Goal: Task Accomplishment & Management: Manage account settings

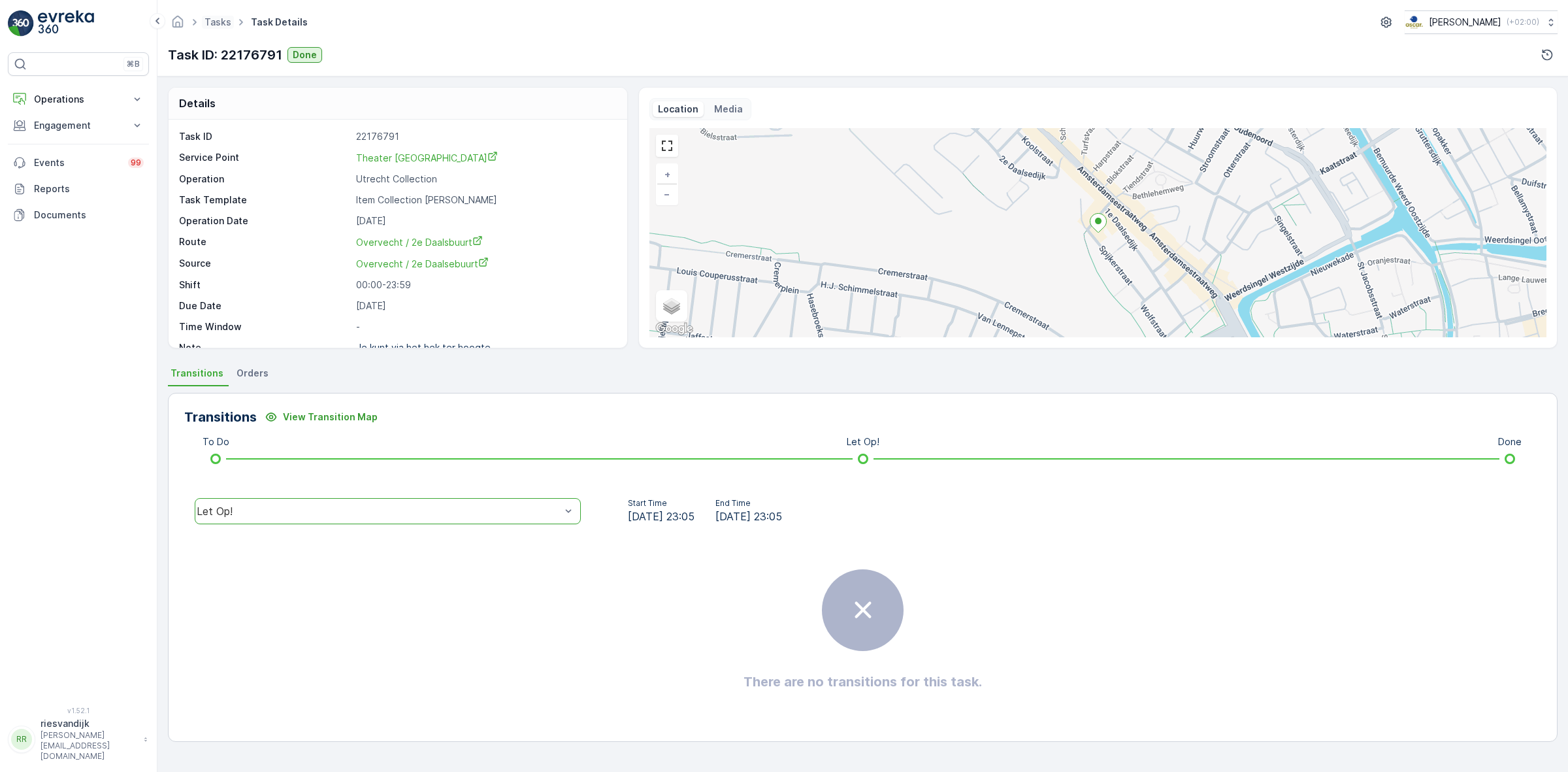
click at [211, 28] on span "Tasks" at bounding box center [218, 23] width 32 height 13
click at [224, 17] on link "Tasks" at bounding box center [218, 21] width 27 height 11
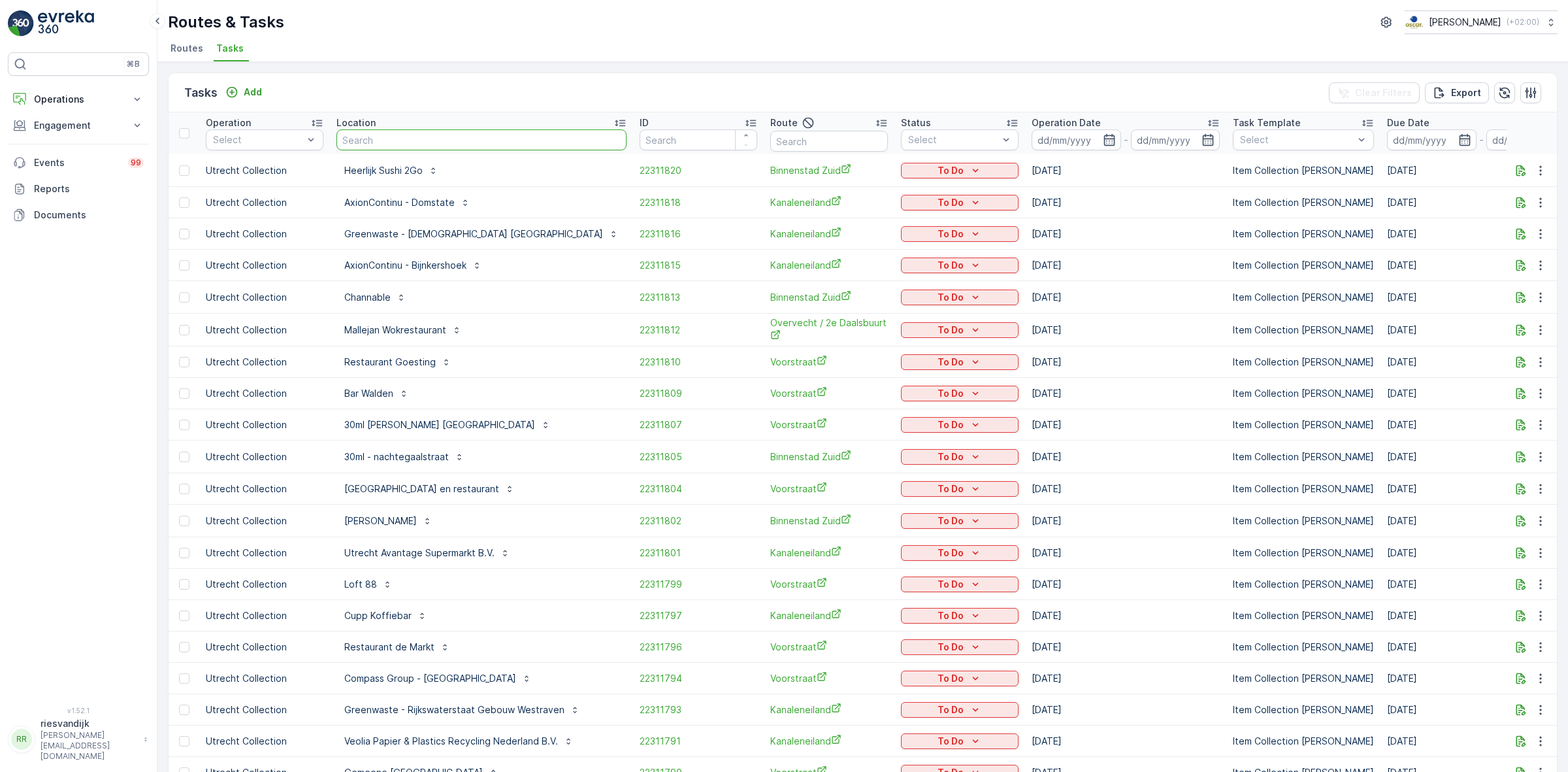
click at [368, 135] on input "text" at bounding box center [482, 139] width 290 height 21
type input "berenk"
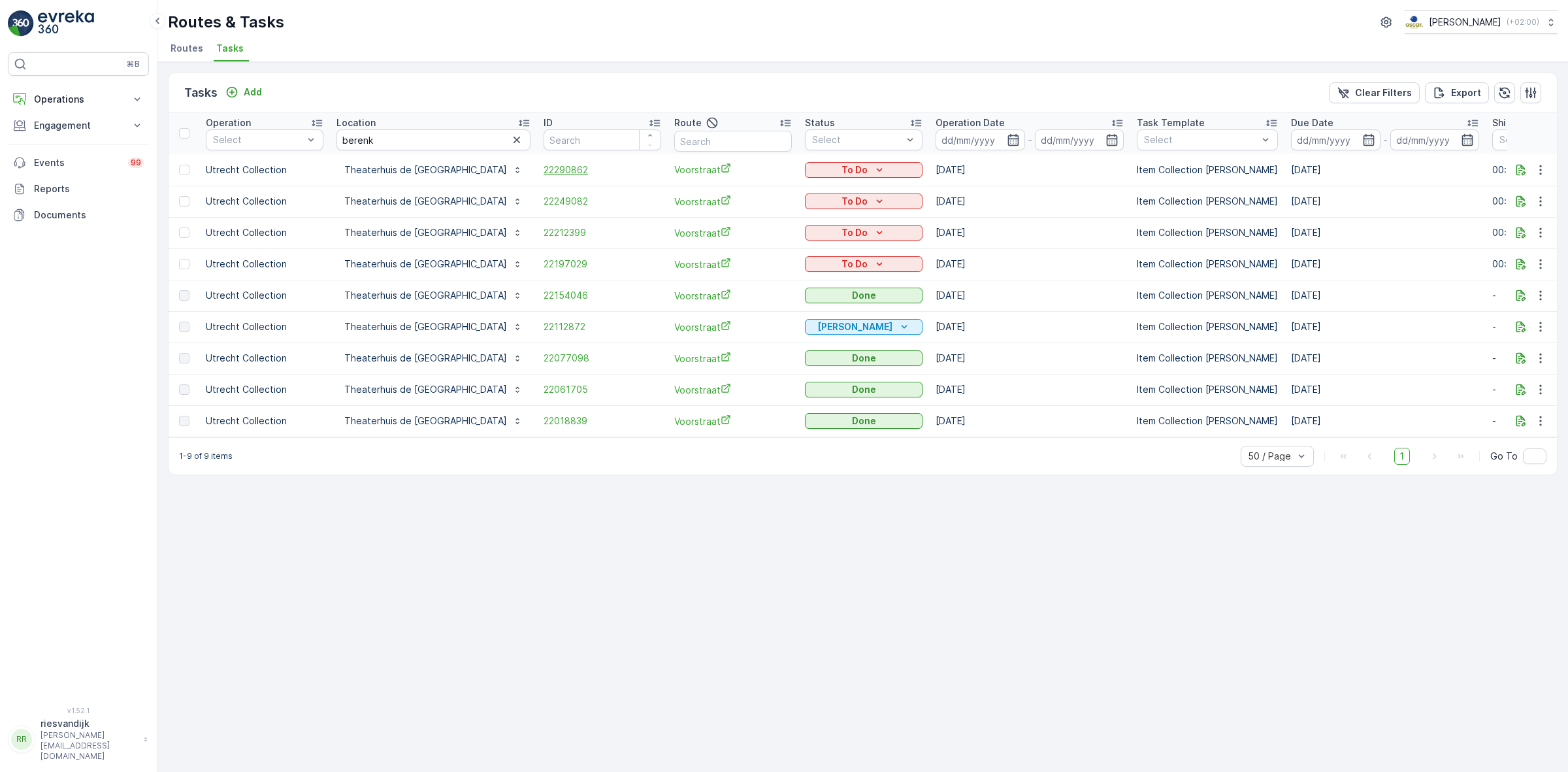
click at [544, 172] on span "22290862" at bounding box center [602, 170] width 117 height 13
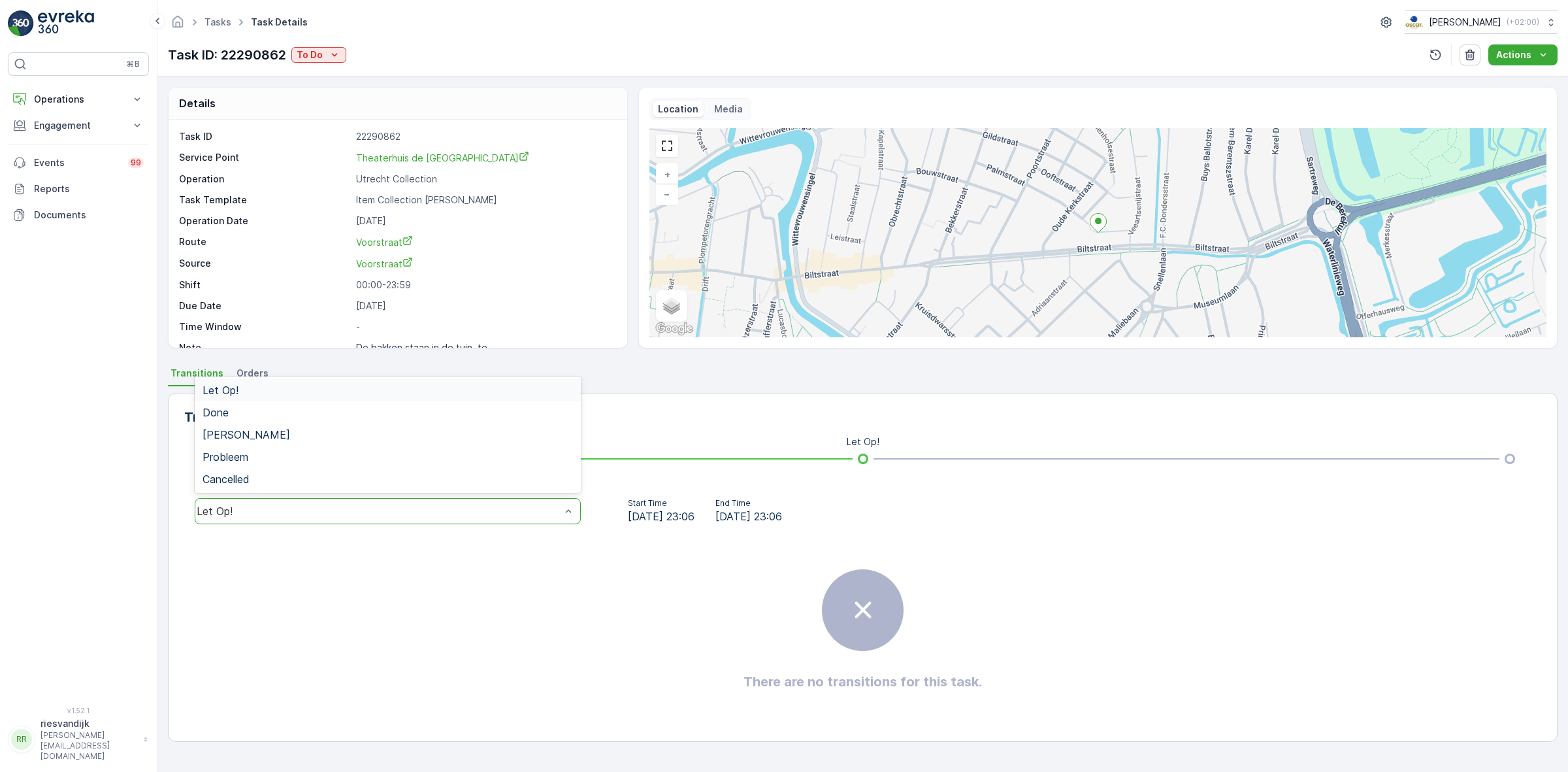
click at [456, 520] on div "Let Op!" at bounding box center [388, 511] width 386 height 26
click at [438, 413] on div "Done" at bounding box center [388, 413] width 370 height 12
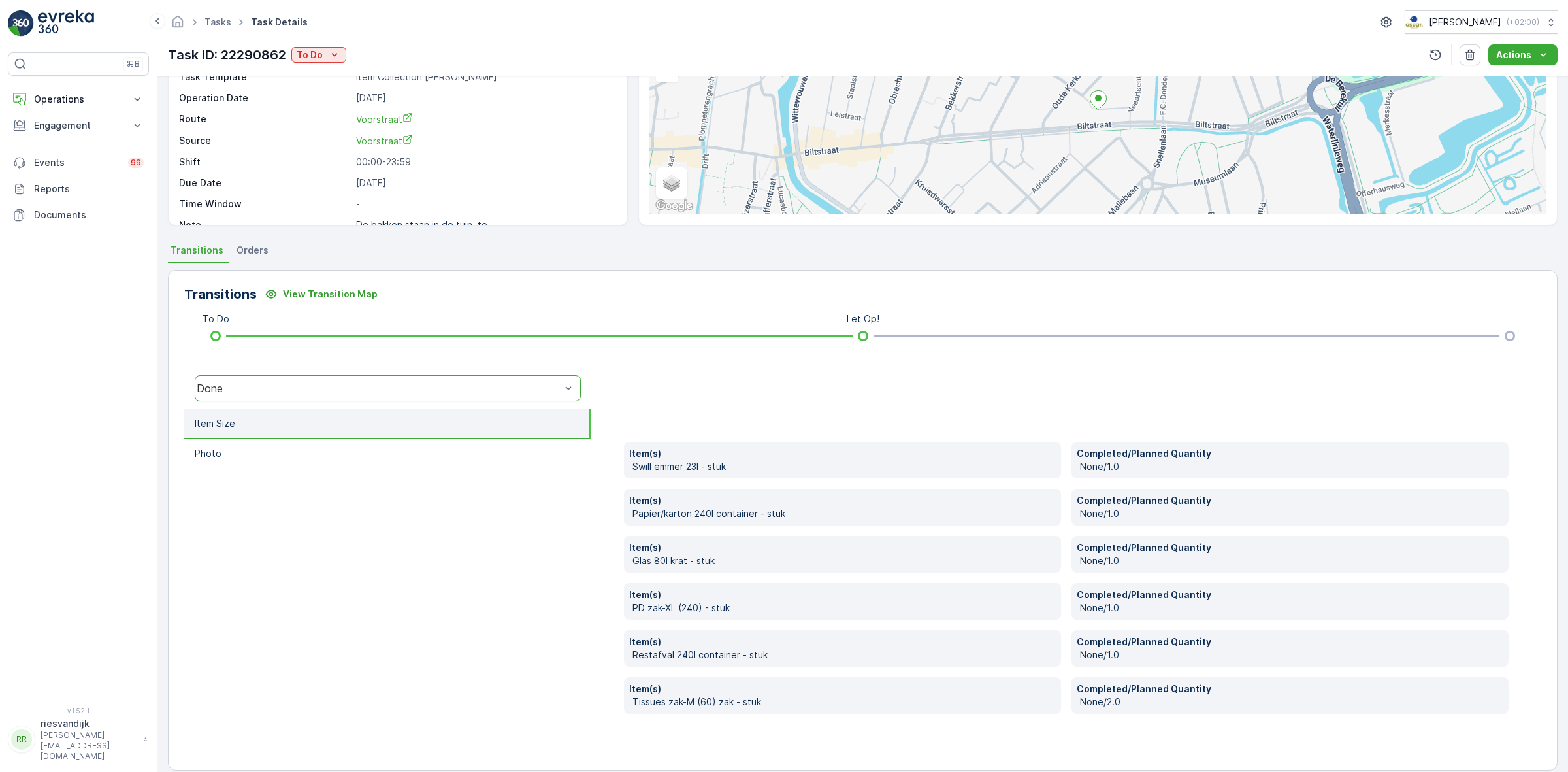
scroll to position [138, 0]
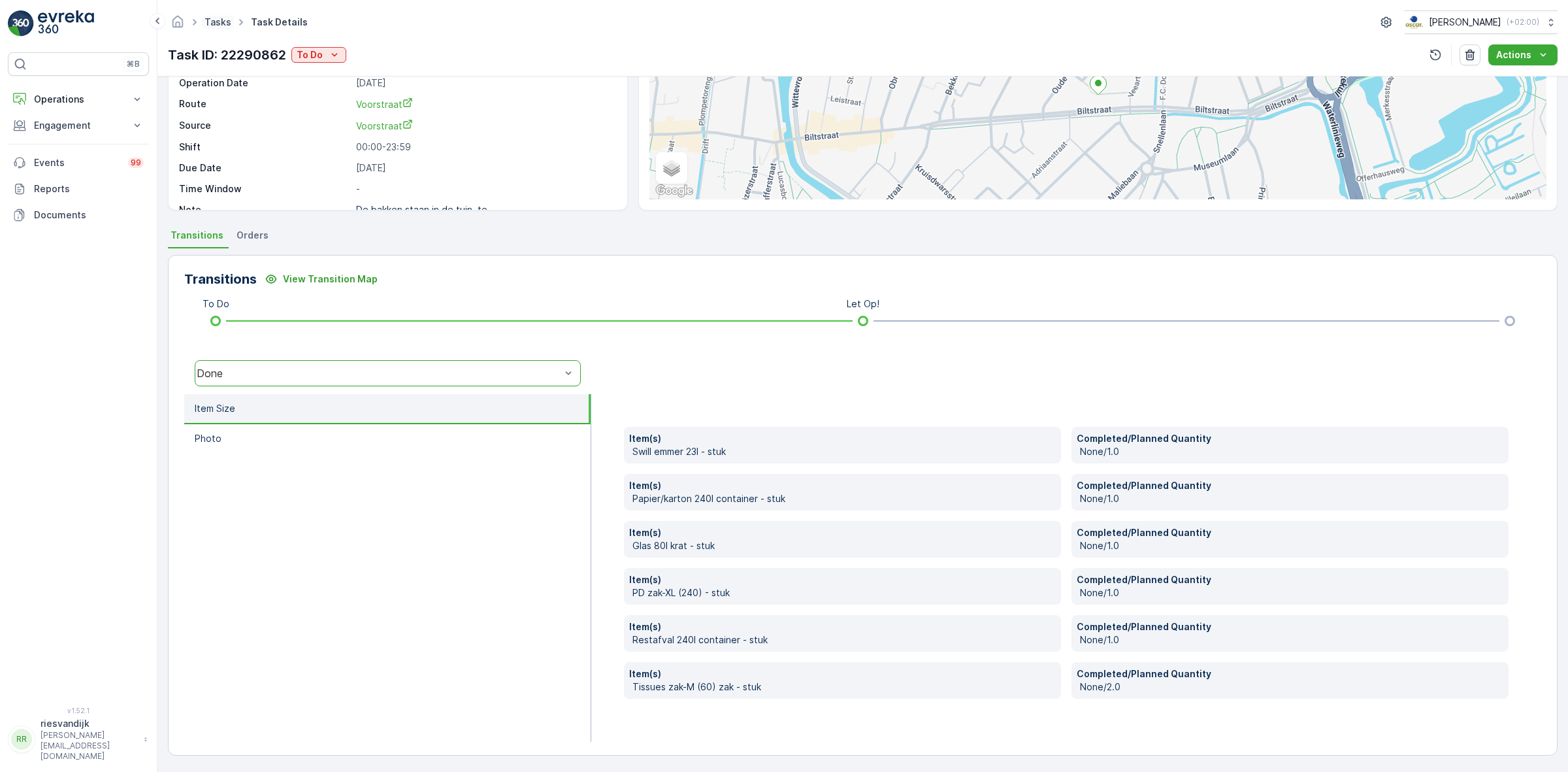
click at [214, 22] on link "Tasks" at bounding box center [218, 21] width 27 height 11
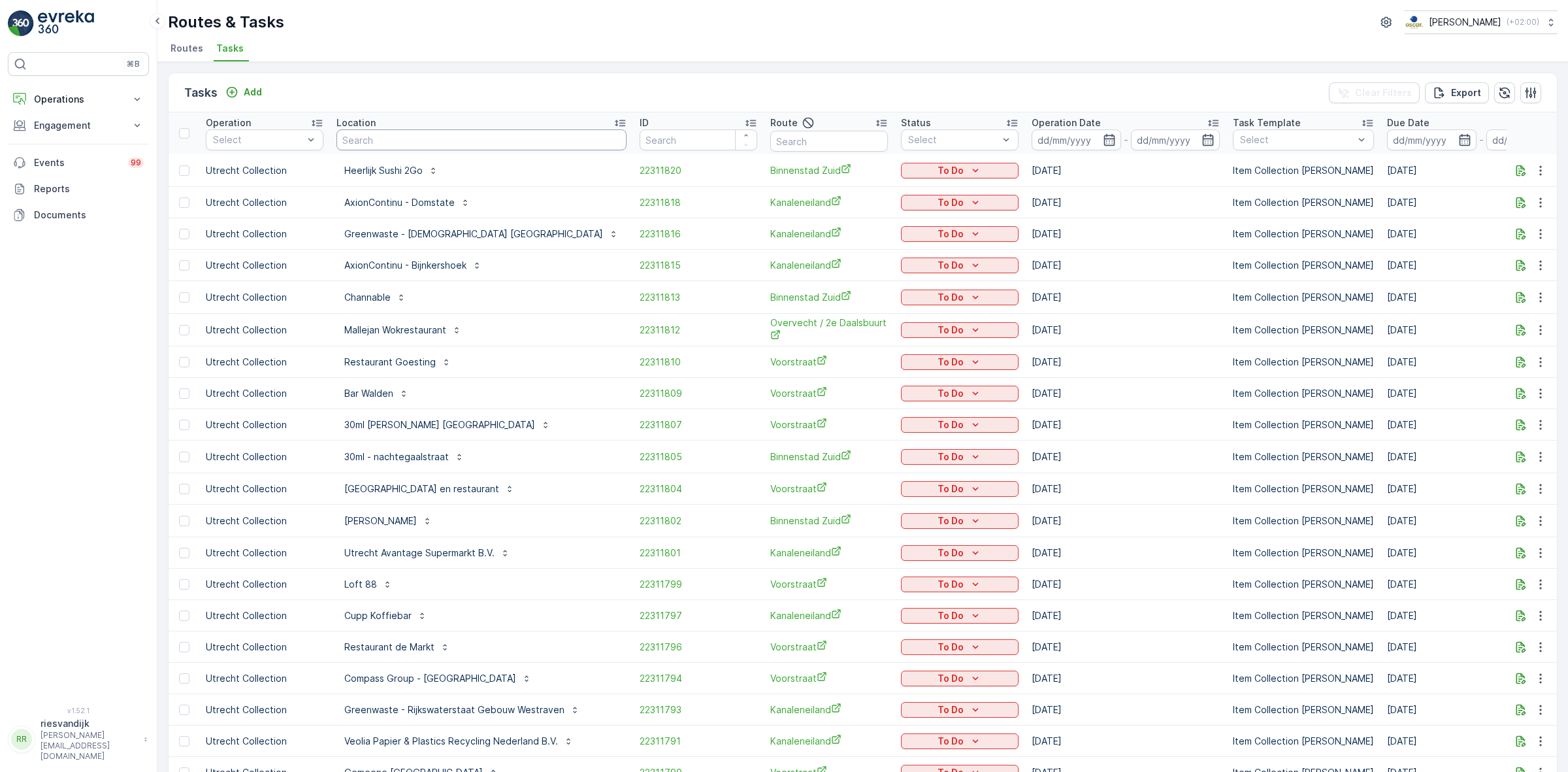
click at [441, 142] on input "text" at bounding box center [482, 139] width 290 height 21
type input "claar"
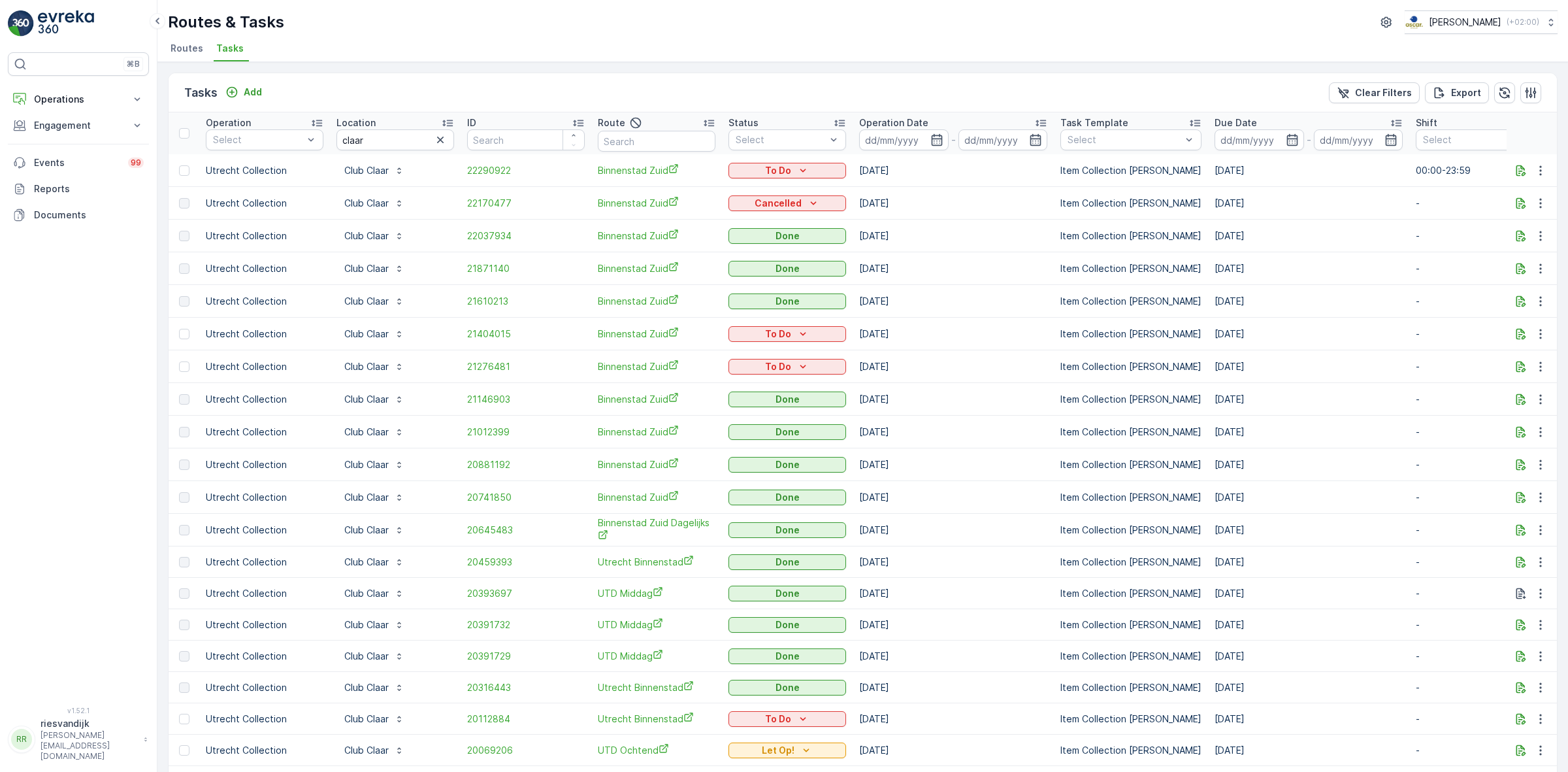
click at [880, 123] on p "Operation Date" at bounding box center [894, 123] width 69 height 13
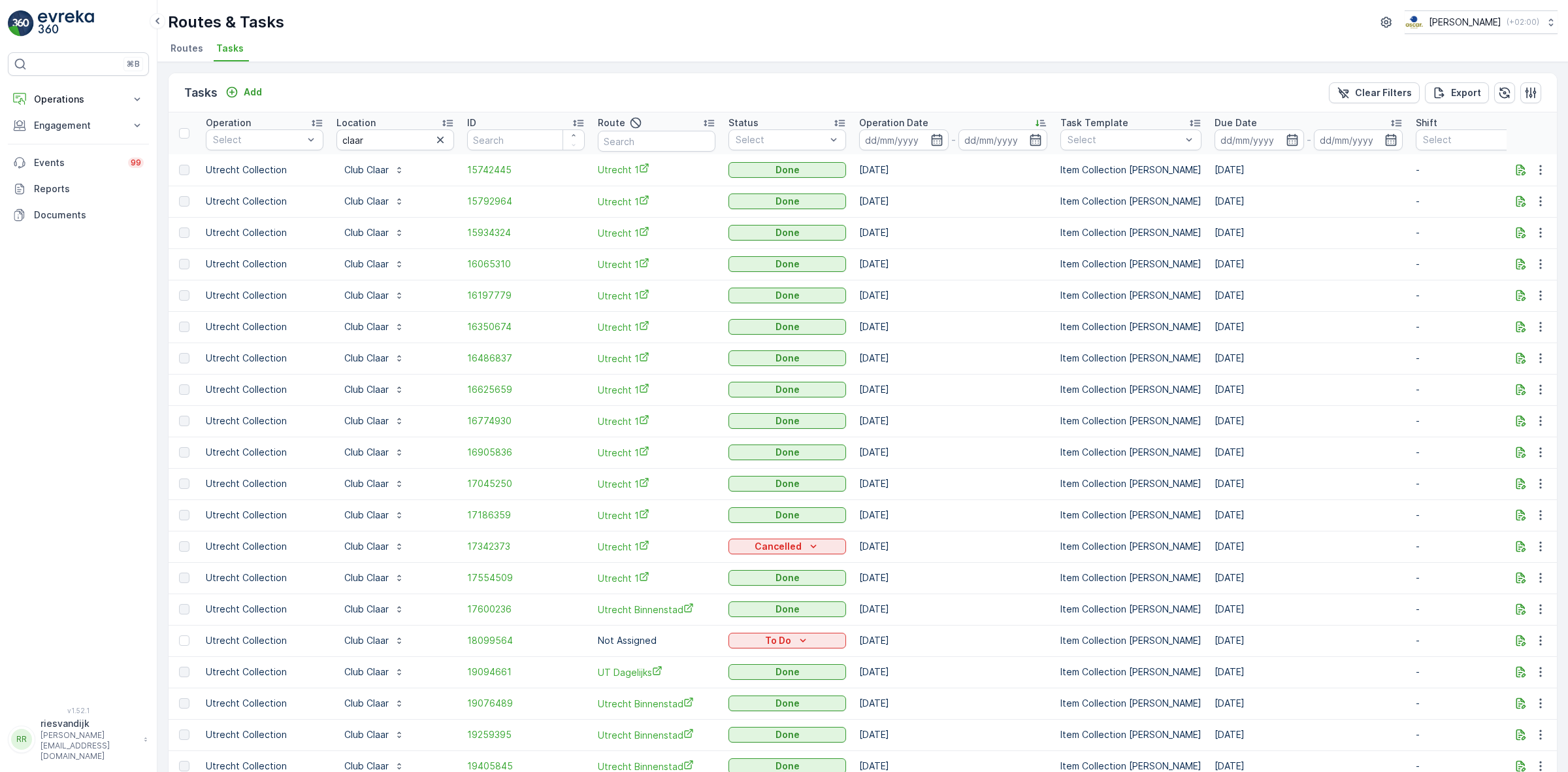
click at [893, 125] on p "Operation Date" at bounding box center [894, 123] width 69 height 13
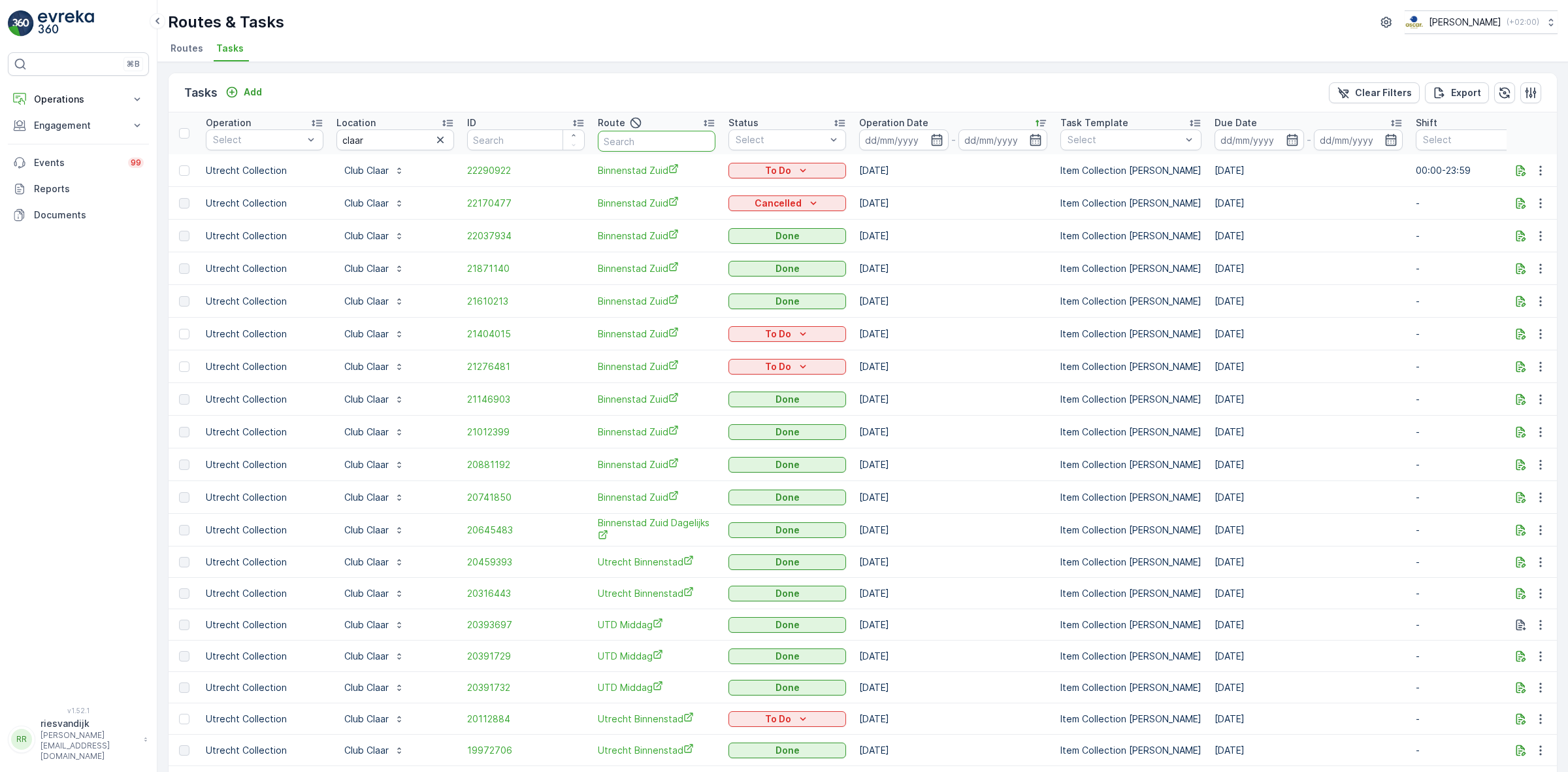
click at [677, 141] on input "text" at bounding box center [656, 141] width 117 height 21
type input "voorstraat"
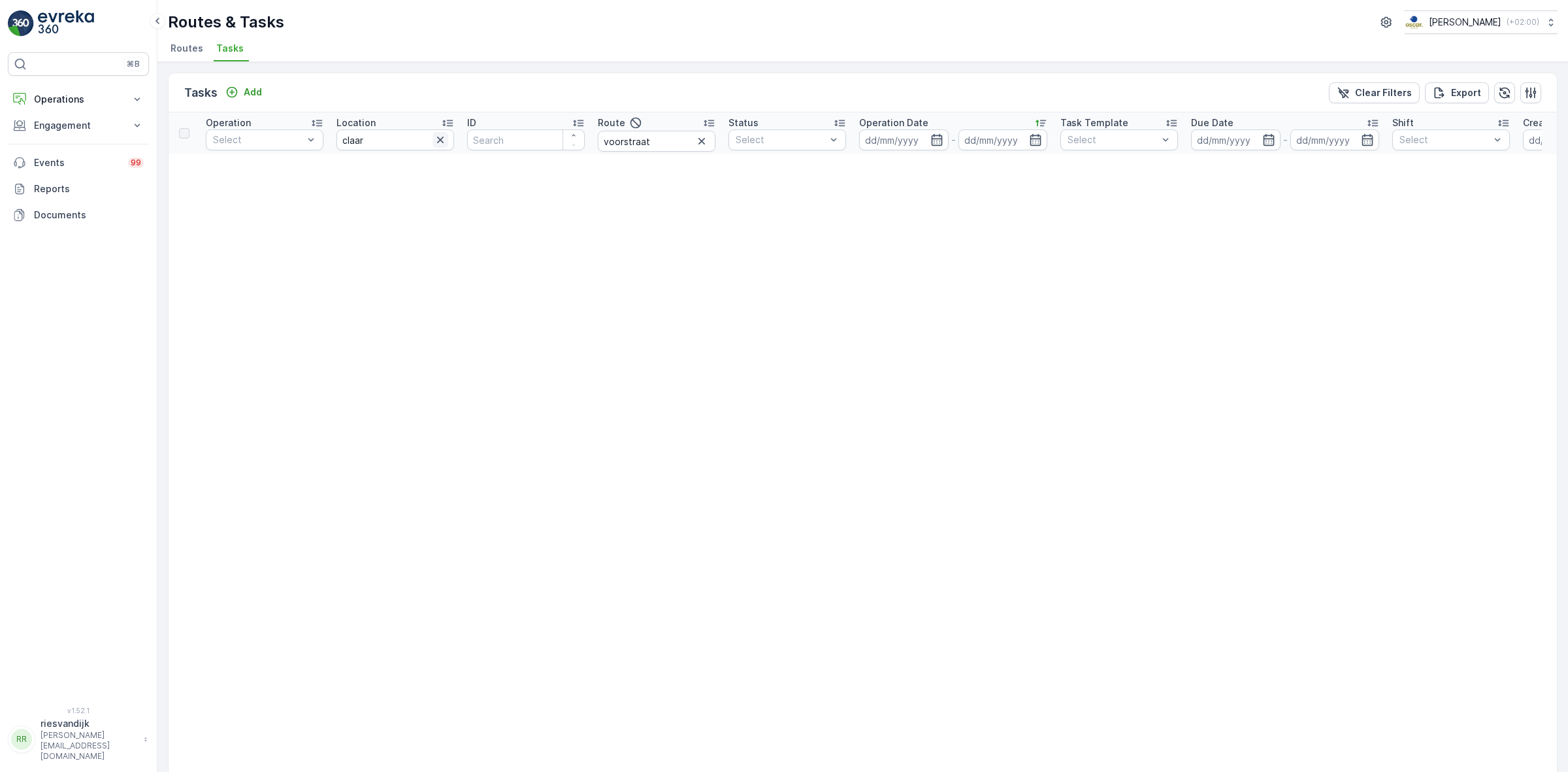
click at [440, 144] on icon "button" at bounding box center [440, 140] width 13 height 13
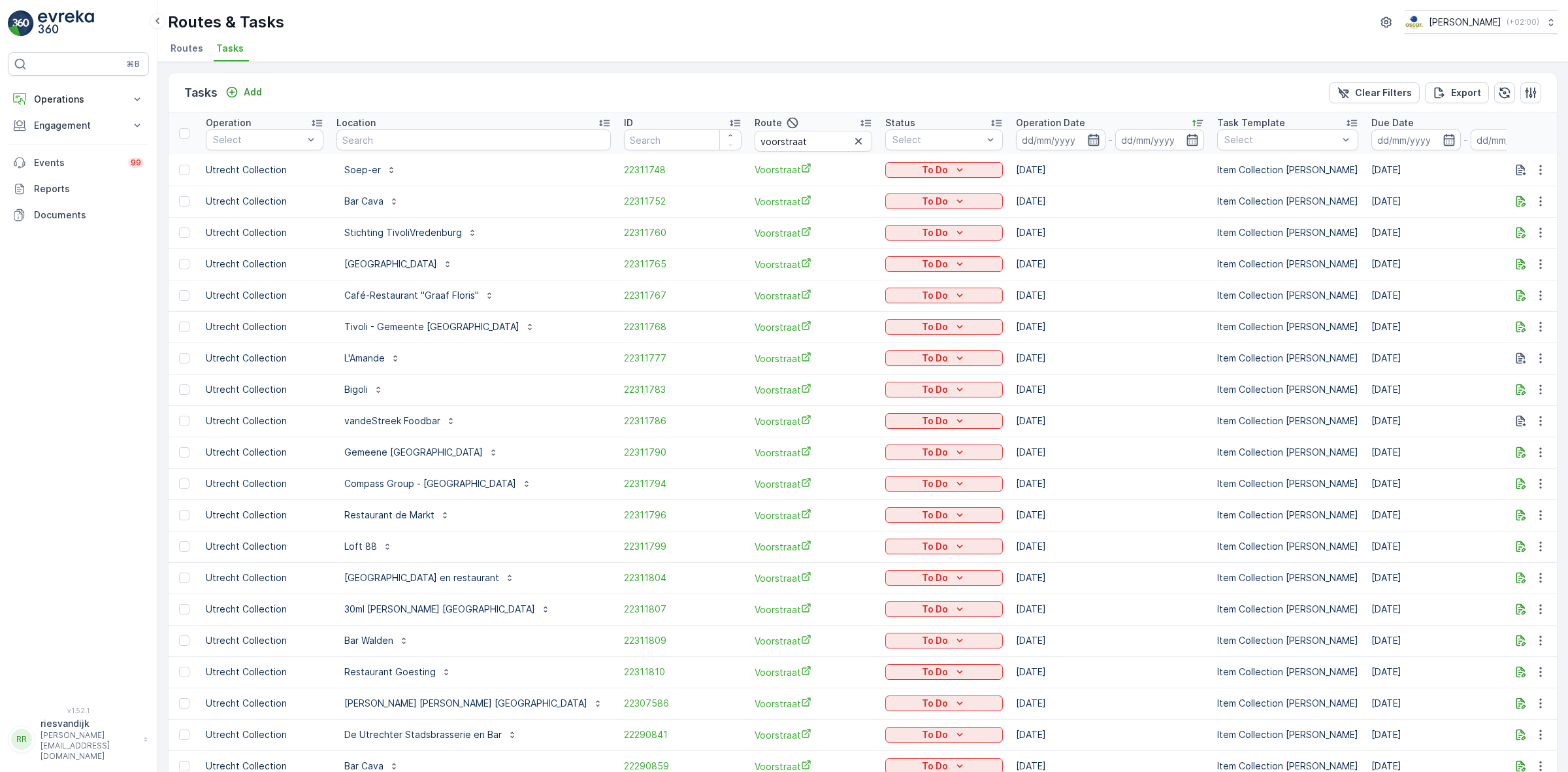
click at [1088, 146] on icon "button" at bounding box center [1094, 140] width 13 height 13
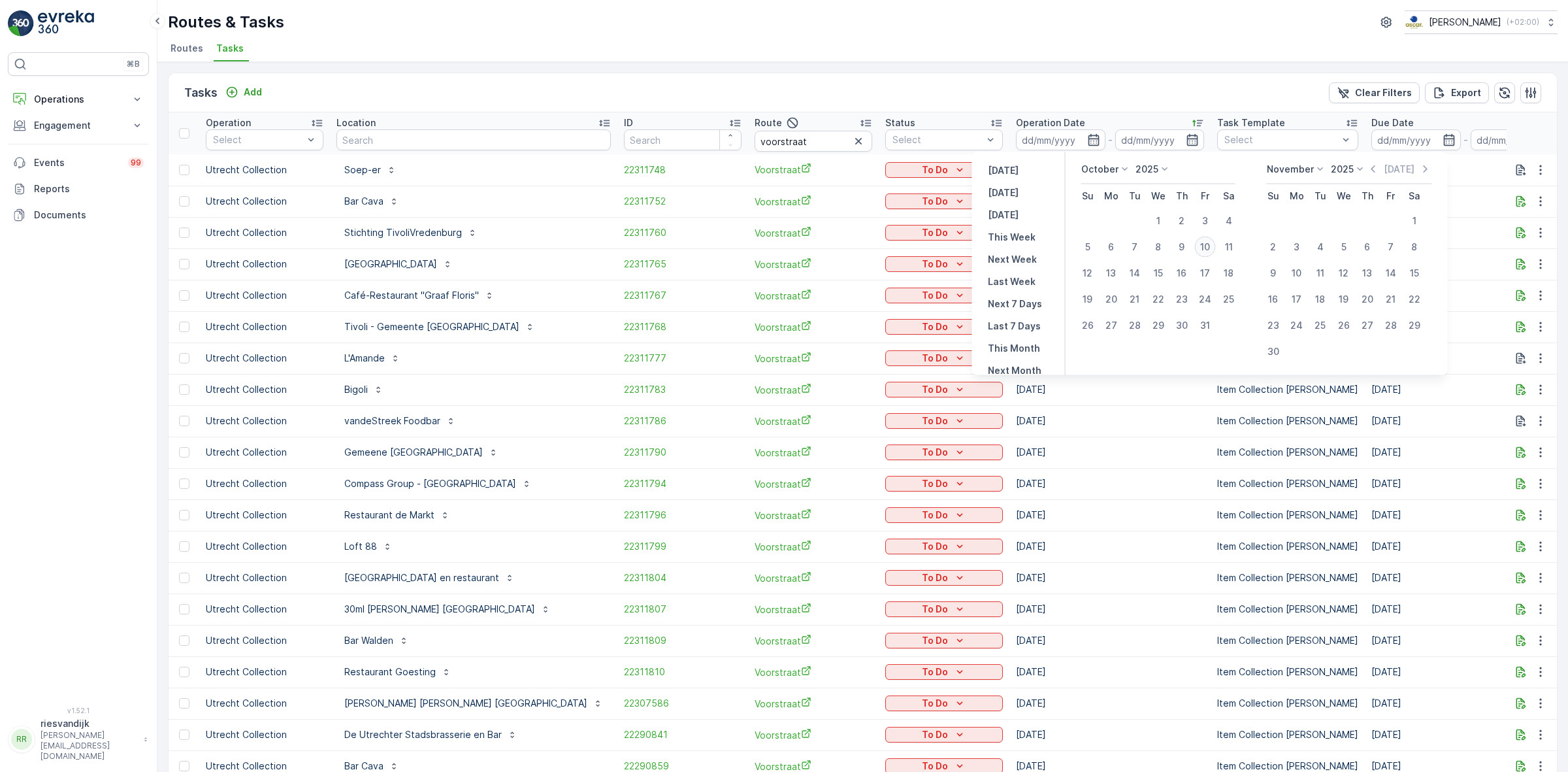
click at [1206, 249] on div "10" at bounding box center [1205, 246] width 21 height 21
type input "[DATE]"
click at [1206, 249] on div "10" at bounding box center [1205, 246] width 21 height 21
type input "[DATE]"
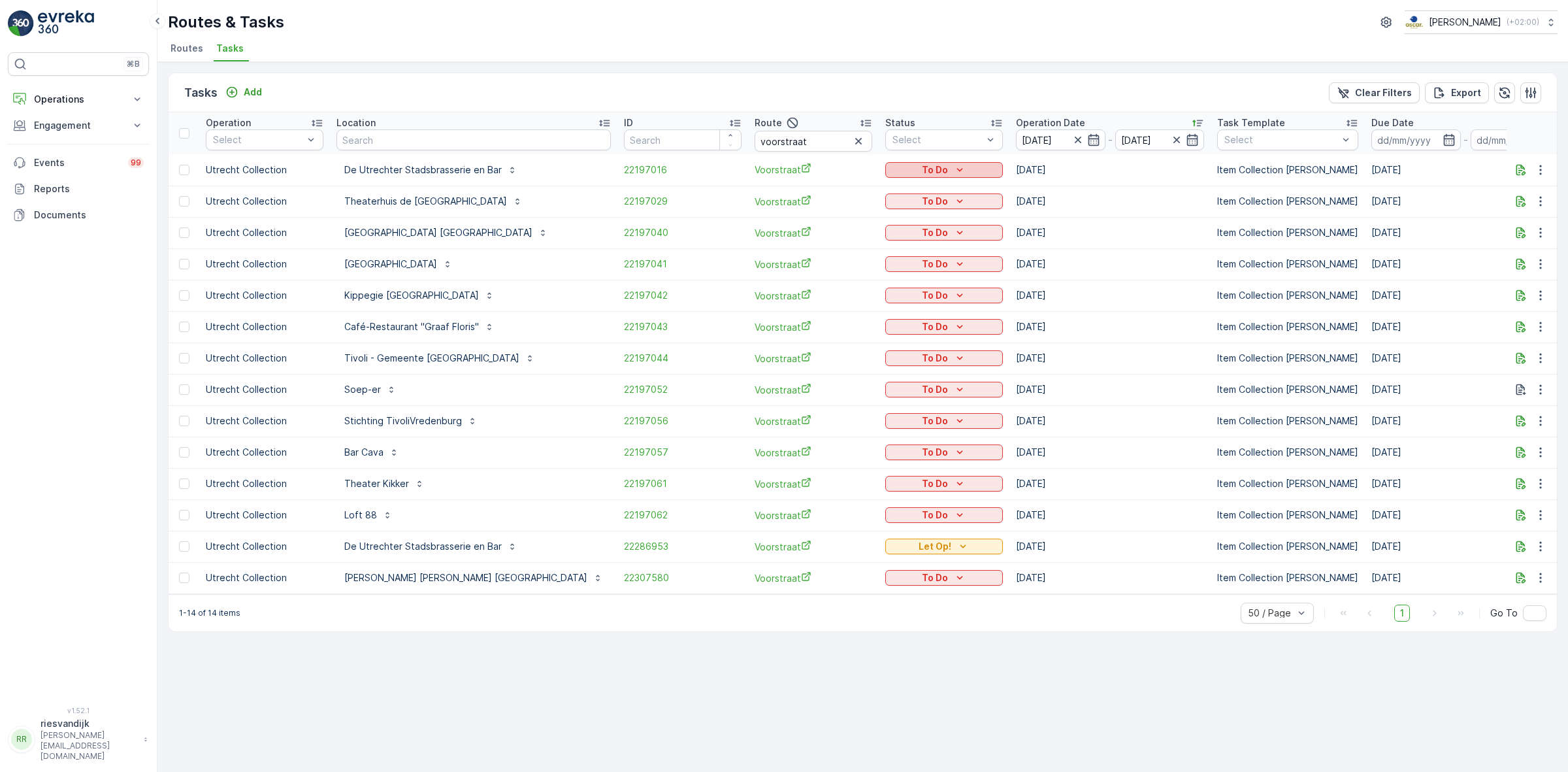
click at [953, 167] on icon "To Do" at bounding box center [960, 170] width 13 height 13
click at [840, 250] on div "Cancelled" at bounding box center [840, 243] width 83 height 18
click at [891, 232] on div "To Do" at bounding box center [944, 233] width 107 height 13
click at [842, 312] on span "Cancelled" at bounding box center [826, 306] width 44 height 13
click at [891, 265] on div "To Do" at bounding box center [944, 264] width 107 height 13
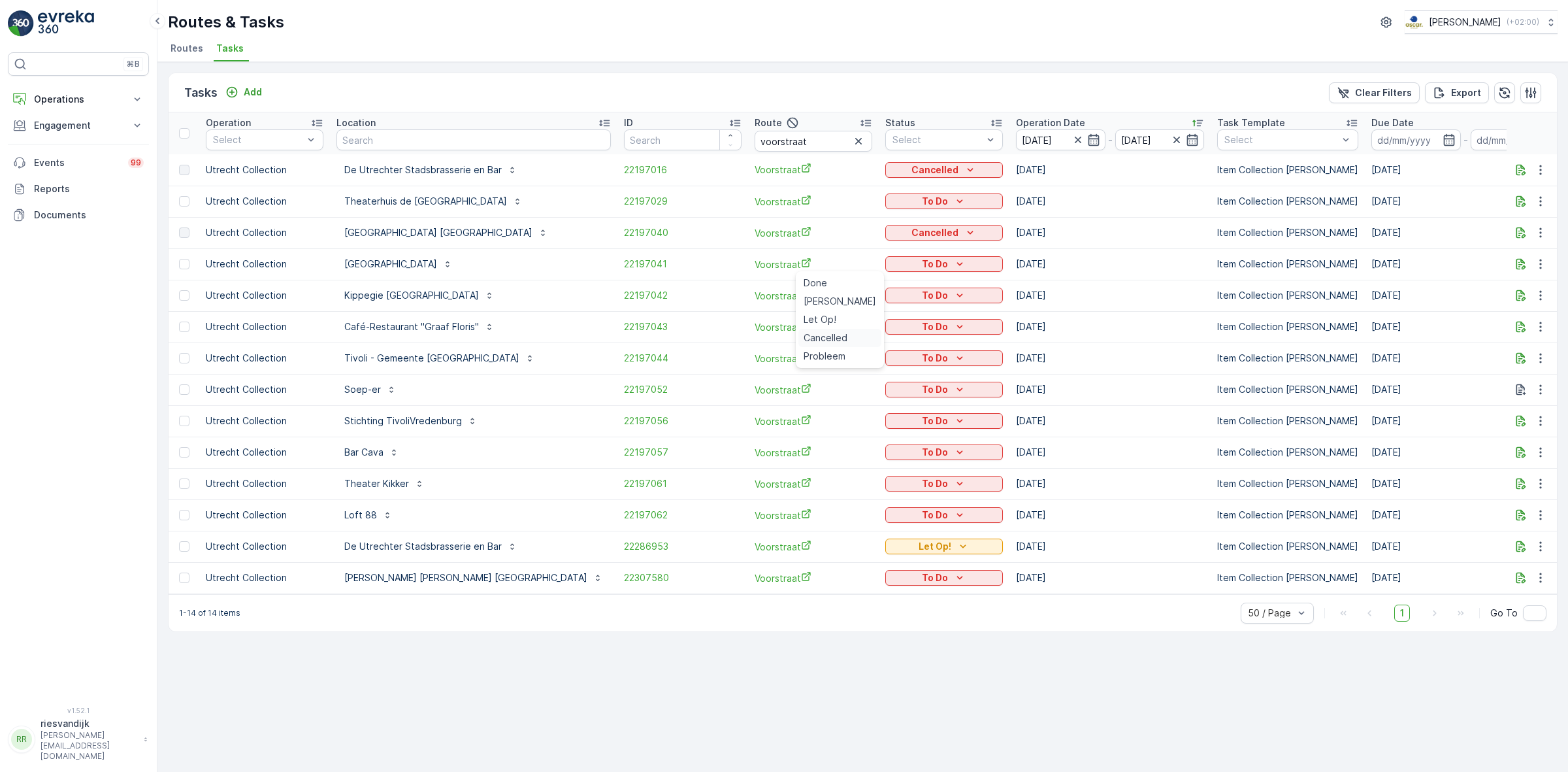
click at [834, 338] on span "Cancelled" at bounding box center [826, 338] width 44 height 13
click at [886, 287] on button "To Do" at bounding box center [944, 295] width 117 height 16
click at [845, 369] on span "Cancelled" at bounding box center [826, 369] width 44 height 13
click at [891, 356] on div "To Do" at bounding box center [944, 358] width 107 height 13
click at [825, 436] on span "Cancelled" at bounding box center [826, 432] width 44 height 13
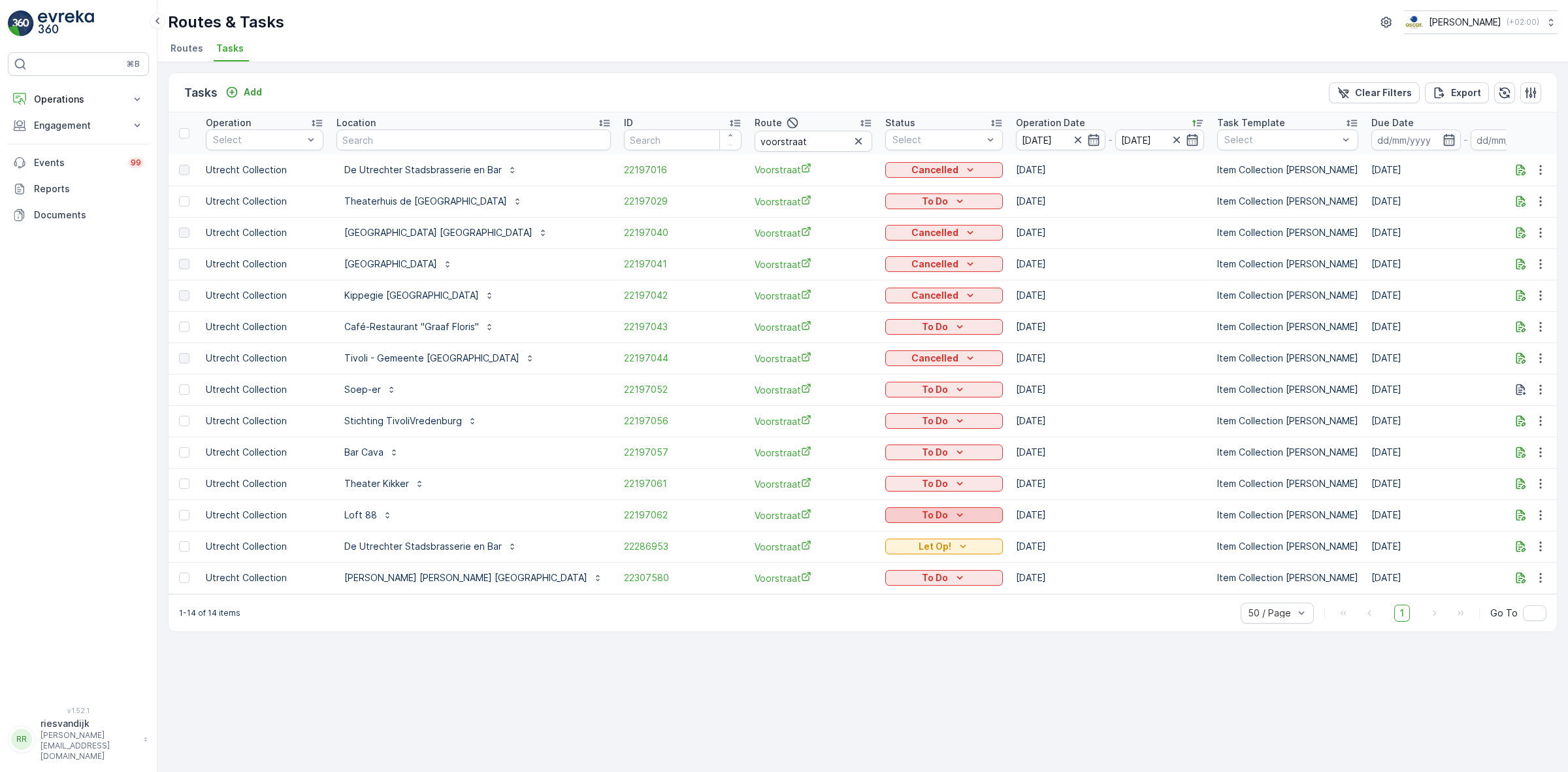
click at [953, 514] on icon "To Do" at bounding box center [960, 515] width 13 height 13
click at [831, 586] on span "Cancelled" at bounding box center [826, 589] width 44 height 13
click at [1088, 139] on icon "button" at bounding box center [1093, 140] width 11 height 12
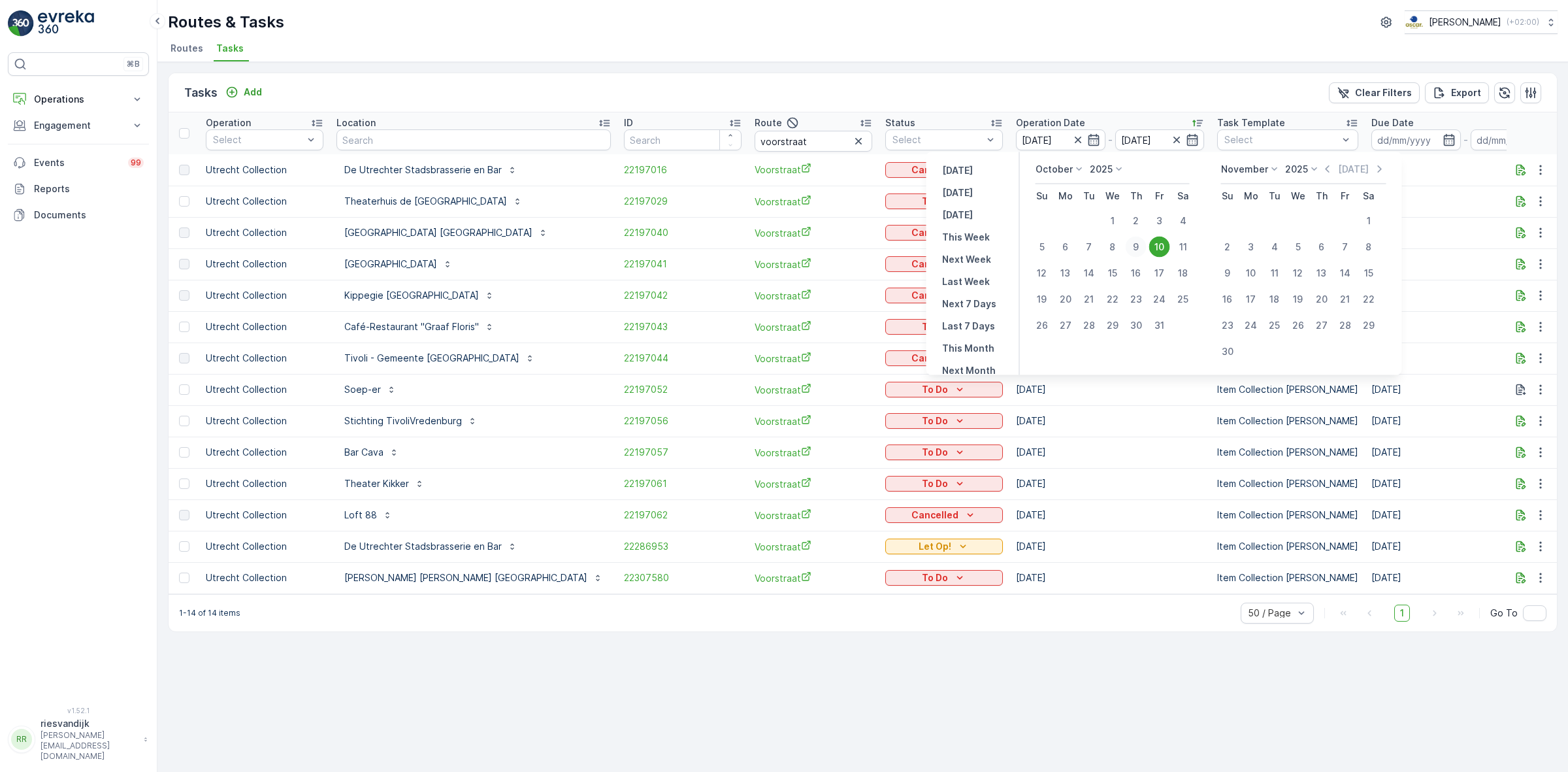
click at [1137, 249] on div "9" at bounding box center [1136, 246] width 21 height 21
type input "[DATE]"
click at [1137, 249] on div "9" at bounding box center [1136, 246] width 21 height 21
type input "[DATE]"
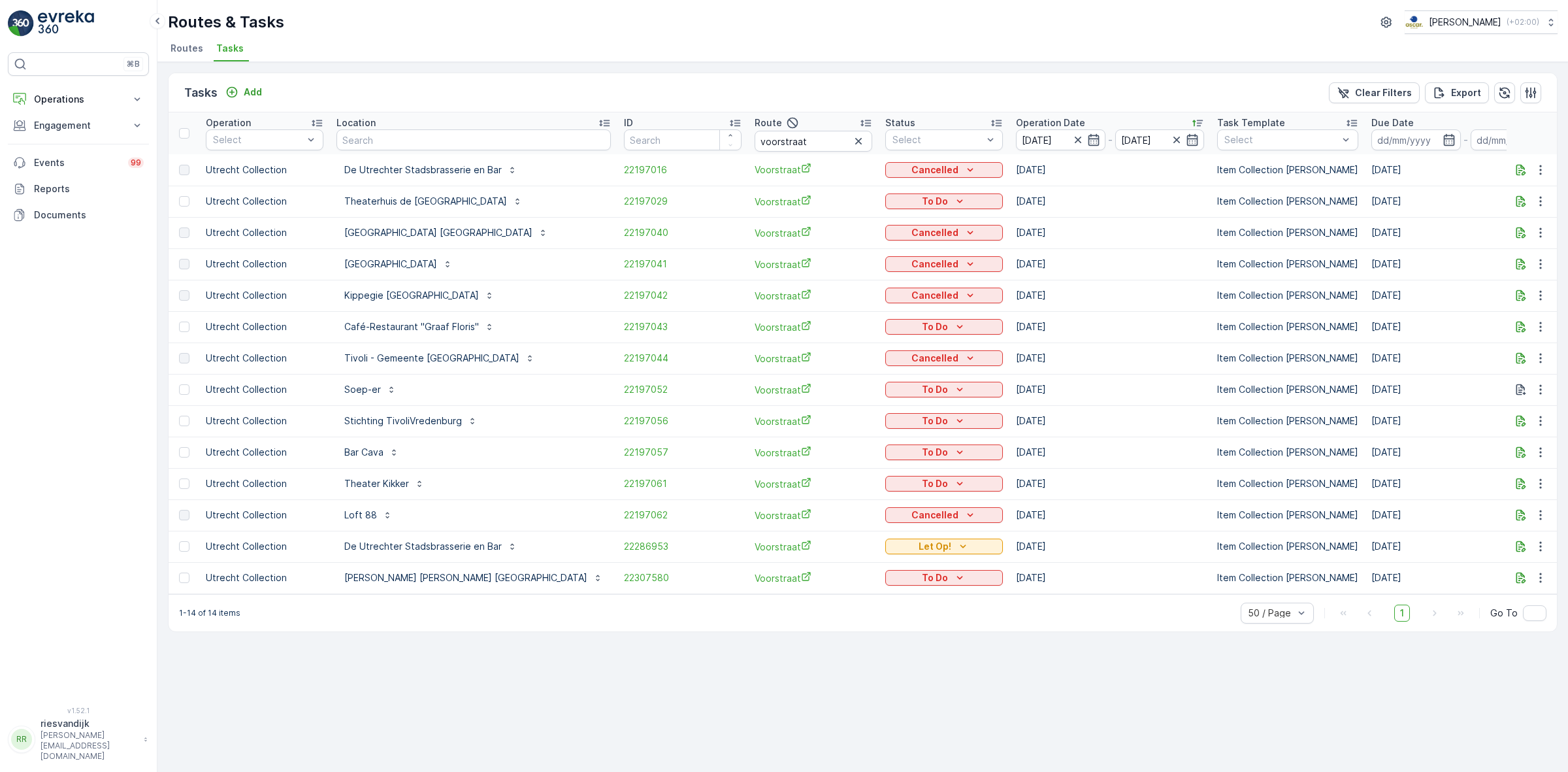
click at [957, 51] on ul "Routes Tasks" at bounding box center [857, 50] width 1379 height 22
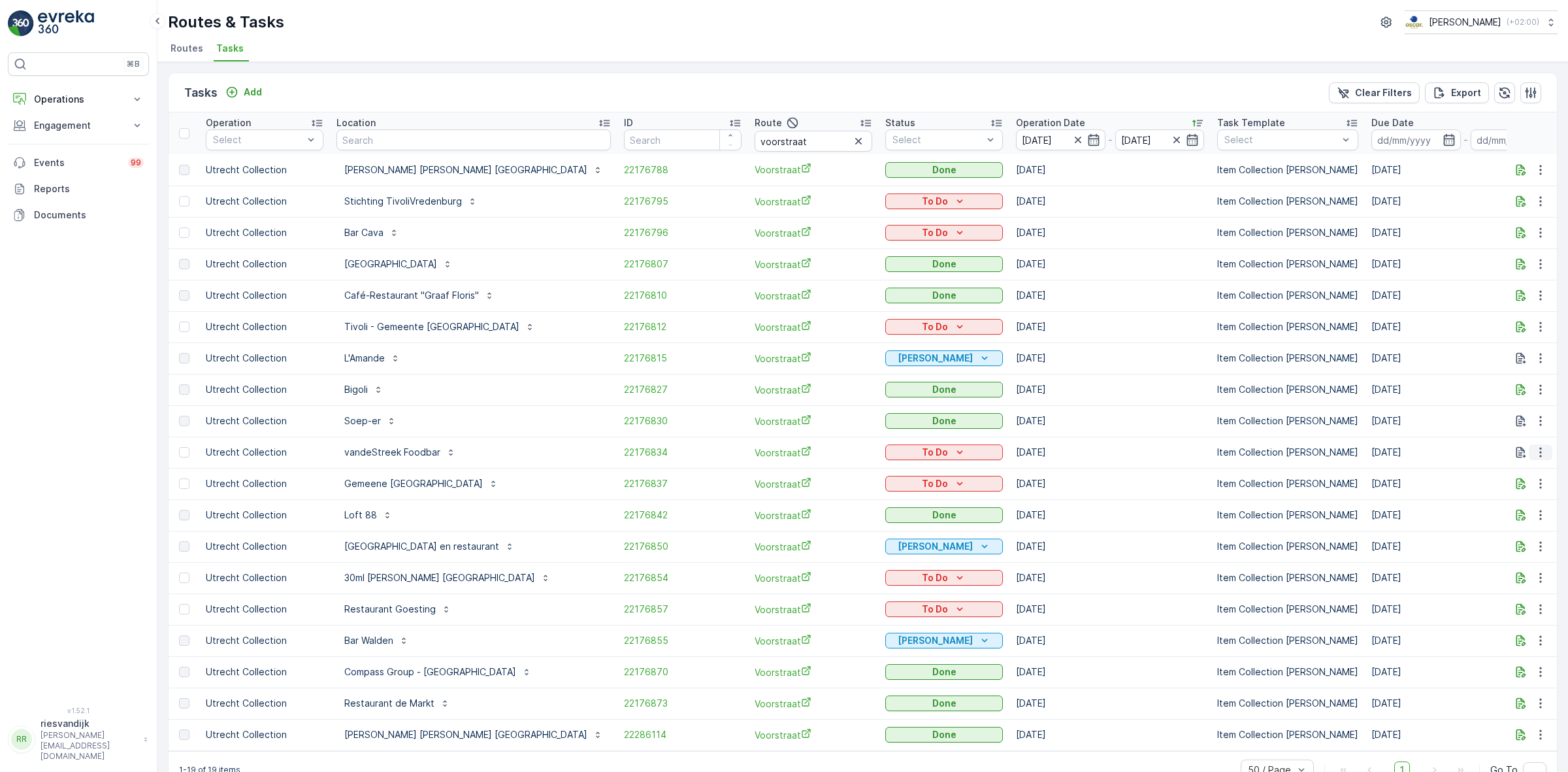
click at [1542, 451] on icon "button" at bounding box center [1541, 452] width 13 height 13
click at [1537, 511] on div "Change Route" at bounding box center [1519, 508] width 98 height 18
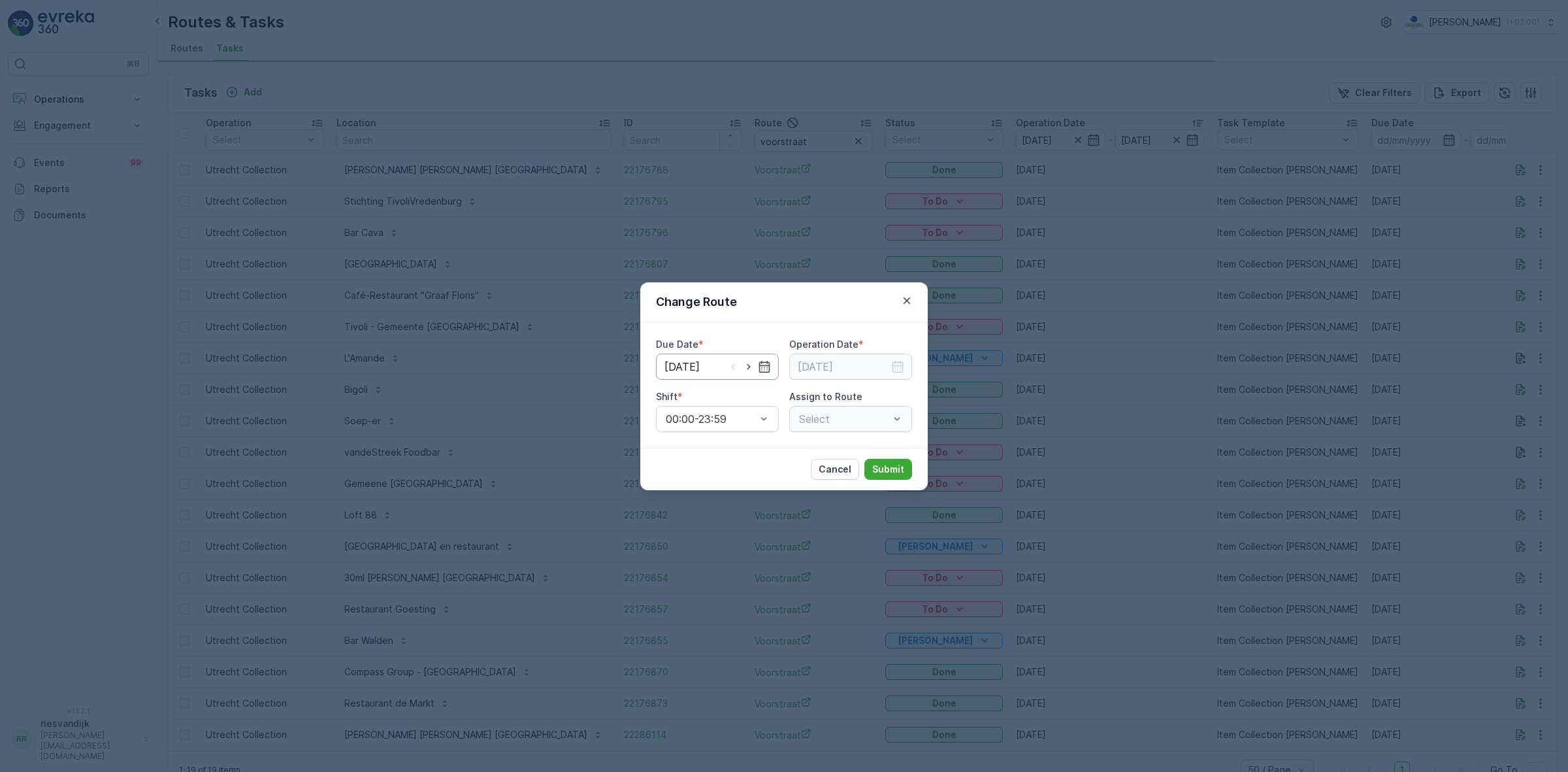
type input "09.10.2025"
click at [746, 367] on icon "button" at bounding box center [749, 367] width 13 height 13
type input "[DATE]"
click at [895, 371] on icon "button" at bounding box center [897, 366] width 11 height 12
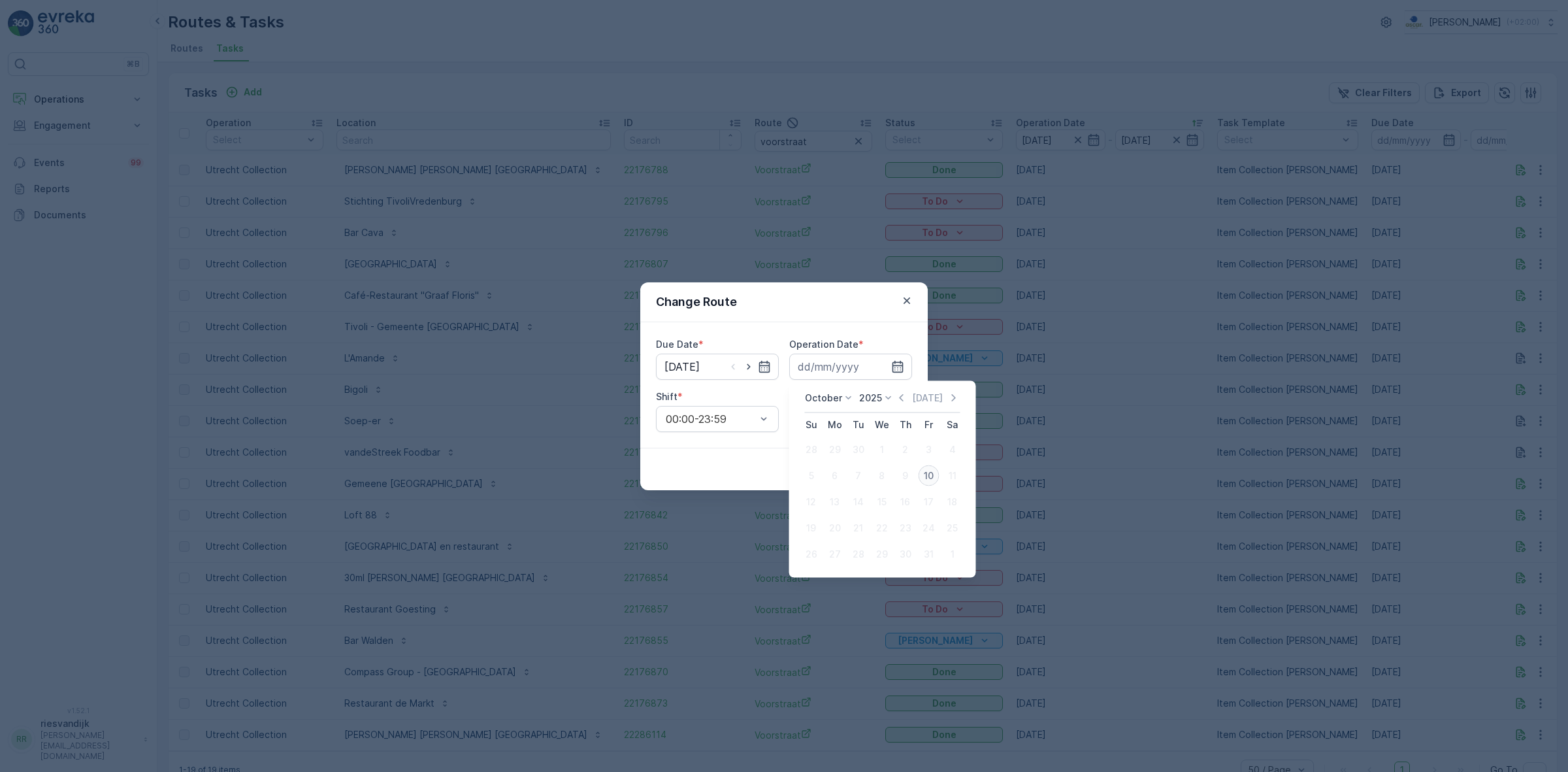
click at [928, 475] on div "10" at bounding box center [929, 475] width 21 height 21
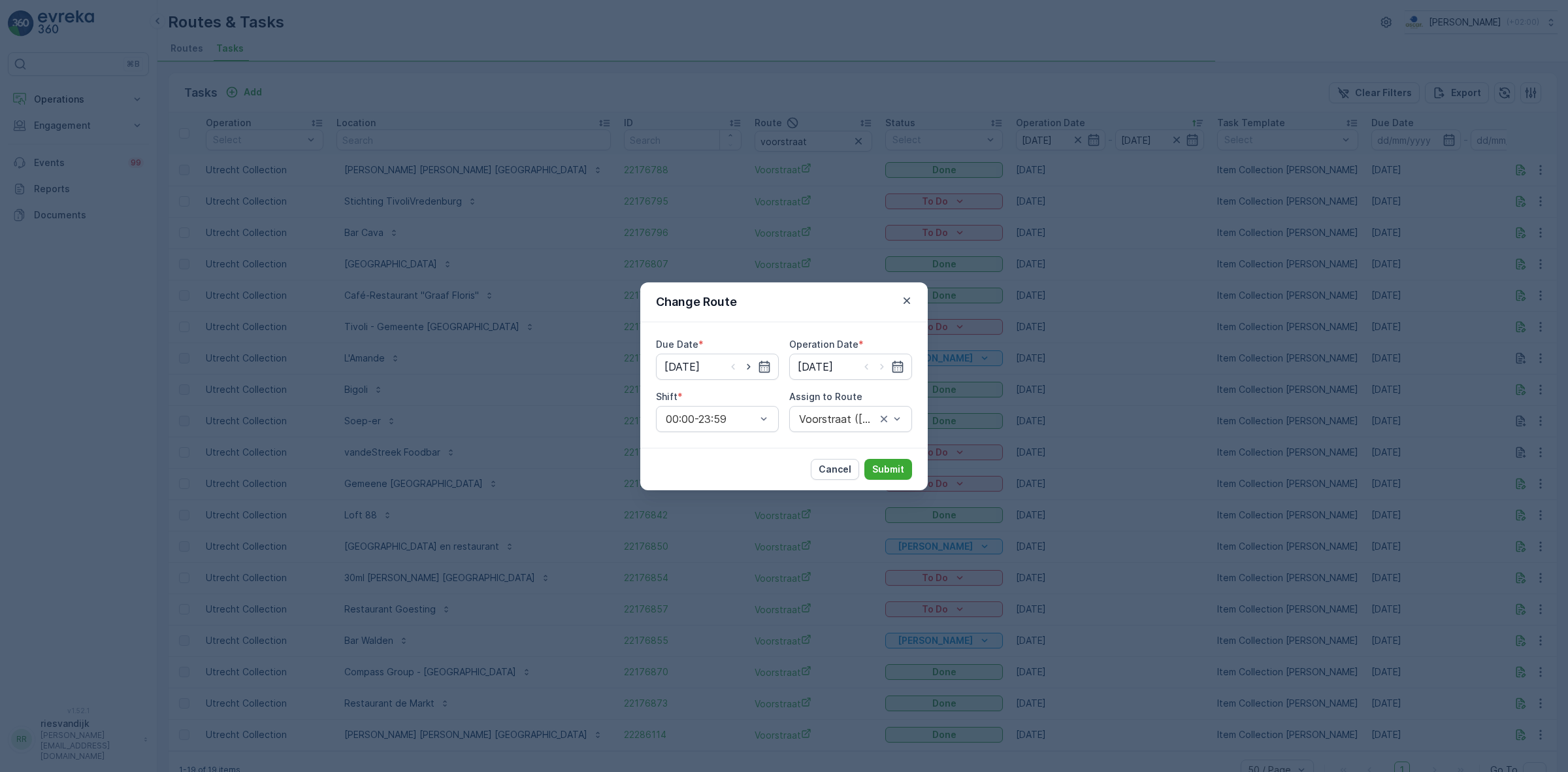
click at [928, 475] on div "Change Route Due Date * 10.10.2025 Operation Date * 10.10.2025 Shift * 00:00-23…" at bounding box center [784, 386] width 1568 height 772
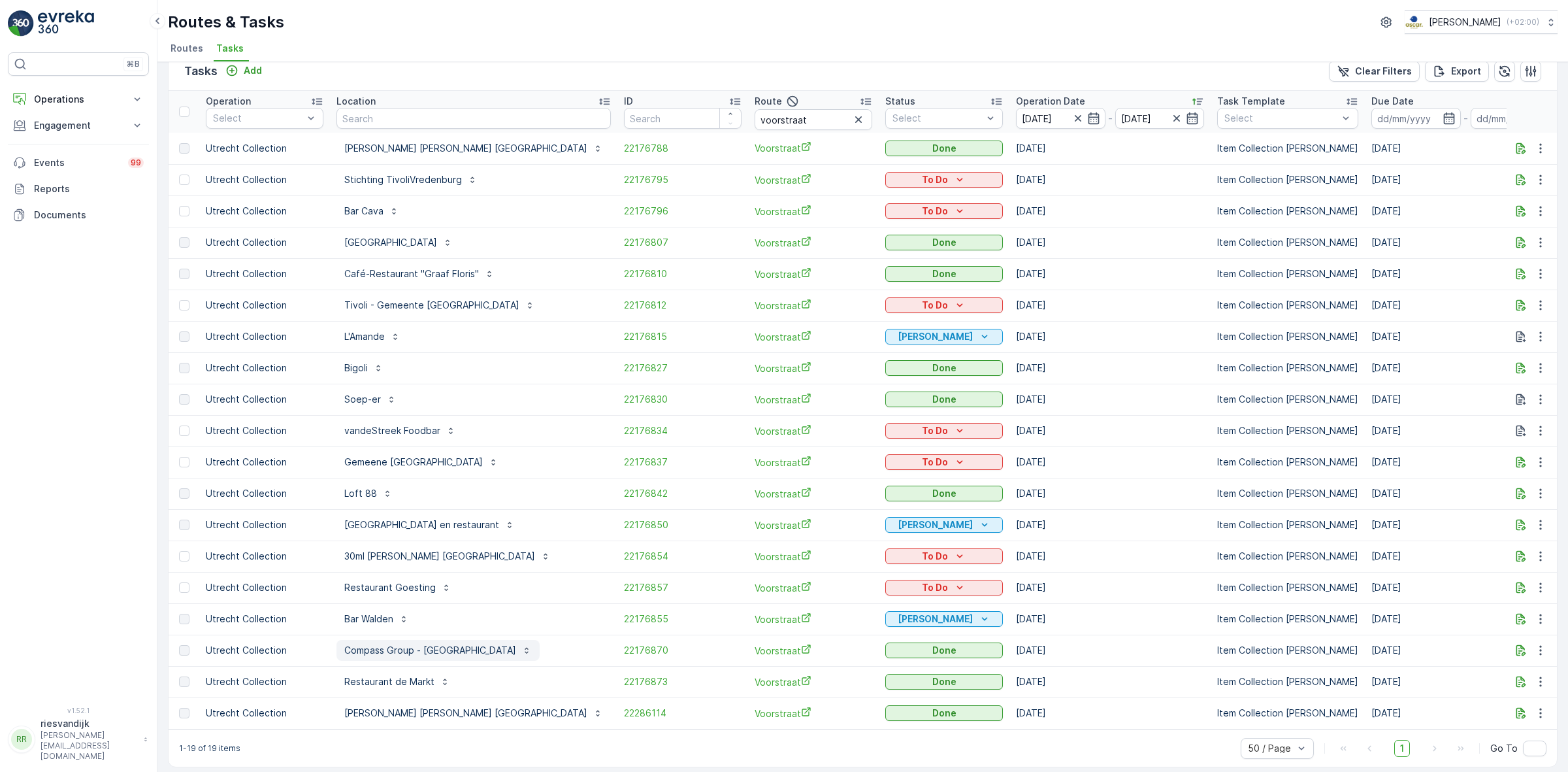
scroll to position [34, 0]
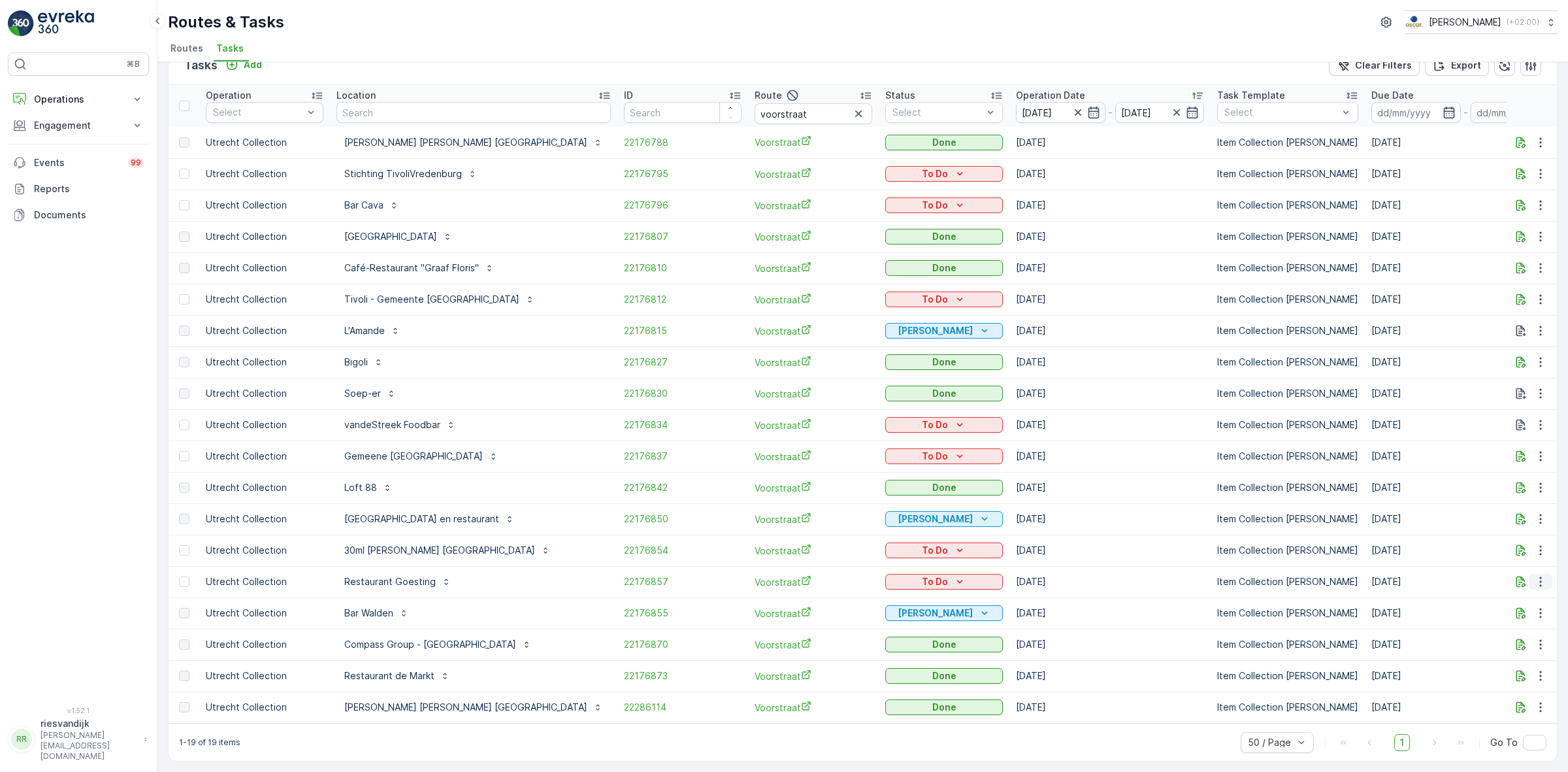
click at [1540, 575] on icon "button" at bounding box center [1541, 582] width 13 height 13
click at [1540, 626] on div "Change Route" at bounding box center [1519, 631] width 98 height 18
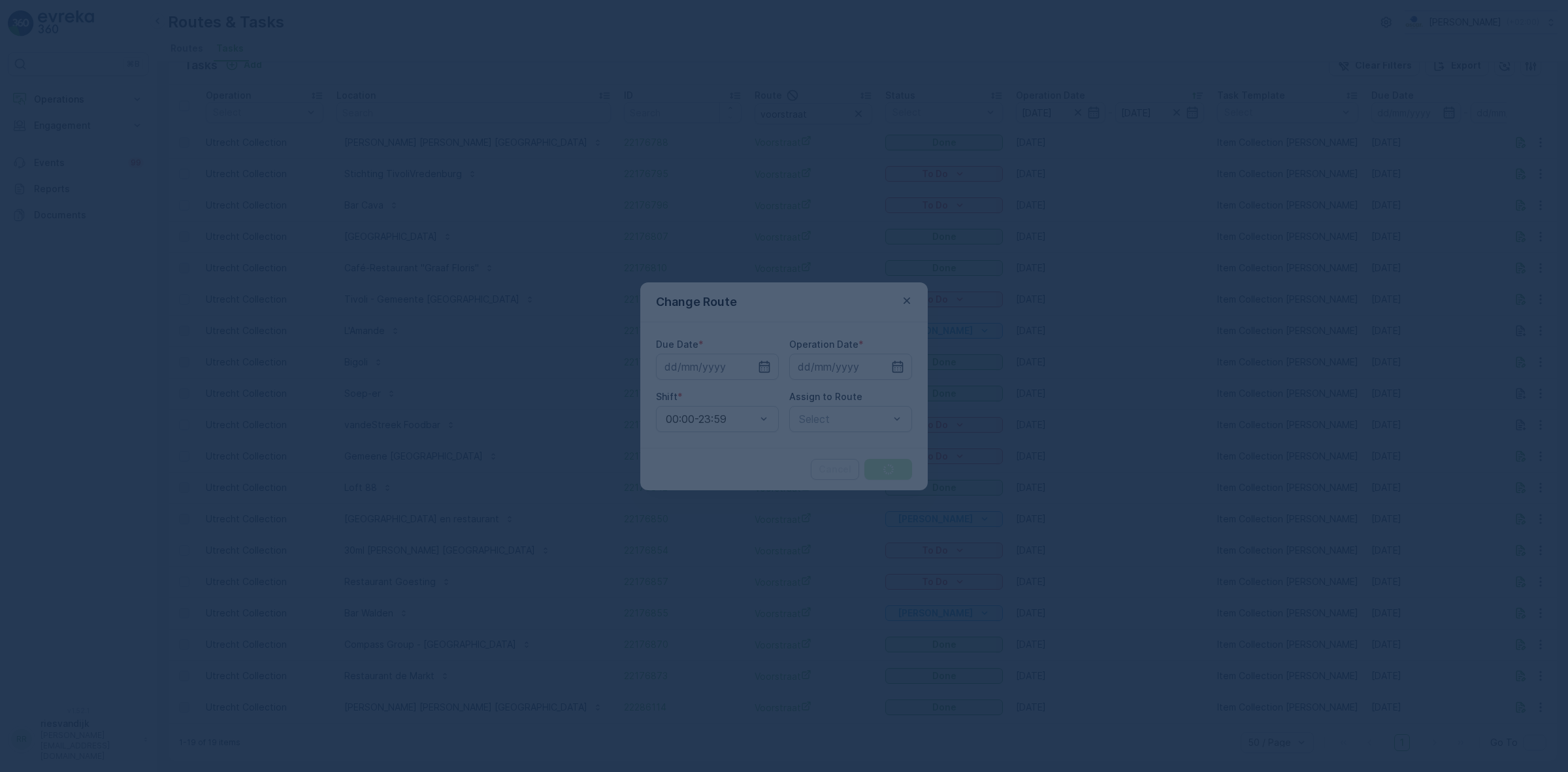
type input "09.10.2025"
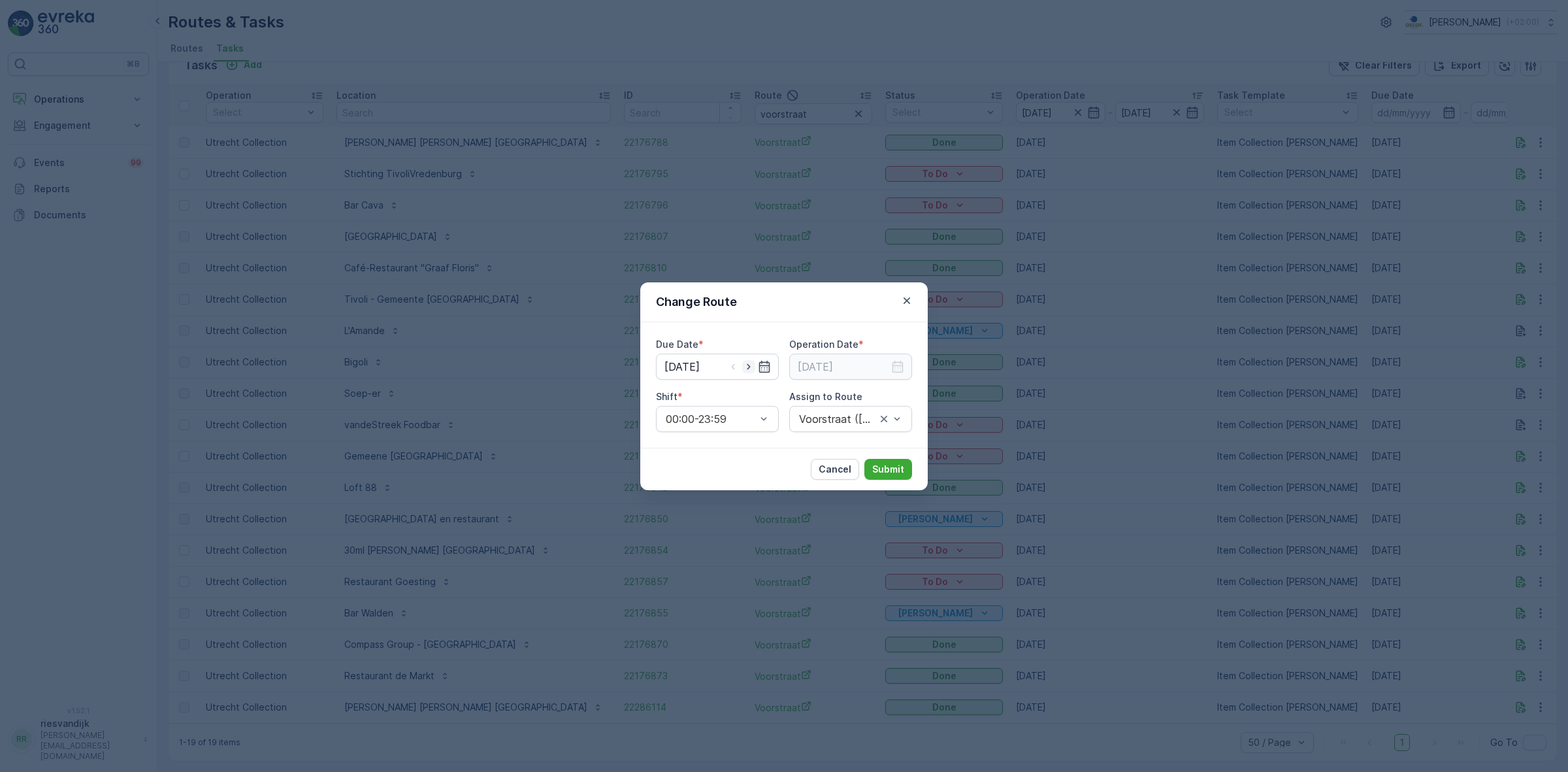
click at [749, 366] on icon "button" at bounding box center [749, 366] width 3 height 6
type input "[DATE]"
click at [899, 373] on input at bounding box center [851, 367] width 123 height 26
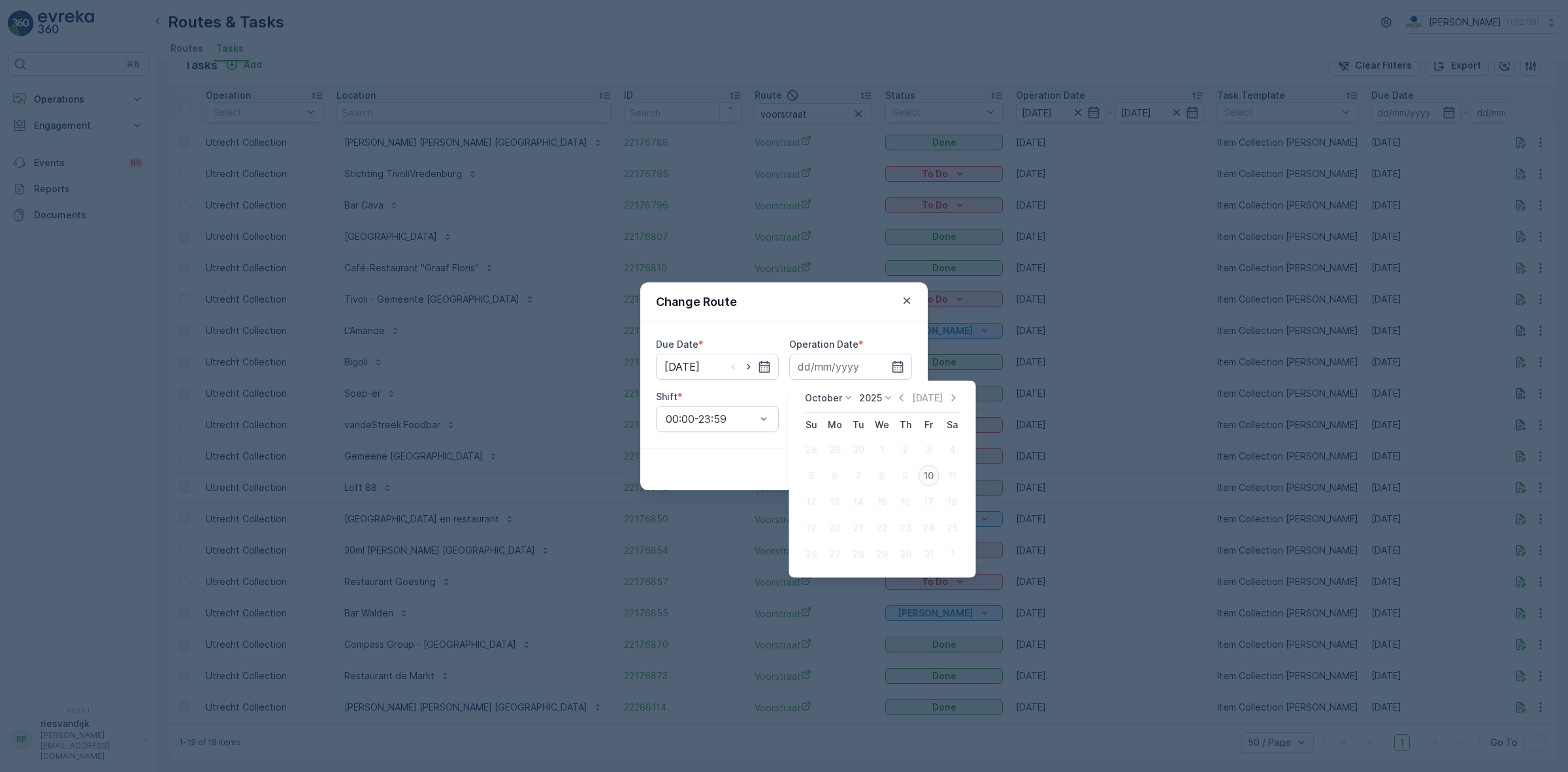
click at [931, 471] on div "10" at bounding box center [929, 475] width 21 height 21
type input "[DATE]"
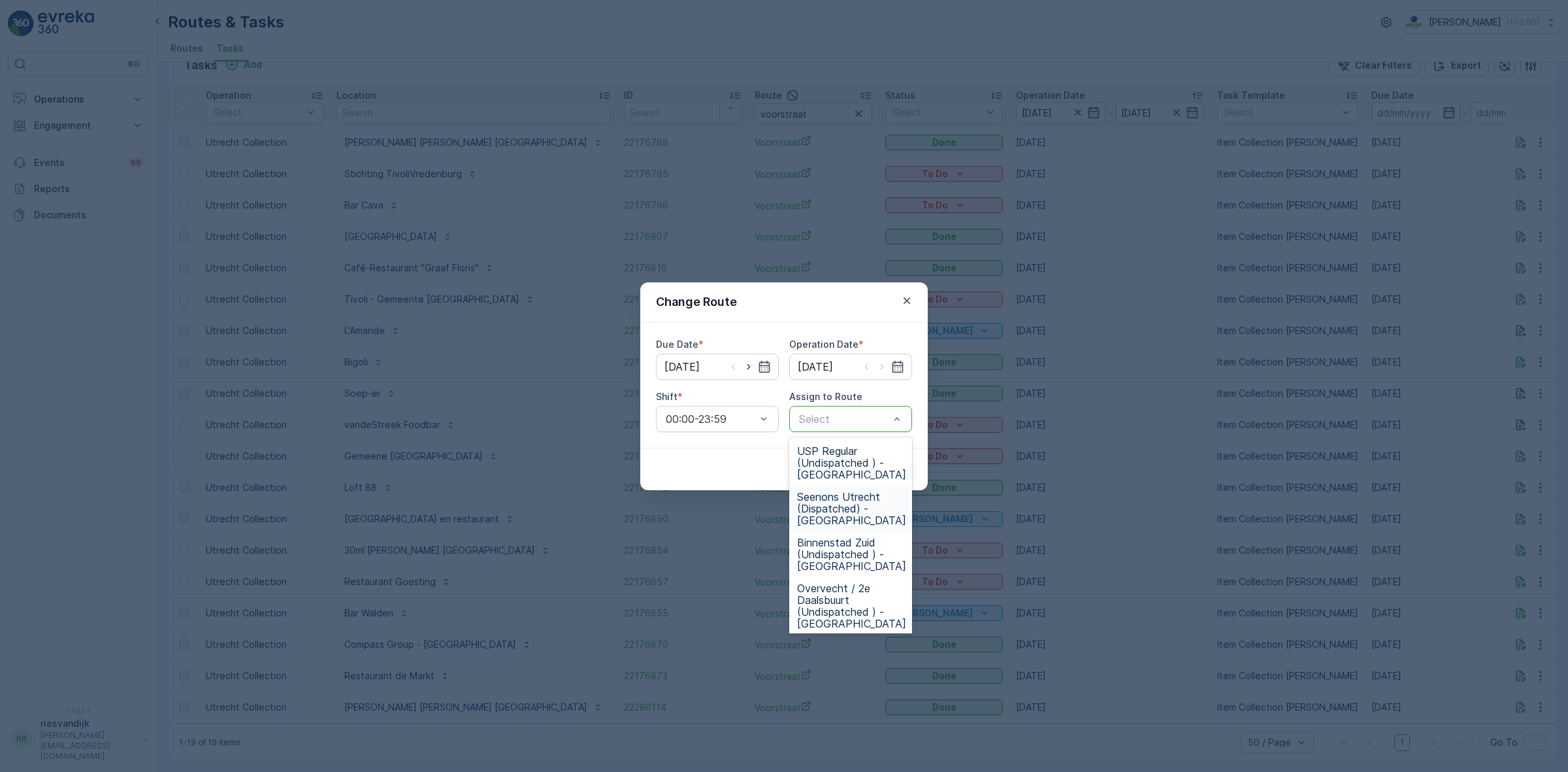
scroll to position [50, 0]
click at [851, 592] on span "Voorstraat (Dispatched) - Utrecht" at bounding box center [852, 607] width 109 height 35
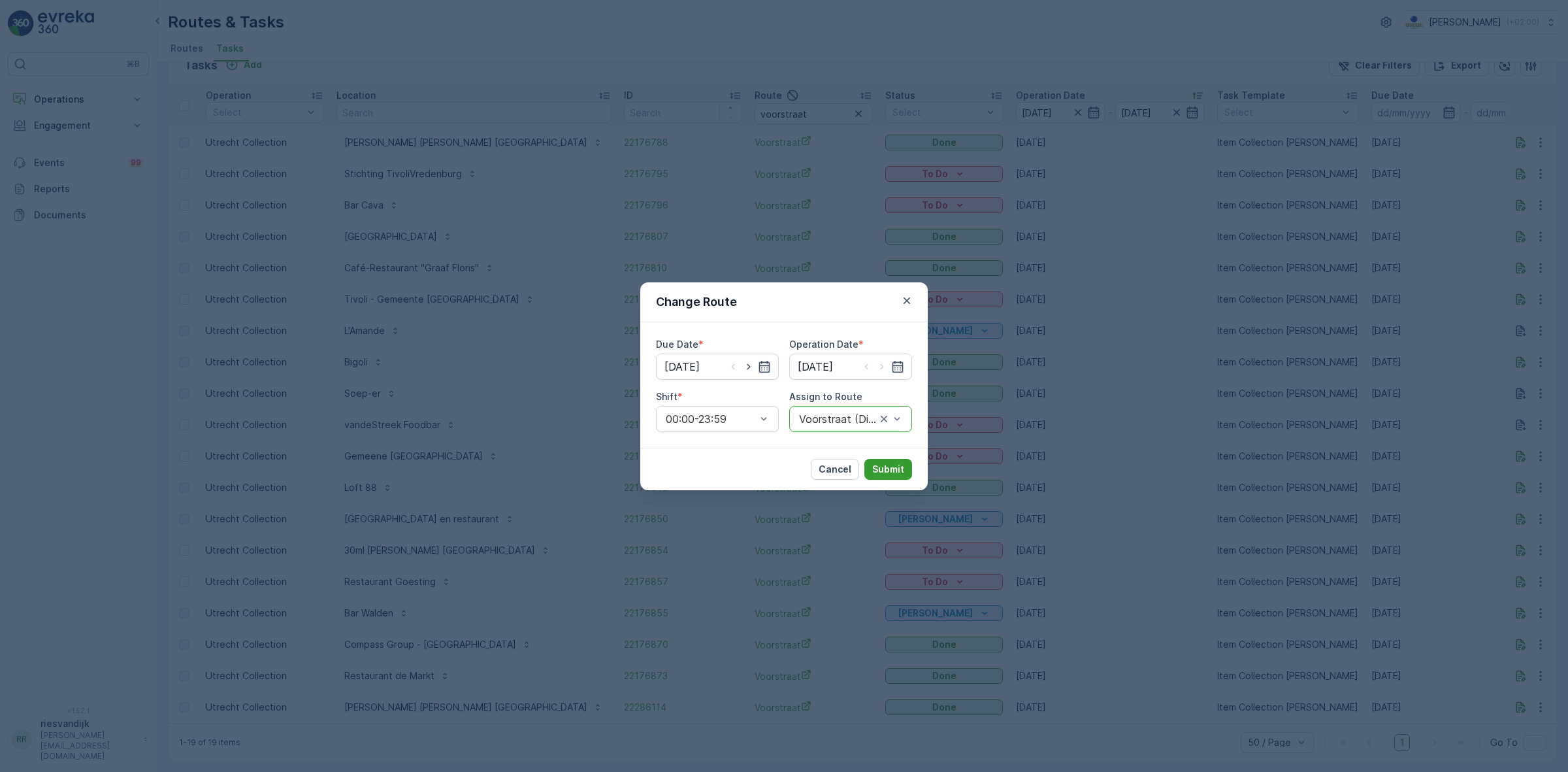
click at [880, 472] on p "Submit" at bounding box center [889, 469] width 32 height 13
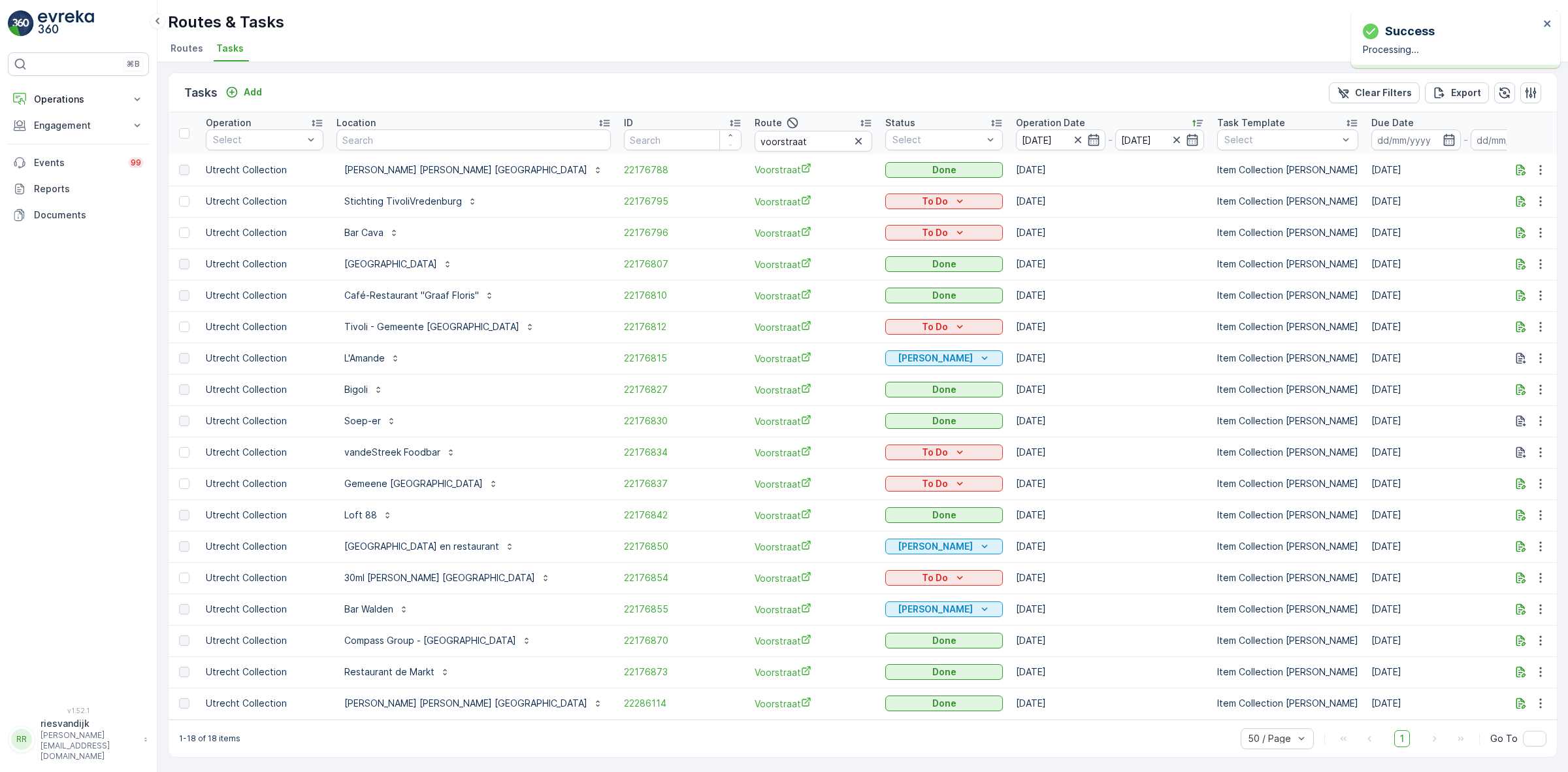
scroll to position [2, 0]
click at [852, 141] on icon "button" at bounding box center [859, 141] width 13 height 13
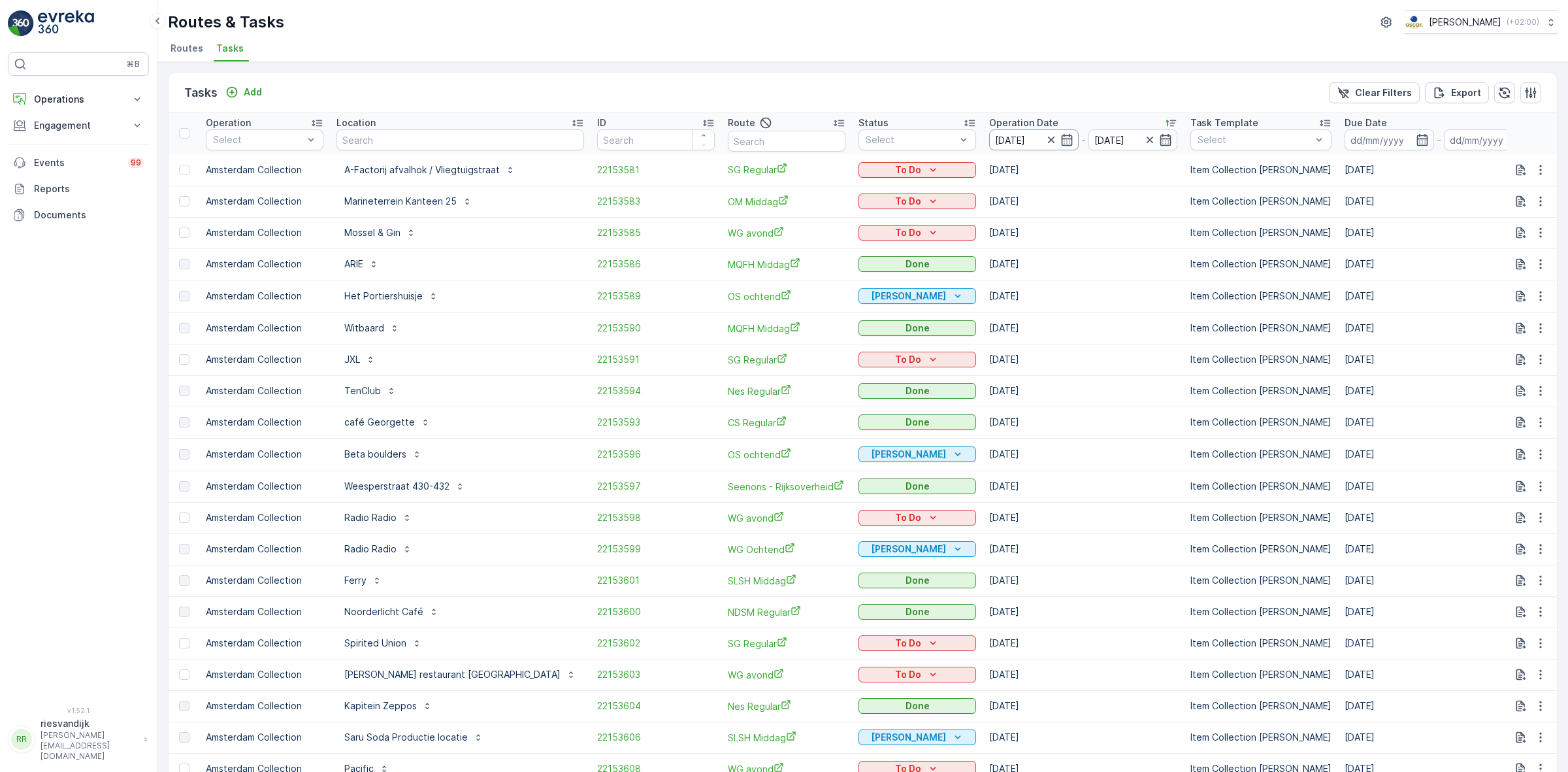
click at [1024, 141] on input "09.10.2025" at bounding box center [1034, 139] width 90 height 21
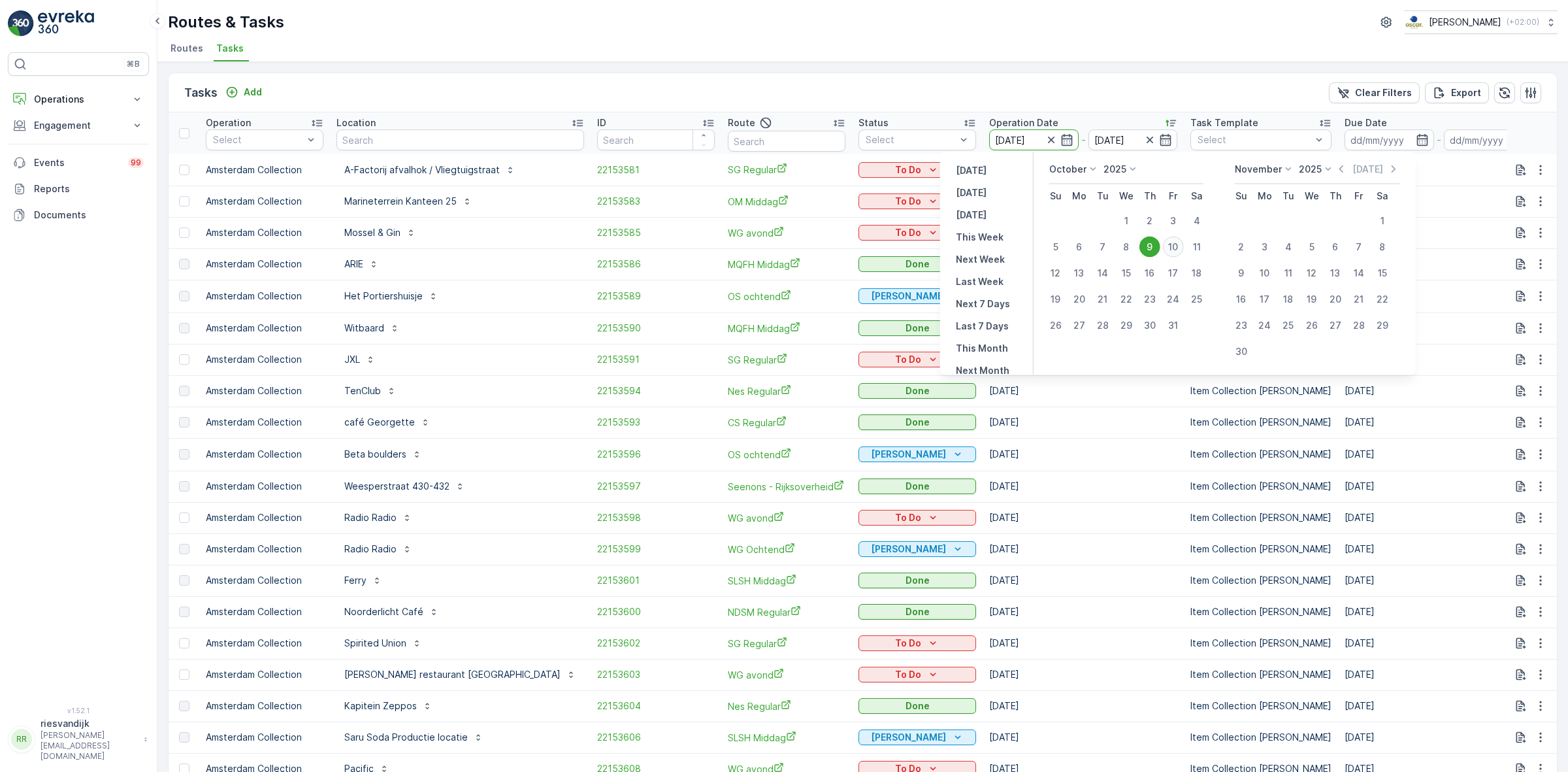
click at [1174, 242] on div "10" at bounding box center [1174, 246] width 21 height 21
type input "[DATE]"
click at [1178, 246] on div "10" at bounding box center [1174, 246] width 21 height 21
type input "[DATE]"
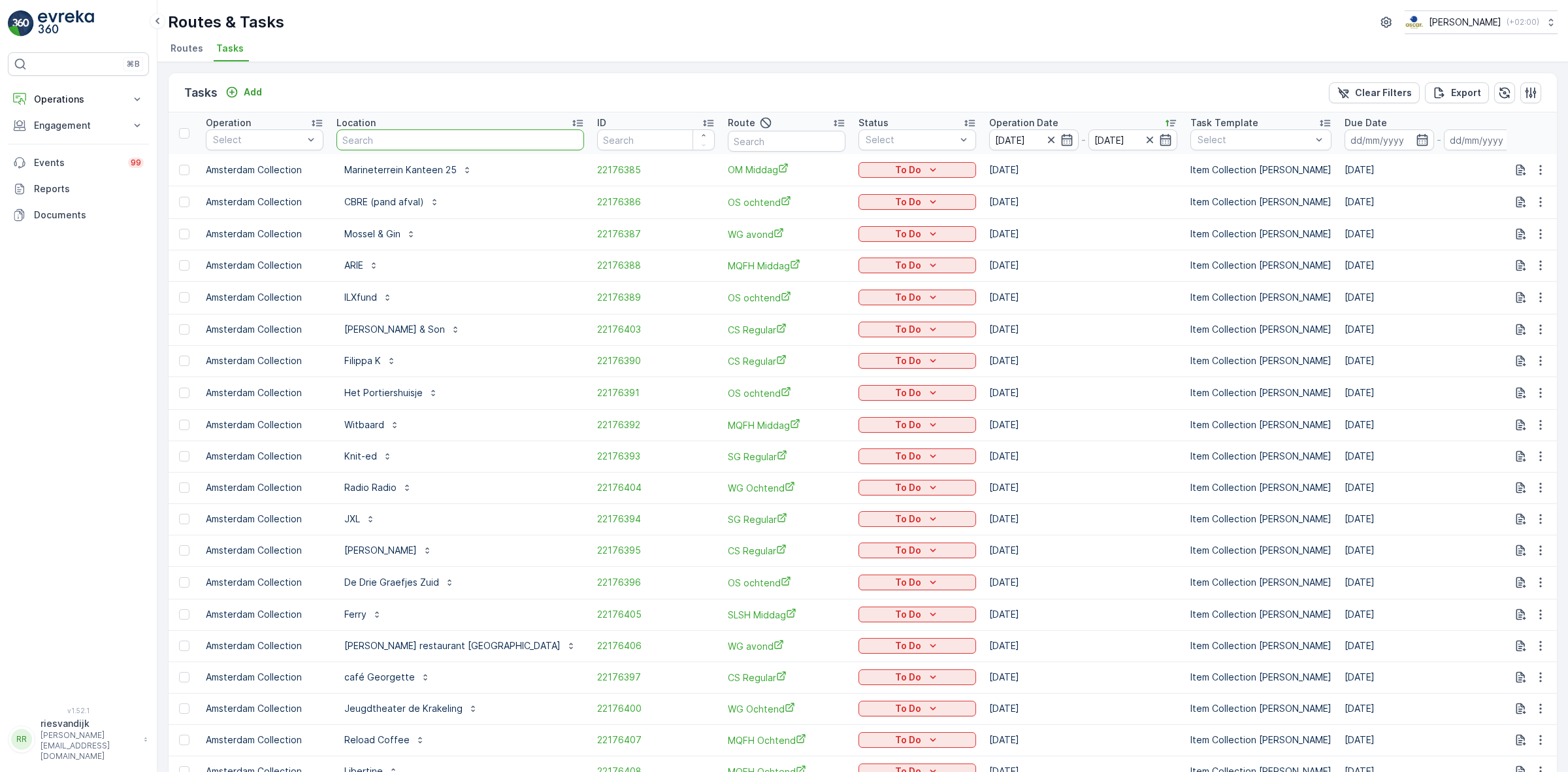
click at [436, 142] on input "text" at bounding box center [461, 139] width 248 height 21
type input "goes"
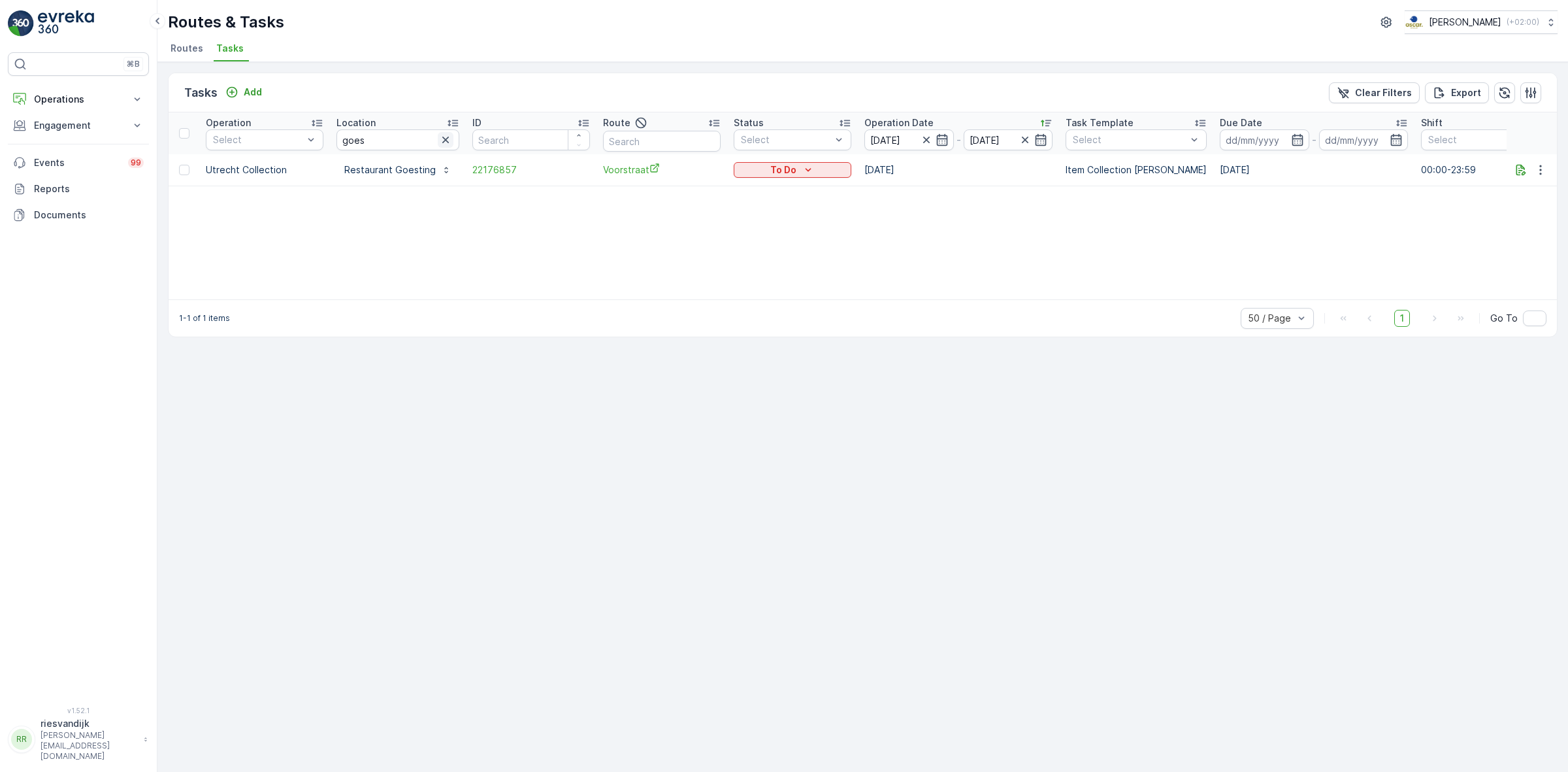
click at [439, 142] on icon "button" at bounding box center [445, 140] width 13 height 13
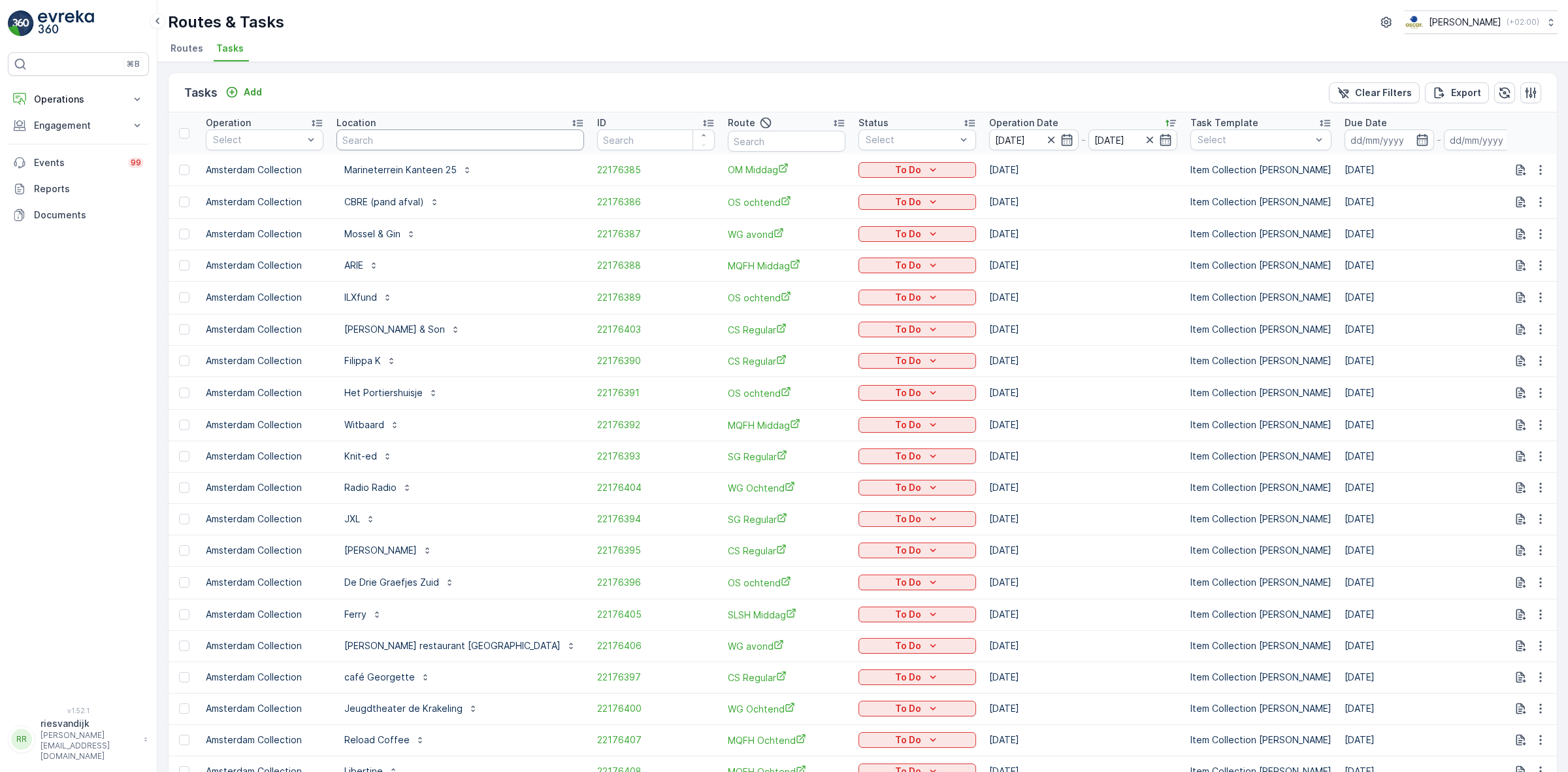
click at [429, 138] on input "text" at bounding box center [461, 139] width 248 height 21
type input "streek"
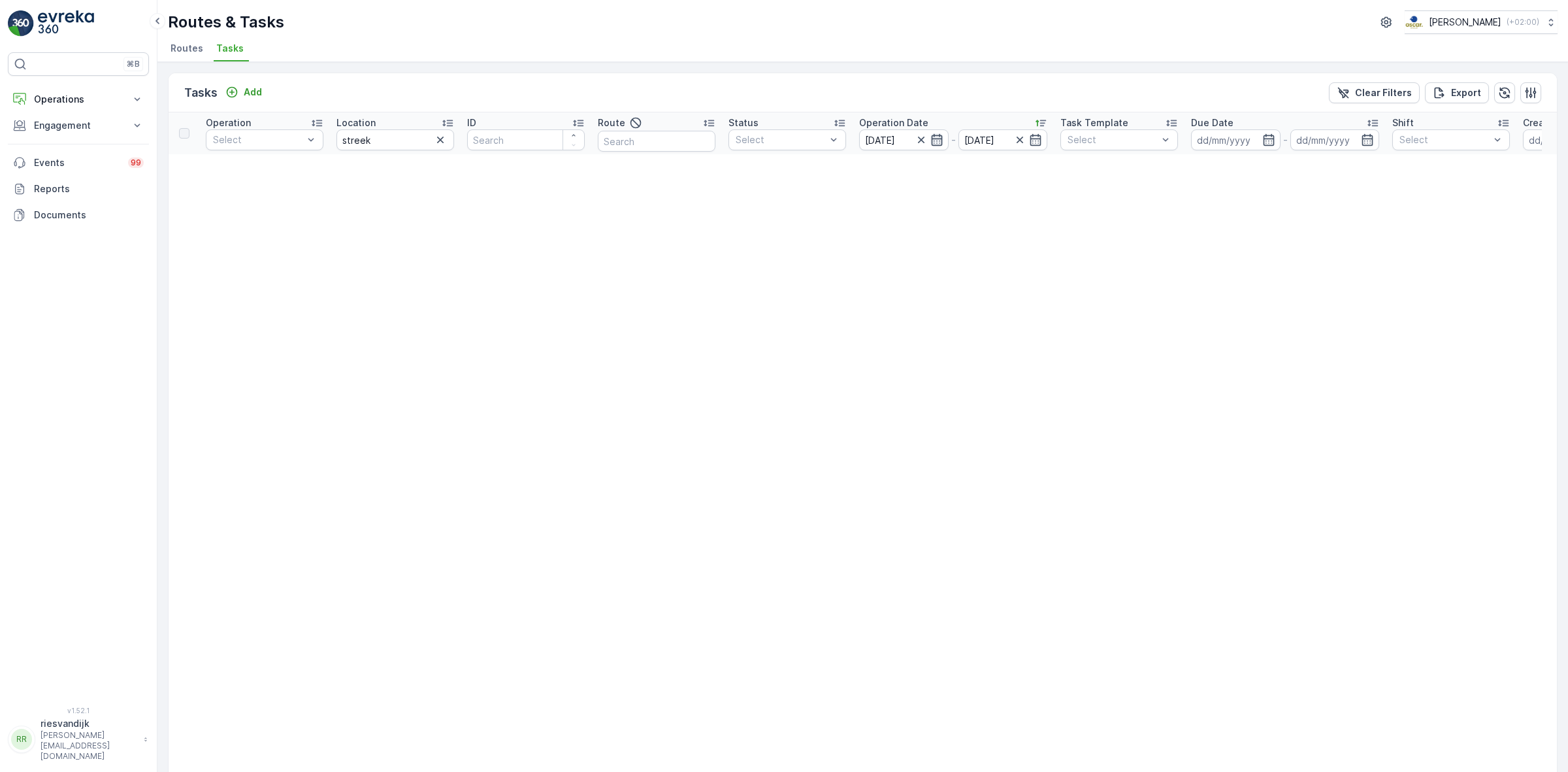
click at [941, 142] on icon "button" at bounding box center [937, 140] width 13 height 13
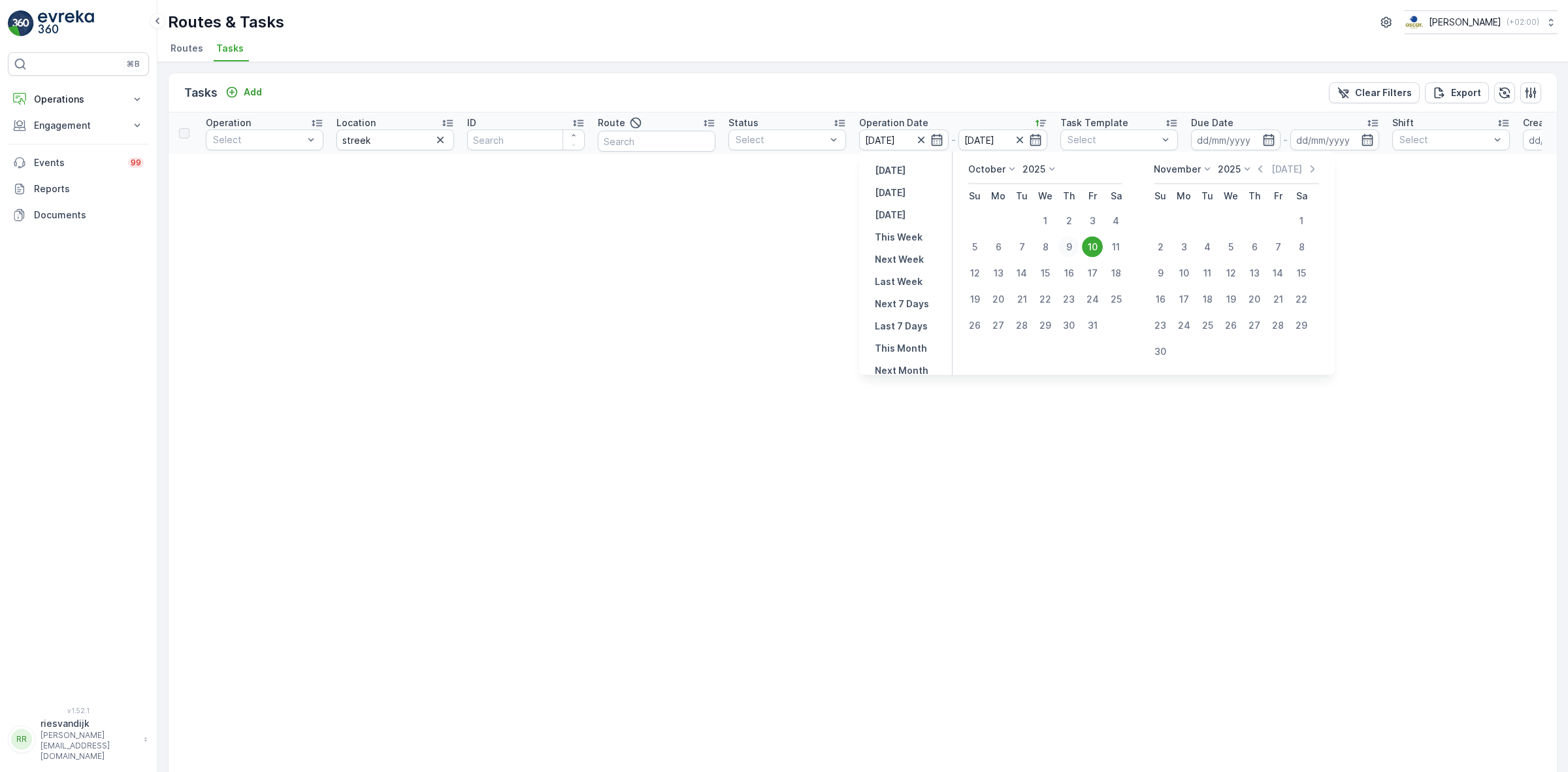
click at [1070, 252] on div "9" at bounding box center [1069, 246] width 21 height 21
type input "[DATE]"
click at [1070, 252] on div "9" at bounding box center [1069, 246] width 21 height 21
type input "[DATE]"
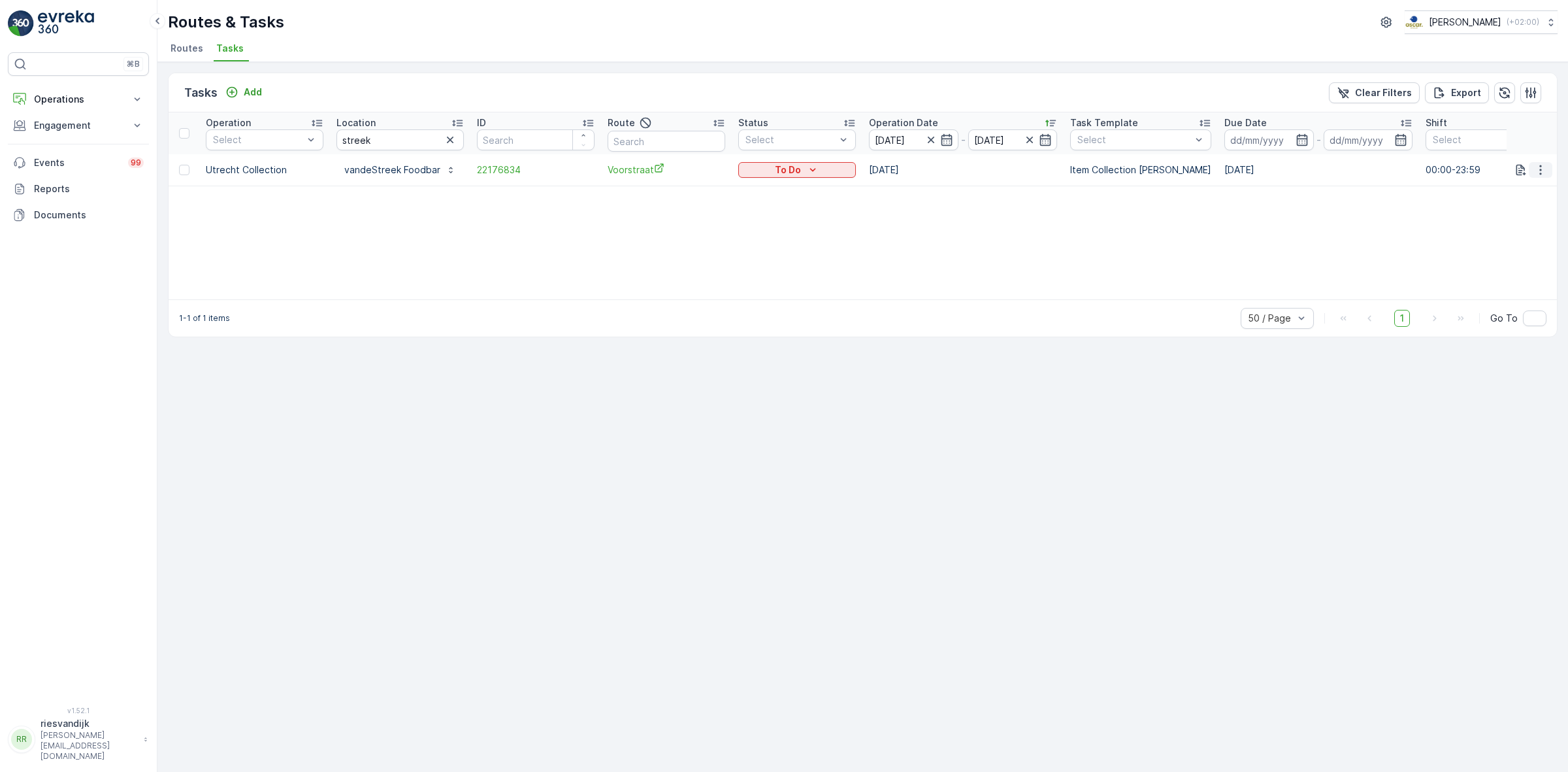
click at [1539, 170] on icon "button" at bounding box center [1541, 170] width 13 height 13
click at [1527, 224] on span "Change Route" at bounding box center [1507, 226] width 63 height 13
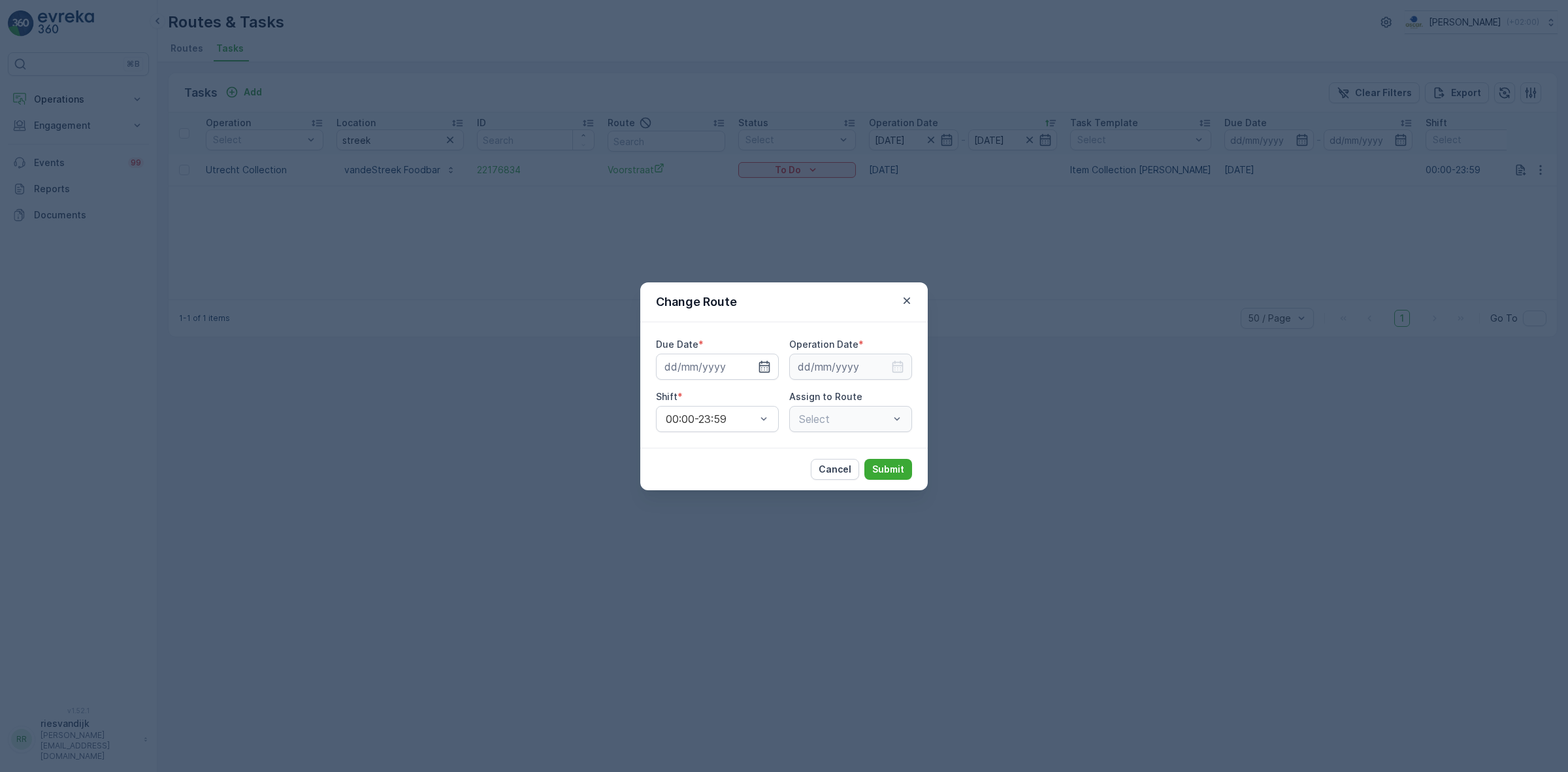
type input "[DATE]"
click at [752, 364] on icon "button" at bounding box center [749, 367] width 13 height 13
type input "[DATE]"
click at [897, 367] on icon "button" at bounding box center [898, 367] width 13 height 13
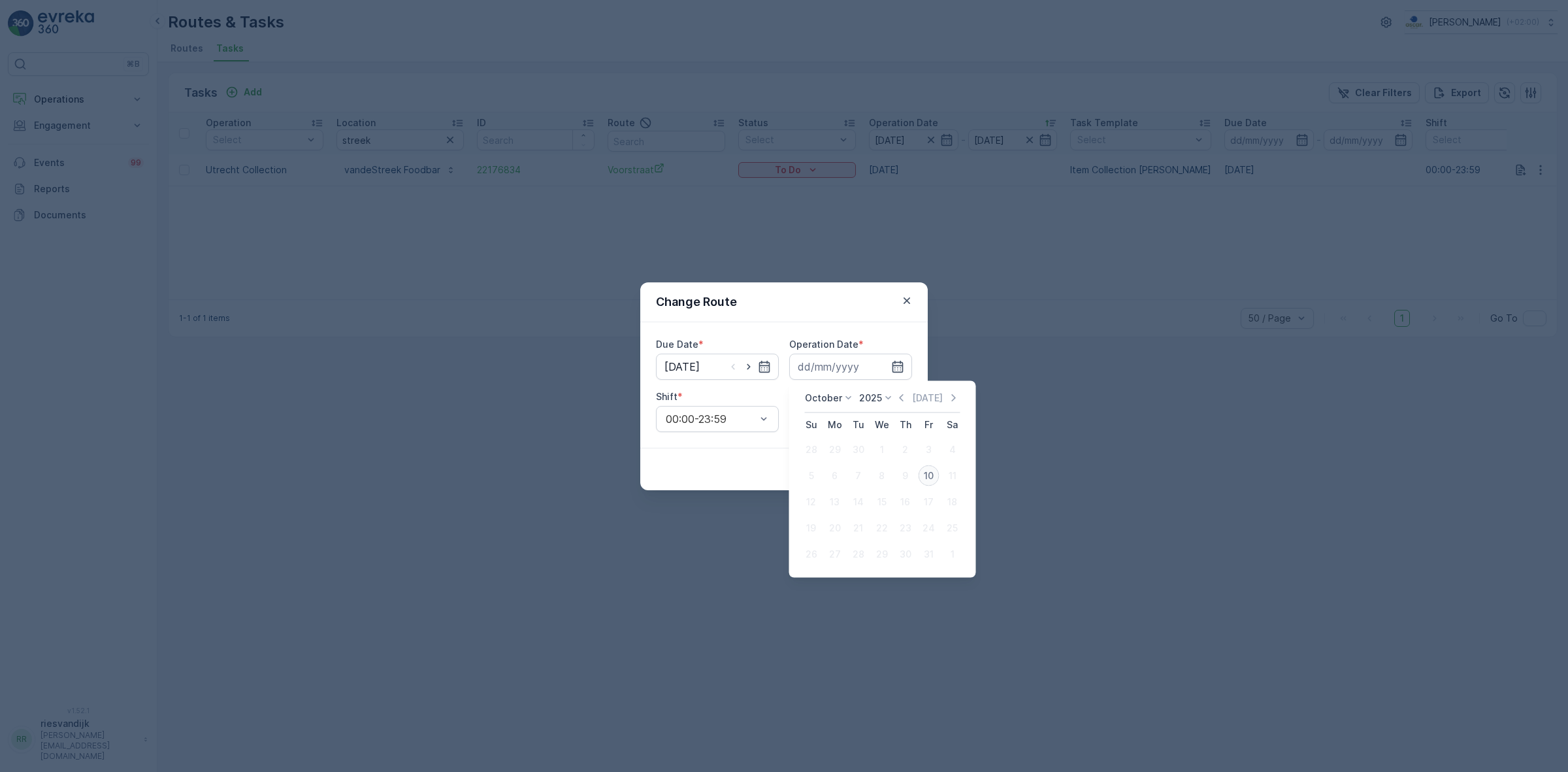
click at [924, 469] on div "10" at bounding box center [929, 475] width 21 height 21
type input "[DATE]"
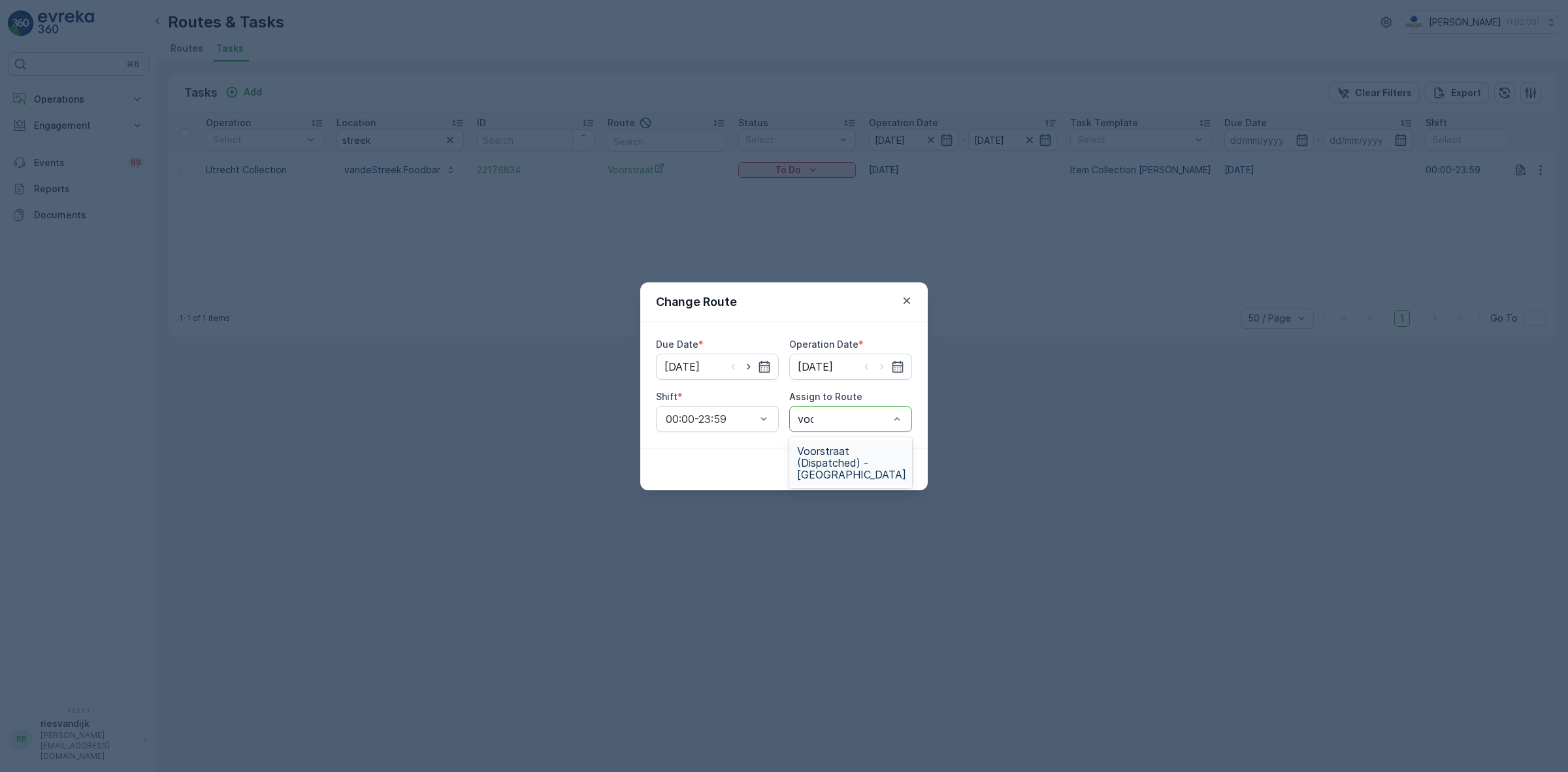
type input "voor"
click at [862, 457] on span "Voorstraat (Dispatched) - Utrecht" at bounding box center [852, 462] width 109 height 35
click at [884, 469] on p "Submit" at bounding box center [889, 469] width 32 height 13
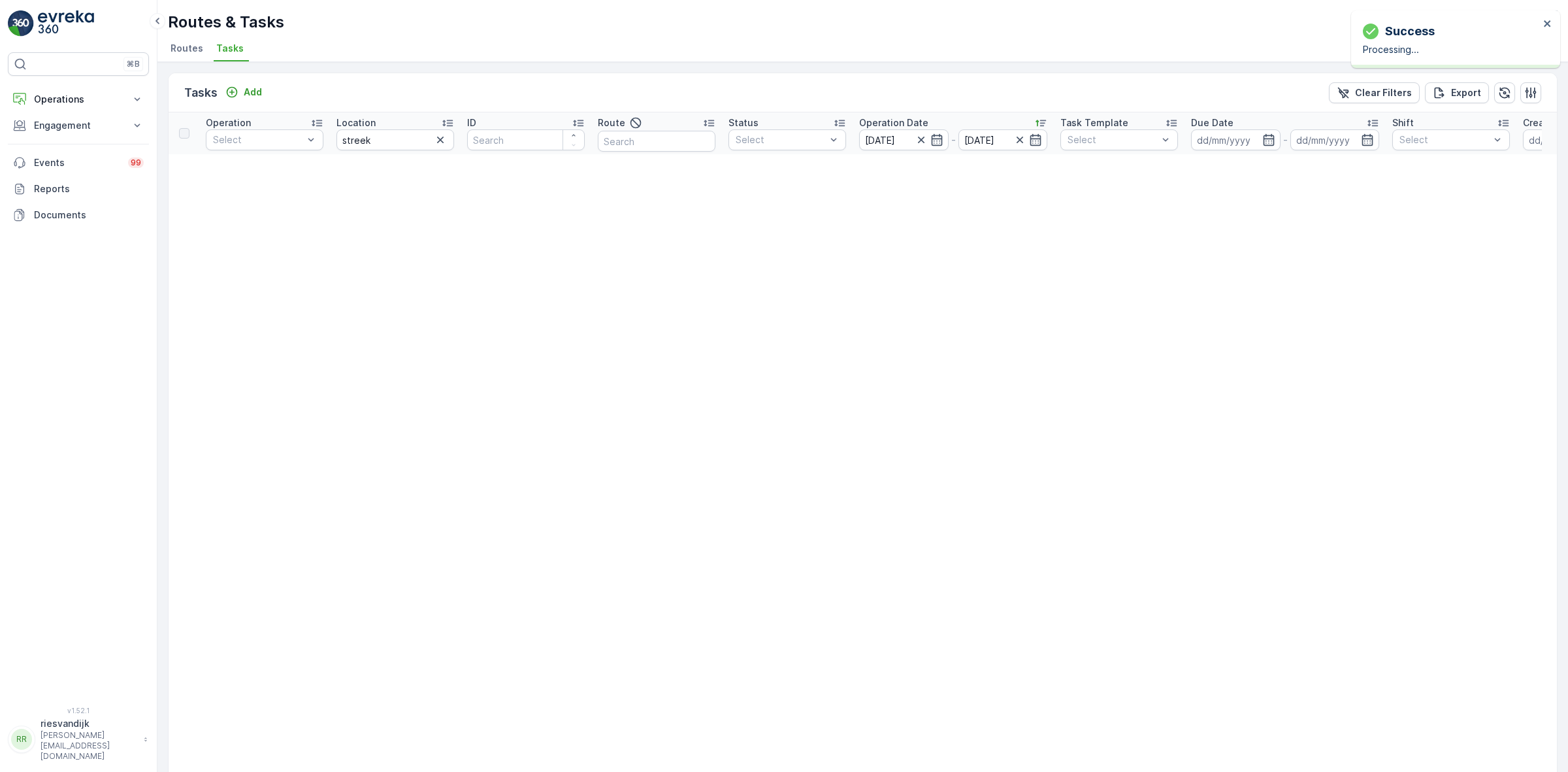
click at [176, 56] on li "Routes" at bounding box center [188, 50] width 41 height 22
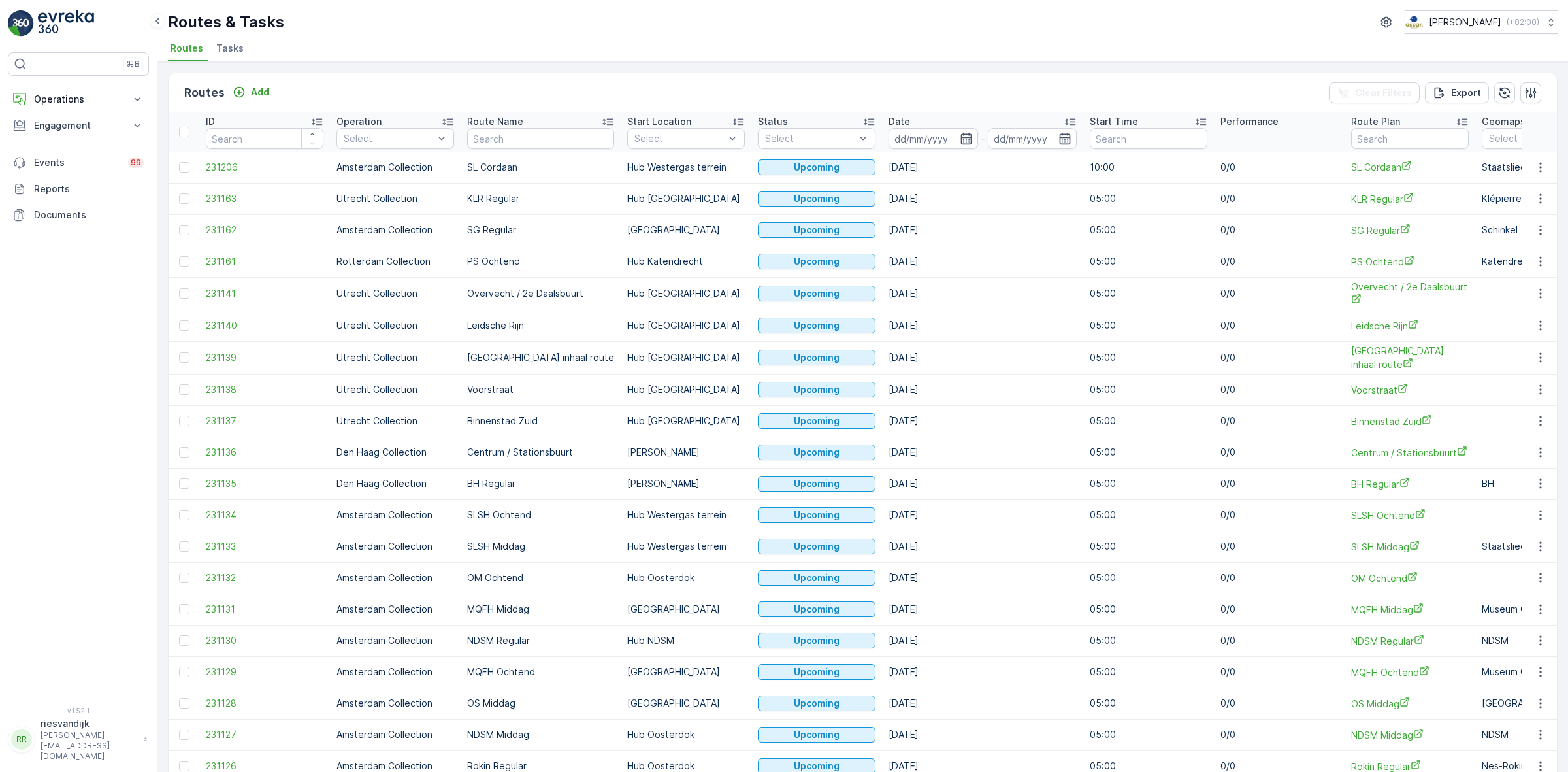
click at [234, 53] on span "Tasks" at bounding box center [230, 48] width 28 height 13
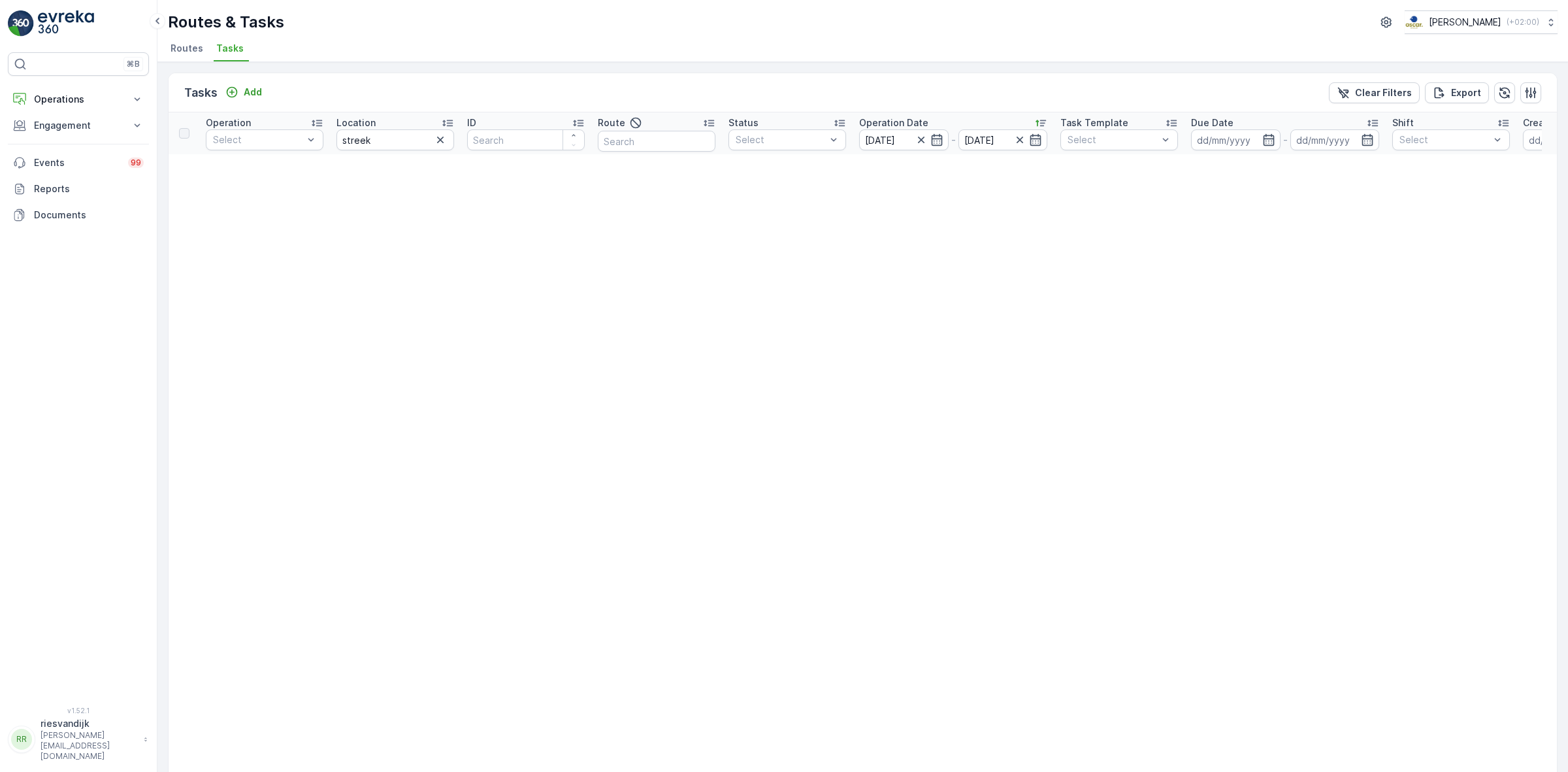
click at [437, 139] on icon "button" at bounding box center [440, 140] width 13 height 13
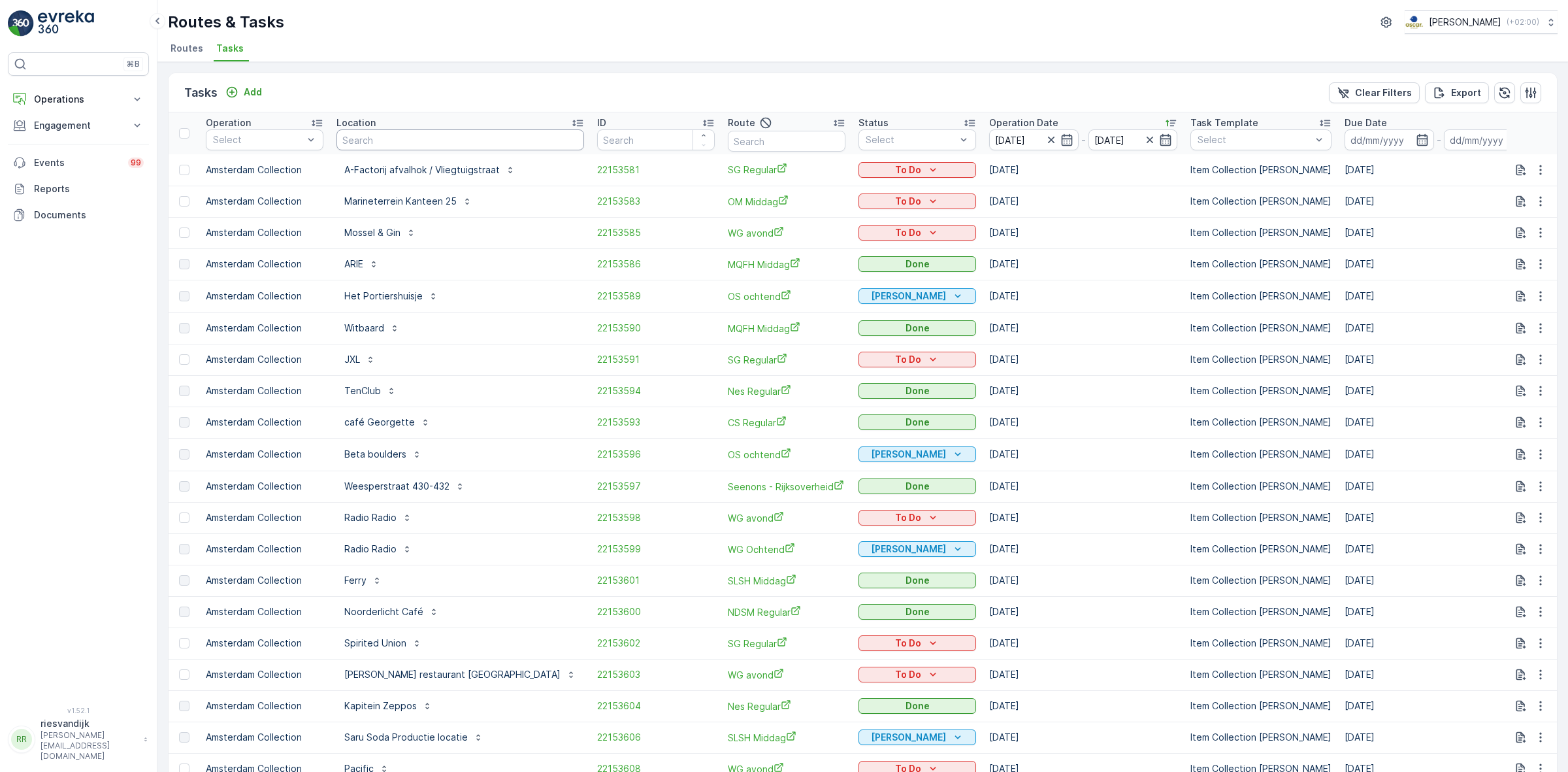
click at [397, 141] on input "text" at bounding box center [461, 139] width 248 height 21
type input "voorstraat"
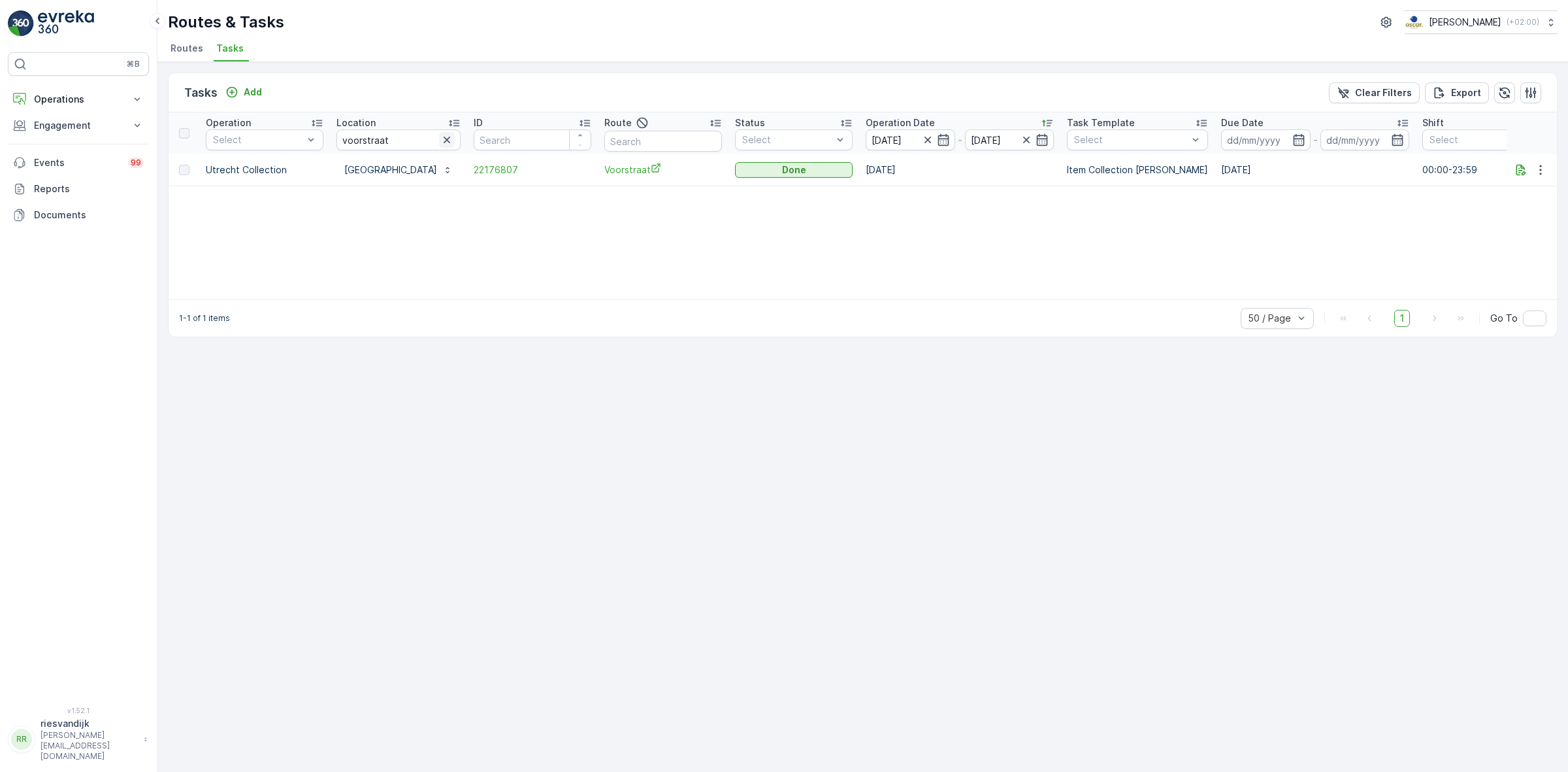
click at [441, 136] on icon "button" at bounding box center [447, 140] width 13 height 13
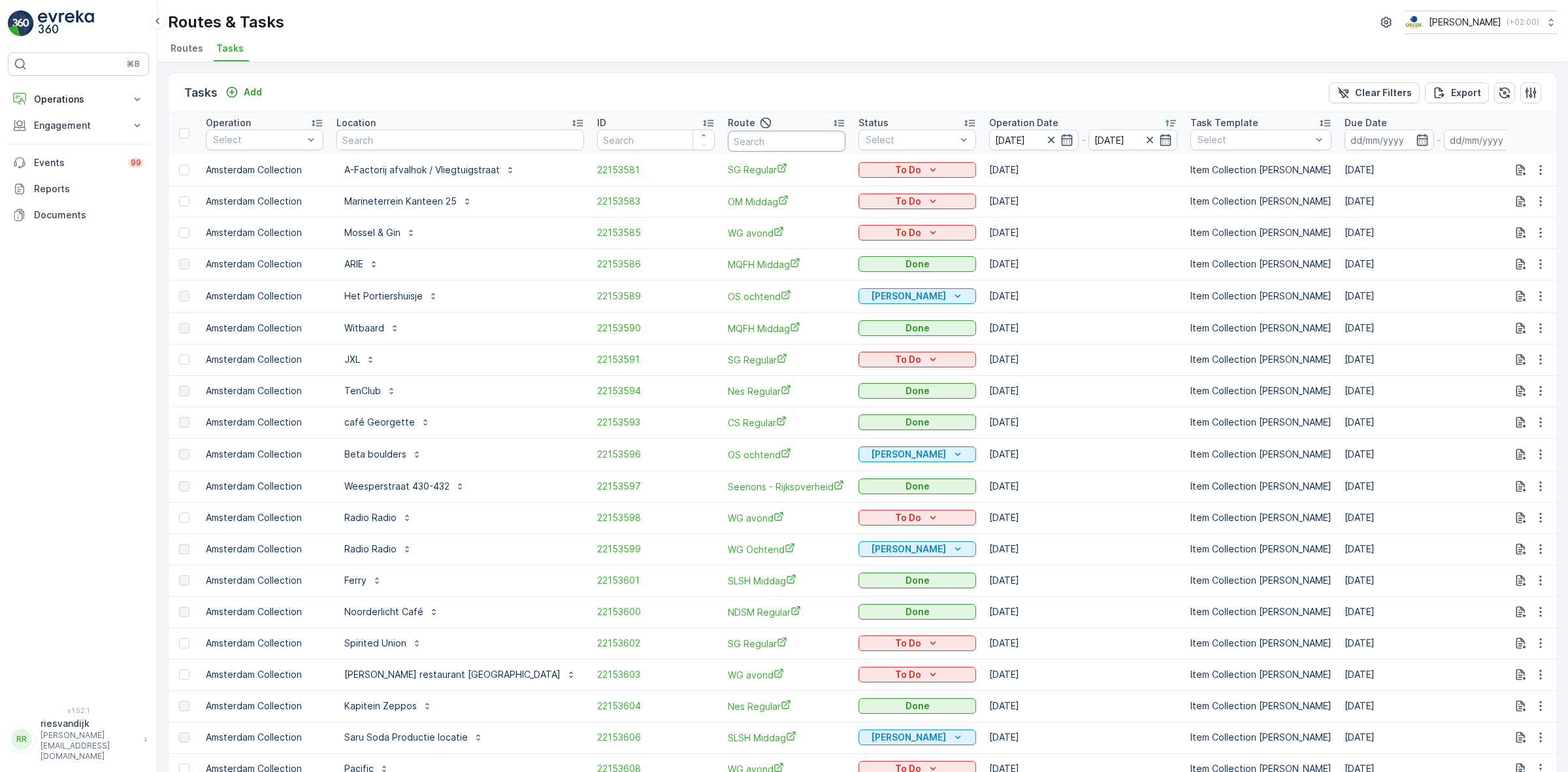
click at [755, 139] on input "text" at bounding box center [787, 141] width 117 height 21
type input "voorstrat"
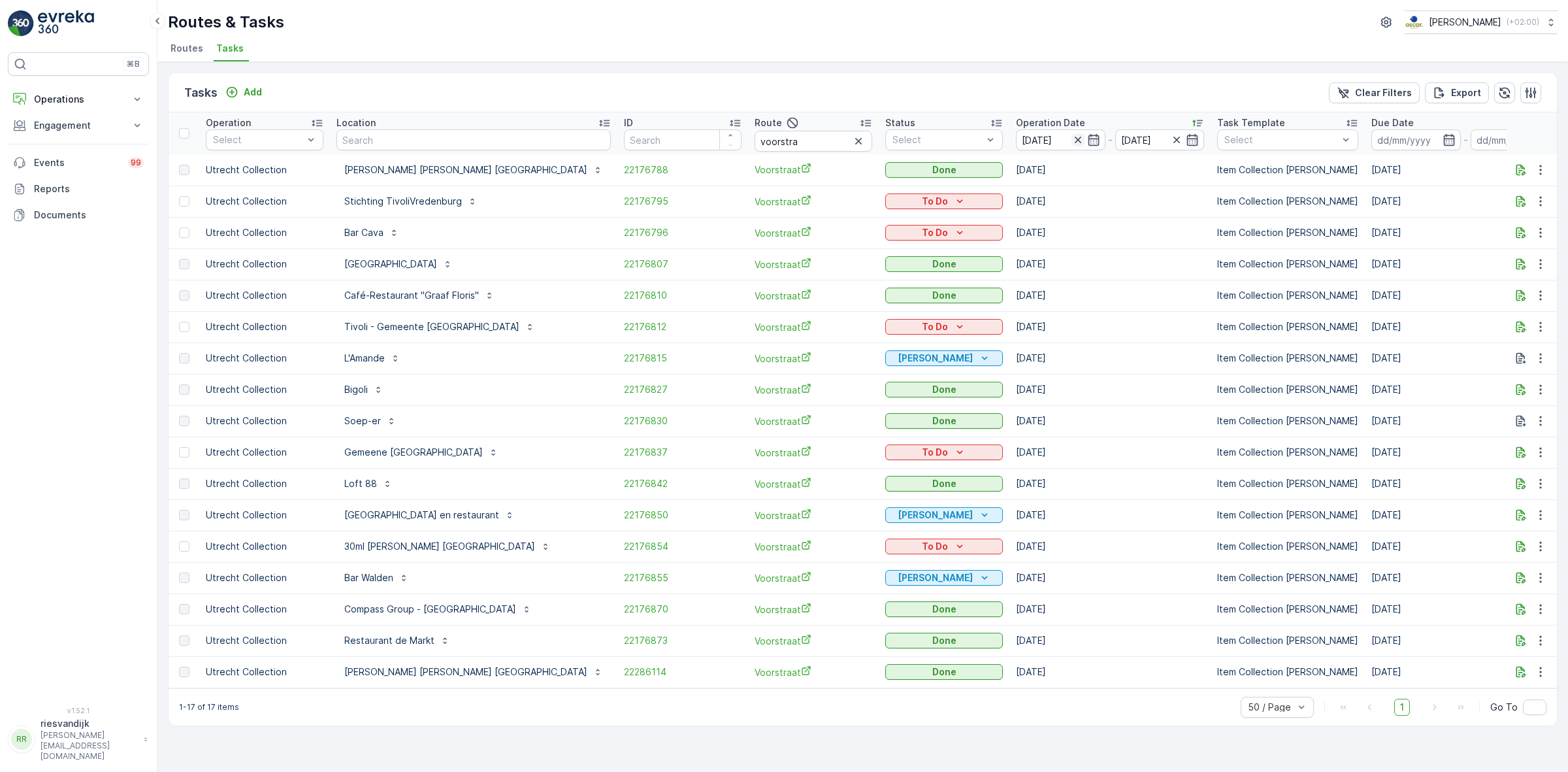
click at [1072, 136] on icon "button" at bounding box center [1078, 140] width 13 height 13
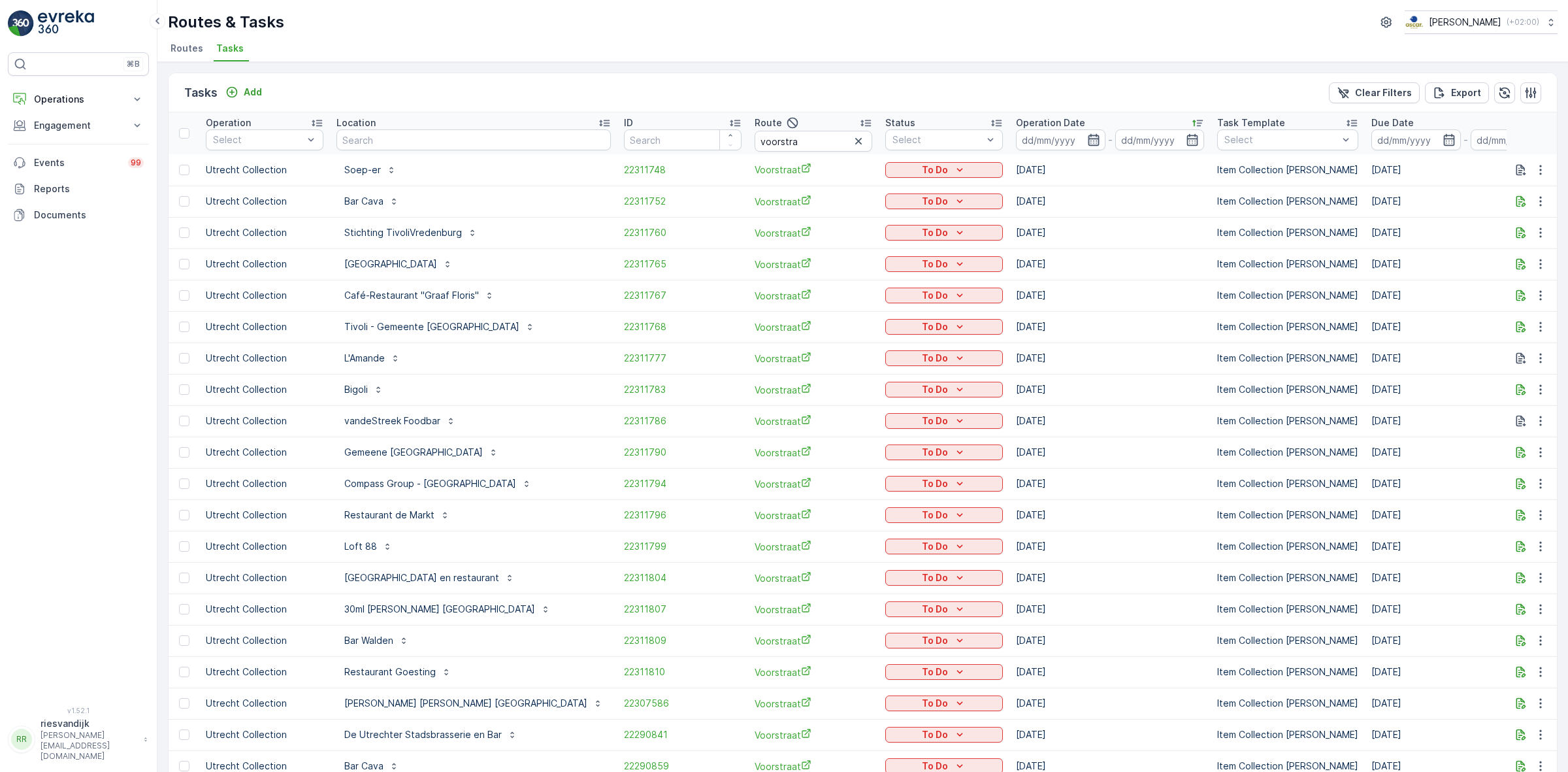
click at [1088, 133] on icon "button" at bounding box center [1094, 140] width 13 height 13
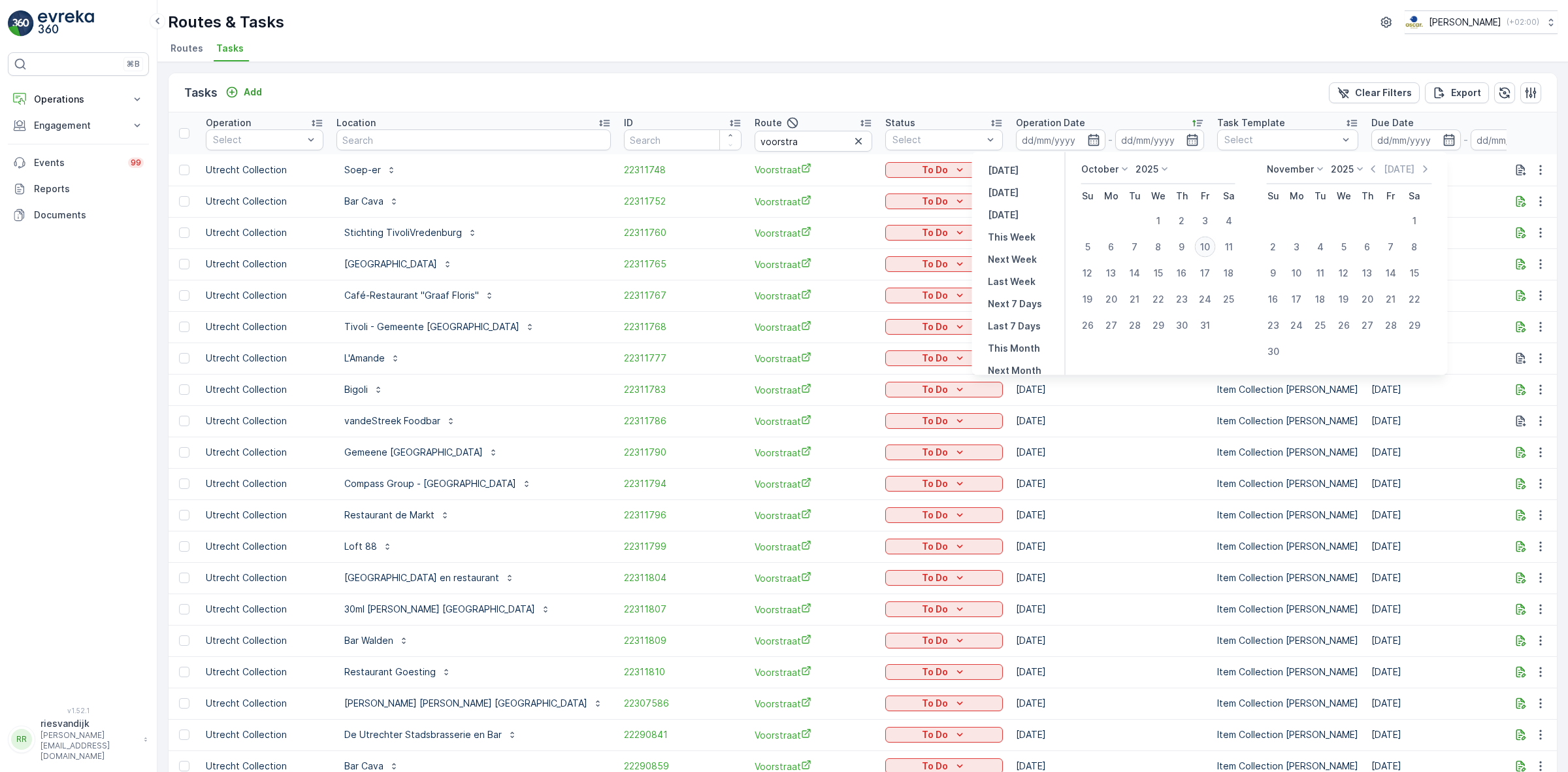
click at [1209, 243] on div "10" at bounding box center [1205, 246] width 21 height 21
type input "[DATE]"
click at [1210, 243] on div "10" at bounding box center [1205, 246] width 21 height 21
type input "[DATE]"
click at [1104, 73] on div "Tasks Add Clear Filters Export" at bounding box center [862, 93] width 1389 height 39
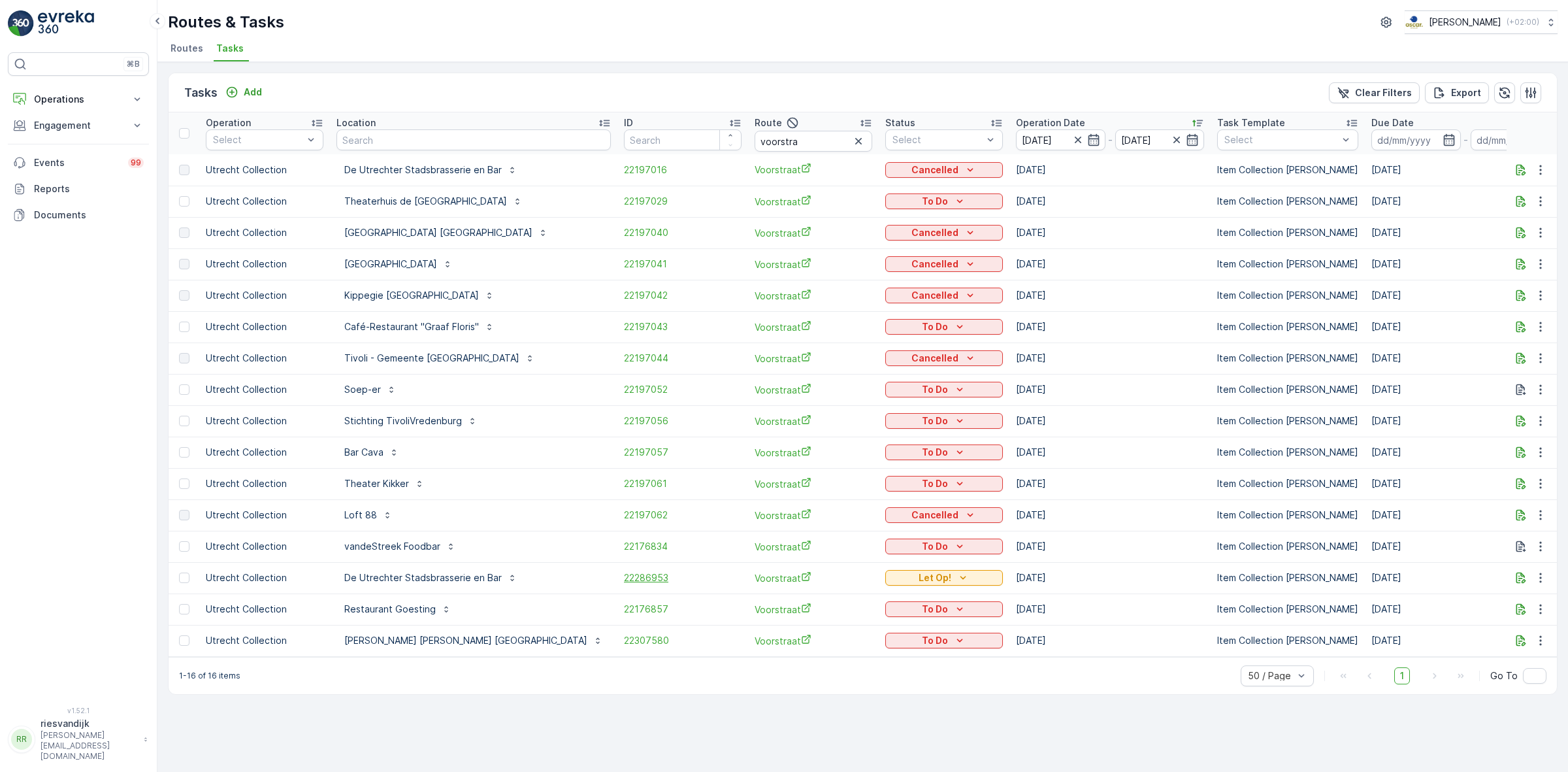
click at [624, 582] on span "22286953" at bounding box center [682, 577] width 117 height 13
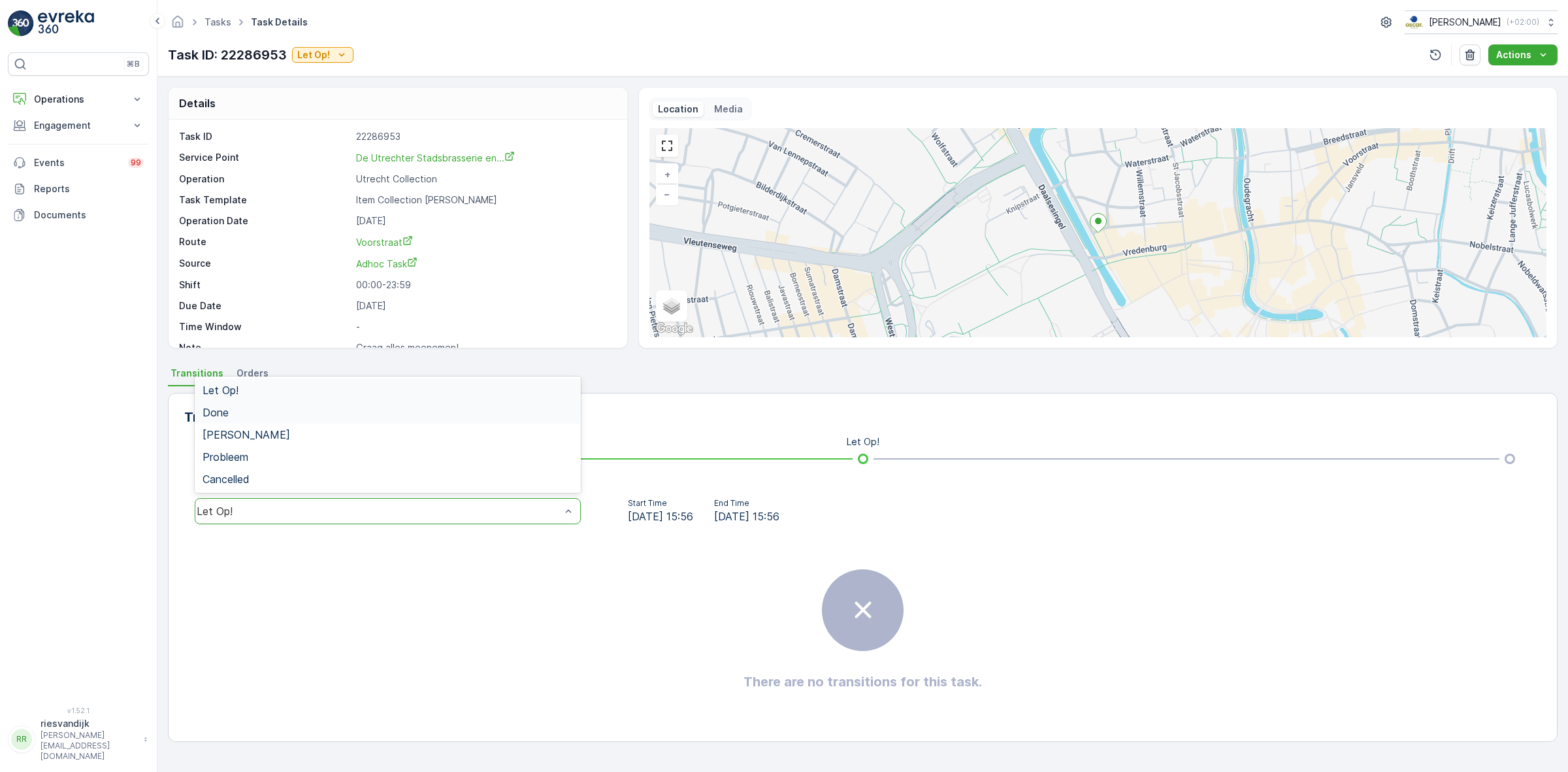
click at [381, 409] on div "Done" at bounding box center [388, 413] width 370 height 12
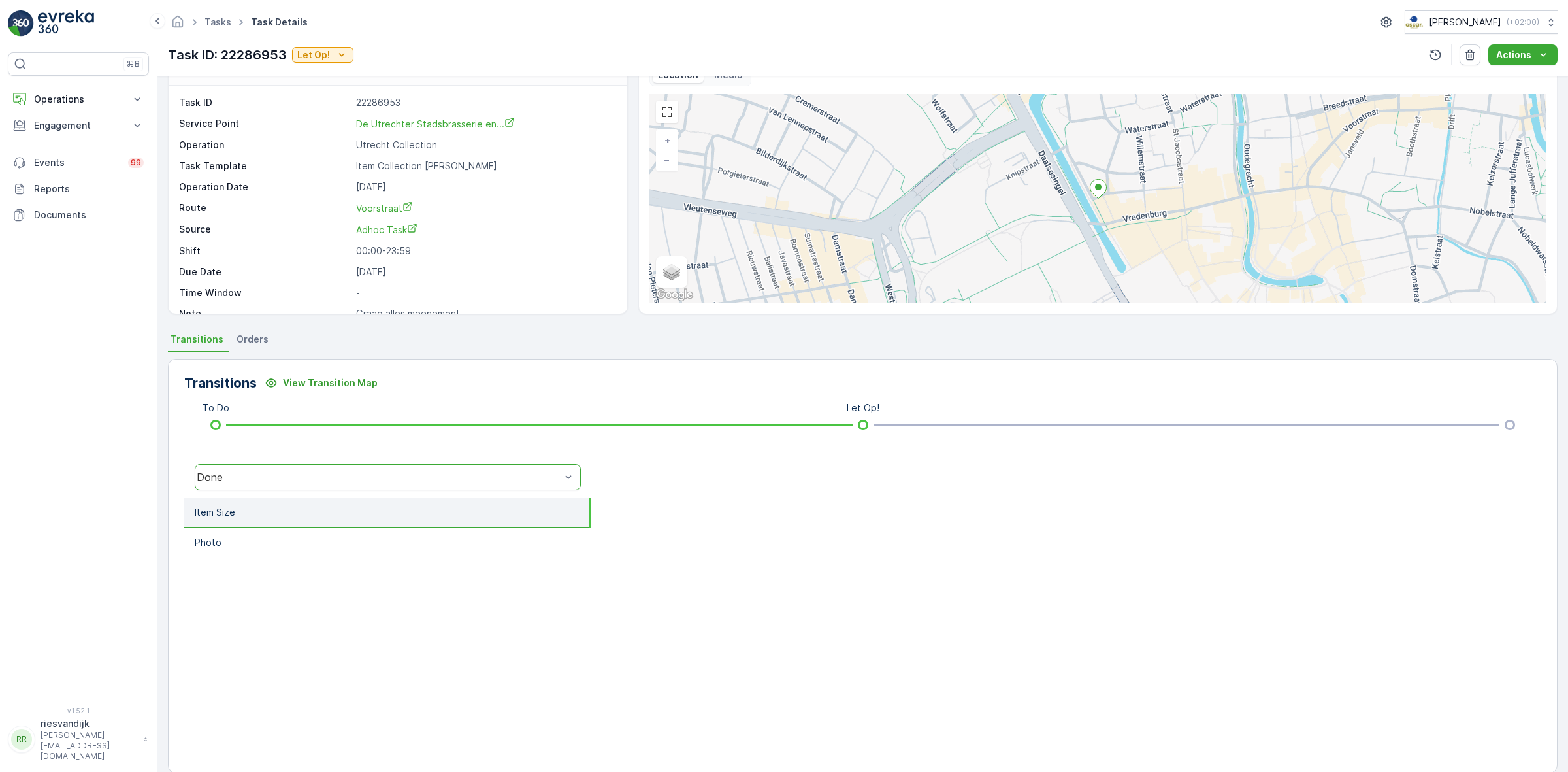
scroll to position [52, 0]
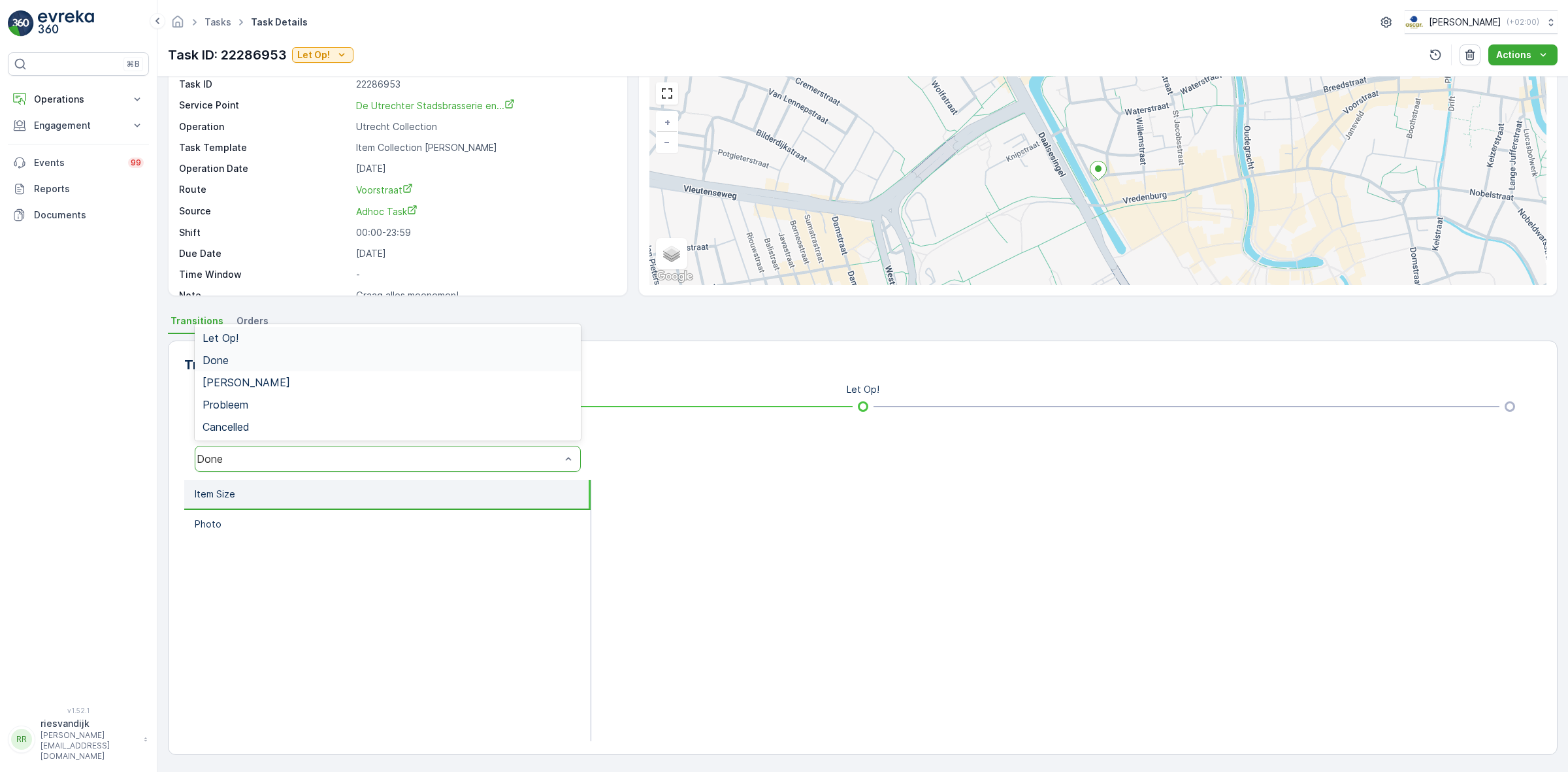
click at [452, 463] on div "Done" at bounding box center [378, 459] width 364 height 12
click at [402, 327] on div "Let Op!" at bounding box center [388, 338] width 386 height 22
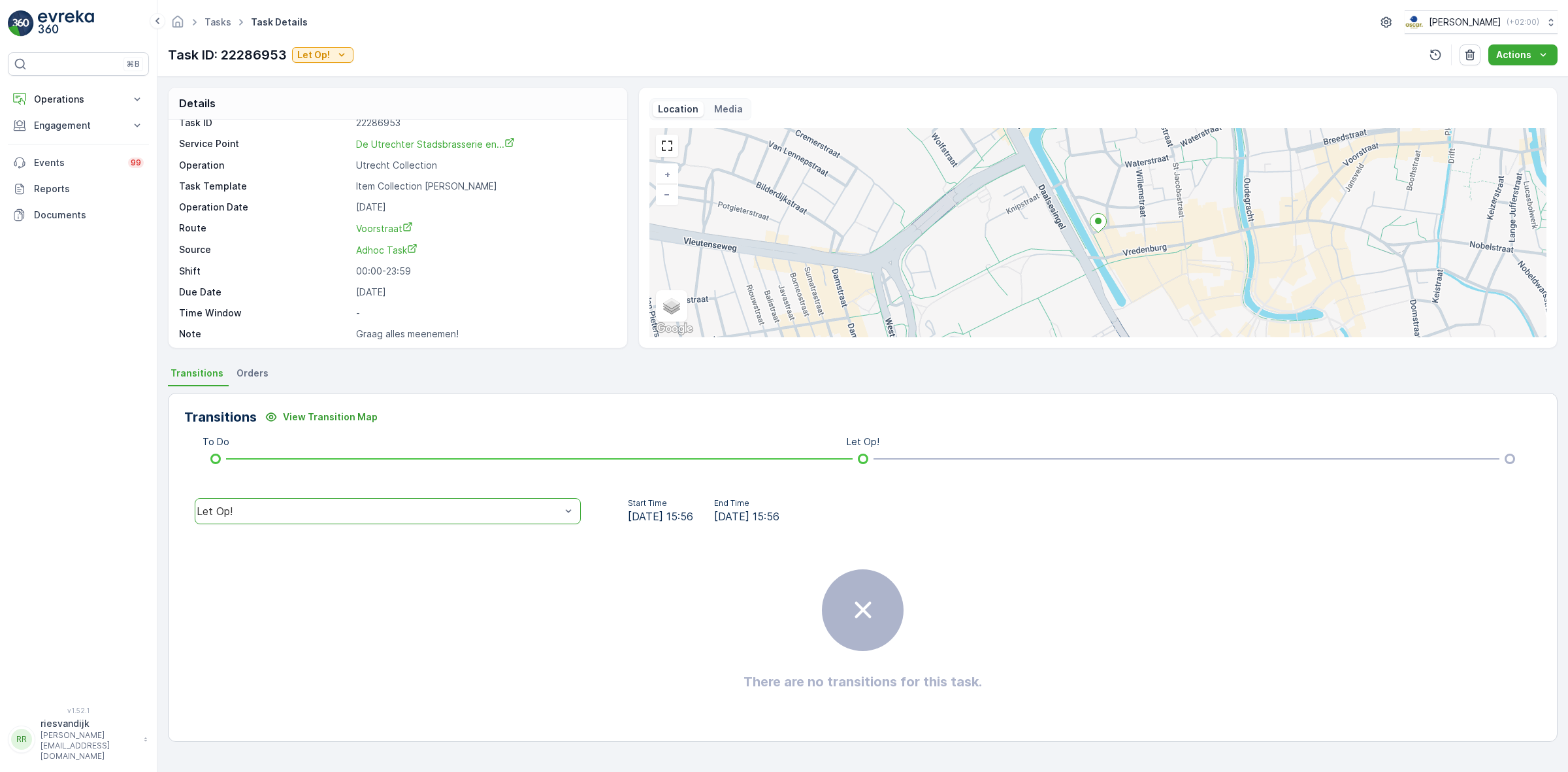
scroll to position [17, 0]
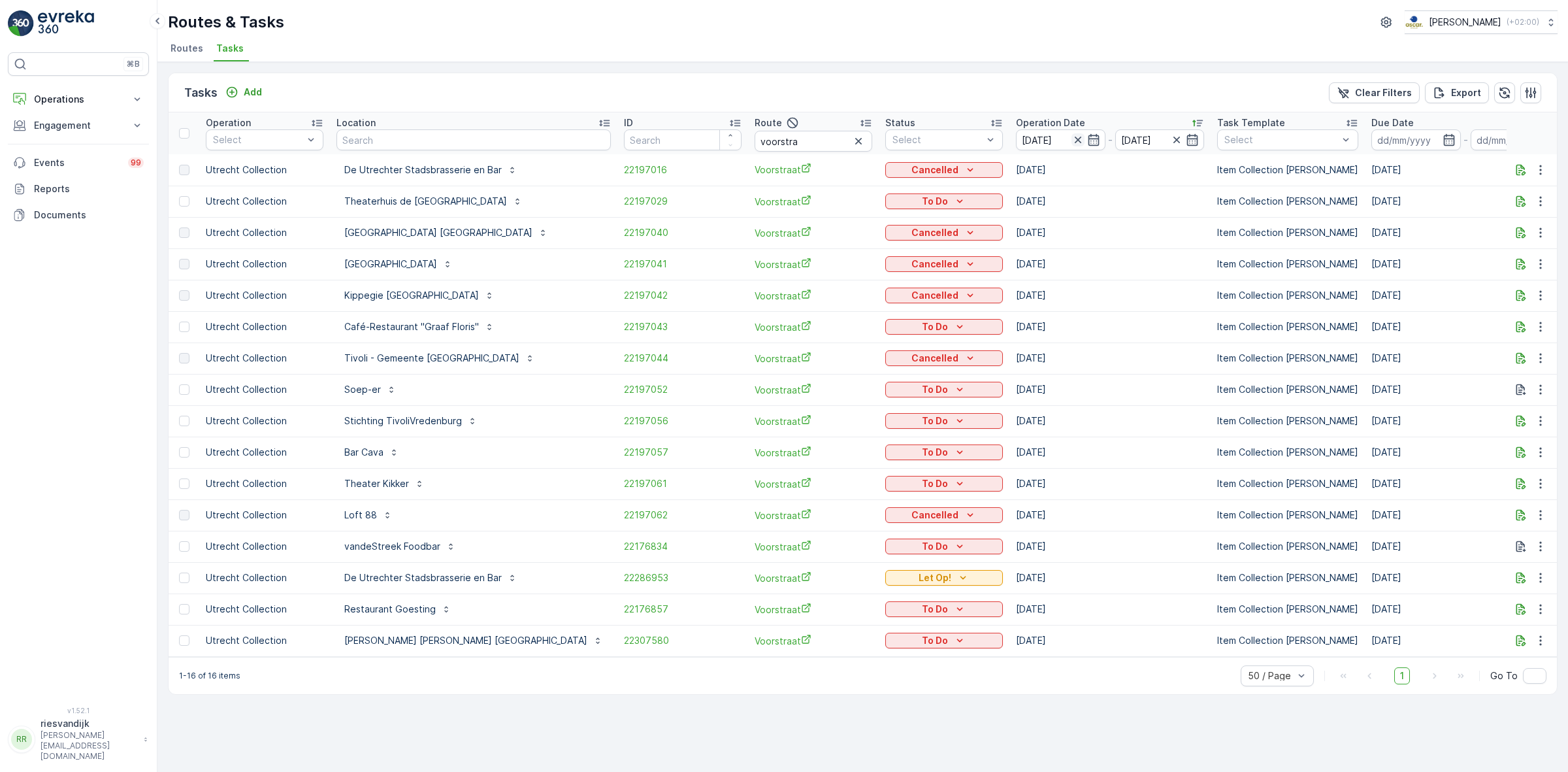
click at [1072, 141] on icon "button" at bounding box center [1078, 140] width 13 height 13
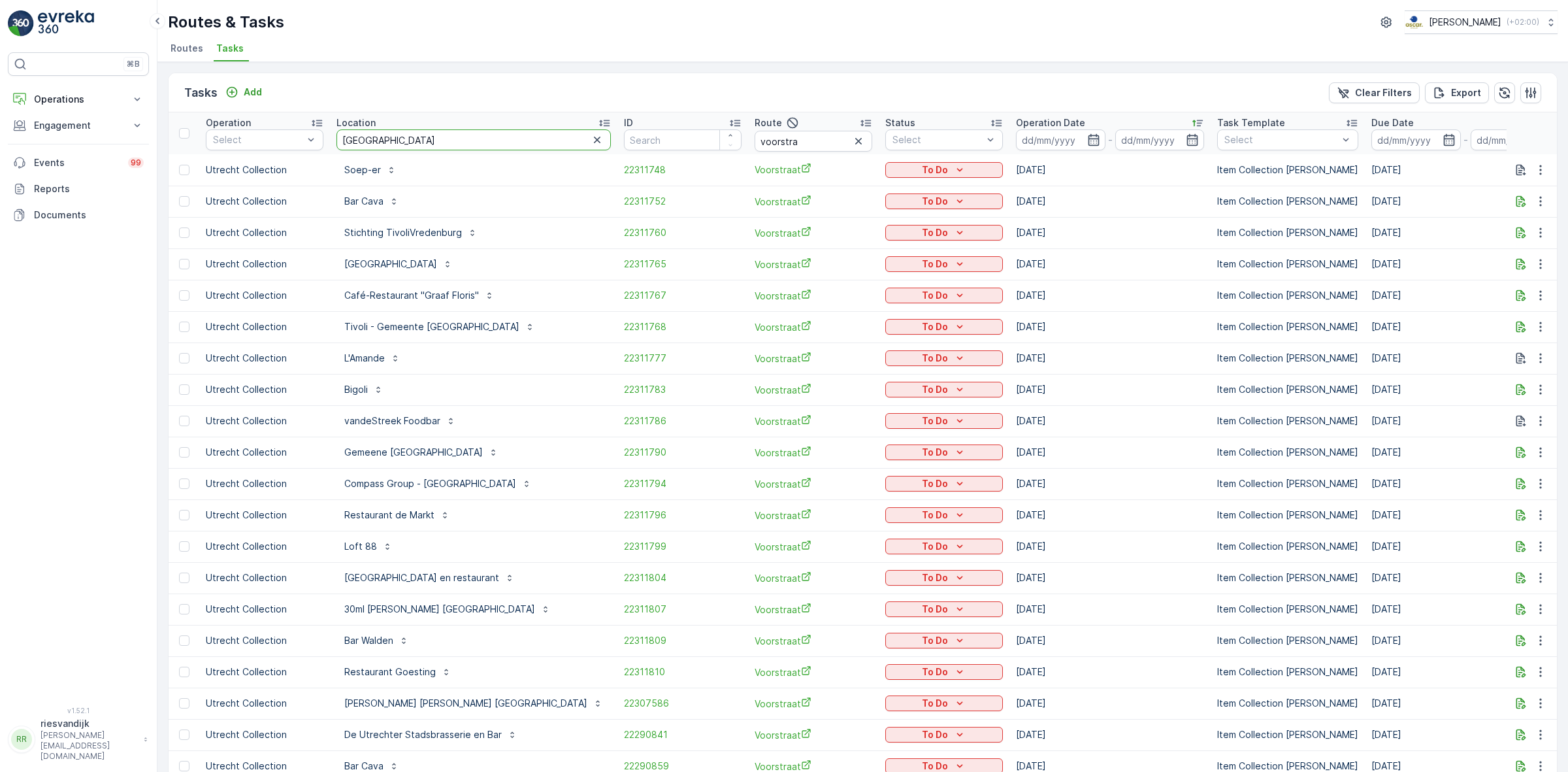
type input "utrechter"
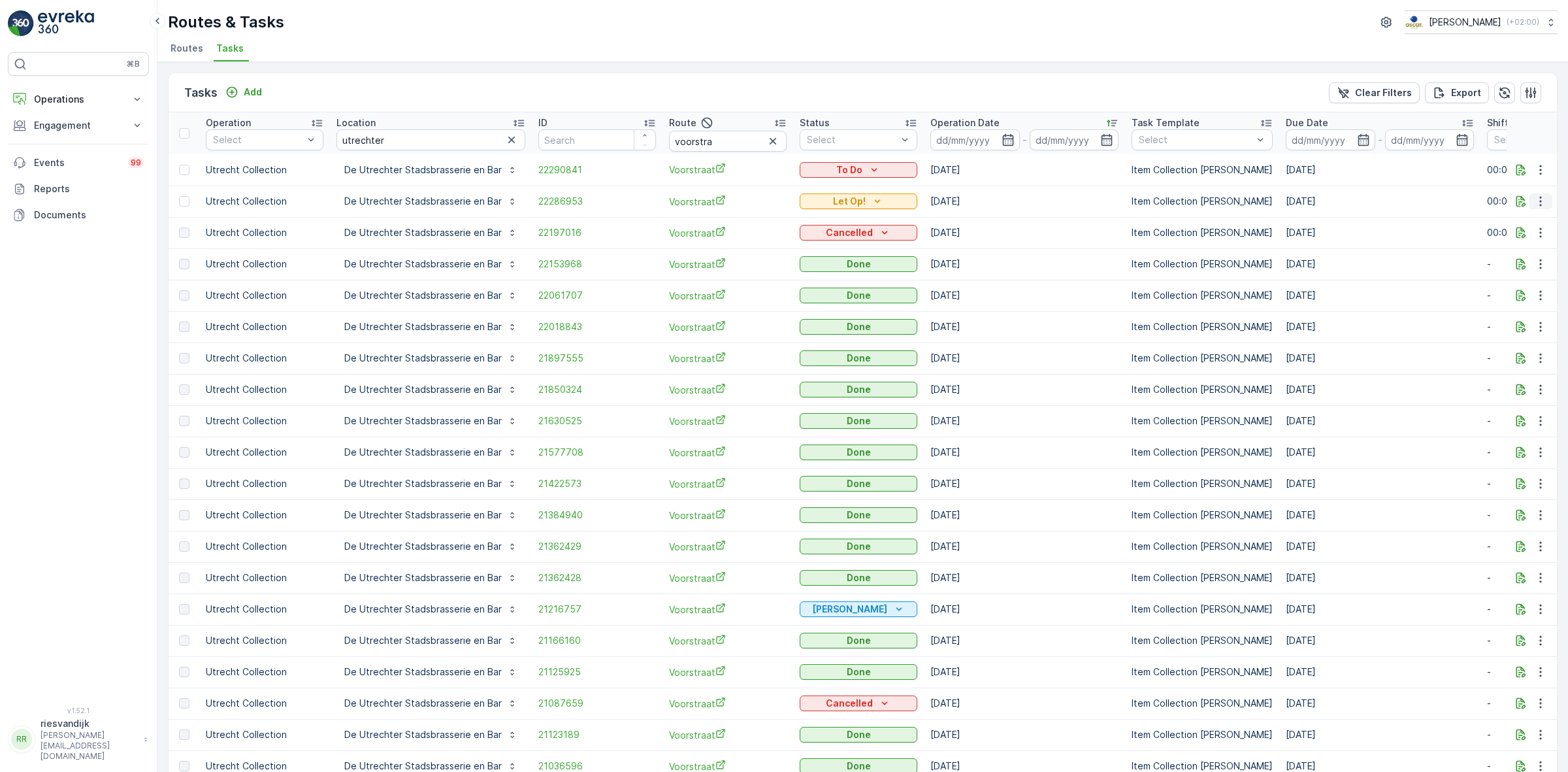
click at [1534, 204] on icon "button" at bounding box center [1541, 201] width 13 height 13
click at [1523, 262] on span "Change Route" at bounding box center [1507, 257] width 63 height 13
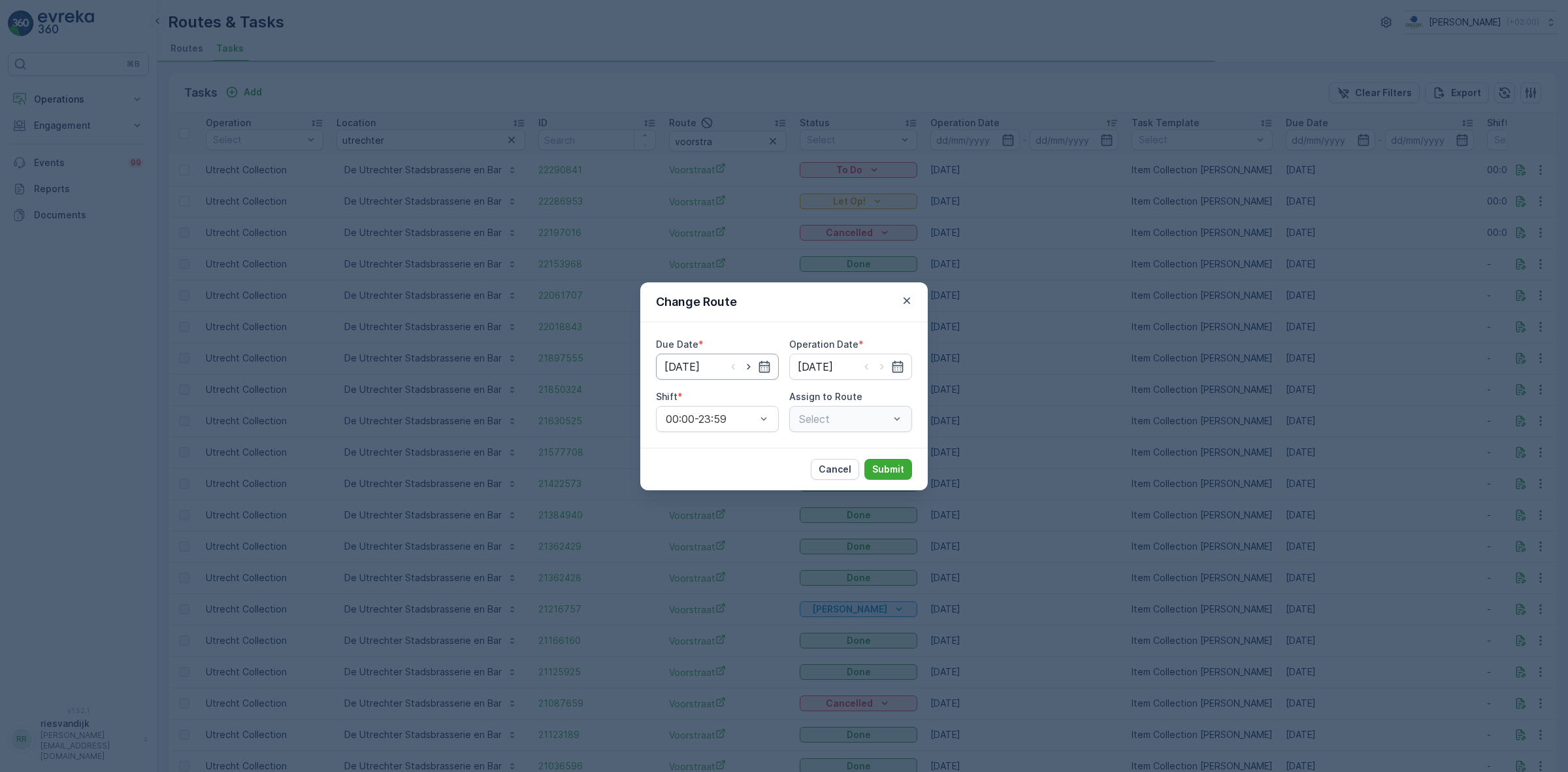
type input "[DATE]"
click at [763, 362] on icon "button" at bounding box center [765, 366] width 11 height 12
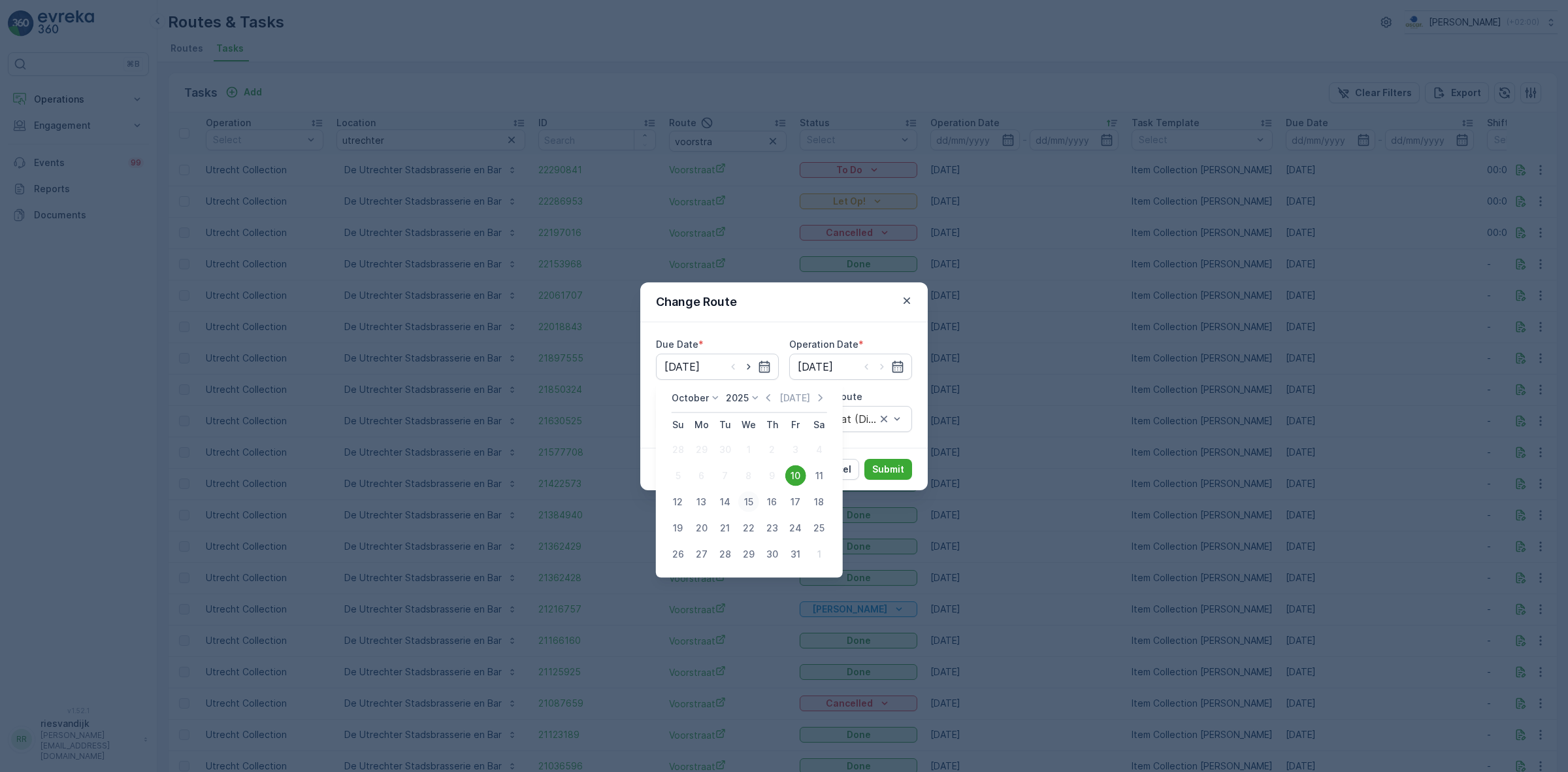
click at [745, 502] on div "15" at bounding box center [749, 502] width 21 height 21
type input "[DATE]"
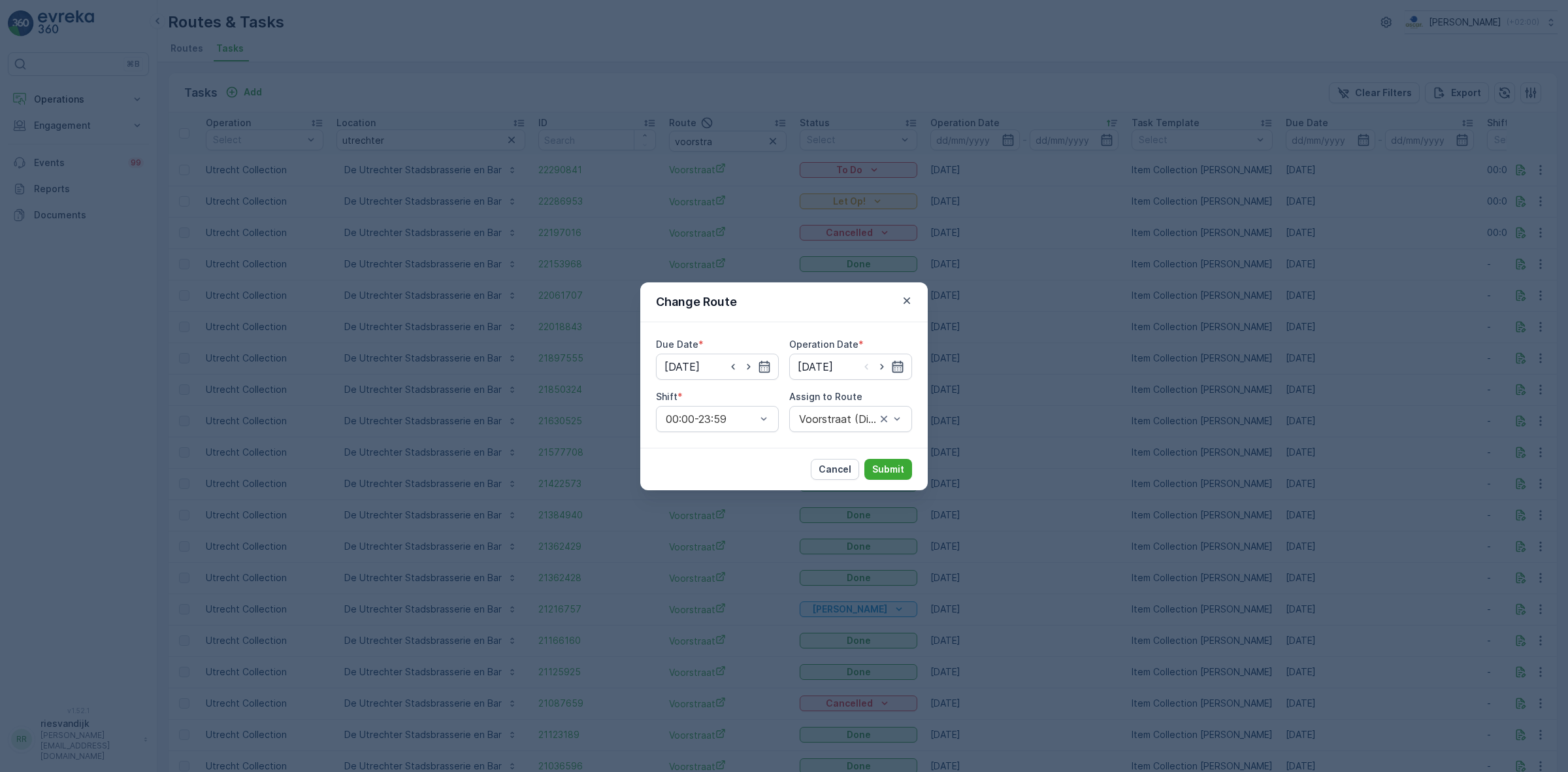
click at [899, 364] on icon "button" at bounding box center [897, 366] width 11 height 12
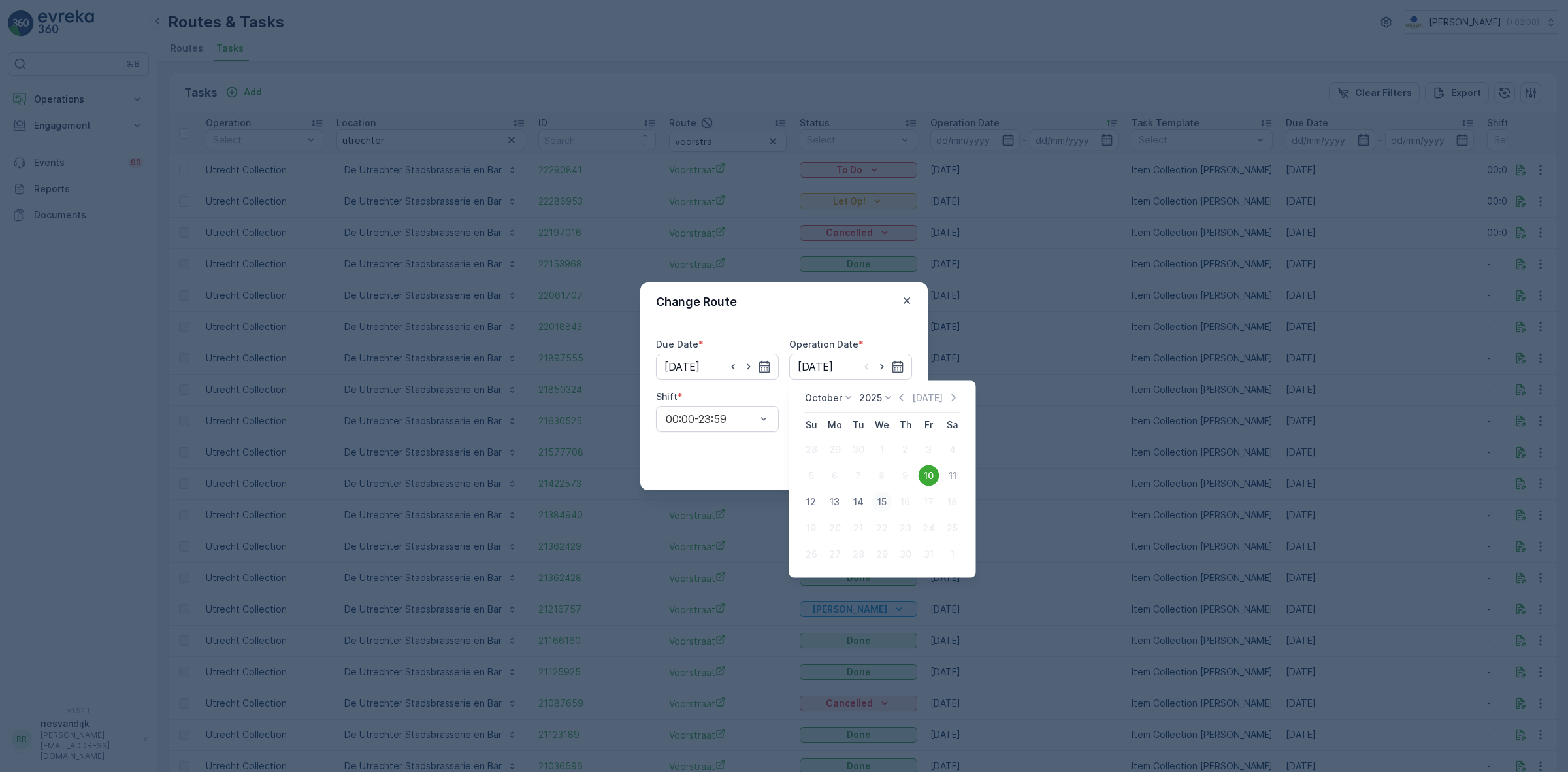
click at [887, 499] on div "15" at bounding box center [882, 502] width 21 height 21
type input "[DATE]"
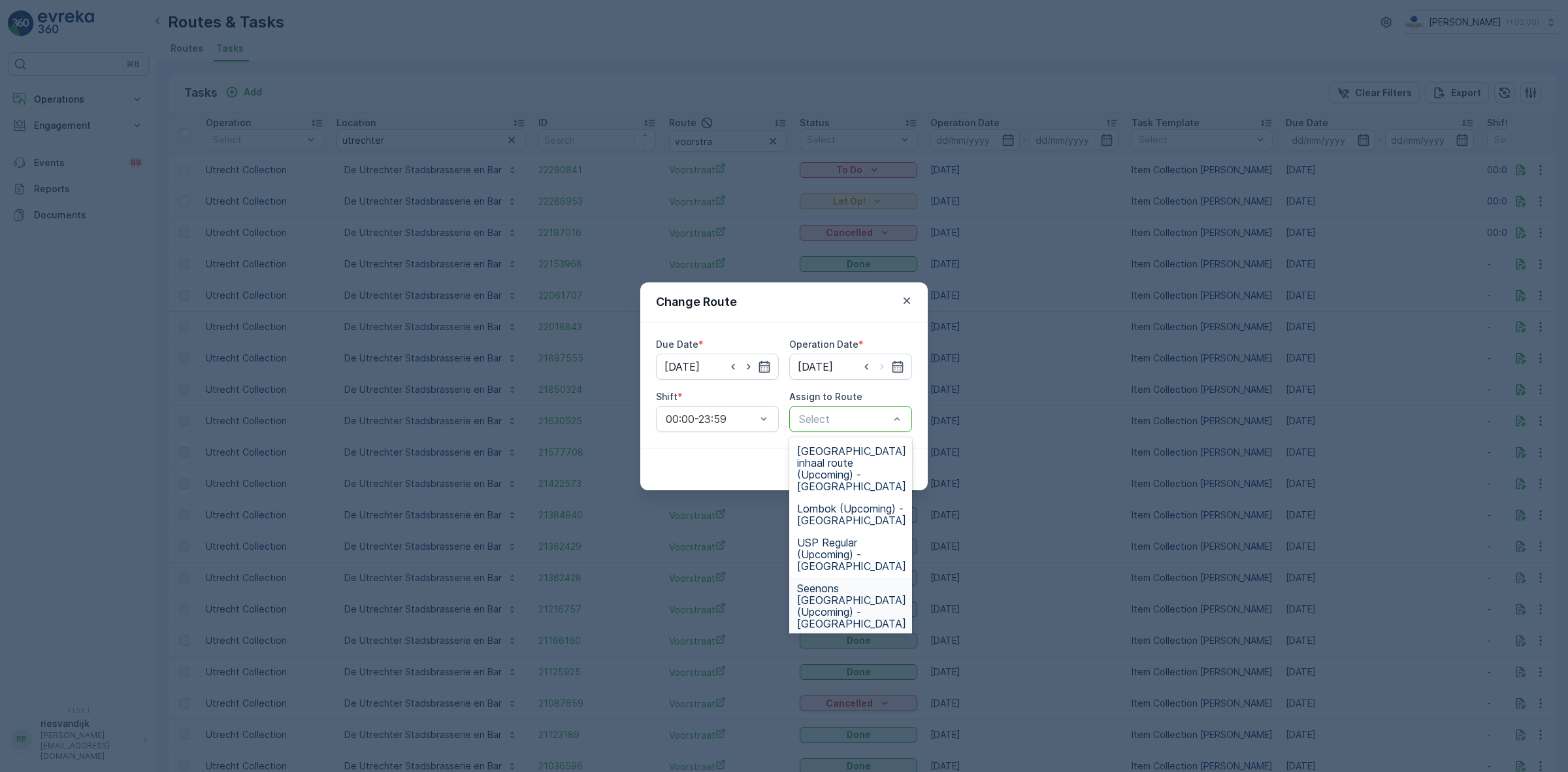
scroll to position [129, 0]
click at [848, 615] on span "Voorstraat (Upcoming) - [GEOGRAPHIC_DATA]" at bounding box center [852, 632] width 109 height 35
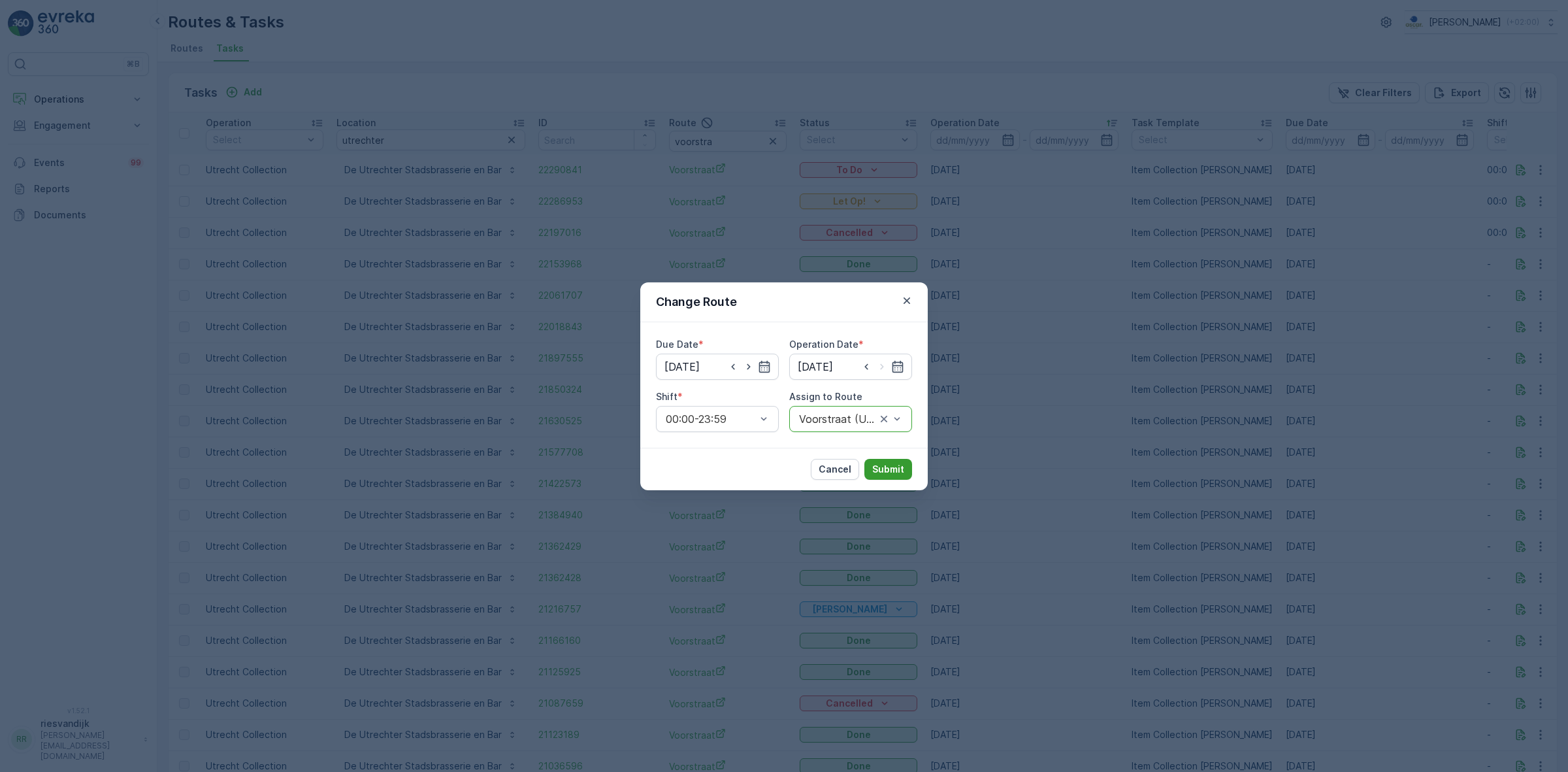
click at [879, 471] on p "Submit" at bounding box center [889, 469] width 32 height 13
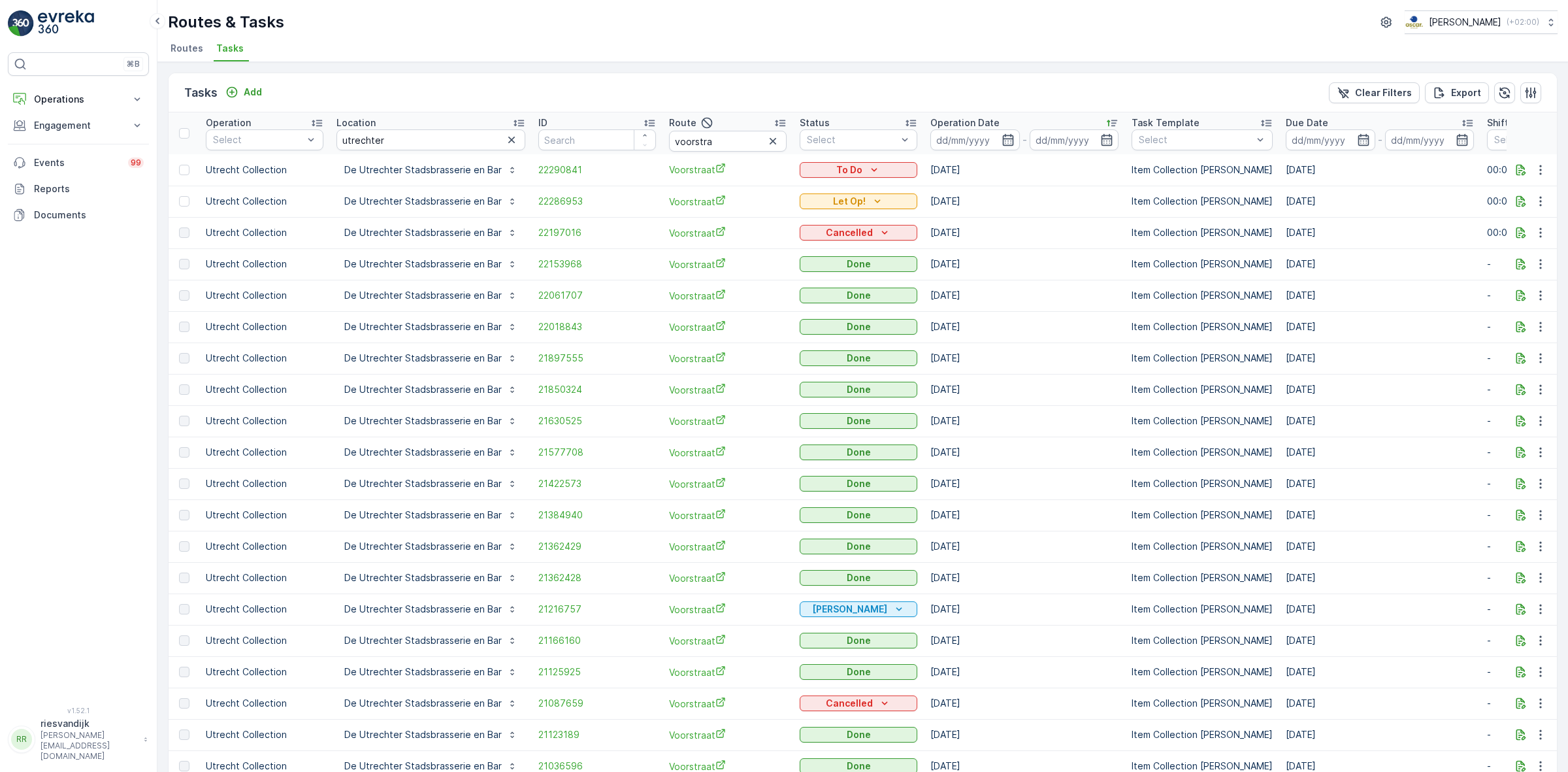
click at [195, 49] on span "Routes" at bounding box center [187, 48] width 33 height 13
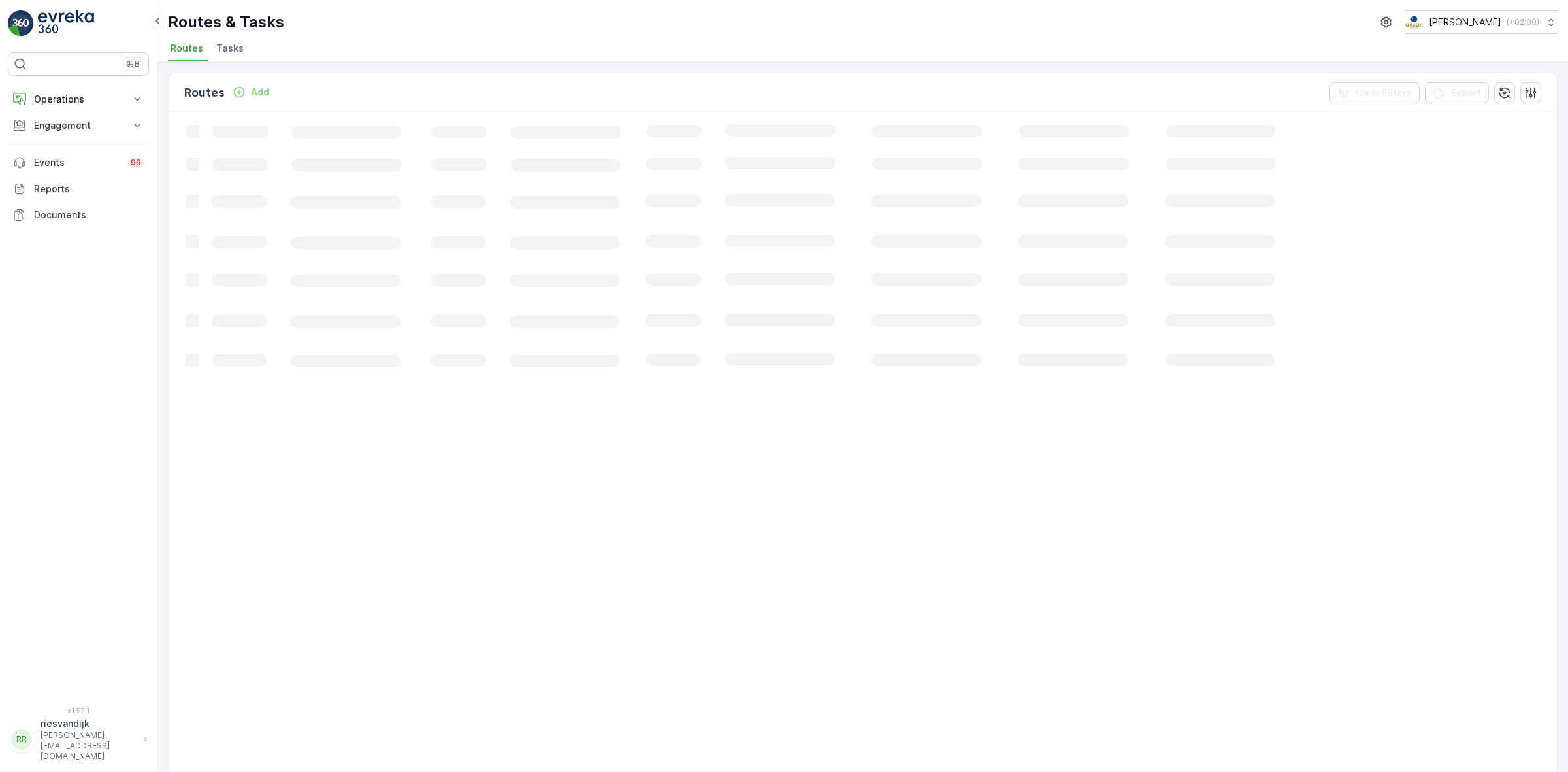
click at [227, 44] on span "Tasks" at bounding box center [230, 48] width 28 height 13
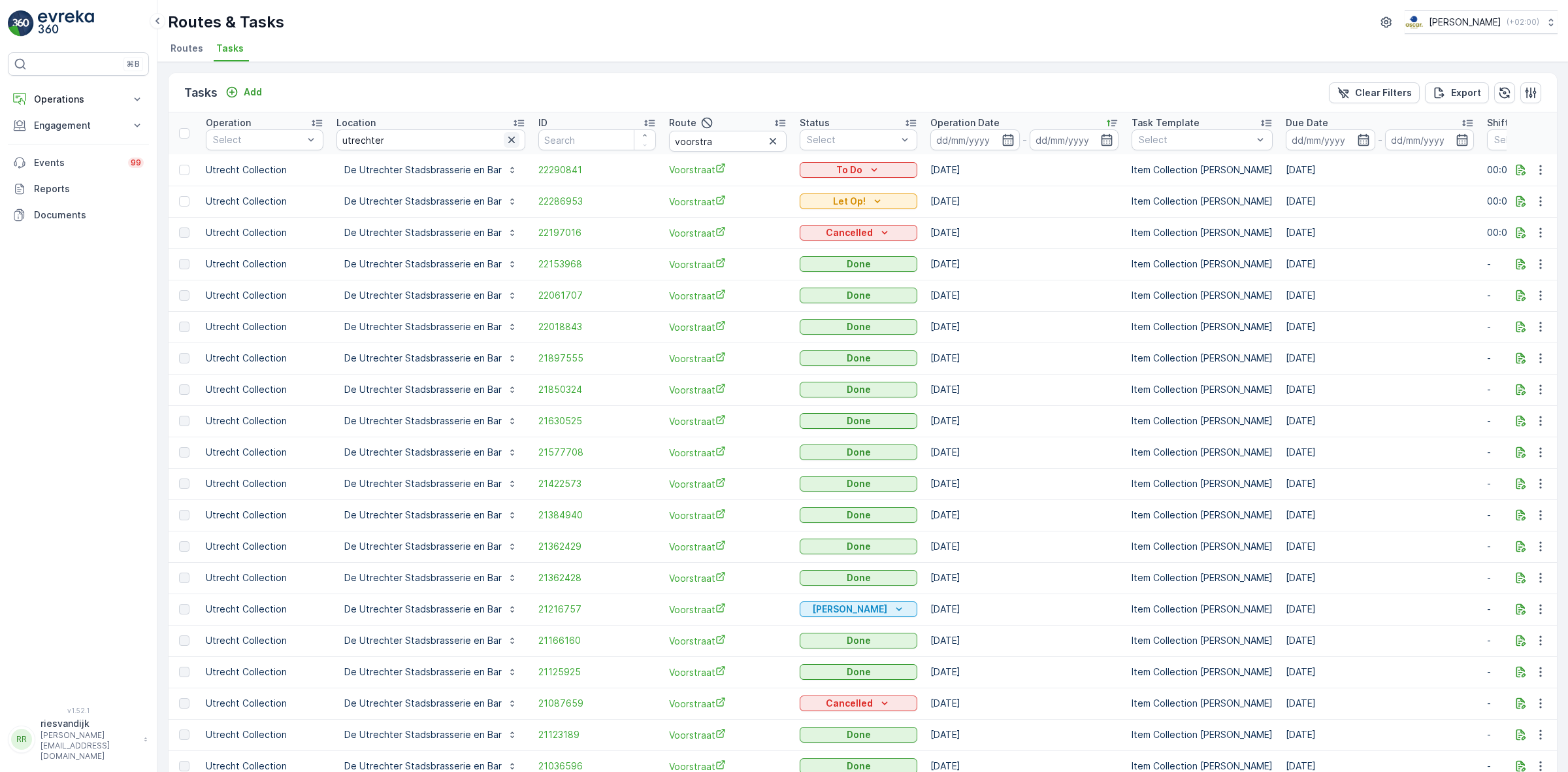
click at [508, 139] on icon "button" at bounding box center [511, 139] width 7 height 7
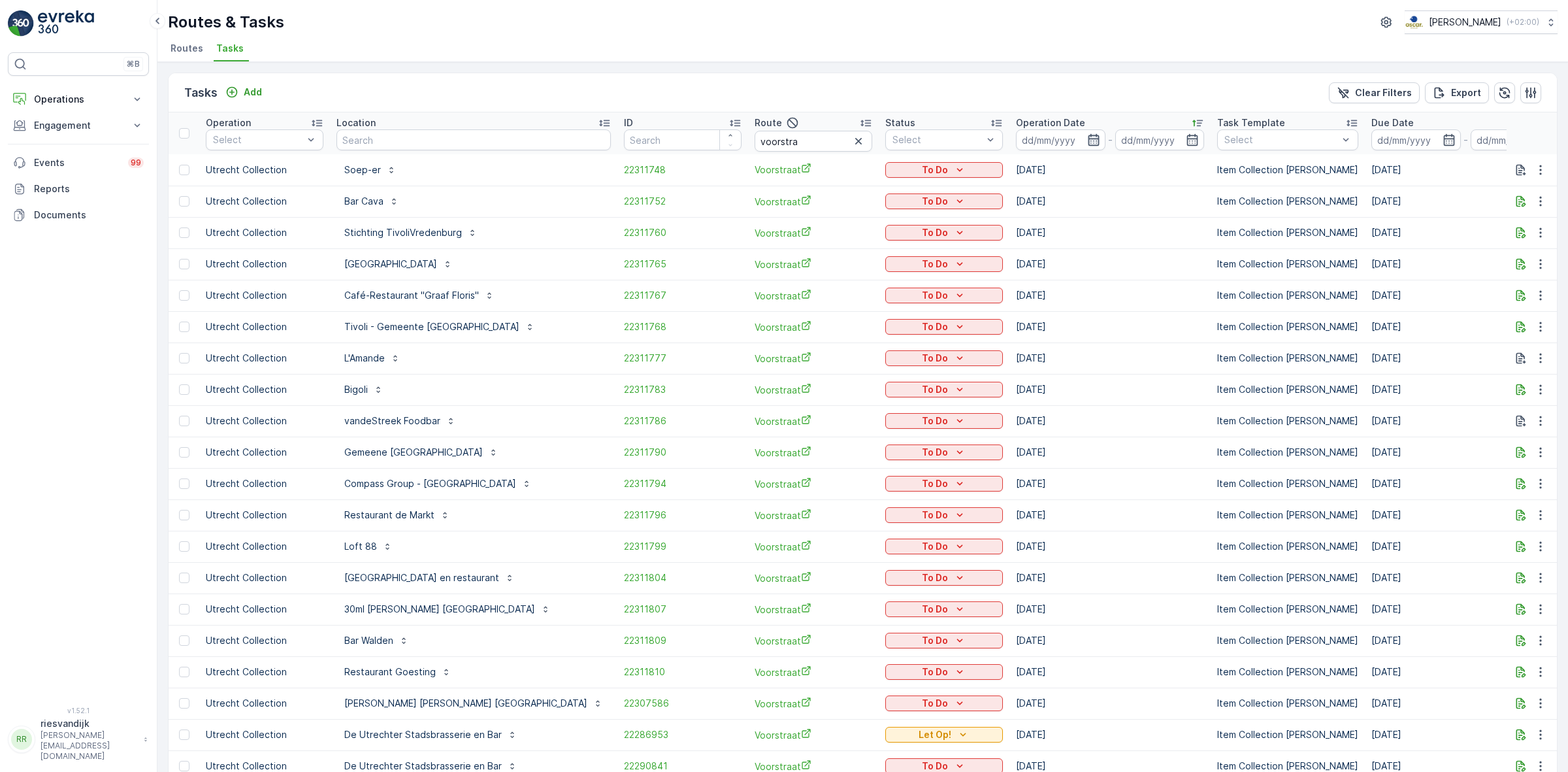
click at [1088, 142] on icon "button" at bounding box center [1094, 140] width 13 height 13
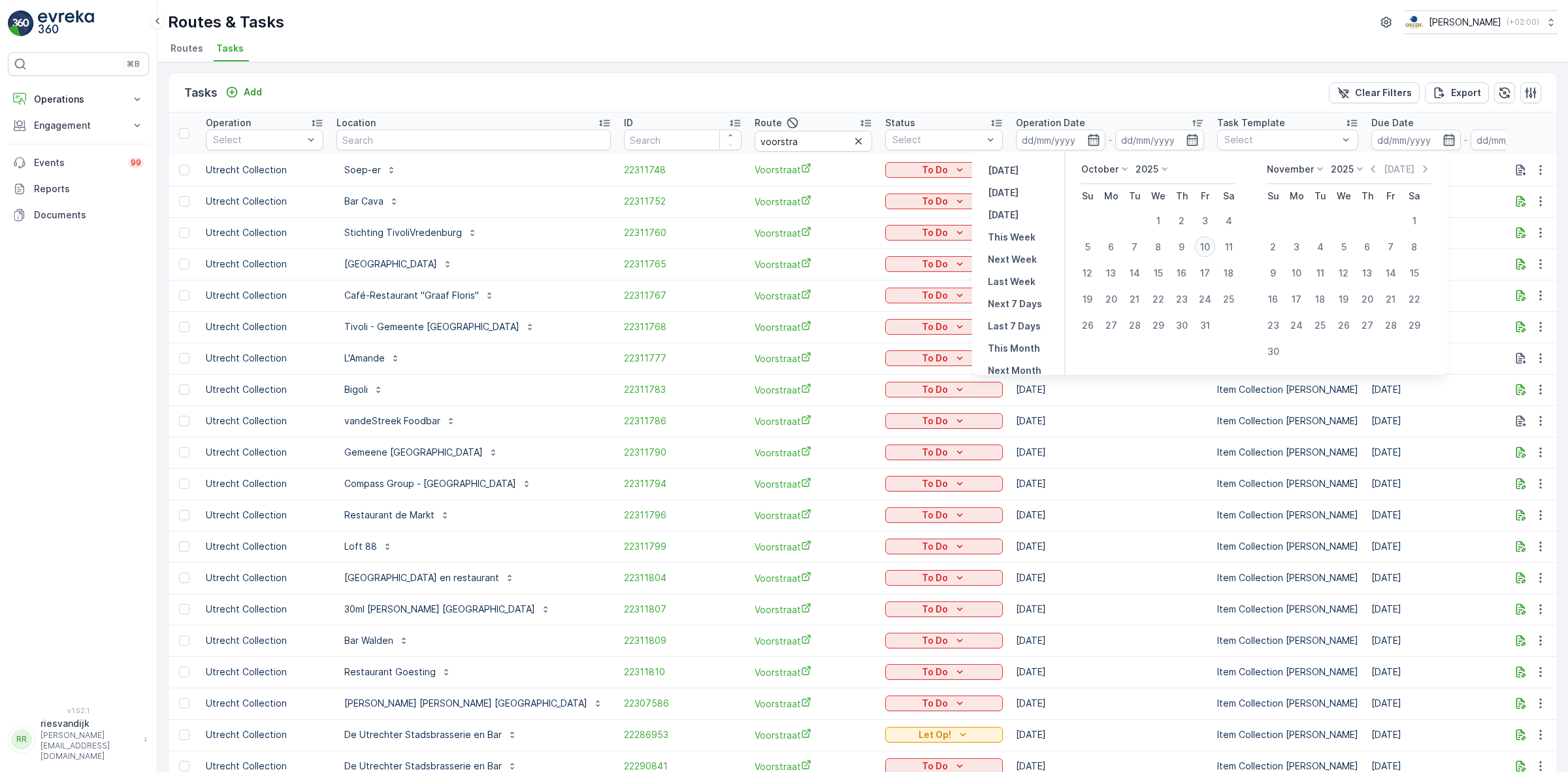
click at [1209, 250] on div "10" at bounding box center [1205, 246] width 21 height 21
type input "[DATE]"
click at [1209, 250] on div "10" at bounding box center [1205, 246] width 21 height 21
type input "[DATE]"
click at [1147, 67] on div "Tasks Add Clear Filters Export Operation Select Location ID Route voorstra Stat…" at bounding box center [862, 416] width 1411 height 709
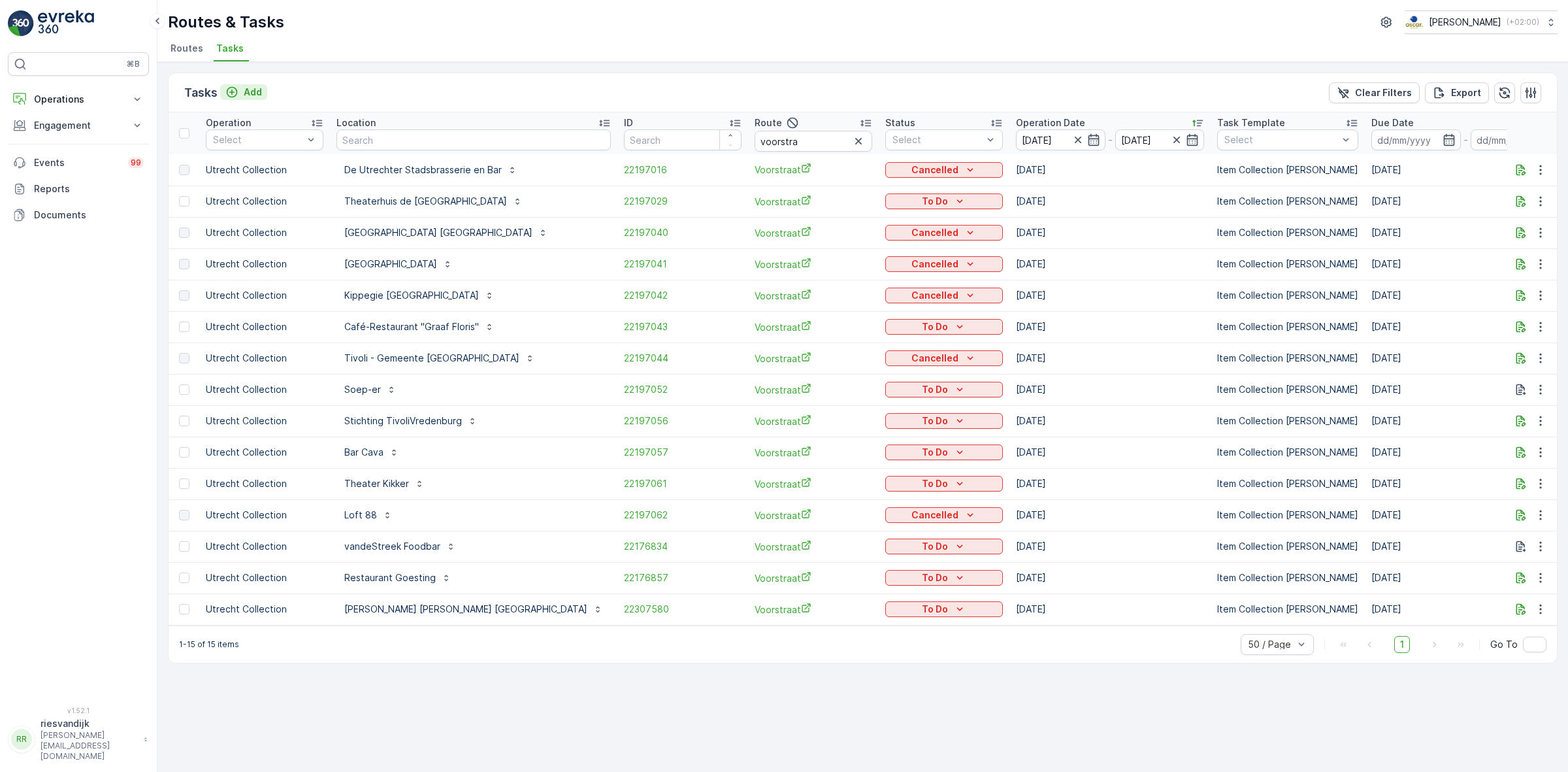
click at [242, 95] on div "Add" at bounding box center [243, 92] width 36 height 13
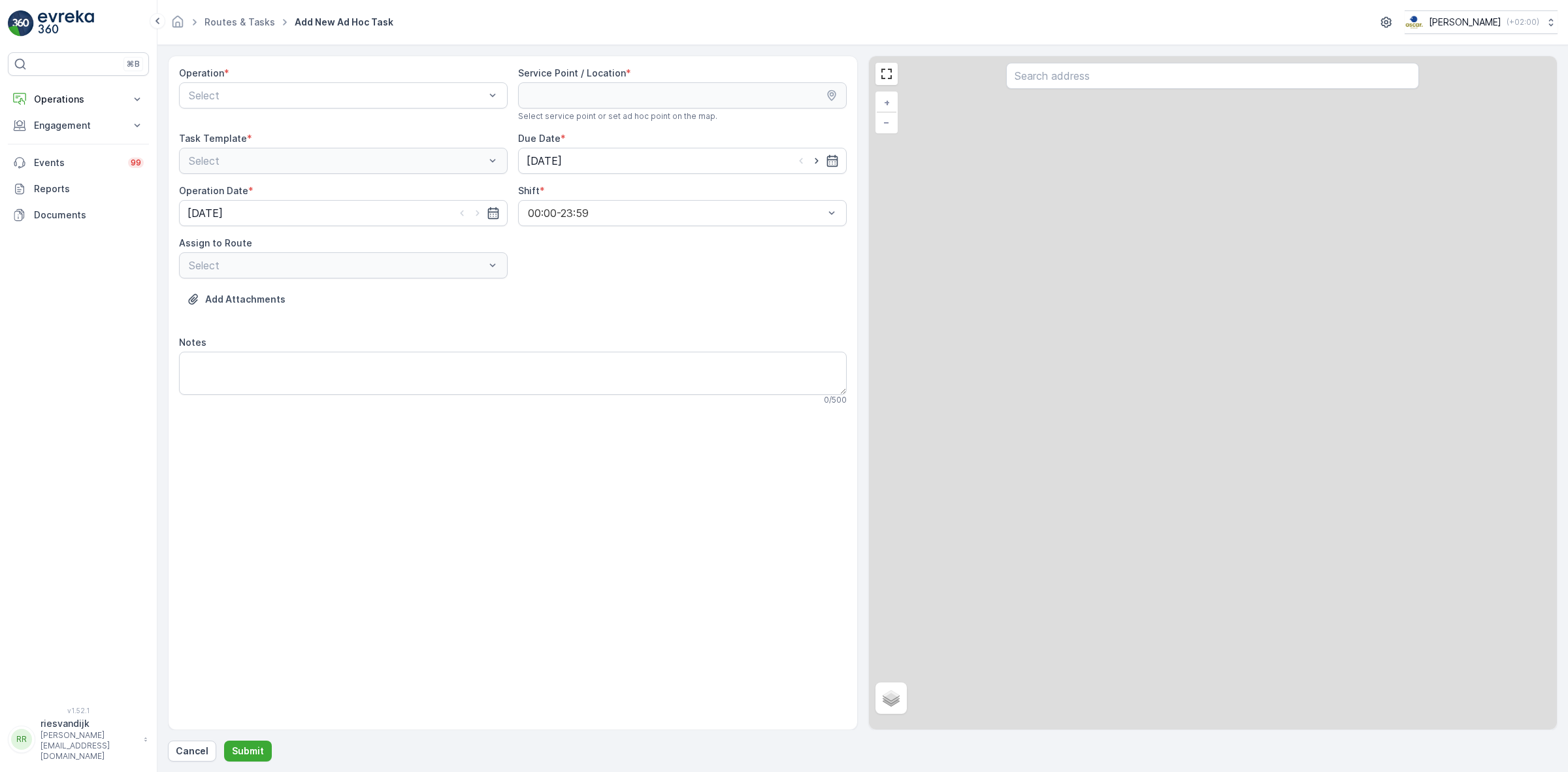
click at [321, 115] on div "Operation * Select" at bounding box center [343, 93] width 329 height 55
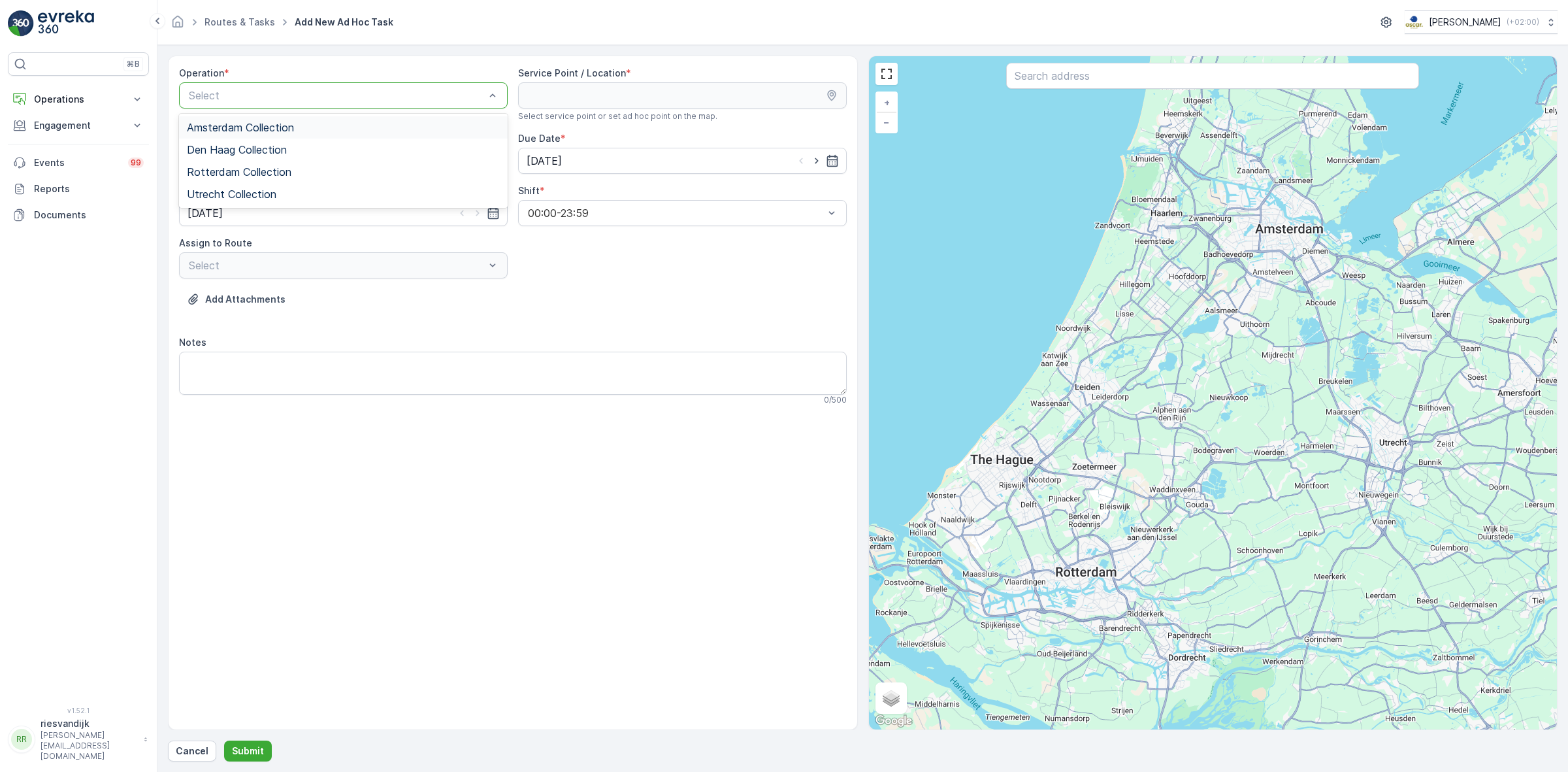
click at [324, 131] on div "Amsterdam Collection" at bounding box center [343, 128] width 313 height 12
click at [324, 100] on div at bounding box center [337, 95] width 299 height 12
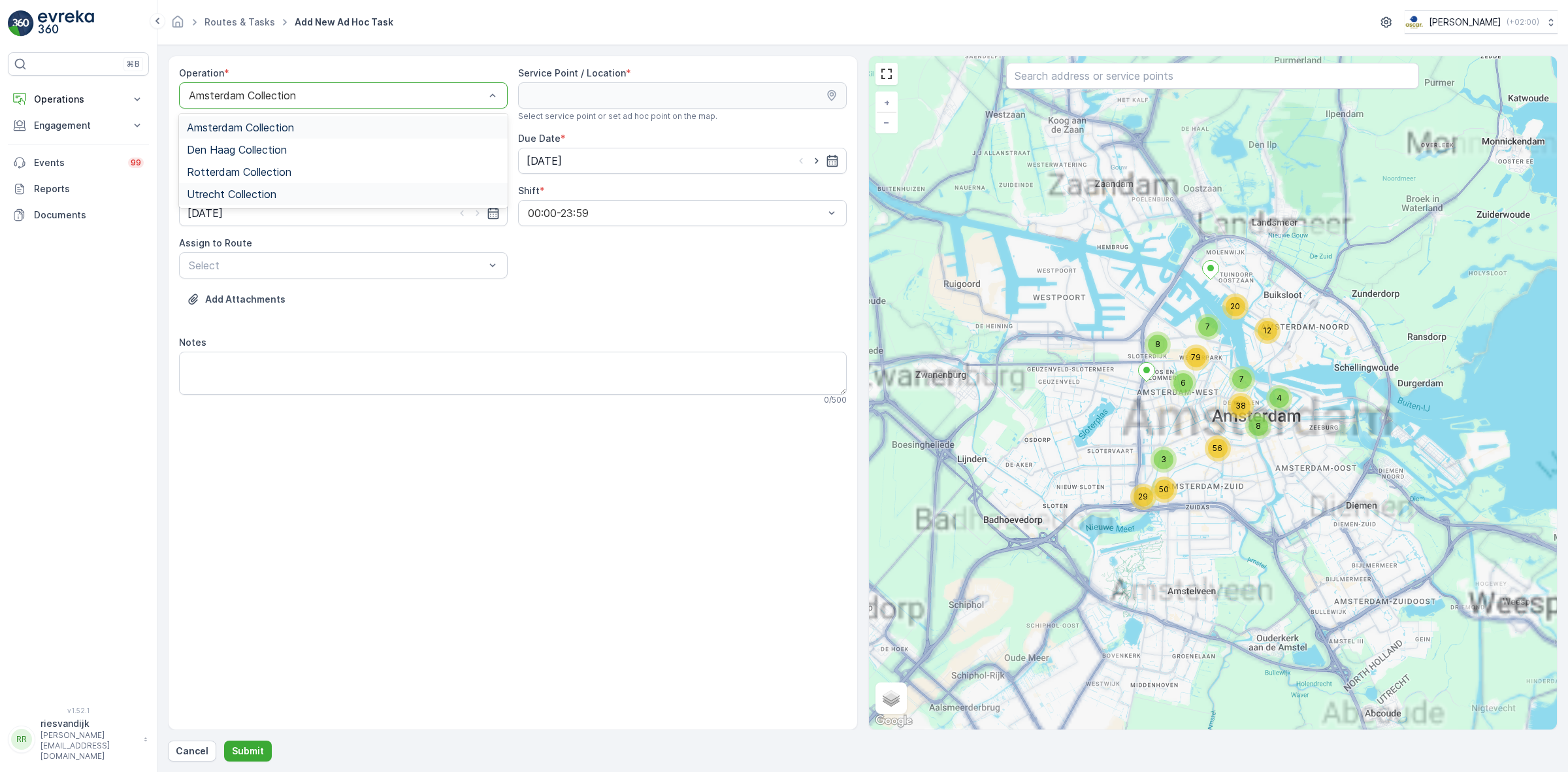
click at [324, 197] on div "Utrecht Collection" at bounding box center [343, 194] width 313 height 12
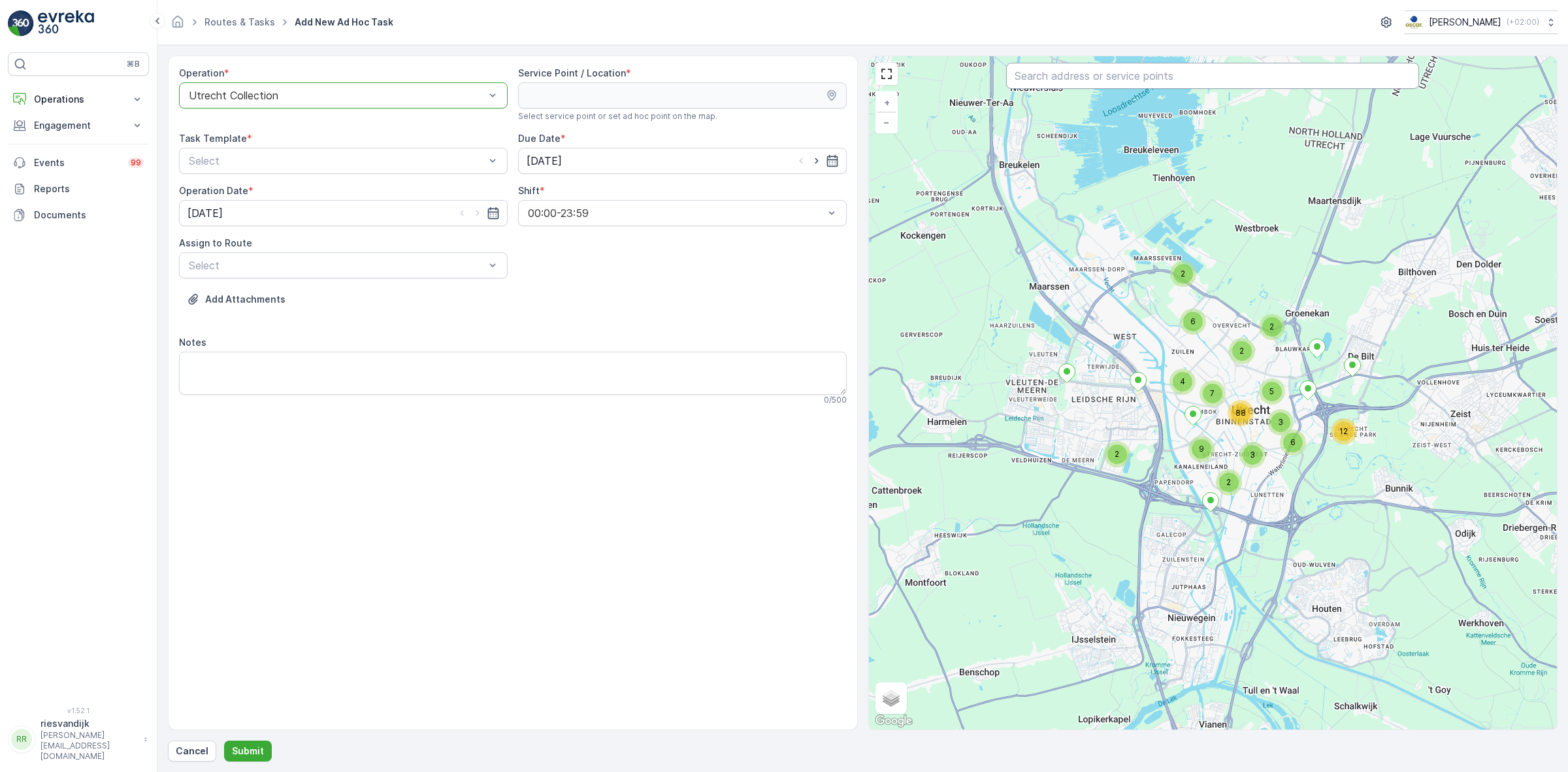
click at [1335, 82] on input "text" at bounding box center [1212, 76] width 413 height 26
type input "voorstraa"
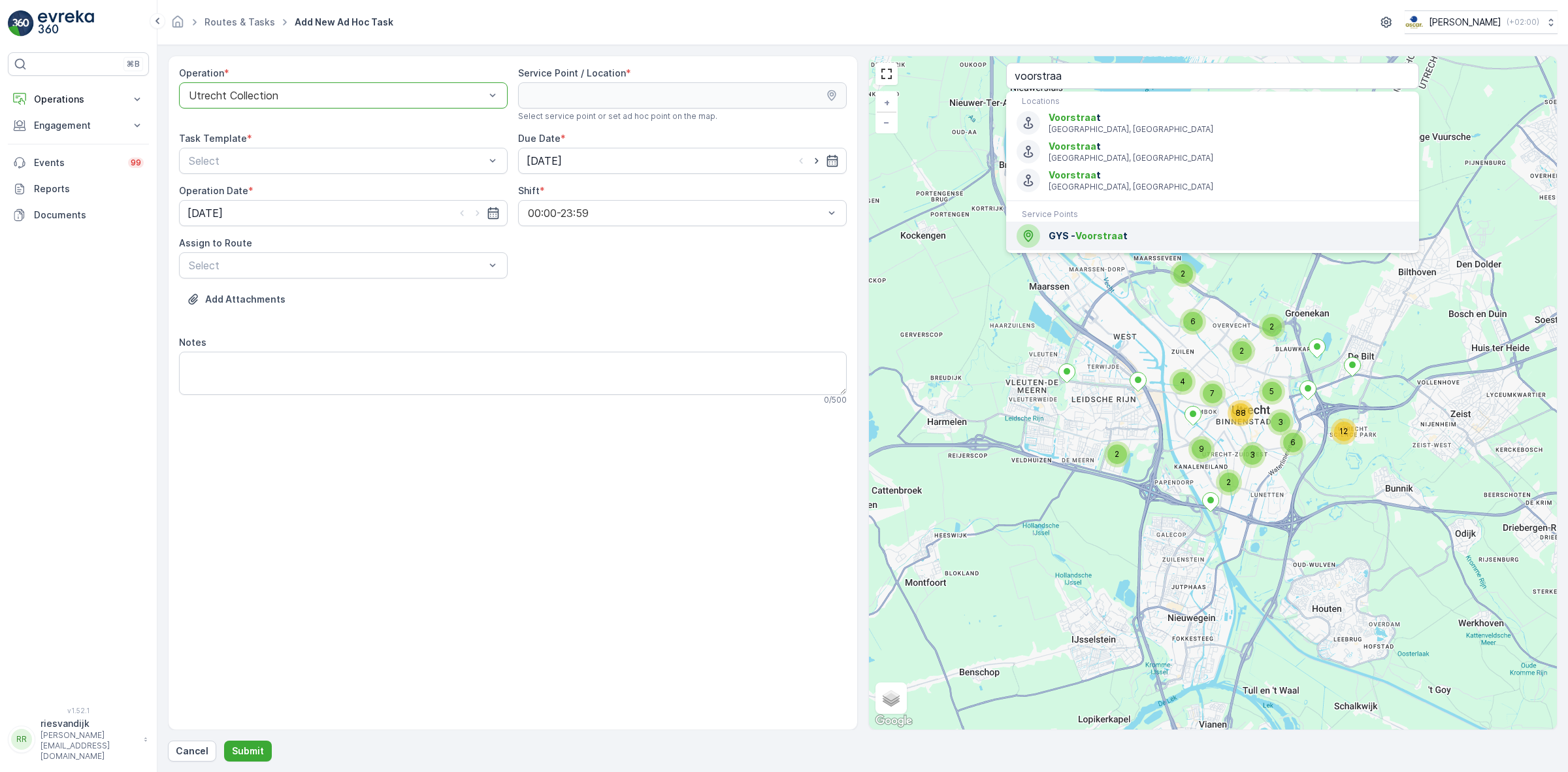
click at [1203, 230] on span "GYS - Voorstraa t" at bounding box center [1229, 236] width 360 height 13
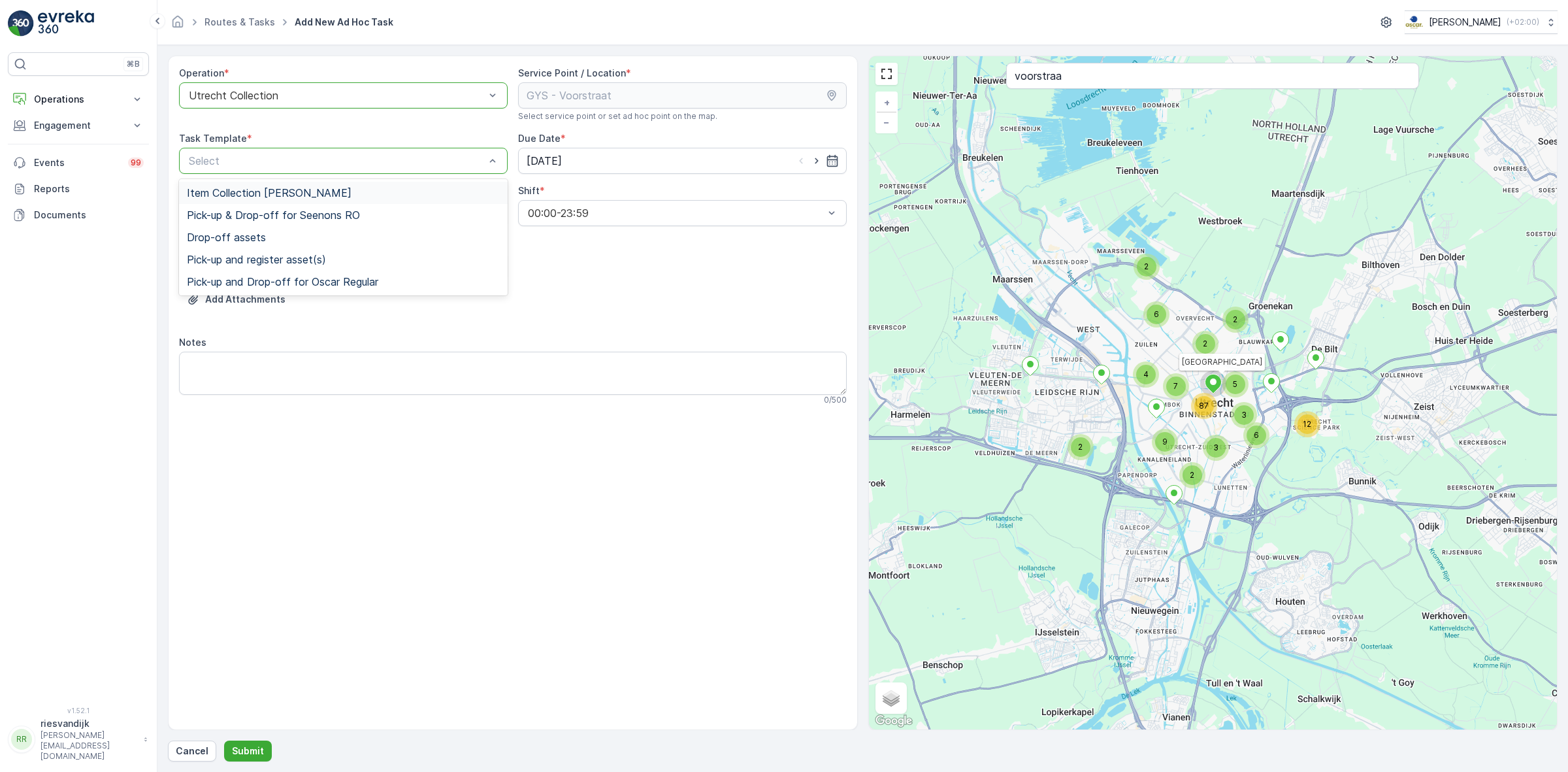
click at [419, 199] on div "Item Collection [PERSON_NAME]" at bounding box center [343, 192] width 329 height 22
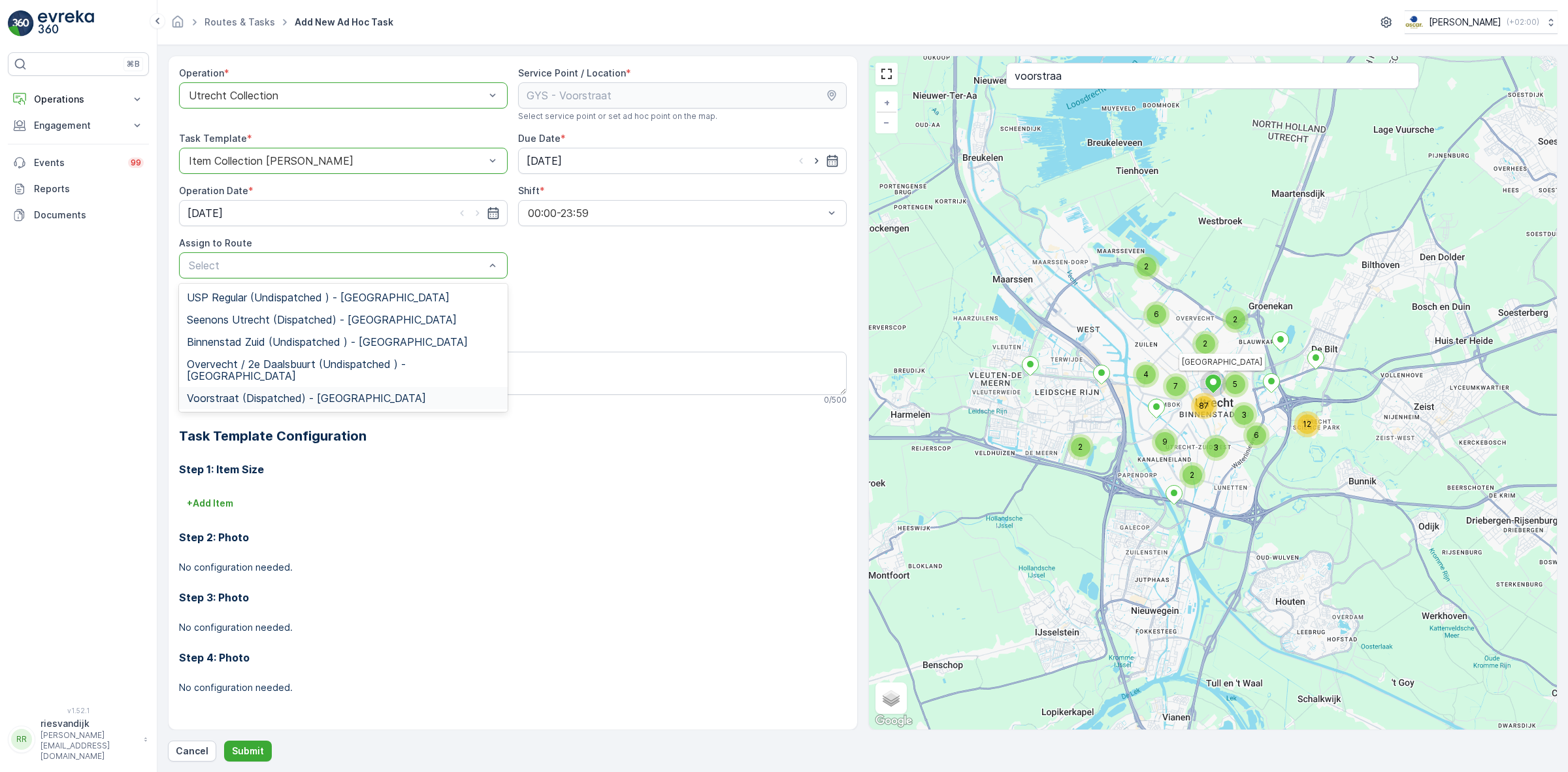
click at [418, 392] on div "Voorstraat (Dispatched) - Utrecht" at bounding box center [343, 398] width 313 height 12
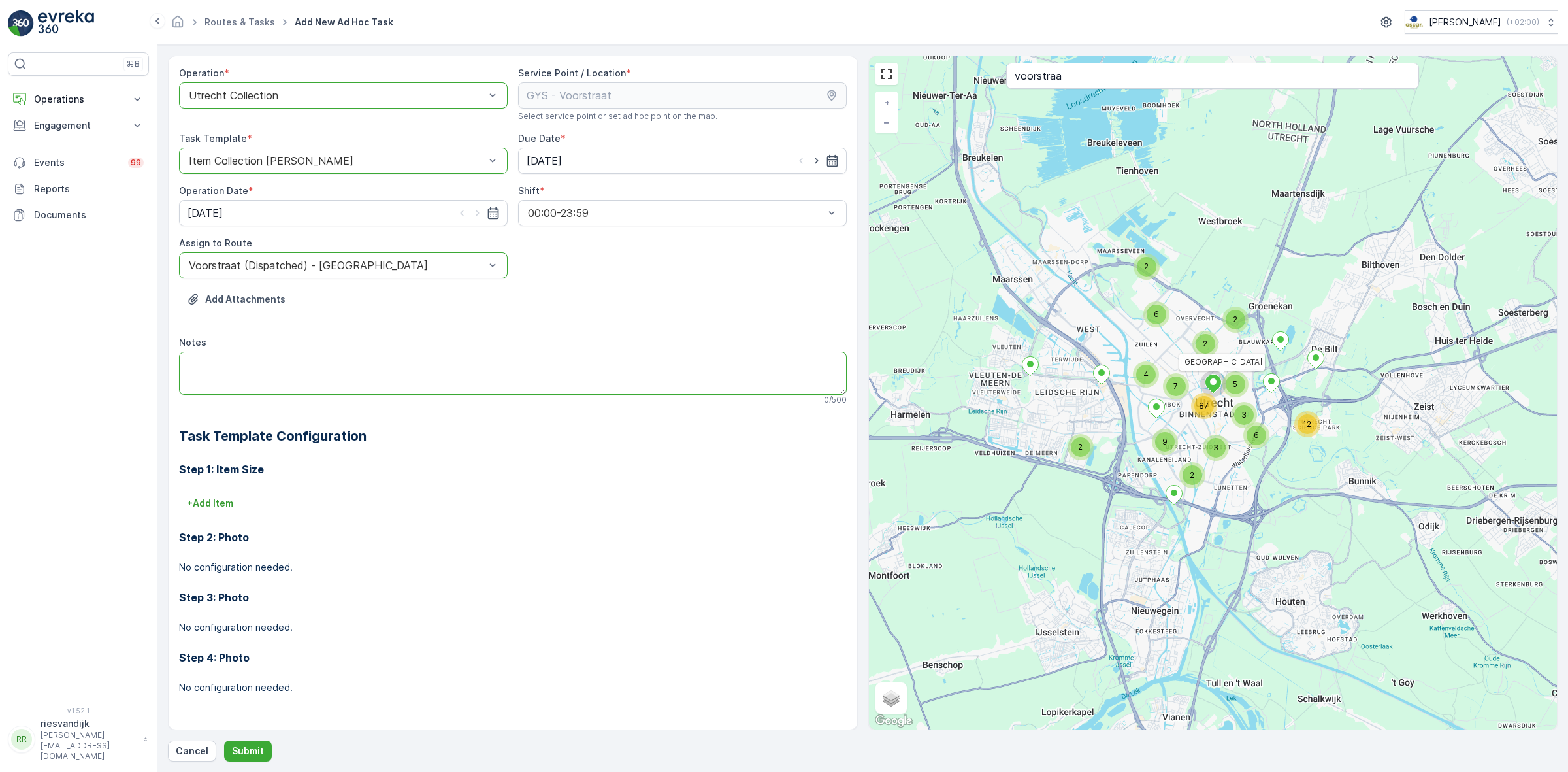
click at [394, 376] on textarea "Notes" at bounding box center [513, 373] width 668 height 43
click at [224, 498] on p "+ Add Item" at bounding box center [210, 503] width 47 height 13
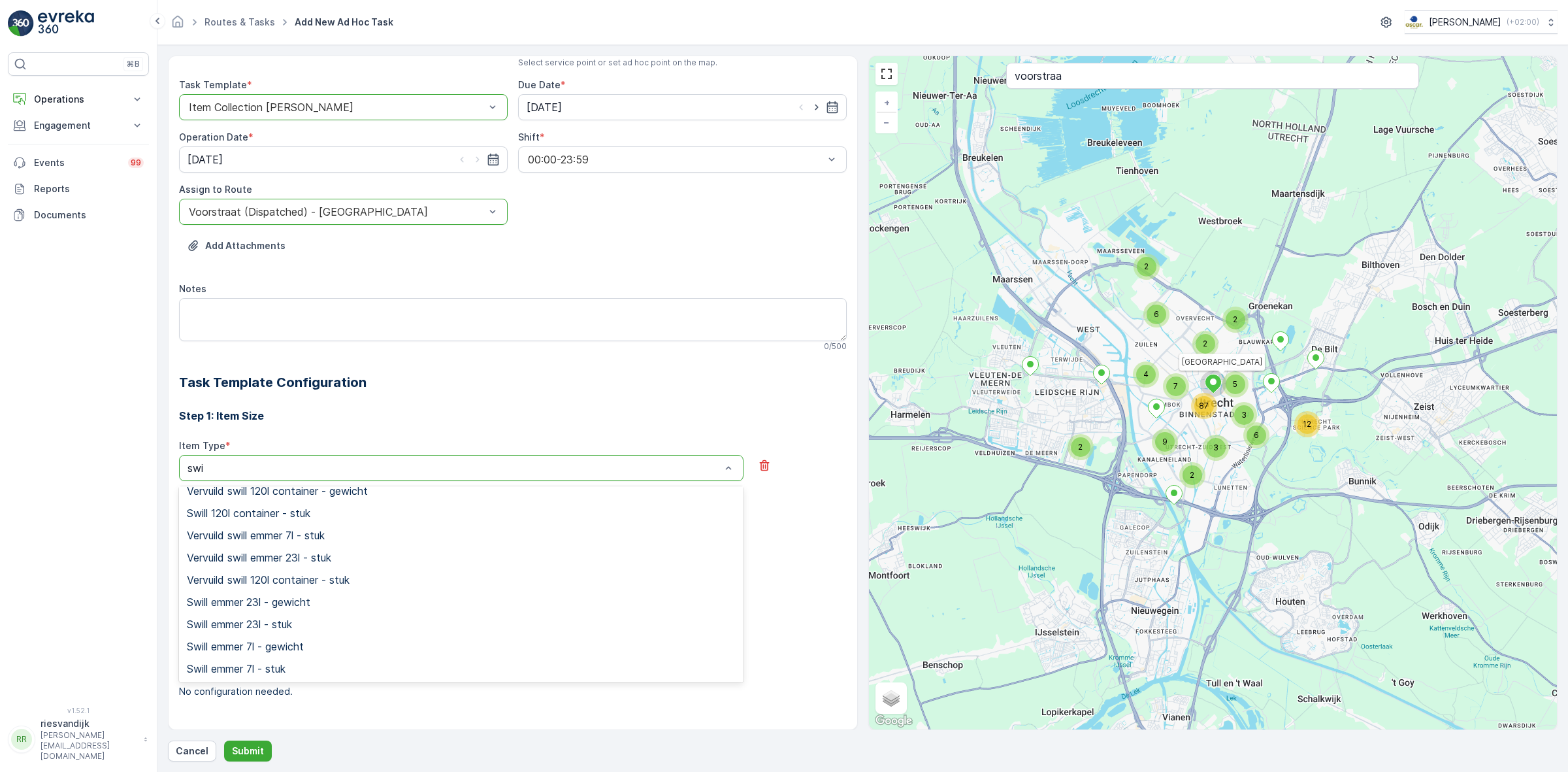
scroll to position [75, 0]
type input "swill"
click at [347, 633] on div "Swill emmer 23l - stuk" at bounding box center [461, 625] width 564 height 22
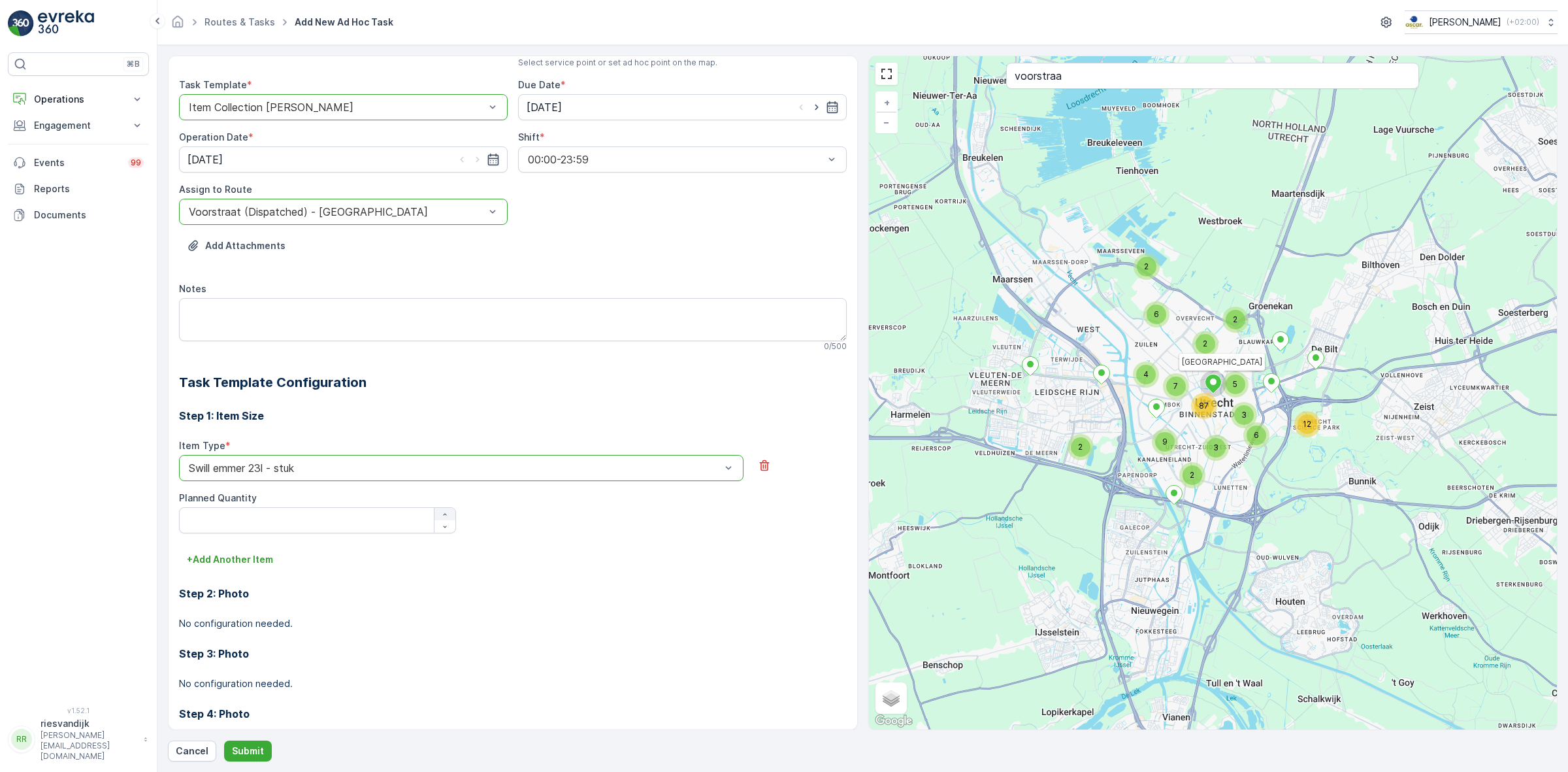
click at [442, 514] on icon "button" at bounding box center [445, 514] width 8 height 8
click at [441, 527] on icon "button" at bounding box center [445, 526] width 8 height 8
type Quantity "0"
click at [760, 464] on icon "button" at bounding box center [764, 465] width 9 height 11
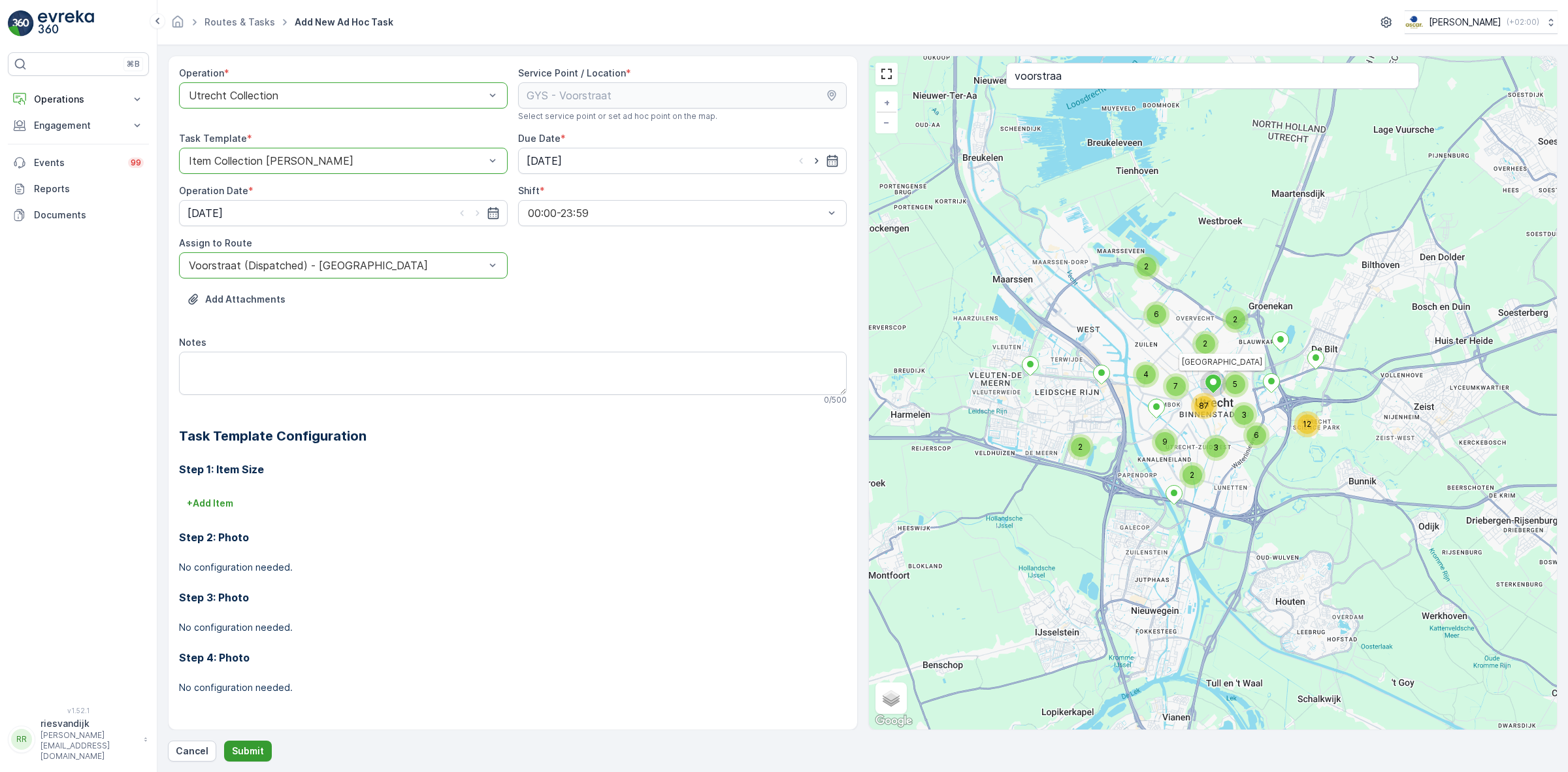
click at [255, 746] on p "Submit" at bounding box center [248, 751] width 32 height 13
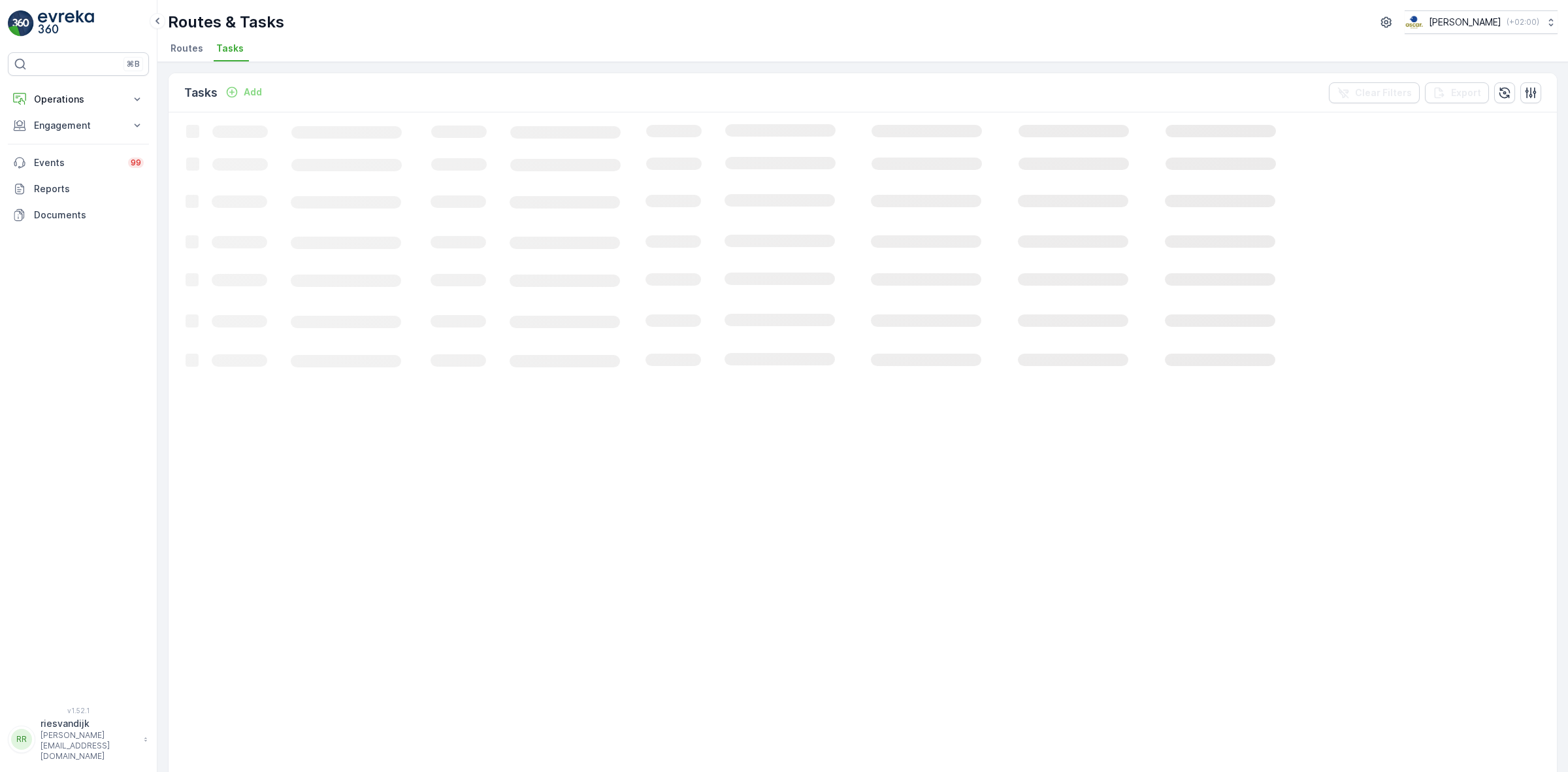
click at [194, 51] on span "Routes" at bounding box center [187, 48] width 33 height 13
click at [230, 52] on span "Tasks" at bounding box center [230, 48] width 28 height 13
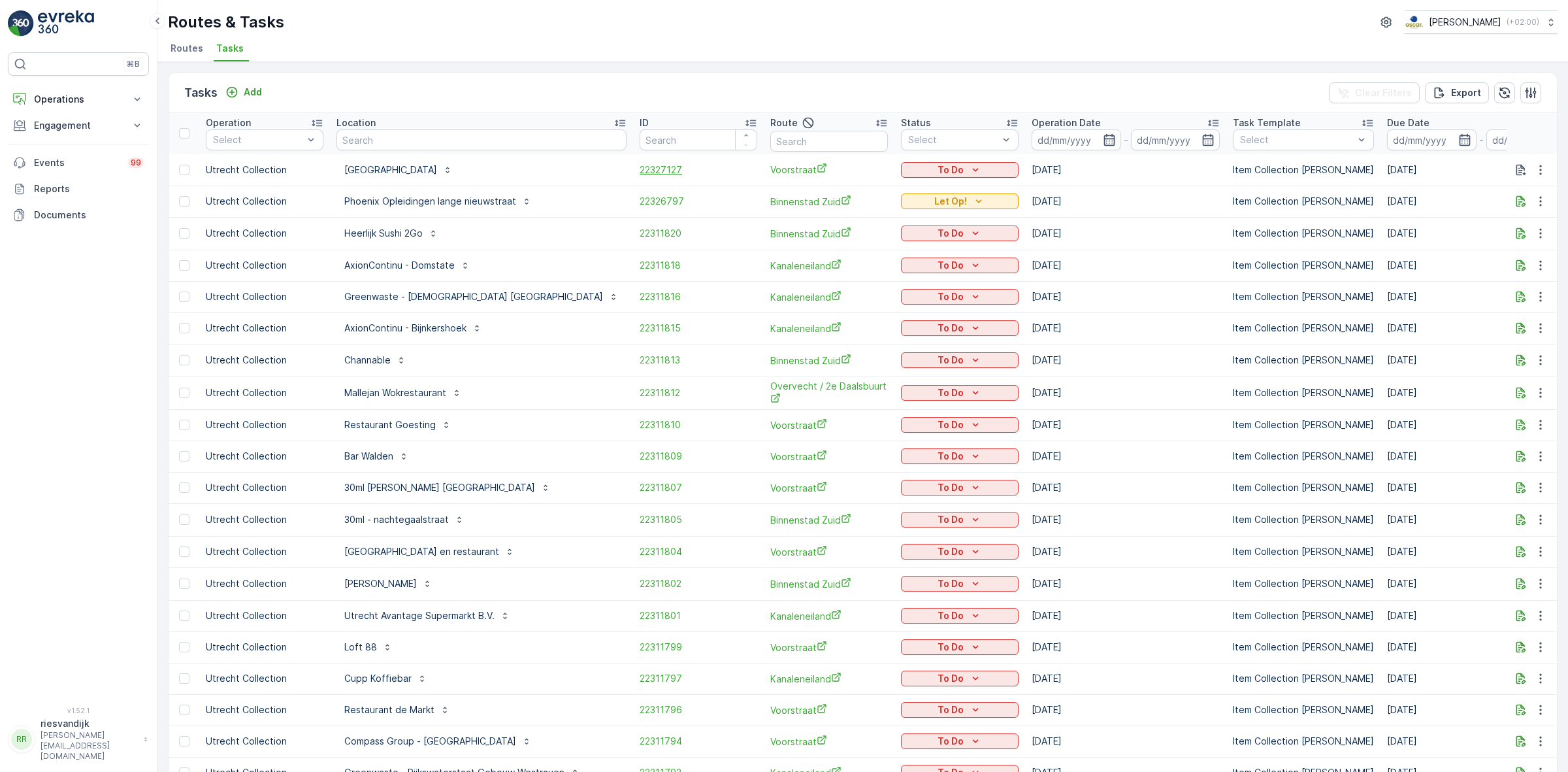
click at [640, 171] on span "22327127" at bounding box center [698, 170] width 117 height 13
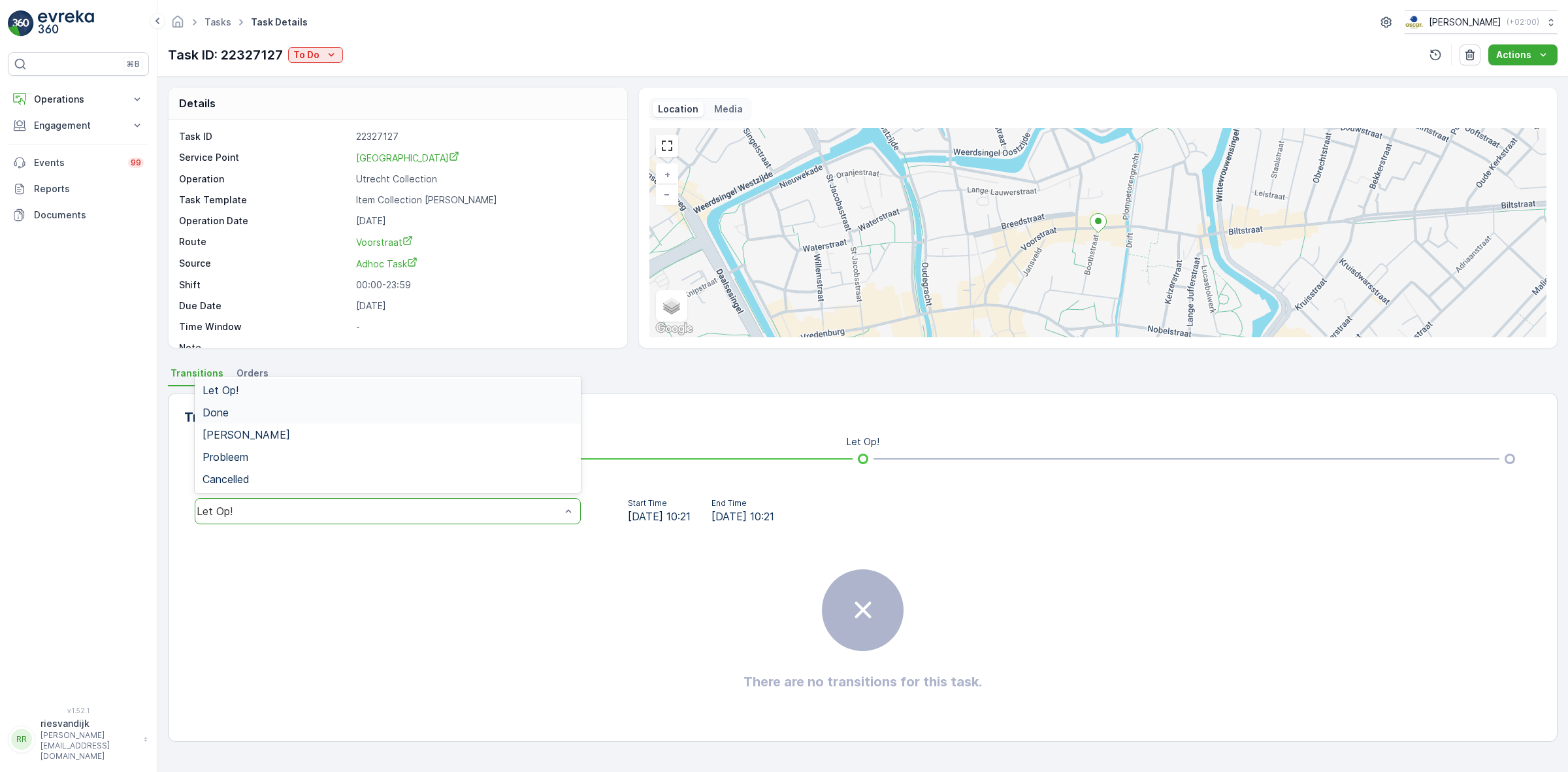
click at [333, 415] on div "Done" at bounding box center [388, 413] width 370 height 12
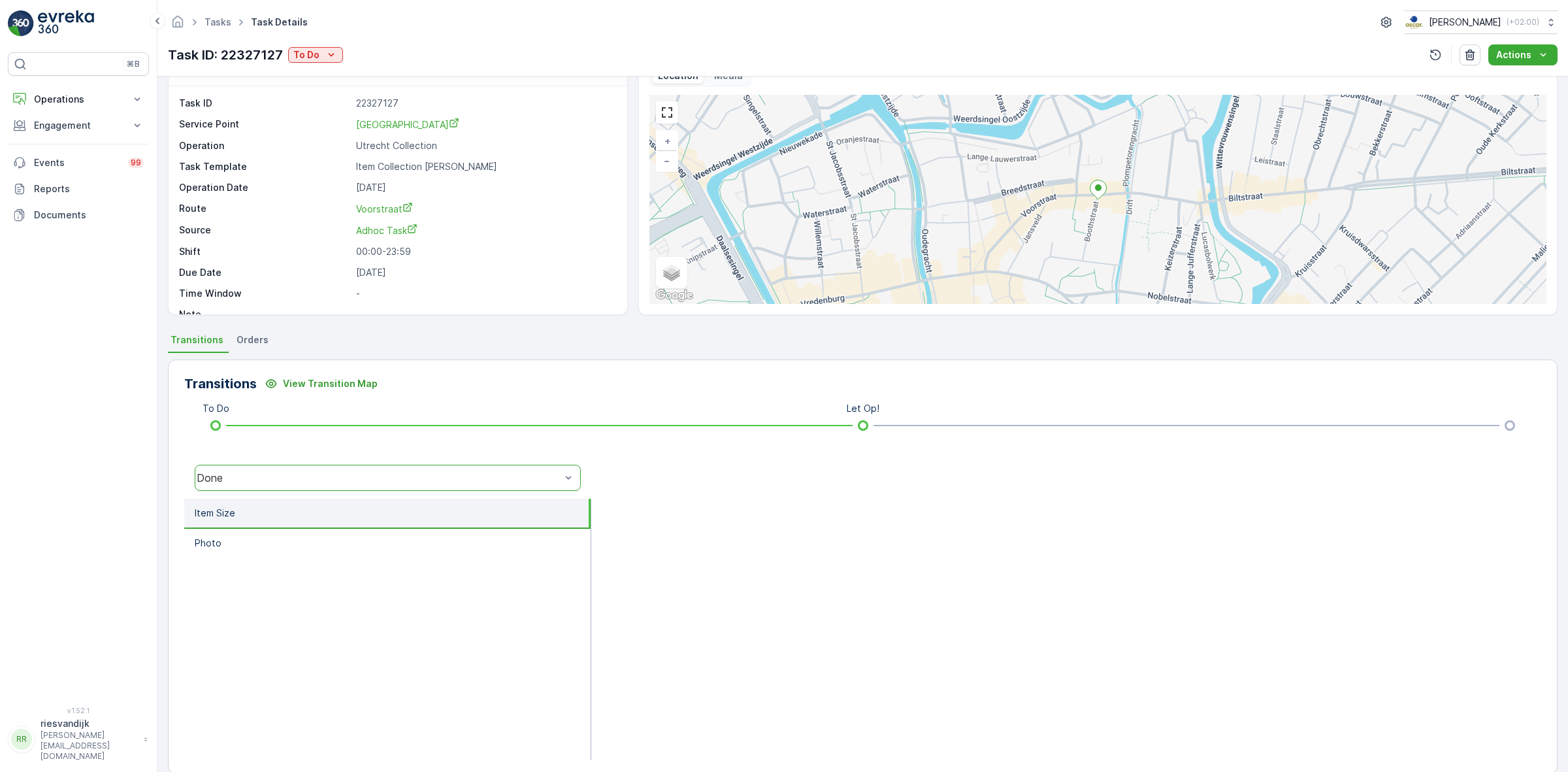
scroll to position [52, 0]
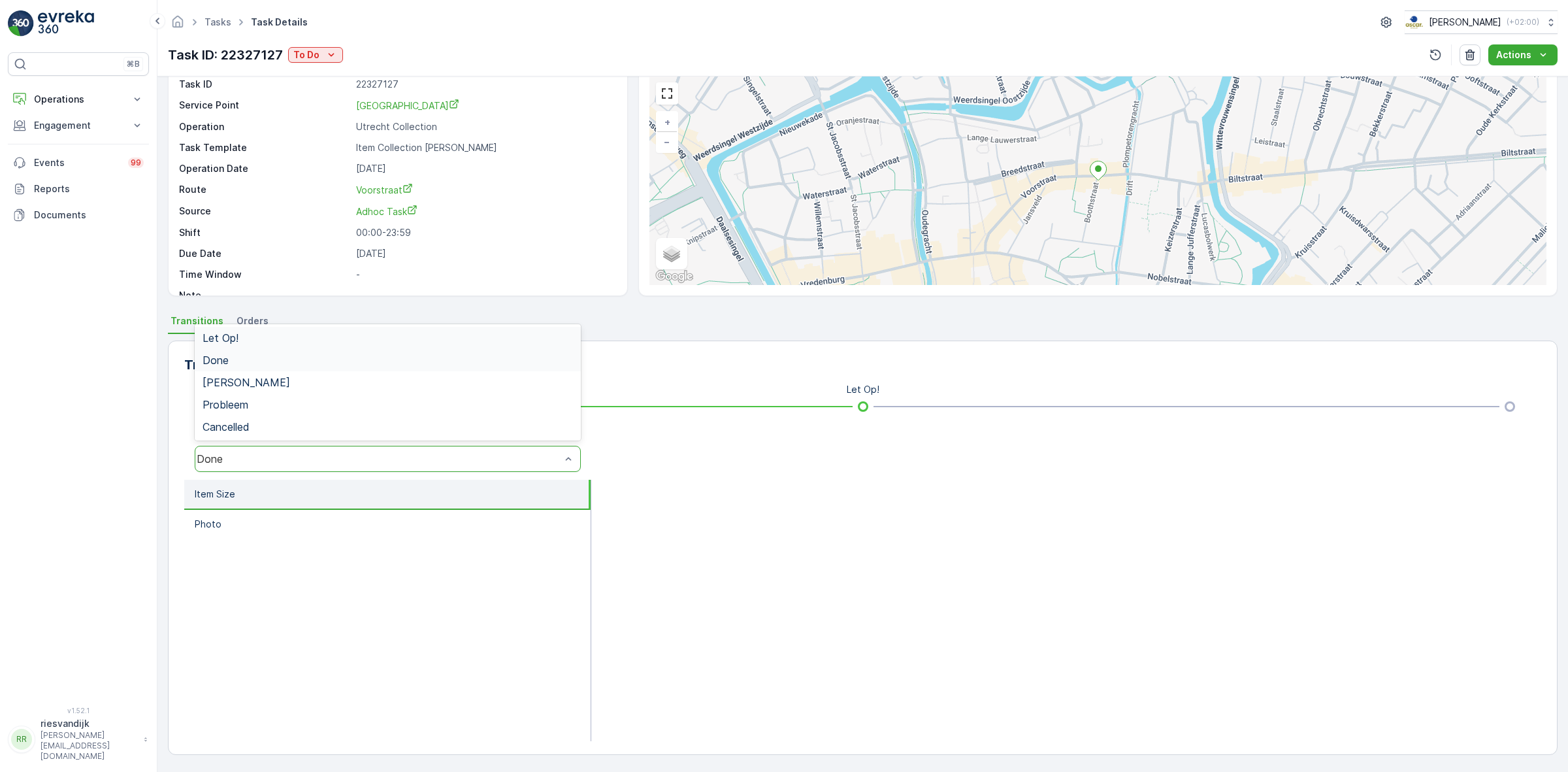
click at [551, 459] on div "Done" at bounding box center [378, 459] width 364 height 12
click at [538, 332] on div "Let Op!" at bounding box center [388, 338] width 370 height 12
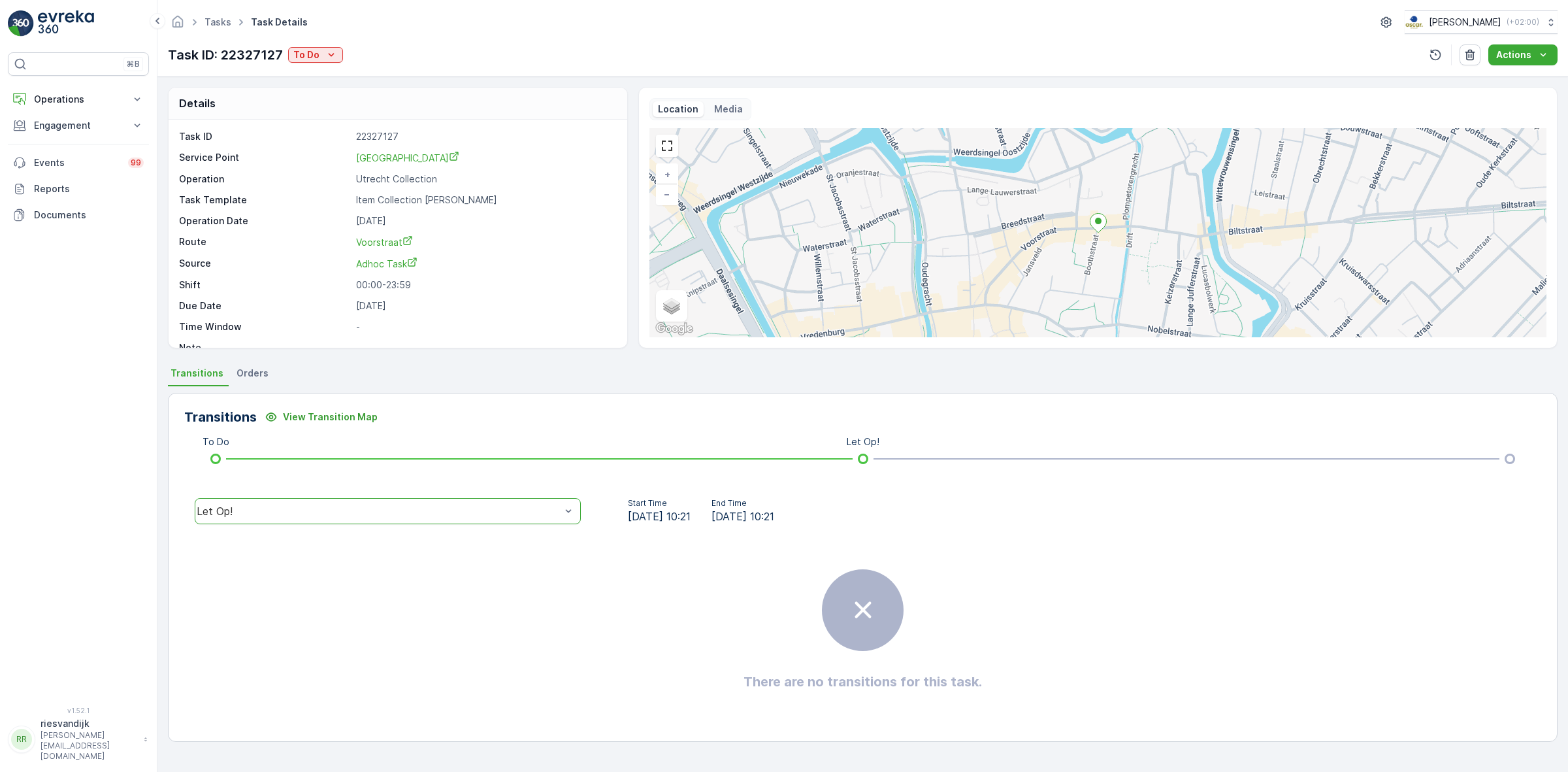
scroll to position [0, 0]
click at [563, 520] on div at bounding box center [569, 511] width 13 height 25
click at [541, 397] on div "Let Op!" at bounding box center [388, 390] width 386 height 22
click at [565, 419] on div "Done" at bounding box center [388, 412] width 386 height 22
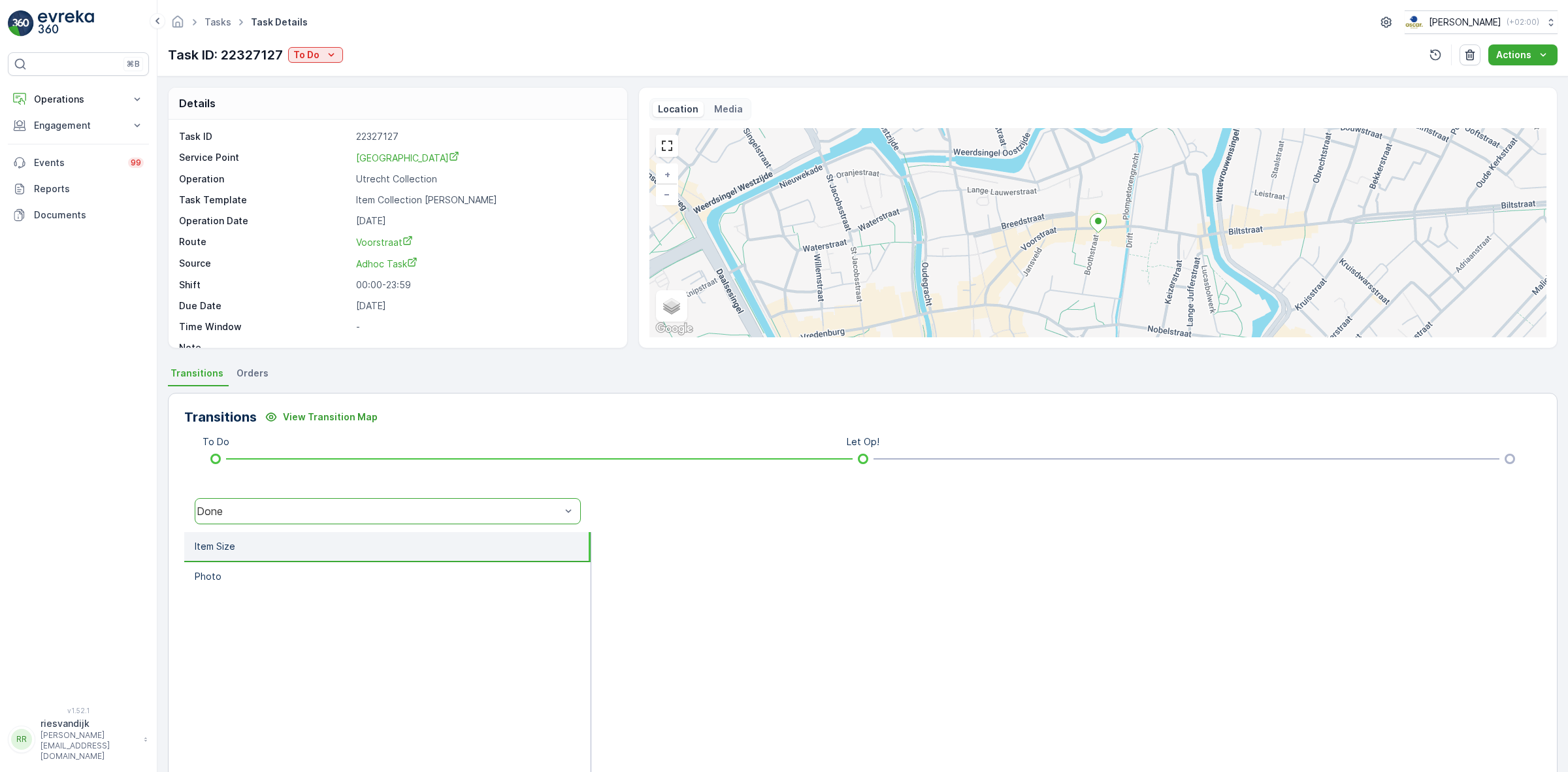
click at [671, 554] on div at bounding box center [1066, 663] width 950 height 262
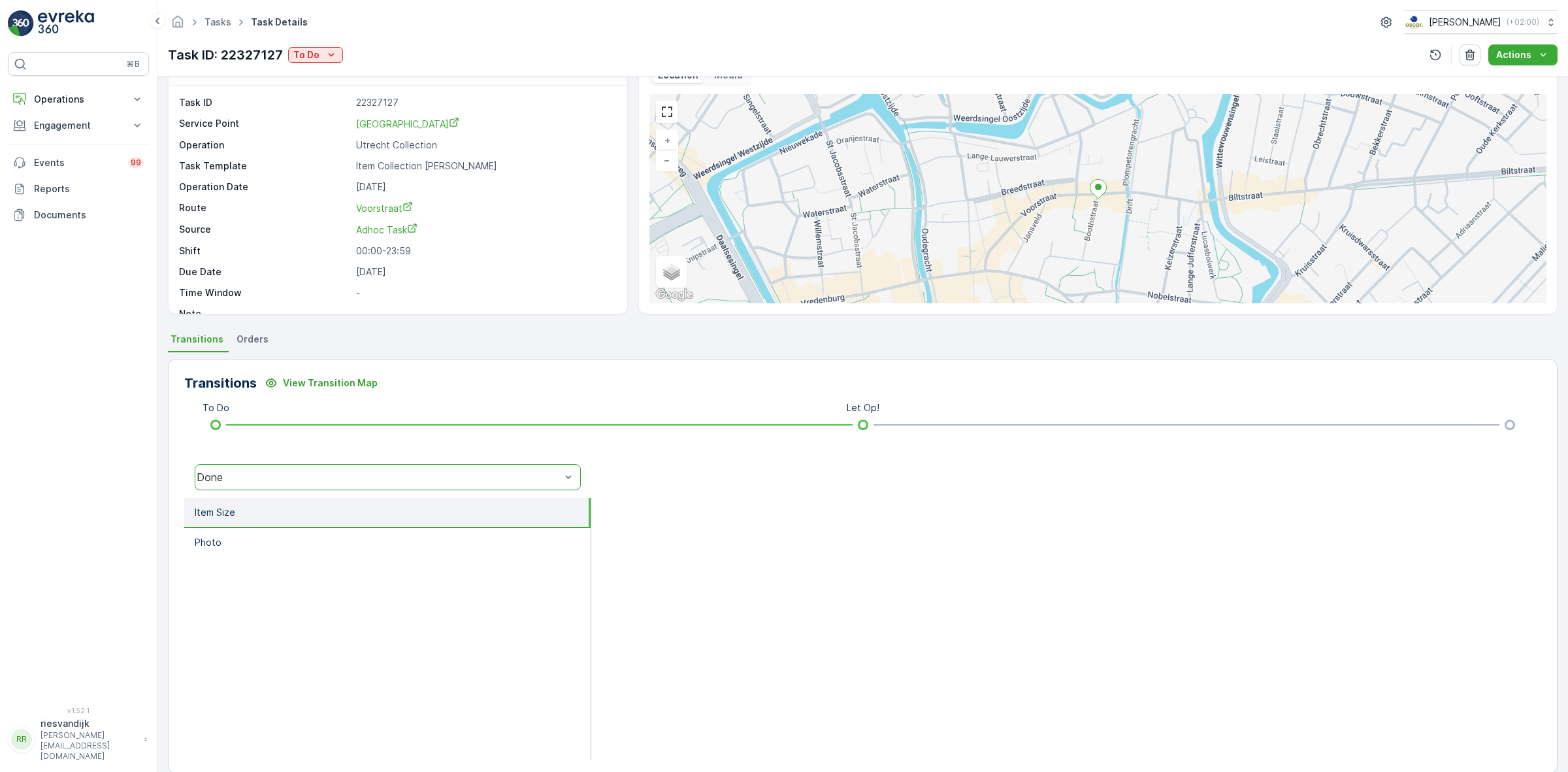
scroll to position [52, 0]
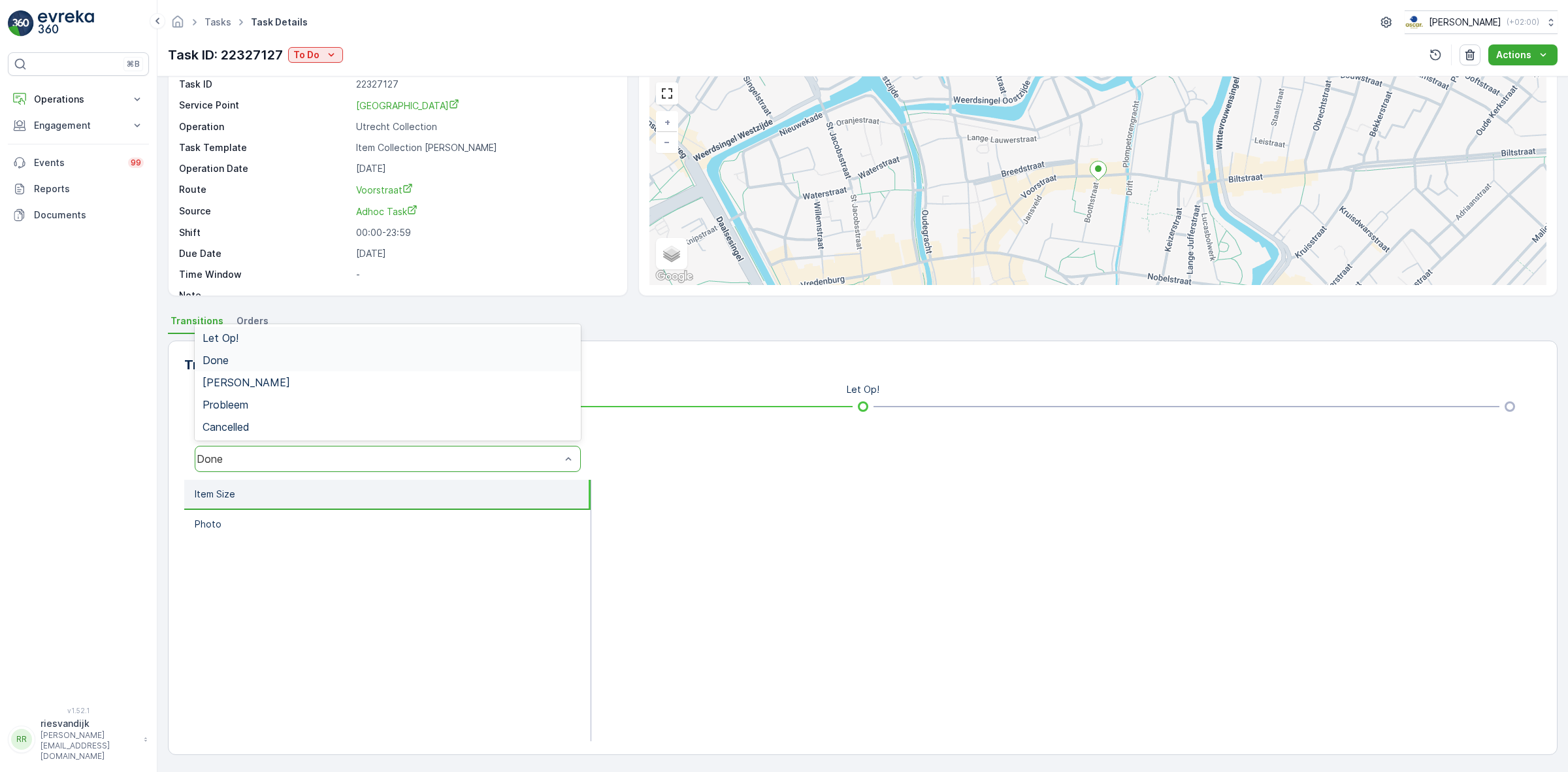
click at [525, 467] on div "Done" at bounding box center [388, 459] width 386 height 26
click at [521, 359] on div "Done" at bounding box center [388, 360] width 370 height 12
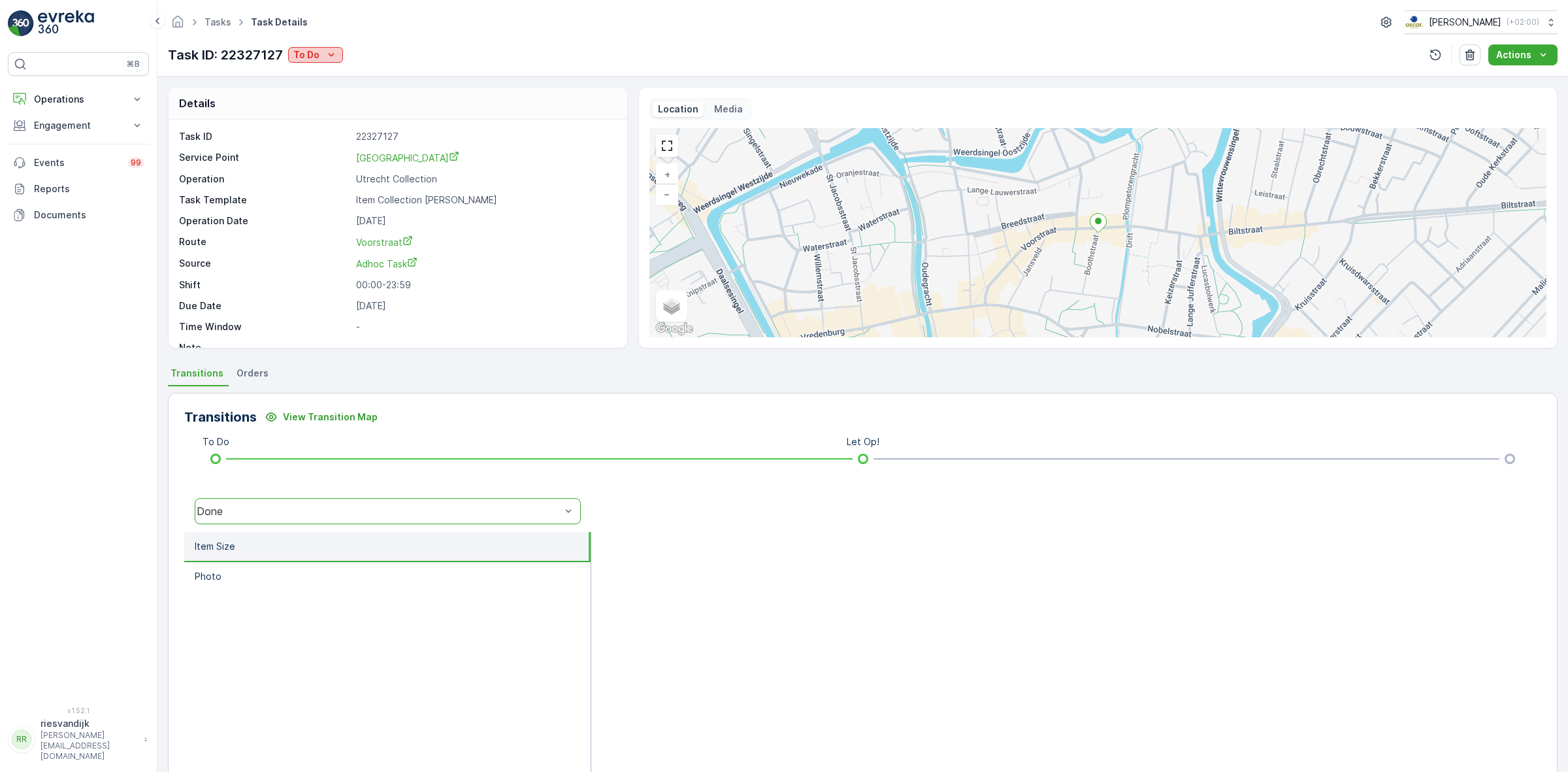
click at [324, 50] on icon "To Do" at bounding box center [331, 55] width 13 height 13
click at [324, 73] on div "Done" at bounding box center [333, 74] width 83 height 18
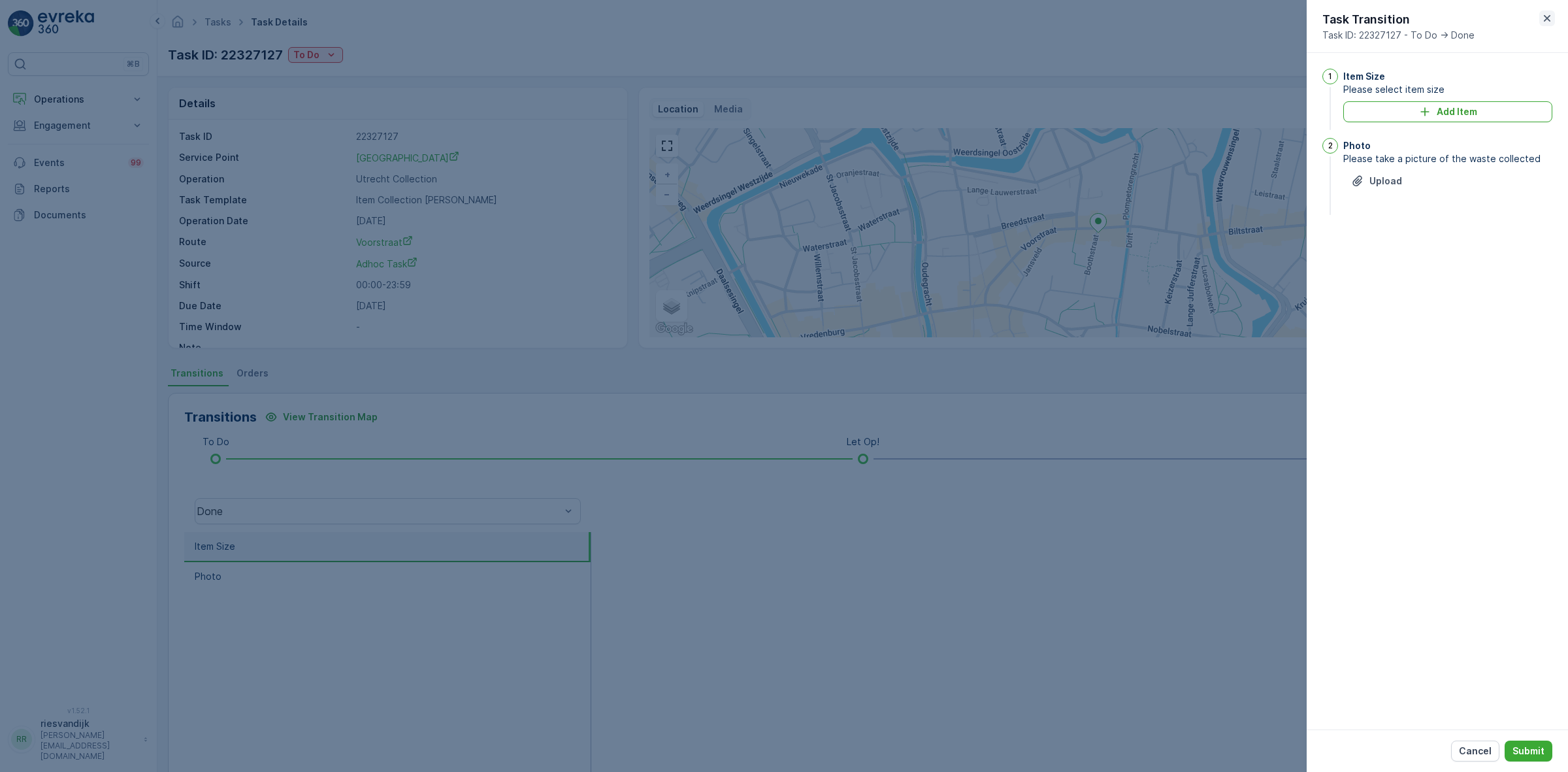
click at [1549, 16] on icon "button" at bounding box center [1547, 18] width 7 height 7
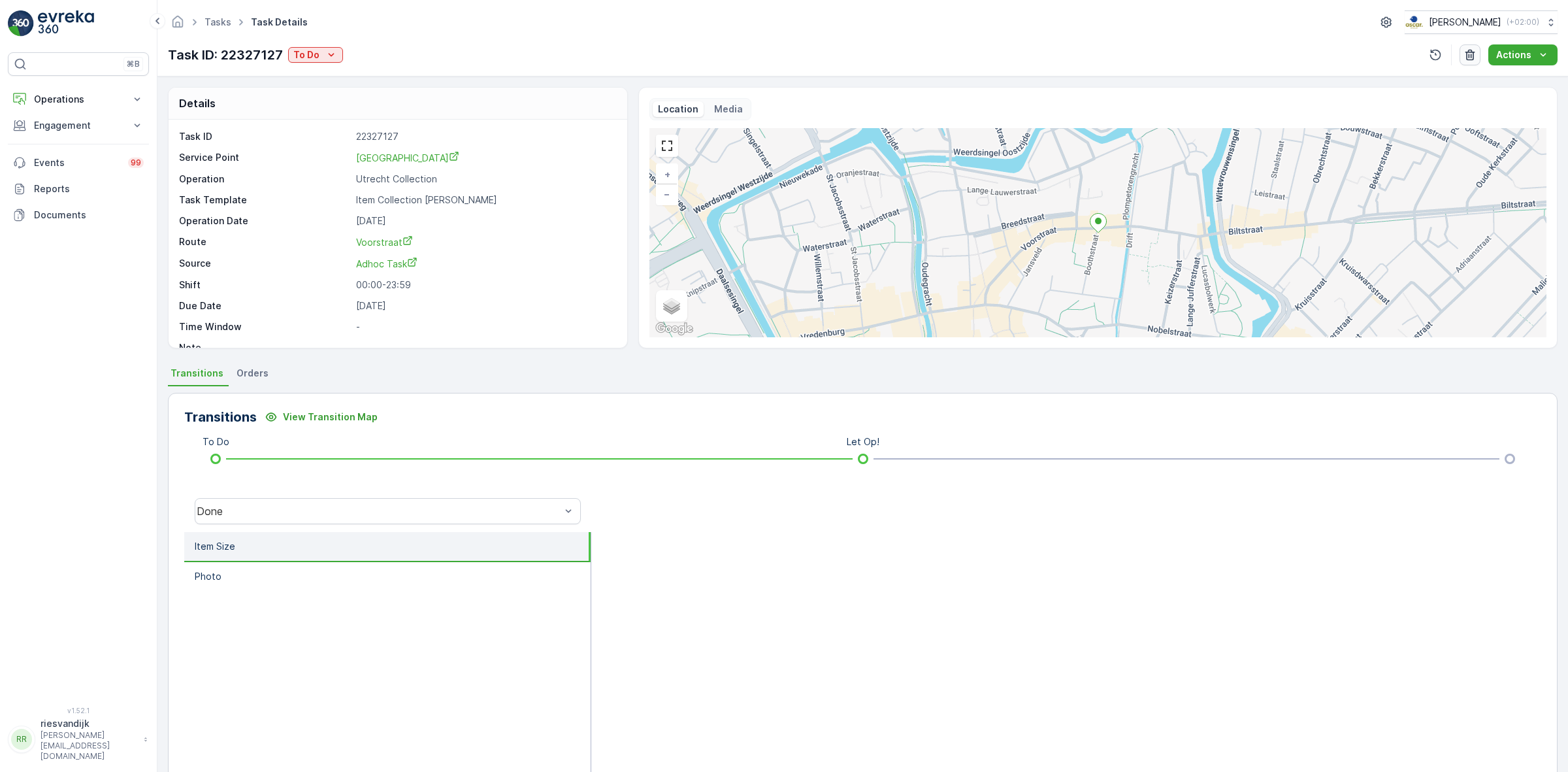
click at [1472, 56] on icon "button" at bounding box center [1470, 55] width 9 height 11
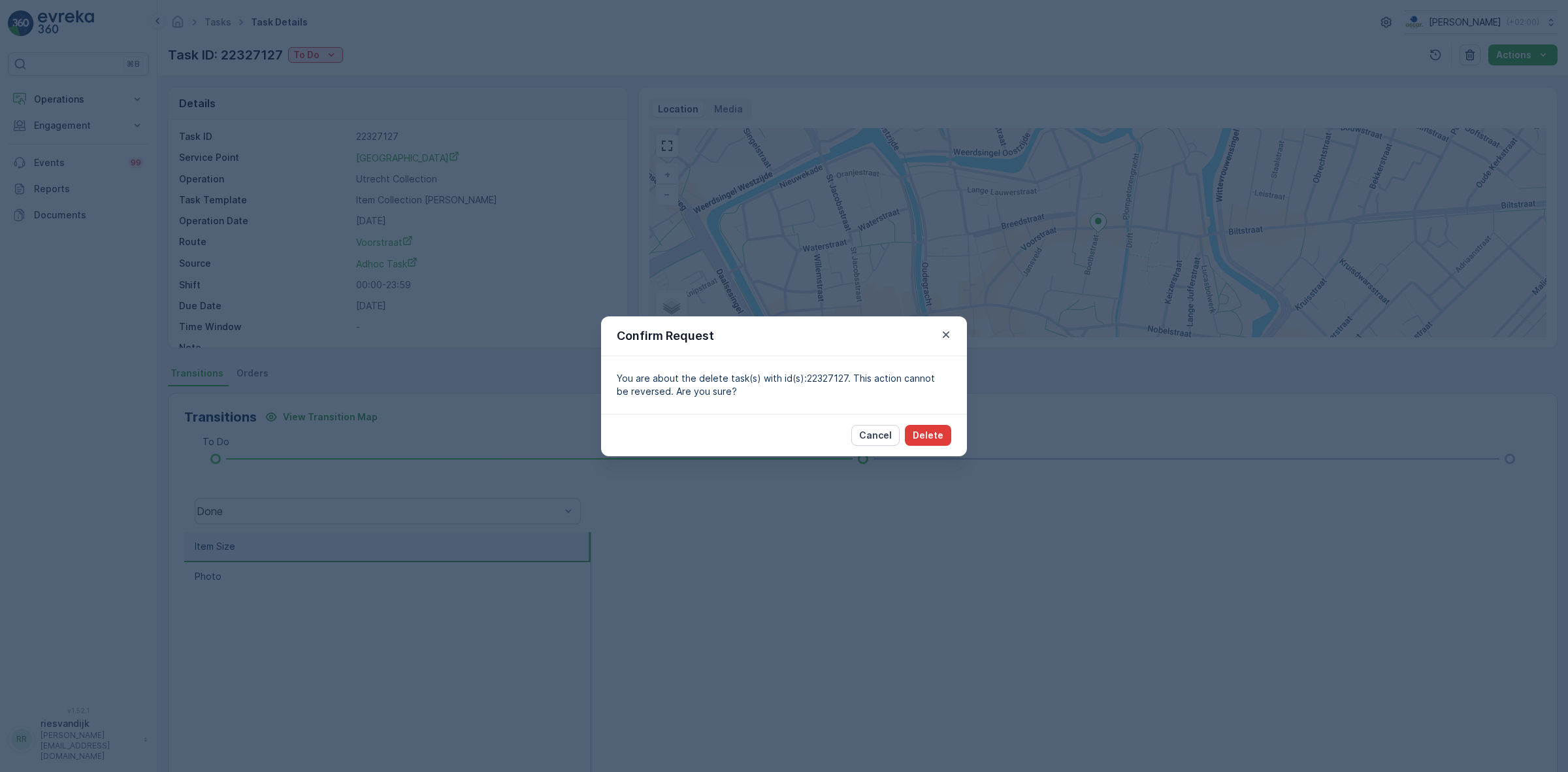
click at [922, 426] on button "Delete" at bounding box center [928, 435] width 47 height 21
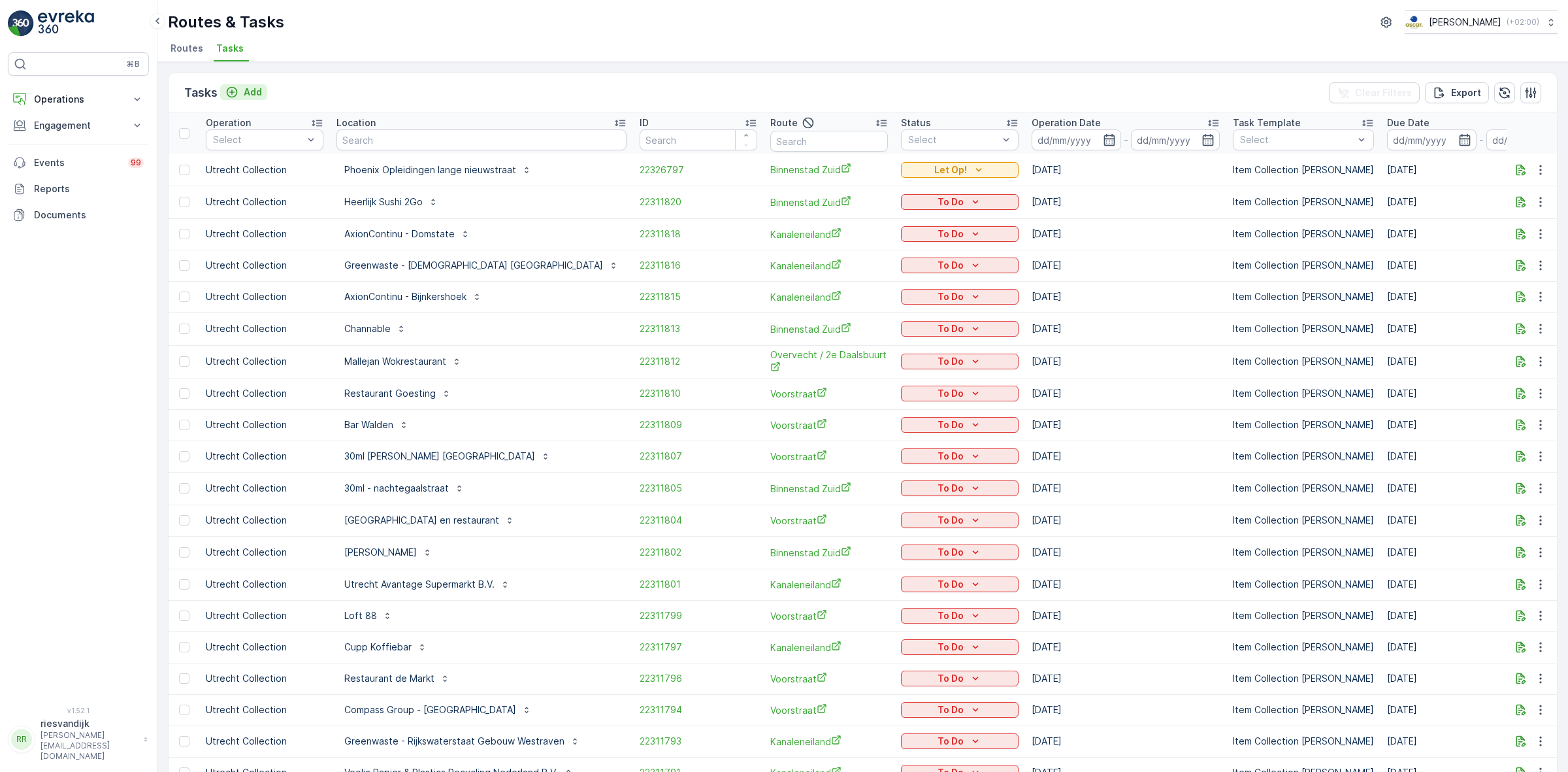
click at [250, 85] on button "Add" at bounding box center [243, 93] width 47 height 16
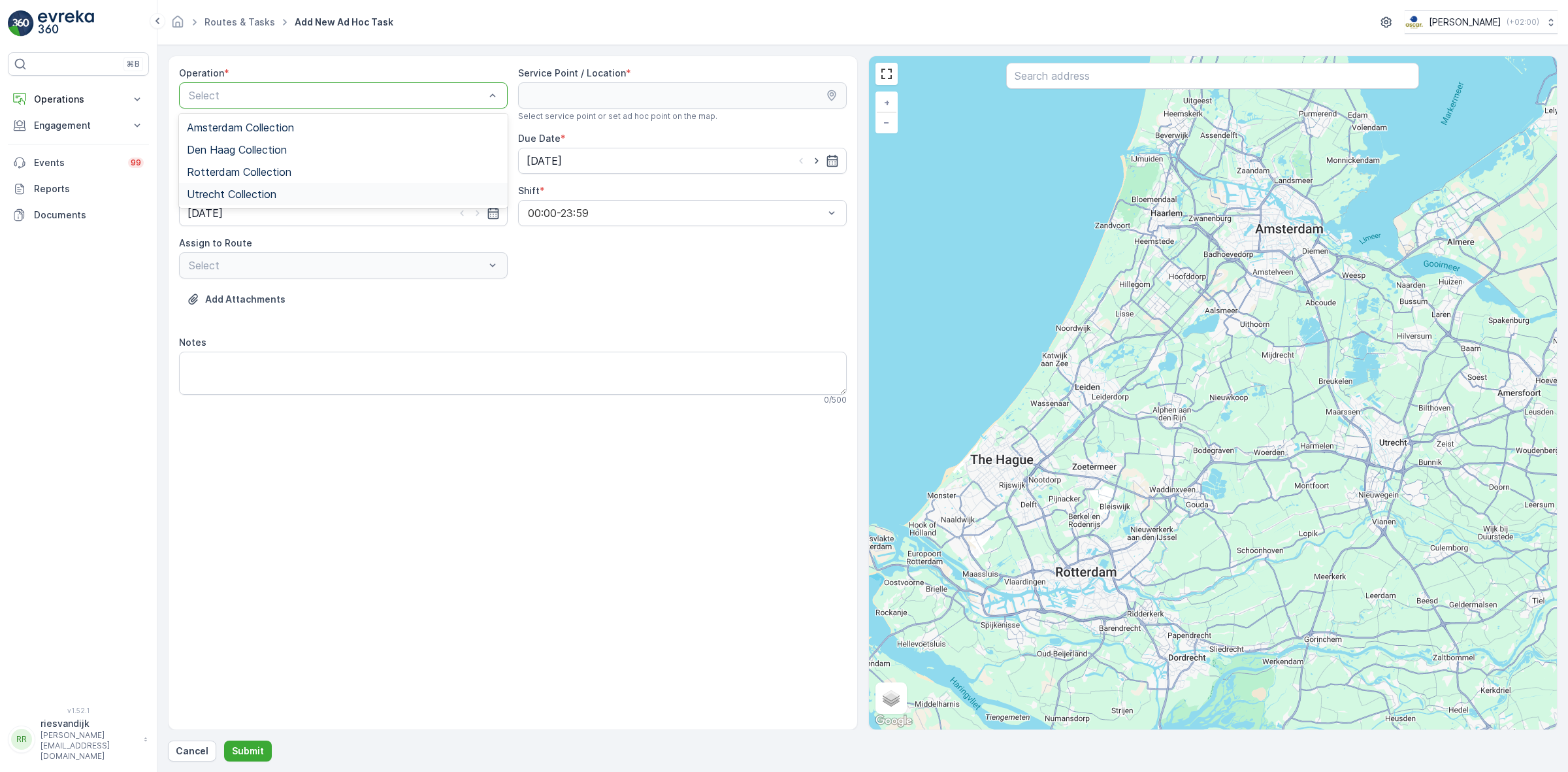
click at [312, 197] on div "Utrecht Collection" at bounding box center [343, 194] width 313 height 12
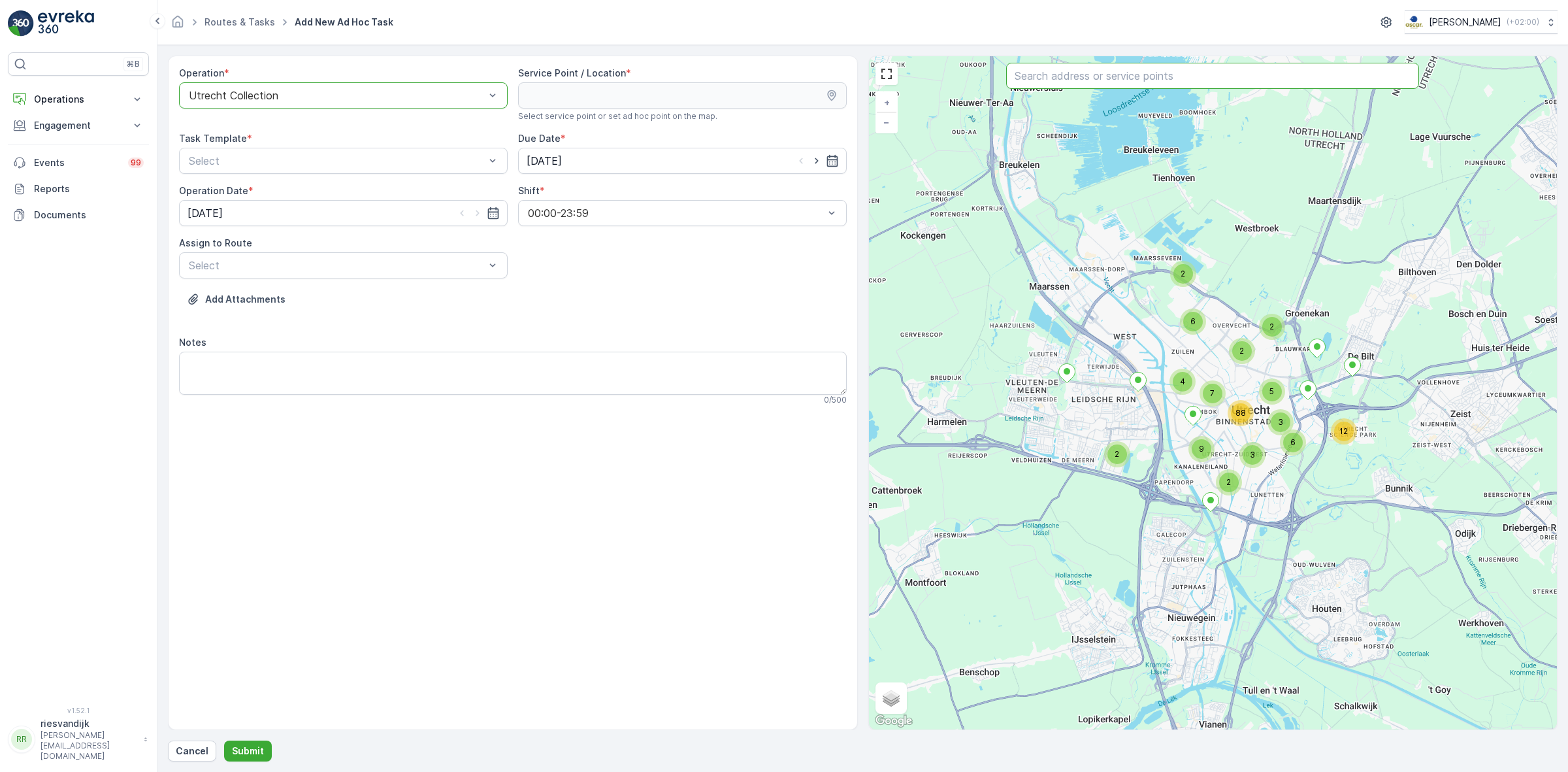
click at [1115, 87] on input "text" at bounding box center [1212, 76] width 413 height 26
type input "gys"
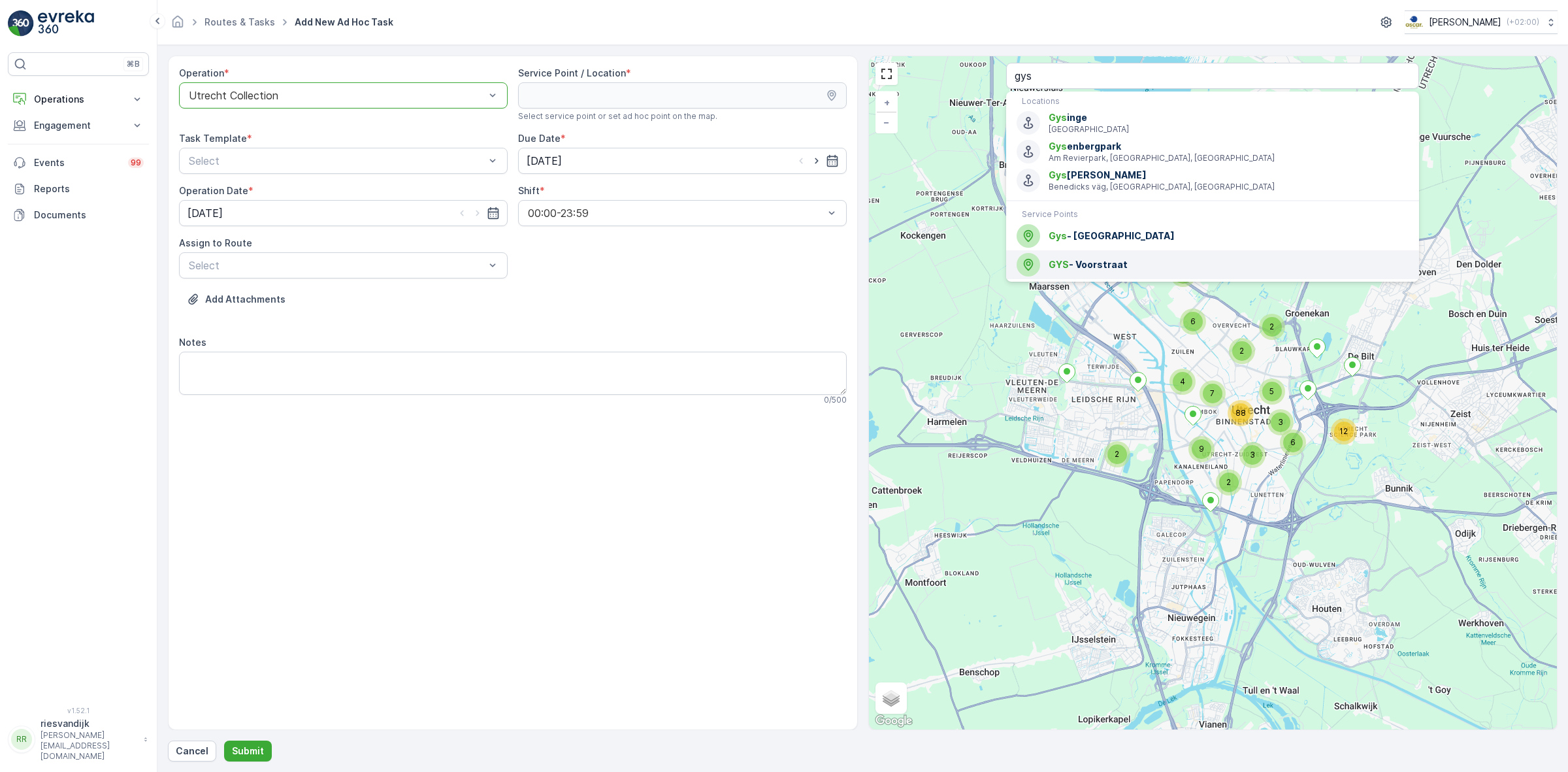
click at [1149, 255] on div "GYS - Voorstraat" at bounding box center [1213, 265] width 392 height 23
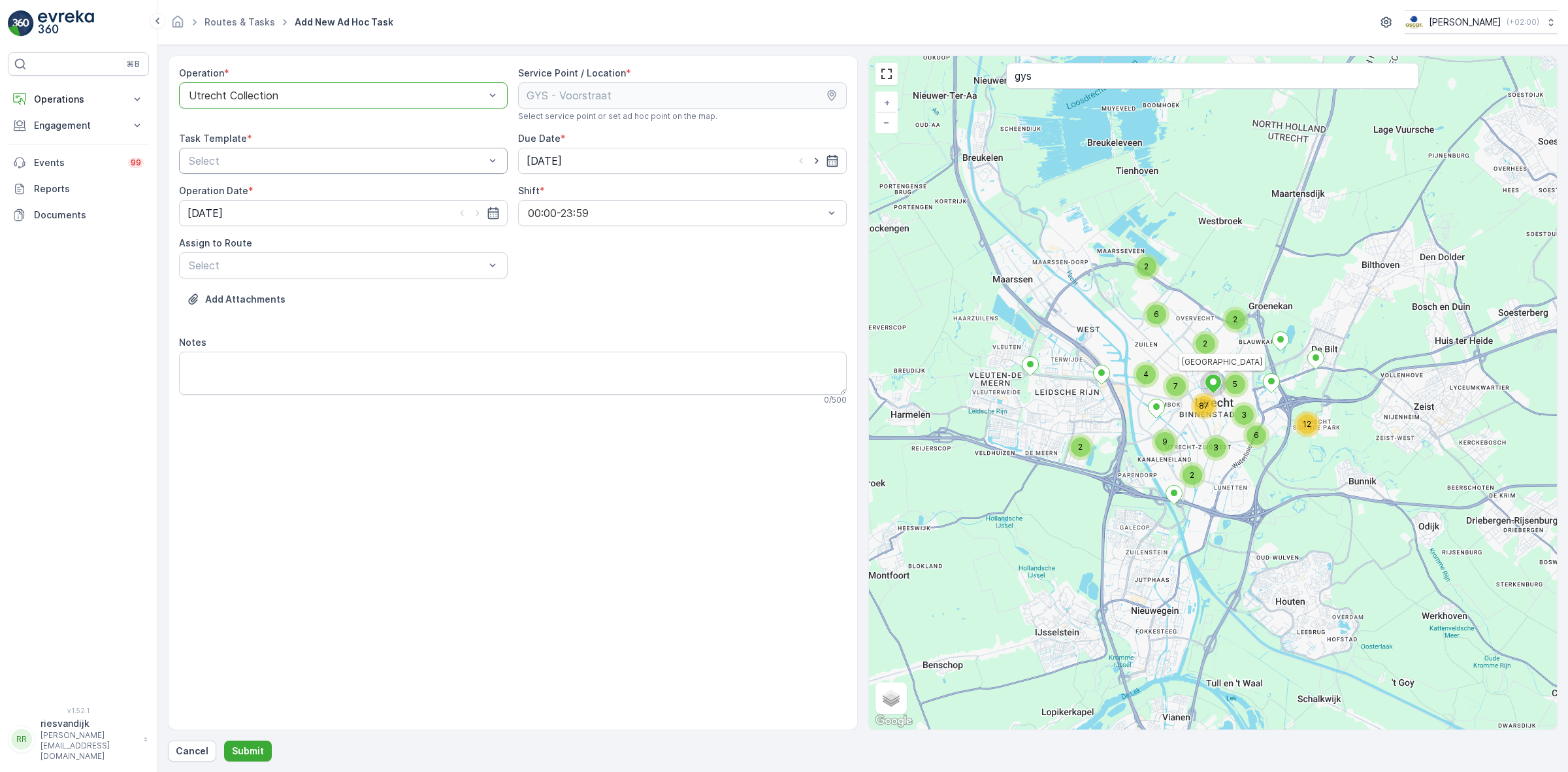
click at [504, 160] on div "Select" at bounding box center [343, 161] width 329 height 26
click at [435, 198] on div "Item Collection [PERSON_NAME]" at bounding box center [343, 192] width 313 height 12
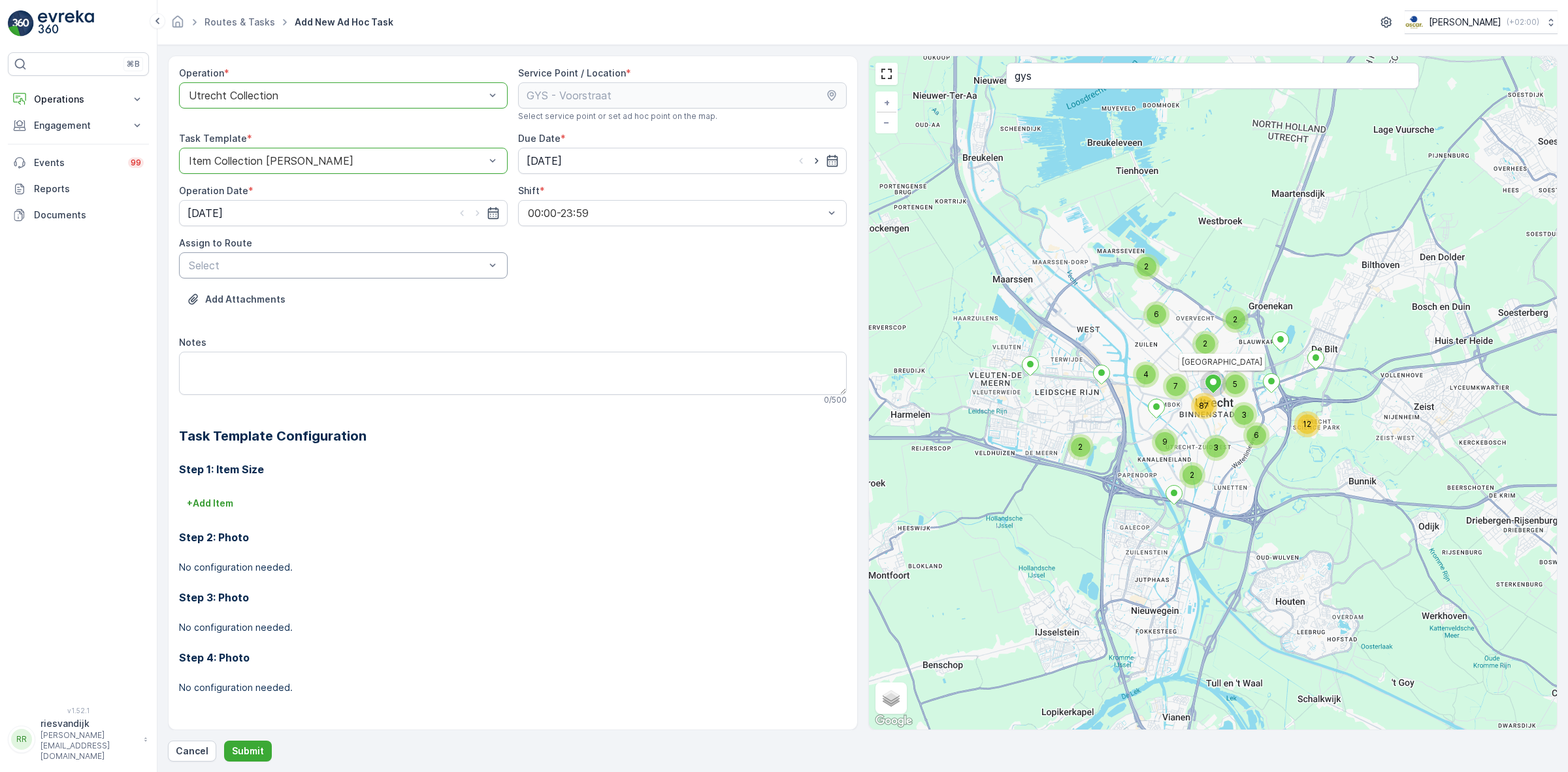
click at [432, 276] on div "Select" at bounding box center [343, 265] width 329 height 26
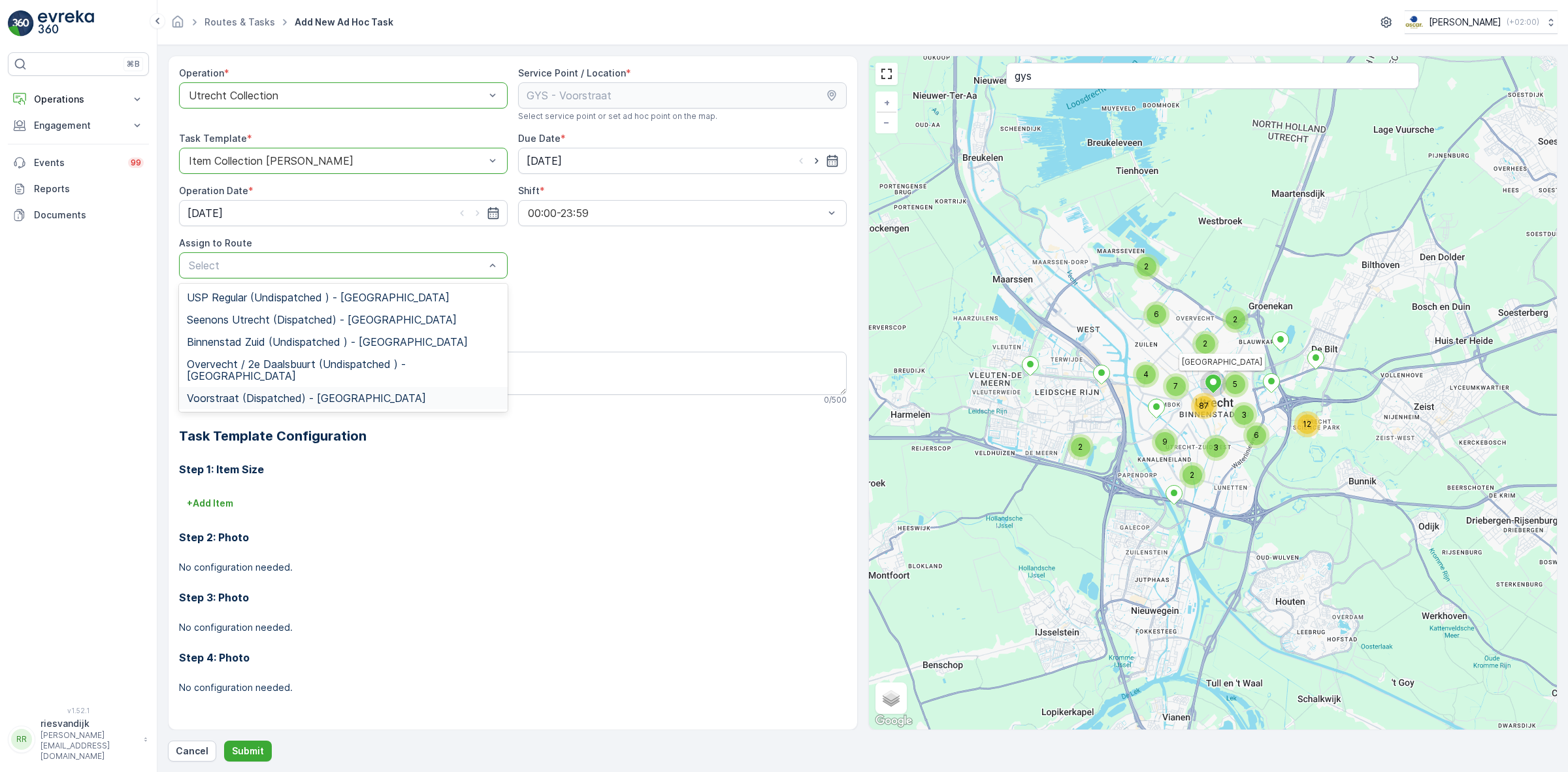
click at [419, 392] on div "Voorstraat (Dispatched) - Utrecht" at bounding box center [343, 398] width 313 height 12
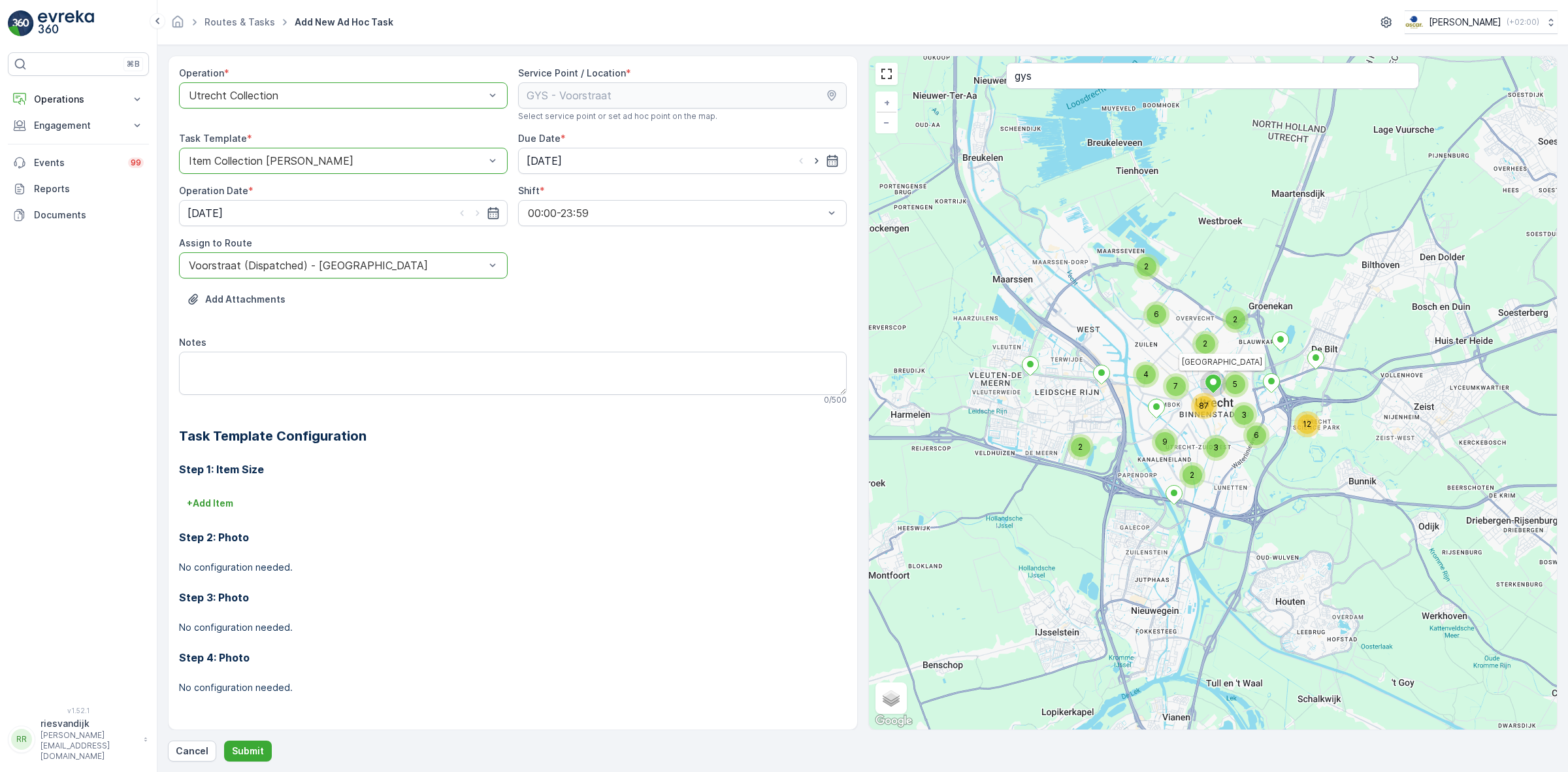
click at [565, 305] on div "Add Attachments" at bounding box center [513, 307] width 668 height 36
click at [255, 746] on p "Submit" at bounding box center [248, 751] width 32 height 13
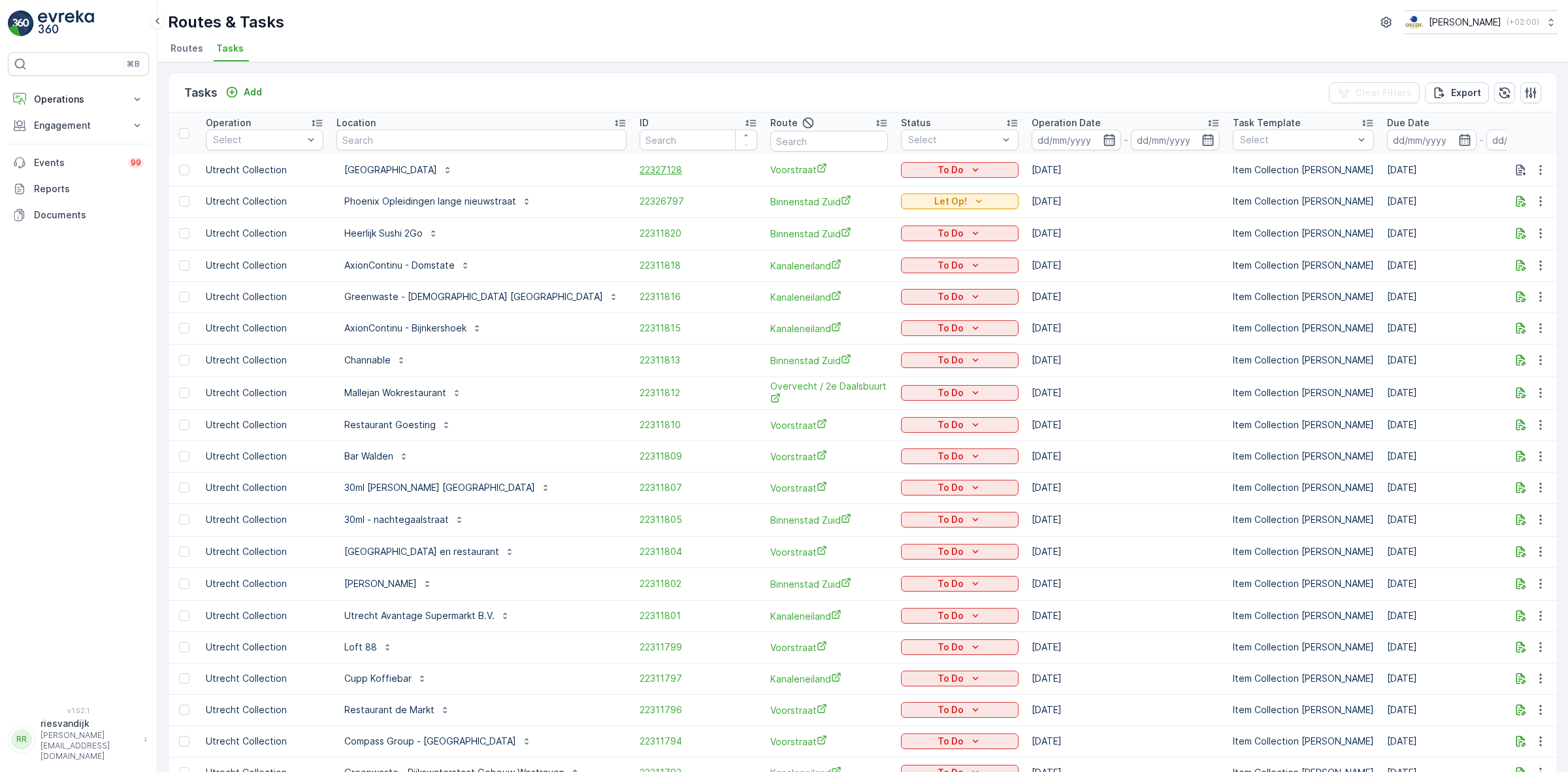
click at [640, 173] on span "22327128" at bounding box center [698, 170] width 117 height 13
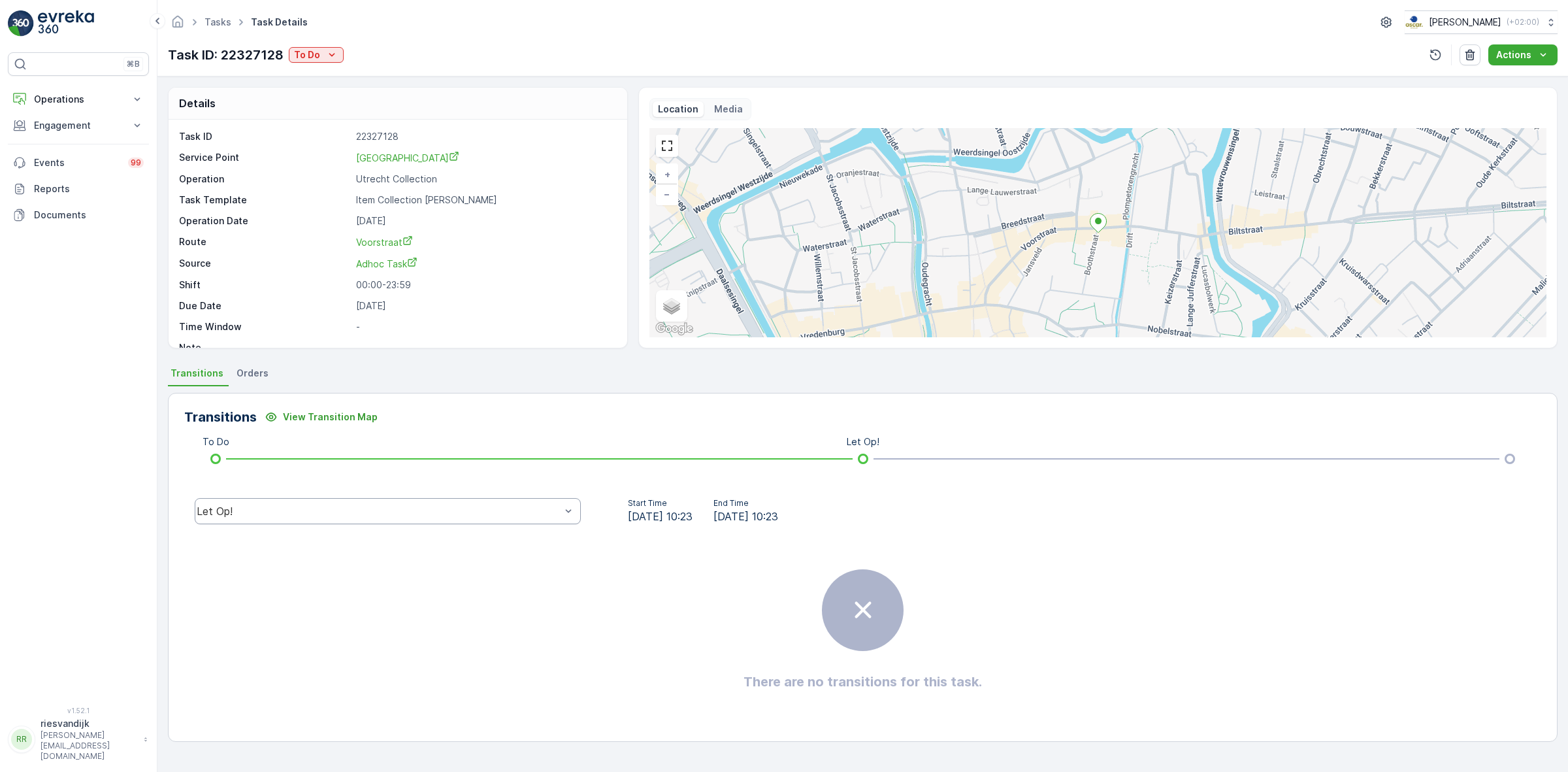
click at [448, 502] on div "Let Op!" at bounding box center [388, 511] width 386 height 26
click at [397, 41] on div "Tasks Task Details Oscar Circulair ( +02:00 ) Task ID: 22327128 To Do Actions" at bounding box center [862, 38] width 1411 height 77
click at [325, 41] on div "Tasks Task Details Oscar Circulair ( +02:00 ) Task ID: 22327128 To Do Actions" at bounding box center [862, 38] width 1411 height 77
click at [324, 56] on div "To Do" at bounding box center [316, 55] width 44 height 13
click at [332, 82] on div "Done" at bounding box center [334, 74] width 83 height 18
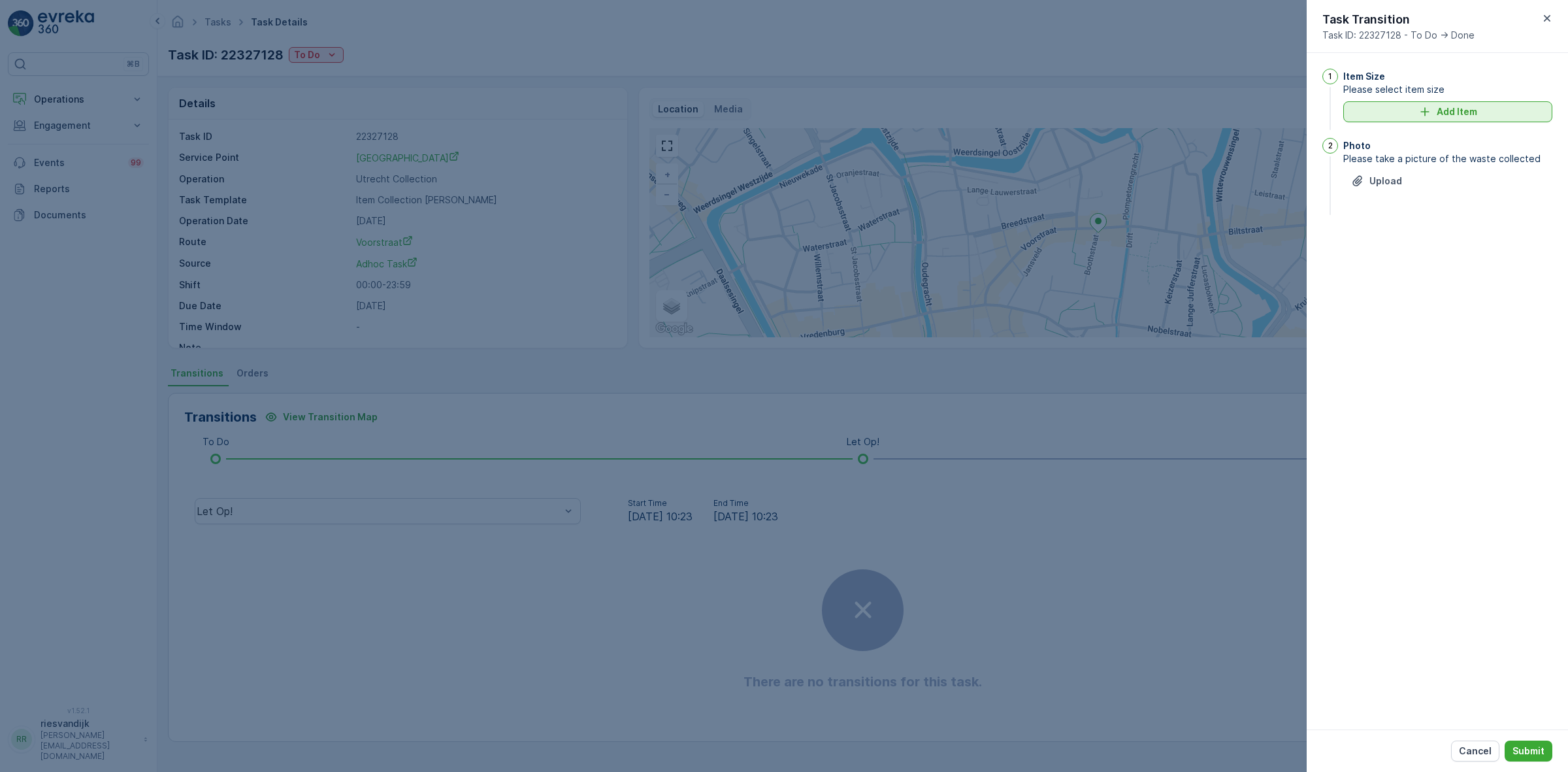
click at [1449, 108] on p "Add Item" at bounding box center [1457, 112] width 41 height 13
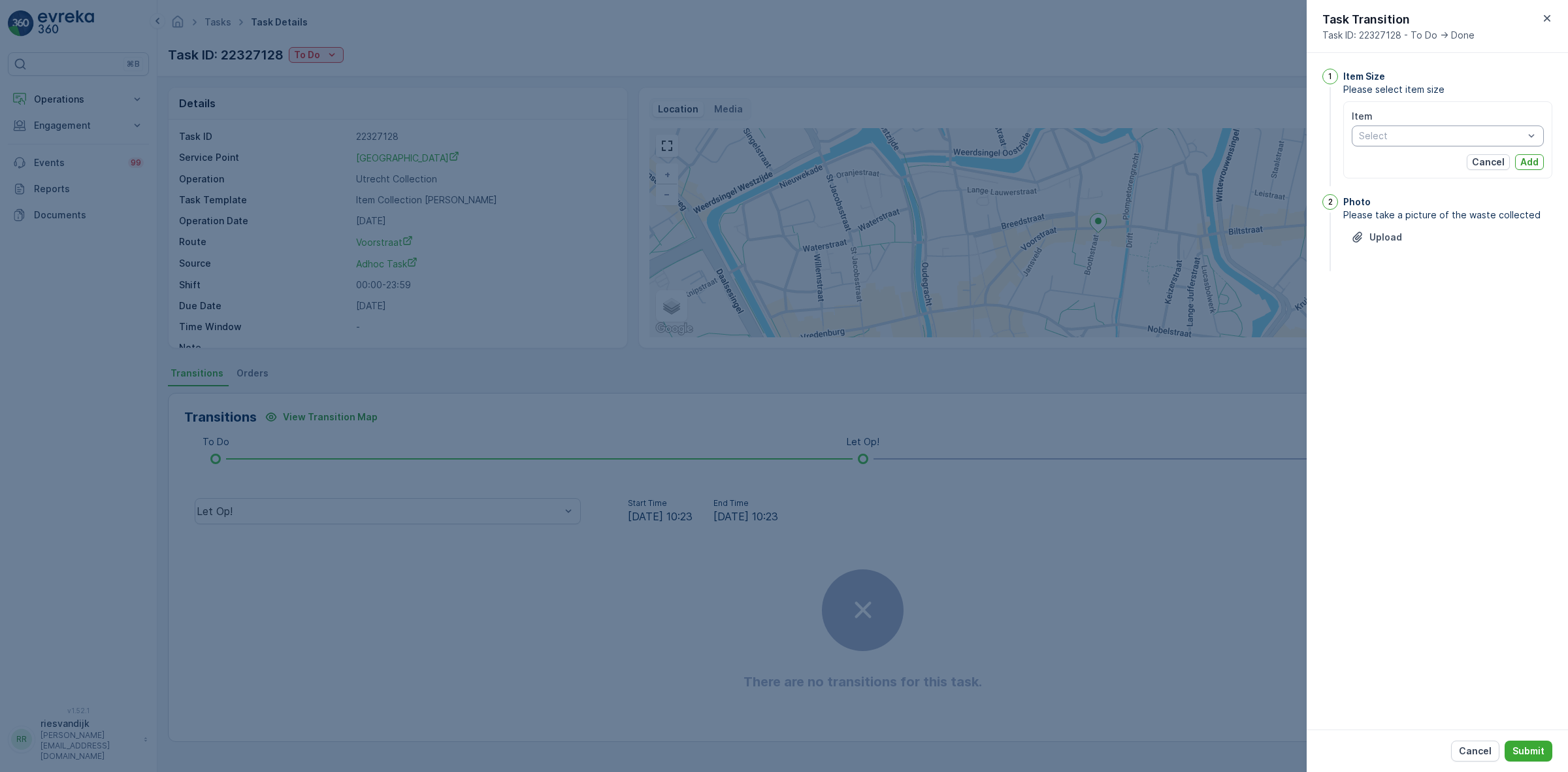
click at [1454, 144] on div "Select" at bounding box center [1448, 136] width 192 height 21
type input "swill"
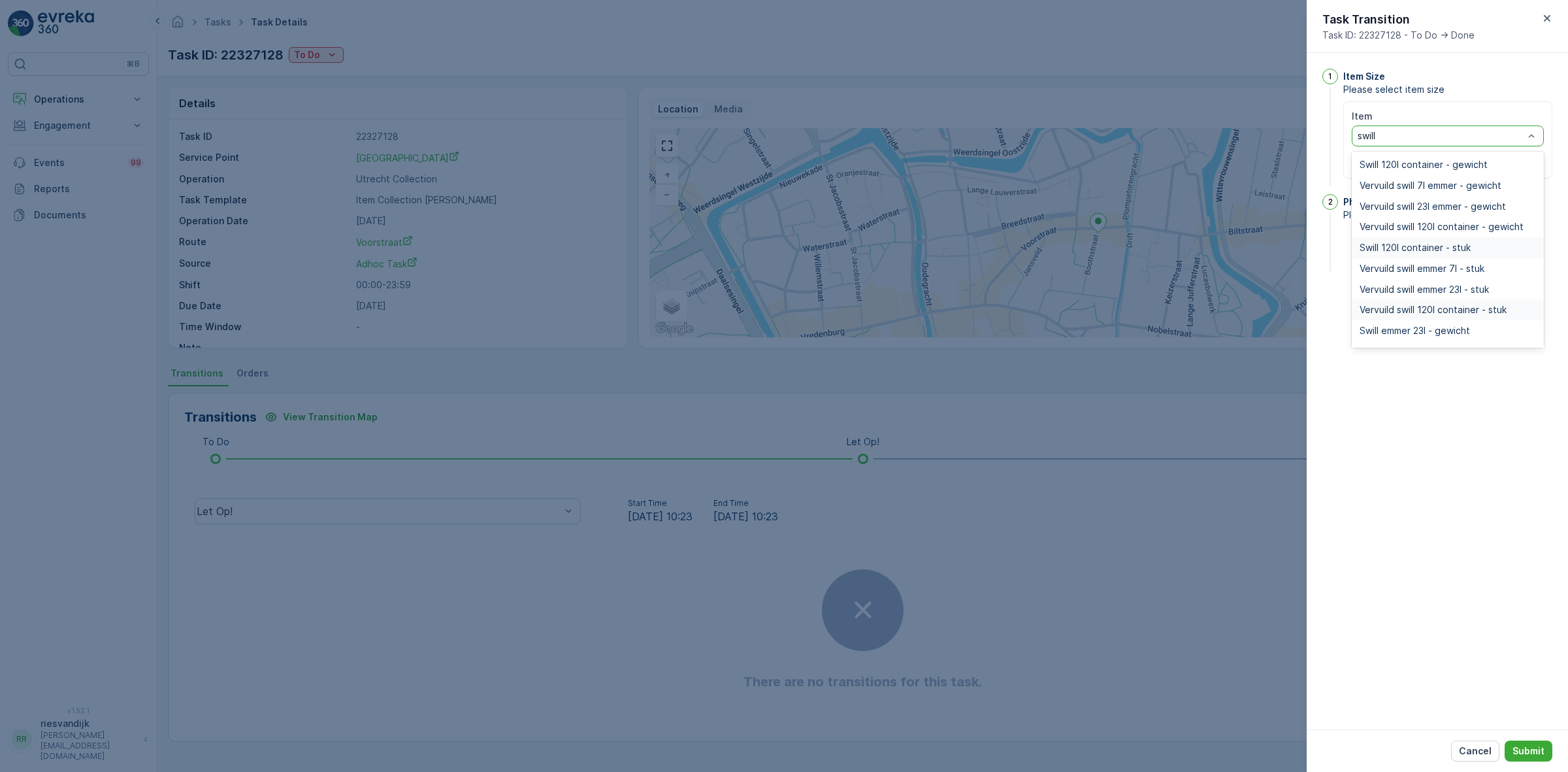
scroll to position [58, 0]
click at [1468, 289] on div "Swill emmer 23l - stuk" at bounding box center [1448, 294] width 176 height 10
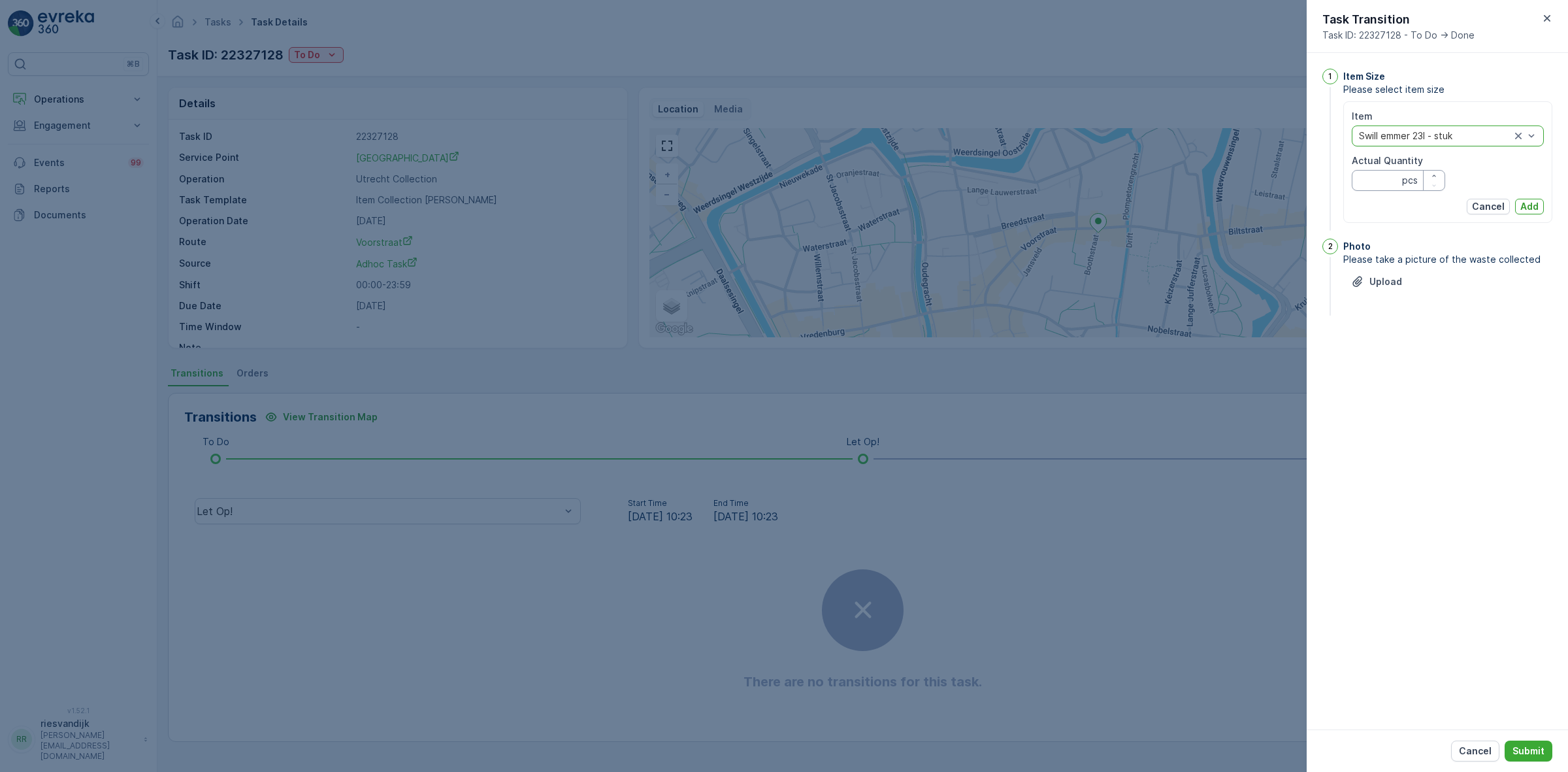
click at [1385, 179] on Quantity "Actual Quantity" at bounding box center [1399, 180] width 93 height 21
type Quantity "2"
click at [1470, 366] on div "1 Item Size Please select item size Item option Swill emmer 23l - stuk, selecte…" at bounding box center [1438, 391] width 262 height 677
click at [1534, 214] on button "Add" at bounding box center [1529, 206] width 28 height 16
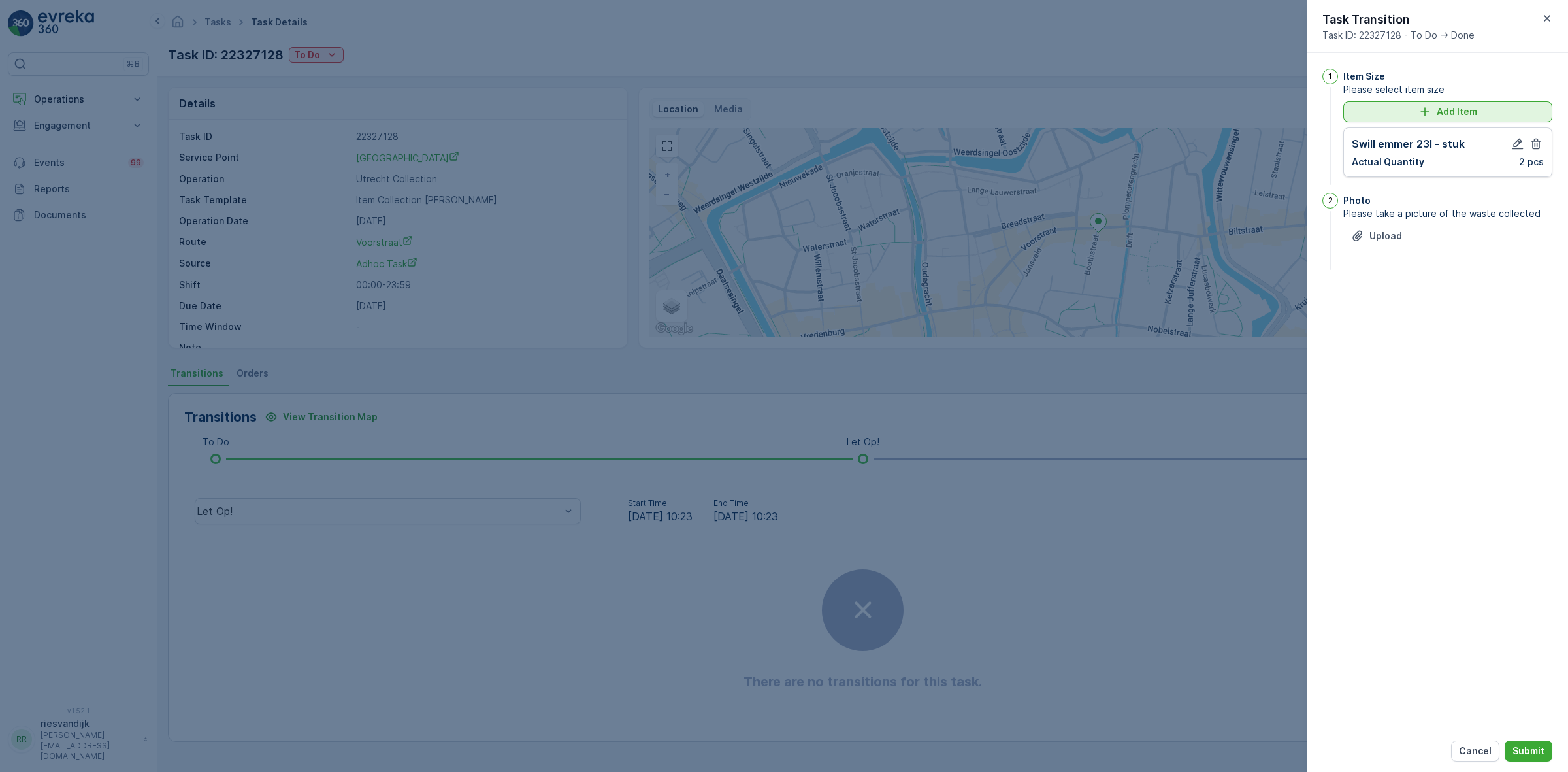
click at [1443, 105] on p "Add Item" at bounding box center [1457, 112] width 41 height 13
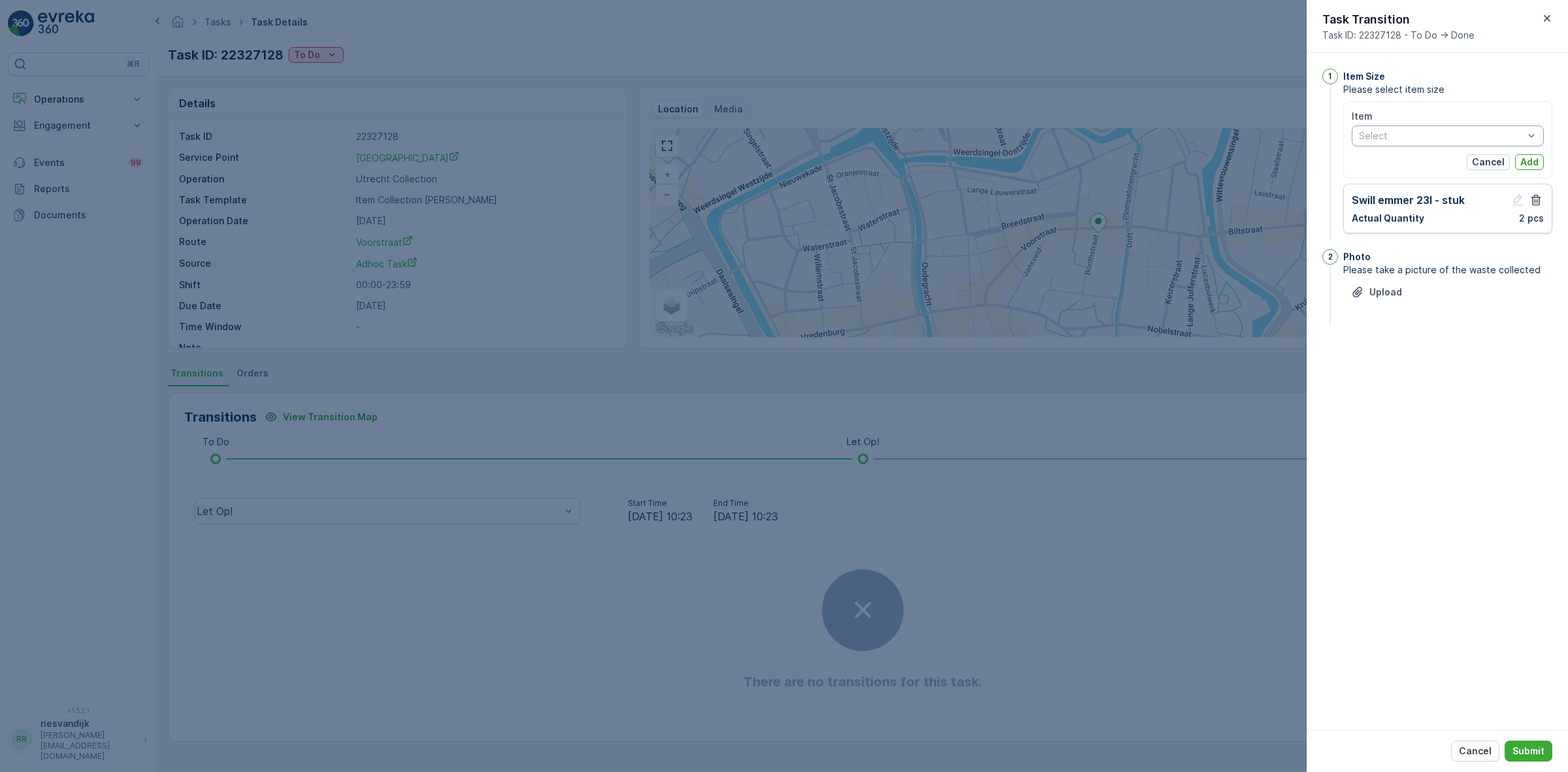
click at [1485, 146] on div "Select" at bounding box center [1448, 136] width 192 height 21
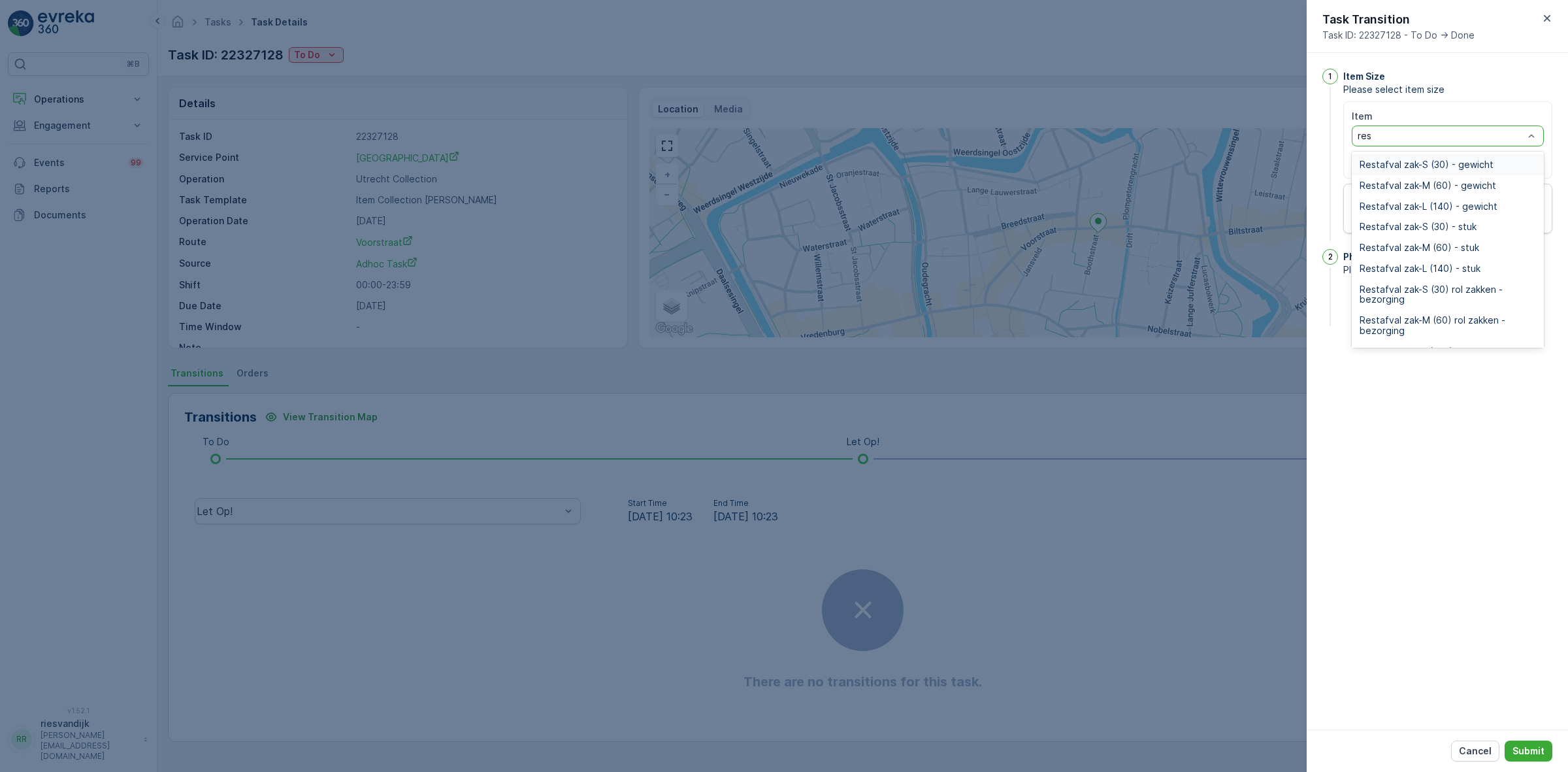
type input "rest"
type input "res"
click at [1475, 247] on span "Restafval zak-M (60) - stuk" at bounding box center [1419, 248] width 120 height 10
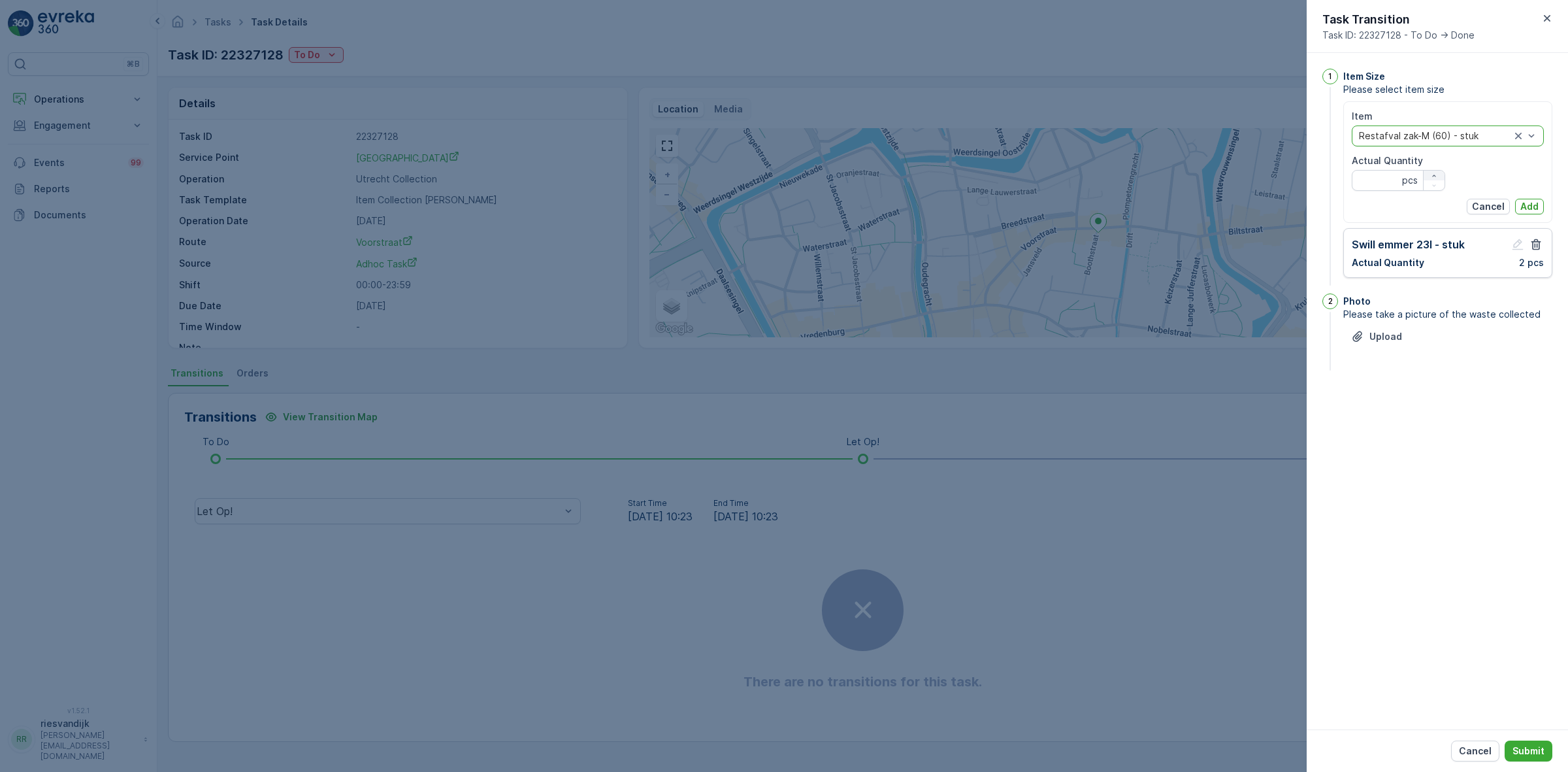
click at [1426, 172] on div "button" at bounding box center [1434, 176] width 21 height 8
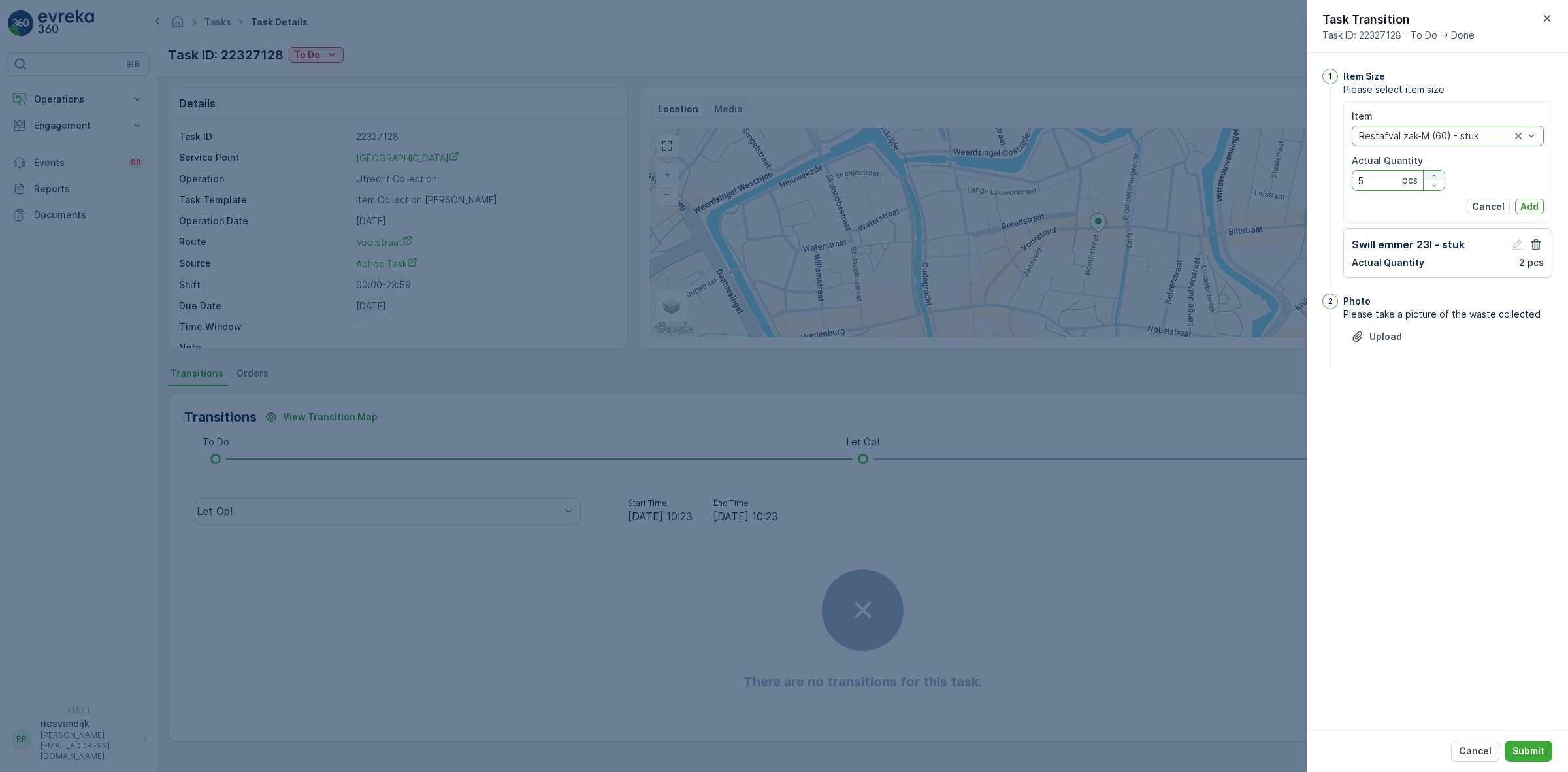
click at [1426, 172] on div "button" at bounding box center [1434, 176] width 21 height 8
type Quantity "6"
click at [1526, 208] on p "Add" at bounding box center [1529, 206] width 18 height 13
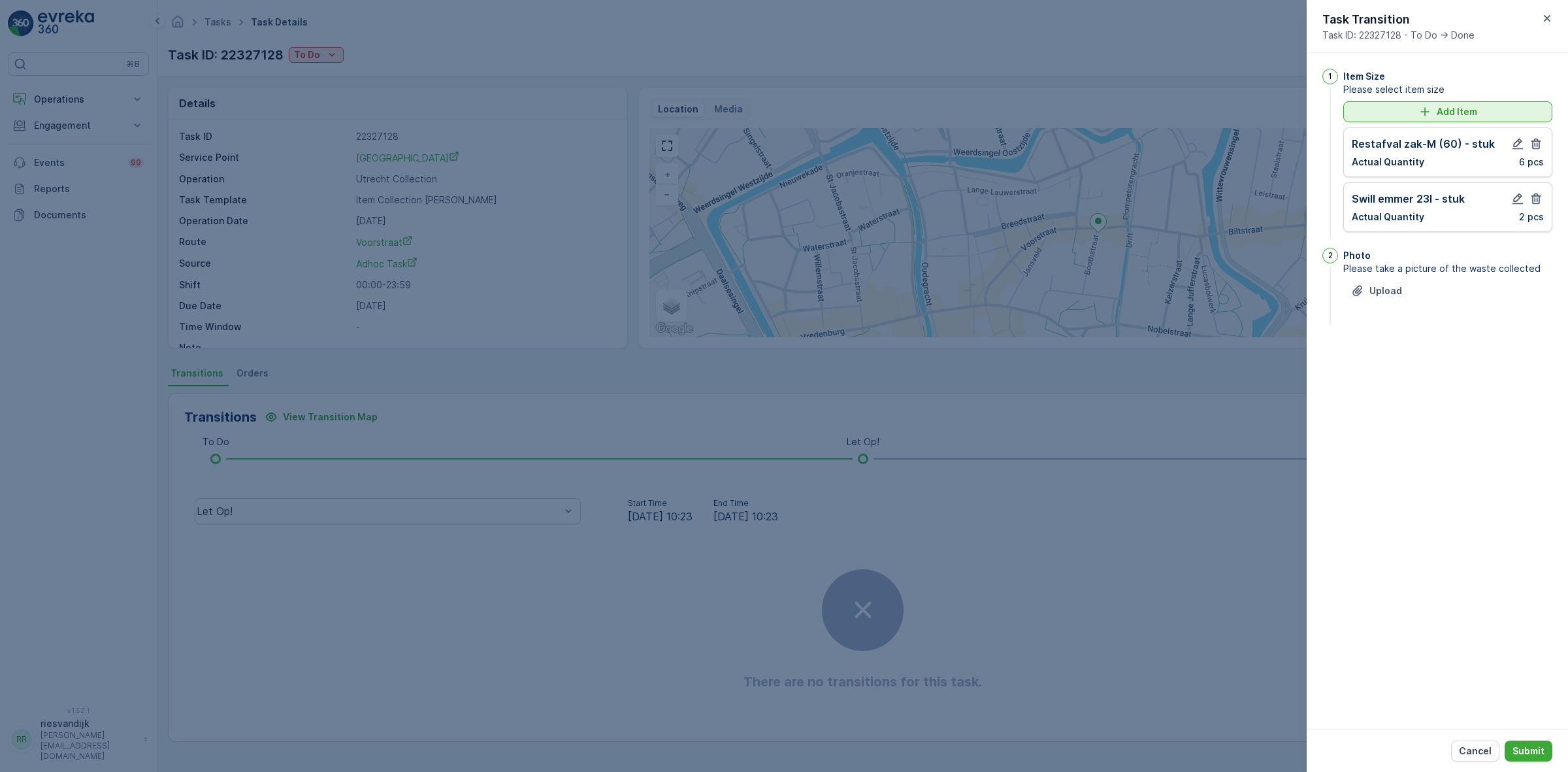
click at [1478, 116] on div "Add Item" at bounding box center [1448, 112] width 193 height 13
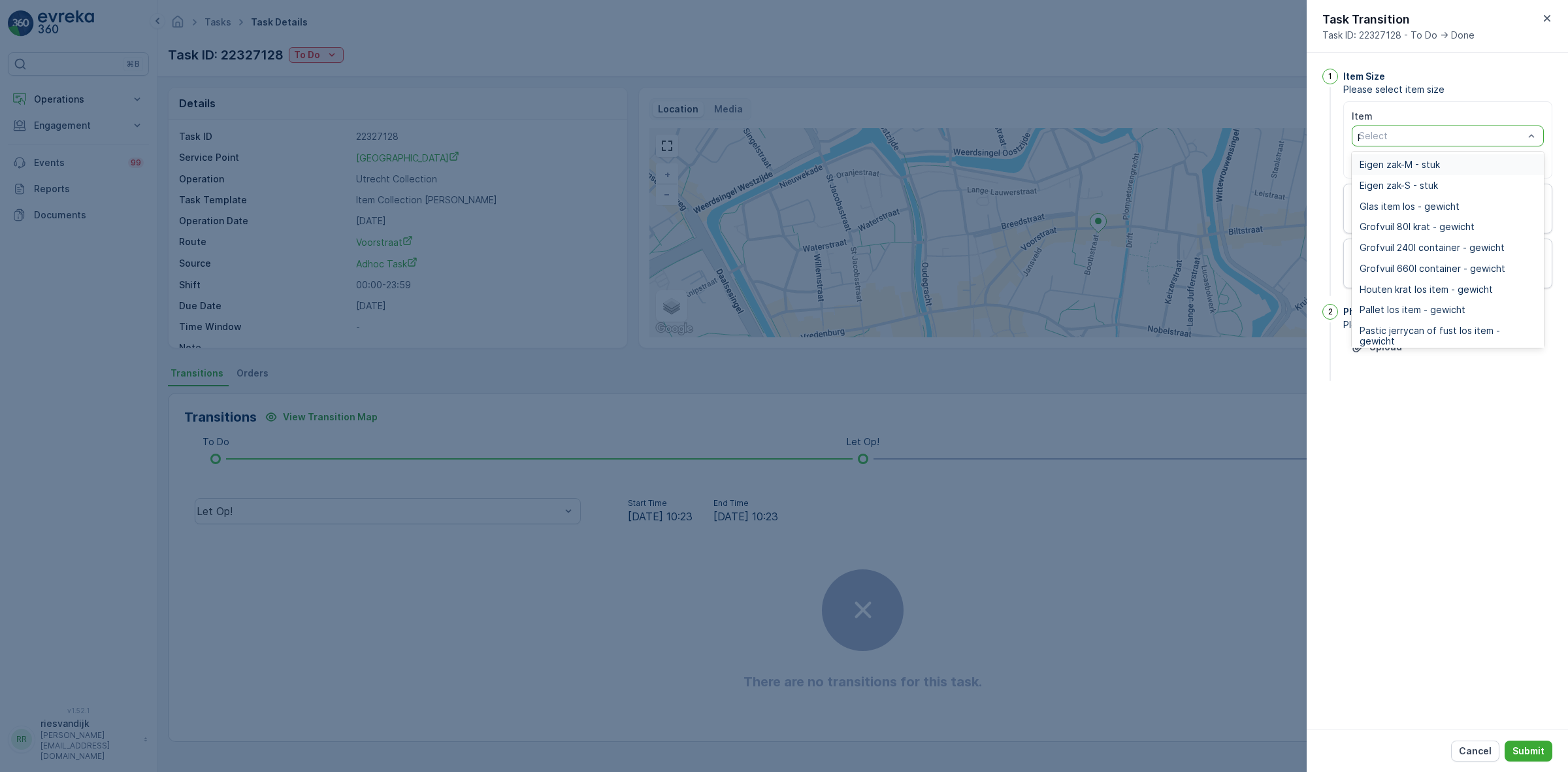
type input "pd"
click at [1483, 227] on div "PD zak-M (60) - stuk" at bounding box center [1448, 229] width 176 height 10
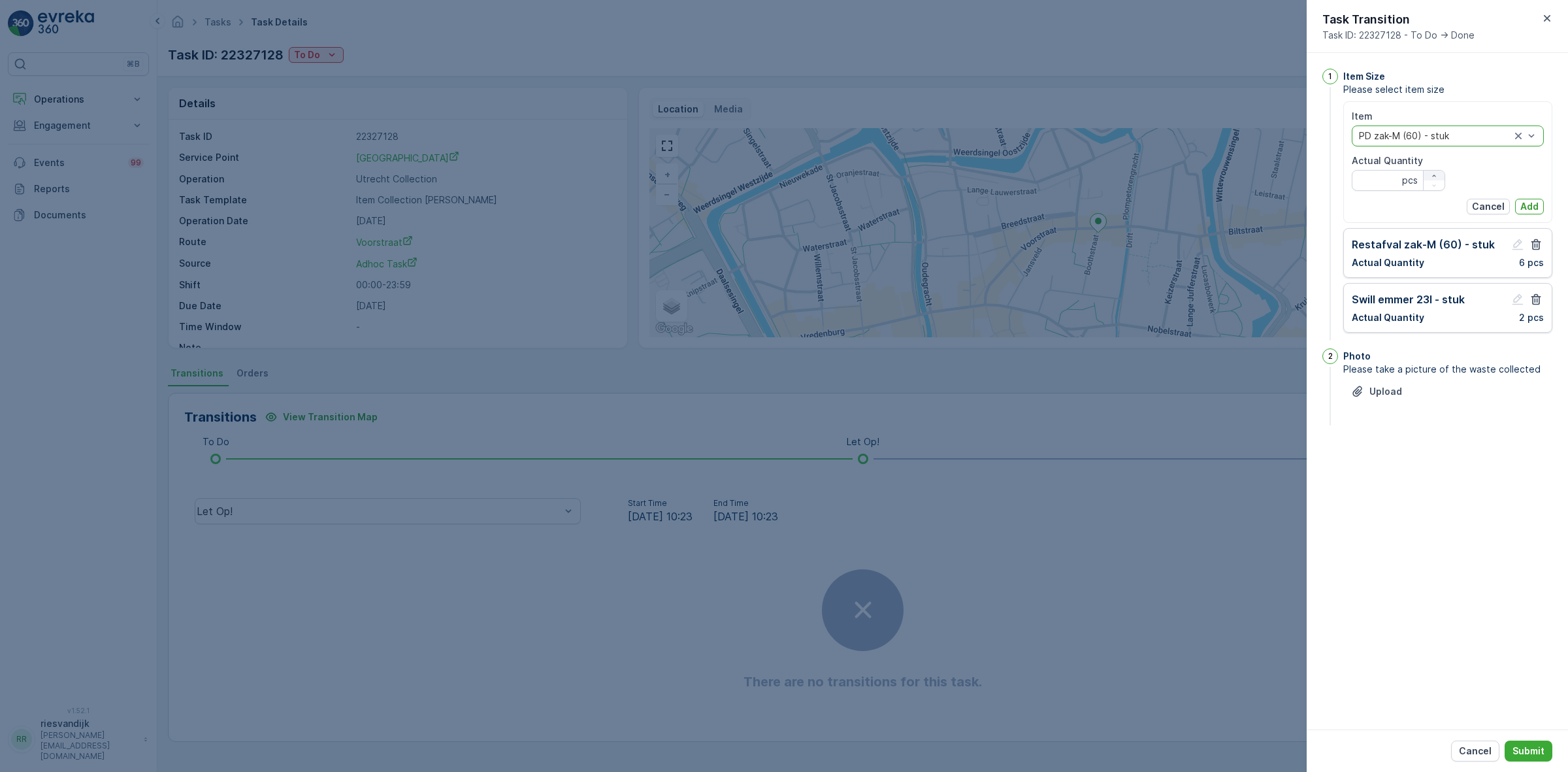
click at [1440, 173] on div "button" at bounding box center [1434, 176] width 21 height 8
type Quantity "1"
click at [1529, 205] on p "Add" at bounding box center [1529, 206] width 18 height 13
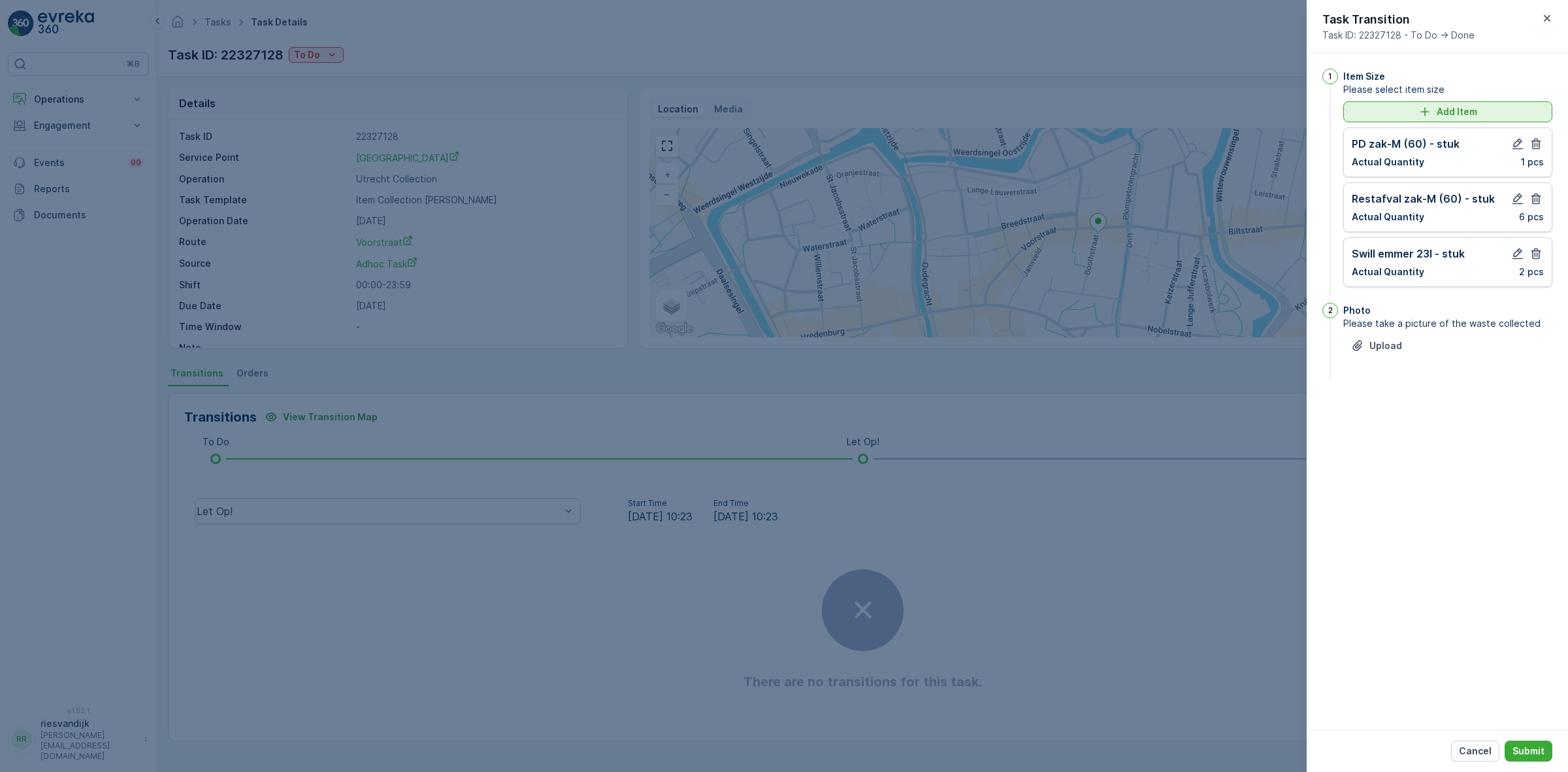
click at [1452, 116] on p "Add Item" at bounding box center [1457, 112] width 41 height 13
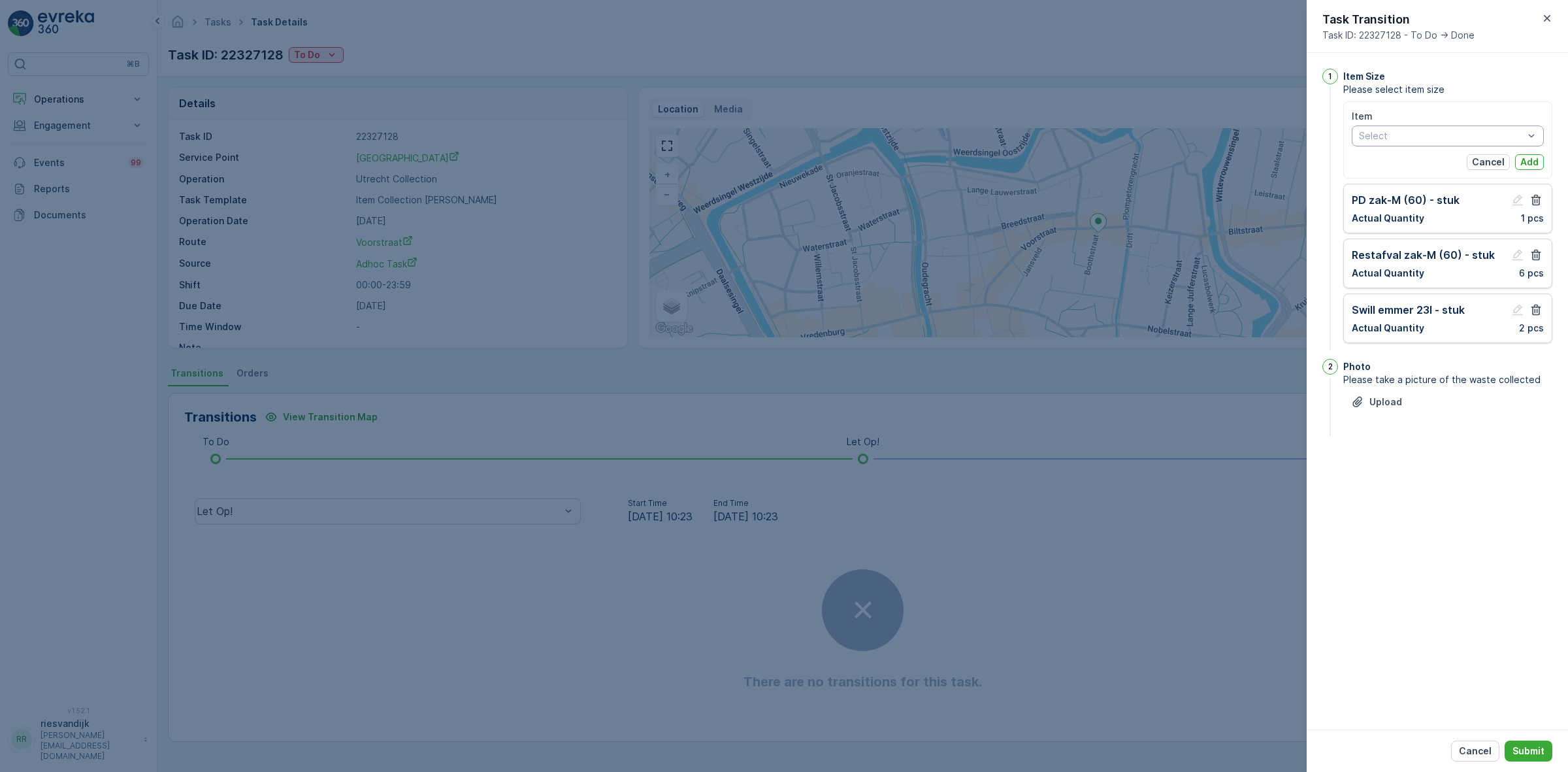
click at [1452, 142] on div "Select" at bounding box center [1448, 136] width 192 height 21
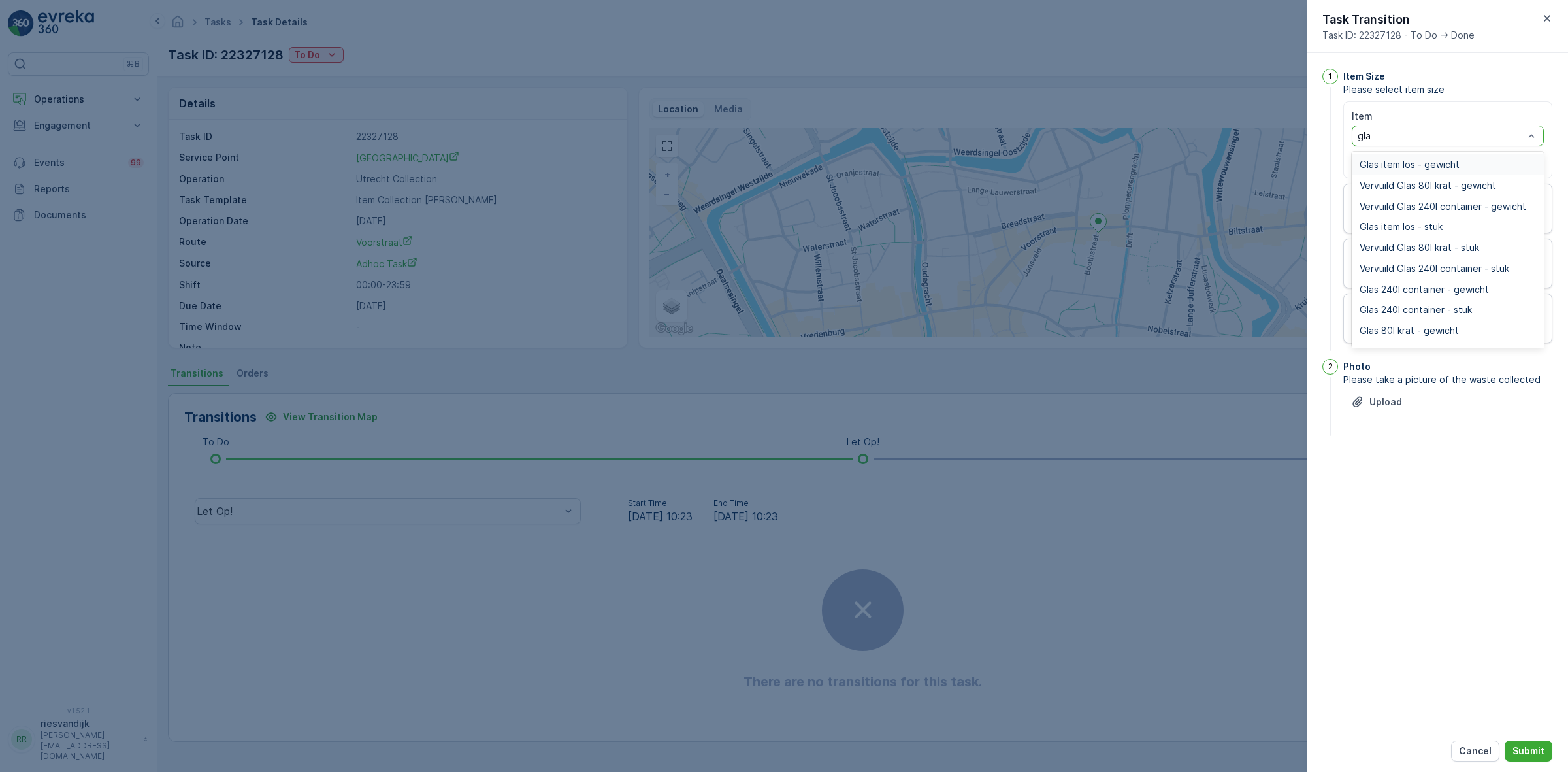
type input "glas"
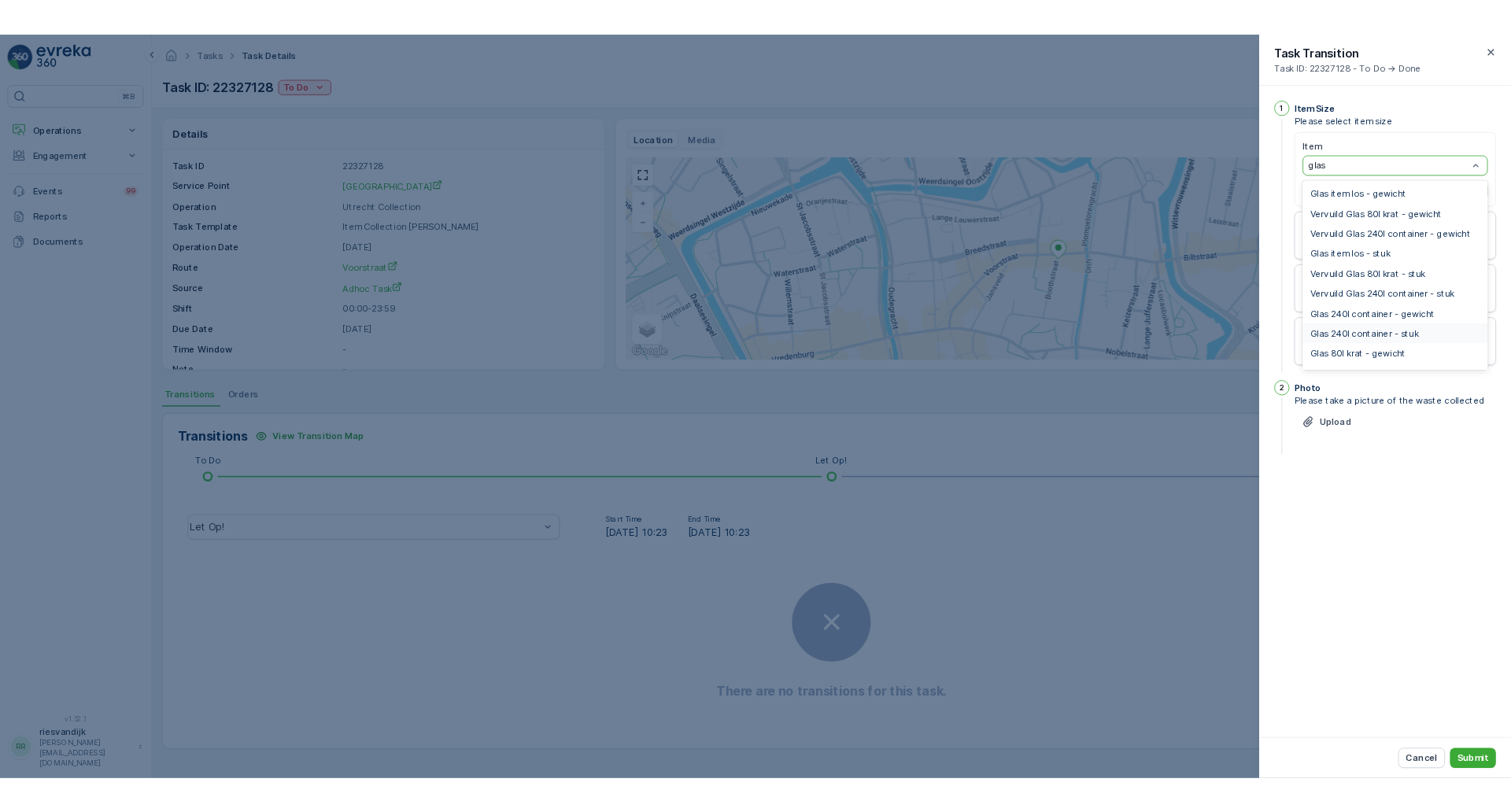
scroll to position [19, 0]
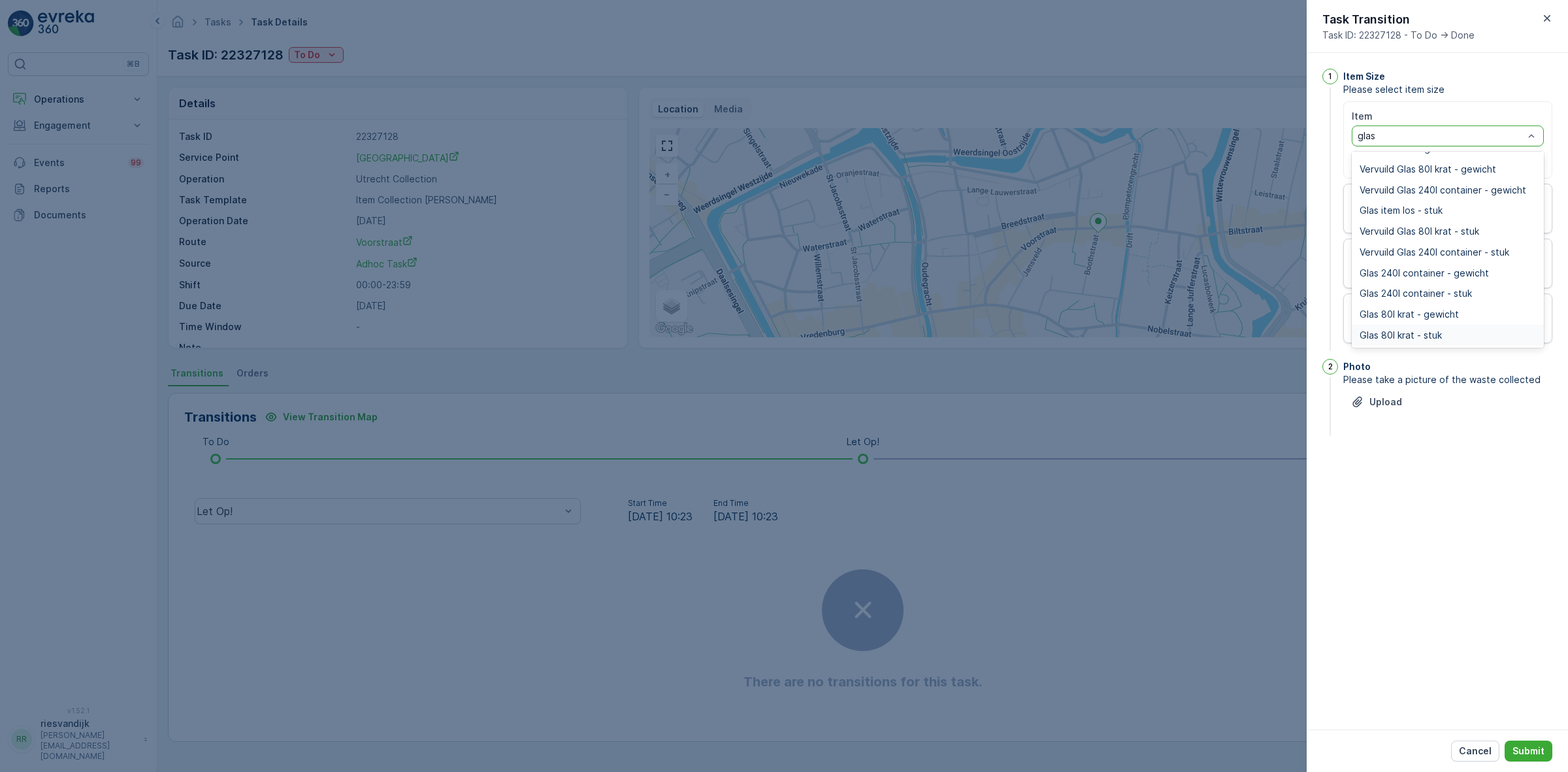
click at [1472, 337] on div "Glas 80l krat - stuk" at bounding box center [1448, 335] width 176 height 10
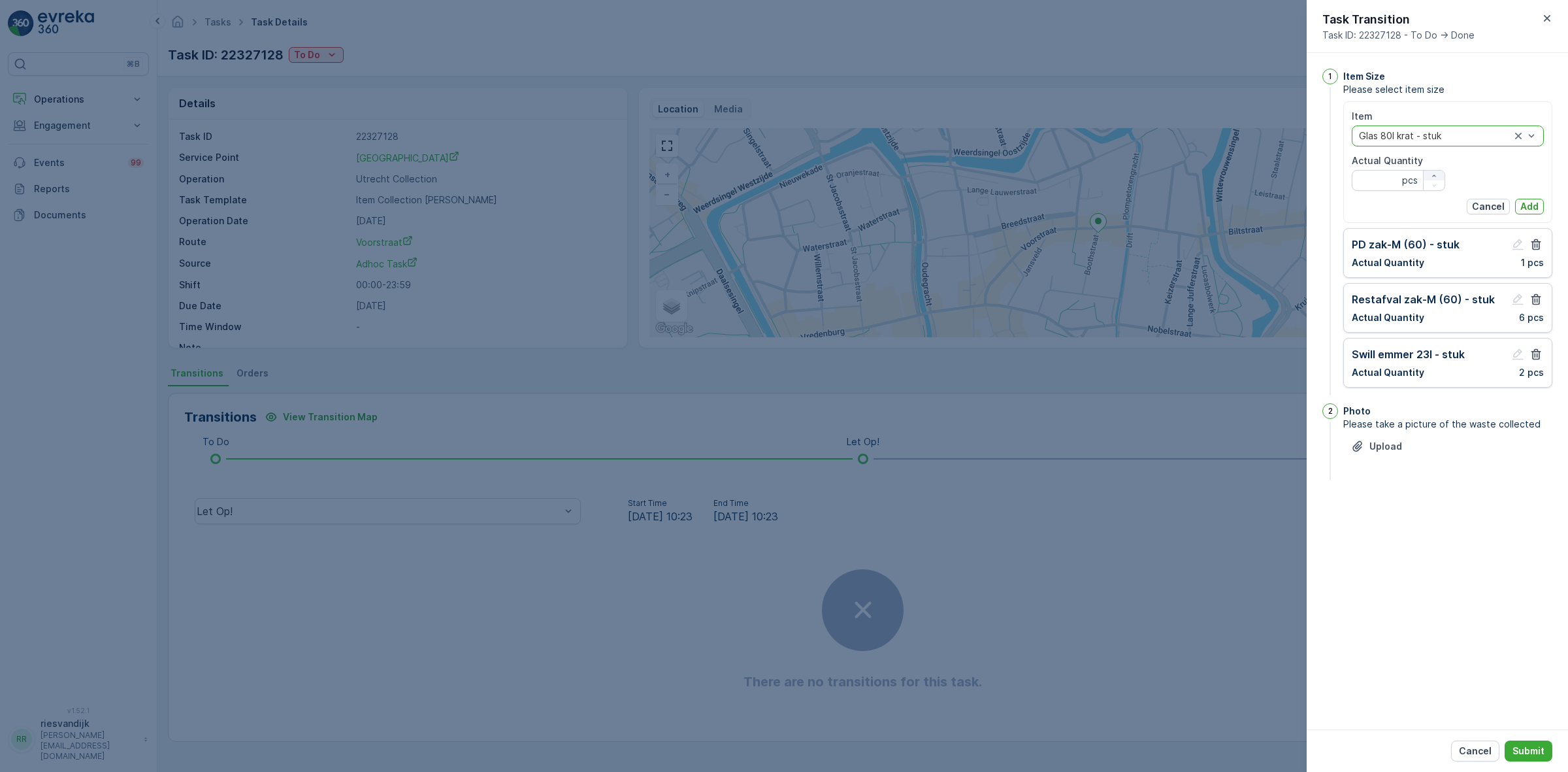
click at [1435, 176] on icon "button" at bounding box center [1434, 175] width 3 height 2
type Quantity "1"
click at [1531, 206] on p "Add" at bounding box center [1529, 206] width 18 height 13
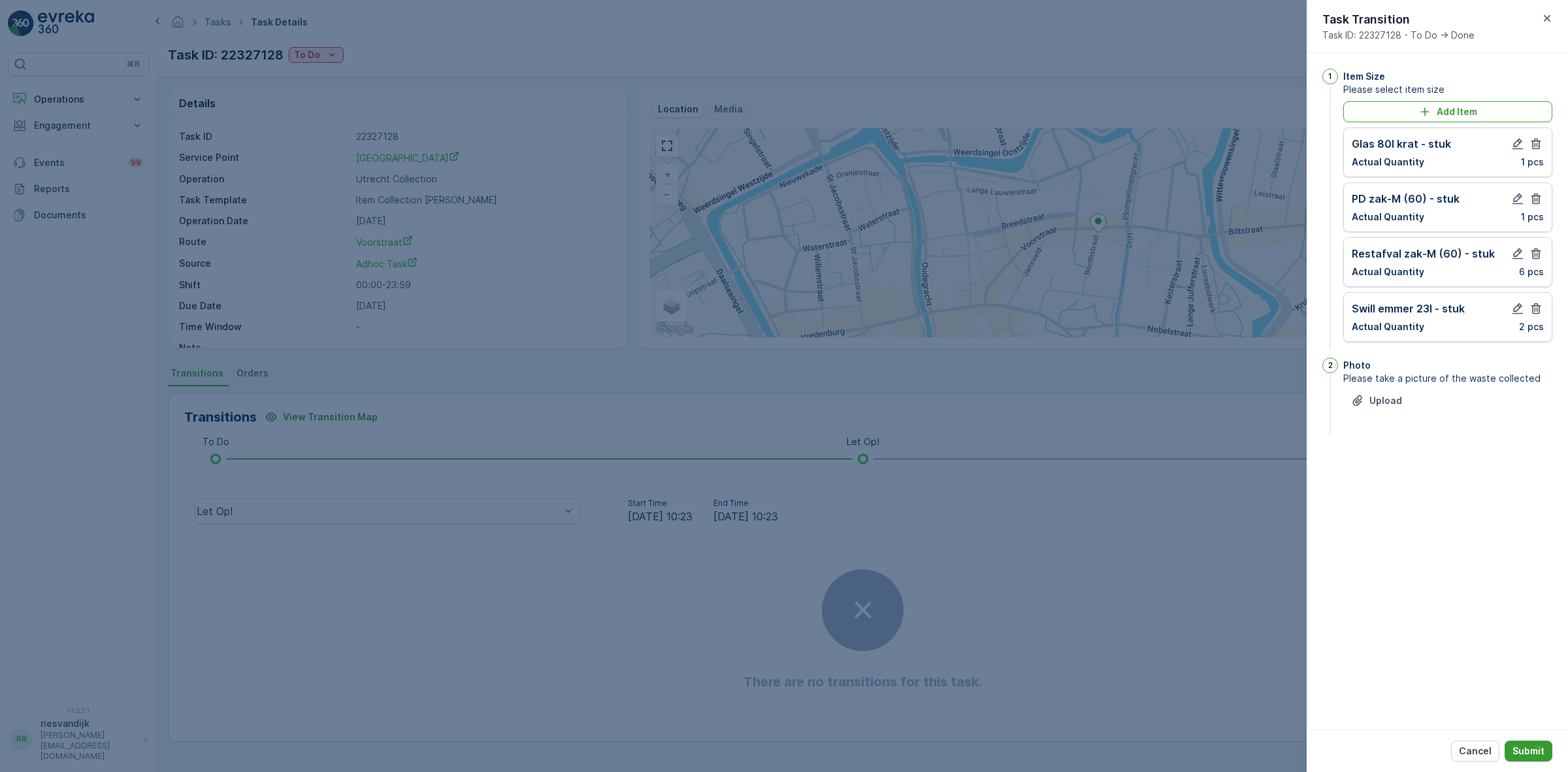
click at [1535, 745] on p "Submit" at bounding box center [1529, 751] width 32 height 13
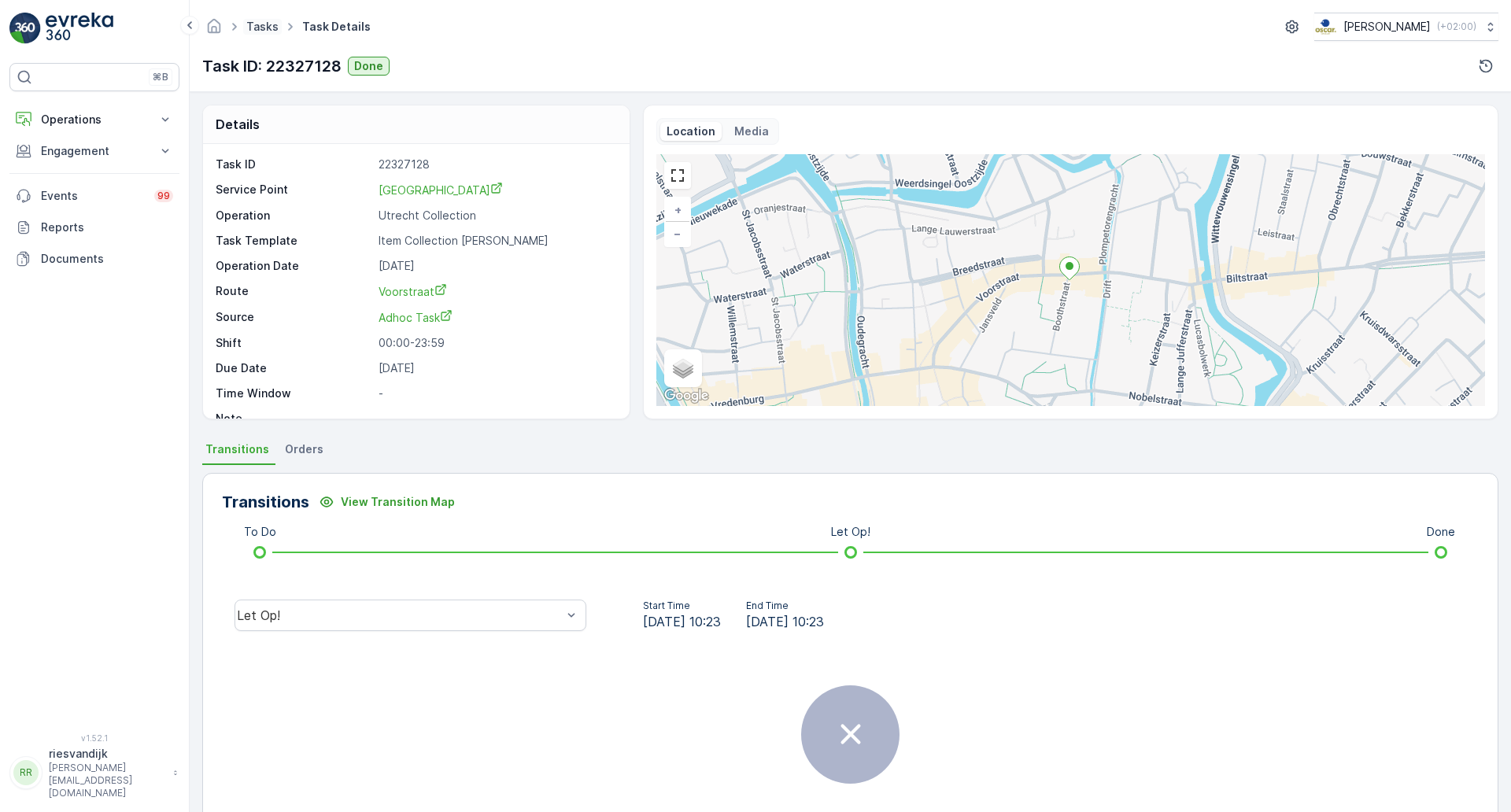
click at [269, 29] on link "Tasks" at bounding box center [263, 25] width 32 height 13
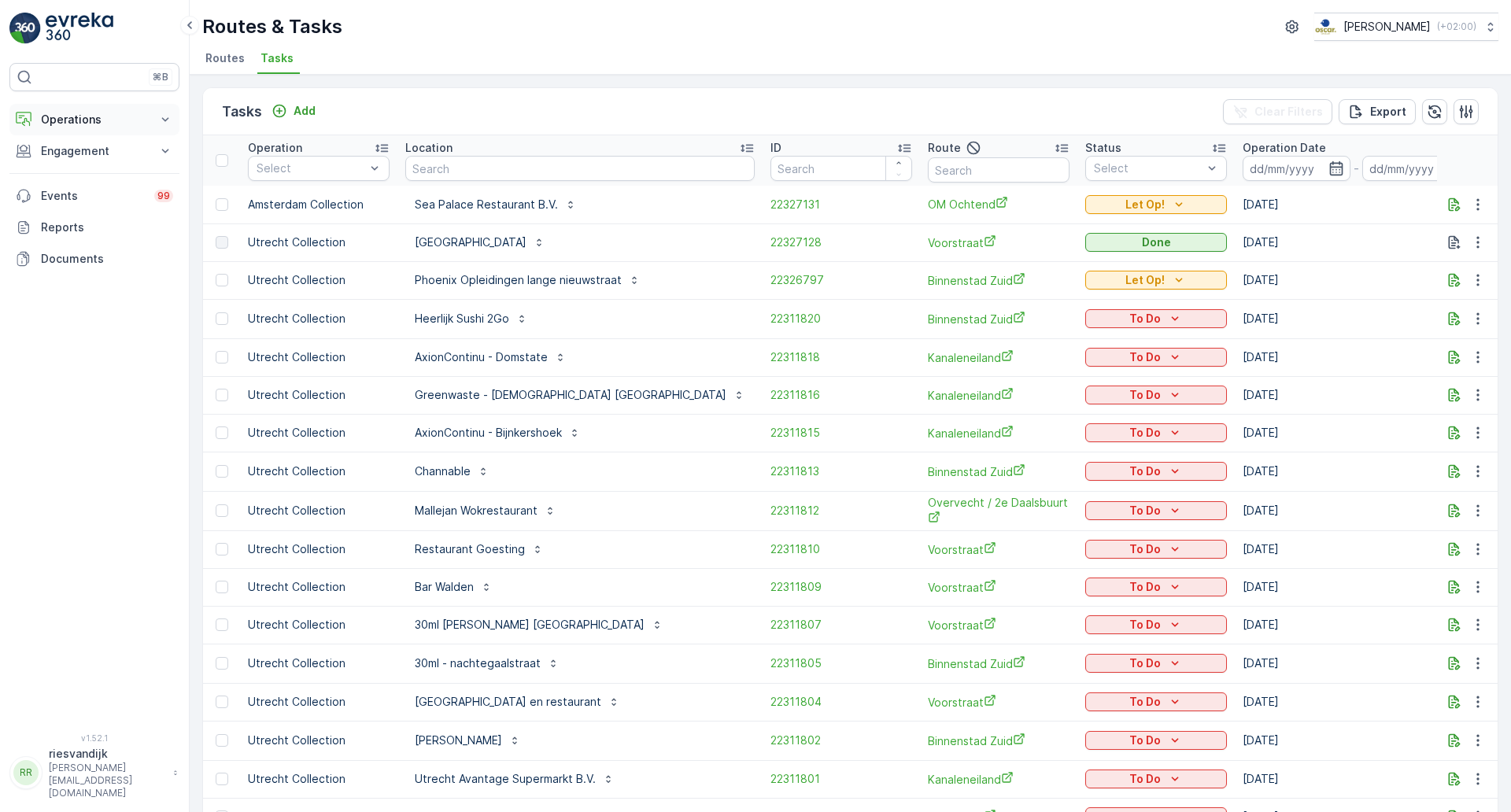
click at [85, 108] on button "Operations" at bounding box center [95, 119] width 170 height 32
click at [90, 171] on link "Planning" at bounding box center [107, 168] width 146 height 22
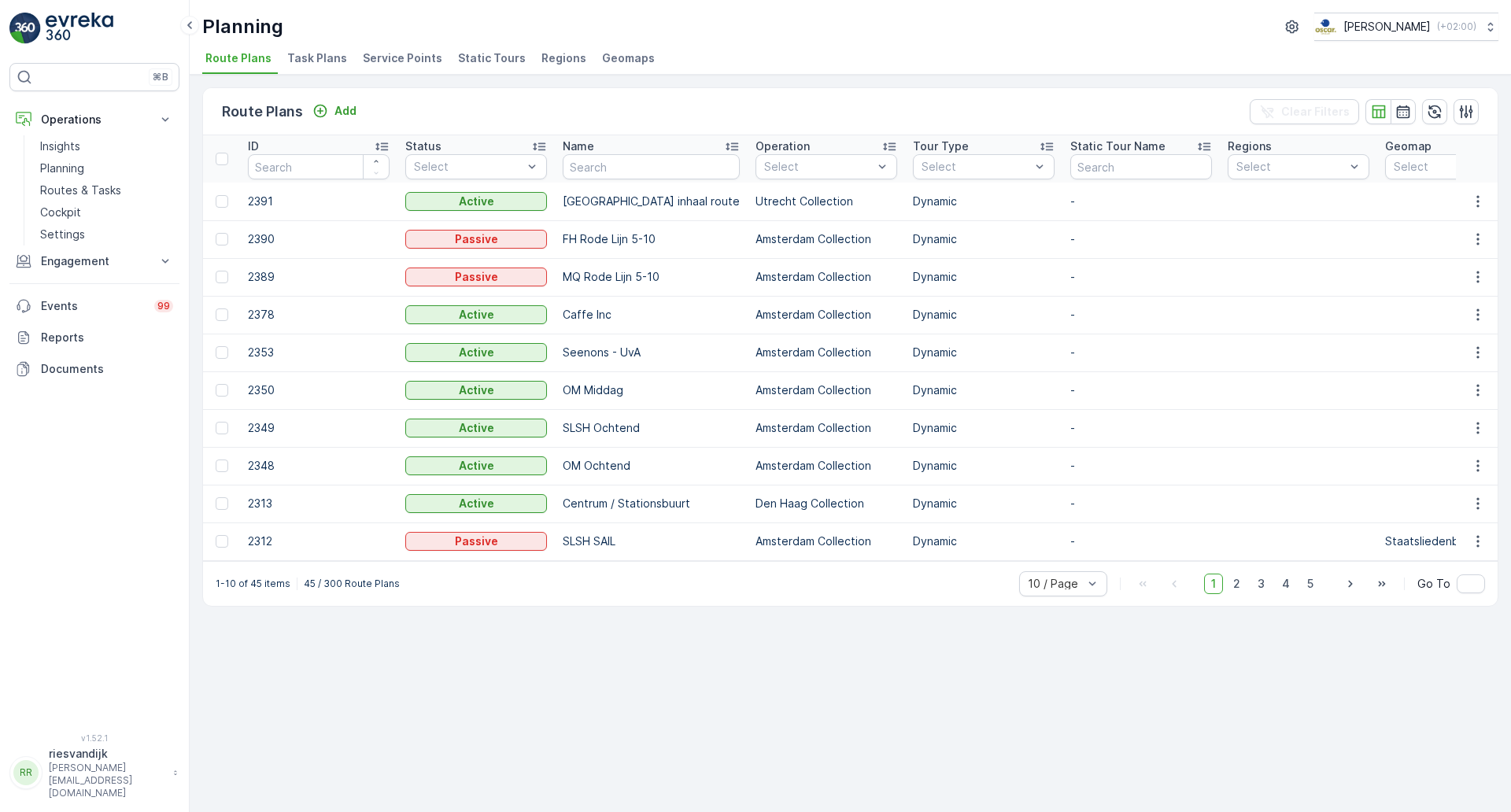
click at [320, 59] on span "Task Plans" at bounding box center [317, 58] width 60 height 16
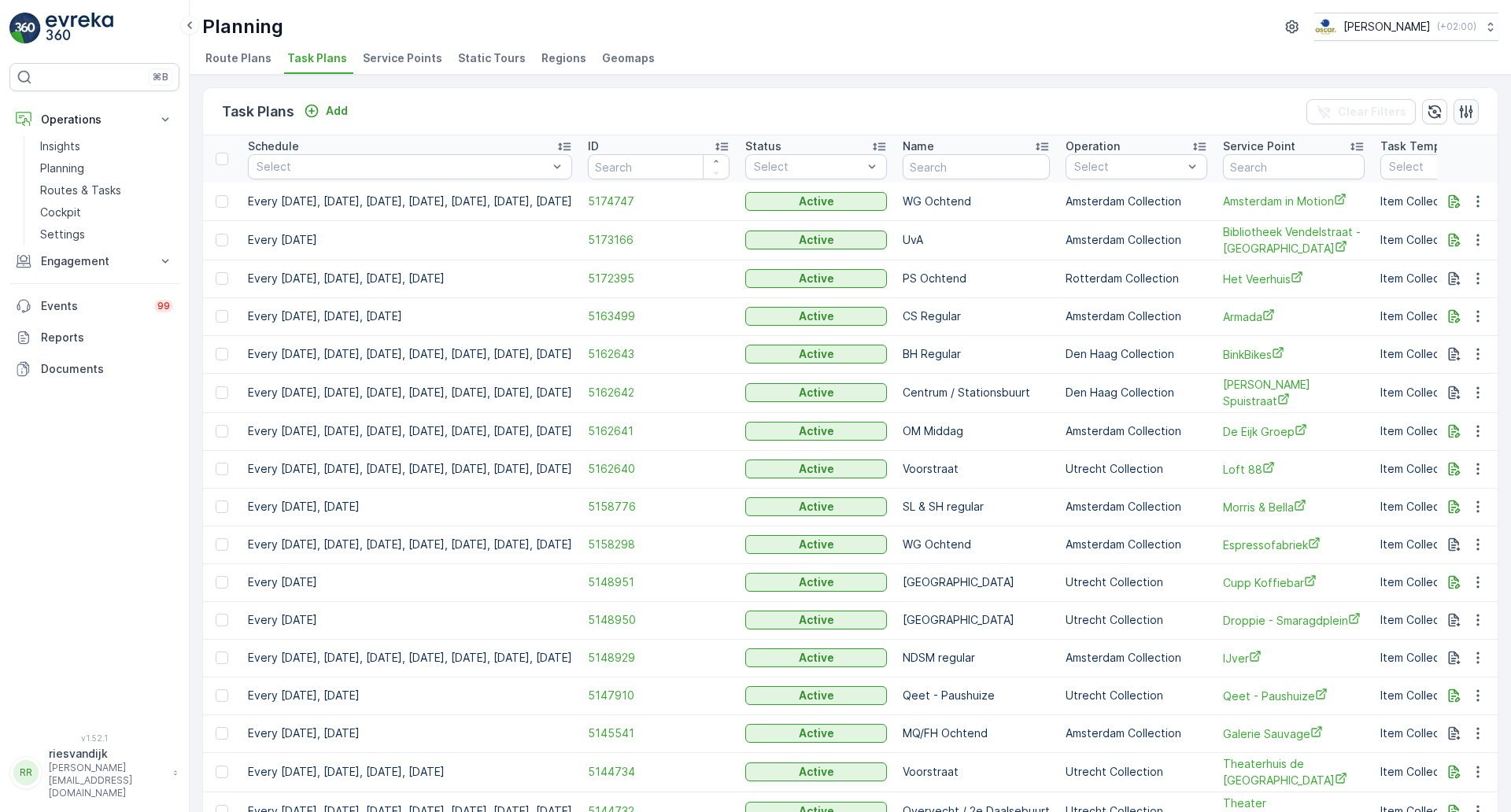
click at [1466, 116] on icon "button" at bounding box center [1466, 111] width 13 height 13
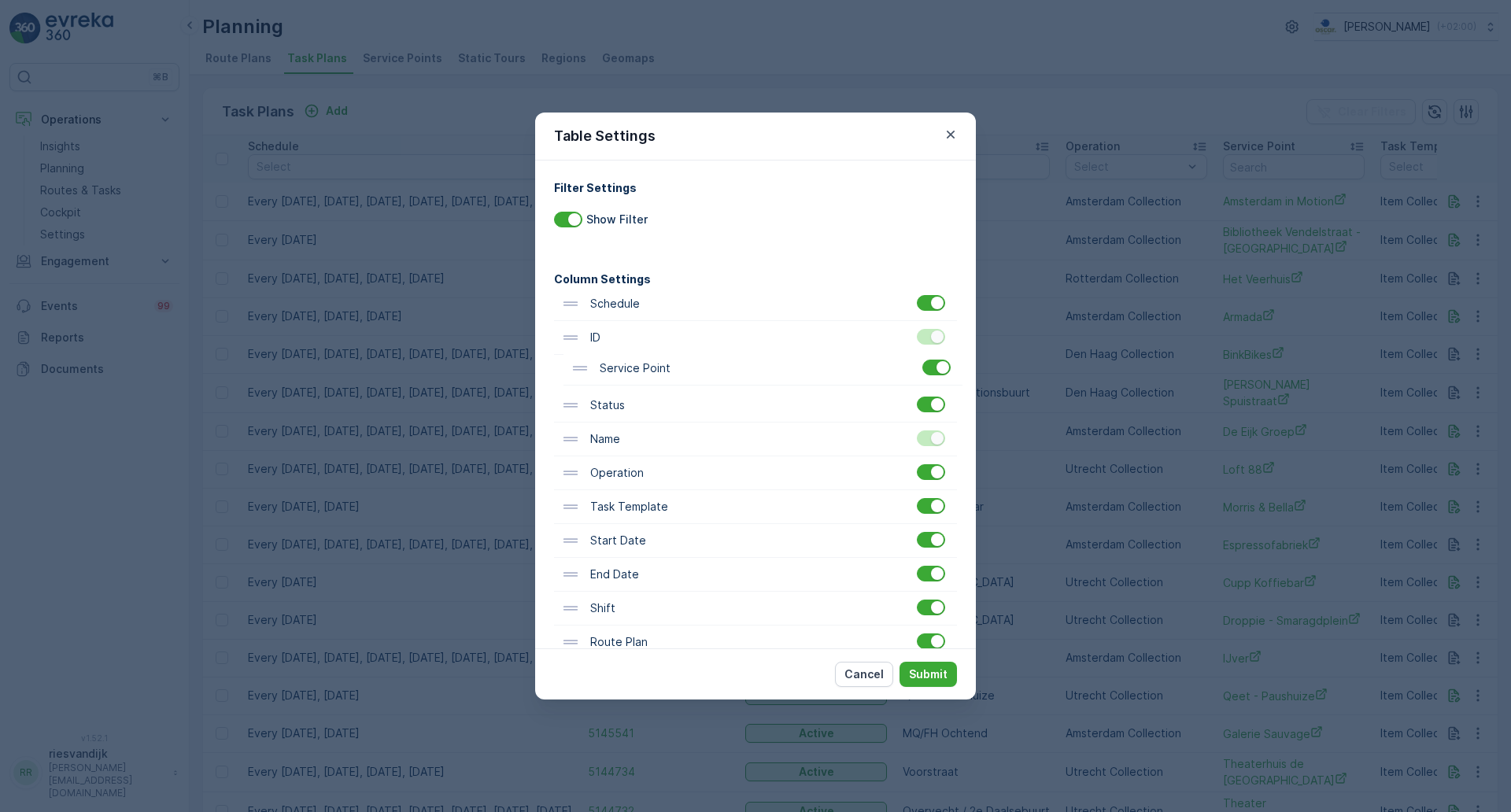
drag, startPoint x: 573, startPoint y: 482, endPoint x: 583, endPoint y: 373, distance: 109.5
click at [583, 373] on div "Schedule ID Status Name Operation Service Point Task Template Start Date End Da…" at bounding box center [755, 473] width 403 height 372
click at [571, 370] on icon at bounding box center [571, 370] width 14 height 4
click at [934, 678] on p "Submit" at bounding box center [928, 674] width 39 height 16
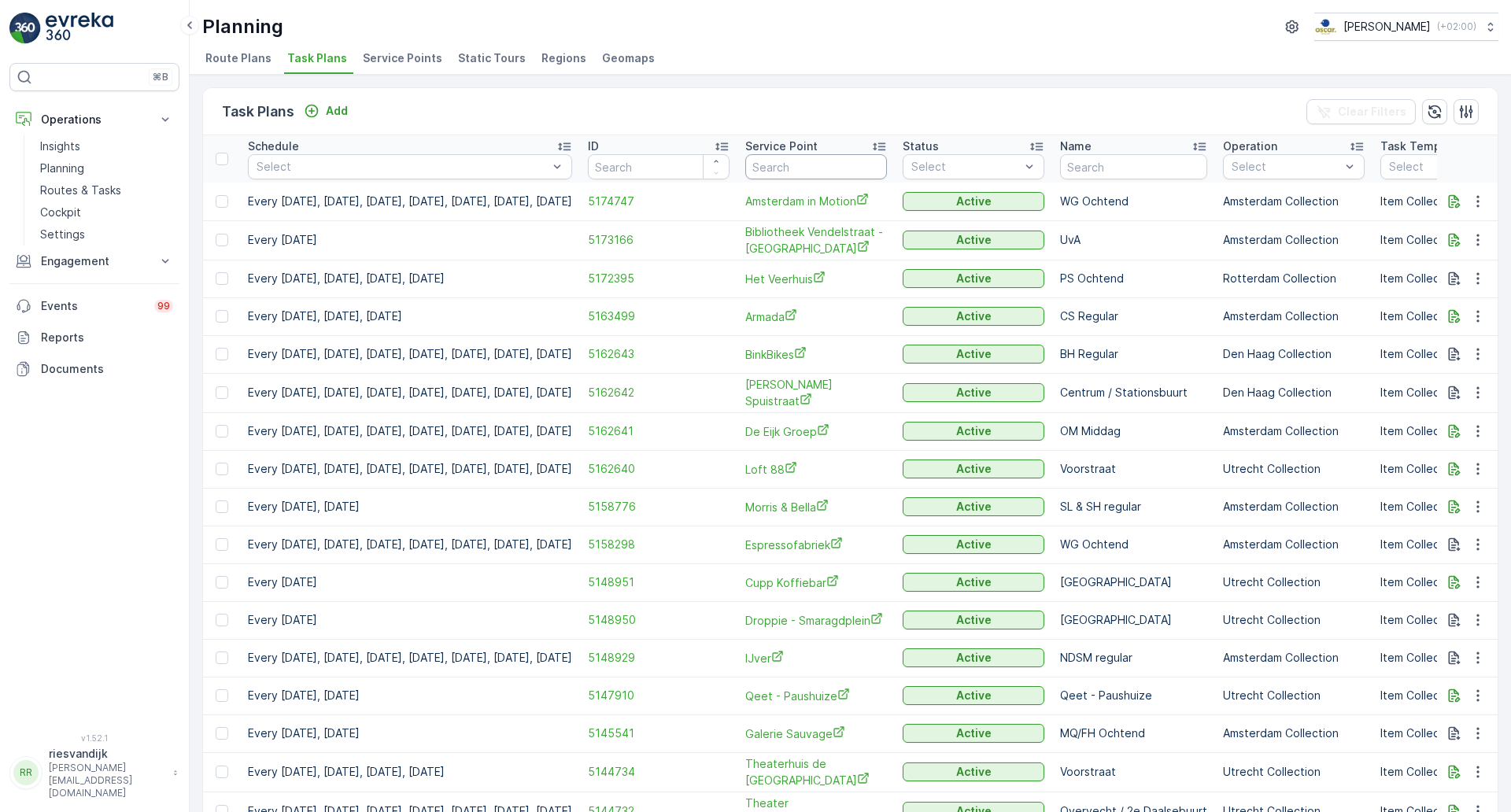
click at [877, 169] on input "text" at bounding box center [816, 167] width 141 height 25
type input "schinkel"
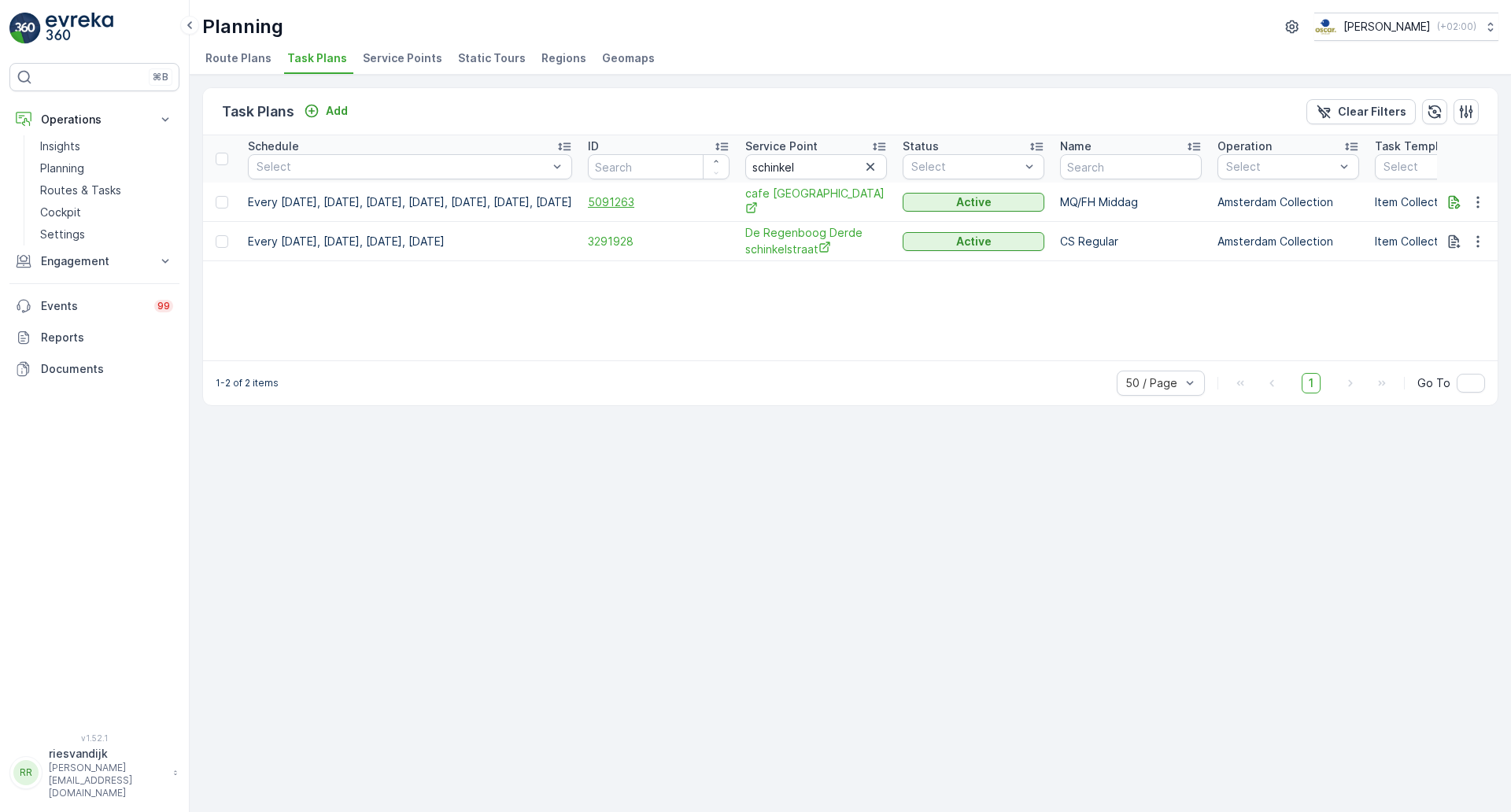
click at [687, 203] on span "5091263" at bounding box center [658, 202] width 141 height 16
click at [1480, 204] on icon "button" at bounding box center [1478, 202] width 16 height 16
click at [1473, 246] on span "Edit Task Plan" at bounding box center [1450, 247] width 73 height 16
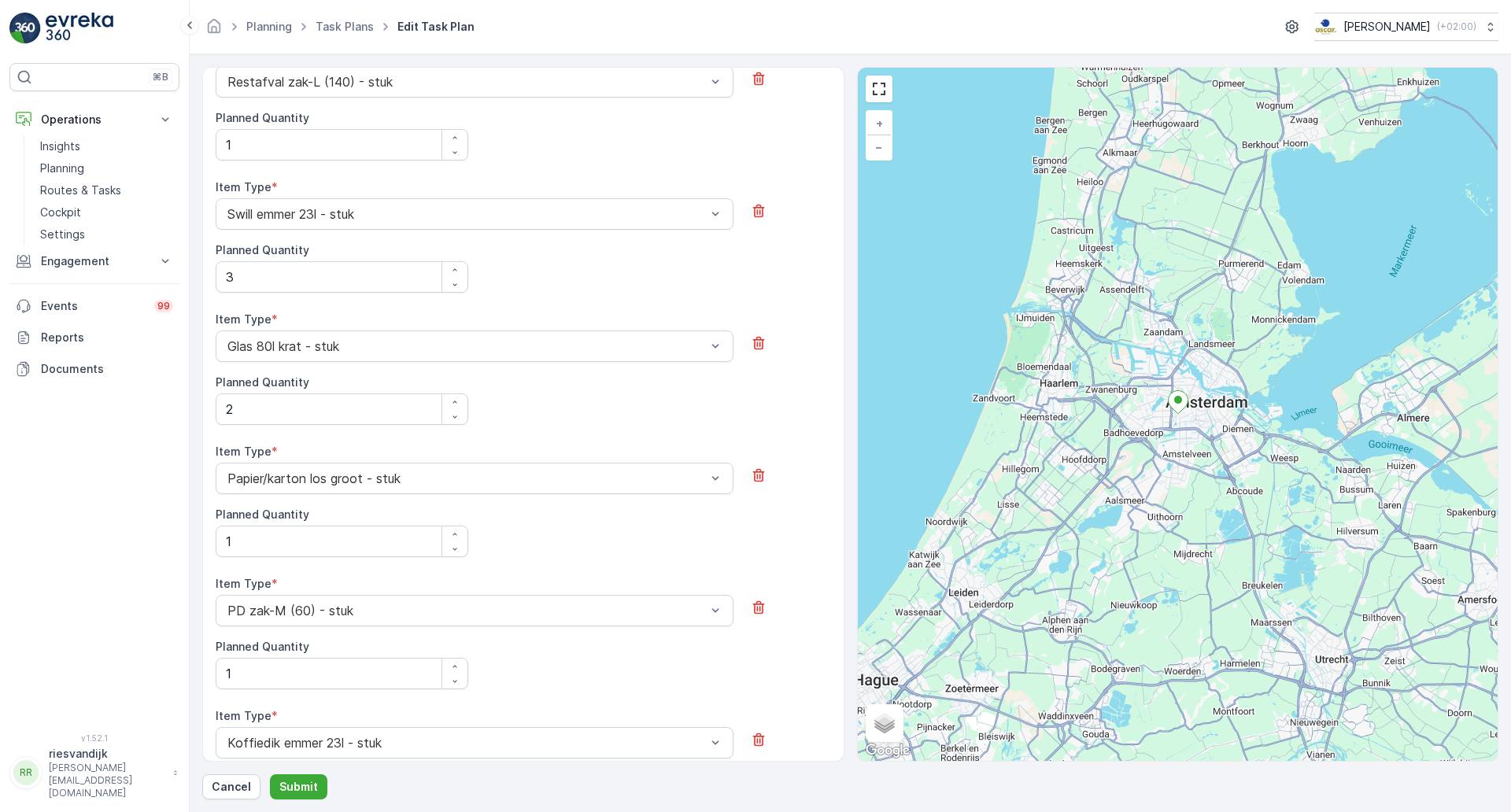
scroll to position [679, 0]
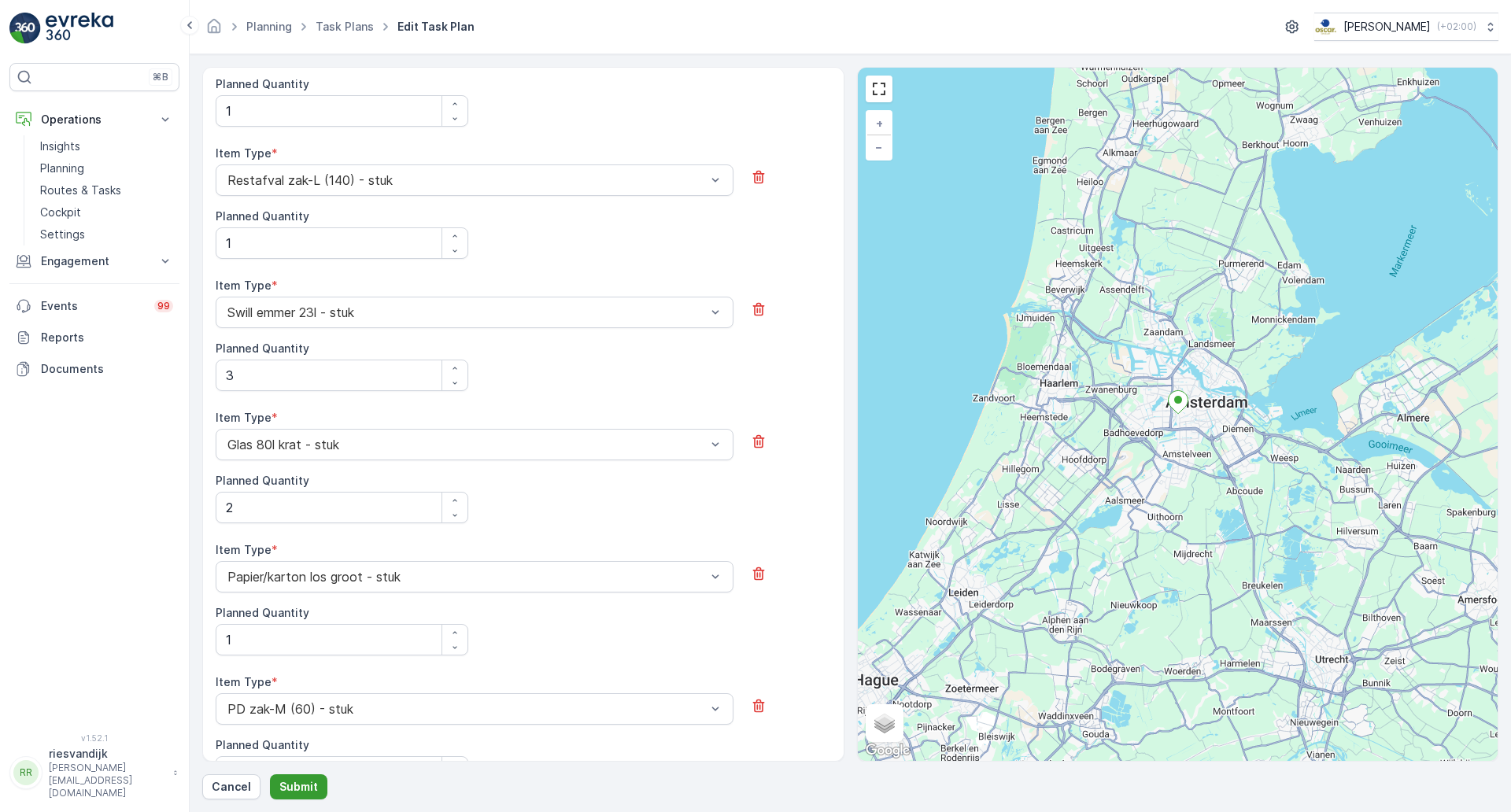
click at [300, 795] on button "Submit" at bounding box center [298, 787] width 57 height 25
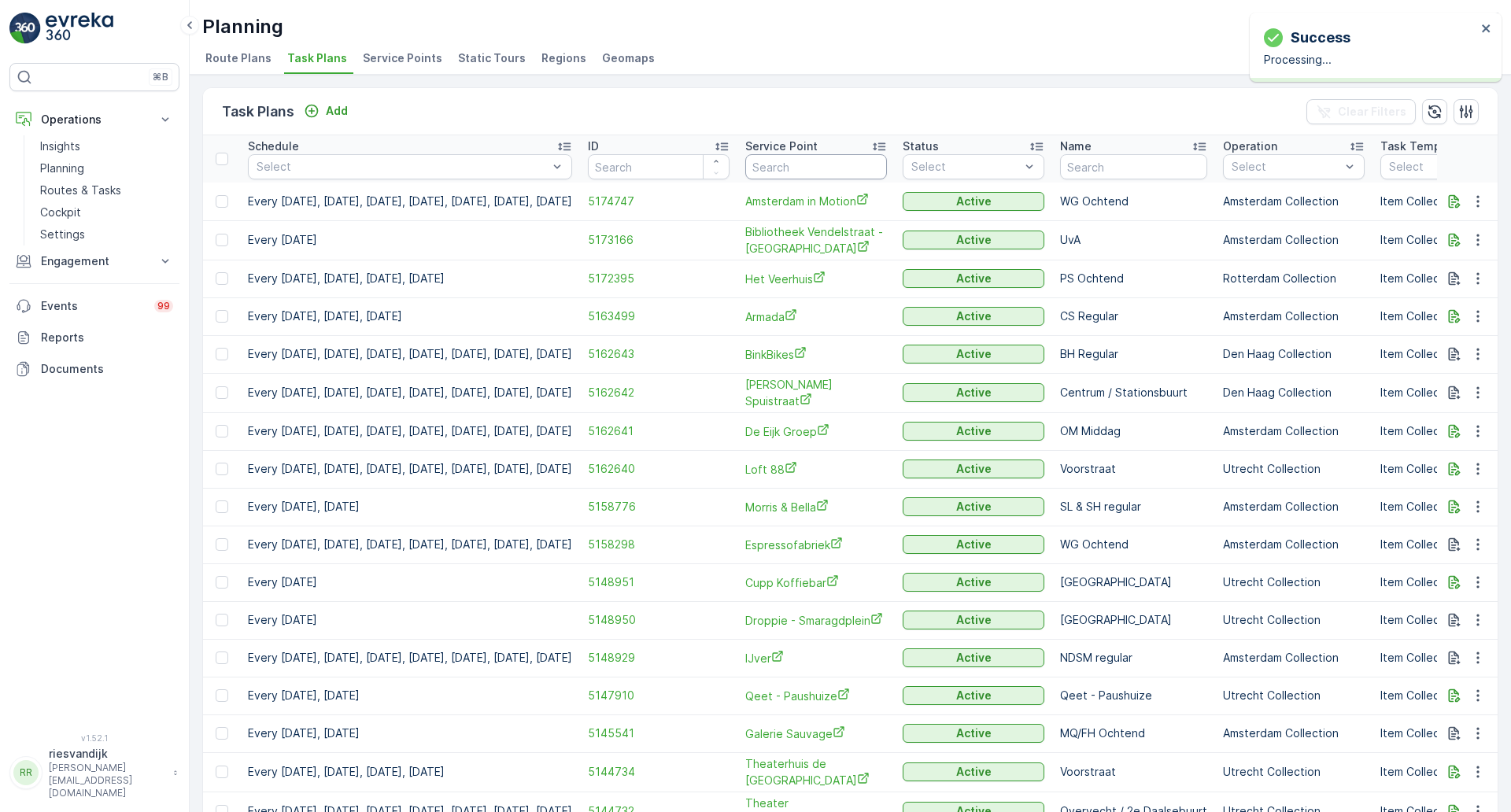
click at [820, 169] on input "text" at bounding box center [816, 167] width 141 height 25
type input "scheltema"
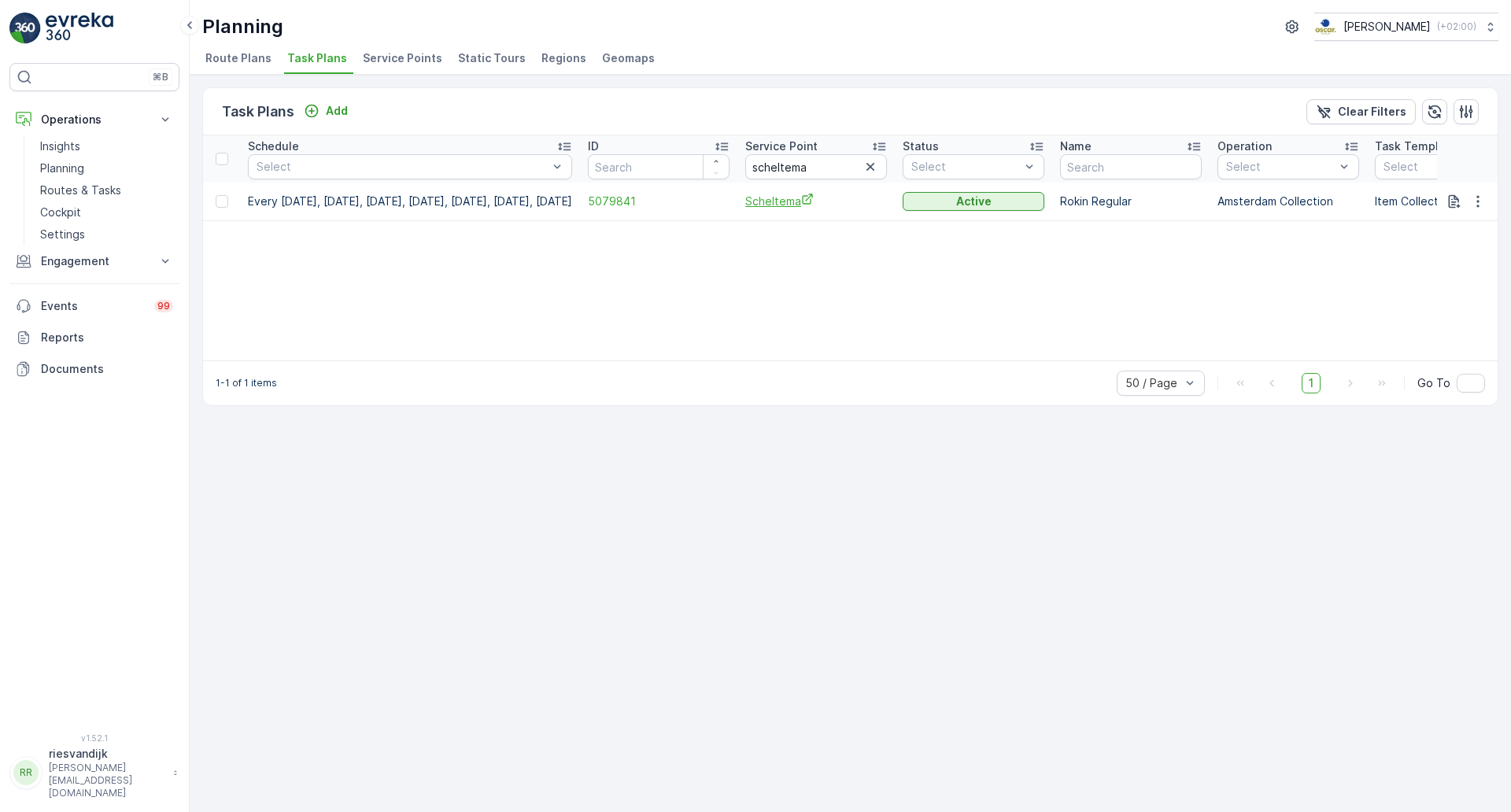
click at [845, 198] on span "Scheltema" at bounding box center [816, 201] width 141 height 17
click at [1476, 202] on icon "button" at bounding box center [1478, 202] width 16 height 16
click at [1476, 245] on span "Edit Task Plan" at bounding box center [1450, 247] width 73 height 16
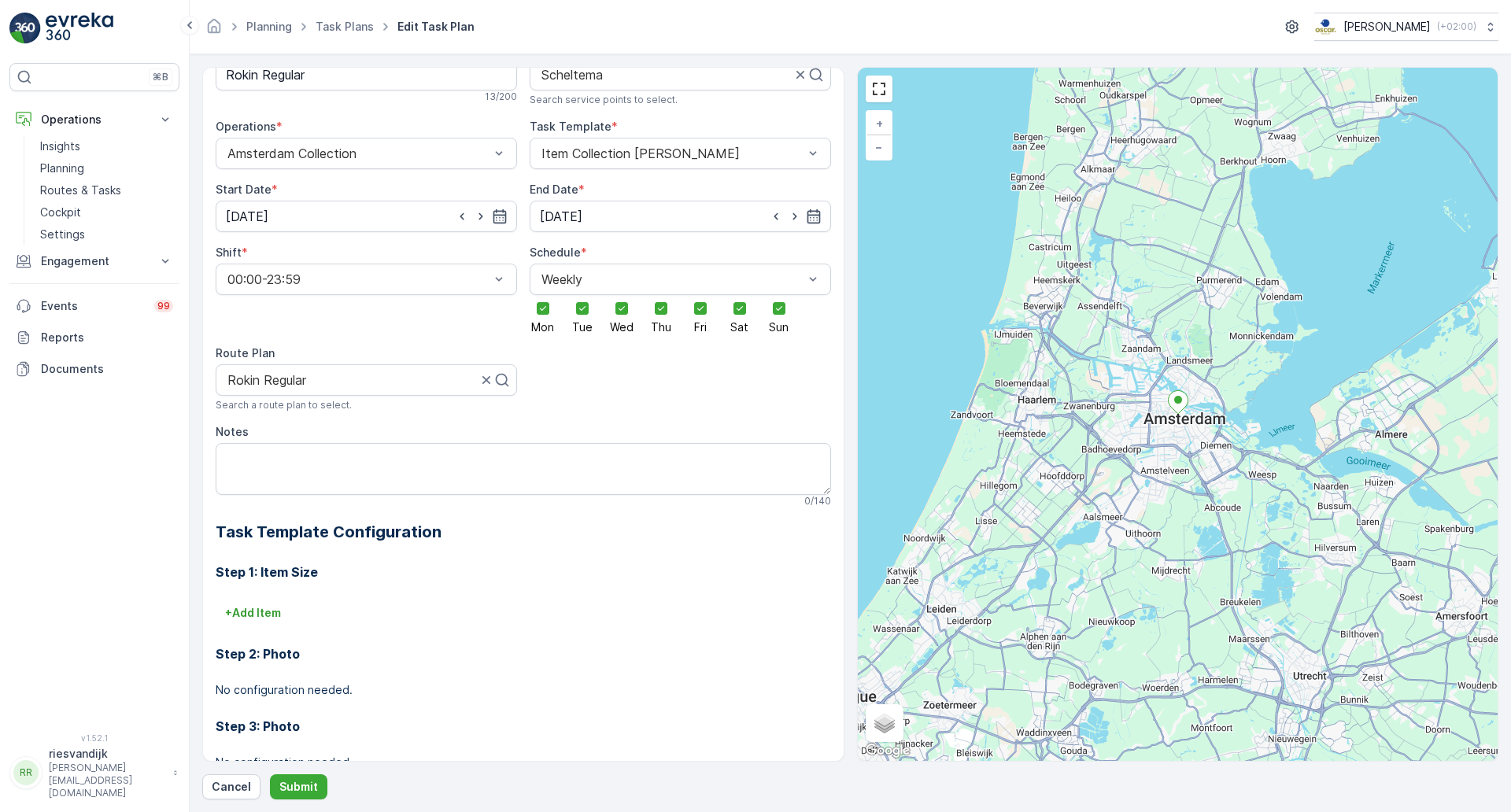
scroll to position [211, 0]
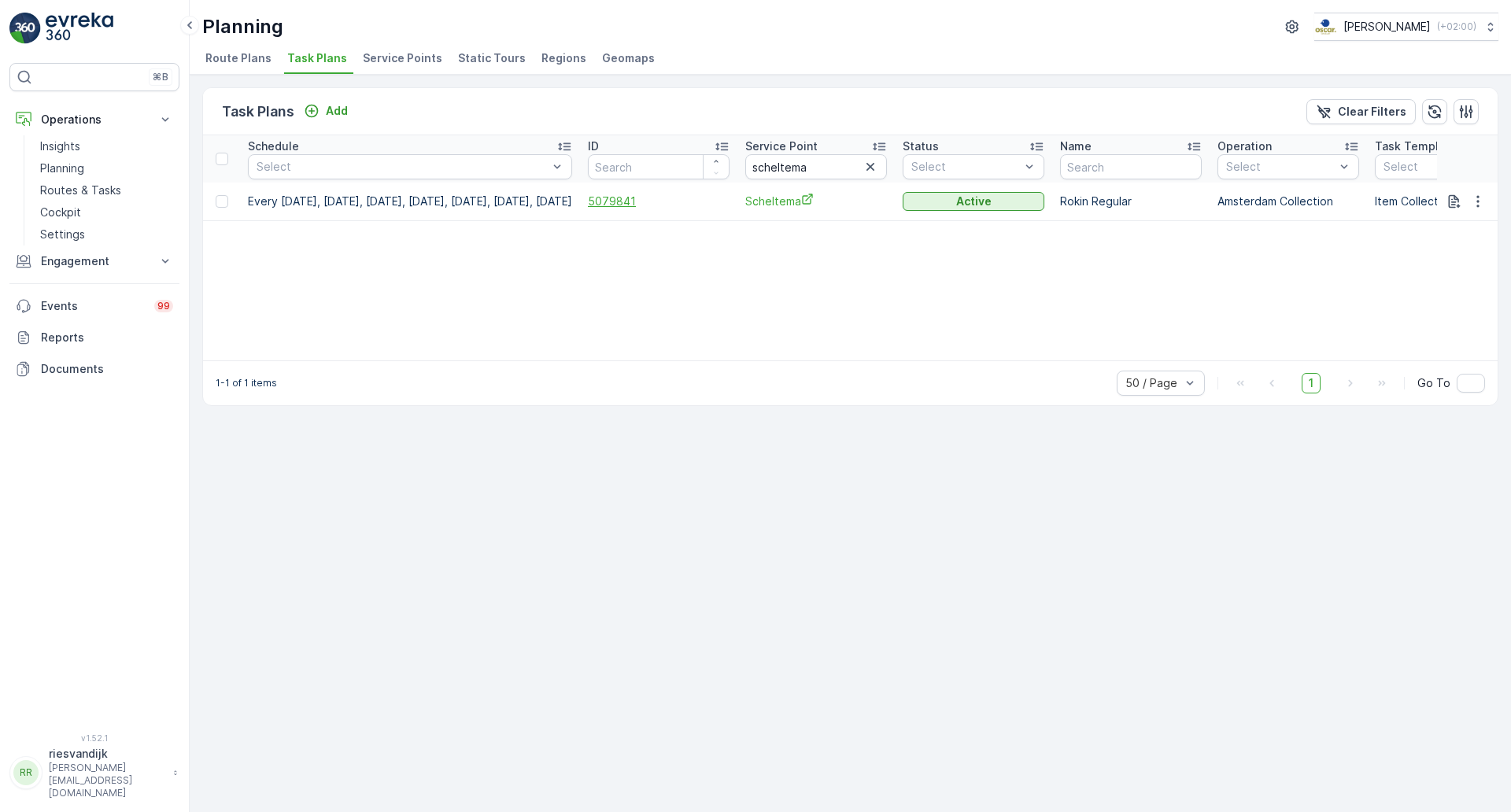
click at [679, 201] on span "5079841" at bounding box center [658, 202] width 141 height 16
click at [1473, 212] on td at bounding box center [1468, 201] width 61 height 38
click at [1477, 205] on icon "button" at bounding box center [1478, 202] width 16 height 16
click at [1469, 252] on span "Edit Task Plan" at bounding box center [1450, 247] width 73 height 16
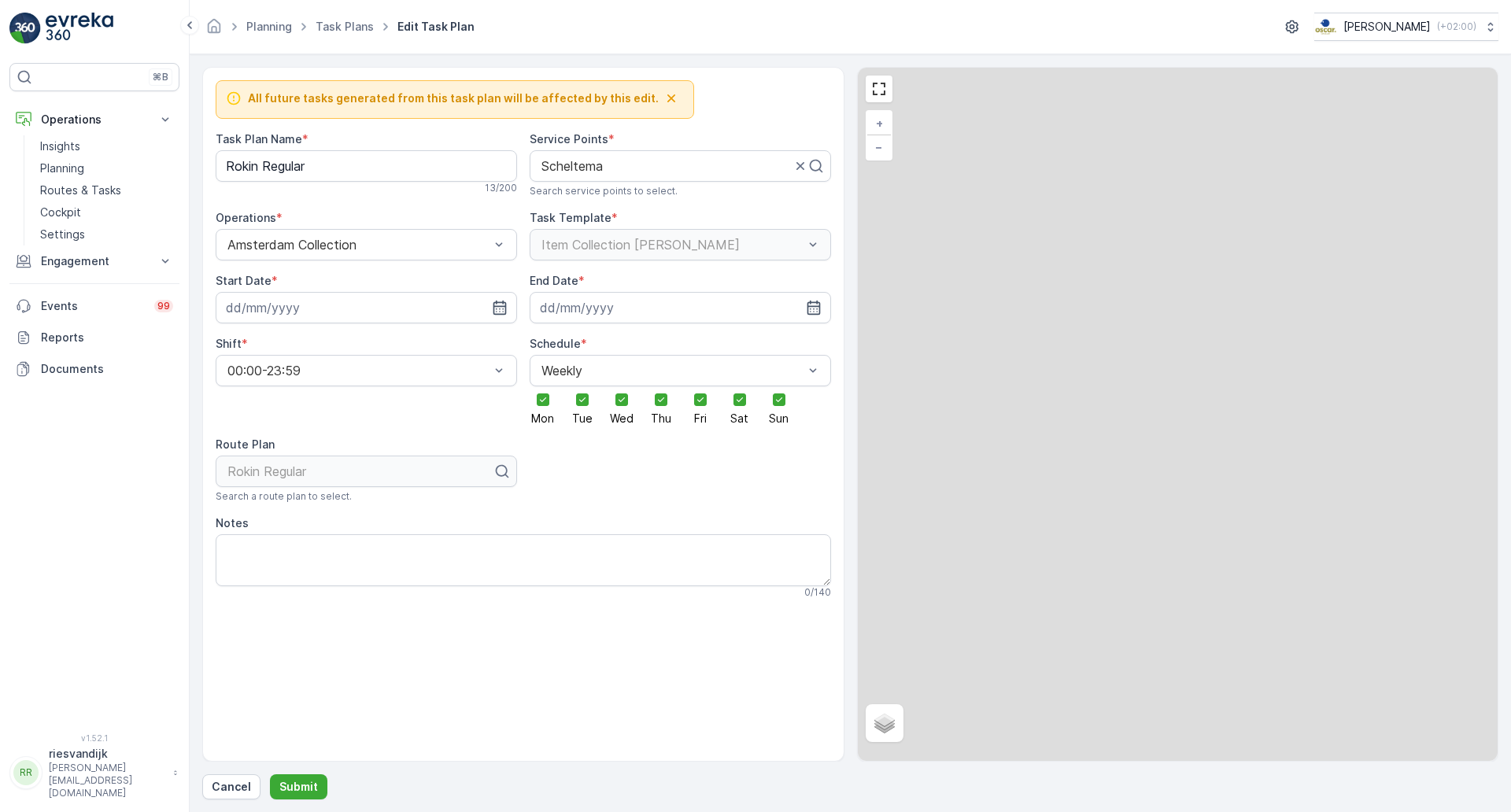
type Name "Rokin Regular"
type input "28.08.2025"
type input "31.12.2030"
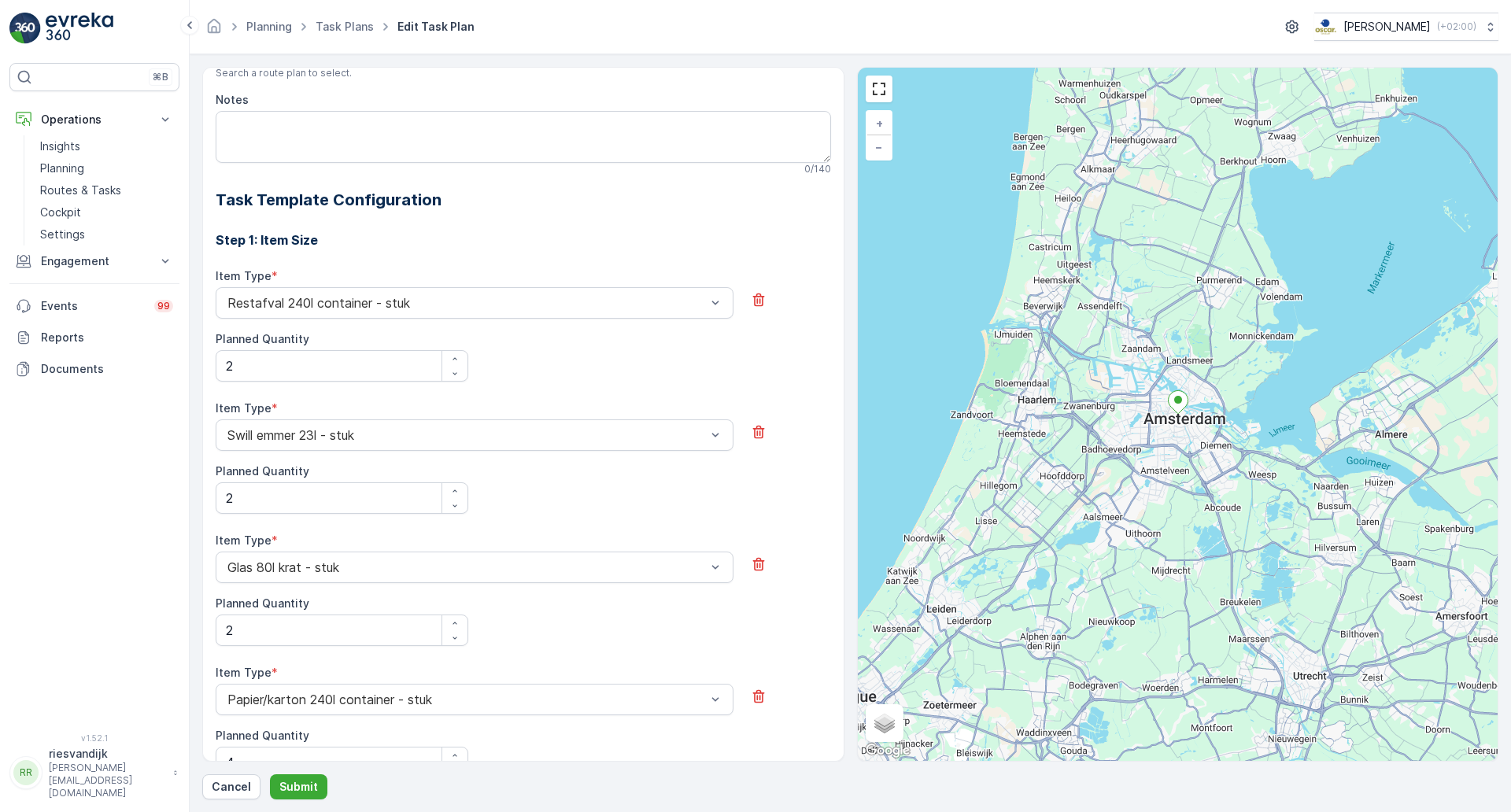
scroll to position [393, 0]
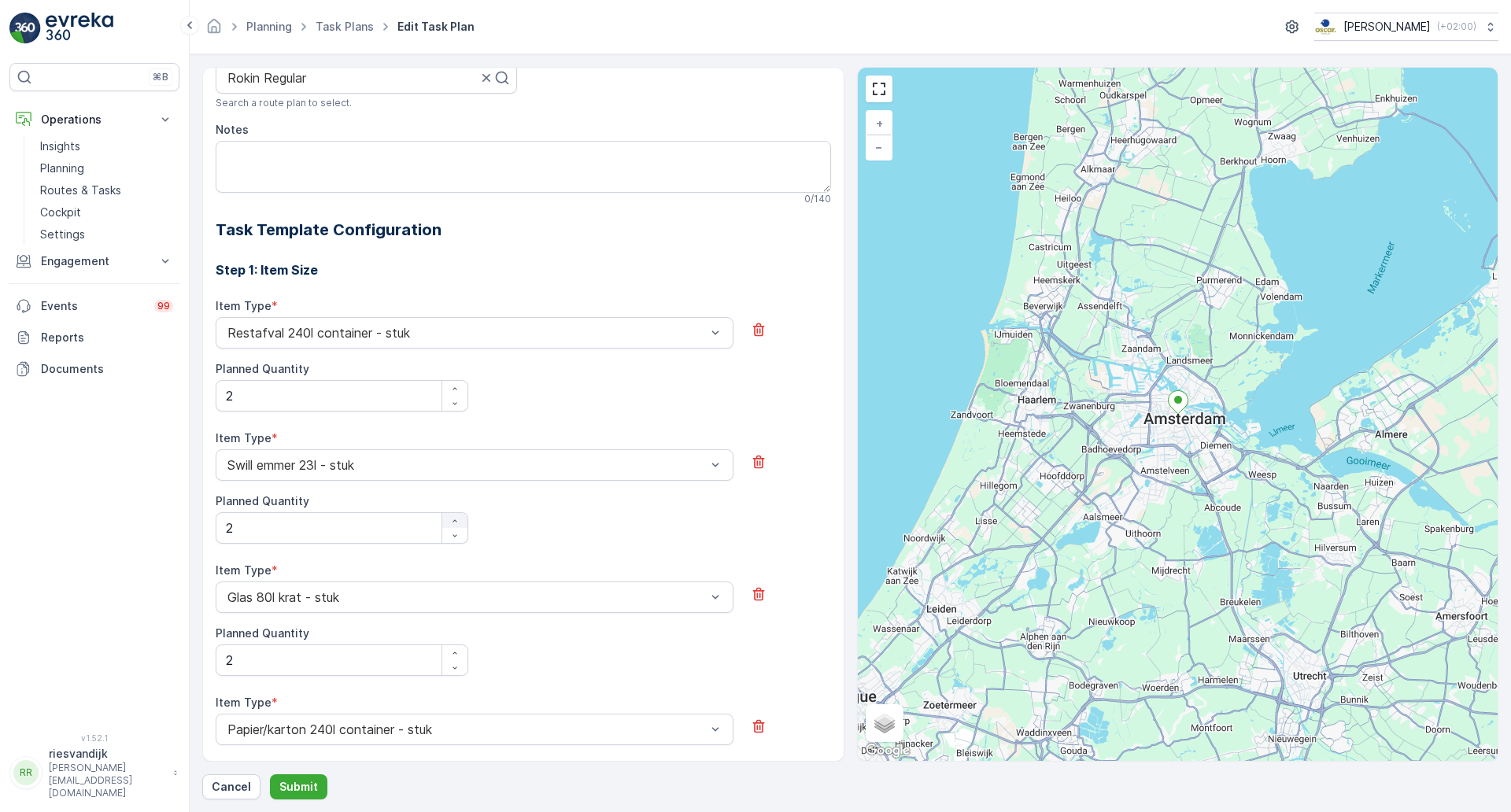
click at [448, 524] on div "button" at bounding box center [455, 521] width 25 height 10
type Quantity "3"
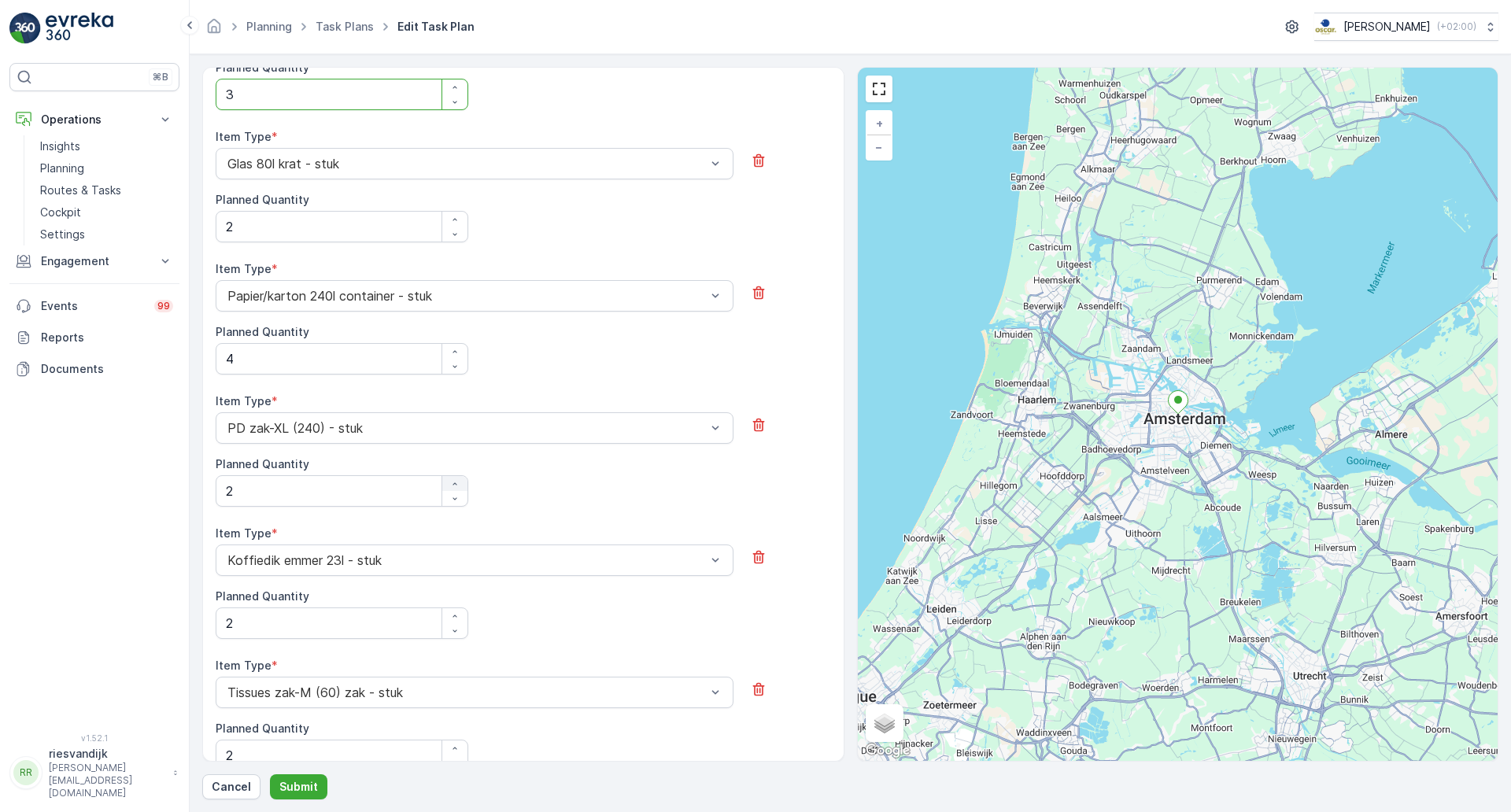
scroll to position [885, 0]
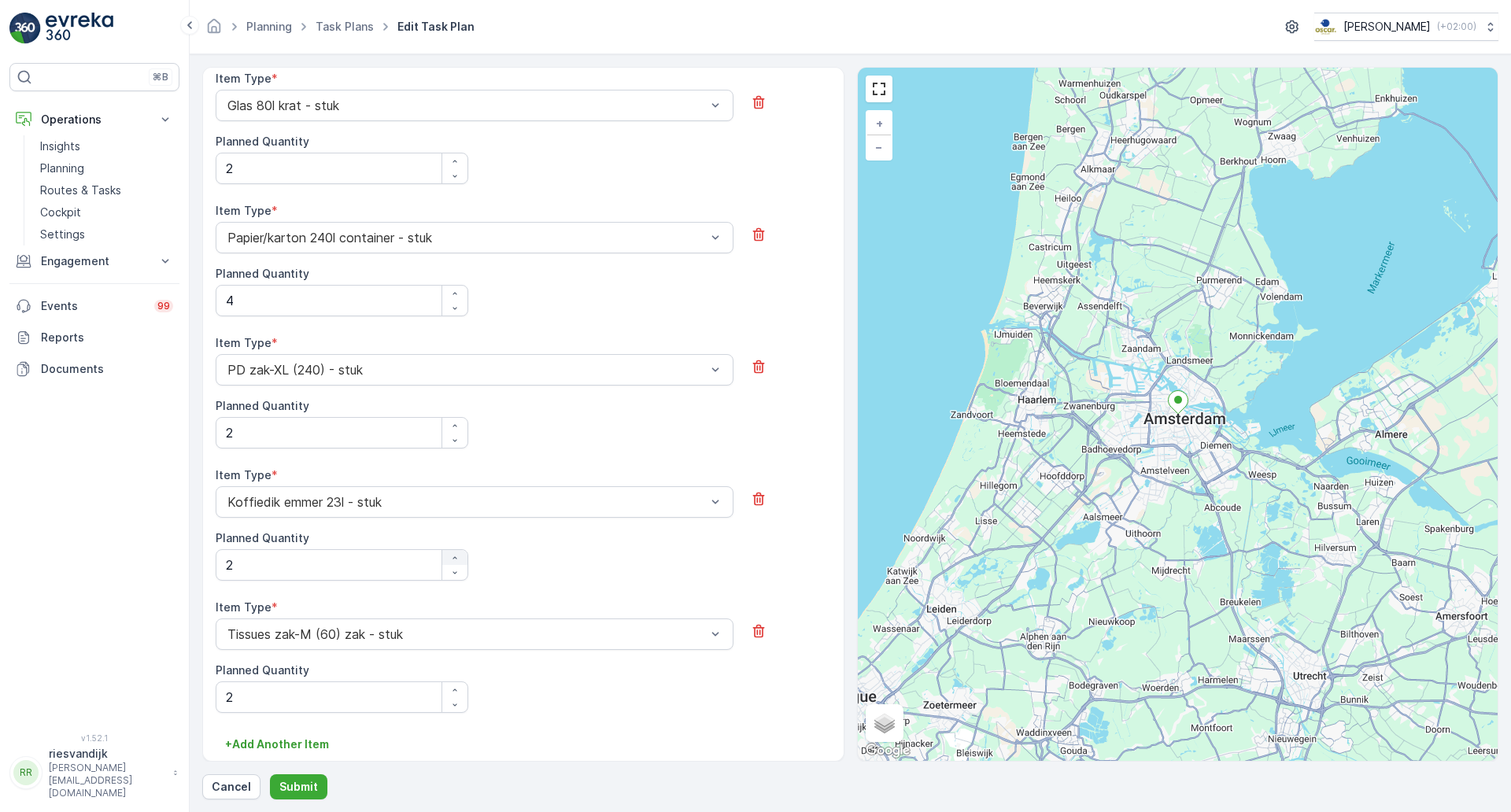
click at [447, 558] on div "button" at bounding box center [455, 557] width 25 height 10
type Quantity "3"
click at [309, 781] on p "Submit" at bounding box center [299, 787] width 39 height 16
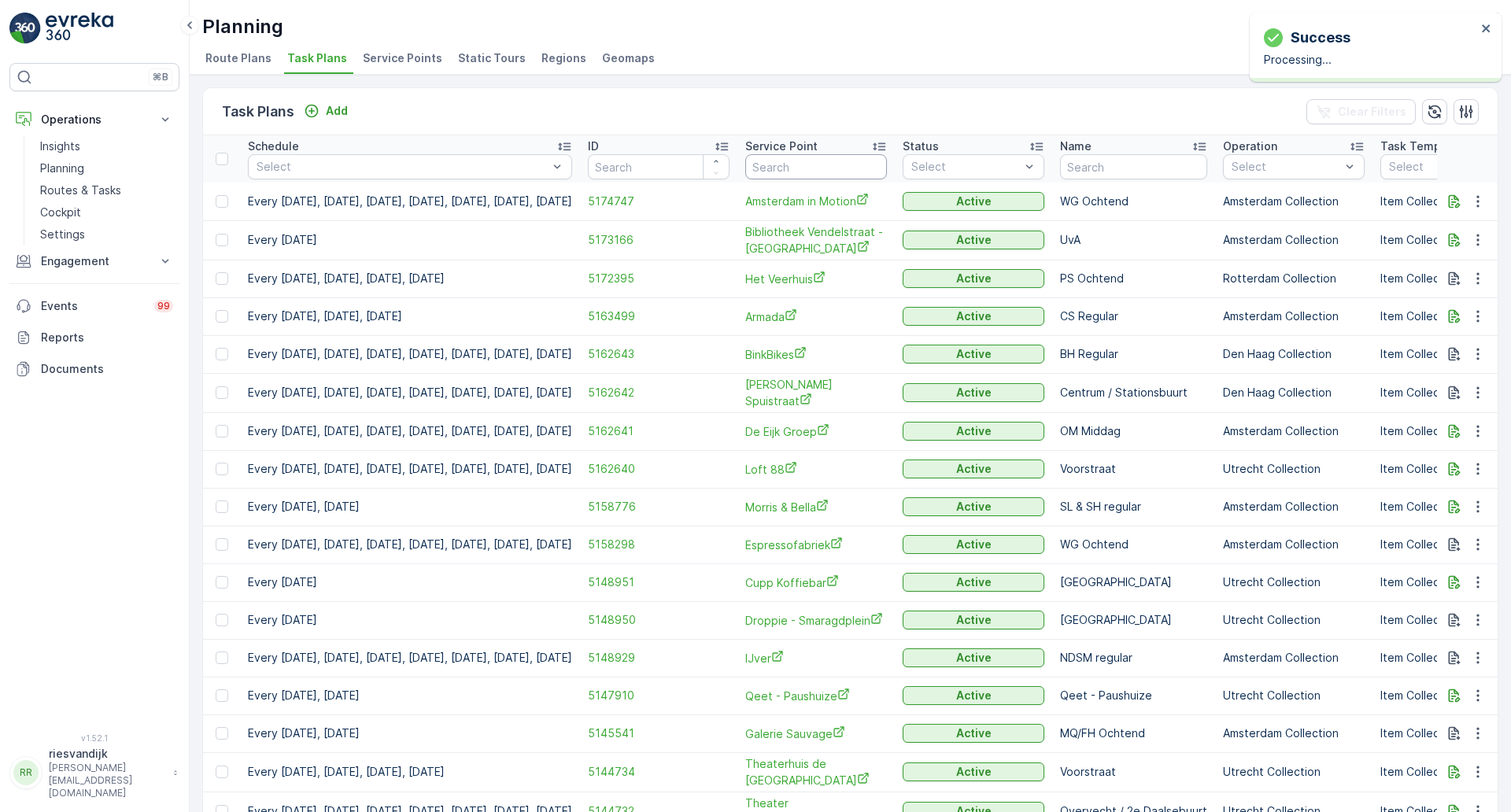
click at [831, 171] on input "text" at bounding box center [816, 167] width 141 height 25
type input "v12"
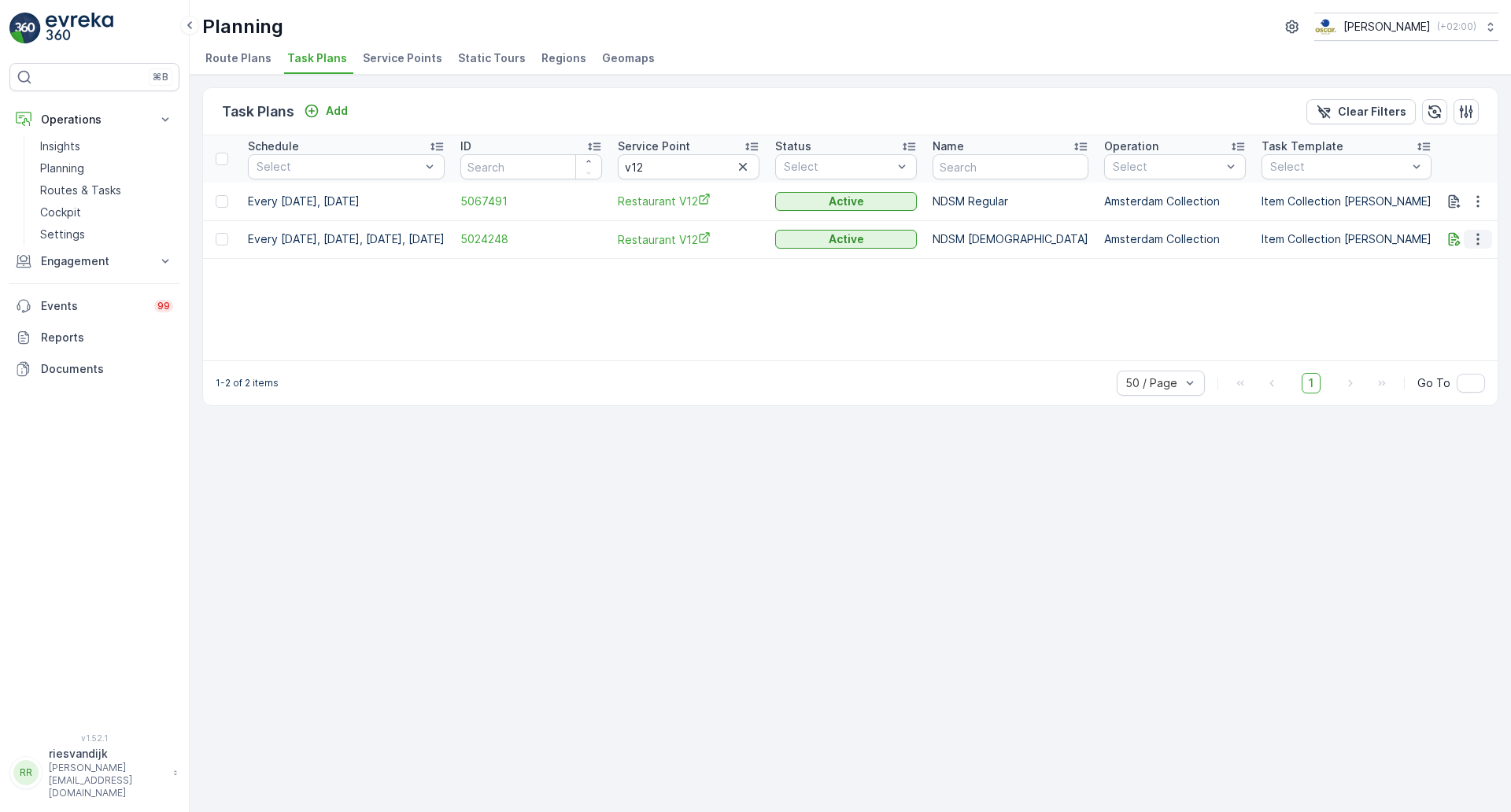
click at [1484, 235] on icon "button" at bounding box center [1478, 240] width 16 height 16
click at [1469, 283] on span "Edit Task Plan" at bounding box center [1450, 285] width 73 height 16
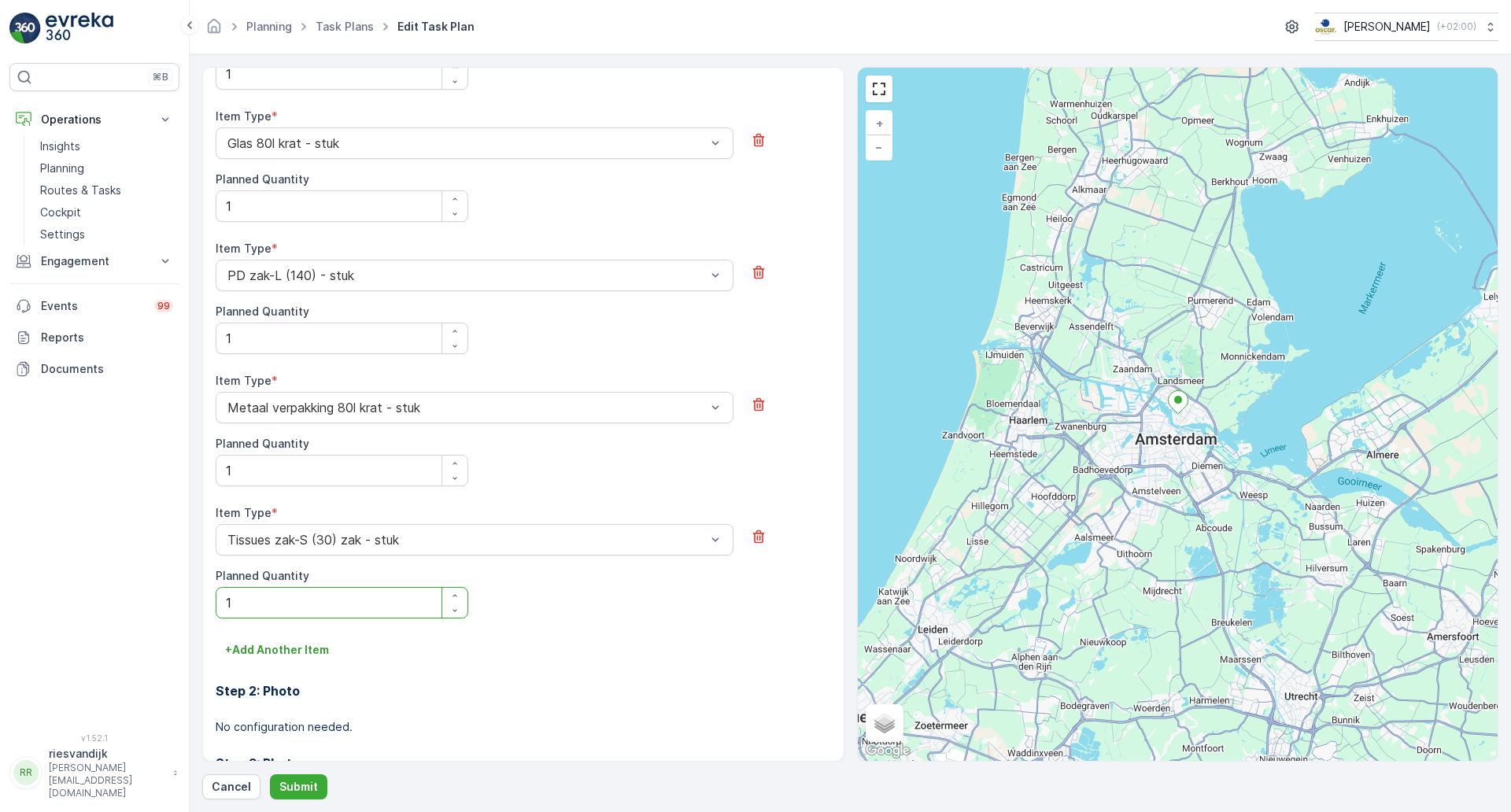
scroll to position [906, 0]
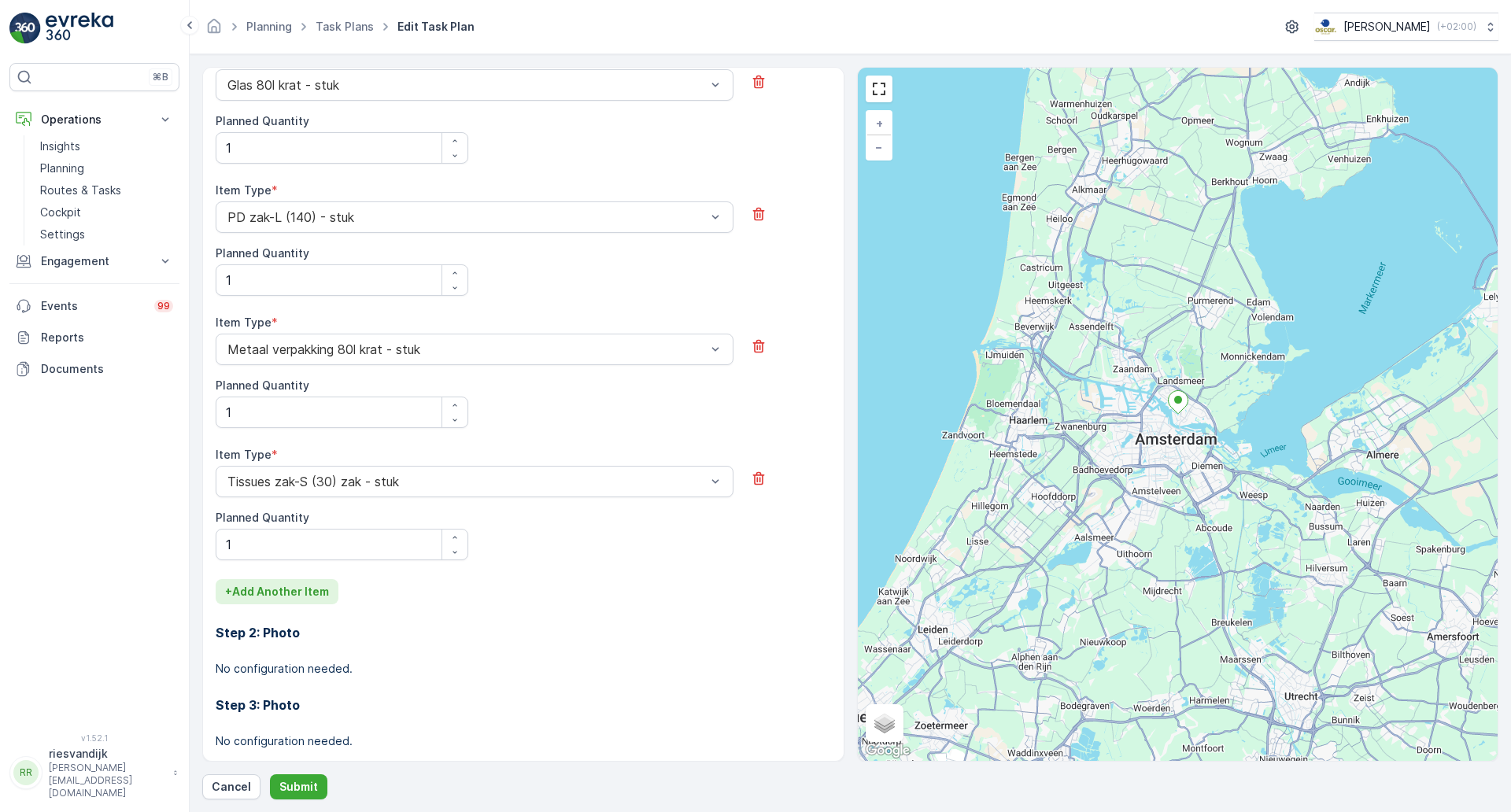
click at [293, 593] on p "+ Add Another Item" at bounding box center [277, 592] width 104 height 16
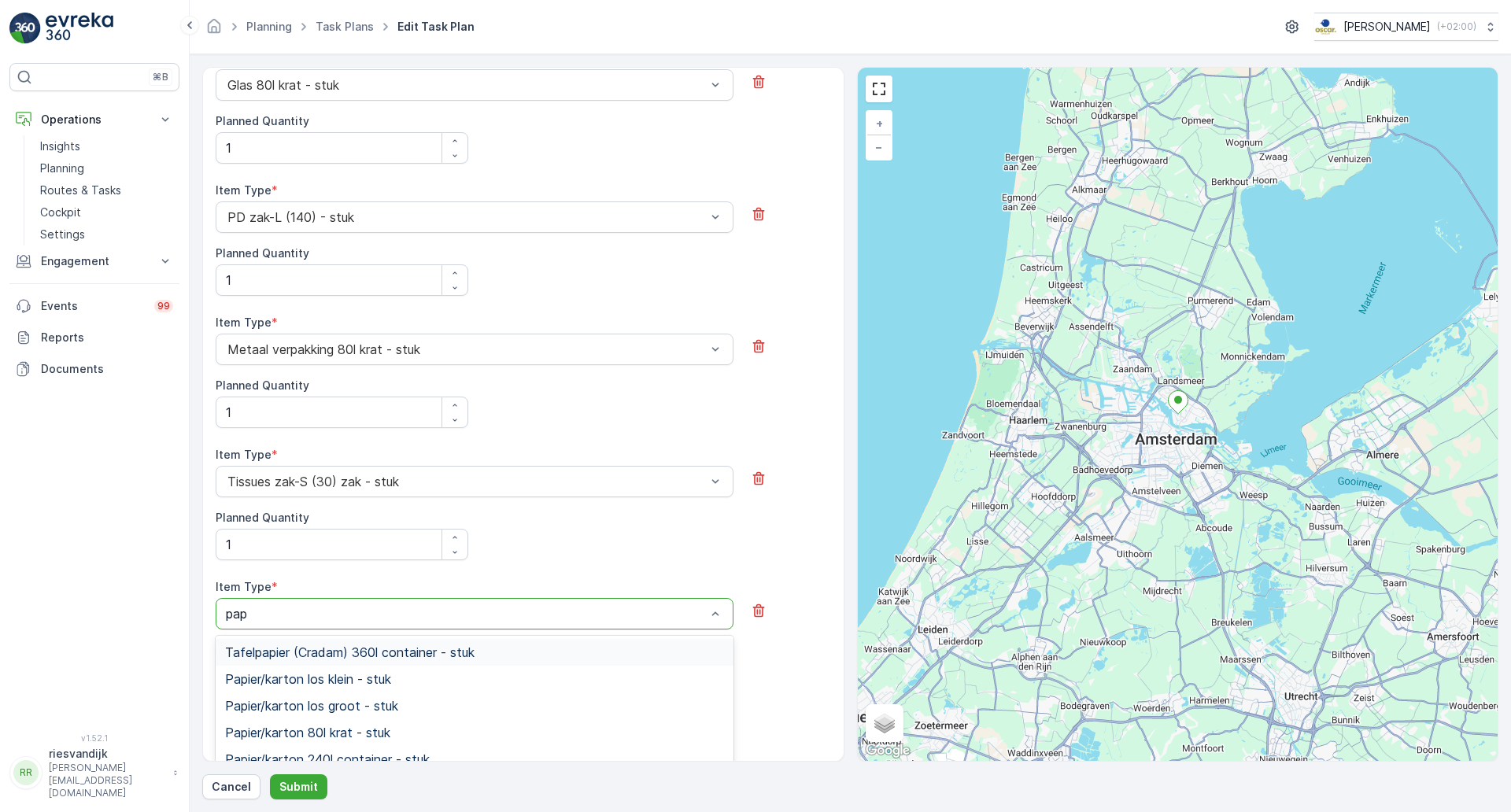
type input "papi"
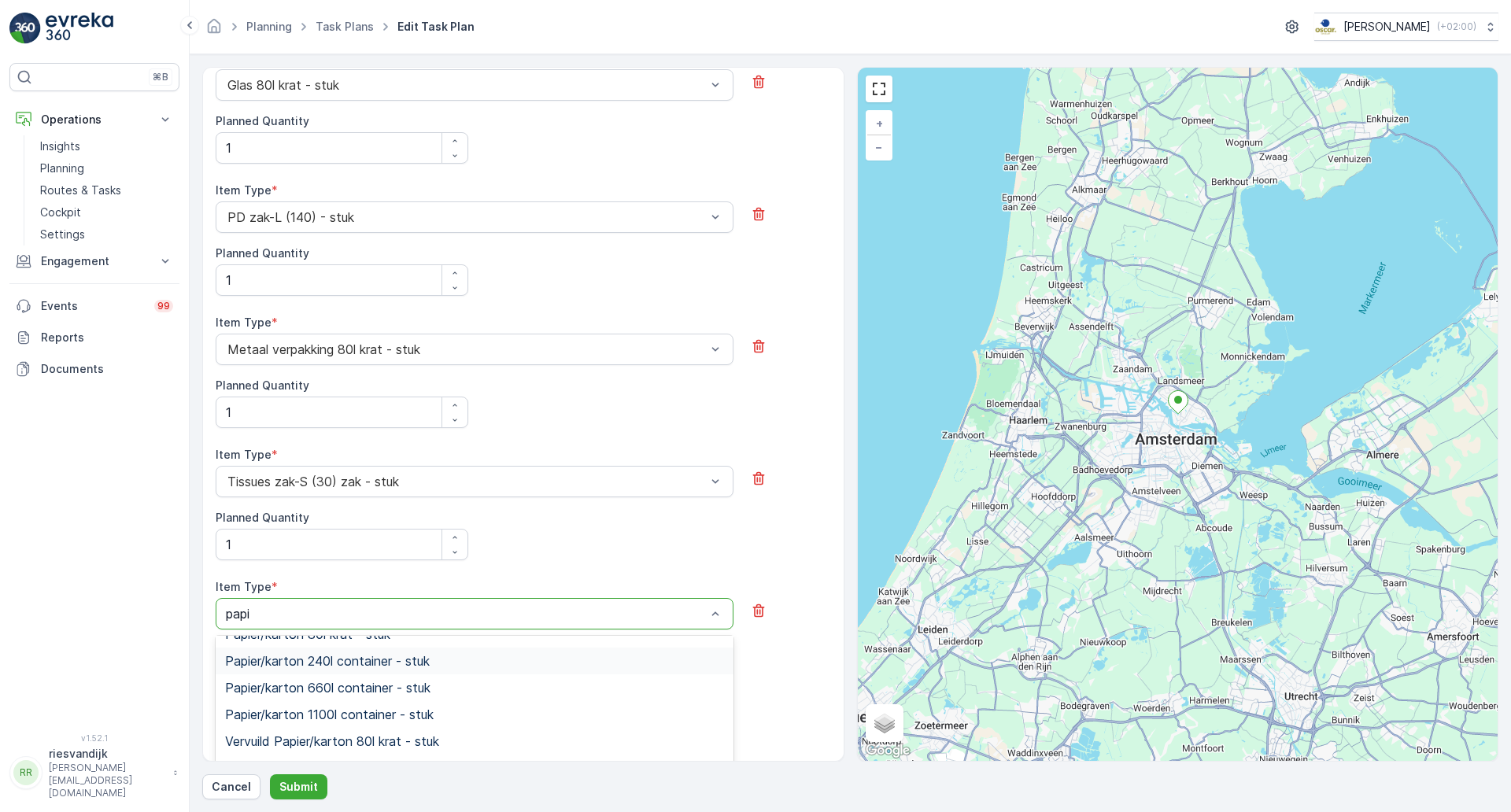
click at [419, 668] on span "Papier/karton 240l container - stuk" at bounding box center [327, 661] width 205 height 14
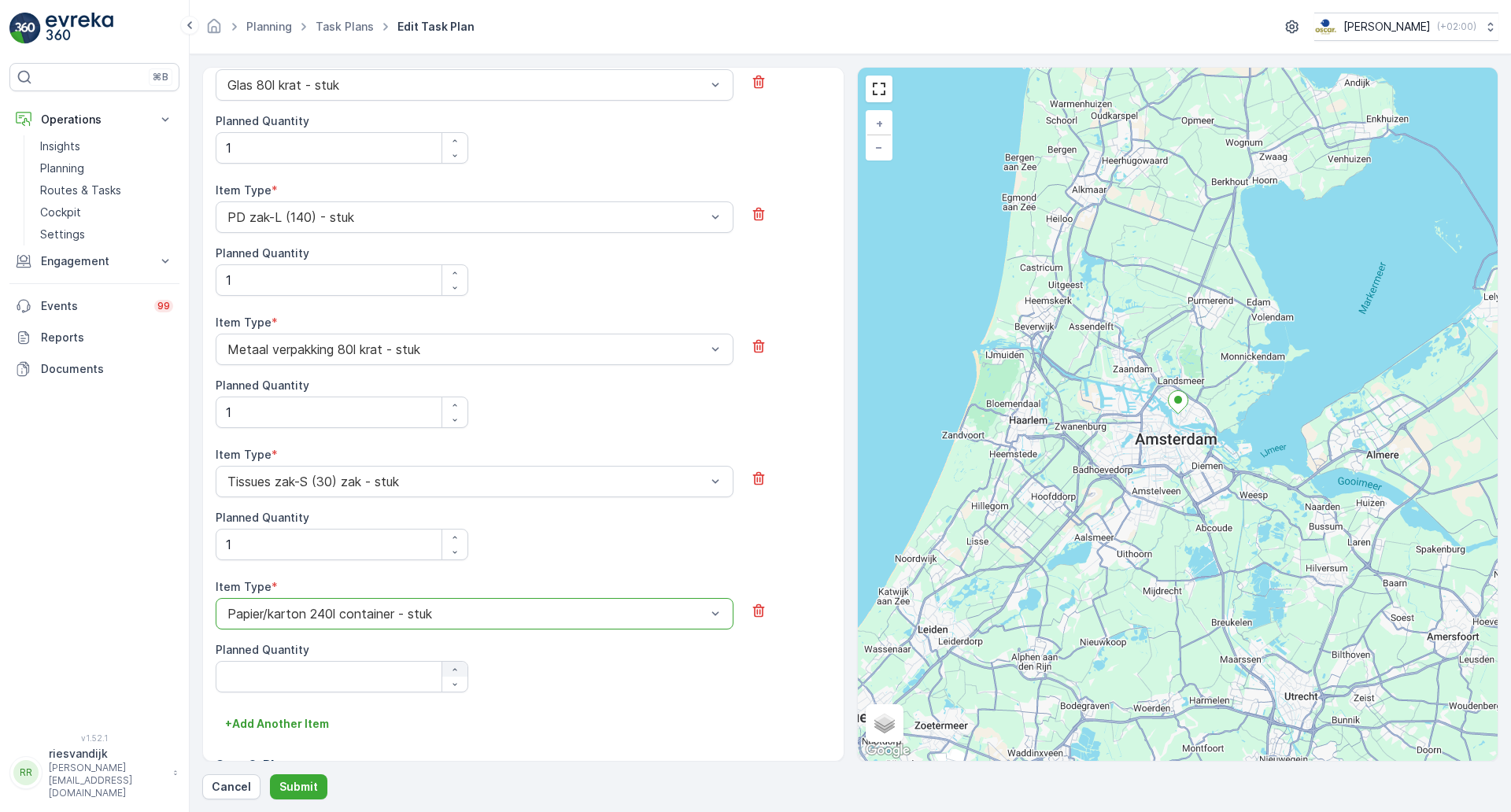
click at [461, 668] on div "button" at bounding box center [455, 669] width 25 height 10
type Quantity "1"
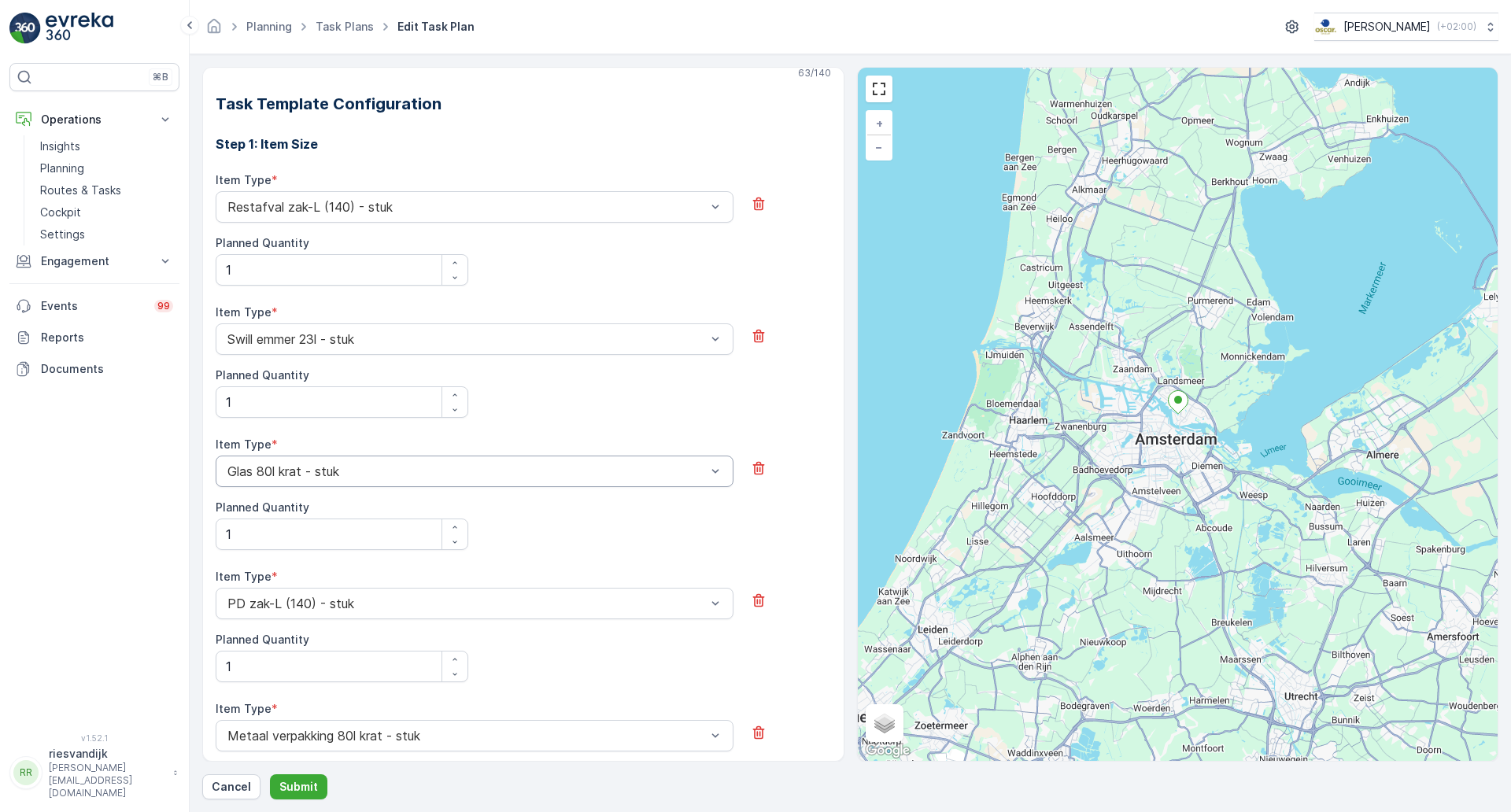
scroll to position [513, 0]
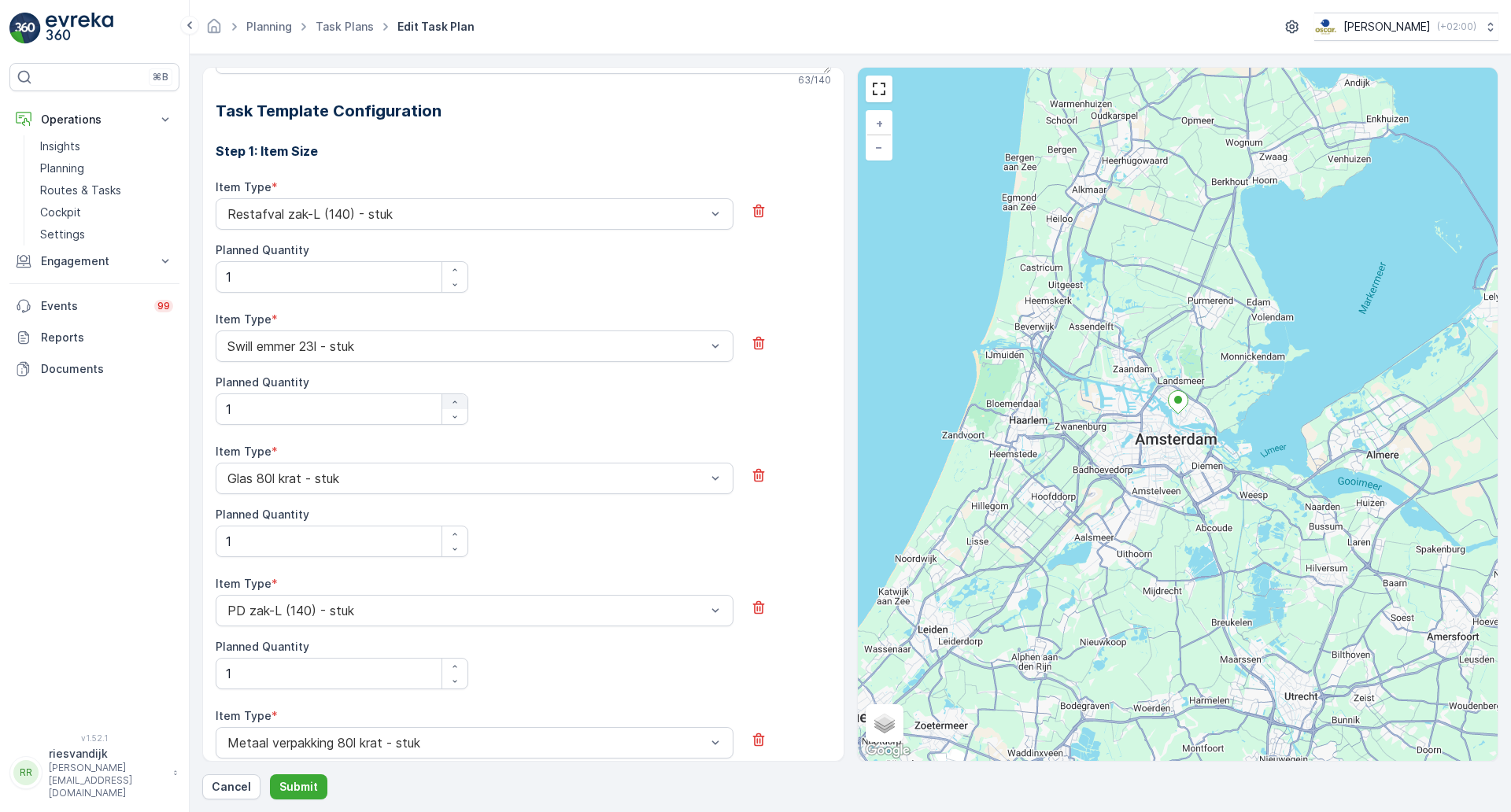
click at [457, 401] on icon "button" at bounding box center [455, 402] width 10 height 10
type Quantity "2"
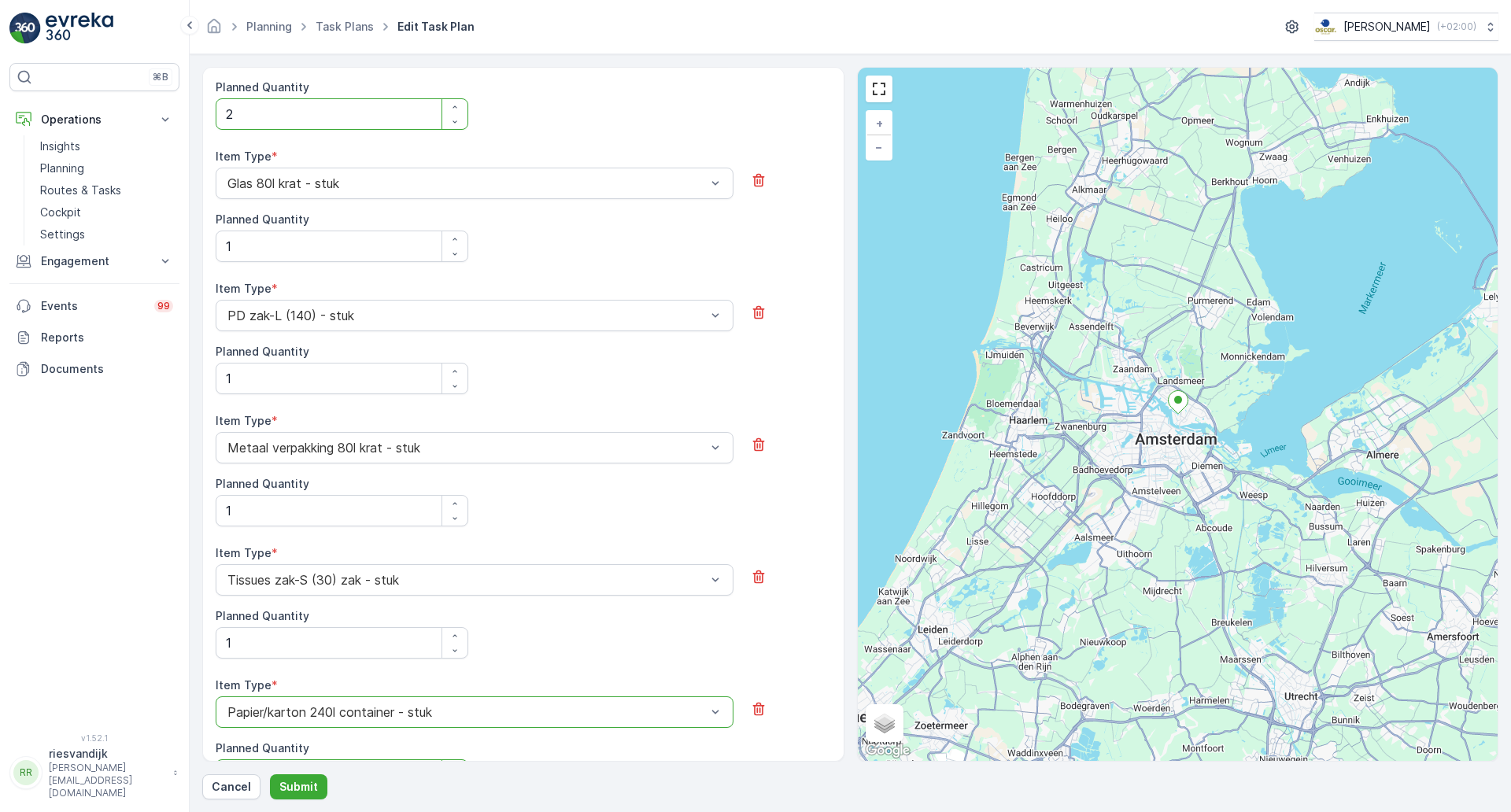
scroll to position [709, 0]
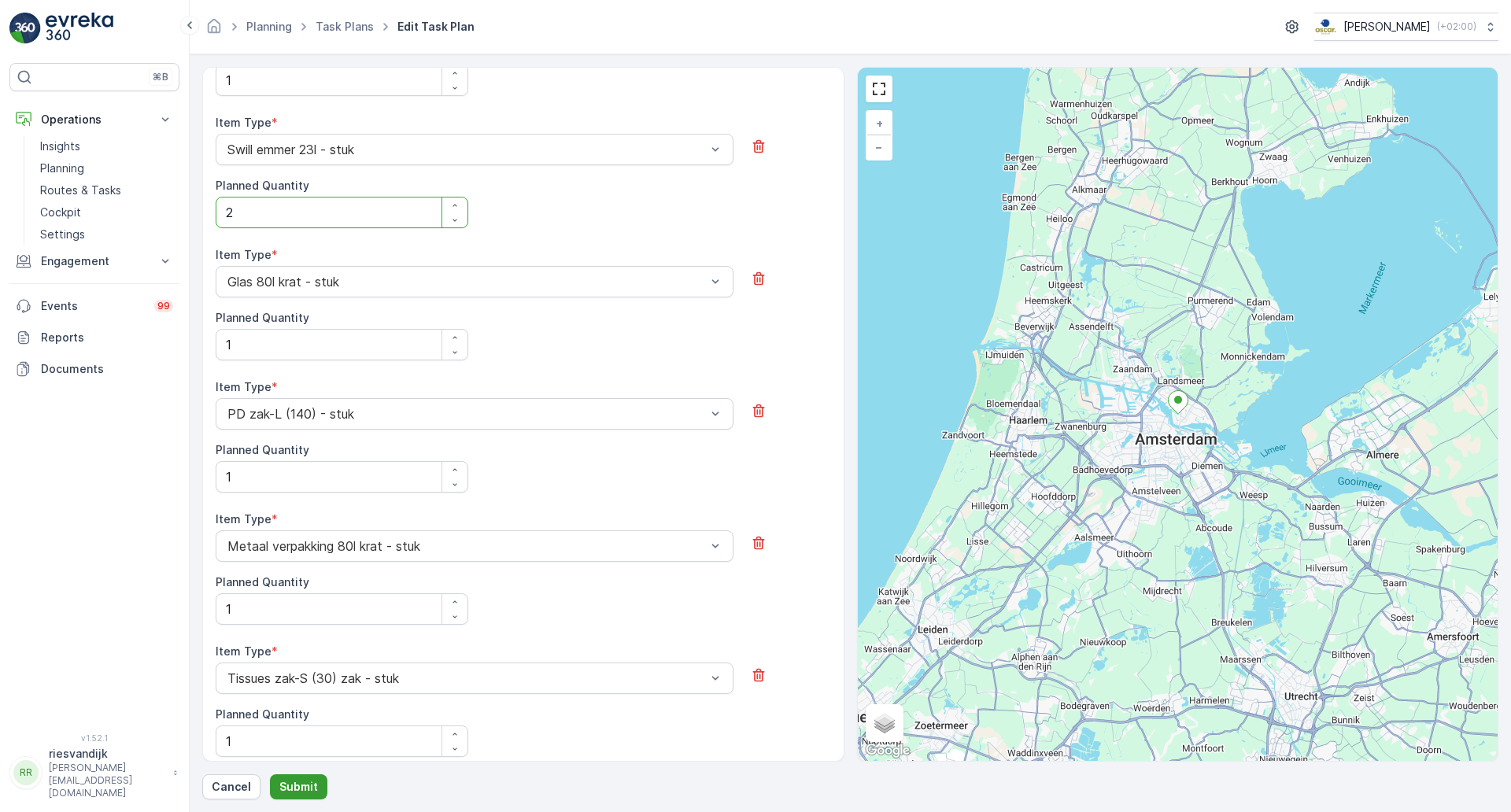
click at [297, 787] on p "Submit" at bounding box center [299, 787] width 39 height 16
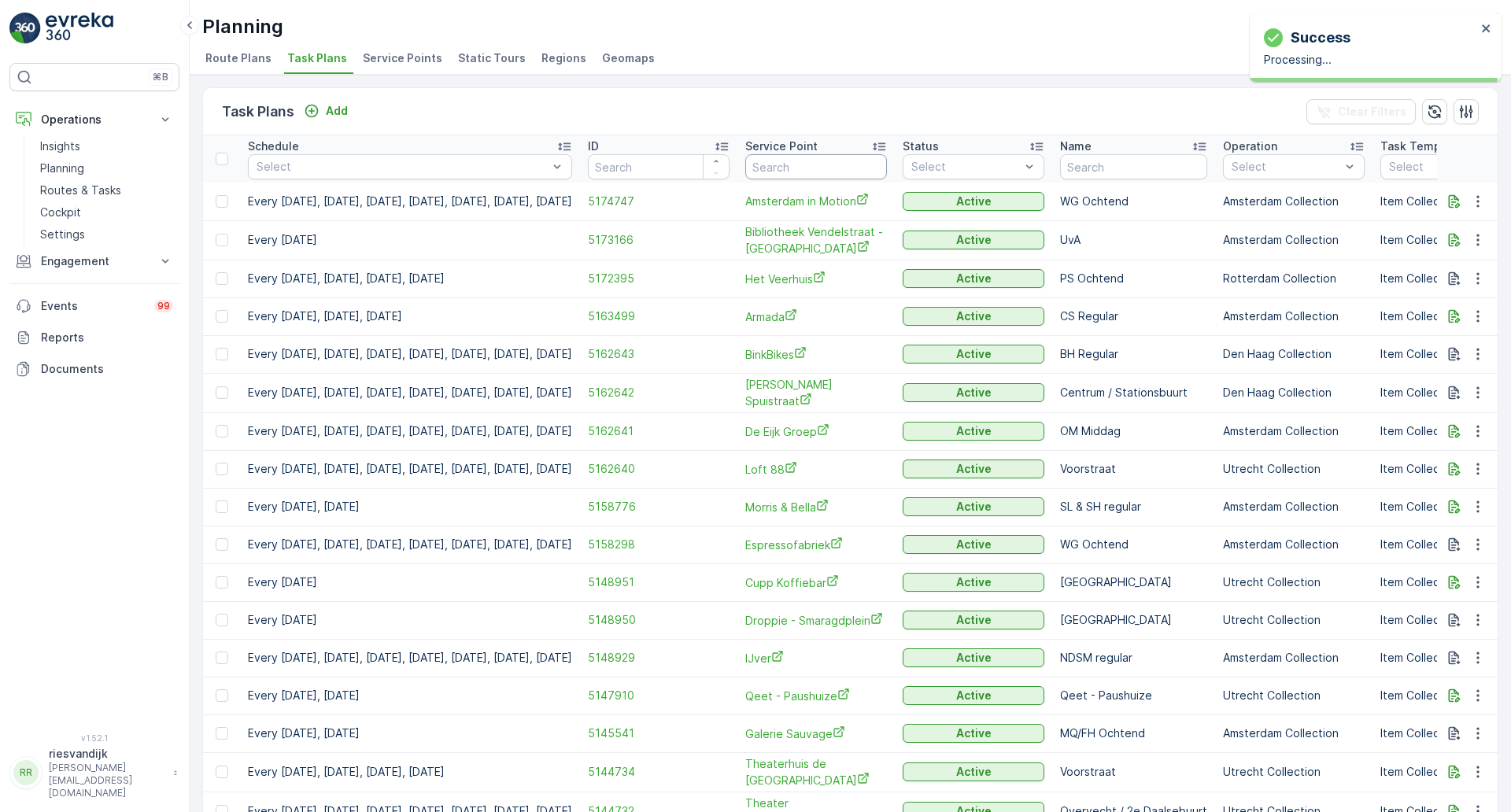
click at [875, 170] on input "text" at bounding box center [816, 167] width 141 height 25
type input "dish"
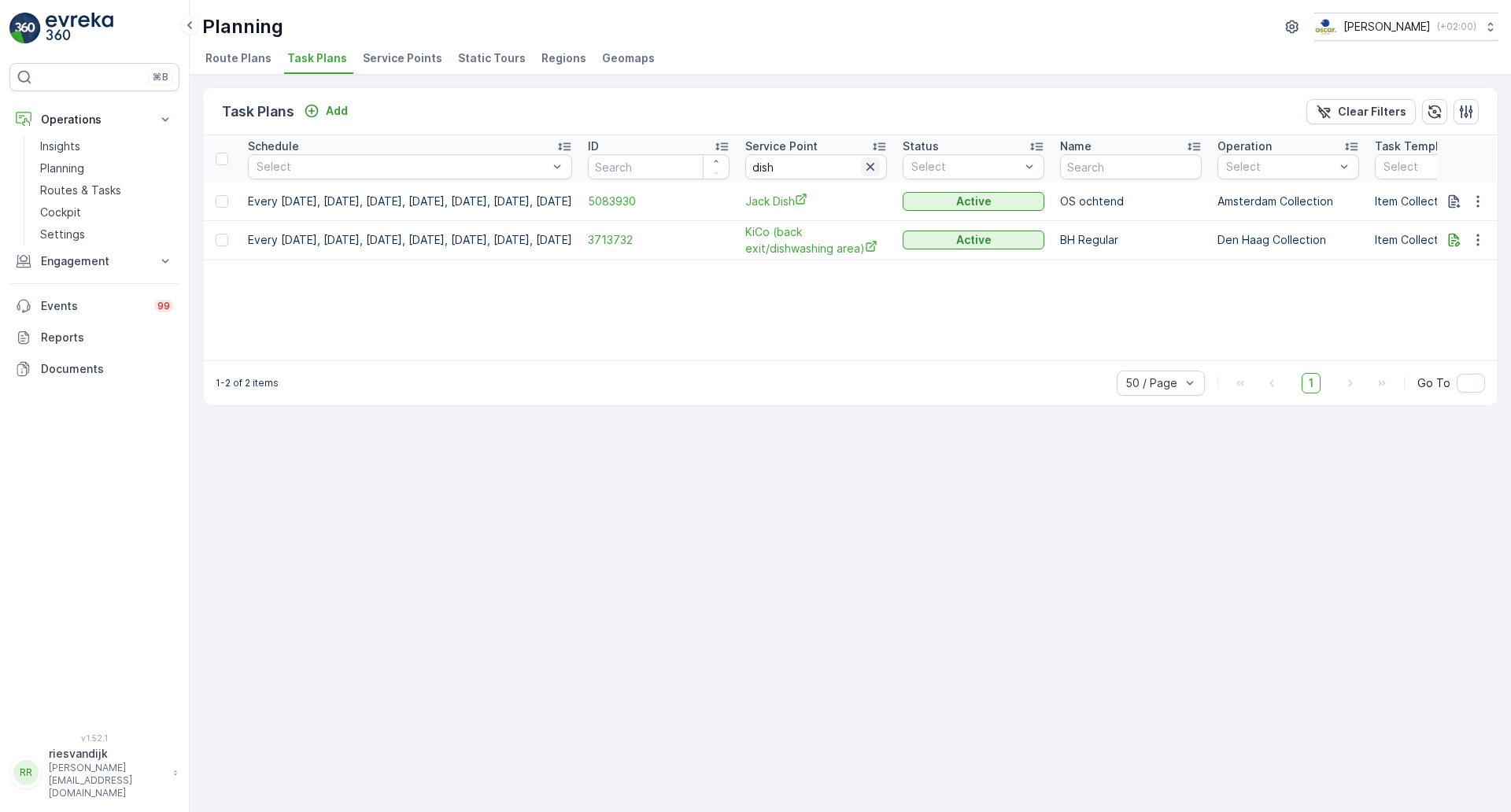
click at [878, 163] on icon "button" at bounding box center [870, 167] width 16 height 16
type input "v12"
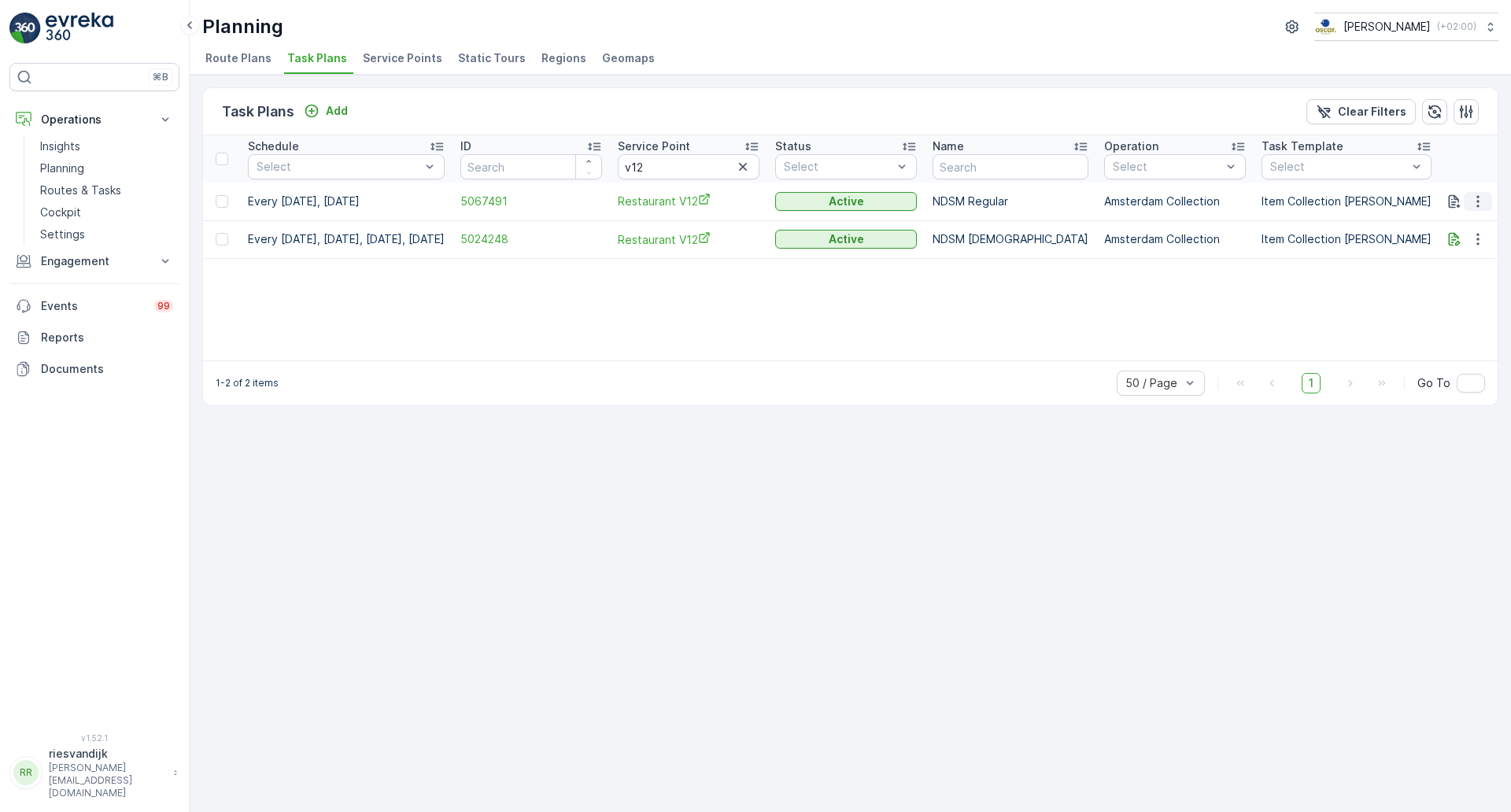
click at [1480, 195] on icon "button" at bounding box center [1478, 202] width 16 height 16
click at [1461, 250] on span "Edit Task Plan" at bounding box center [1450, 247] width 73 height 16
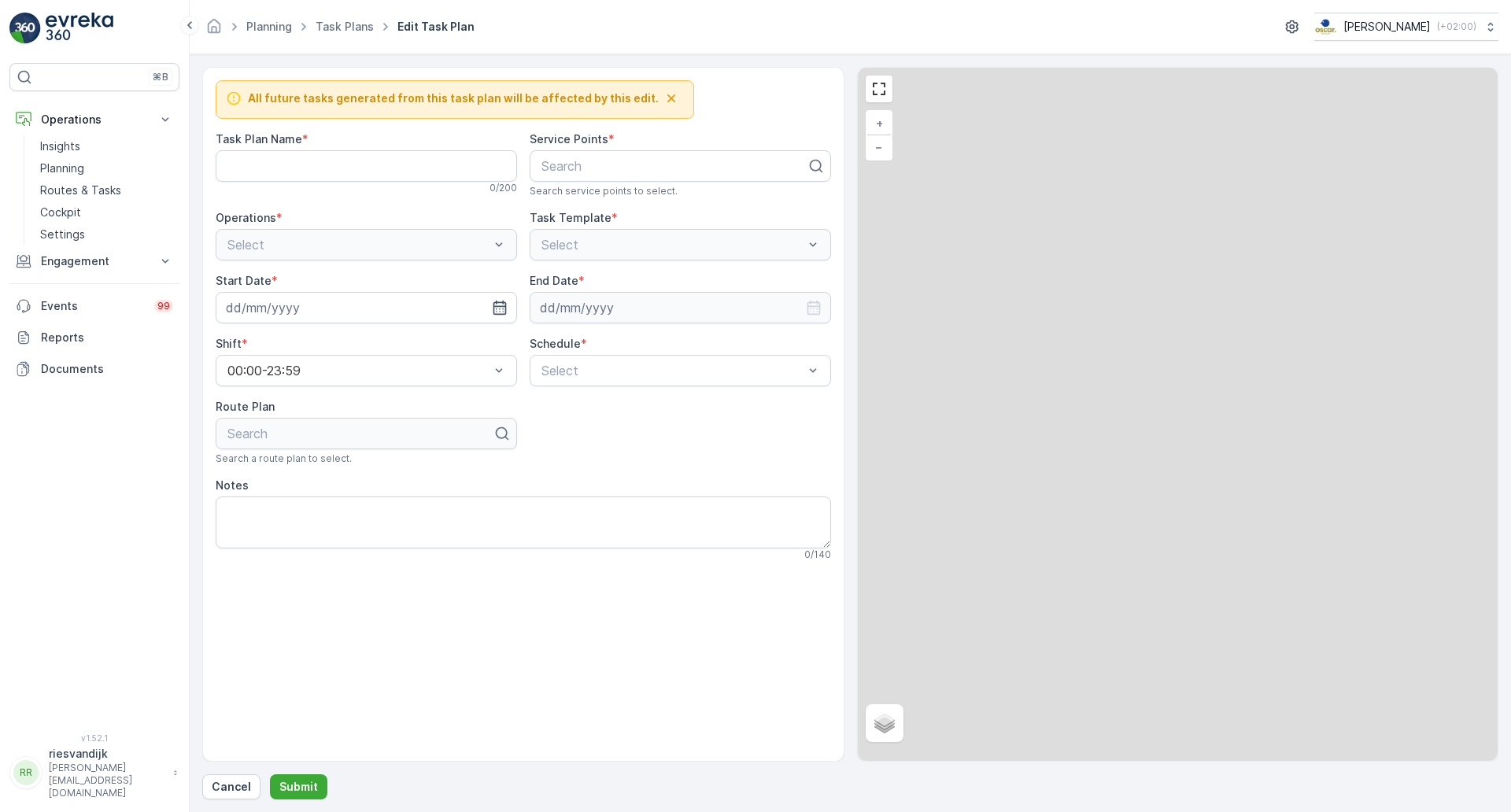
type Name "NDSM Regular"
type input "11.08.2025"
type input "14.10.2030"
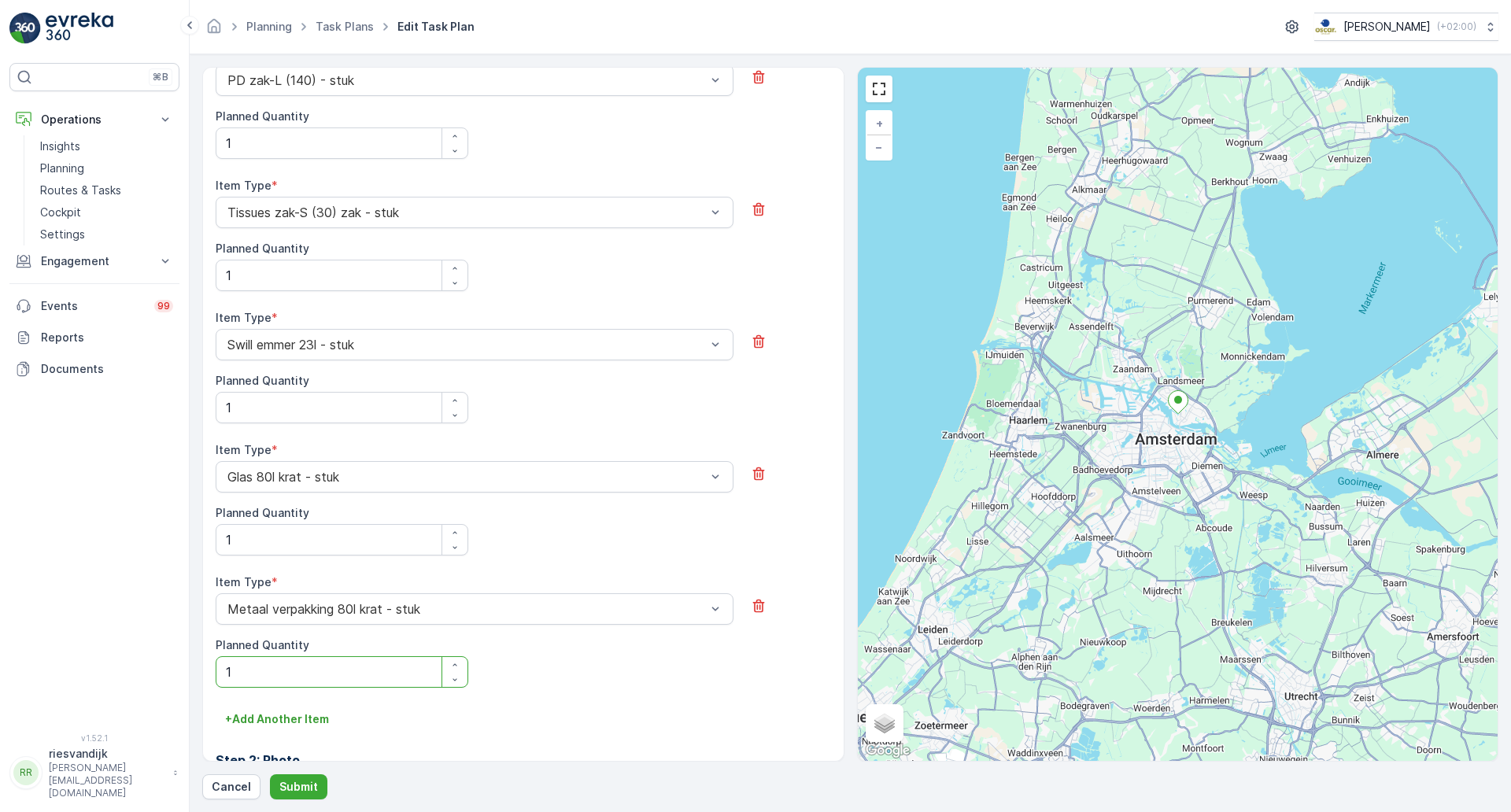
scroll to position [808, 0]
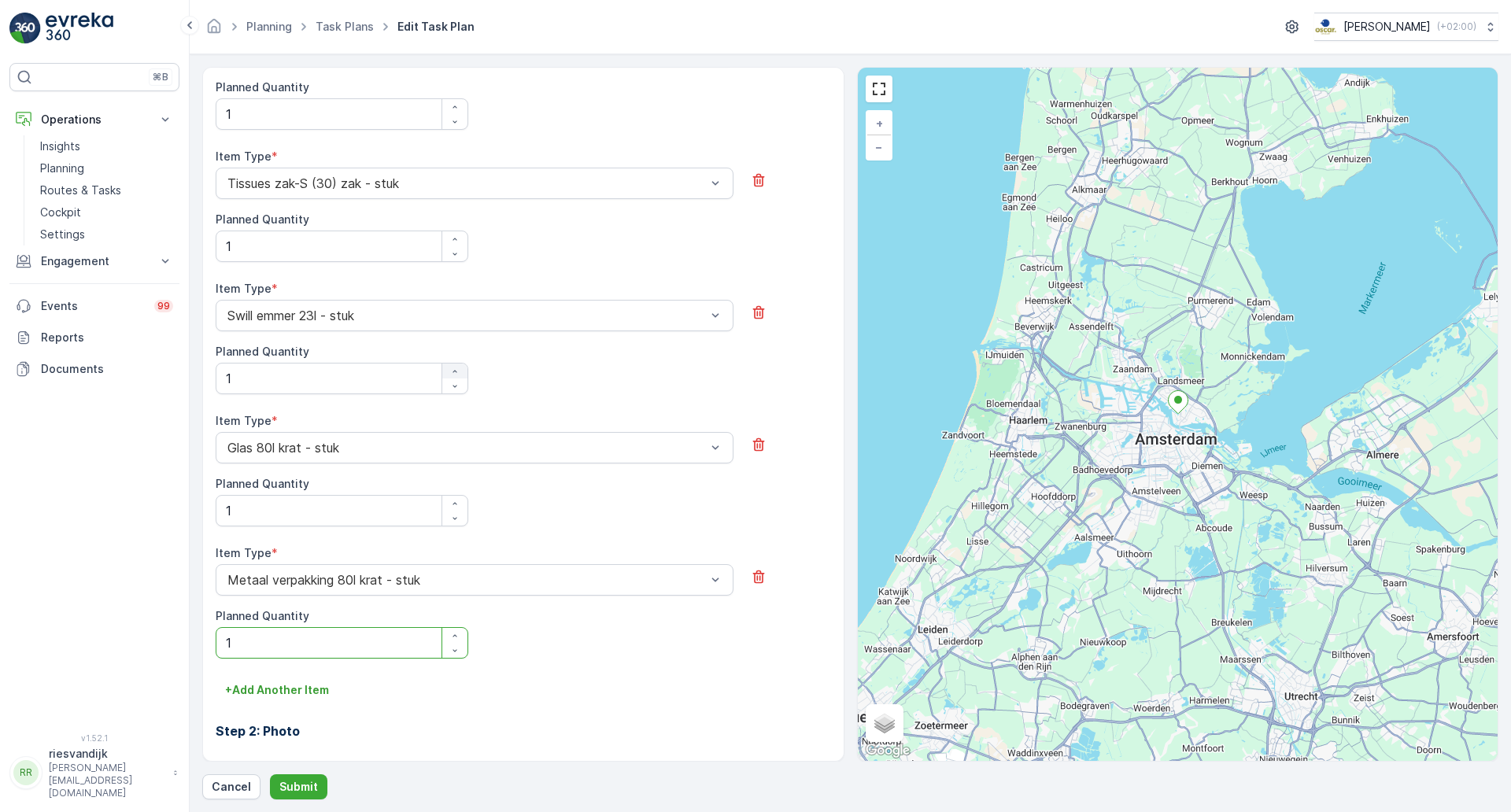
click at [452, 370] on icon "button" at bounding box center [455, 371] width 10 height 10
type Quantity "2"
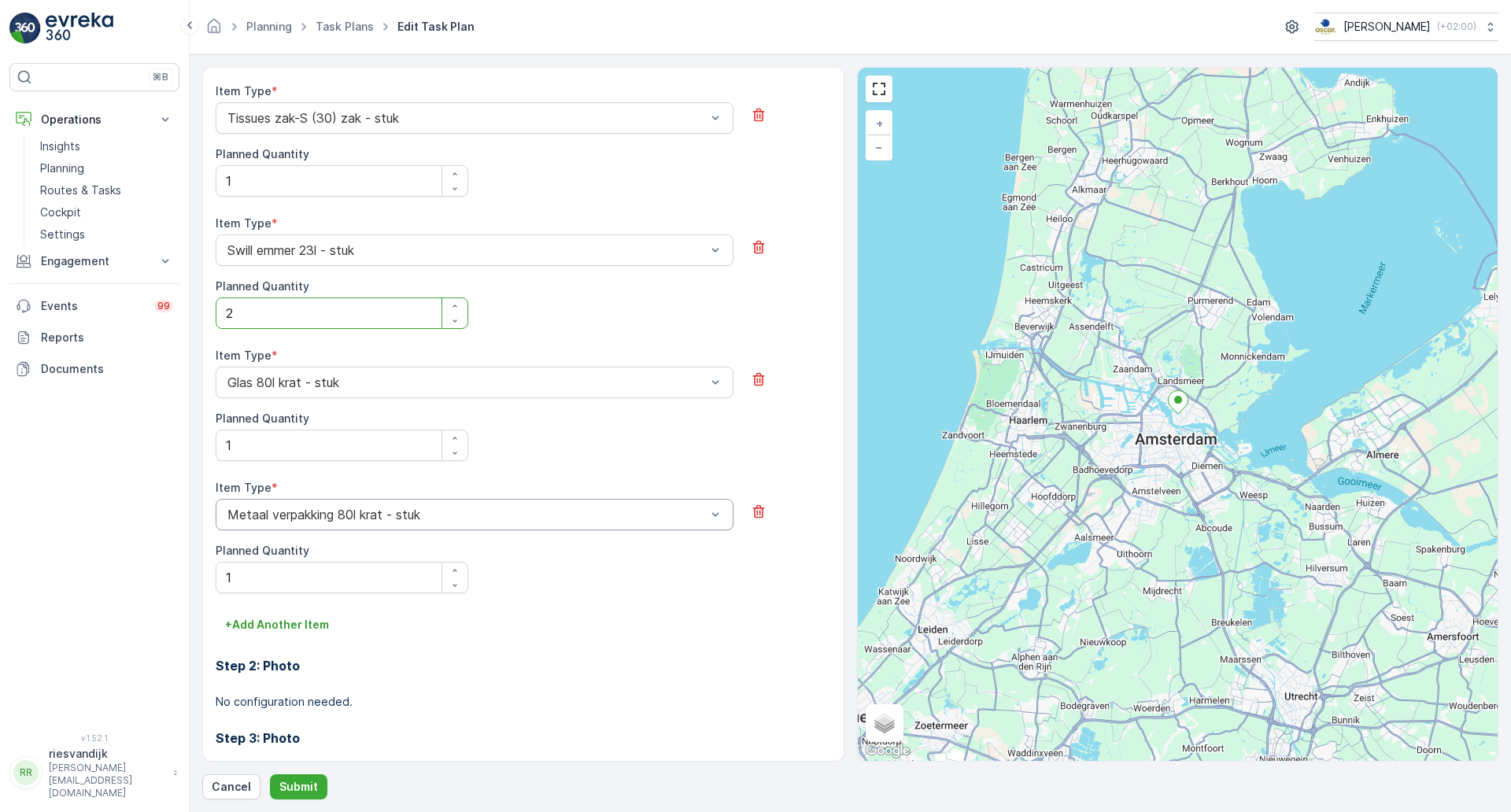
scroll to position [906, 0]
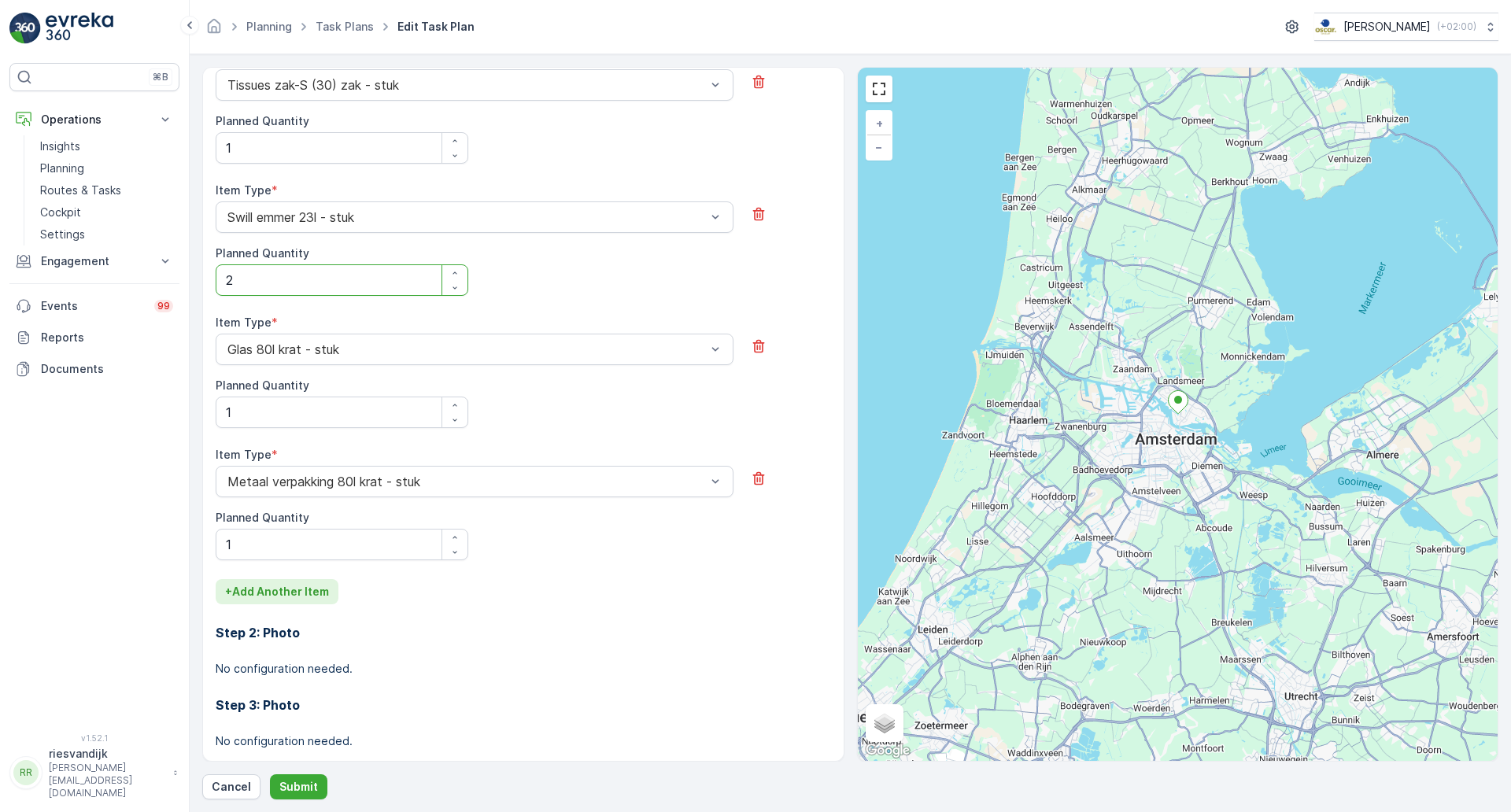
click at [306, 596] on p "+ Add Another Item" at bounding box center [277, 592] width 104 height 16
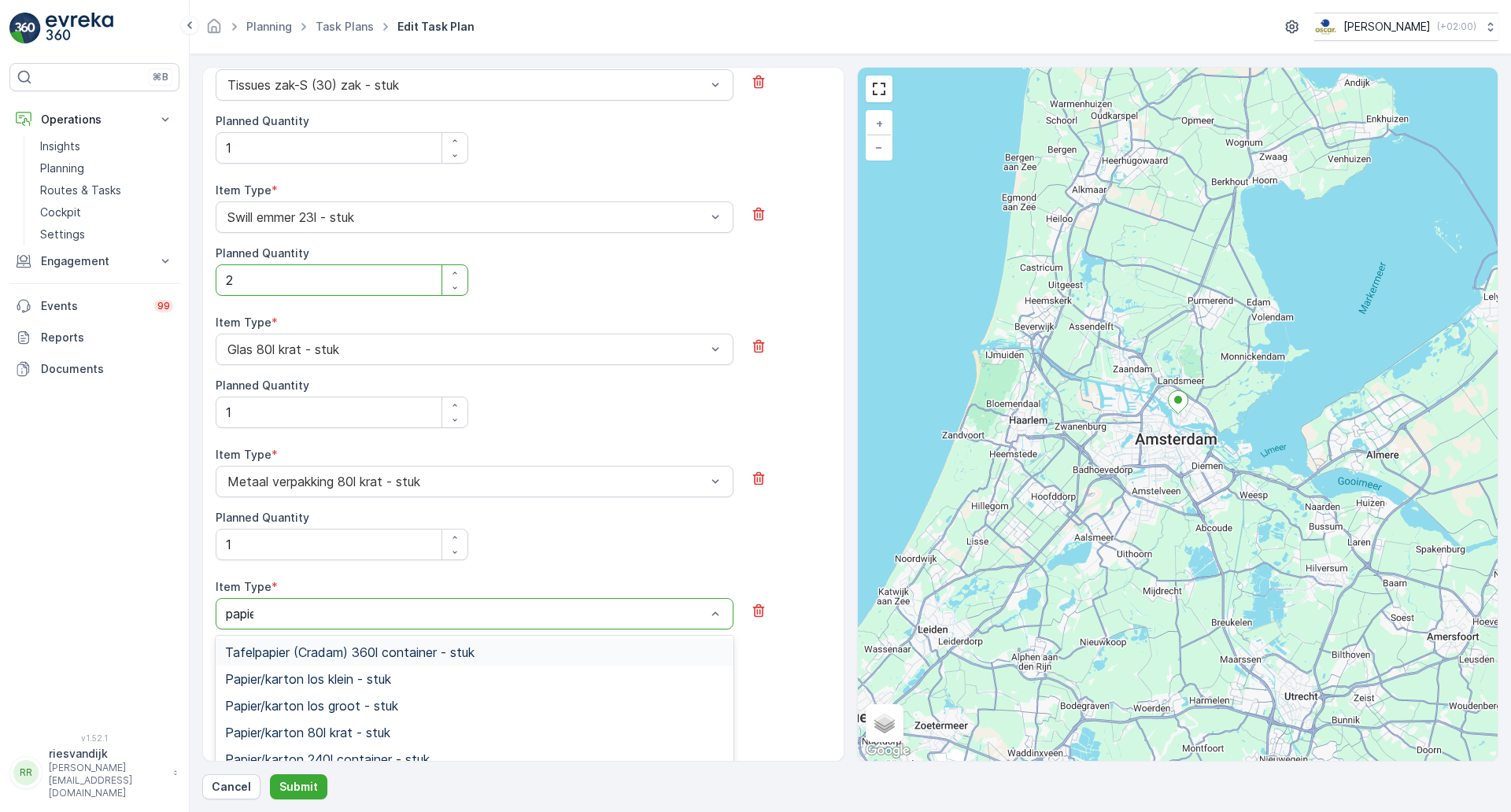
type input "papier"
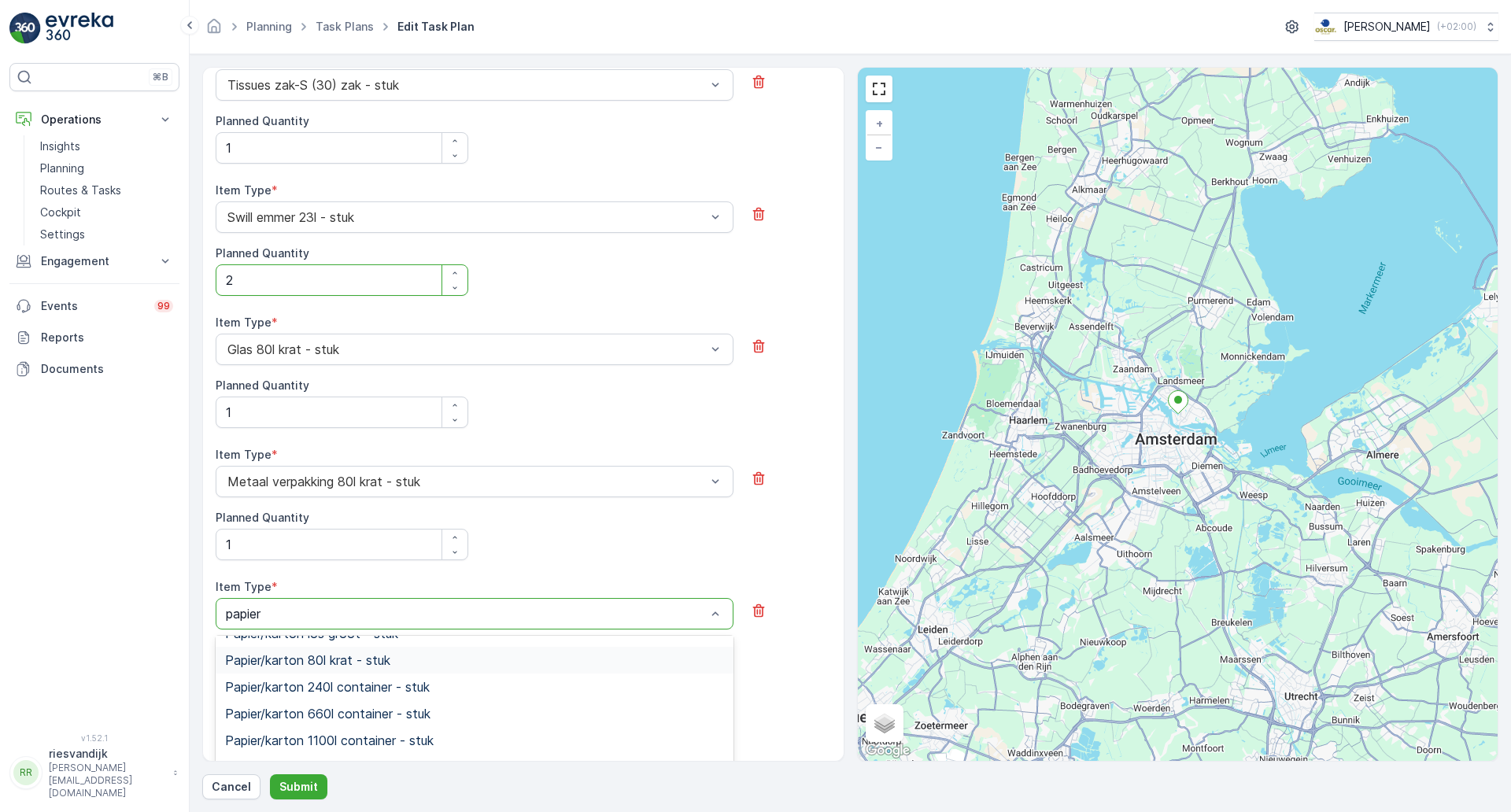
scroll to position [98, 0]
click at [406, 663] on span "Papier/karton 240l container - stuk" at bounding box center [327, 661] width 205 height 14
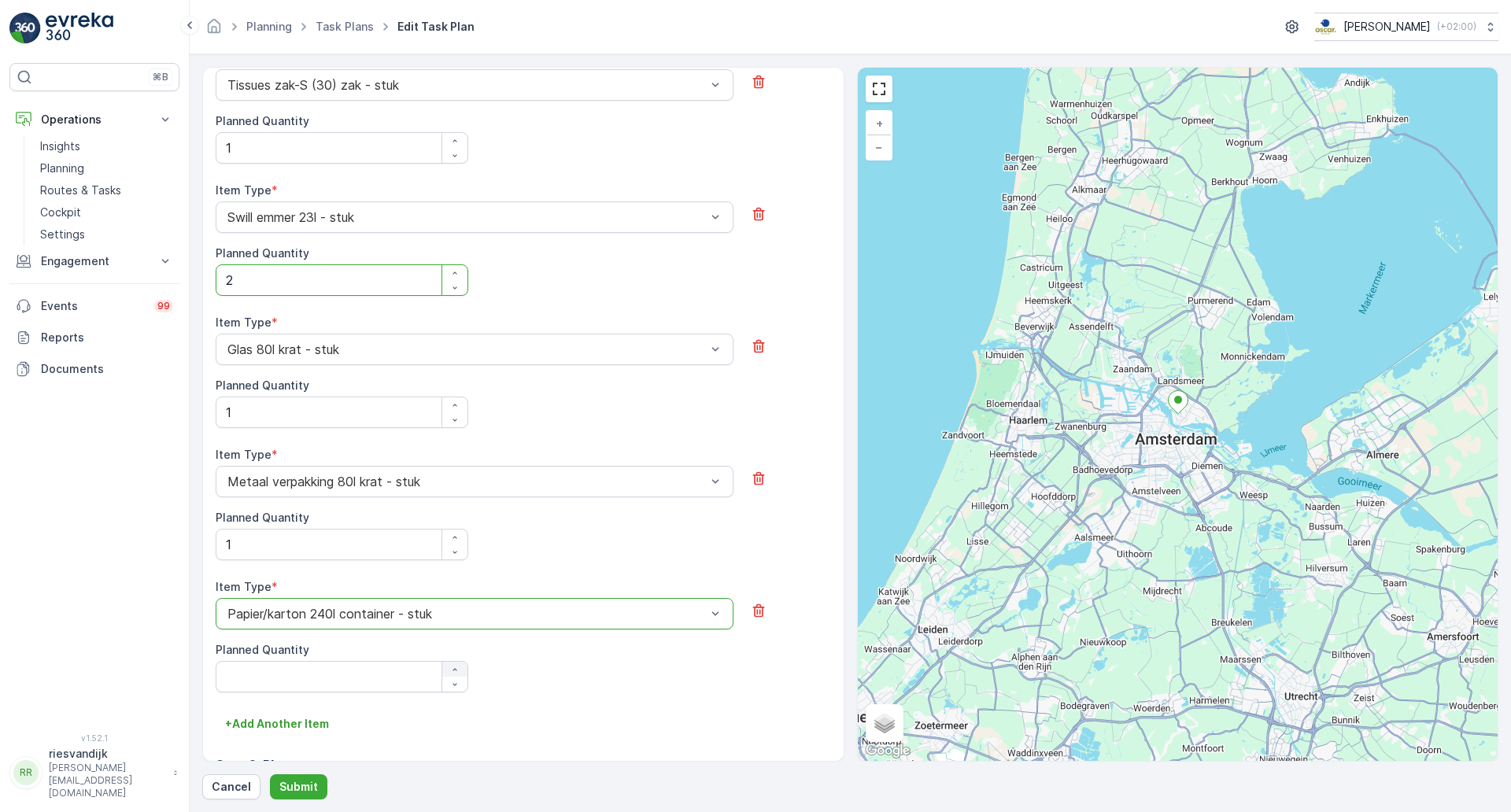
click at [460, 670] on div "button" at bounding box center [455, 669] width 25 height 10
type Quantity "1"
click at [284, 790] on p "Submit" at bounding box center [299, 787] width 39 height 16
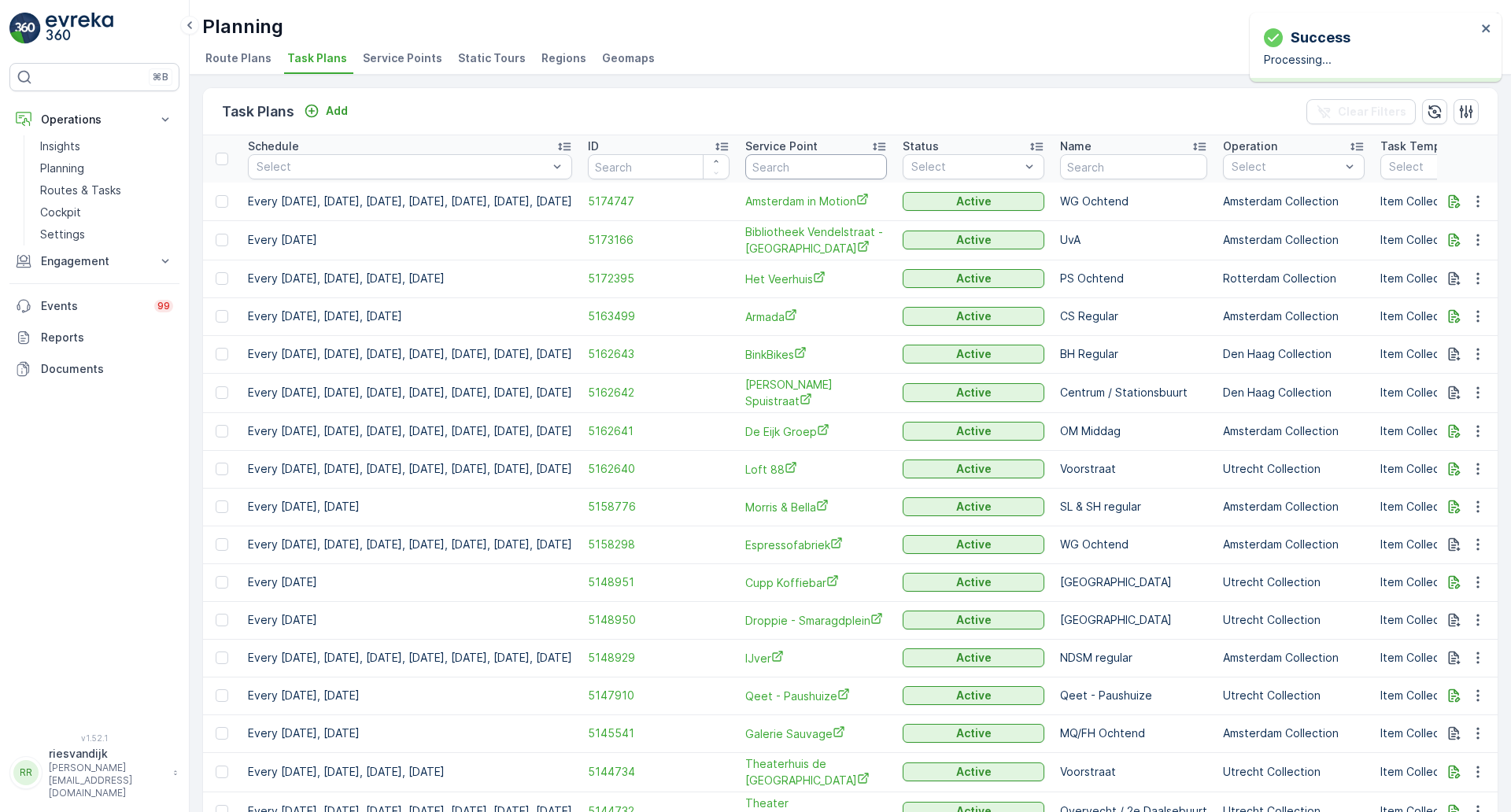
click at [887, 168] on input "text" at bounding box center [816, 167] width 141 height 25
type input "dish"
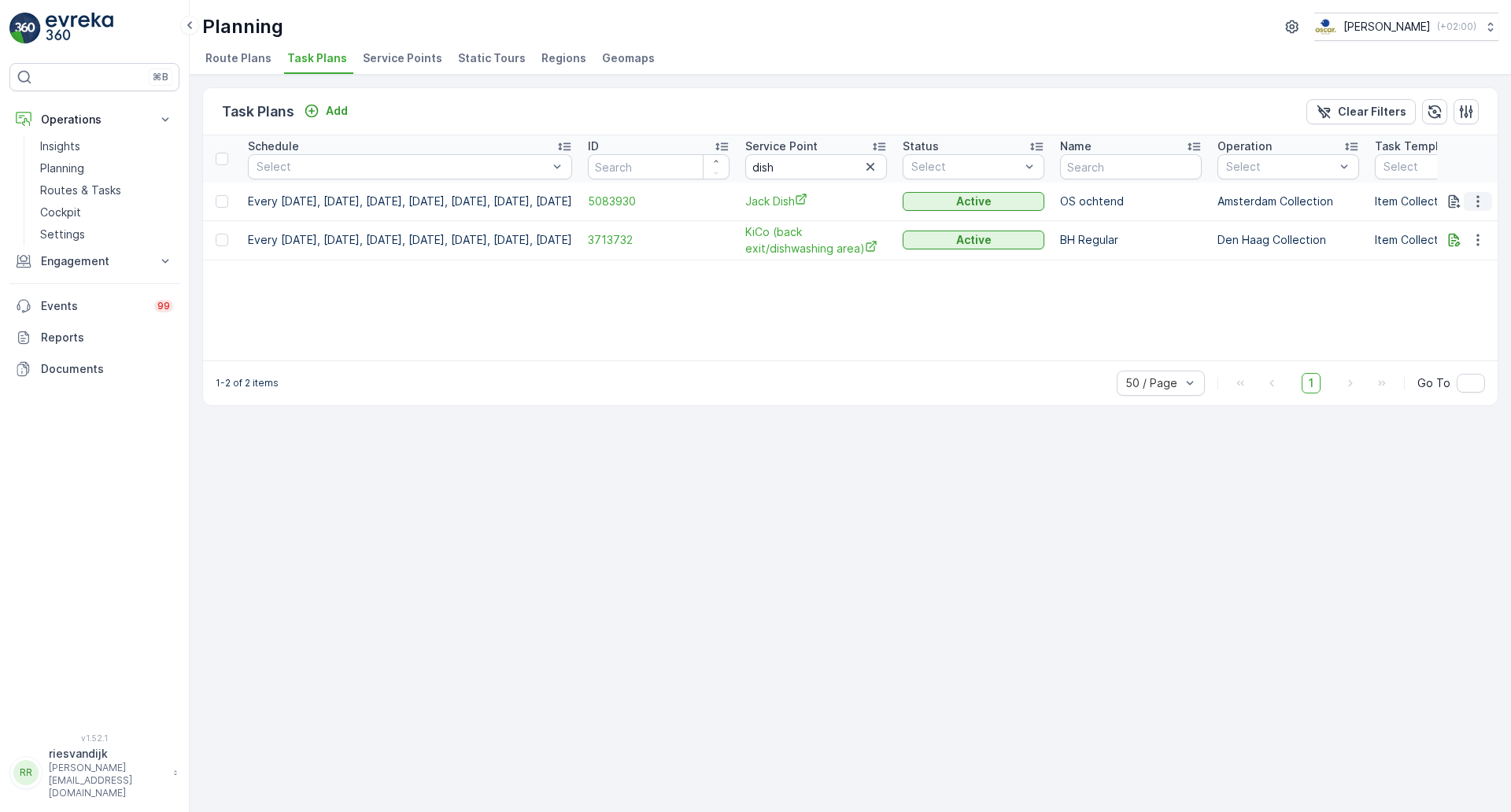
click at [1483, 201] on icon "button" at bounding box center [1478, 202] width 16 height 16
click at [1477, 252] on span "Edit Task Plan" at bounding box center [1450, 247] width 73 height 16
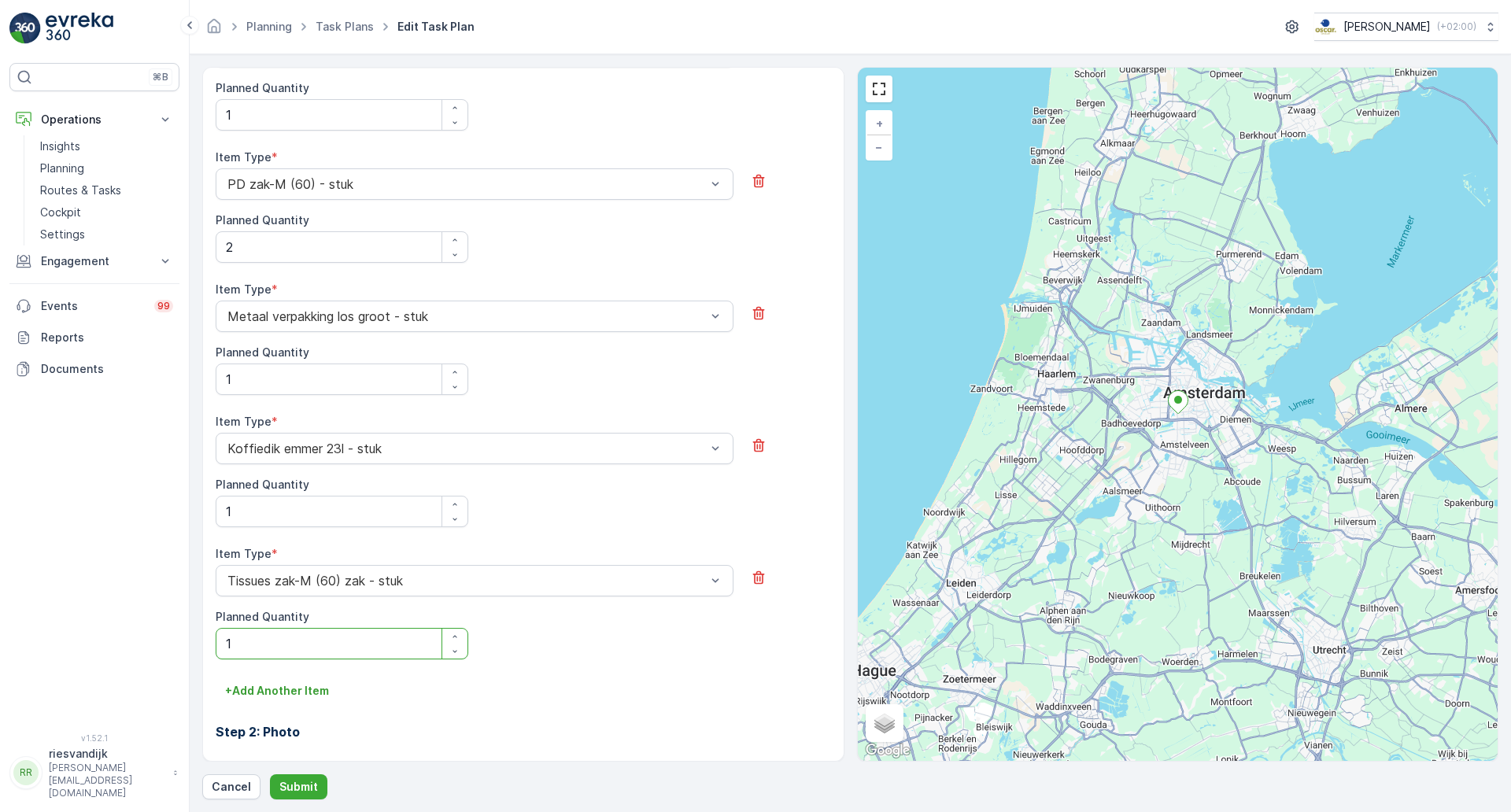
scroll to position [1204, 0]
click at [753, 449] on icon "button" at bounding box center [759, 444] width 16 height 16
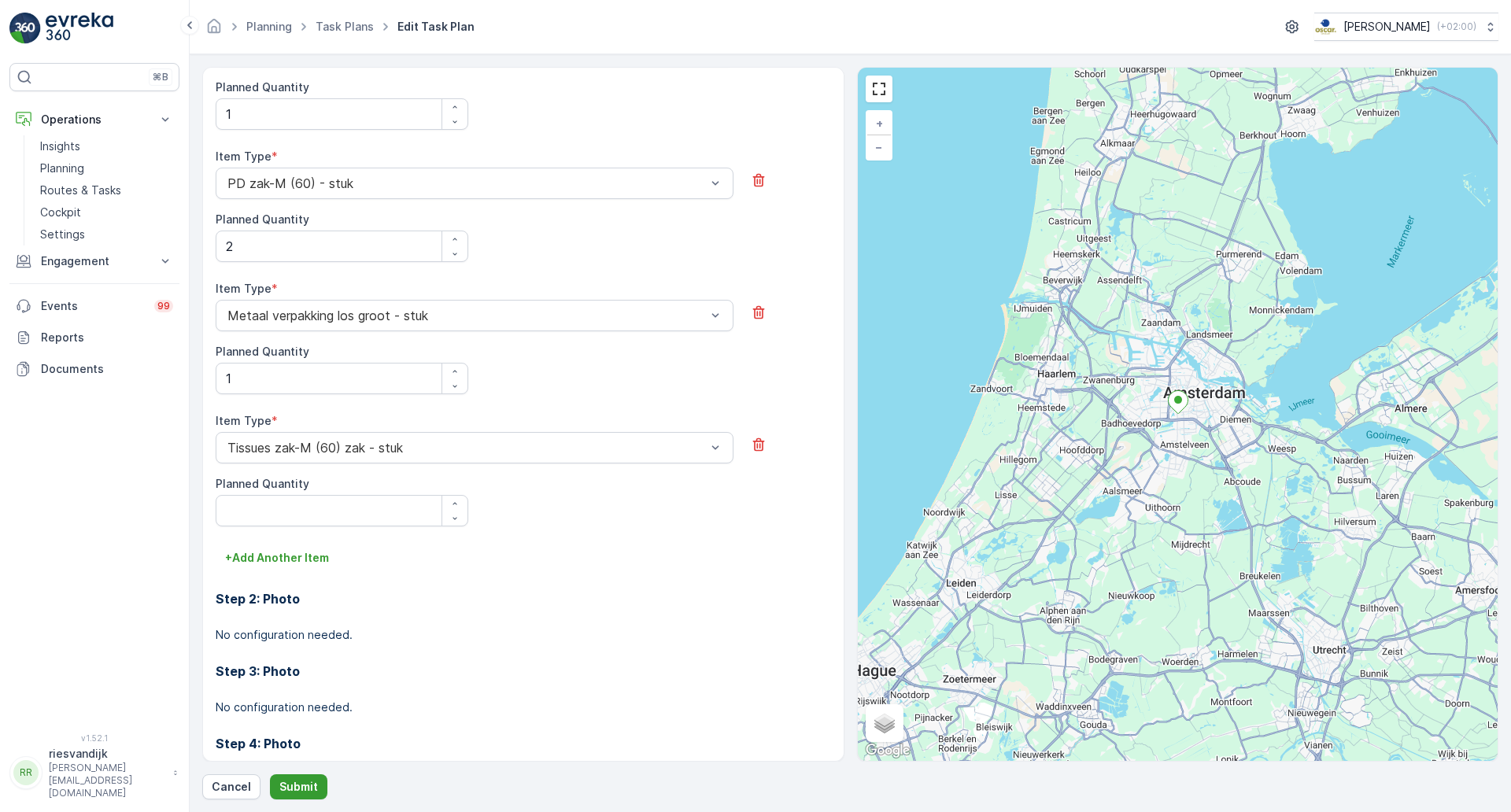
click at [307, 779] on p "Submit" at bounding box center [299, 787] width 39 height 16
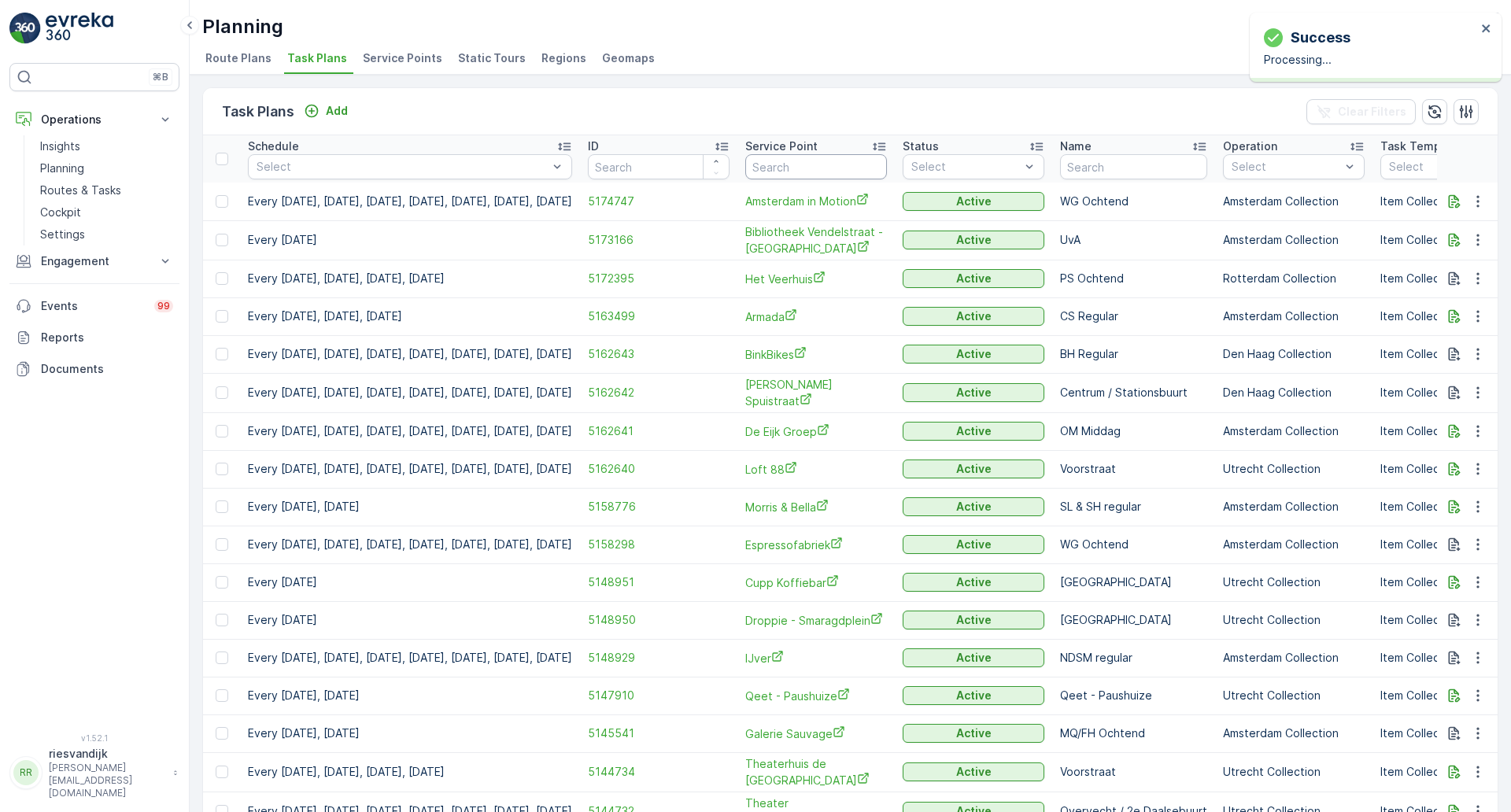
click at [887, 168] on input "text" at bounding box center [816, 167] width 141 height 25
type input "ash"
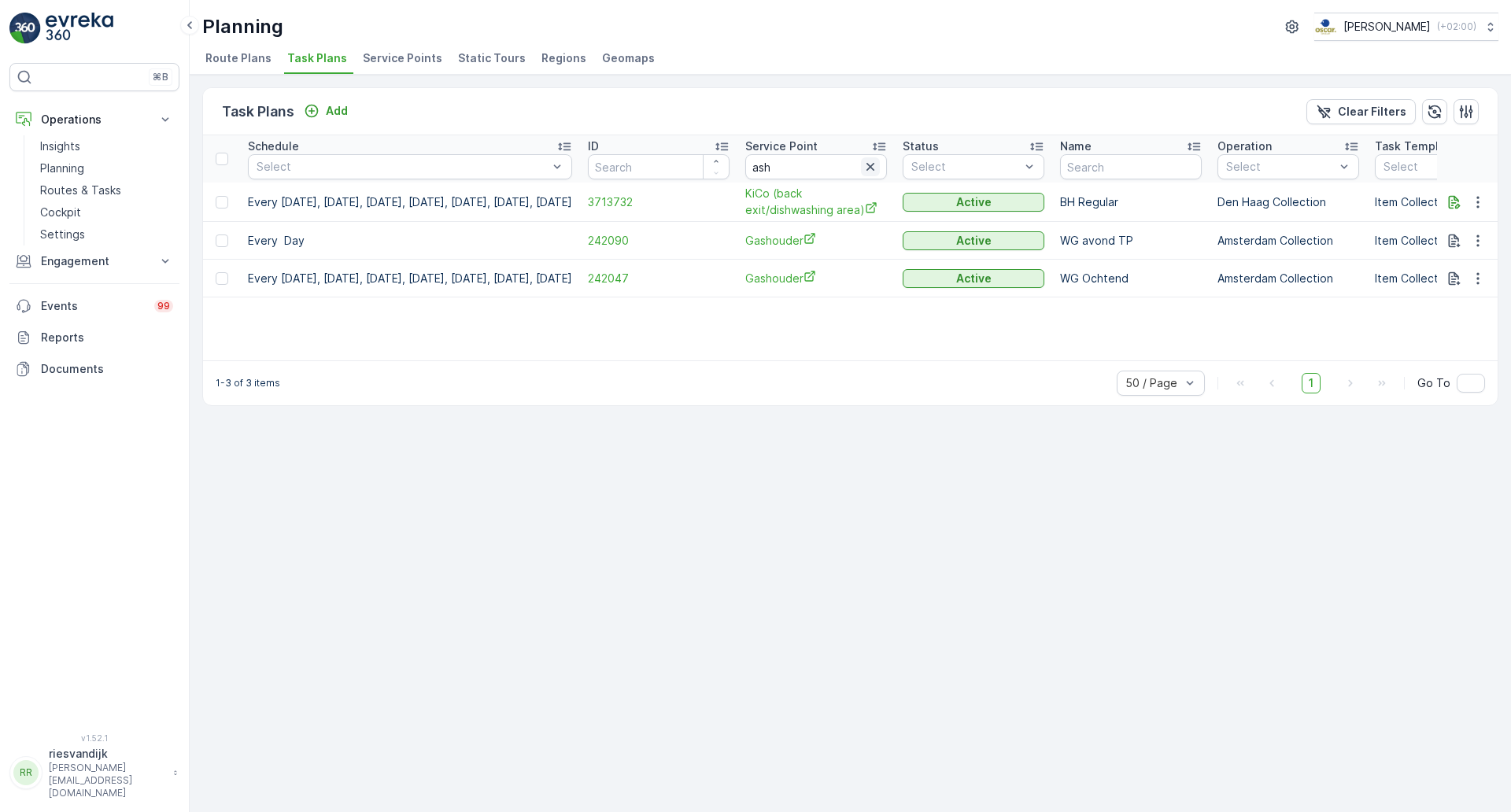
click at [874, 163] on icon "button" at bounding box center [870, 167] width 8 height 8
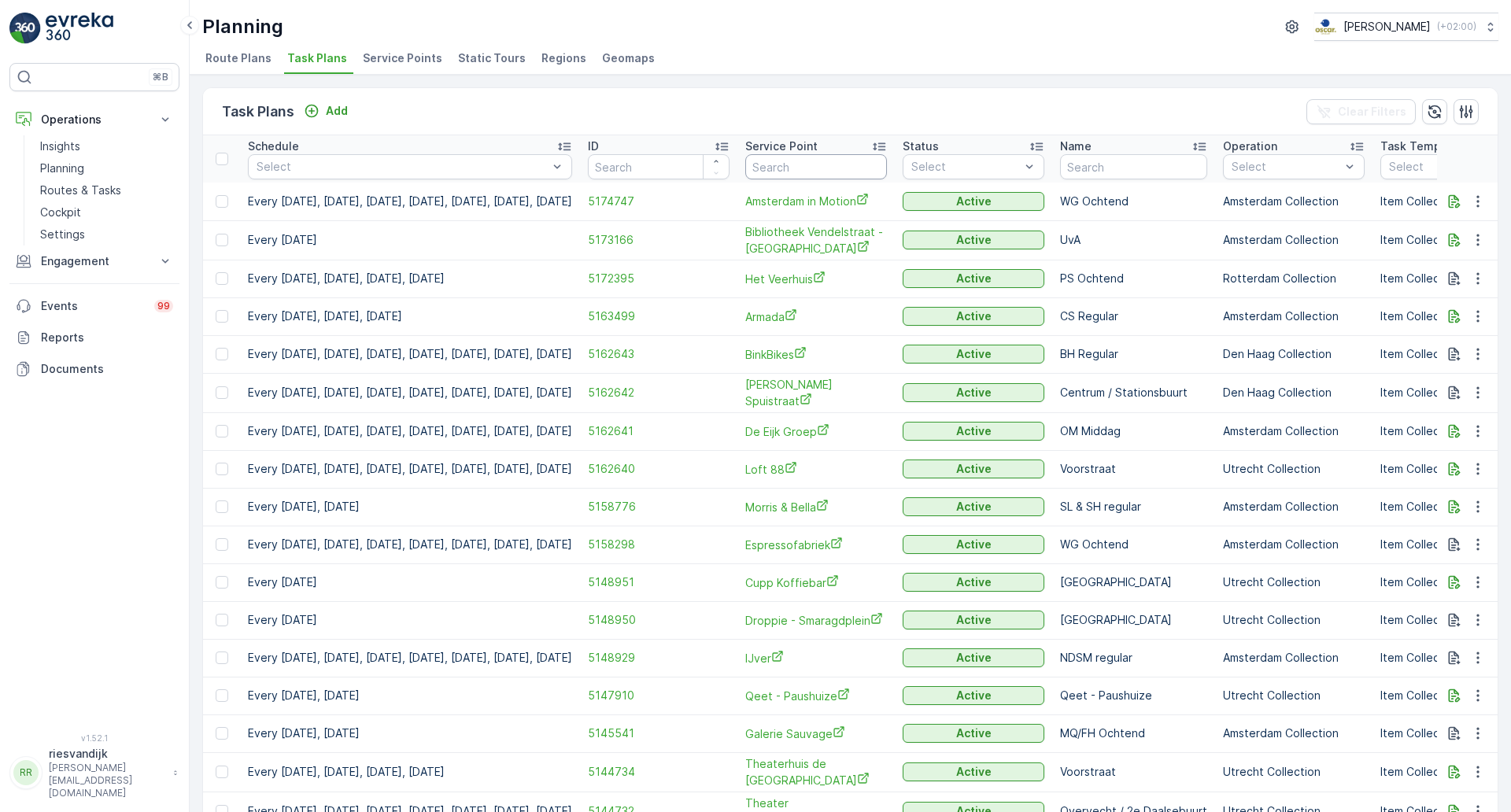
click at [887, 164] on input "text" at bounding box center [816, 167] width 141 height 25
type input "s"
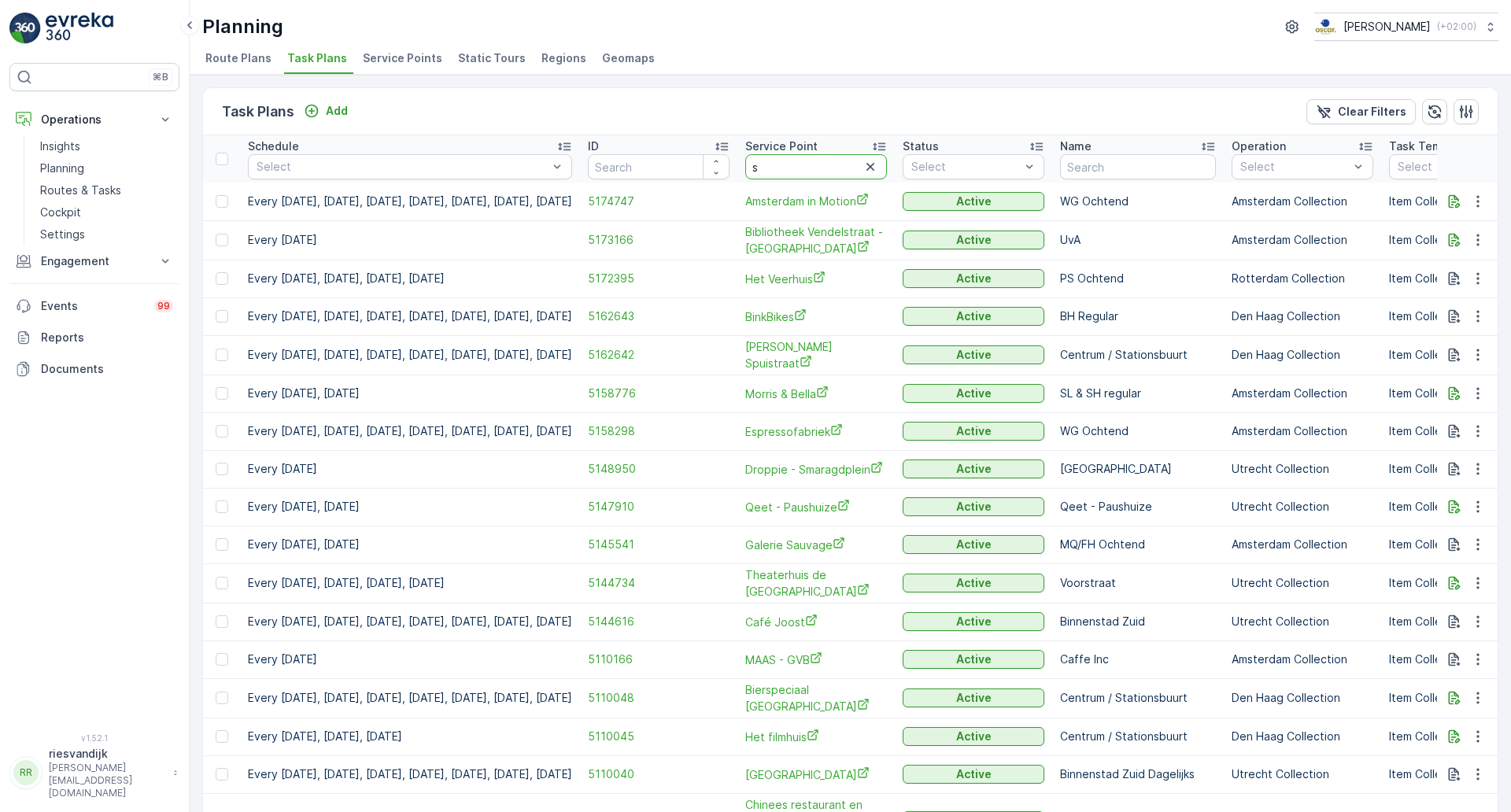
click at [849, 167] on input "s" at bounding box center [816, 167] width 141 height 25
type input "esh"
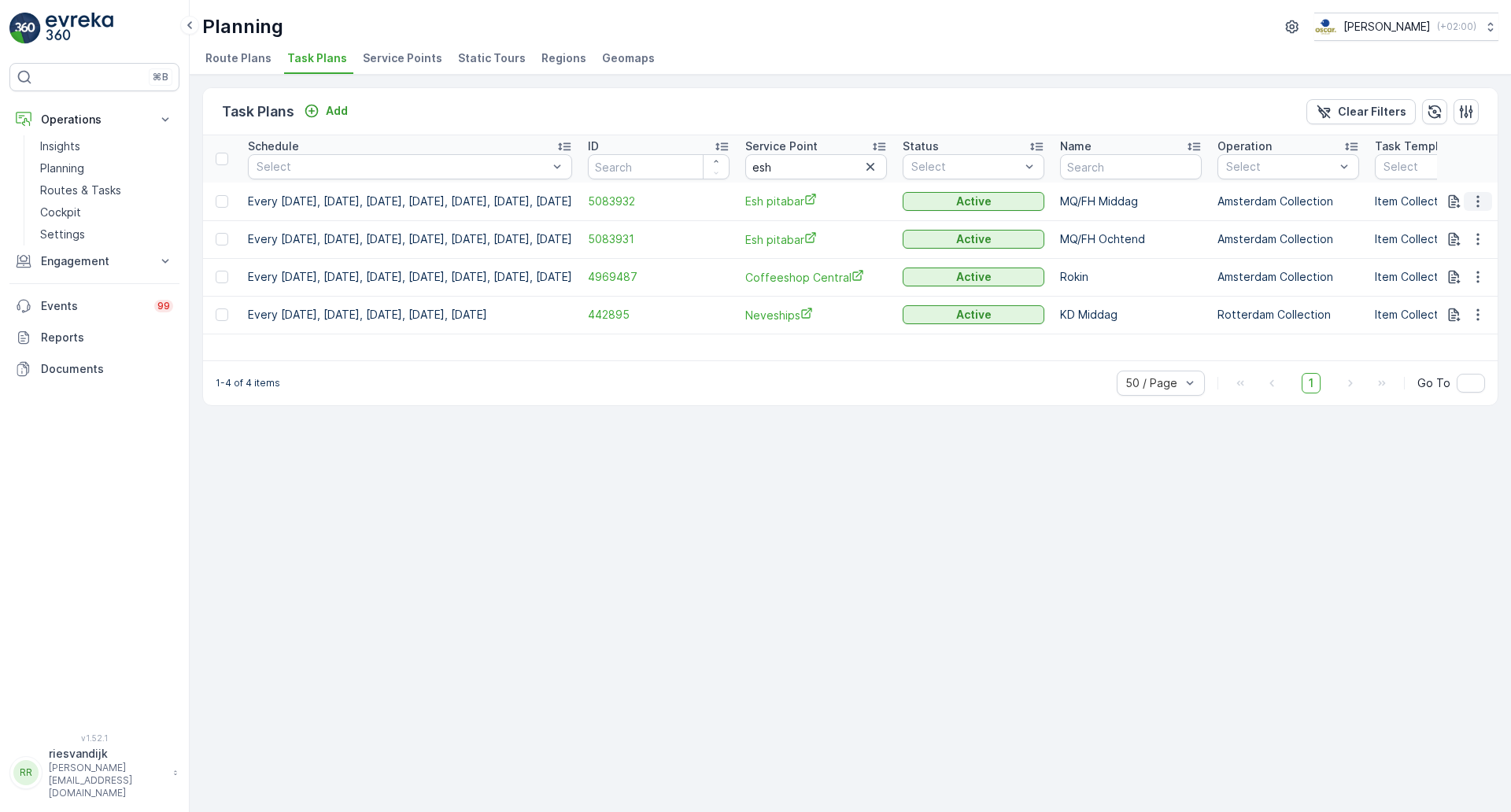
click at [1485, 199] on icon "button" at bounding box center [1478, 202] width 16 height 16
click at [1468, 245] on span "Edit Task Plan" at bounding box center [1450, 247] width 73 height 16
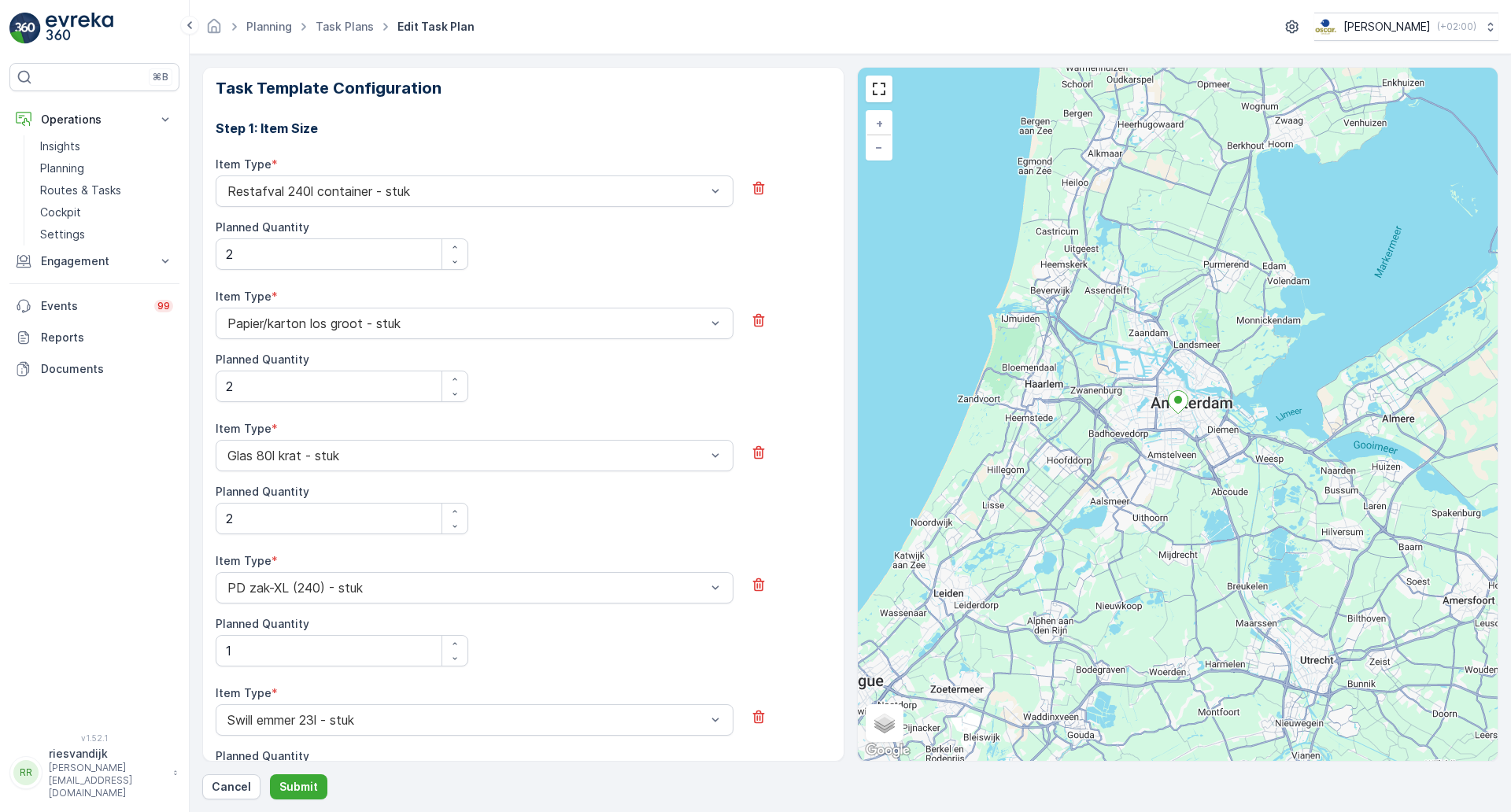
scroll to position [513, 0]
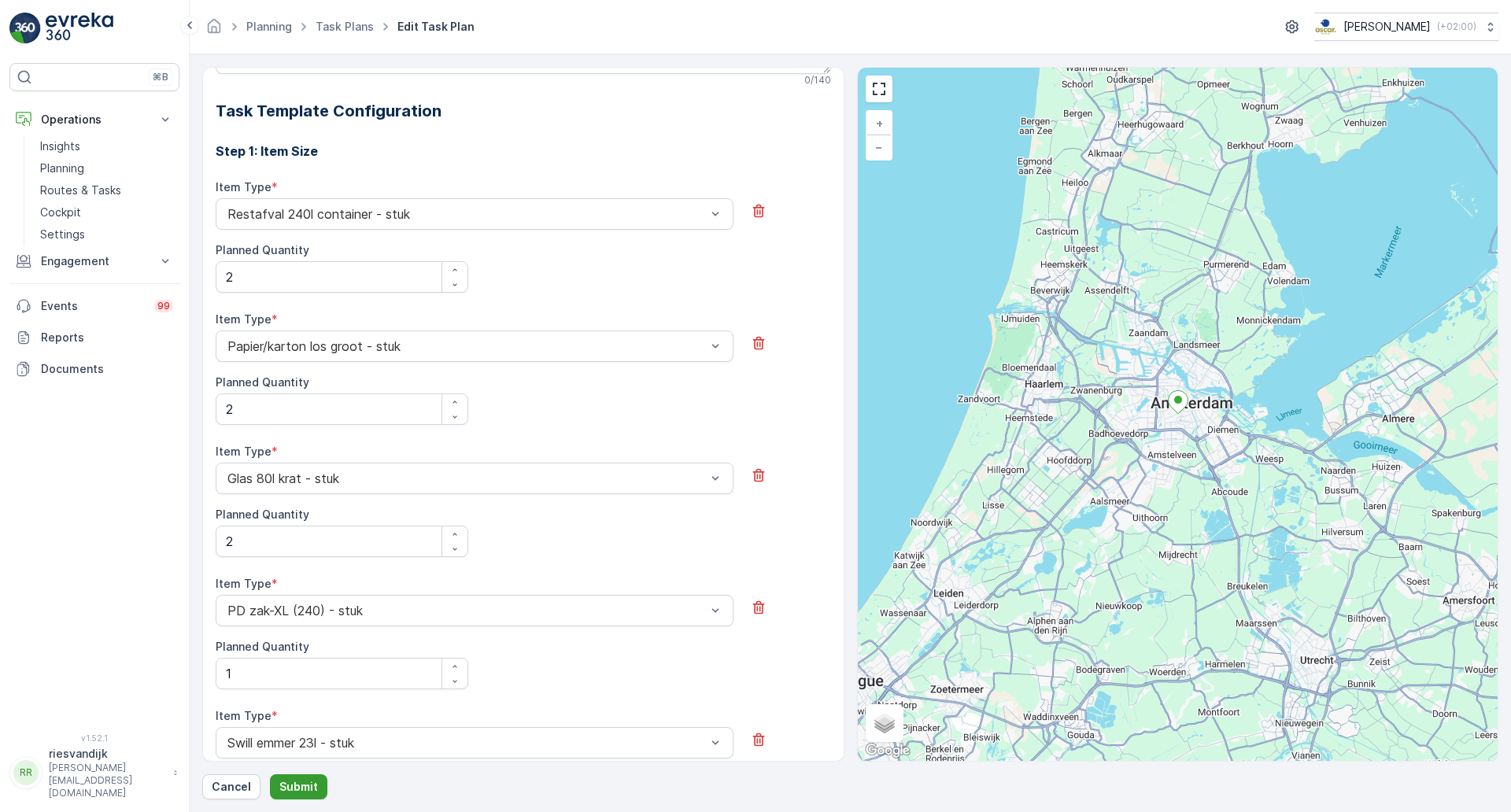
click at [307, 782] on p "Submit" at bounding box center [299, 787] width 39 height 16
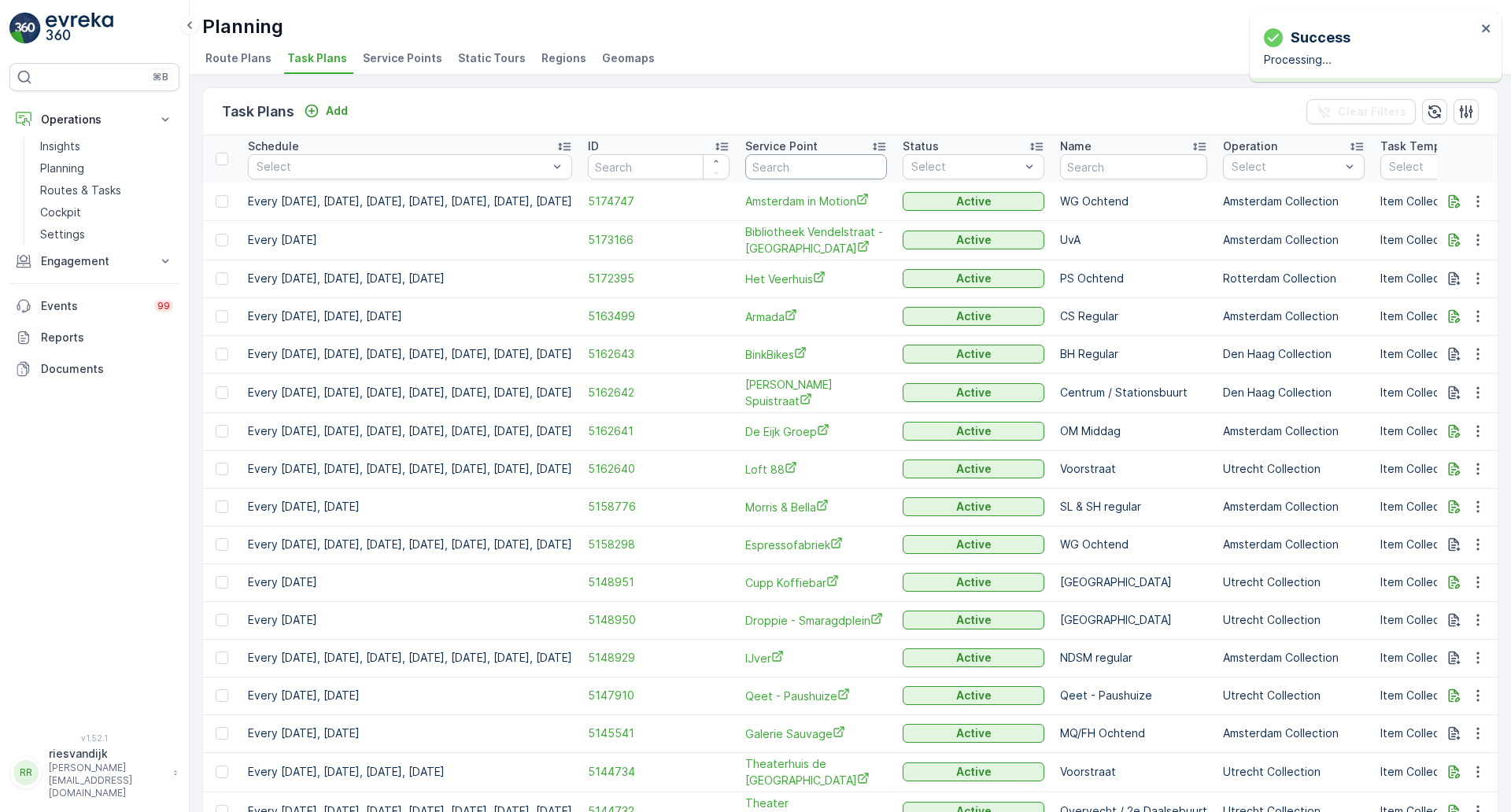
click at [873, 171] on input "text" at bounding box center [816, 167] width 141 height 25
type input "esh"
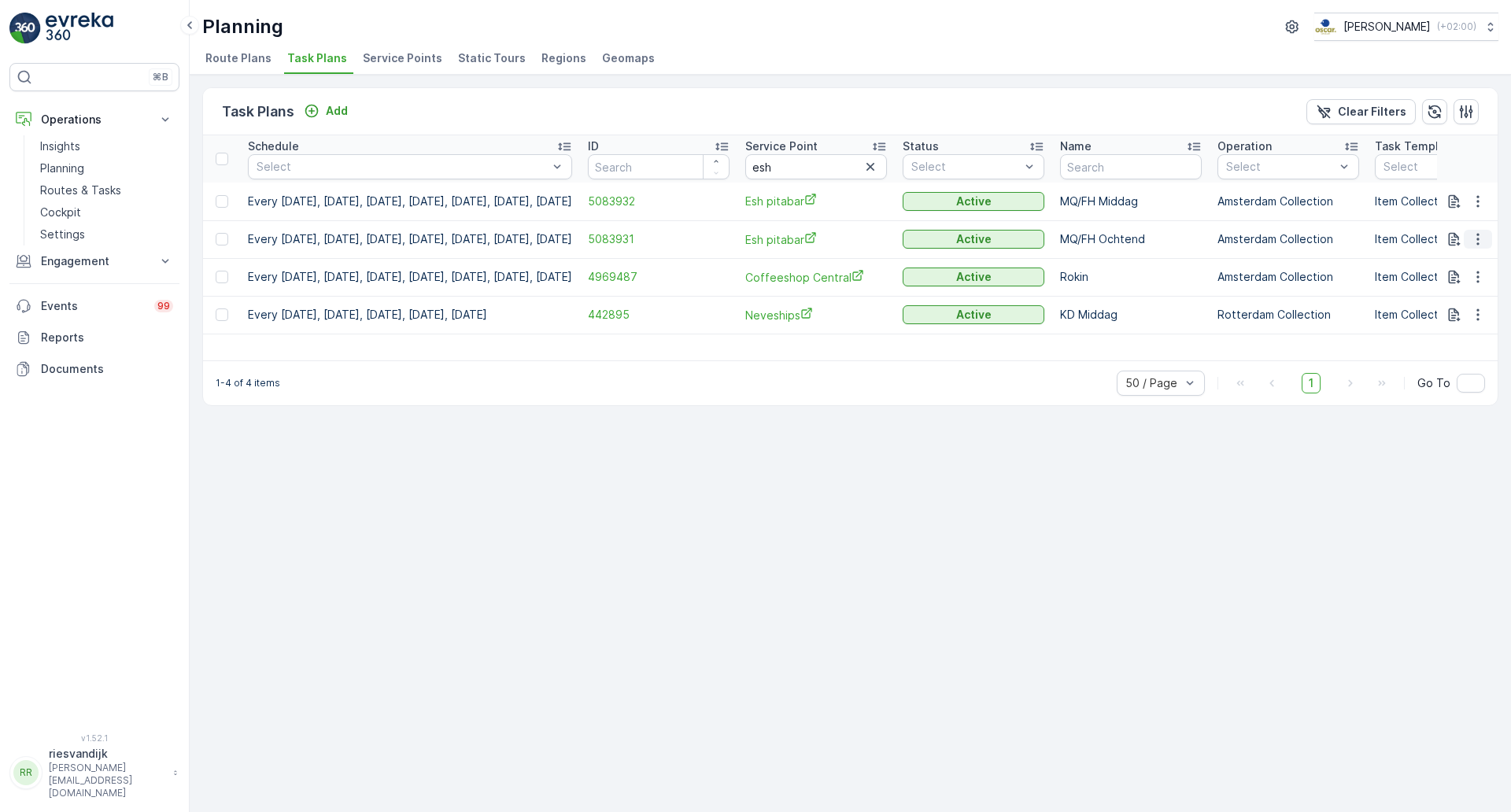
click at [1471, 241] on icon "button" at bounding box center [1478, 240] width 16 height 16
click at [1459, 284] on span "Edit Task Plan" at bounding box center [1450, 285] width 73 height 16
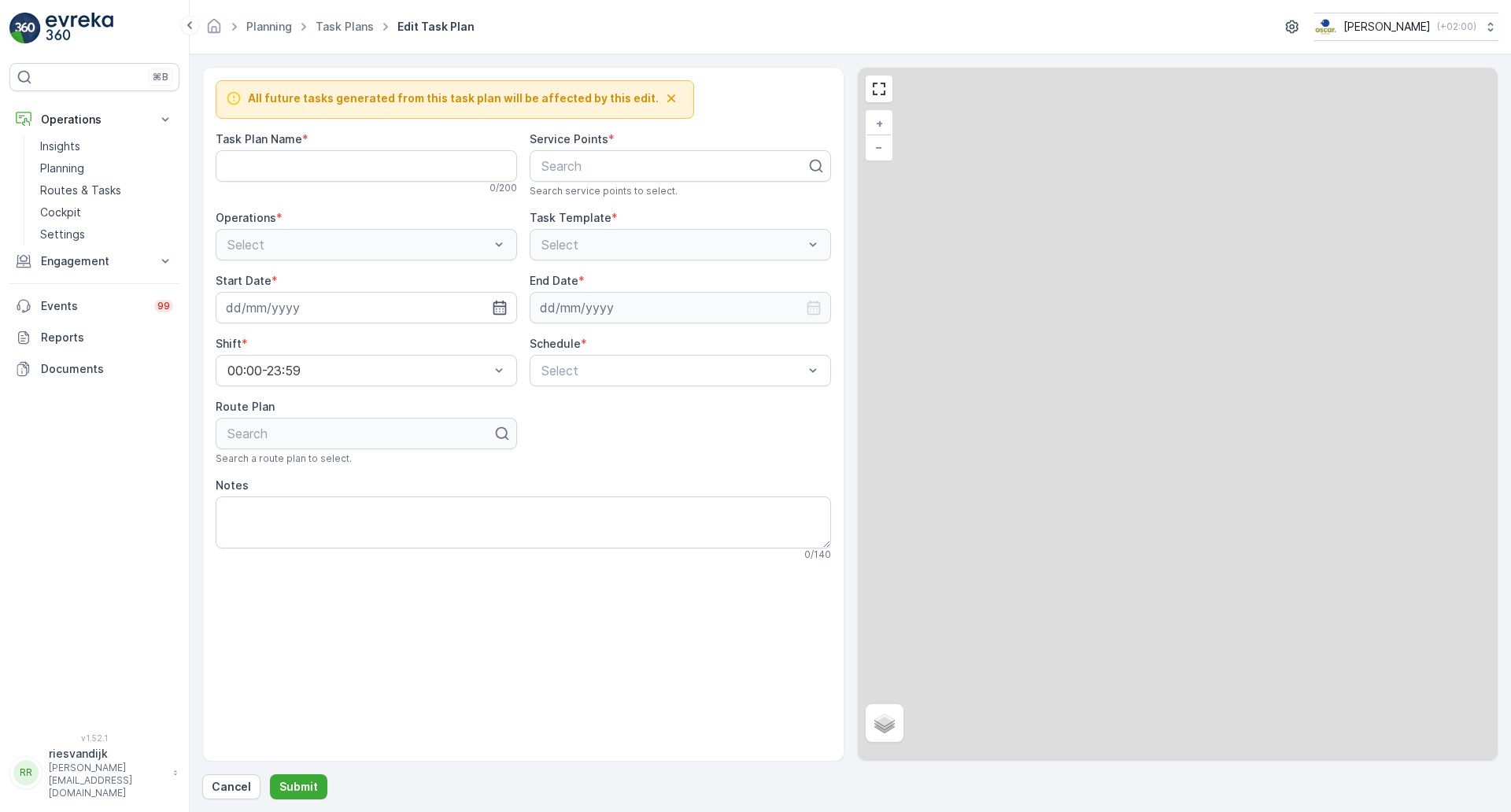
type Name "MQ/FH Ochtend"
type input "01.09.2025"
type input "31.12.2030"
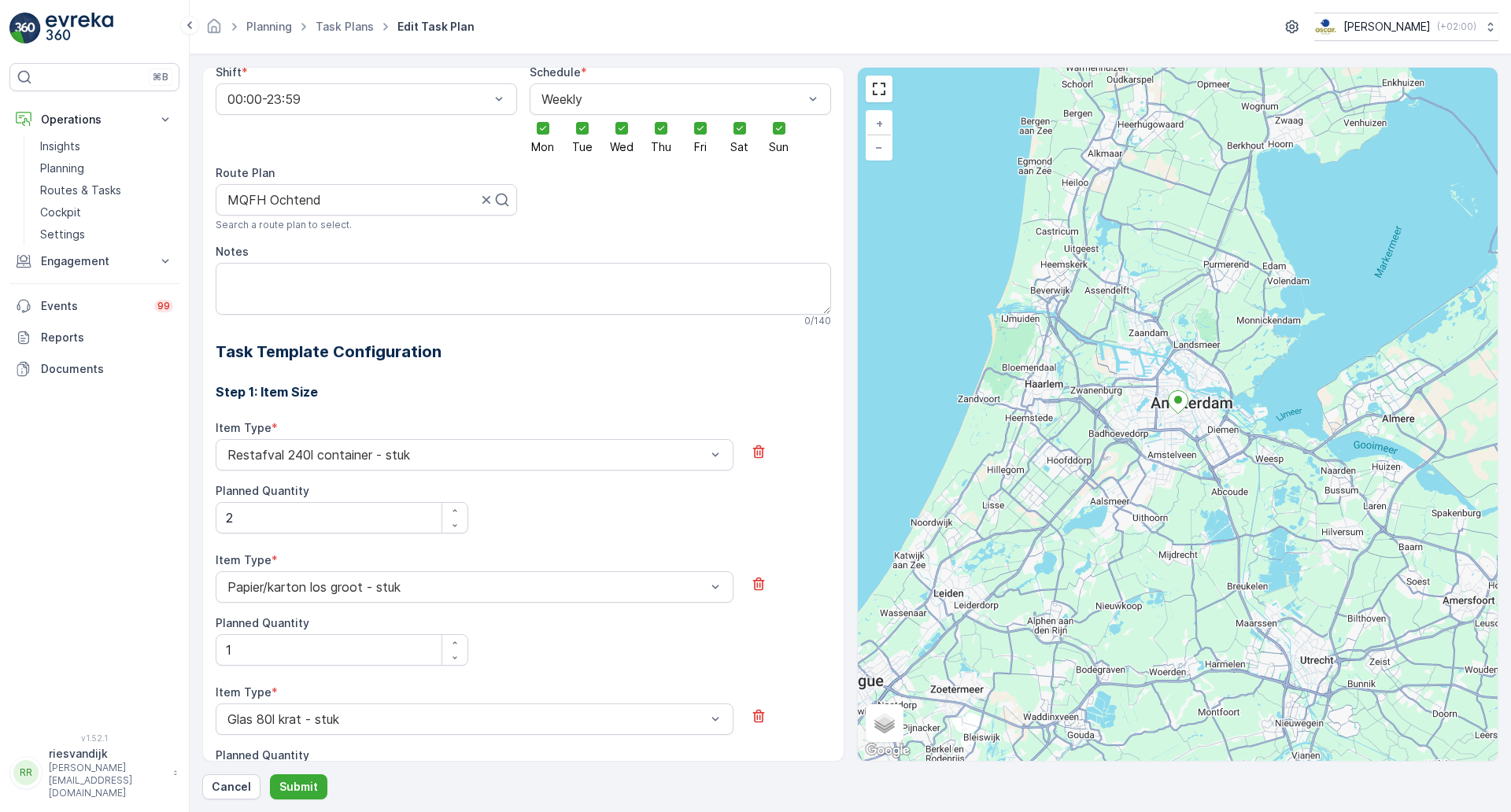
scroll to position [217, 0]
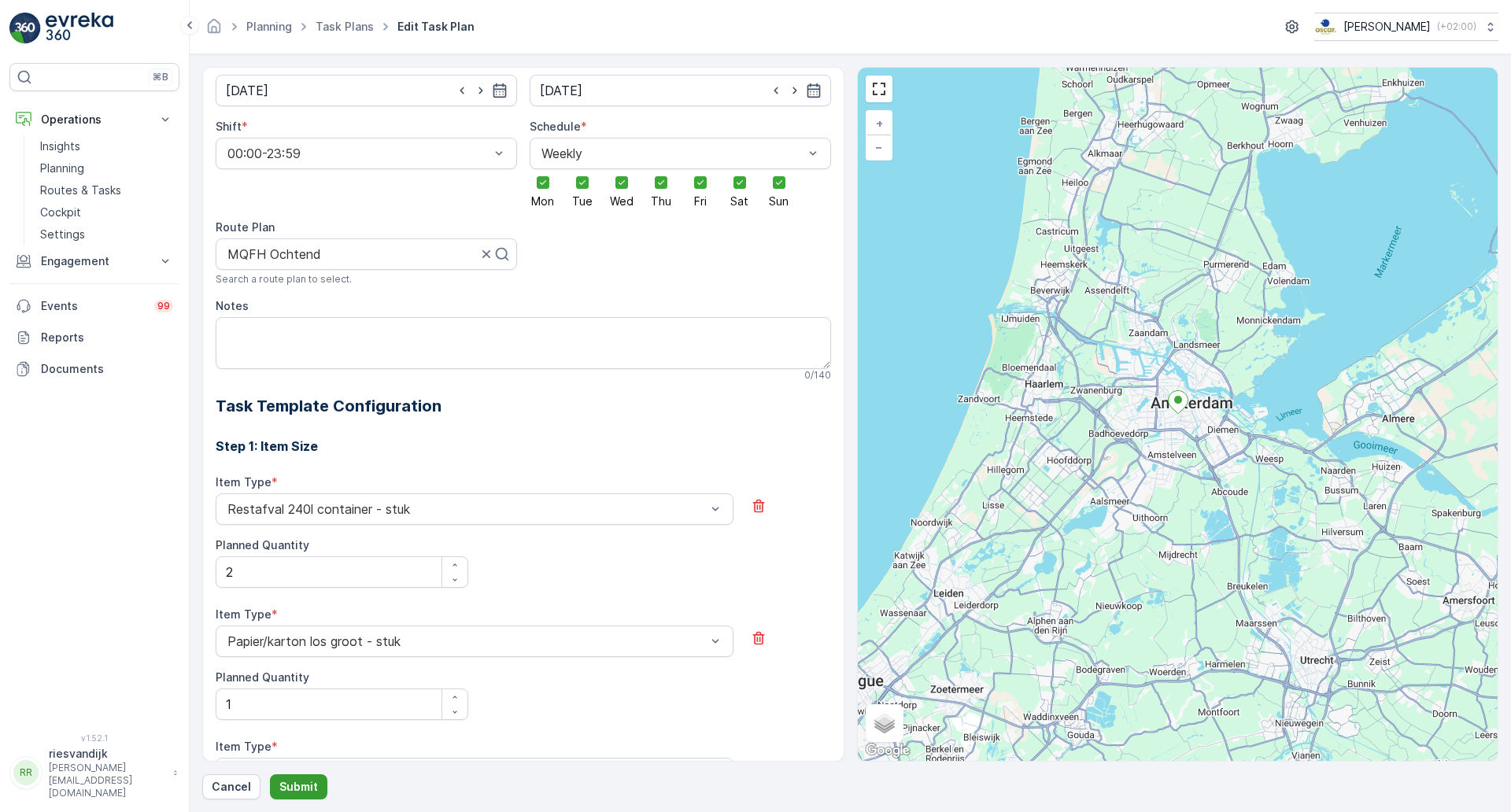
click at [307, 780] on p "Submit" at bounding box center [299, 787] width 39 height 16
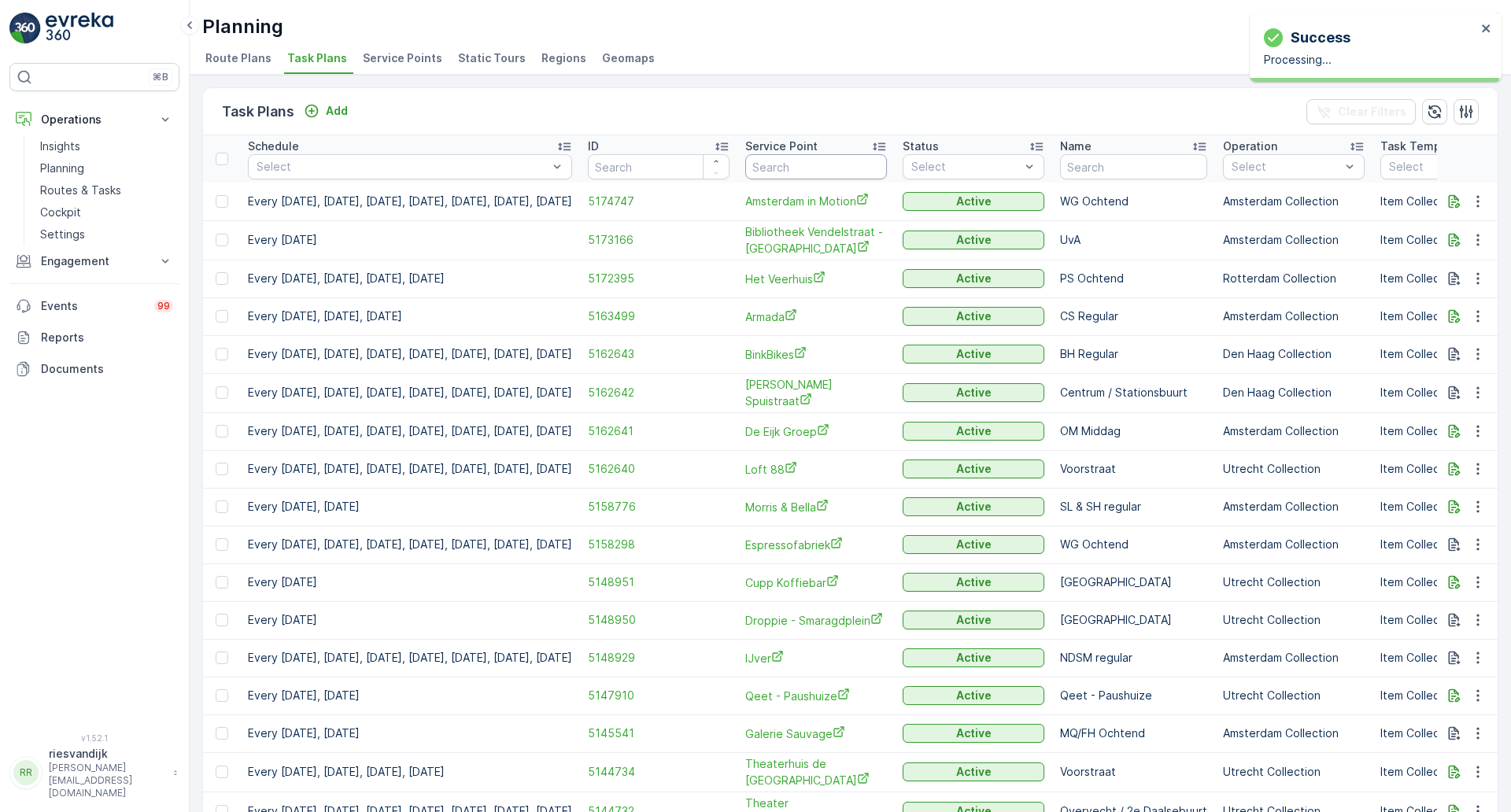
click at [836, 169] on input "text" at bounding box center [816, 167] width 141 height 25
type input "ijver"
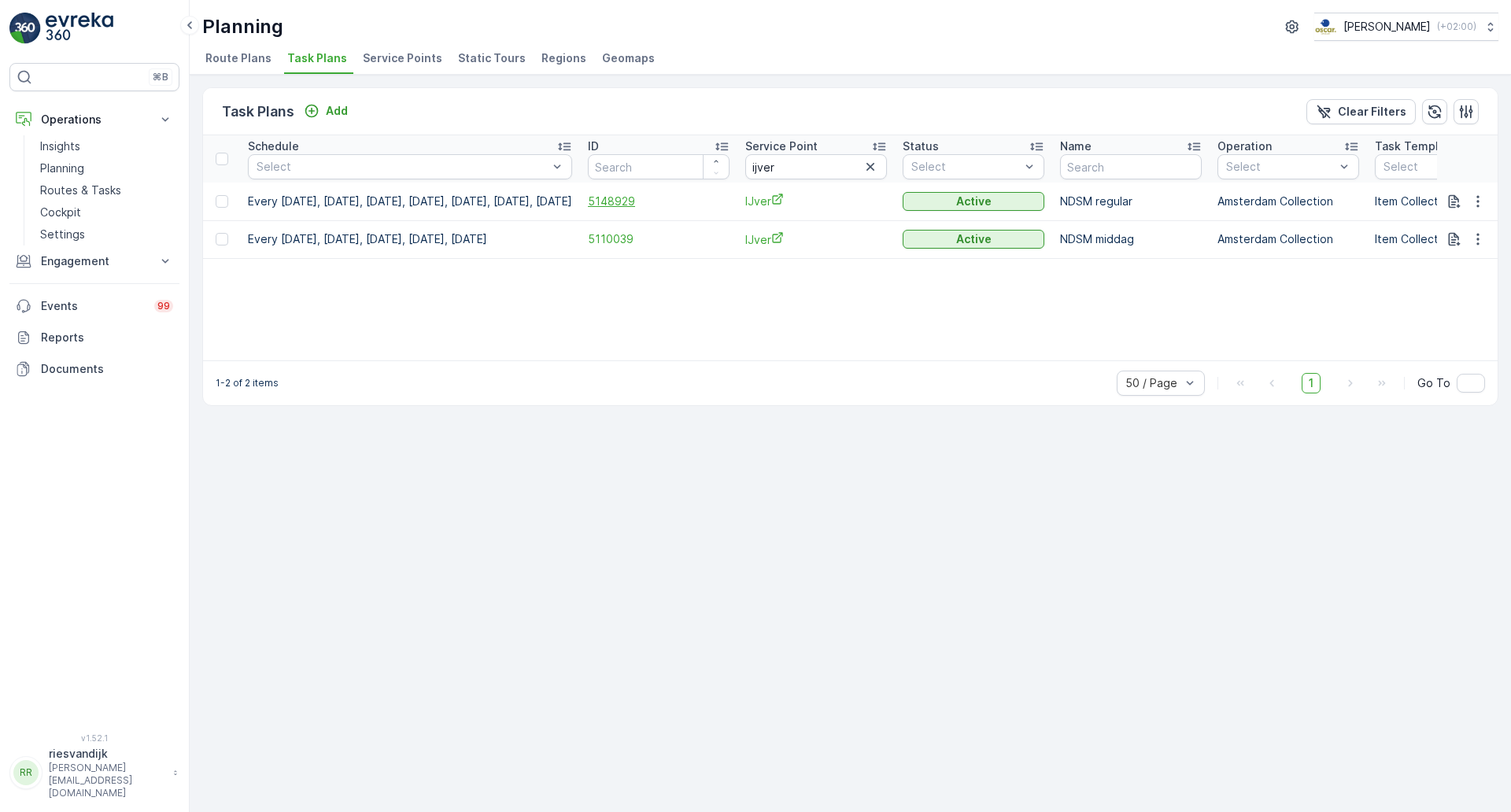
click at [673, 207] on span "5148929" at bounding box center [658, 202] width 141 height 16
click at [1477, 192] on button "button" at bounding box center [1478, 202] width 28 height 19
click at [1475, 253] on span "Edit Task Plan" at bounding box center [1450, 247] width 73 height 16
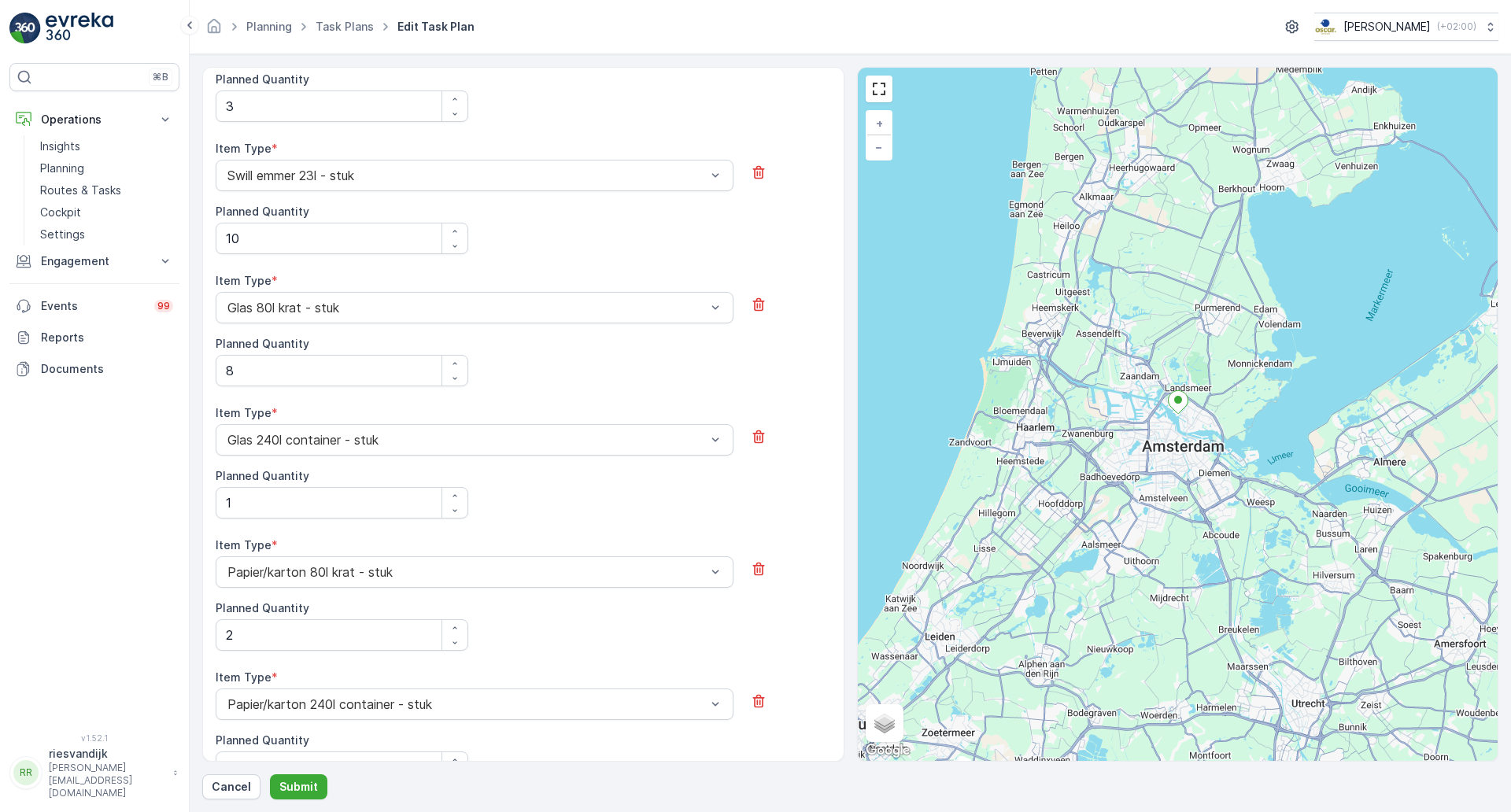
scroll to position [679, 0]
click at [453, 369] on icon "button" at bounding box center [455, 368] width 10 height 10
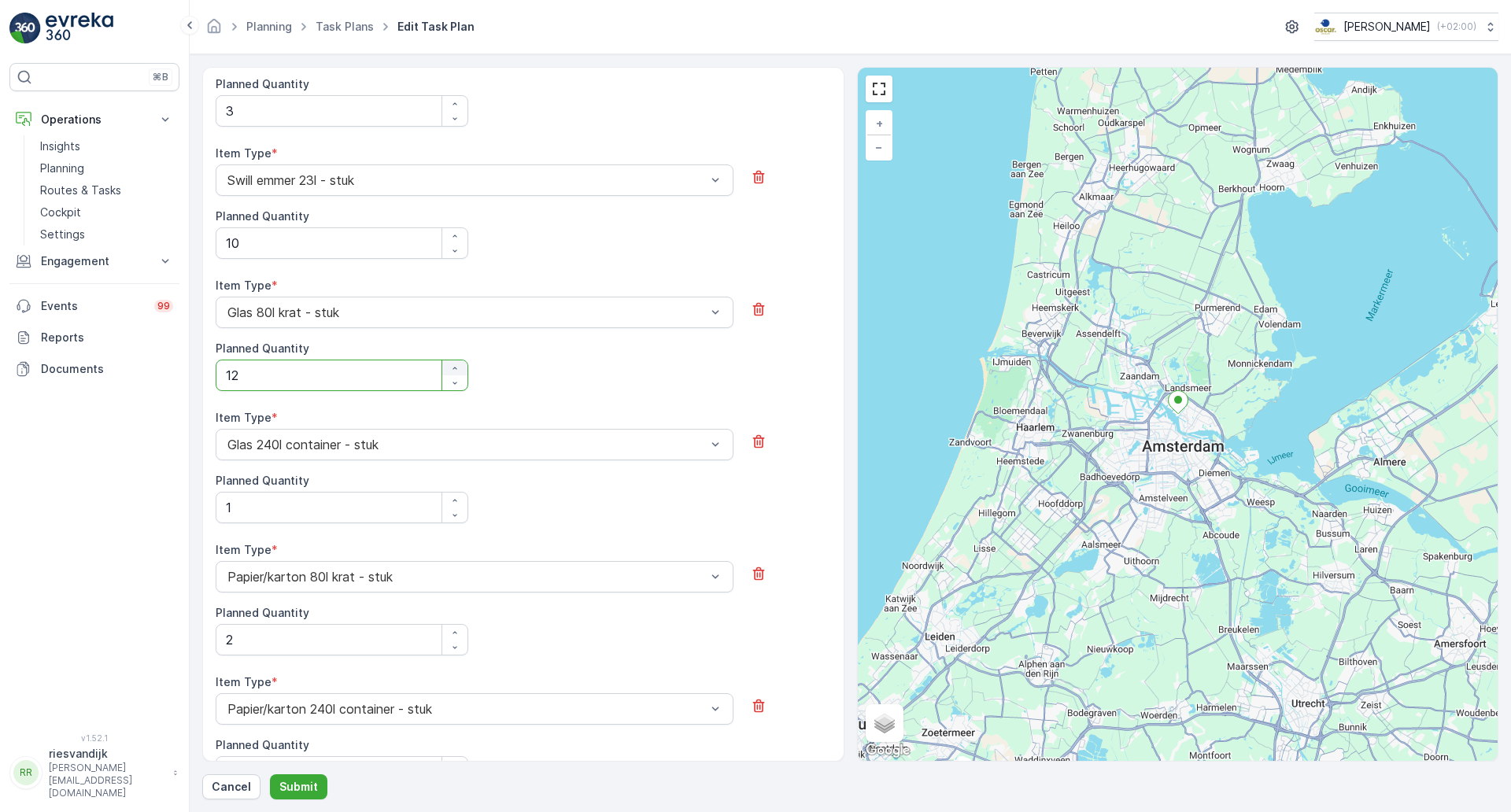
click at [453, 369] on icon "button" at bounding box center [455, 368] width 10 height 10
click at [453, 370] on icon "button" at bounding box center [455, 368] width 10 height 10
click at [457, 374] on button "button" at bounding box center [455, 368] width 25 height 15
click at [457, 373] on button "button" at bounding box center [455, 368] width 25 height 15
click at [455, 372] on icon "button" at bounding box center [455, 368] width 10 height 10
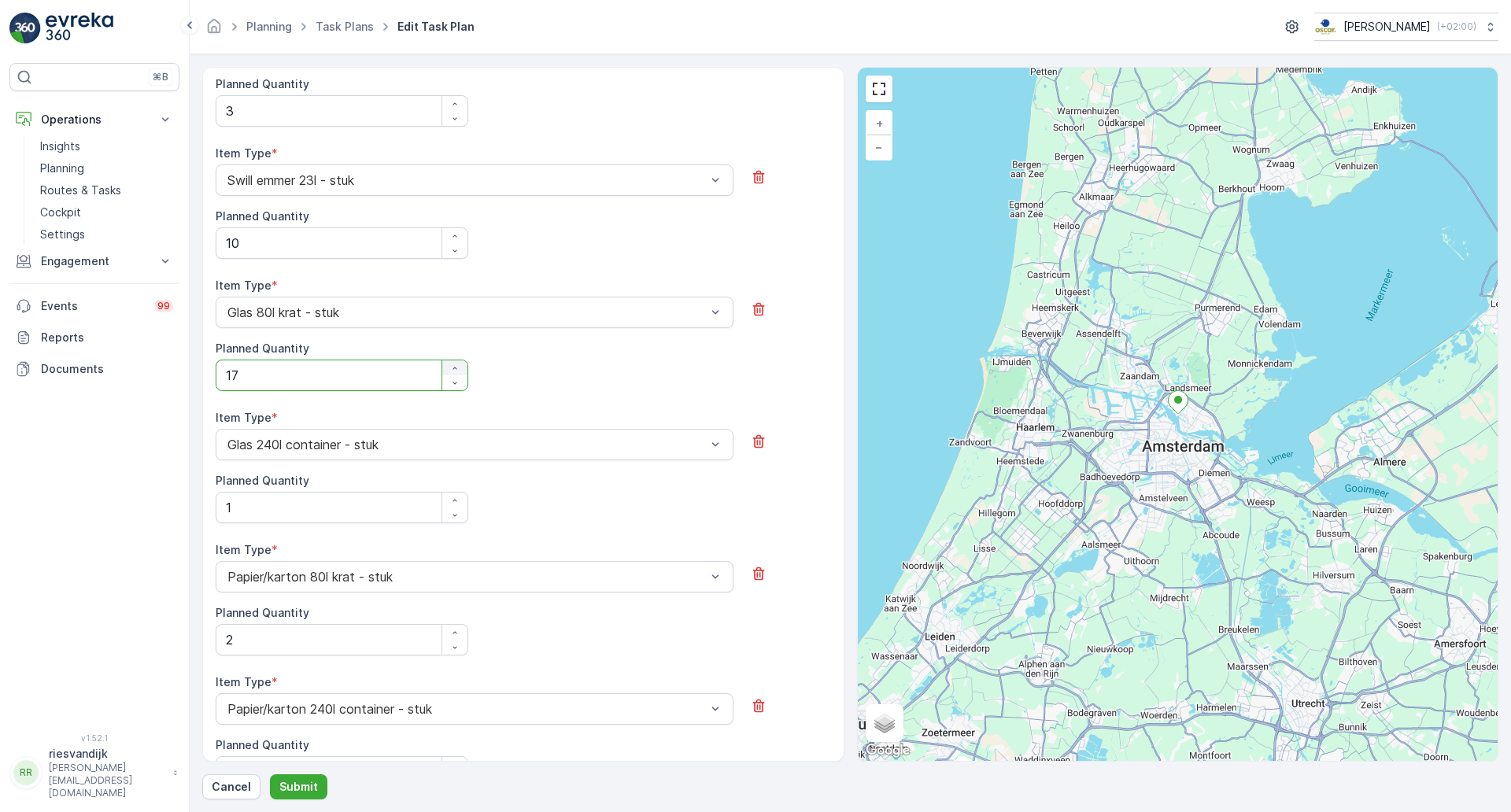
click at [454, 372] on icon "button" at bounding box center [455, 368] width 10 height 10
type Quantity "20"
click at [523, 384] on div "Item Type * Glas 80l krat - stuk Planned Quantity 20" at bounding box center [523, 334] width 615 height 113
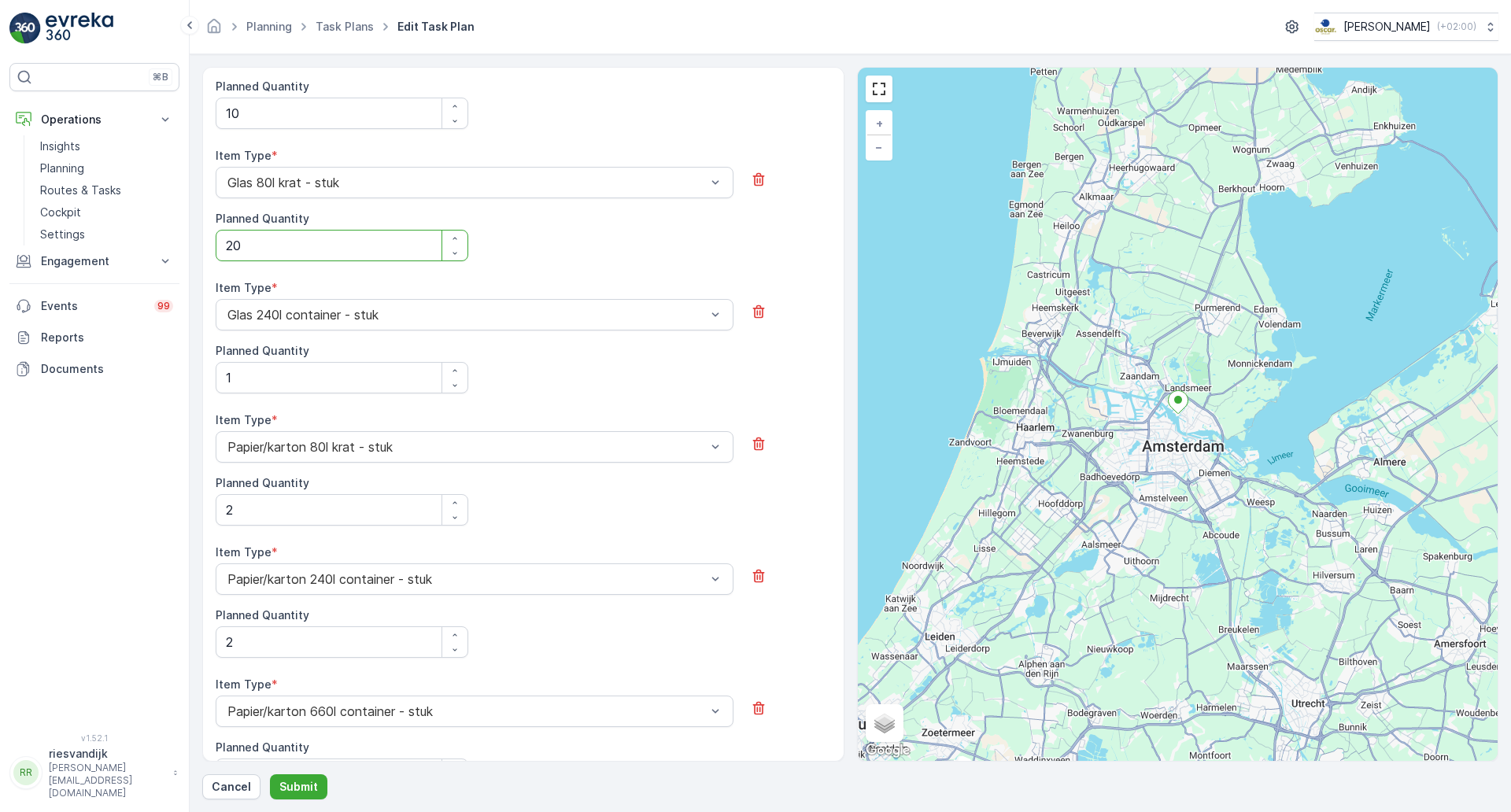
scroll to position [777, 0]
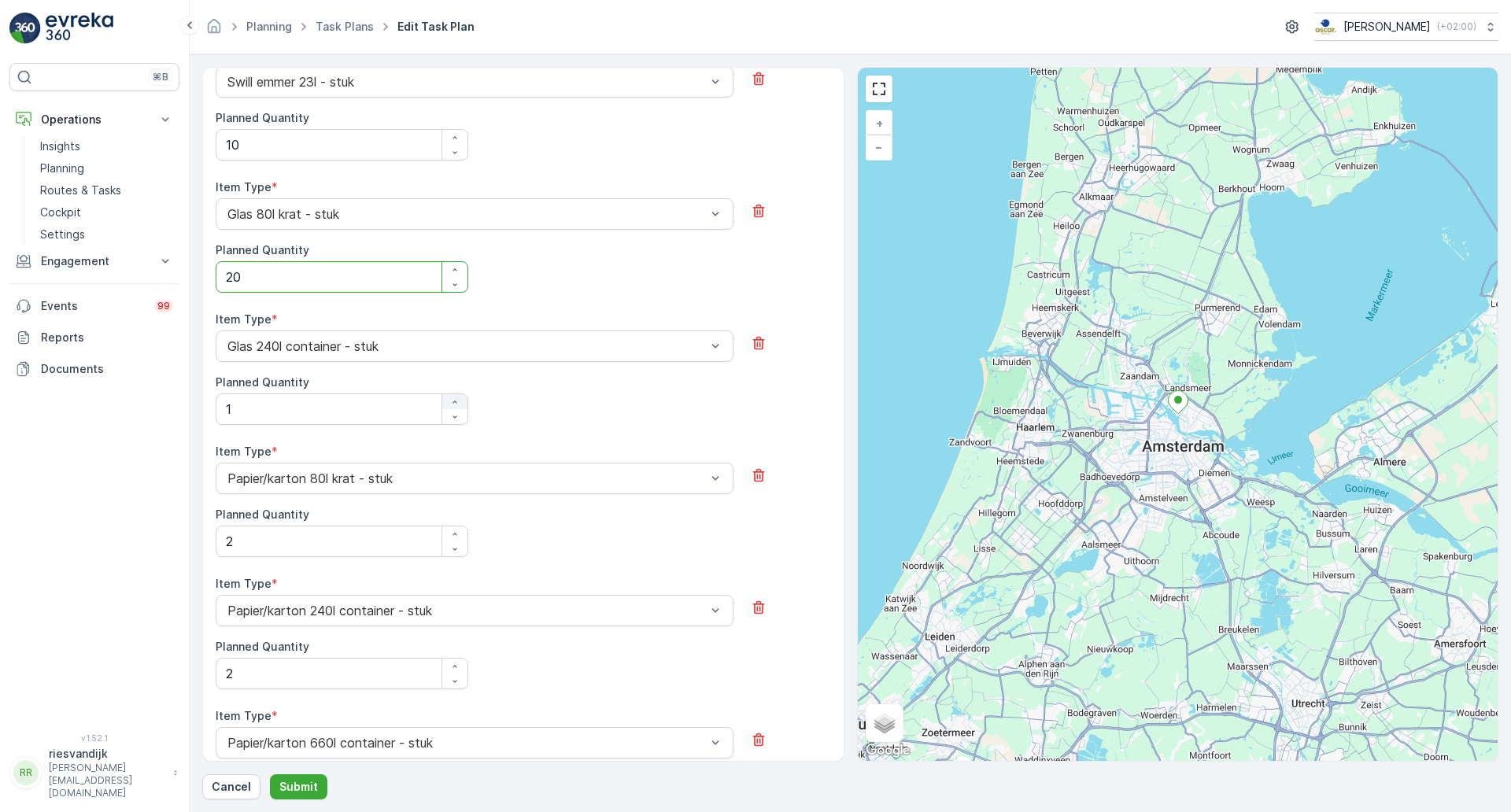
click at [459, 400] on div "button" at bounding box center [455, 402] width 25 height 10
type Quantity "2"
click at [525, 404] on div "Item Type * Glas 240l container - stuk Planned Quantity 2" at bounding box center [523, 368] width 615 height 113
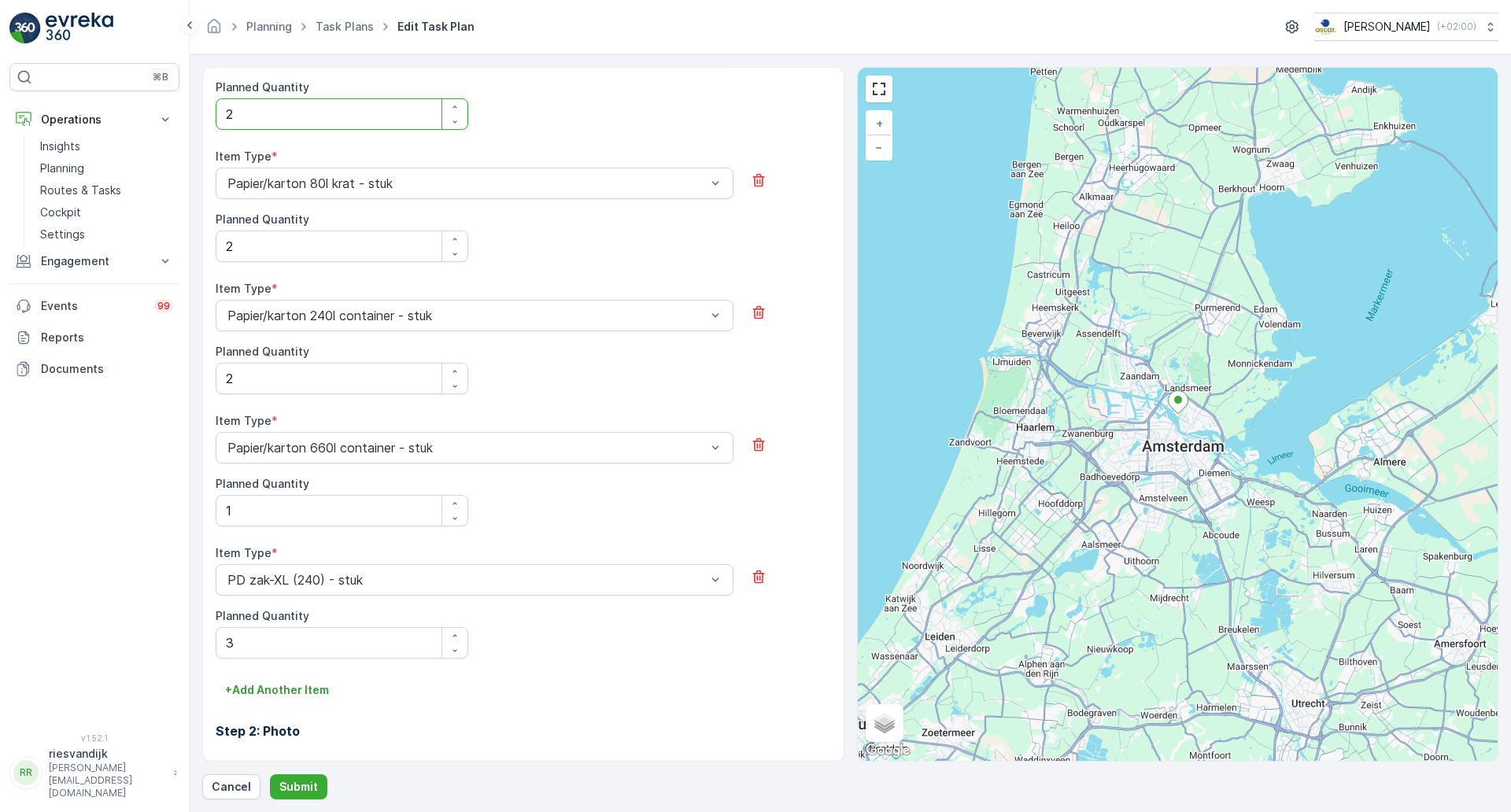
scroll to position [1170, 0]
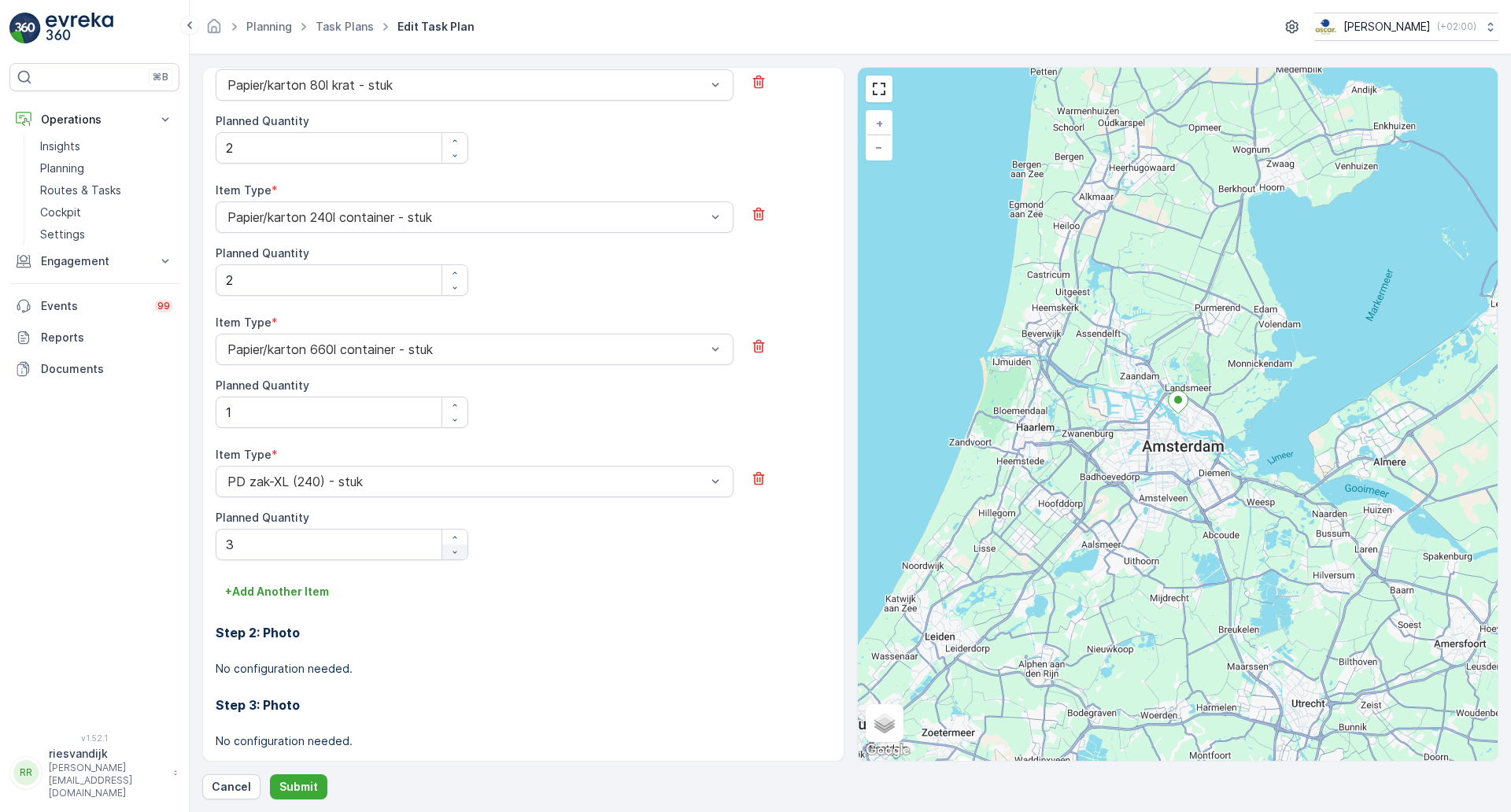
click at [460, 557] on div "button" at bounding box center [455, 552] width 25 height 10
type Quantity "2"
click at [494, 553] on div "Item Type * PD zak-XL (240) - stuk Planned Quantity 2" at bounding box center [523, 503] width 615 height 113
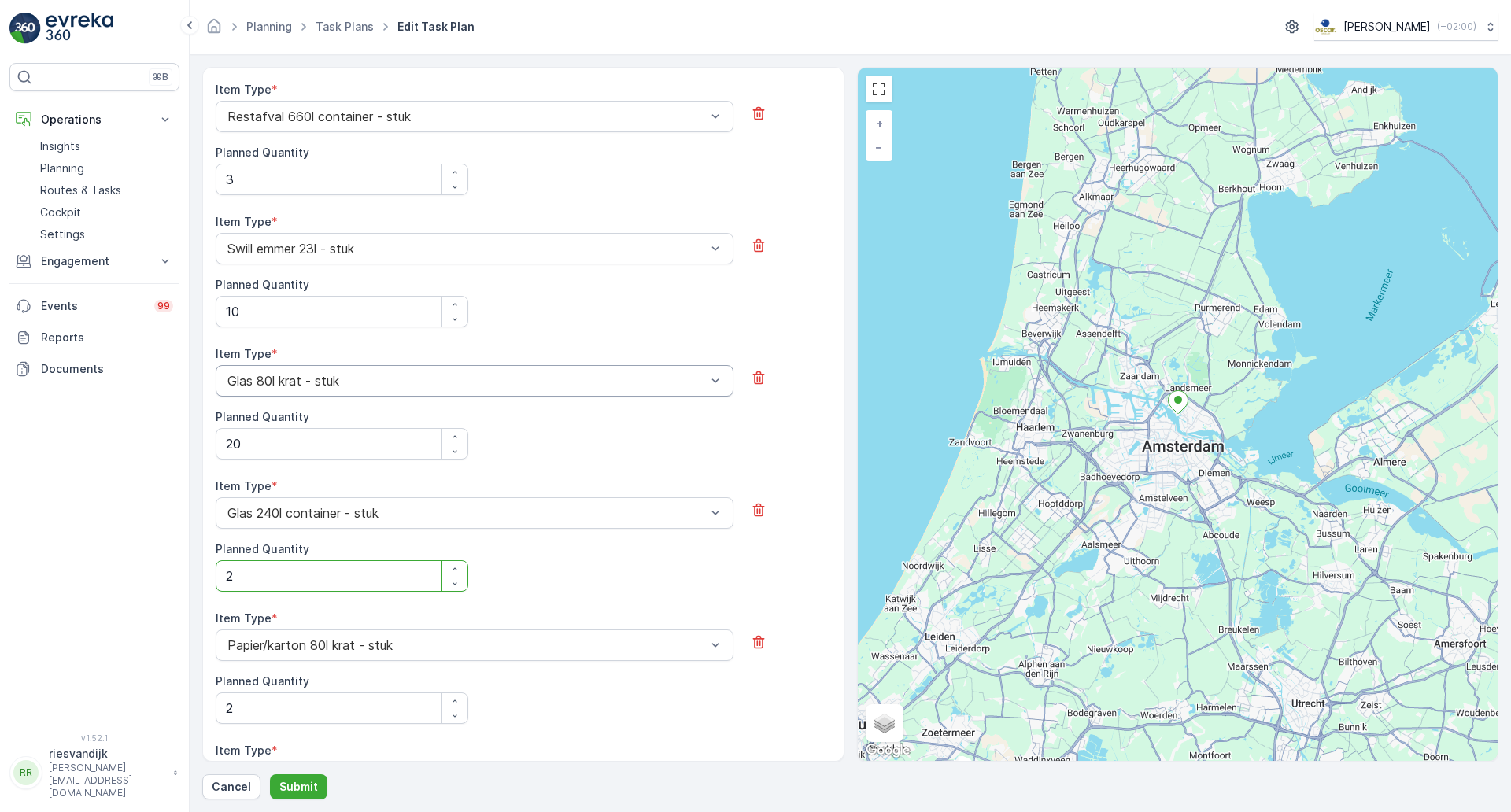
scroll to position [580, 0]
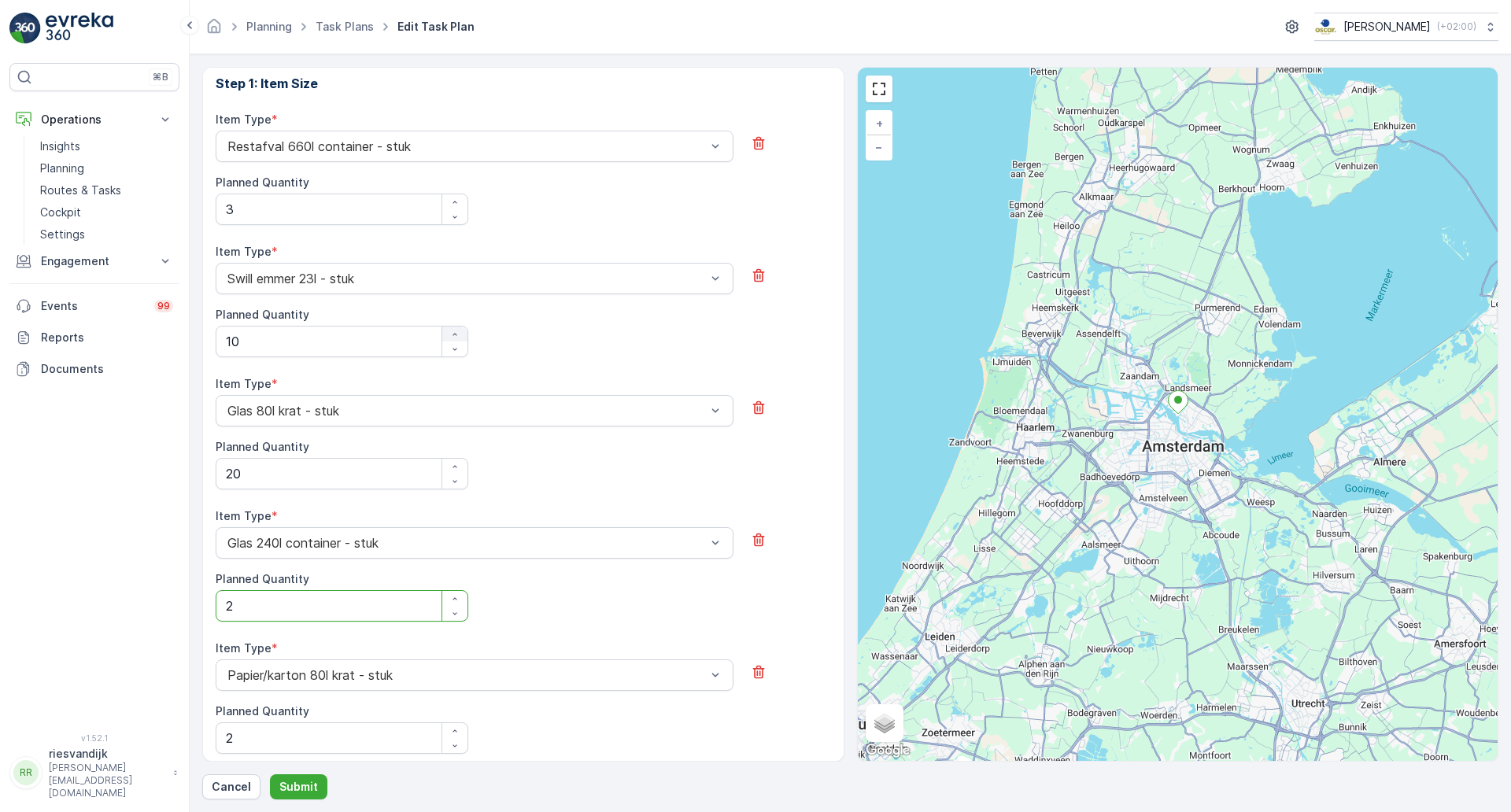
click at [453, 332] on icon "button" at bounding box center [455, 334] width 10 height 10
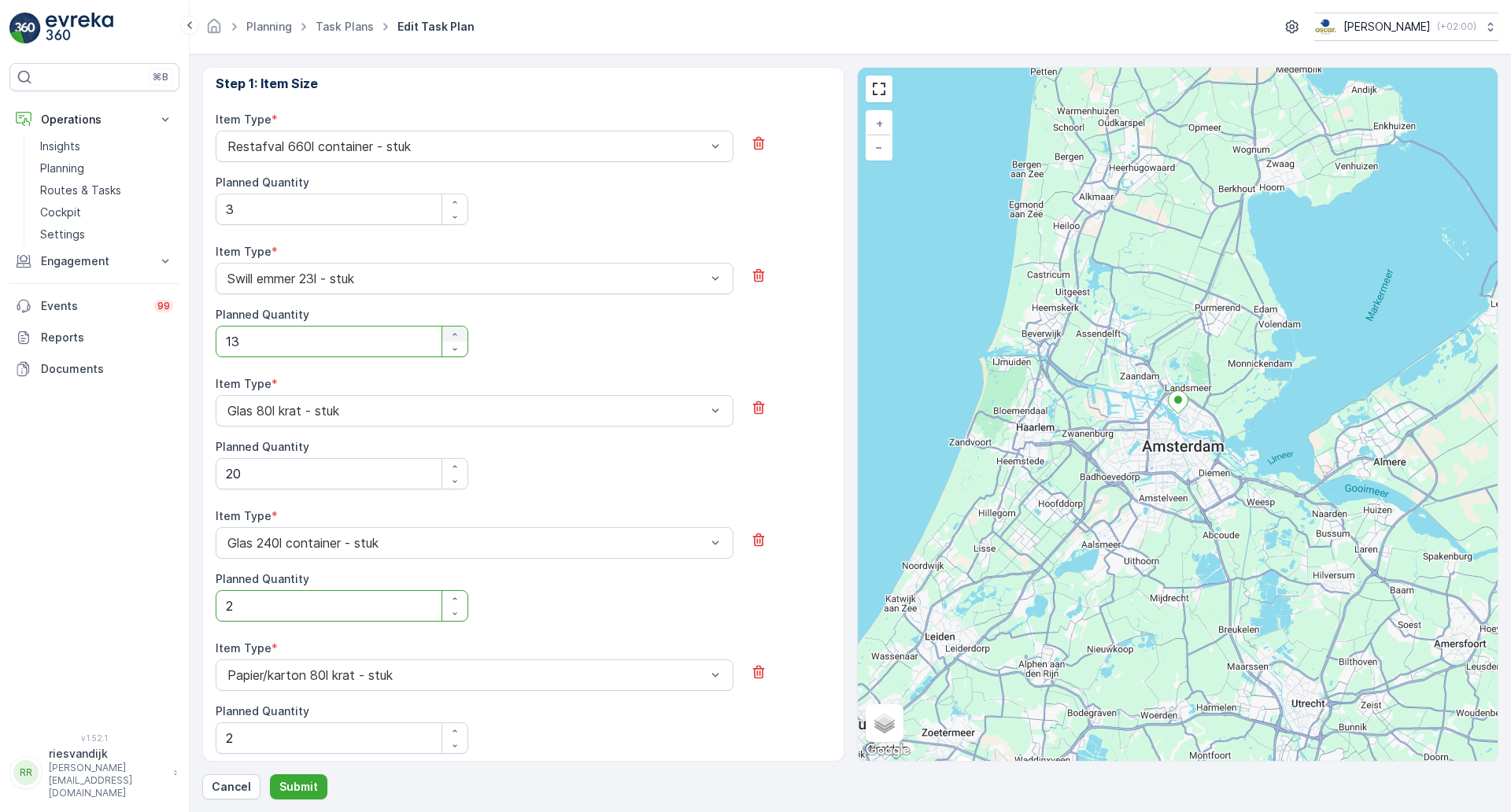
type Quantity "15"
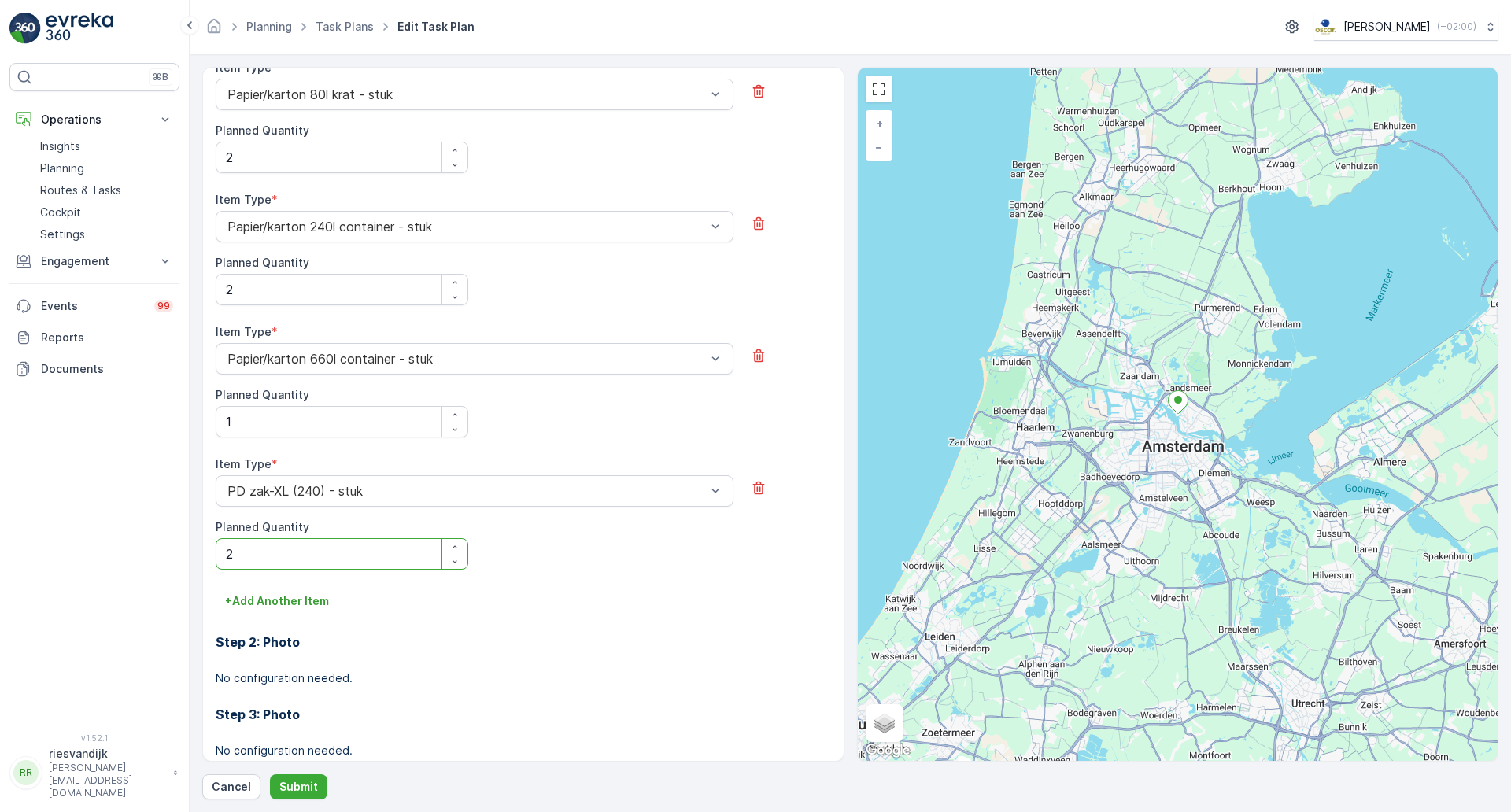
scroll to position [1170, 0]
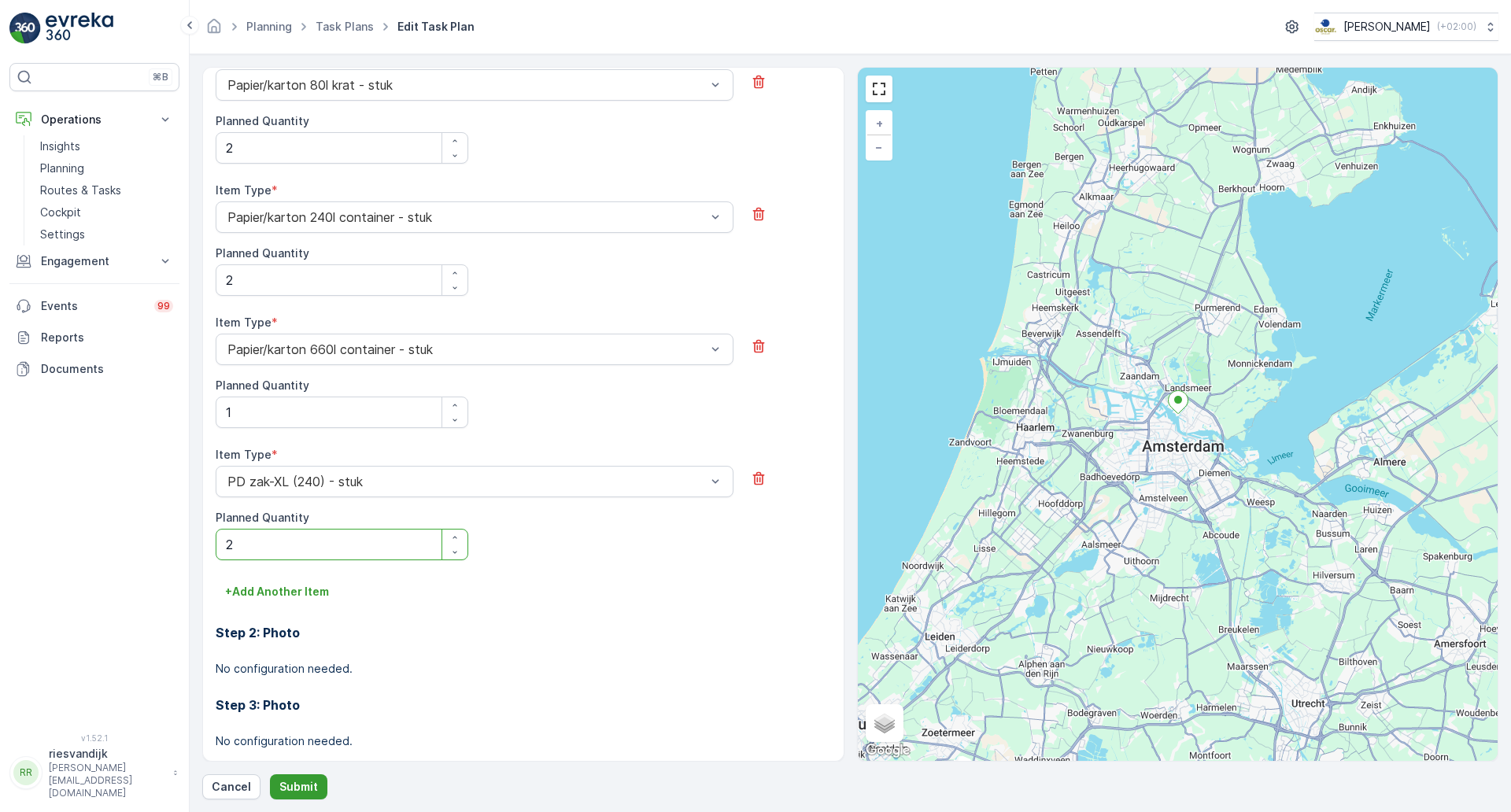
click at [306, 786] on p "Submit" at bounding box center [299, 787] width 39 height 16
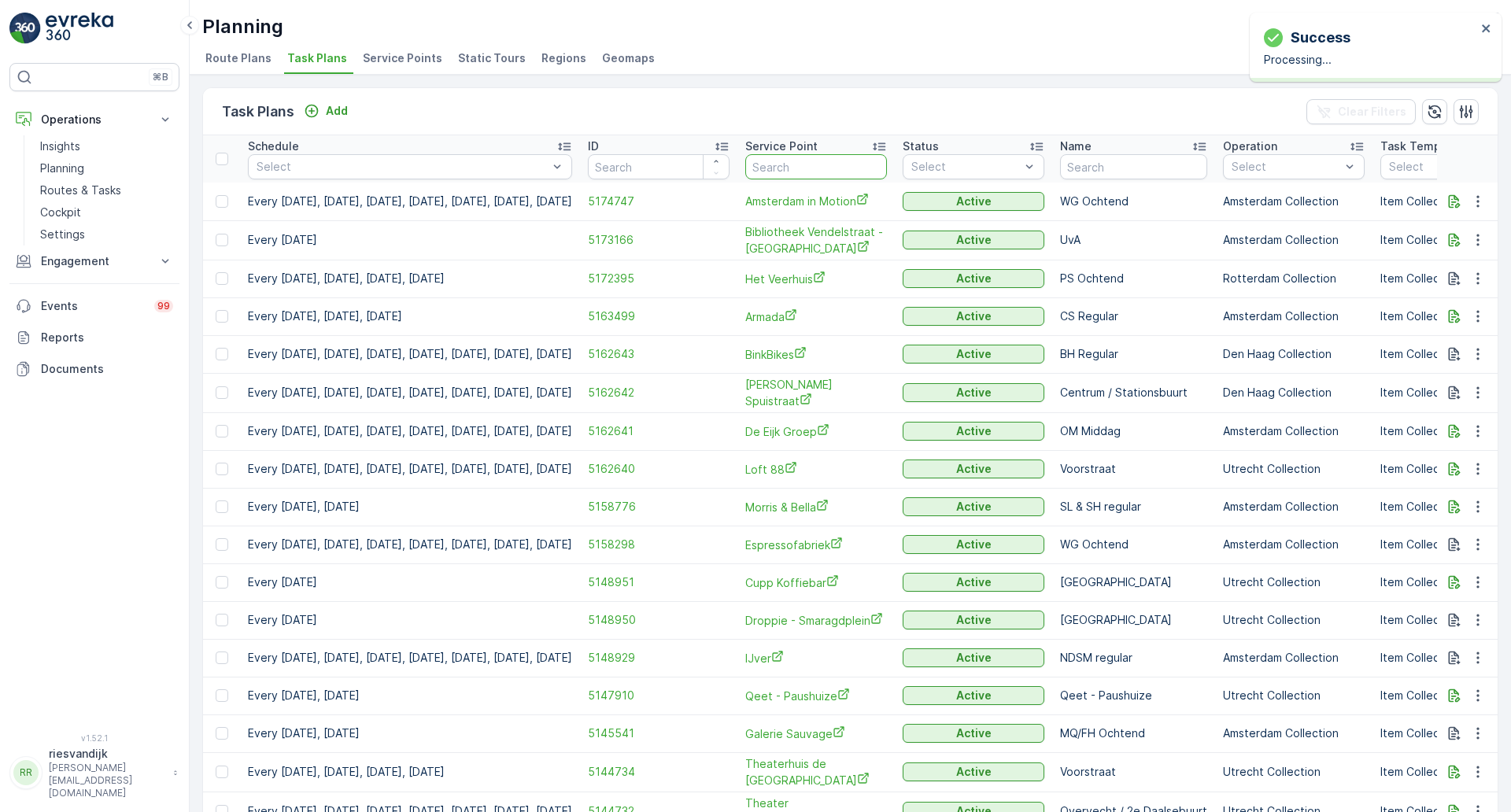
click at [887, 163] on input "text" at bounding box center [816, 167] width 141 height 25
type input "ijver"
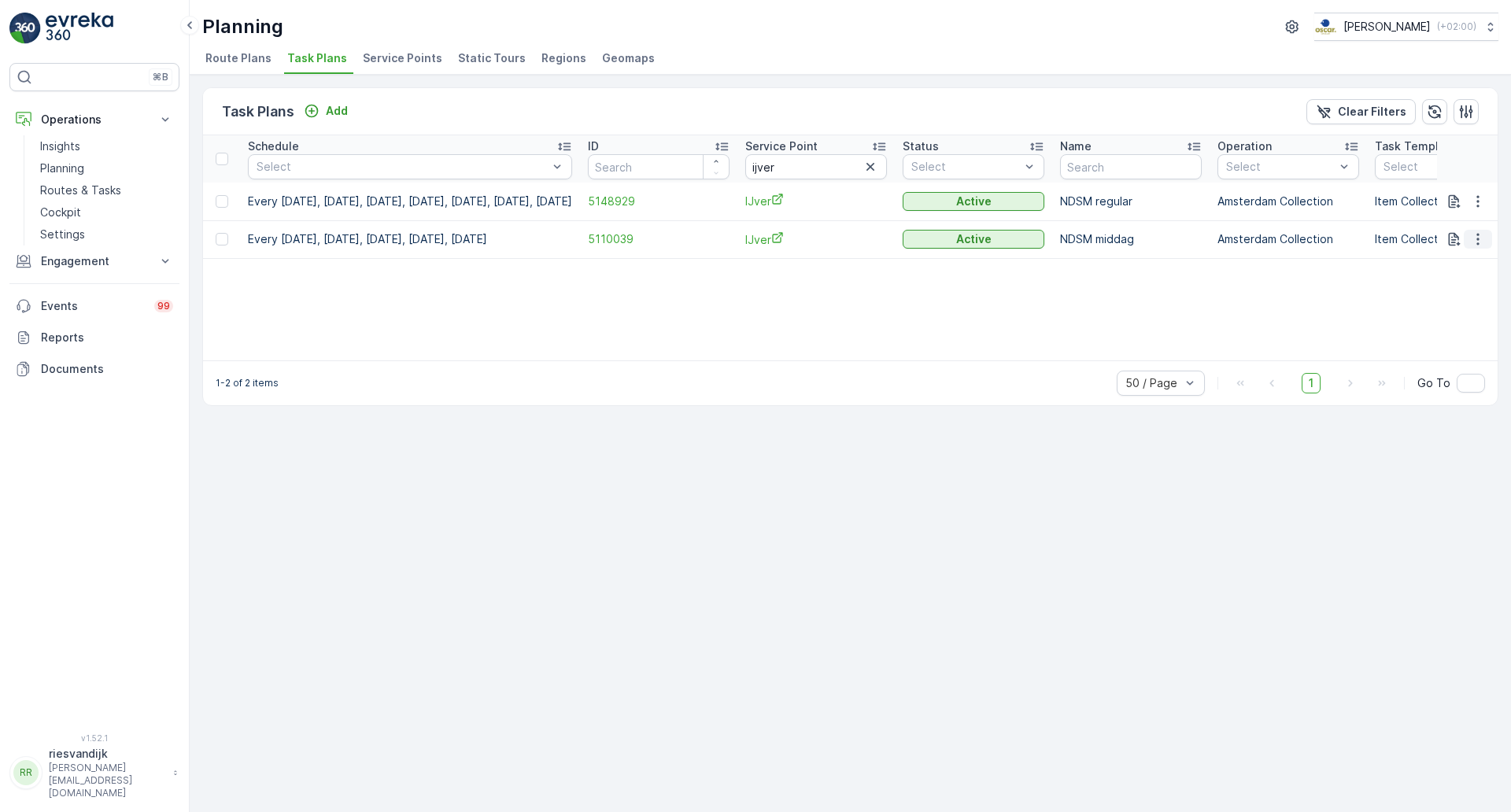
click at [1479, 247] on icon "button" at bounding box center [1478, 240] width 16 height 16
click at [1457, 261] on span "See More Details" at bounding box center [1459, 262] width 91 height 16
click at [1483, 239] on icon "button" at bounding box center [1478, 240] width 16 height 16
click at [1469, 288] on span "Edit Task Plan" at bounding box center [1450, 285] width 73 height 16
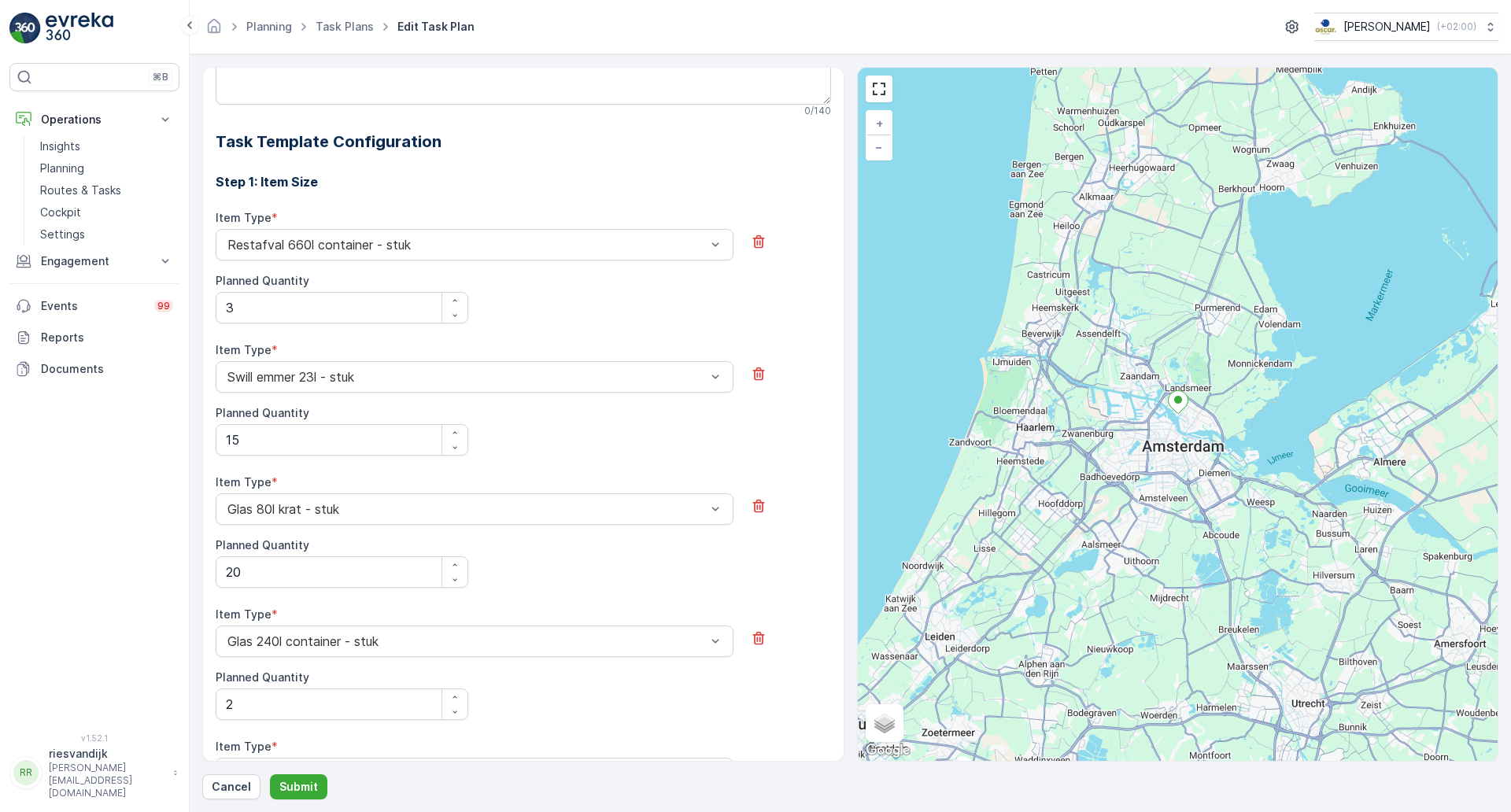
scroll to position [284, 0]
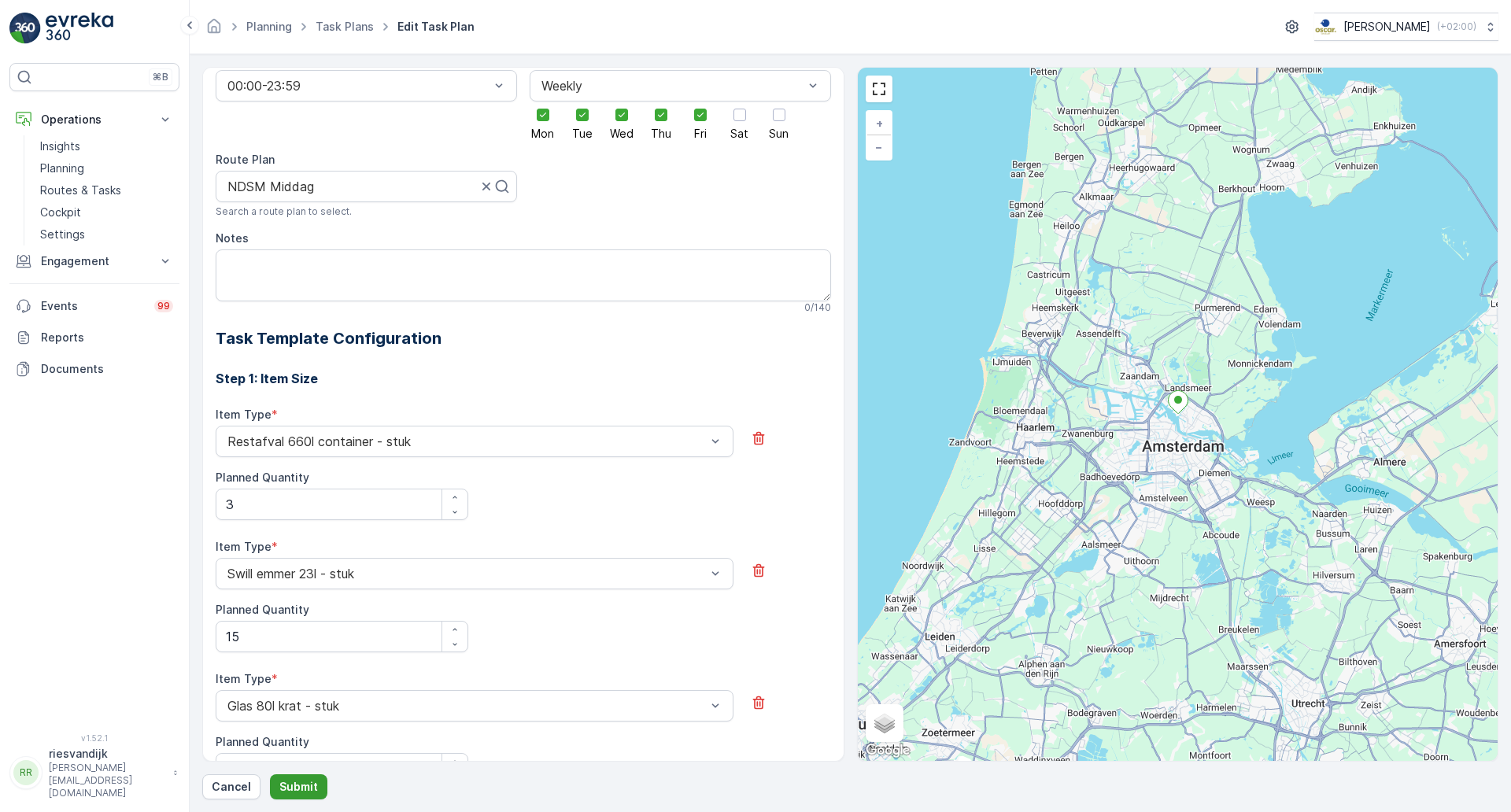
click at [308, 794] on button "Submit" at bounding box center [298, 787] width 57 height 25
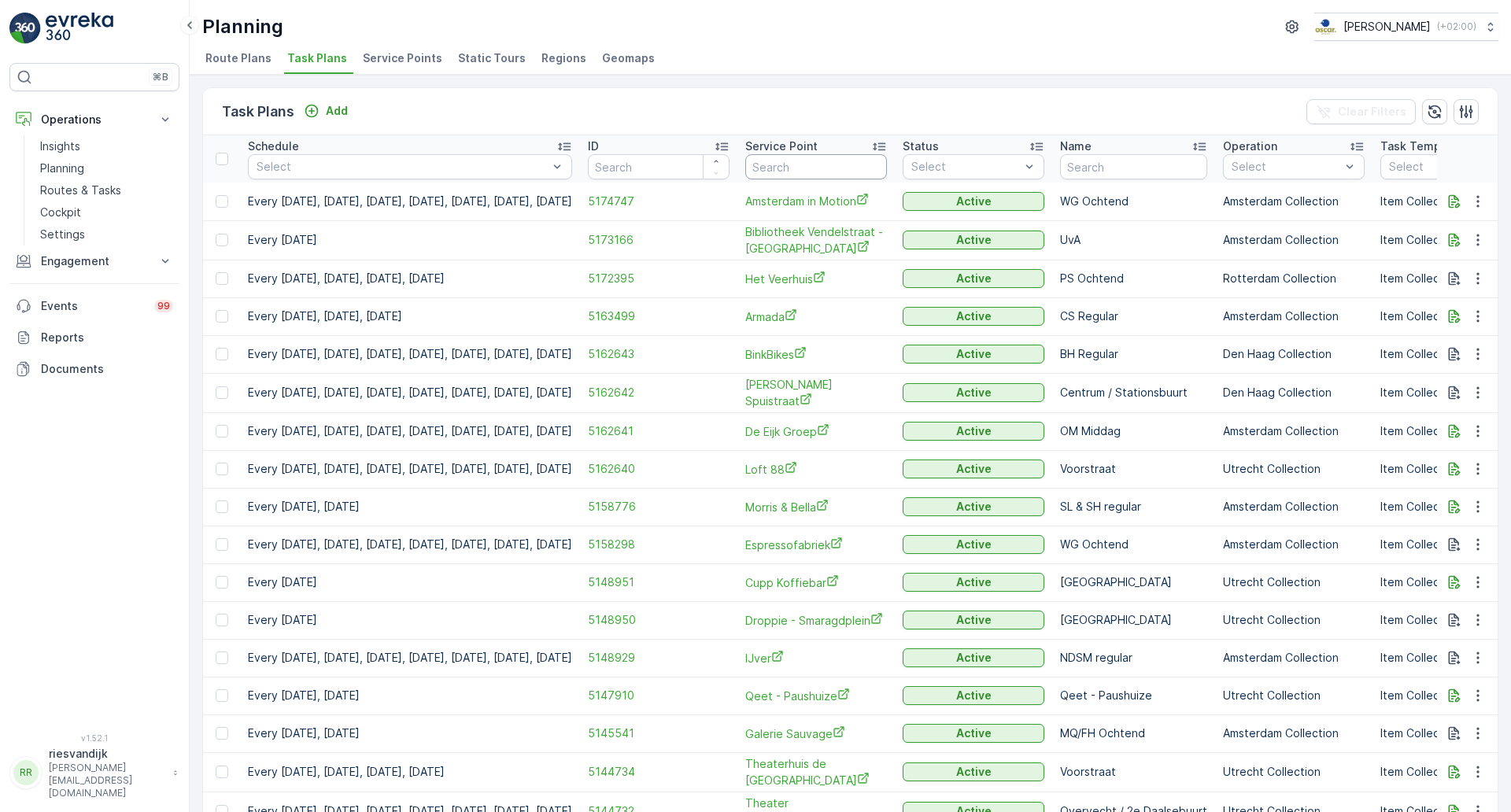
click at [887, 174] on input "text" at bounding box center [816, 167] width 141 height 25
type input "maas"
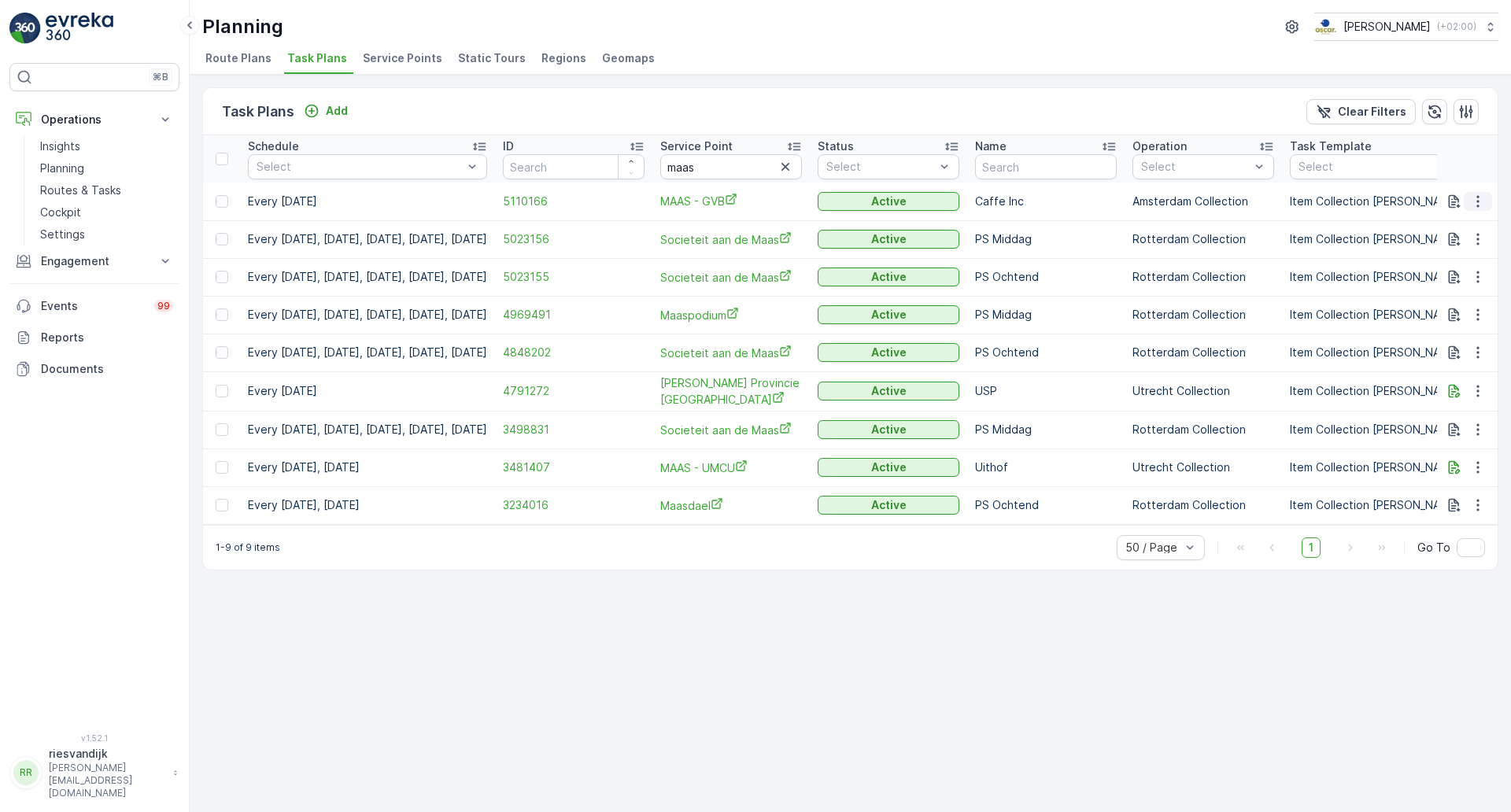
click at [1479, 201] on icon "button" at bounding box center [1478, 200] width 3 height 11
click at [1462, 248] on span "Edit Task Plan" at bounding box center [1450, 247] width 73 height 16
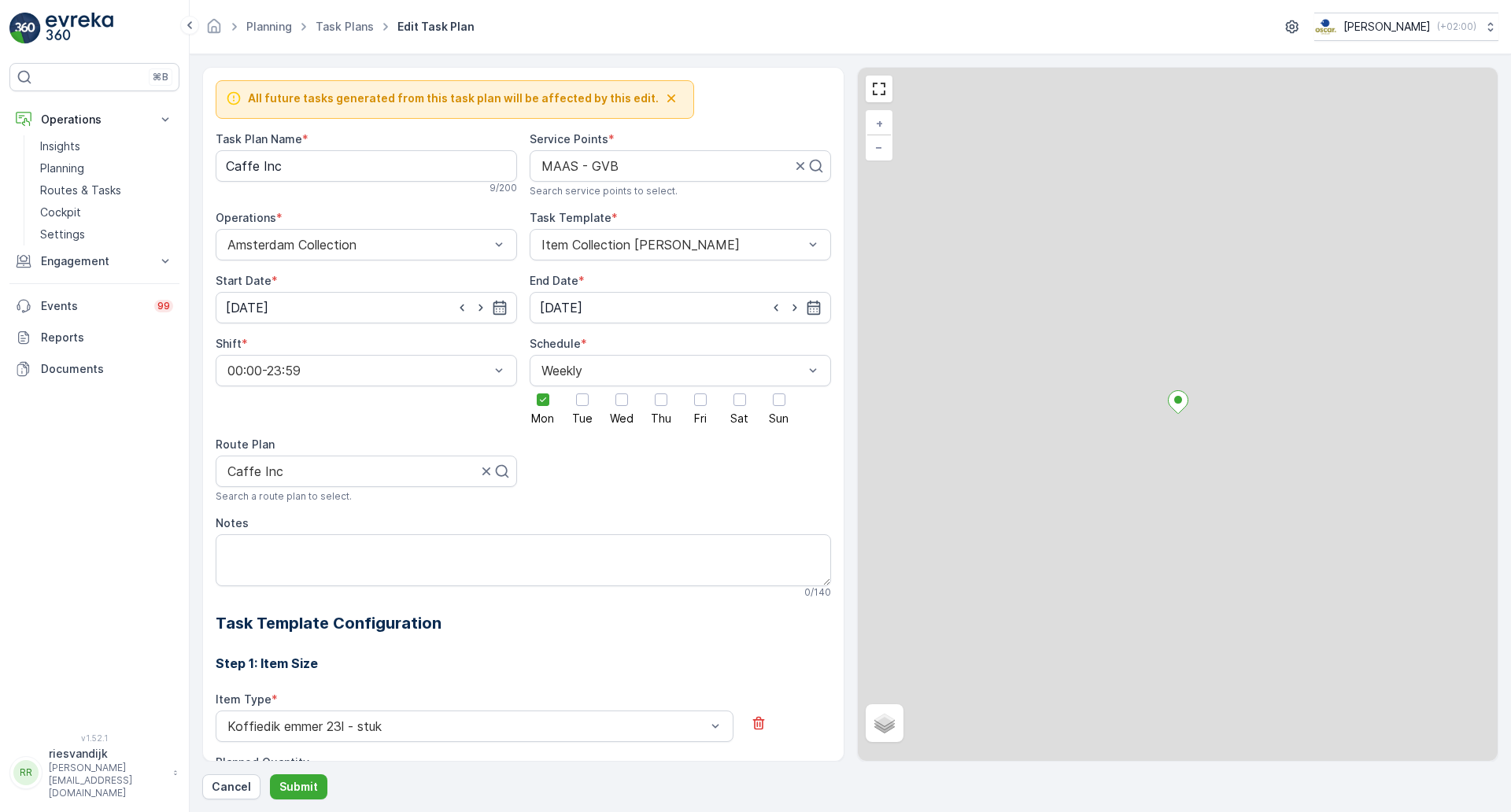
scroll to position [343, 0]
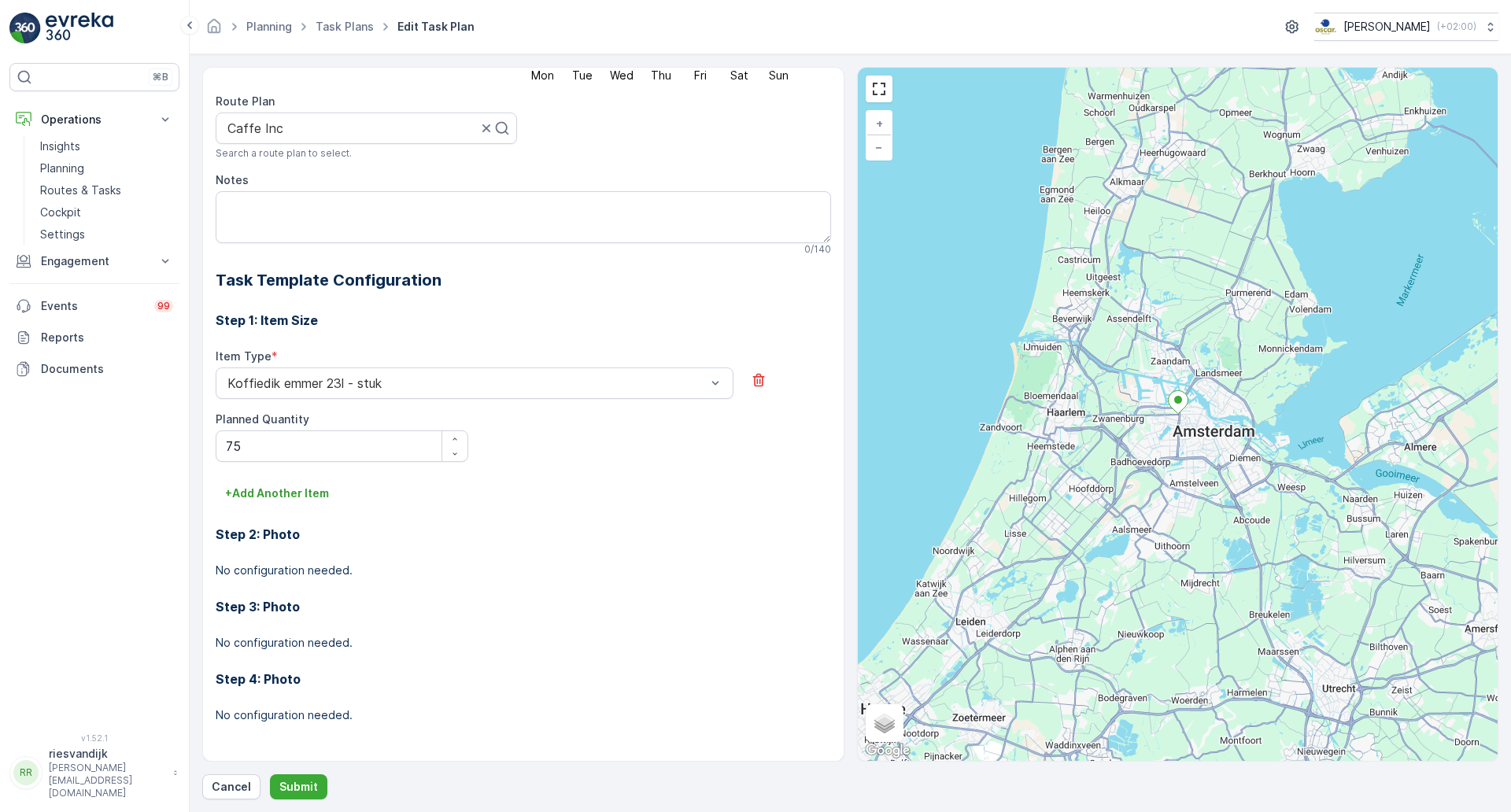
click at [781, 539] on h3 "Step 2: Photo" at bounding box center [523, 535] width 615 height 19
click at [311, 790] on p "Submit" at bounding box center [299, 787] width 39 height 16
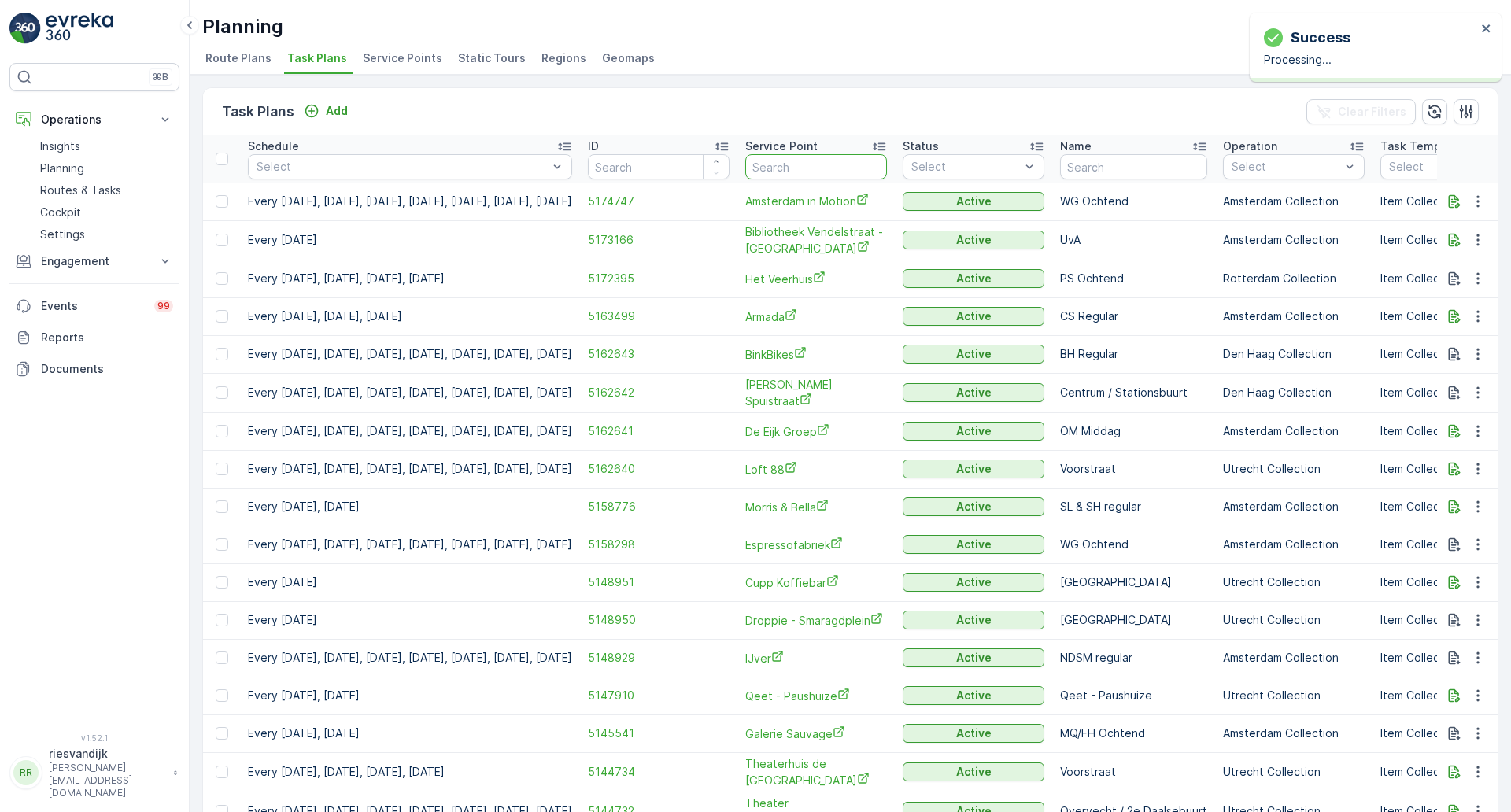
click at [846, 161] on input "text" at bounding box center [816, 167] width 141 height 25
type input "wop"
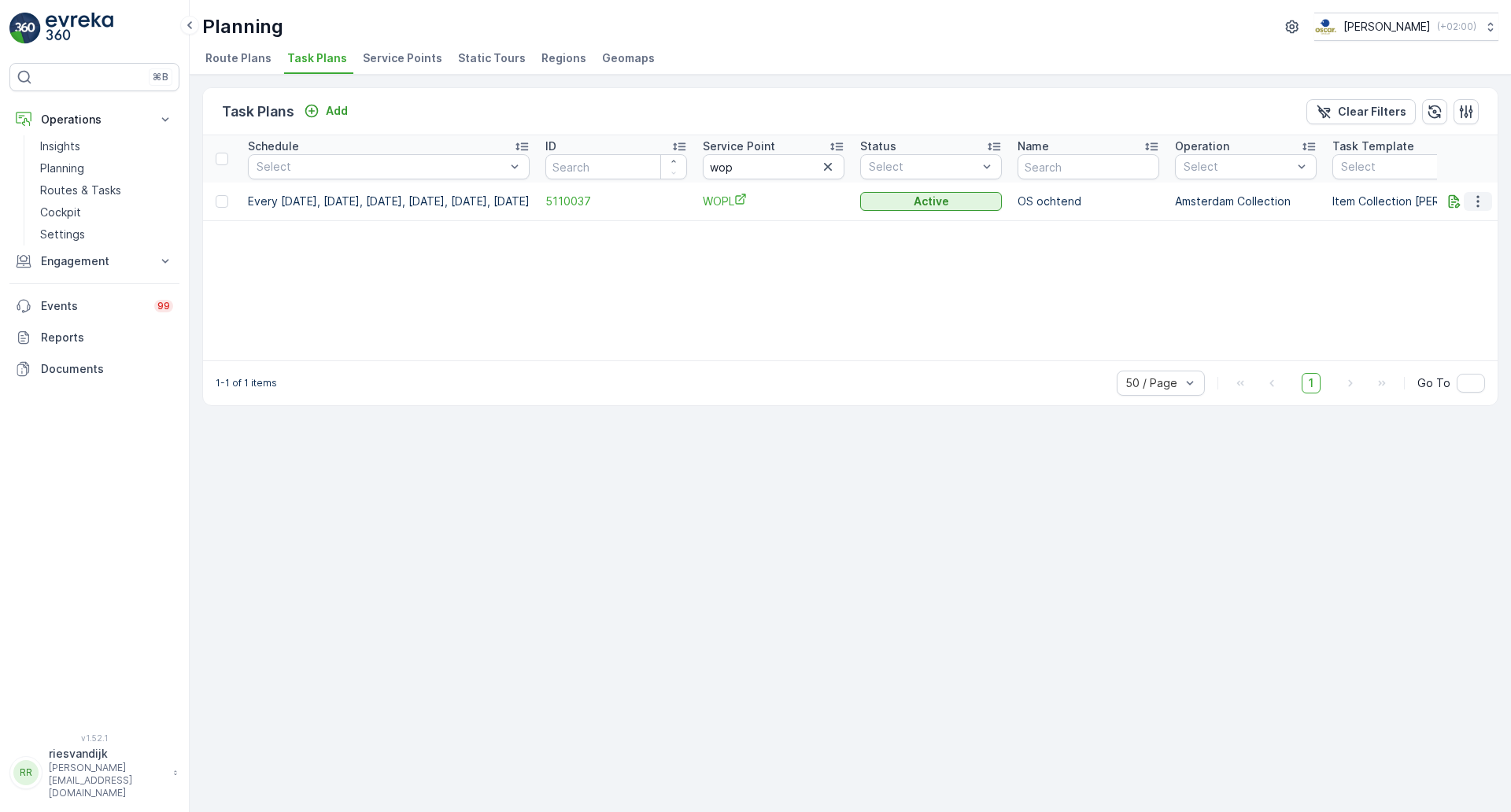
click at [1479, 198] on icon "button" at bounding box center [1478, 202] width 16 height 16
click at [1476, 247] on span "Edit Task Plan" at bounding box center [1450, 247] width 73 height 16
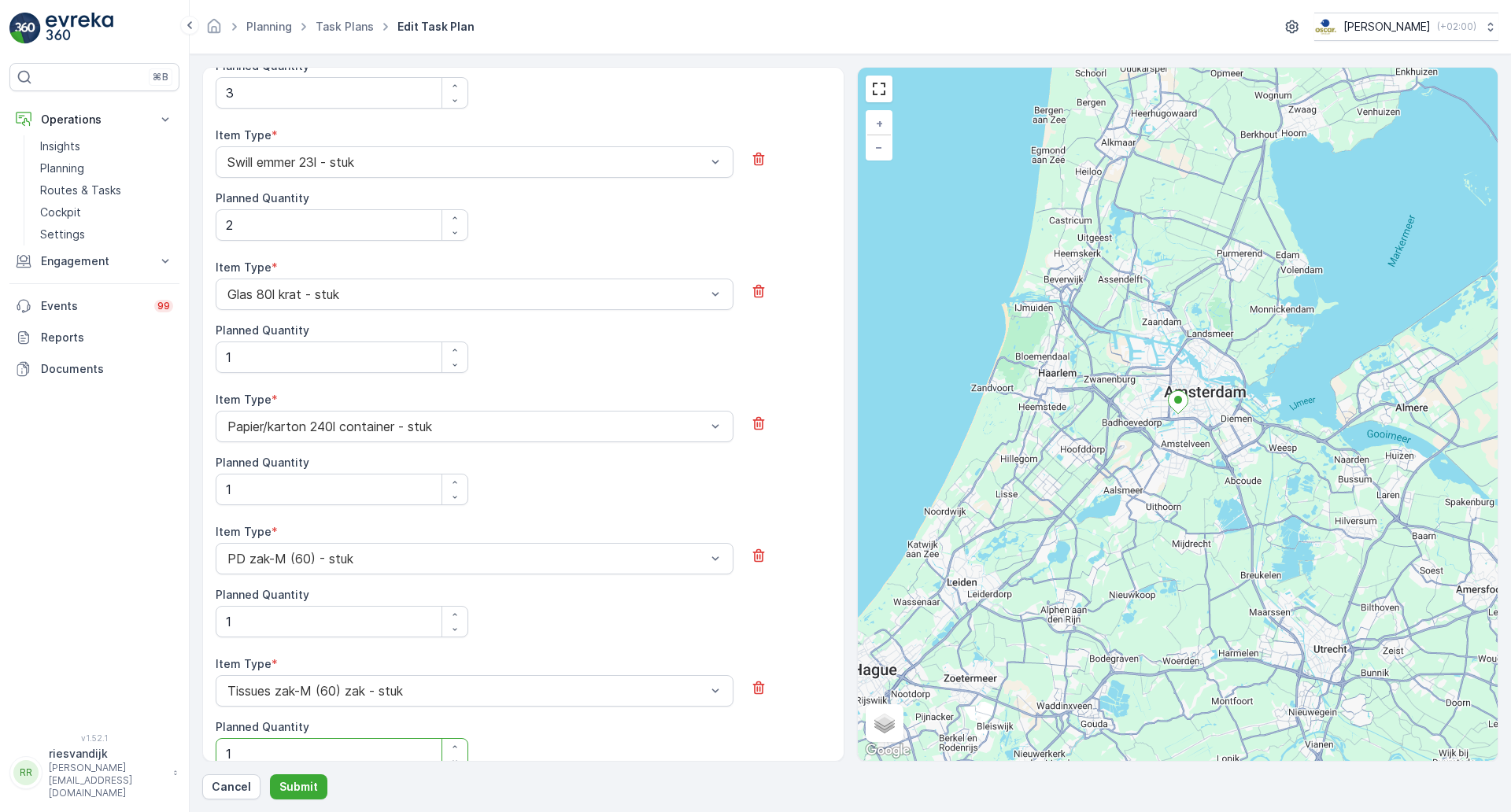
scroll to position [709, 0]
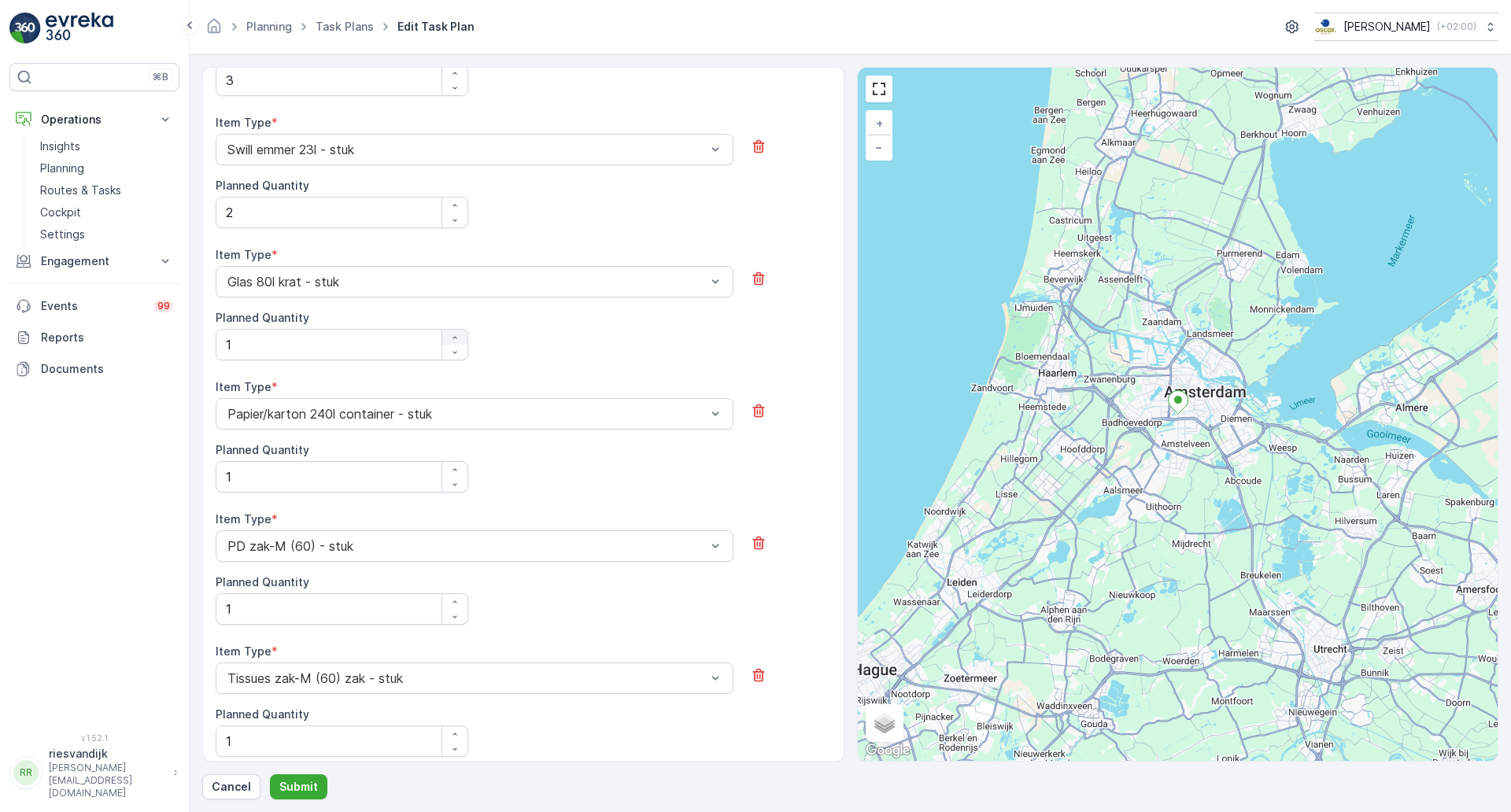
click at [454, 338] on icon "button" at bounding box center [455, 337] width 10 height 10
type Quantity "2"
click at [535, 354] on div "Item Type * Glas 80l krat - stuk Planned Quantity 2" at bounding box center [523, 303] width 615 height 113
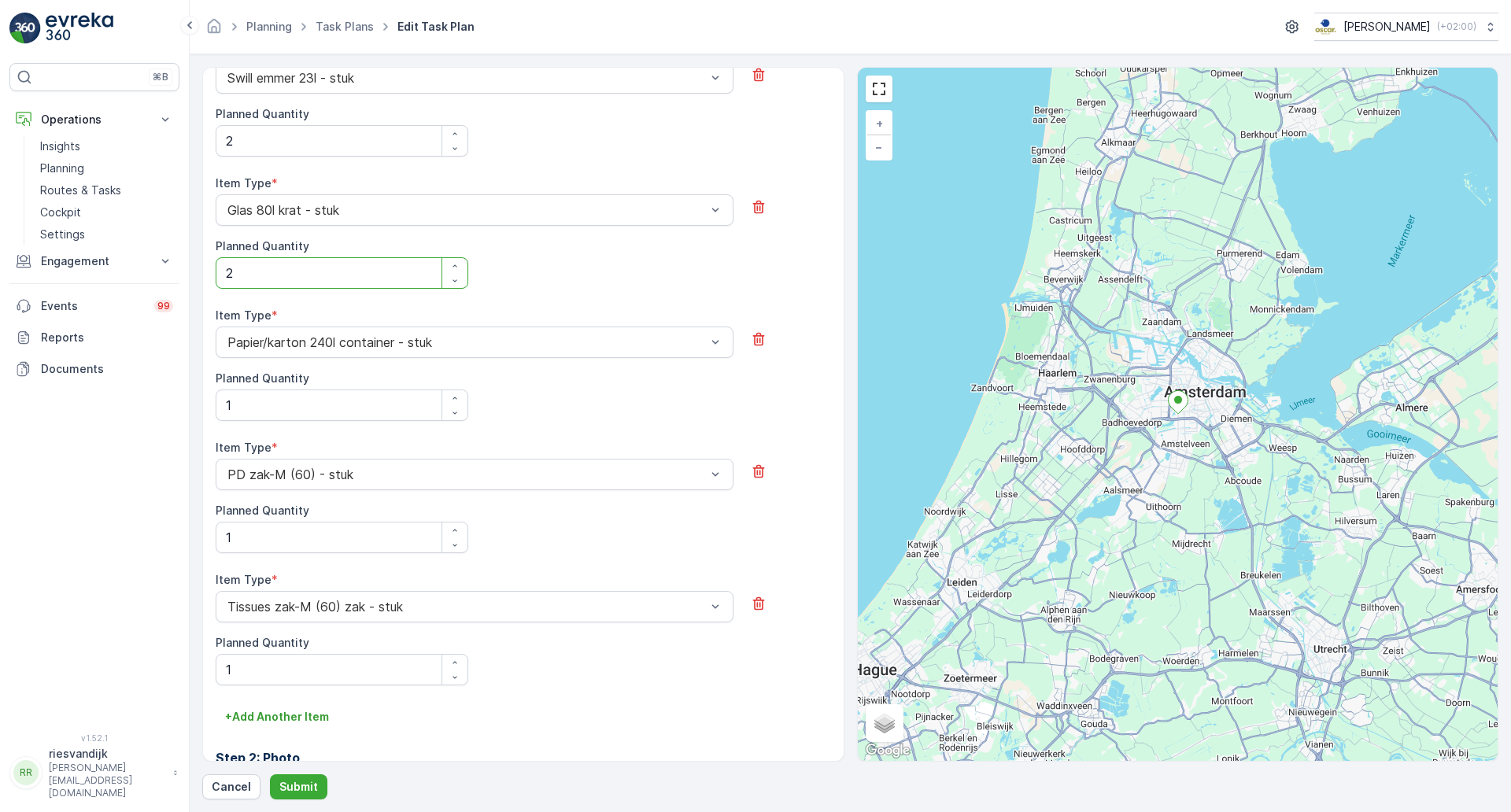
scroll to position [808, 0]
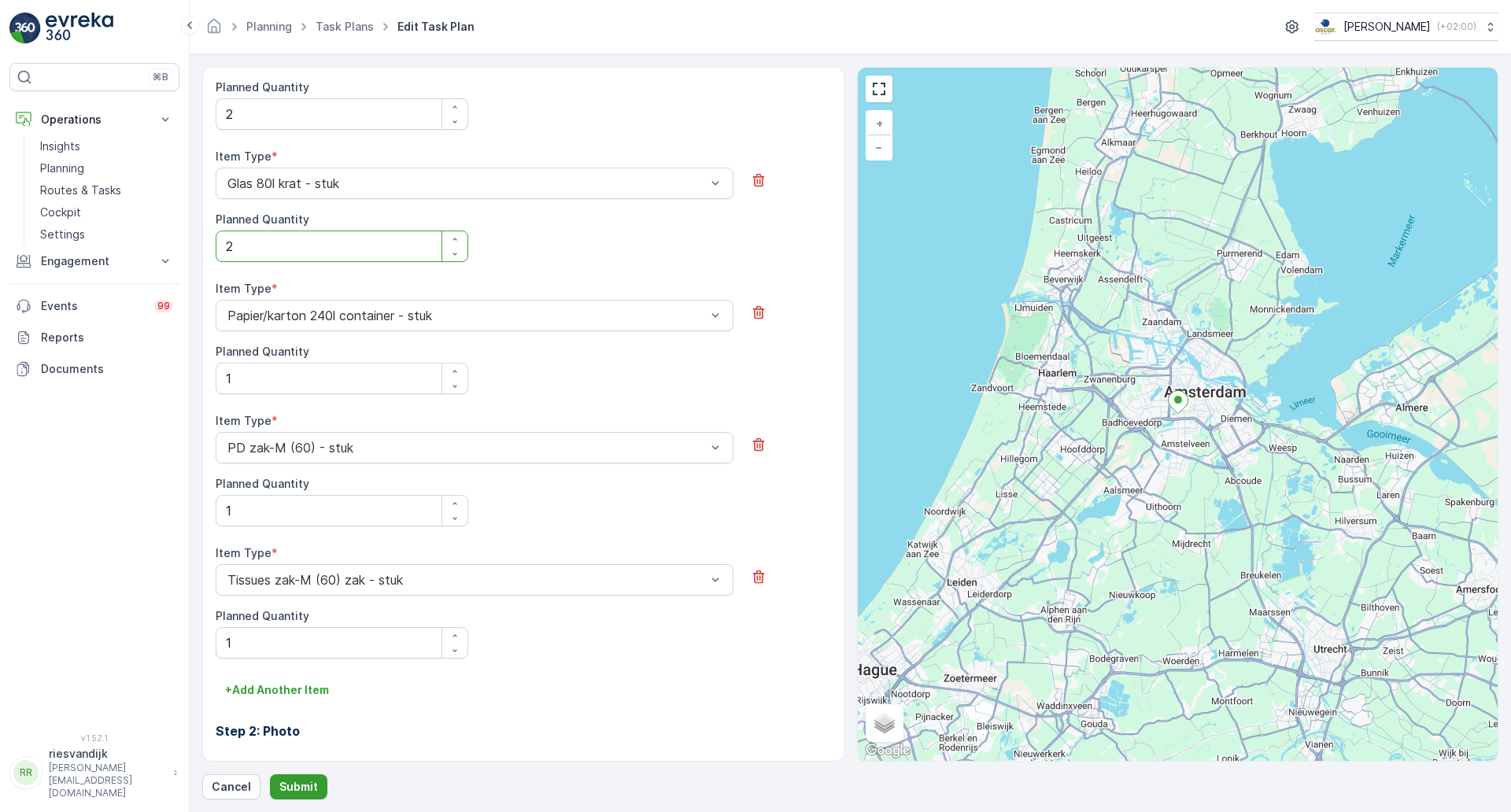
click at [313, 784] on p "Submit" at bounding box center [299, 787] width 39 height 16
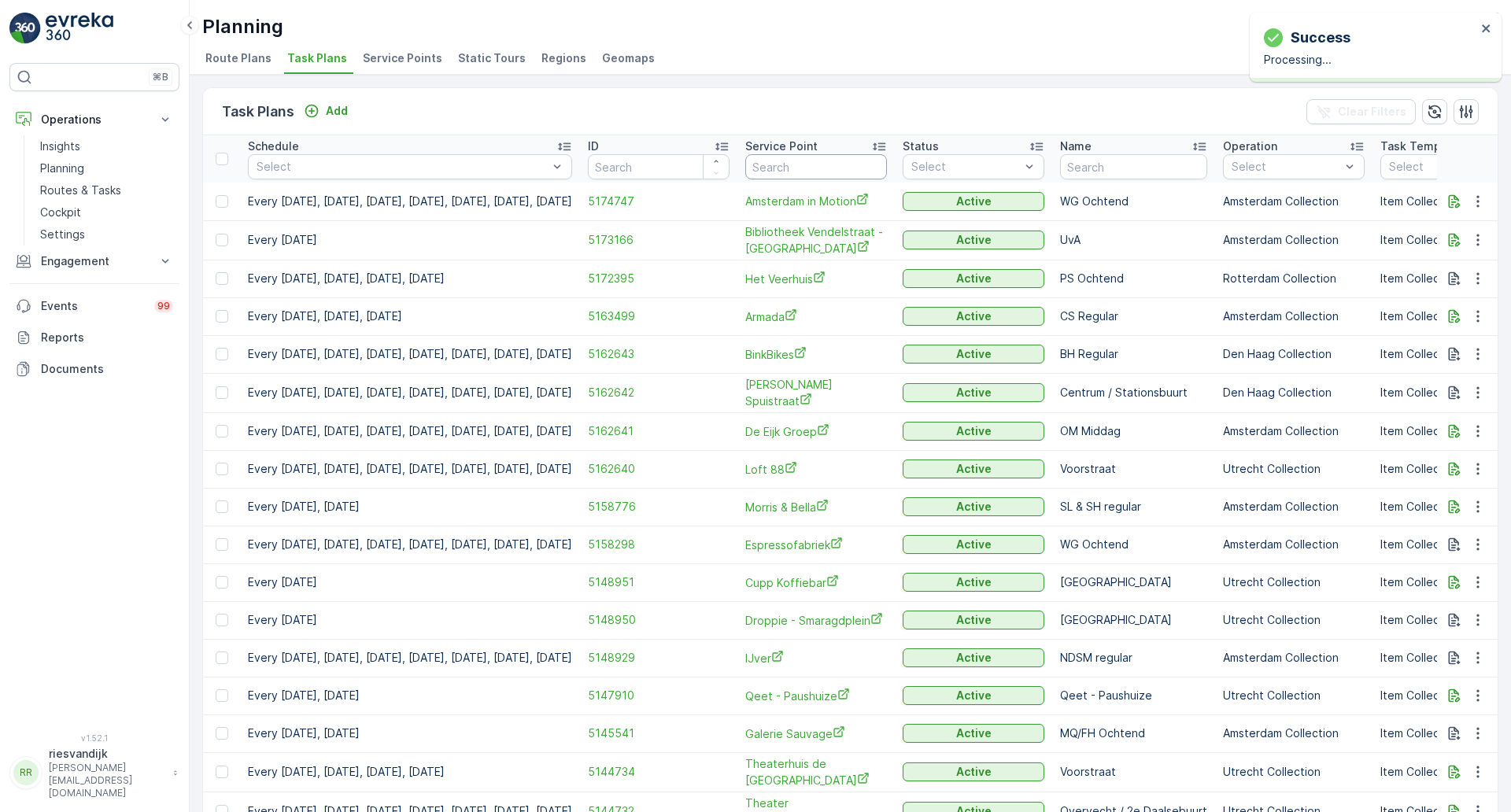
click at [887, 166] on input "text" at bounding box center [816, 167] width 141 height 25
type input "galer"
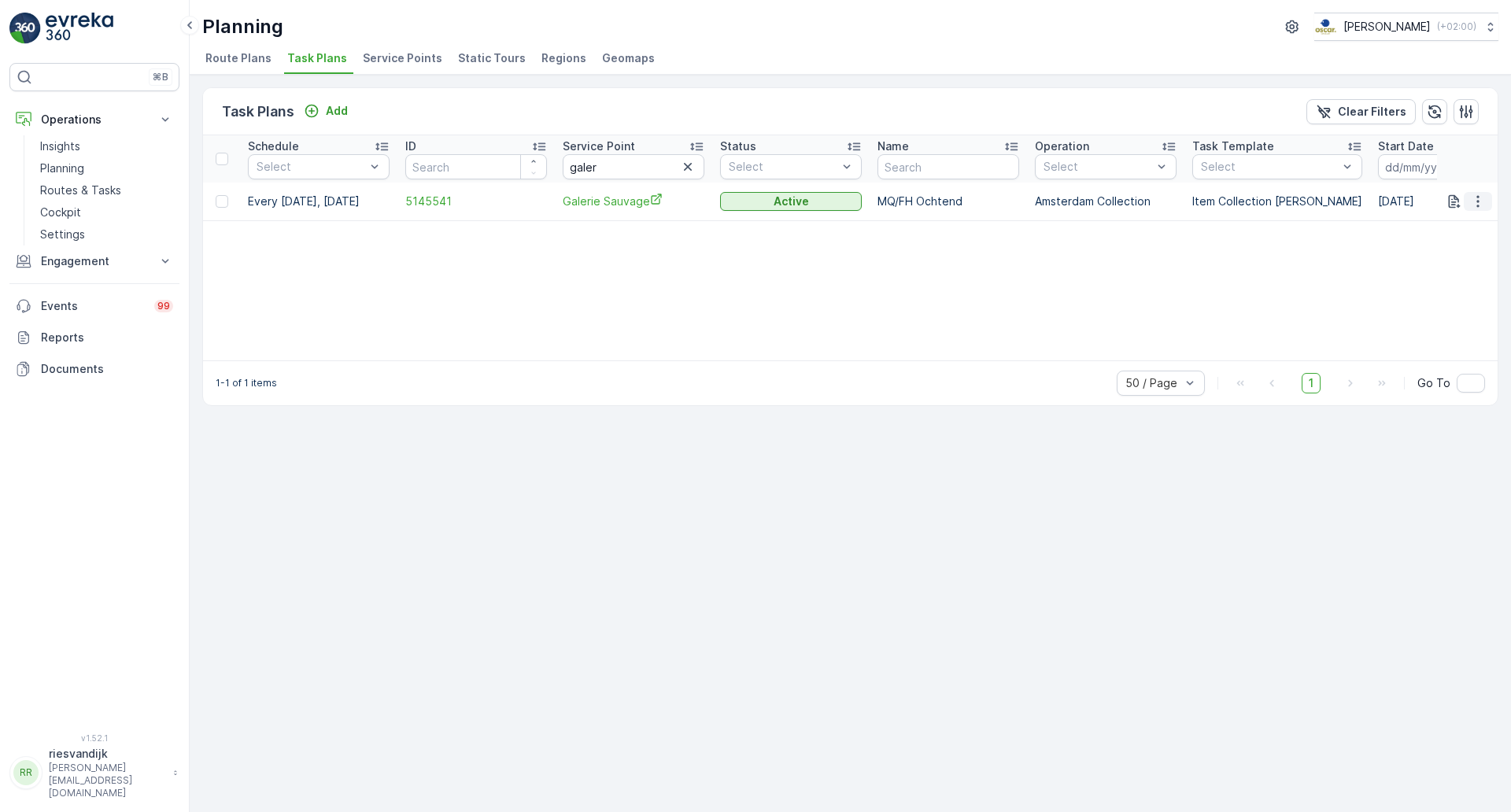
click at [1483, 202] on icon "button" at bounding box center [1478, 202] width 16 height 16
click at [1472, 248] on span "Edit Task Plan" at bounding box center [1450, 247] width 73 height 16
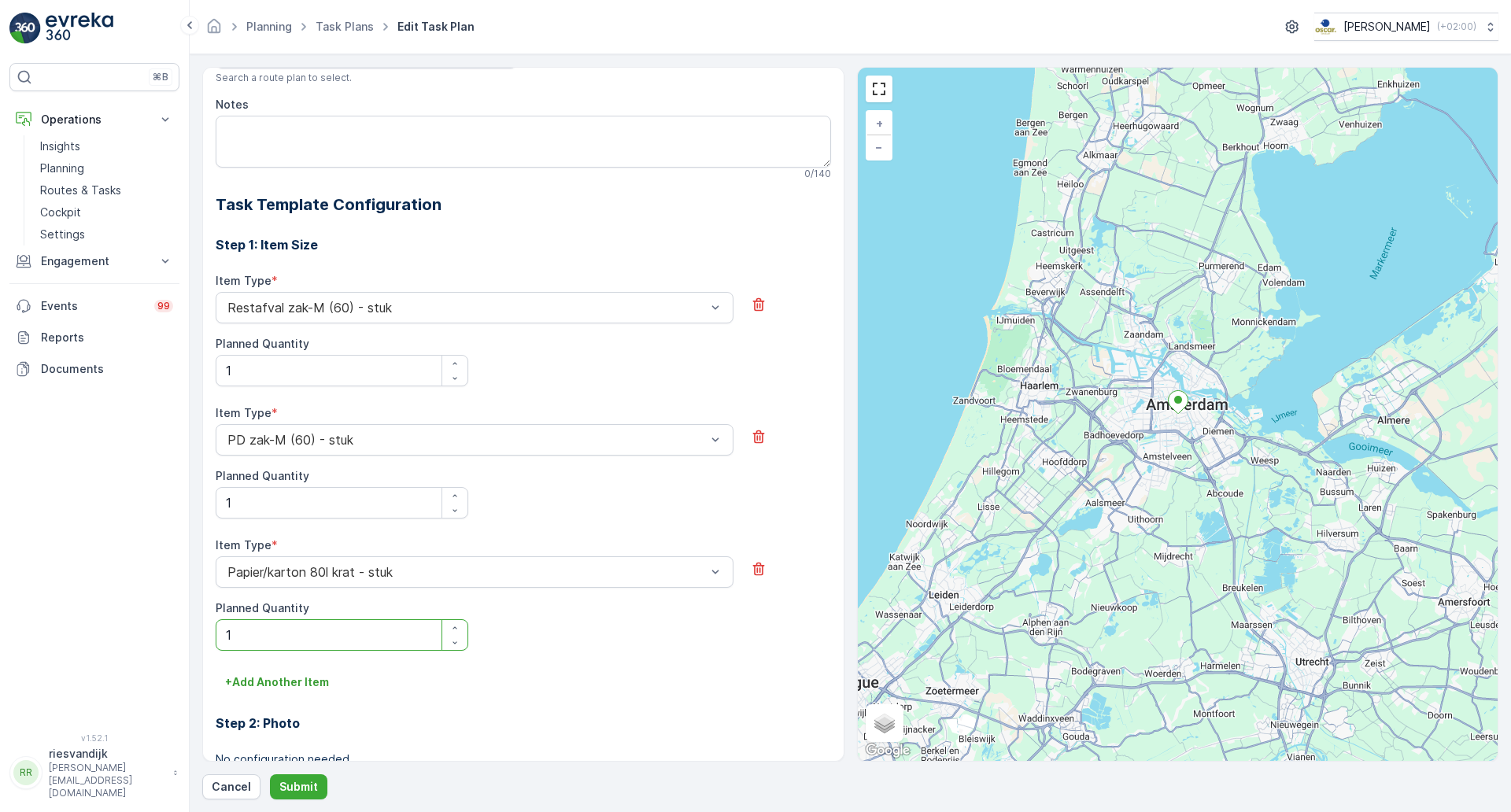
scroll to position [411, 0]
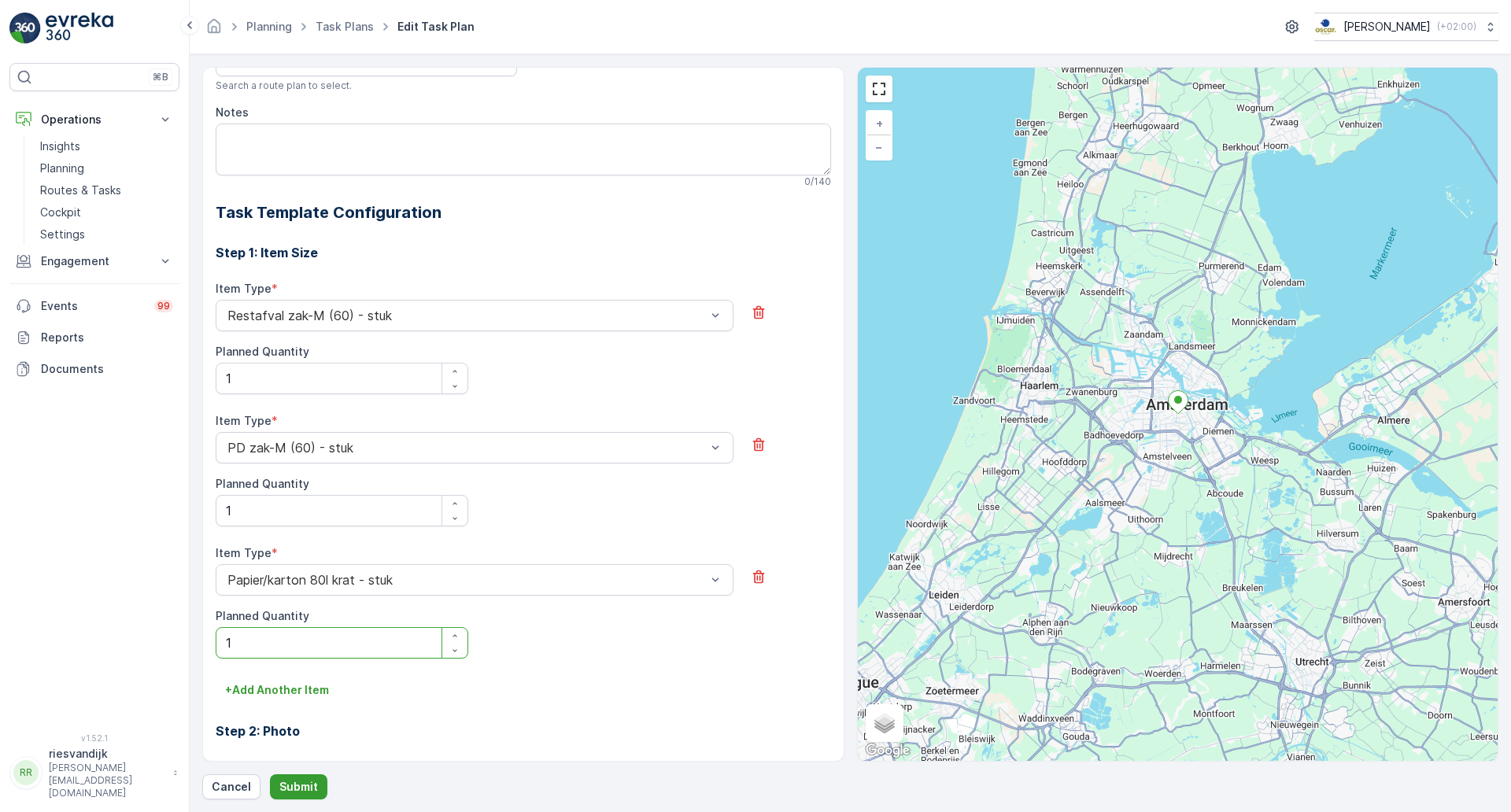
click at [299, 787] on p "Submit" at bounding box center [299, 787] width 39 height 16
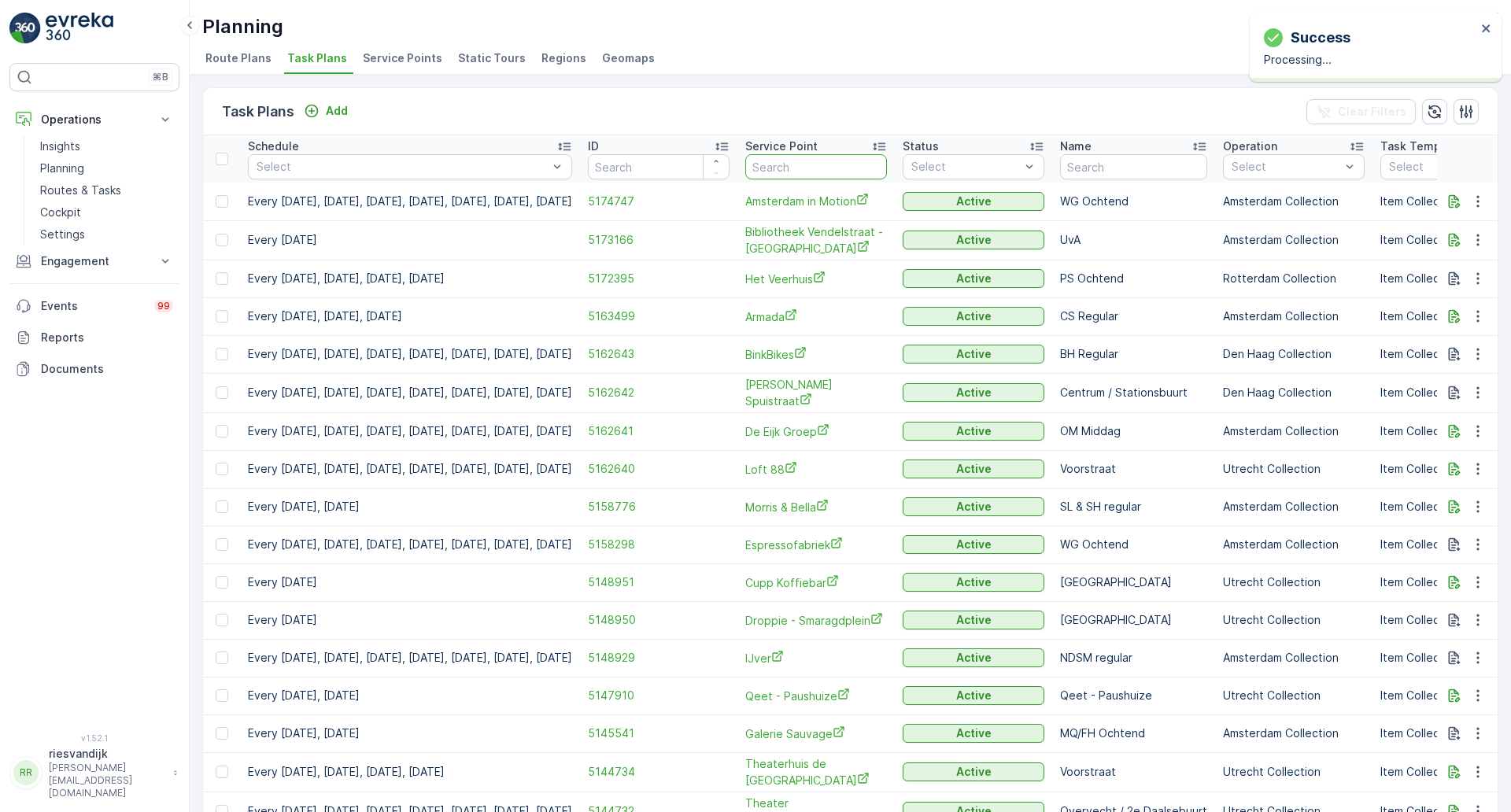
click at [834, 164] on input "text" at bounding box center [816, 167] width 141 height 25
click at [1470, 203] on icon "button" at bounding box center [1478, 202] width 16 height 16
click at [1479, 247] on span "Edit Task Plan" at bounding box center [1450, 247] width 73 height 16
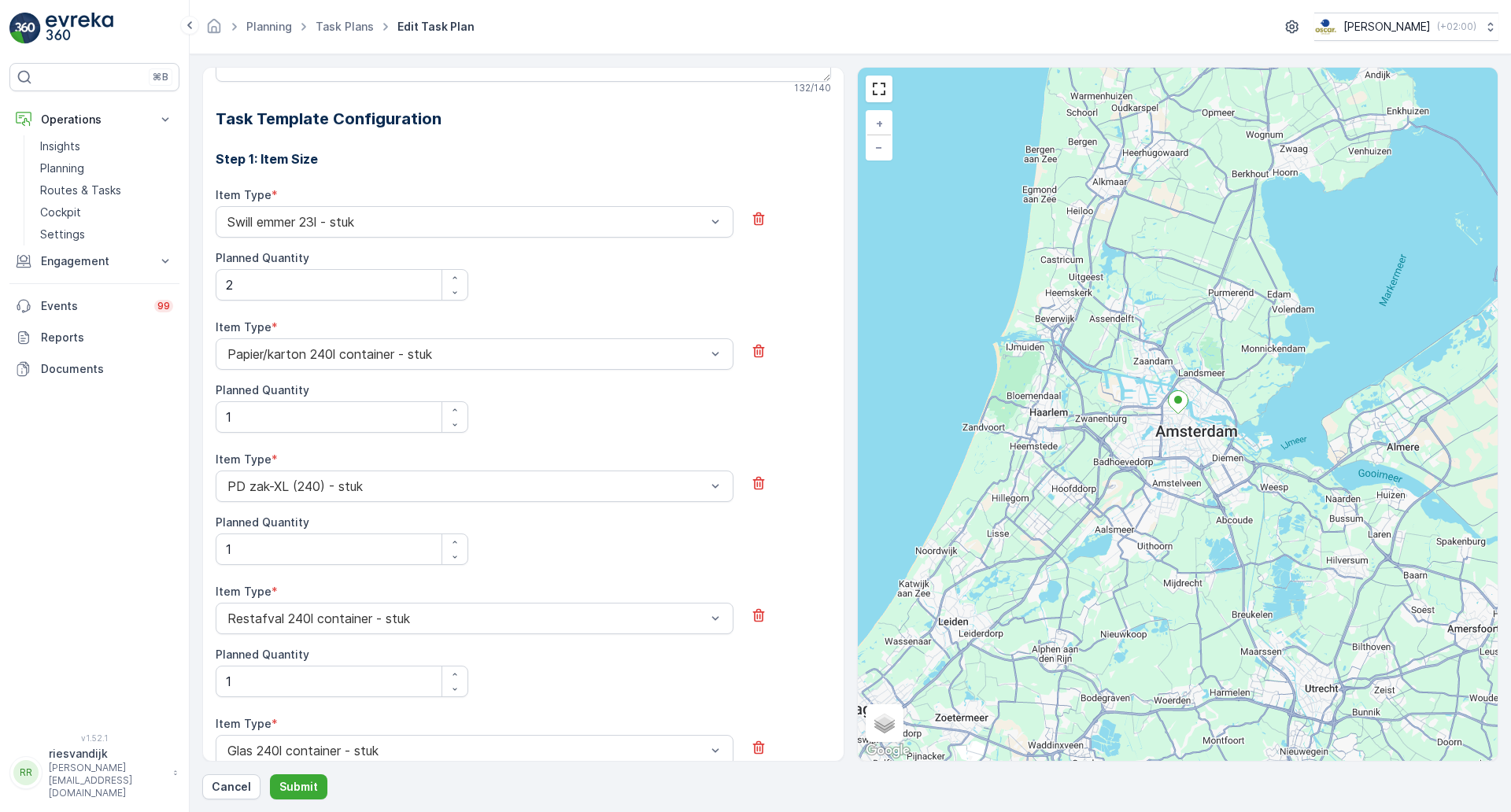
scroll to position [577, 0]
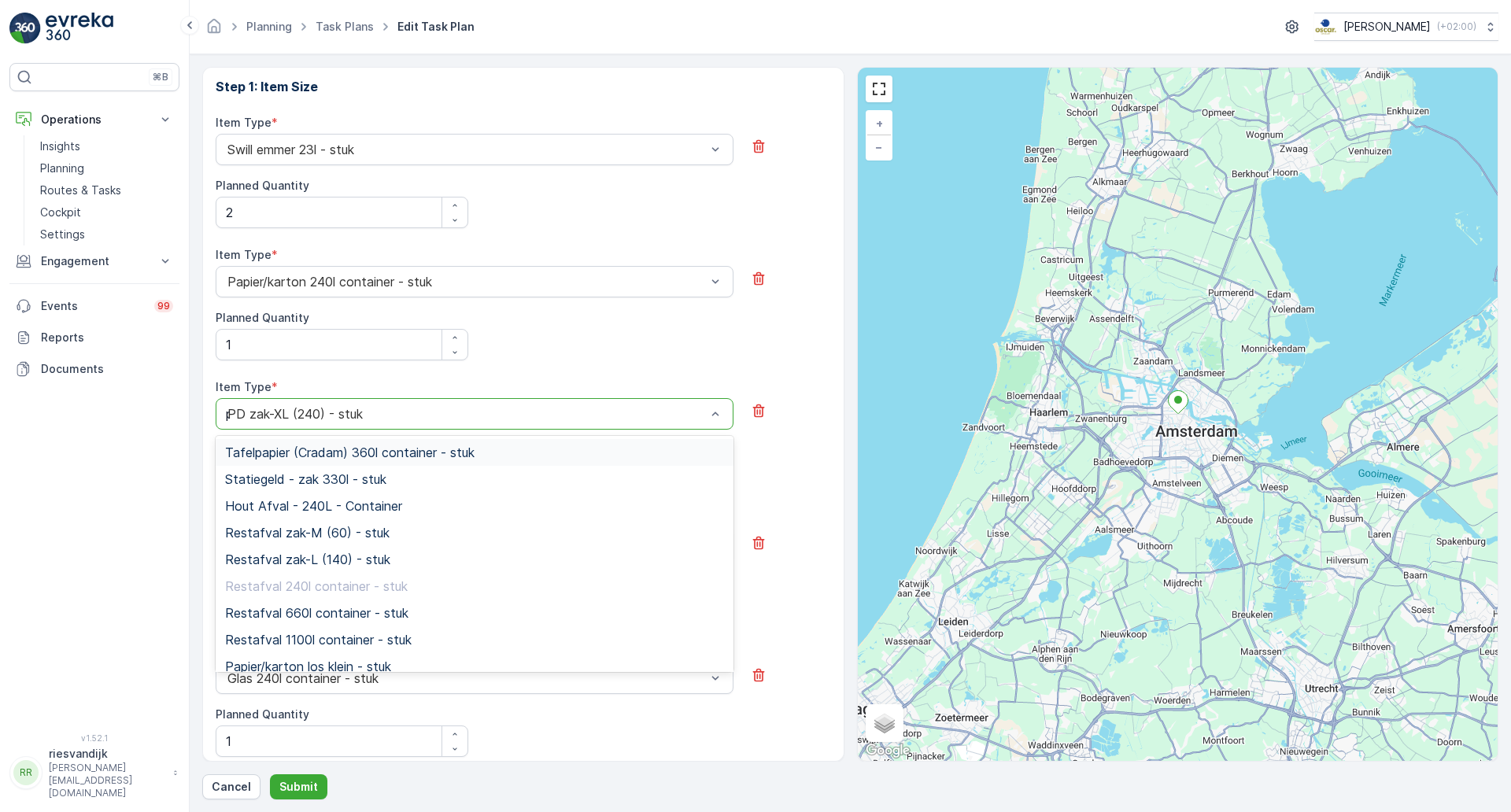
type input "pd"
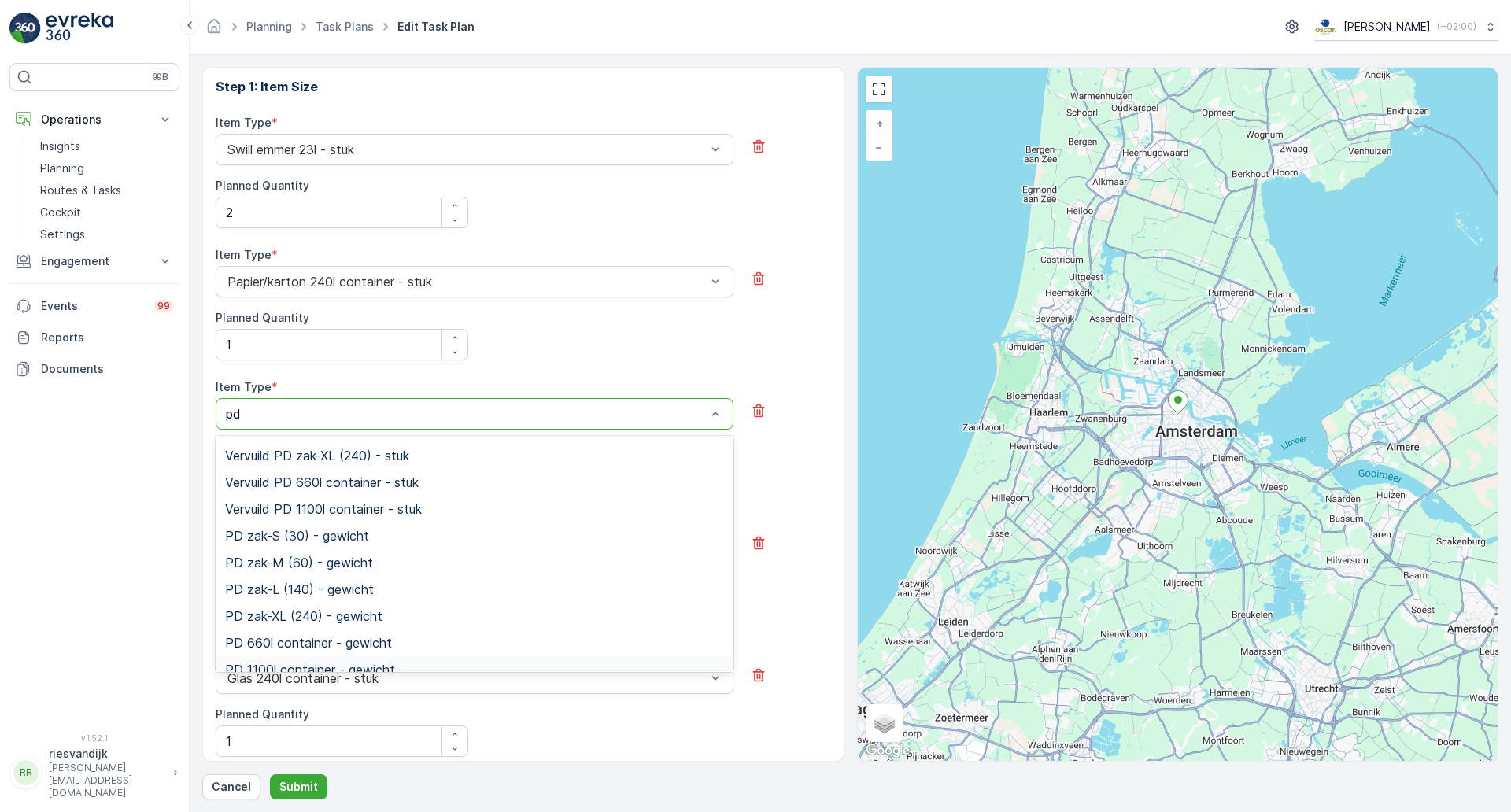
scroll to position [295, 0]
click at [634, 336] on div "Item Type * Papier/karton 240l container - stuk Planned Quantity 1" at bounding box center [523, 303] width 615 height 113
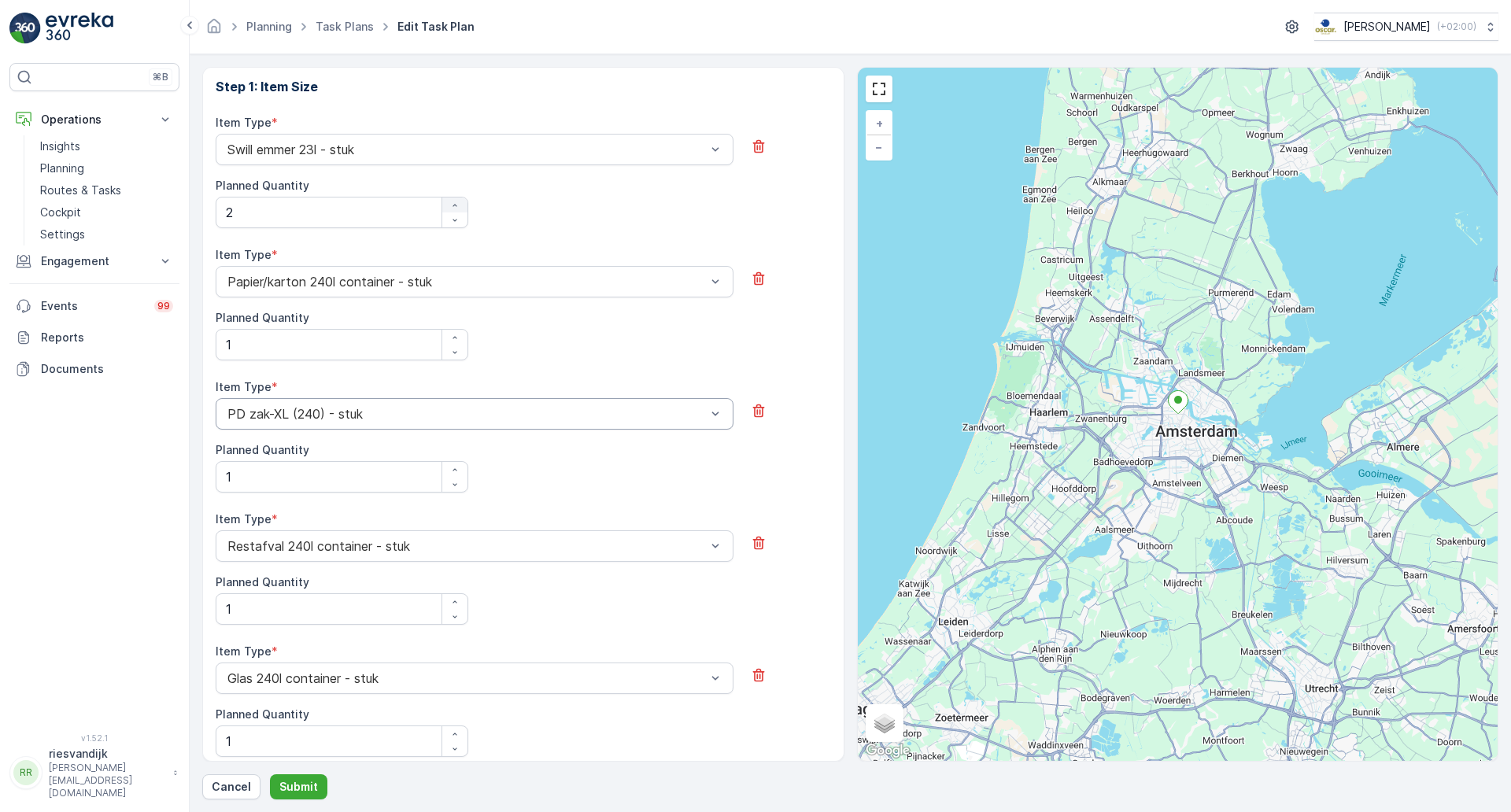
click at [451, 205] on icon "button" at bounding box center [455, 205] width 10 height 10
type Quantity "3"
click at [529, 205] on div "Item Type * Swill emmer 23l - stuk Planned Quantity 3" at bounding box center [523, 171] width 615 height 113
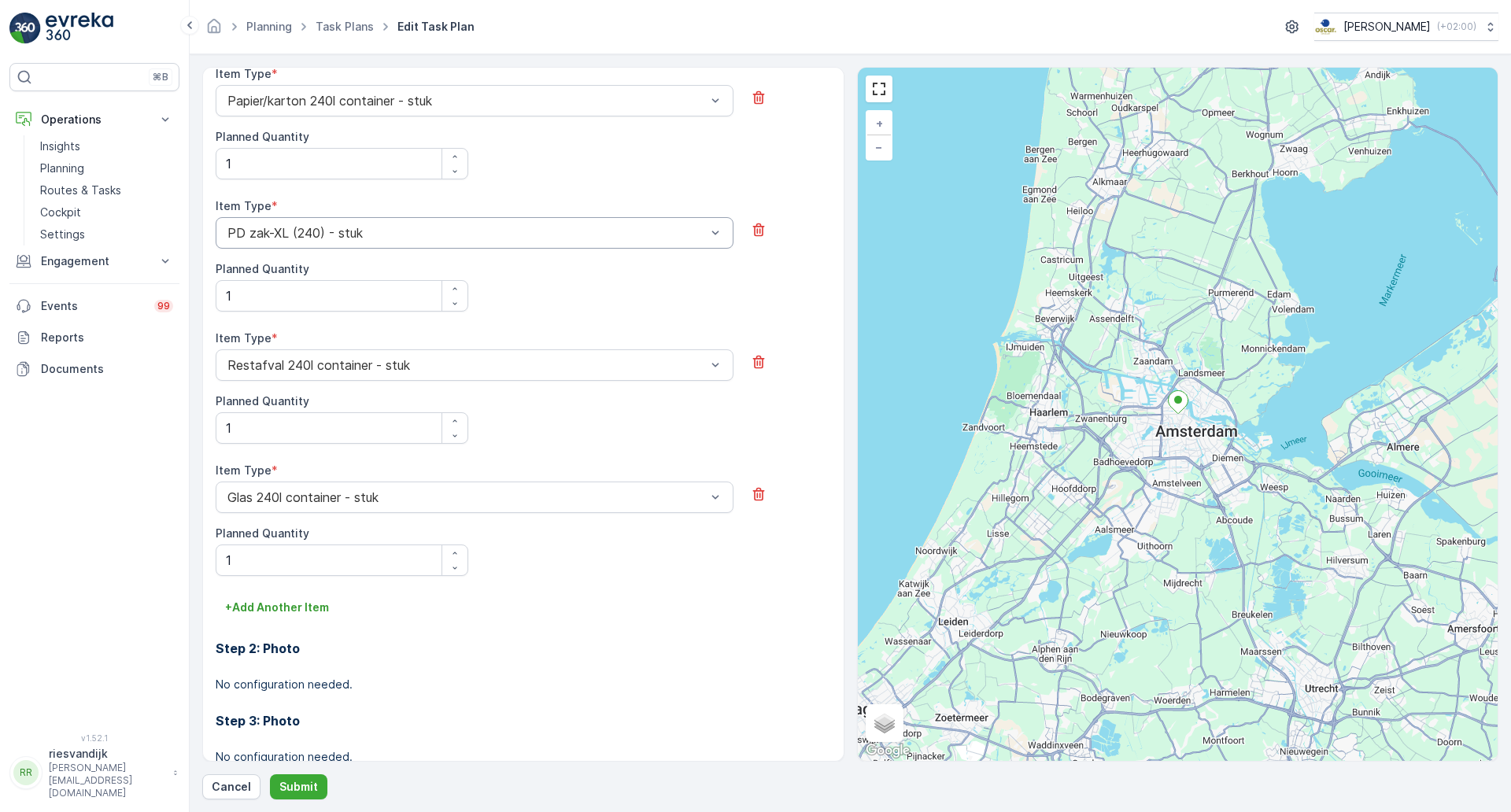
scroll to position [773, 0]
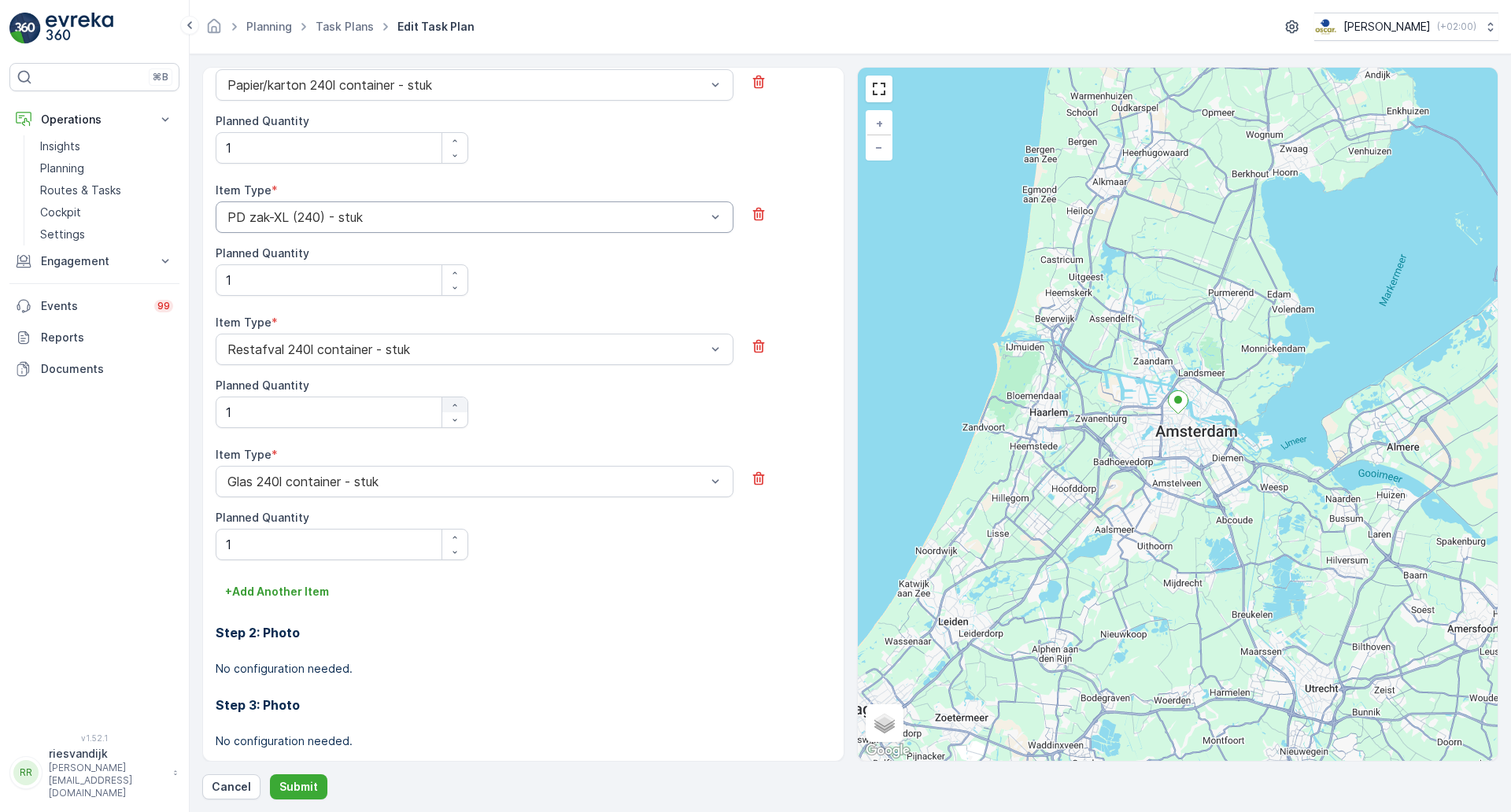
click at [449, 406] on div "button" at bounding box center [455, 405] width 25 height 10
type Quantity "2"
click at [301, 779] on p "Submit" at bounding box center [299, 787] width 39 height 16
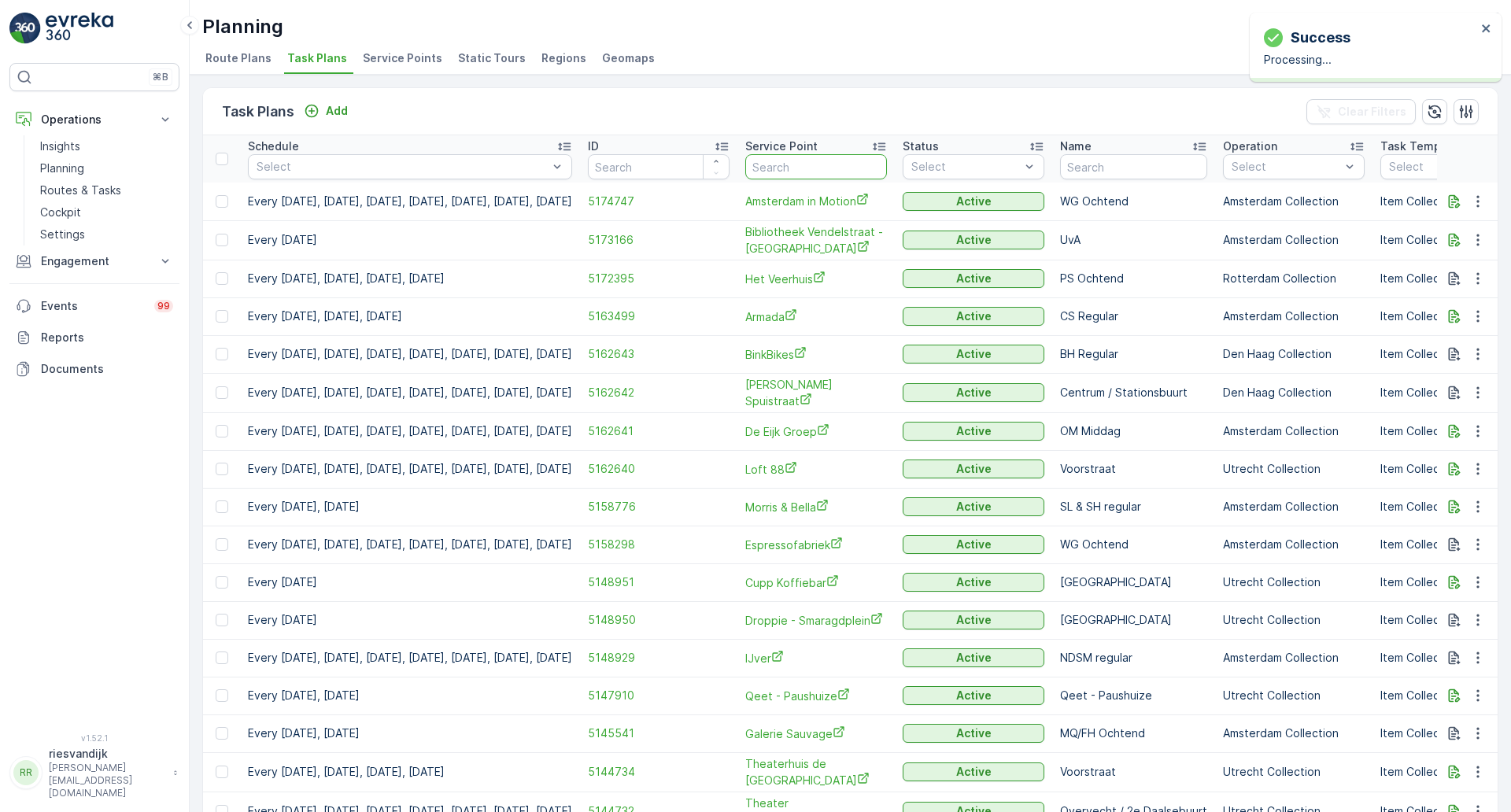
click at [834, 162] on input "text" at bounding box center [816, 167] width 141 height 25
type input "jamin"
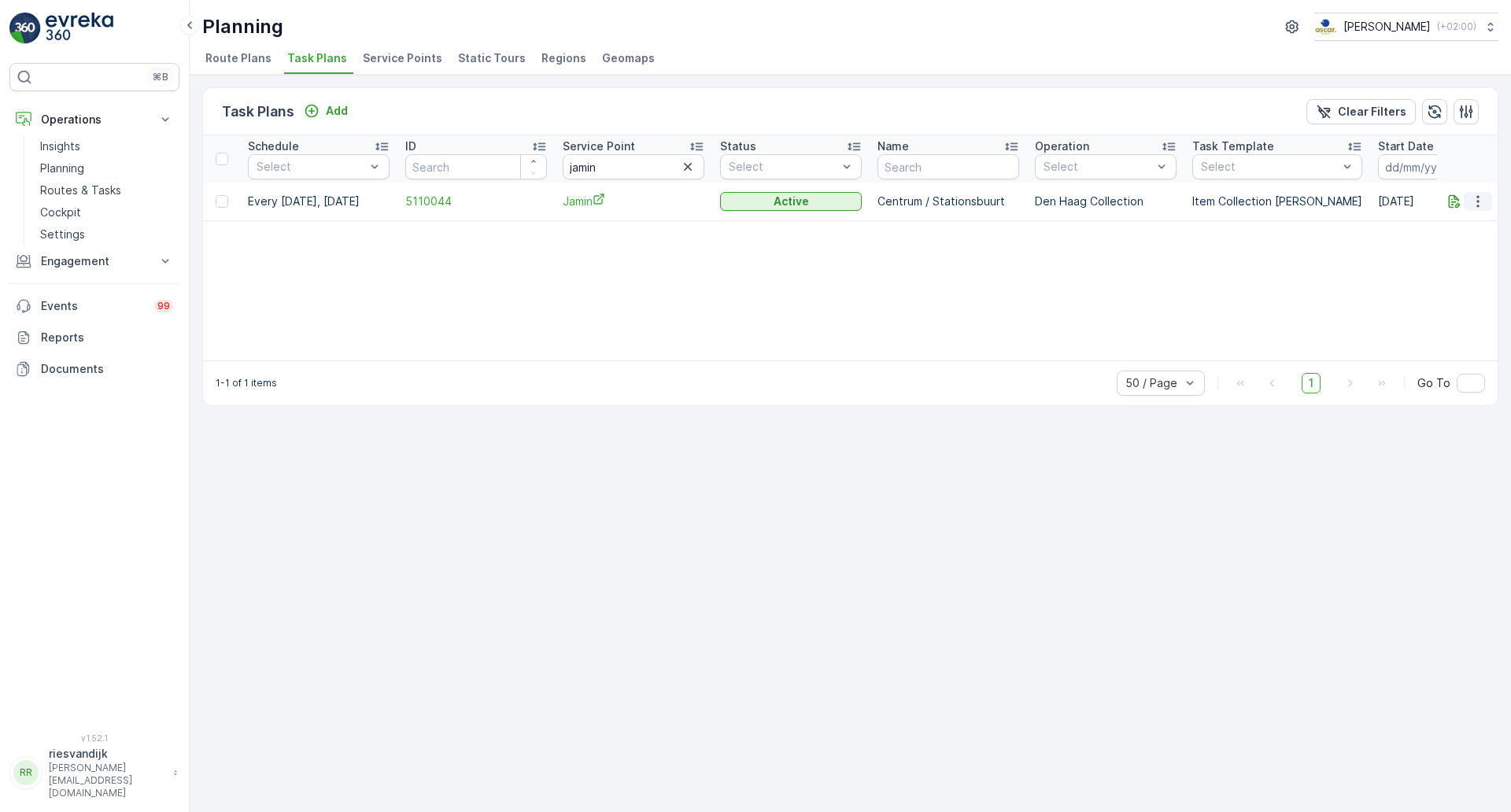
click at [1481, 205] on icon "button" at bounding box center [1478, 202] width 16 height 16
click at [1469, 244] on span "Edit Task Plan" at bounding box center [1450, 247] width 73 height 16
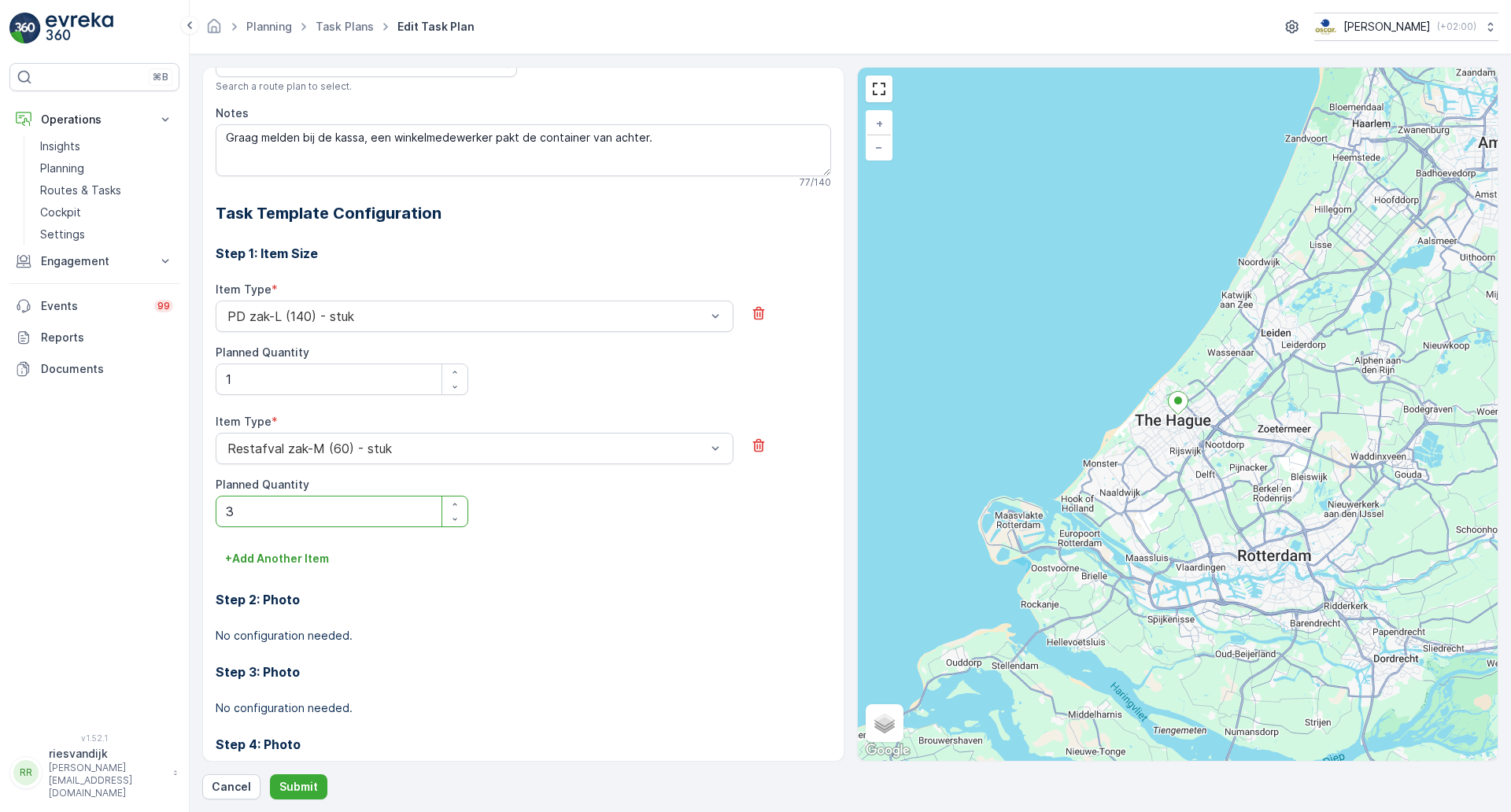
scroll to position [377, 0]
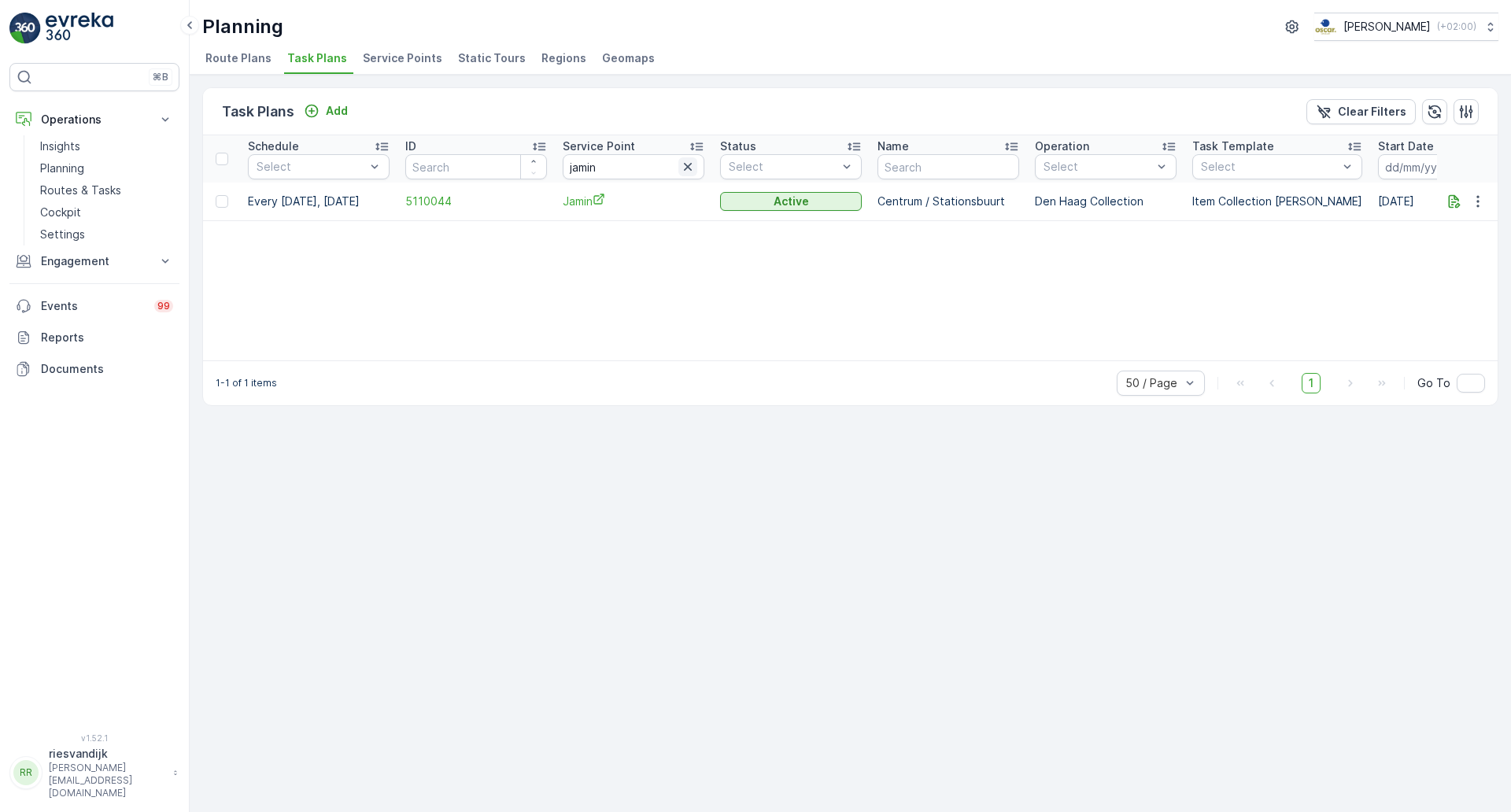
click at [687, 168] on icon "button" at bounding box center [687, 167] width 8 height 8
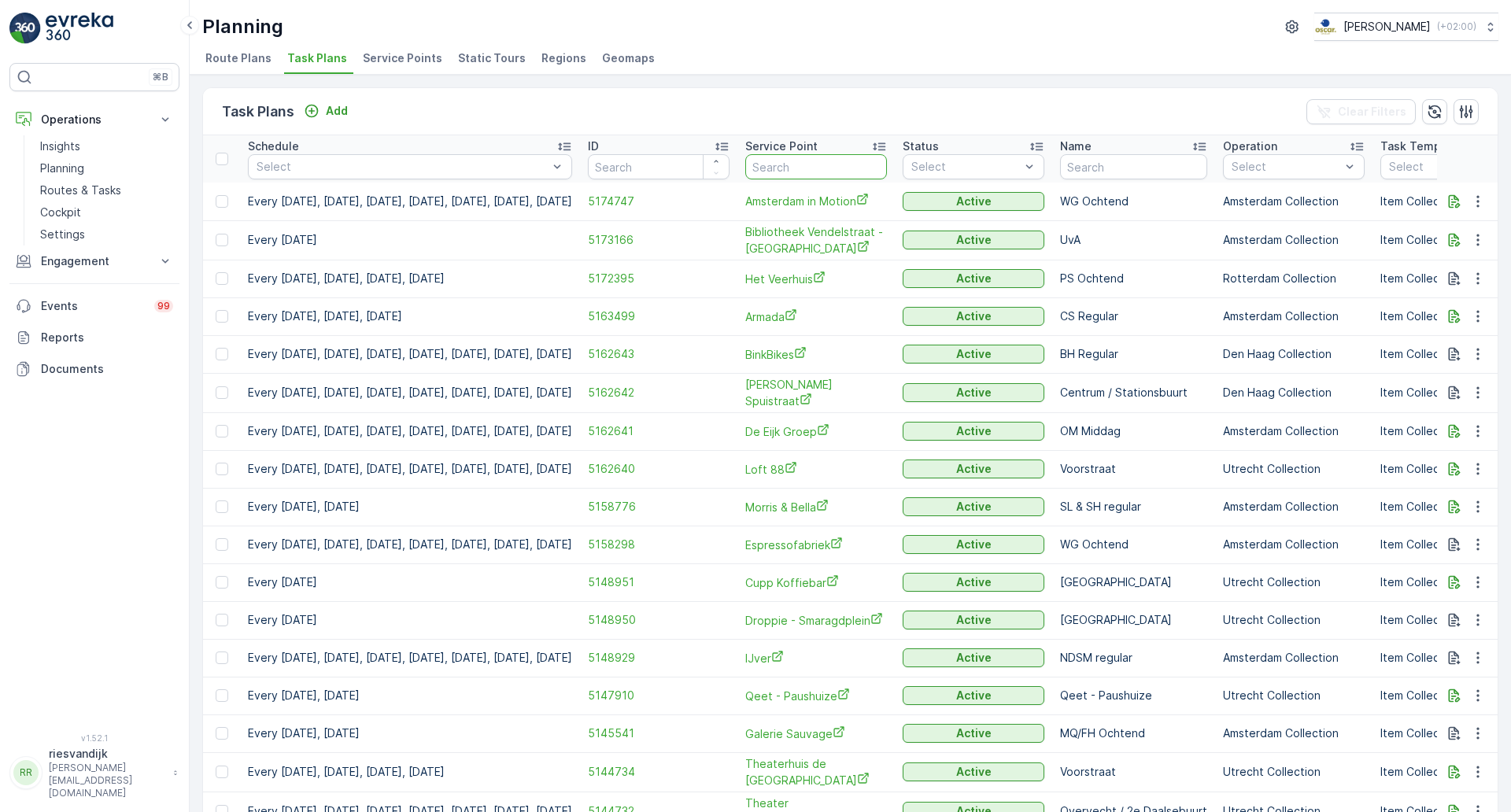
click at [834, 171] on input "text" at bounding box center [816, 167] width 141 height 25
type input "dolce"
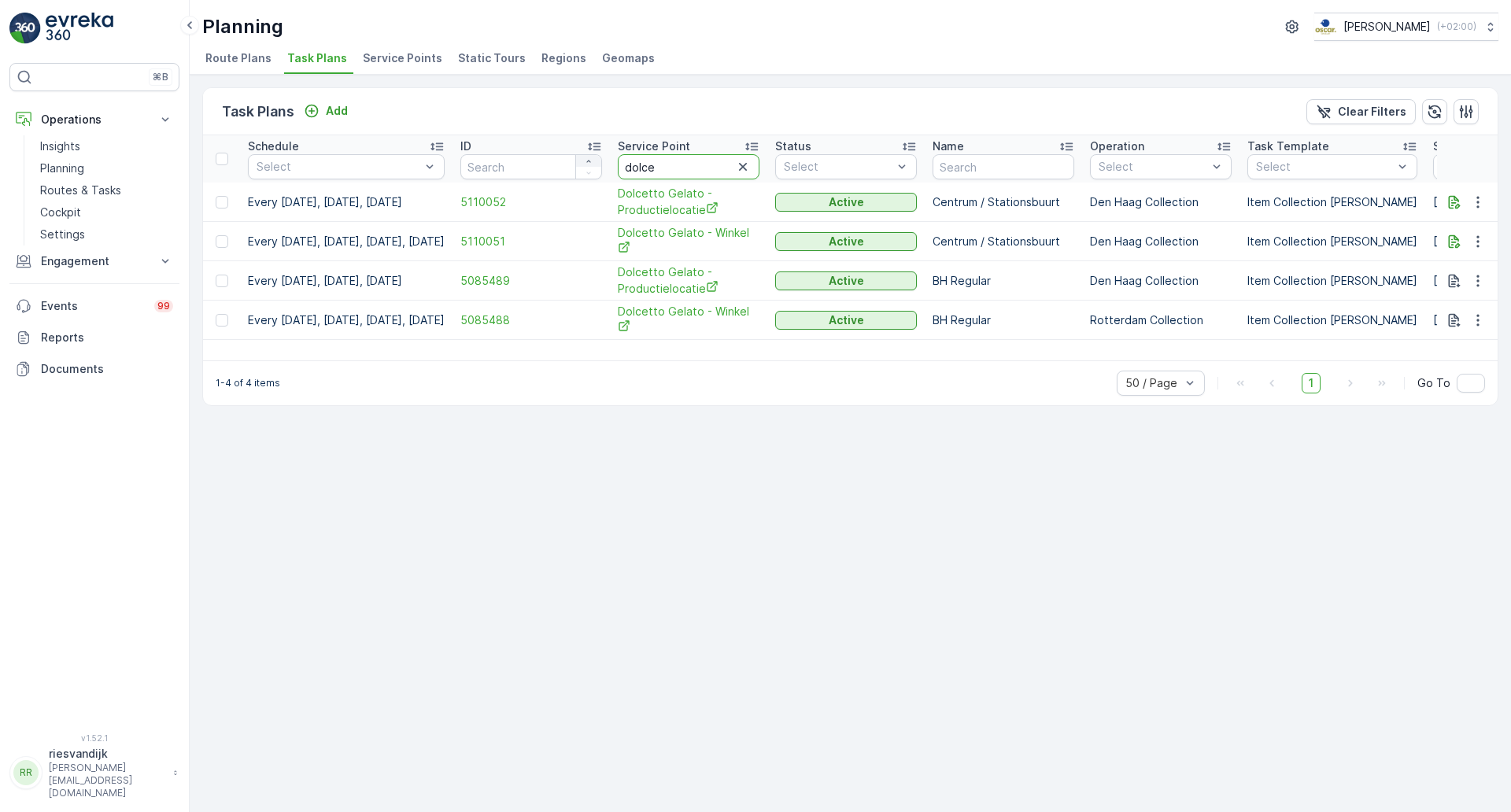
drag, startPoint x: 720, startPoint y: 163, endPoint x: 624, endPoint y: 161, distance: 96.0
click at [624, 161] on tr "Schedule Select ID Service Point dolce Status Select Name Operation Select Task…" at bounding box center [1244, 159] width 2083 height 47
type input "cons"
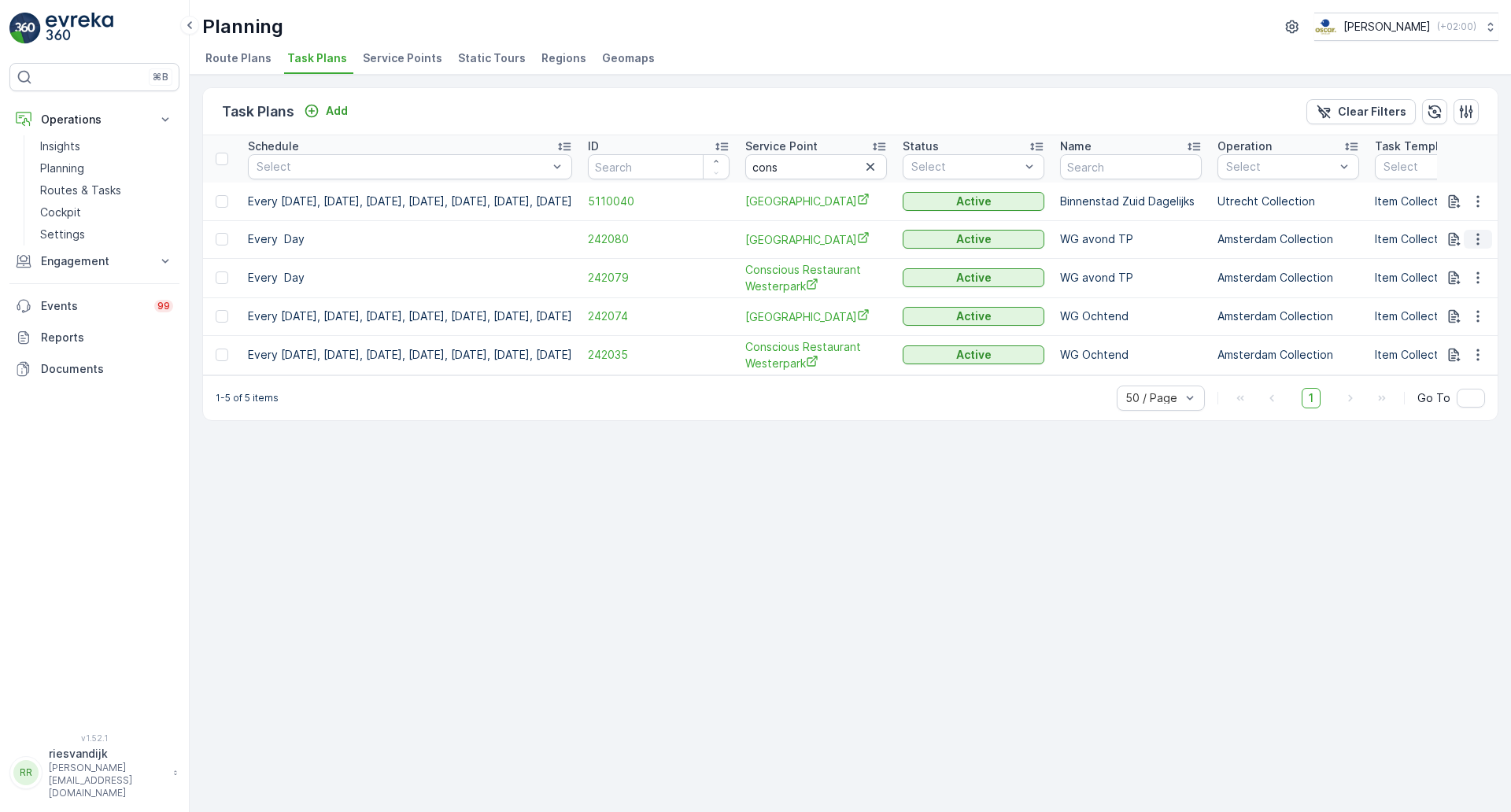
click at [1480, 246] on icon "button" at bounding box center [1478, 240] width 16 height 16
click at [1481, 206] on icon "button" at bounding box center [1478, 202] width 16 height 16
click at [1477, 247] on span "Edit Task Plan" at bounding box center [1450, 247] width 73 height 16
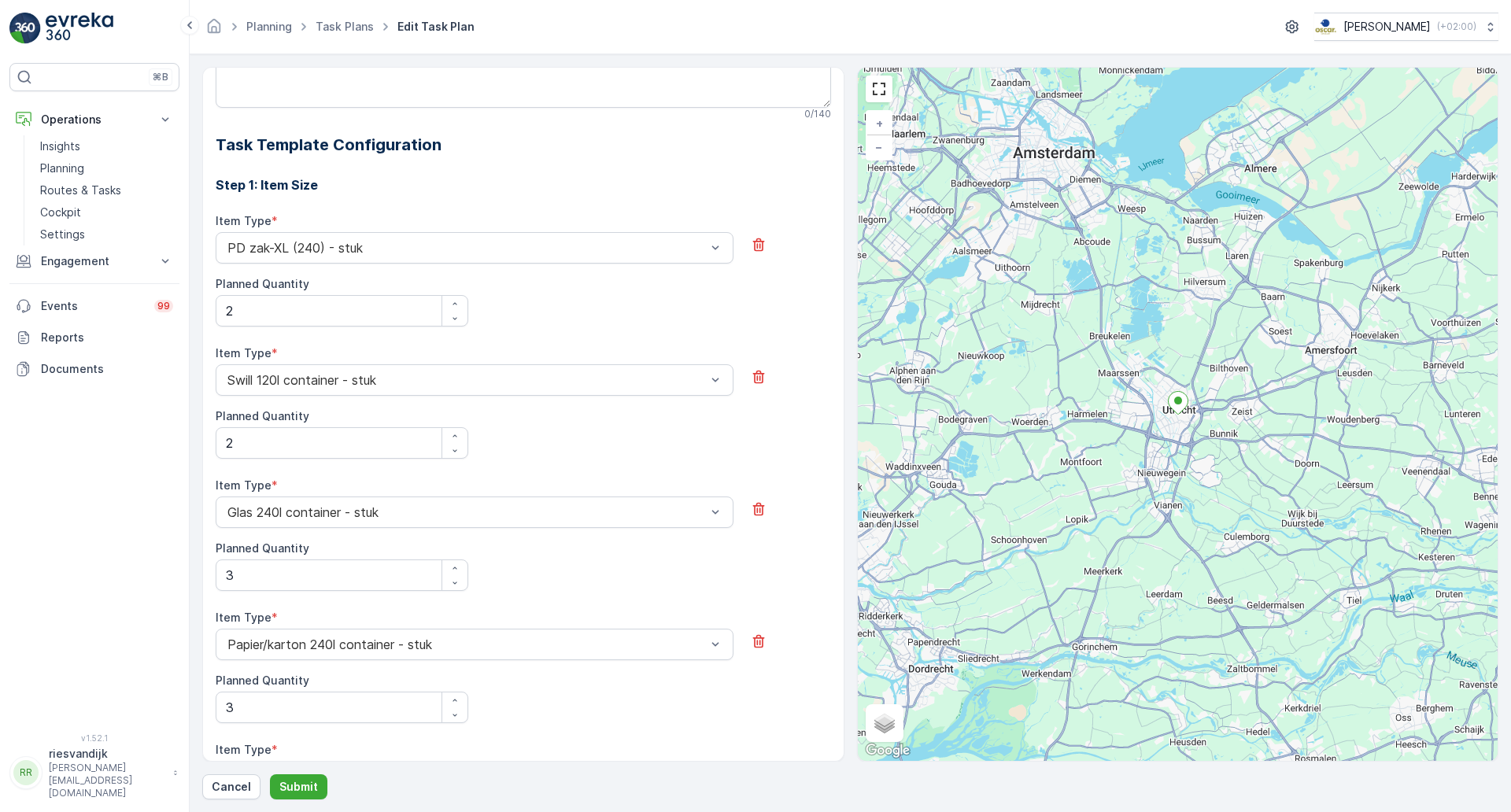
scroll to position [577, 0]
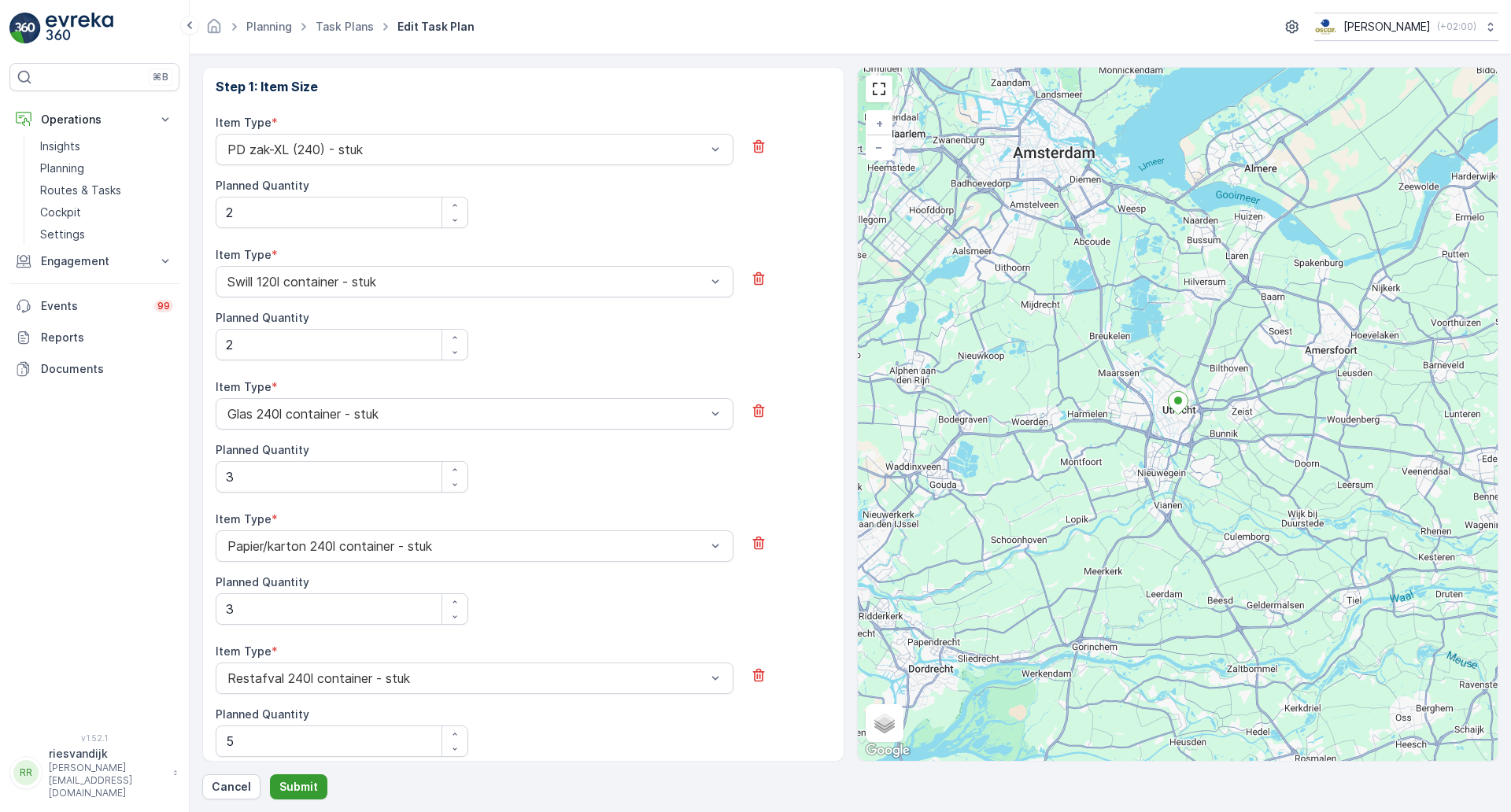
click at [307, 774] on button "Submit" at bounding box center [298, 787] width 57 height 25
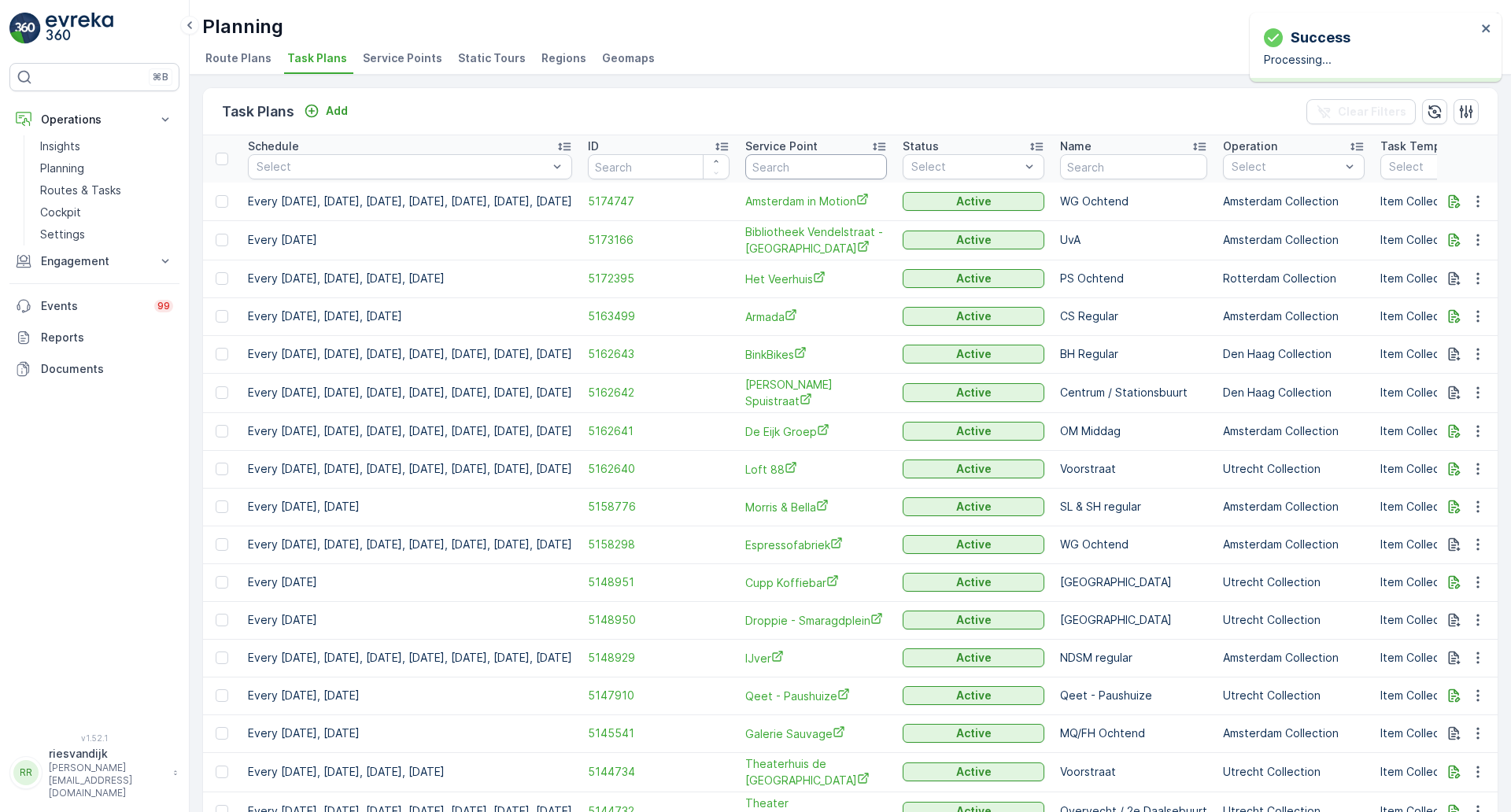
click at [869, 168] on input "text" at bounding box center [816, 167] width 141 height 25
type input "loft"
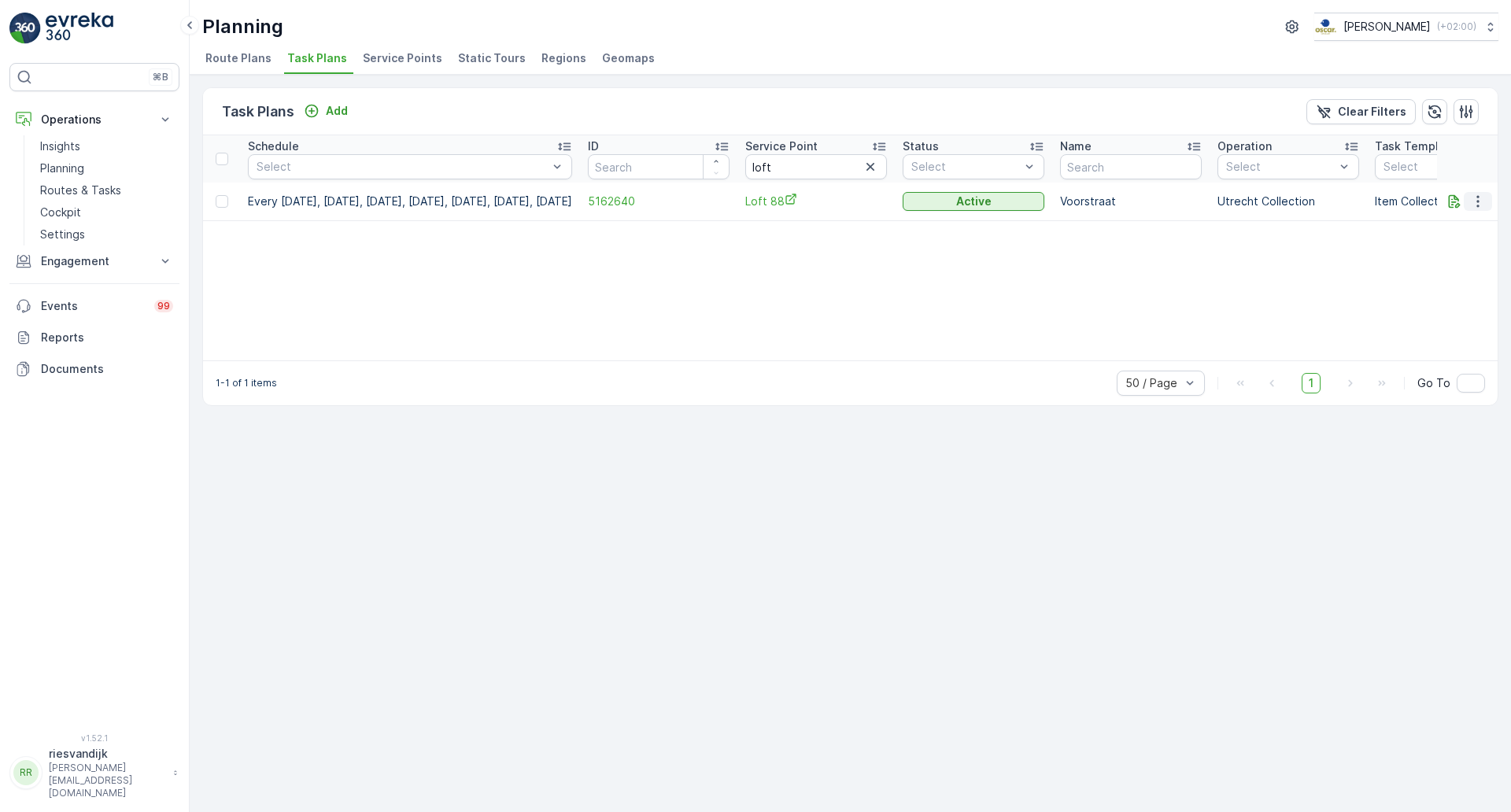
click at [1488, 194] on button "button" at bounding box center [1478, 202] width 28 height 19
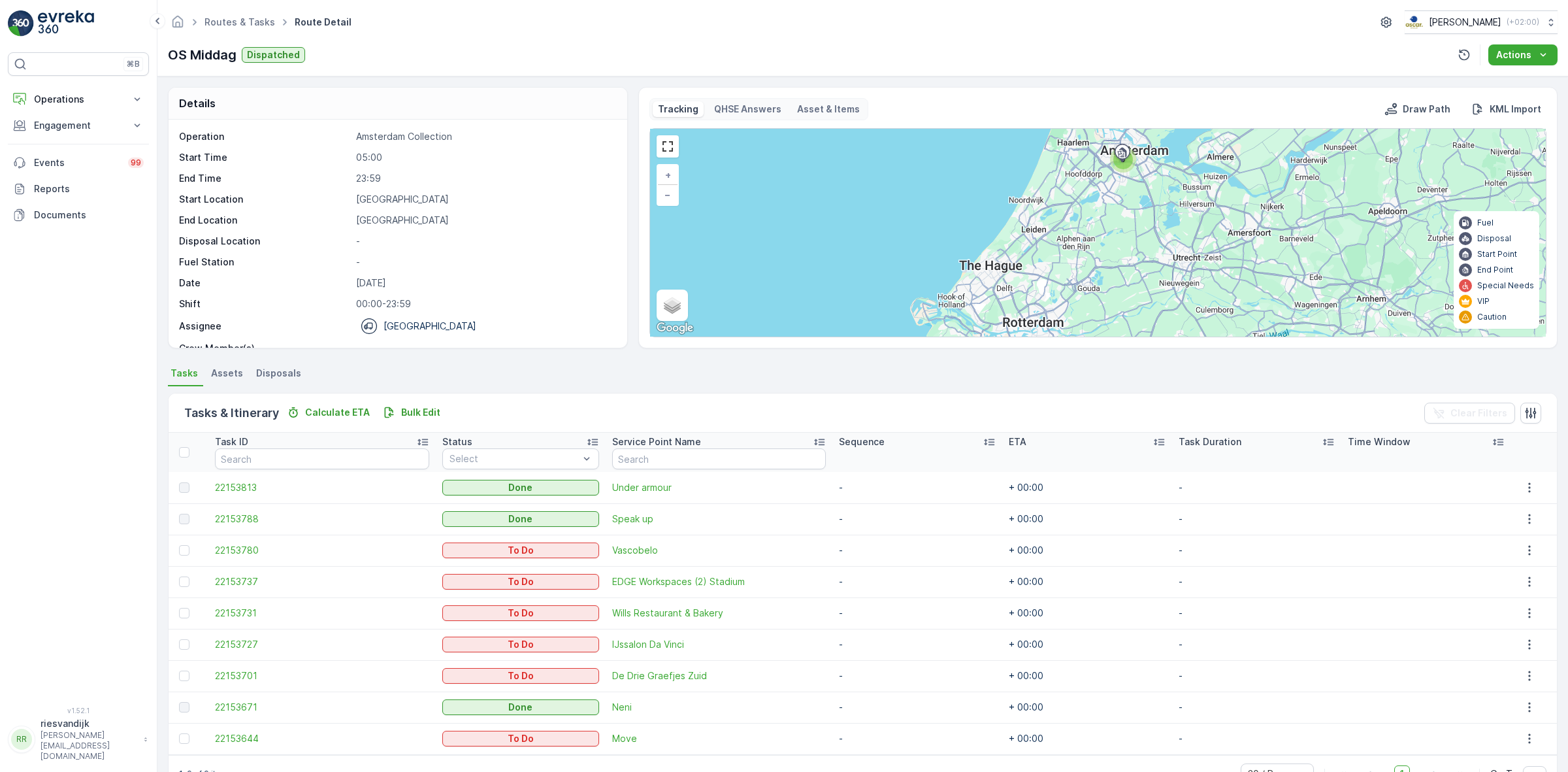
scroll to position [36, 0]
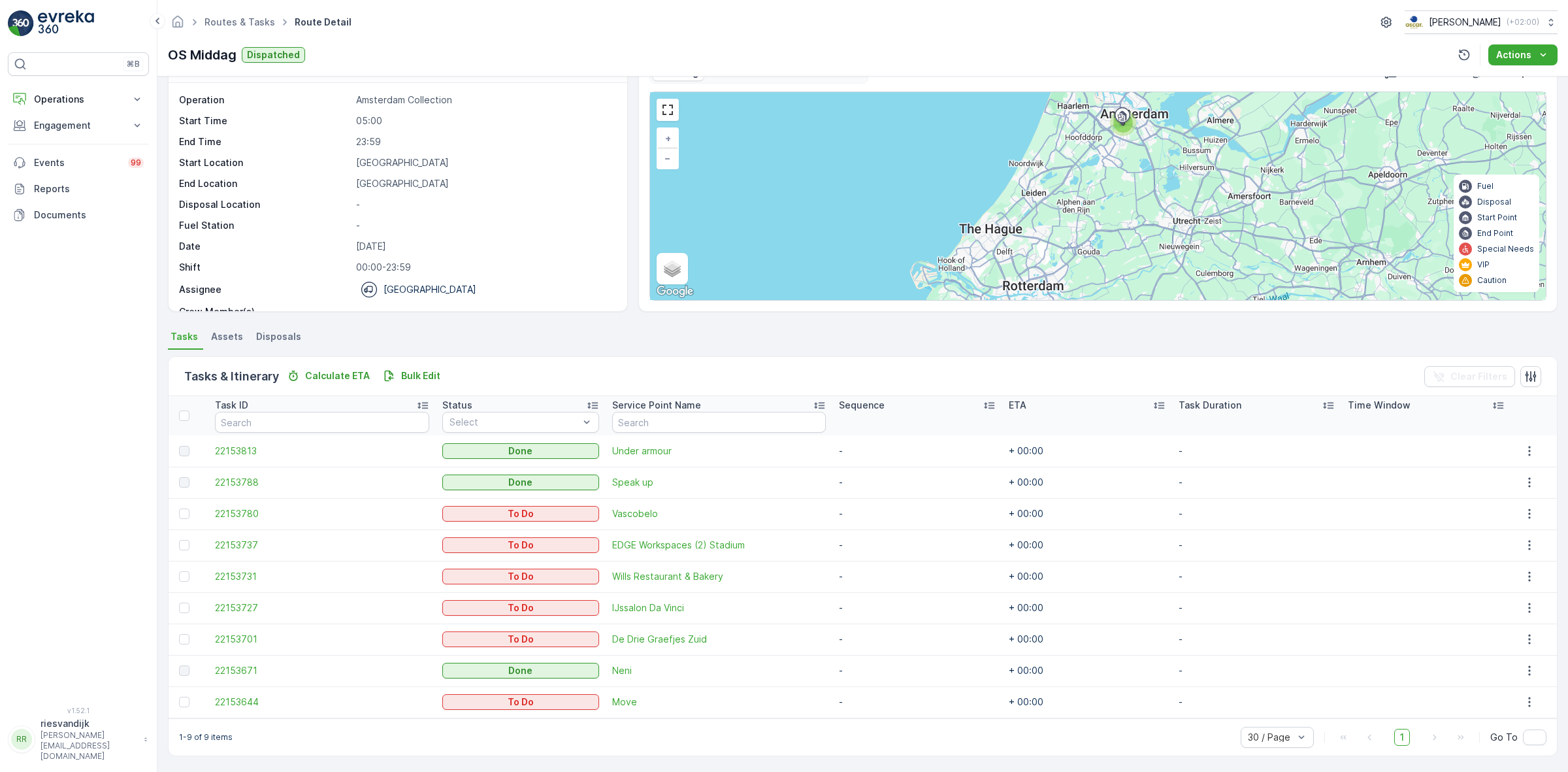
click at [190, 34] on div "Routes & Tasks Route Detail Oscar Circulair ( +02:00 ) OS Middag Dispatched Act…" at bounding box center [862, 38] width 1411 height 77
click at [246, 21] on link "Routes & Tasks" at bounding box center [240, 21] width 71 height 11
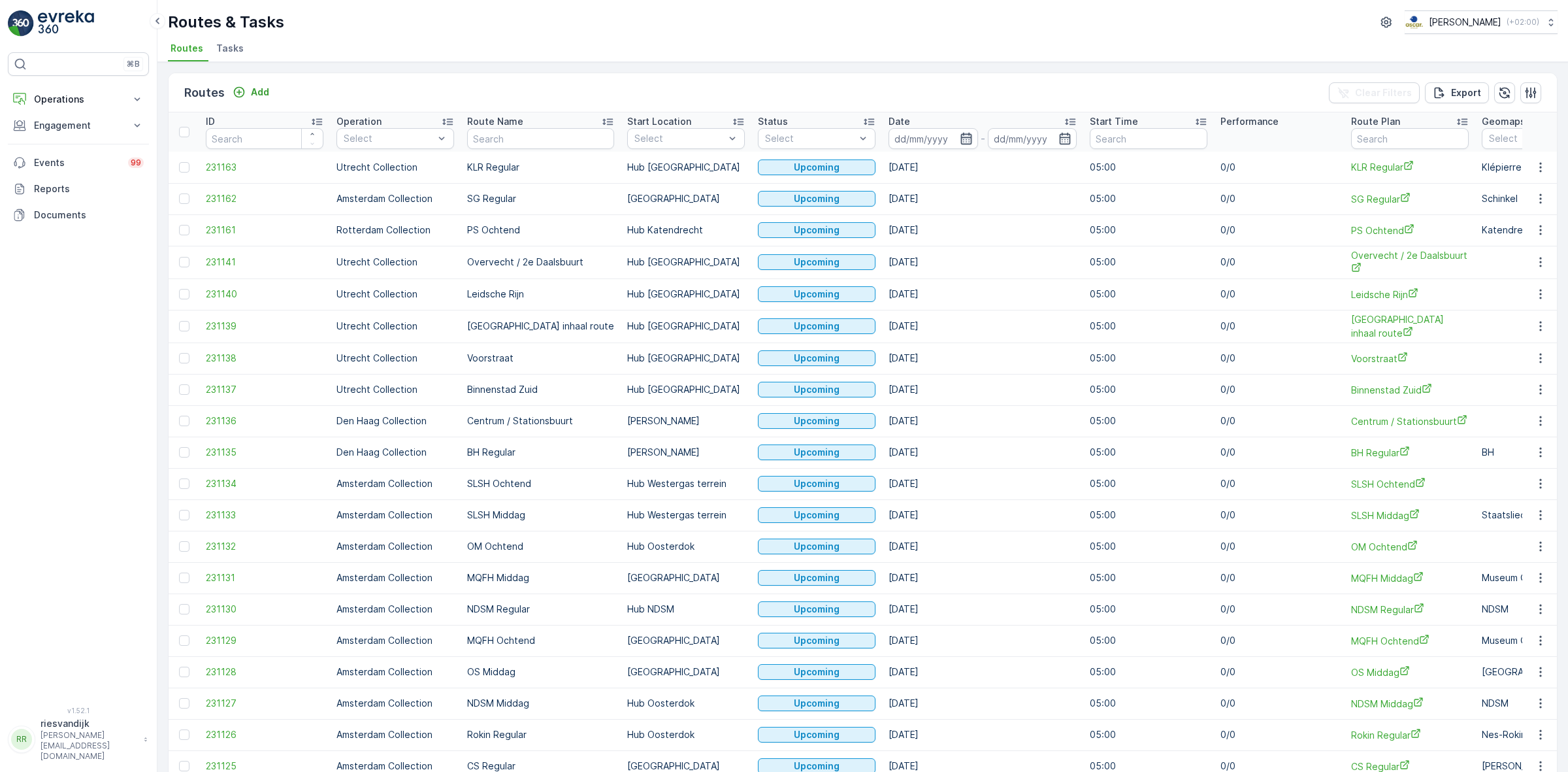
click at [960, 136] on icon "button" at bounding box center [967, 139] width 13 height 13
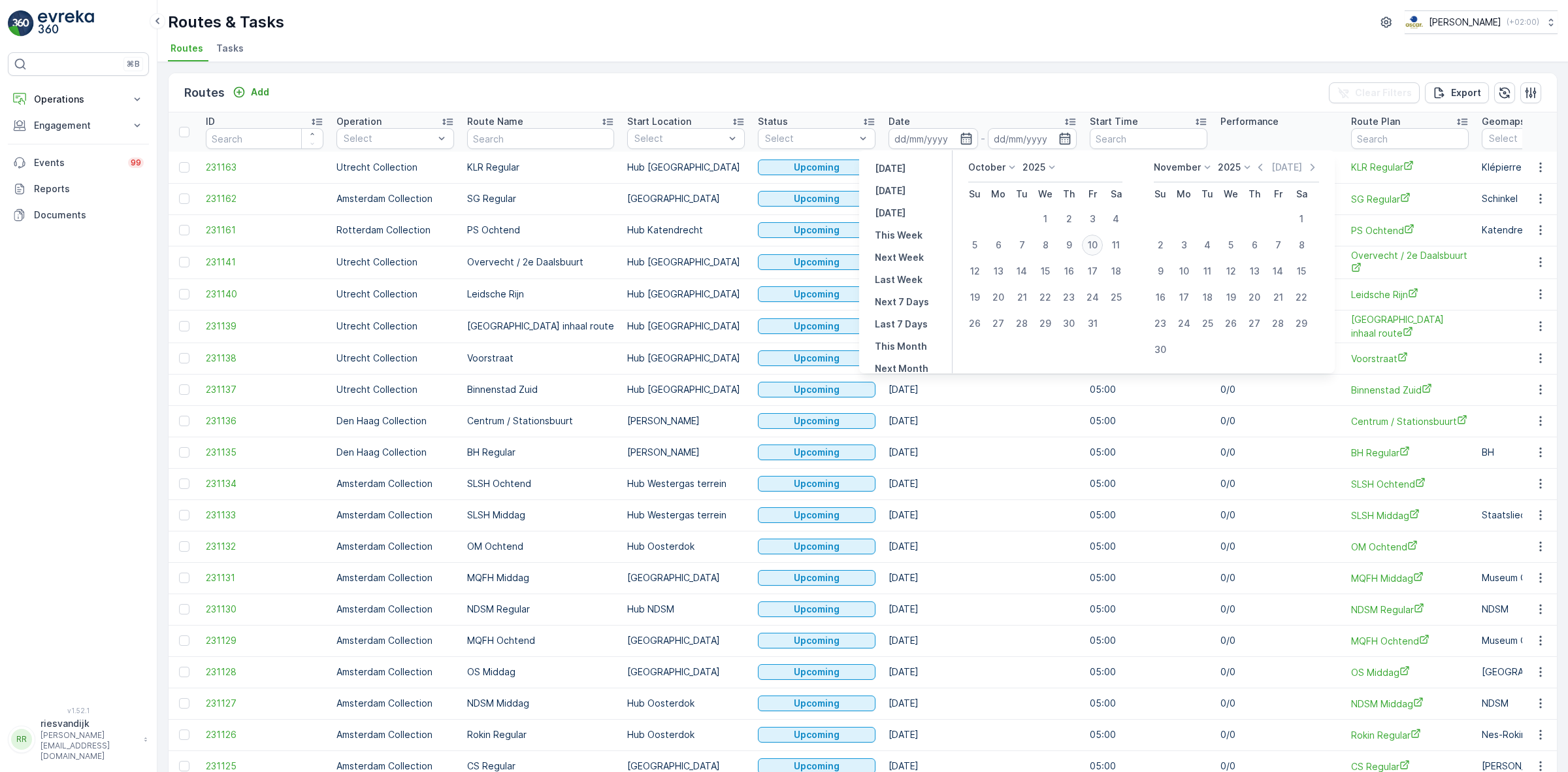
click at [1090, 246] on div "10" at bounding box center [1092, 245] width 21 height 21
type input "[DATE]"
click at [690, 58] on ul "Routes Tasks" at bounding box center [857, 50] width 1379 height 22
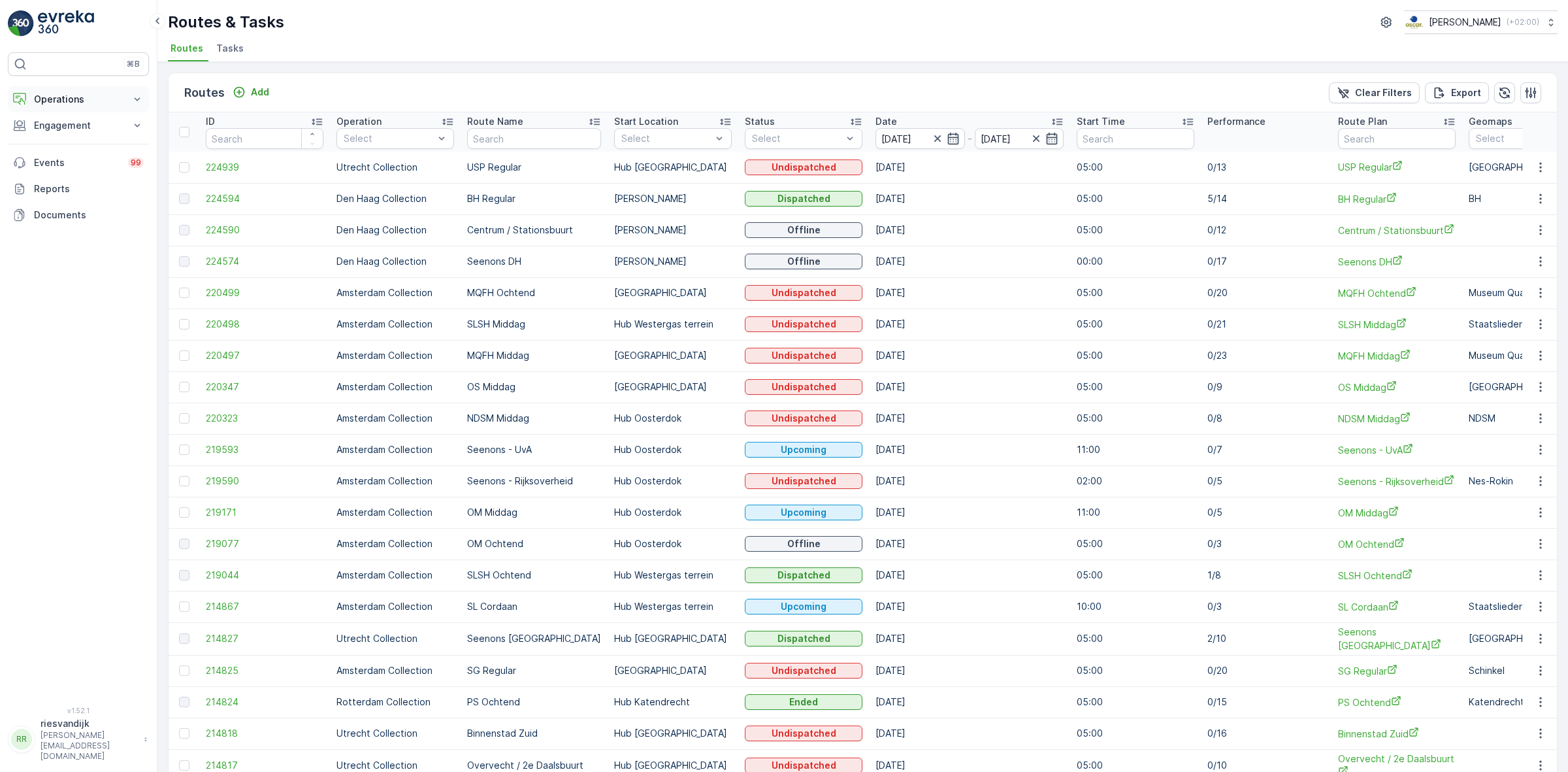
click at [139, 95] on icon at bounding box center [137, 99] width 13 height 13
click at [80, 144] on link "Planning" at bounding box center [89, 139] width 121 height 18
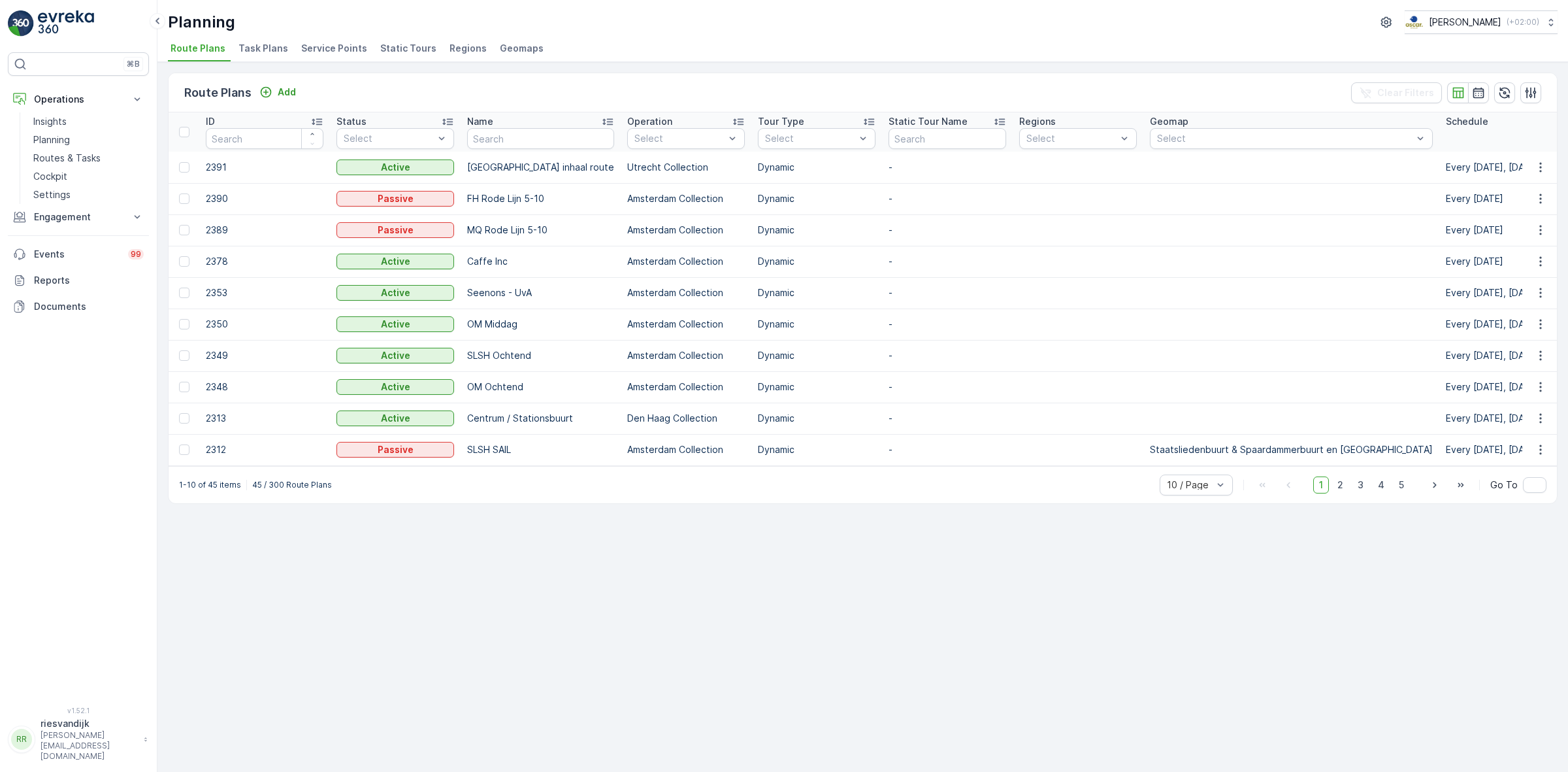
click at [270, 54] on span "Task Plans" at bounding box center [263, 48] width 50 height 13
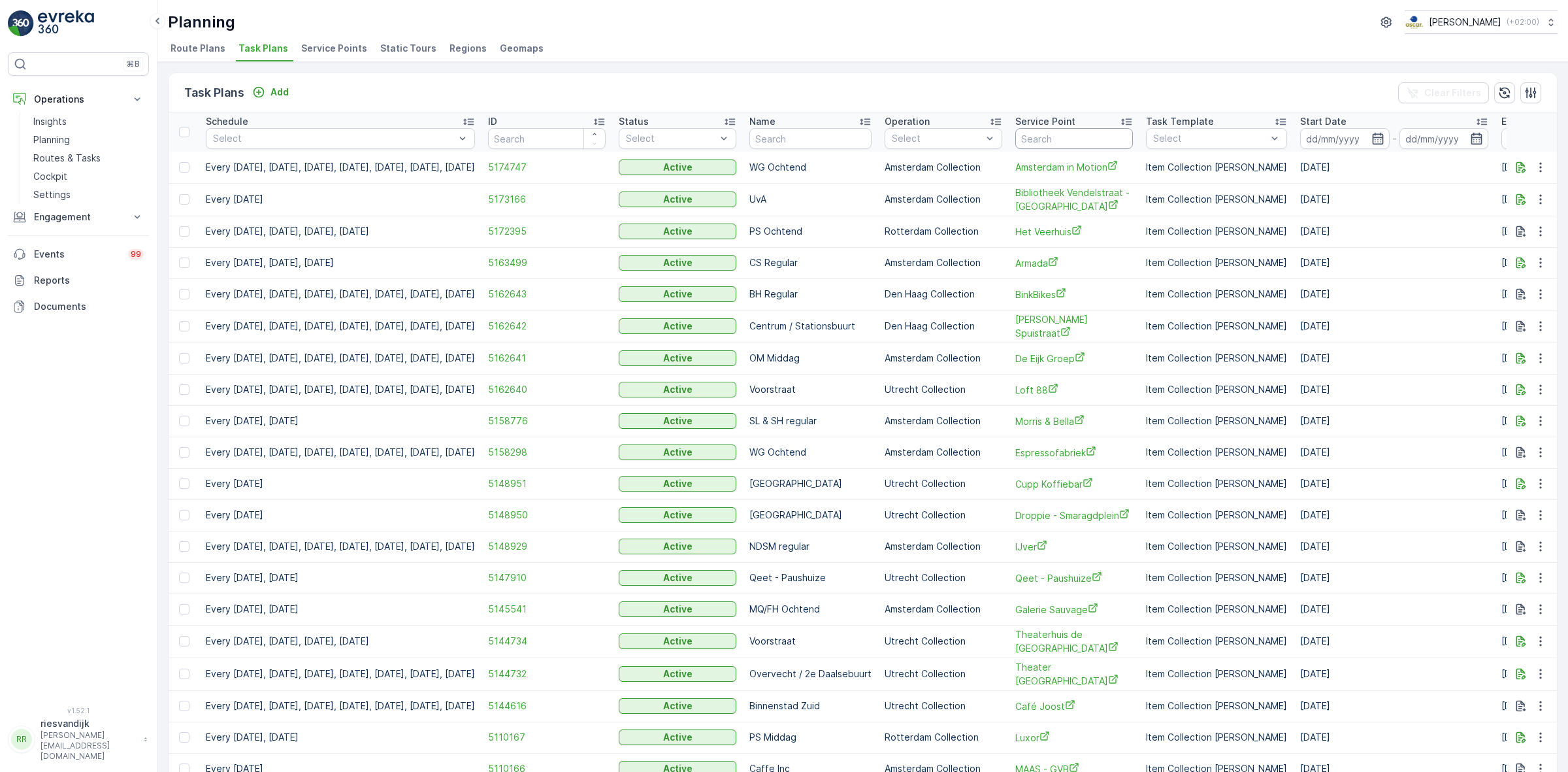
click at [1111, 132] on input "text" at bounding box center [1074, 139] width 117 height 21
type input "club"
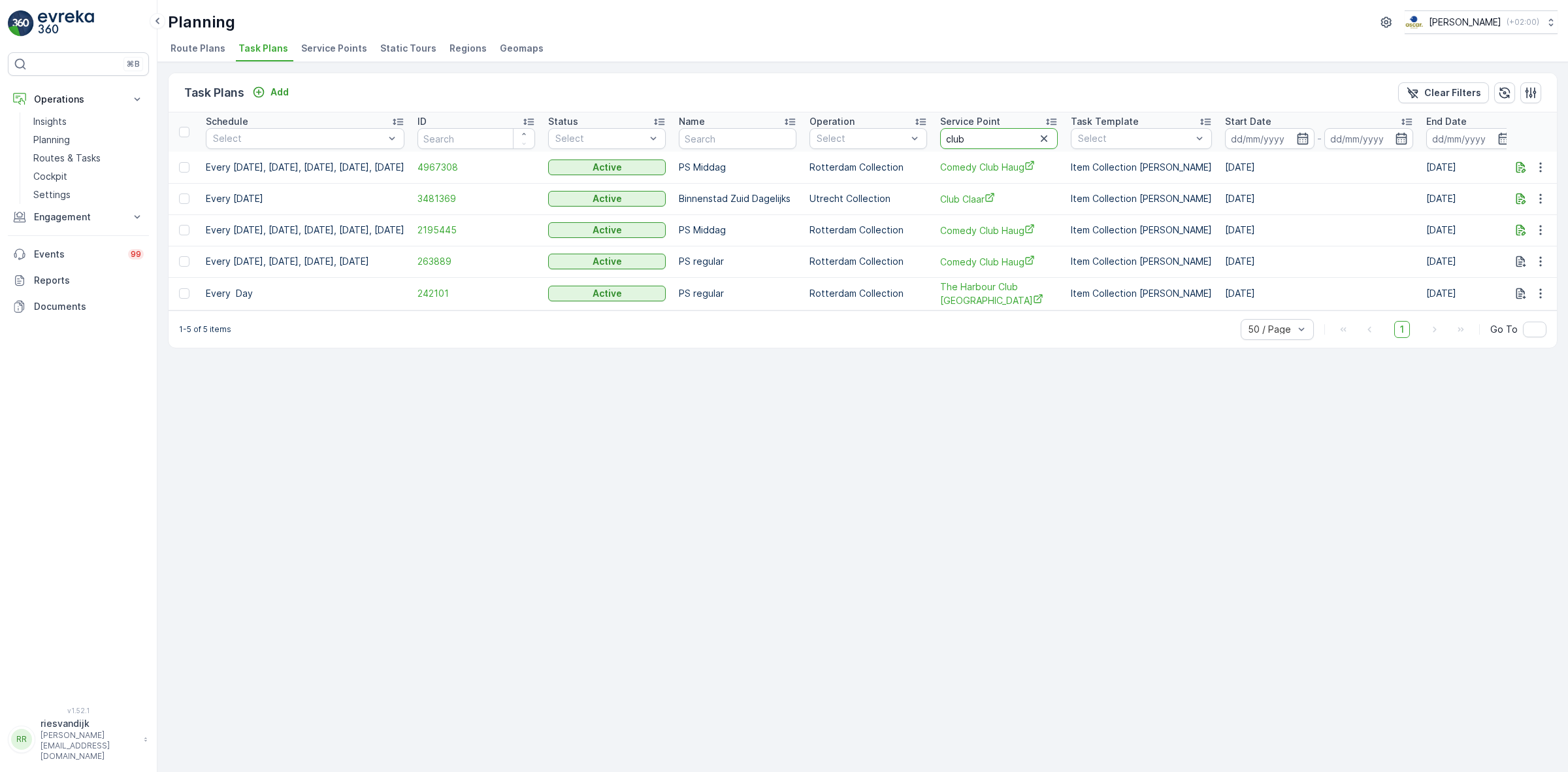
click at [1031, 135] on input "club" at bounding box center [999, 139] width 117 height 21
type input "club claar"
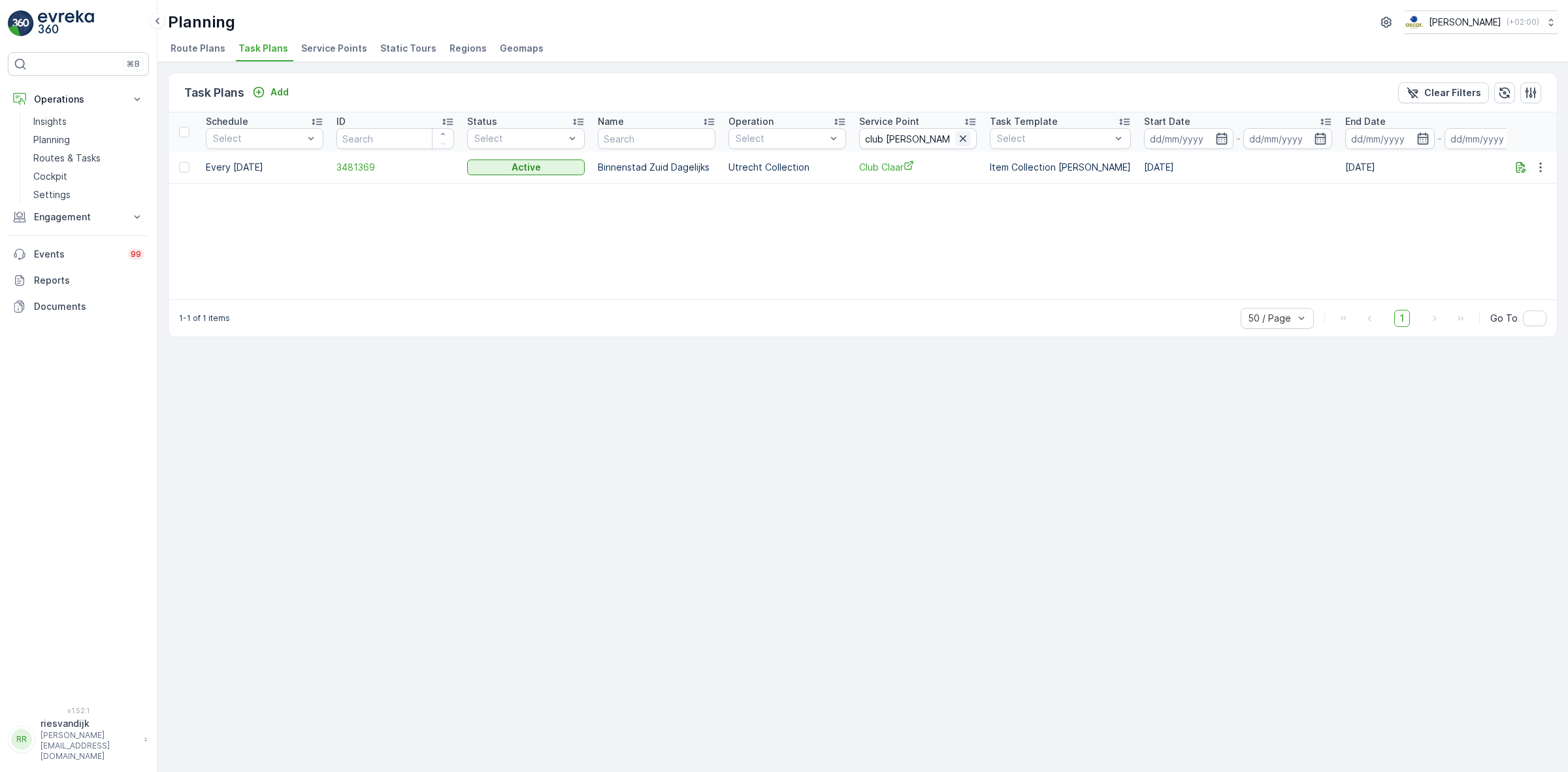
click at [961, 136] on icon "button" at bounding box center [963, 139] width 7 height 7
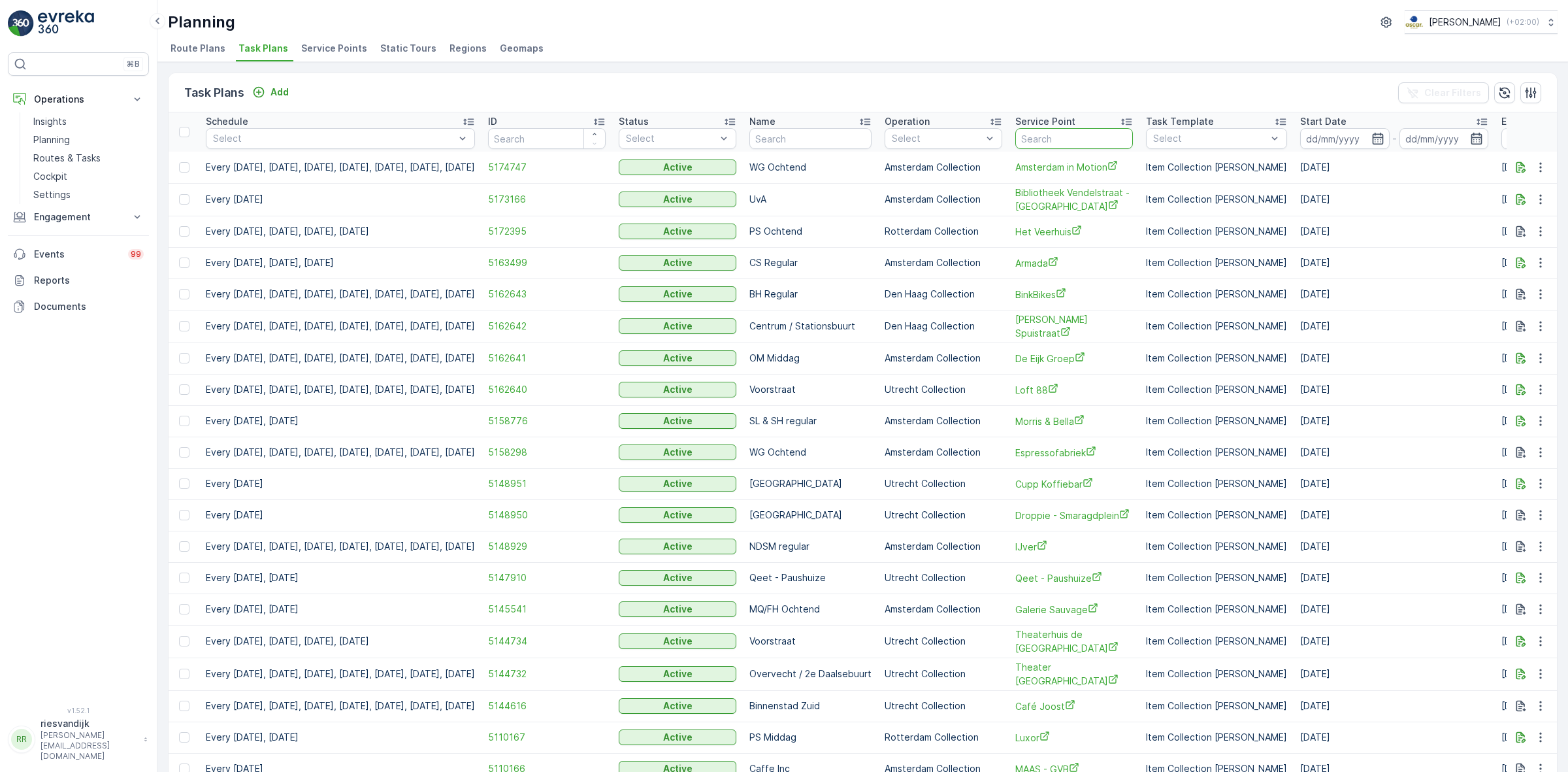
click at [1102, 141] on input "text" at bounding box center [1074, 139] width 117 height 21
type input "voorstra"
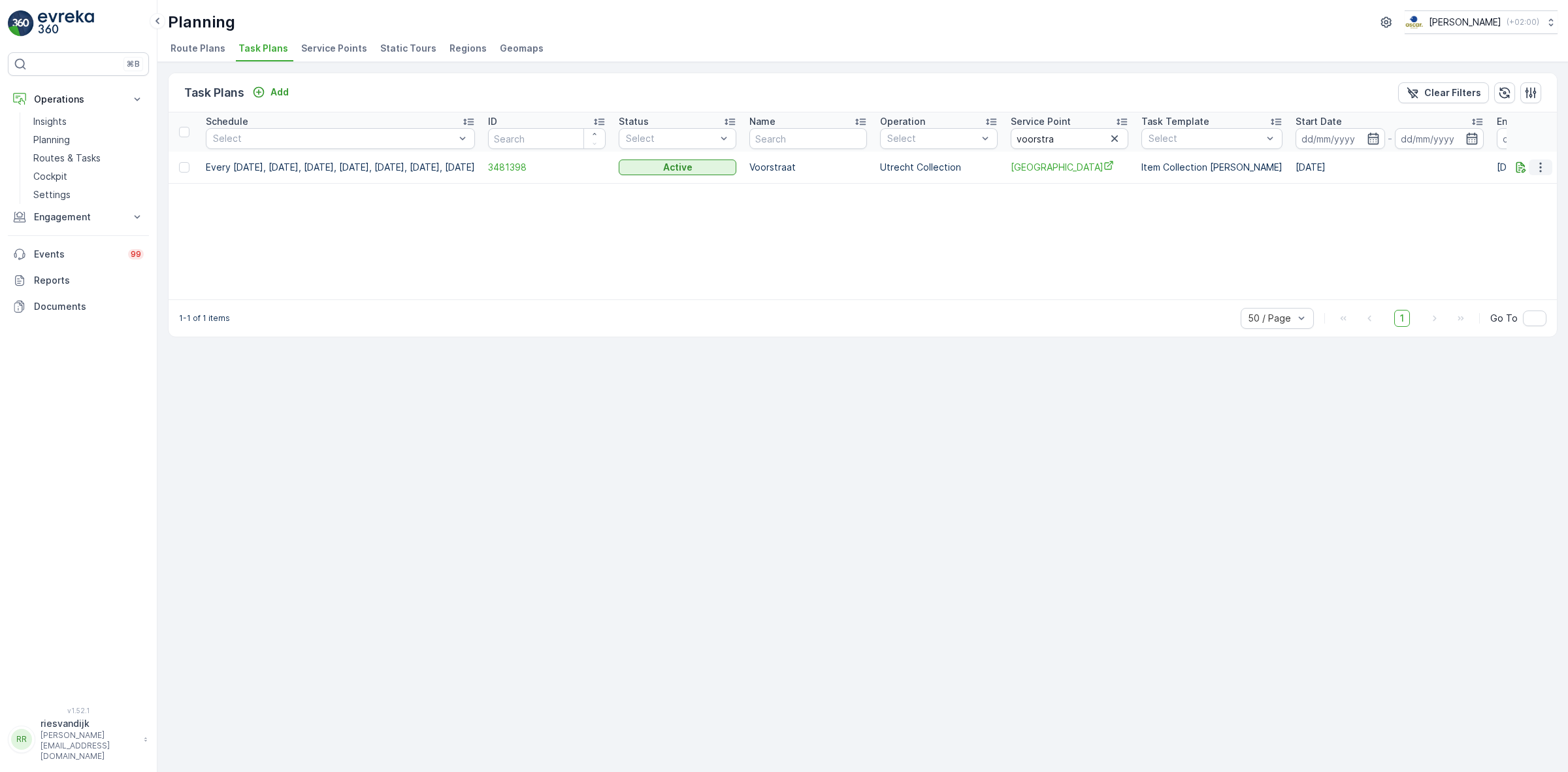
click at [1541, 167] on icon "button" at bounding box center [1540, 166] width 2 height 9
click at [1546, 190] on span "See More Details" at bounding box center [1525, 187] width 76 height 13
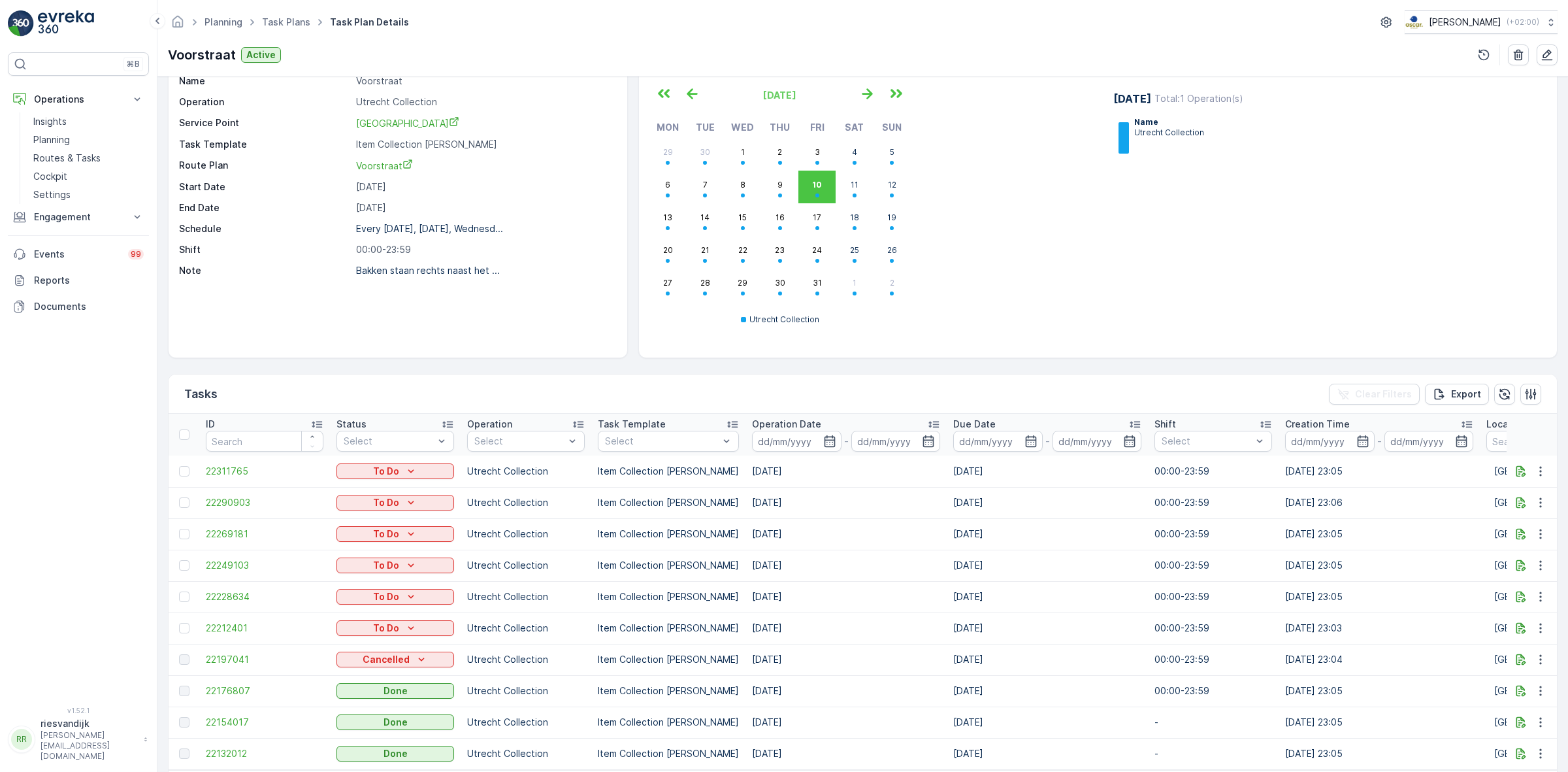
scroll to position [27, 0]
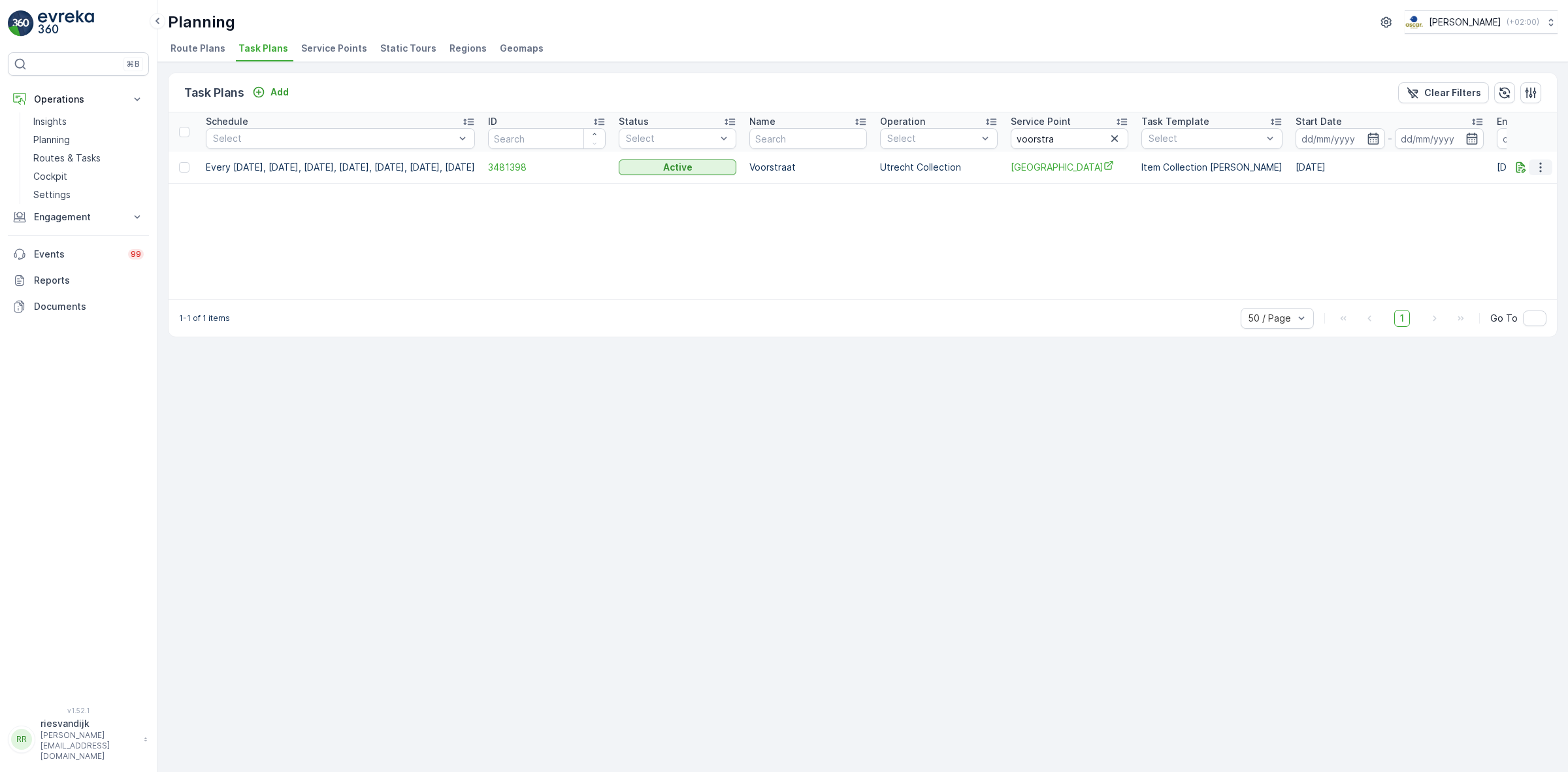
click at [1542, 167] on icon "button" at bounding box center [1541, 168] width 13 height 13
click at [1523, 203] on span "Edit Task Plan" at bounding box center [1517, 205] width 61 height 13
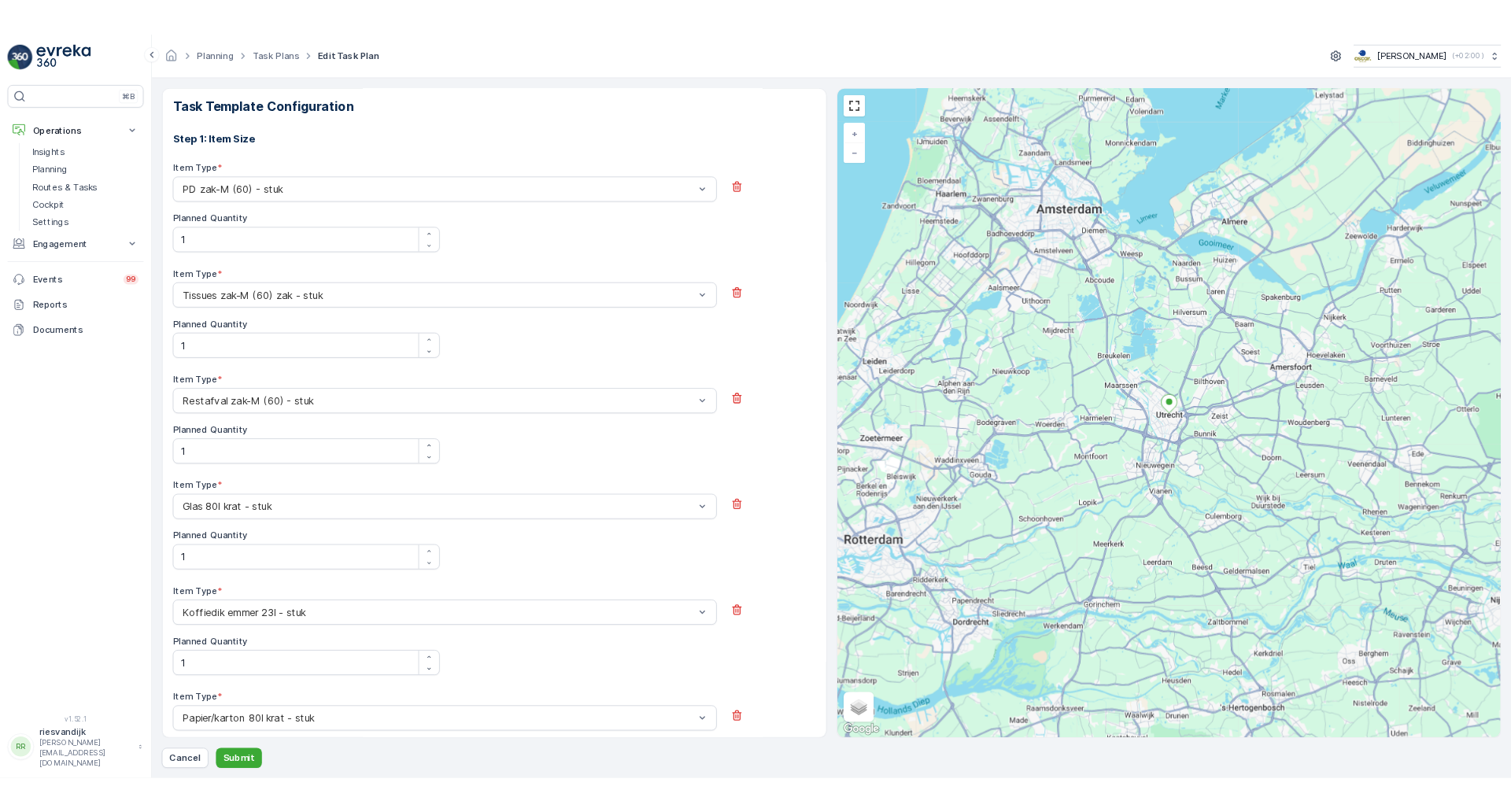
scroll to position [564, 0]
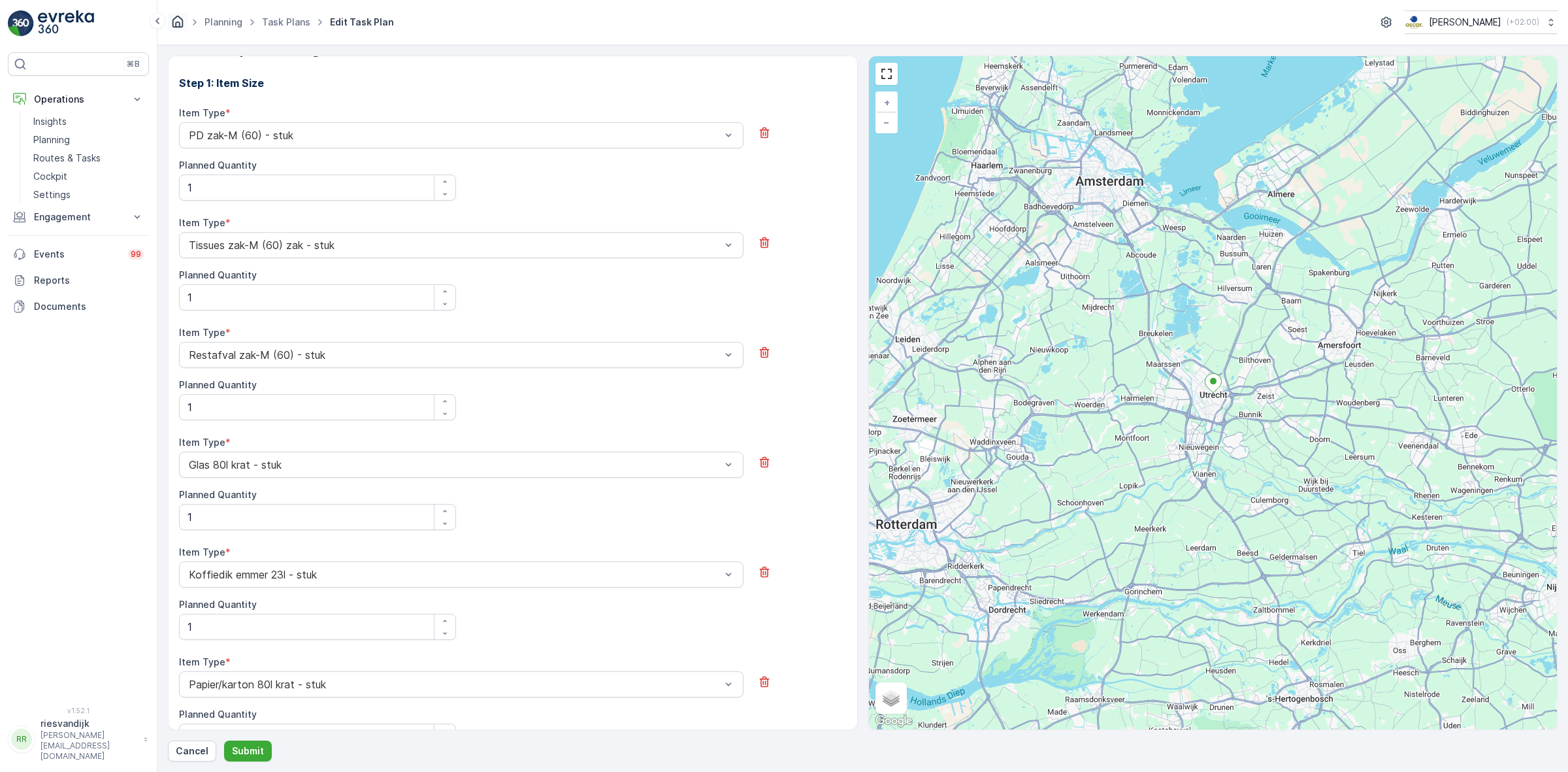
click at [179, 22] on icon "Homepage" at bounding box center [178, 21] width 11 height 12
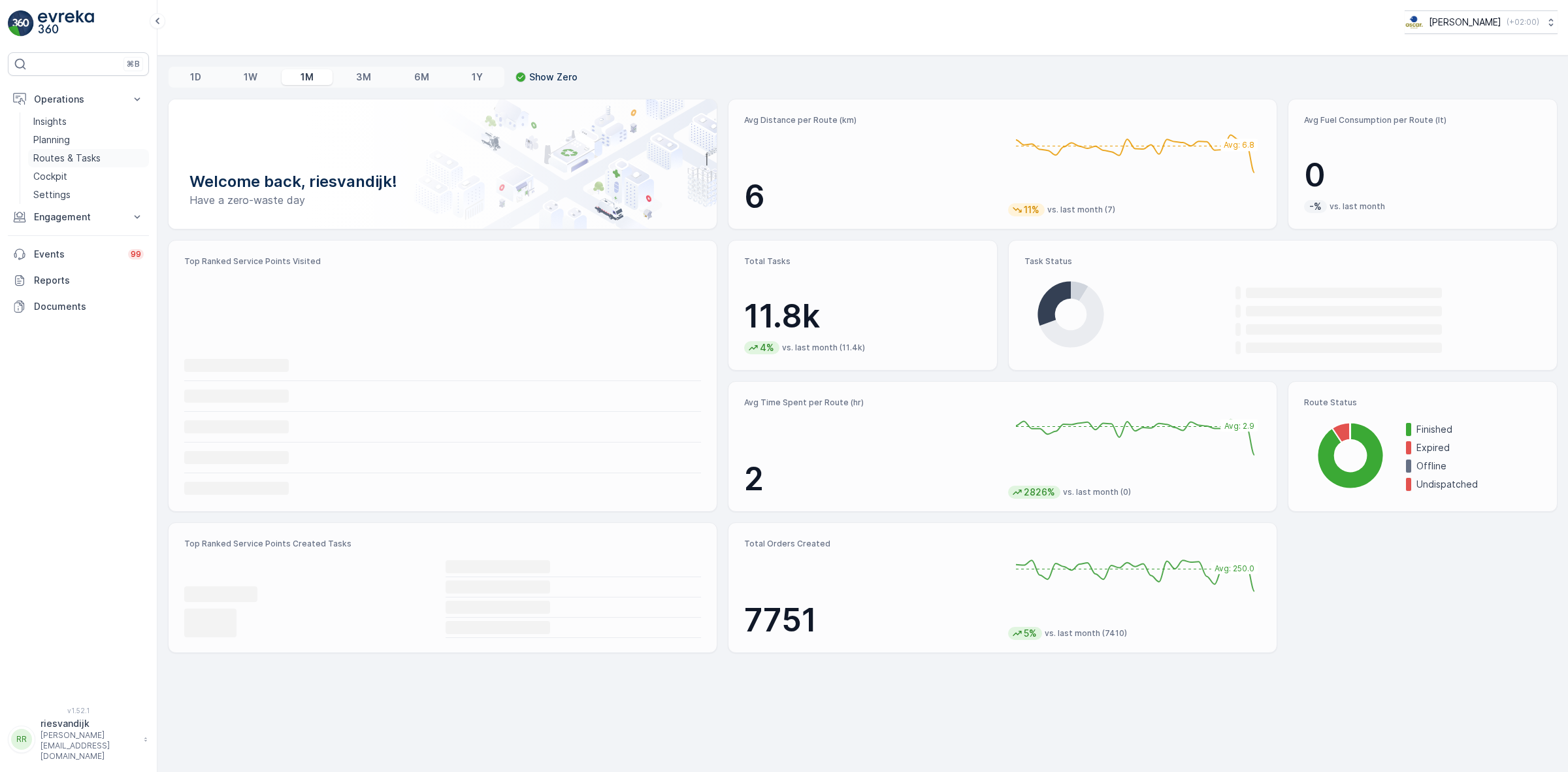
click at [54, 162] on p "Routes & Tasks" at bounding box center [67, 158] width 67 height 13
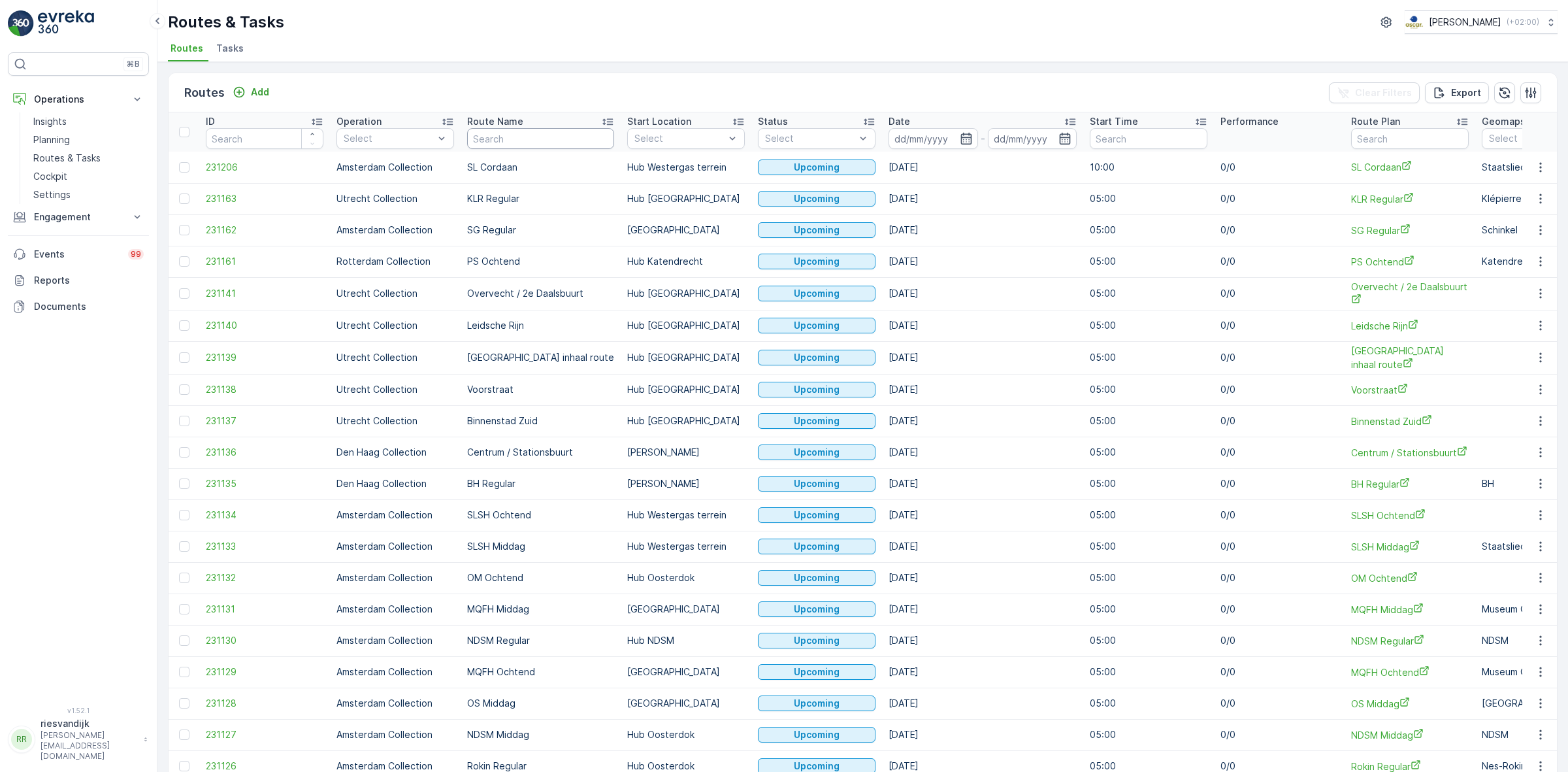
click at [518, 129] on input "text" at bounding box center [541, 139] width 147 height 21
type input "voorstraat"
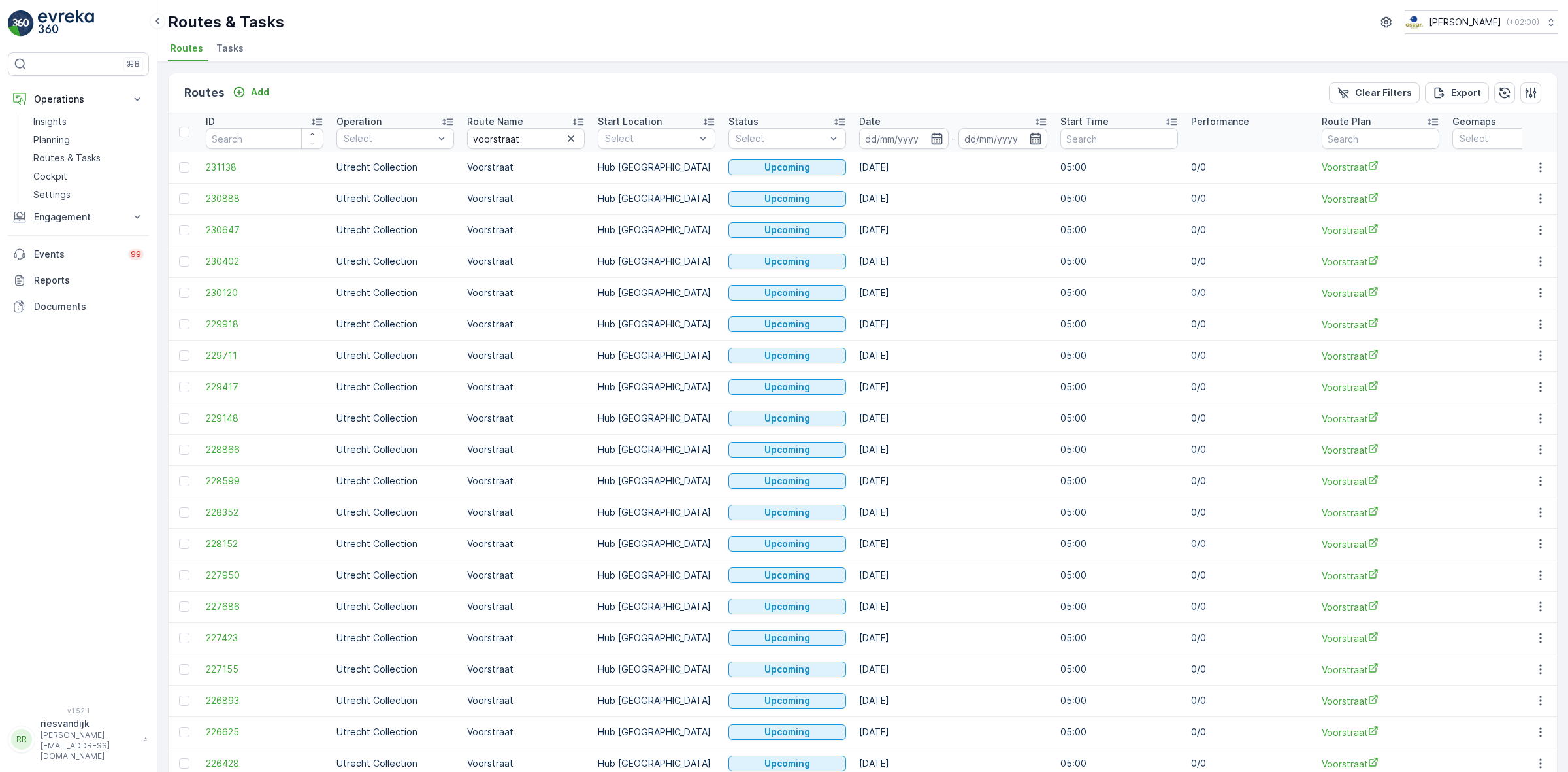
click at [225, 54] on span "Tasks" at bounding box center [230, 48] width 28 height 13
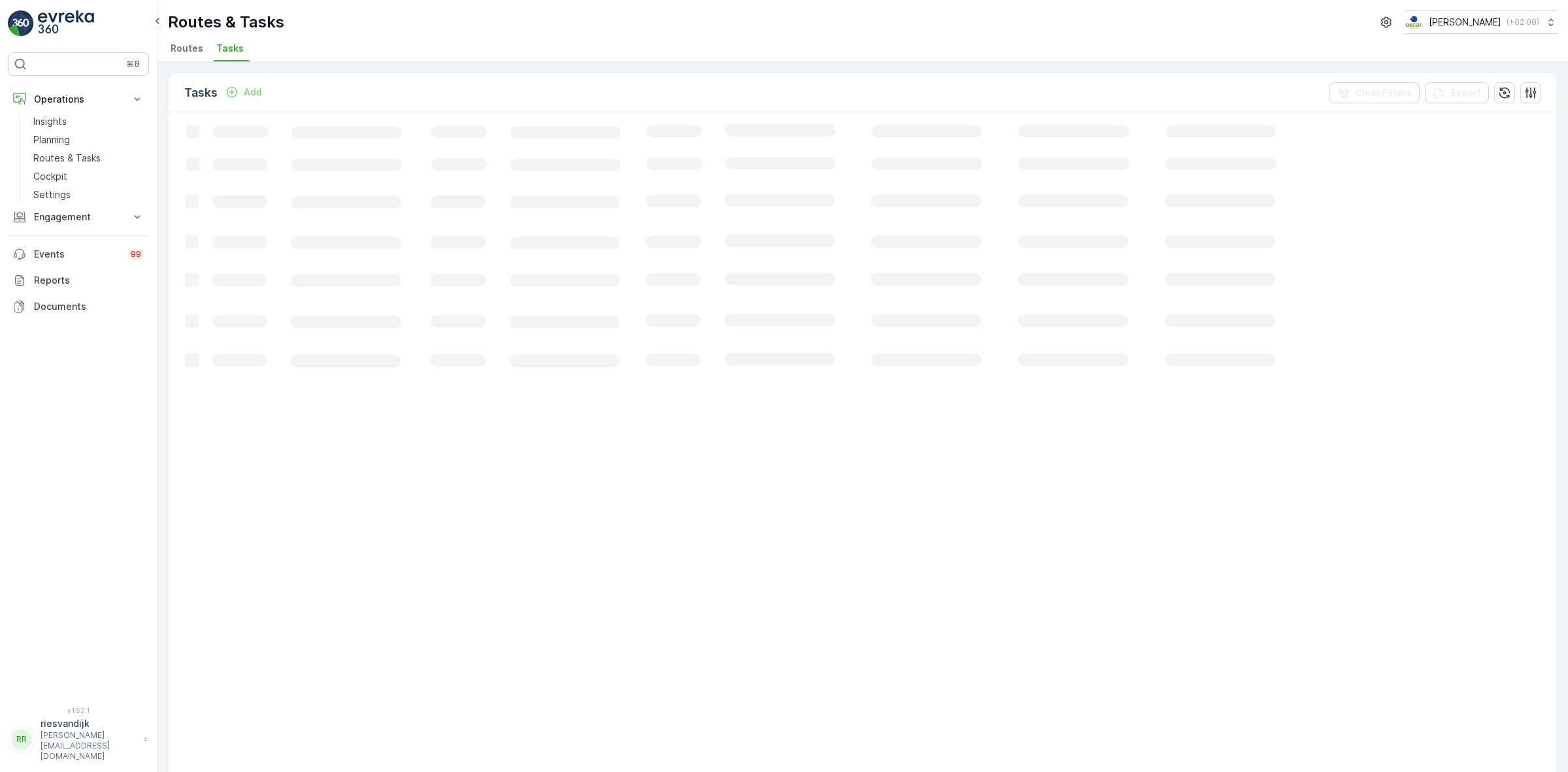
click at [771, 46] on ul "Routes Tasks" at bounding box center [857, 50] width 1379 height 22
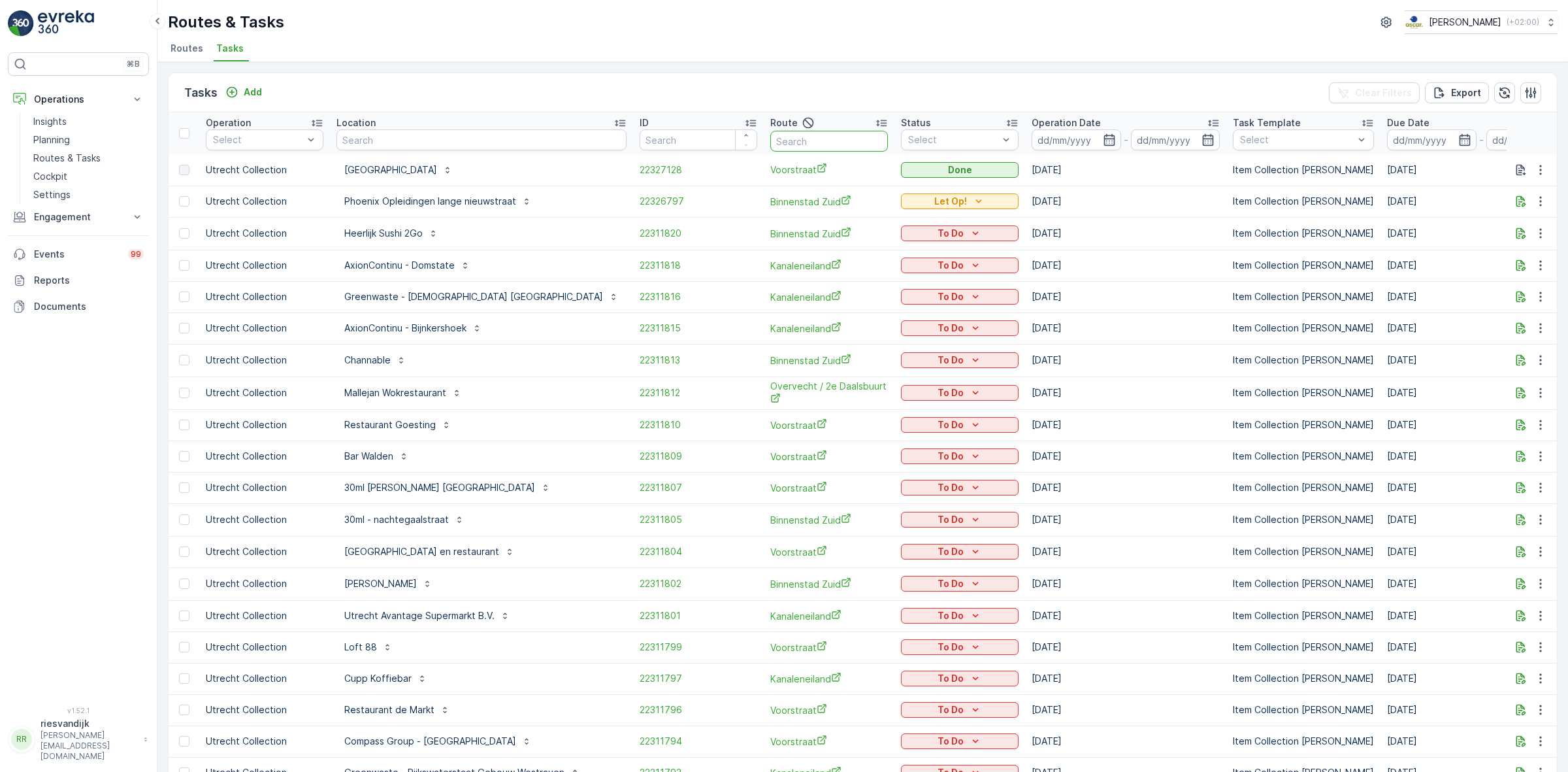
click at [771, 139] on input "text" at bounding box center [829, 141] width 117 height 21
type input "voorstraat"
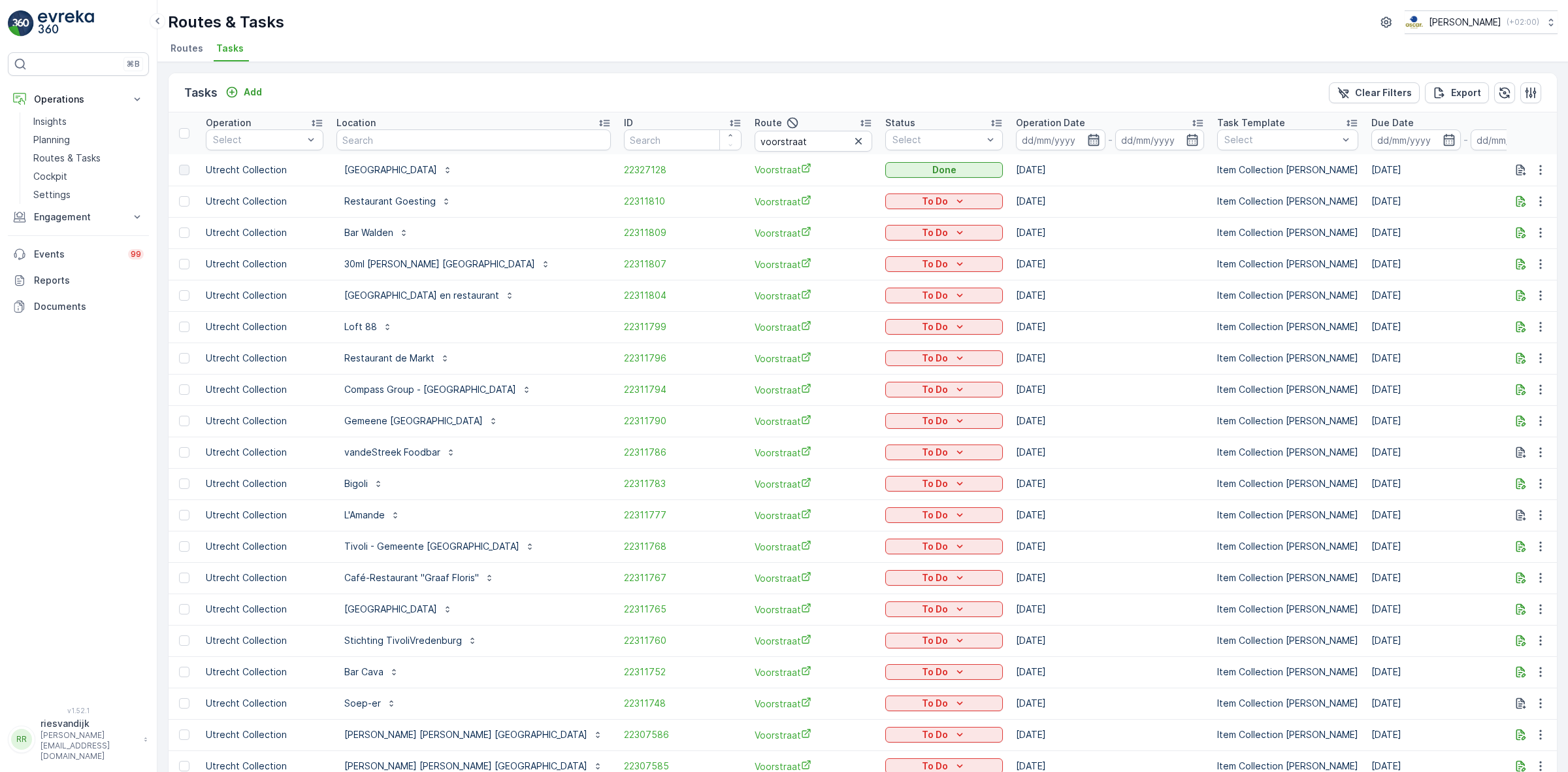
click at [1088, 139] on icon "button" at bounding box center [1094, 140] width 13 height 13
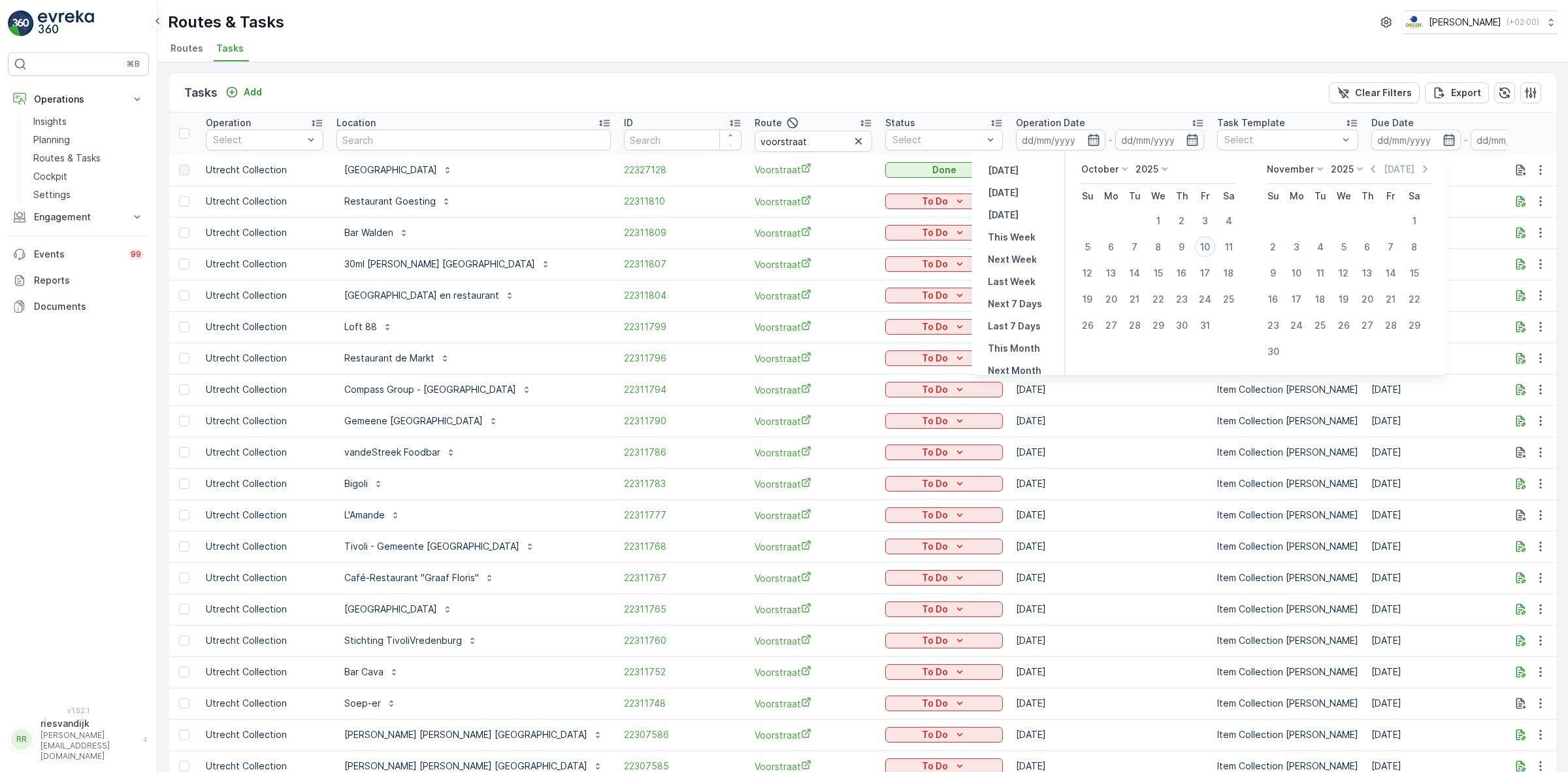
click at [1207, 249] on div "10" at bounding box center [1205, 246] width 21 height 21
type input "[DATE]"
click at [1207, 249] on div "10" at bounding box center [1205, 246] width 21 height 21
type input "[DATE]"
click at [1042, 82] on div "Tasks Add Clear Filters Export" at bounding box center [862, 93] width 1389 height 39
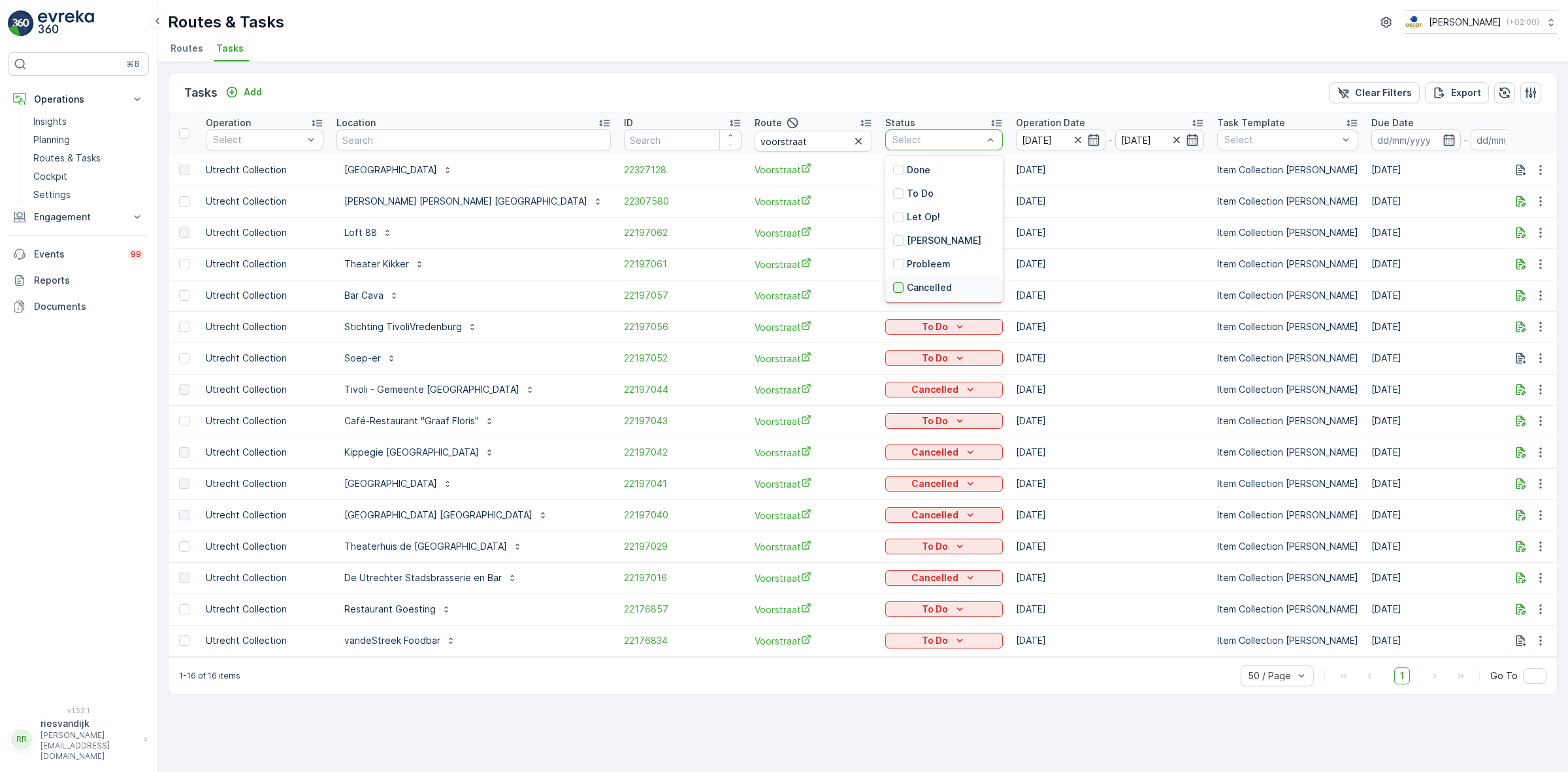
click at [893, 288] on div at bounding box center [898, 287] width 10 height 10
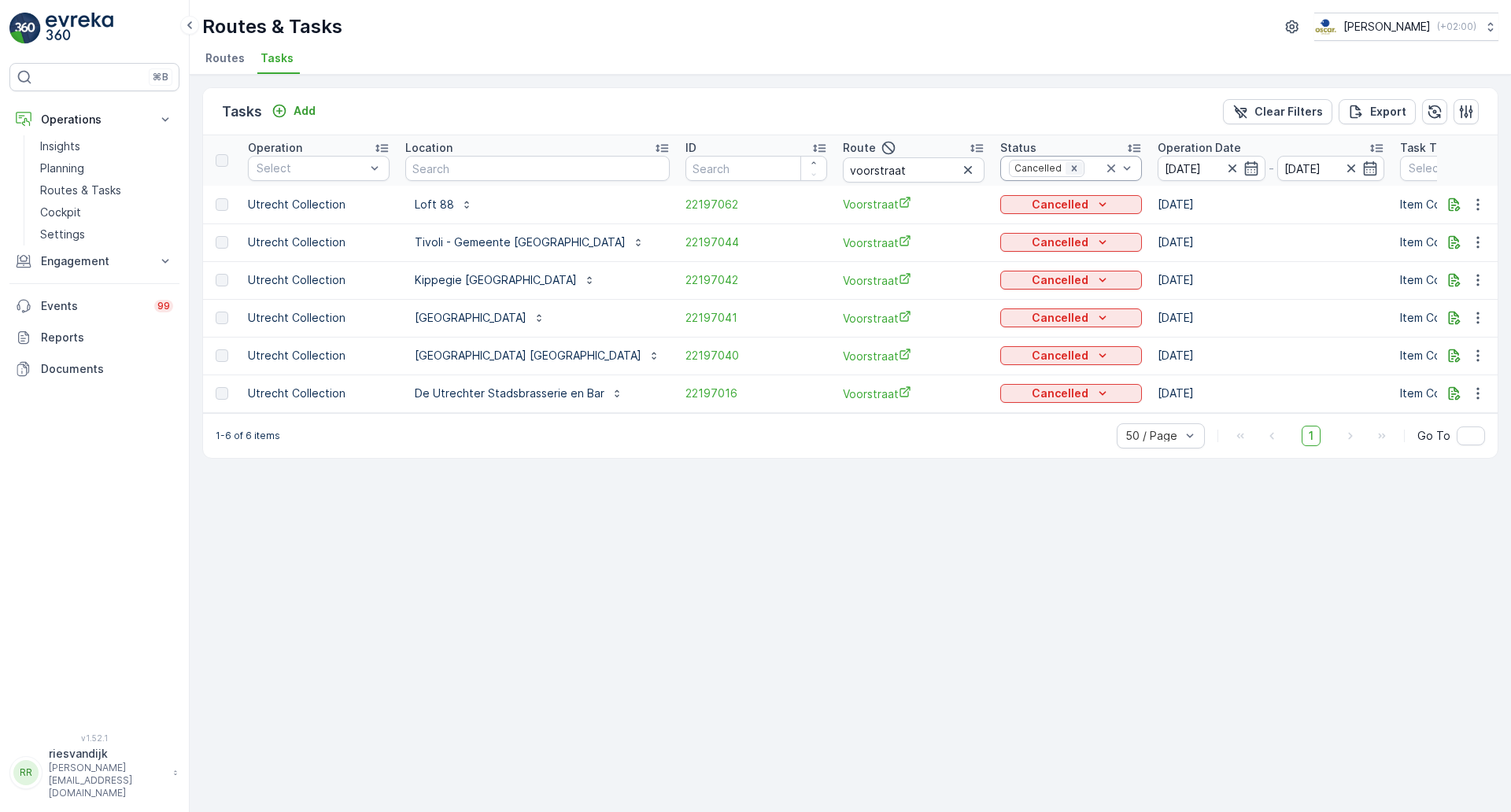
click at [1068, 173] on icon "Remove Cancelled" at bounding box center [1074, 169] width 11 height 11
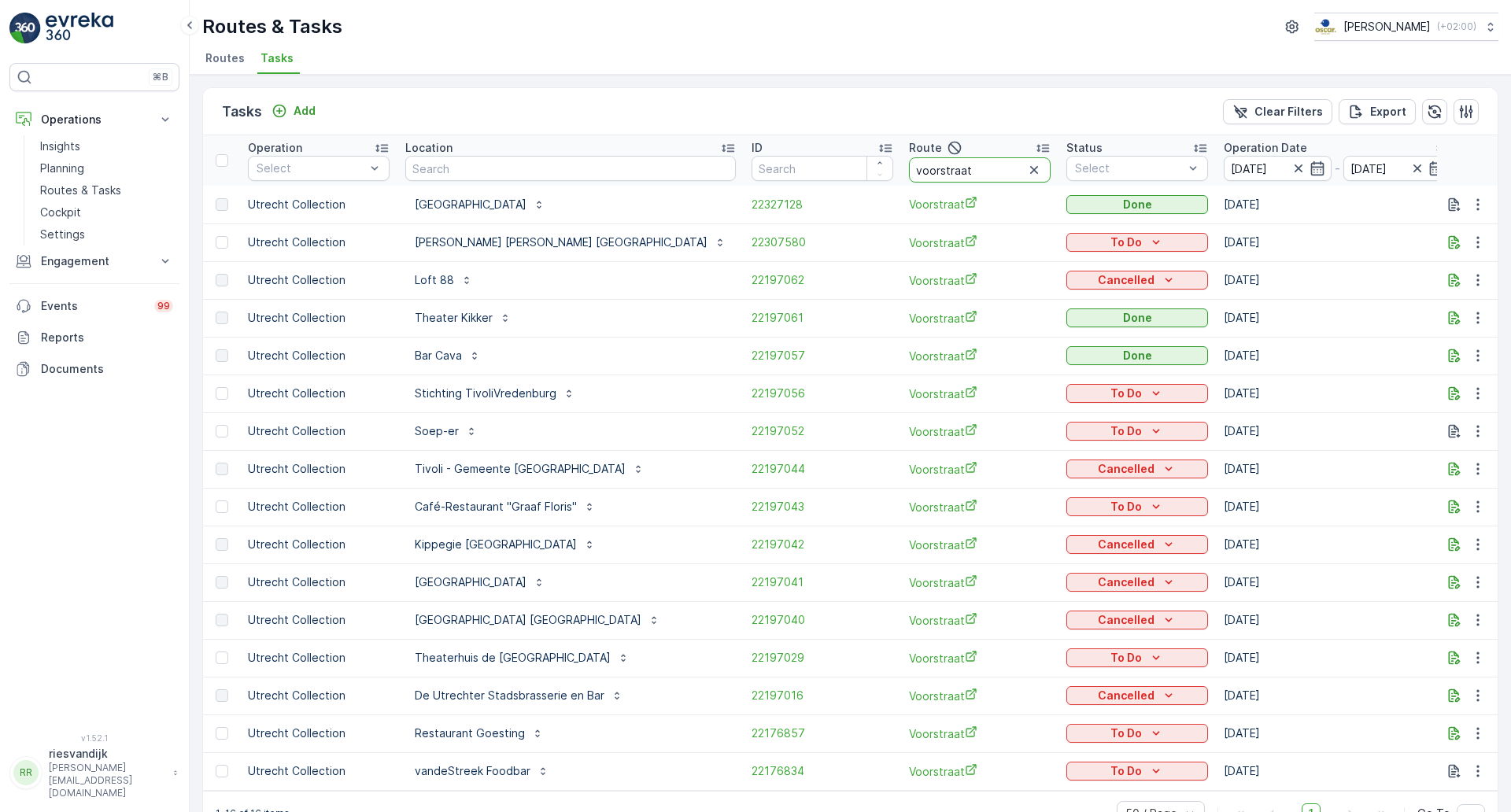
click at [909, 174] on input "voorstraat" at bounding box center [979, 169] width 141 height 25
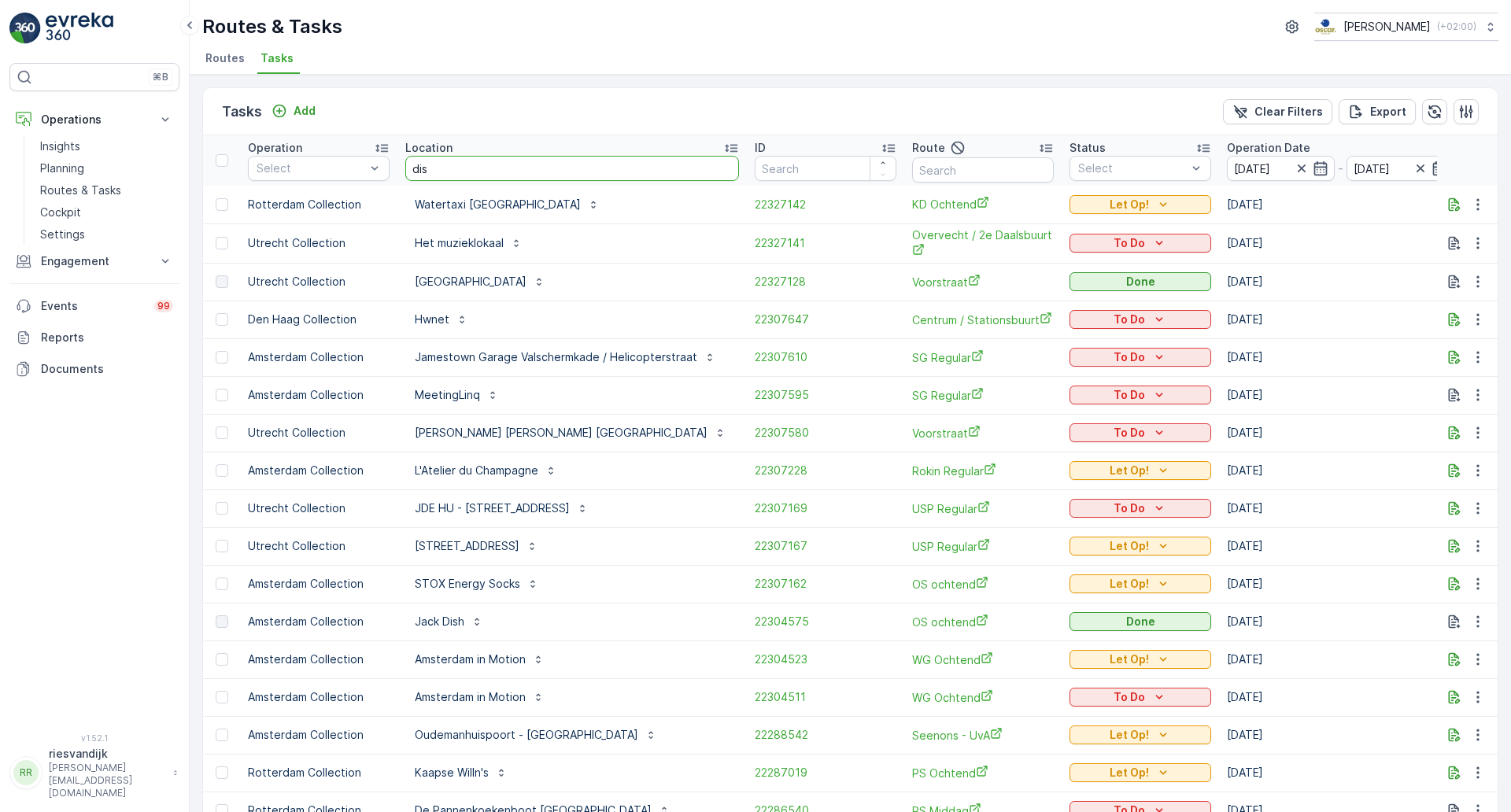
type input "dish"
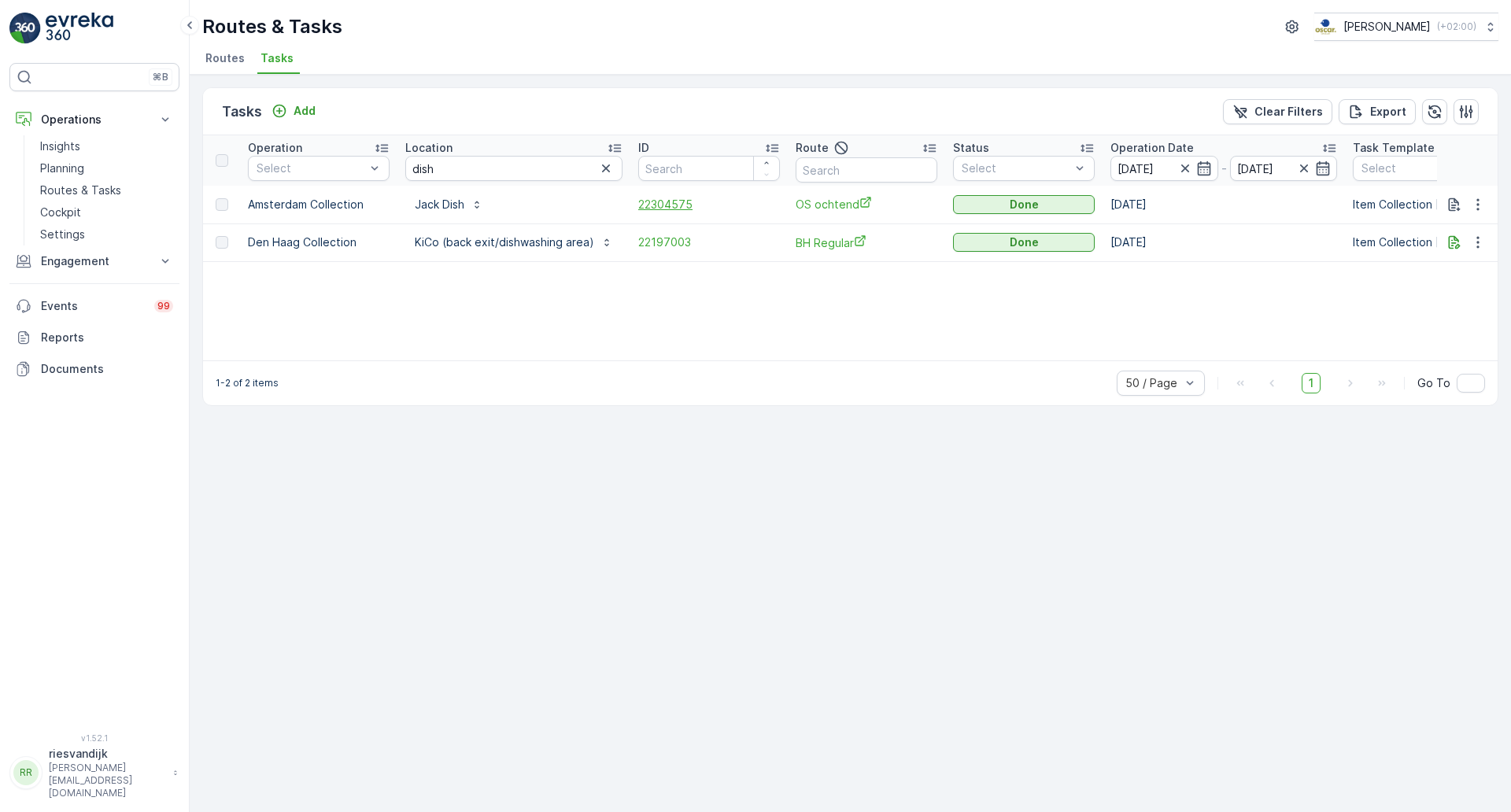
click at [649, 207] on span "22304575" at bounding box center [709, 205] width 141 height 16
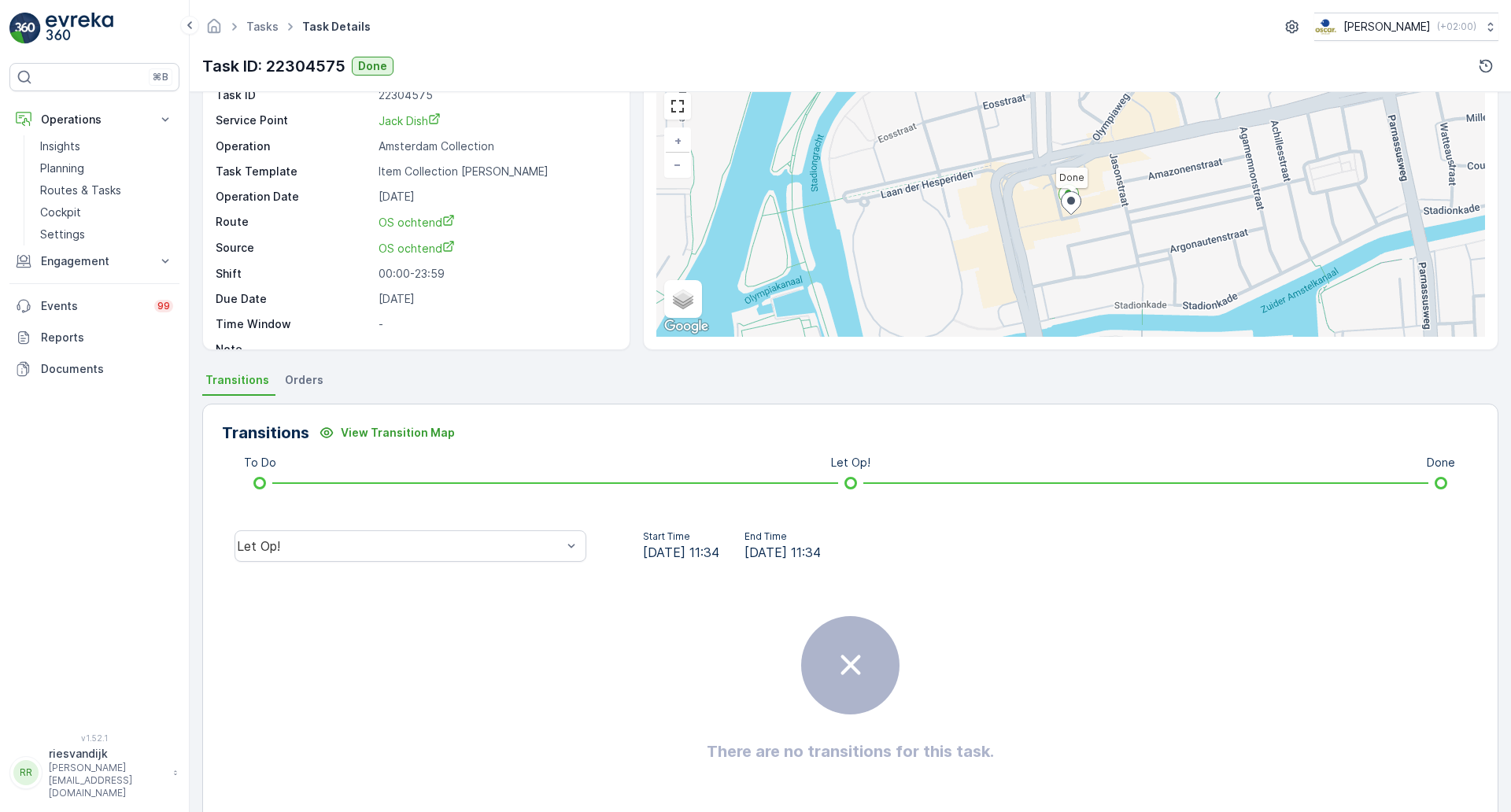
scroll to position [102, 0]
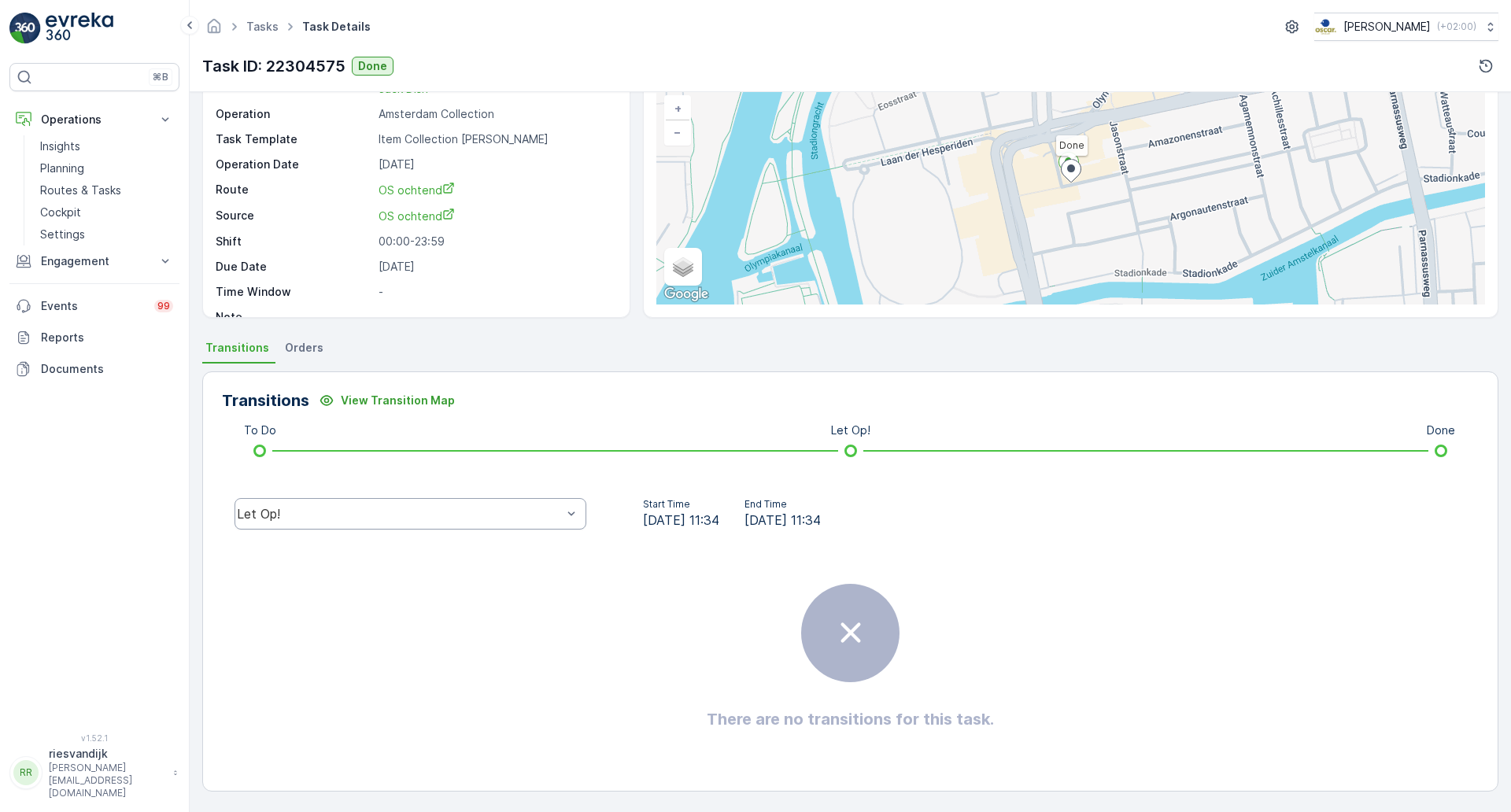
click at [328, 525] on div "Let Op!" at bounding box center [410, 514] width 352 height 32
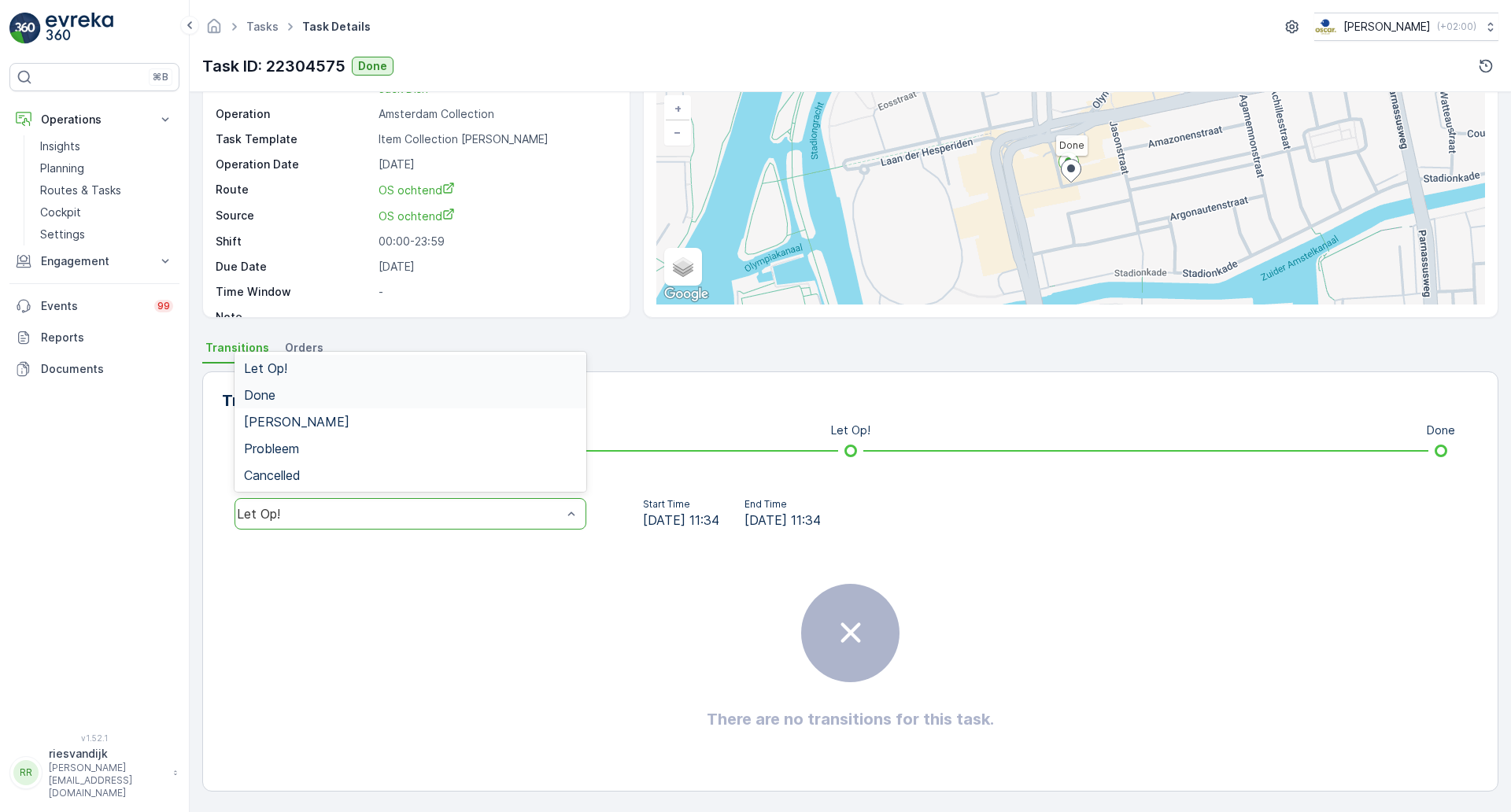
click at [361, 398] on div "Done" at bounding box center [410, 395] width 333 height 14
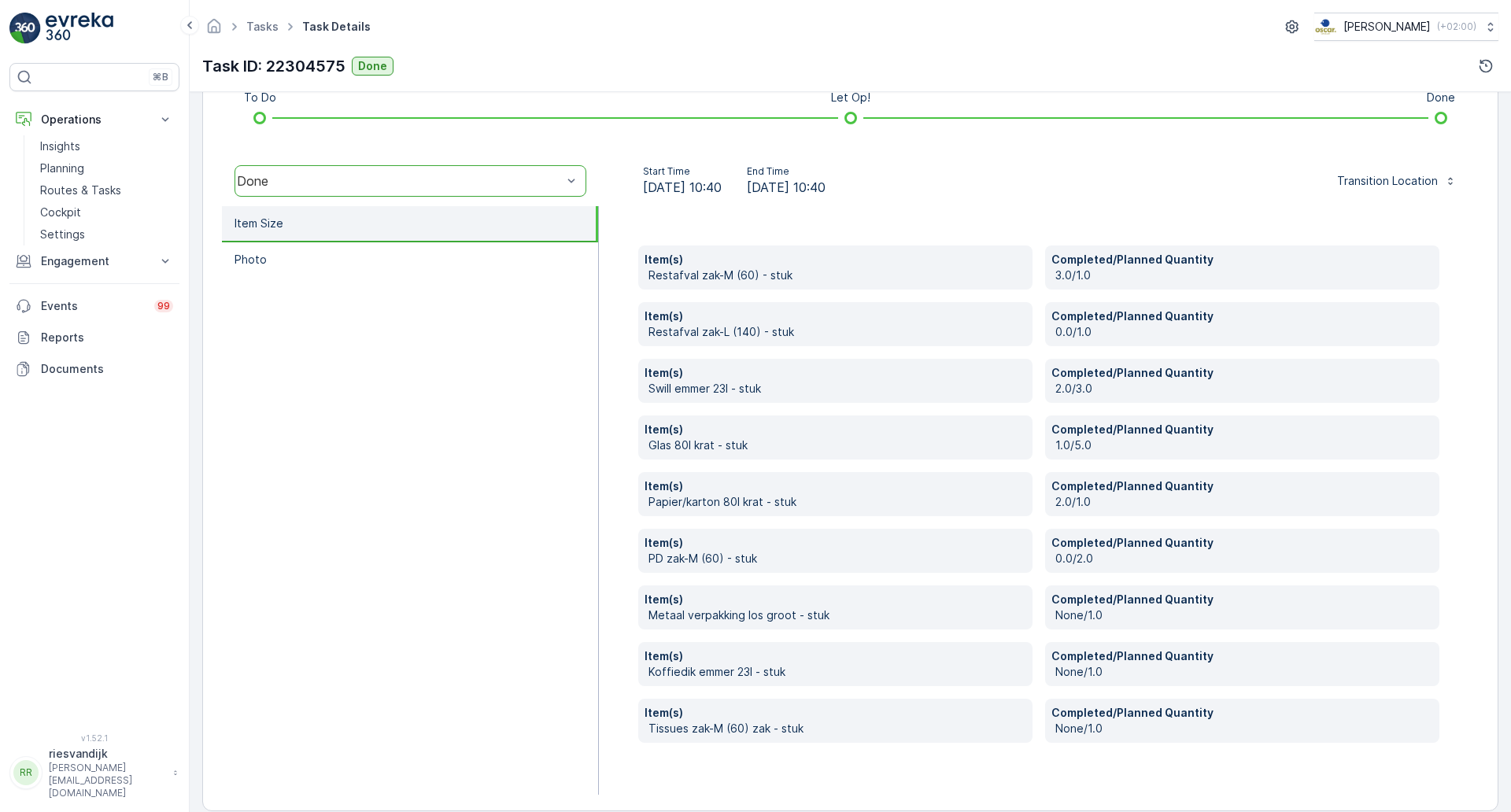
scroll to position [454, 0]
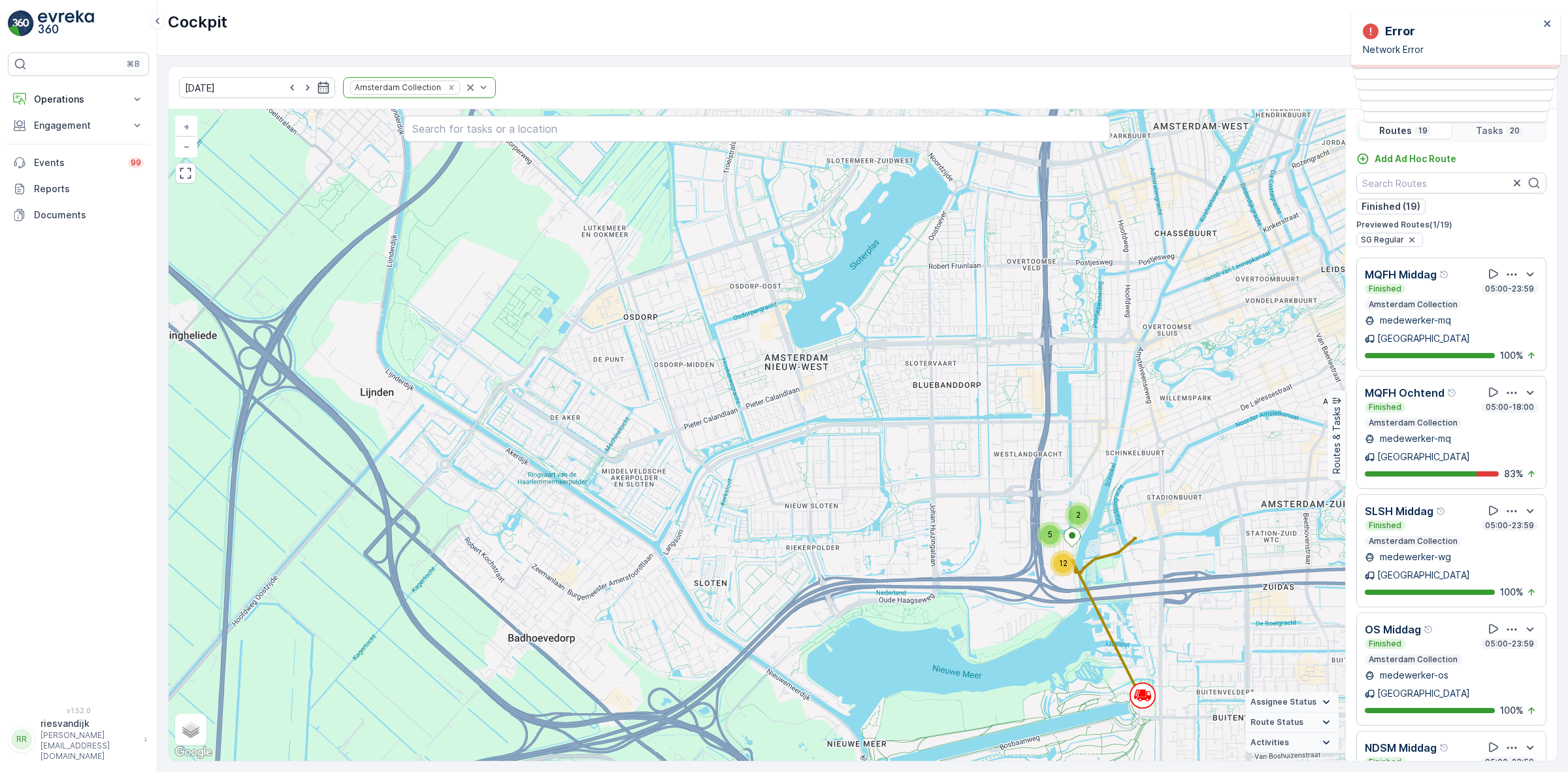
click at [615, 63] on div "[DATE] Amsterdam Collection Settings 2 5 12 + − Satellite Roadmap Terrain Hybri…" at bounding box center [862, 413] width 1411 height 716
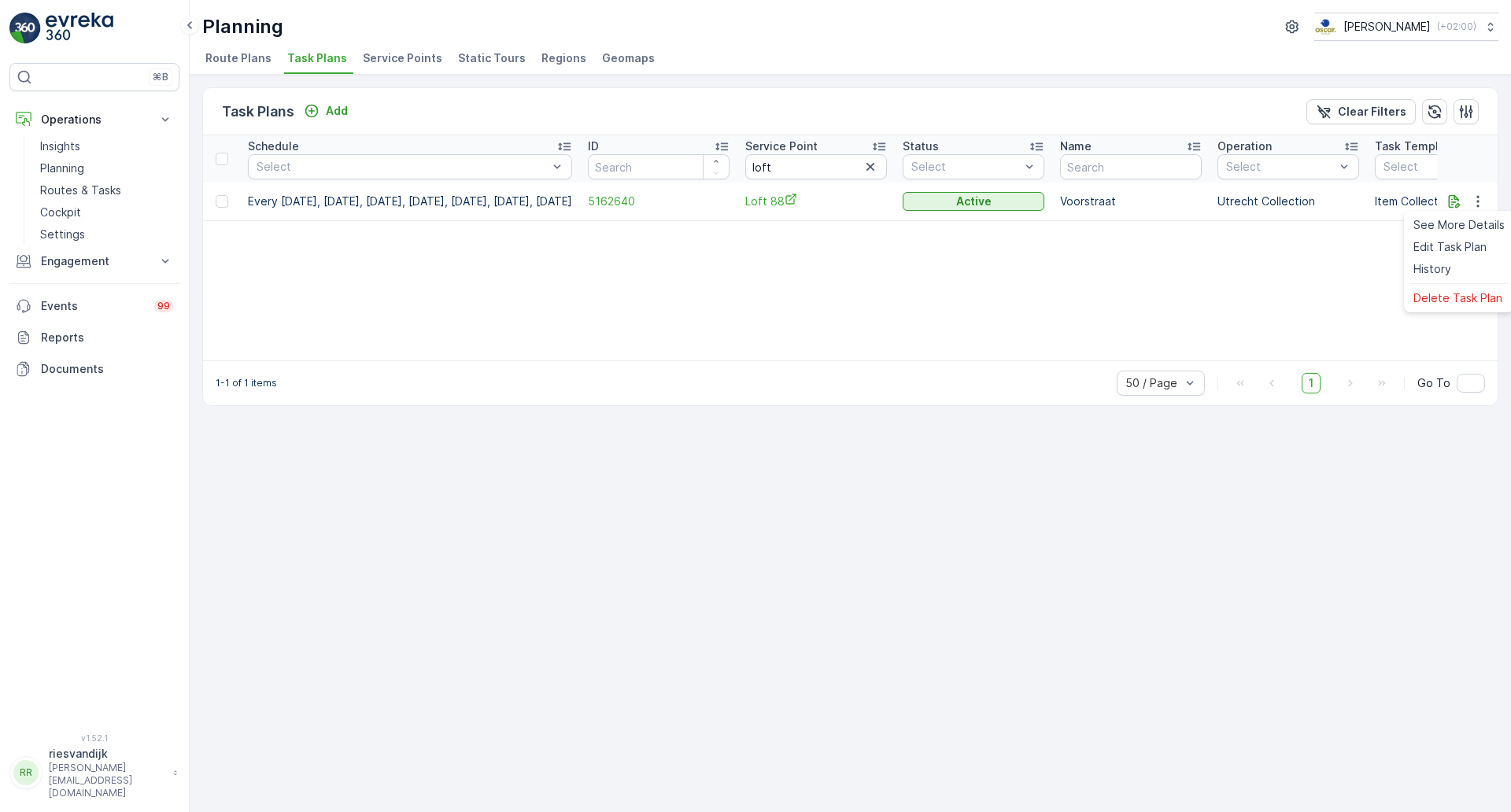
click at [1477, 255] on span "Edit Task Plan" at bounding box center [1450, 247] width 73 height 16
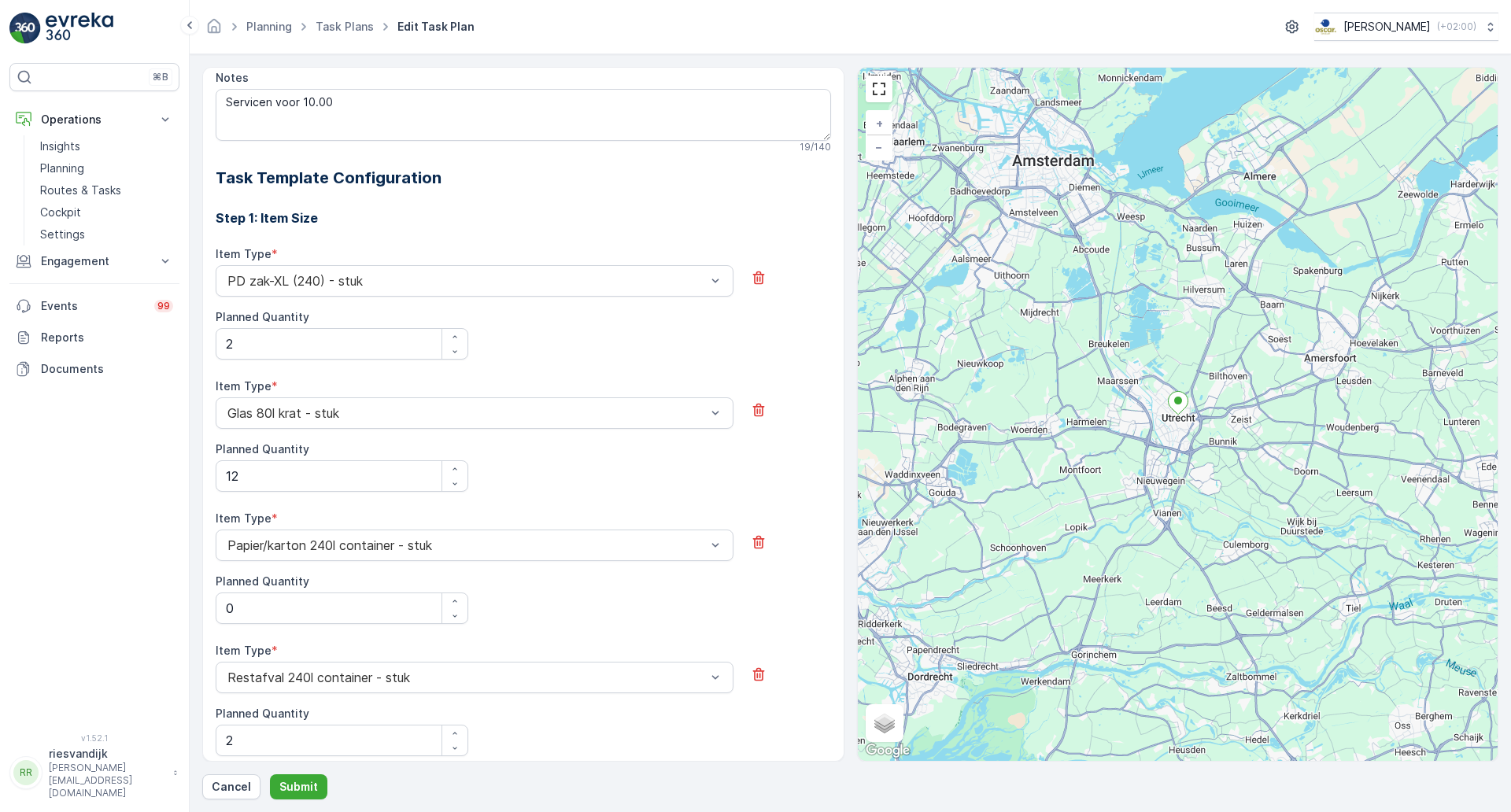
scroll to position [478, 0]
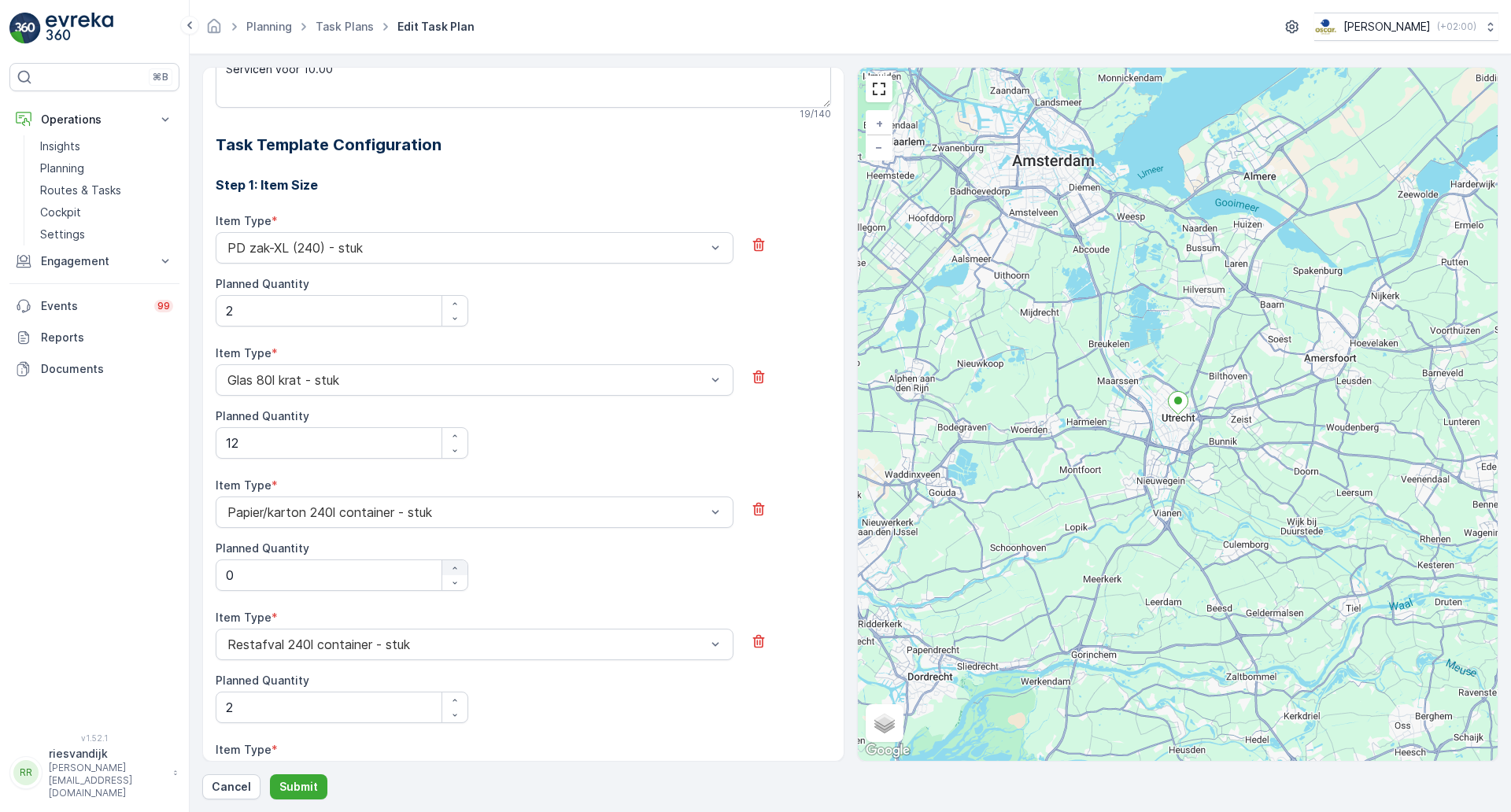
click at [456, 571] on icon "button" at bounding box center [455, 568] width 10 height 10
type Quantity "2"
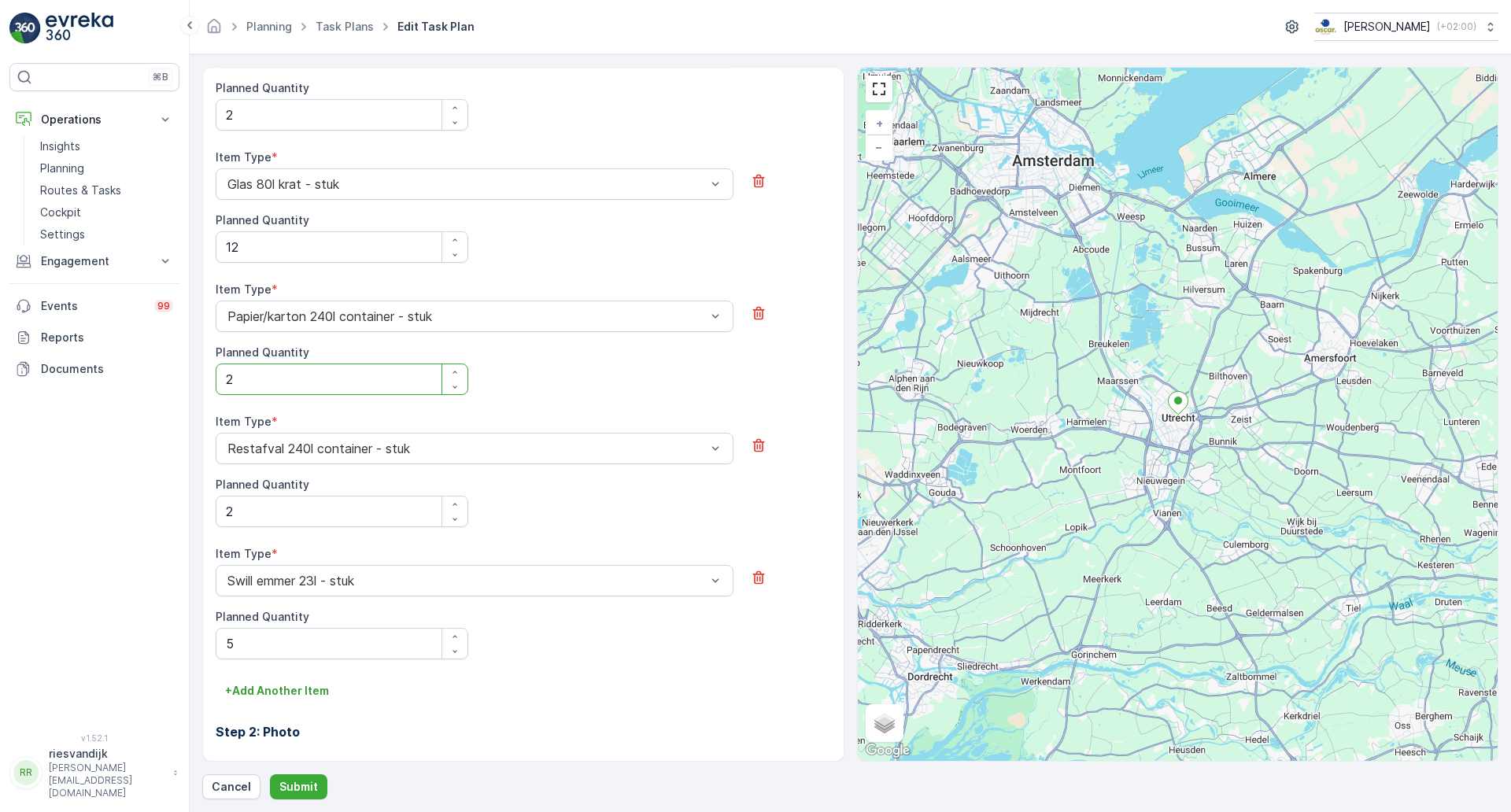
scroll to position [675, 0]
click at [300, 786] on p "Submit" at bounding box center [299, 787] width 39 height 16
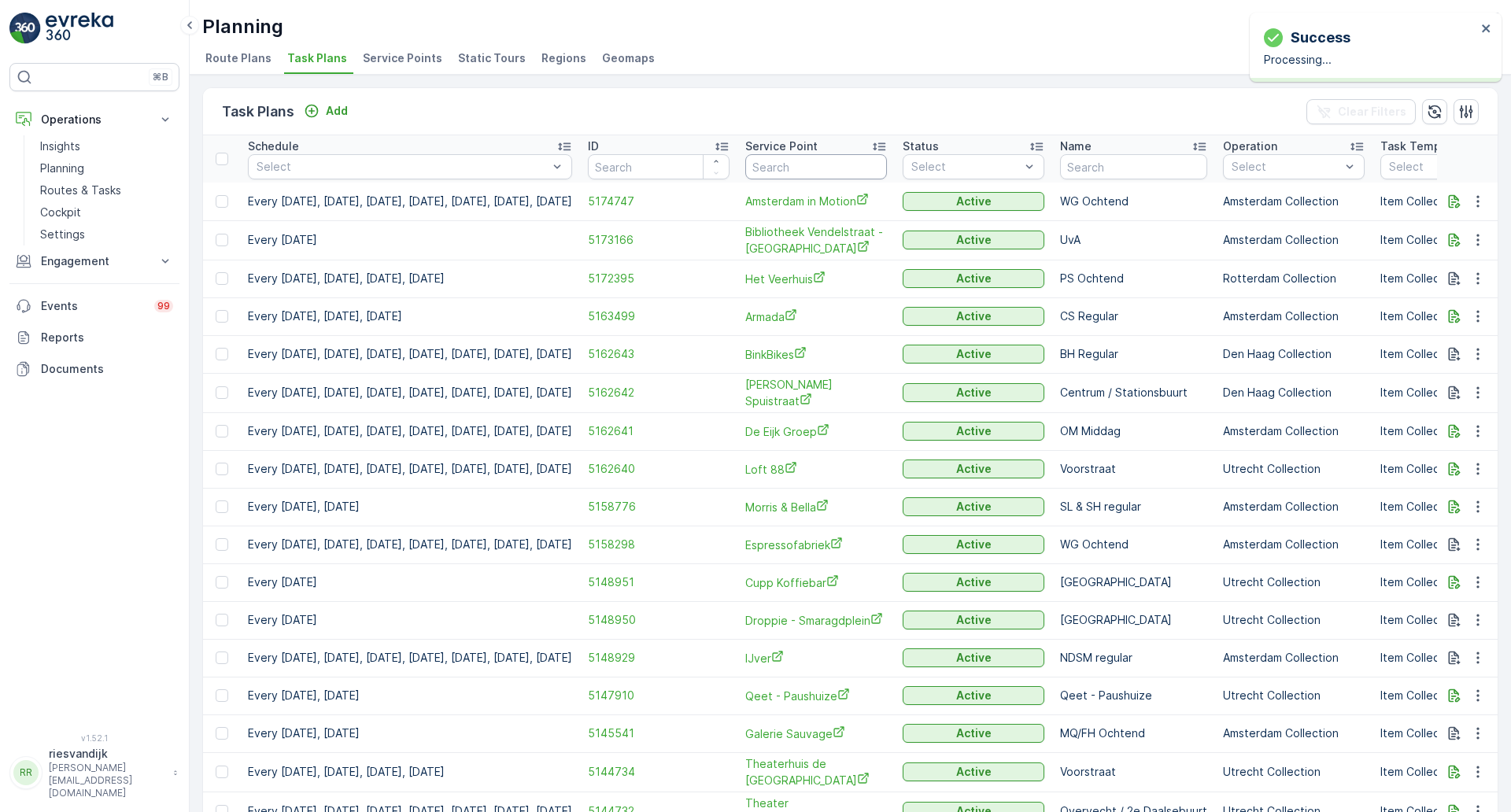
click at [878, 171] on input "text" at bounding box center [816, 167] width 141 height 25
type input "theater"
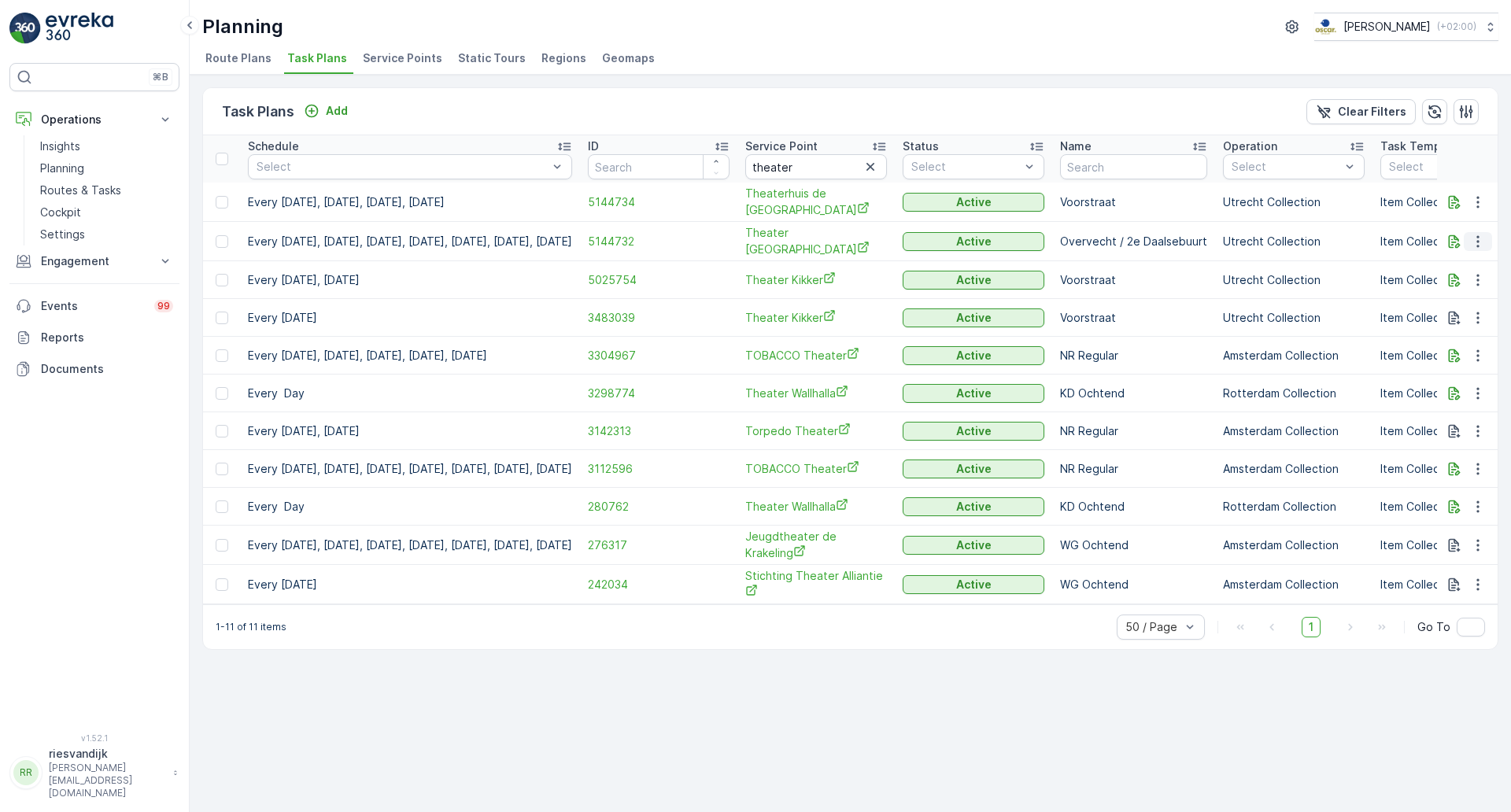
click at [1474, 236] on icon "button" at bounding box center [1478, 241] width 16 height 16
click at [1464, 284] on span "Edit Task Plan" at bounding box center [1450, 287] width 73 height 16
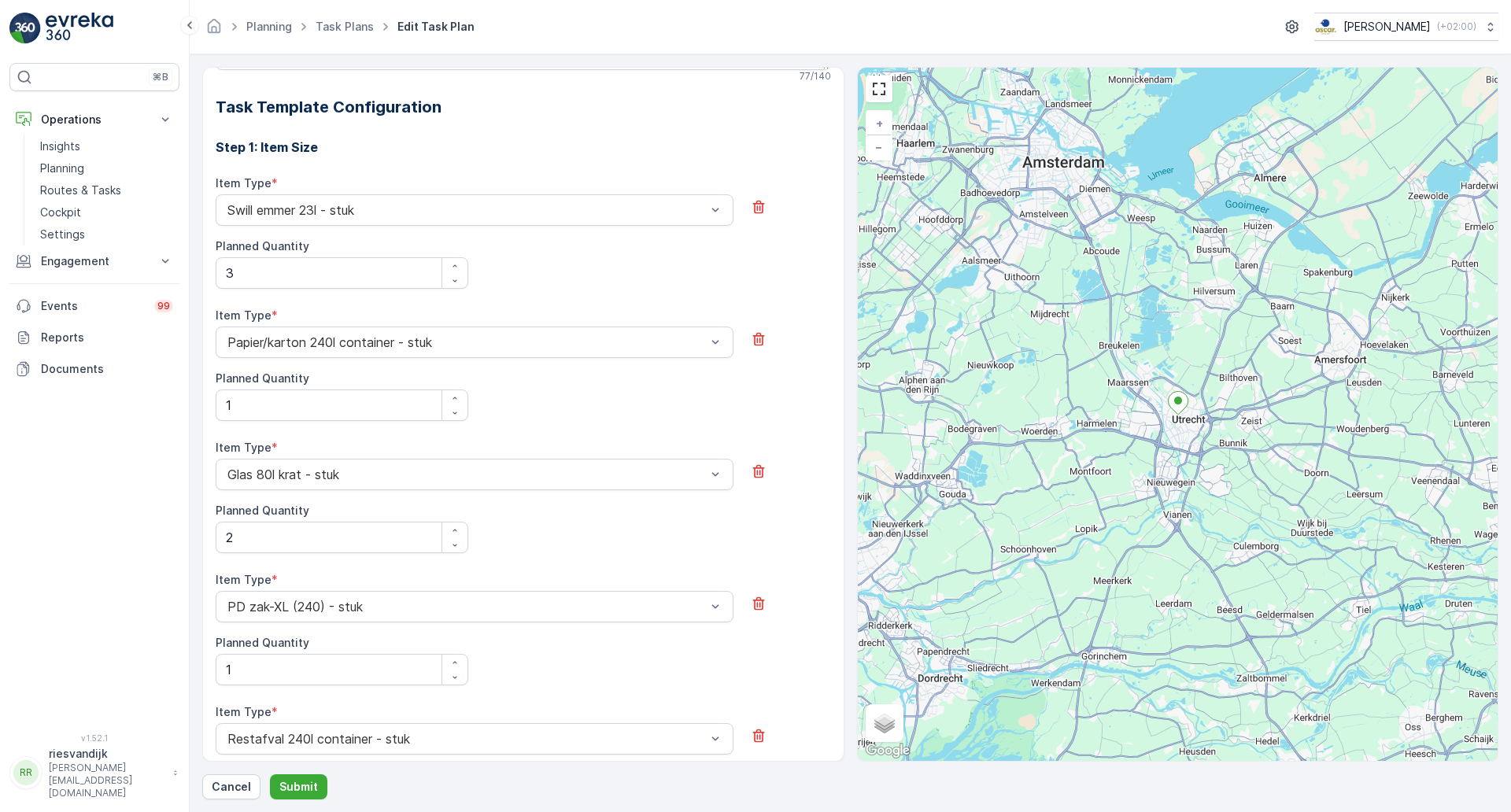
scroll to position [482, 0]
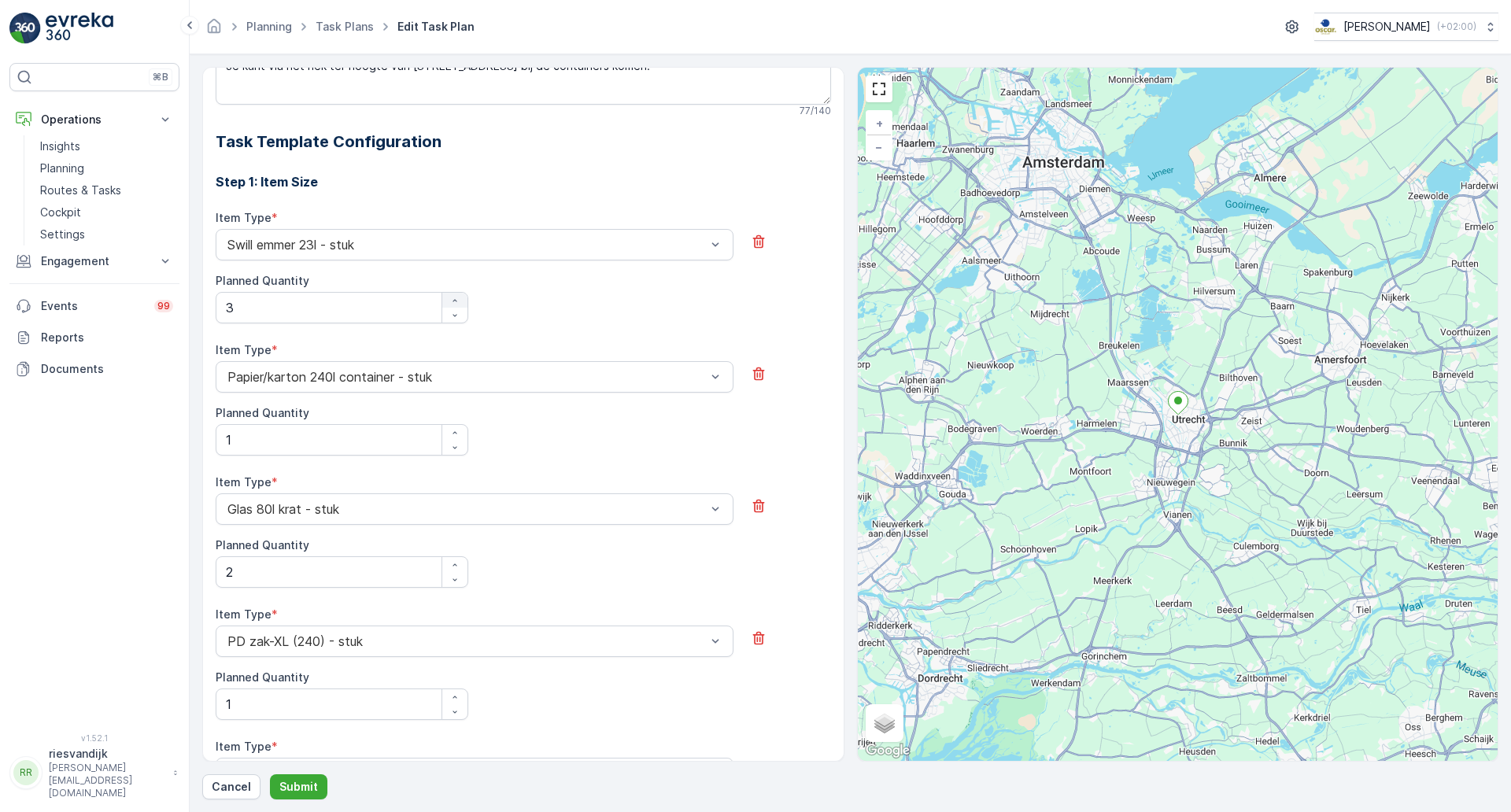
click at [455, 302] on icon "button" at bounding box center [455, 300] width 10 height 10
type Quantity "4"
click at [496, 305] on div "Item Type * Swill [PERSON_NAME] 23l - stuk Planned Quantity 4" at bounding box center [523, 266] width 615 height 113
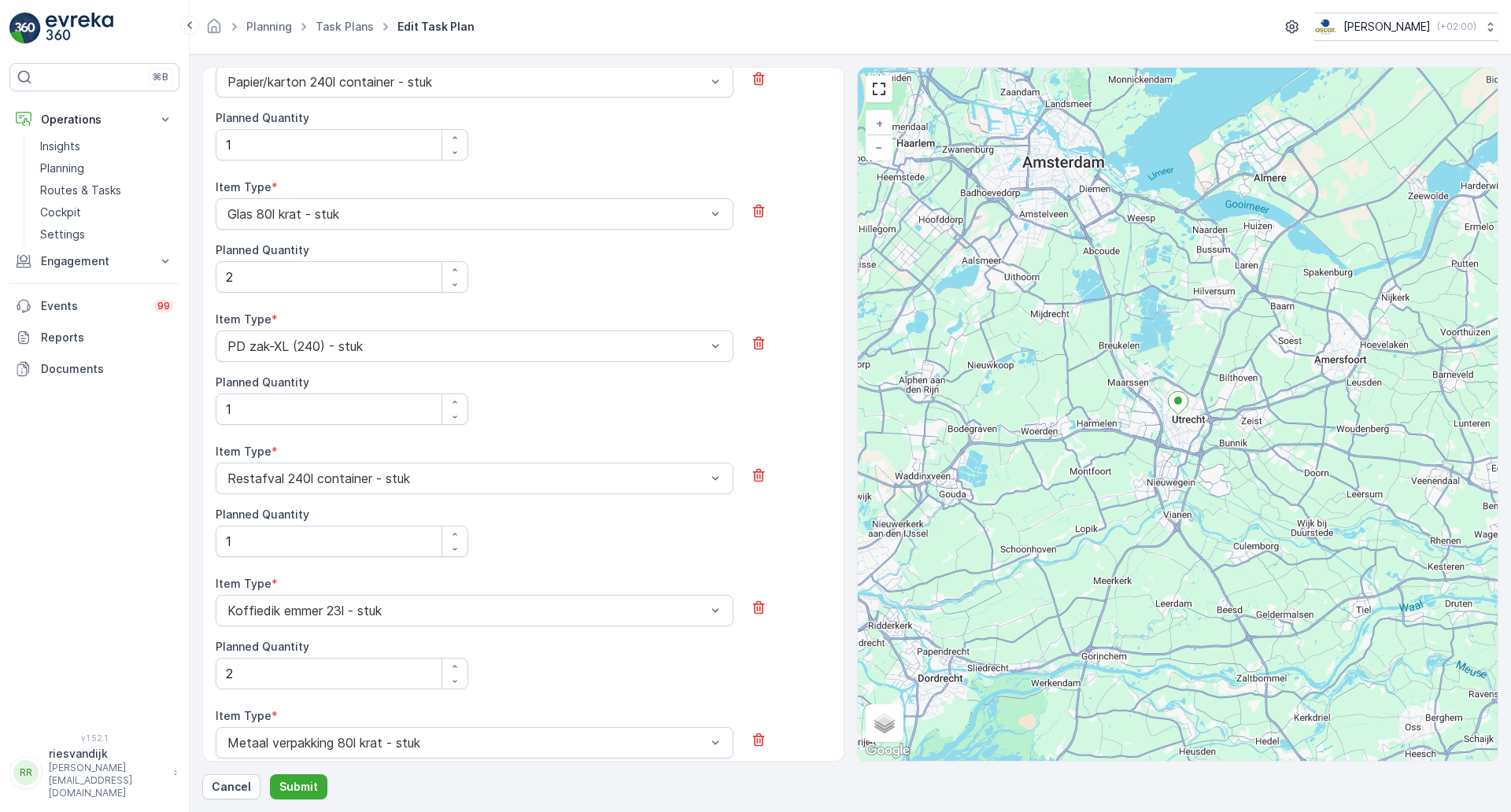
scroll to position [875, 0]
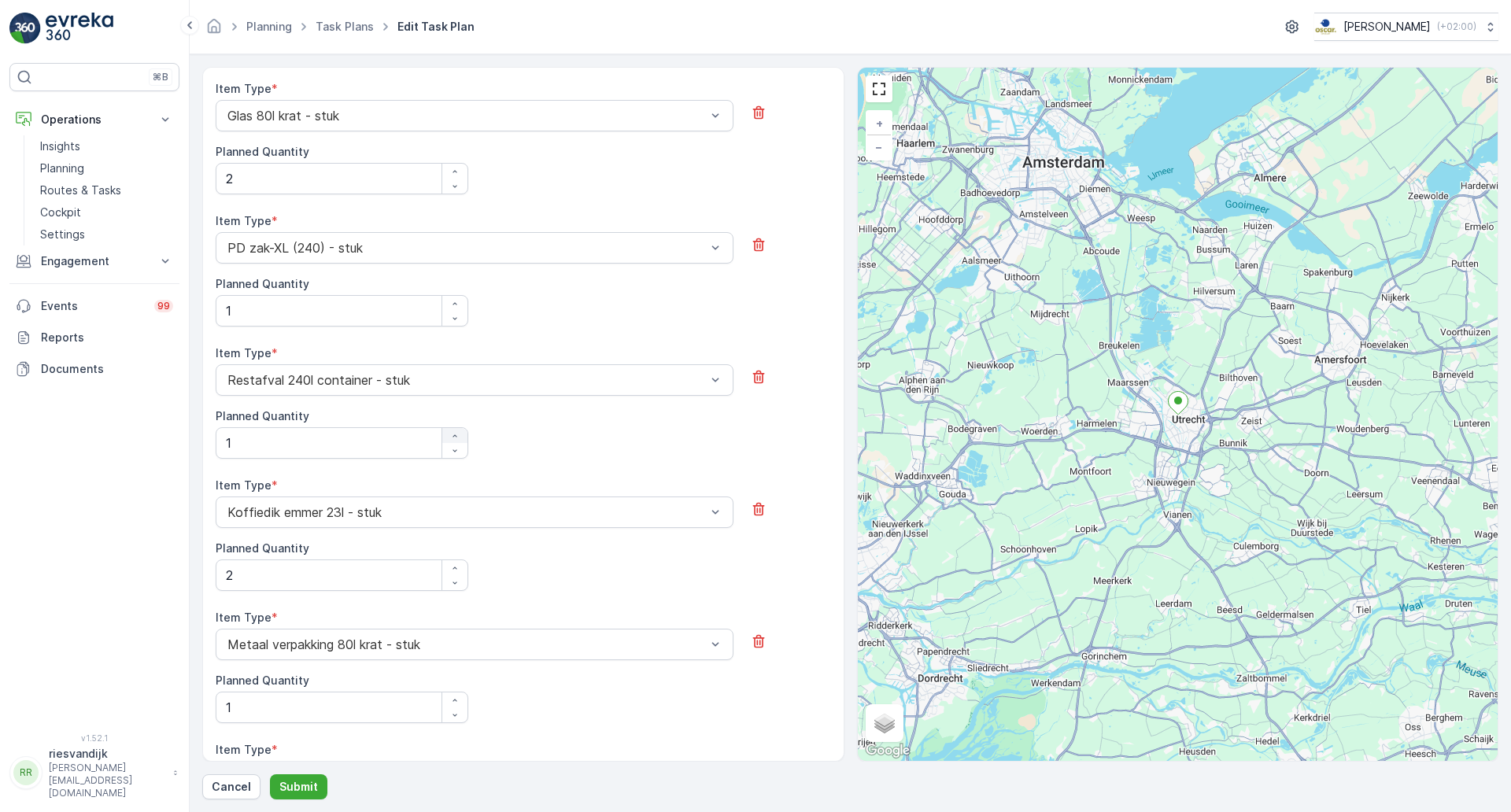
click at [450, 438] on icon "button" at bounding box center [455, 435] width 10 height 10
type Quantity "2"
click at [523, 454] on div "Item Type * Restafval 240l container - stuk Planned Quantity 2" at bounding box center [523, 401] width 615 height 113
click at [449, 570] on div "button" at bounding box center [455, 568] width 25 height 10
click at [450, 570] on icon "button" at bounding box center [455, 568] width 10 height 10
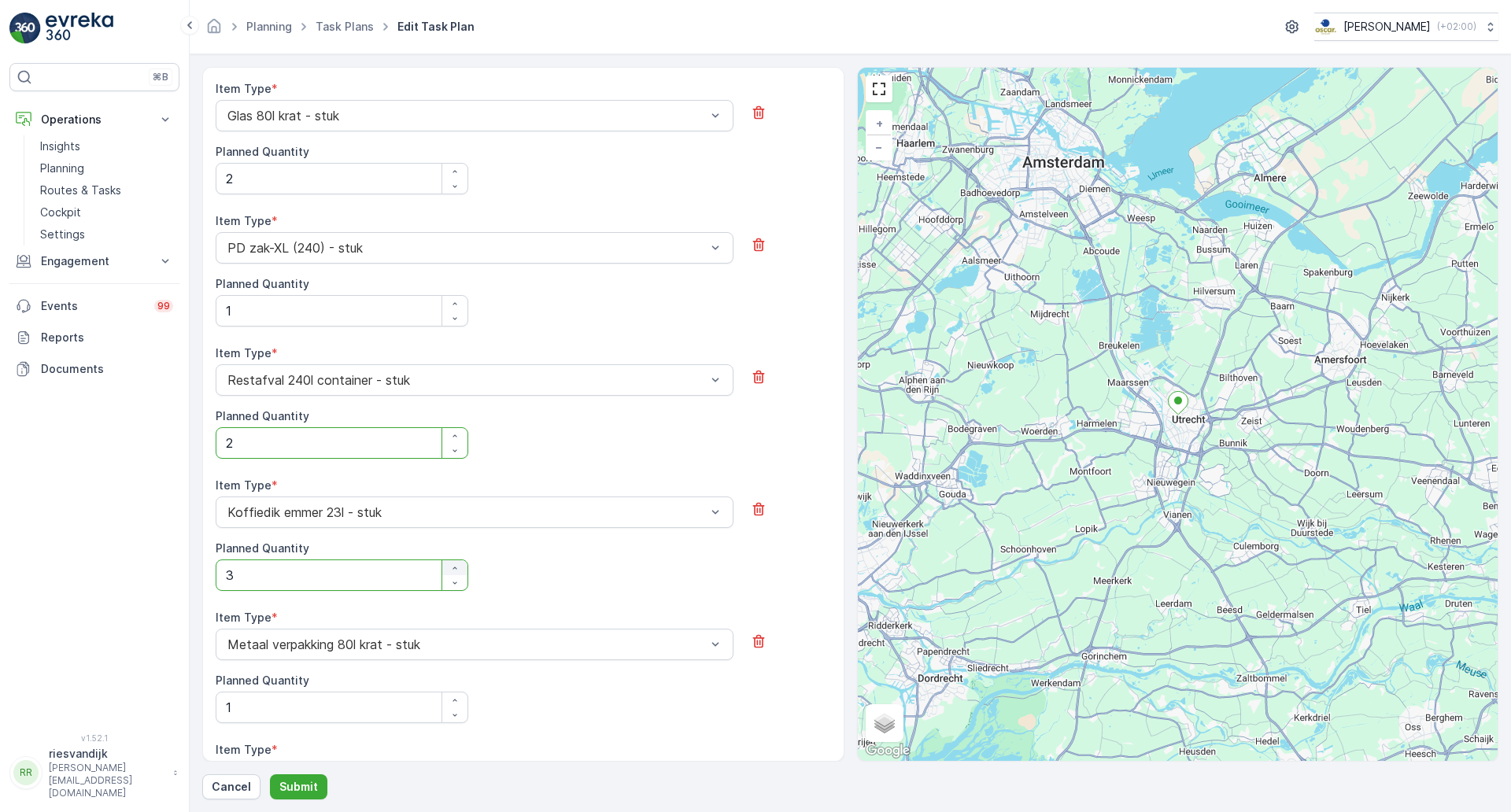
type Quantity "4"
click at [541, 582] on div "Item Type * Koffiedik [PERSON_NAME] 23l - stuk Planned Quantity 4" at bounding box center [523, 534] width 615 height 113
click at [454, 701] on icon "button" at bounding box center [455, 700] width 4 height 3
type Quantity "3"
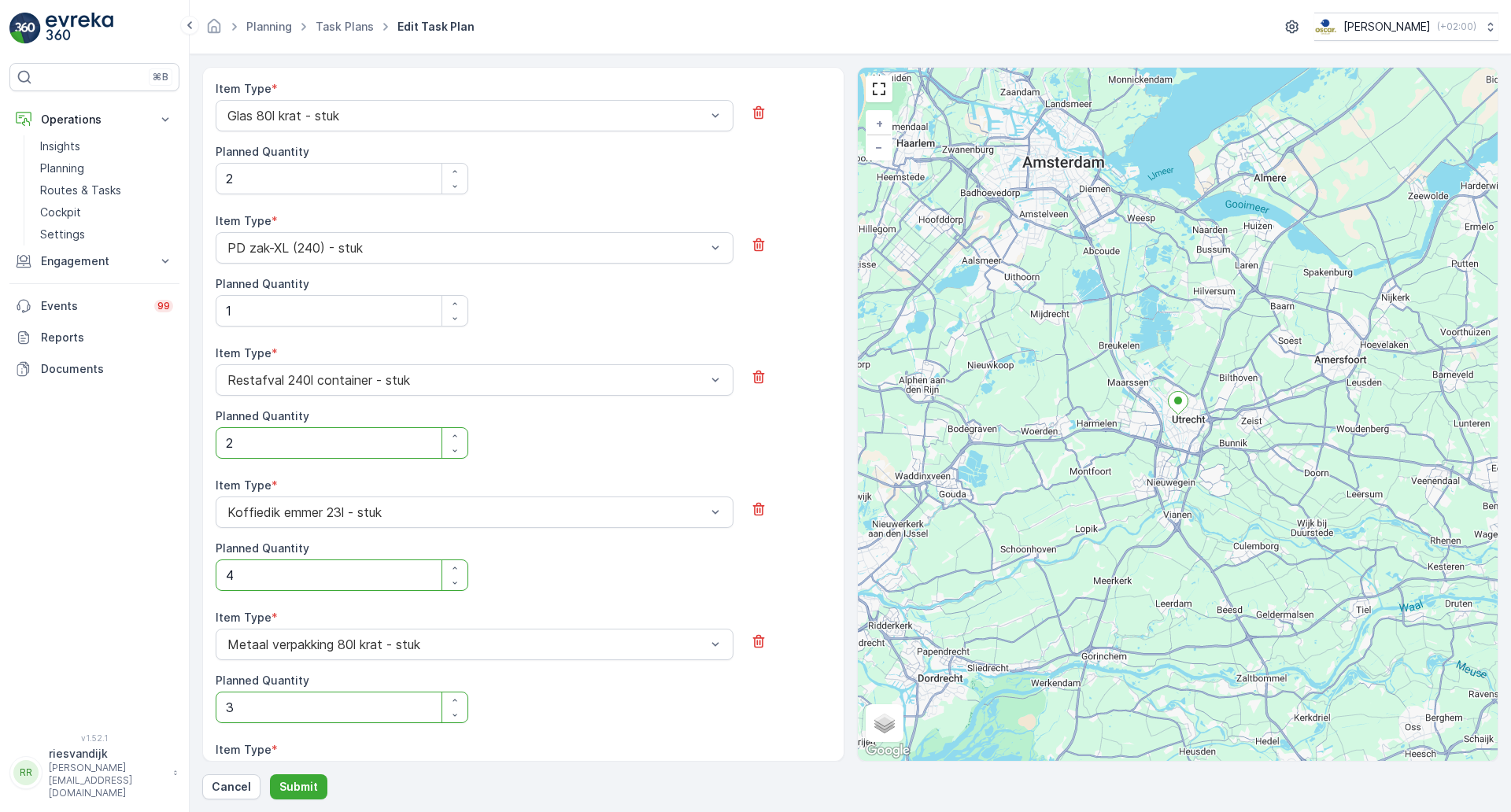
click at [511, 702] on div "Item Type * Metaal verpakking 80l krat - stuk Planned Quantity 3" at bounding box center [523, 666] width 615 height 113
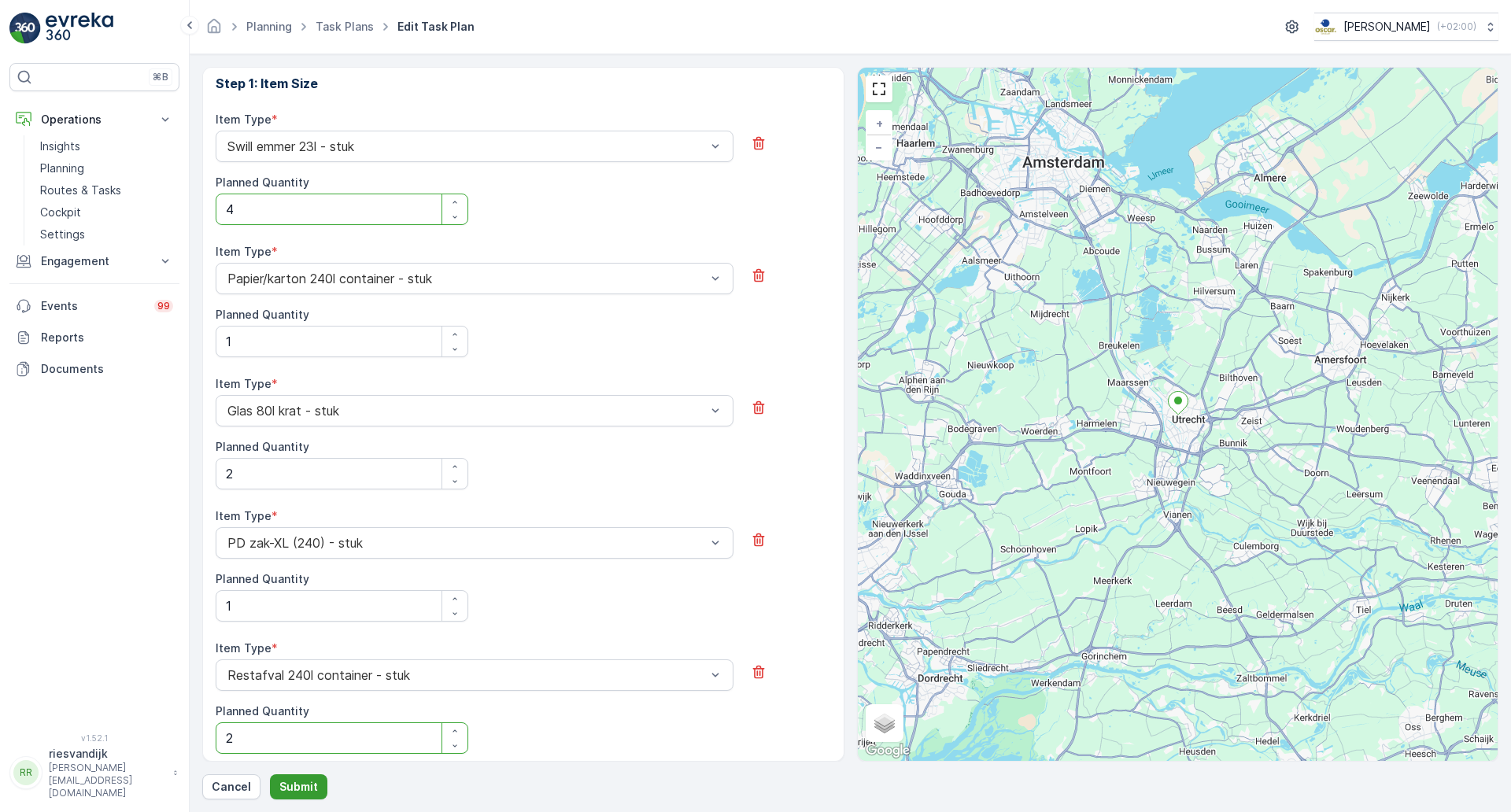
click at [295, 779] on p "Submit" at bounding box center [299, 787] width 39 height 16
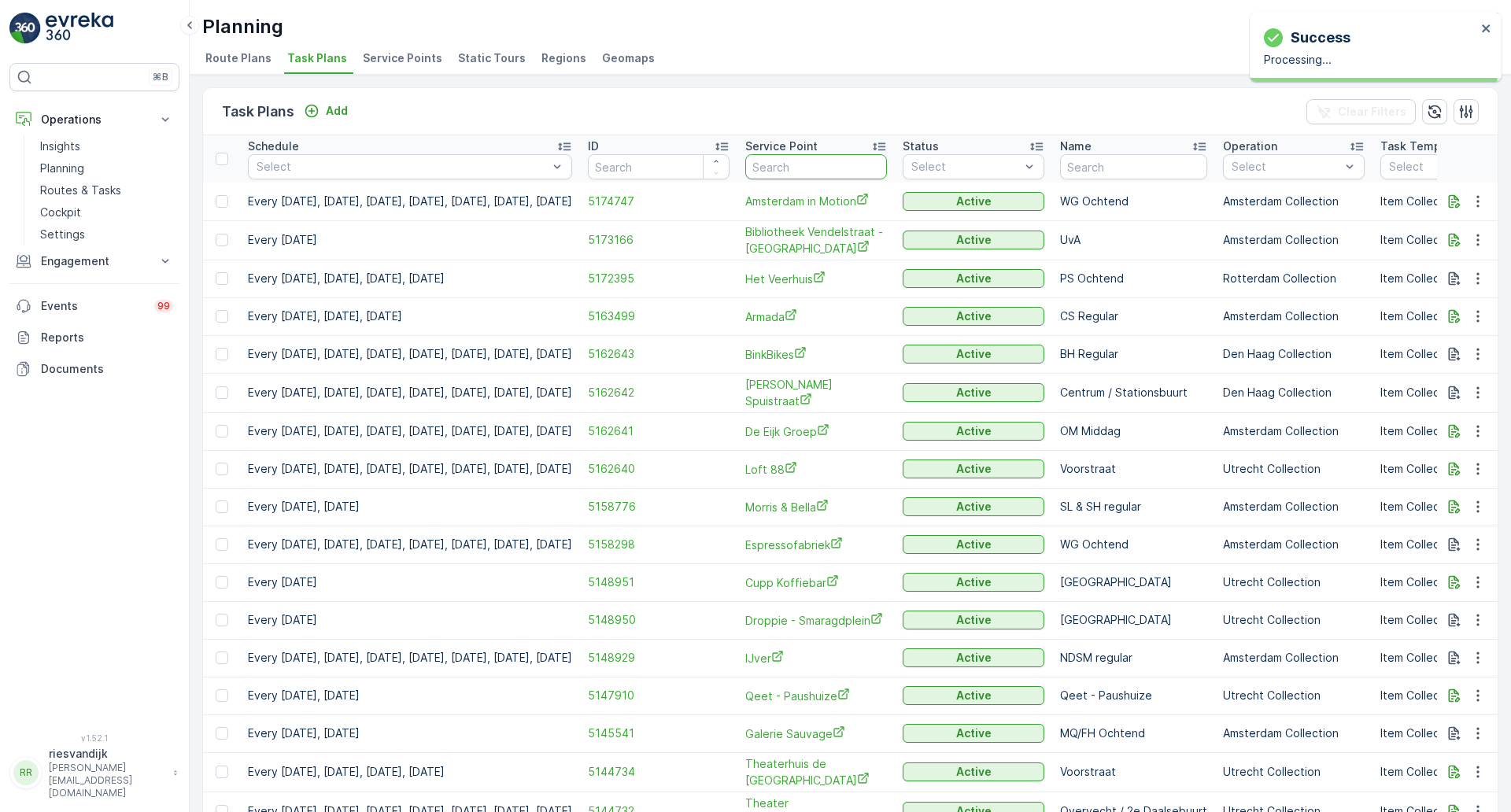
click at [856, 167] on input "text" at bounding box center [816, 167] width 141 height 25
type input "beren"
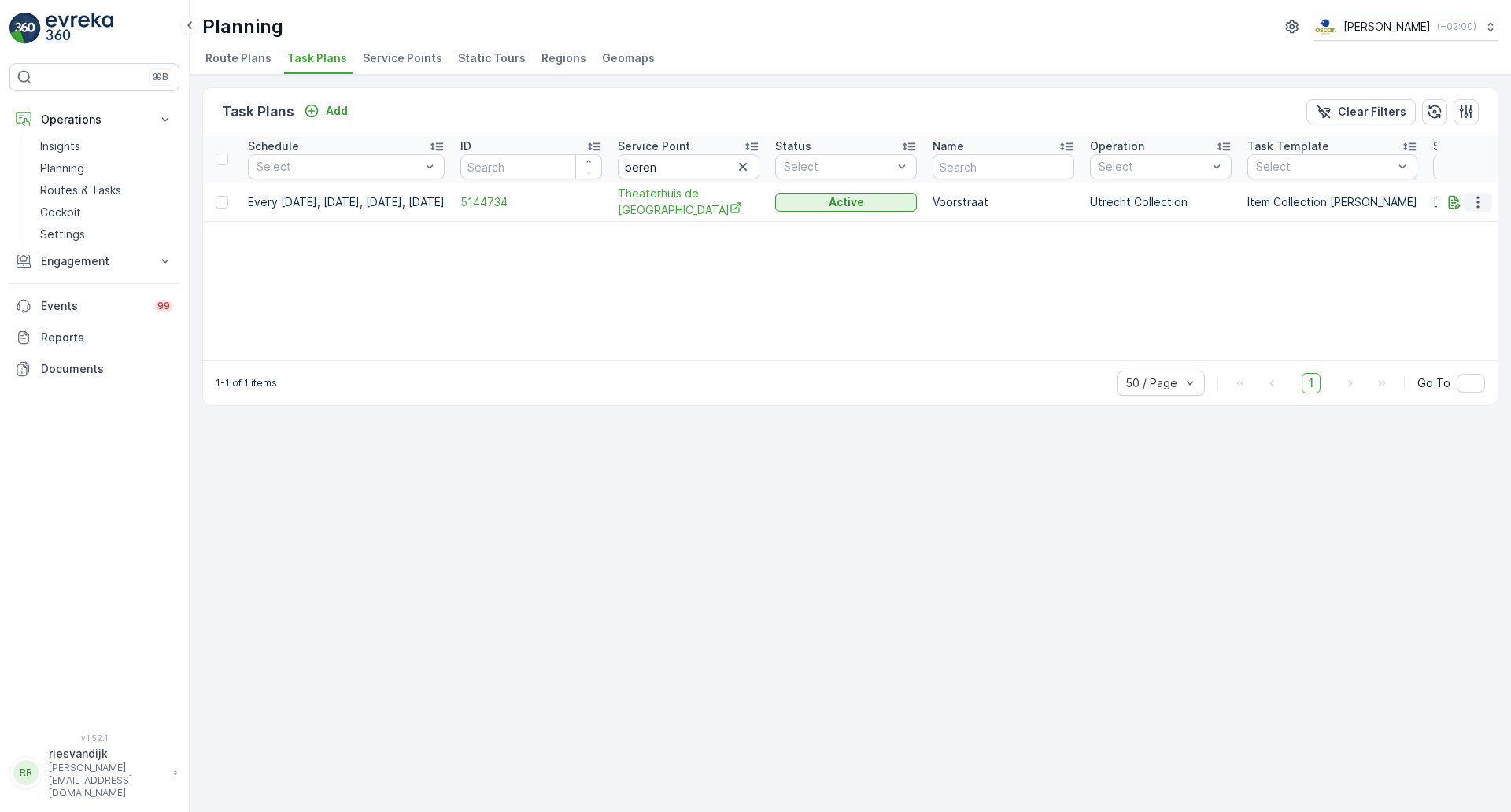
click at [1487, 205] on button "button" at bounding box center [1478, 203] width 28 height 19
click at [1451, 249] on span "Edit Task Plan" at bounding box center [1450, 248] width 73 height 16
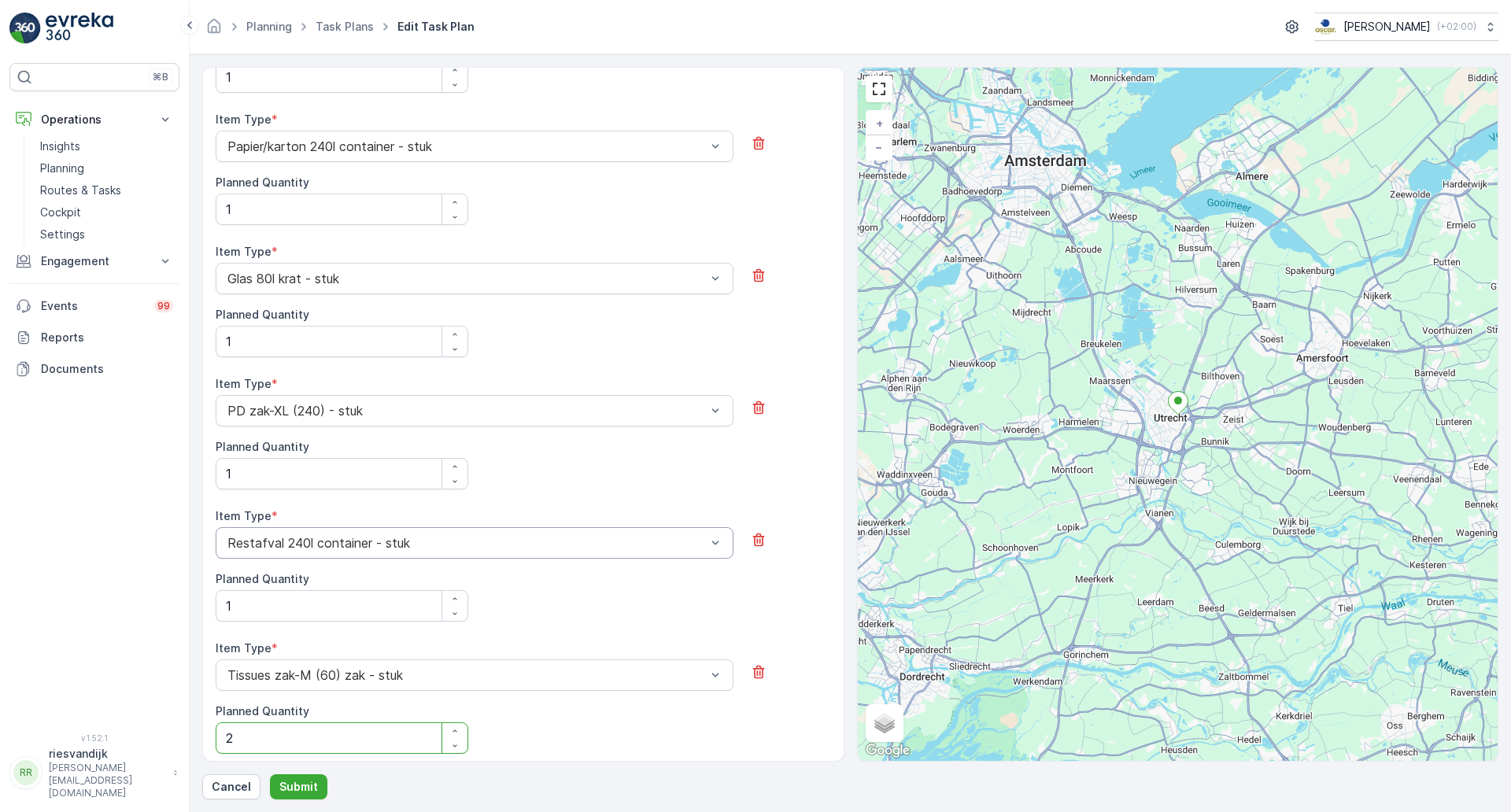
scroll to position [808, 0]
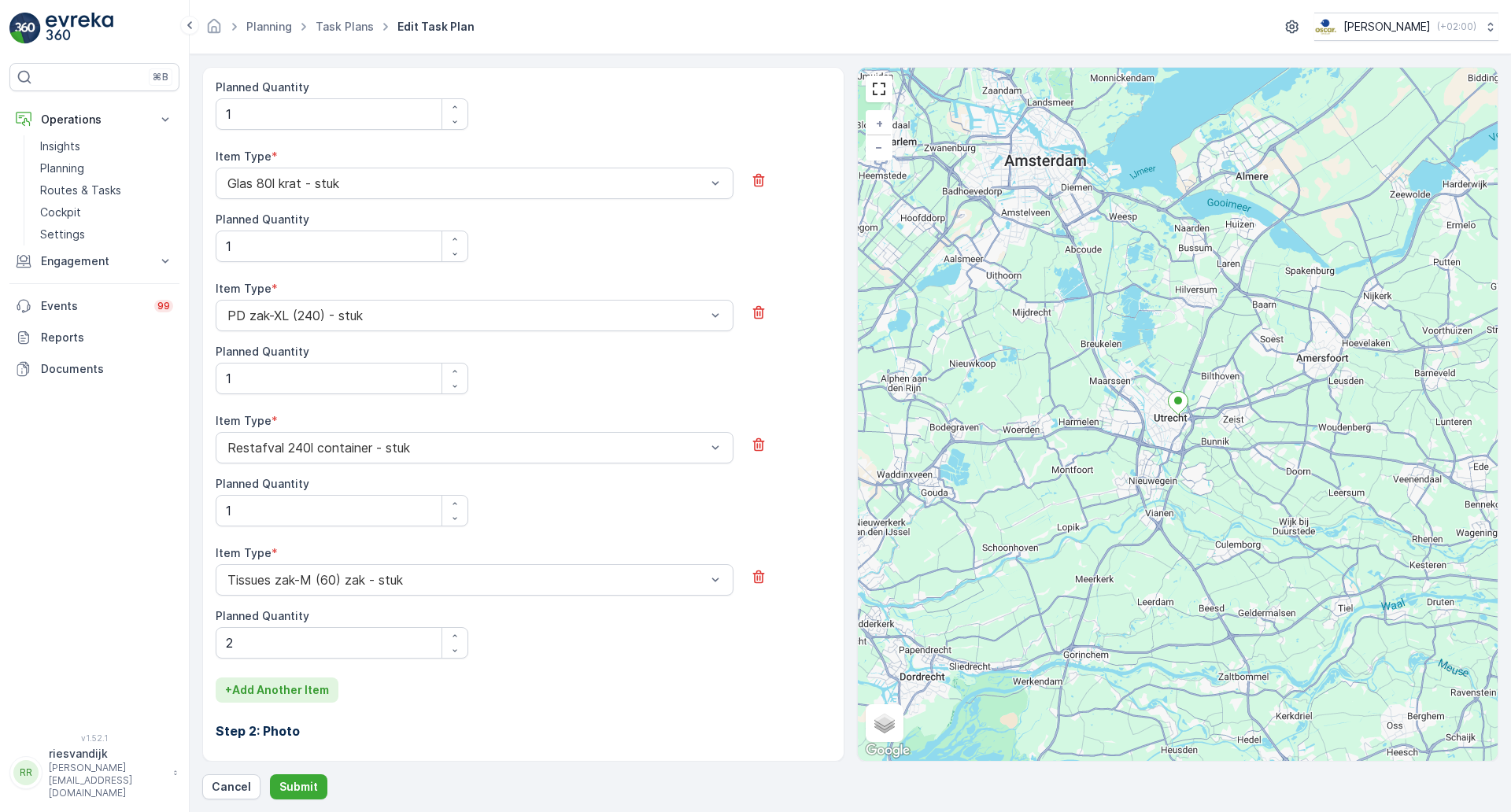
click at [293, 695] on p "+ Add Another Item" at bounding box center [277, 690] width 104 height 16
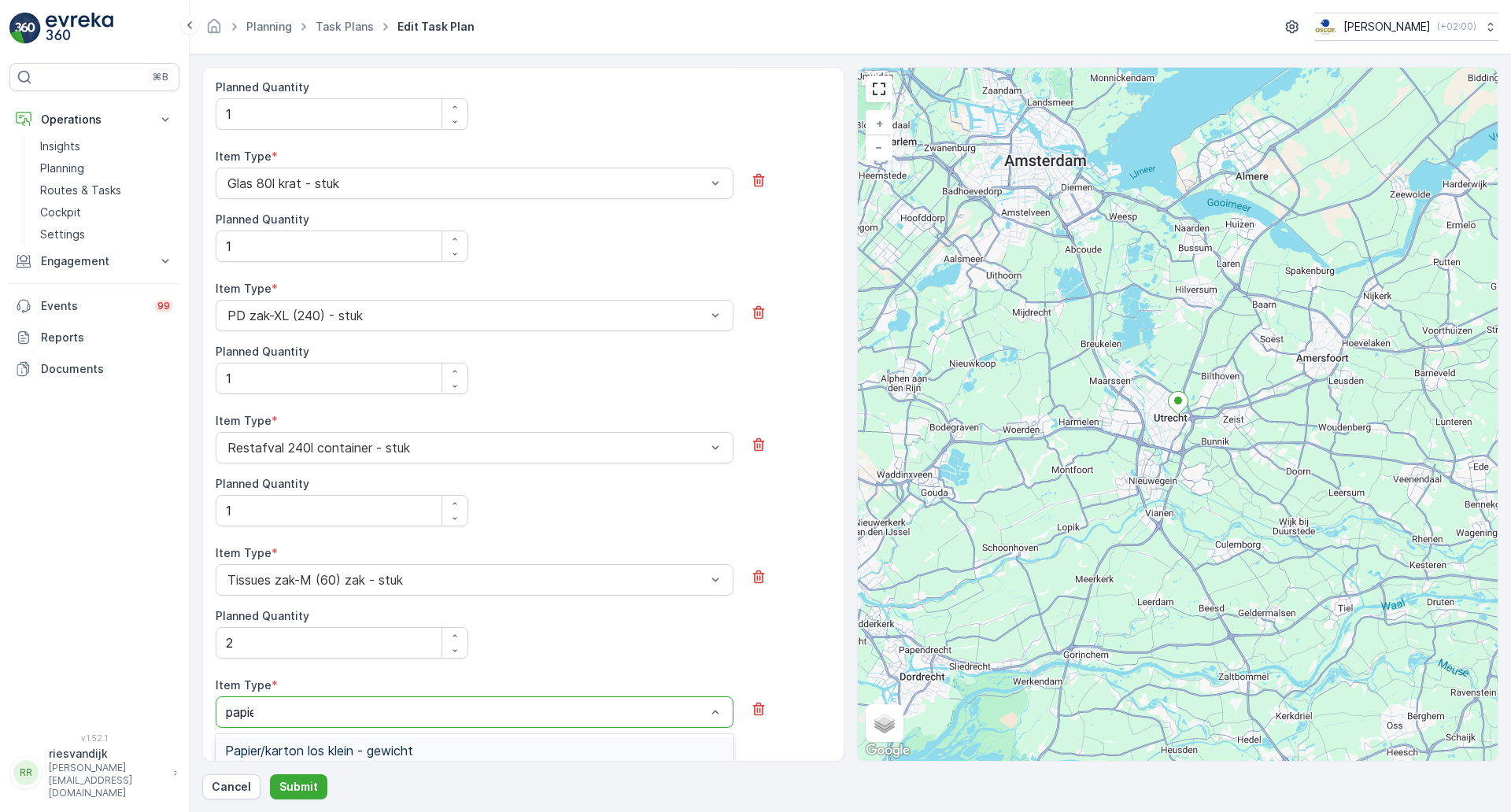
type input "papier"
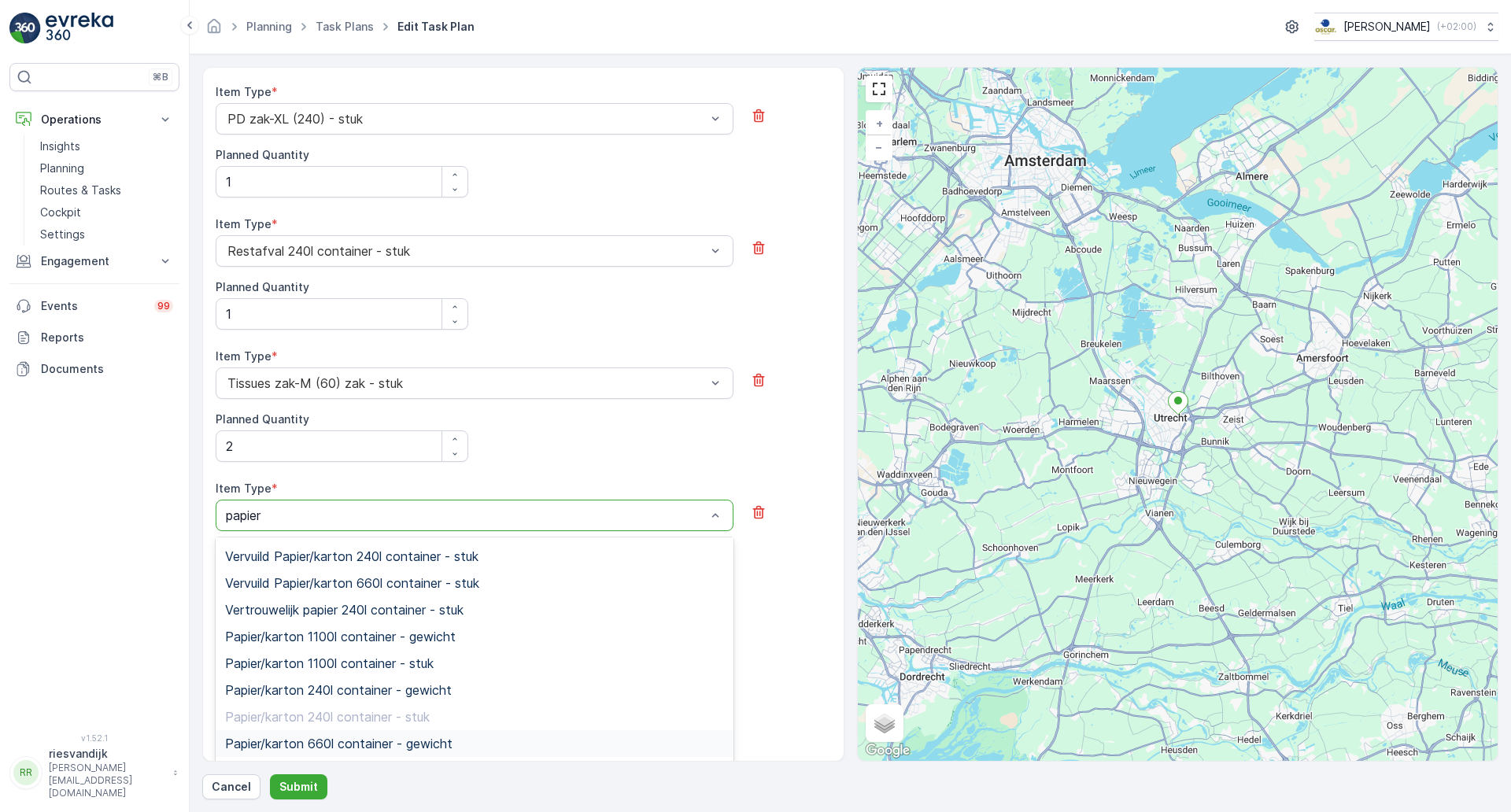
scroll to position [359, 0]
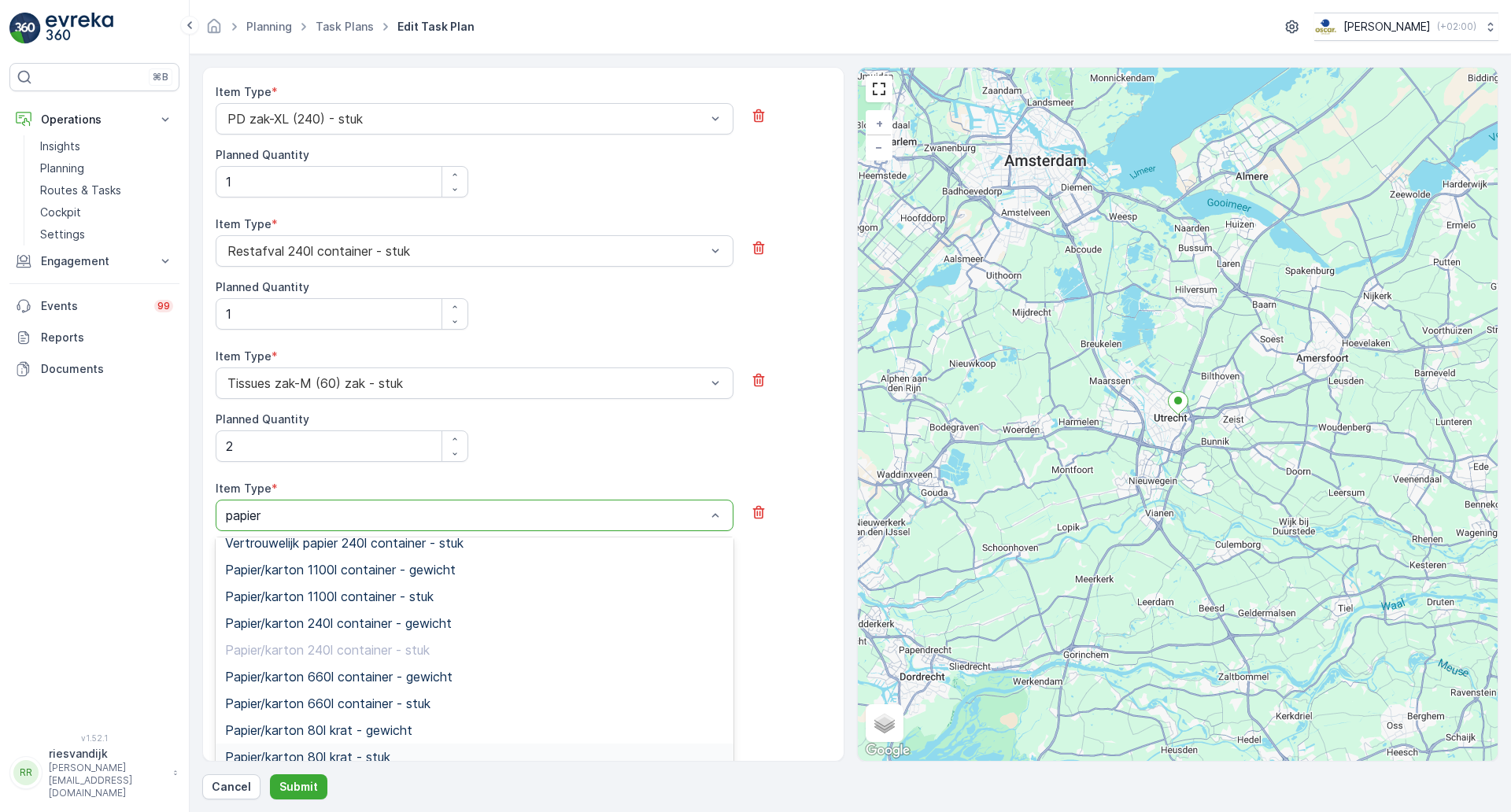
click at [405, 758] on div "Papier/karton 80l krat - stuk" at bounding box center [474, 757] width 499 height 14
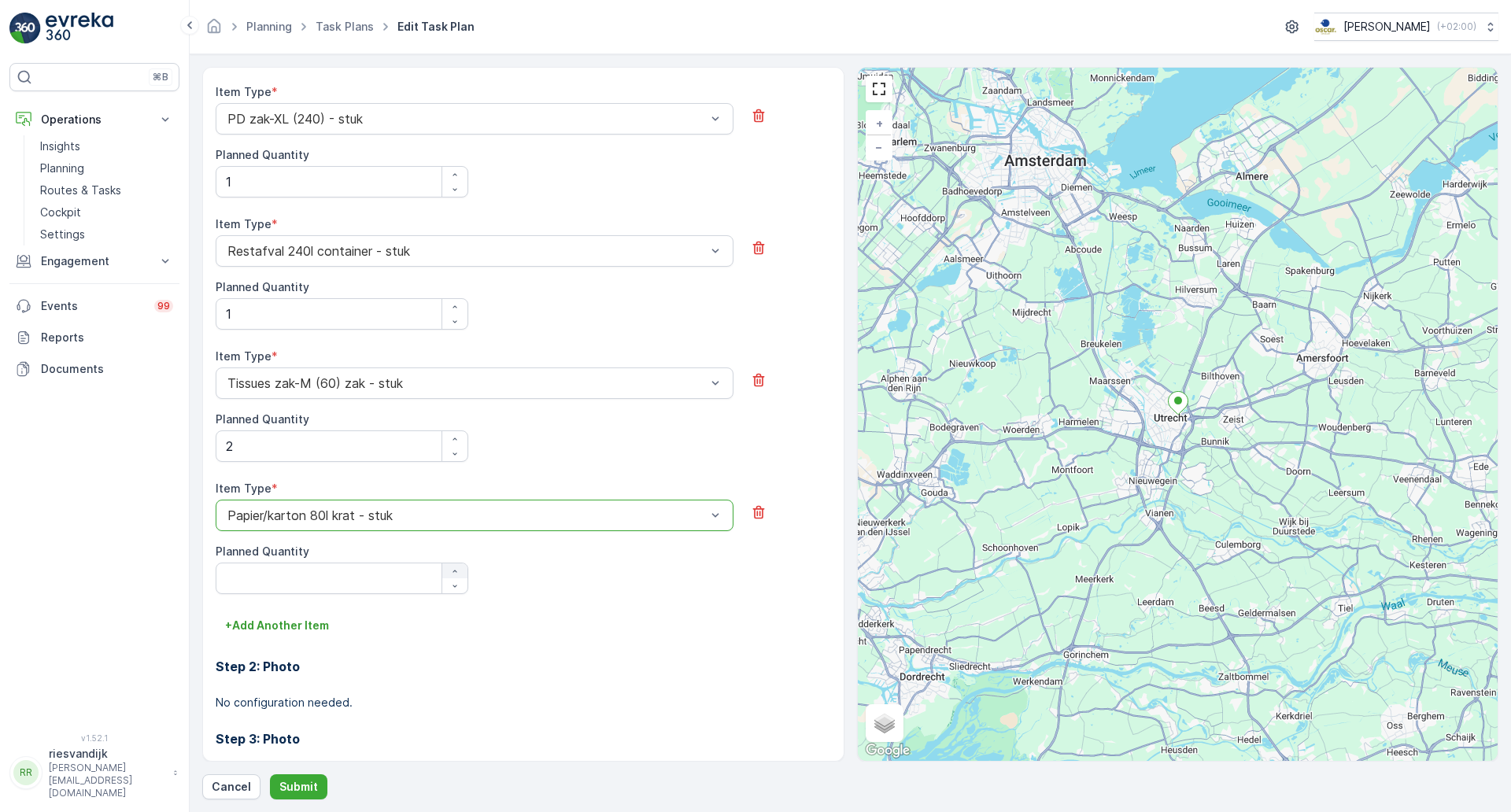
click at [450, 573] on icon "button" at bounding box center [455, 571] width 10 height 10
type Quantity "1"
click at [522, 621] on div "+ Add Another Item" at bounding box center [523, 625] width 615 height 25
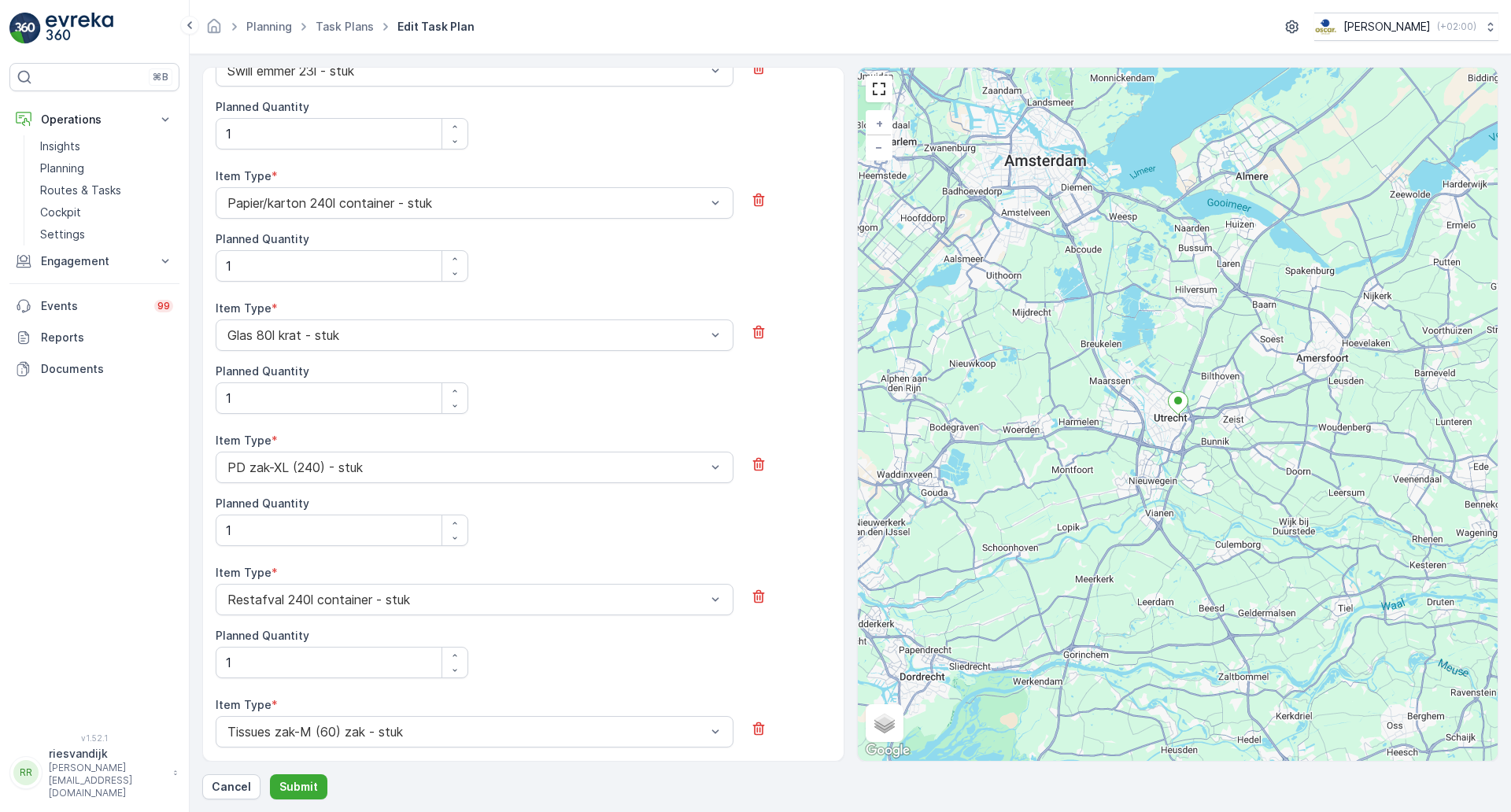
scroll to position [611, 0]
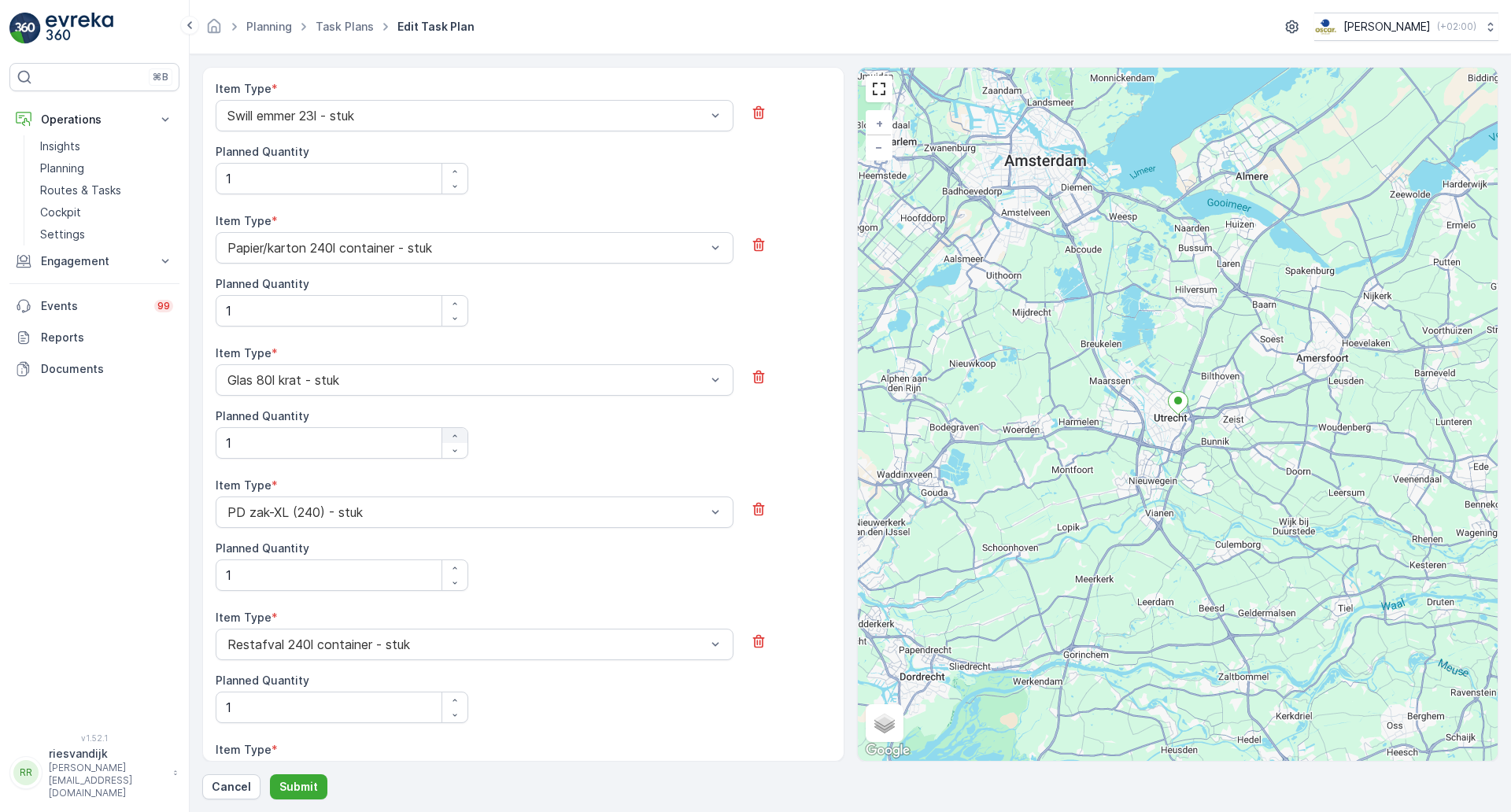
click at [451, 429] on button "button" at bounding box center [455, 435] width 25 height 15
click at [457, 452] on icon "button" at bounding box center [455, 450] width 10 height 10
type Quantity "2"
click at [582, 448] on div "Item Type * Glas 80l krat - stuk Planned Quantity 2" at bounding box center [523, 401] width 615 height 113
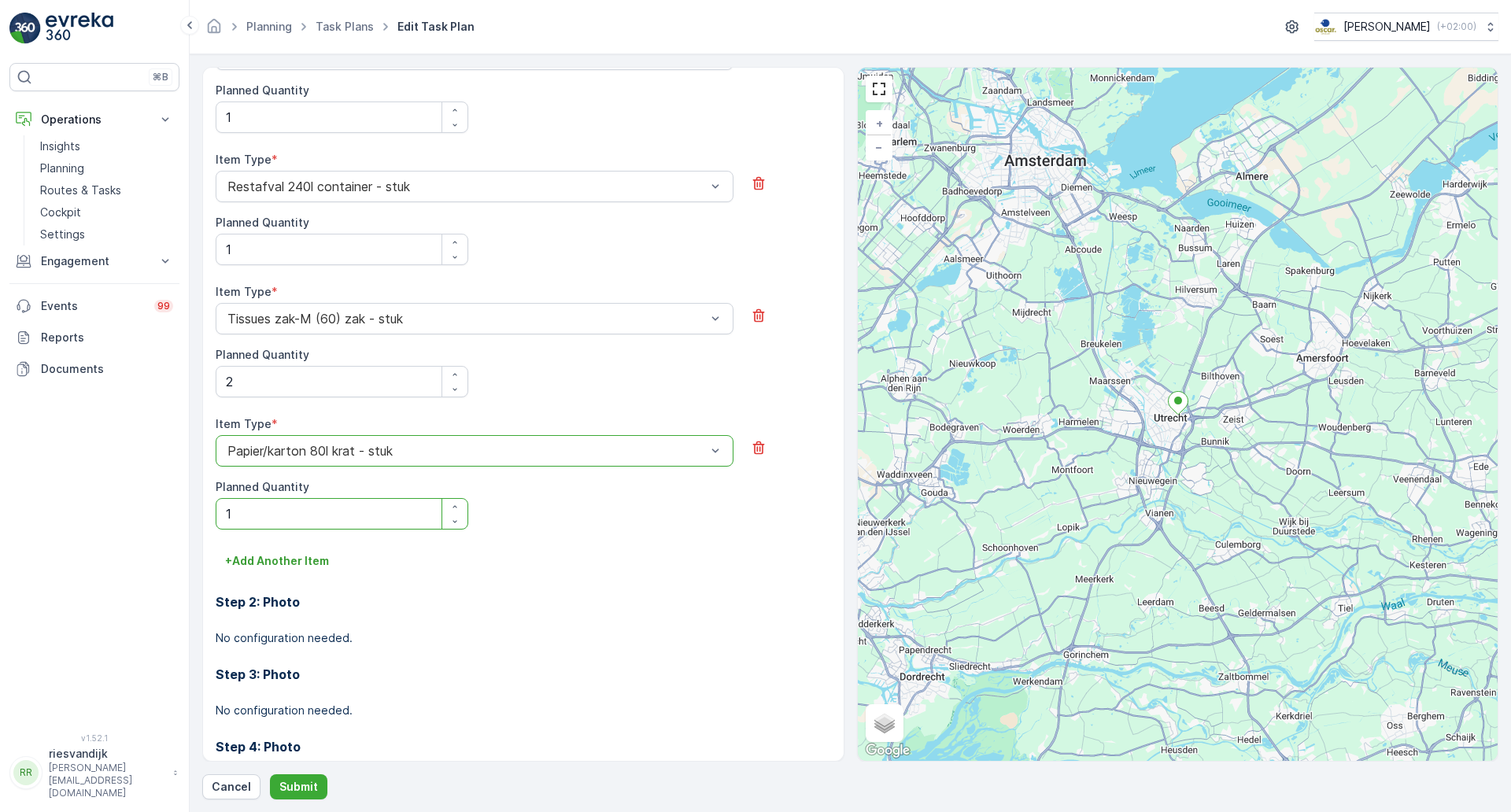
scroll to position [1103, 0]
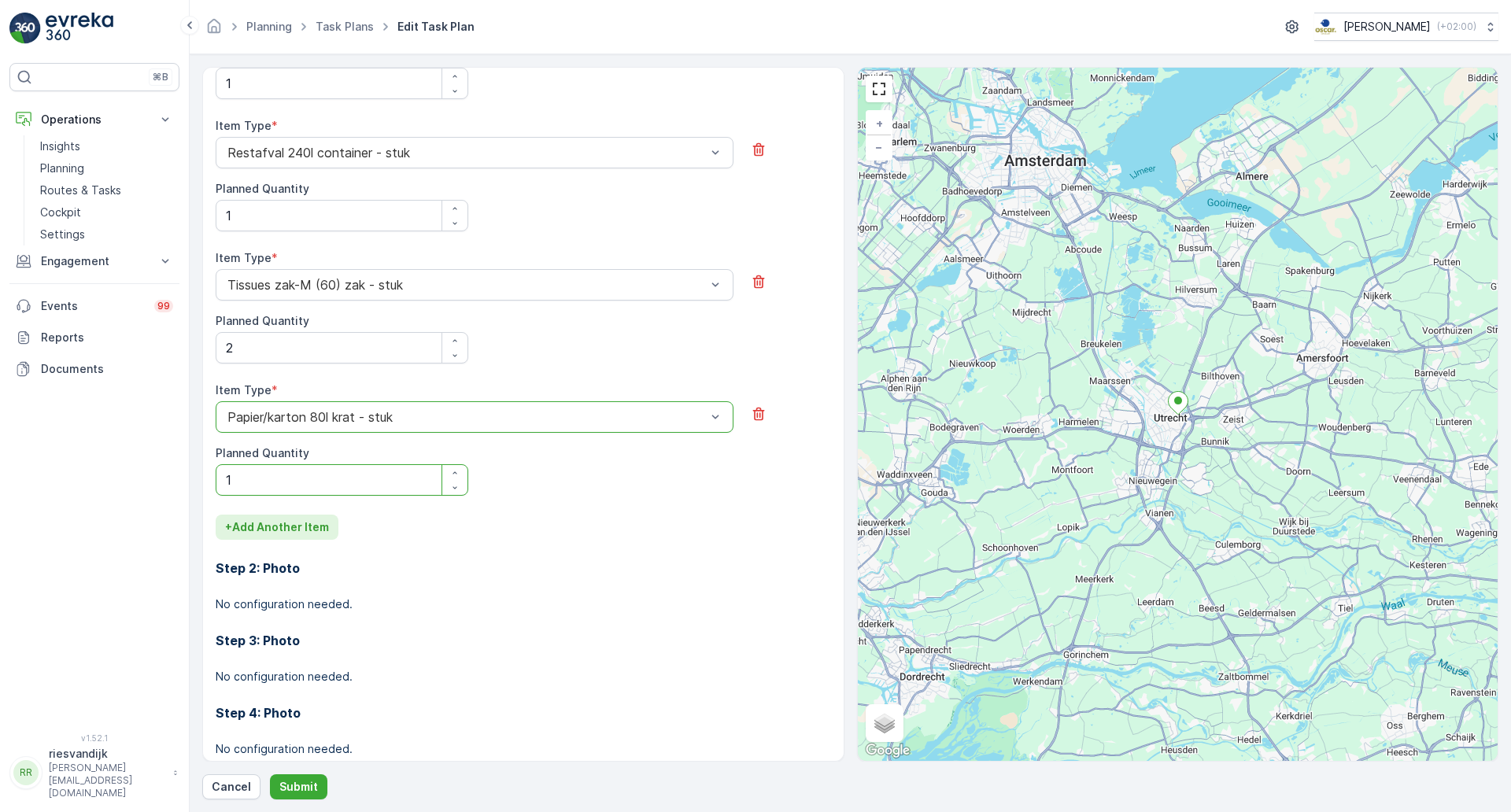
click at [320, 527] on p "+ Add Another Item" at bounding box center [277, 528] width 104 height 16
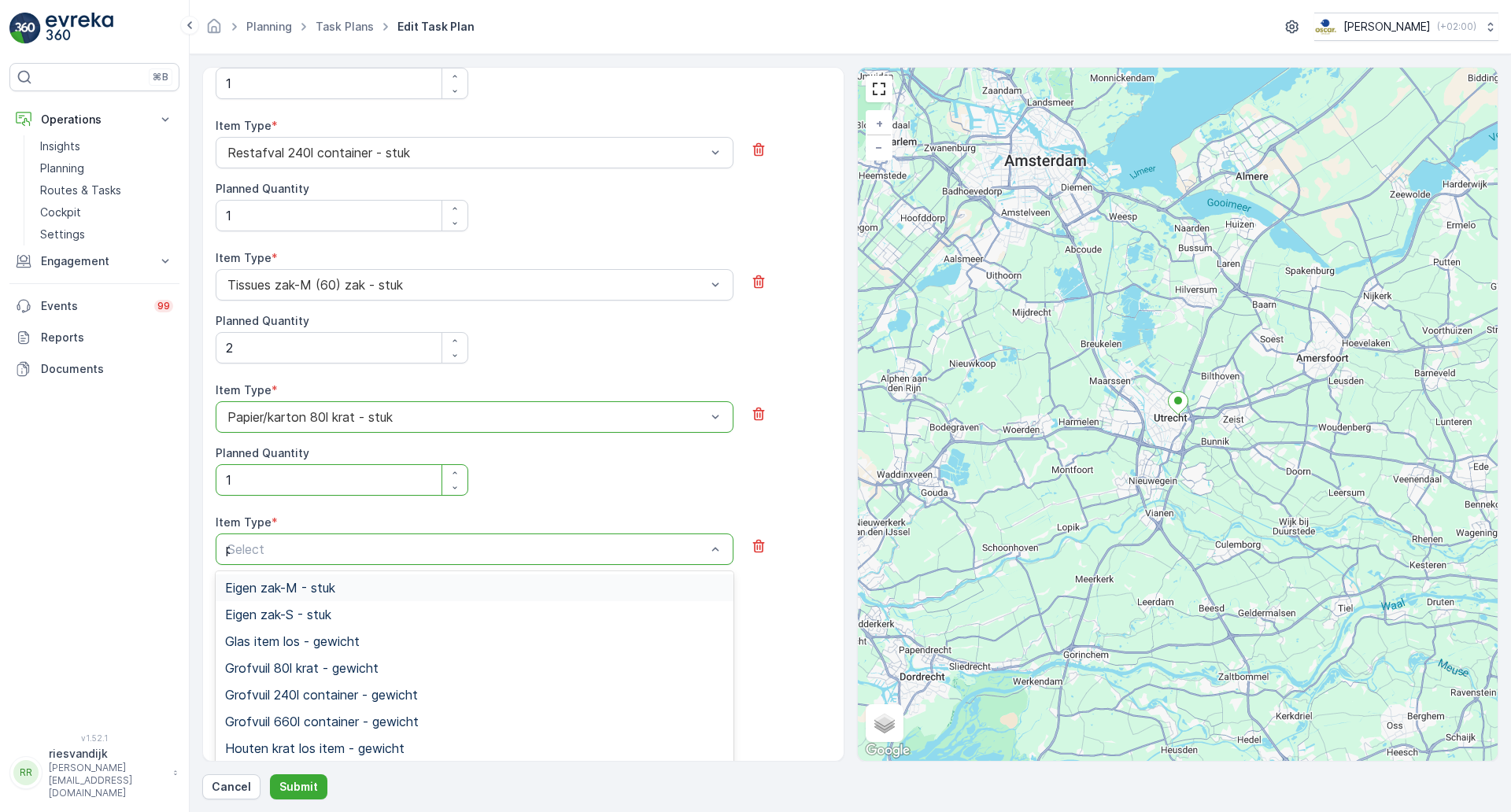
type input "pd"
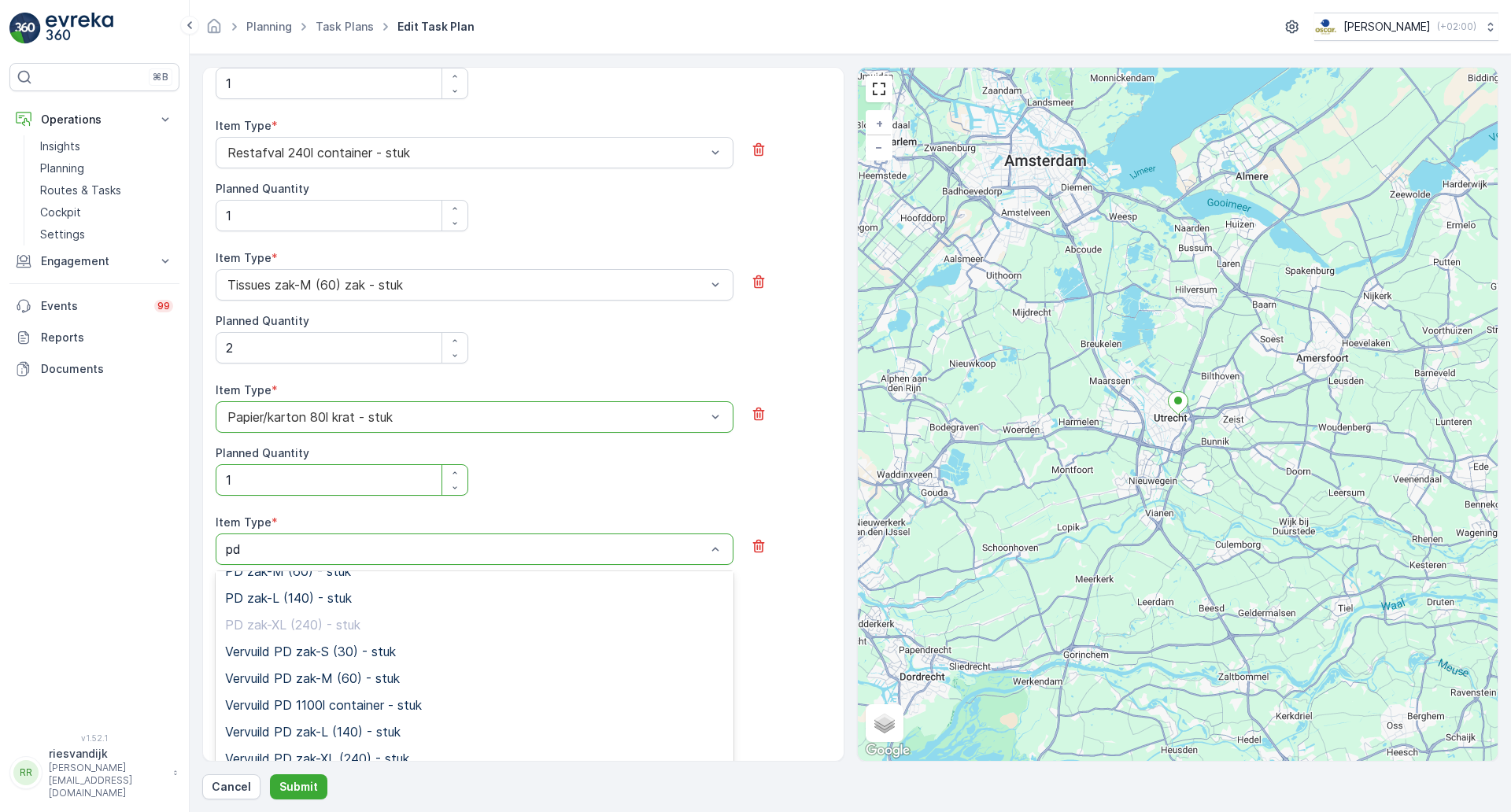
scroll to position [393, 0]
click at [430, 672] on div "Vervuild PD zak-XL (240) - stuk" at bounding box center [474, 676] width 499 height 14
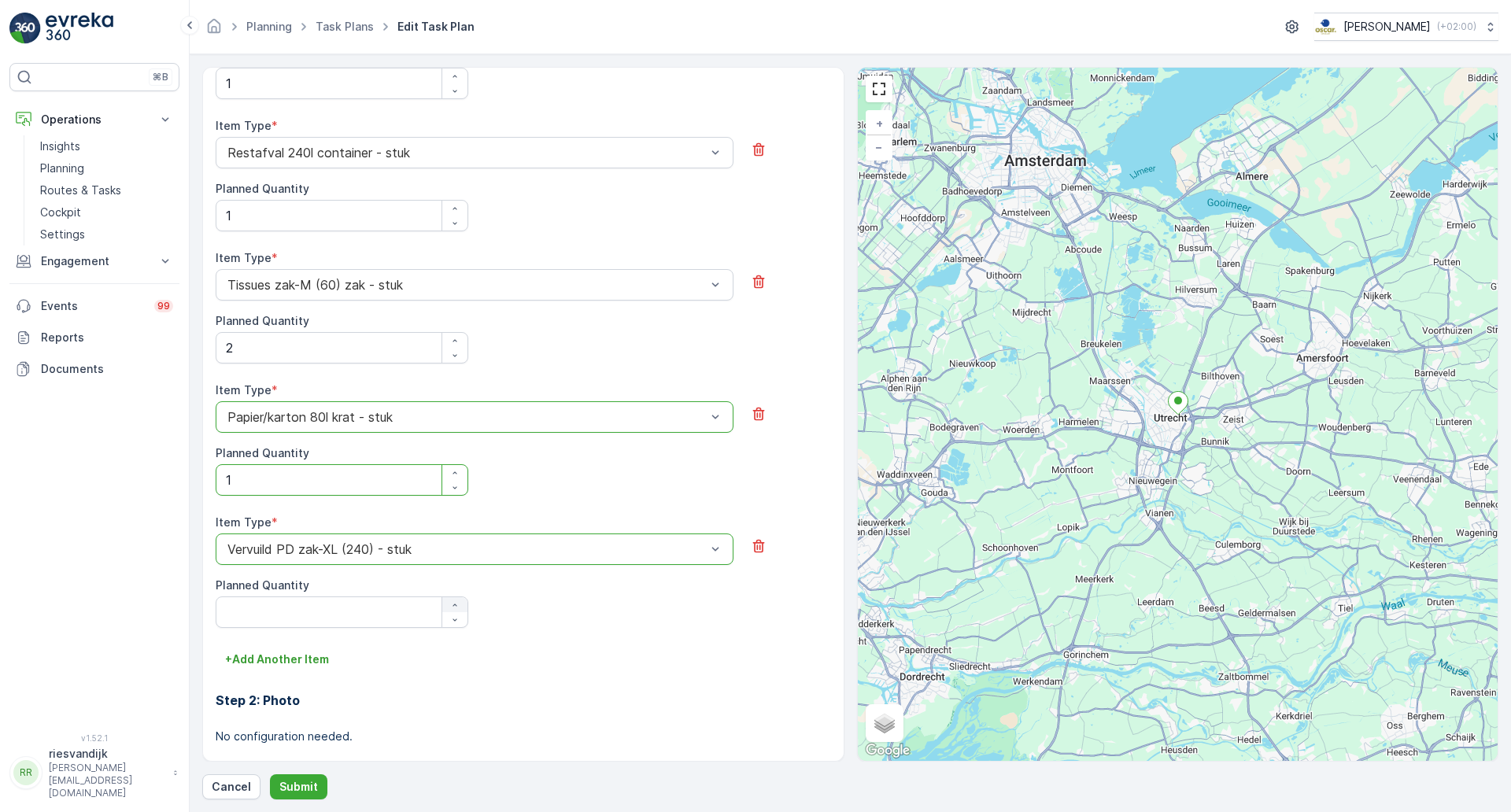
click at [446, 609] on div "button" at bounding box center [455, 605] width 25 height 10
type Quantity "1"
click at [527, 631] on div "Item Type * option Vervuild [PERSON_NAME]-XL (240) - stuk is disabled. Select a…" at bounding box center [523, 580] width 615 height 133
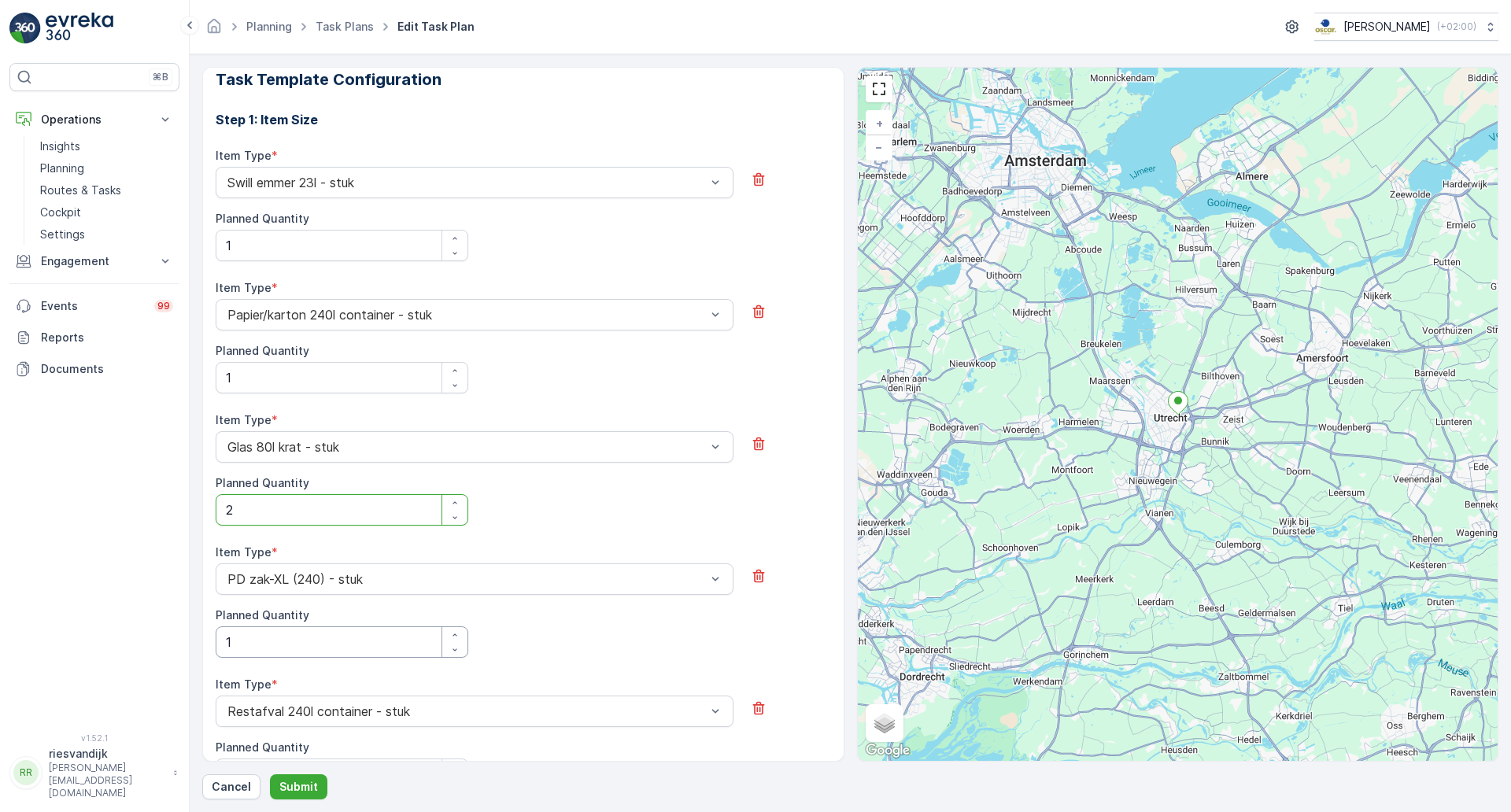
scroll to position [513, 0]
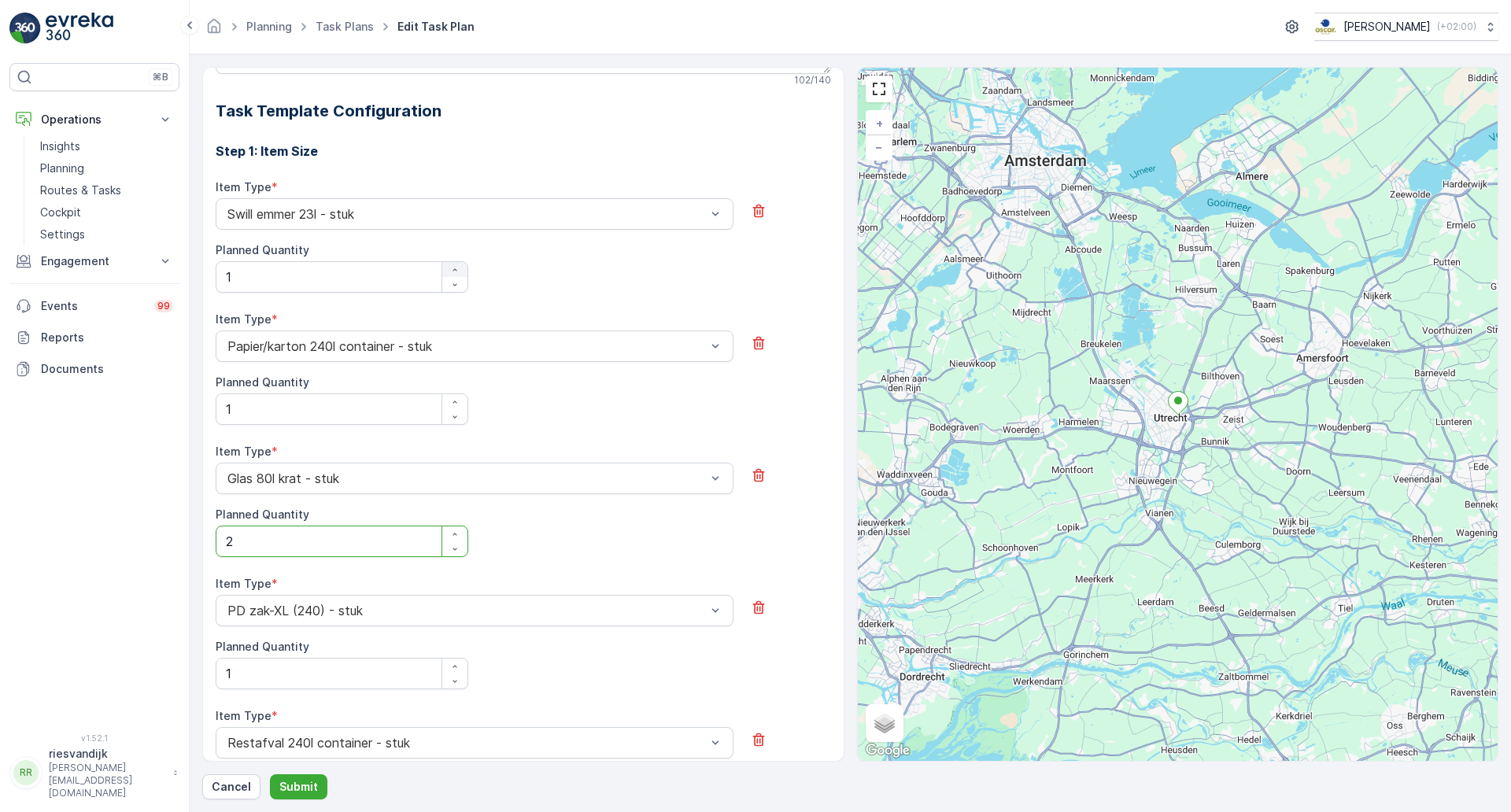
click at [459, 269] on div "button" at bounding box center [455, 269] width 25 height 10
type Quantity "3"
click at [503, 283] on div "Item Type * Swill emmer 23l - stuk Planned Quantity 3" at bounding box center [523, 235] width 615 height 113
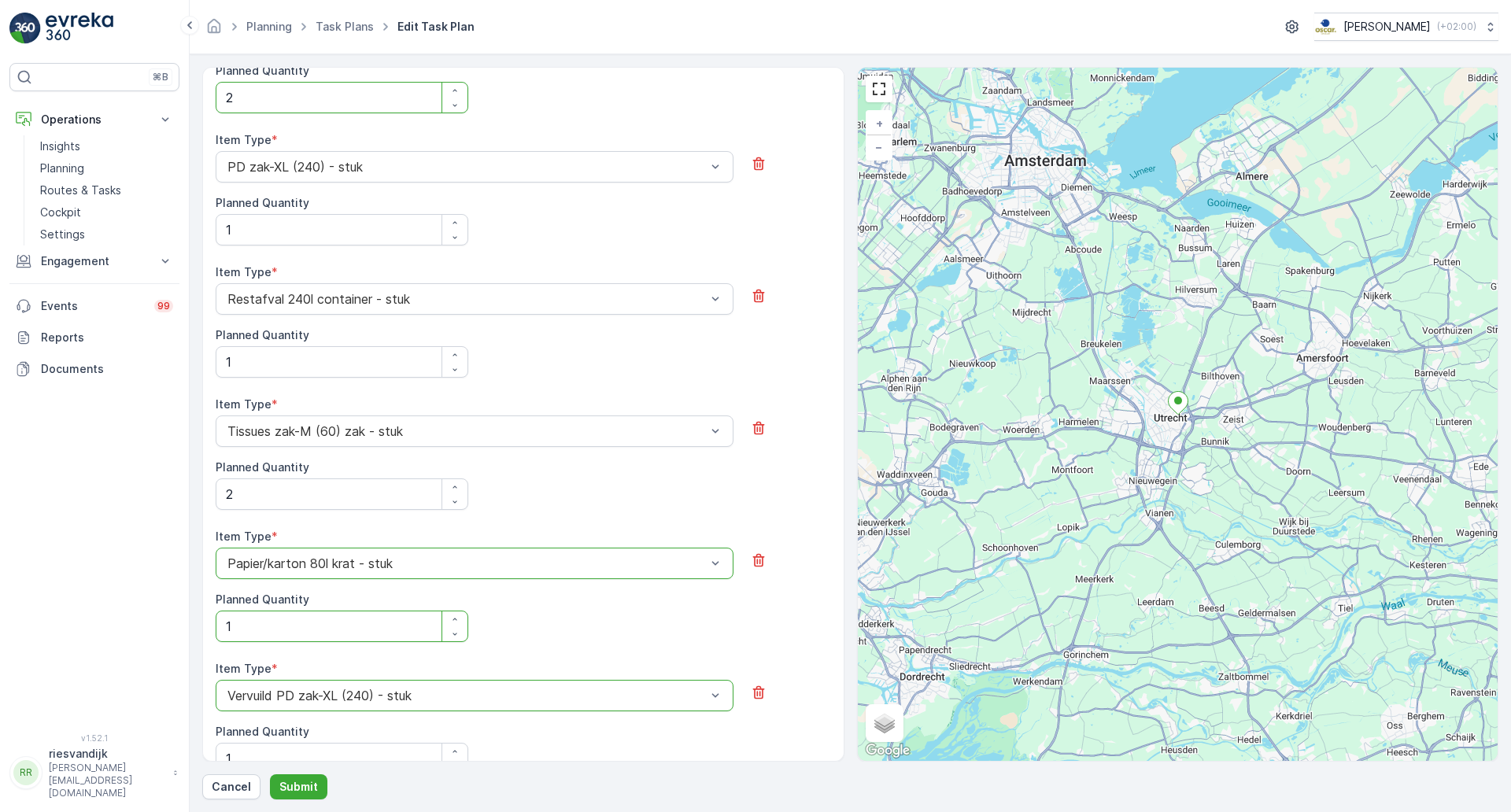
scroll to position [1004, 0]
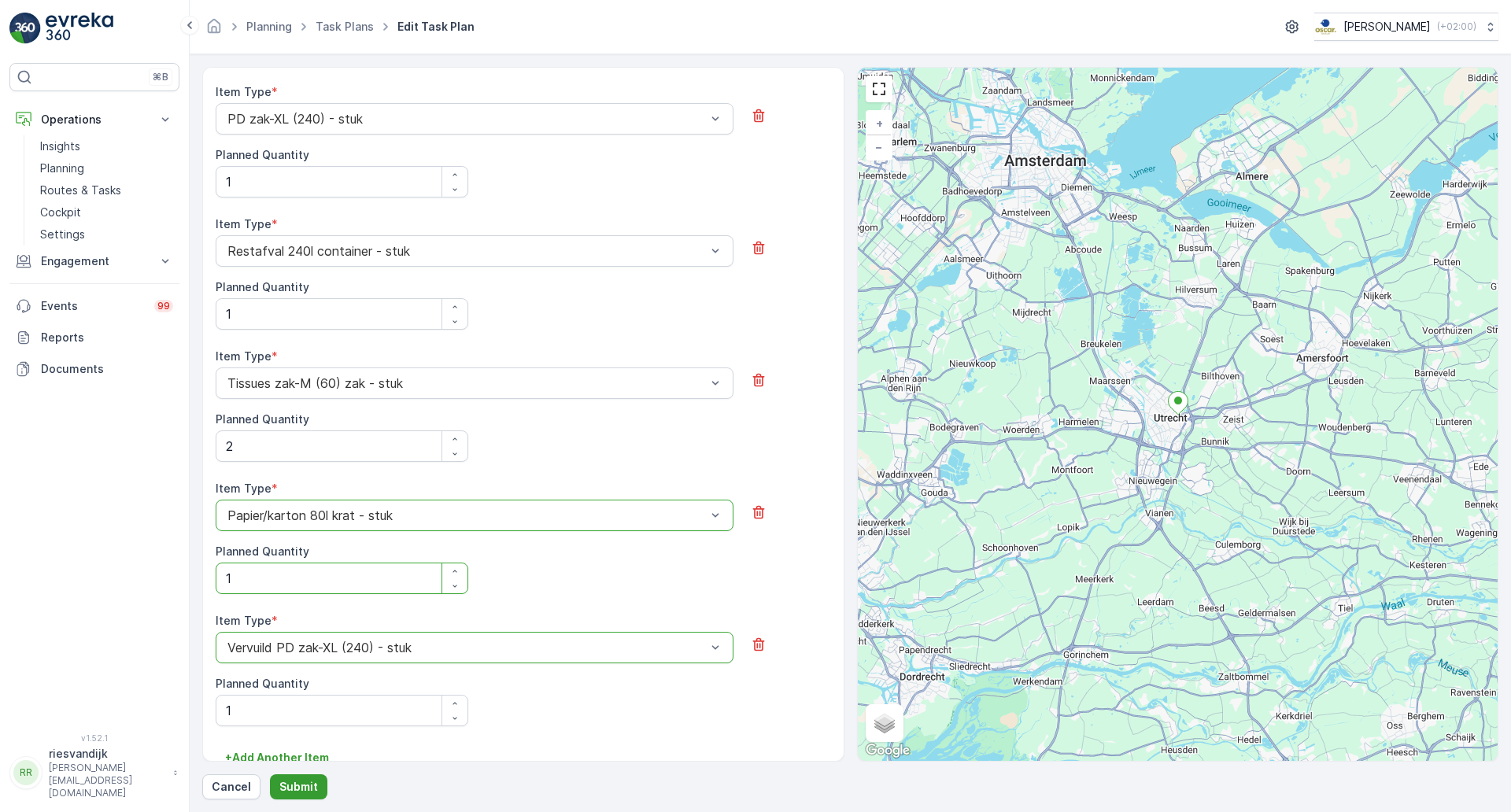
click at [302, 780] on p "Submit" at bounding box center [299, 787] width 39 height 16
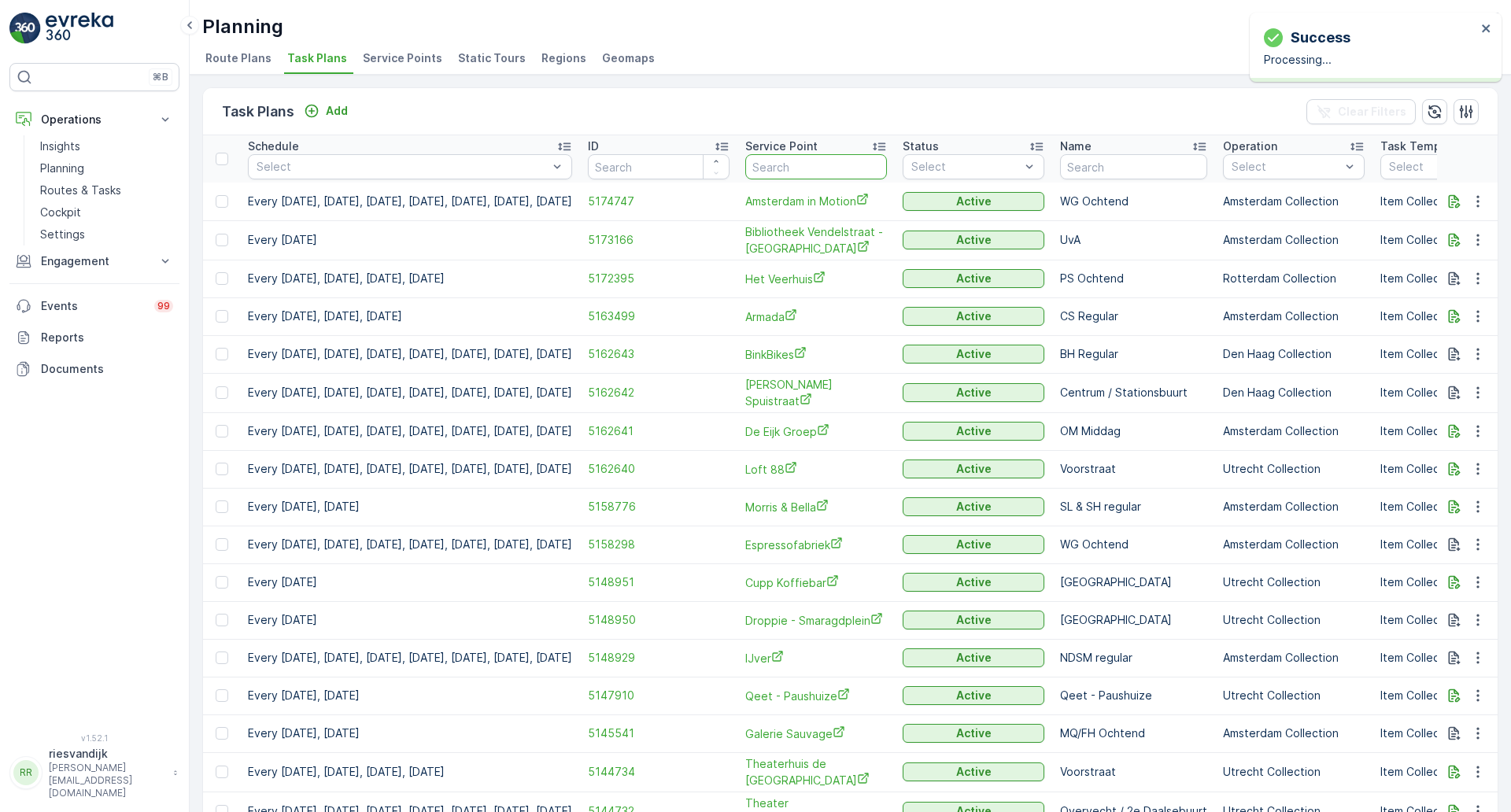
click at [878, 175] on input "text" at bounding box center [816, 167] width 141 height 25
type input "joost"
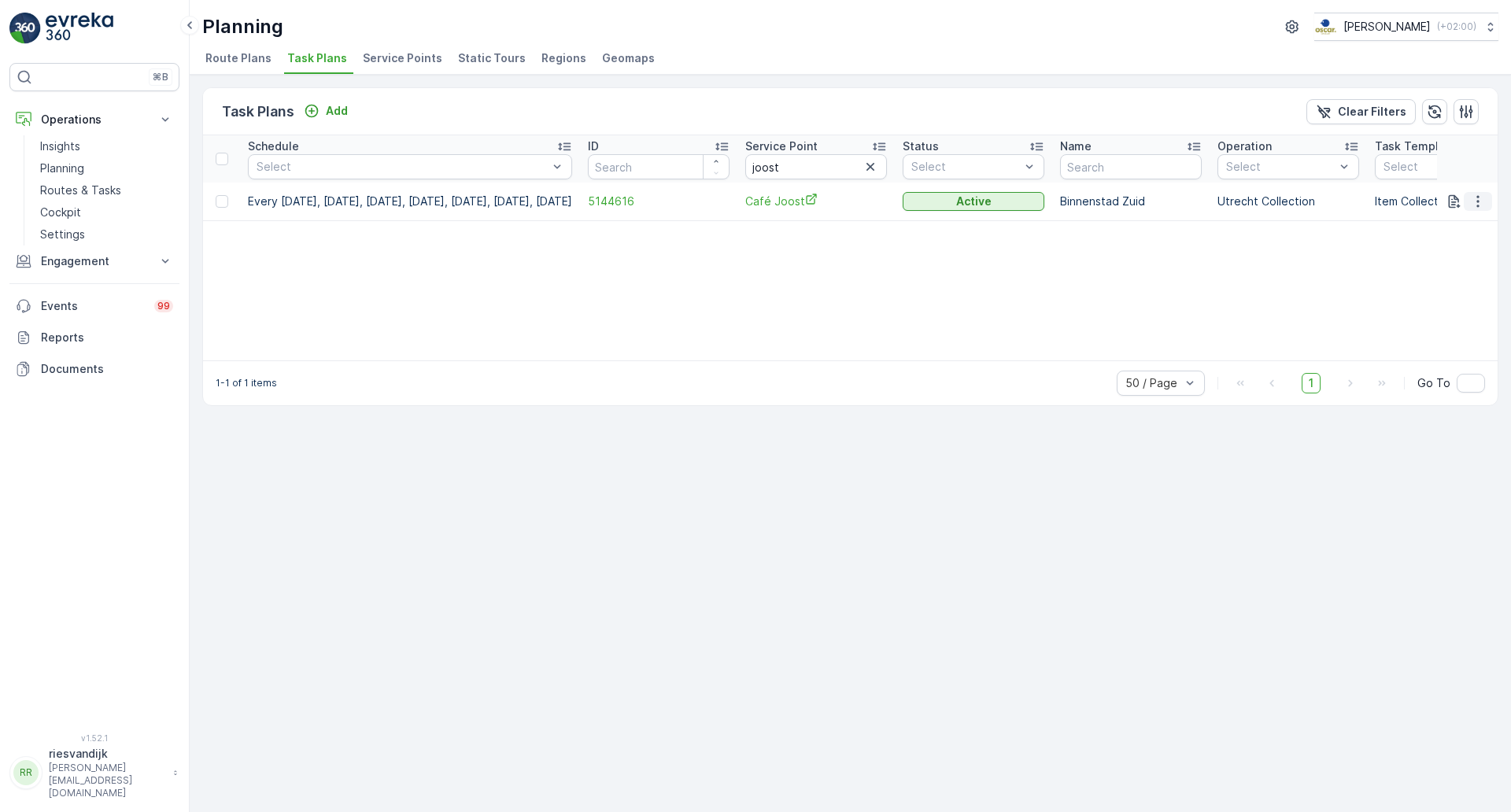
click at [1483, 201] on icon "button" at bounding box center [1478, 202] width 16 height 16
click at [1487, 247] on div "Edit Task Plan" at bounding box center [1459, 247] width 104 height 22
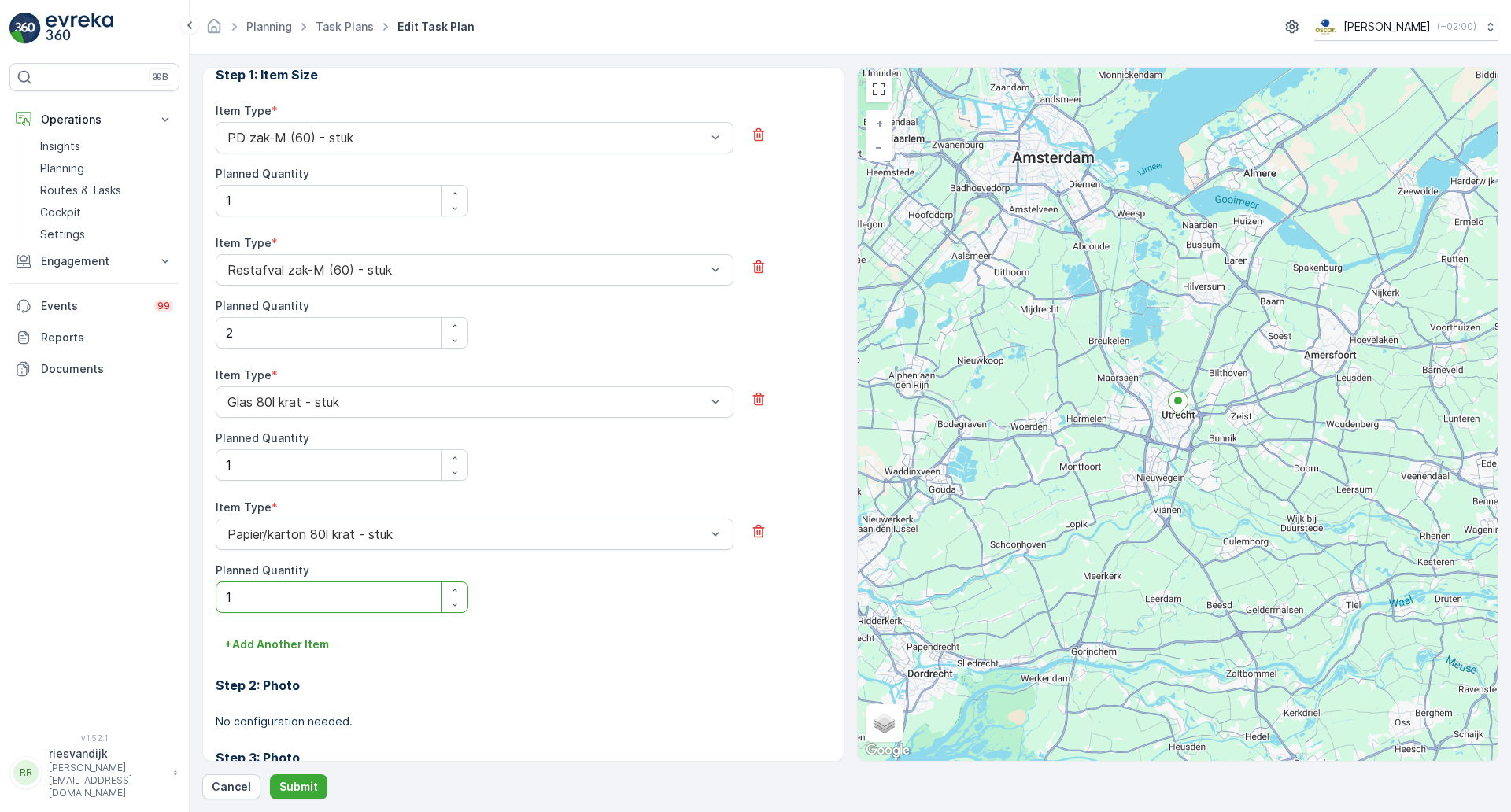
scroll to position [543, 0]
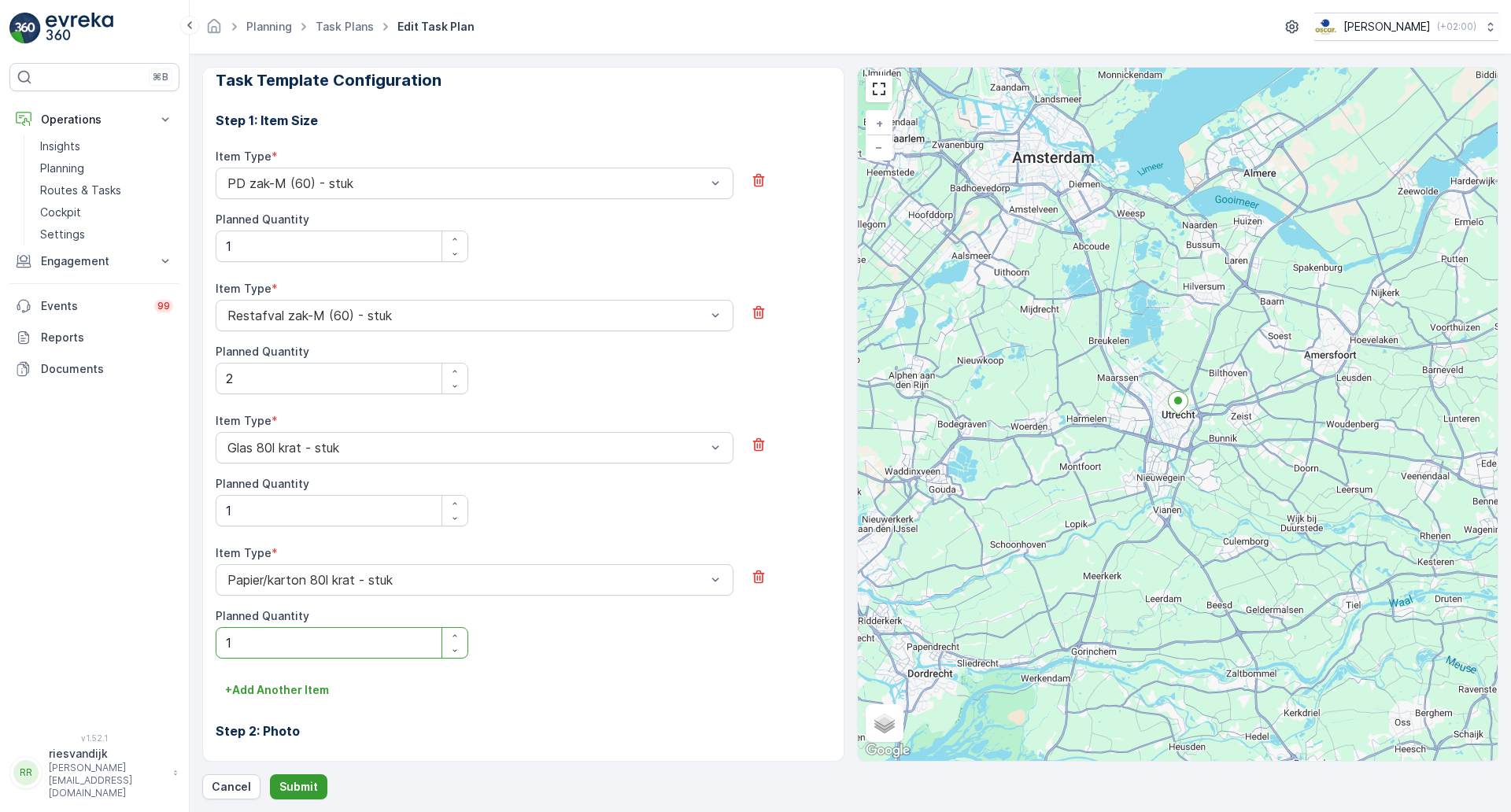
click at [307, 778] on button "Submit" at bounding box center [298, 787] width 57 height 25
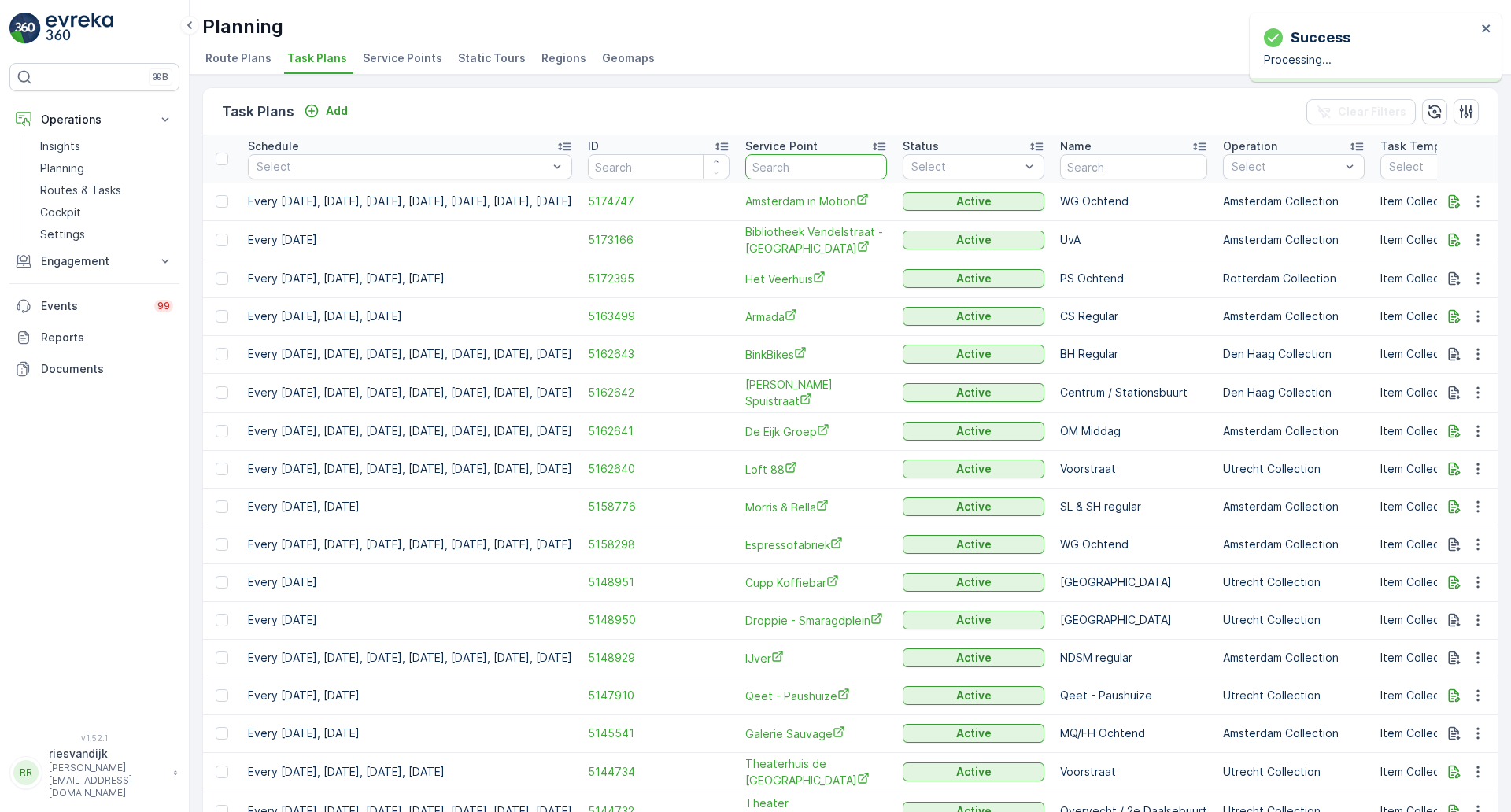
click at [884, 169] on input "text" at bounding box center [816, 167] width 141 height 25
type input "koop"
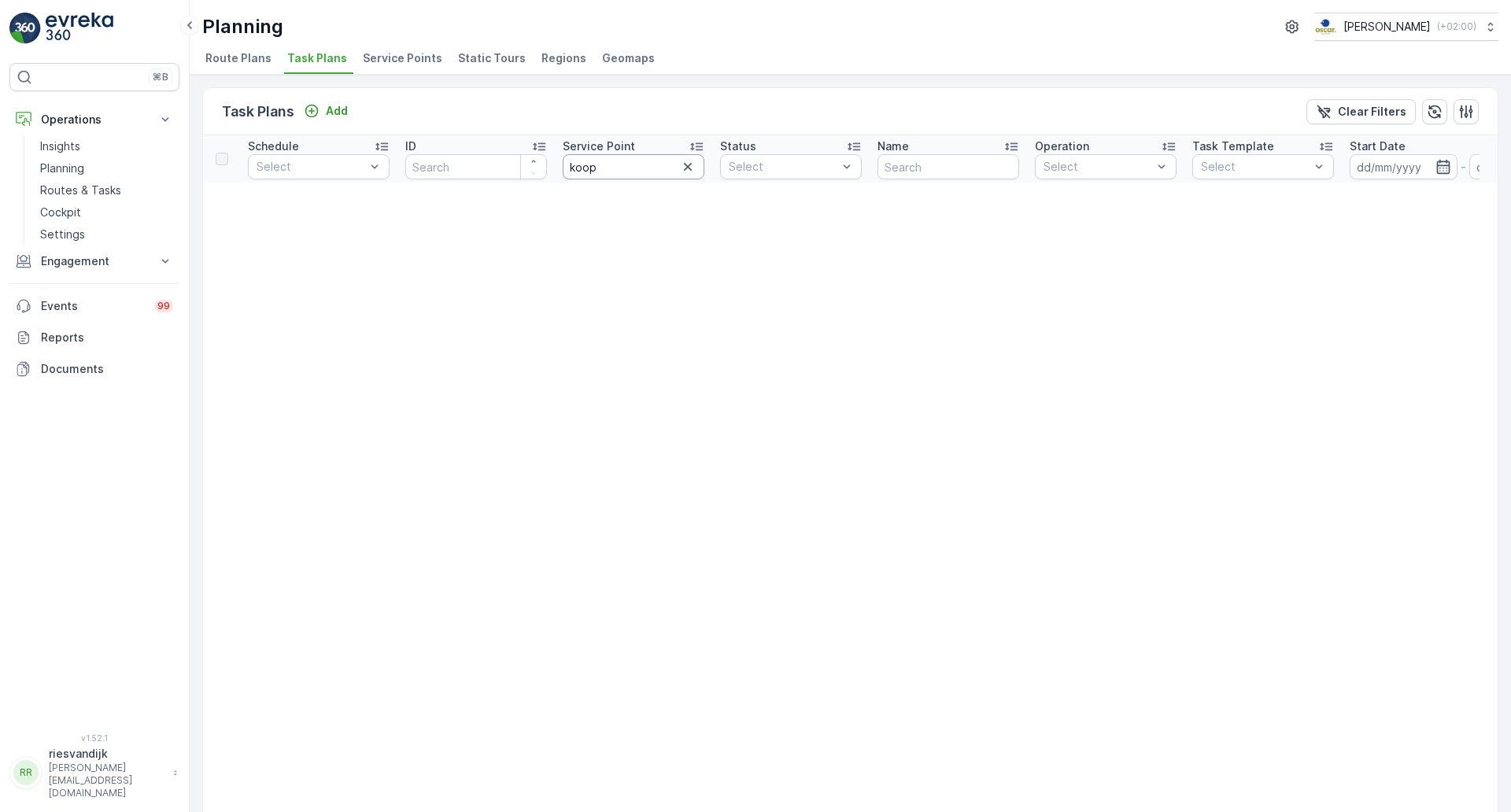
click at [620, 165] on input "koop" at bounding box center [633, 167] width 141 height 25
type input "koolk"
click at [623, 171] on input "koolk" at bounding box center [633, 167] width 141 height 25
type input "kook"
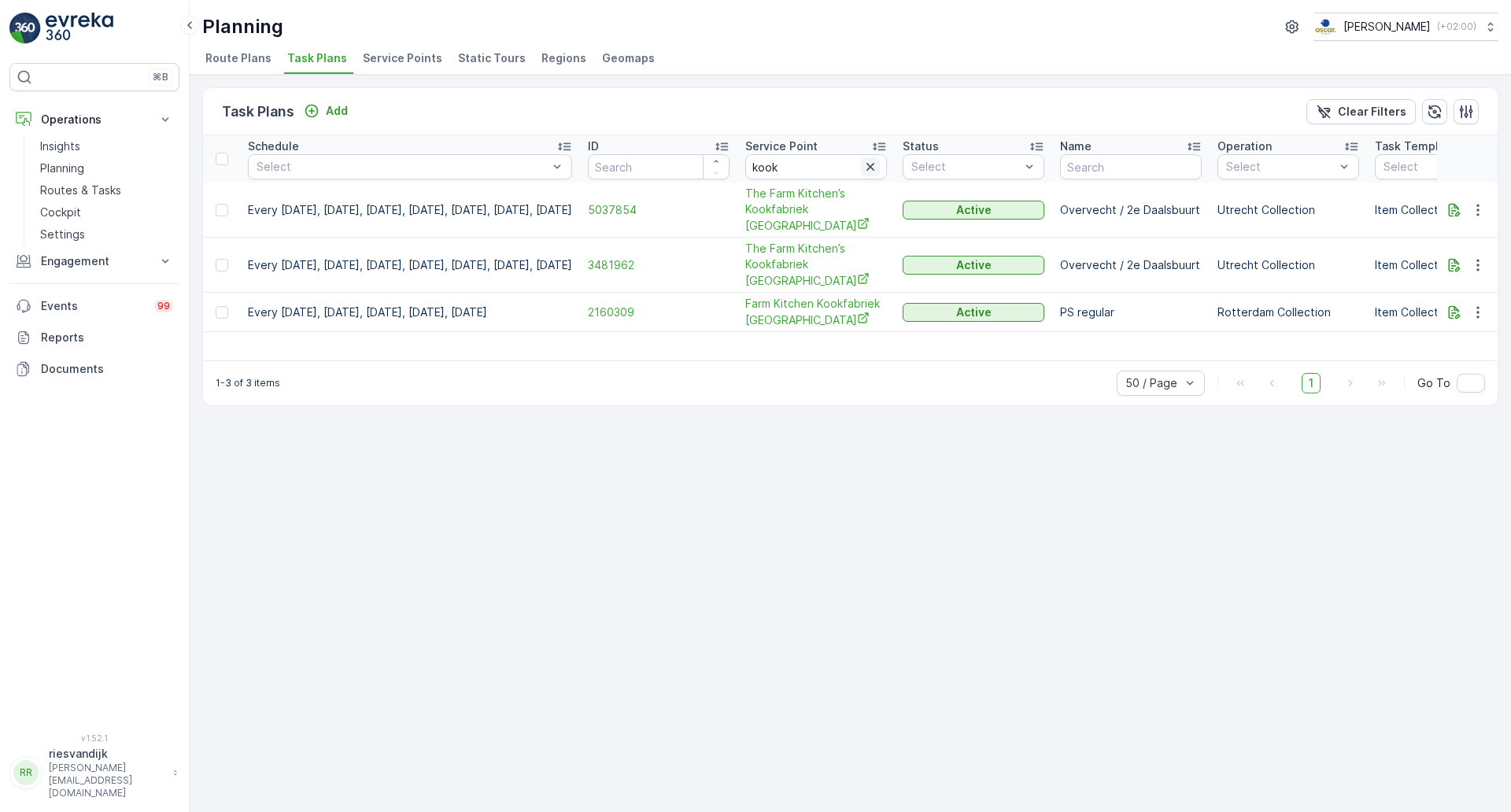
click at [880, 168] on button "button" at bounding box center [871, 167] width 19 height 19
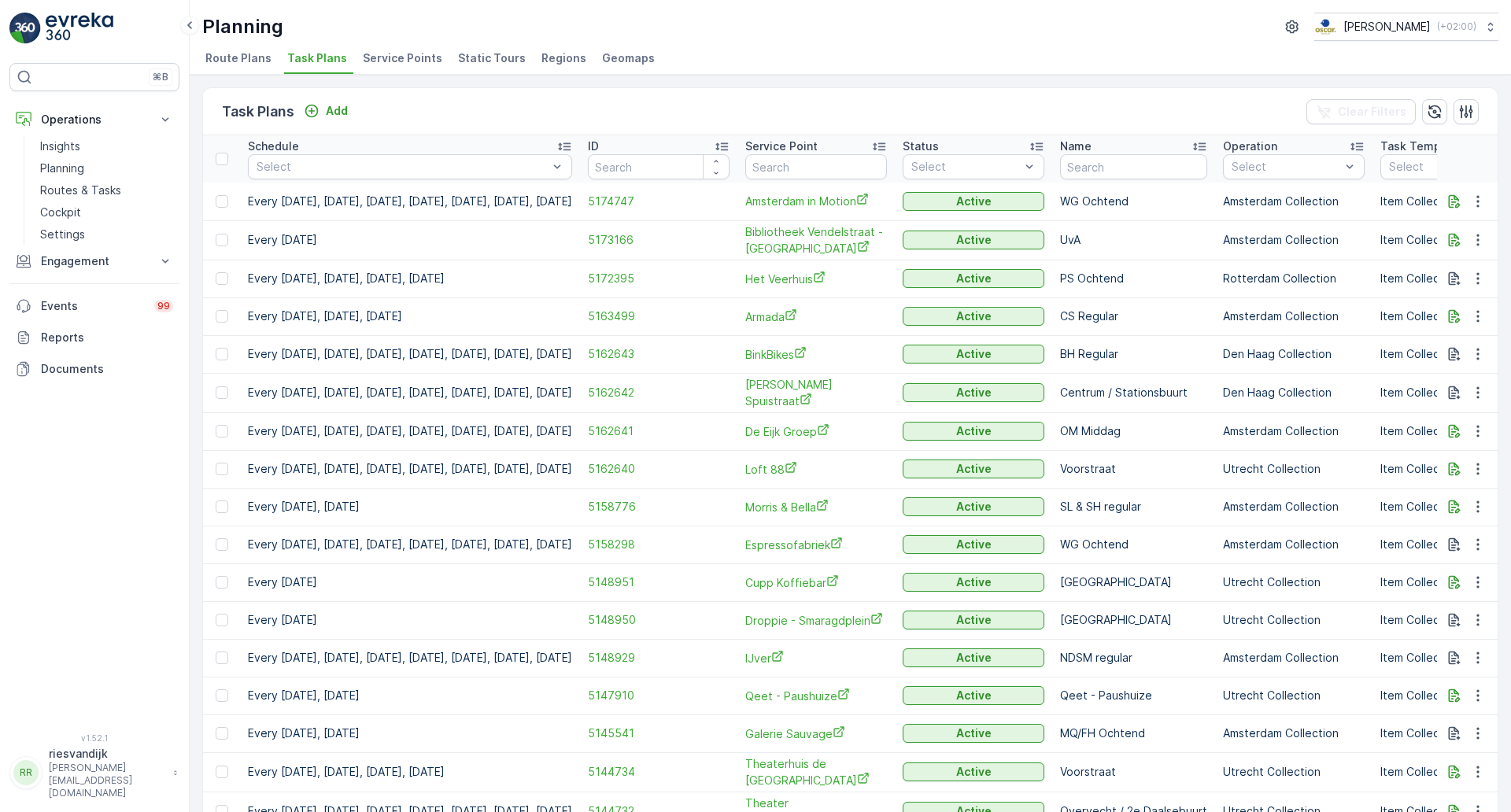
click at [887, 167] on input "text" at bounding box center [816, 167] width 141 height 25
type input "ekko"
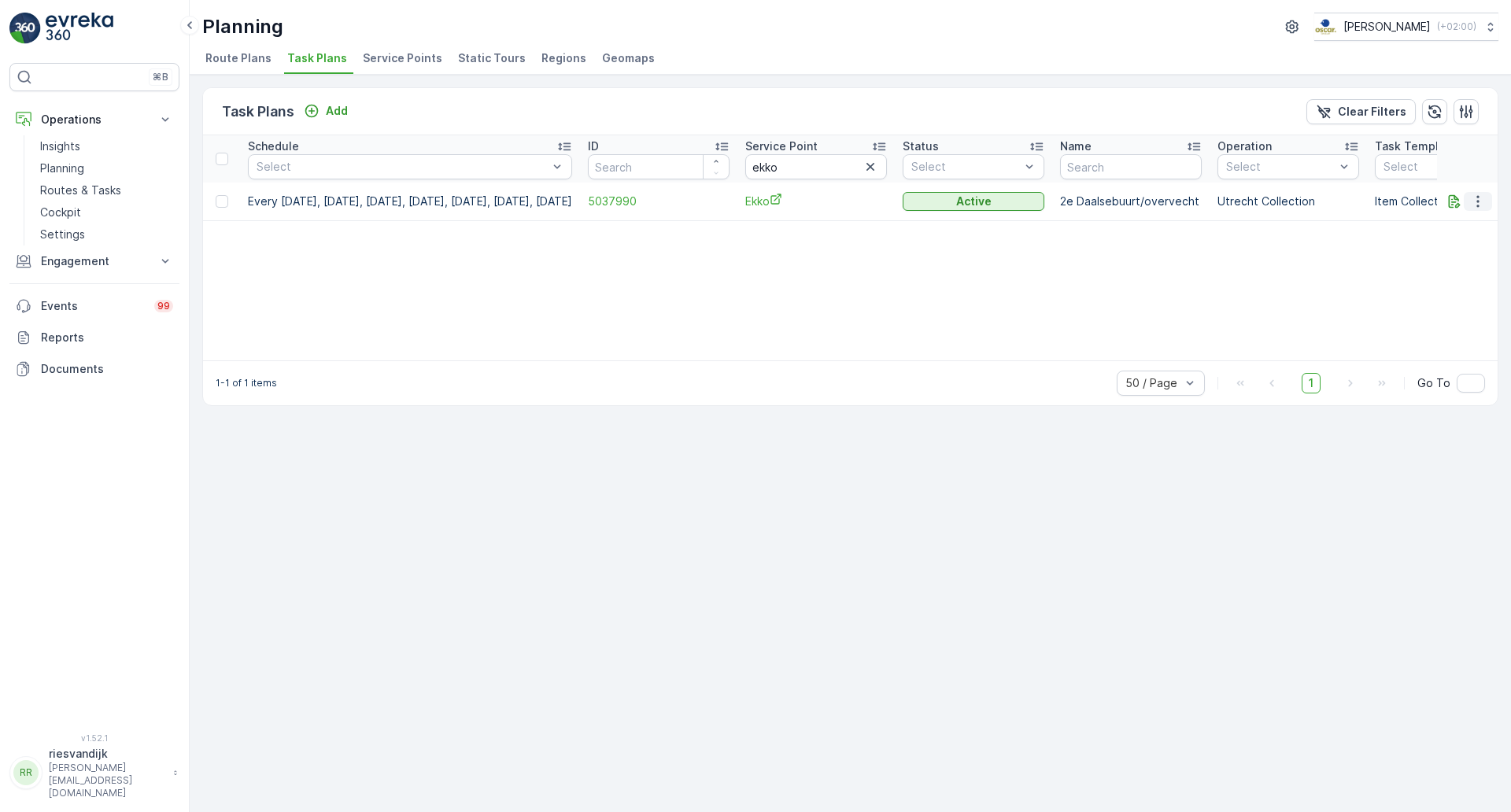
click at [1482, 206] on icon "button" at bounding box center [1478, 202] width 16 height 16
click at [1469, 251] on span "Edit Task Plan" at bounding box center [1450, 247] width 73 height 16
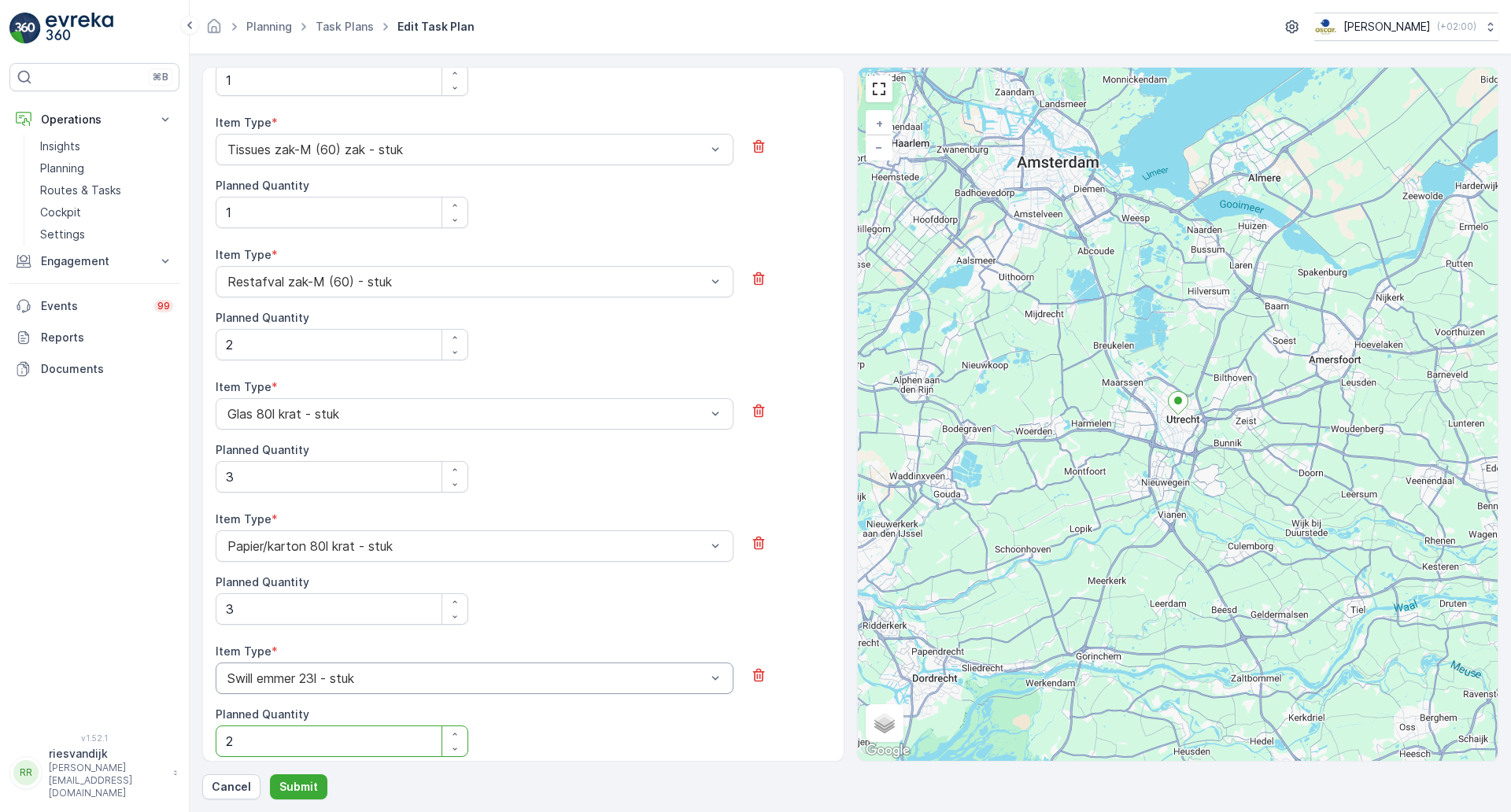
scroll to position [939, 0]
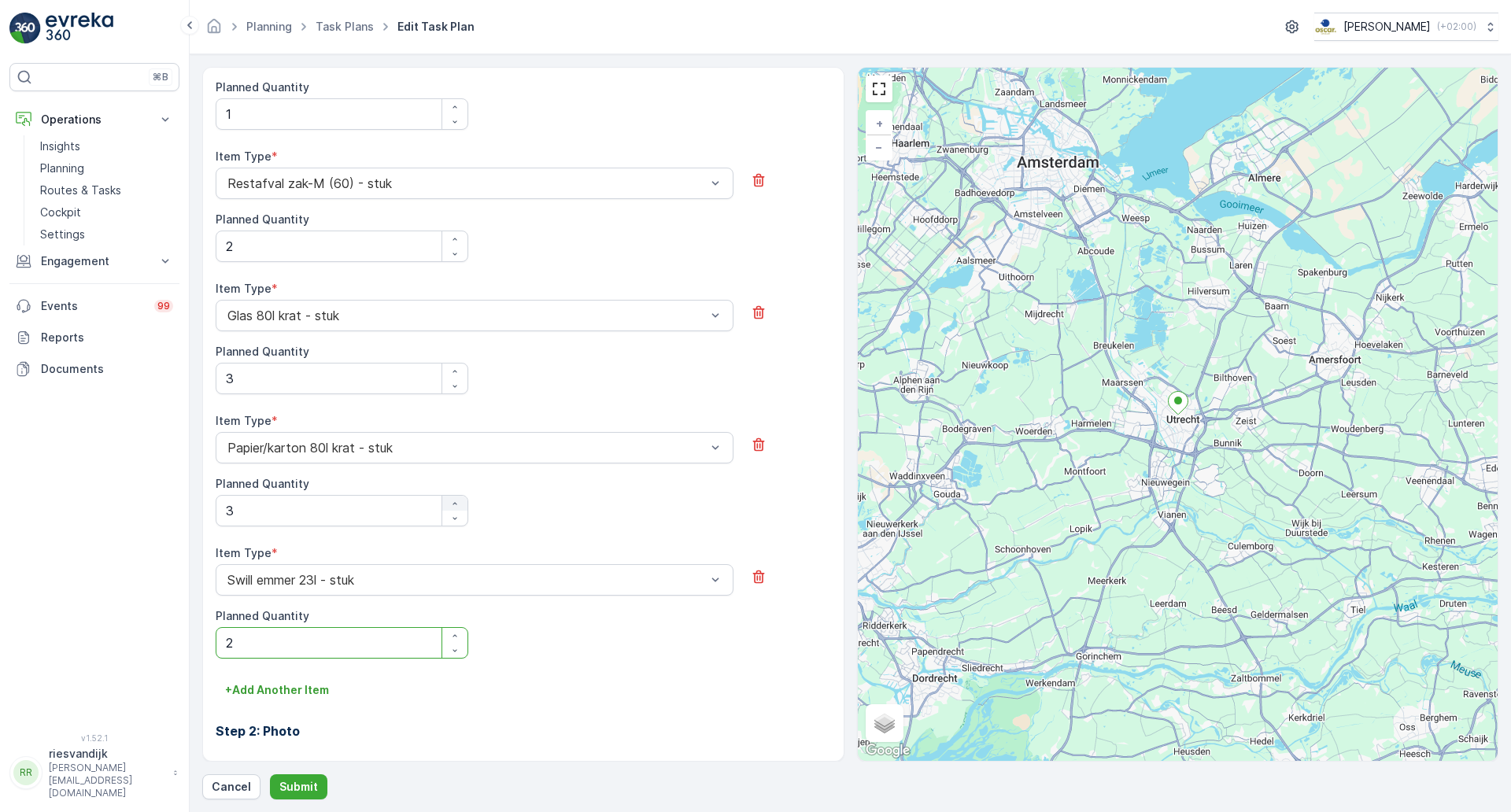
click at [456, 504] on icon "button" at bounding box center [455, 503] width 10 height 10
type Quantity "5"
click at [512, 543] on div "Item Type * Papier/karton 80l krat - stuk Planned Quantity 5" at bounding box center [523, 479] width 615 height 133
click at [452, 631] on icon "button" at bounding box center [455, 636] width 10 height 10
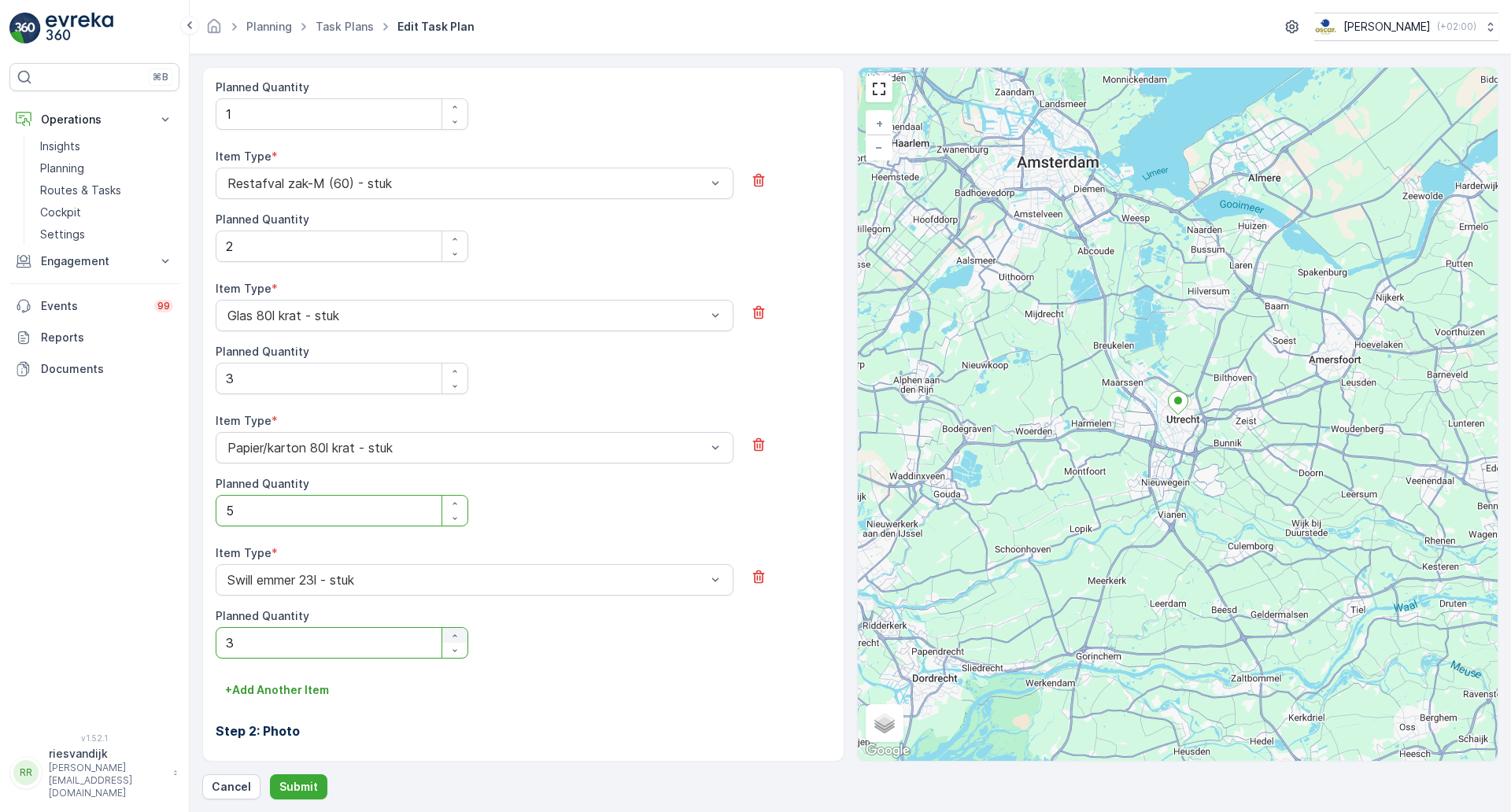
click at [452, 631] on icon "button" at bounding box center [455, 636] width 10 height 10
type Quantity "5"
click at [564, 382] on div "Item Type * Glas 80l krat - stuk Planned Quantity 3" at bounding box center [523, 337] width 615 height 113
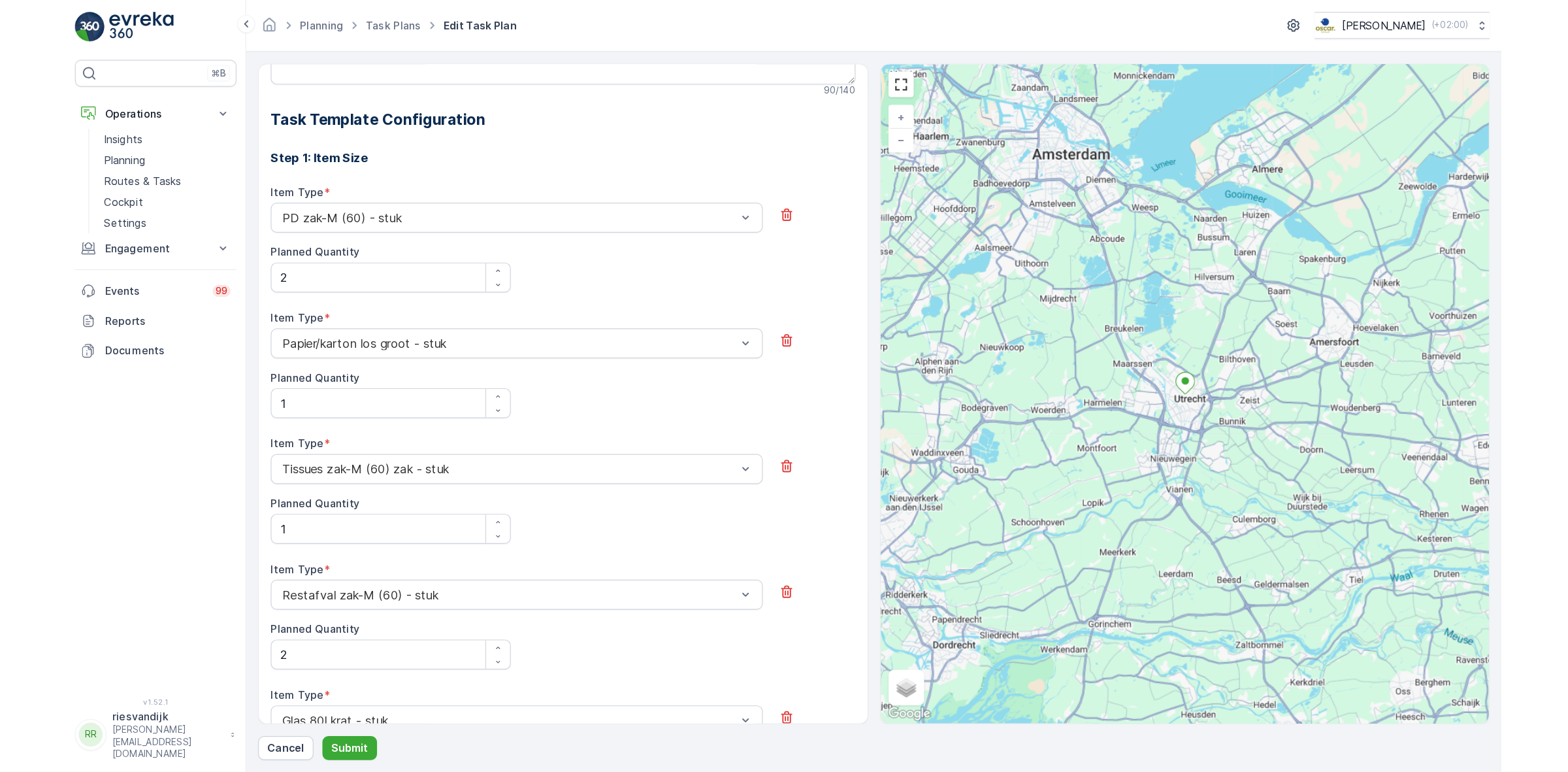
scroll to position [372, 0]
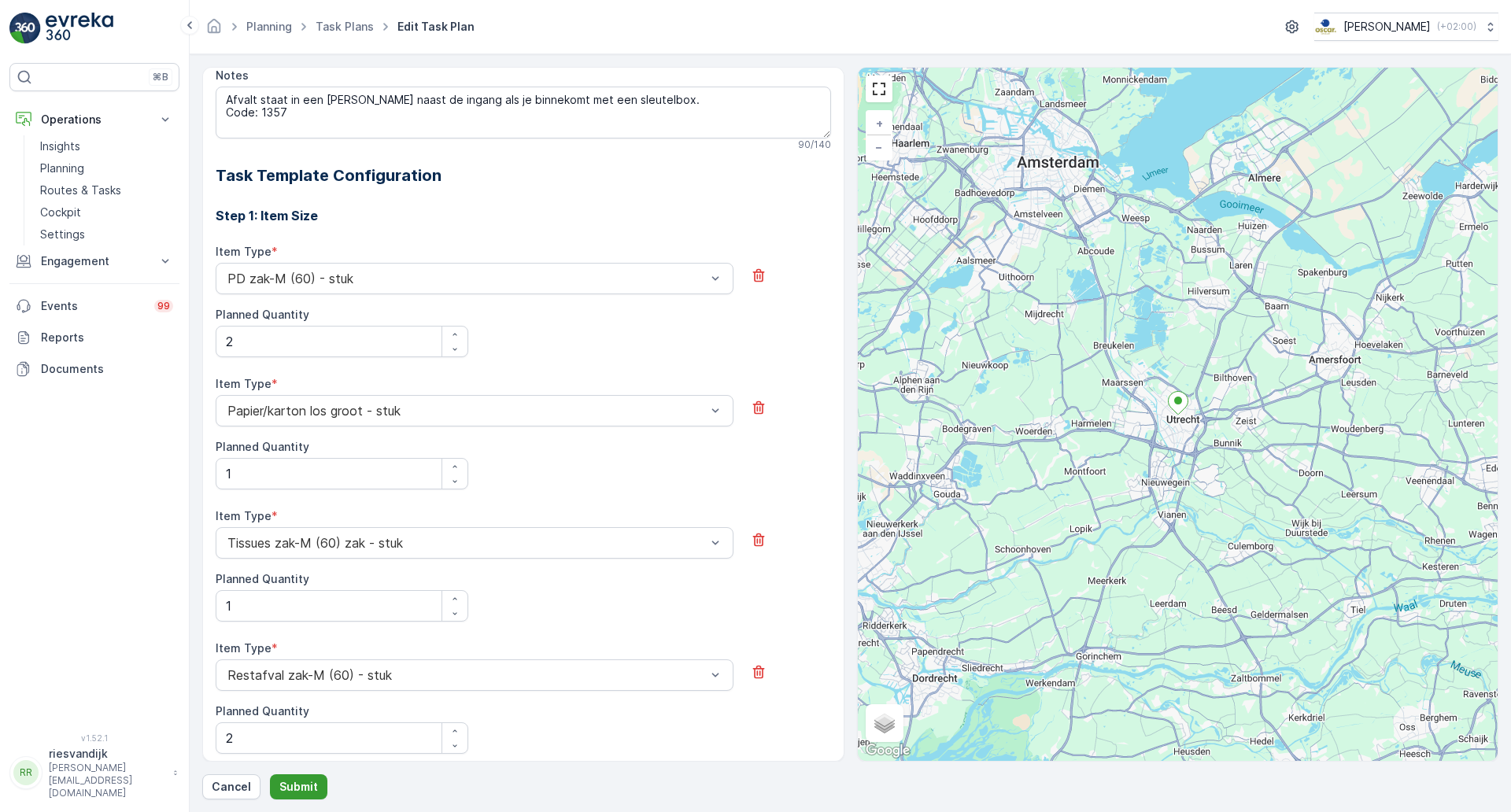
click at [301, 780] on p "Submit" at bounding box center [299, 787] width 39 height 16
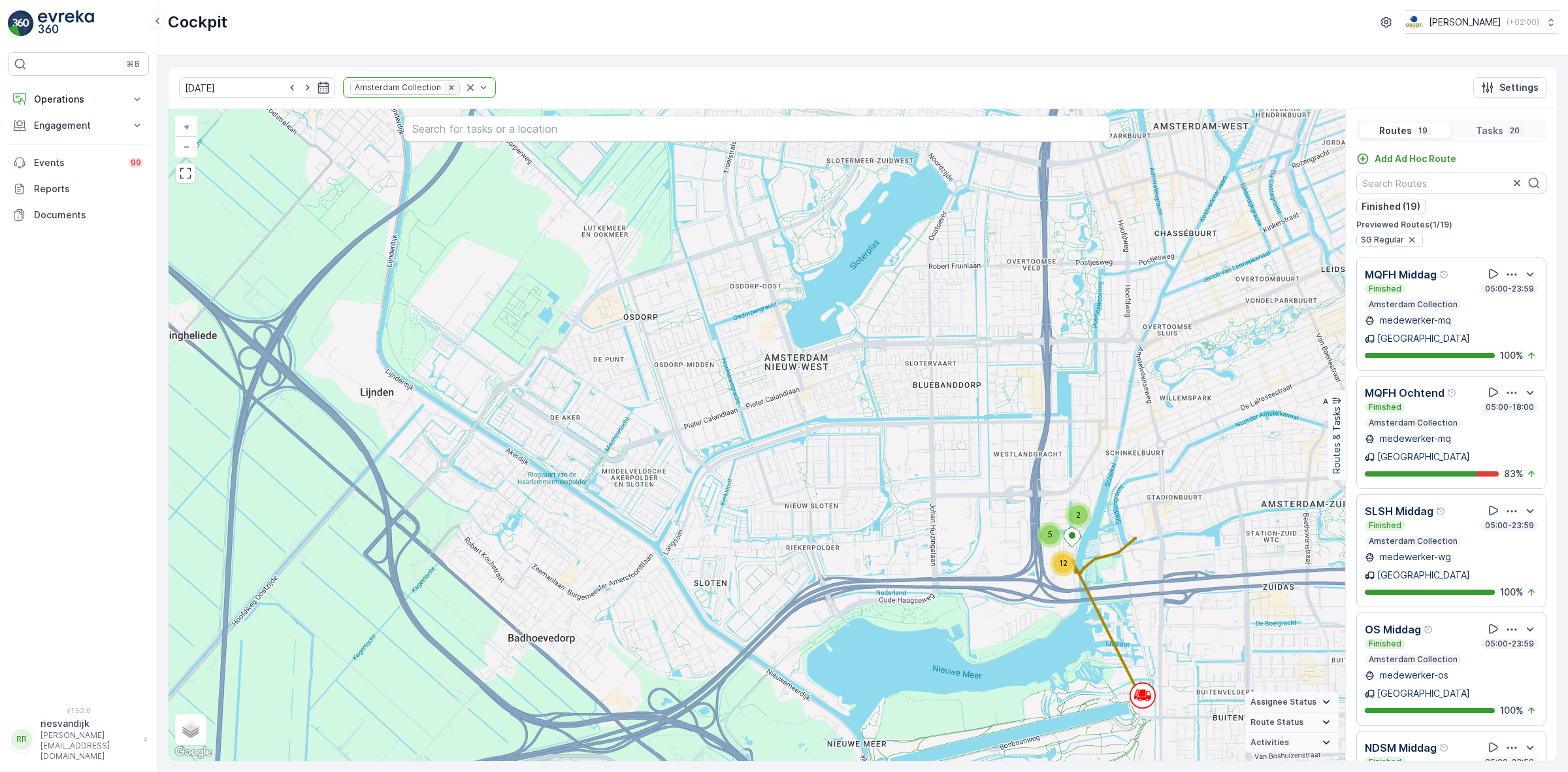
click at [447, 85] on icon "Remove Amsterdam Collection" at bounding box center [451, 87] width 9 height 9
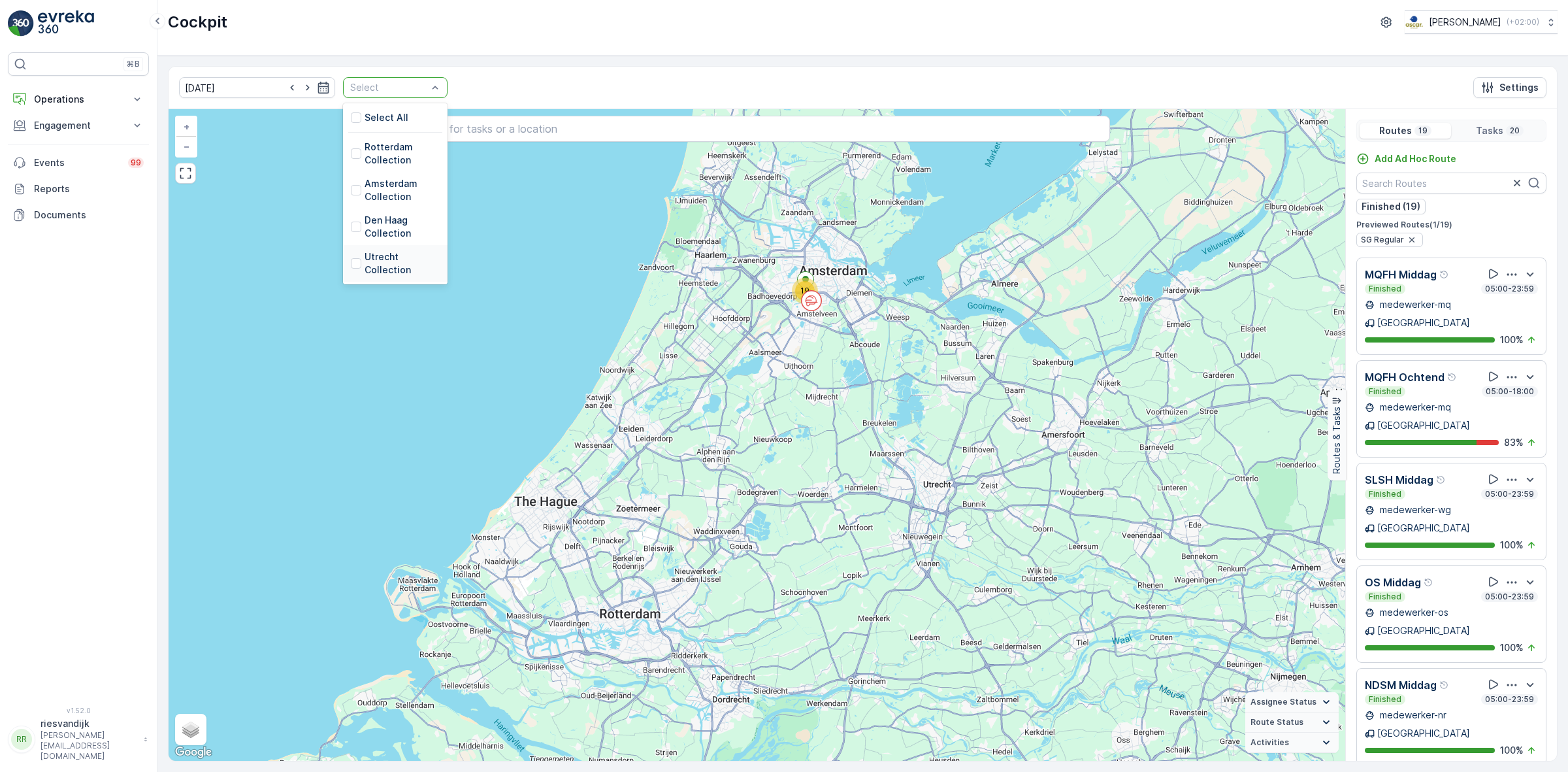
click at [376, 260] on p "Utrecht Collection" at bounding box center [402, 263] width 75 height 26
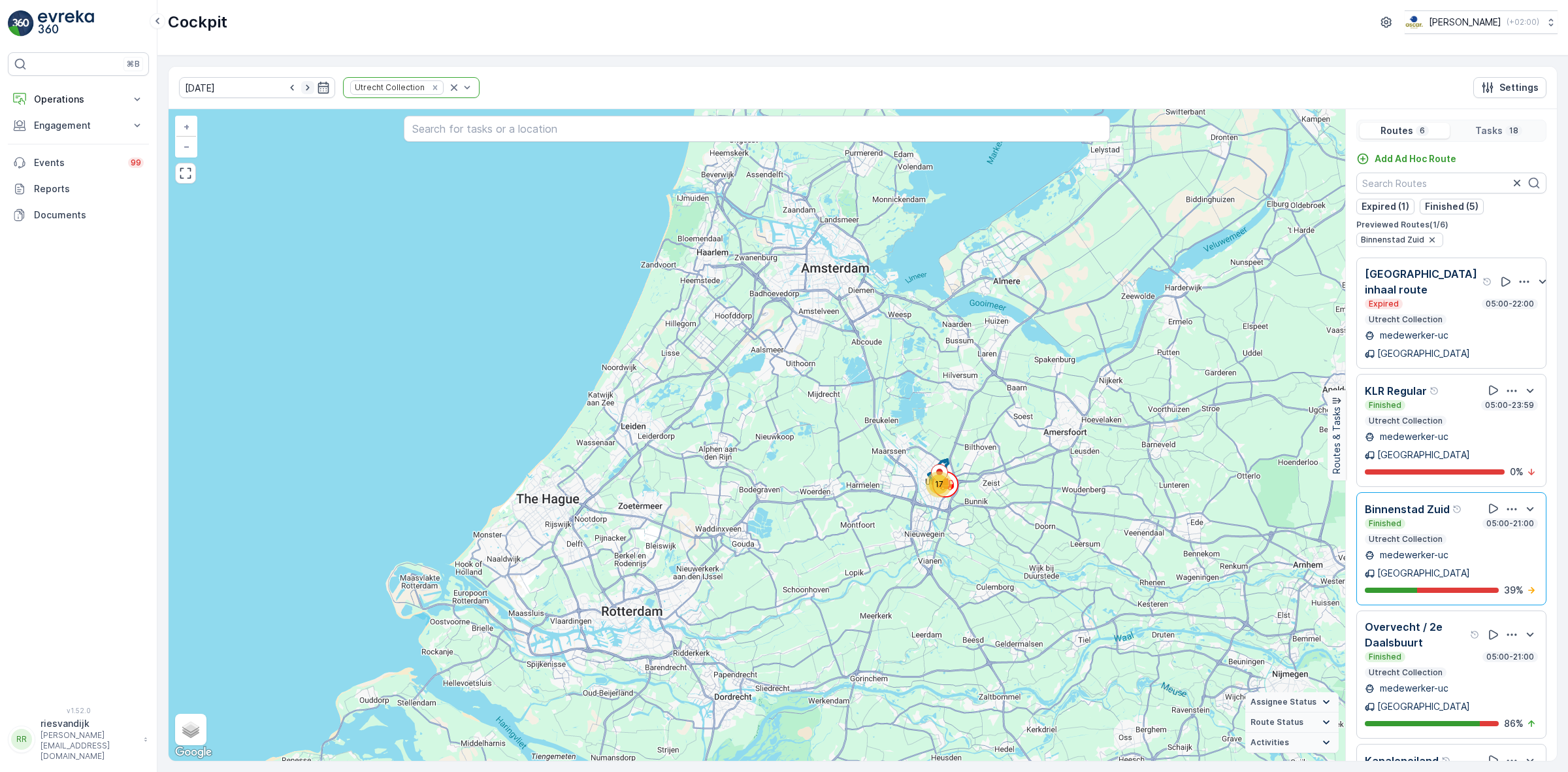
click at [301, 90] on icon "button" at bounding box center [308, 87] width 13 height 13
type input "[DATE]"
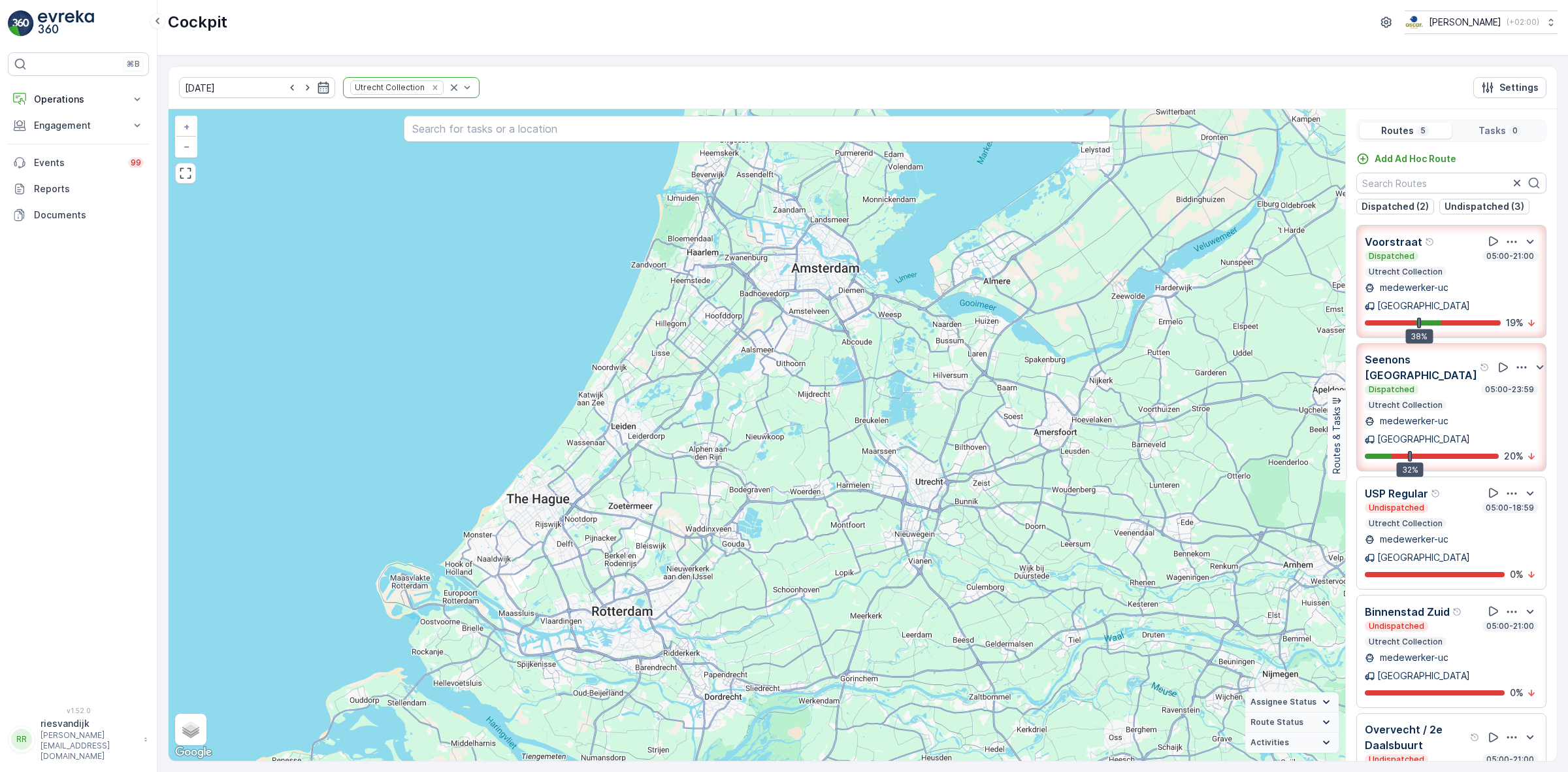
click at [1513, 243] on icon "button" at bounding box center [1512, 242] width 13 height 13
click at [1515, 268] on div "See More Details" at bounding box center [1514, 277] width 86 height 18
click at [1513, 249] on icon "button" at bounding box center [1512, 242] width 13 height 13
click at [1510, 276] on span "See More Details" at bounding box center [1514, 278] width 76 height 13
click at [1516, 361] on icon "button" at bounding box center [1522, 367] width 13 height 13
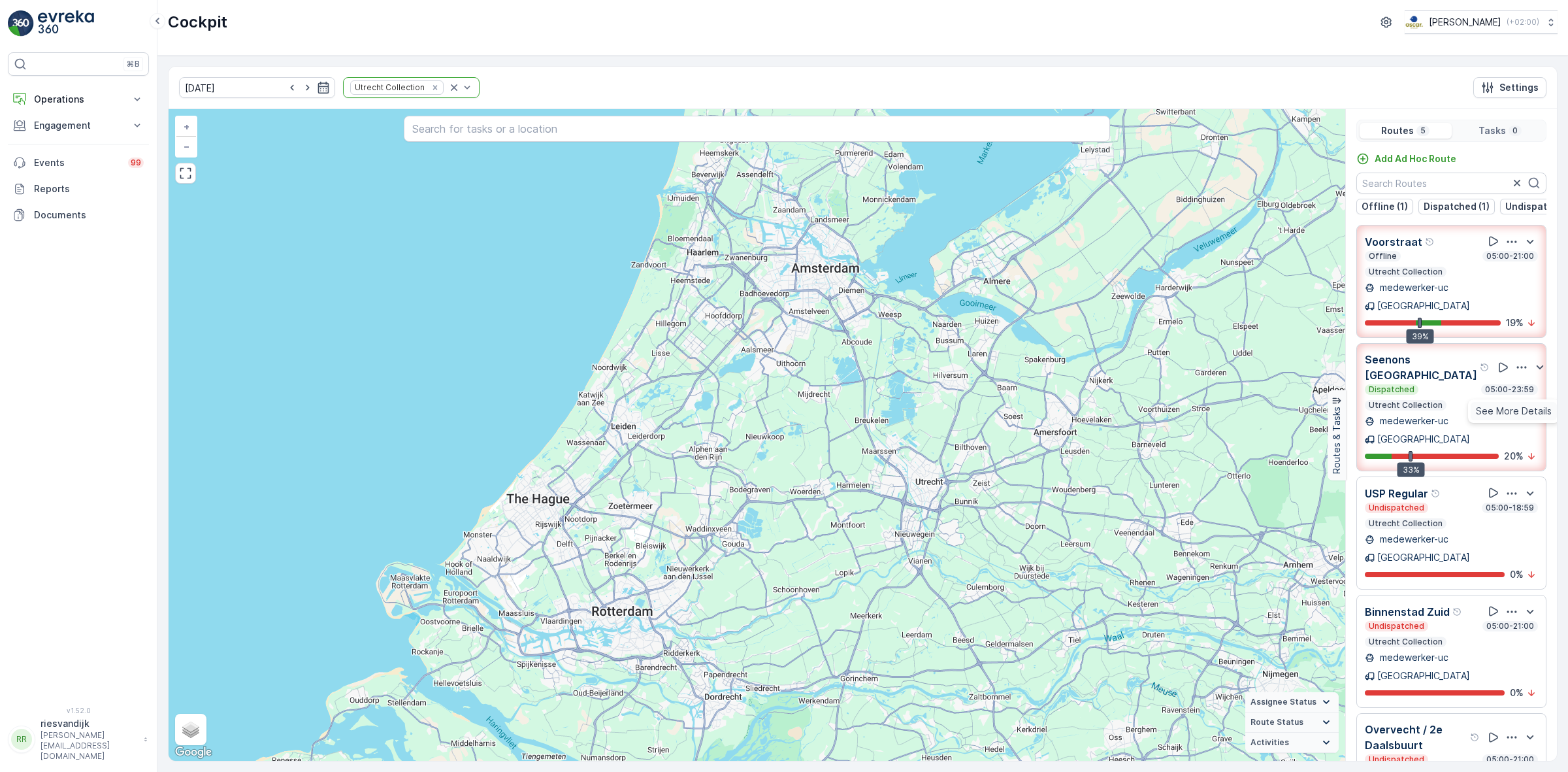
click at [1513, 405] on span "See More Details" at bounding box center [1514, 411] width 76 height 13
click at [1507, 730] on icon "button" at bounding box center [1512, 737] width 13 height 13
click at [1515, 767] on span "See More Details" at bounding box center [1511, 773] width 76 height 13
click at [1514, 487] on icon "button" at bounding box center [1512, 494] width 13 height 13
click at [1514, 523] on span "See More Details" at bounding box center [1511, 529] width 76 height 13
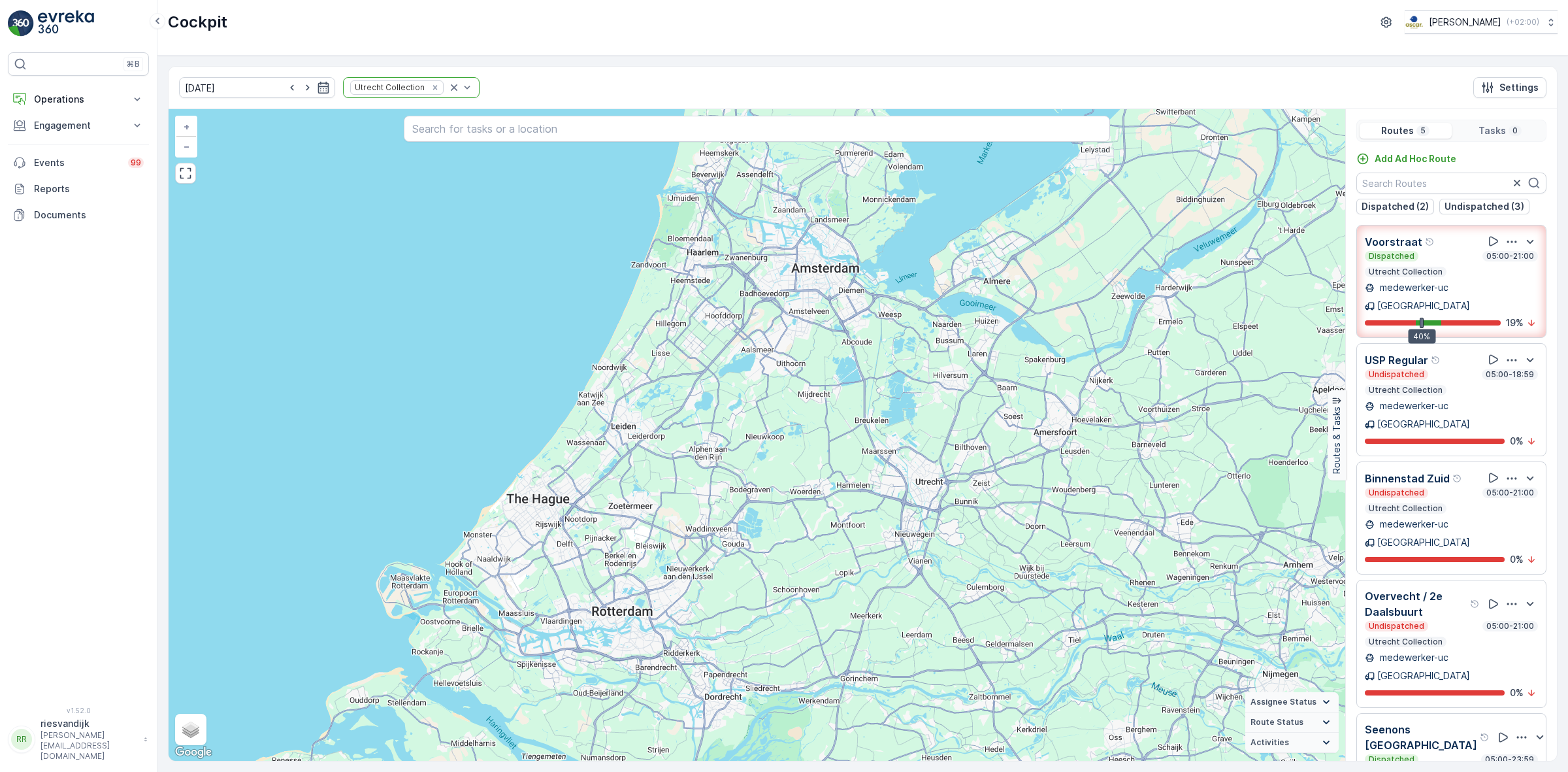
click at [1510, 243] on icon "button" at bounding box center [1512, 242] width 13 height 13
click at [1510, 472] on icon "button" at bounding box center [1512, 478] width 13 height 13
click at [1517, 507] on span "See More Details" at bounding box center [1511, 514] width 76 height 13
click at [133, 104] on icon at bounding box center [137, 99] width 13 height 13
click at [79, 162] on p "Routes & Tasks" at bounding box center [67, 158] width 67 height 13
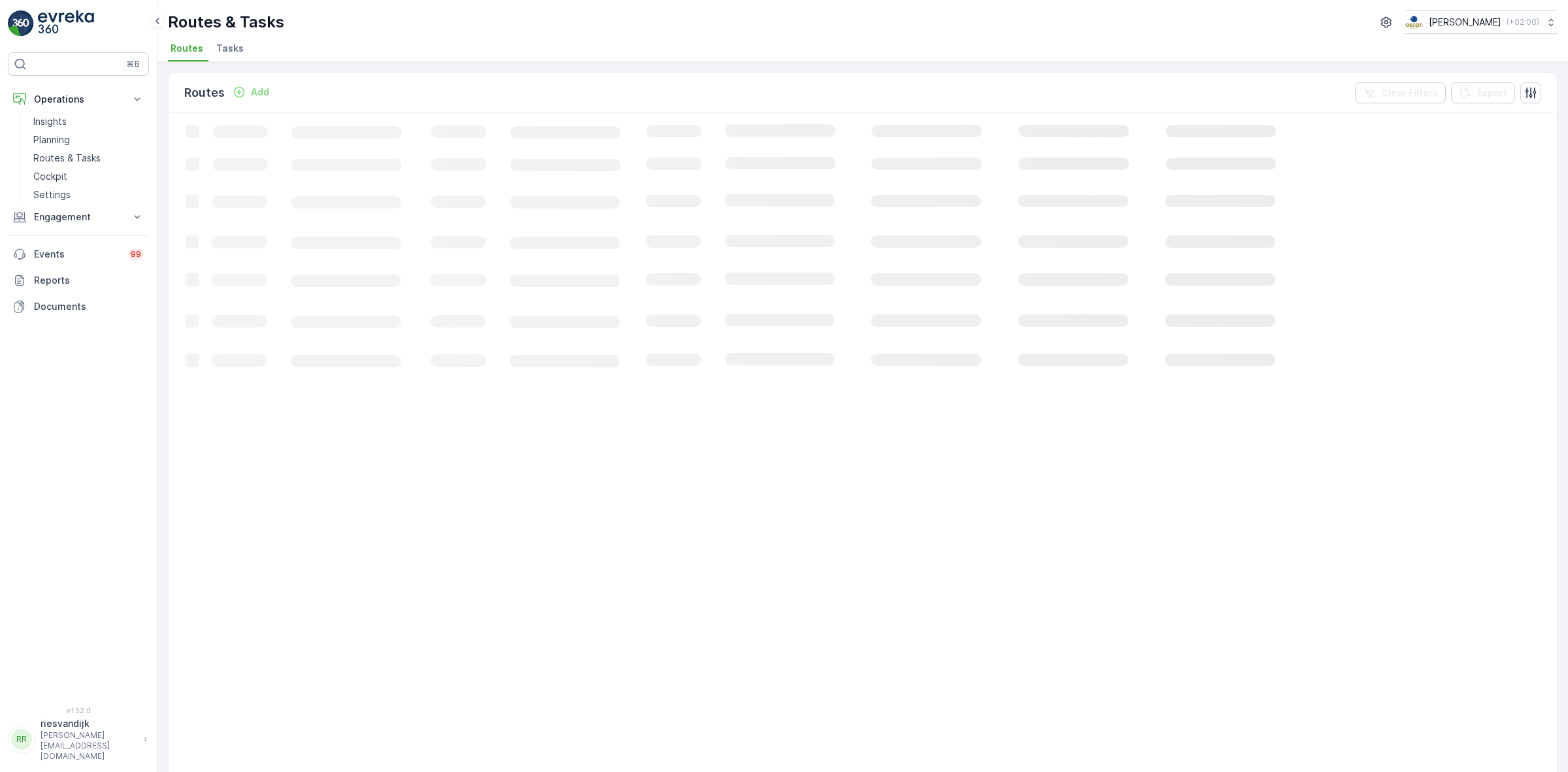
click at [229, 47] on span "Tasks" at bounding box center [230, 48] width 28 height 13
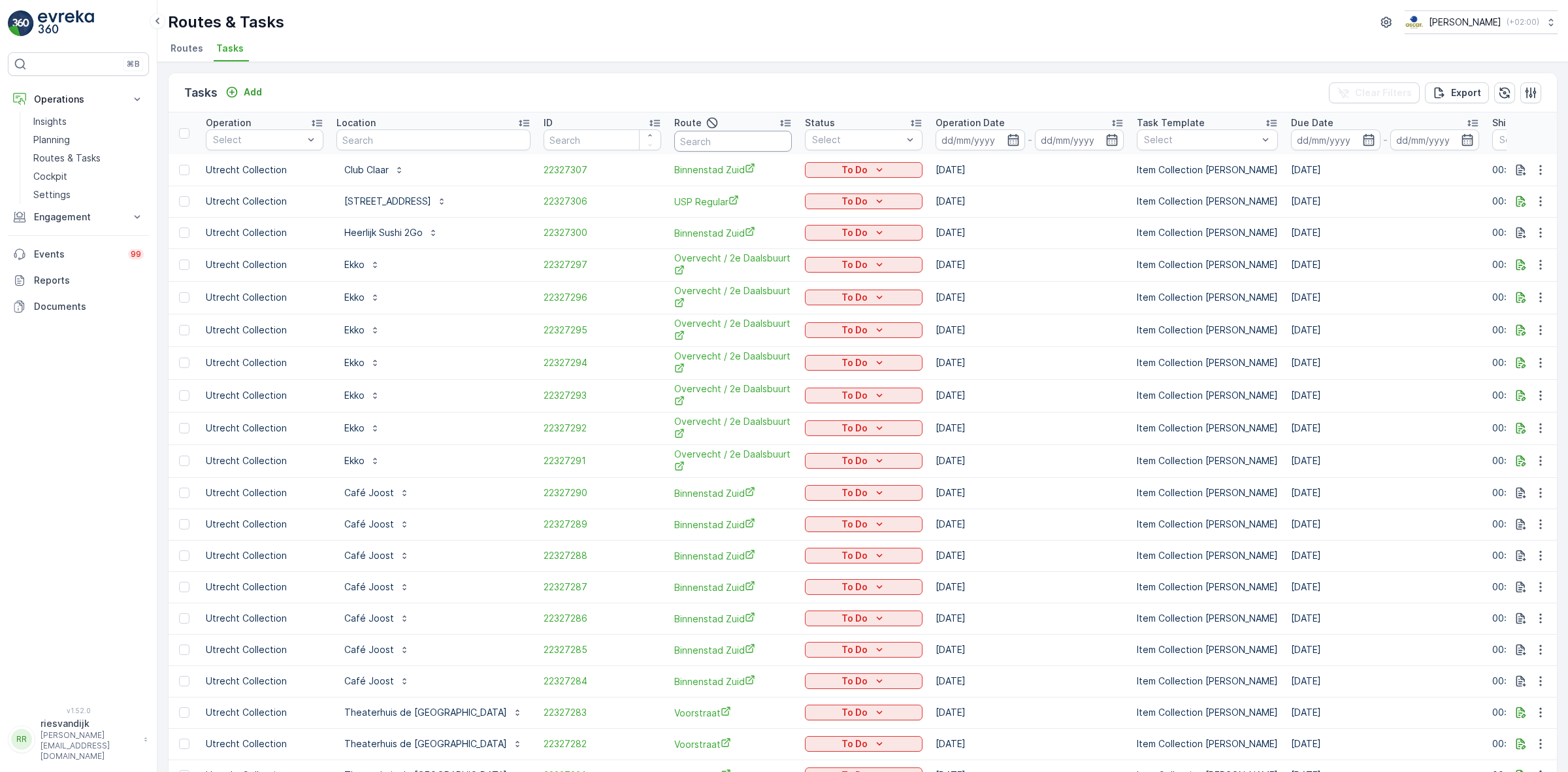
click at [693, 141] on input "text" at bounding box center [733, 141] width 117 height 21
type input "binnenstad"
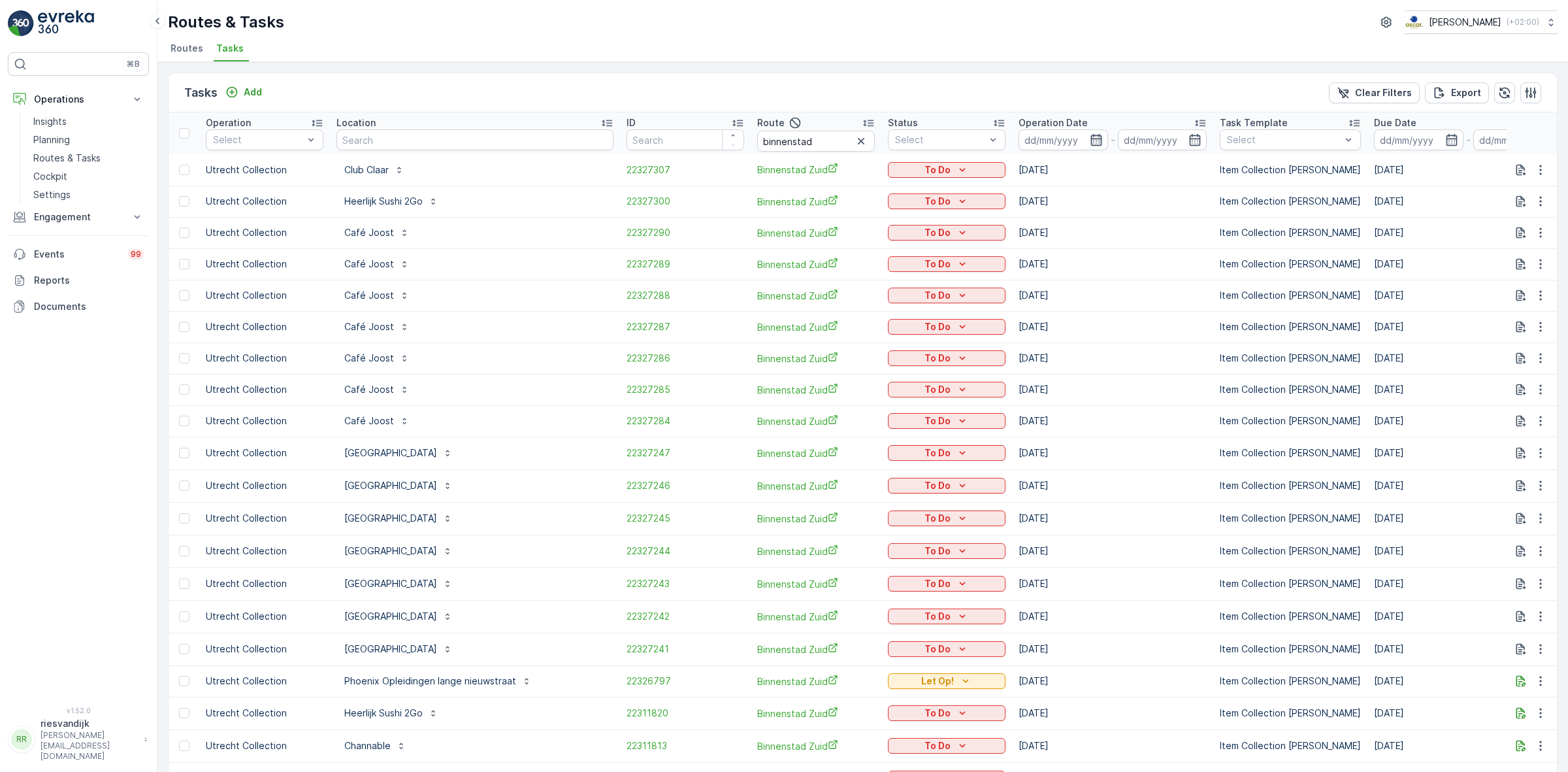
click at [1090, 142] on icon "button" at bounding box center [1096, 140] width 13 height 13
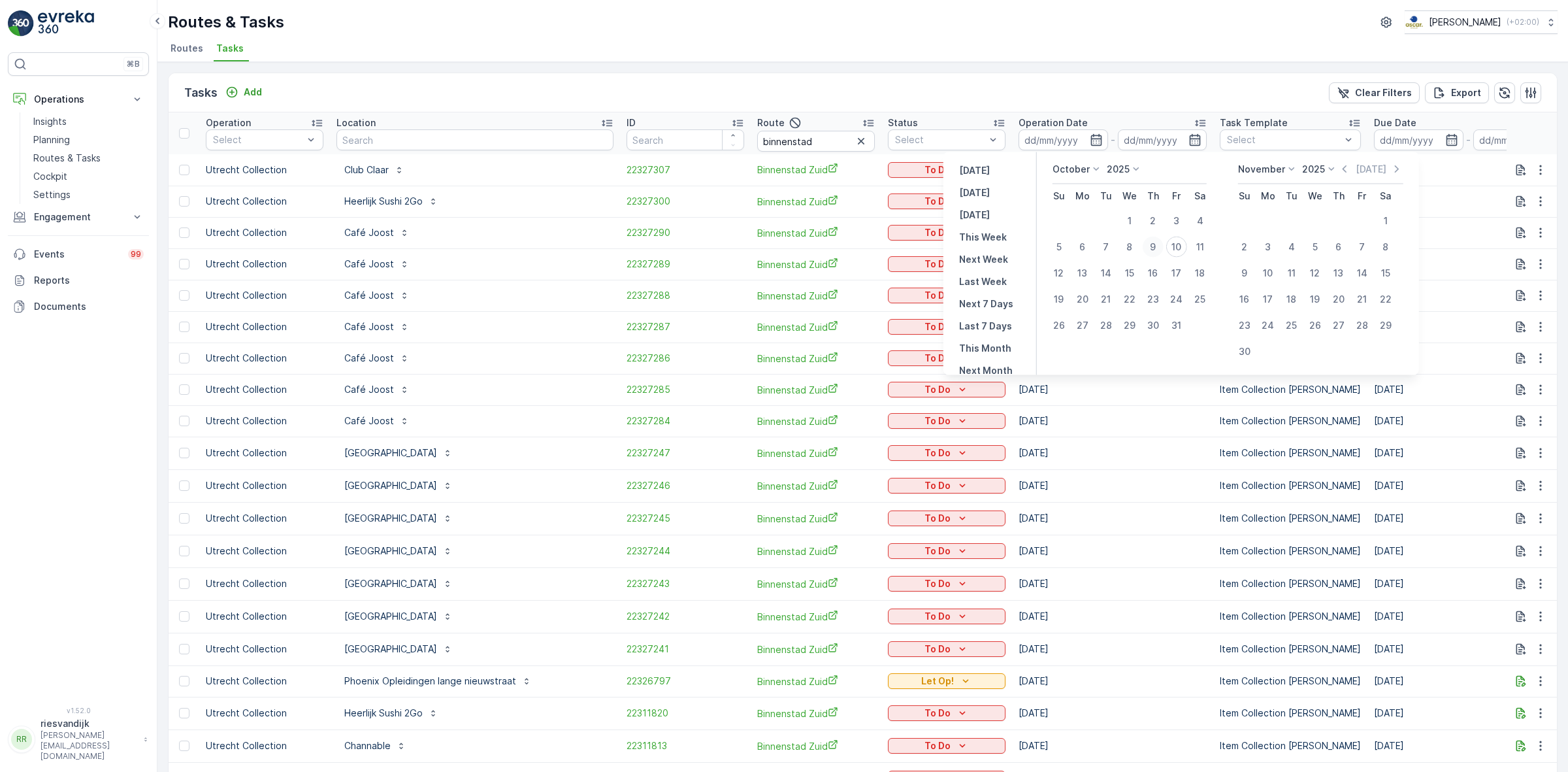
click at [1158, 245] on div "9" at bounding box center [1153, 246] width 21 height 21
type input "[DATE]"
click at [1158, 245] on div "9" at bounding box center [1153, 246] width 21 height 21
type input "[DATE]"
click at [1073, 61] on div "Routes & Tasks Oscar Circulair ( +02:00 ) Routes Tasks" at bounding box center [862, 31] width 1411 height 62
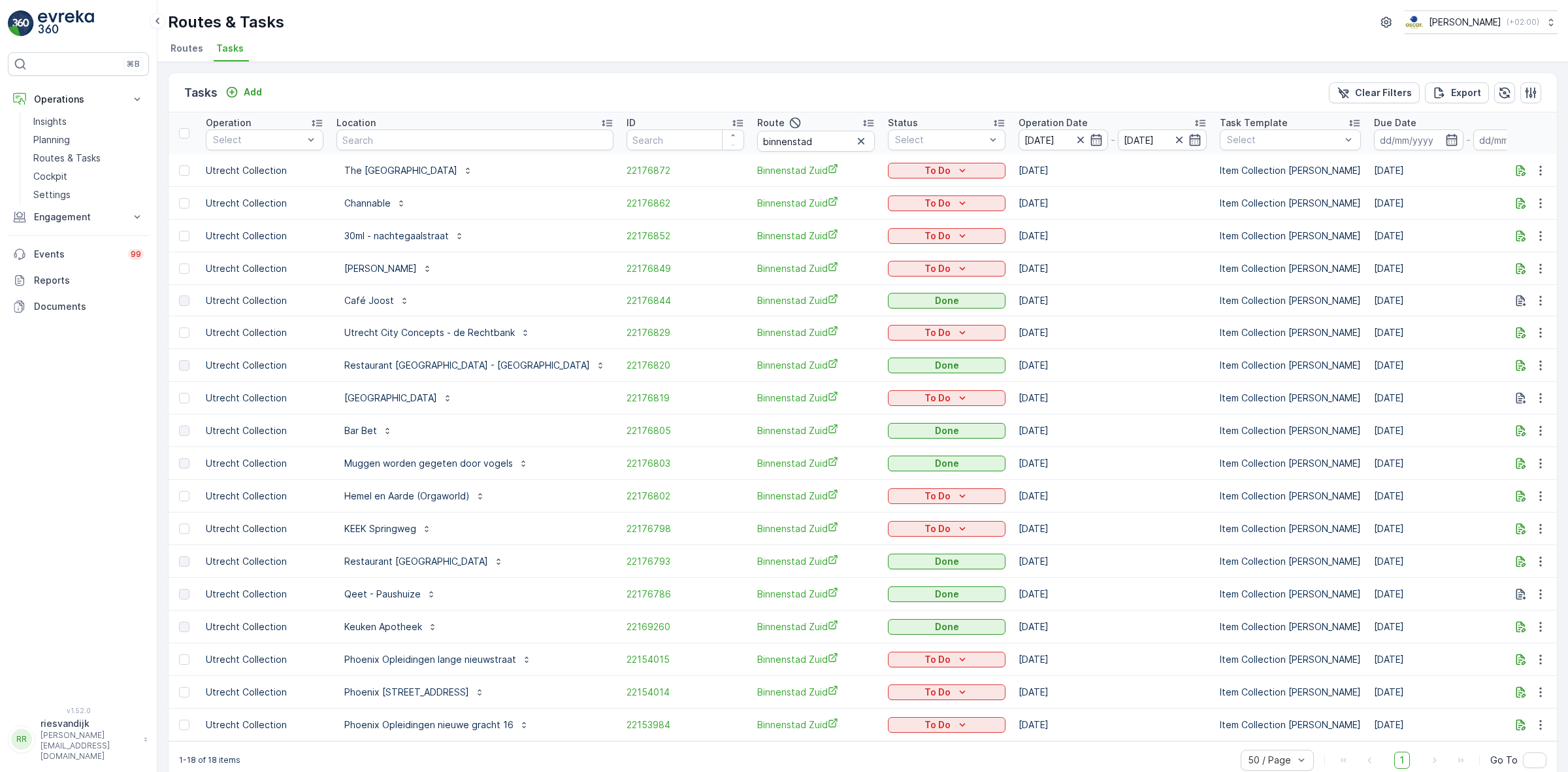
scroll to position [27, 0]
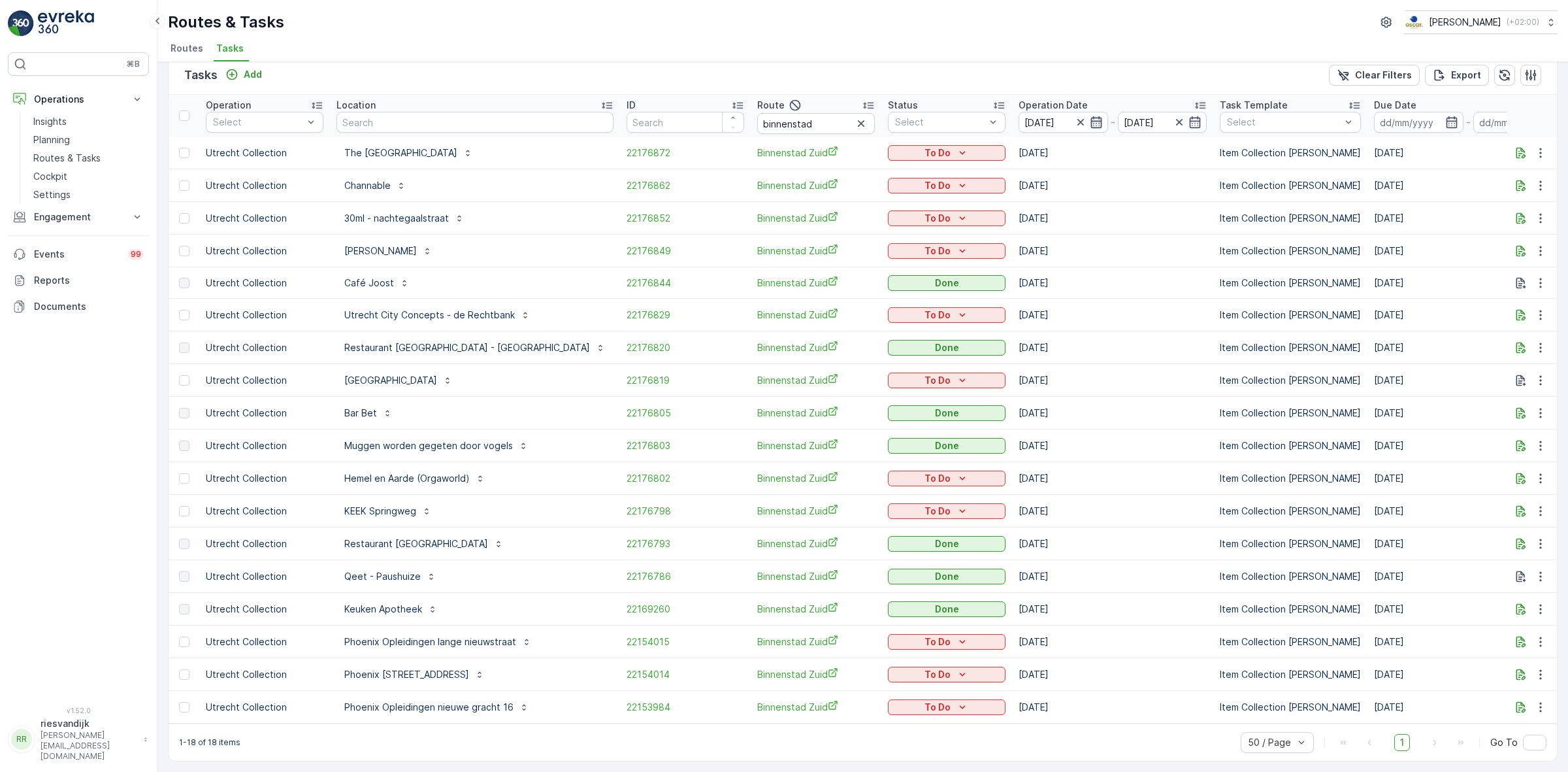
click at [1091, 117] on icon "button" at bounding box center [1096, 122] width 11 height 12
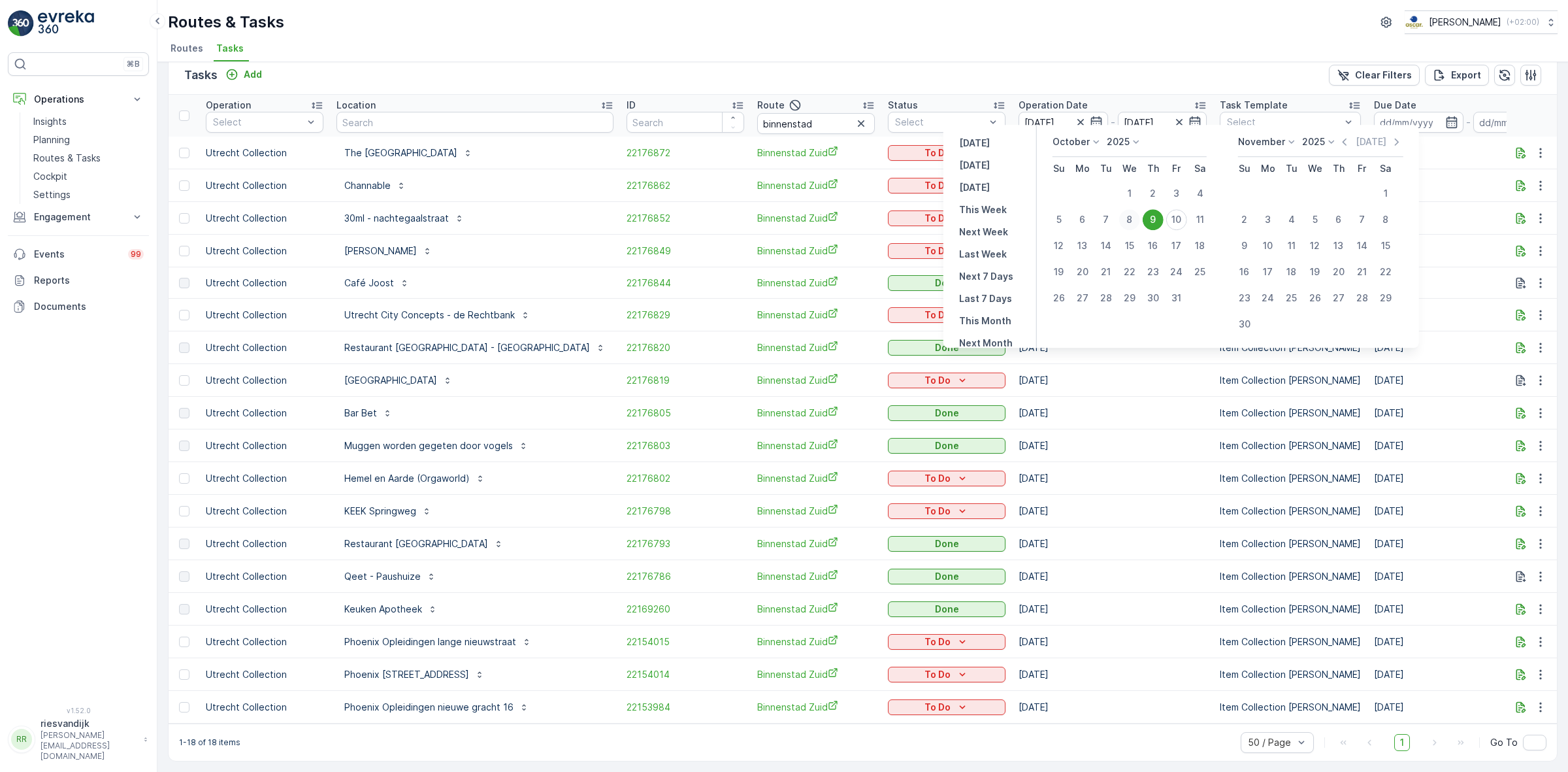
click at [1131, 224] on div "8" at bounding box center [1129, 219] width 21 height 21
type input "[DATE]"
click at [1131, 224] on div "8" at bounding box center [1129, 219] width 21 height 21
type input "[DATE]"
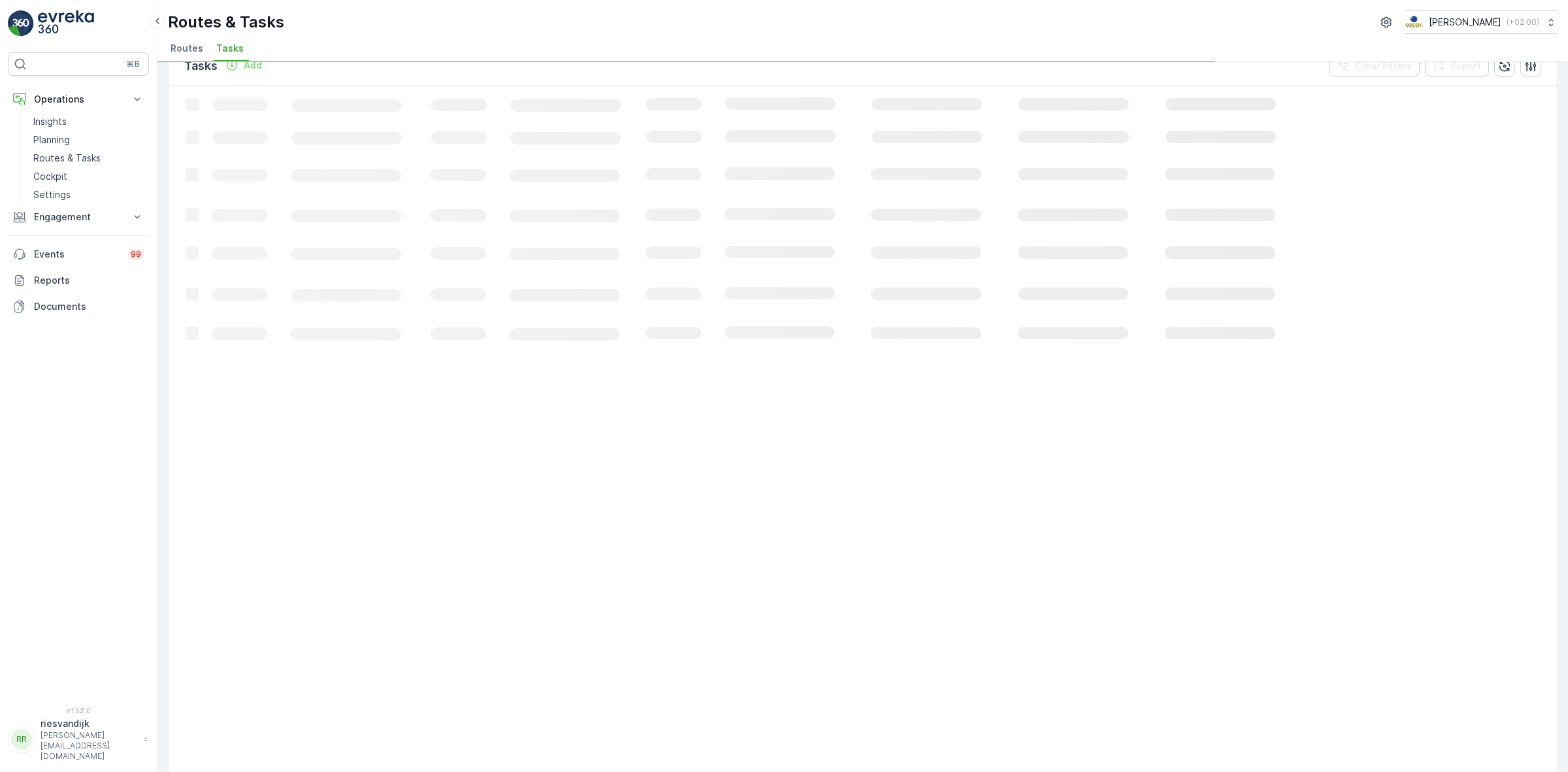
click at [1115, 77] on div "Tasks Add Clear Filters Export" at bounding box center [862, 66] width 1389 height 39
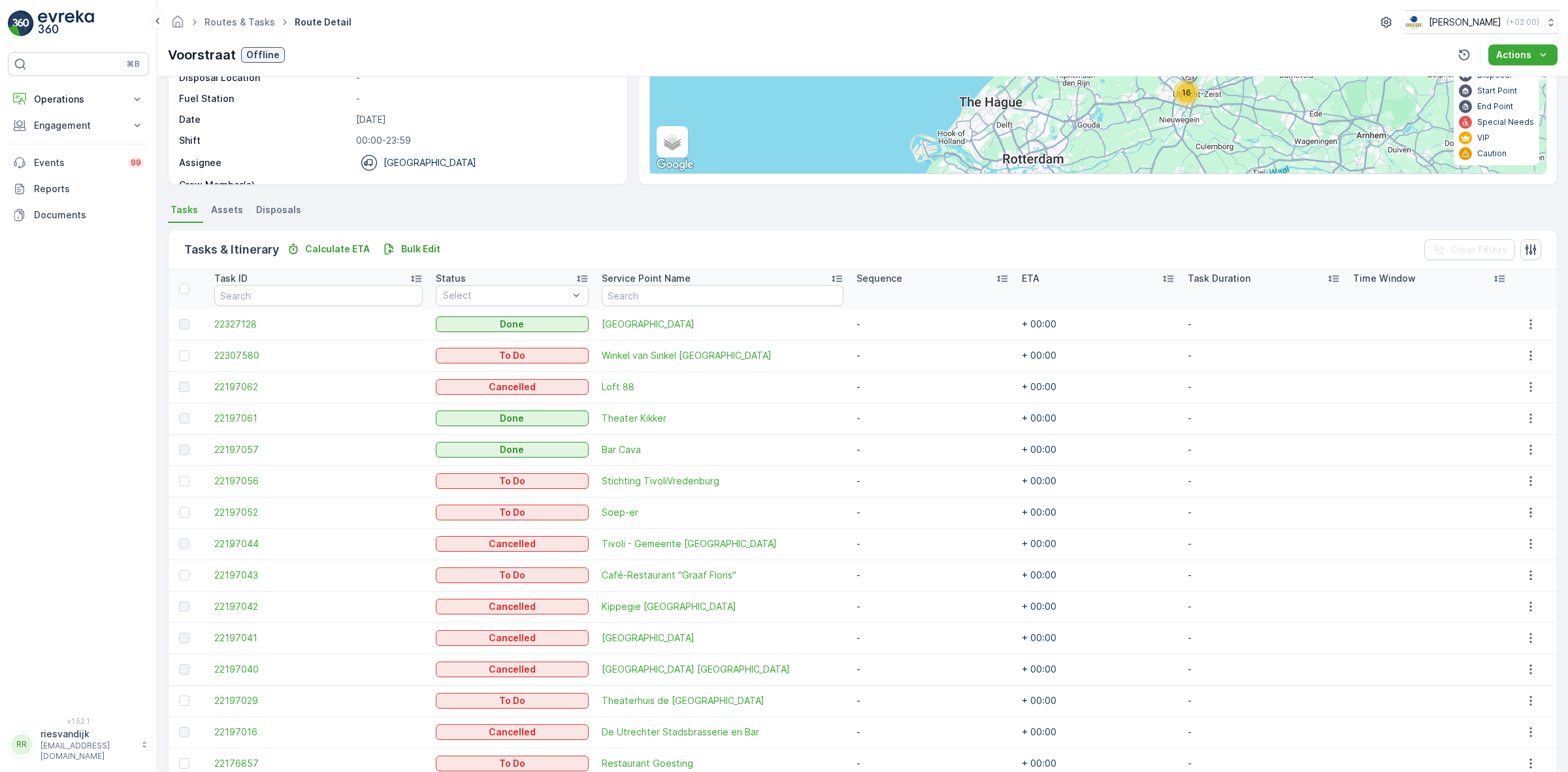
scroll to position [257, 0]
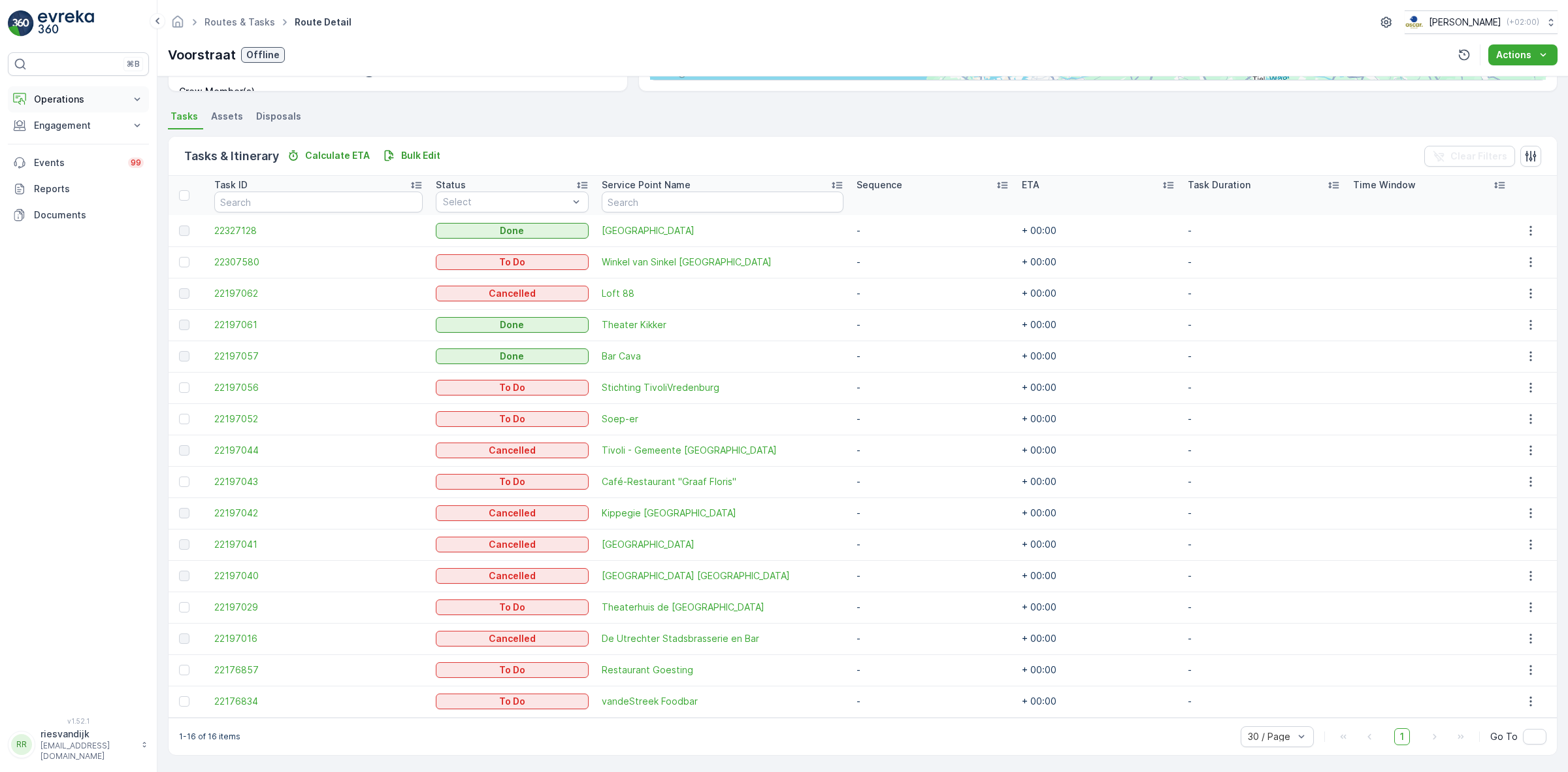
click at [93, 100] on p "Operations" at bounding box center [79, 99] width 89 height 13
click at [60, 158] on p "Routes & Tasks" at bounding box center [67, 158] width 67 height 13
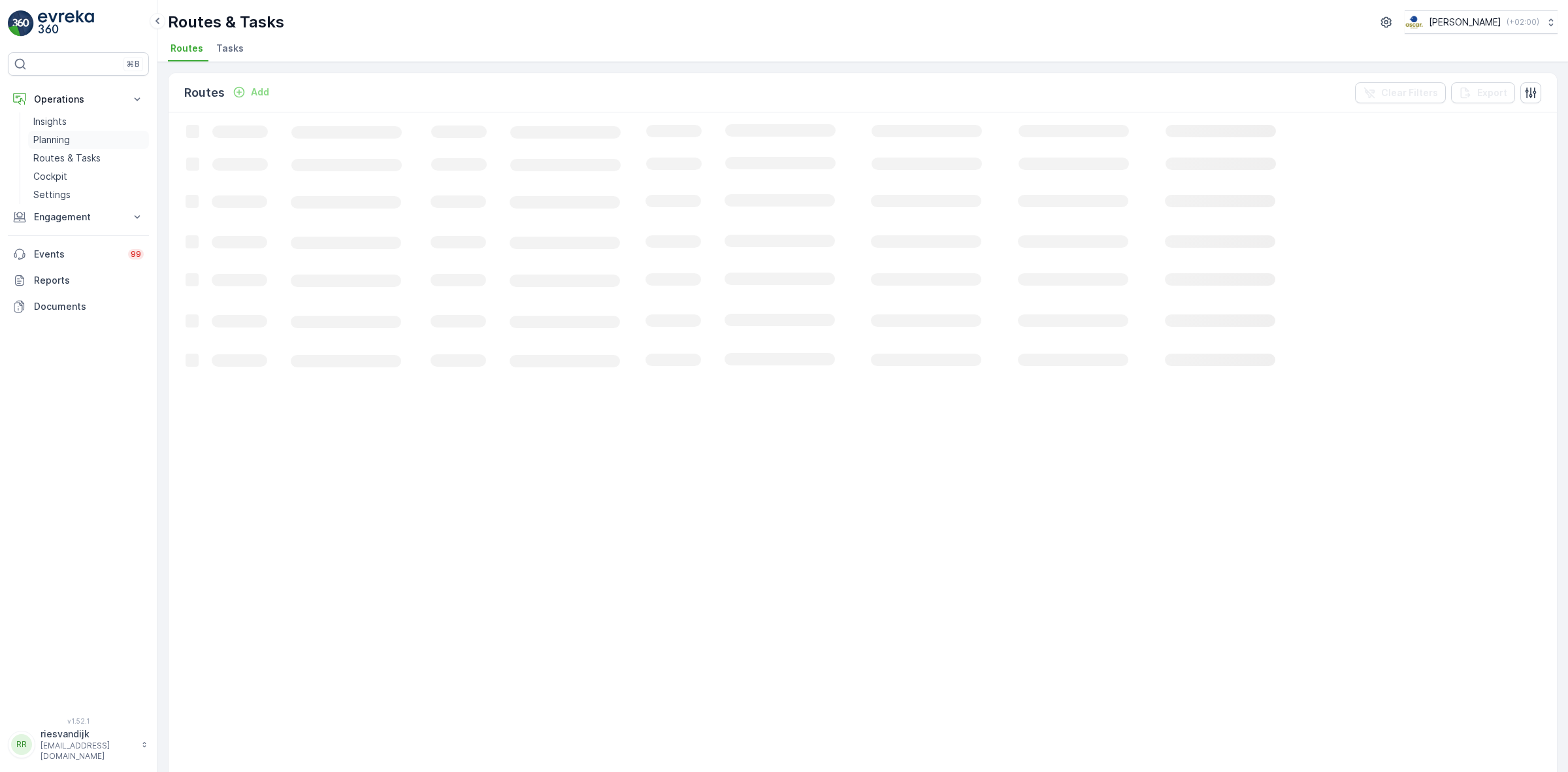
click at [59, 138] on p "Planning" at bounding box center [52, 140] width 36 height 13
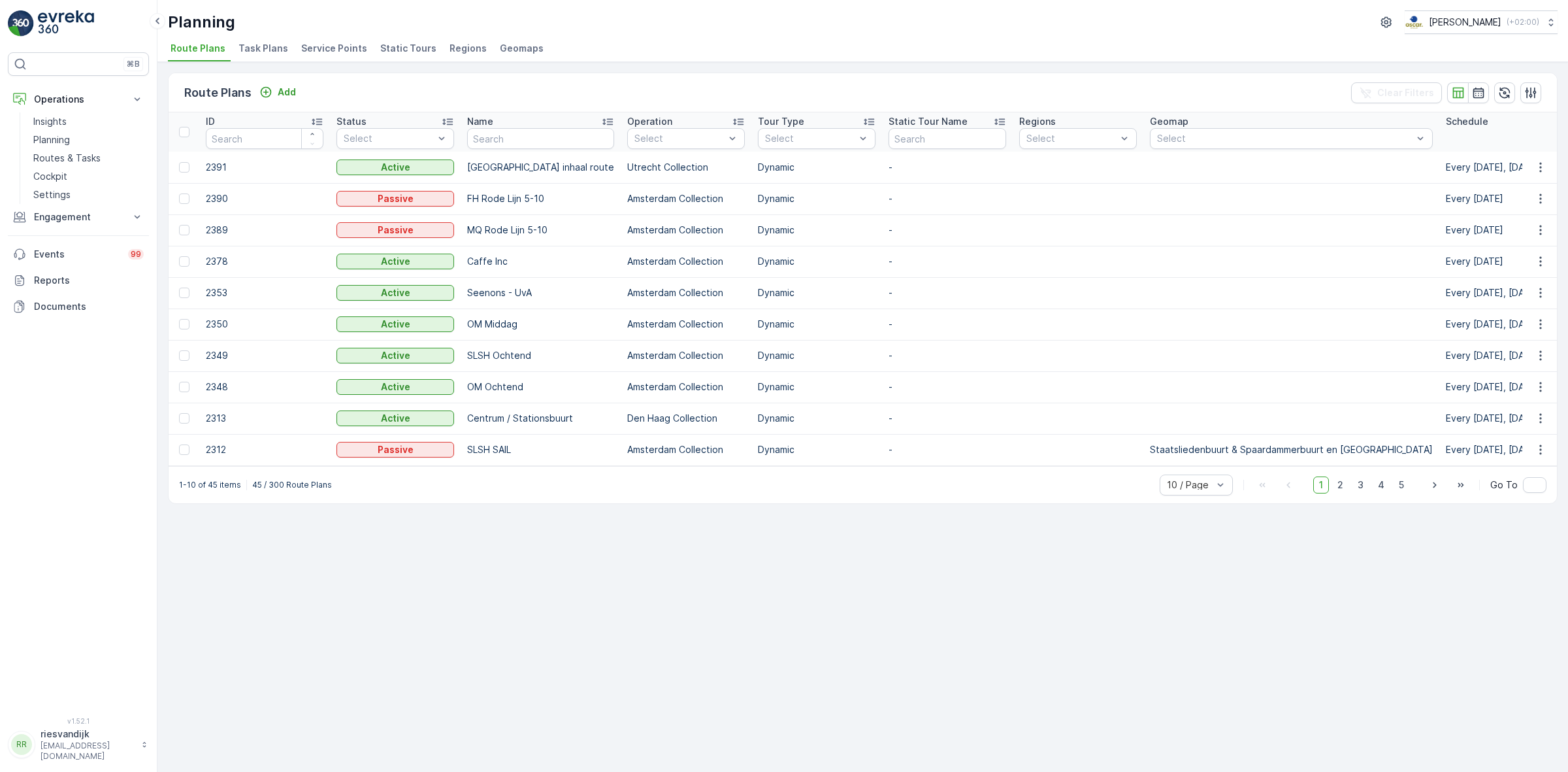
click at [254, 47] on span "Task Plans" at bounding box center [263, 48] width 50 height 13
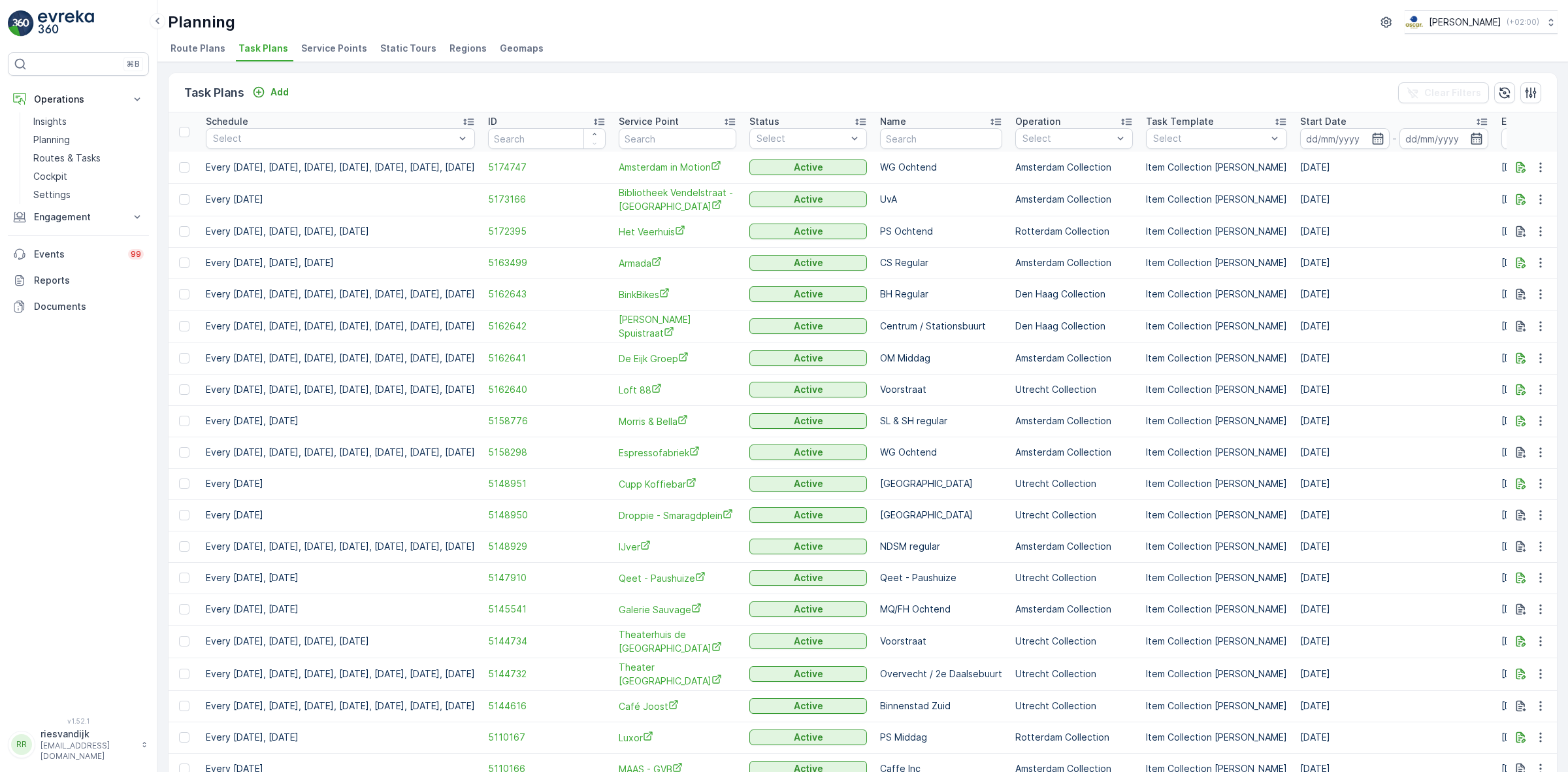
click at [721, 149] on th "Service Point" at bounding box center [677, 132] width 130 height 39
click at [719, 141] on input "text" at bounding box center [677, 139] width 117 height 21
type input "heidel"
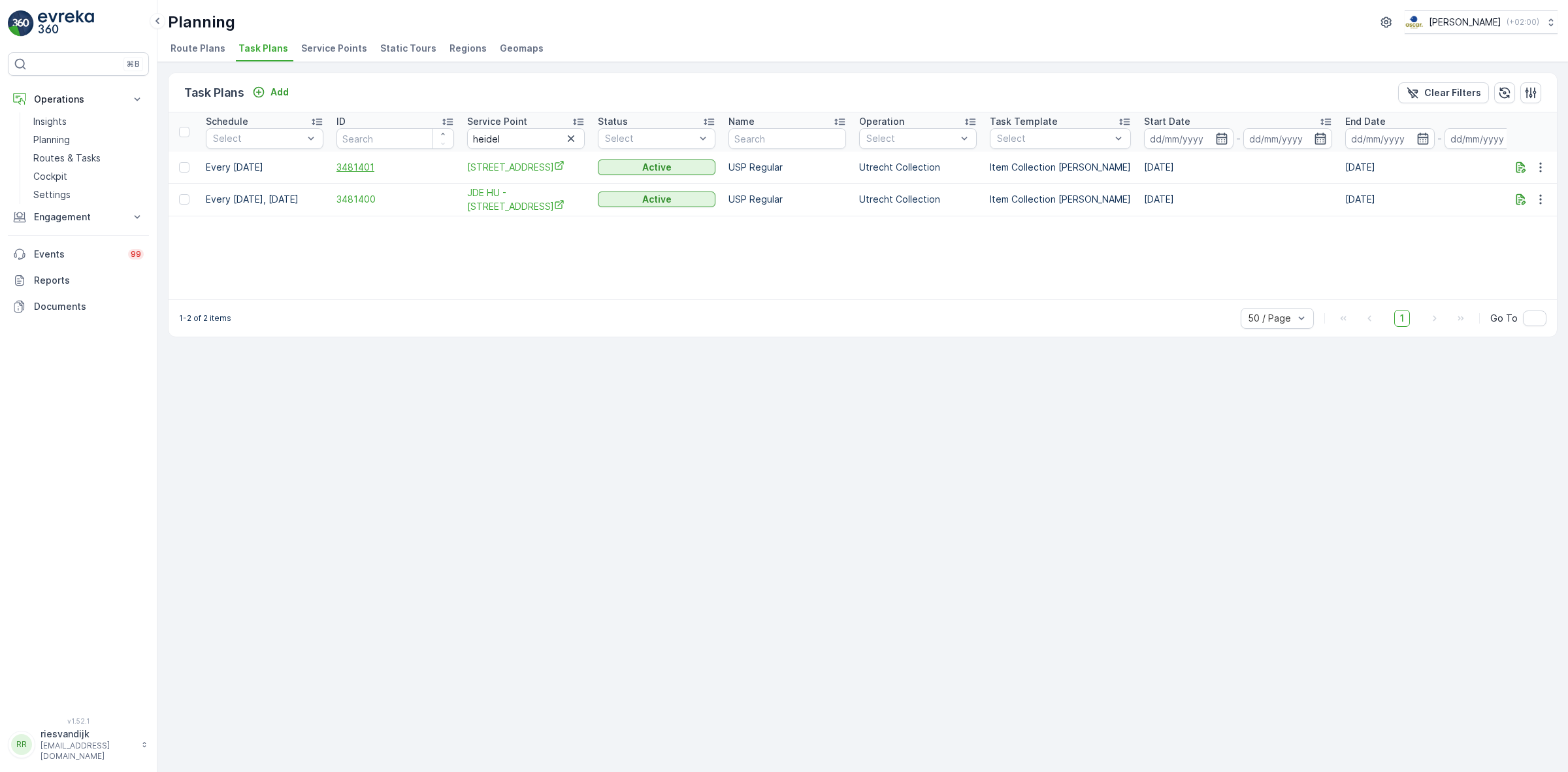
click at [343, 168] on span "3481401" at bounding box center [395, 168] width 117 height 13
click at [1543, 165] on icon "button" at bounding box center [1541, 168] width 13 height 13
click at [1548, 204] on div "Edit Task Plan" at bounding box center [1525, 205] width 86 height 18
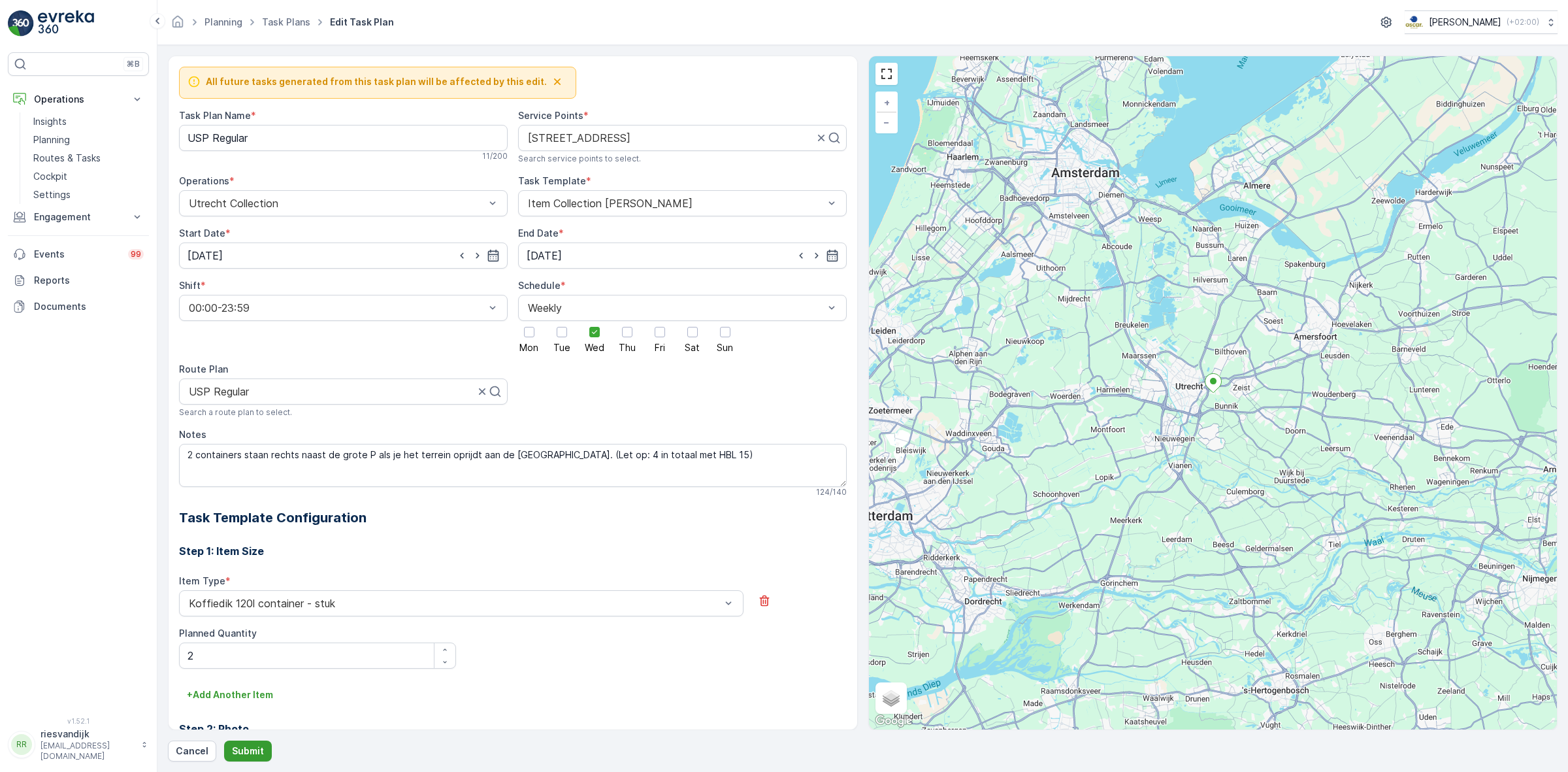
click at [259, 746] on p "Submit" at bounding box center [248, 751] width 32 height 13
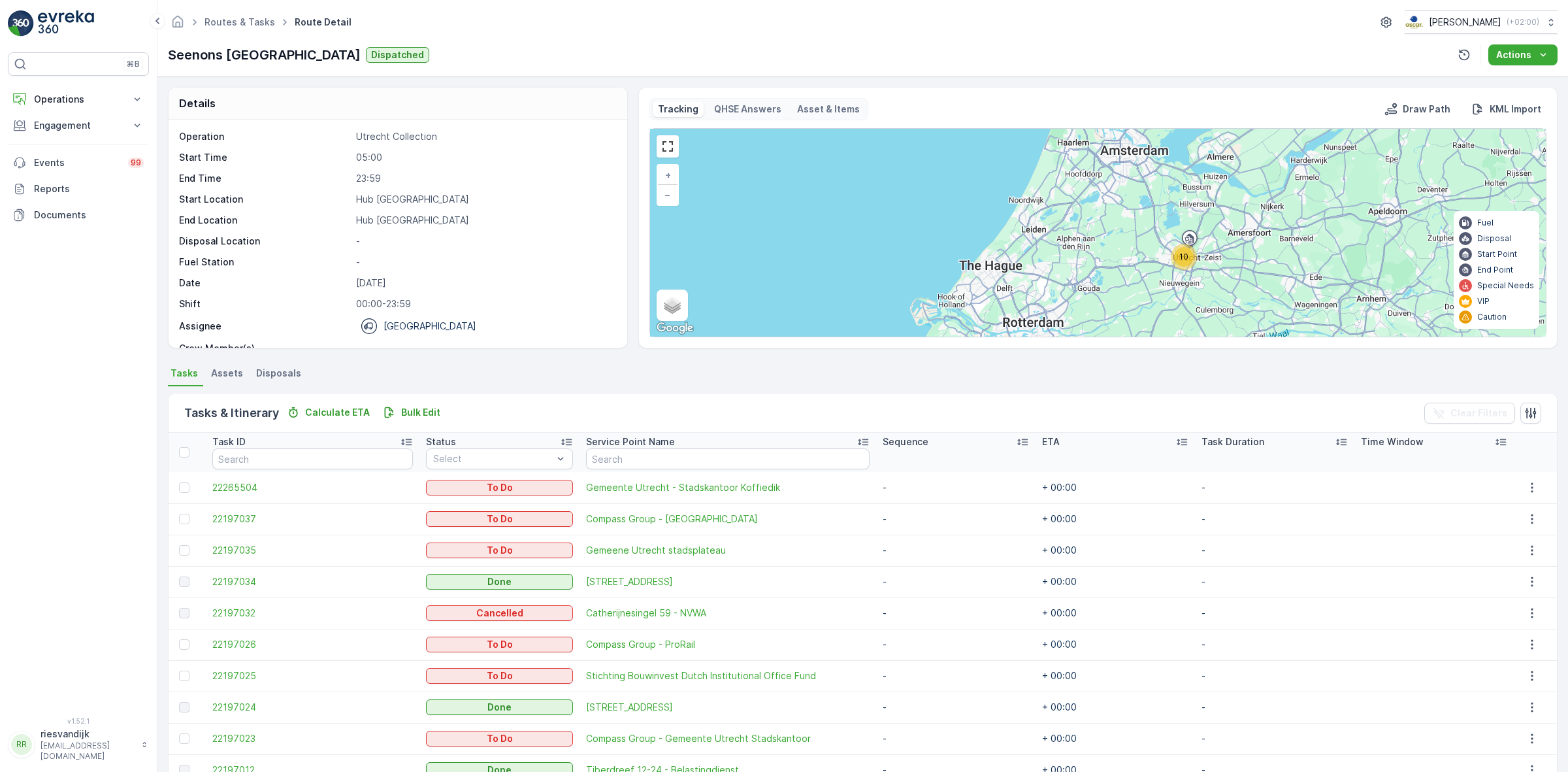
scroll to position [69, 0]
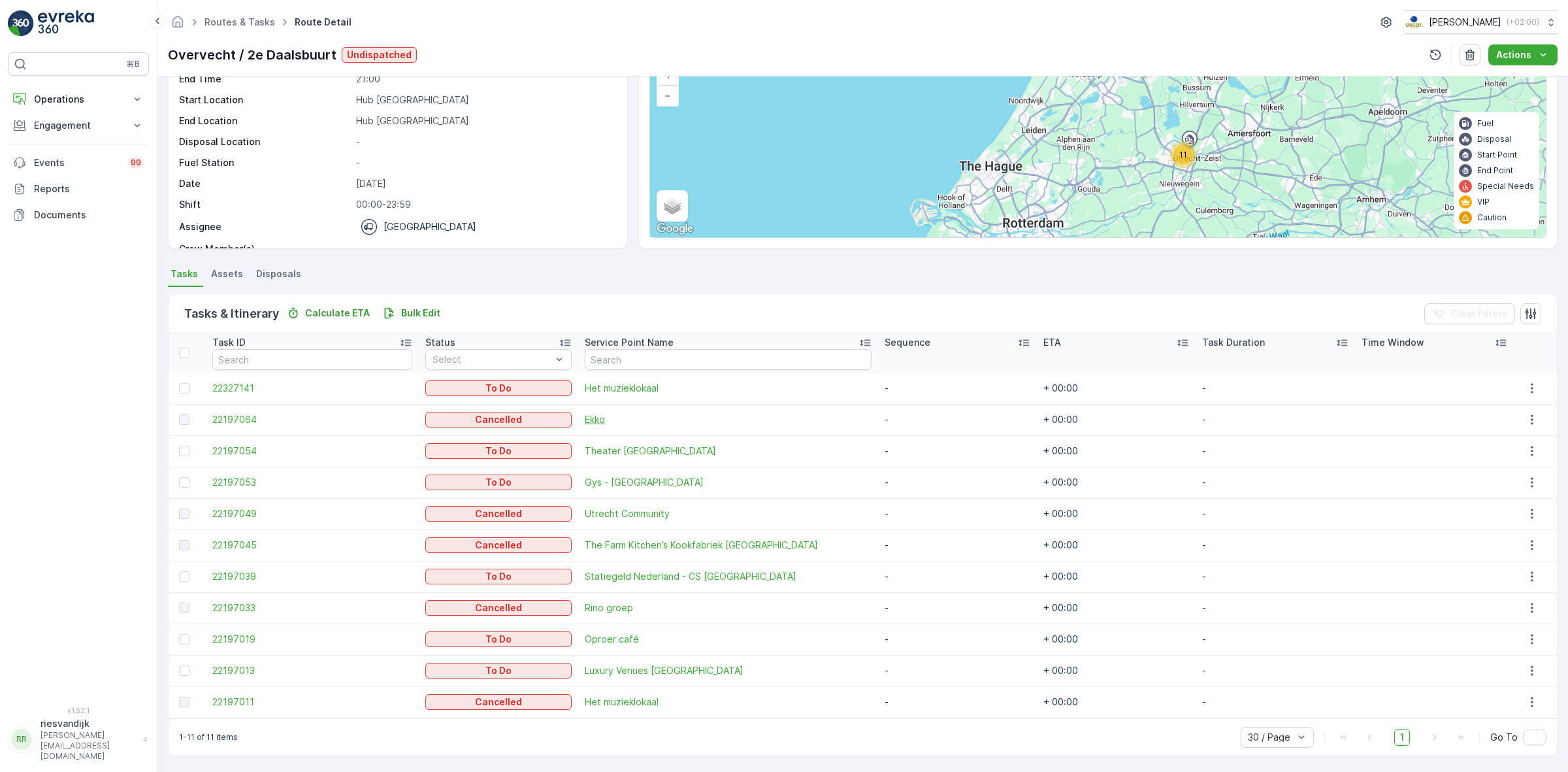
scroll to position [100, 0]
click at [237, 18] on link "Routes & Tasks" at bounding box center [240, 21] width 71 height 11
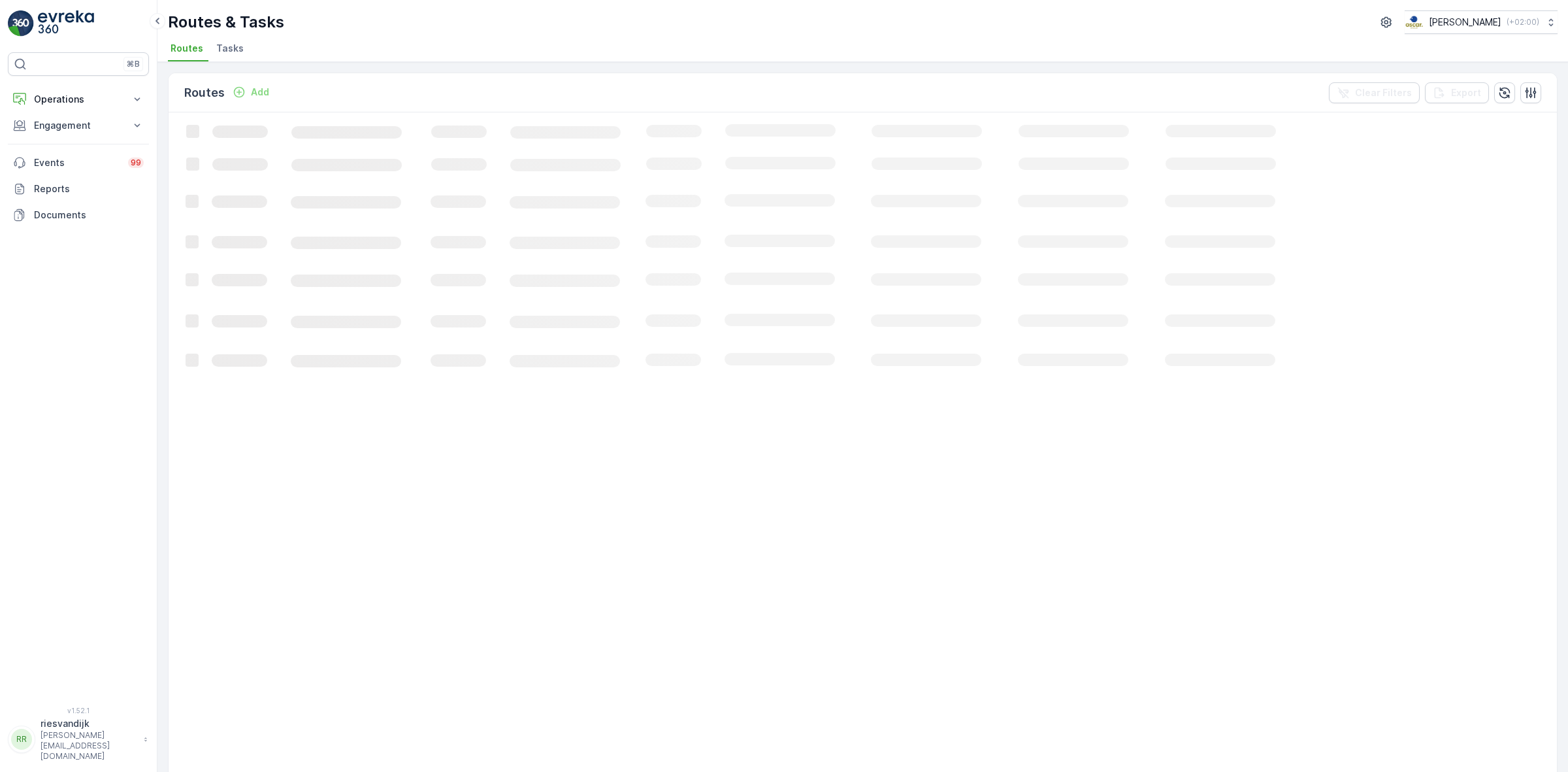
click at [219, 57] on li "Tasks" at bounding box center [231, 50] width 35 height 22
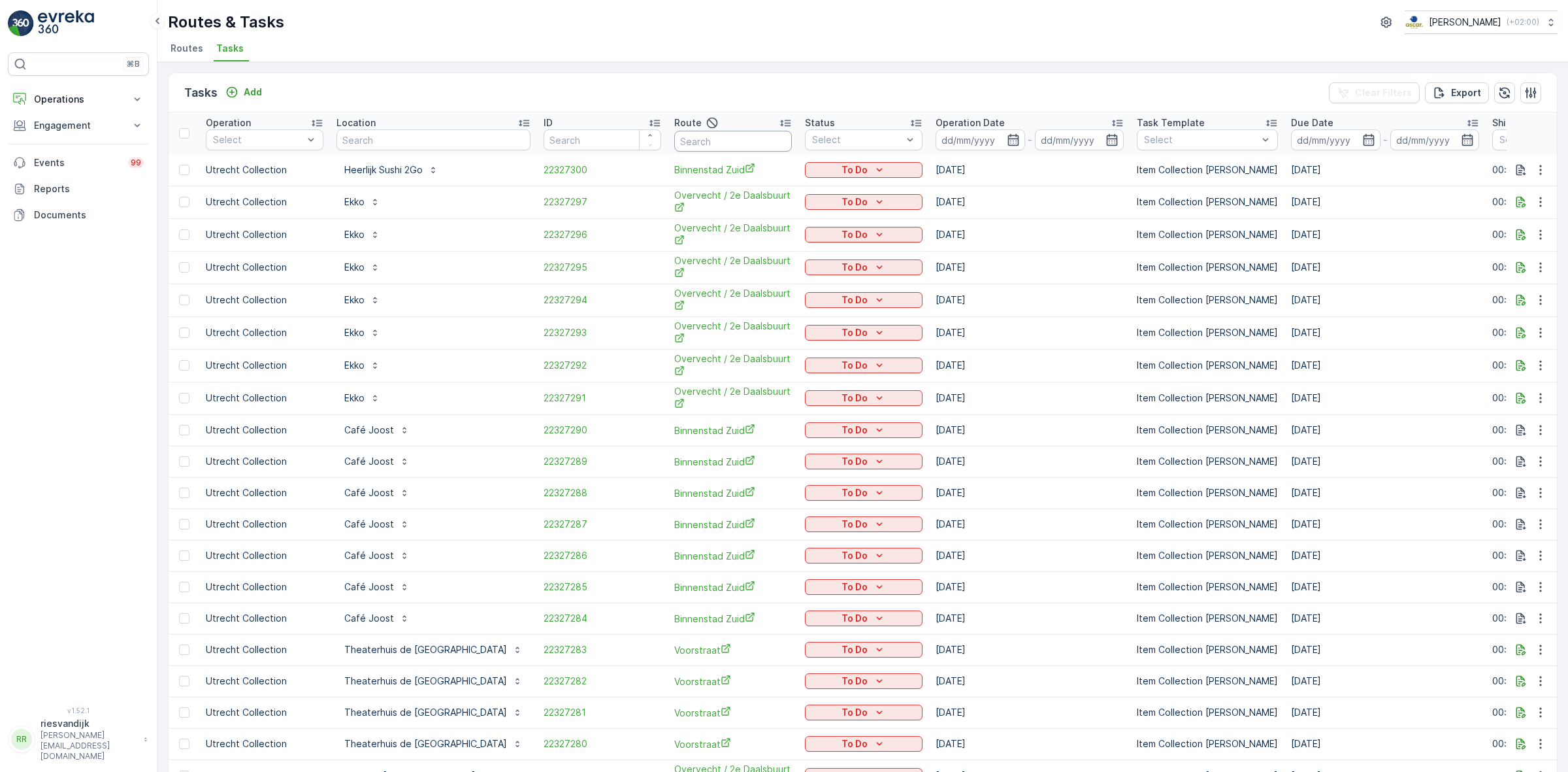
click at [674, 150] on input "text" at bounding box center [733, 141] width 117 height 21
click at [413, 125] on div "Location" at bounding box center [434, 123] width 194 height 13
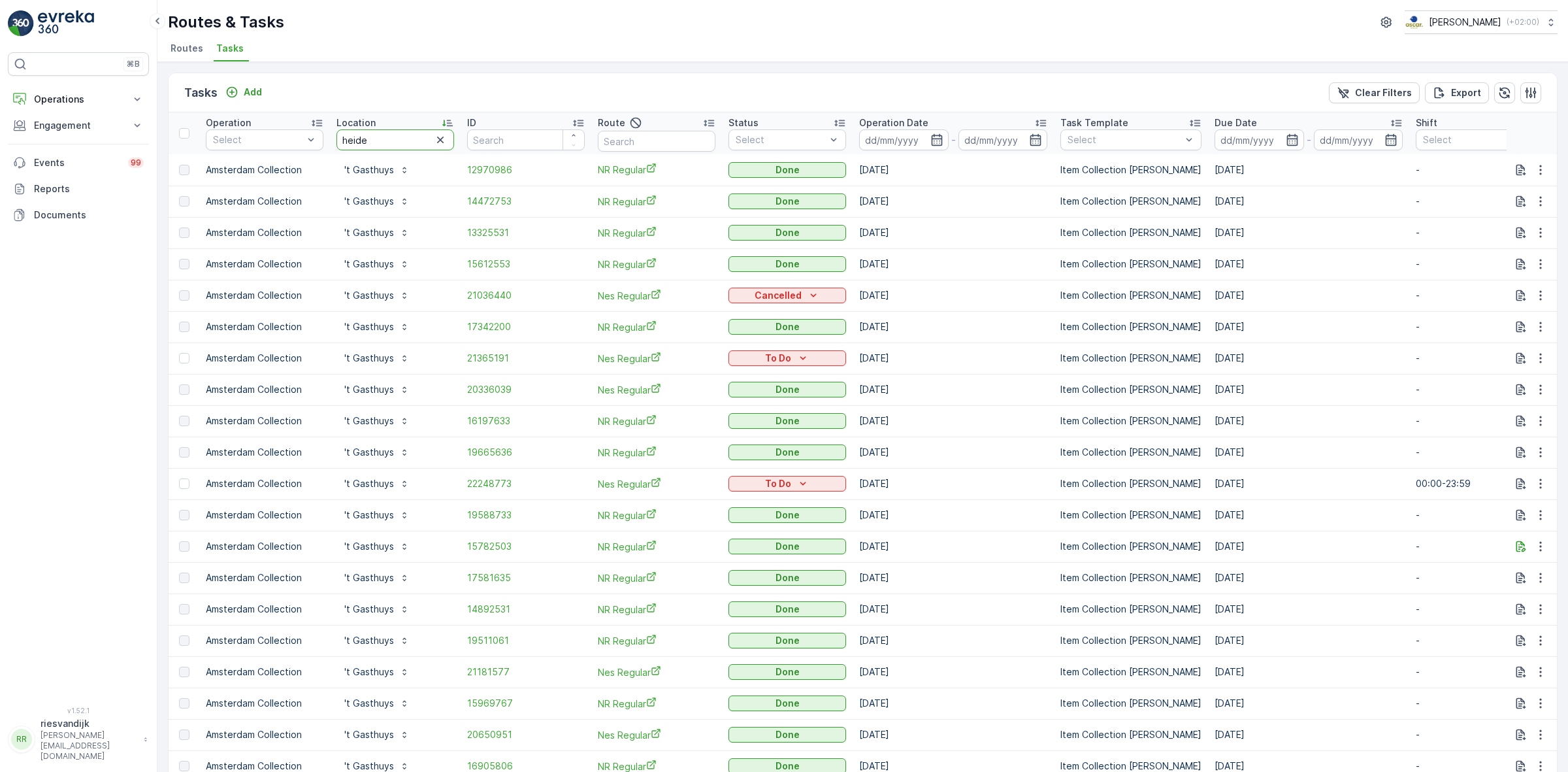
type input "heidel"
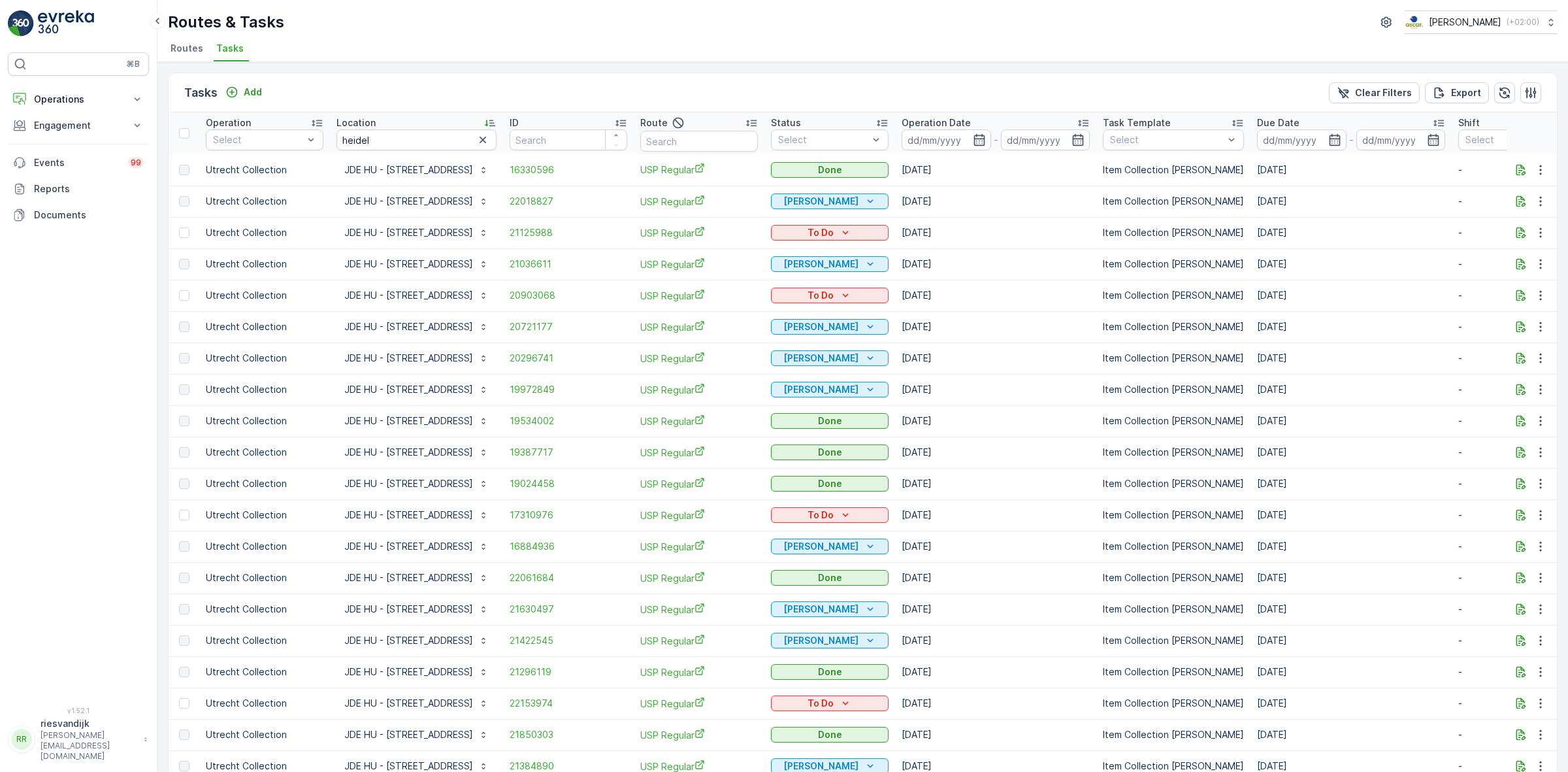
click at [402, 124] on div "Location" at bounding box center [417, 123] width 160 height 13
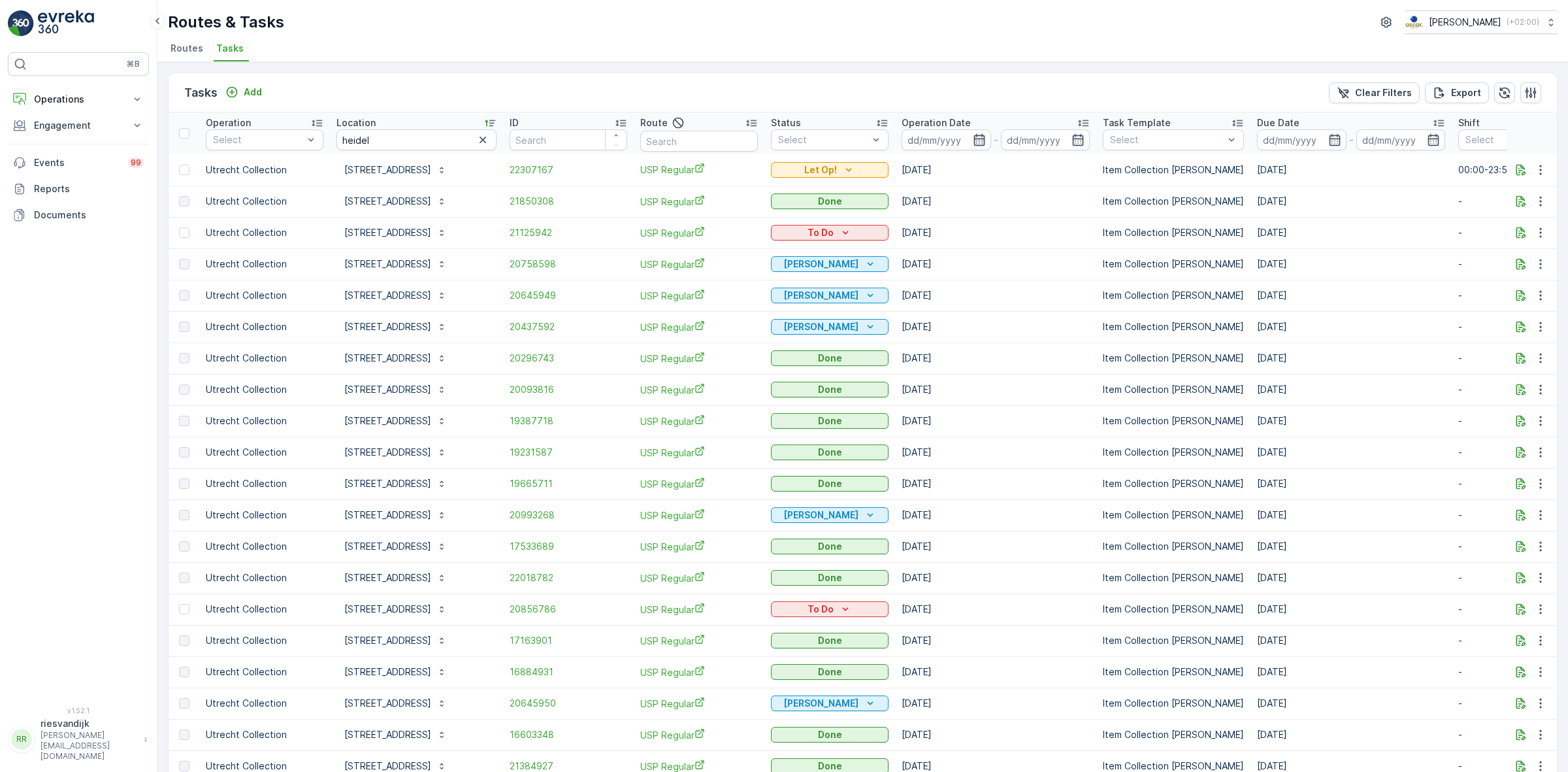
click at [973, 139] on icon "button" at bounding box center [980, 140] width 13 height 13
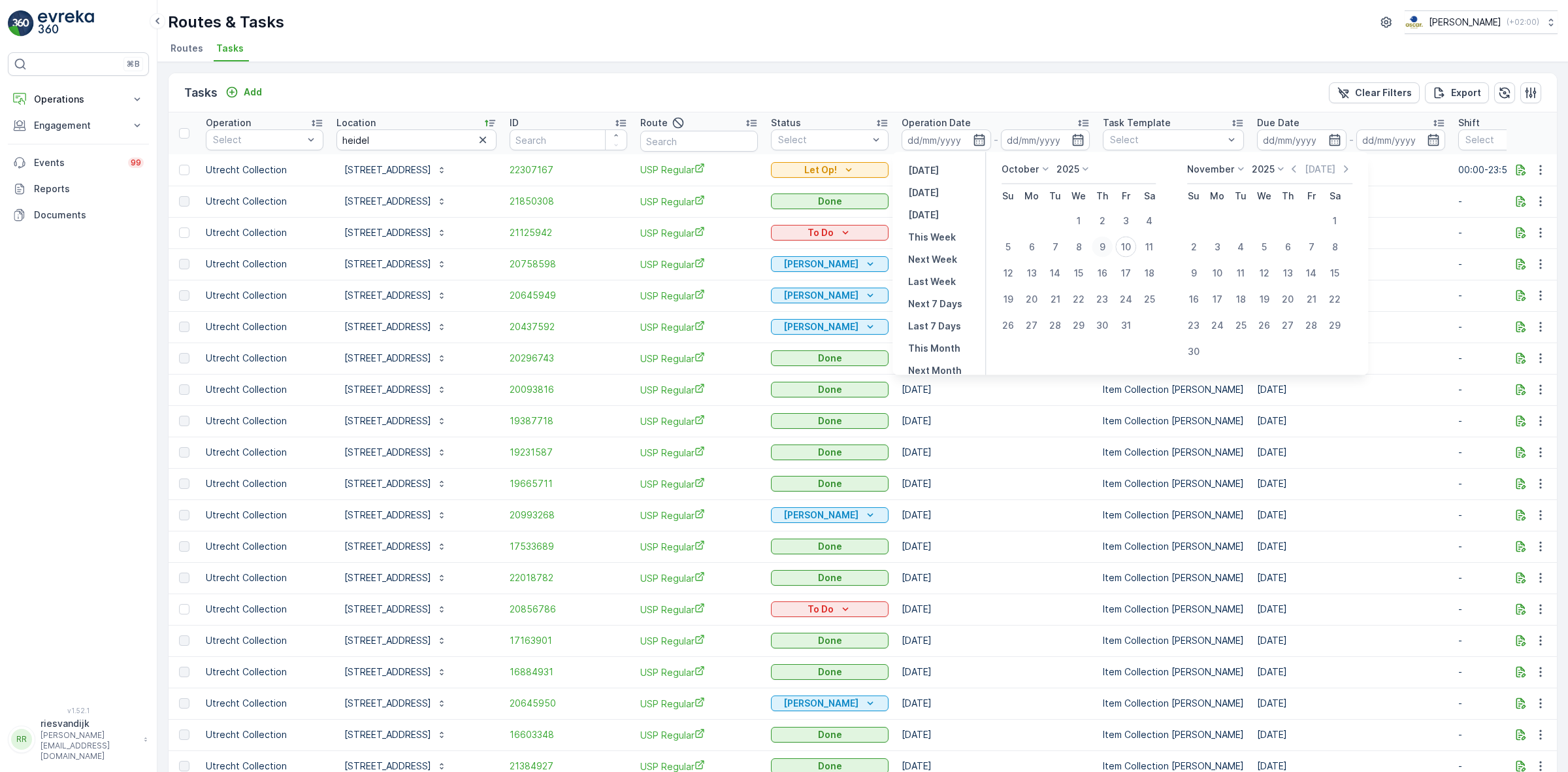
click at [1101, 243] on div "9" at bounding box center [1102, 246] width 21 height 21
type input "[DATE]"
click at [1050, 63] on div "Tasks Add Clear Filters Export Operation Select Location heidel ID Route Status…" at bounding box center [862, 416] width 1411 height 709
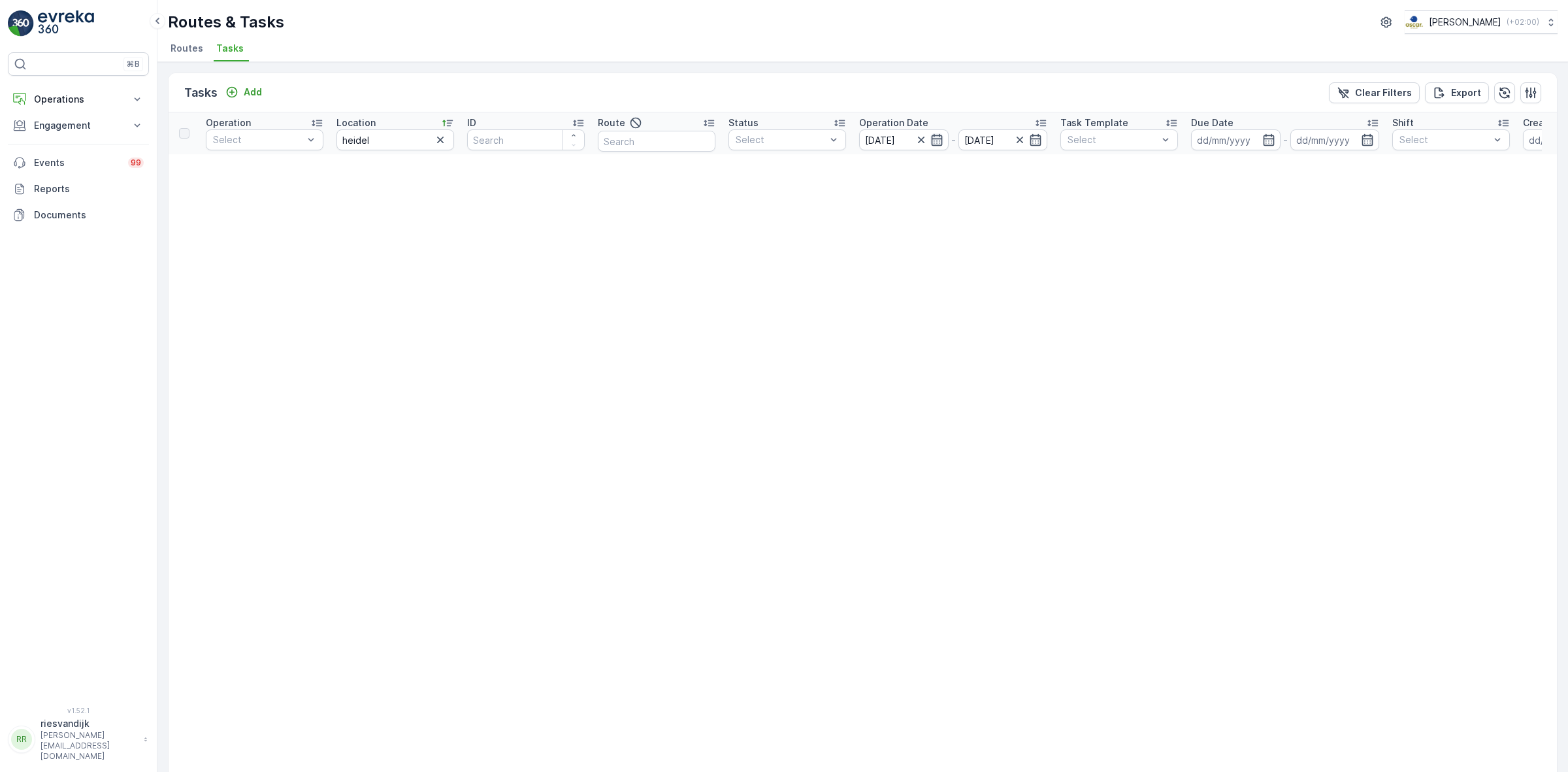
click at [936, 136] on icon "button" at bounding box center [937, 140] width 13 height 13
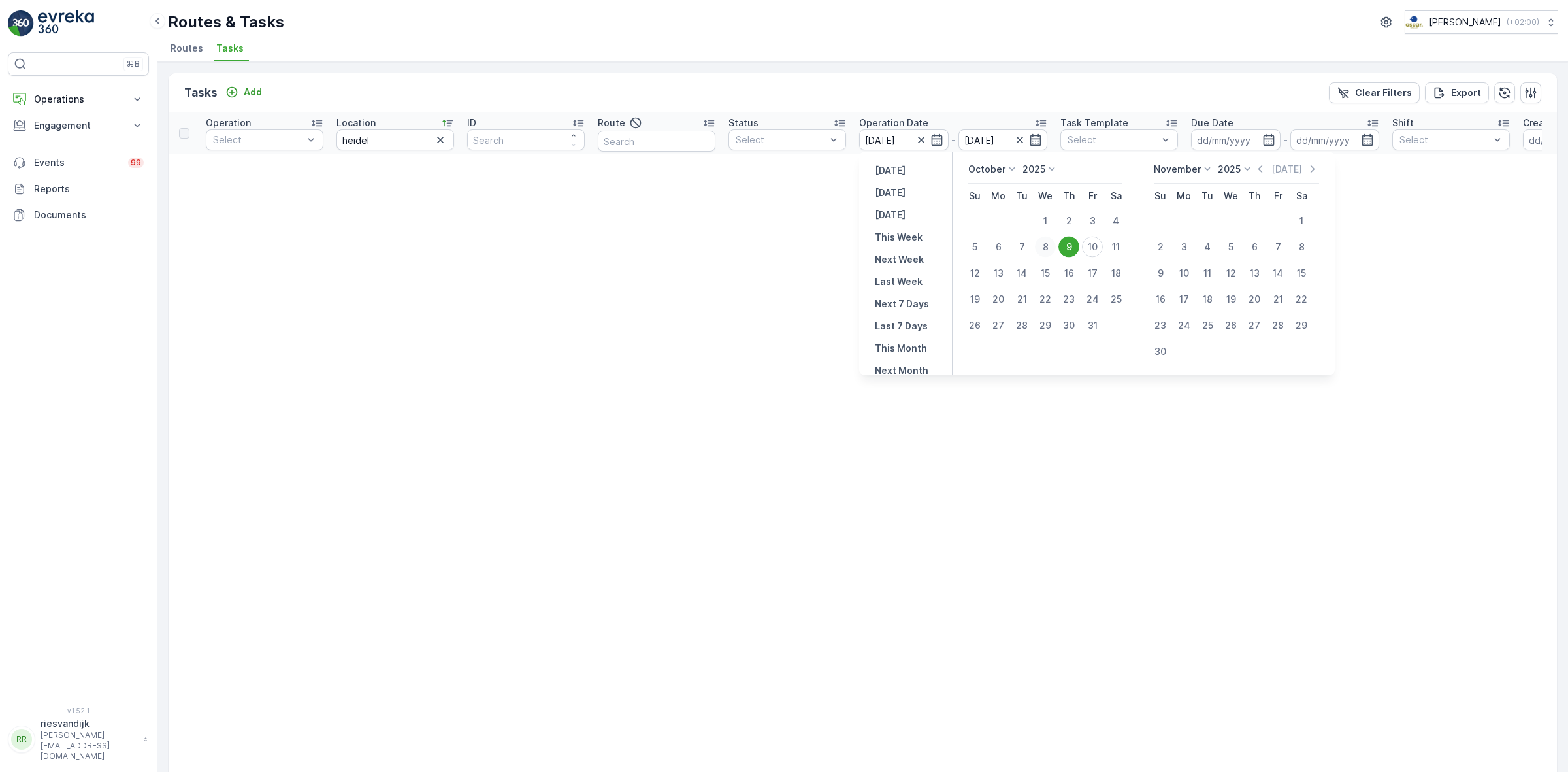
click at [1053, 245] on div "8" at bounding box center [1045, 246] width 21 height 21
type input "[DATE]"
click at [1043, 23] on div "Routes & Tasks Oscar Circulair ( +02:00 )" at bounding box center [862, 22] width 1390 height 23
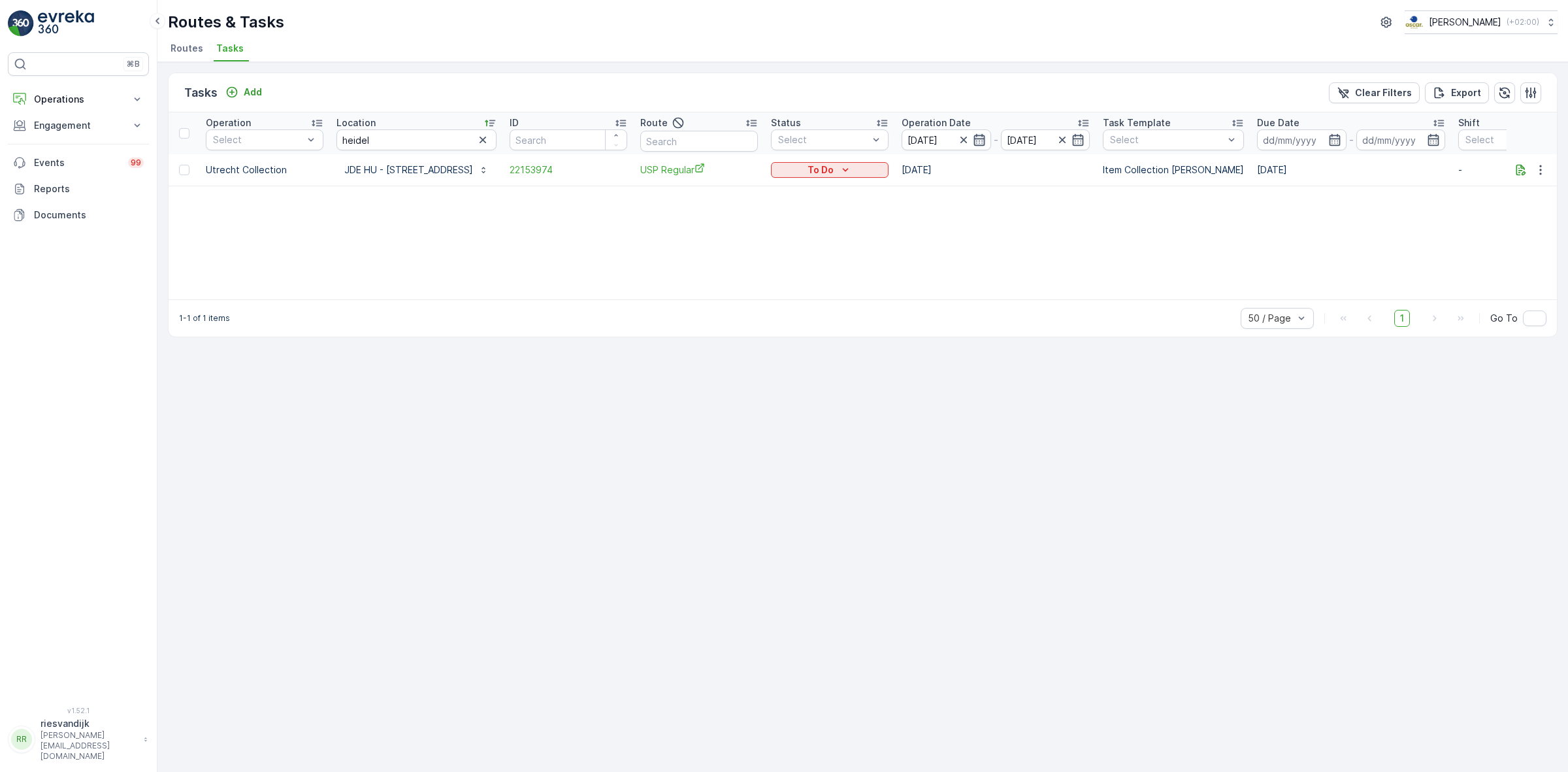
click at [973, 139] on icon "button" at bounding box center [980, 140] width 13 height 13
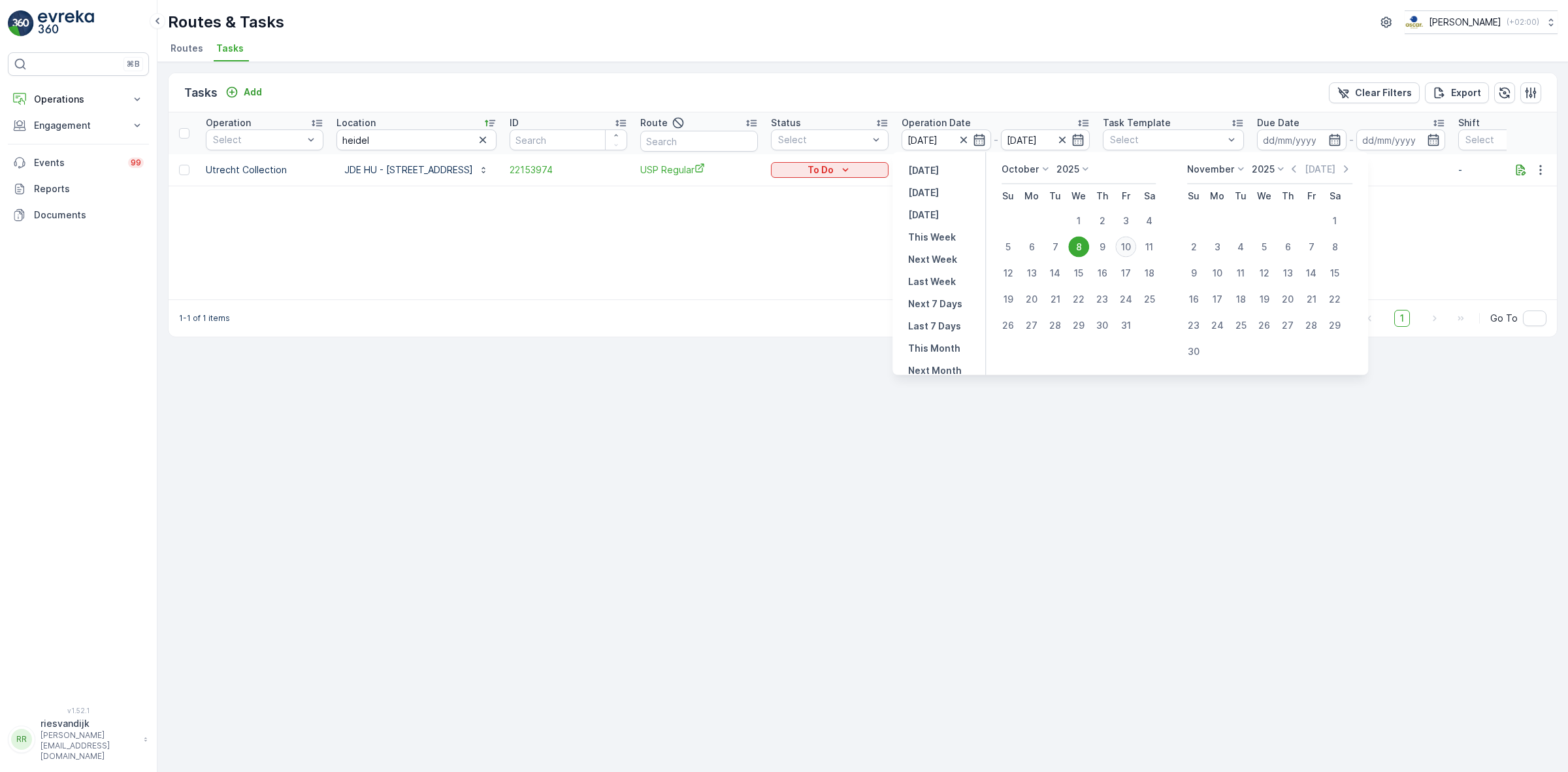
click at [1121, 249] on div "10" at bounding box center [1126, 246] width 21 height 21
type input "[DATE]"
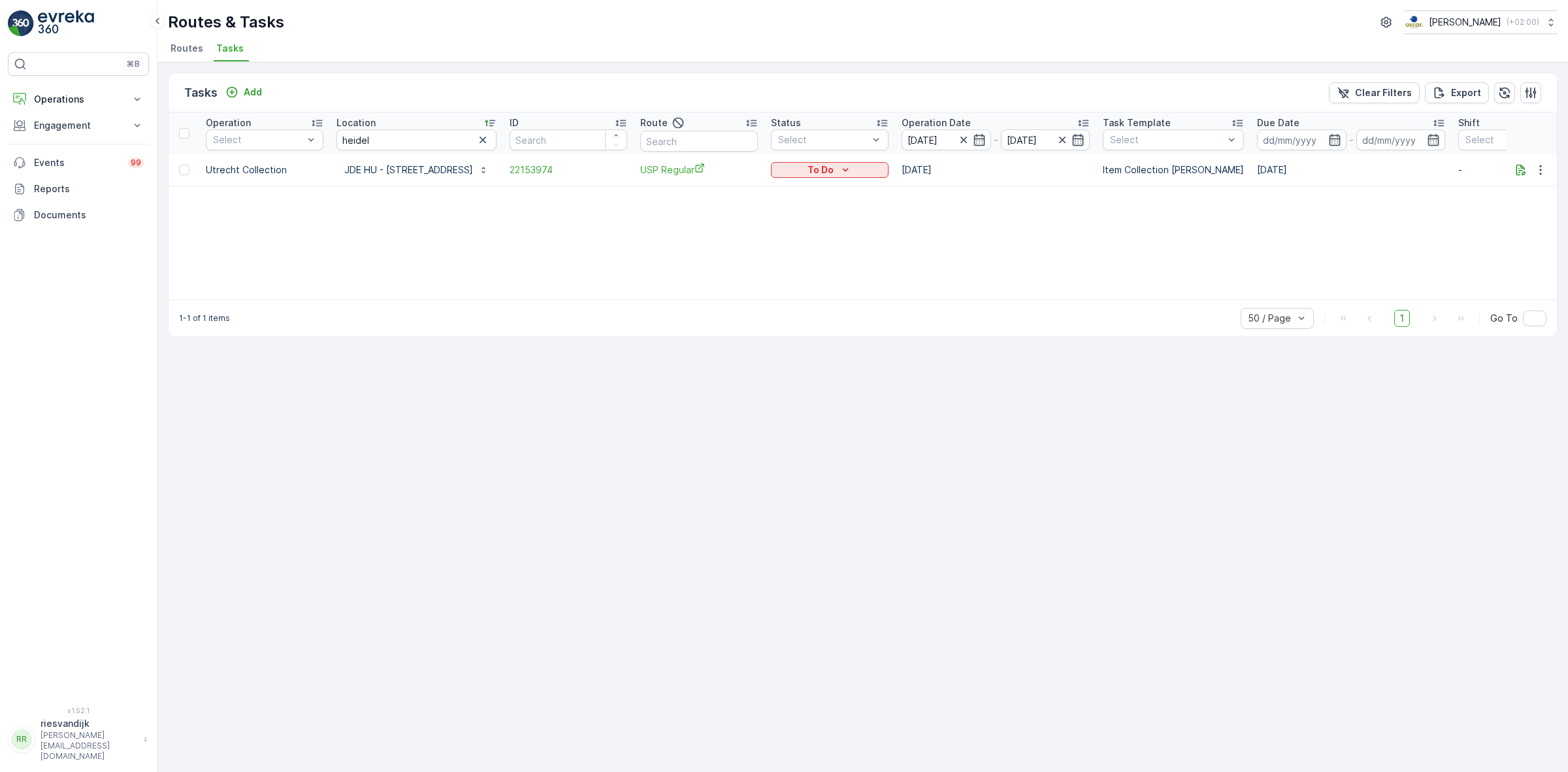
click at [965, 60] on ul "Routes Tasks" at bounding box center [857, 50] width 1379 height 22
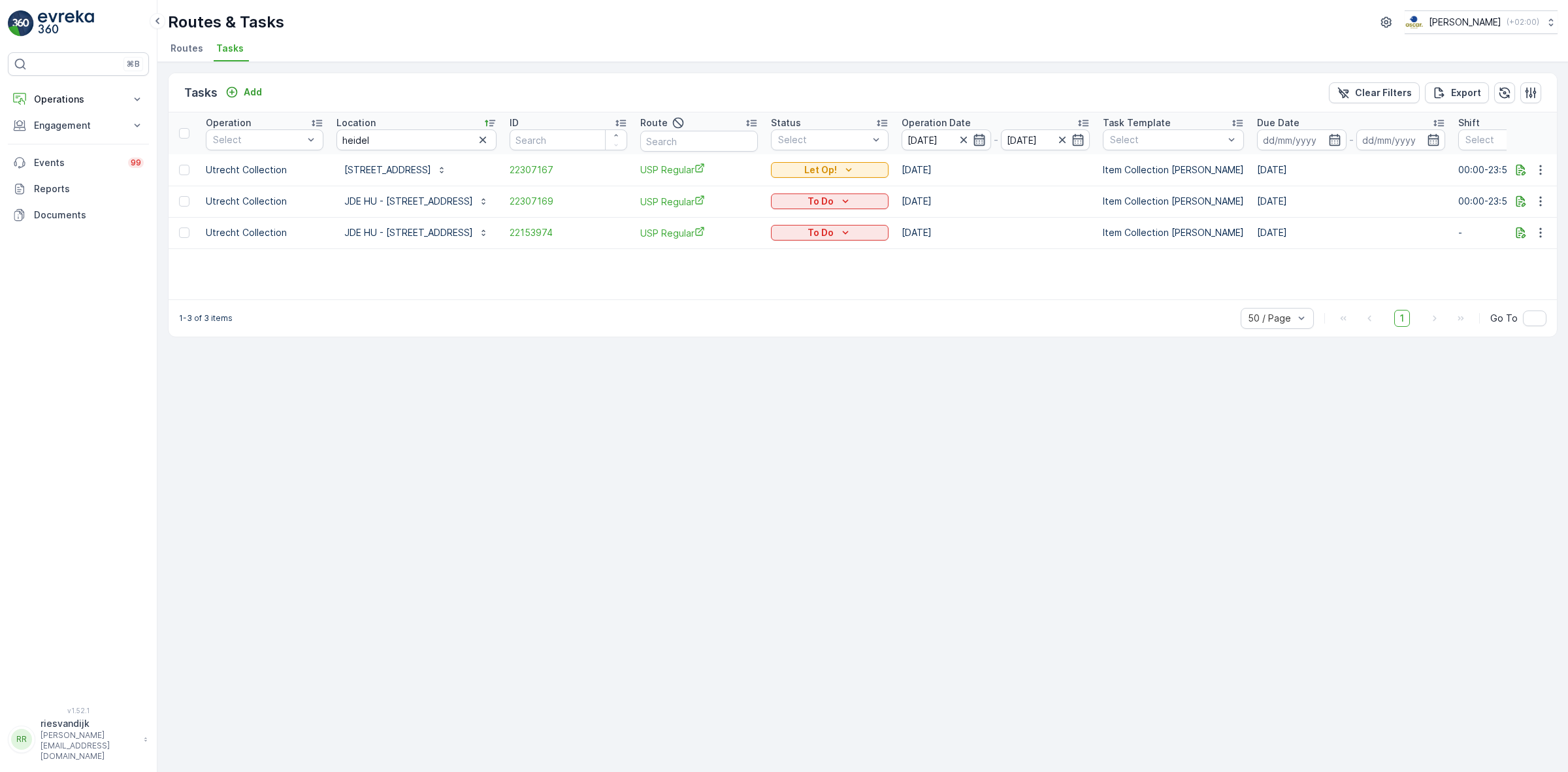
click at [974, 138] on icon "button" at bounding box center [980, 140] width 13 height 13
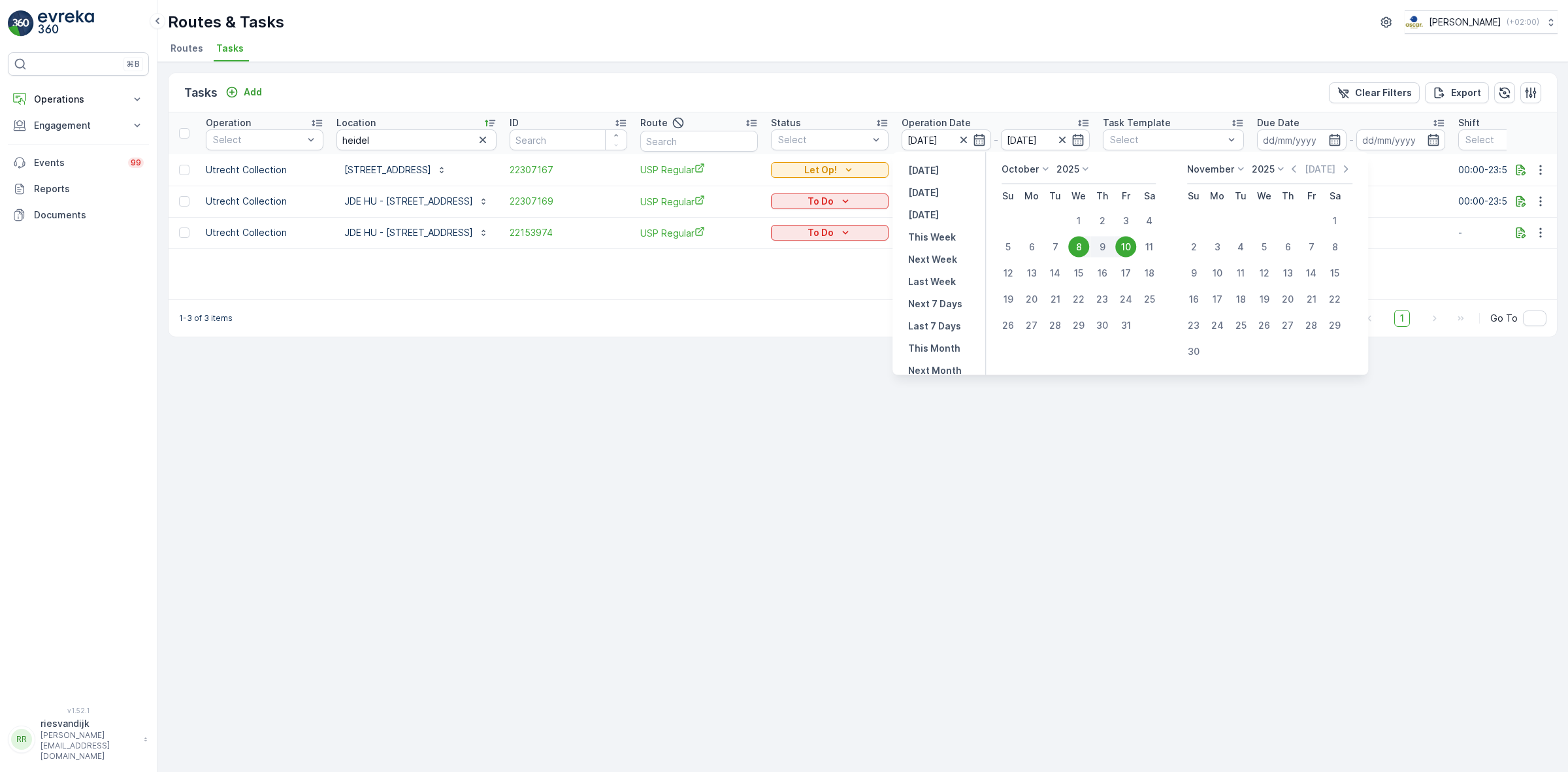
click at [1078, 243] on div "8" at bounding box center [1079, 246] width 21 height 21
type input "08.10.2025"
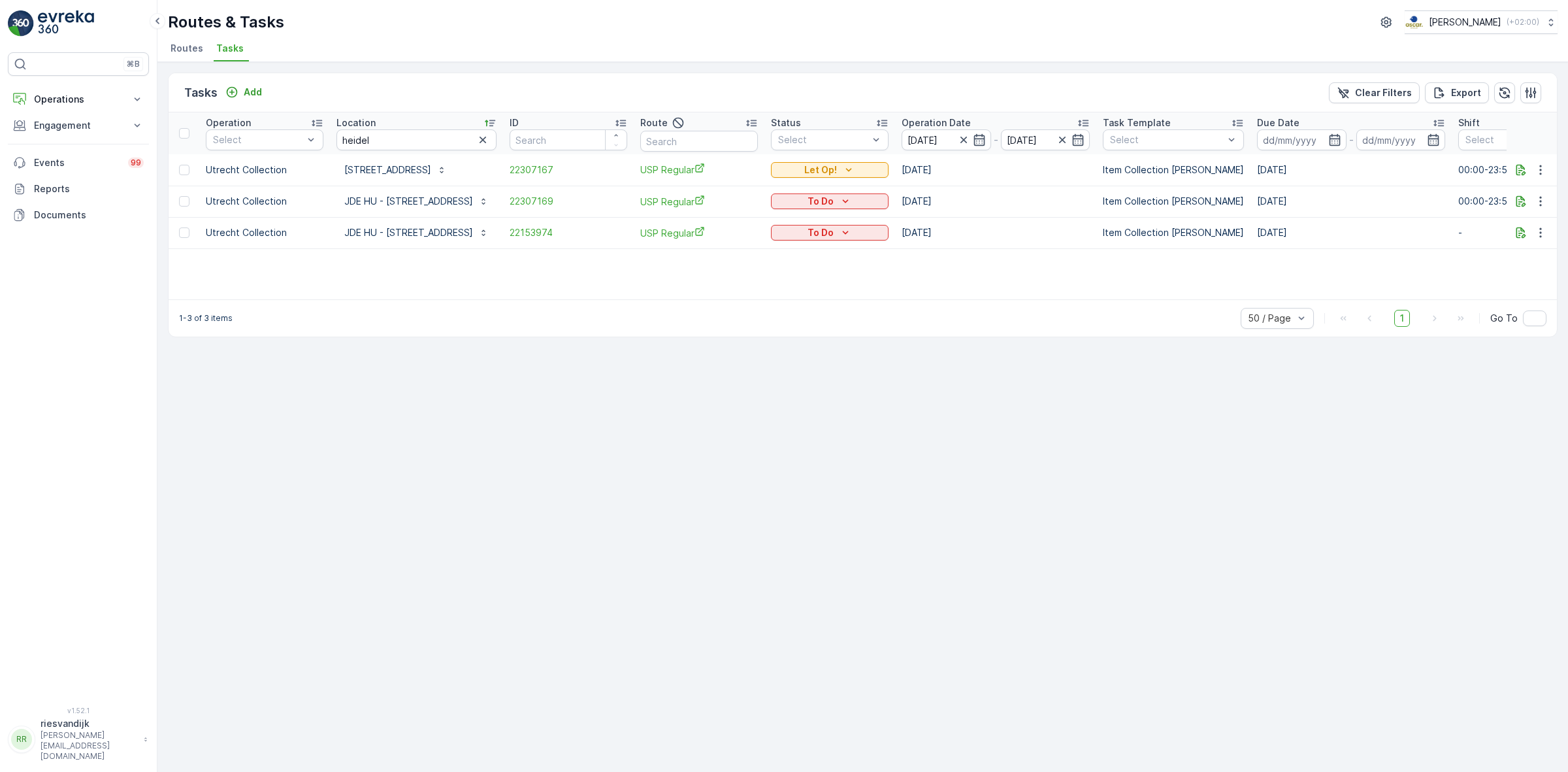
click at [1043, 44] on ul "Routes Tasks" at bounding box center [857, 50] width 1379 height 22
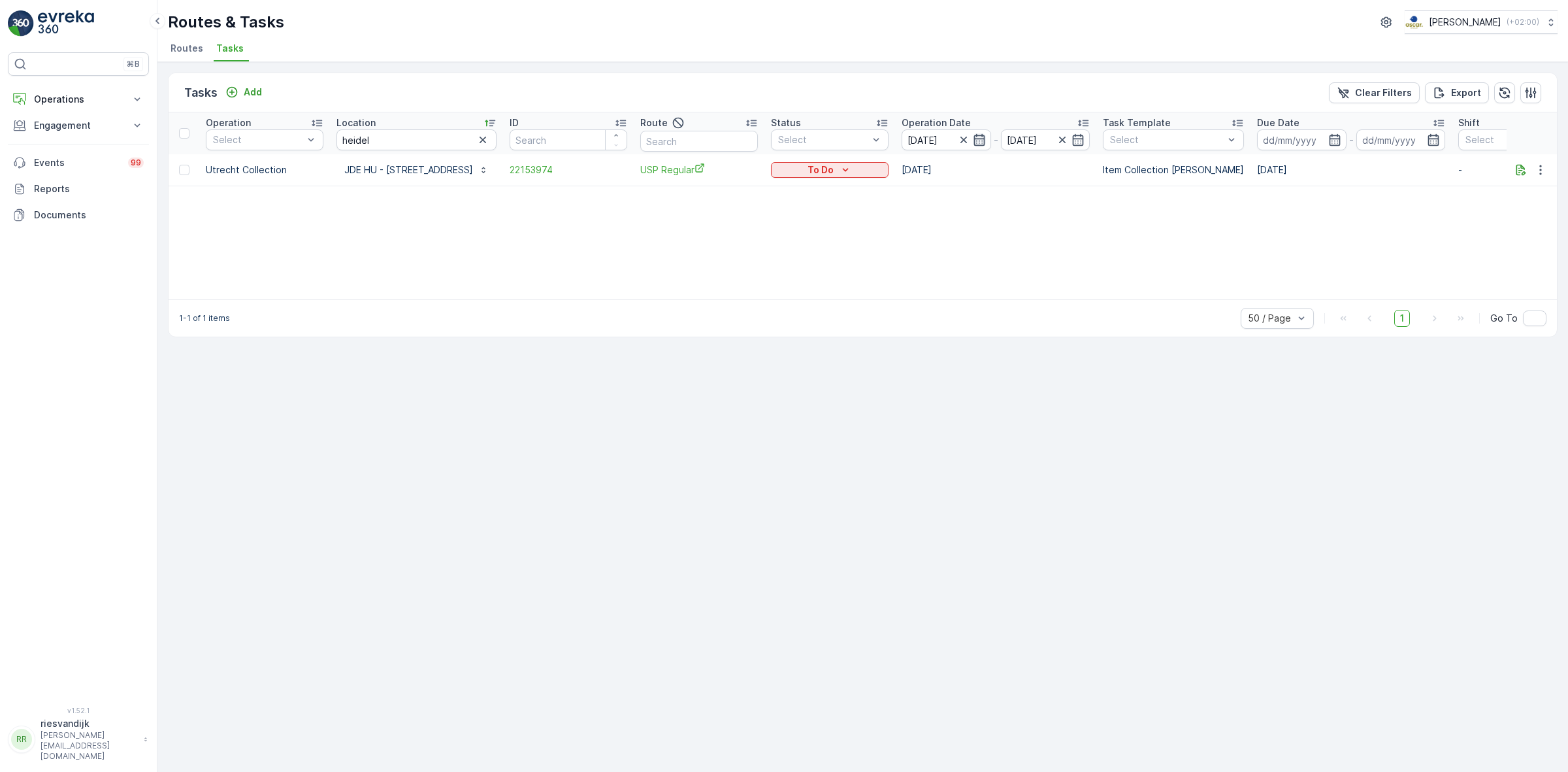
click at [973, 139] on icon "button" at bounding box center [980, 140] width 13 height 13
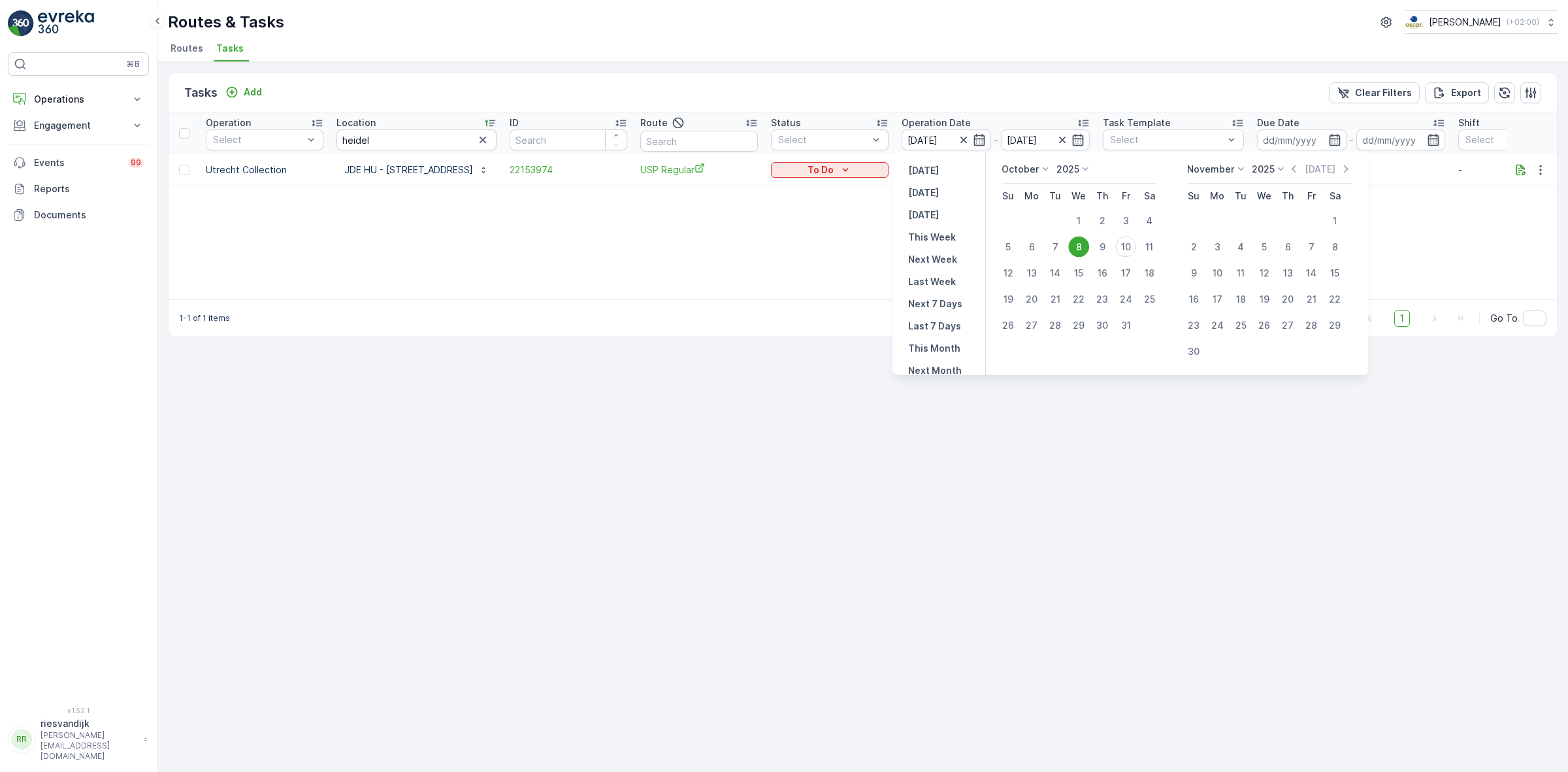
click at [1126, 249] on div "10" at bounding box center [1126, 246] width 21 height 21
type input "[DATE]"
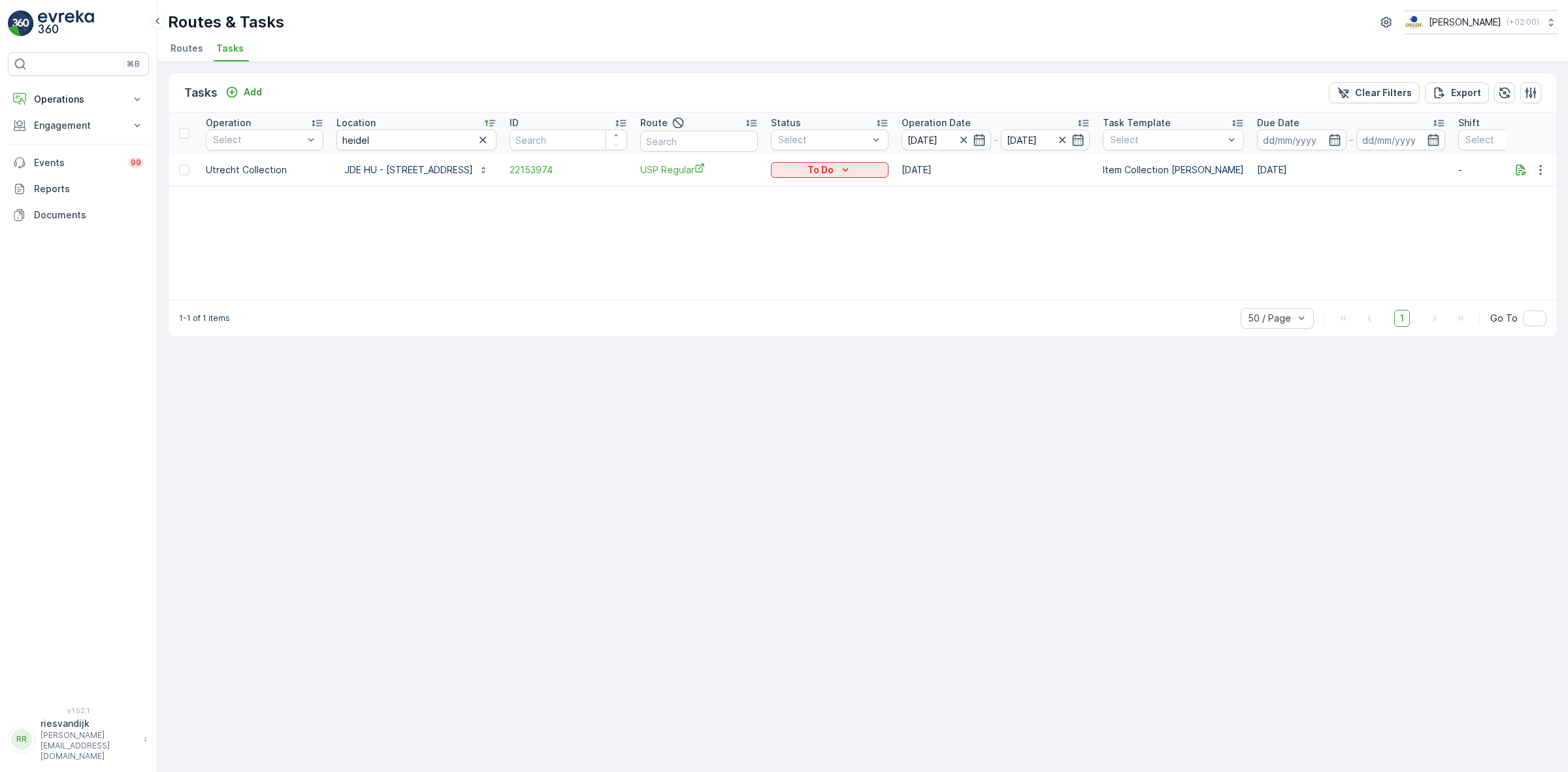
click at [1126, 249] on div "Operation Select Location heidel ID Route Status Select Operation Date 08.10.20…" at bounding box center [862, 206] width 1389 height 187
click at [1096, 243] on div "Operation Select Location heidel ID Route Status Select Operation Date 08.10.20…" at bounding box center [862, 206] width 1389 height 187
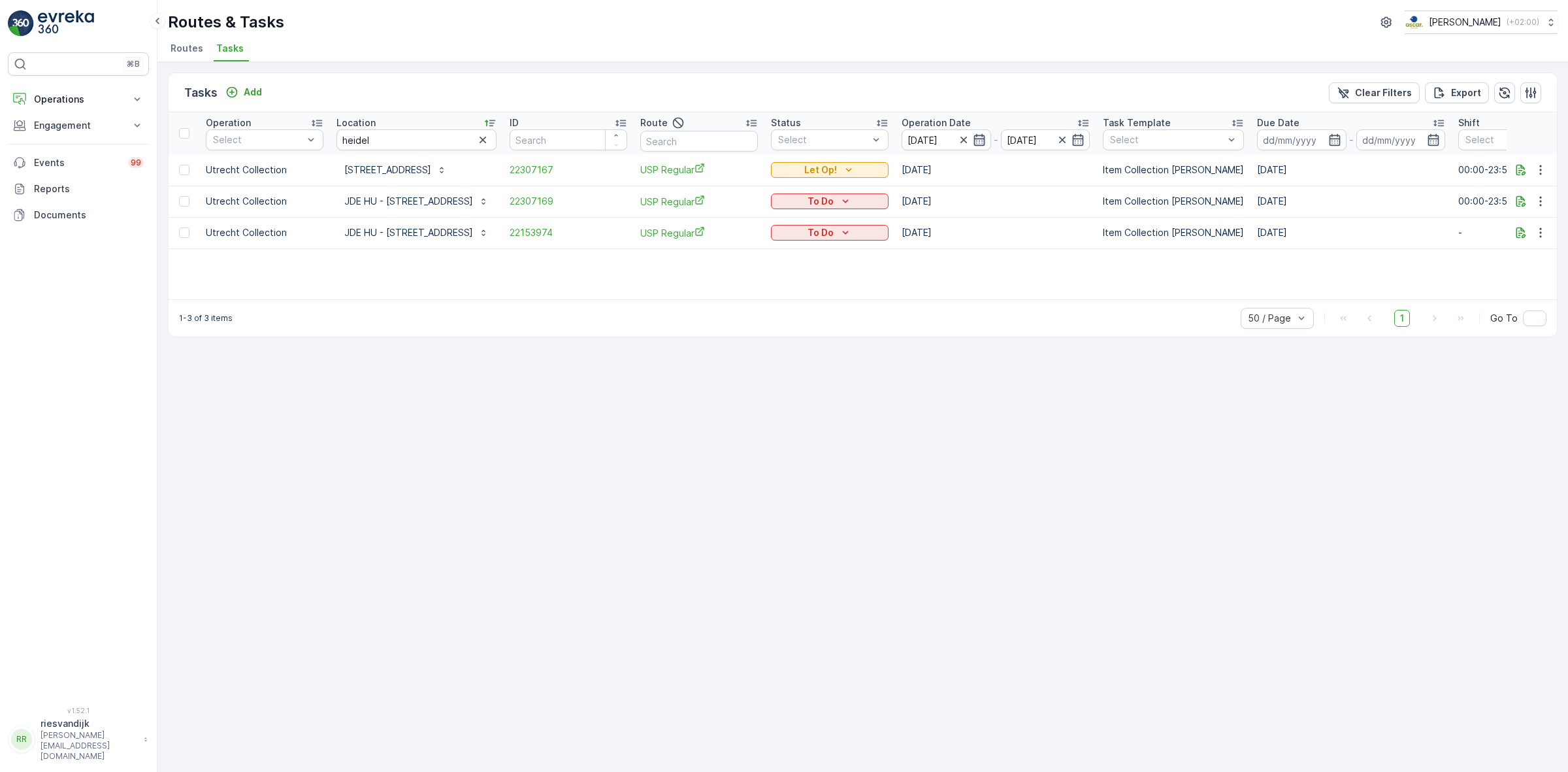
click at [975, 139] on icon "button" at bounding box center [980, 140] width 13 height 13
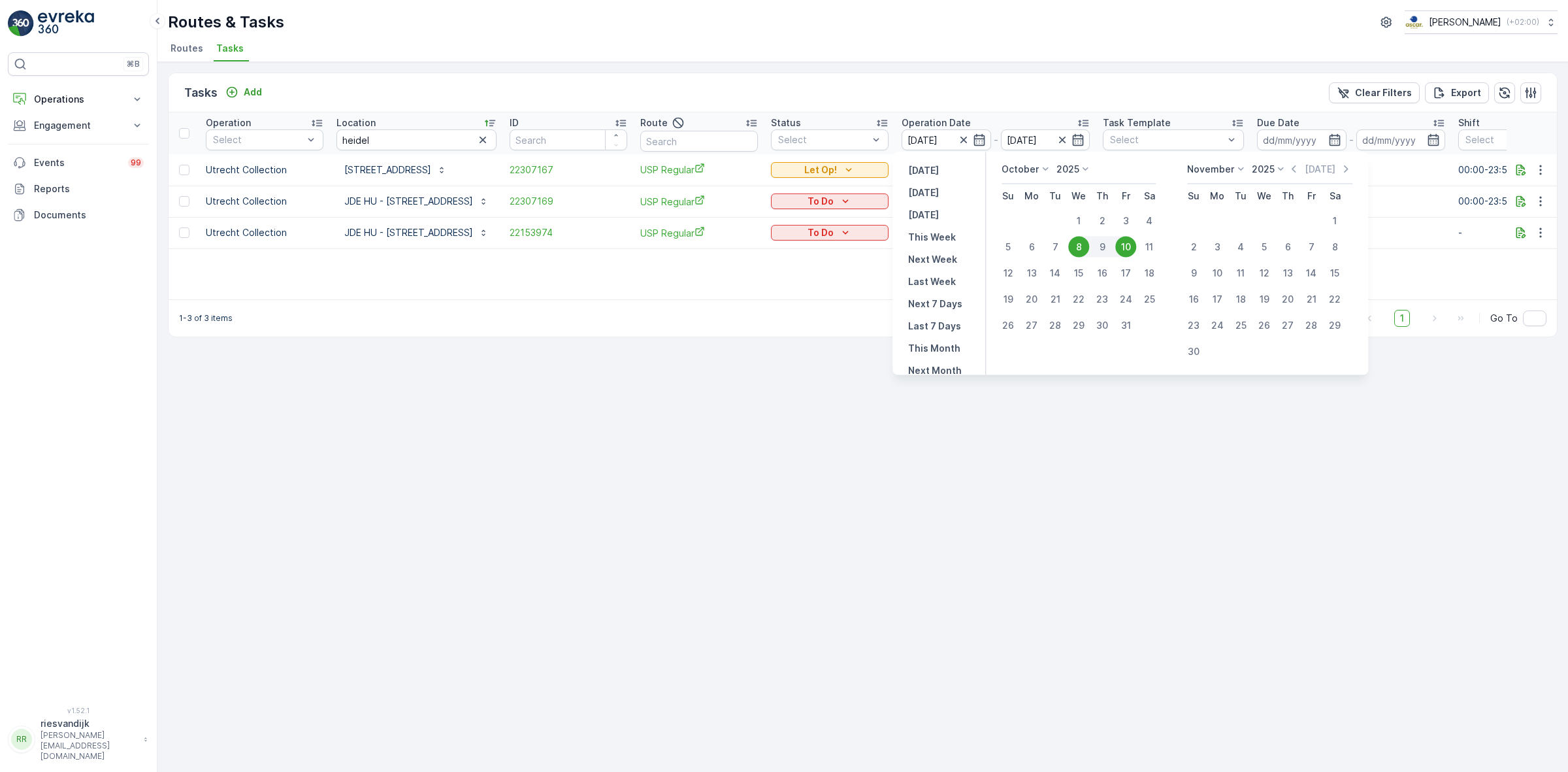
click at [1073, 243] on div "8" at bounding box center [1079, 246] width 21 height 21
type input "[DATE]"
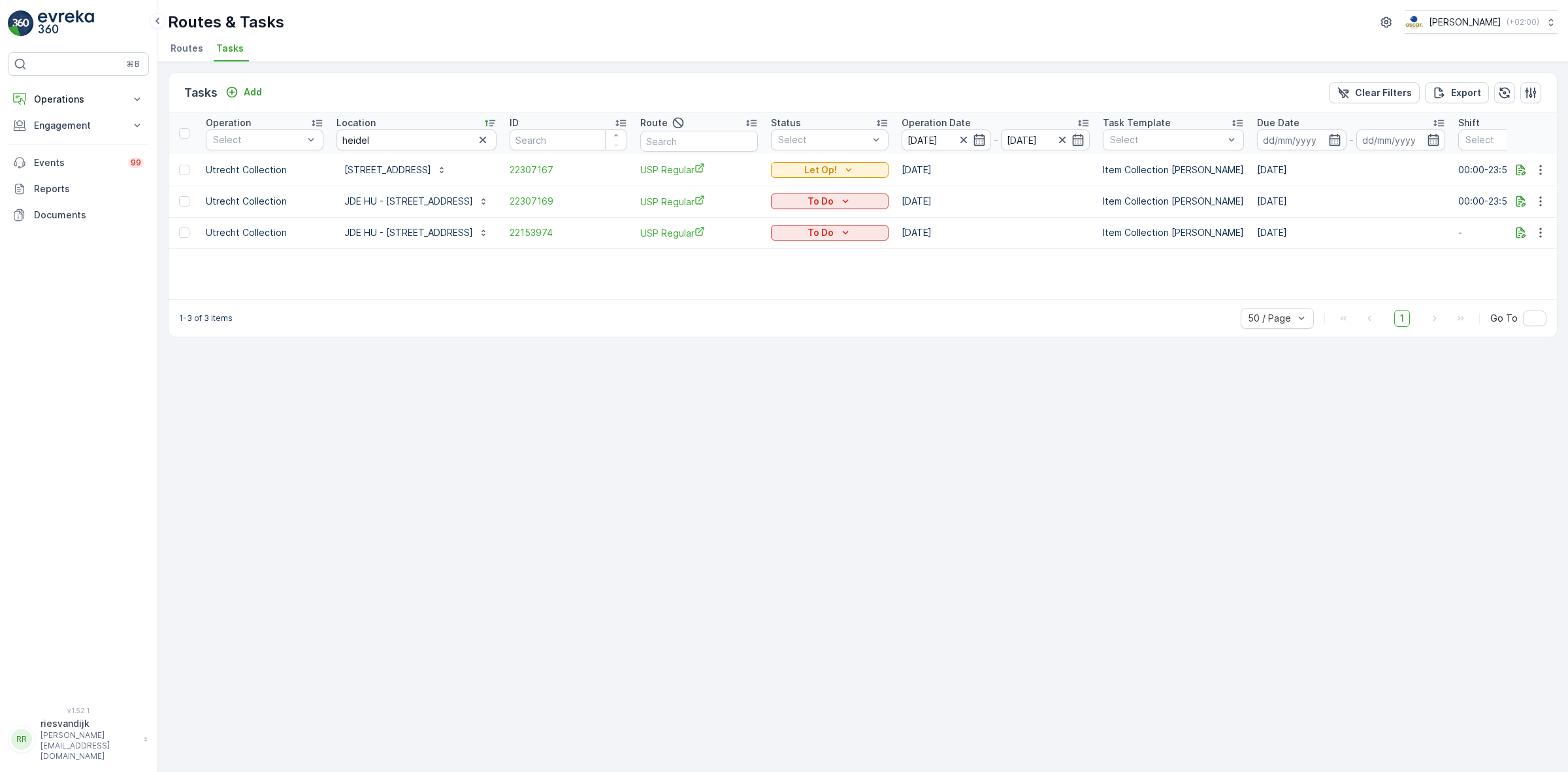
click at [967, 83] on div "Tasks Add Clear Filters Export" at bounding box center [862, 93] width 1389 height 39
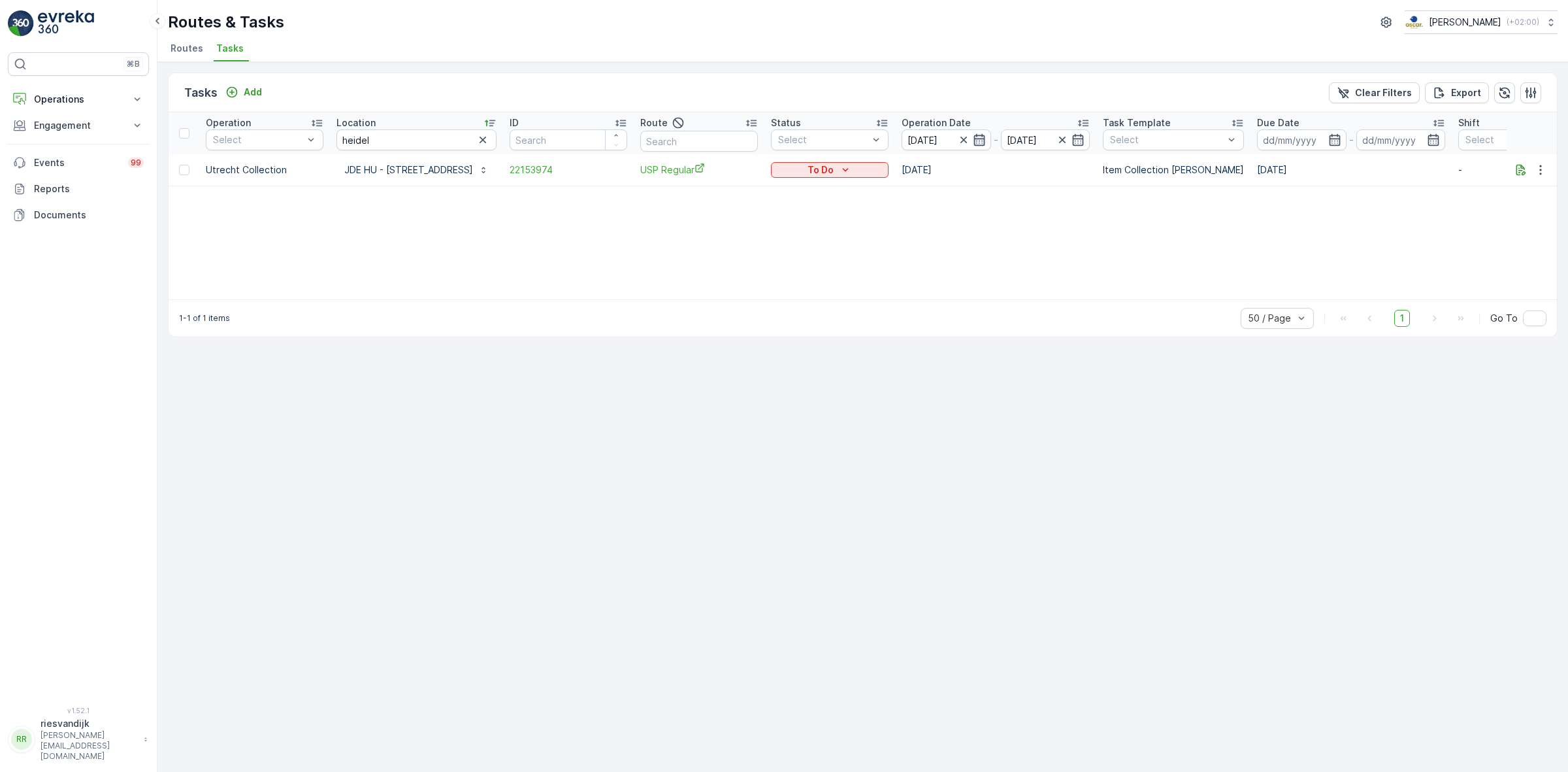
click at [974, 142] on icon "button" at bounding box center [980, 140] width 13 height 13
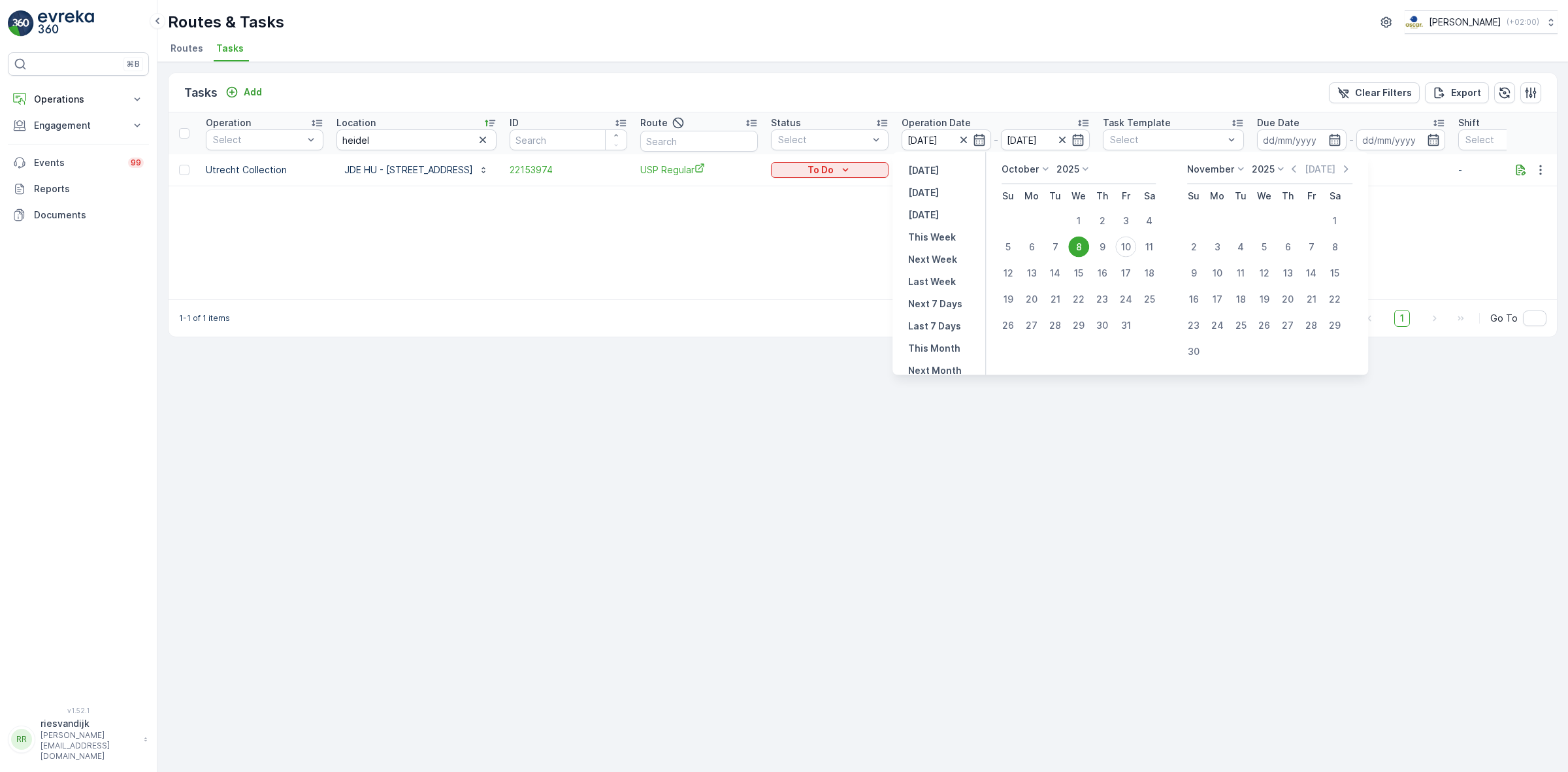
click at [972, 90] on div "Tasks Add Clear Filters Export" at bounding box center [862, 93] width 1389 height 39
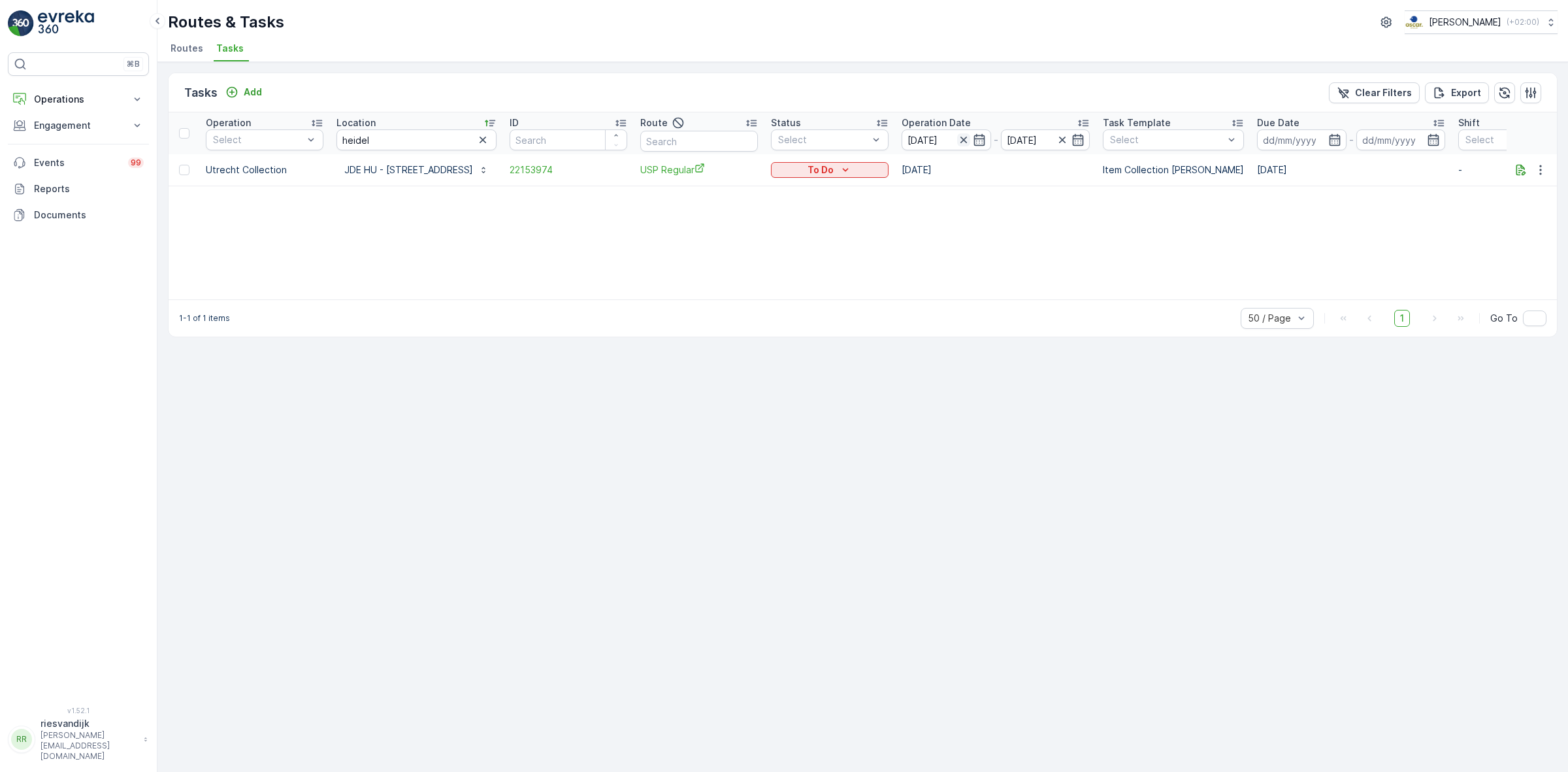
click at [959, 141] on icon "button" at bounding box center [964, 140] width 13 height 13
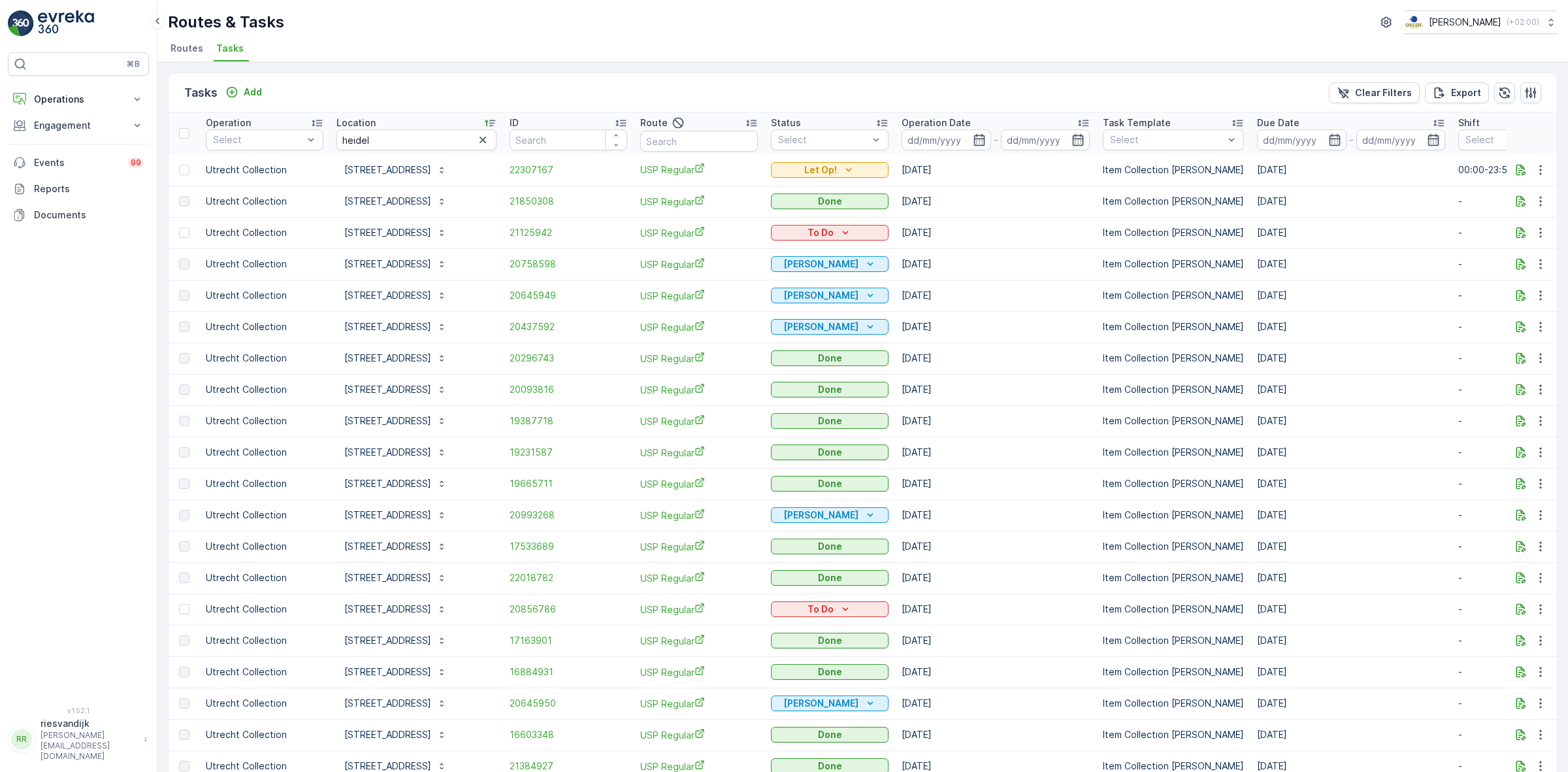
click at [985, 92] on div "Tasks Add Clear Filters Export" at bounding box center [862, 93] width 1389 height 39
click at [407, 141] on input "heidel" at bounding box center [417, 139] width 160 height 21
type input "heidelberglaan"
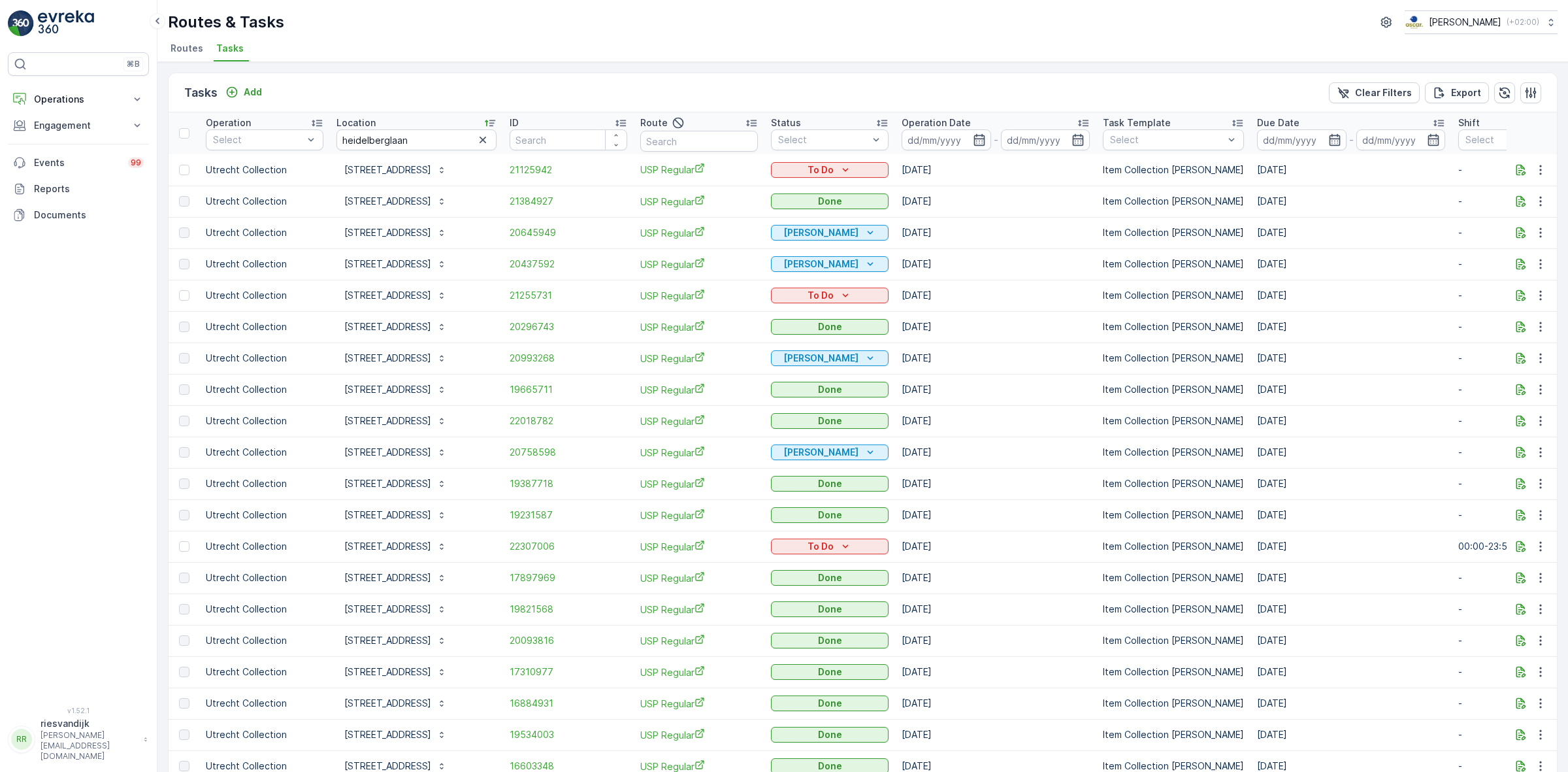
click at [407, 141] on input "heidelberglaan" at bounding box center [417, 139] width 160 height 21
type input "heidelberglaan 7"
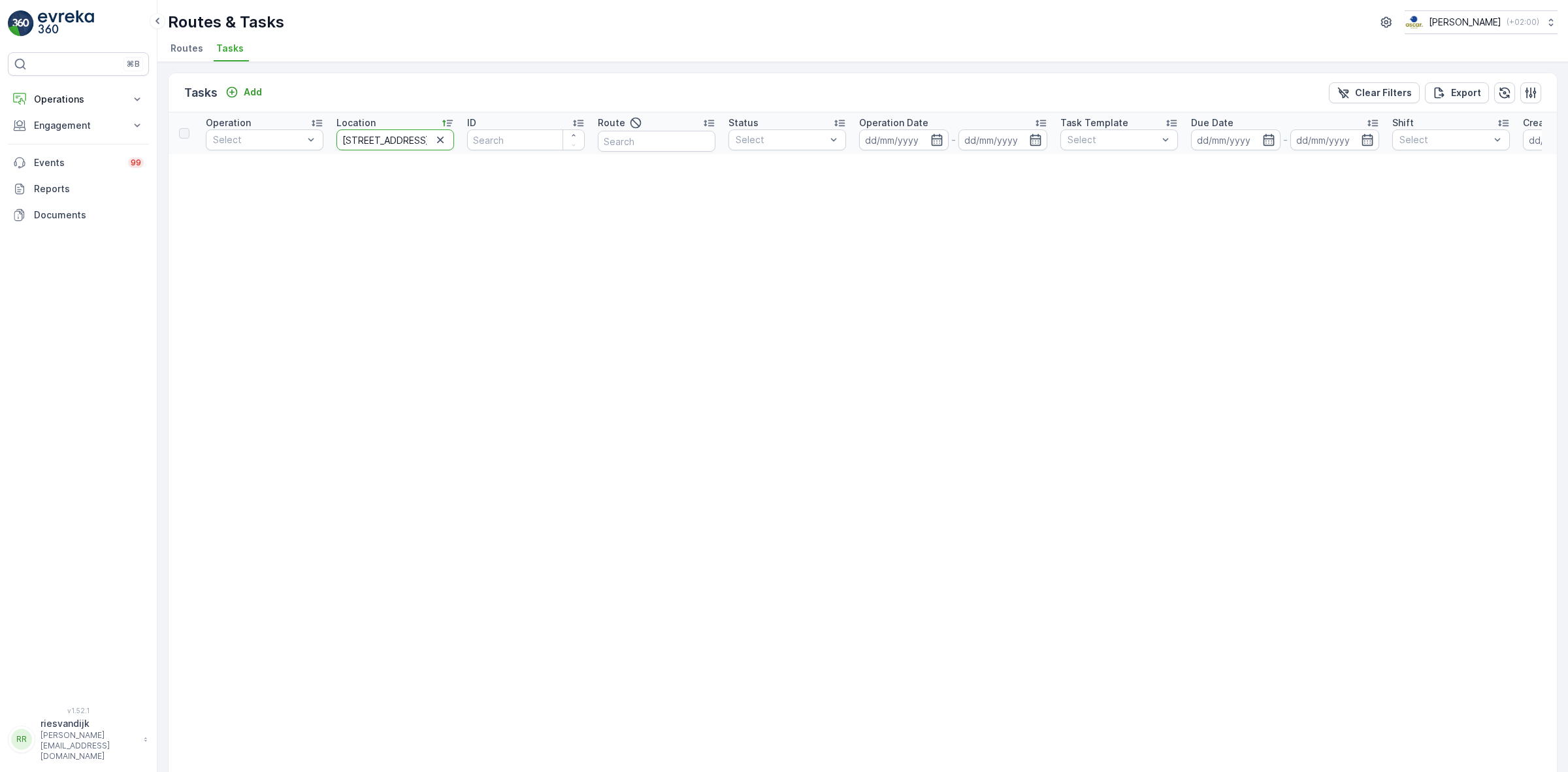
click at [413, 147] on input "heidelberglaan 7" at bounding box center [395, 139] width 117 height 21
type input "heidelberglaan"
click at [413, 147] on input "heidelberglaan" at bounding box center [395, 139] width 117 height 21
type input "heidelberglaan"
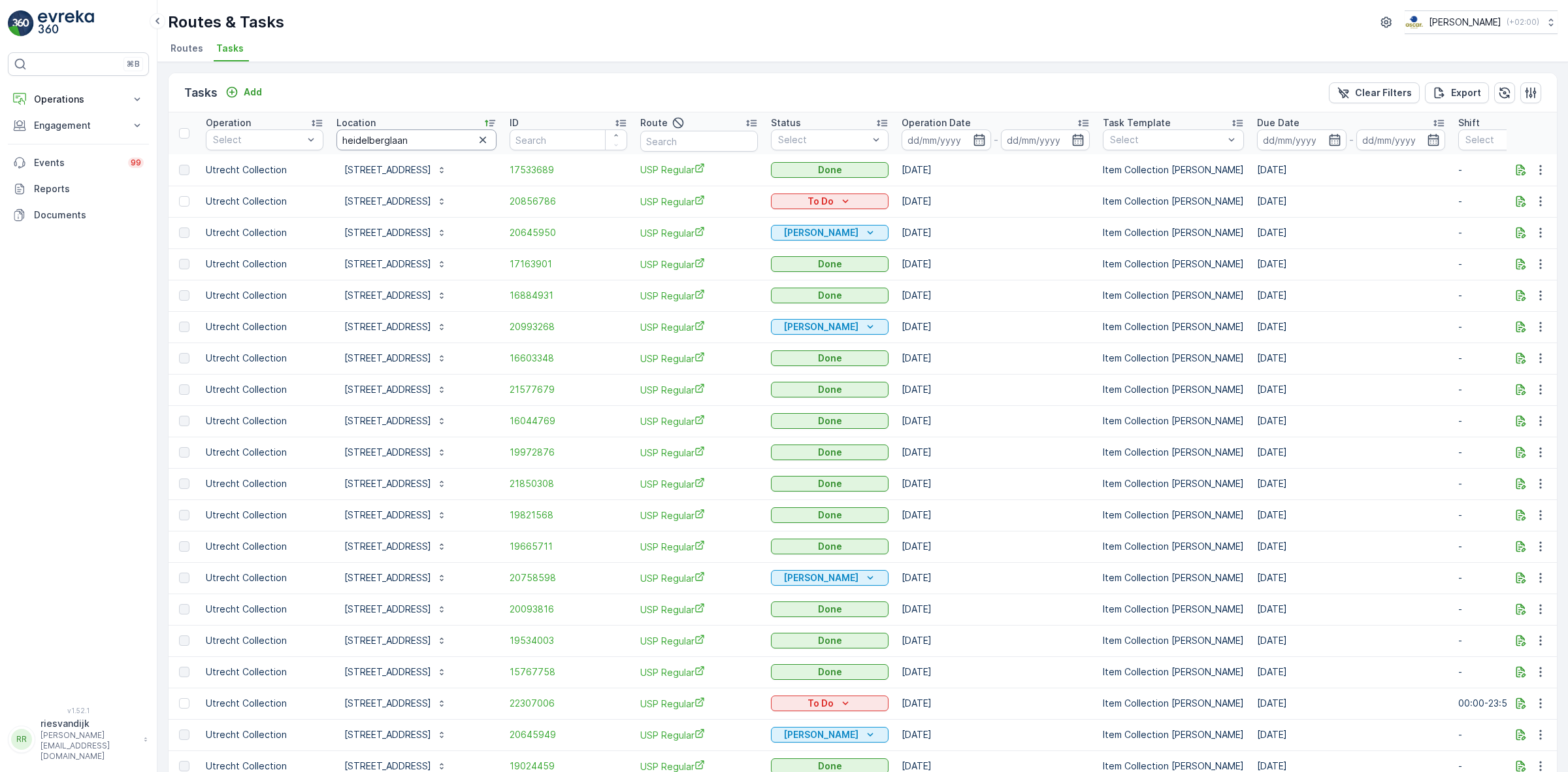
click at [416, 142] on input "heidelberglaan" at bounding box center [417, 139] width 160 height 21
type input "heidelberglaan 7"
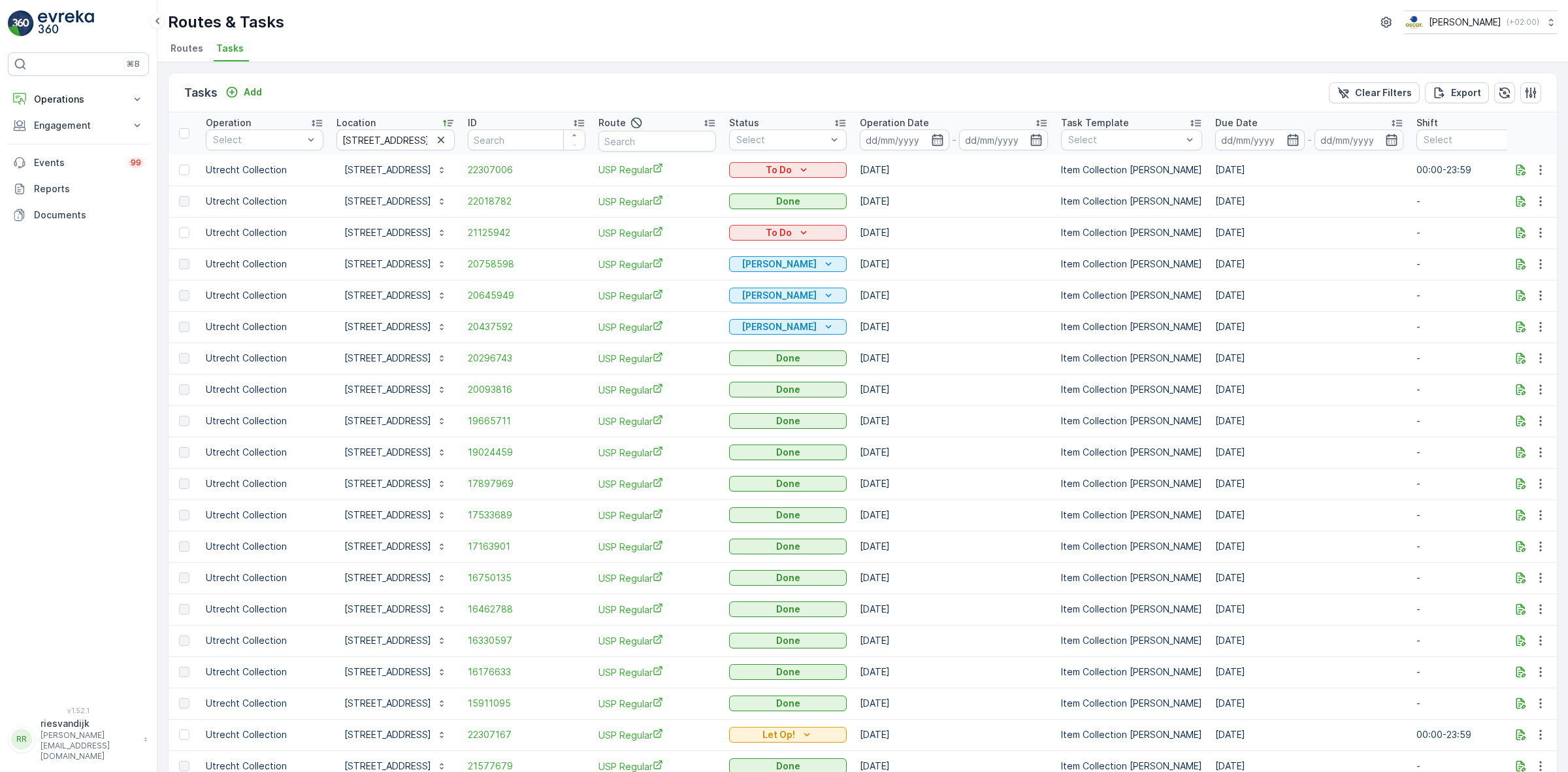
click at [929, 117] on p "Operation Date" at bounding box center [894, 123] width 69 height 13
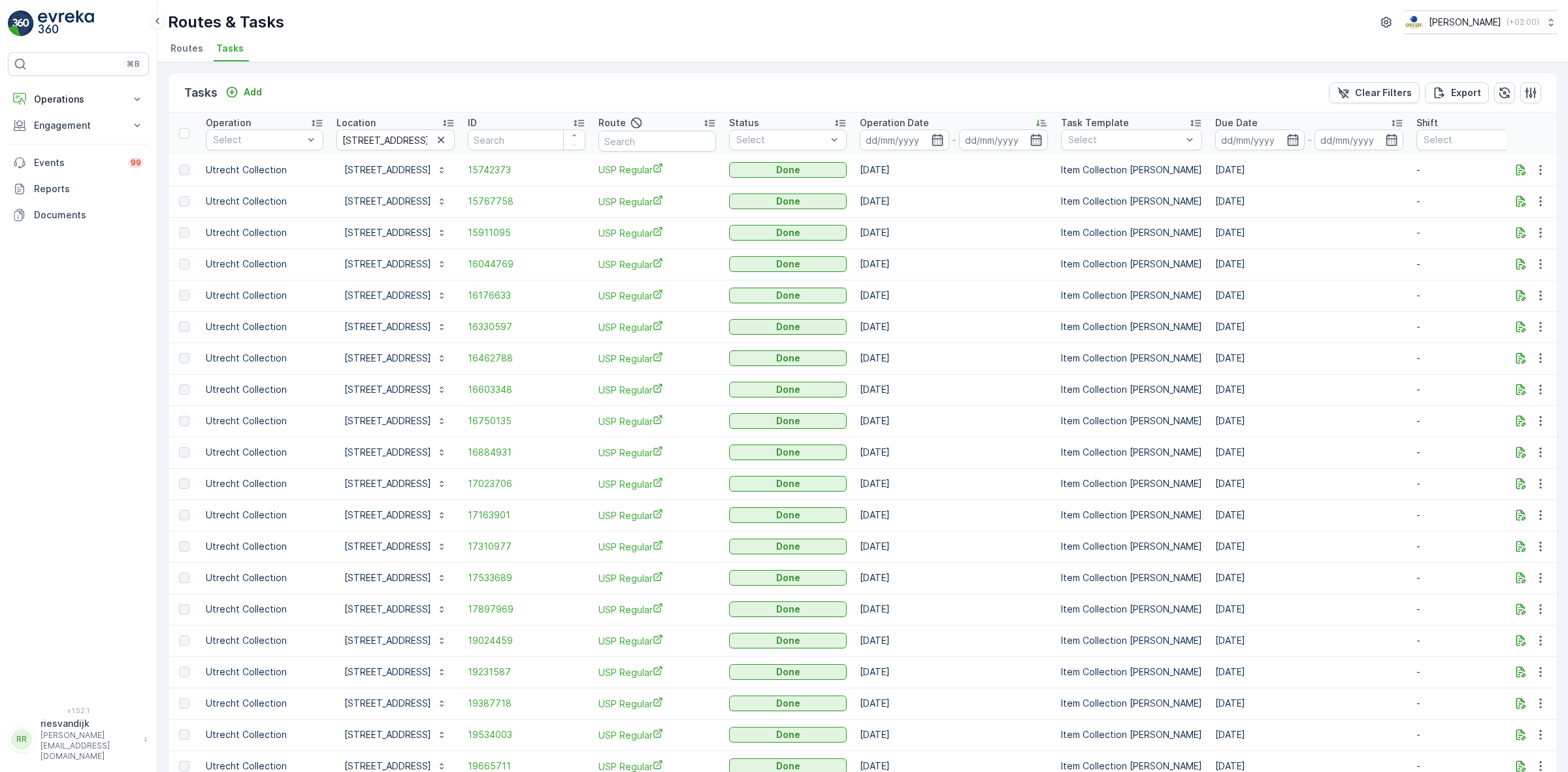
click at [923, 115] on th "Operation Date -" at bounding box center [954, 133] width 201 height 42
click at [923, 117] on p "Operation Date" at bounding box center [894, 123] width 69 height 13
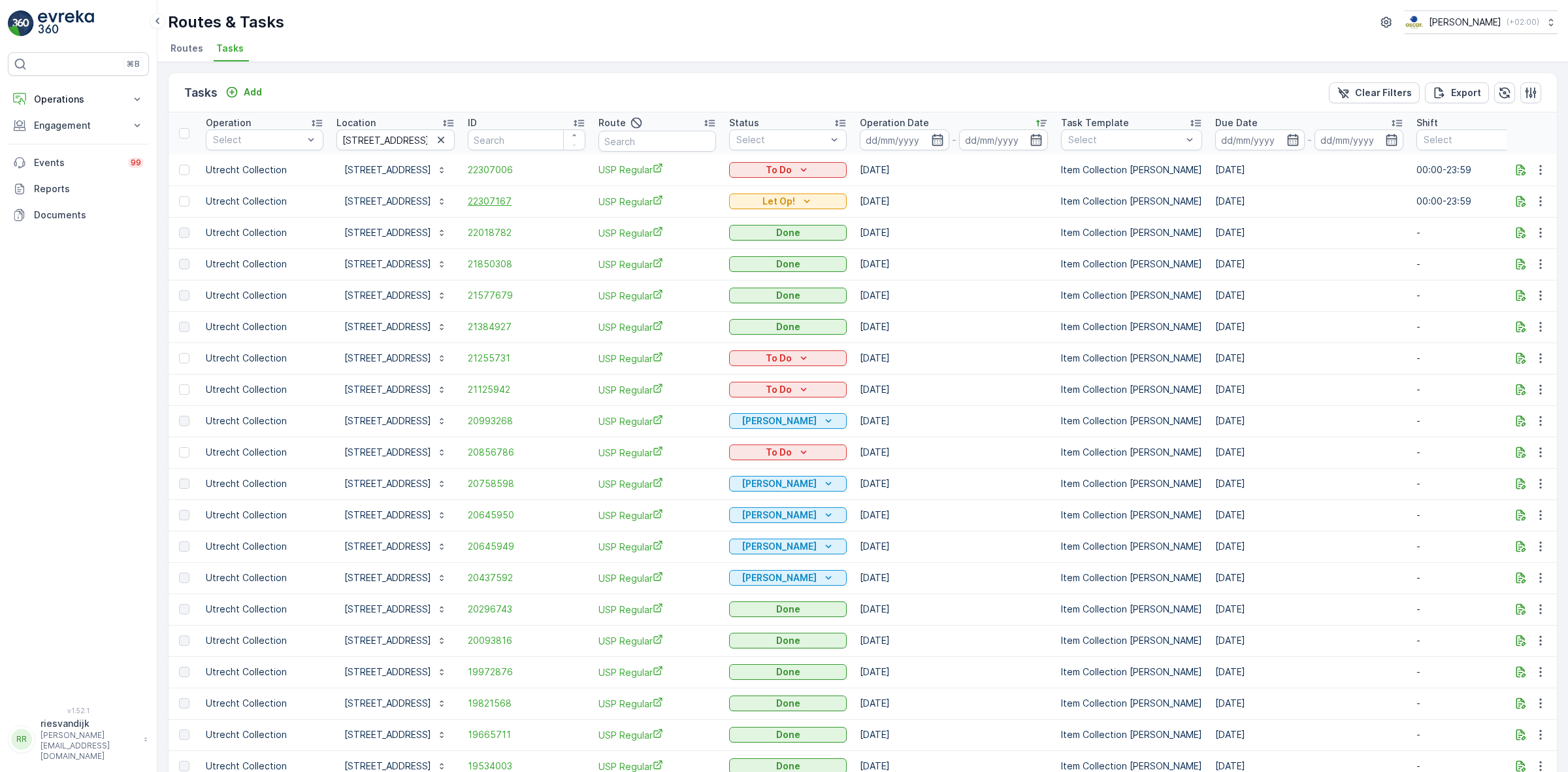
click at [523, 196] on span "22307167" at bounding box center [526, 201] width 117 height 13
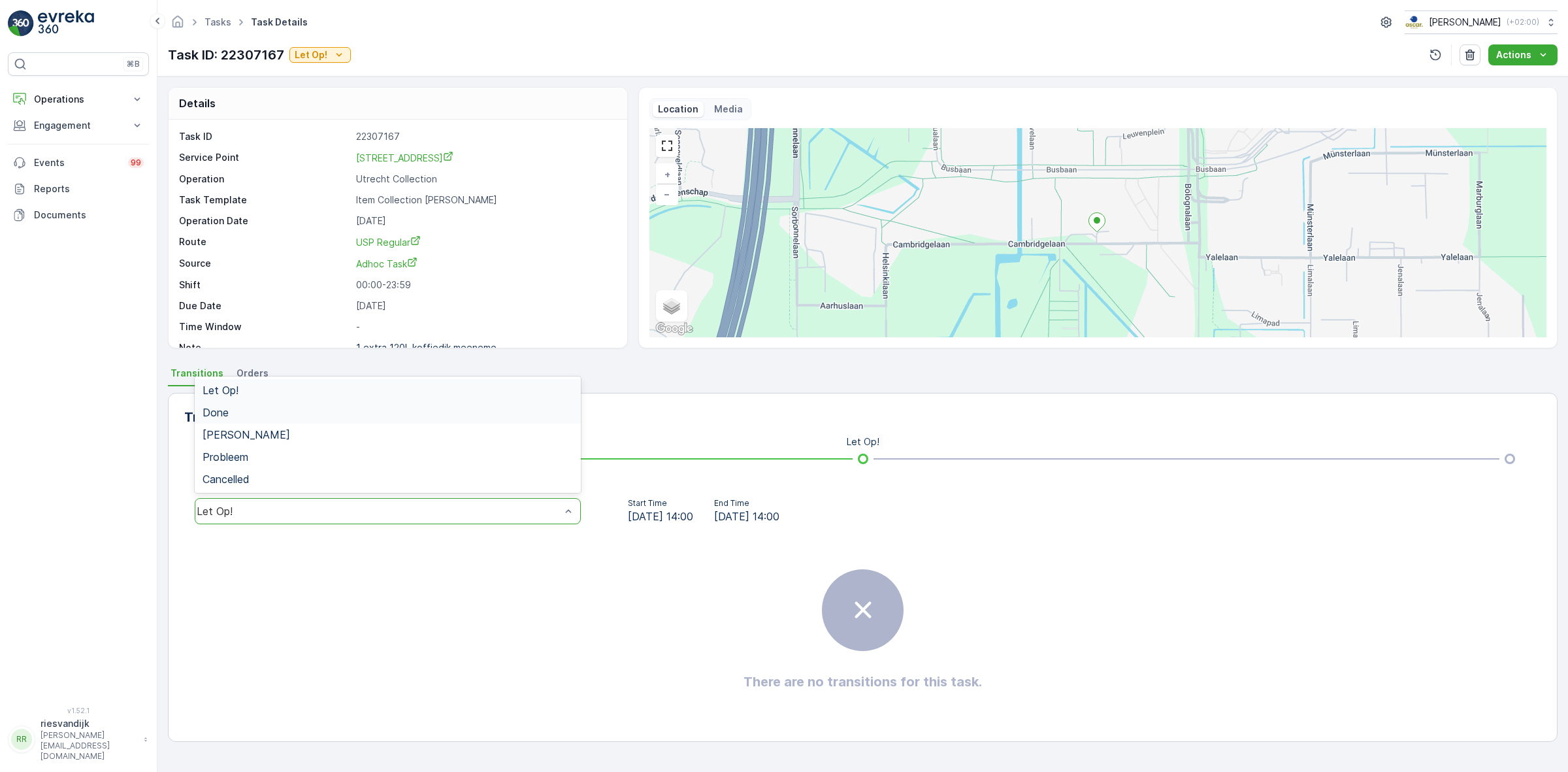
click at [282, 416] on div "Done" at bounding box center [388, 413] width 370 height 12
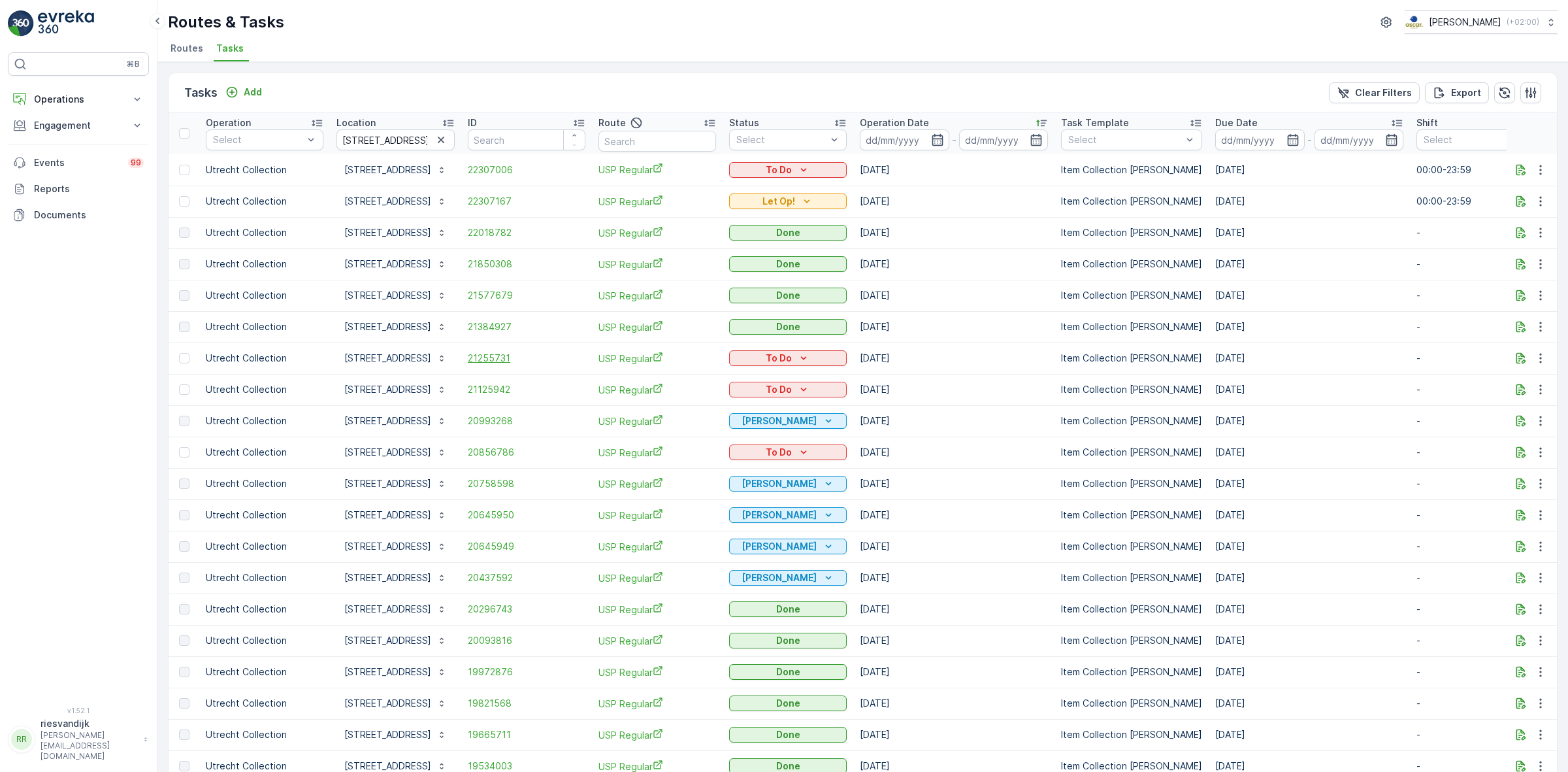
click at [518, 361] on span "21255731" at bounding box center [526, 358] width 117 height 13
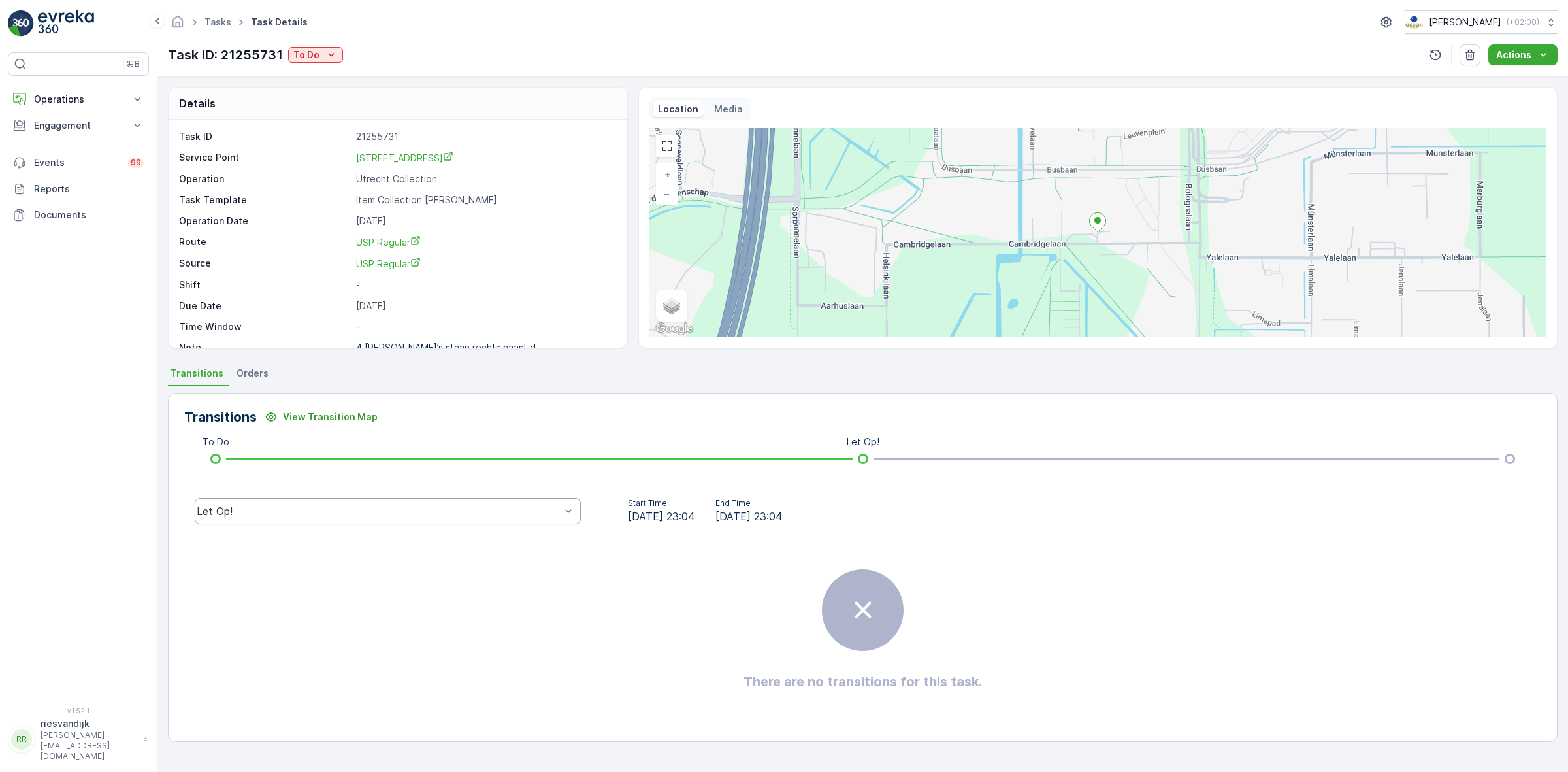
click at [491, 507] on div "Let Op!" at bounding box center [388, 511] width 386 height 26
click at [461, 410] on div "Done" at bounding box center [388, 413] width 370 height 12
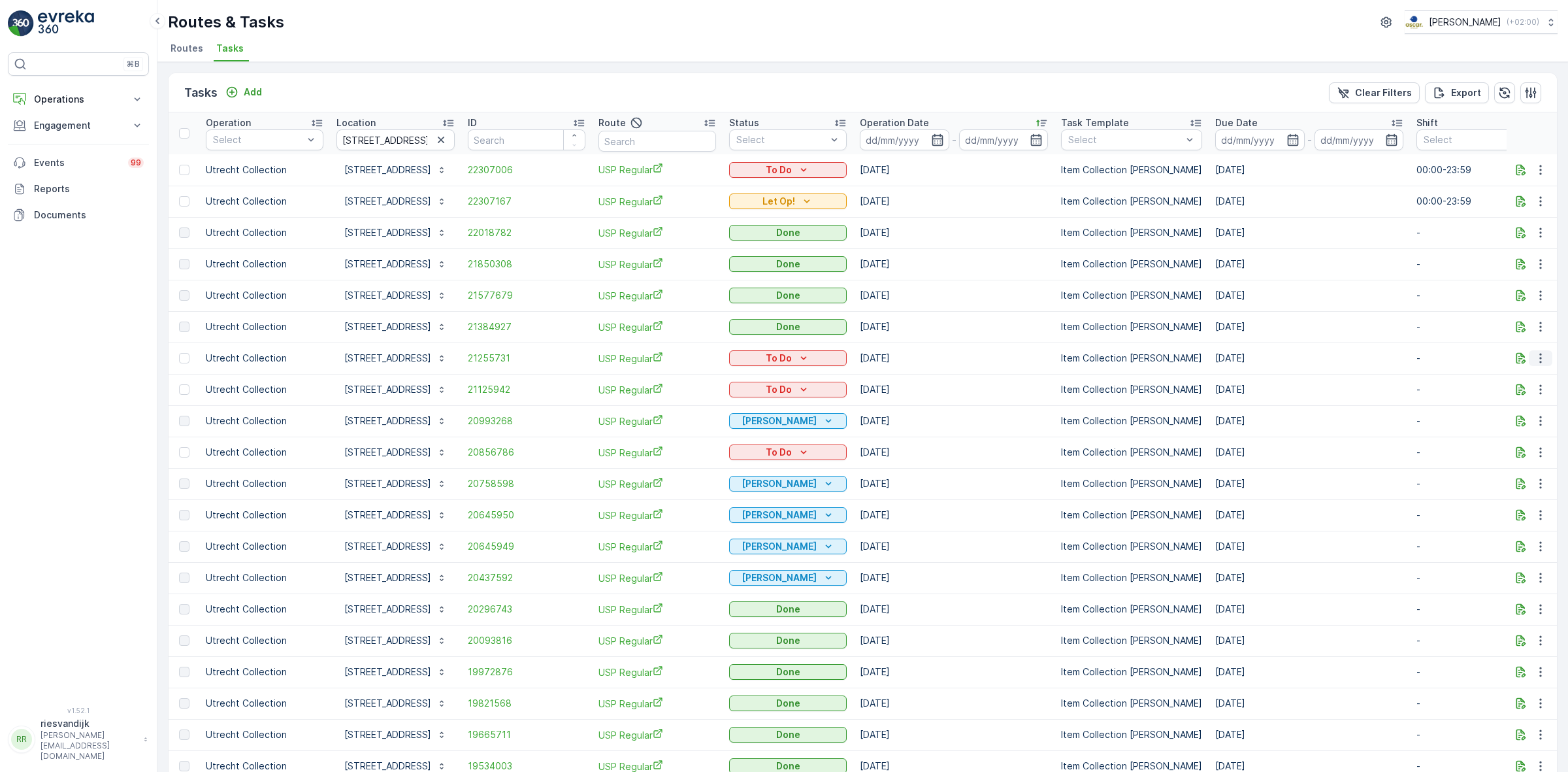
click at [1539, 358] on icon "button" at bounding box center [1541, 358] width 13 height 13
click at [1537, 413] on div "Change Route" at bounding box center [1519, 414] width 98 height 18
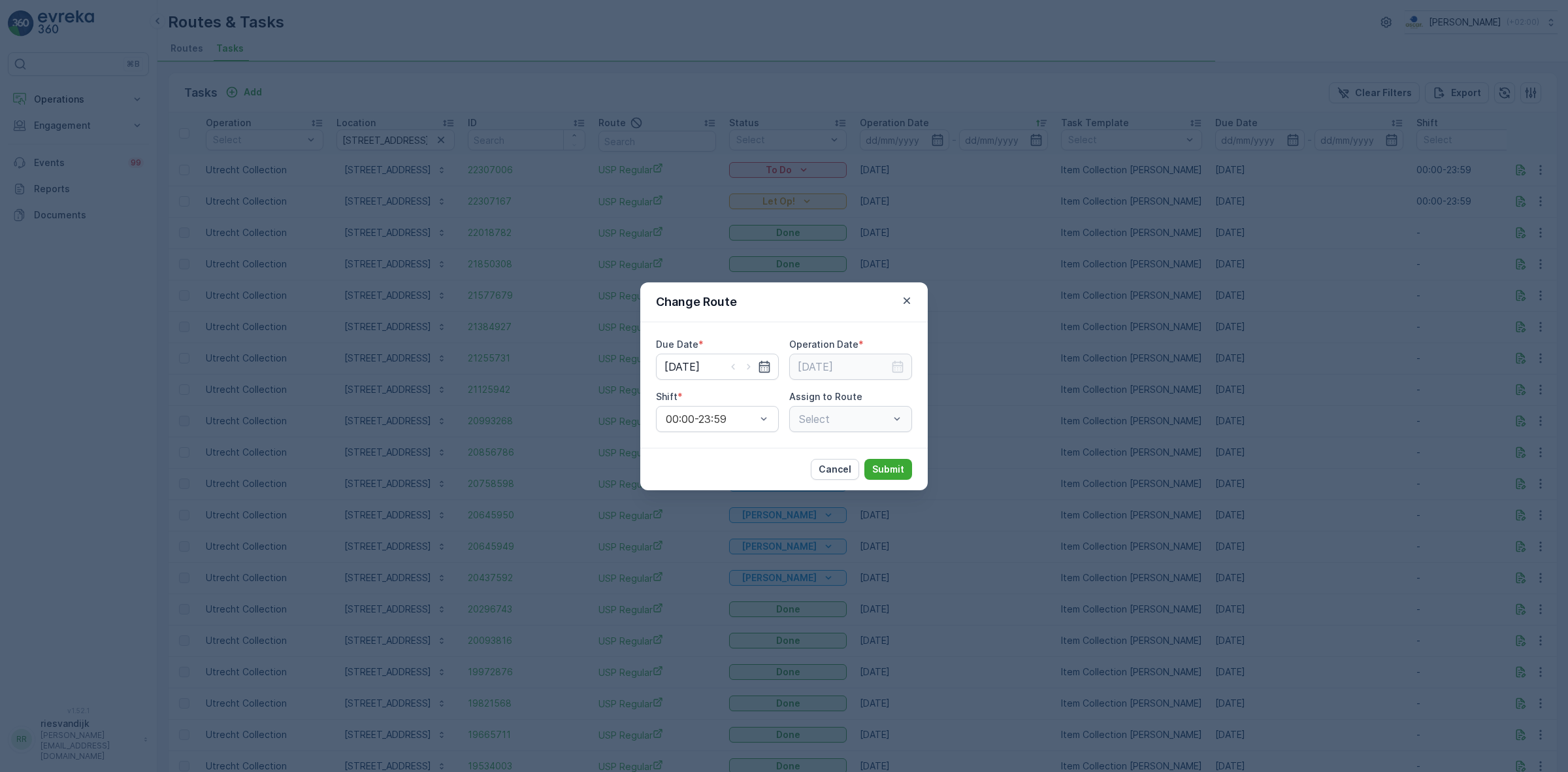
type input "[DATE]"
click at [766, 370] on icon "button" at bounding box center [765, 367] width 13 height 13
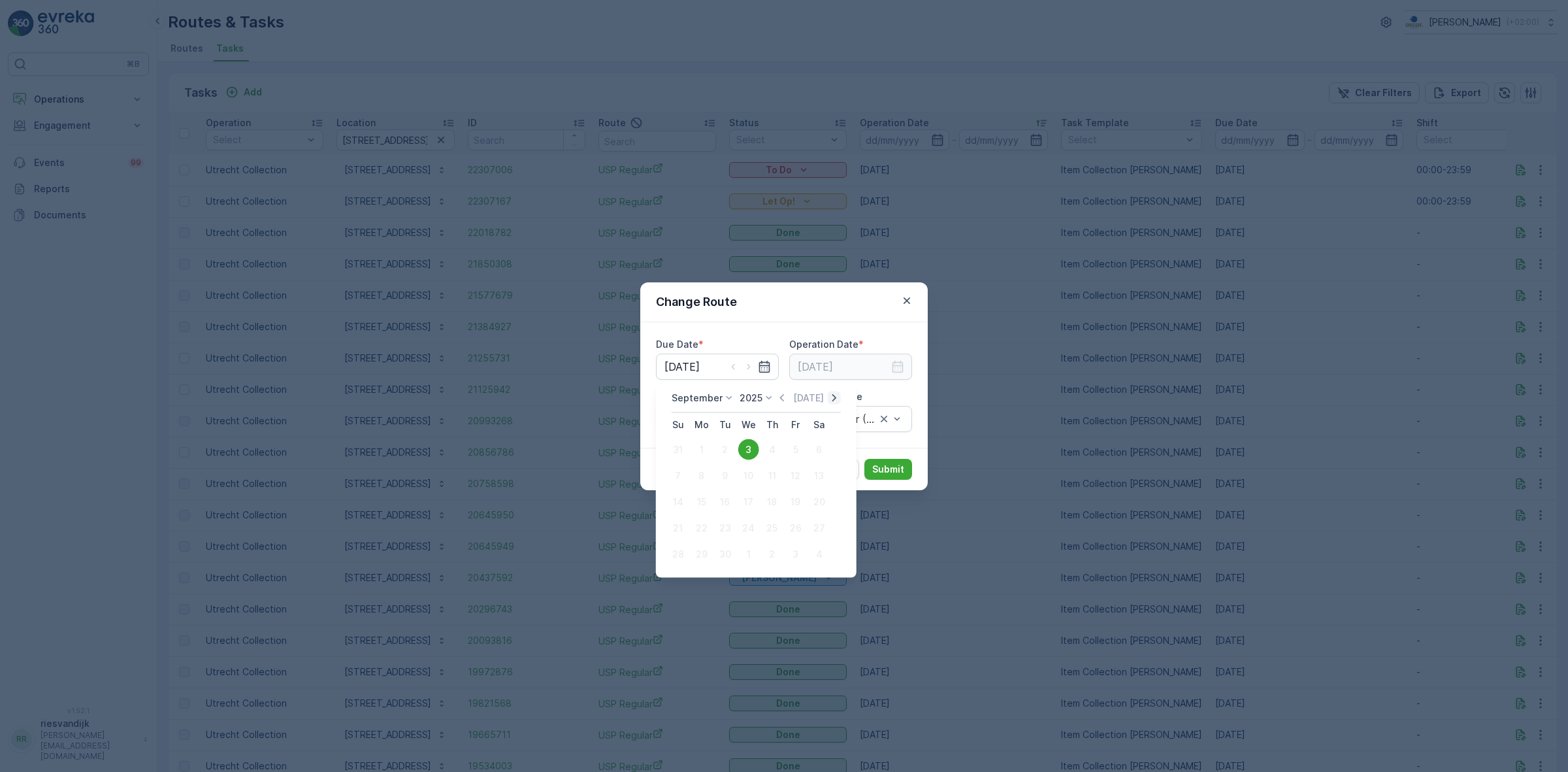
click at [828, 399] on icon "button" at bounding box center [835, 398] width 13 height 13
click at [797, 474] on div "10" at bounding box center [795, 475] width 21 height 21
type input "[DATE]"
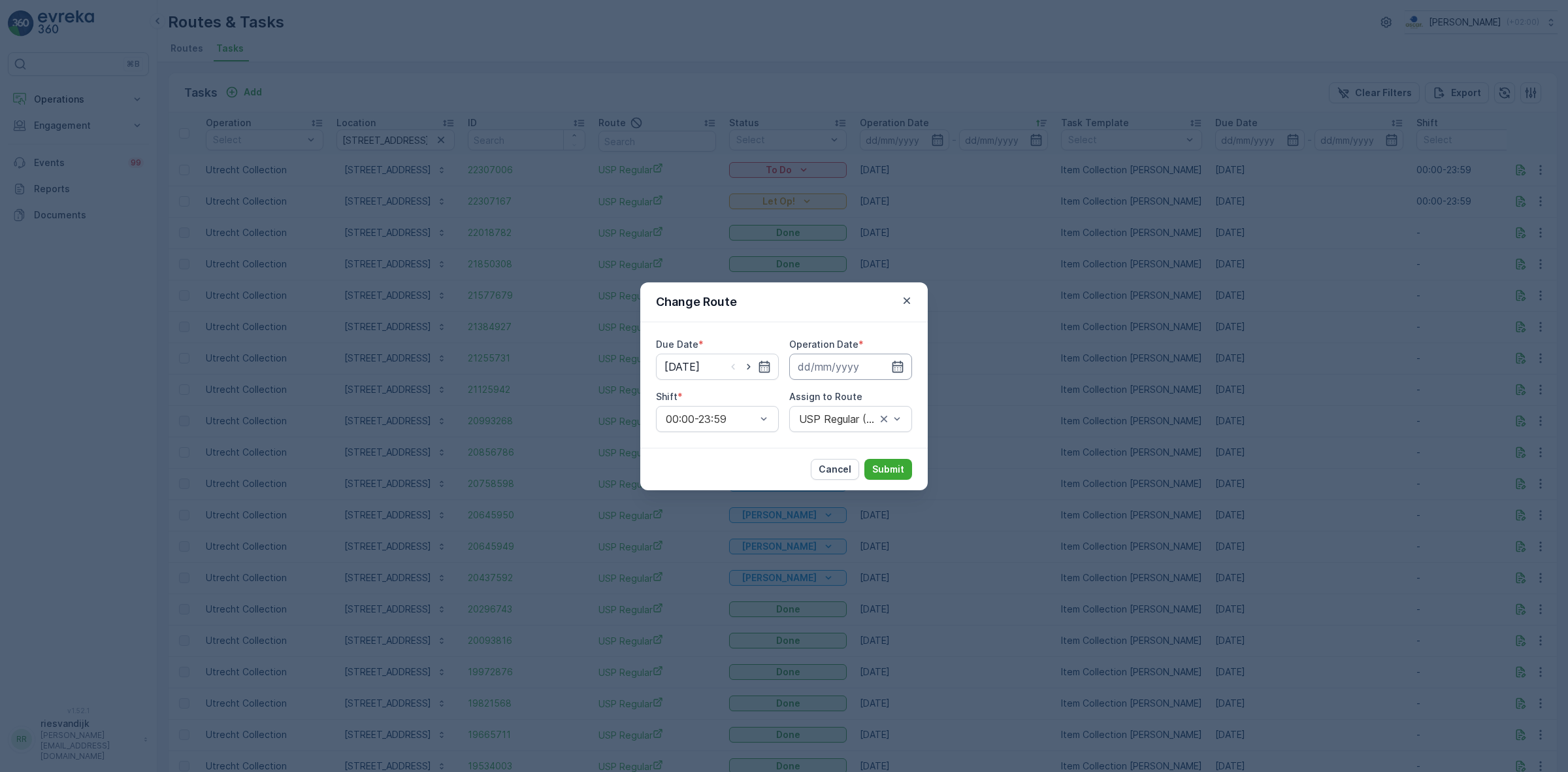
click at [894, 373] on input at bounding box center [851, 367] width 123 height 26
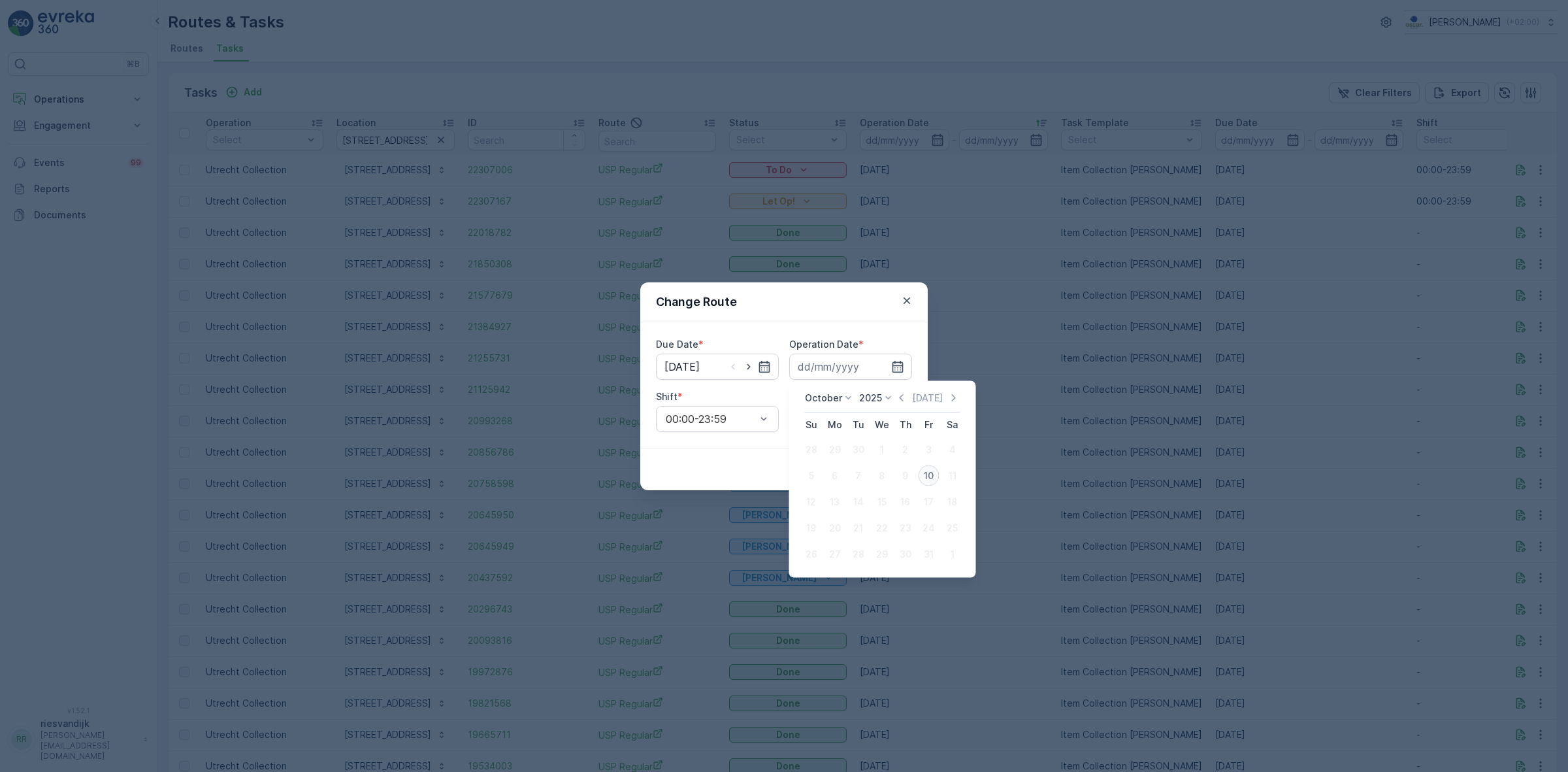
click at [924, 476] on div "10" at bounding box center [929, 475] width 21 height 21
type input "[DATE]"
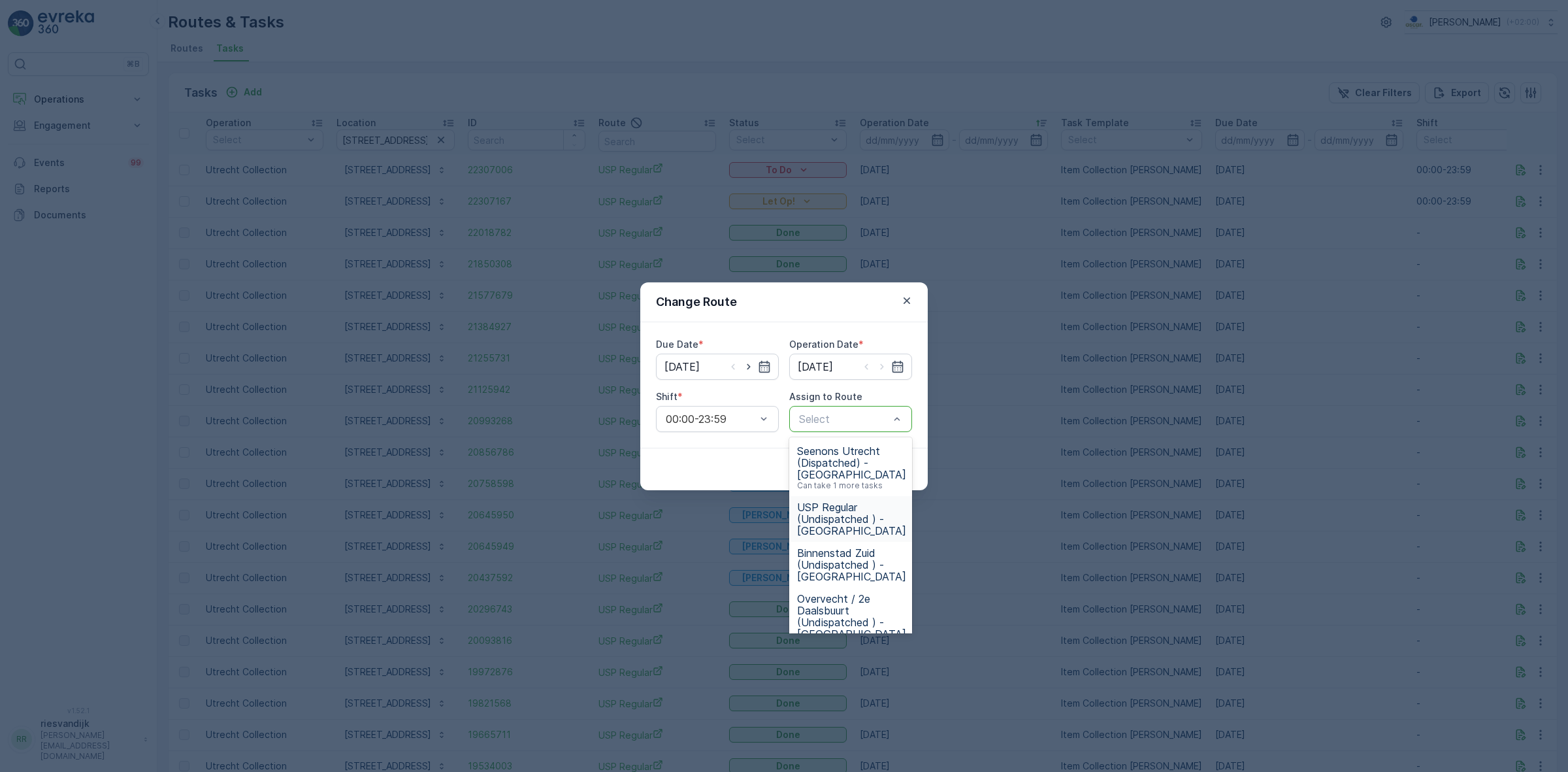
click at [865, 524] on span "USP Regular (Undispatched ) - Utrecht" at bounding box center [852, 519] width 109 height 35
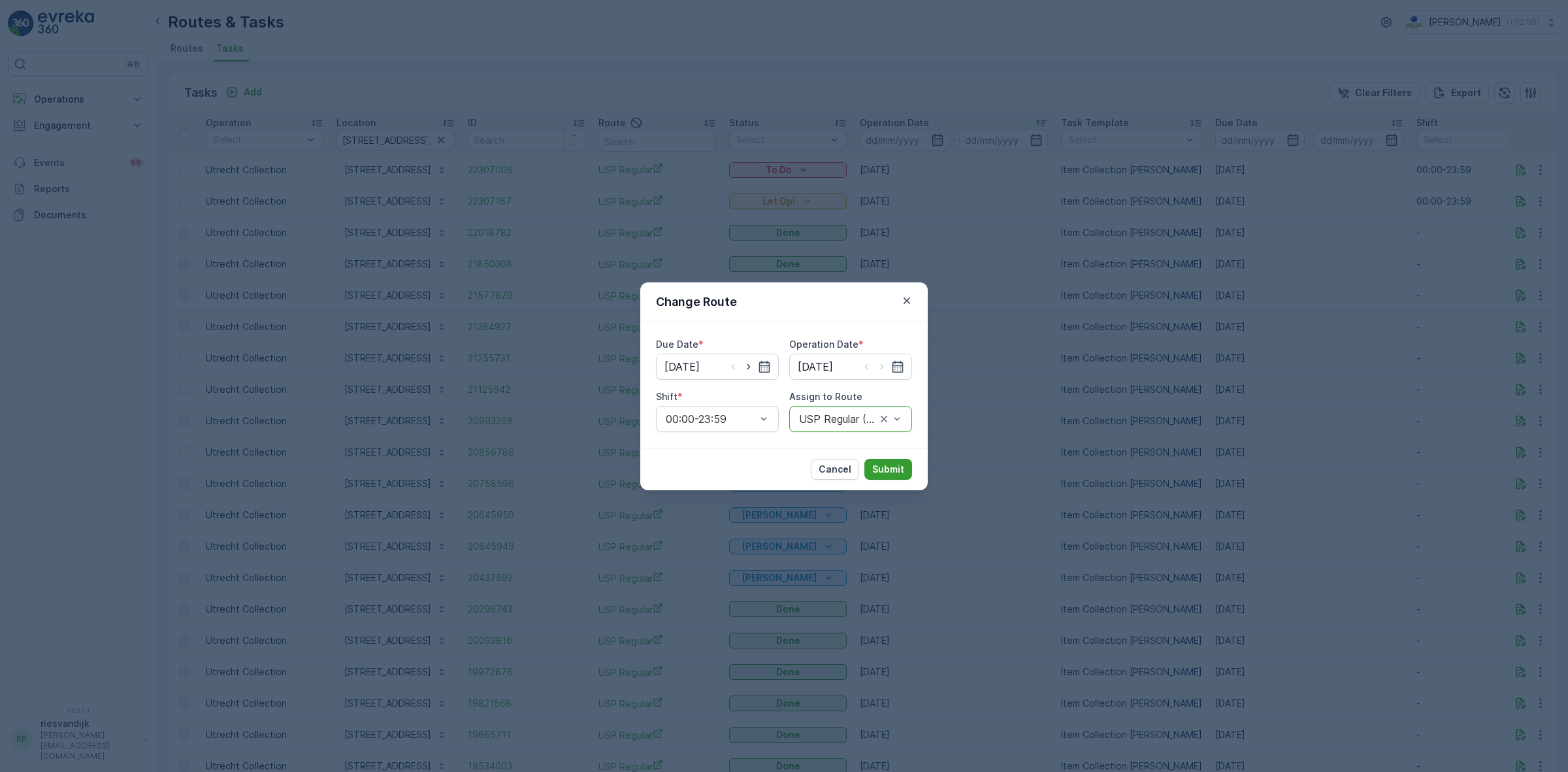
click at [875, 476] on button "Submit" at bounding box center [888, 469] width 47 height 21
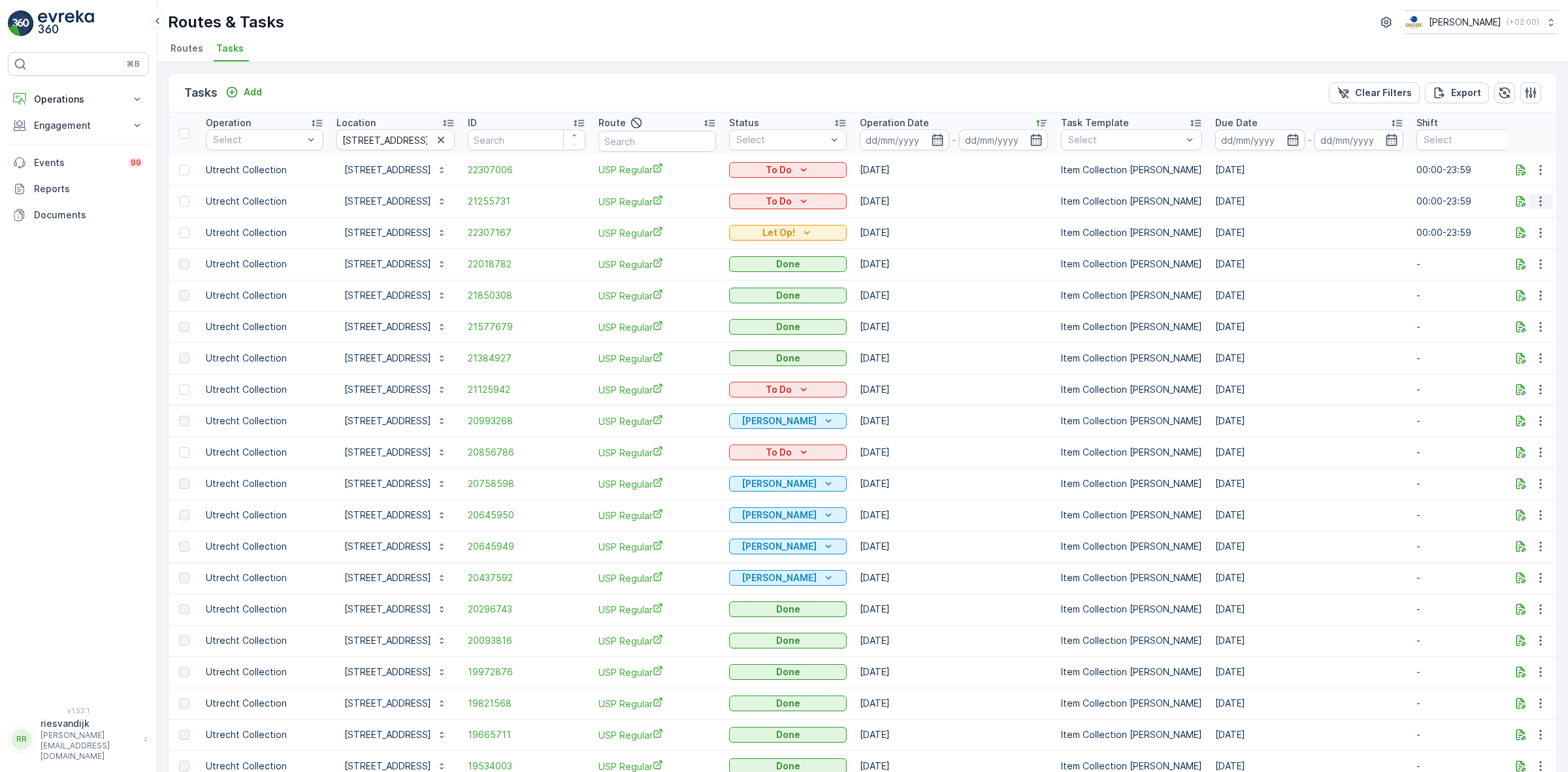
click at [1537, 193] on button "button" at bounding box center [1540, 201] width 23 height 16
click at [504, 89] on div "Tasks Add Clear Filters Export" at bounding box center [862, 93] width 1389 height 39
drag, startPoint x: 474, startPoint y: 141, endPoint x: 458, endPoint y: 141, distance: 16.0
click at [448, 141] on icon "button" at bounding box center [441, 140] width 13 height 13
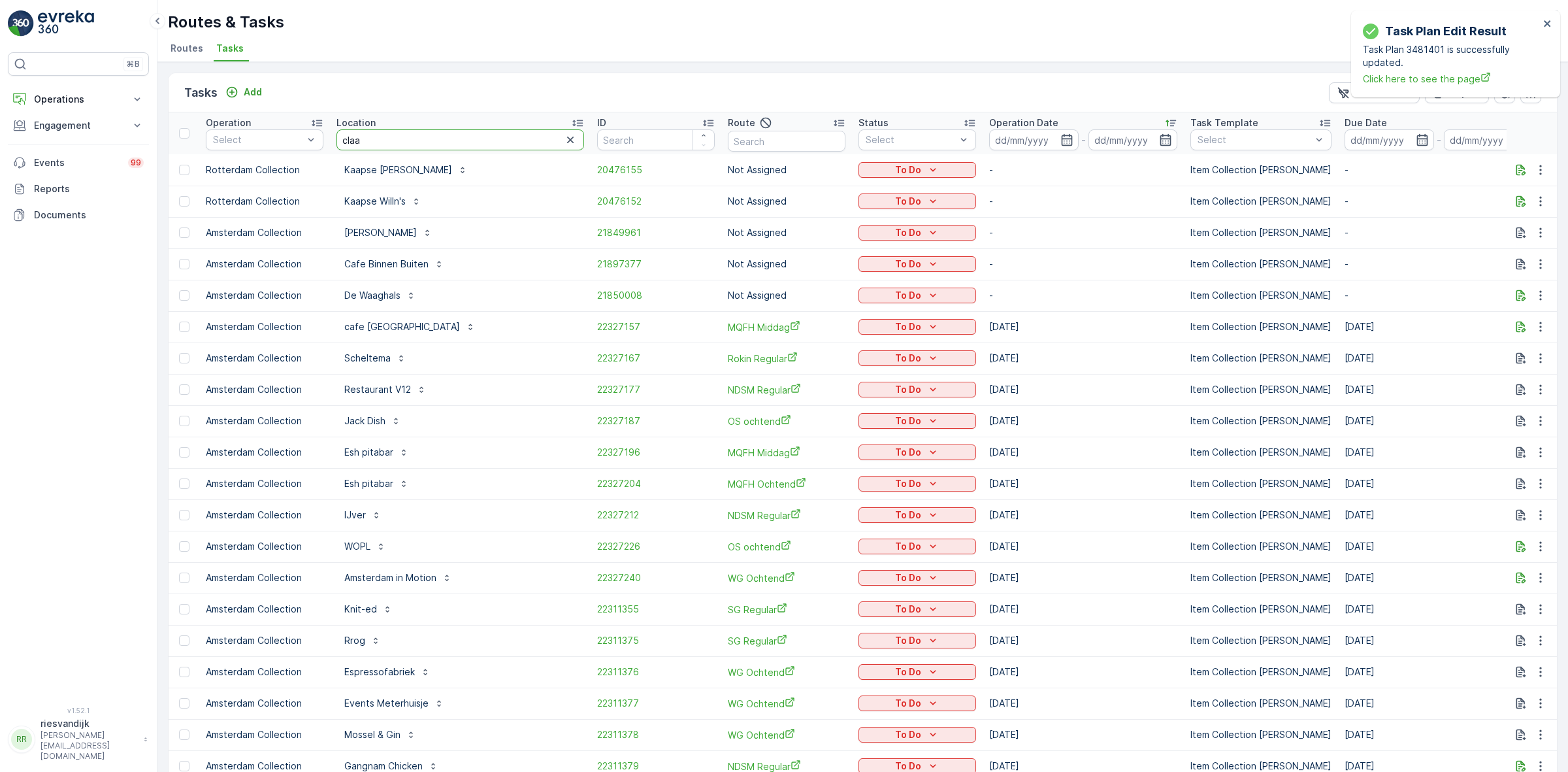
type input "claar"
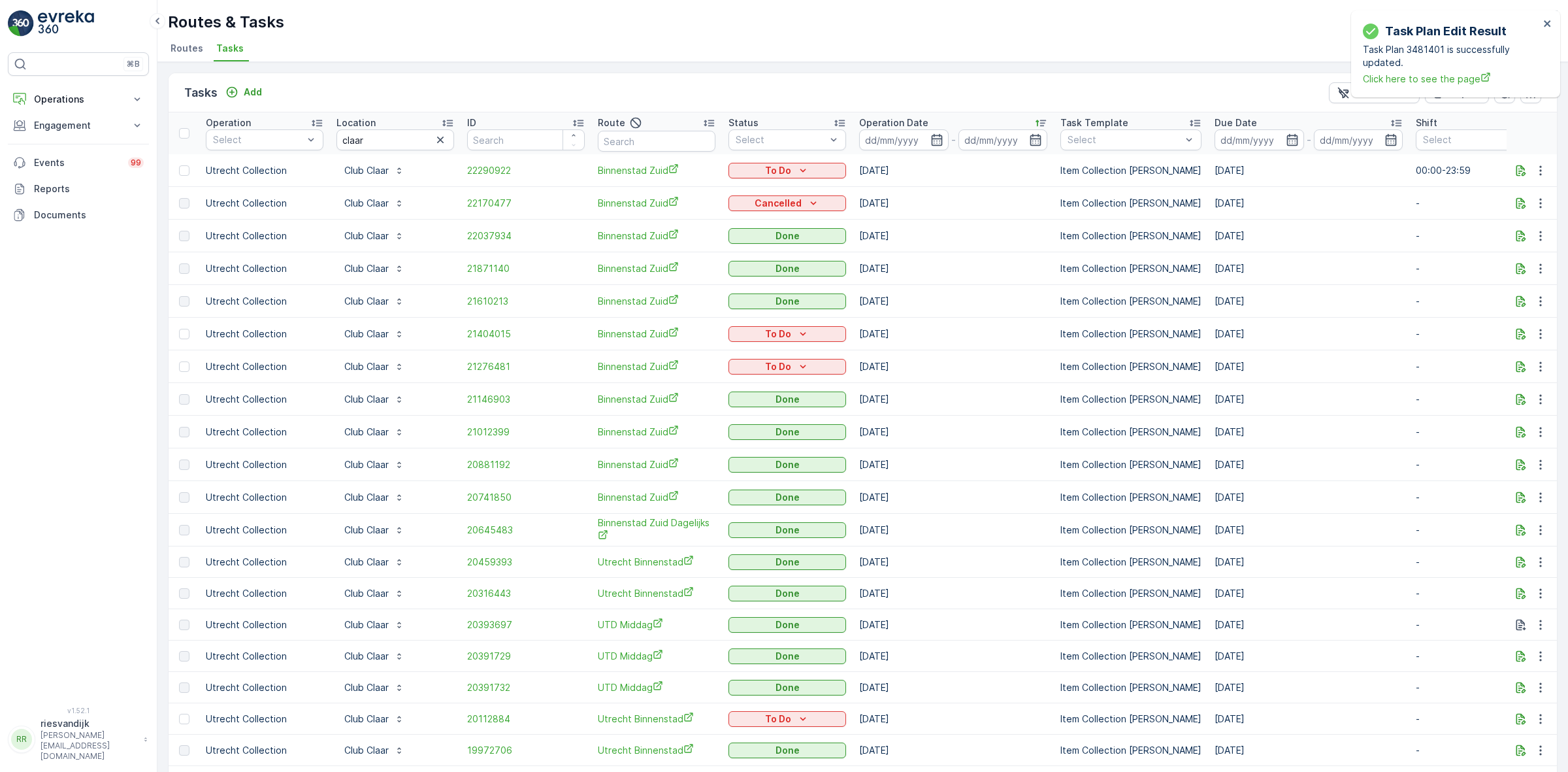
click at [900, 119] on p "Operation Date" at bounding box center [894, 123] width 69 height 13
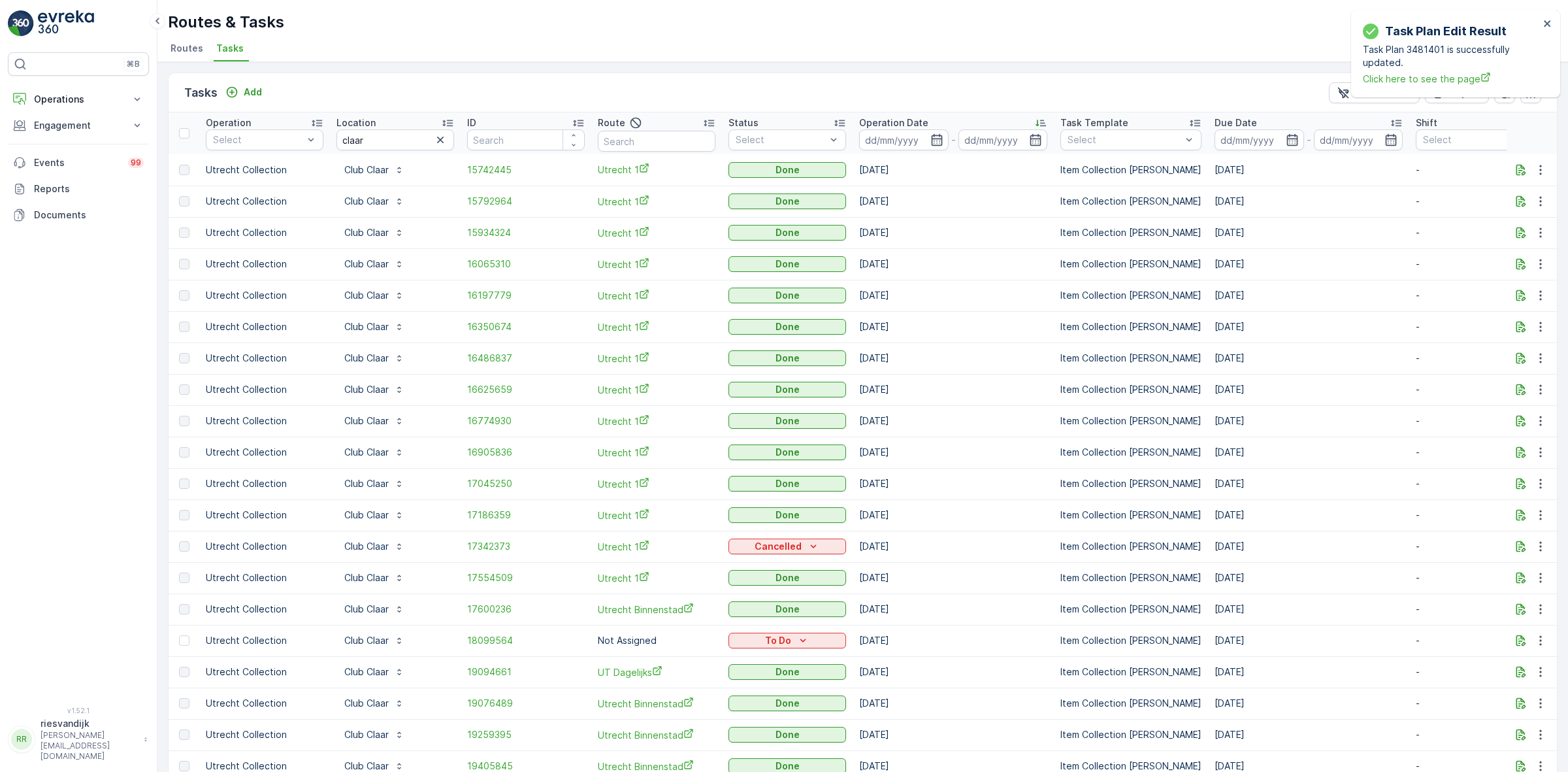
click at [900, 119] on p "Operation Date" at bounding box center [894, 123] width 69 height 13
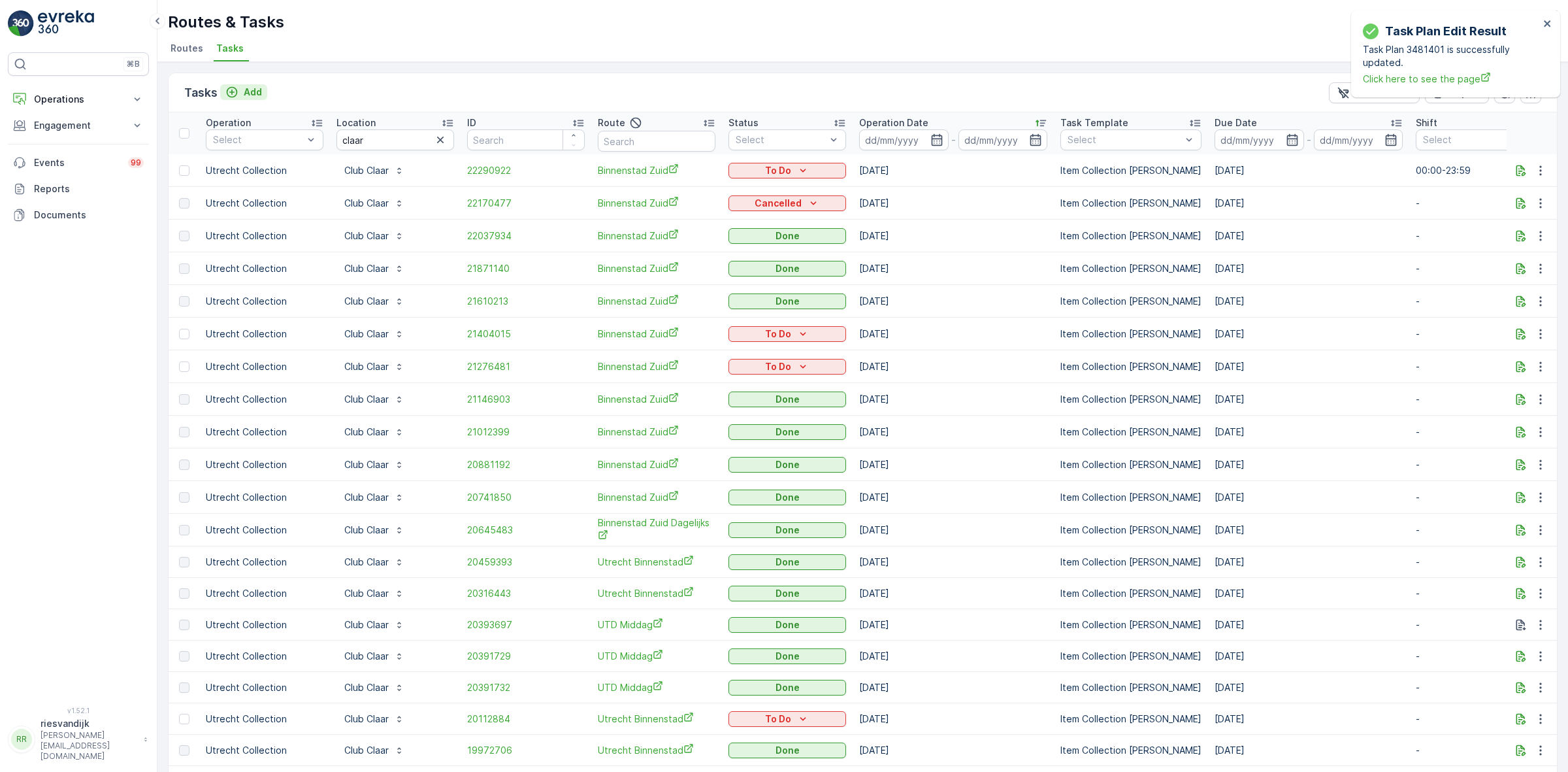
click at [259, 93] on p "Add" at bounding box center [252, 92] width 18 height 13
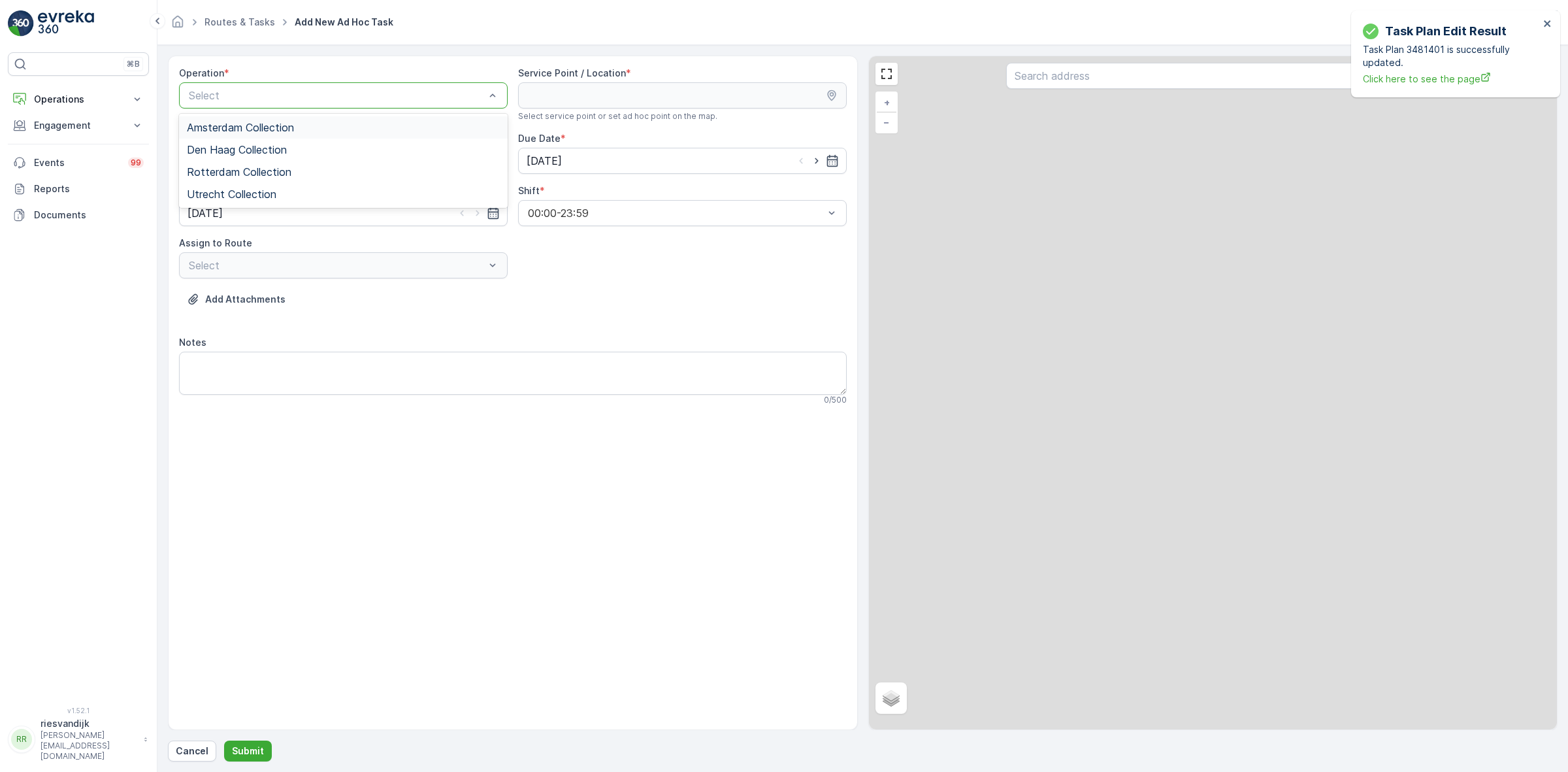
click at [312, 104] on div "Select" at bounding box center [343, 95] width 329 height 26
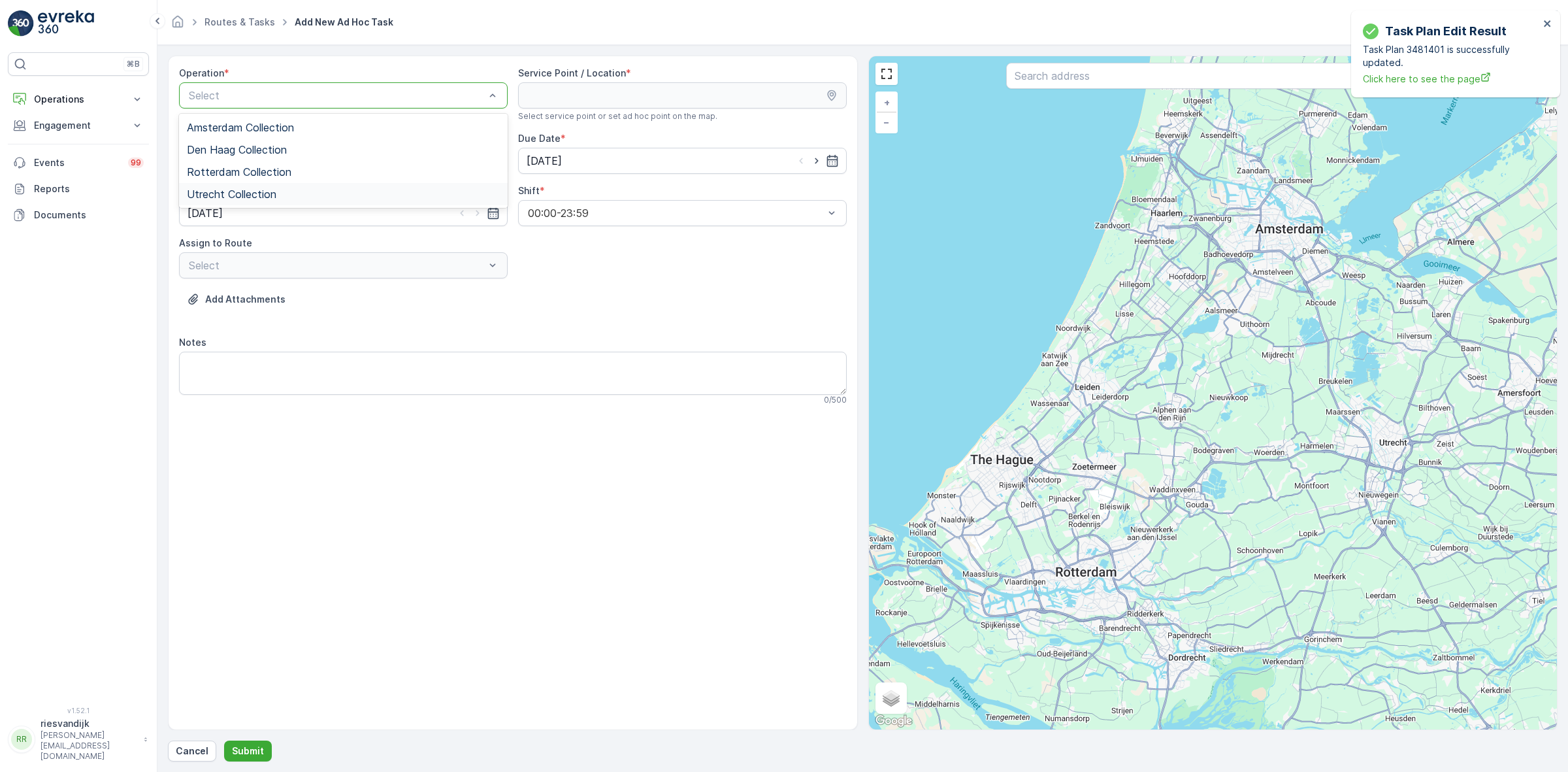
click at [328, 197] on div "Utrecht Collection" at bounding box center [343, 194] width 313 height 12
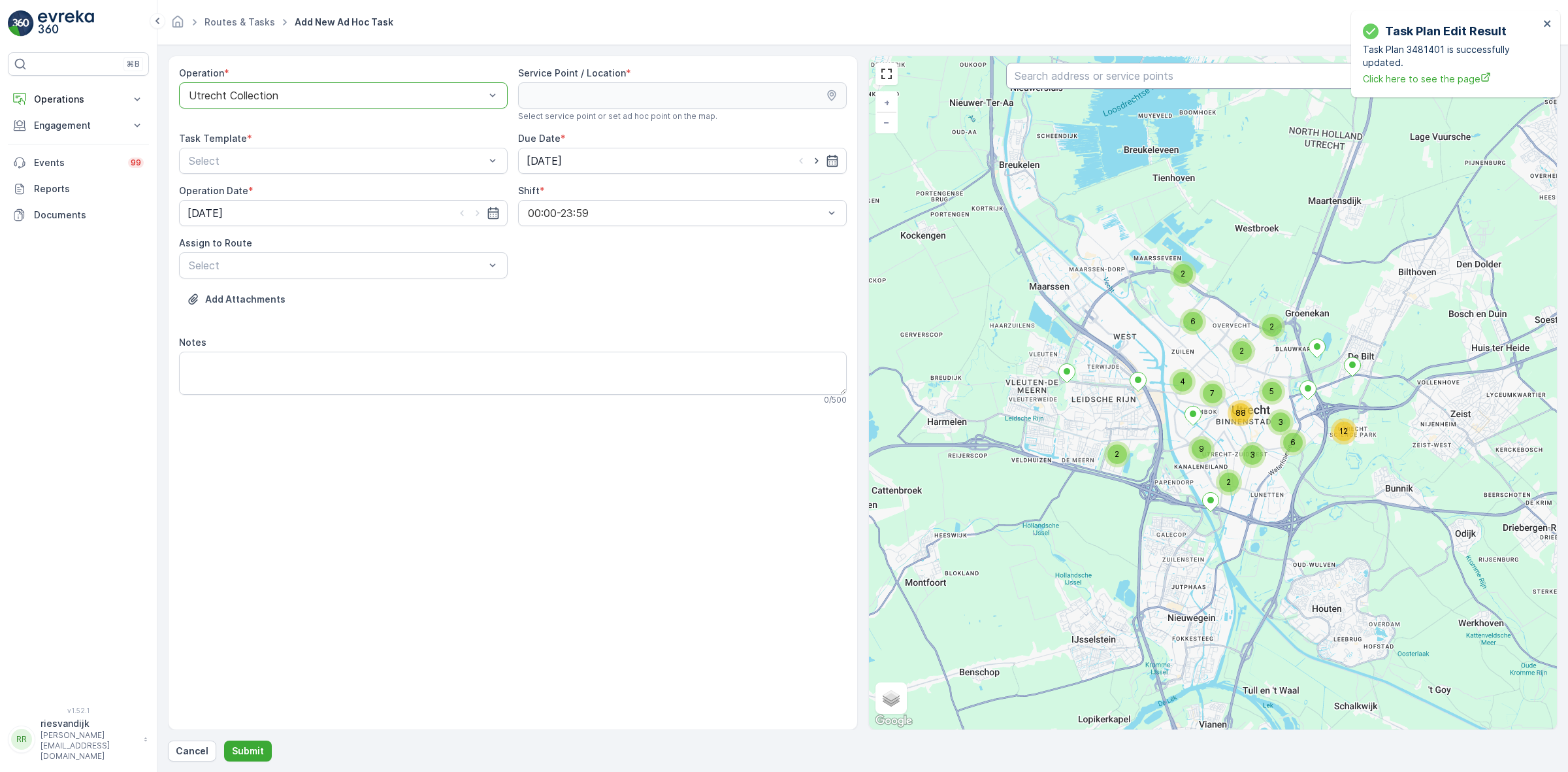
click at [1151, 82] on input "text" at bounding box center [1212, 76] width 413 height 26
type input "claar"
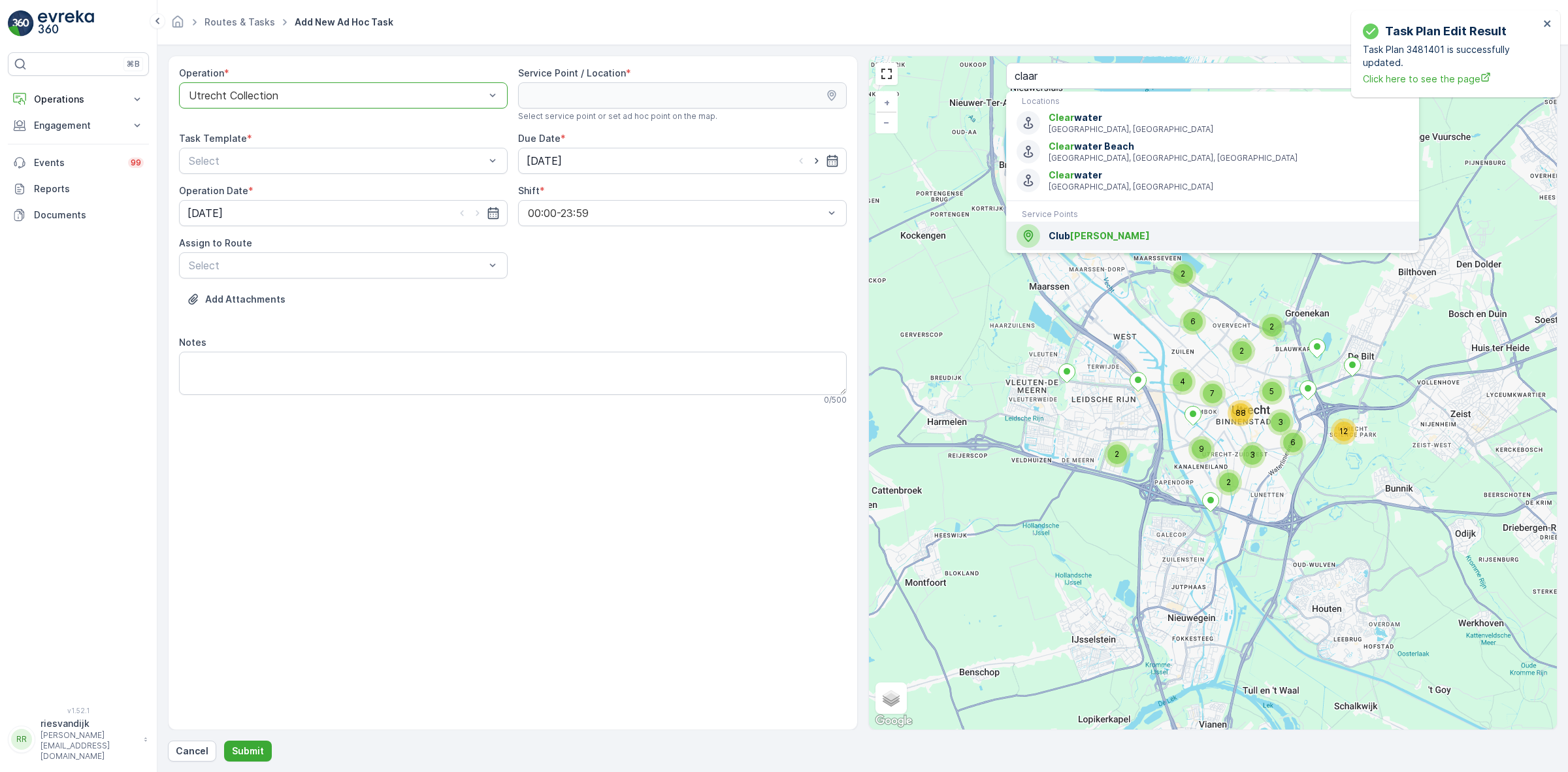
click at [1141, 230] on span "Club Claar" at bounding box center [1229, 236] width 360 height 13
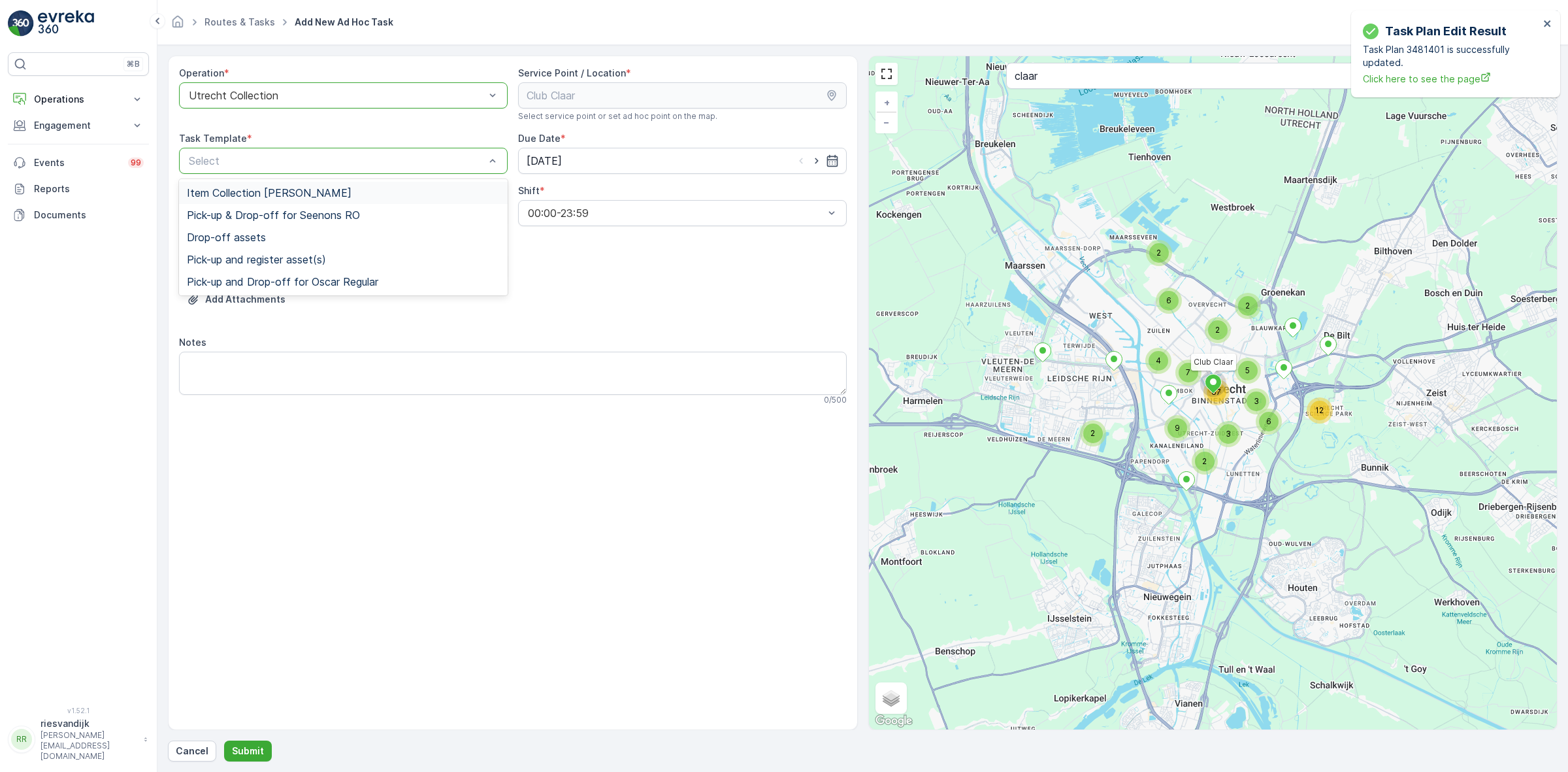
click at [433, 198] on div "Item Collection [PERSON_NAME]" at bounding box center [343, 192] width 313 height 12
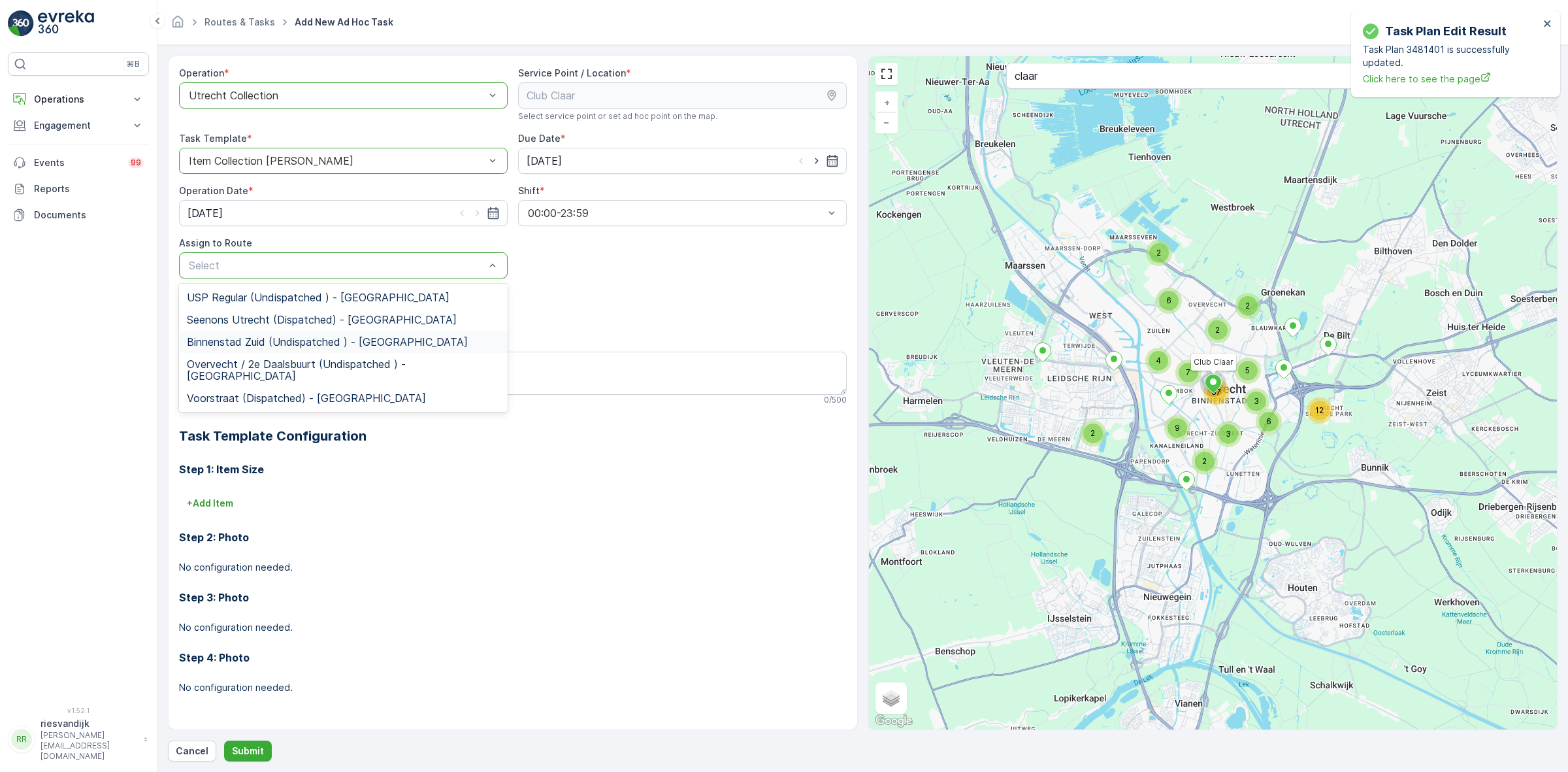
click at [381, 340] on span "Binnenstad Zuid (Undispatched ) - Utrecht" at bounding box center [327, 342] width 281 height 12
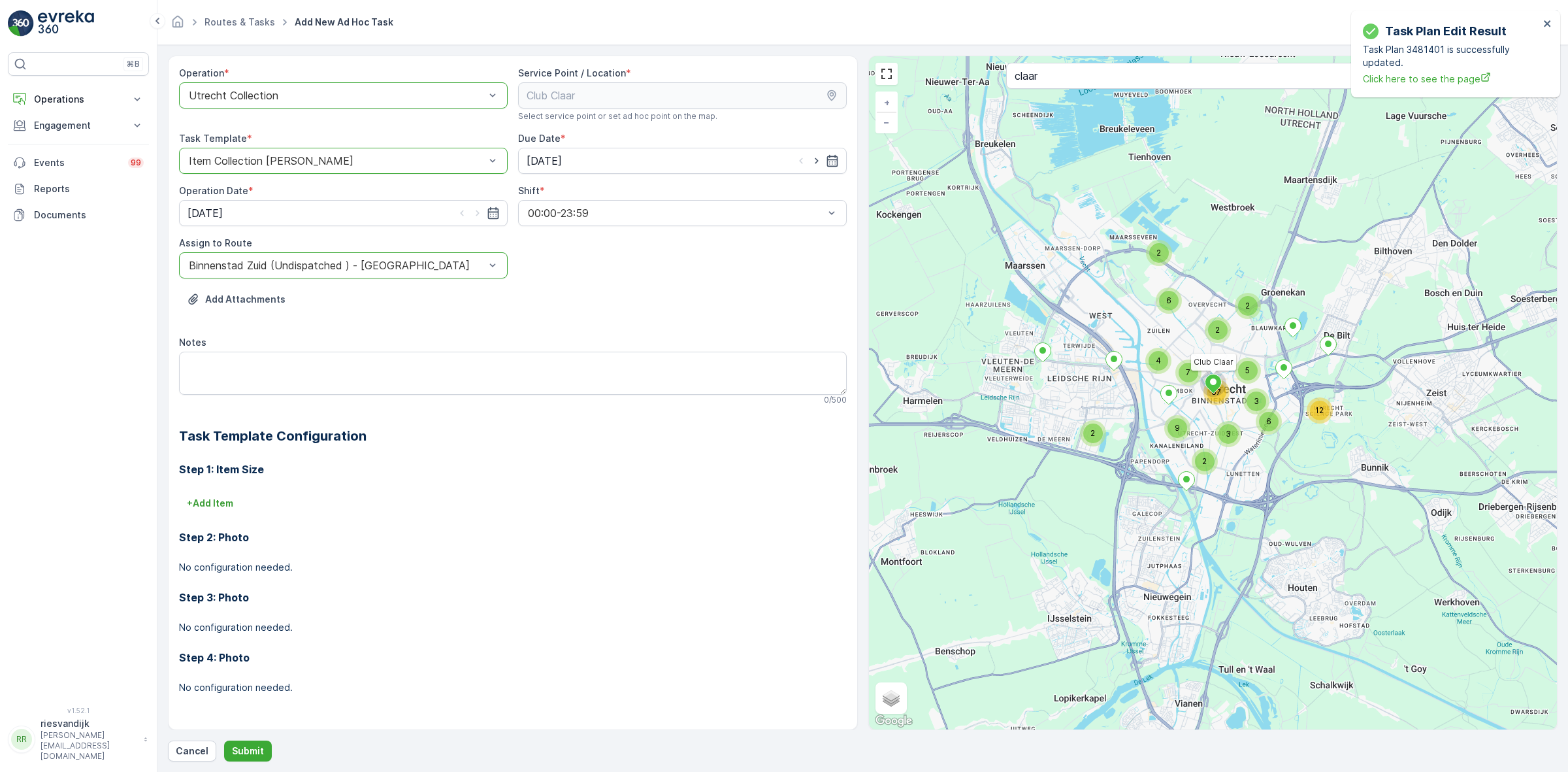
click at [537, 314] on div "Add Attachments" at bounding box center [513, 307] width 668 height 36
click at [253, 756] on p "Submit" at bounding box center [248, 751] width 32 height 13
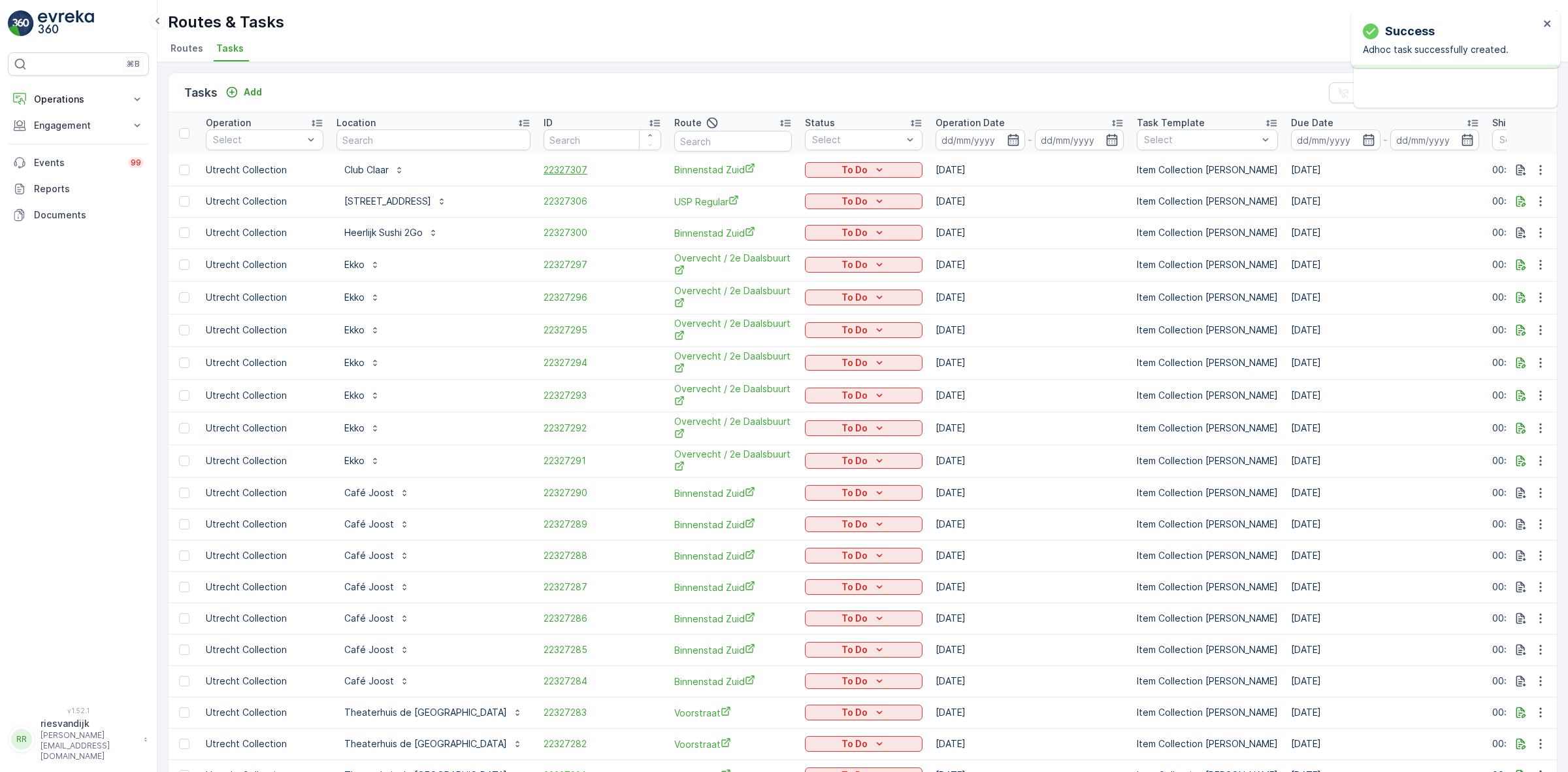
click at [544, 172] on span "22327307" at bounding box center [602, 170] width 117 height 13
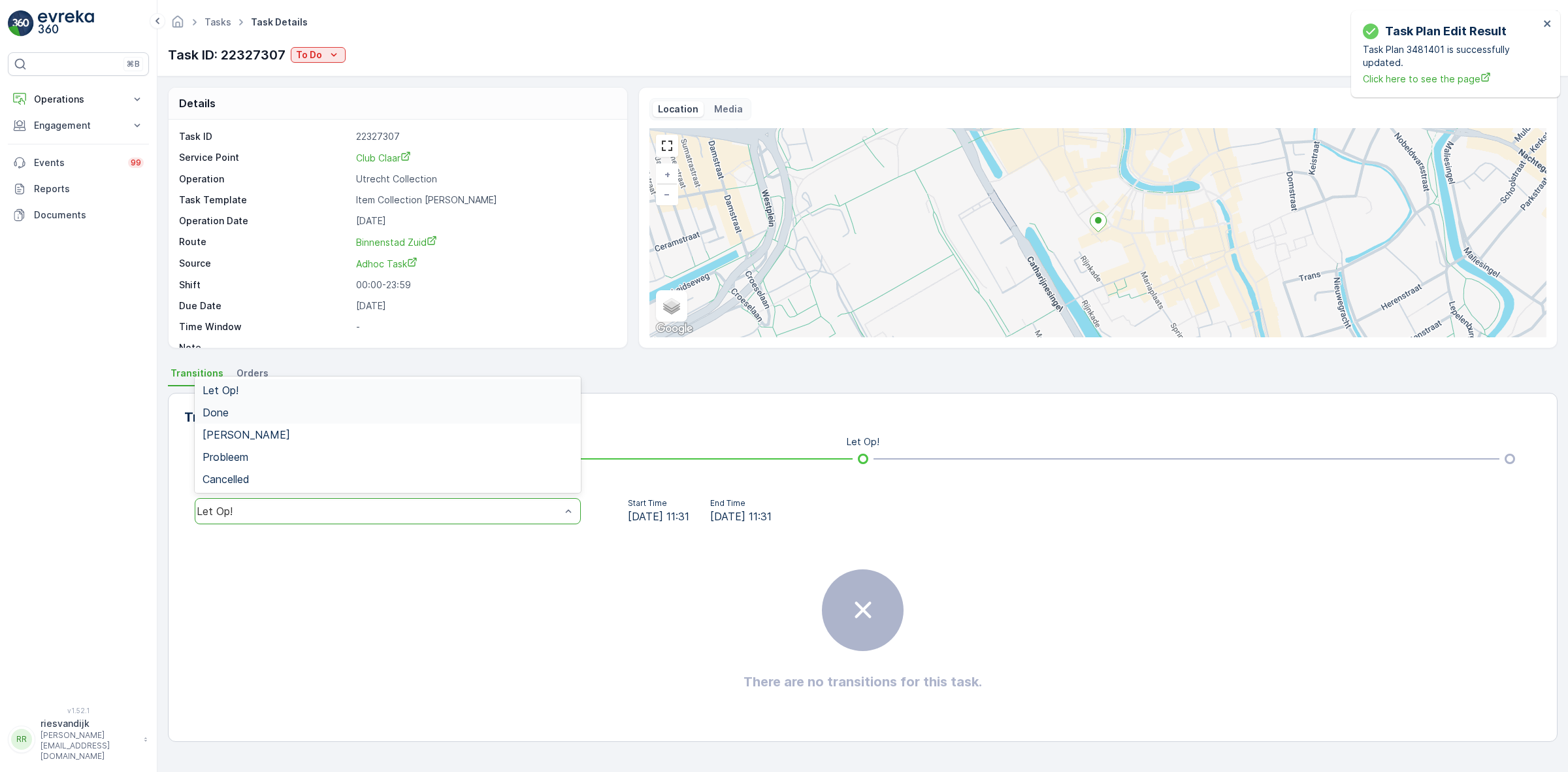
click at [500, 416] on div "Done" at bounding box center [388, 413] width 370 height 12
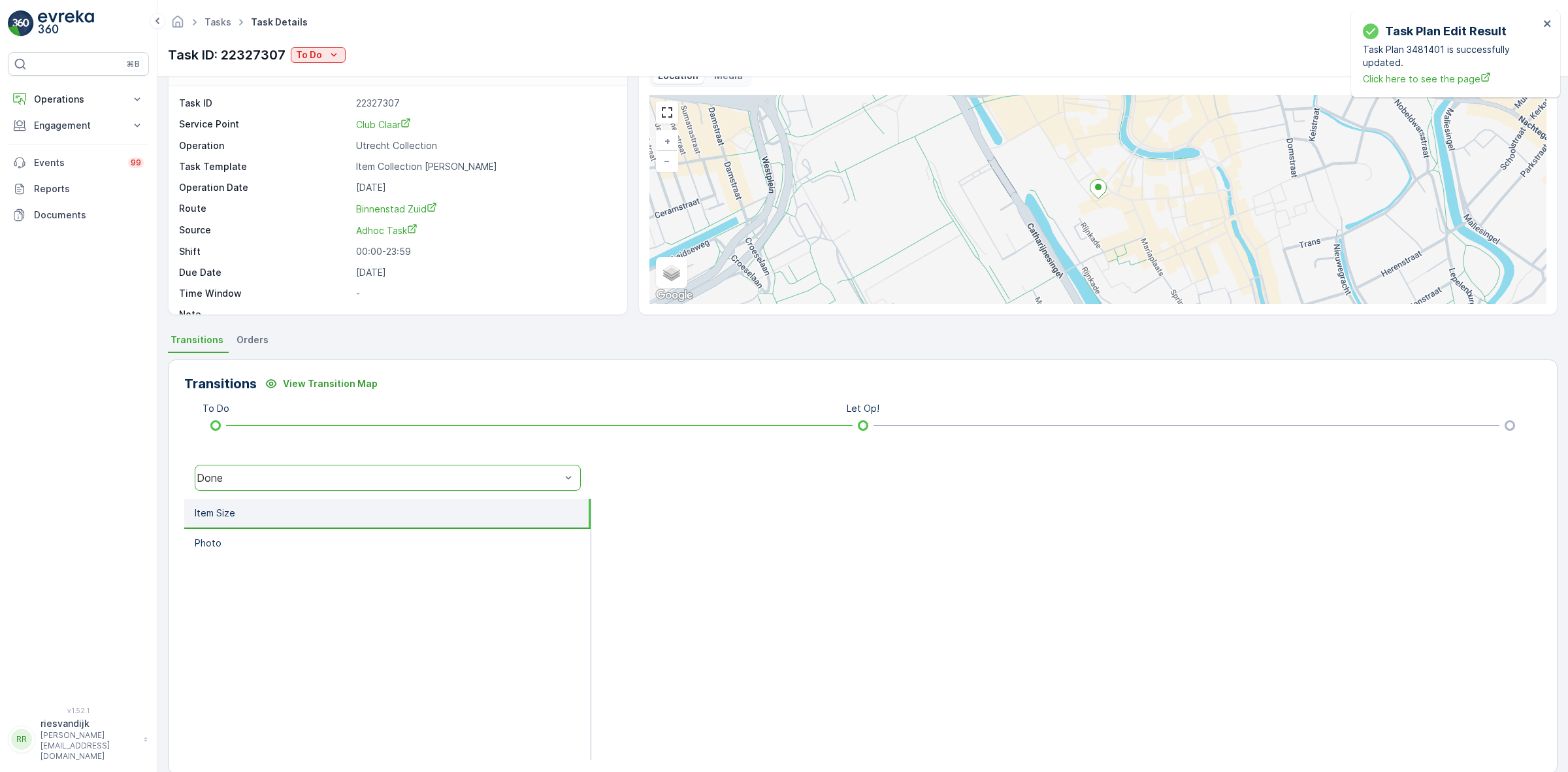
scroll to position [52, 0]
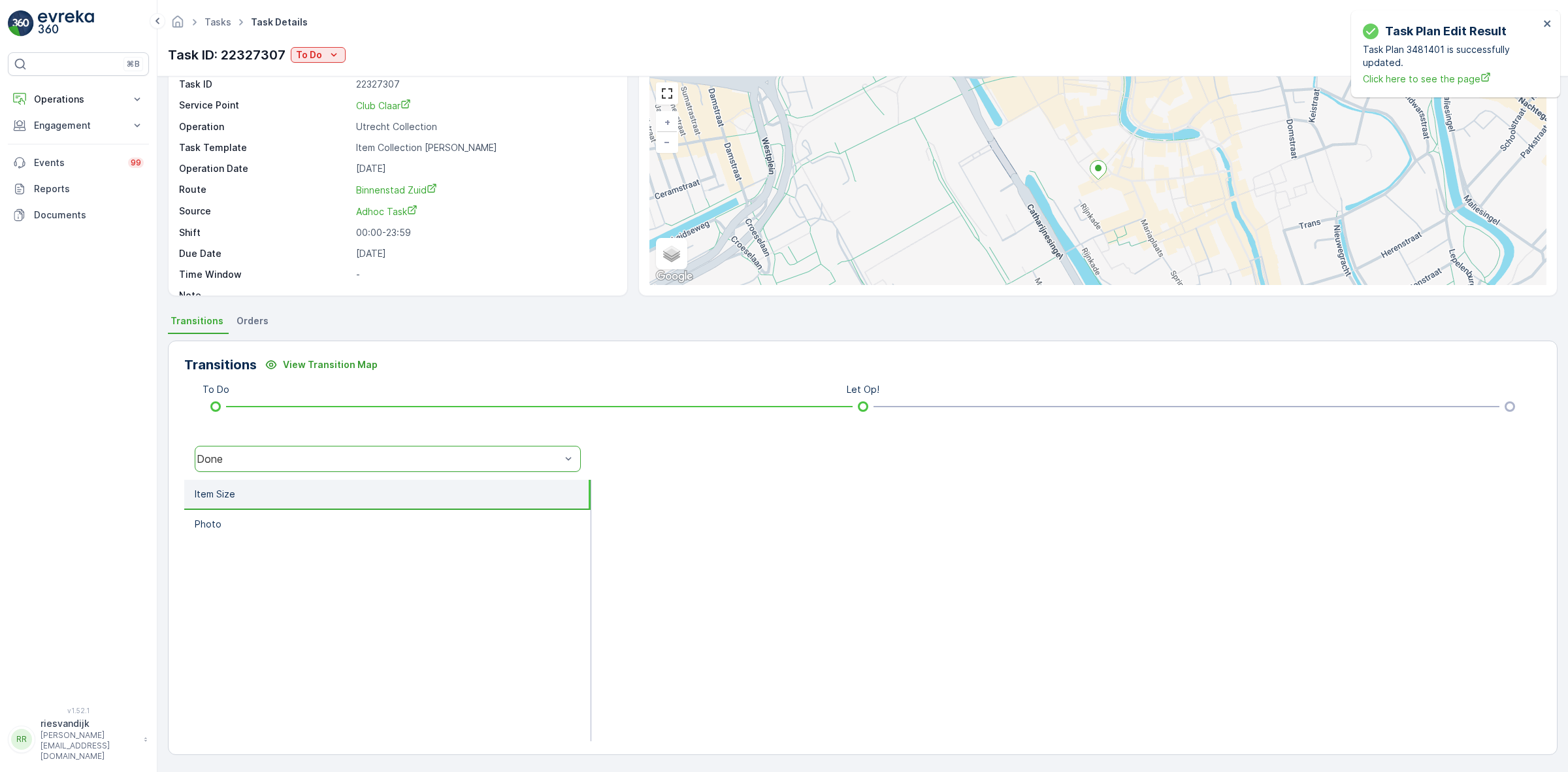
click at [547, 453] on div "Done" at bounding box center [378, 459] width 364 height 12
click at [495, 373] on div "[PERSON_NAME]" at bounding box center [388, 382] width 386 height 22
click at [514, 474] on div "option Geen Afval, selected. Geen Afval" at bounding box center [388, 459] width 407 height 42
click at [510, 456] on div "[PERSON_NAME]" at bounding box center [378, 459] width 364 height 12
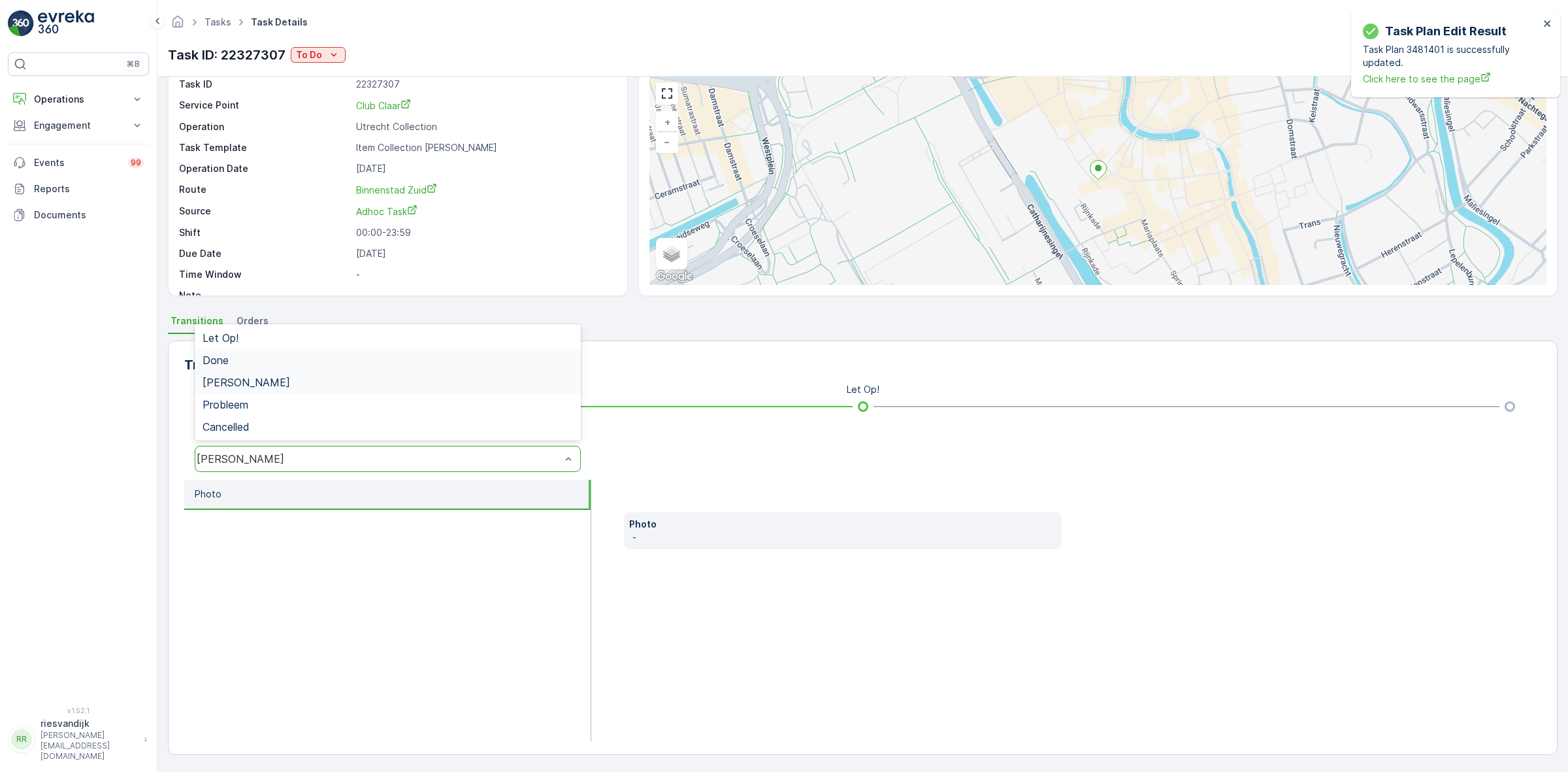
click at [513, 364] on div "Done" at bounding box center [388, 360] width 370 height 12
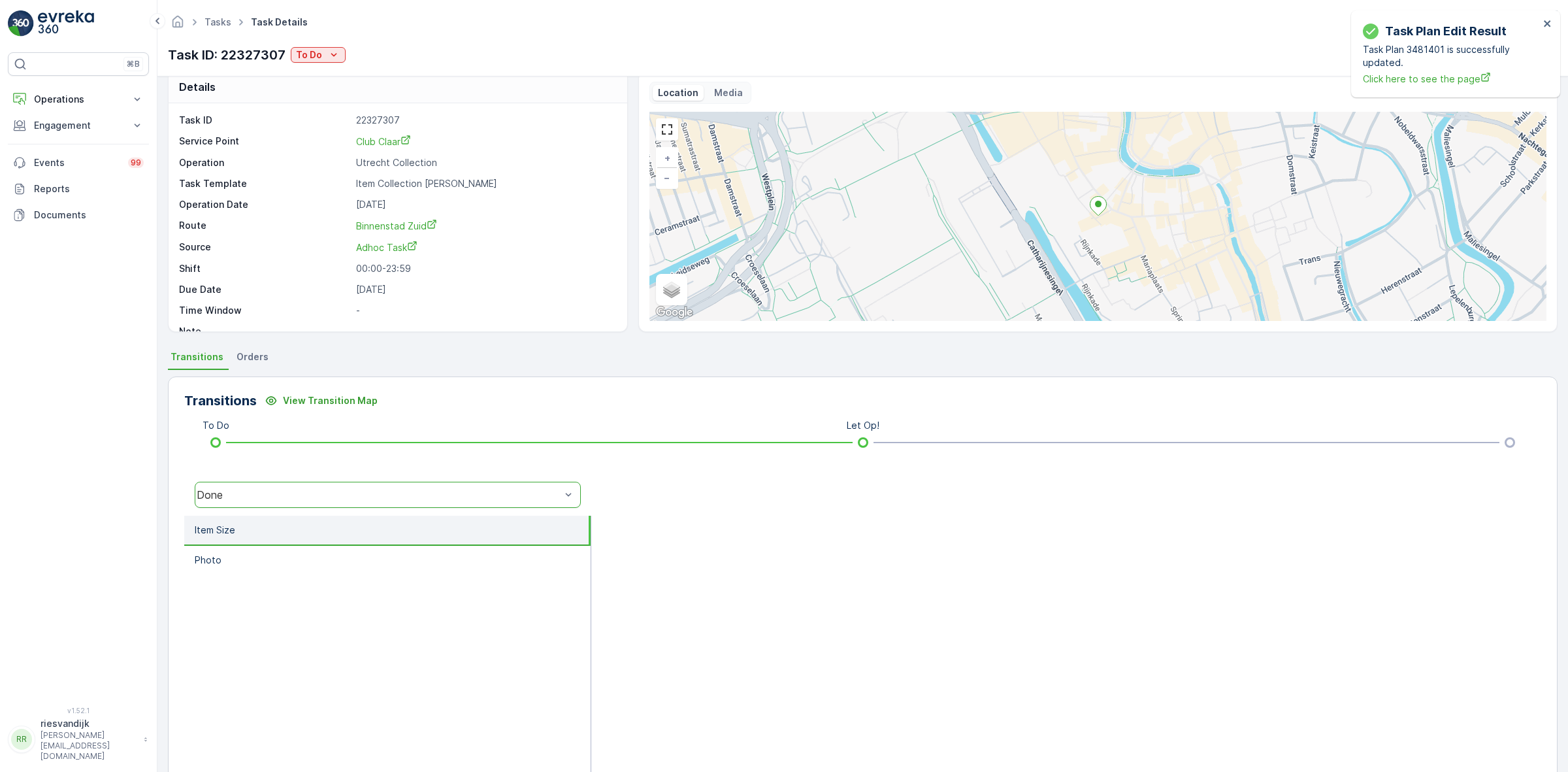
scroll to position [0, 0]
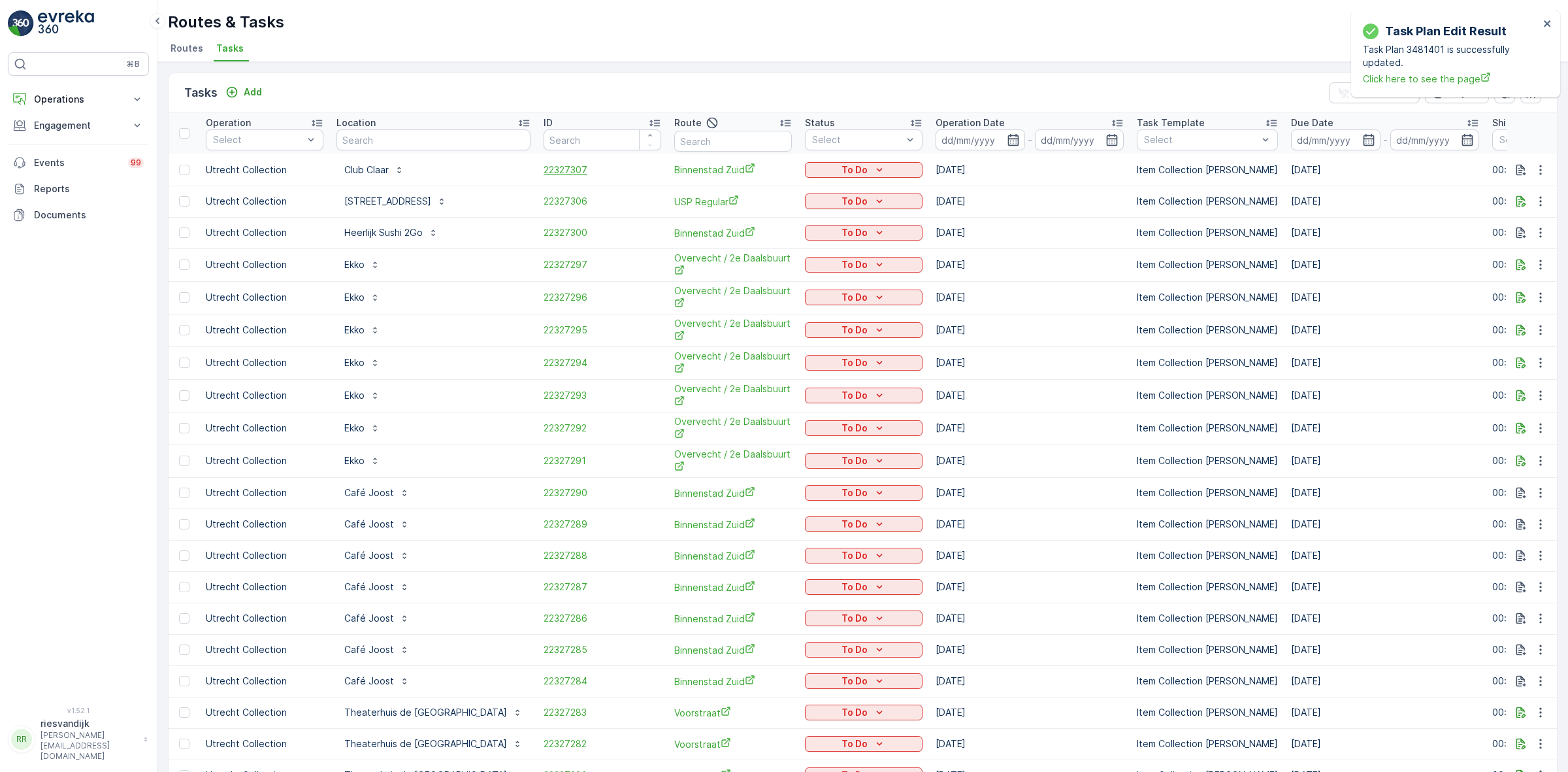
click at [544, 165] on span "22327307" at bounding box center [602, 170] width 117 height 13
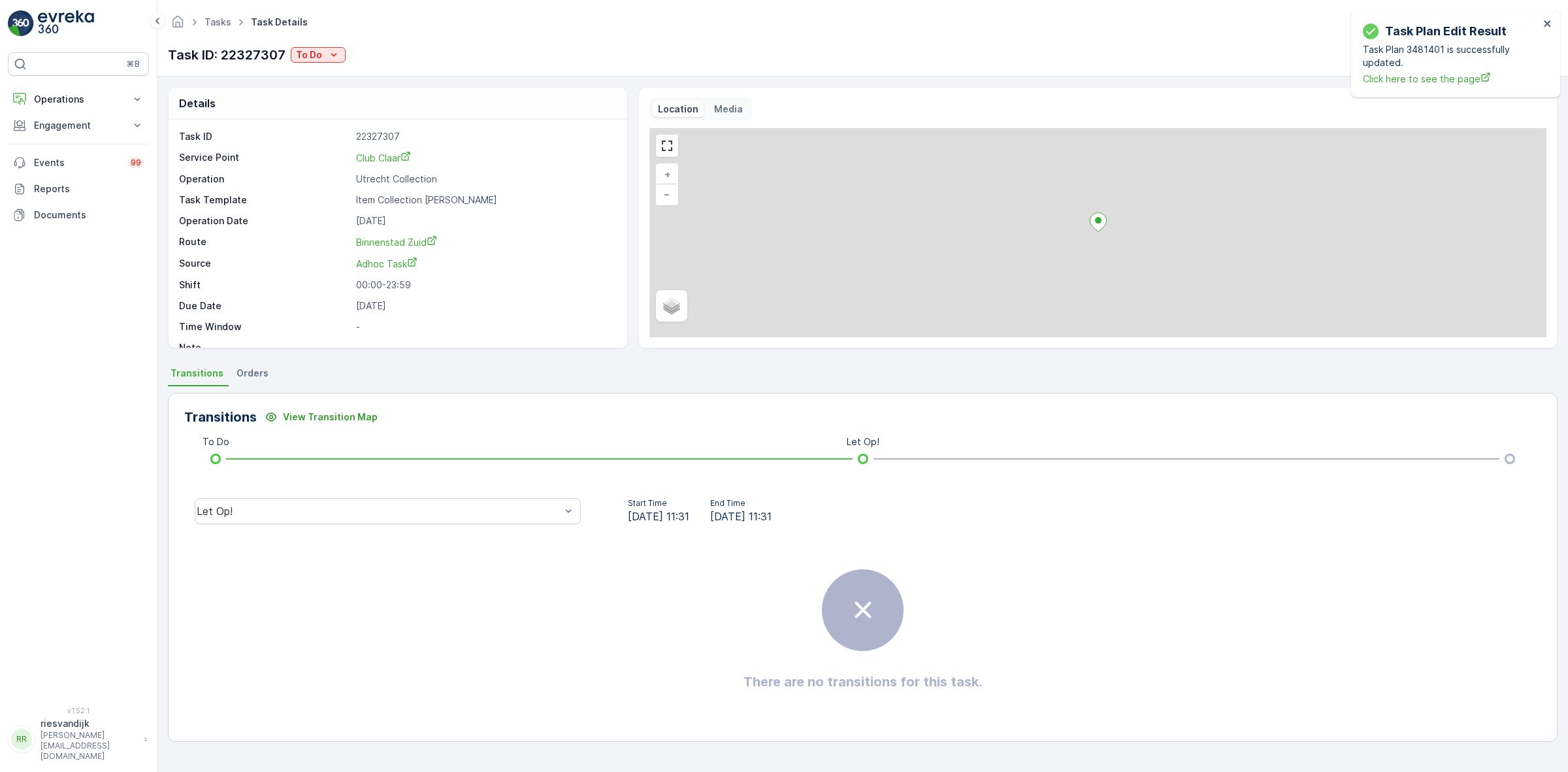
click at [405, 524] on div "Let Op!" at bounding box center [388, 510] width 407 height 42
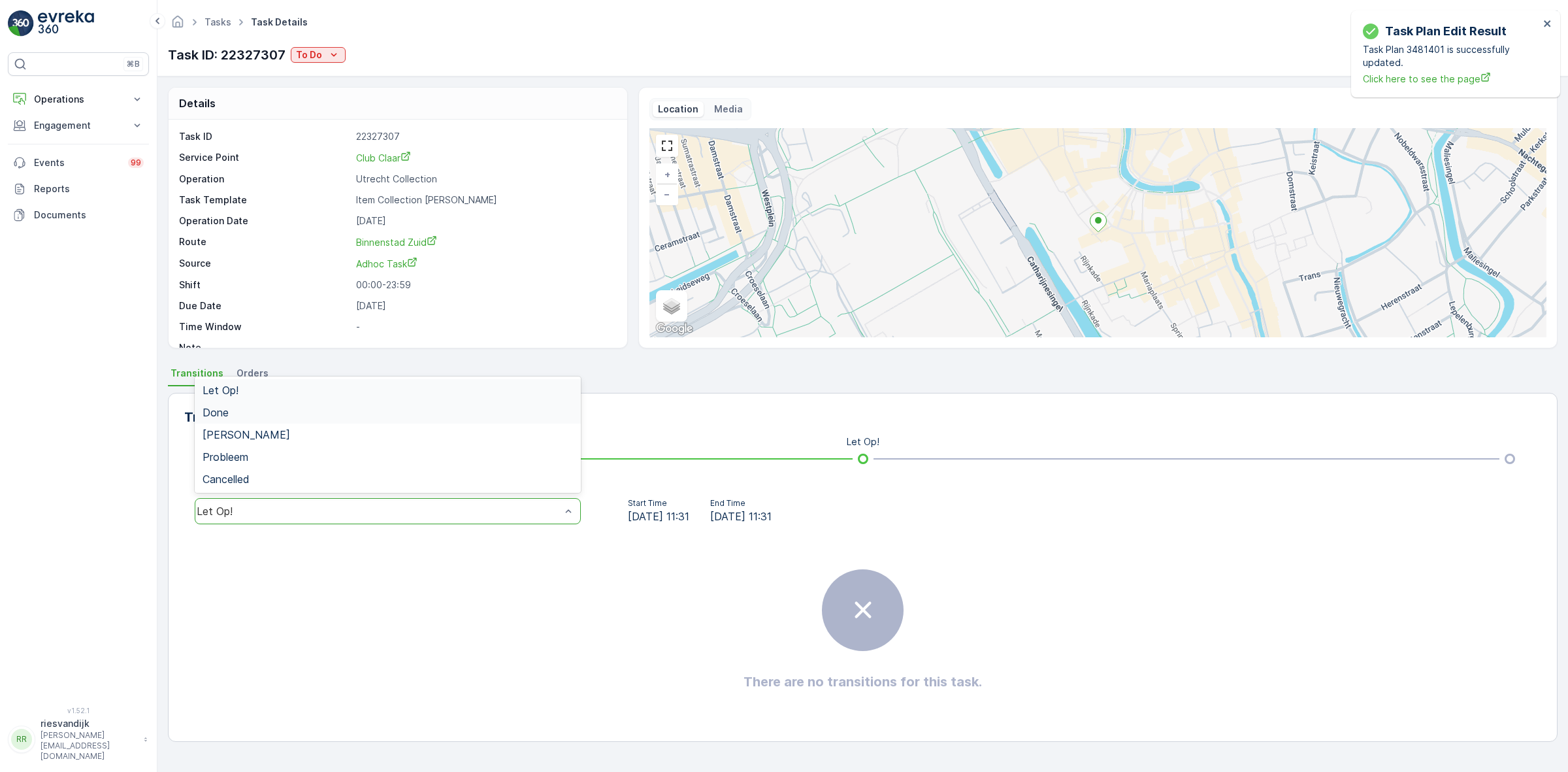
click at [410, 416] on div "Done" at bounding box center [388, 413] width 370 height 12
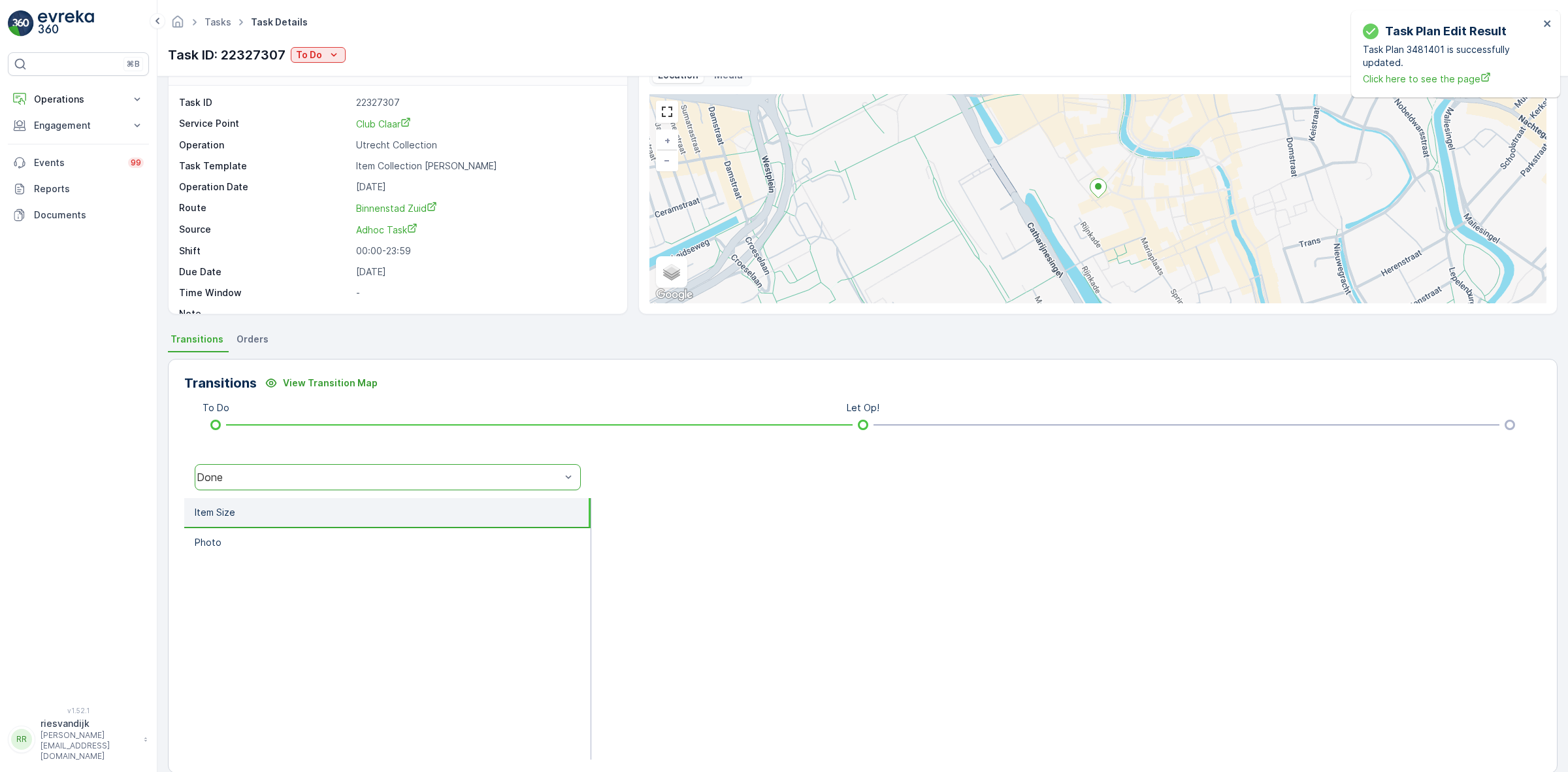
scroll to position [52, 0]
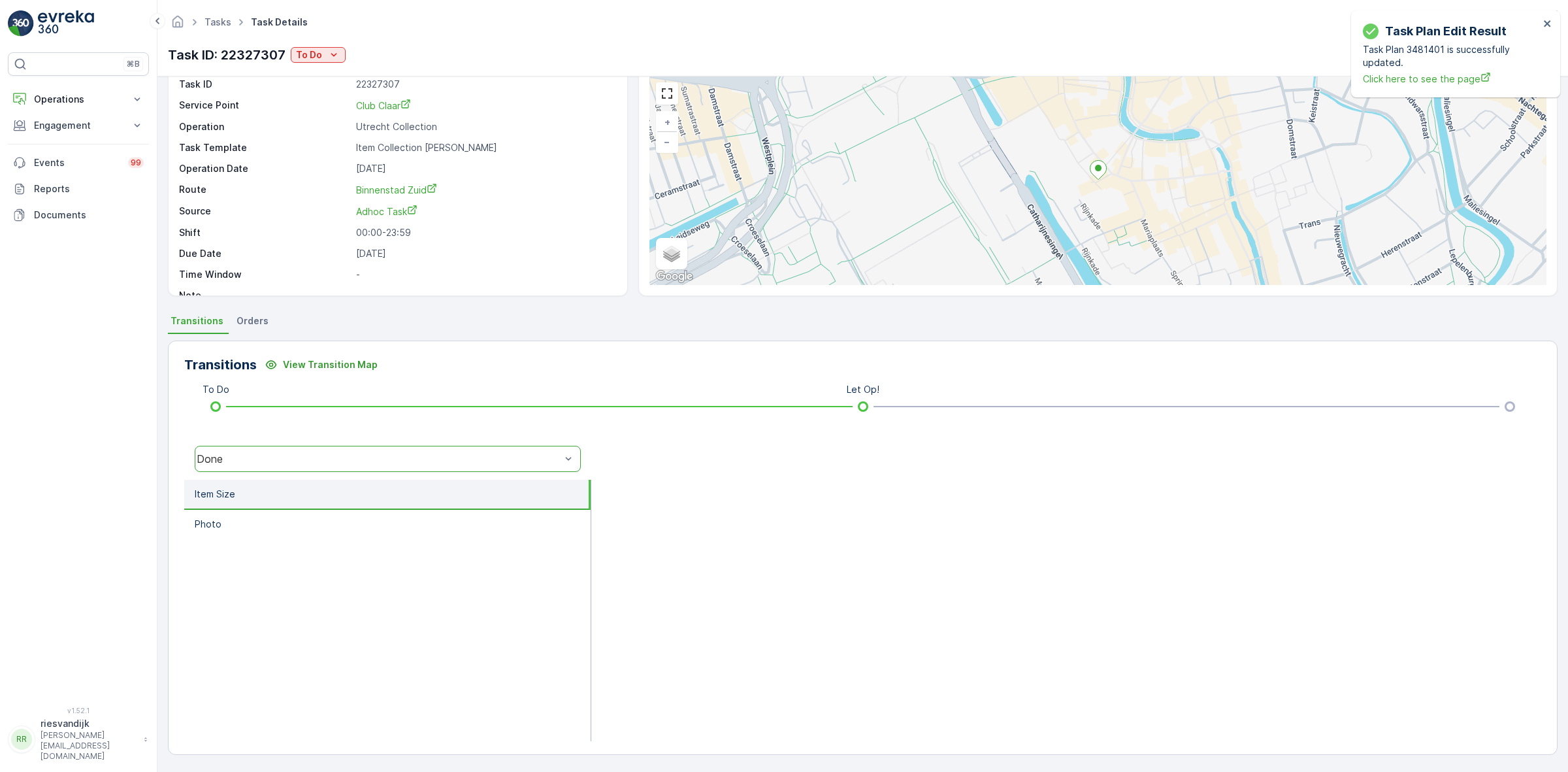
click at [361, 451] on div "Done" at bounding box center [388, 459] width 386 height 26
click at [389, 335] on div "Let Op!" at bounding box center [388, 338] width 370 height 12
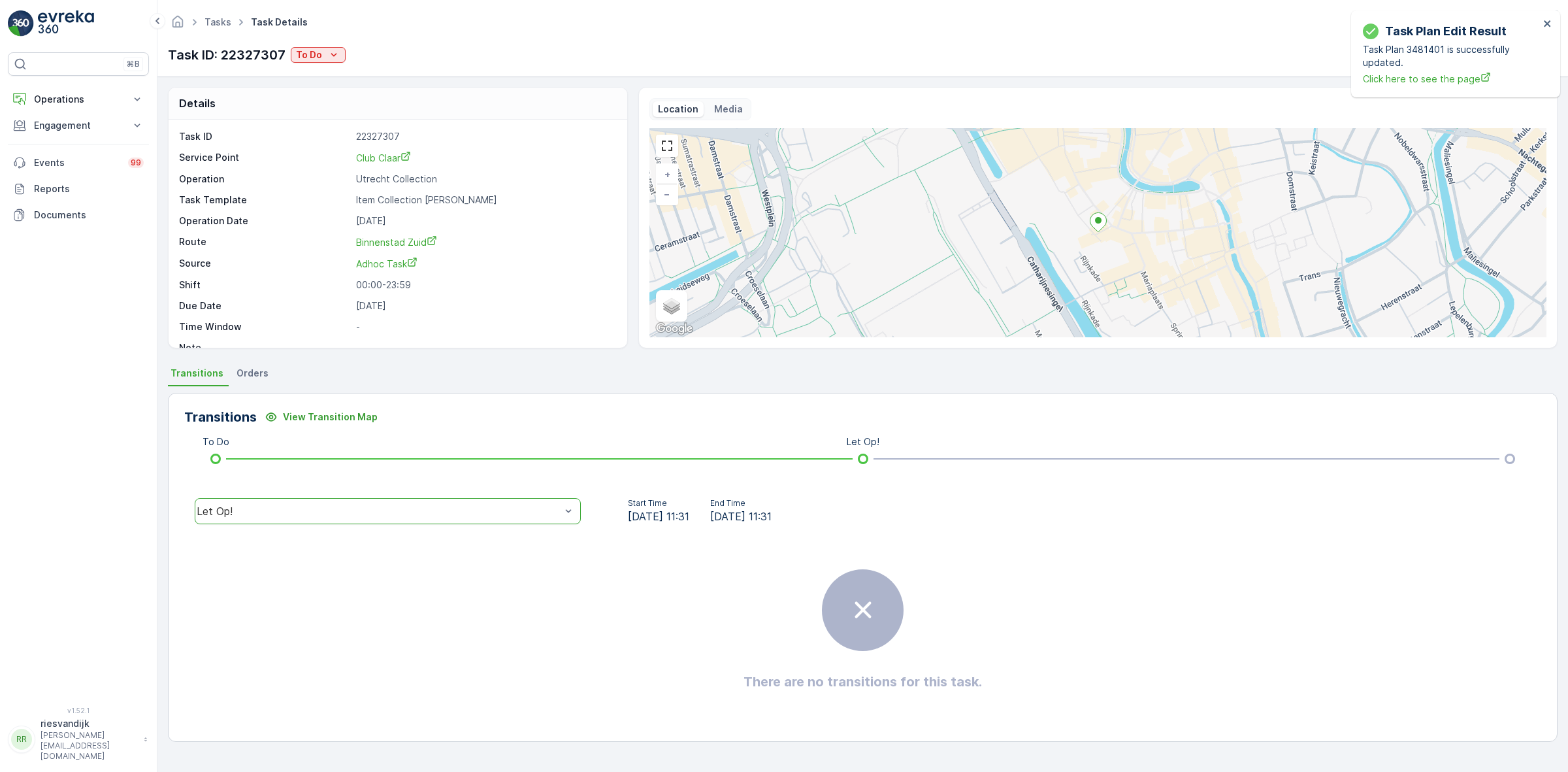
scroll to position [0, 0]
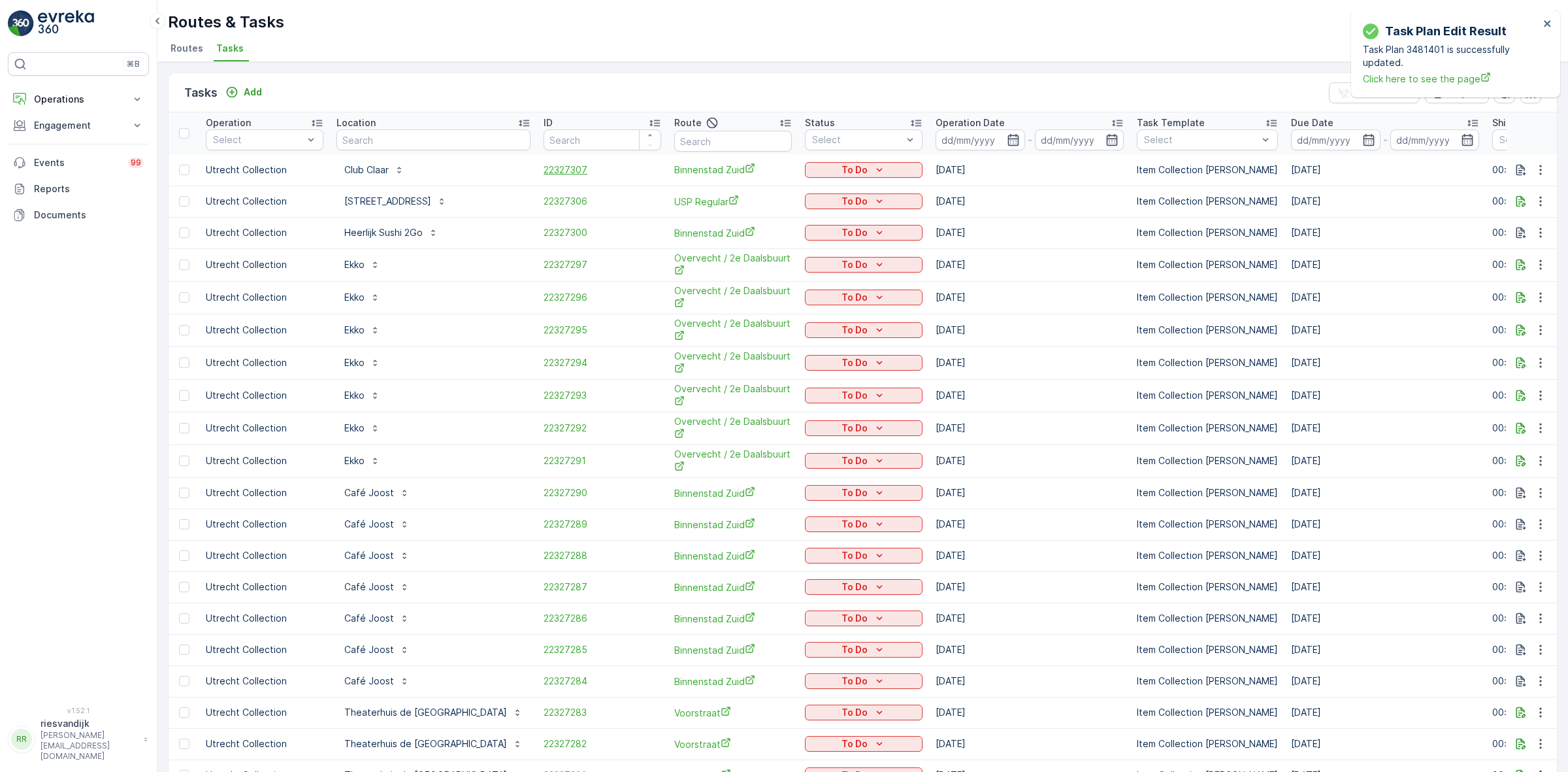
click at [544, 173] on span "22327307" at bounding box center [602, 170] width 117 height 13
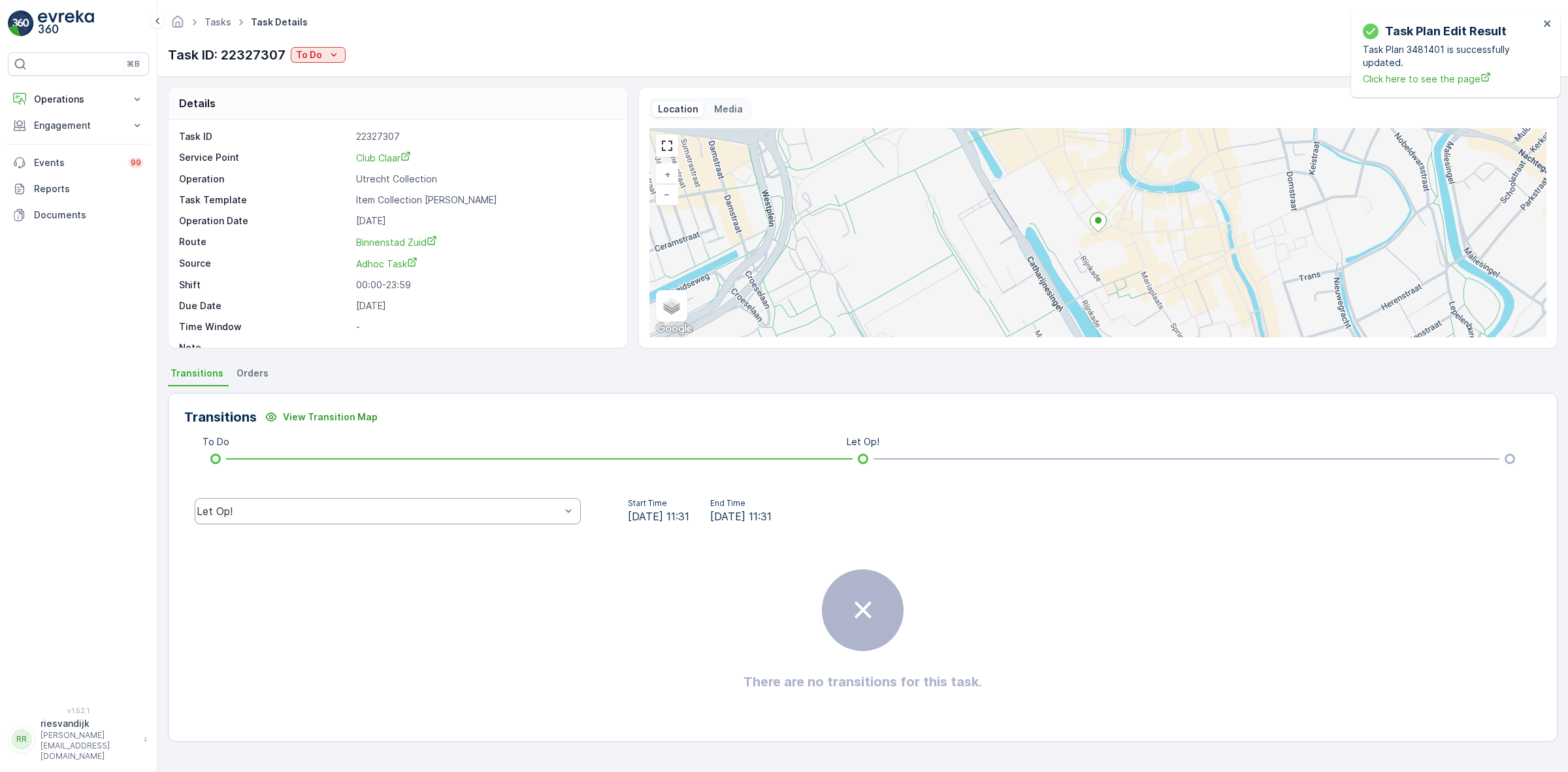
click at [499, 520] on div "Let Op!" at bounding box center [388, 511] width 386 height 26
click at [445, 413] on div "Done" at bounding box center [388, 413] width 370 height 12
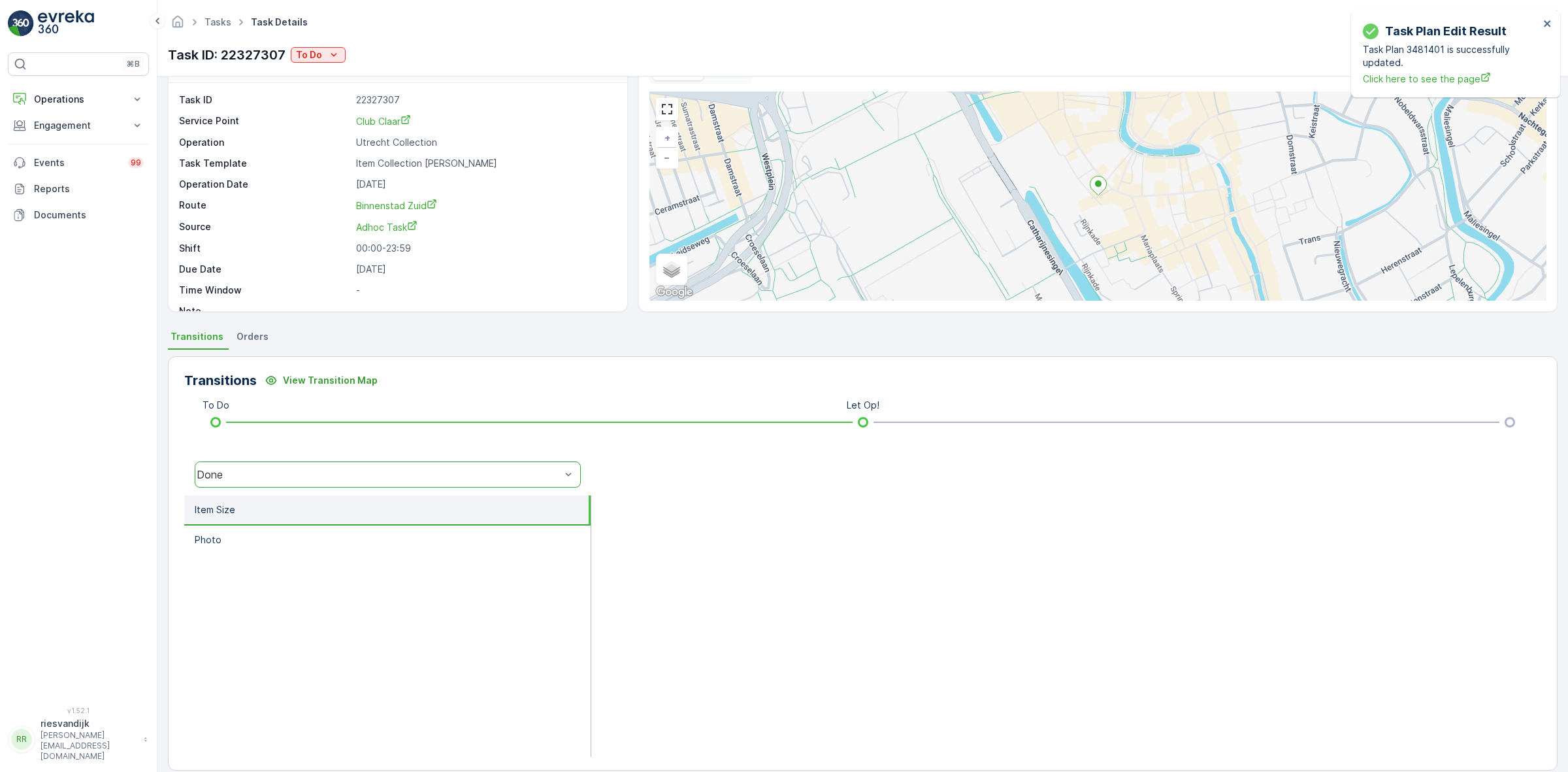
scroll to position [52, 0]
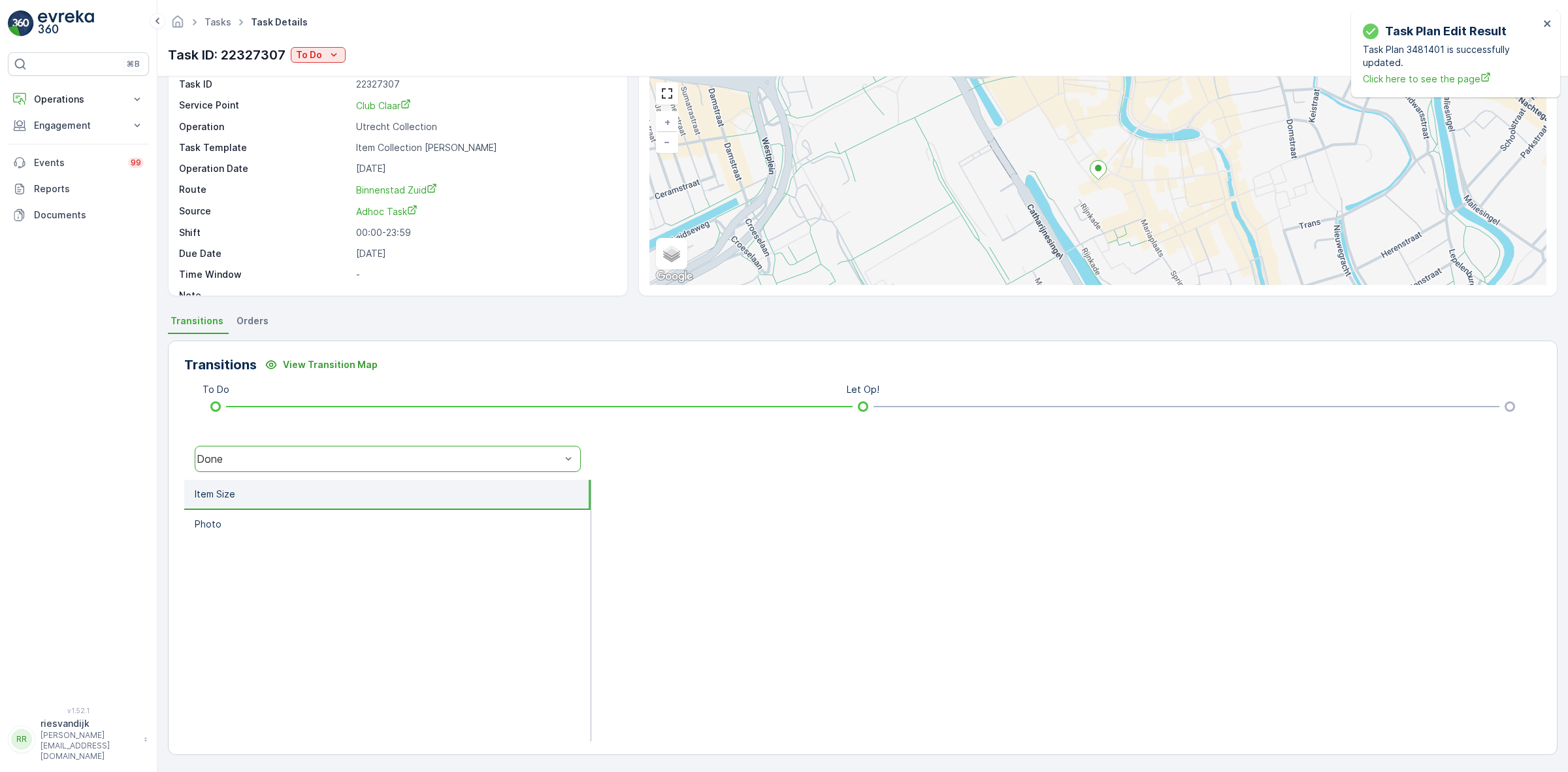
click at [558, 456] on div "Done" at bounding box center [378, 459] width 364 height 12
drag, startPoint x: 538, startPoint y: 459, endPoint x: 536, endPoint y: 449, distance: 10.2
click at [539, 459] on div "Done" at bounding box center [378, 459] width 364 height 12
click at [523, 324] on ul "Transitions Orders" at bounding box center [862, 323] width 1390 height 22
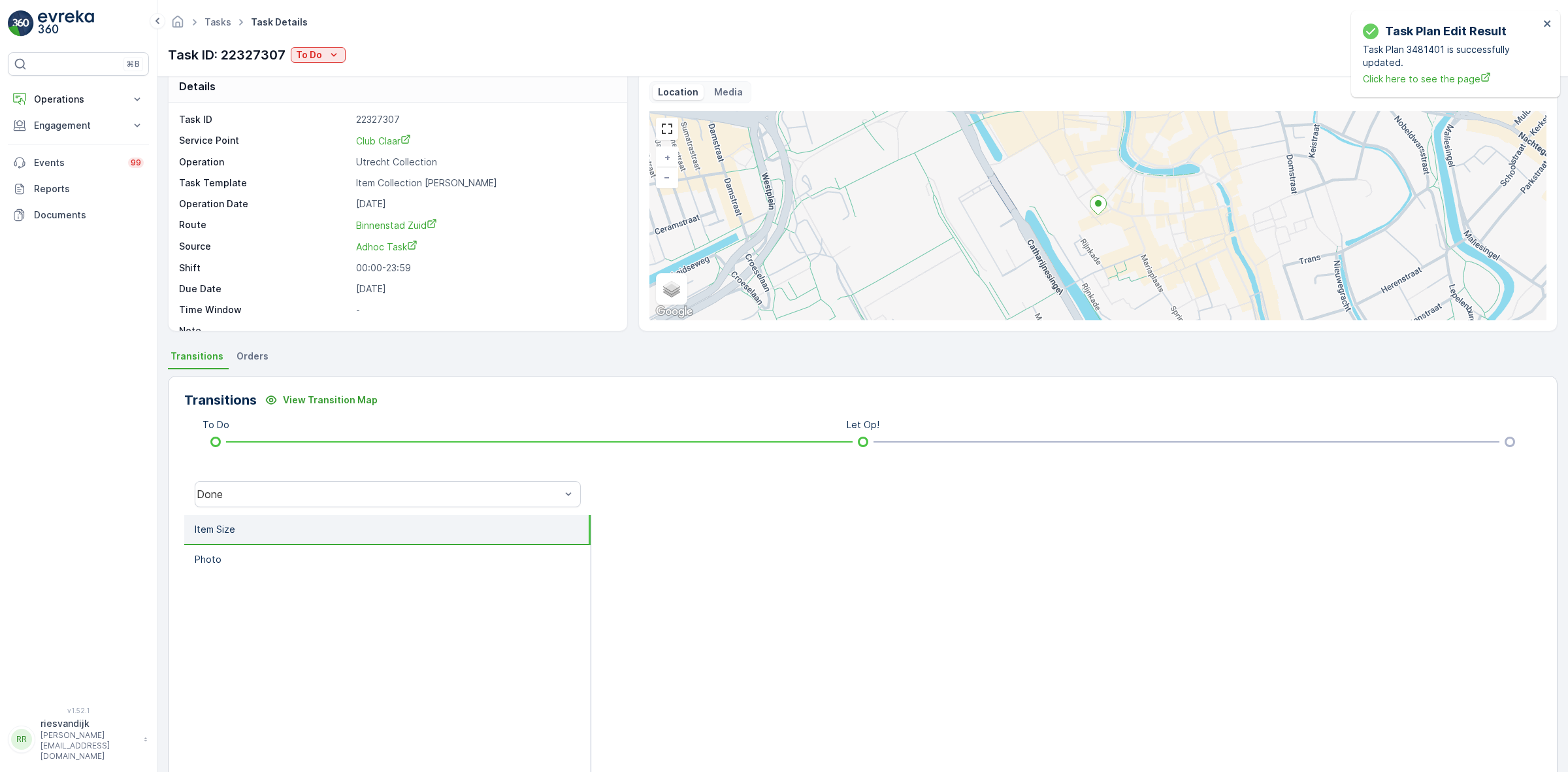
scroll to position [0, 0]
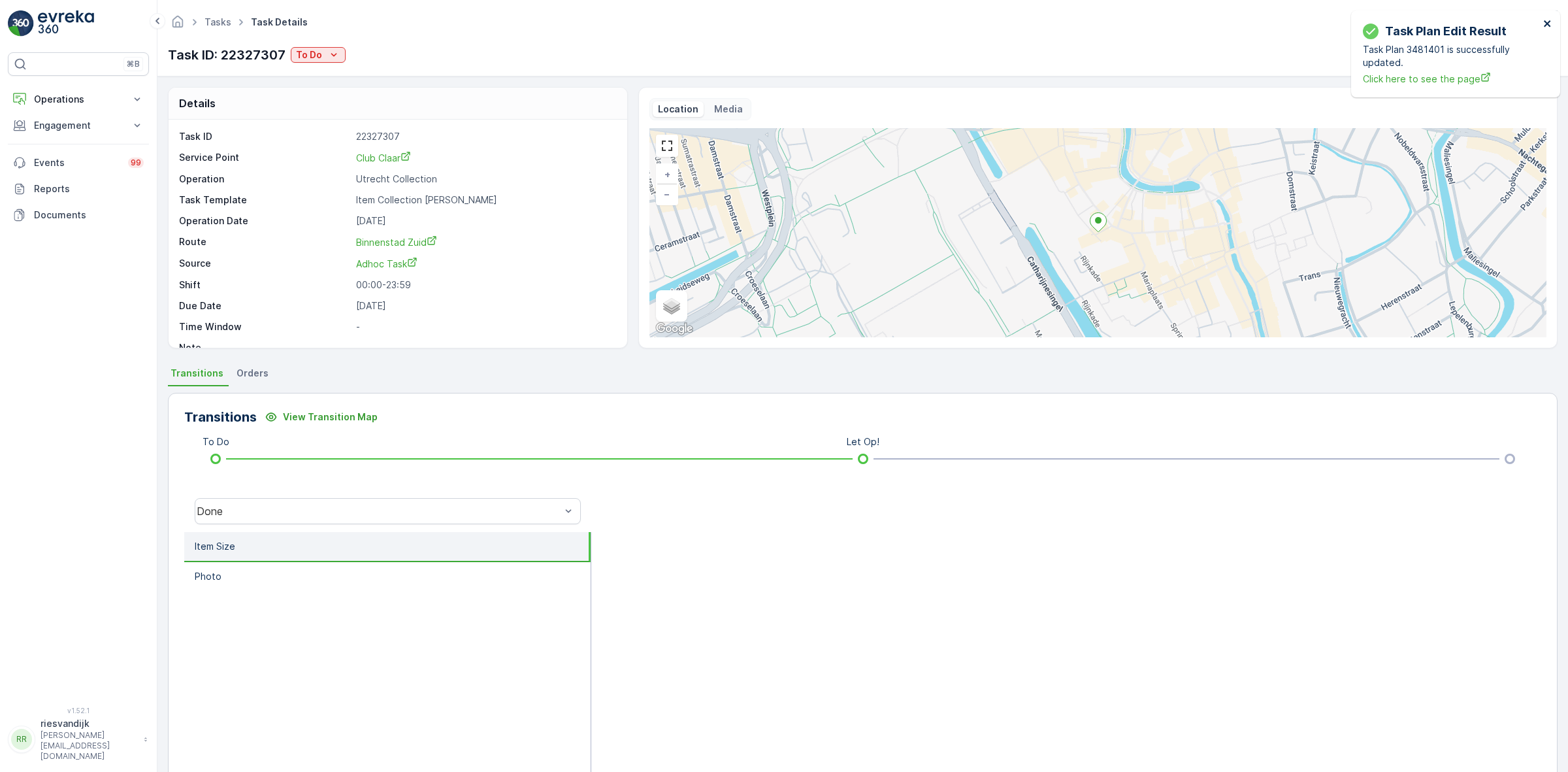
click at [1546, 24] on icon "close" at bounding box center [1547, 23] width 7 height 7
click at [214, 24] on link "Tasks" at bounding box center [218, 21] width 27 height 11
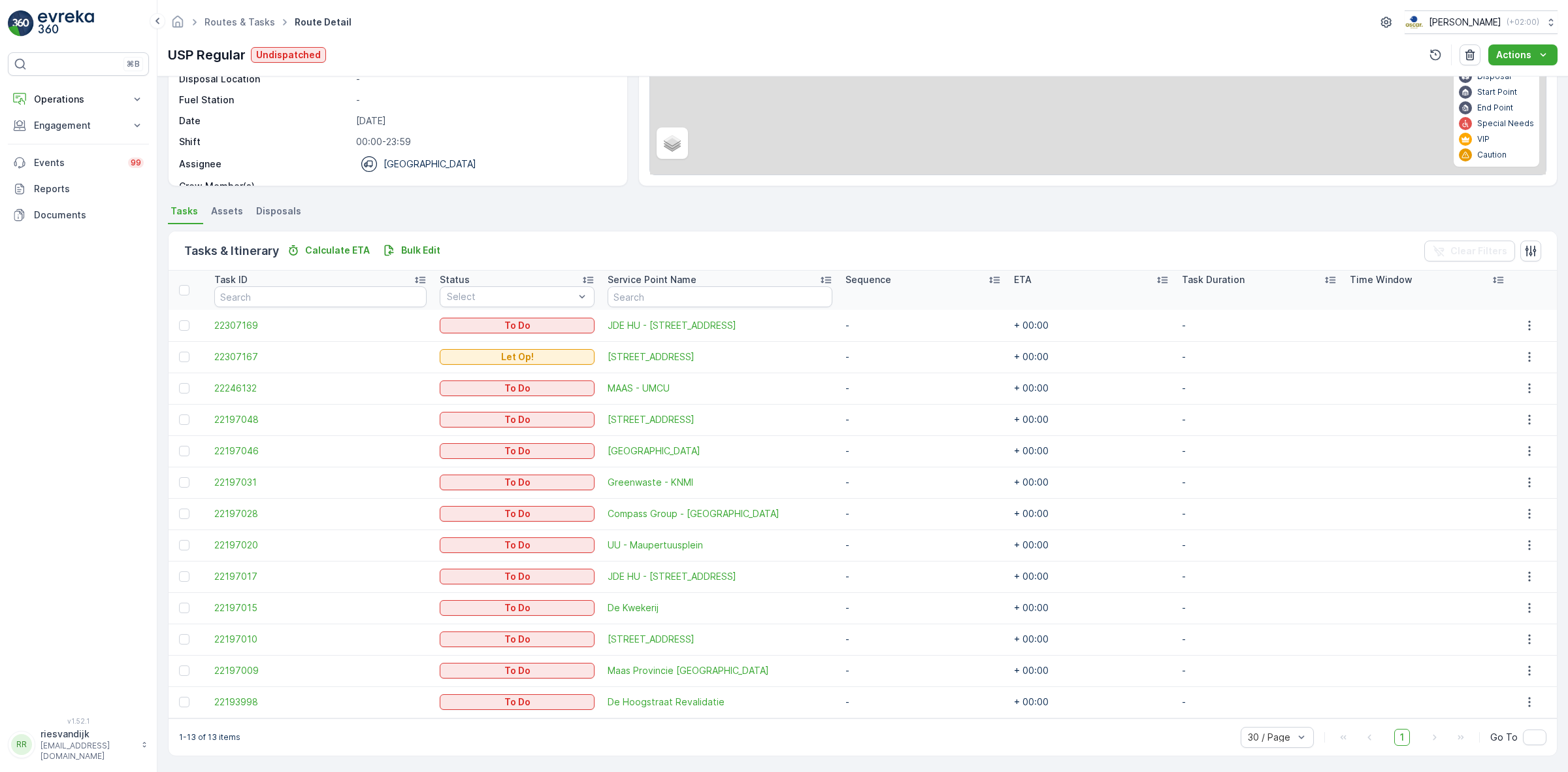
scroll to position [163, 0]
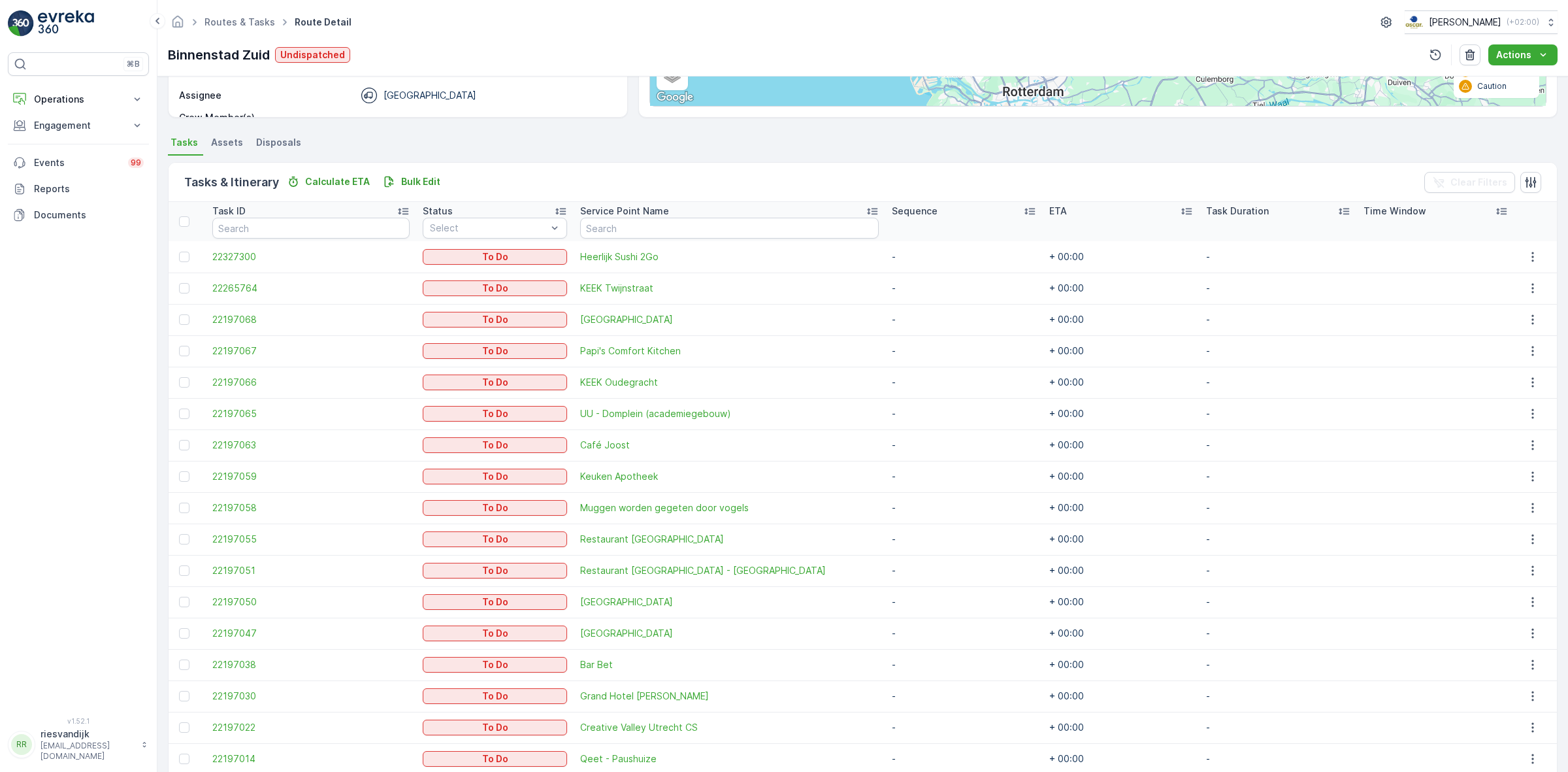
scroll to position [288, 0]
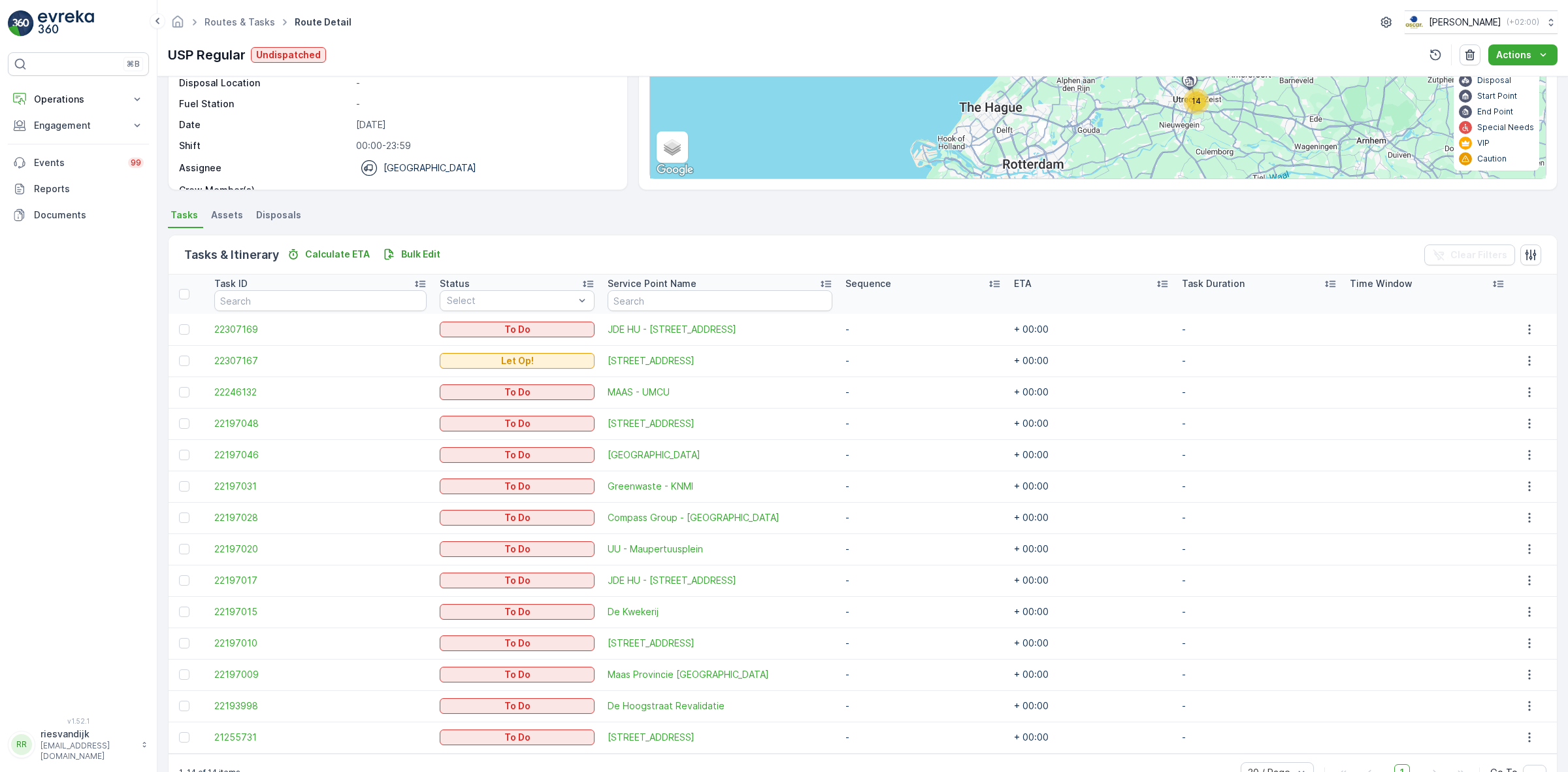
scroll to position [194, 0]
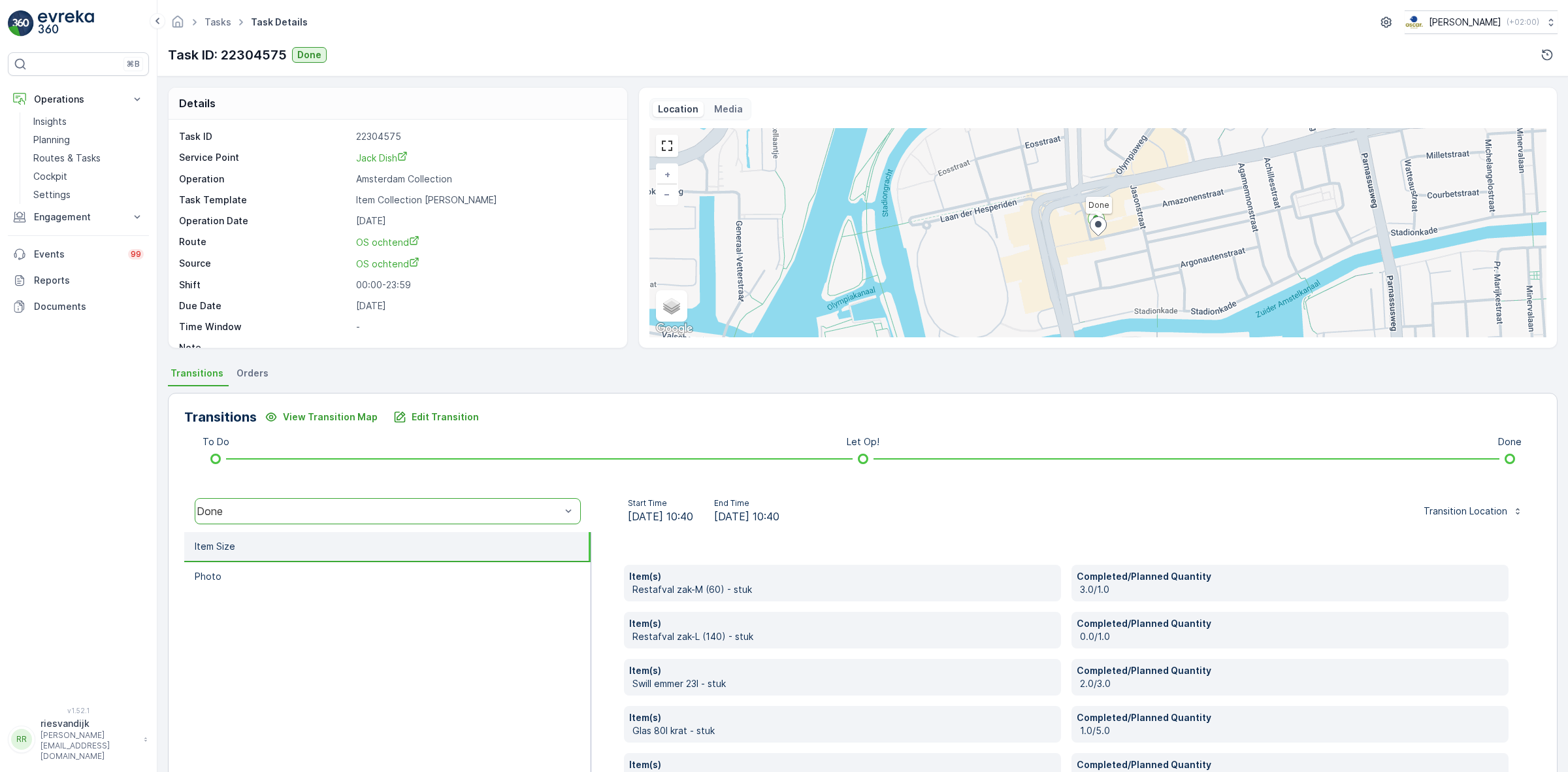
scroll to position [279, 0]
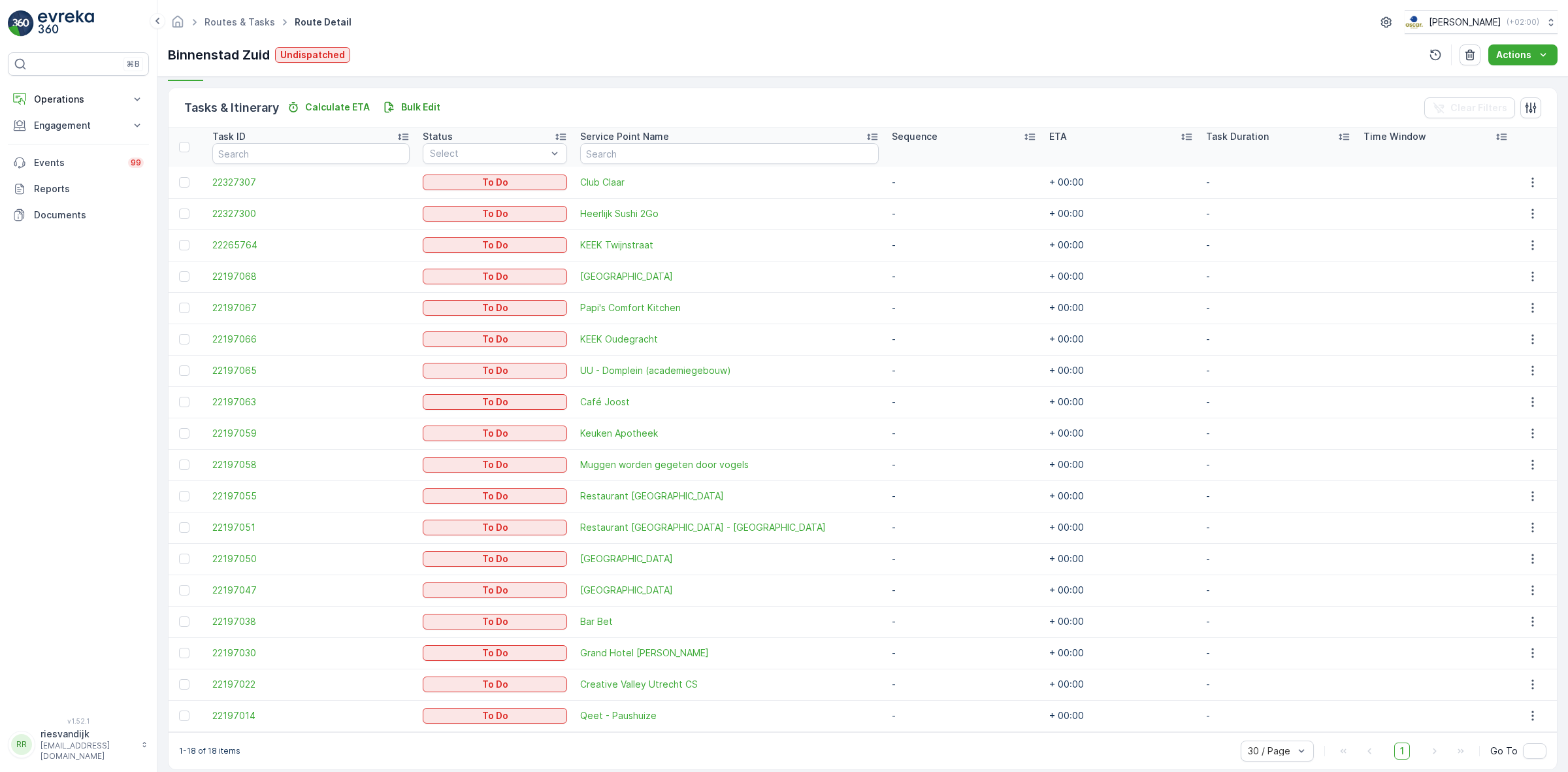
scroll to position [320, 0]
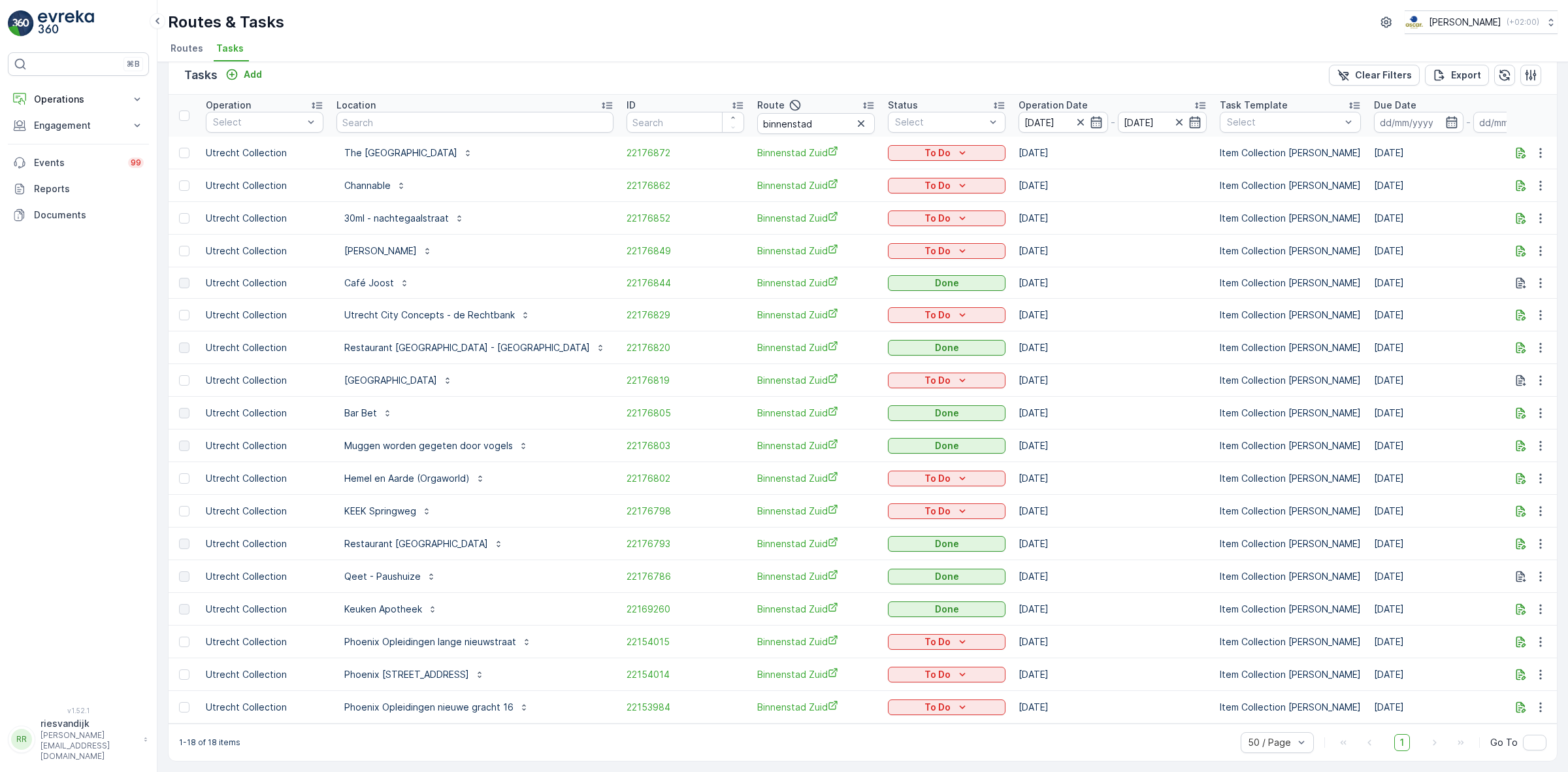
scroll to position [27, 0]
click at [355, 98] on p "Location" at bounding box center [356, 105] width 39 height 13
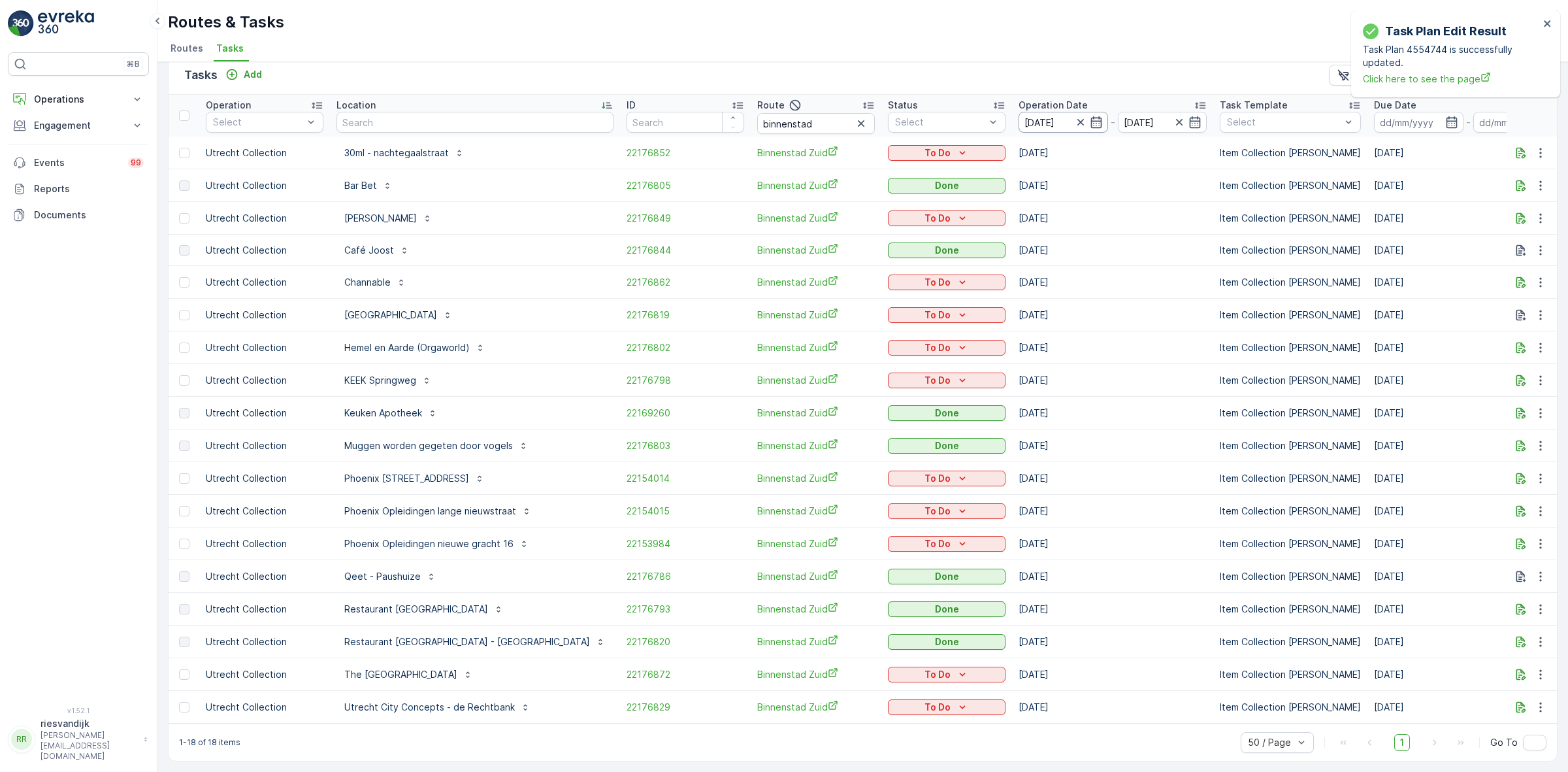
click at [1028, 112] on input "[DATE]" at bounding box center [1063, 122] width 90 height 21
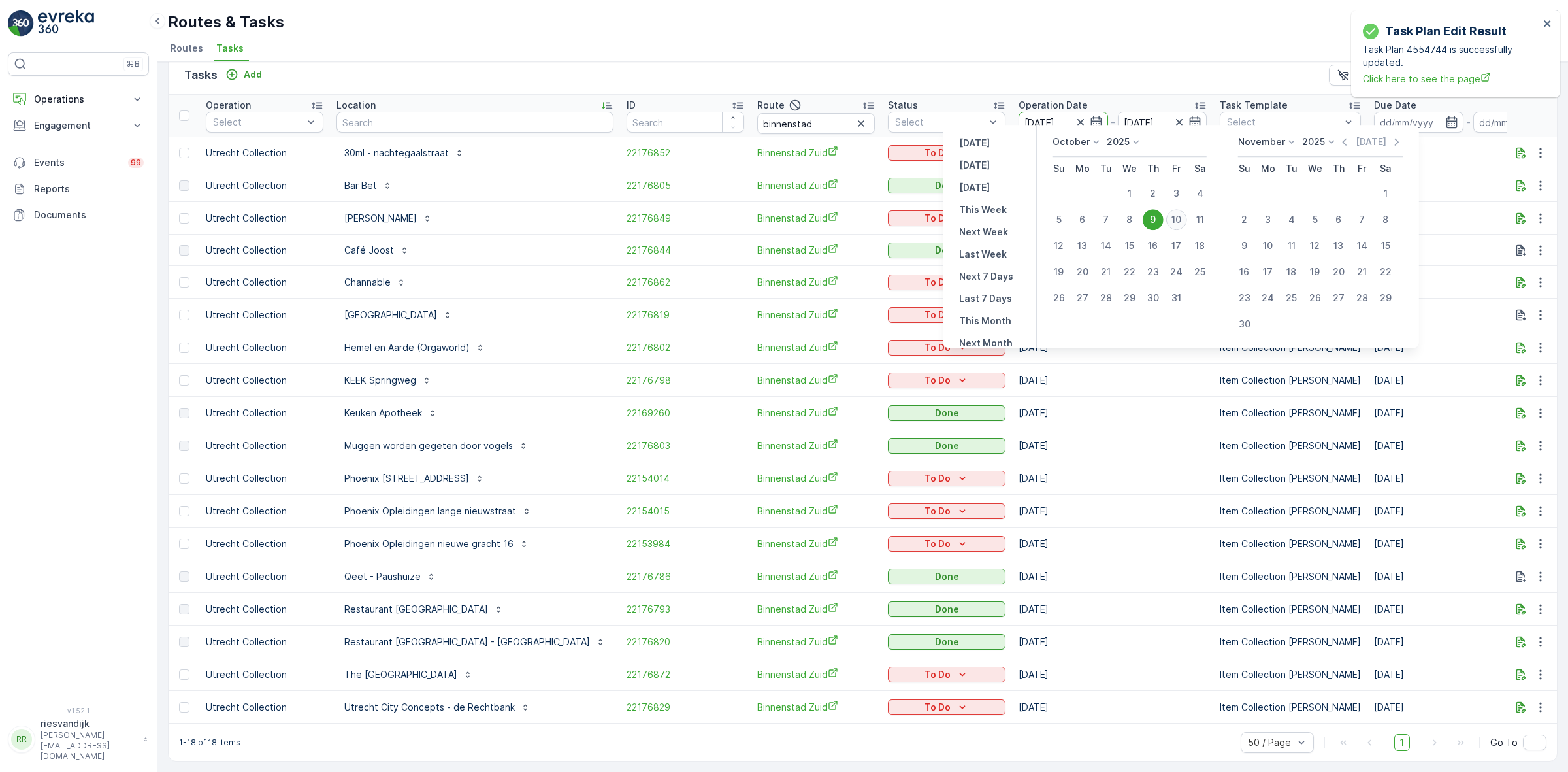
click at [1182, 217] on div "10" at bounding box center [1177, 219] width 21 height 21
type input "[DATE]"
click at [1118, 49] on ul "Routes Tasks" at bounding box center [857, 50] width 1379 height 22
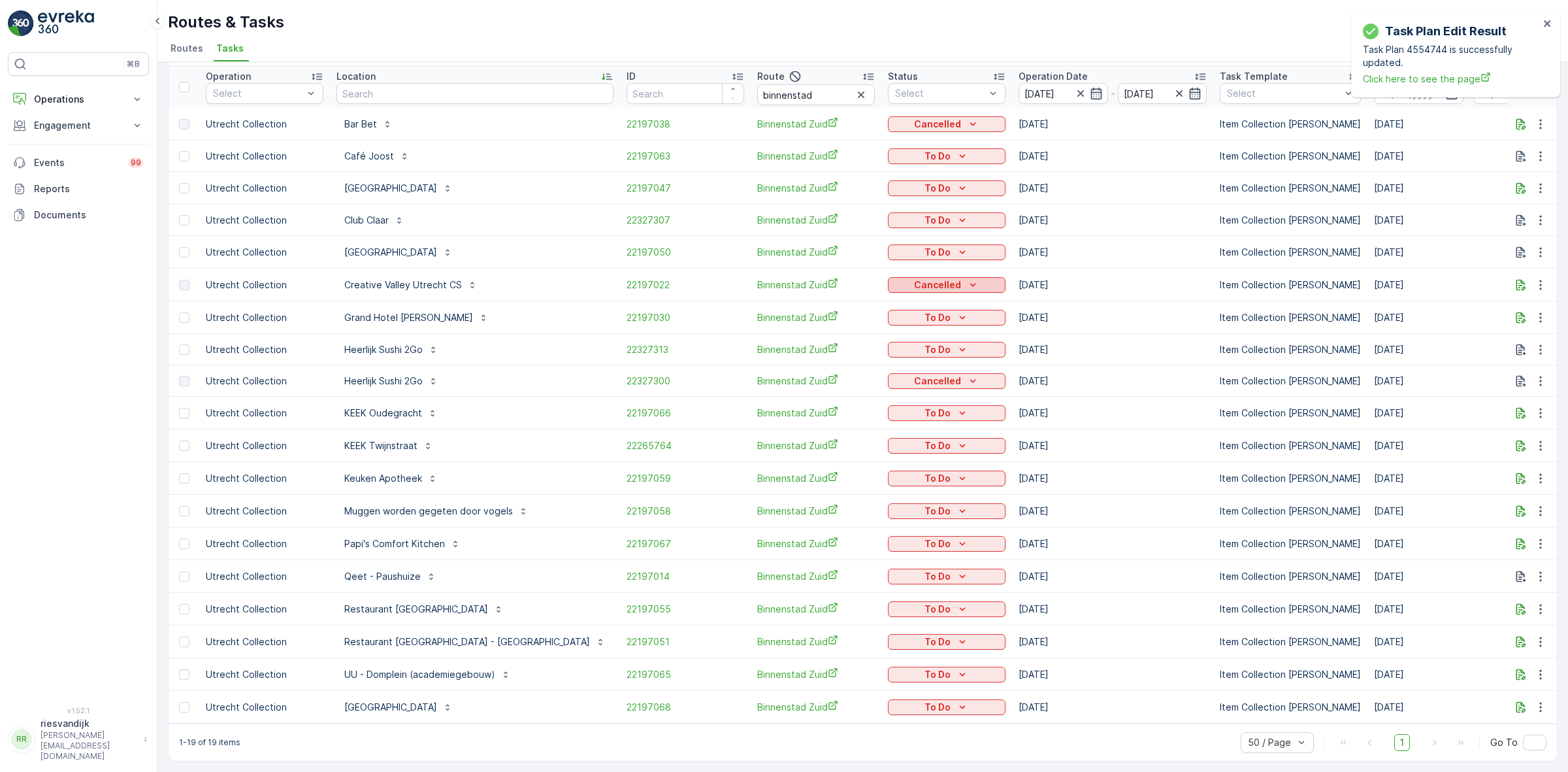
scroll to position [55, 0]
click at [916, 407] on div "To Do" at bounding box center [946, 413] width 107 height 13
click at [844, 482] on span "Cancelled" at bounding box center [843, 478] width 44 height 13
click at [960, 444] on icon "To Do" at bounding box center [963, 445] width 6 height 3
click at [864, 512] on div "Cancelled" at bounding box center [857, 510] width 83 height 18
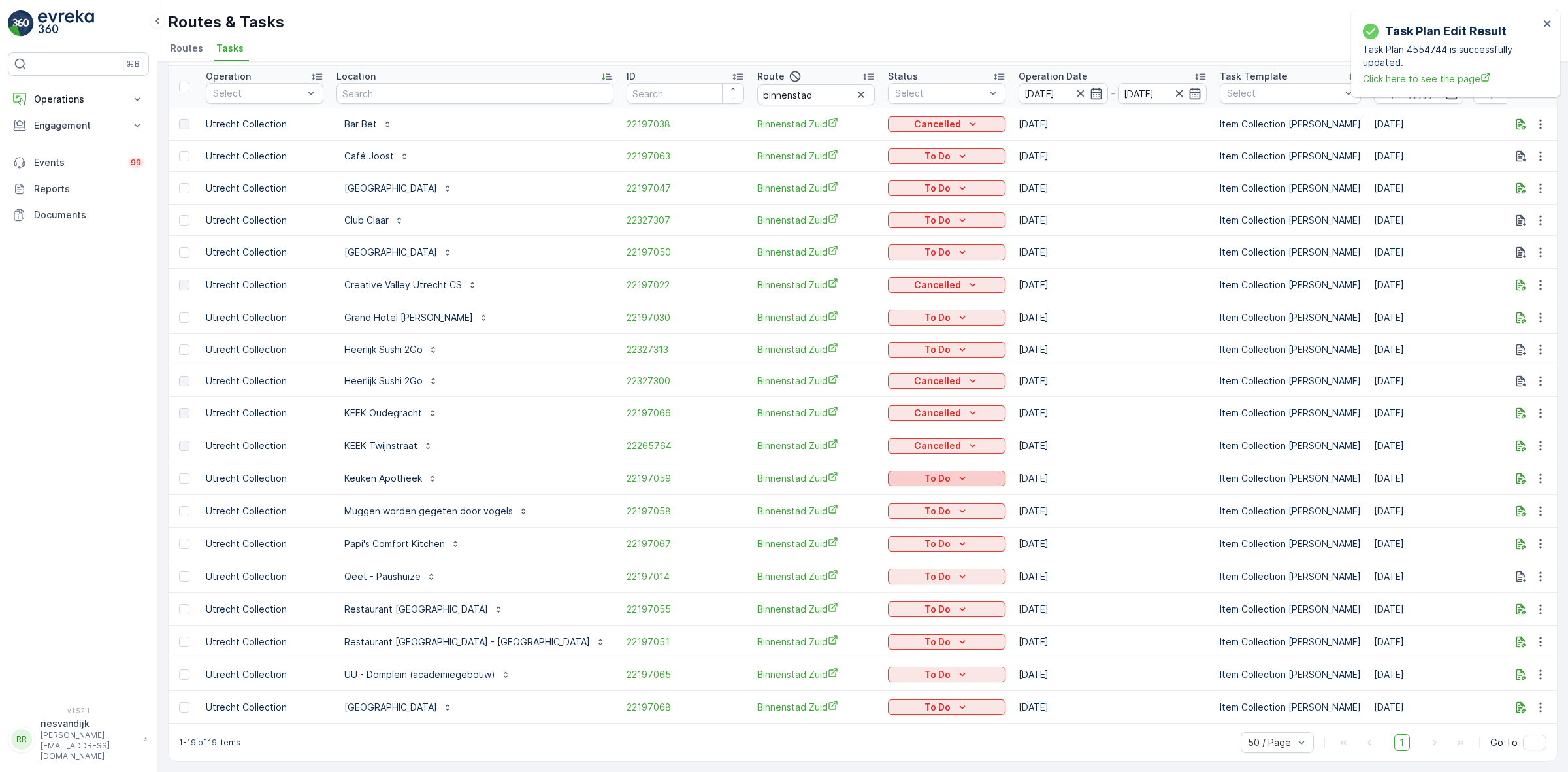
click at [924, 474] on p "To Do" at bounding box center [937, 478] width 26 height 13
click at [854, 546] on span "Cancelled" at bounding box center [843, 544] width 44 height 13
click at [924, 504] on p "To Do" at bounding box center [937, 511] width 26 height 13
click at [856, 577] on span "Cancelled" at bounding box center [843, 577] width 44 height 13
click at [899, 570] on div "To Do" at bounding box center [946, 577] width 107 height 13
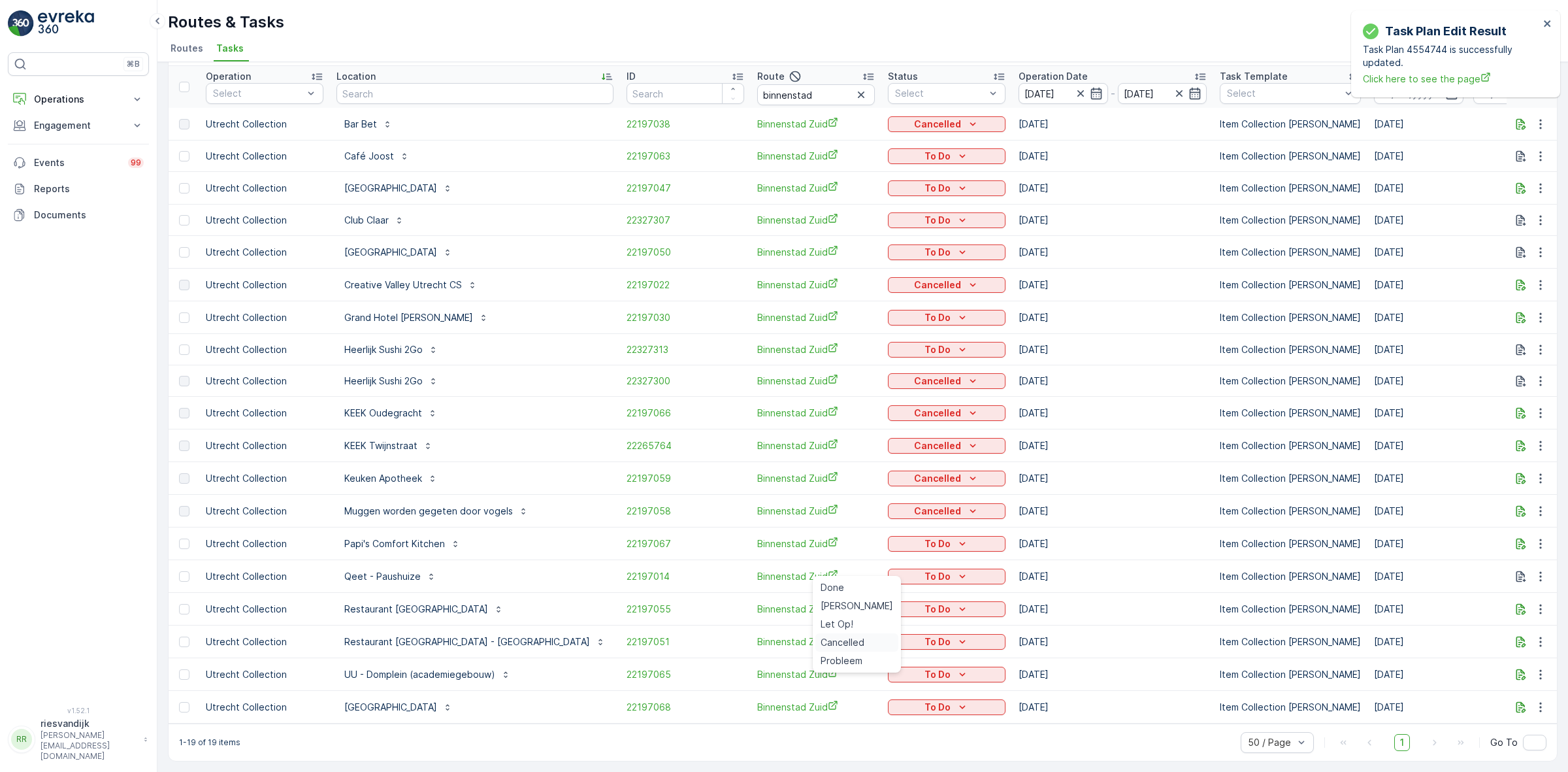
click at [854, 641] on span "Cancelled" at bounding box center [843, 642] width 44 height 13
click at [854, 87] on button "button" at bounding box center [862, 95] width 16 height 16
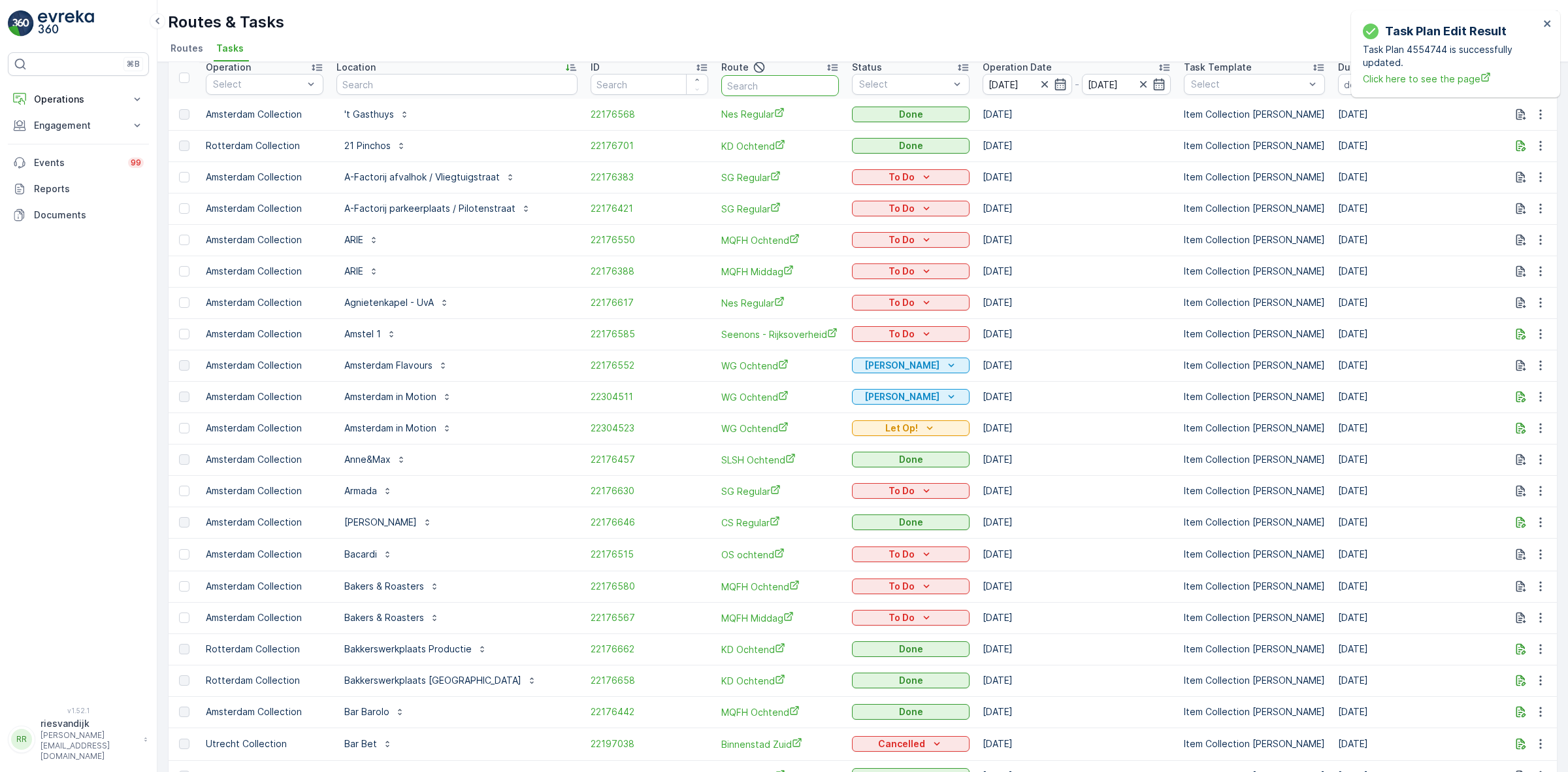
click at [722, 91] on input "text" at bounding box center [780, 85] width 117 height 21
click at [366, 84] on input "text" at bounding box center [457, 84] width 241 height 21
type input "30ml"
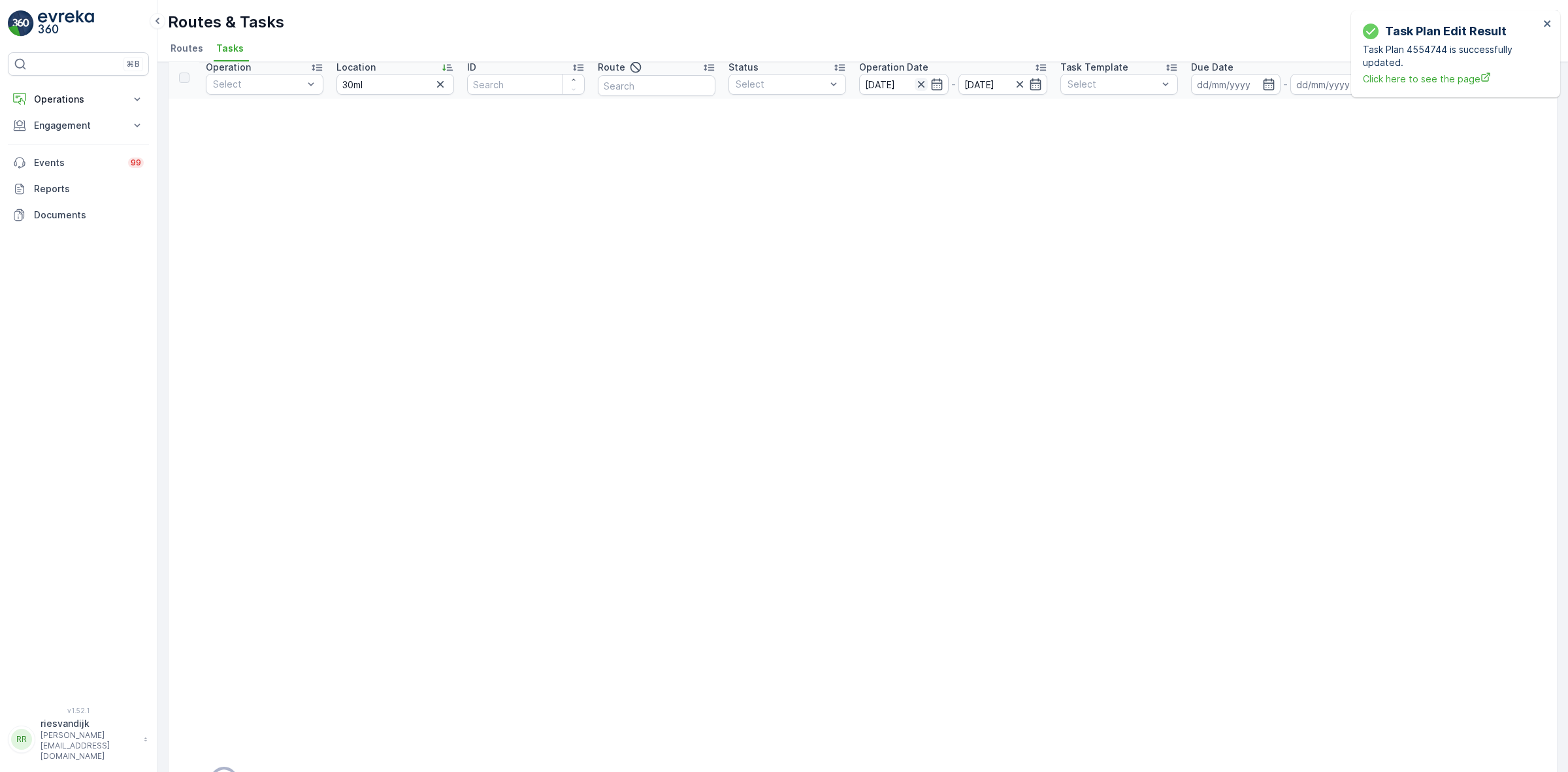
click at [924, 79] on icon "button" at bounding box center [921, 85] width 13 height 13
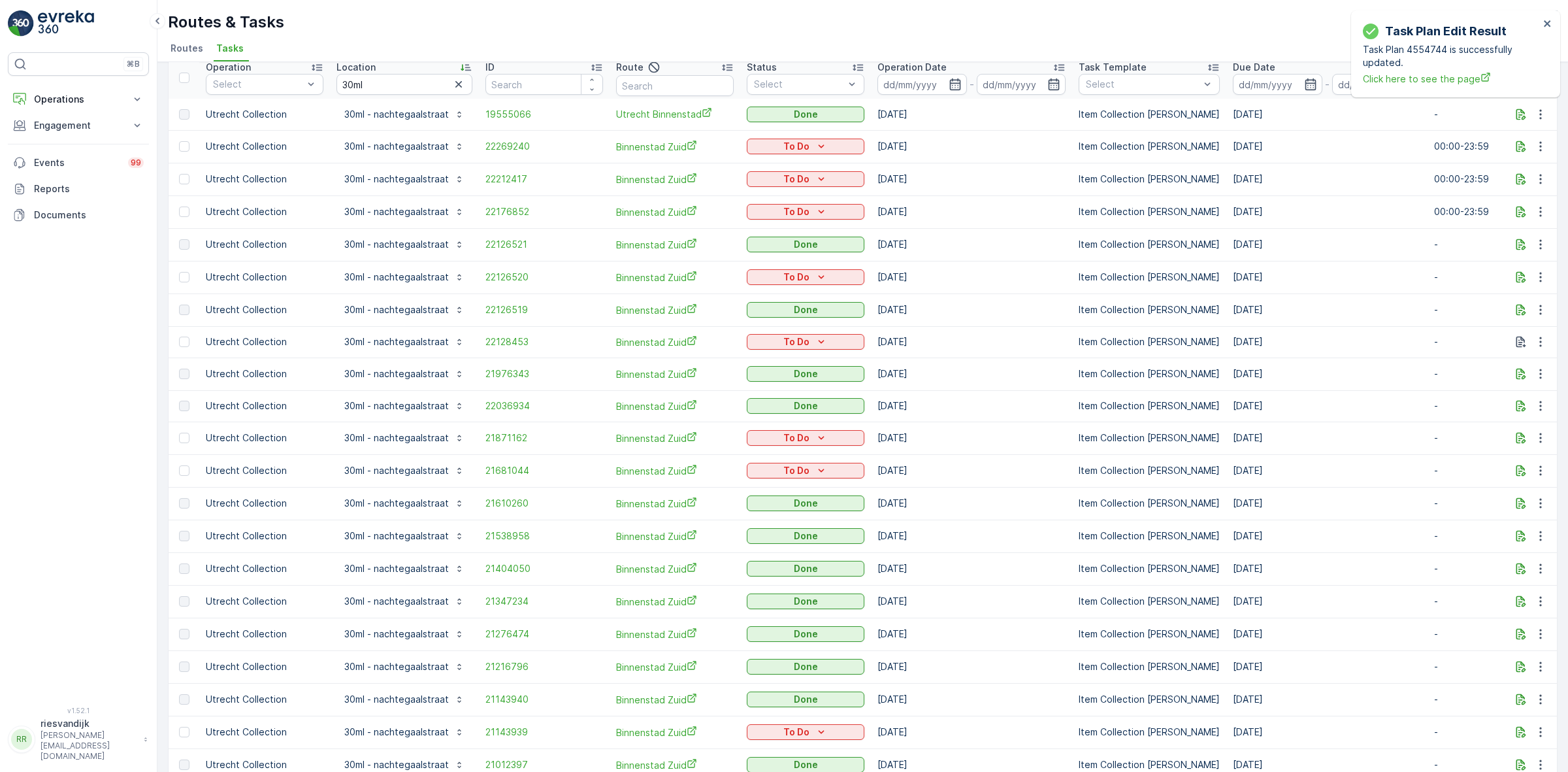
click at [900, 69] on p "Operation Date" at bounding box center [912, 67] width 69 height 13
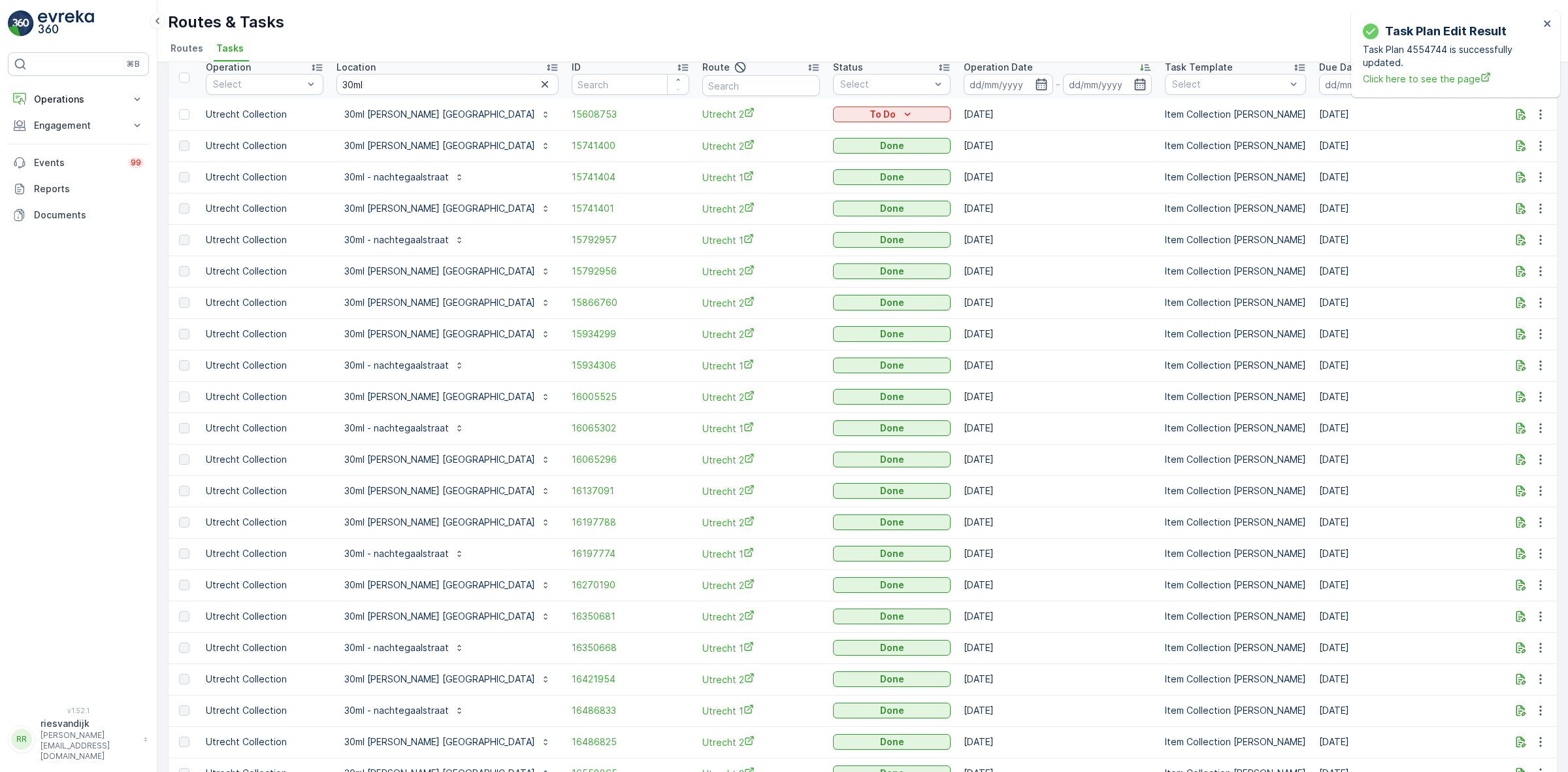
click at [964, 64] on p "Operation Date" at bounding box center [998, 67] width 69 height 13
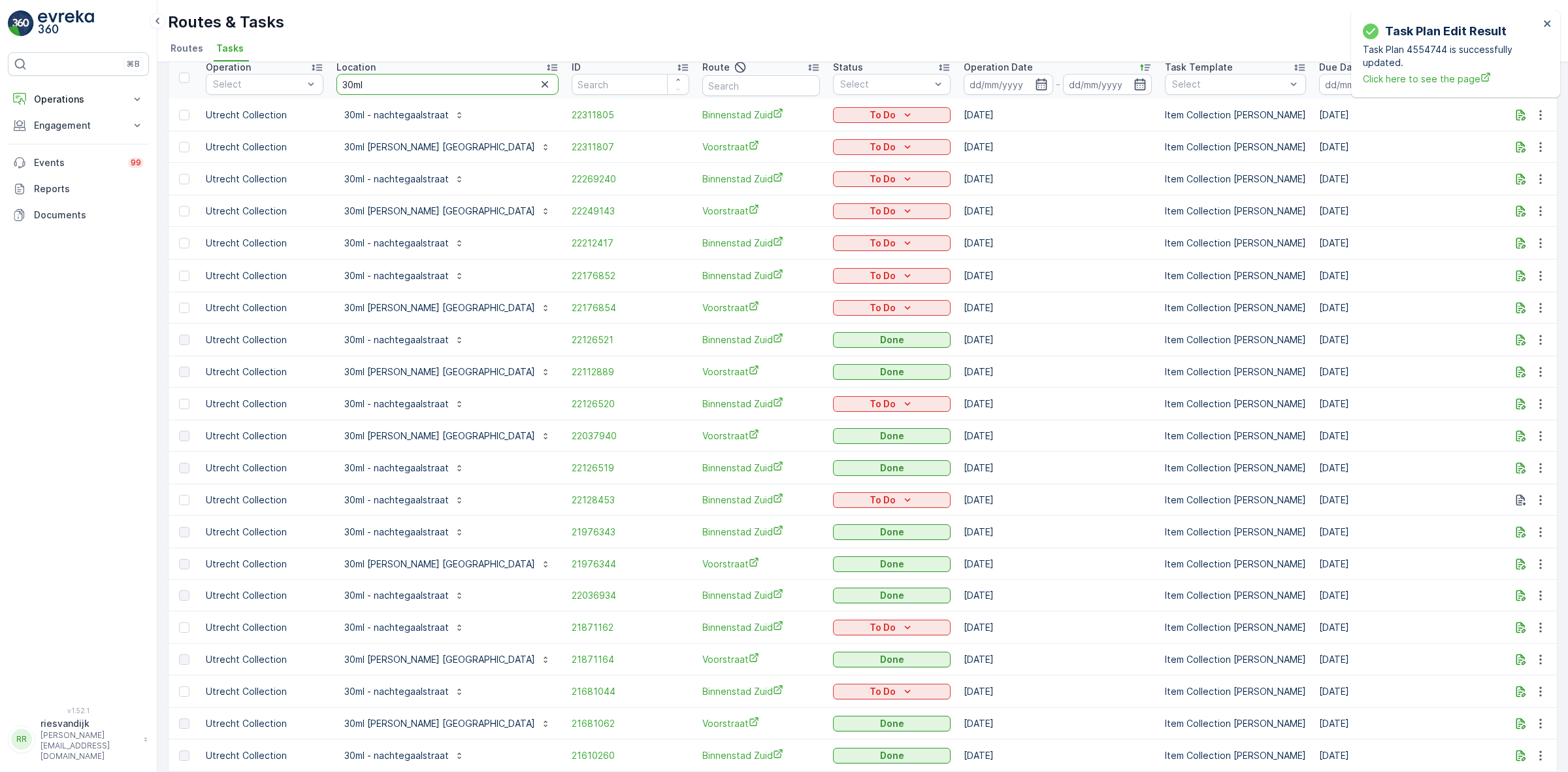
click at [399, 82] on input "30ml" at bounding box center [448, 84] width 222 height 21
type input "30ml vre"
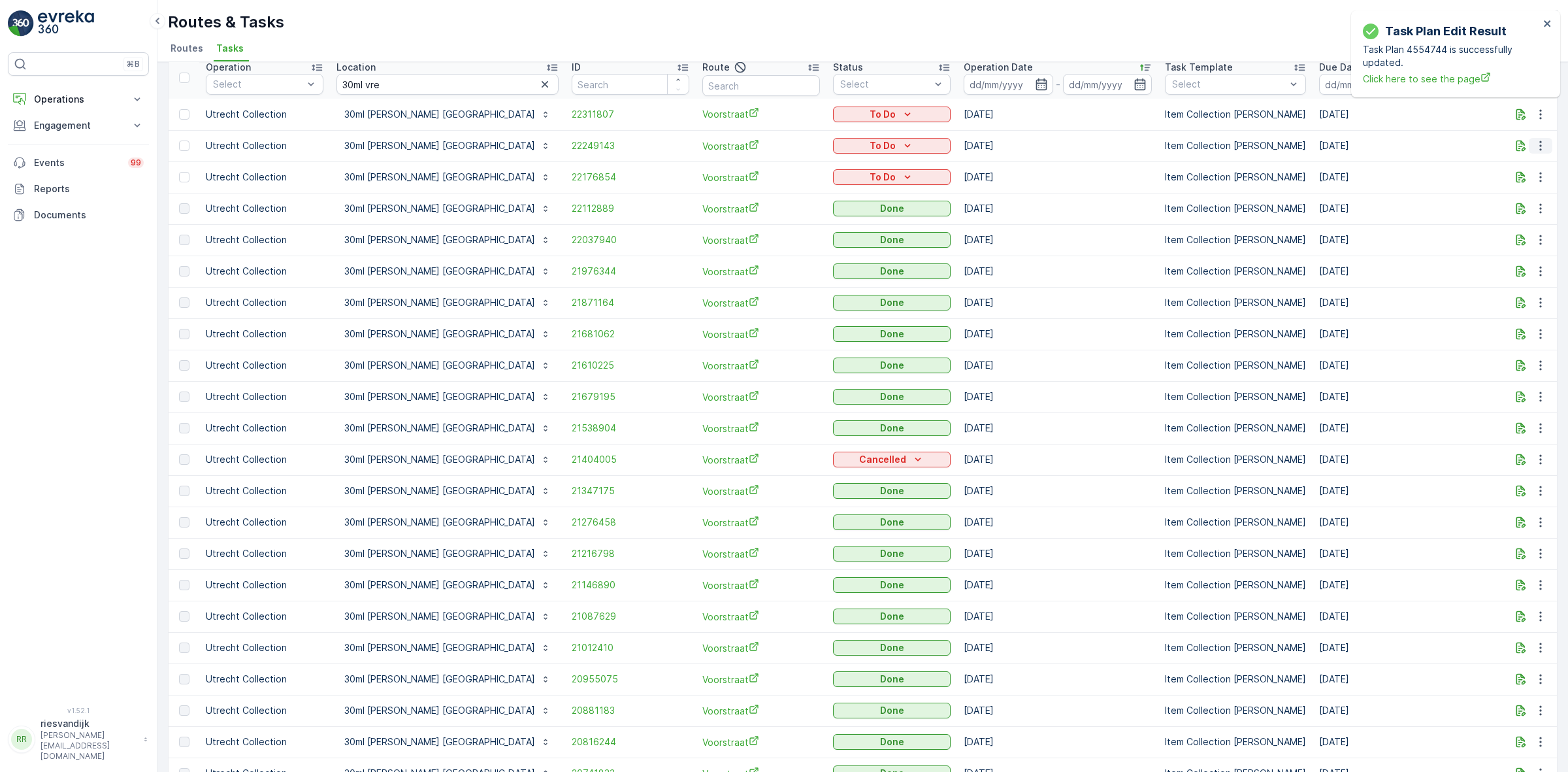
click at [1539, 141] on icon "button" at bounding box center [1541, 146] width 13 height 13
click at [1531, 167] on span "See More Details" at bounding box center [1513, 165] width 76 height 13
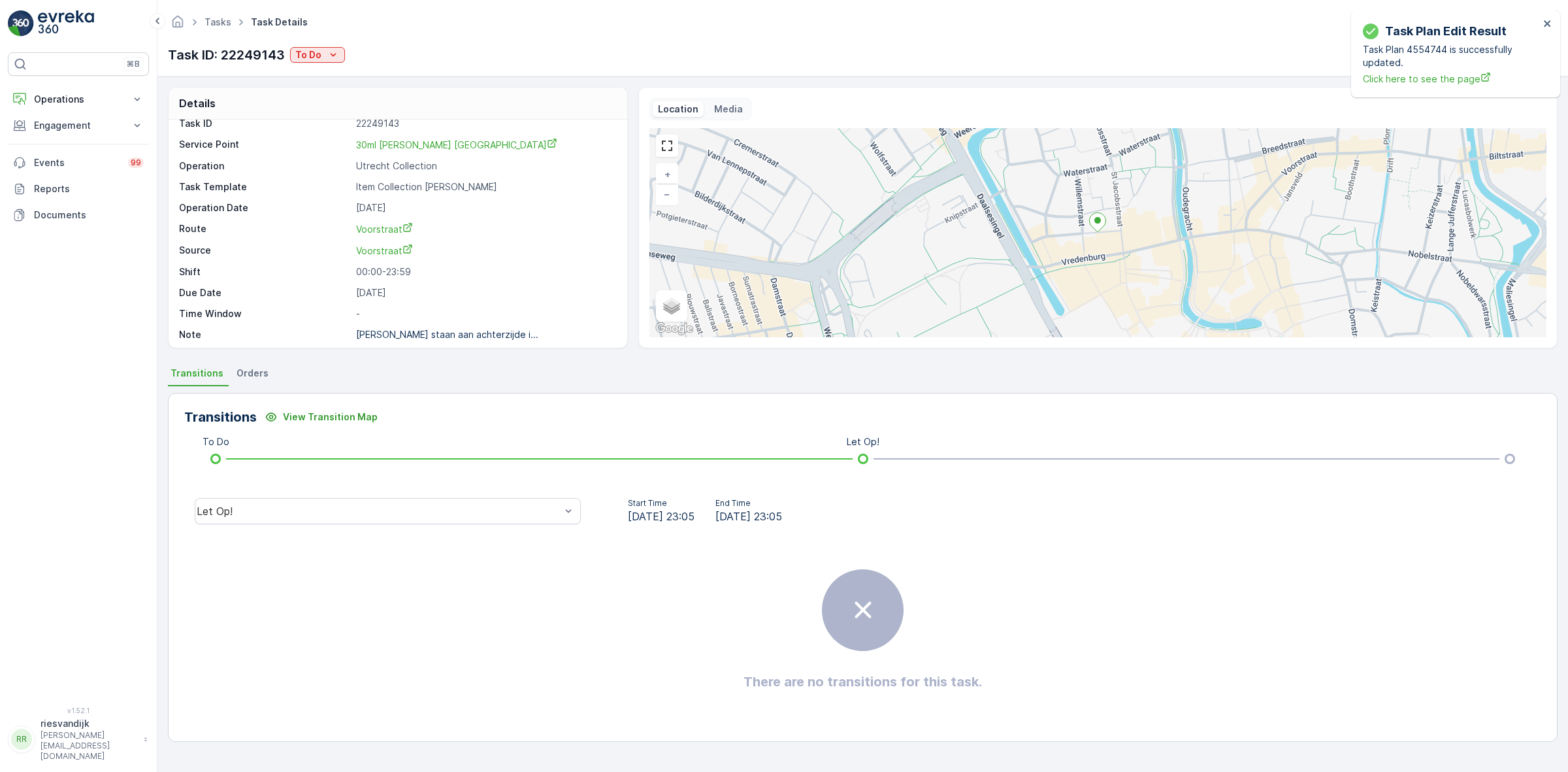
scroll to position [17, 0]
drag, startPoint x: 461, startPoint y: 520, endPoint x: 458, endPoint y: 490, distance: 30.1
click at [461, 518] on div "Let Op!" at bounding box center [388, 511] width 386 height 26
click at [474, 407] on div "Done" at bounding box center [388, 413] width 370 height 12
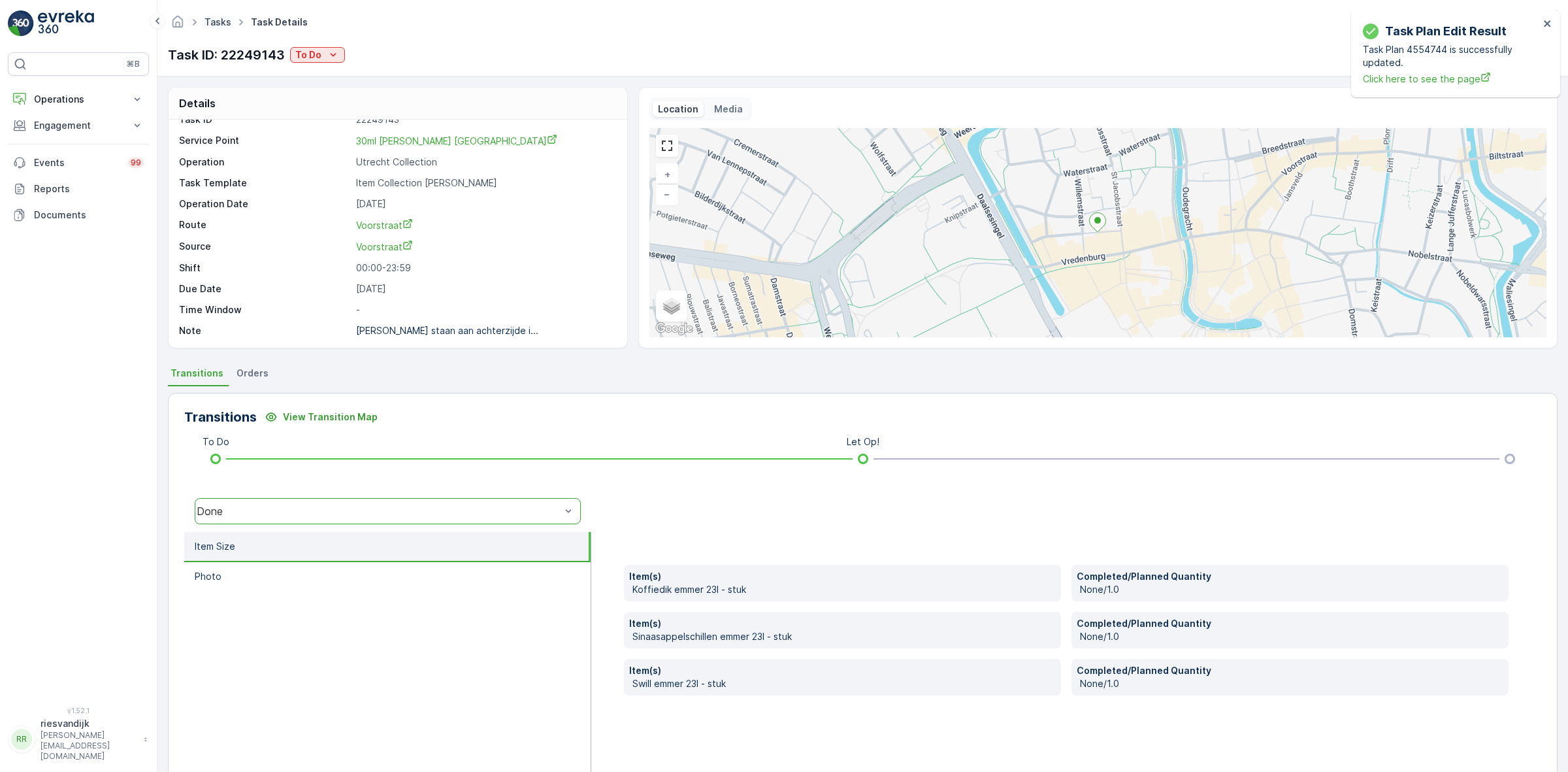
click at [219, 23] on link "Tasks" at bounding box center [218, 21] width 27 height 11
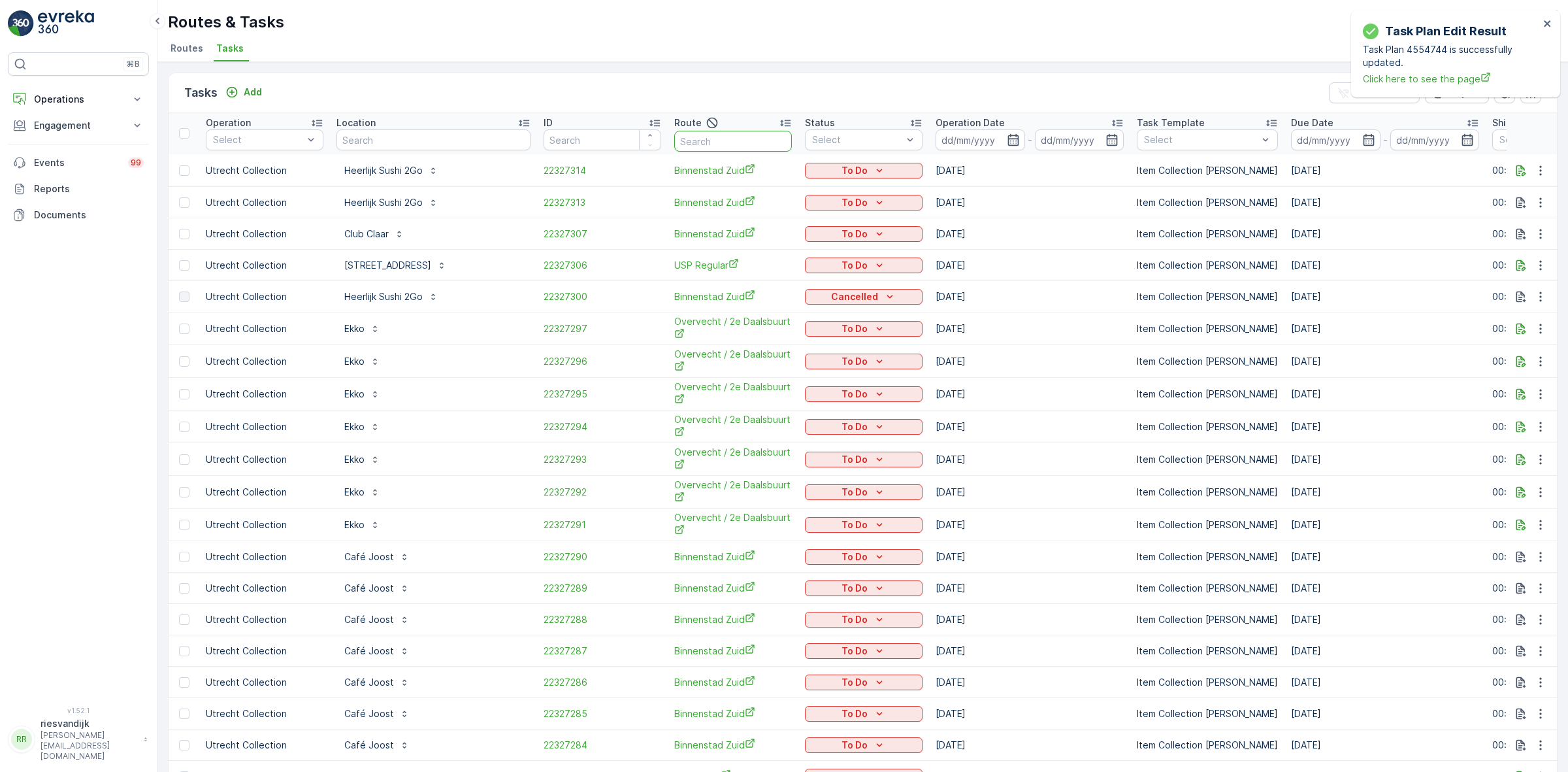
click at [681, 142] on input "text" at bounding box center [733, 141] width 117 height 21
click at [456, 137] on input "text" at bounding box center [434, 139] width 194 height 21
type input "vredenb"
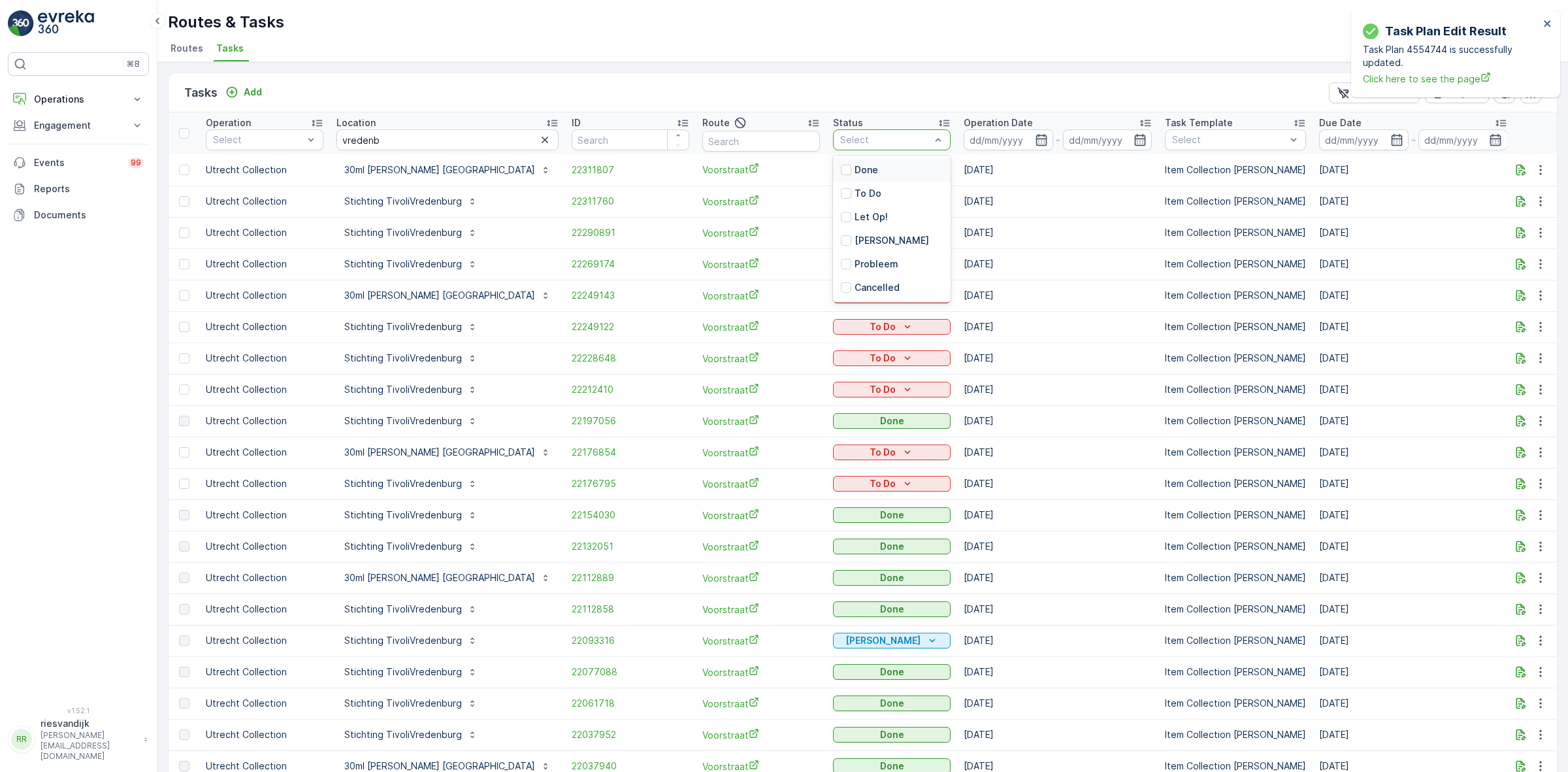
click at [833, 174] on div "Done" at bounding box center [892, 170] width 117 height 23
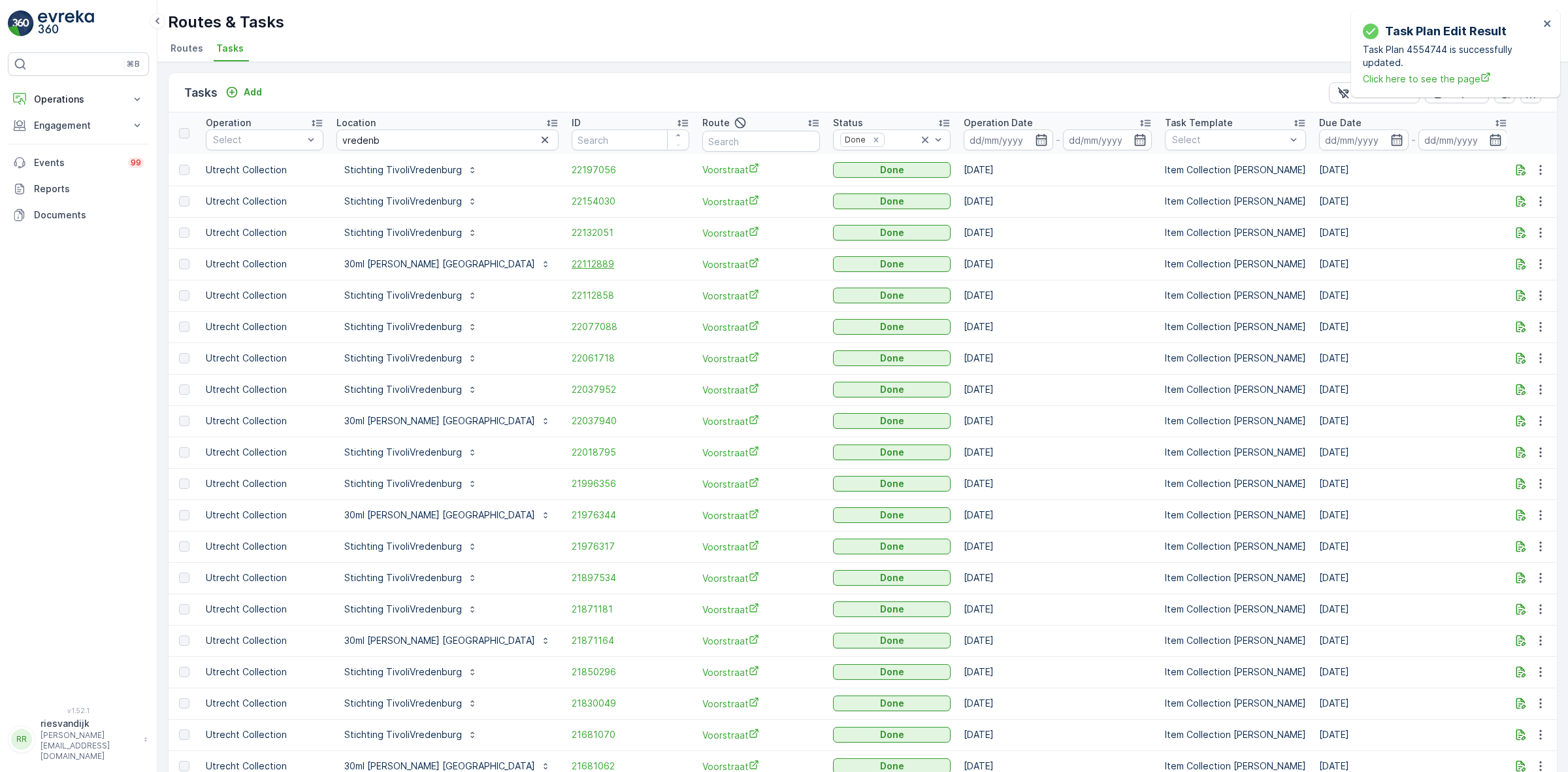
click at [572, 265] on span "22112889" at bounding box center [630, 264] width 117 height 13
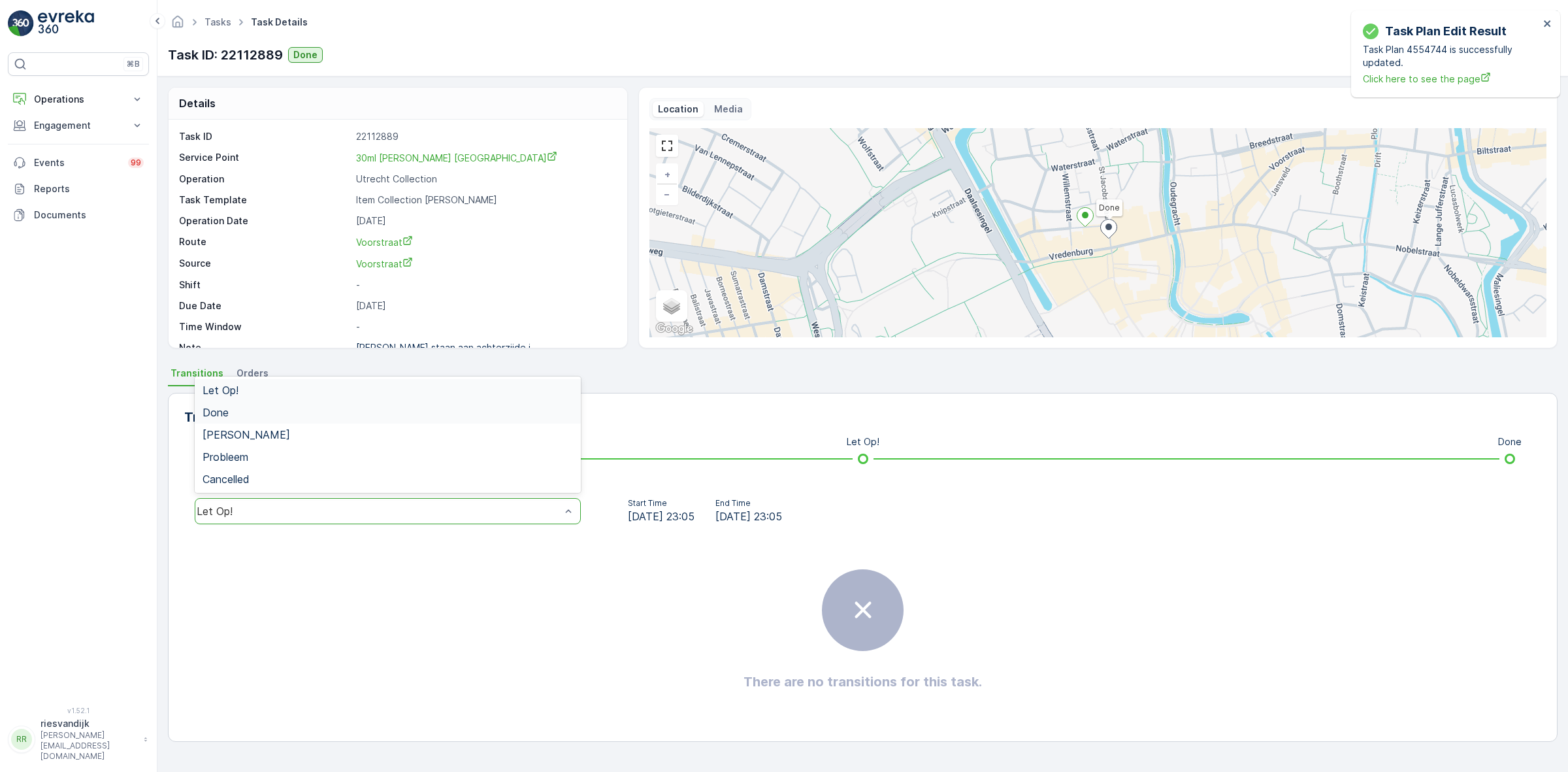
click at [270, 410] on div "Done" at bounding box center [388, 413] width 370 height 12
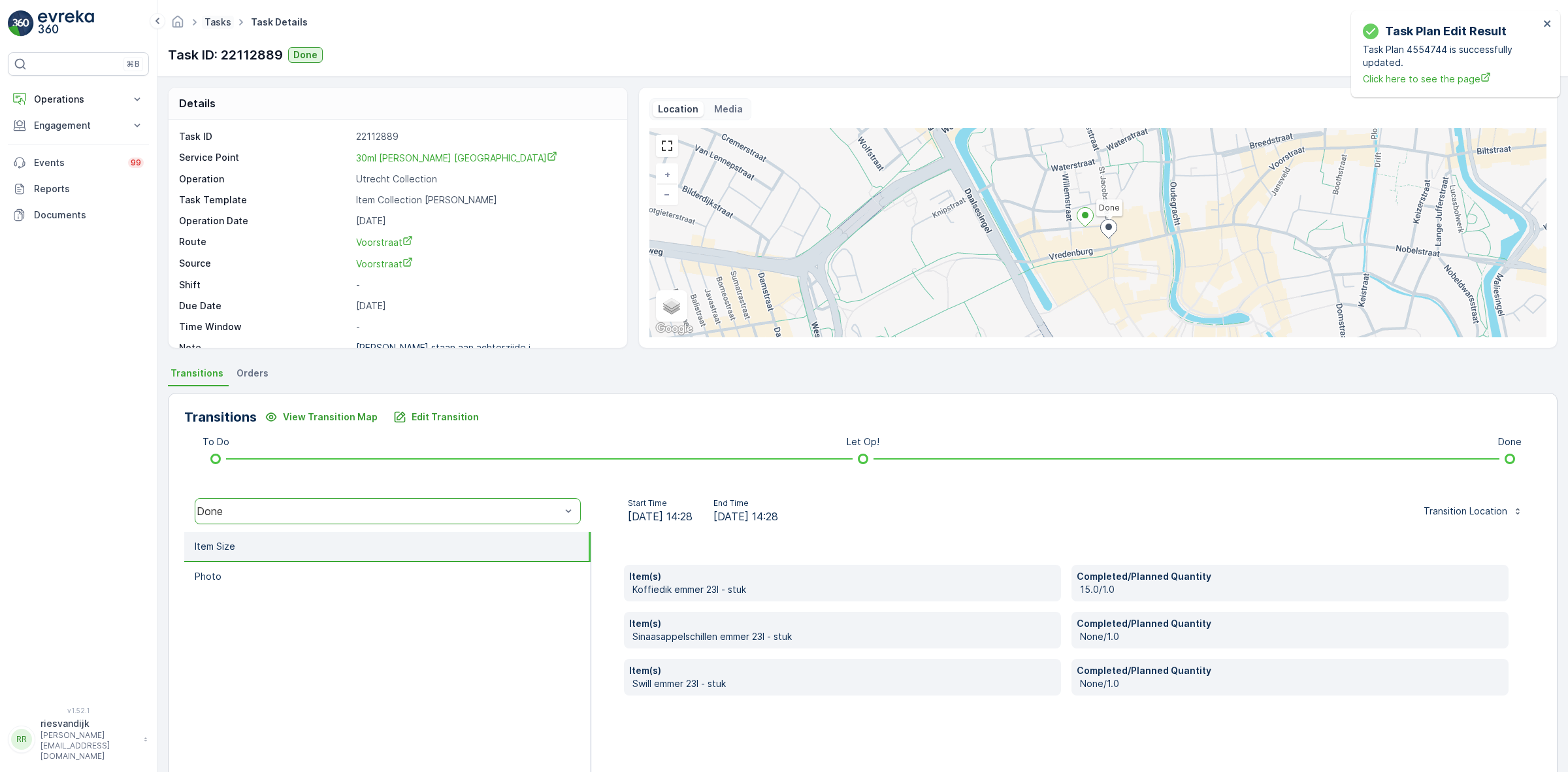
click at [219, 22] on link "Tasks" at bounding box center [218, 21] width 27 height 11
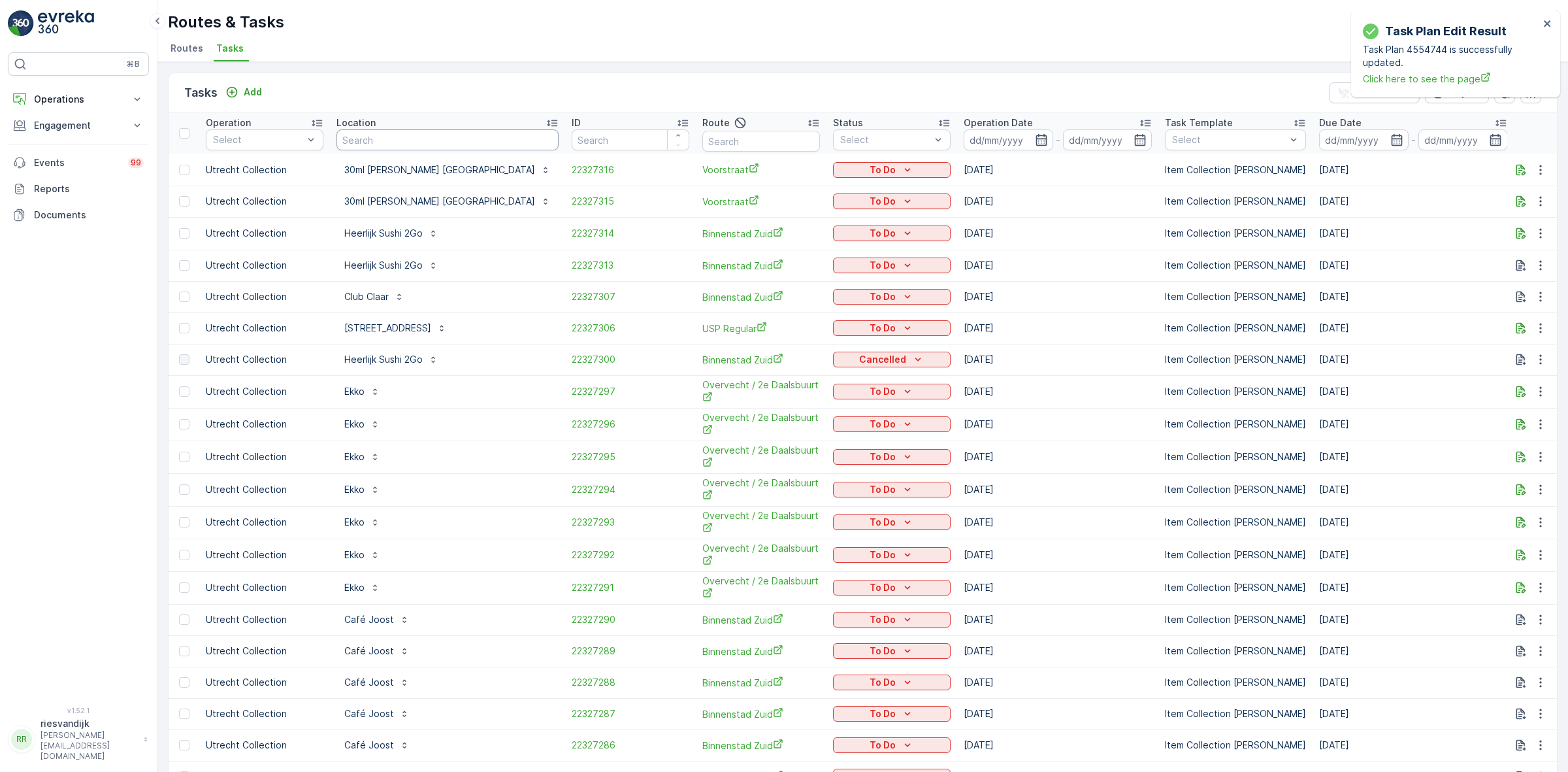
click at [464, 131] on input "text" at bounding box center [448, 139] width 222 height 21
type input "30ml vr"
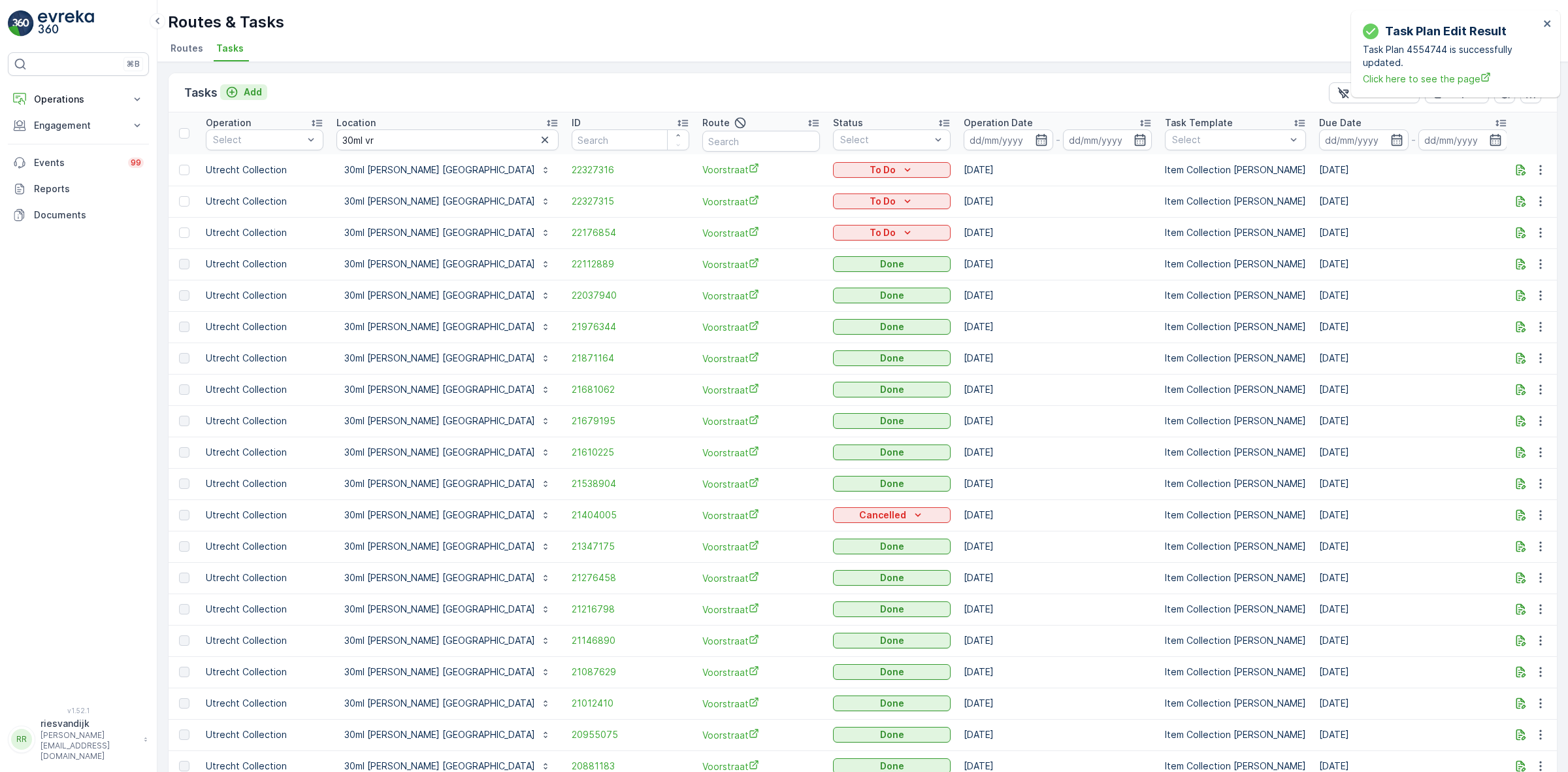
click at [249, 93] on p "Add" at bounding box center [252, 92] width 18 height 13
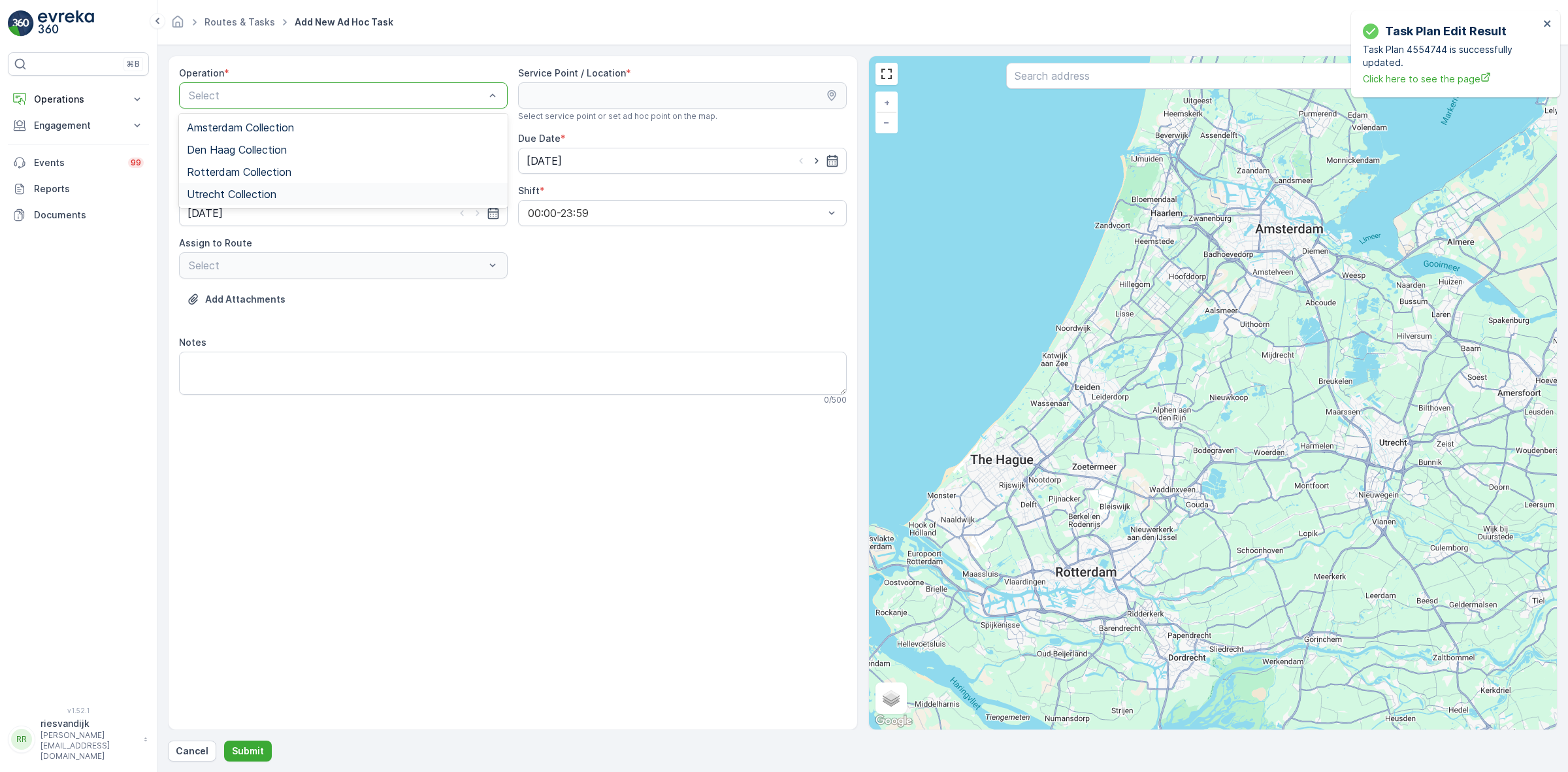
click at [351, 188] on div "Utrecht Collection" at bounding box center [343, 194] width 313 height 12
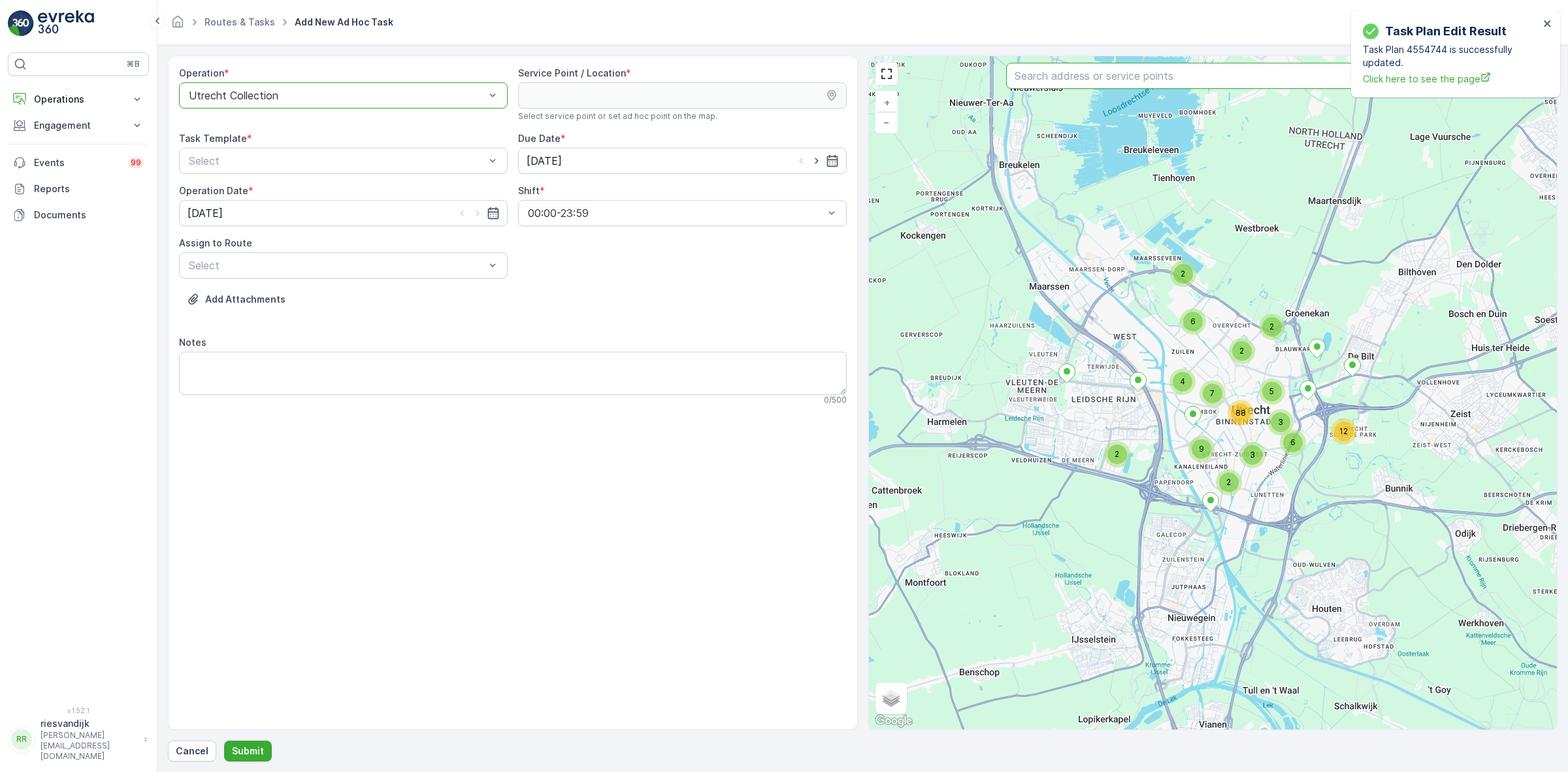
click at [1166, 85] on input "text" at bounding box center [1212, 76] width 413 height 26
type input "vrede"
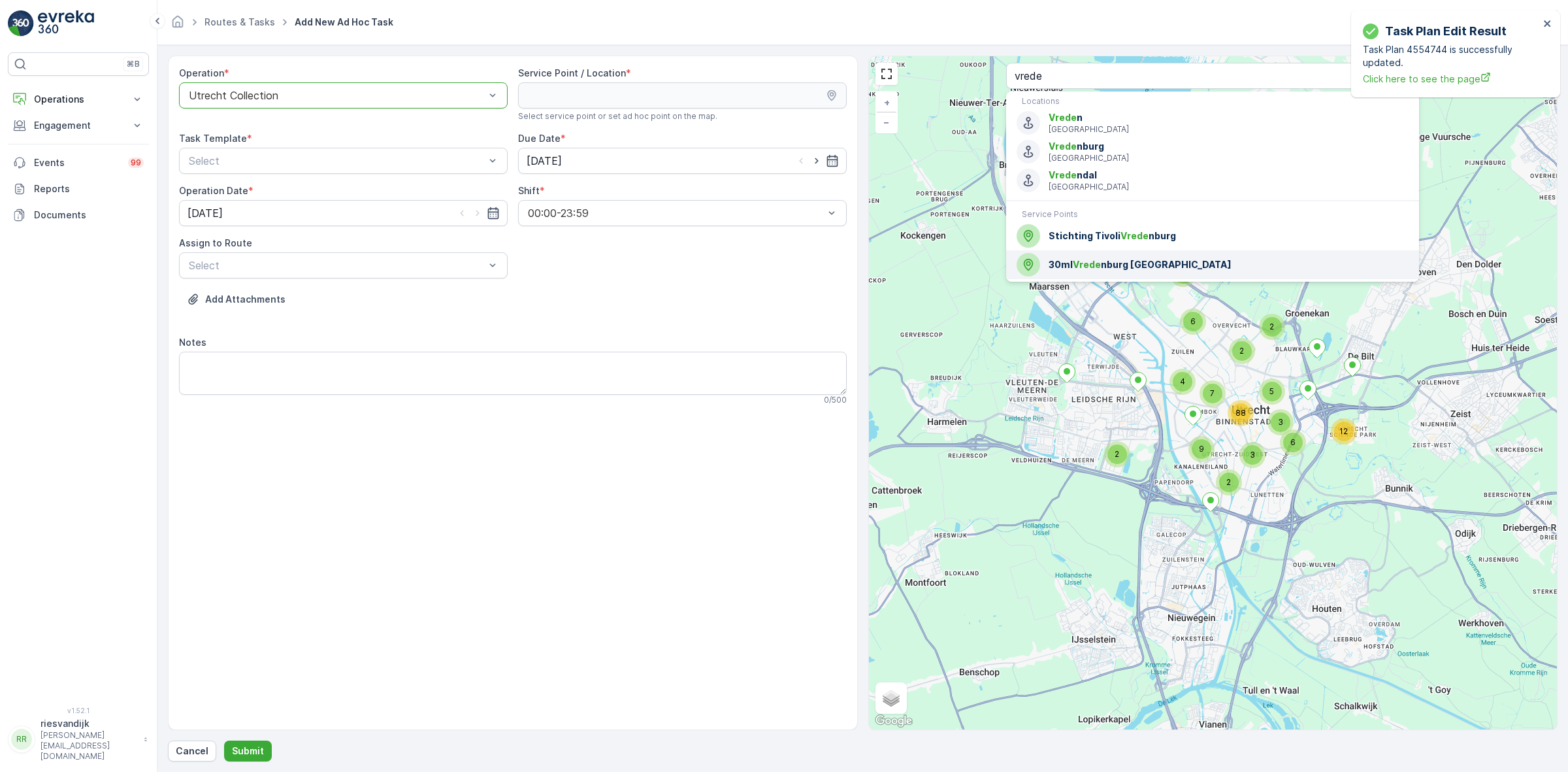
click at [1167, 265] on span "30ml Vrede nburg [GEOGRAPHIC_DATA]" at bounding box center [1229, 265] width 360 height 13
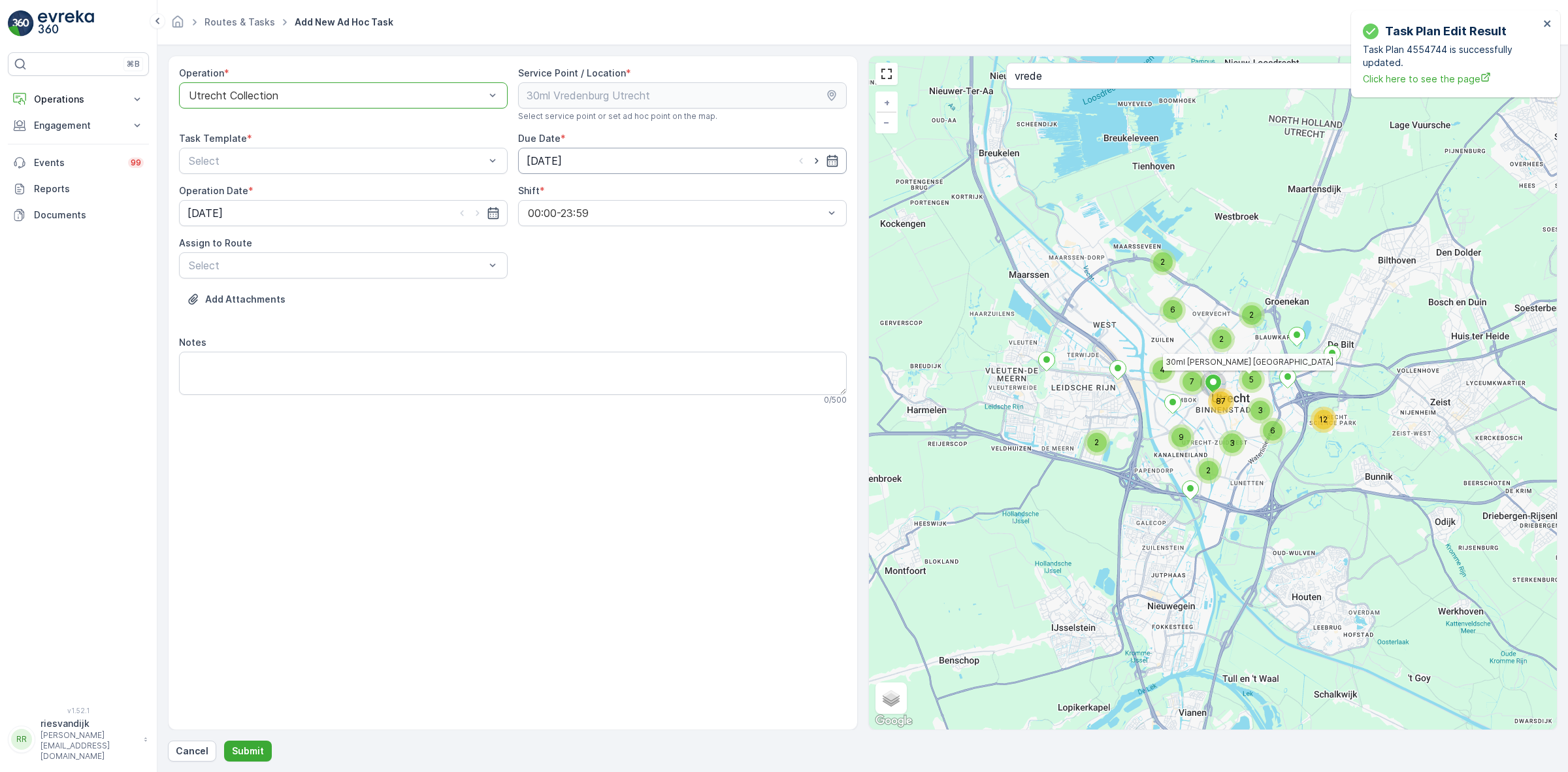
click at [840, 160] on input "[DATE]" at bounding box center [682, 161] width 329 height 26
click at [563, 305] on div "13" at bounding box center [563, 297] width 21 height 21
type input "[DATE]"
click at [634, 281] on div "Operation * option Utrecht Collection, selected. Utrecht Collection Service Poi…" at bounding box center [513, 241] width 668 height 349
click at [380, 148] on div "Select" at bounding box center [343, 161] width 329 height 26
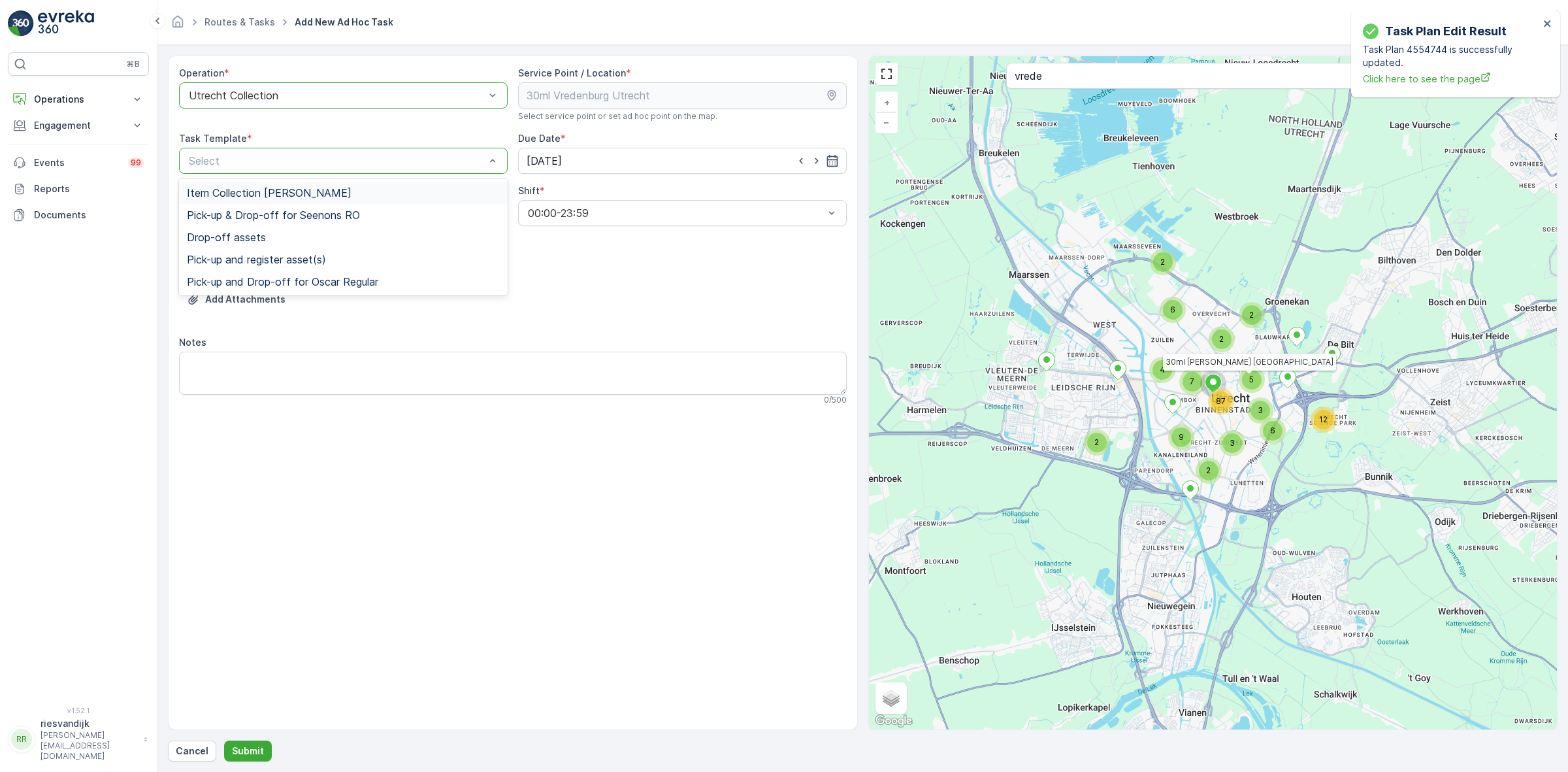
click at [389, 192] on div "Item Collection [PERSON_NAME]" at bounding box center [343, 192] width 313 height 12
click at [538, 278] on div "Operation * option Utrecht Collection, selected. Utrecht Collection Service Poi…" at bounding box center [513, 241] width 668 height 349
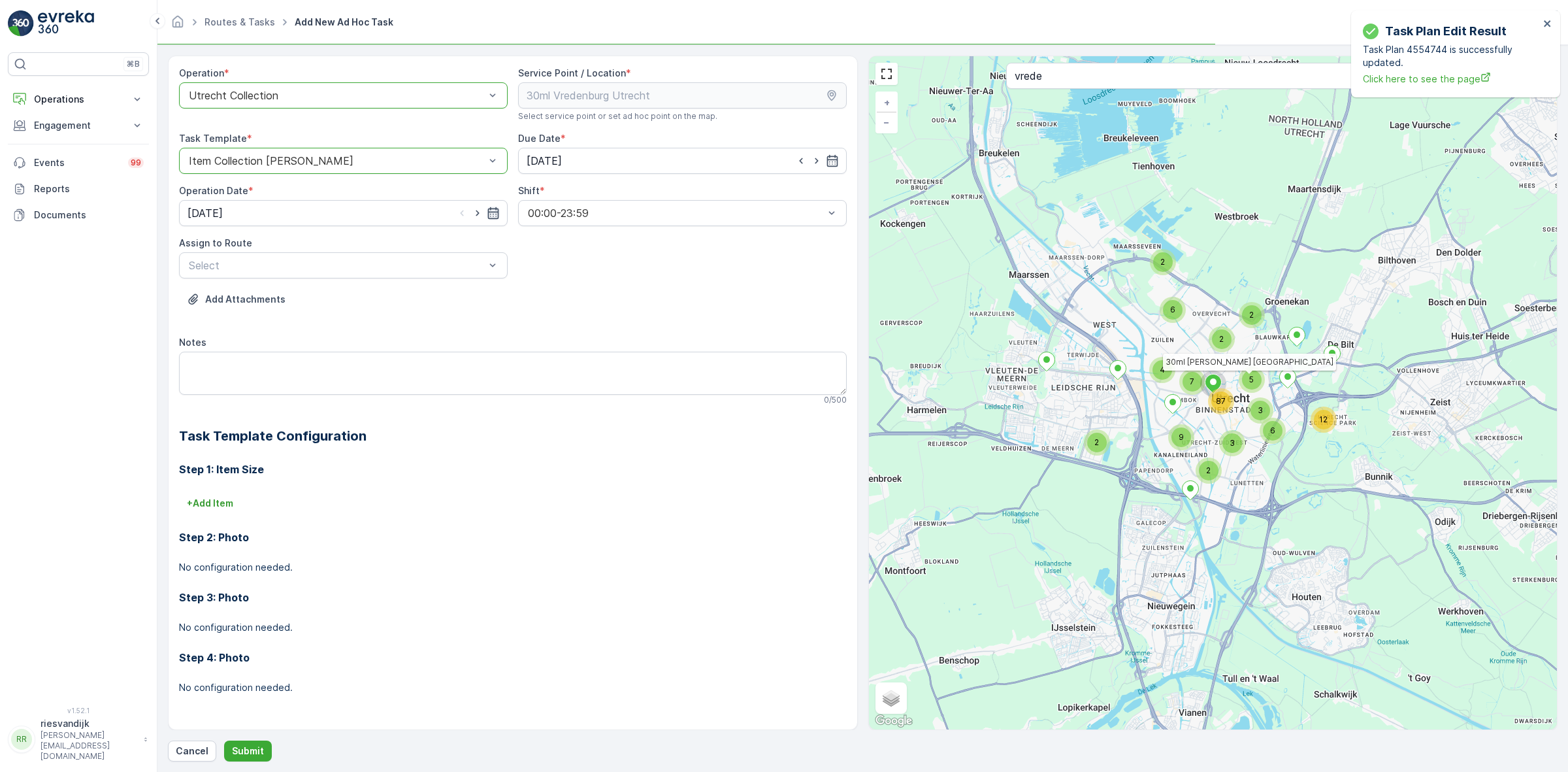
click at [494, 211] on icon "button" at bounding box center [494, 213] width 13 height 13
click at [226, 343] on div "13" at bounding box center [225, 348] width 21 height 21
type input "[DATE]"
click at [601, 292] on div "Add Attachments" at bounding box center [513, 307] width 668 height 36
click at [567, 308] on div "Add Attachments" at bounding box center [513, 307] width 668 height 36
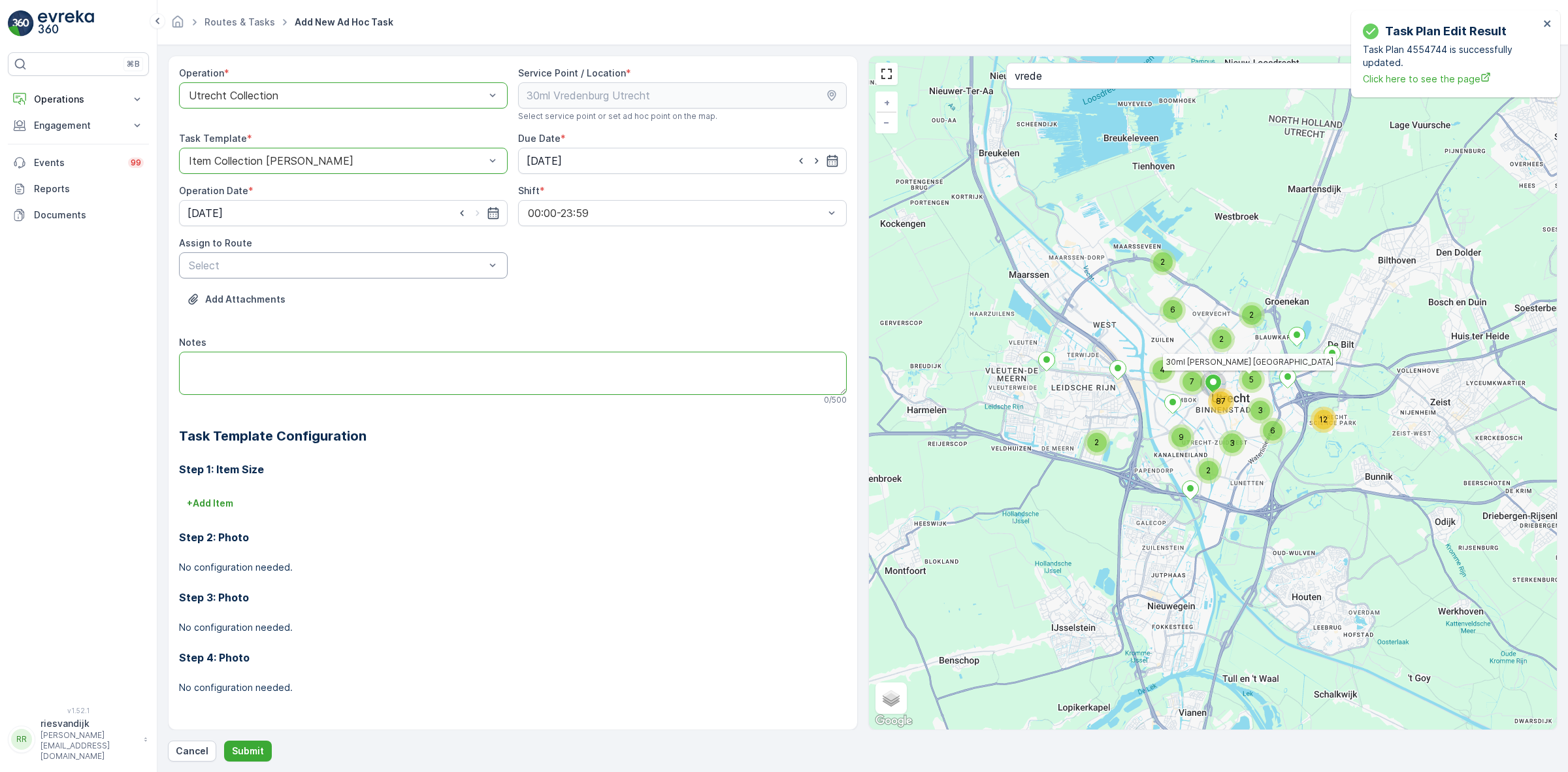
click at [417, 358] on textarea "Notes" at bounding box center [513, 373] width 668 height 43
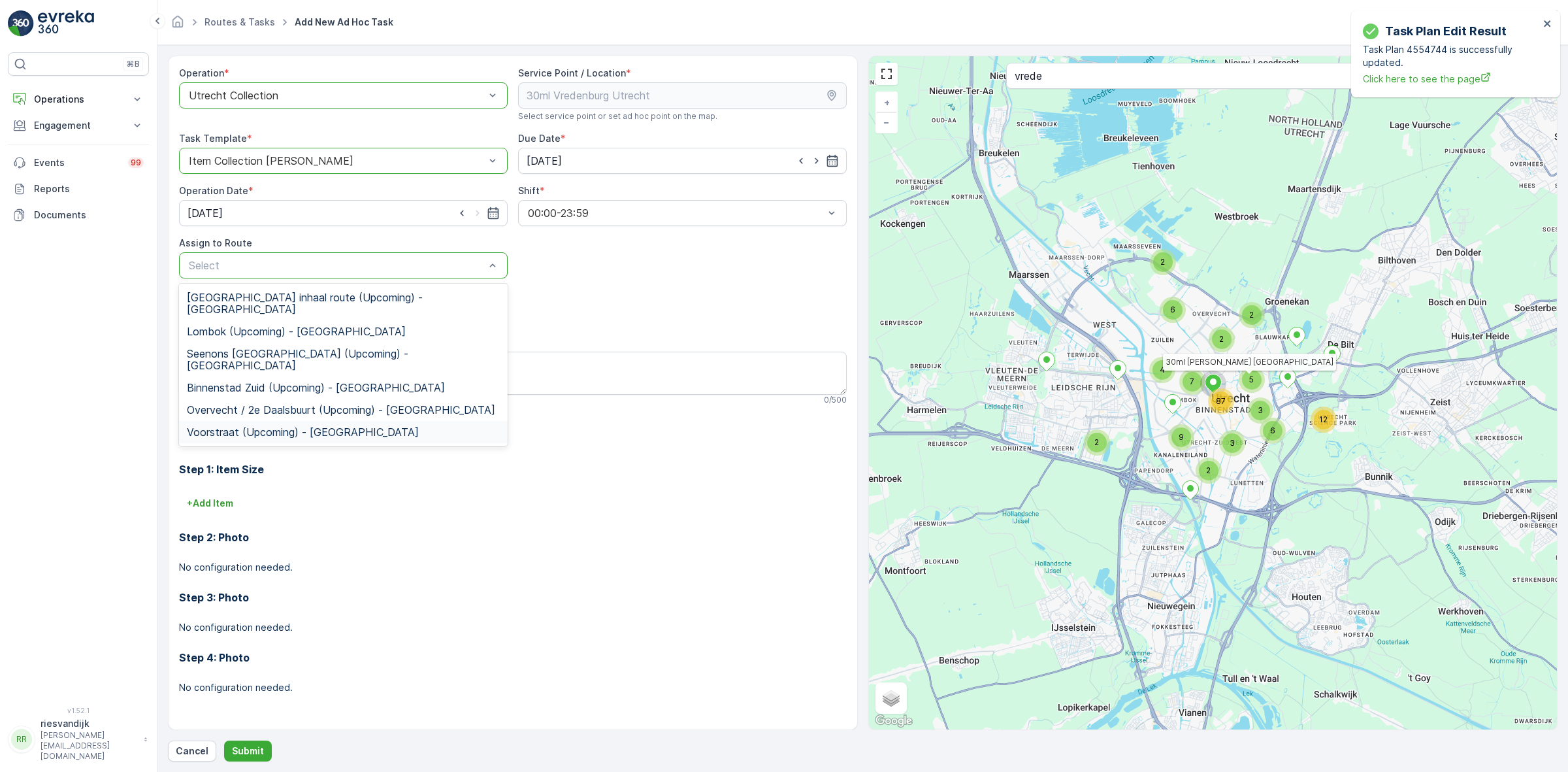
click at [407, 426] on div "Voorstraat (Upcoming) - [GEOGRAPHIC_DATA]" at bounding box center [343, 432] width 313 height 12
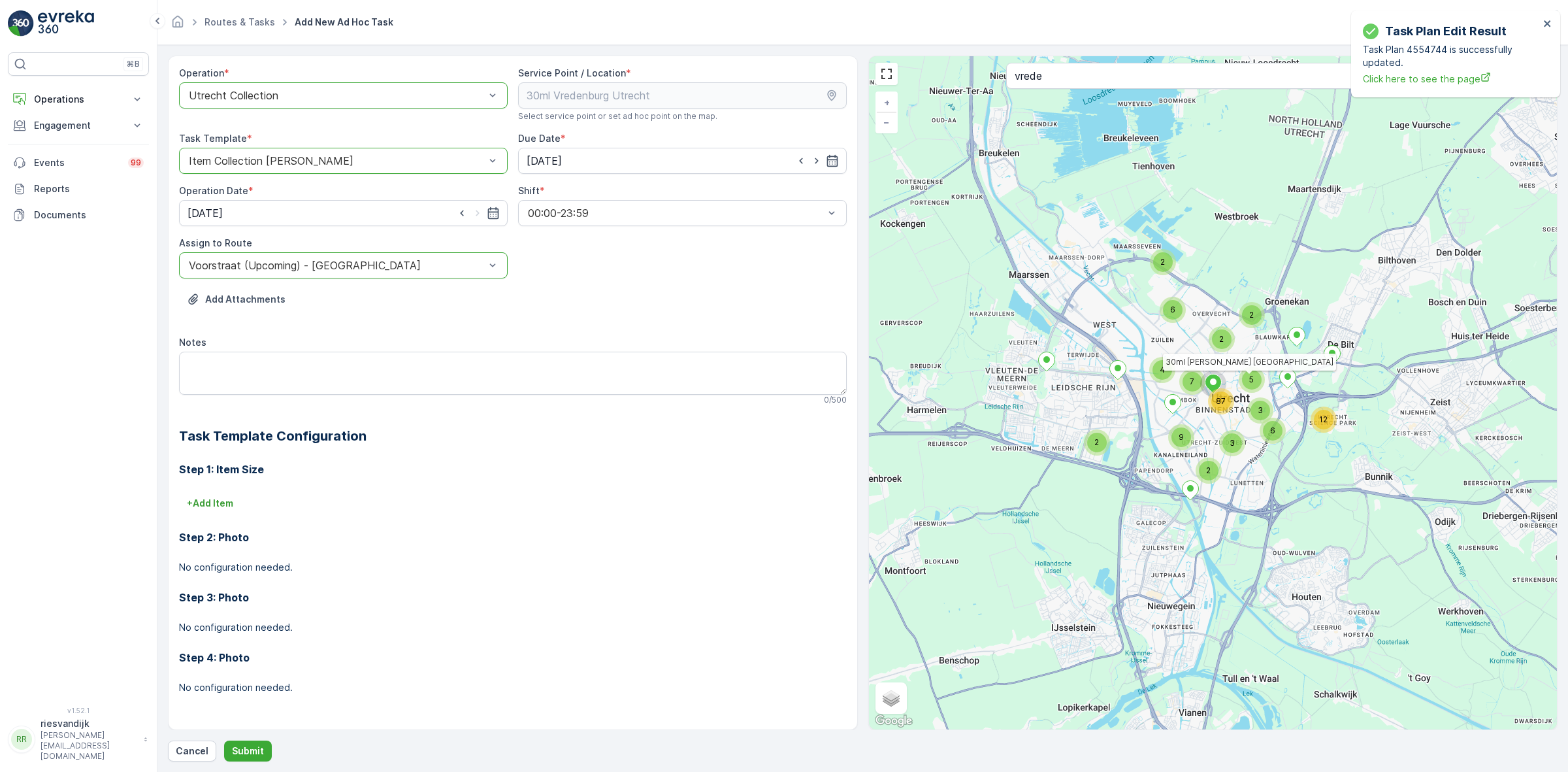
click at [539, 295] on div "Add Attachments" at bounding box center [513, 307] width 668 height 36
click at [316, 376] on textarea "Notes" at bounding box center [513, 373] width 668 height 43
type textarea "G"
type textarea "k"
type textarea "Customer has 6 damaged bins, please swap with new ones"
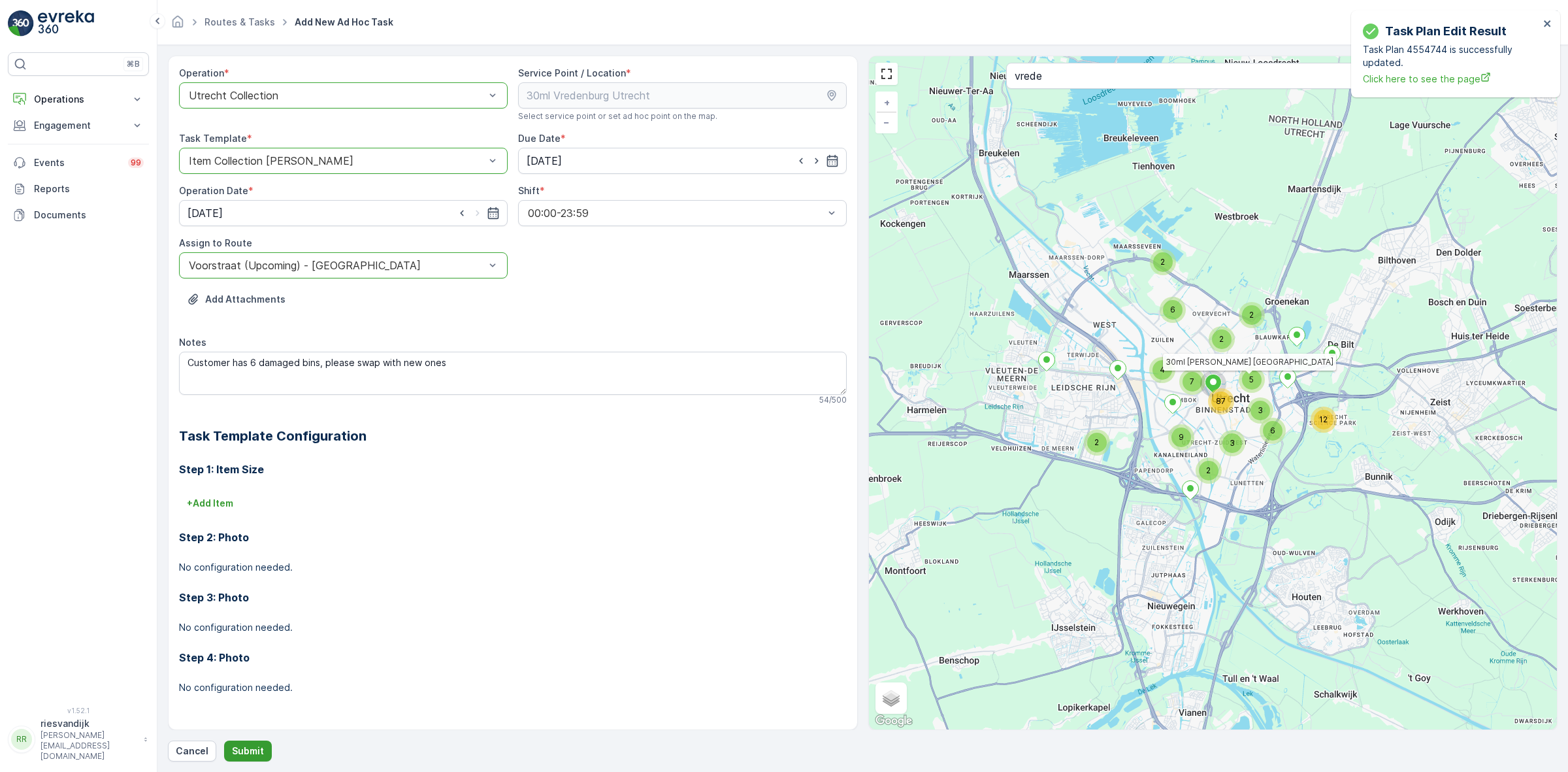
click at [258, 755] on p "Submit" at bounding box center [248, 751] width 32 height 13
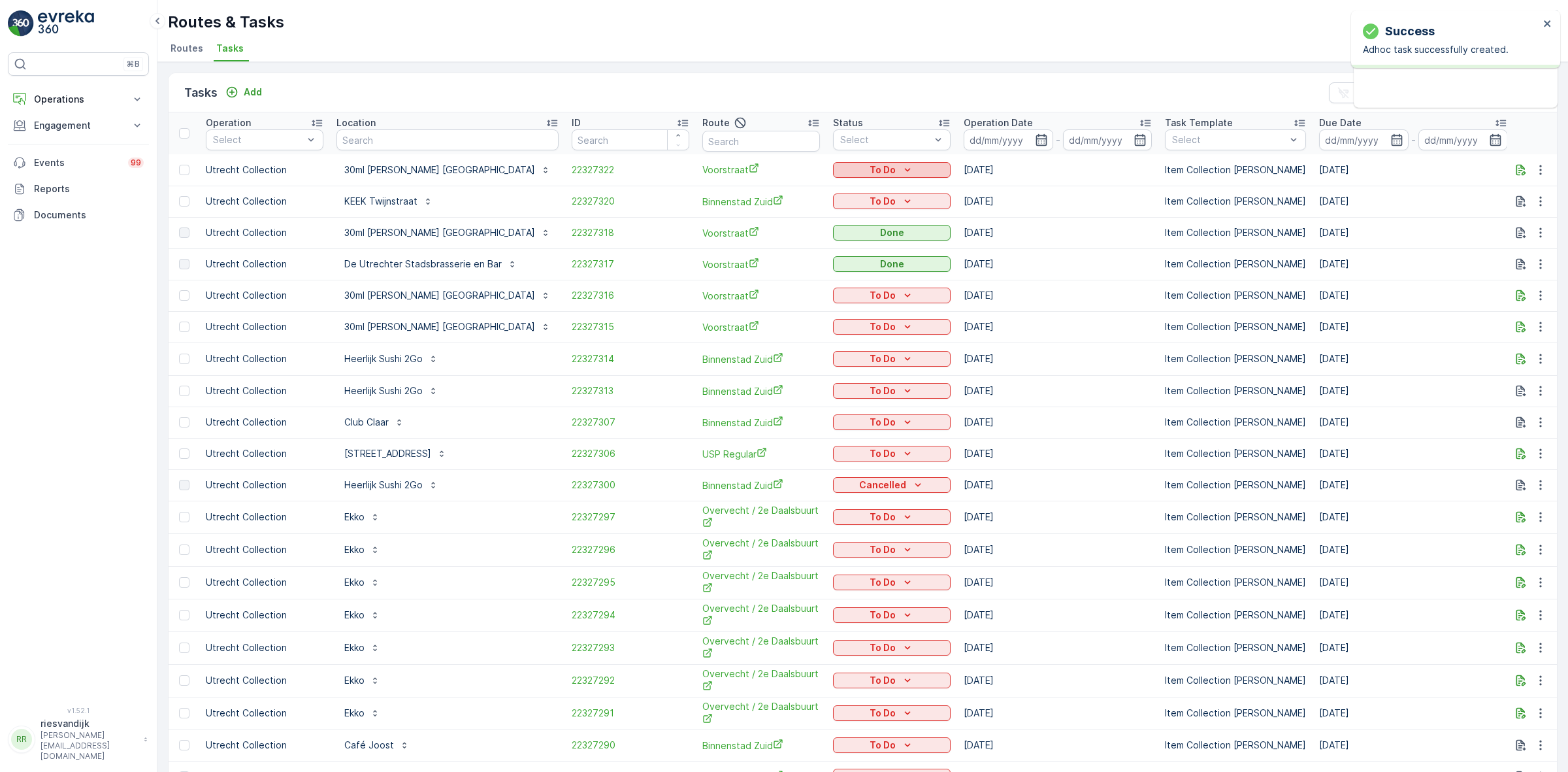
click at [901, 164] on icon "To Do" at bounding box center [908, 170] width 13 height 13
click at [844, 227] on div "Let Op!" at bounding box center [840, 225] width 83 height 18
click at [1548, 24] on icon "close" at bounding box center [1547, 23] width 7 height 7
click at [1317, 50] on ul "Routes Tasks" at bounding box center [857, 50] width 1379 height 22
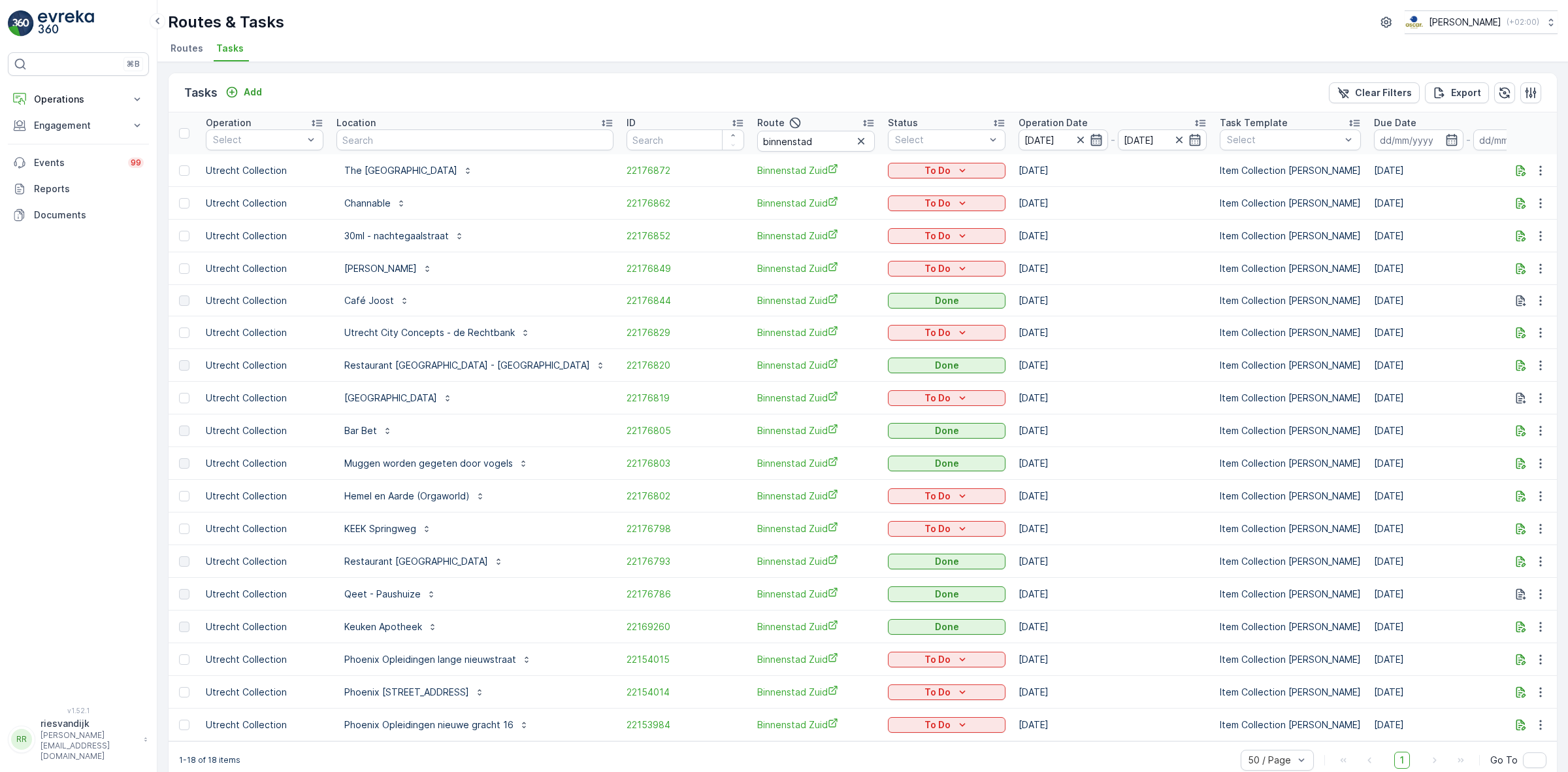
click at [1091, 139] on icon "button" at bounding box center [1096, 140] width 11 height 12
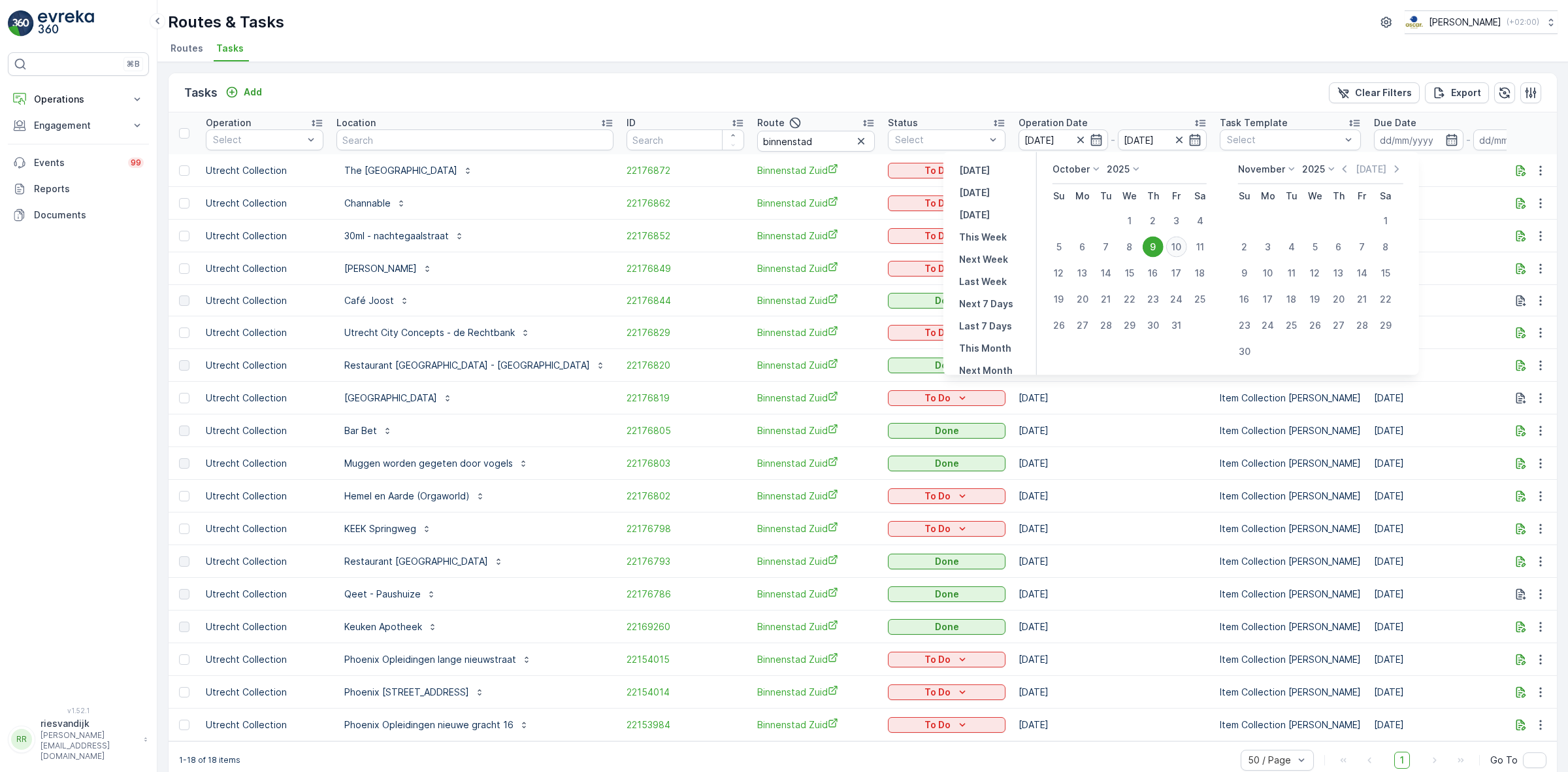
click at [1181, 255] on div "10" at bounding box center [1177, 246] width 21 height 21
type input "[DATE]"
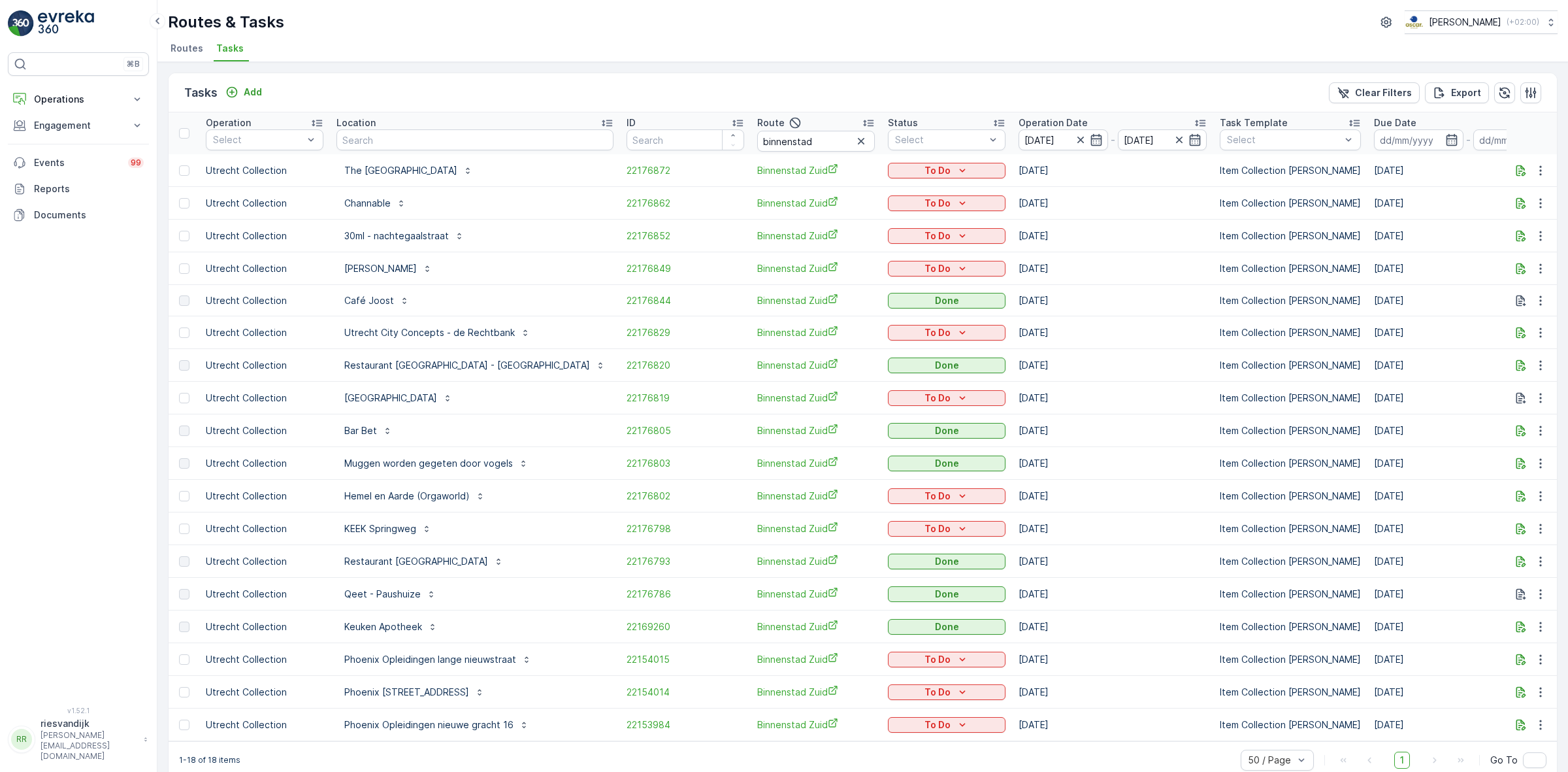
click at [1119, 74] on div "Tasks Add Clear Filters Export" at bounding box center [862, 93] width 1389 height 39
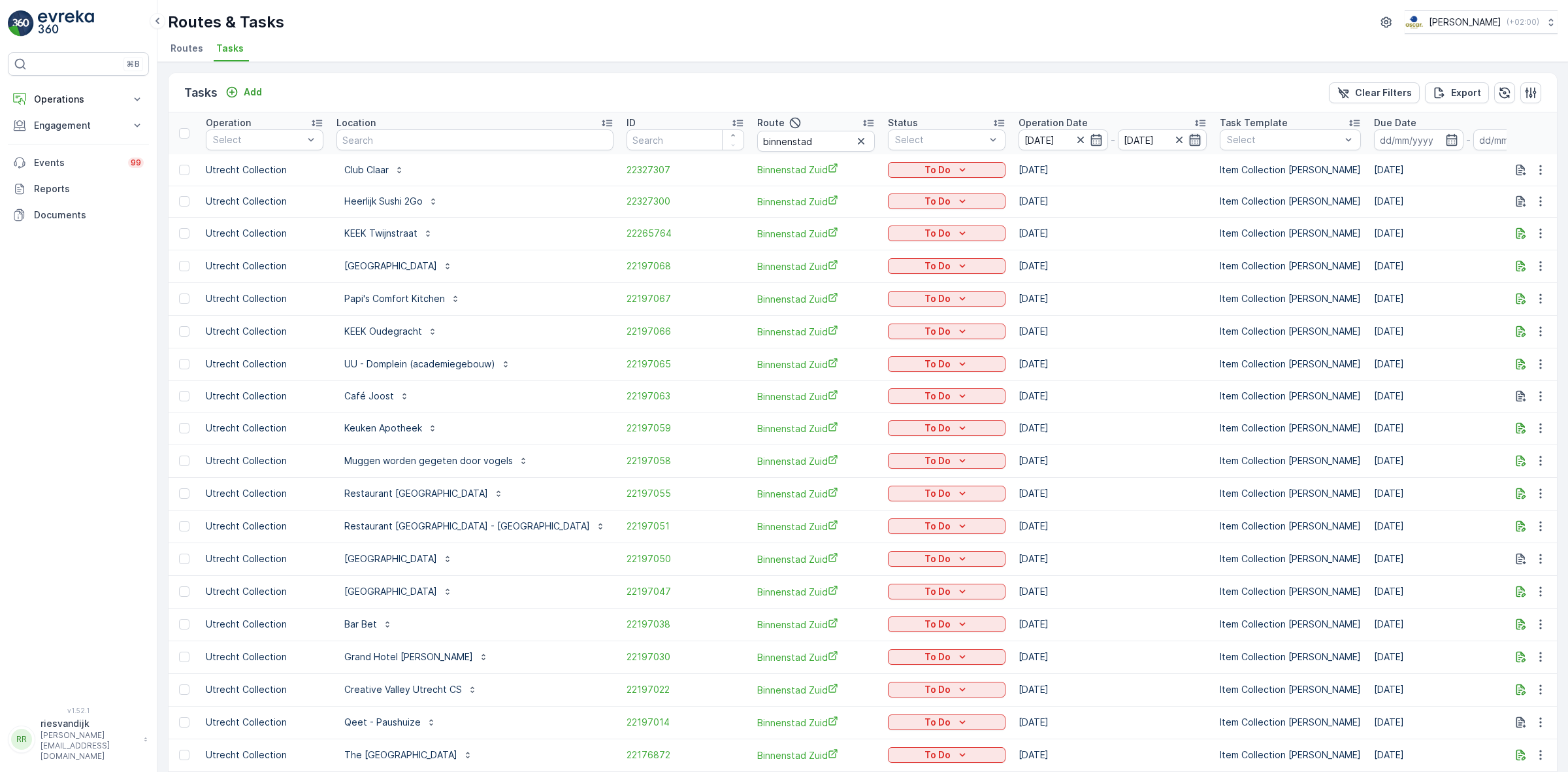
click at [1188, 141] on icon "button" at bounding box center [1195, 140] width 13 height 13
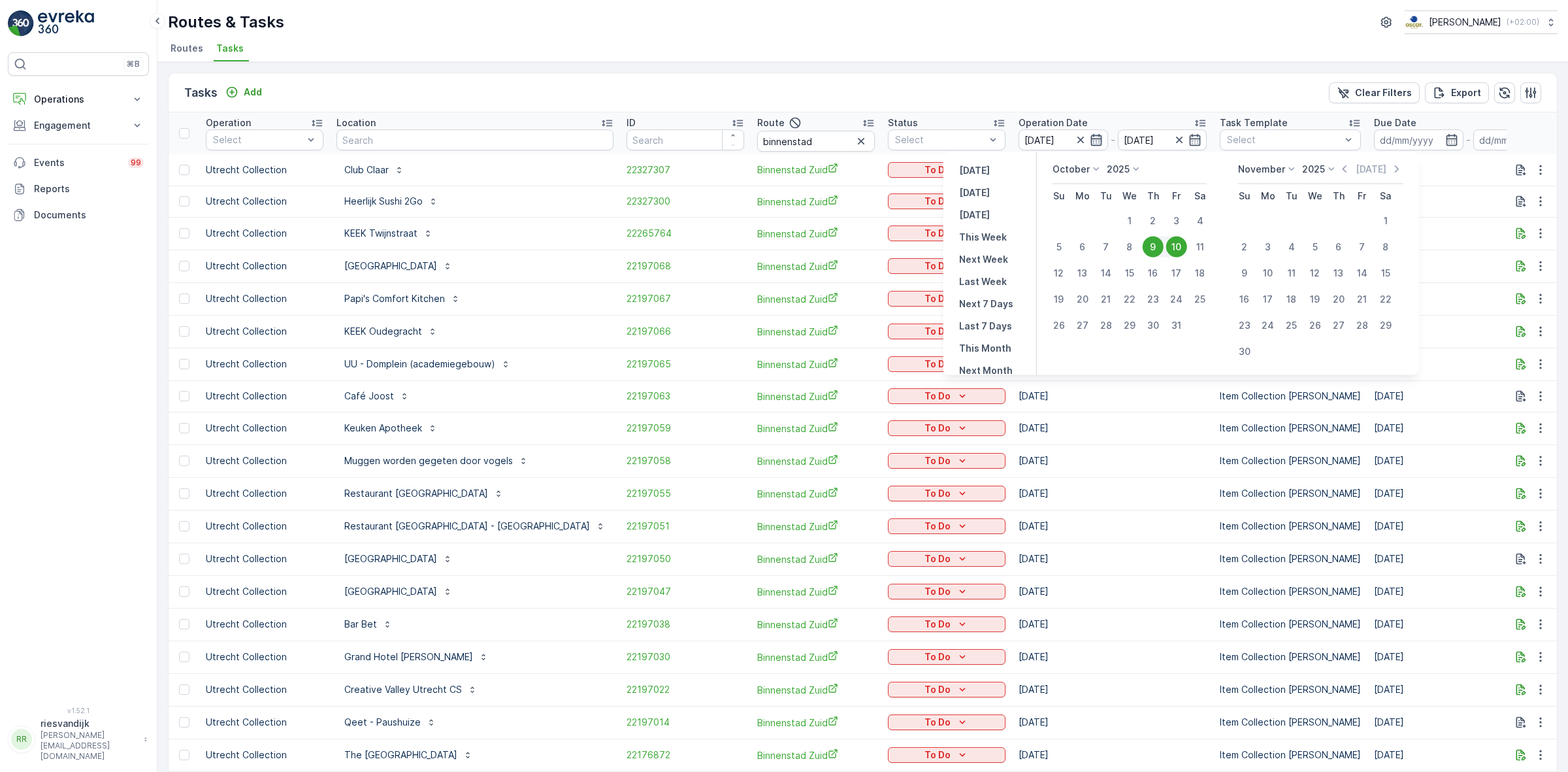
click at [1090, 136] on icon "button" at bounding box center [1096, 140] width 13 height 13
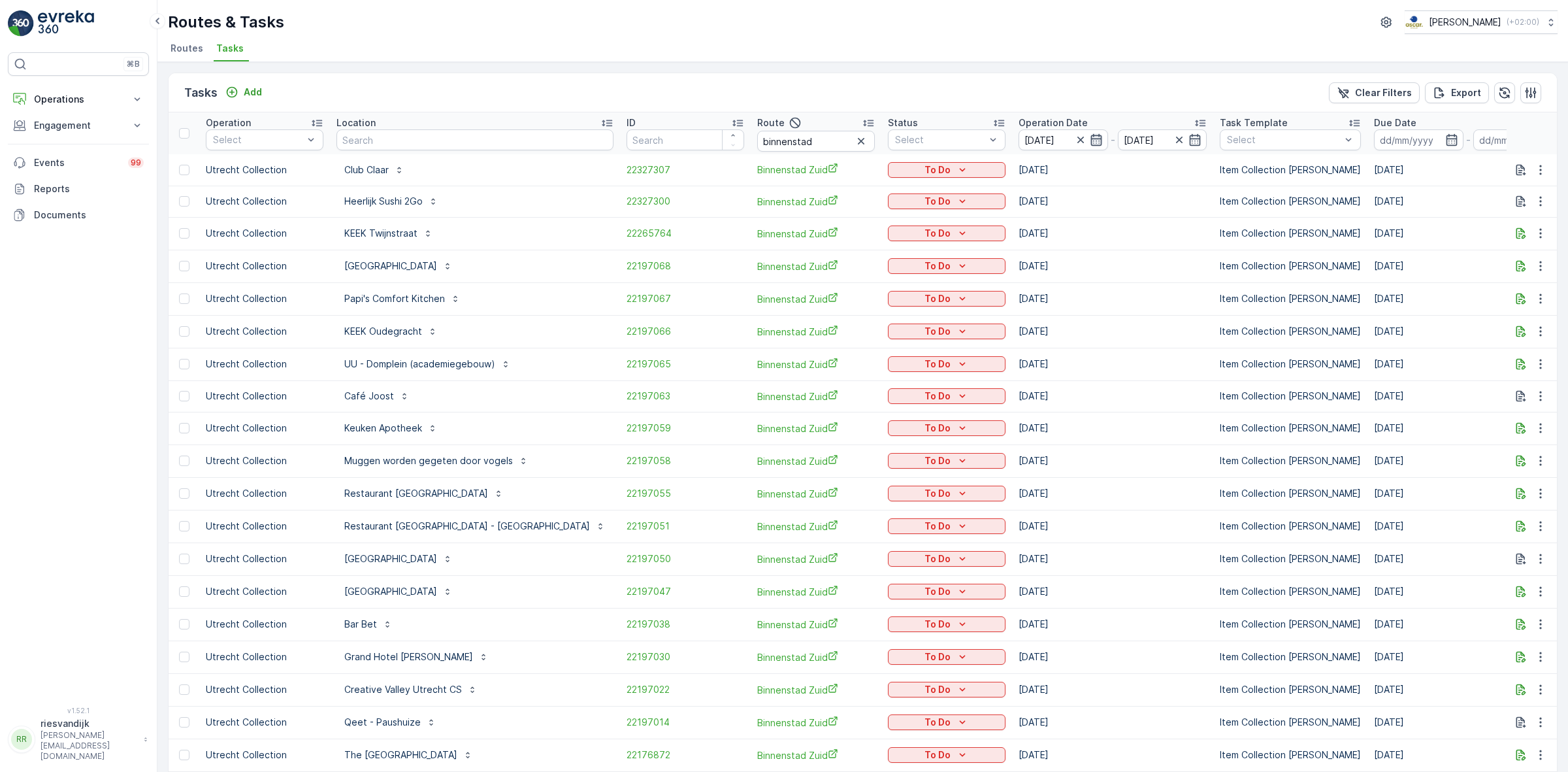
click at [1074, 141] on div at bounding box center [1088, 140] width 28 height 13
click at [1090, 141] on icon "button" at bounding box center [1096, 140] width 13 height 13
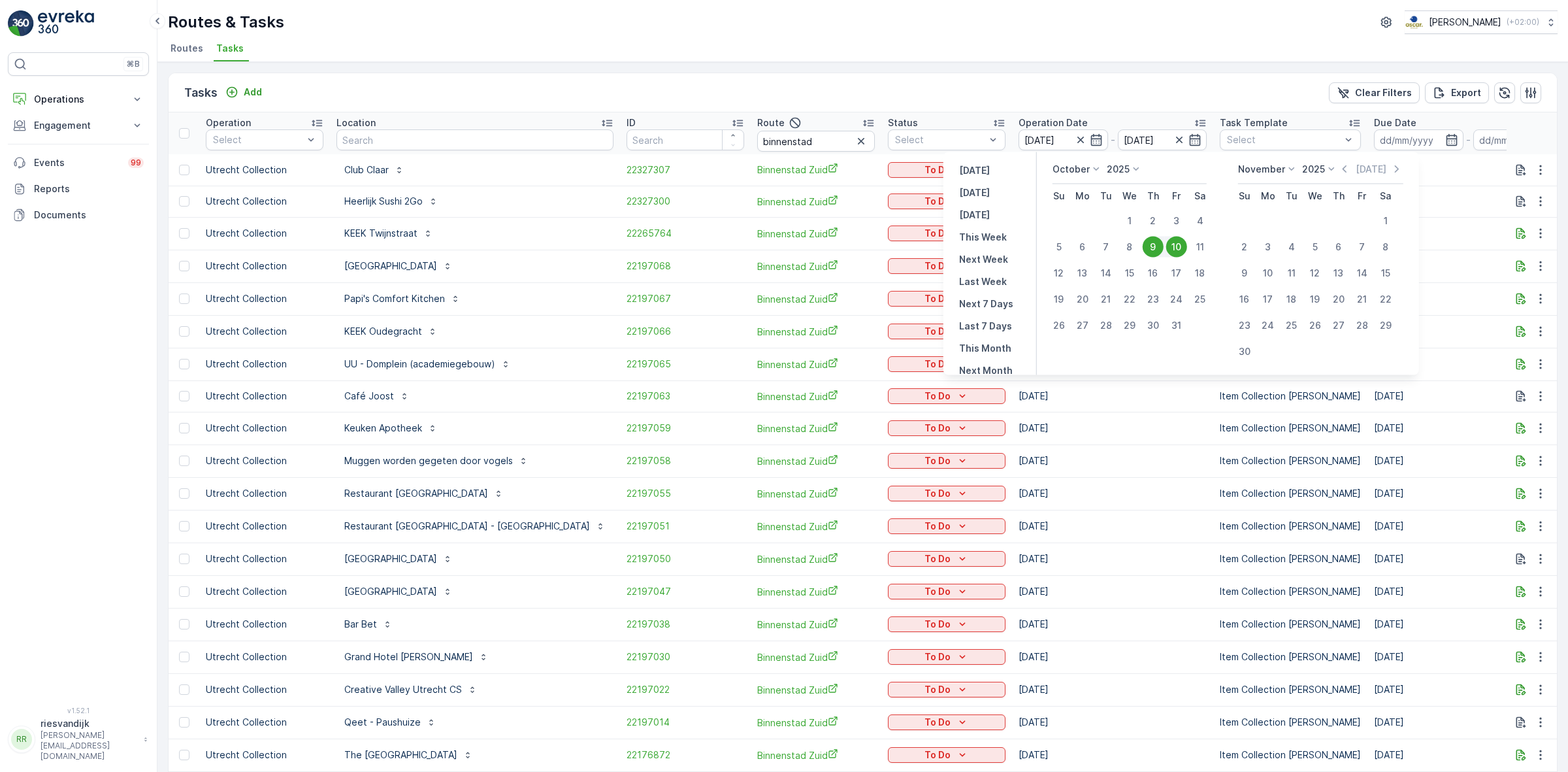
click at [1174, 249] on div "10" at bounding box center [1177, 246] width 21 height 21
click at [1176, 247] on div "10" at bounding box center [1177, 246] width 21 height 21
type input "[DATE]"
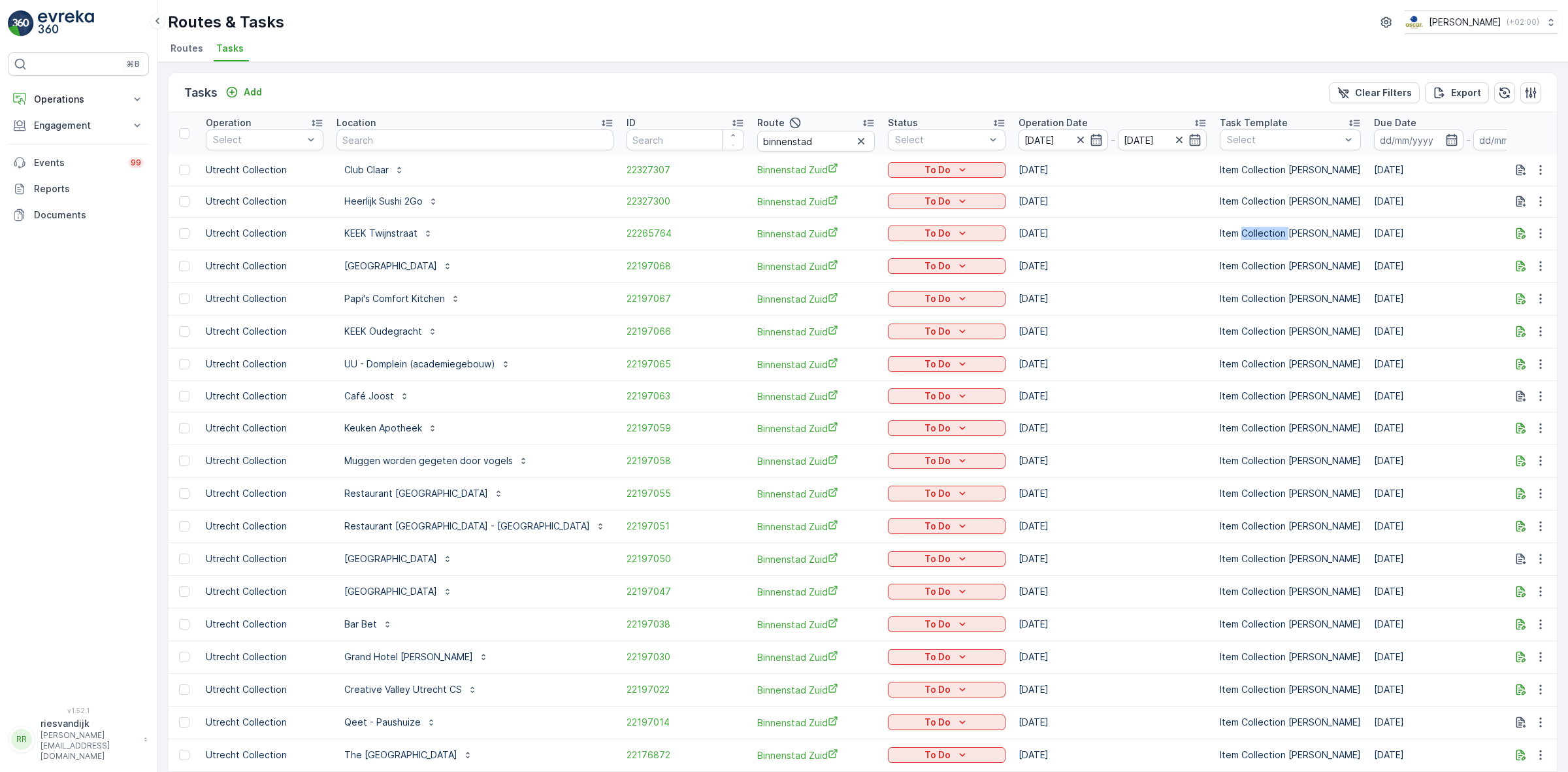
click at [1214, 247] on td "Item Collection [PERSON_NAME]" at bounding box center [1291, 233] width 155 height 33
click at [1101, 92] on div "Tasks Add Clear Filters Export" at bounding box center [862, 93] width 1389 height 39
click at [1074, 138] on icon "button" at bounding box center [1081, 140] width 13 height 13
click at [1090, 138] on icon "button" at bounding box center [1096, 140] width 13 height 13
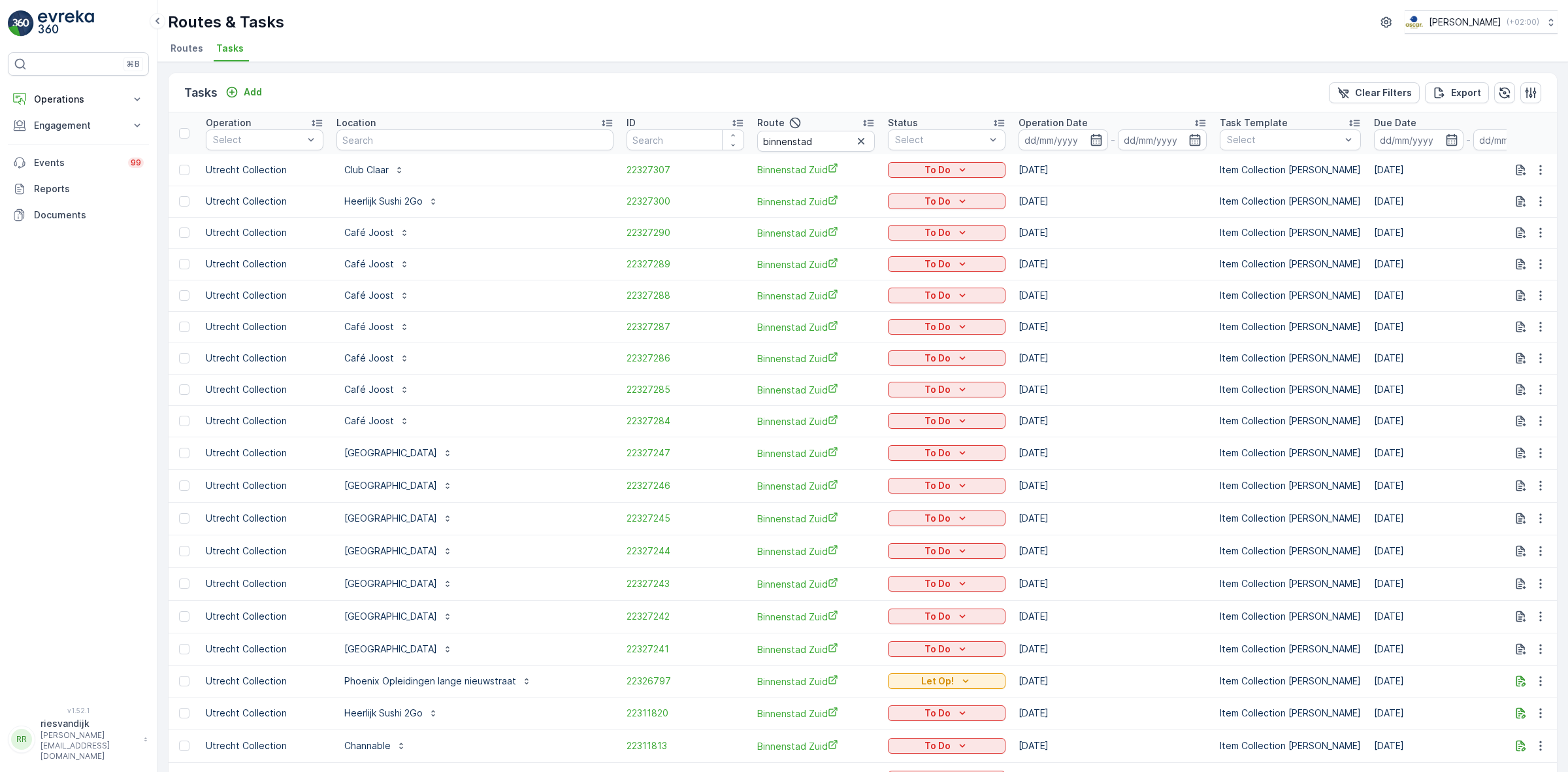
click at [1090, 136] on icon "button" at bounding box center [1096, 140] width 13 height 13
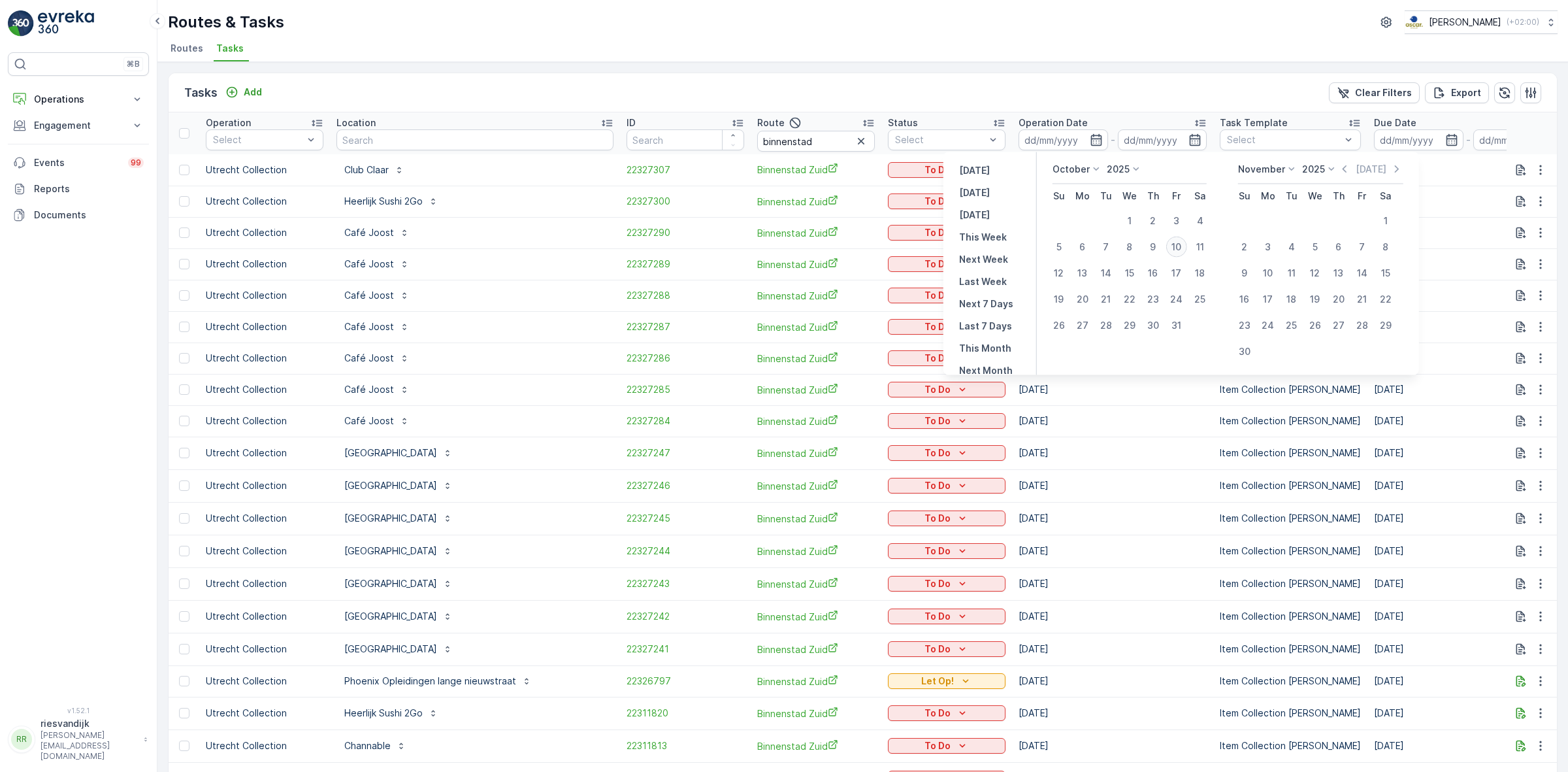
click at [1175, 249] on div "10" at bounding box center [1177, 246] width 21 height 21
type input "[DATE]"
click at [1180, 249] on div "10" at bounding box center [1177, 246] width 21 height 21
type input "[DATE]"
click at [1136, 88] on div "Tasks Add Clear Filters Export" at bounding box center [862, 93] width 1389 height 39
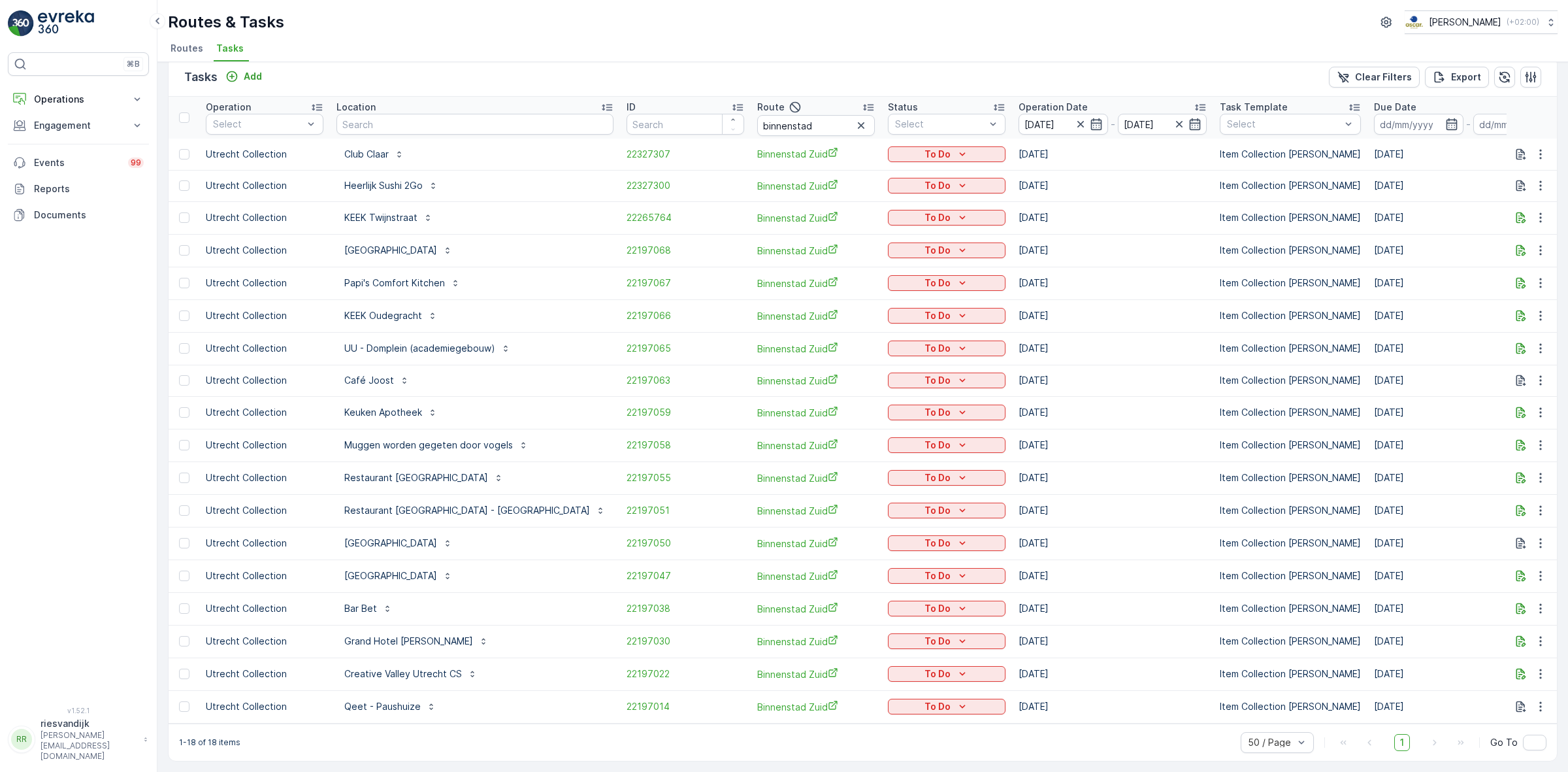
scroll to position [24, 0]
click at [369, 101] on p "Location" at bounding box center [356, 107] width 39 height 13
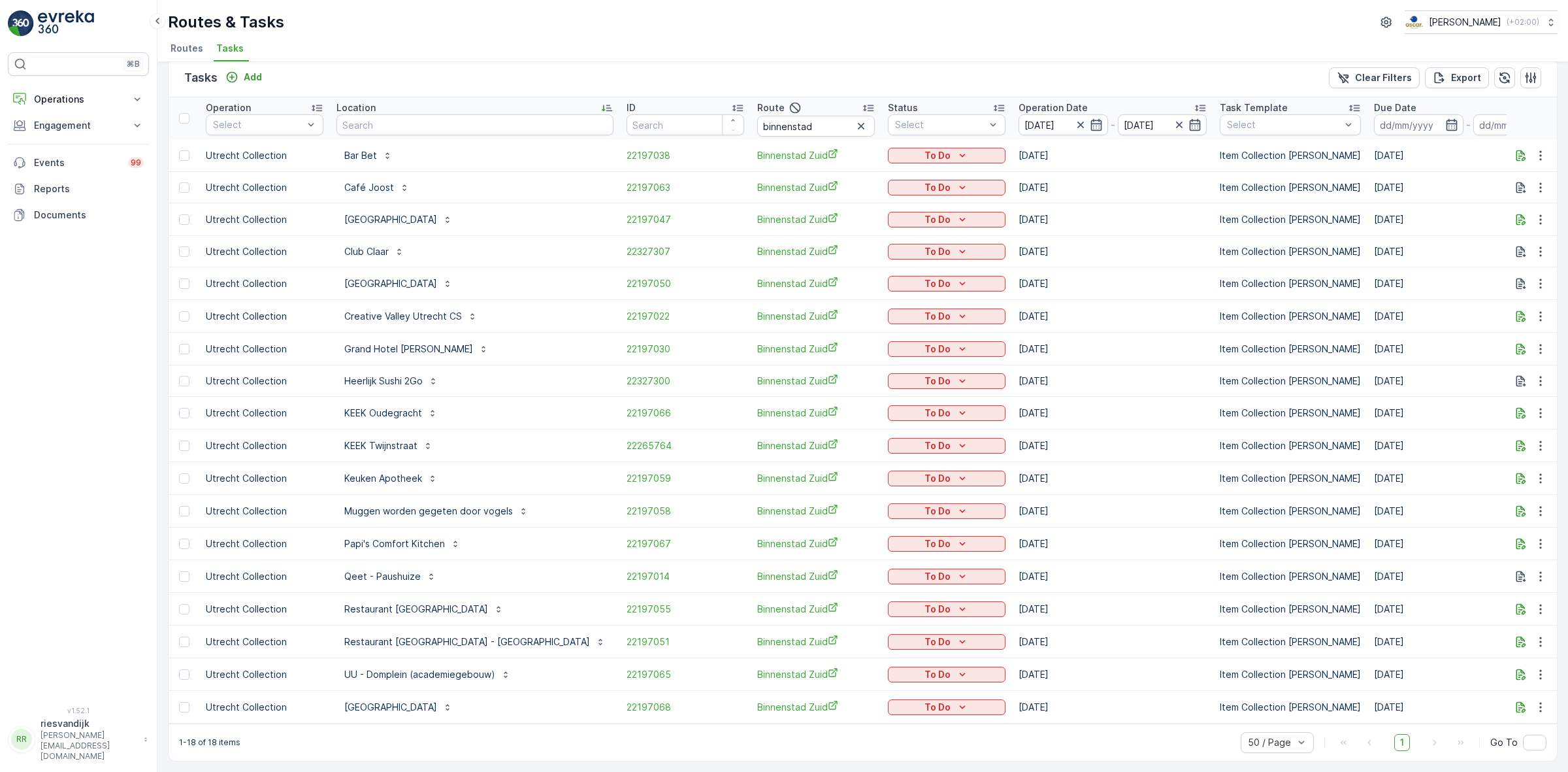
scroll to position [23, 0]
click at [420, 122] on input "text" at bounding box center [475, 125] width 277 height 21
type input "mug"
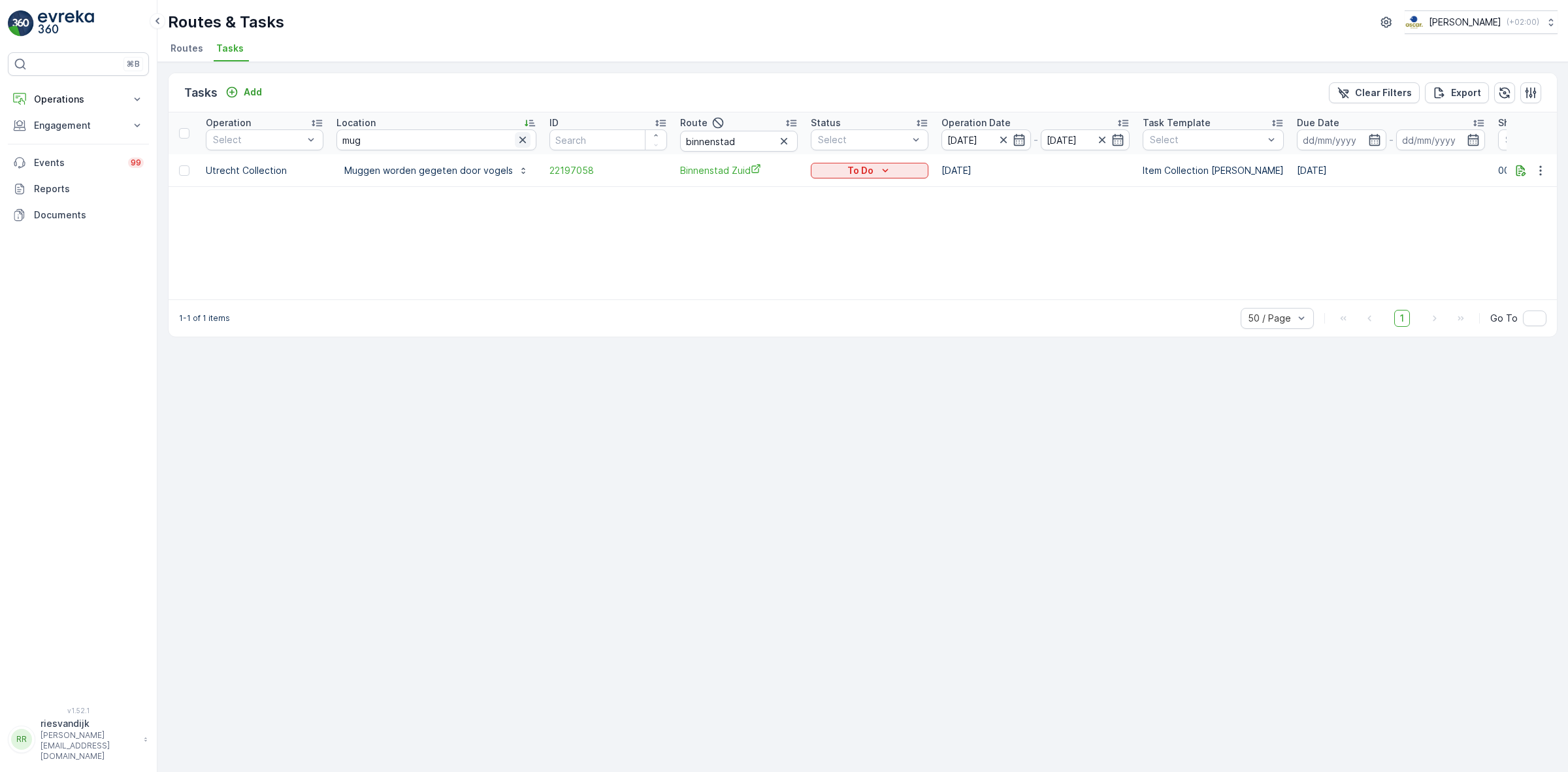
click at [516, 139] on icon "button" at bounding box center [523, 140] width 13 height 13
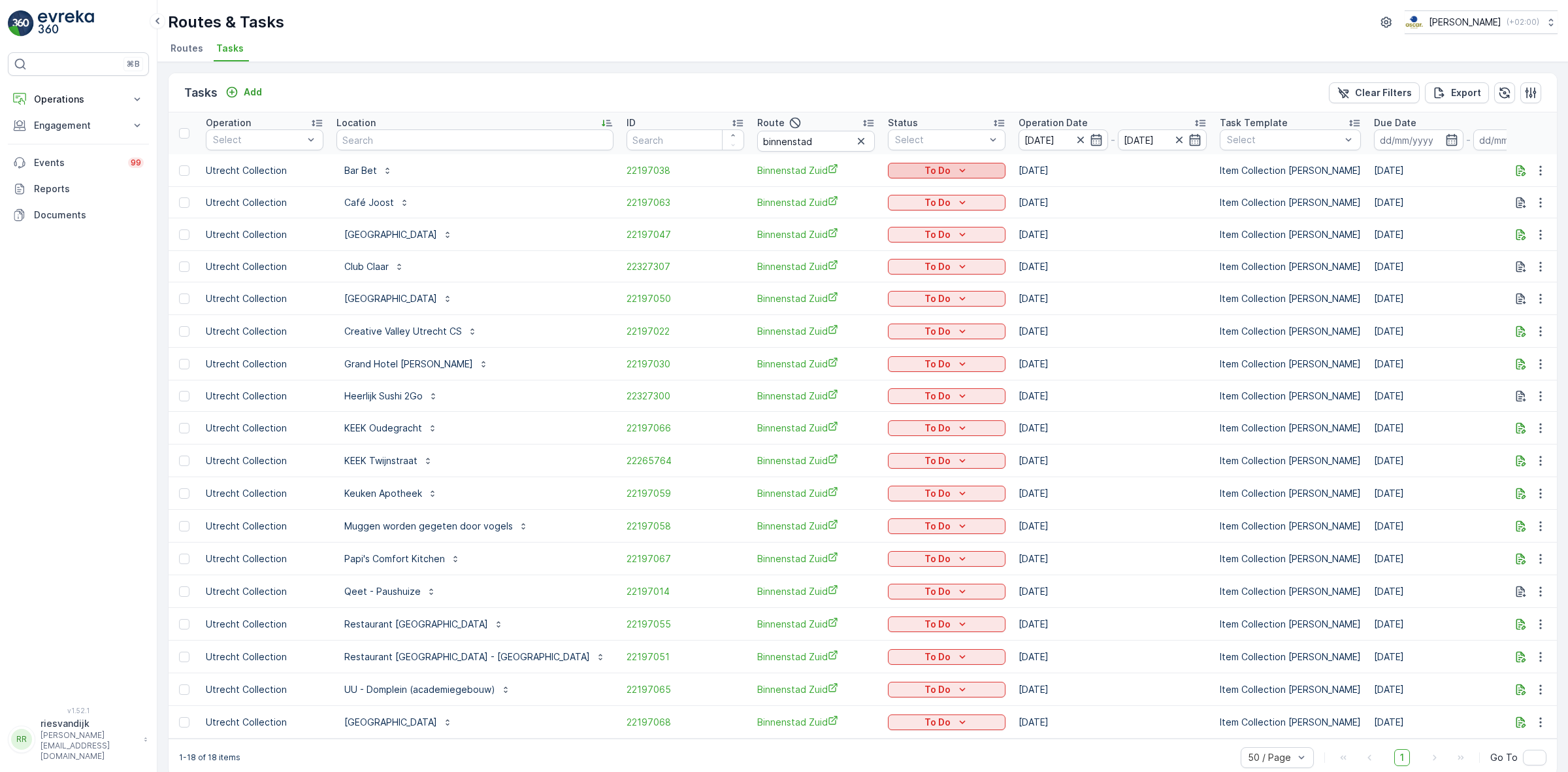
click at [902, 172] on div "To Do" at bounding box center [946, 171] width 107 height 13
click at [867, 91] on div "Tasks Add Clear Filters Export" at bounding box center [862, 93] width 1389 height 39
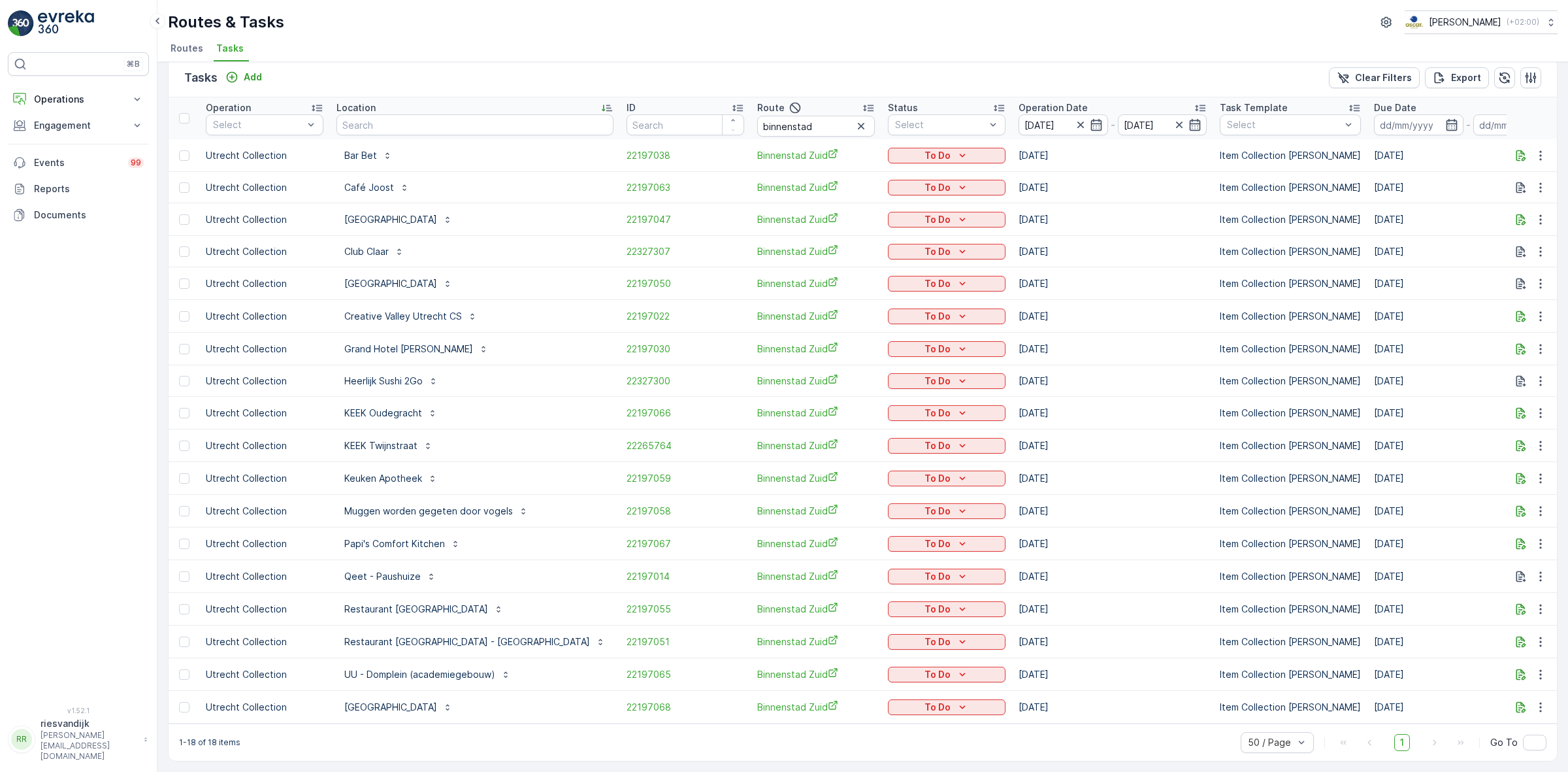
scroll to position [23, 0]
click at [902, 149] on div "To Do" at bounding box center [946, 155] width 107 height 13
click at [866, 217] on div "Cancelled" at bounding box center [857, 220] width 83 height 18
click at [924, 312] on p "To Do" at bounding box center [937, 316] width 26 height 13
drag, startPoint x: 1301, startPoint y: 66, endPoint x: 1328, endPoint y: 97, distance: 41.1
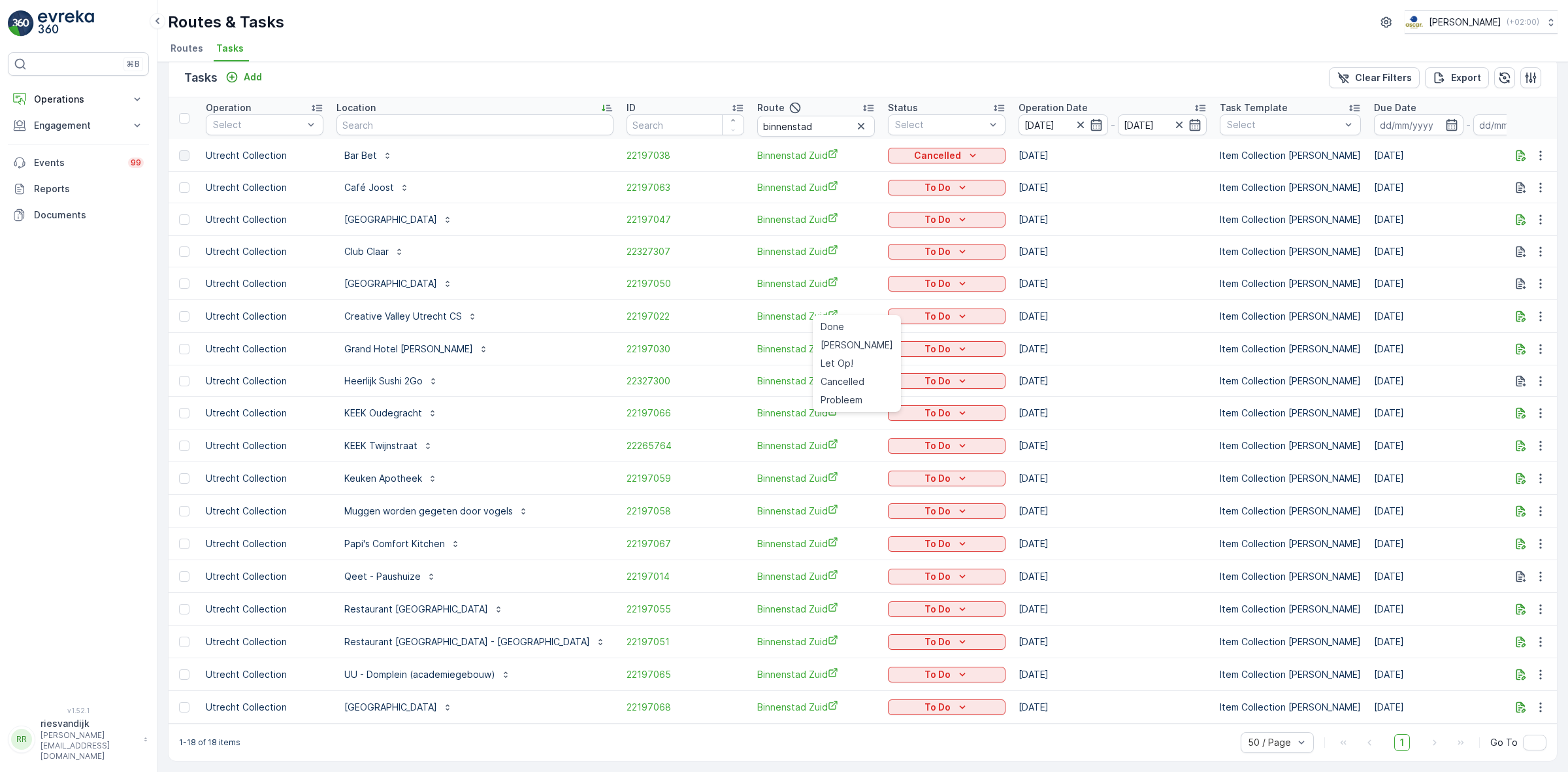
click at [1301, 66] on div "Tasks Add Clear Filters Export" at bounding box center [862, 78] width 1389 height 39
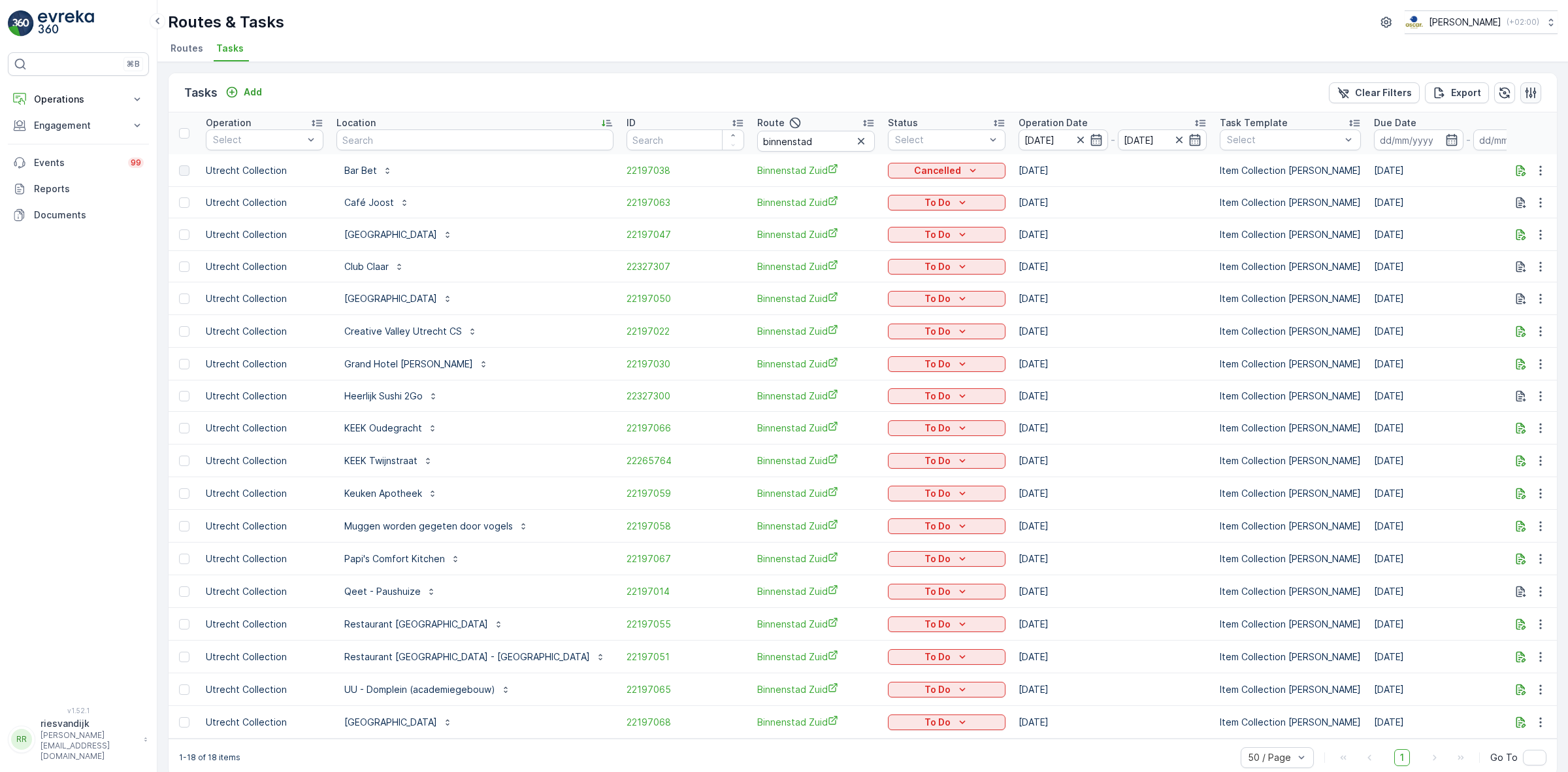
click at [1526, 89] on icon "button" at bounding box center [1531, 93] width 13 height 13
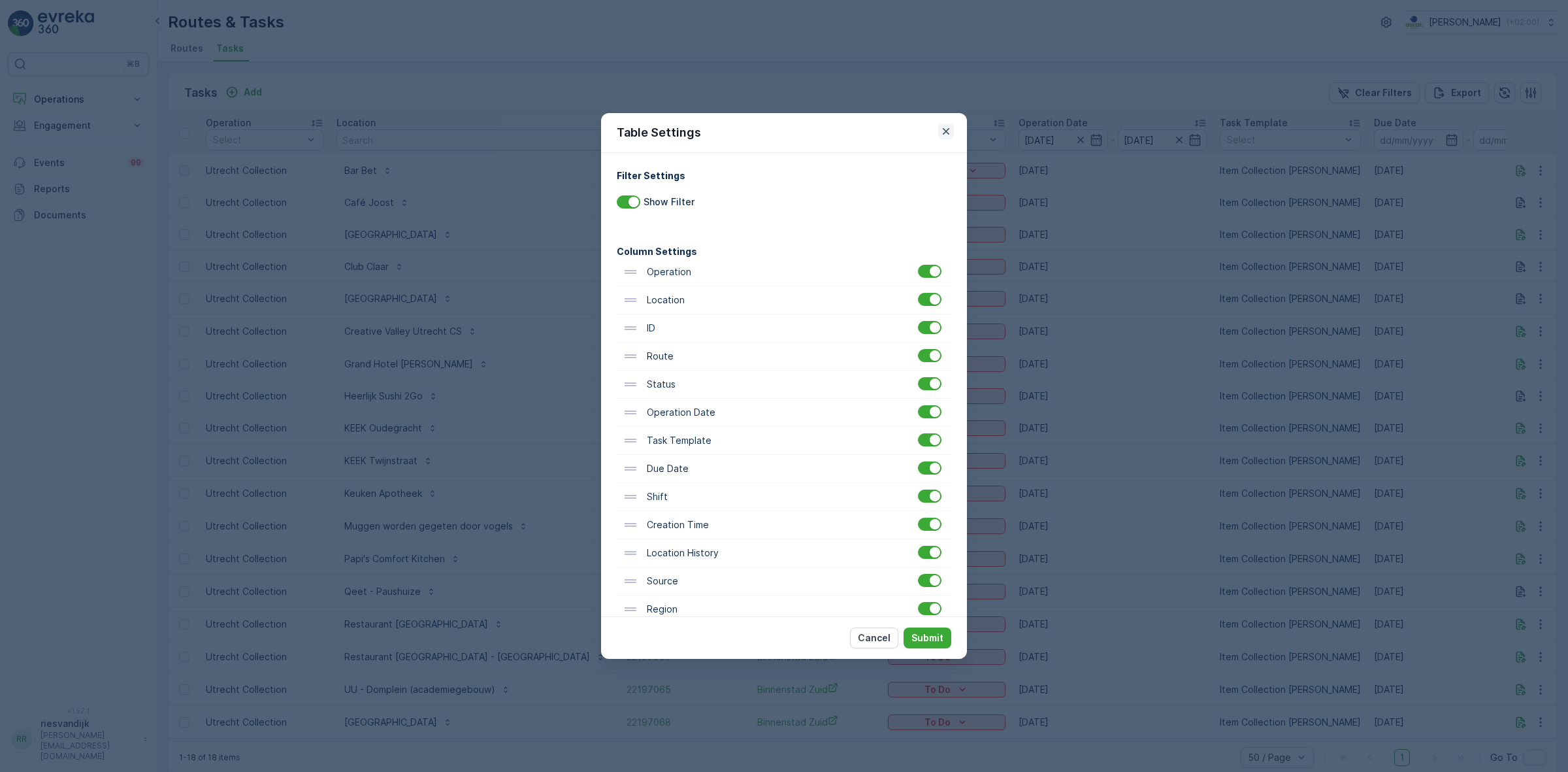
click at [941, 135] on icon "button" at bounding box center [946, 131] width 13 height 13
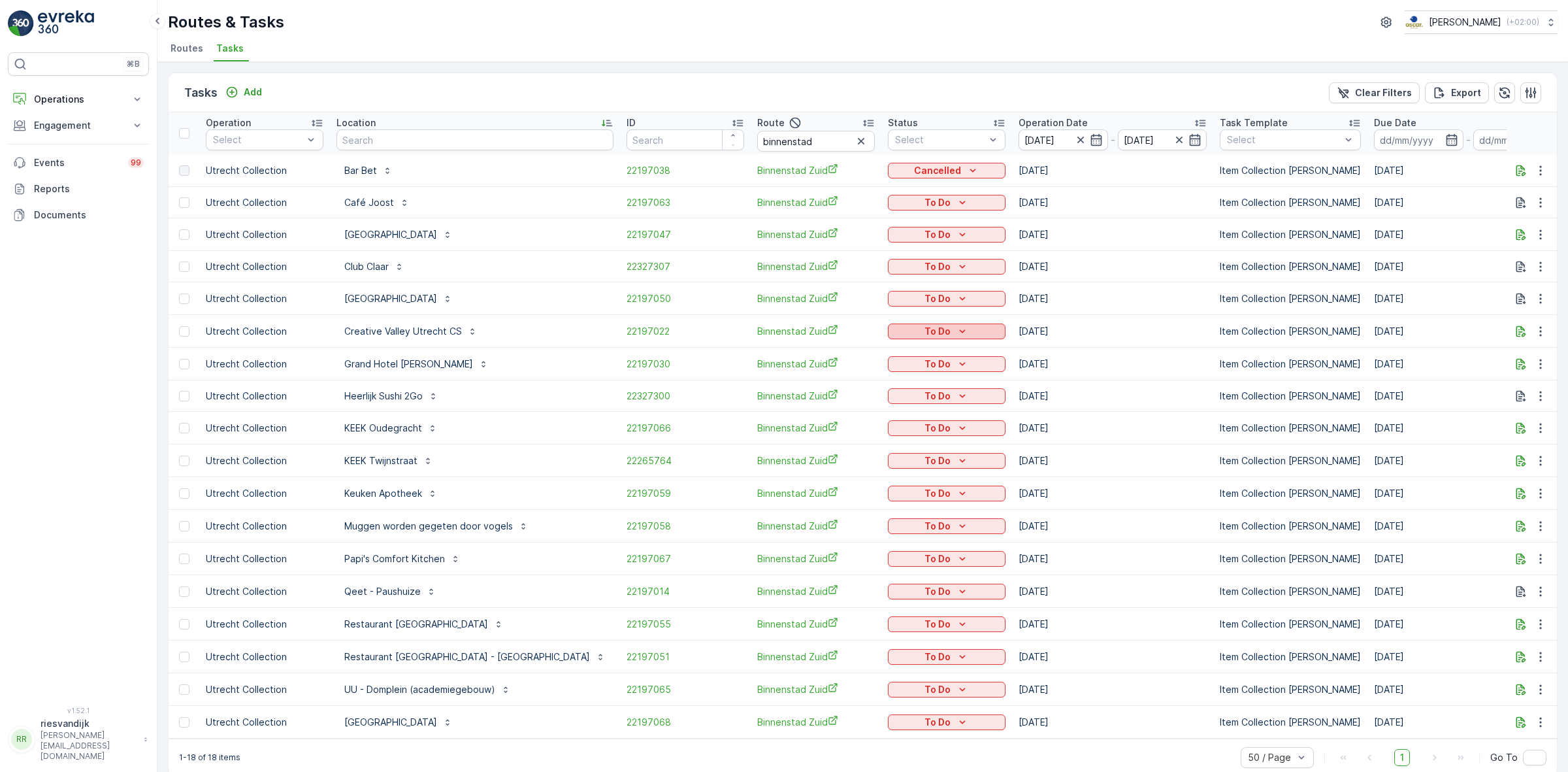
click at [956, 331] on icon "To Do" at bounding box center [962, 331] width 13 height 13
click at [857, 402] on span "Cancelled" at bounding box center [843, 405] width 44 height 13
click at [895, 400] on div "To Do" at bounding box center [946, 396] width 107 height 13
click at [851, 475] on span "Cancelled" at bounding box center [843, 470] width 44 height 13
click at [967, 397] on icon "Cancelled" at bounding box center [973, 396] width 13 height 13
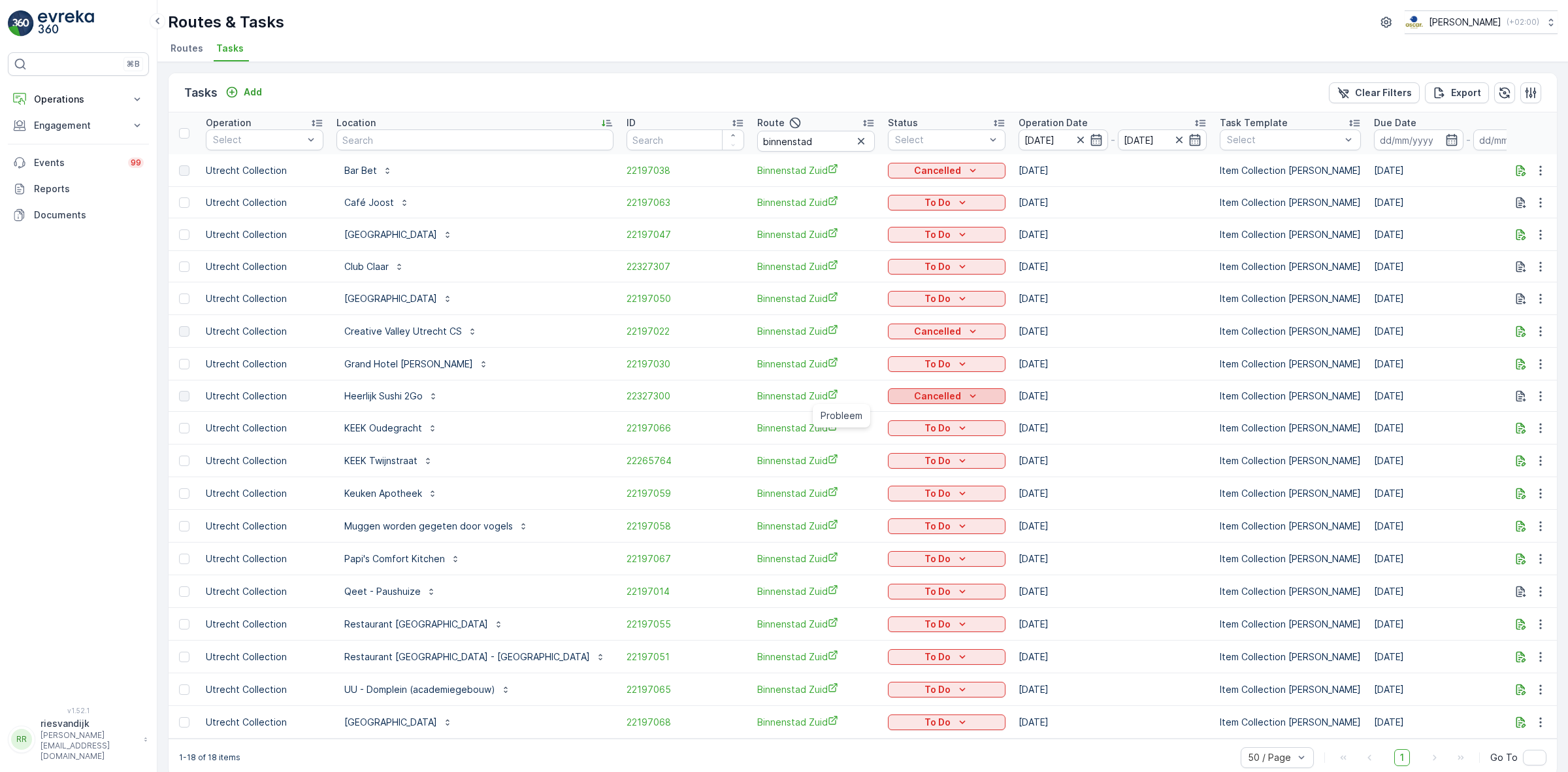
click at [914, 396] on p "Cancelled" at bounding box center [937, 396] width 47 height 13
click at [1540, 397] on icon "button" at bounding box center [1541, 396] width 13 height 13
click at [627, 397] on span "22327300" at bounding box center [685, 396] width 117 height 13
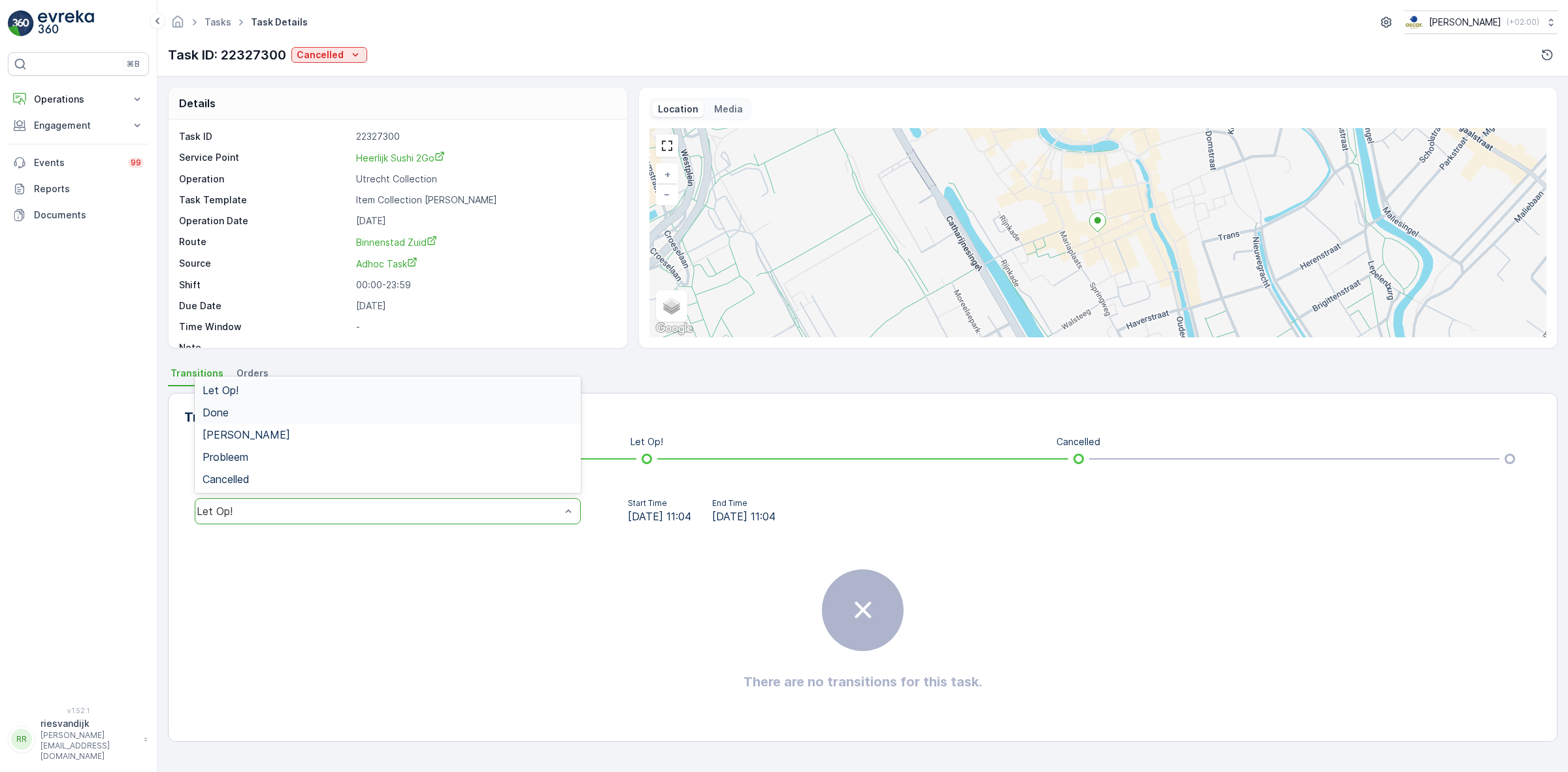
click at [429, 420] on div "Done" at bounding box center [388, 412] width 386 height 22
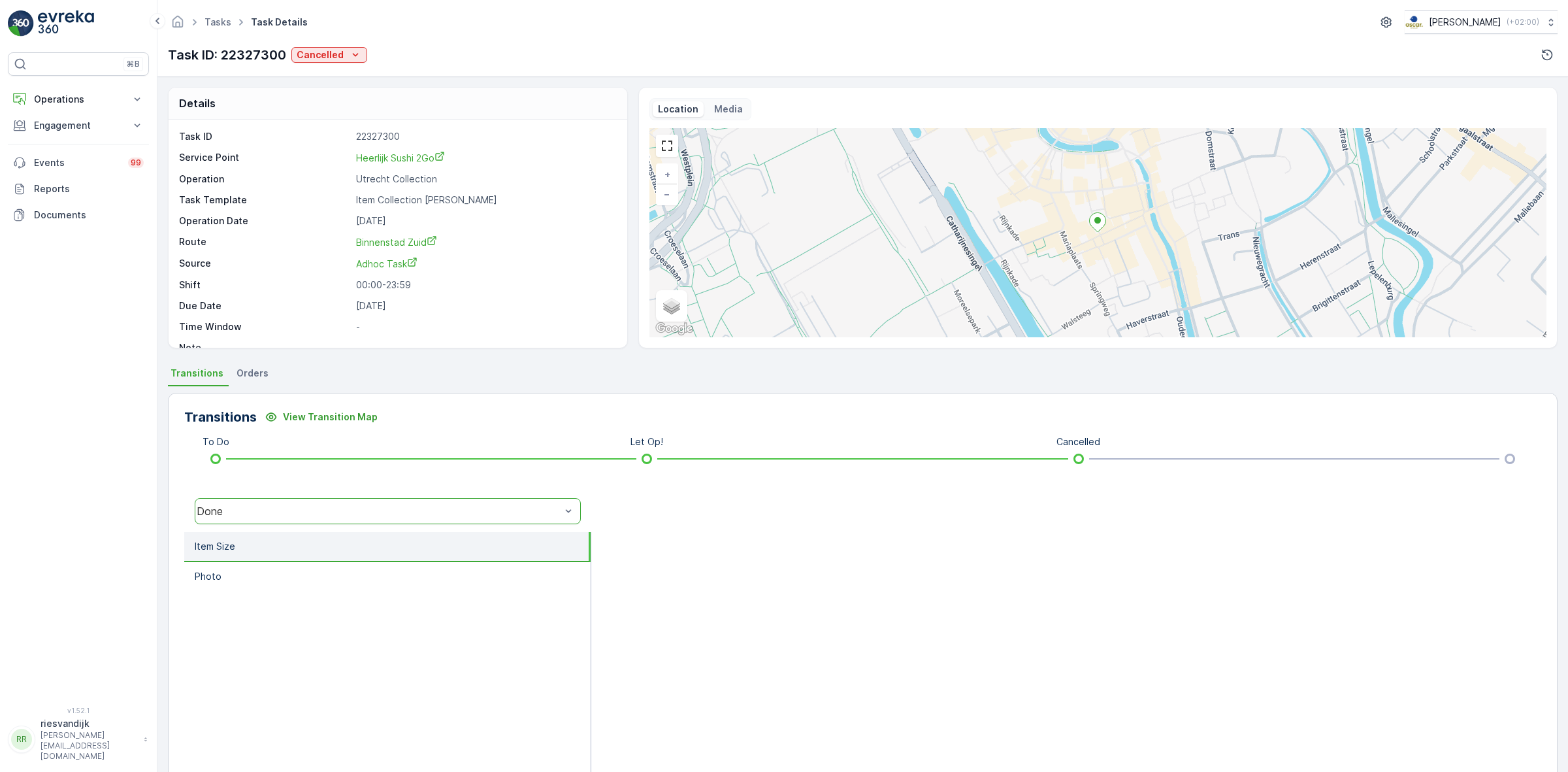
click at [620, 547] on div at bounding box center [1066, 663] width 950 height 262
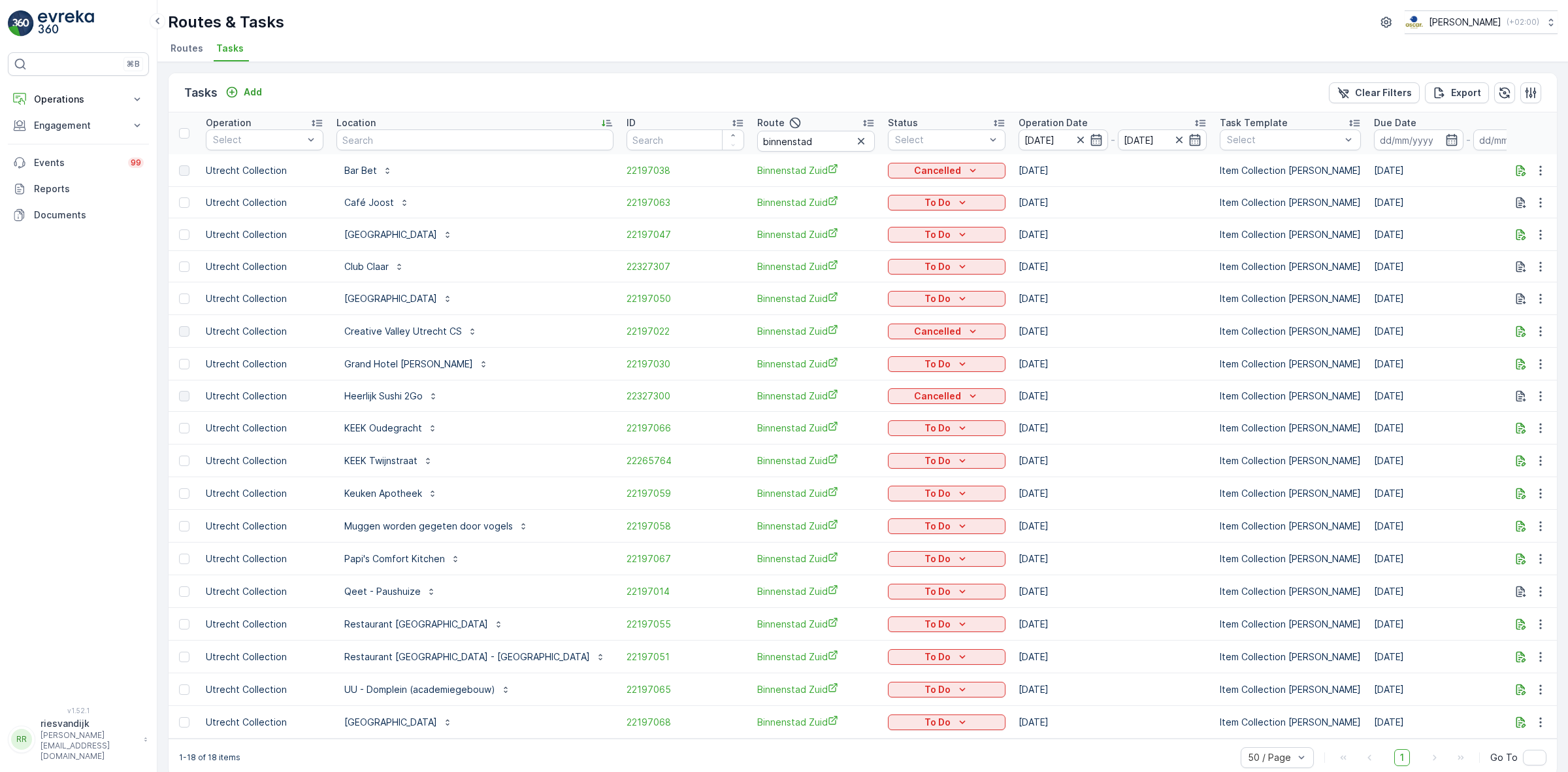
click at [259, 103] on div "Tasks Add Clear Filters Export" at bounding box center [862, 93] width 1389 height 39
click at [255, 91] on p "Add" at bounding box center [252, 92] width 18 height 13
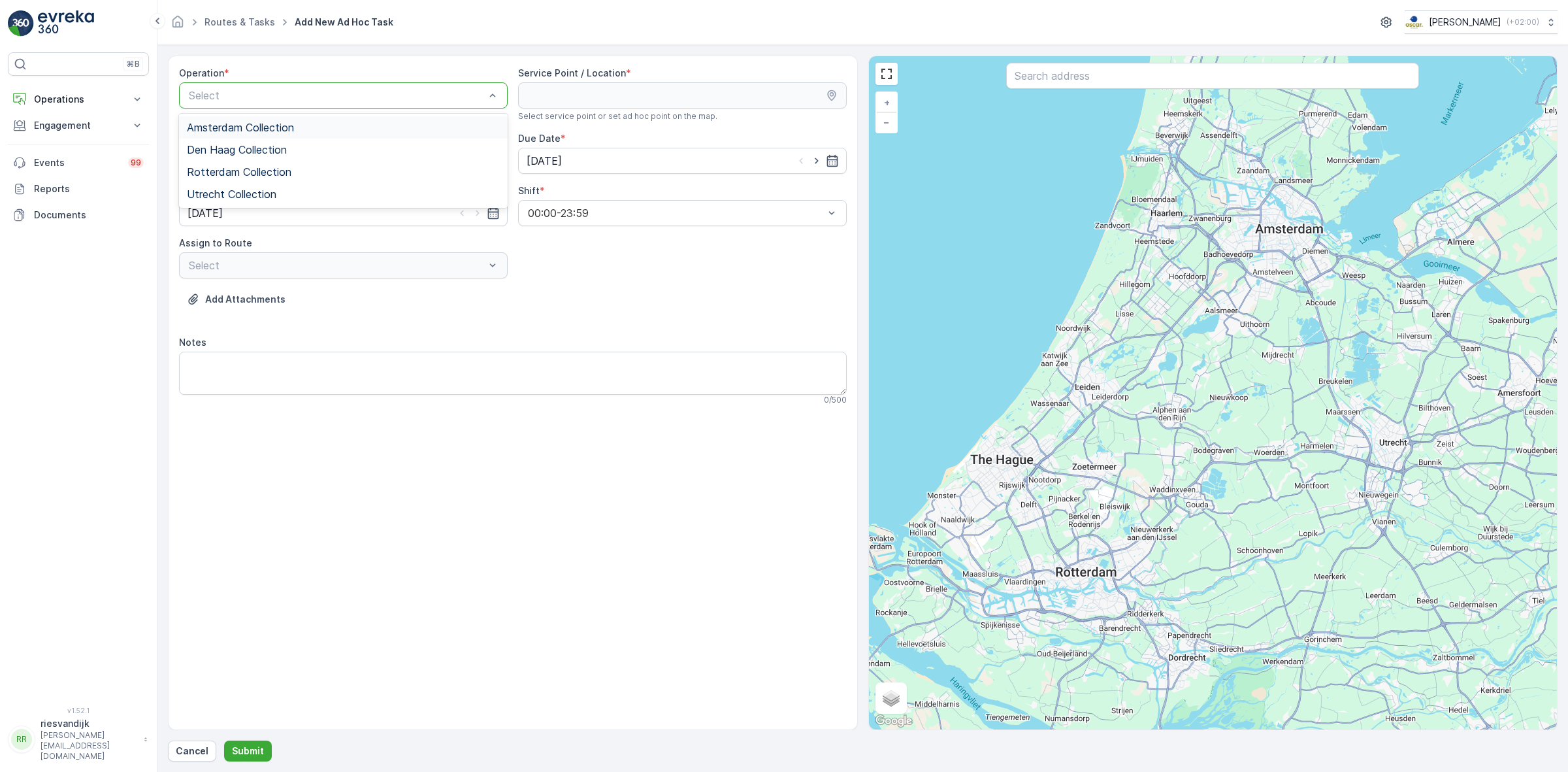
click at [390, 136] on div "Amsterdam Collection" at bounding box center [343, 128] width 329 height 22
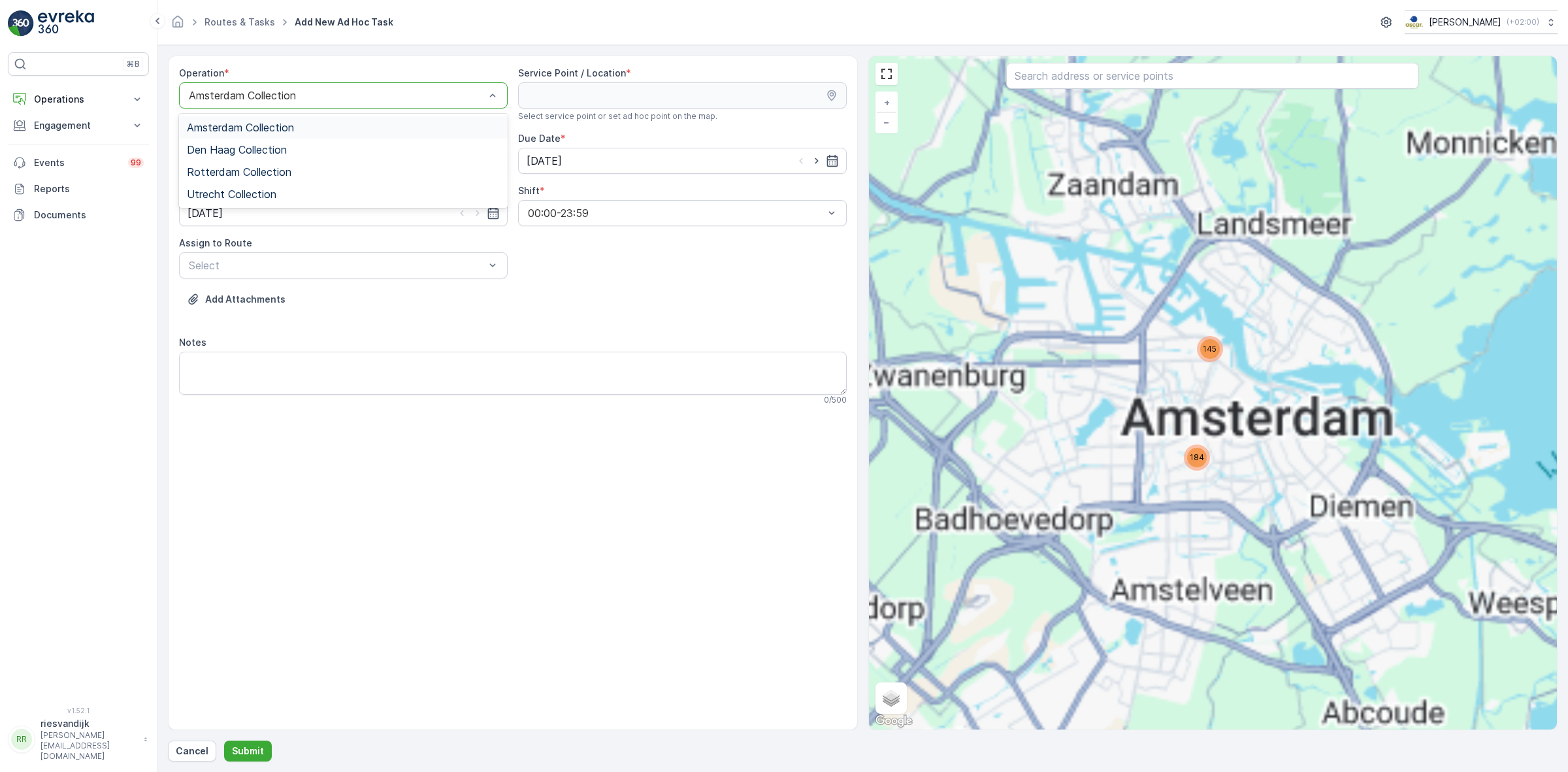
click at [420, 92] on div at bounding box center [337, 95] width 299 height 12
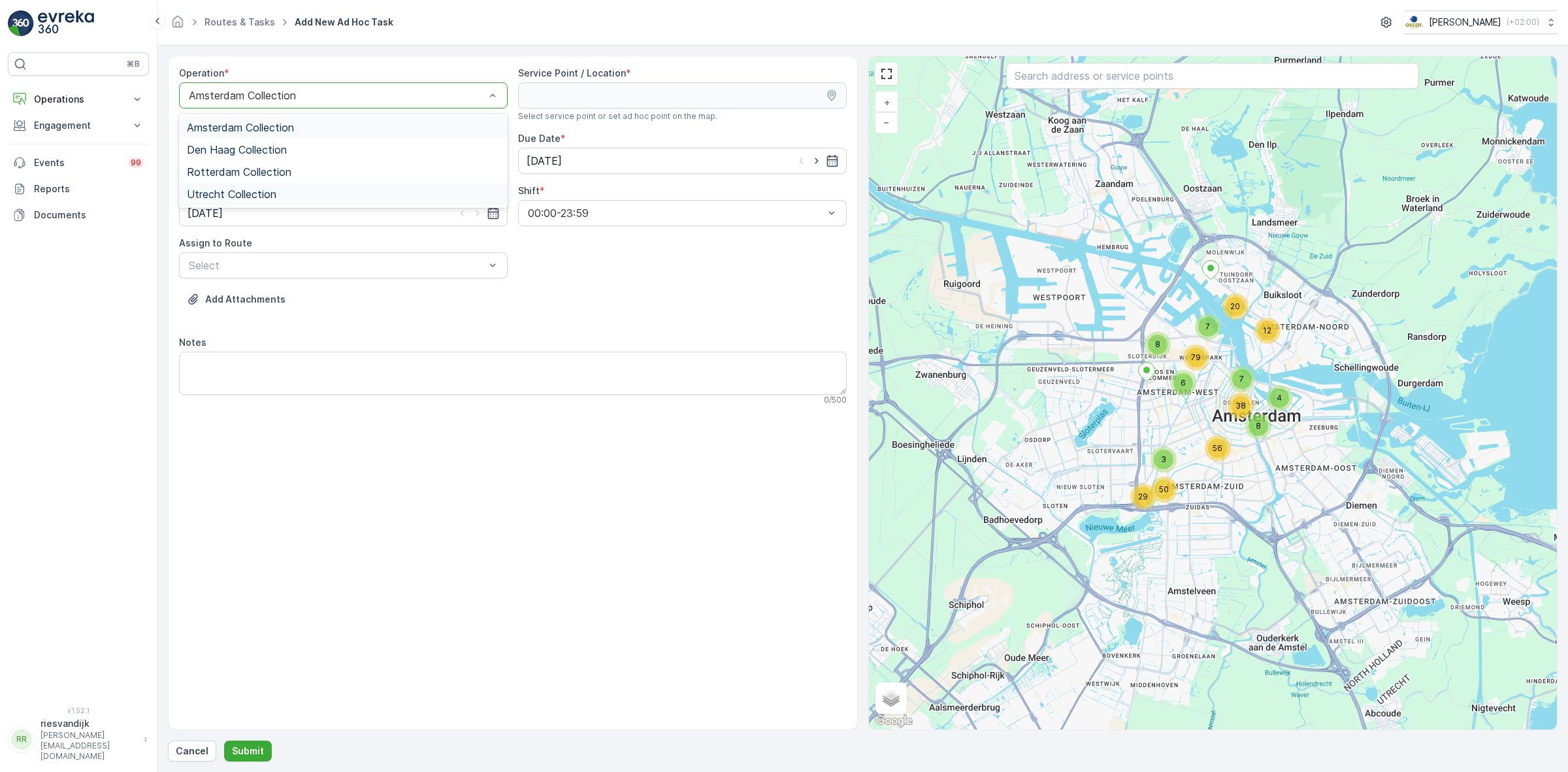
click at [399, 192] on div "Utrecht Collection" at bounding box center [343, 194] width 313 height 12
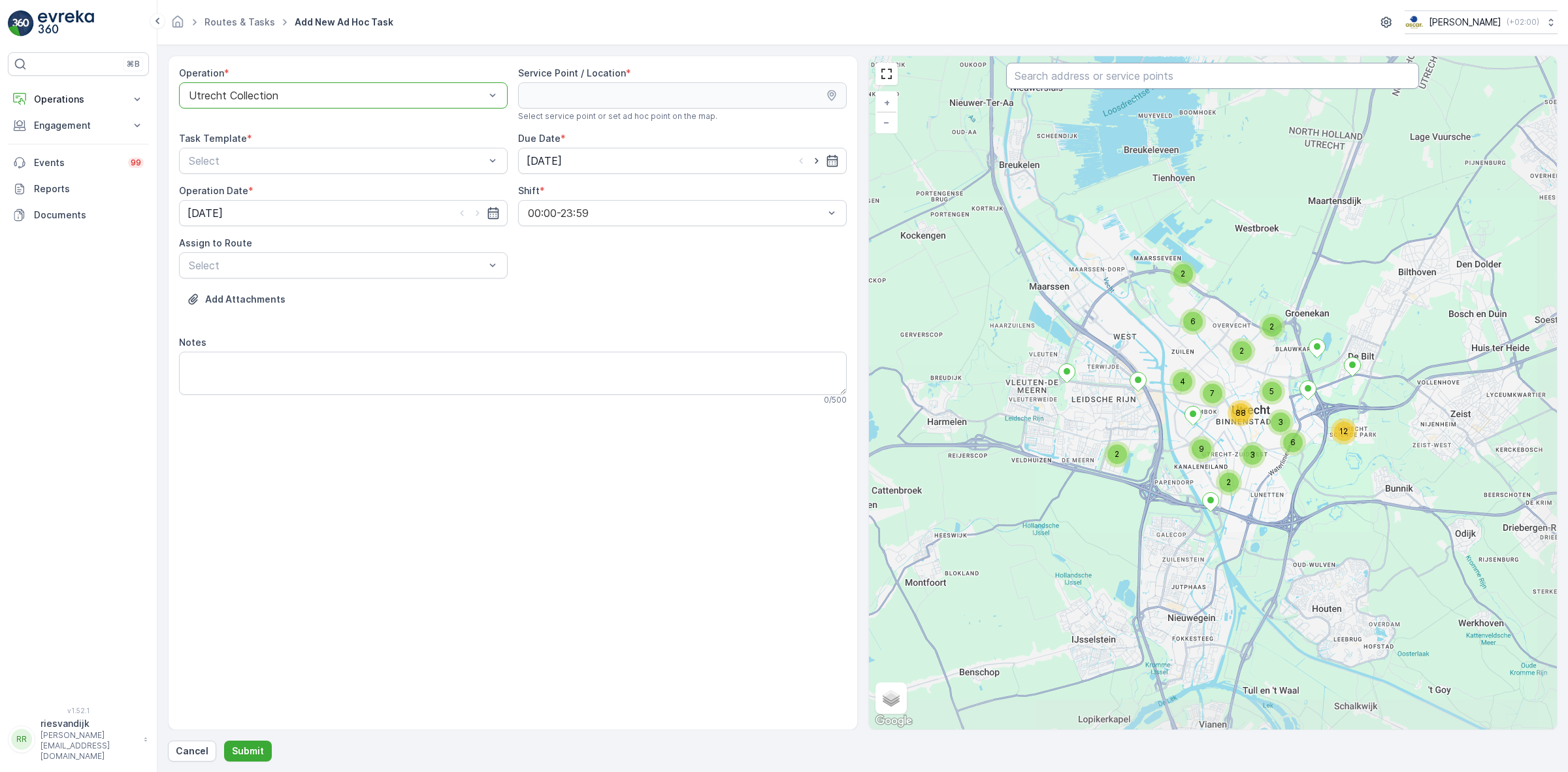
click at [1229, 86] on input "text" at bounding box center [1212, 76] width 413 height 26
type input "w"
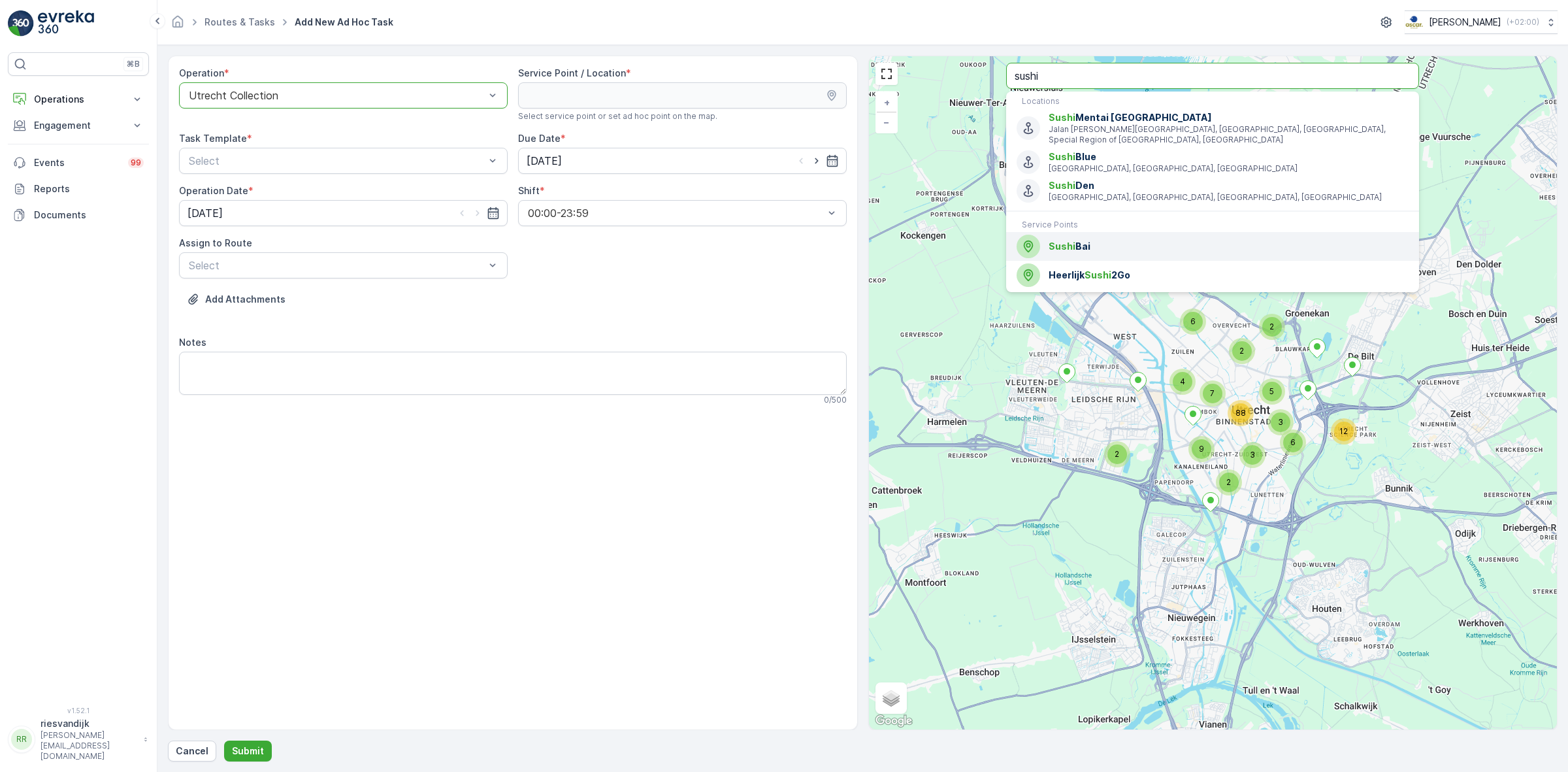
type input "sushi"
click at [1131, 268] on span "Heerlijk Sushi 2Go" at bounding box center [1229, 275] width 360 height 13
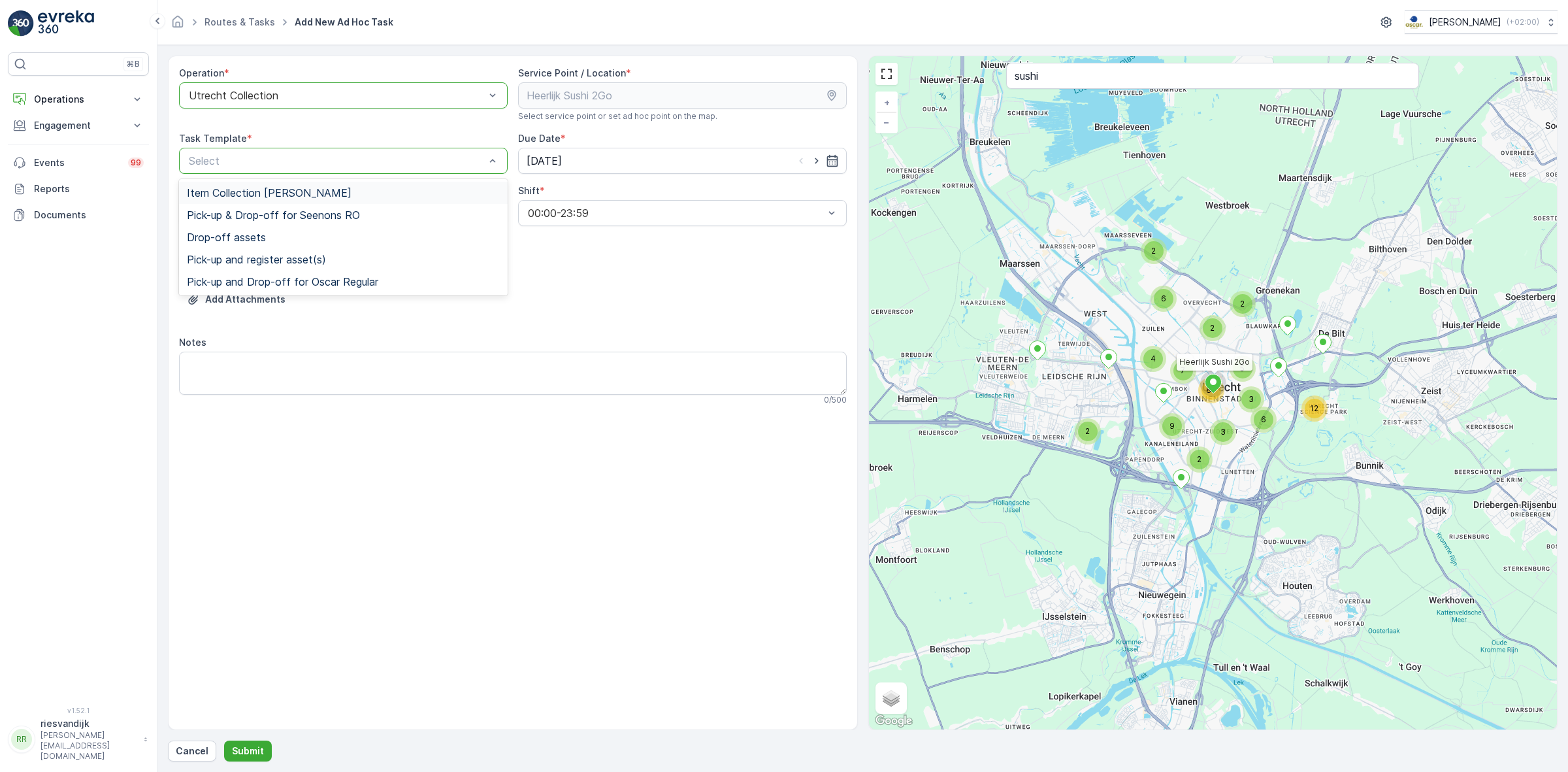
click at [399, 148] on div "Select" at bounding box center [343, 161] width 329 height 26
click at [392, 192] on div "Item Collection [PERSON_NAME]" at bounding box center [343, 192] width 313 height 12
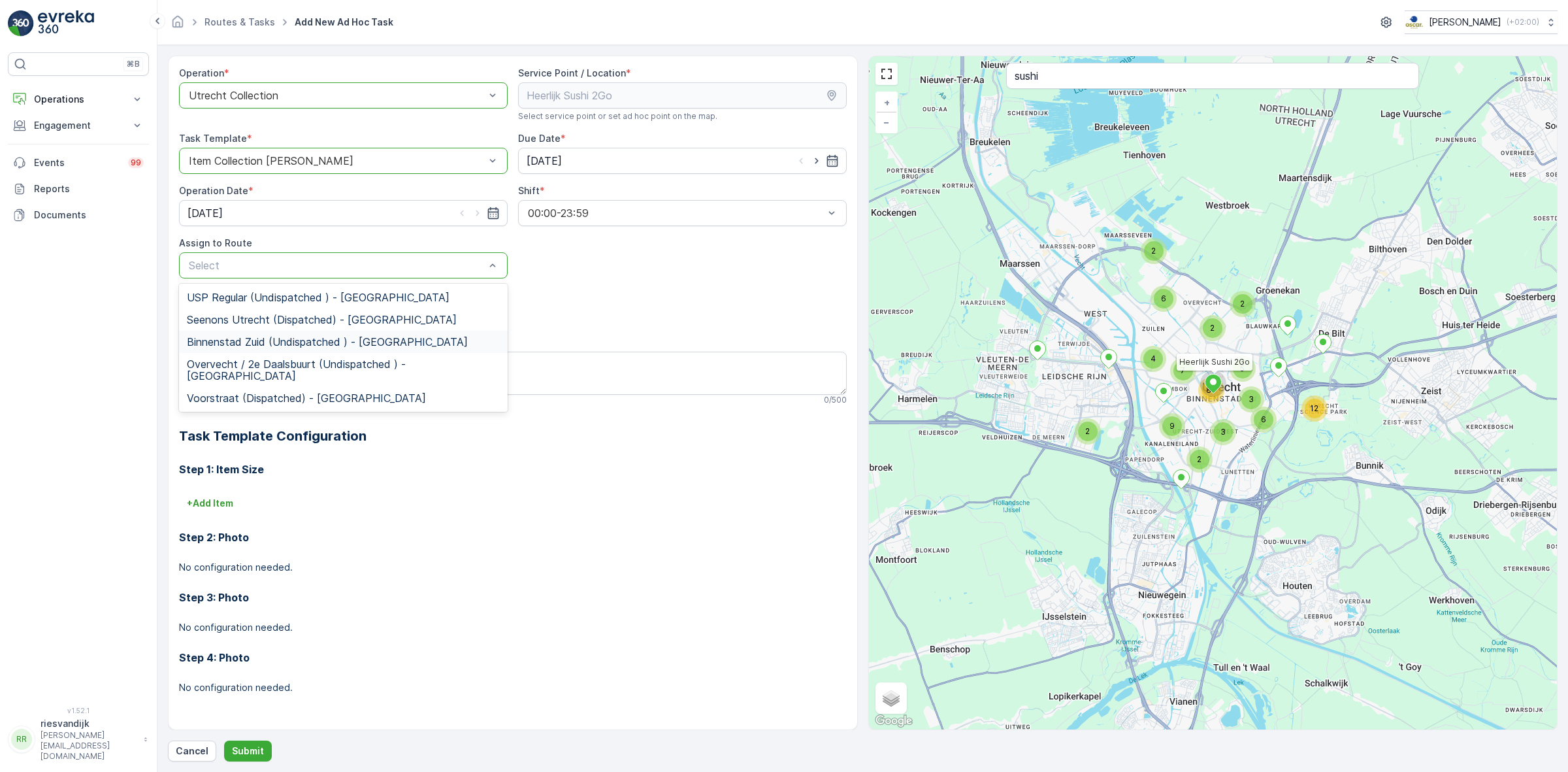
click at [416, 336] on div "Binnenstad Zuid (Undispatched ) - Utrecht" at bounding box center [343, 342] width 313 height 12
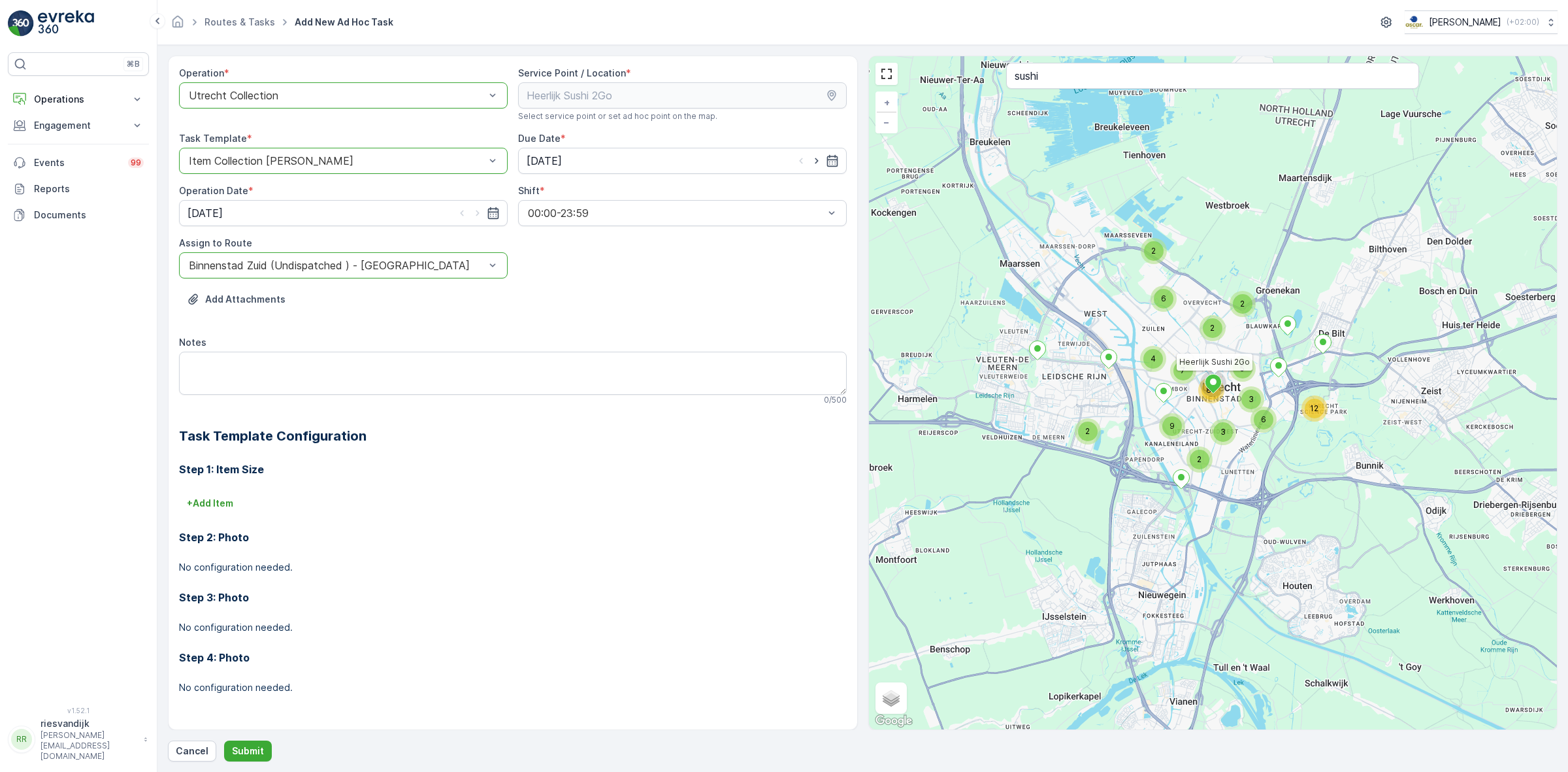
click at [556, 299] on div "Add Attachments" at bounding box center [513, 307] width 668 height 36
click at [214, 502] on p "+ Add Item" at bounding box center [210, 503] width 47 height 13
click at [322, 510] on div "Select" at bounding box center [461, 521] width 564 height 26
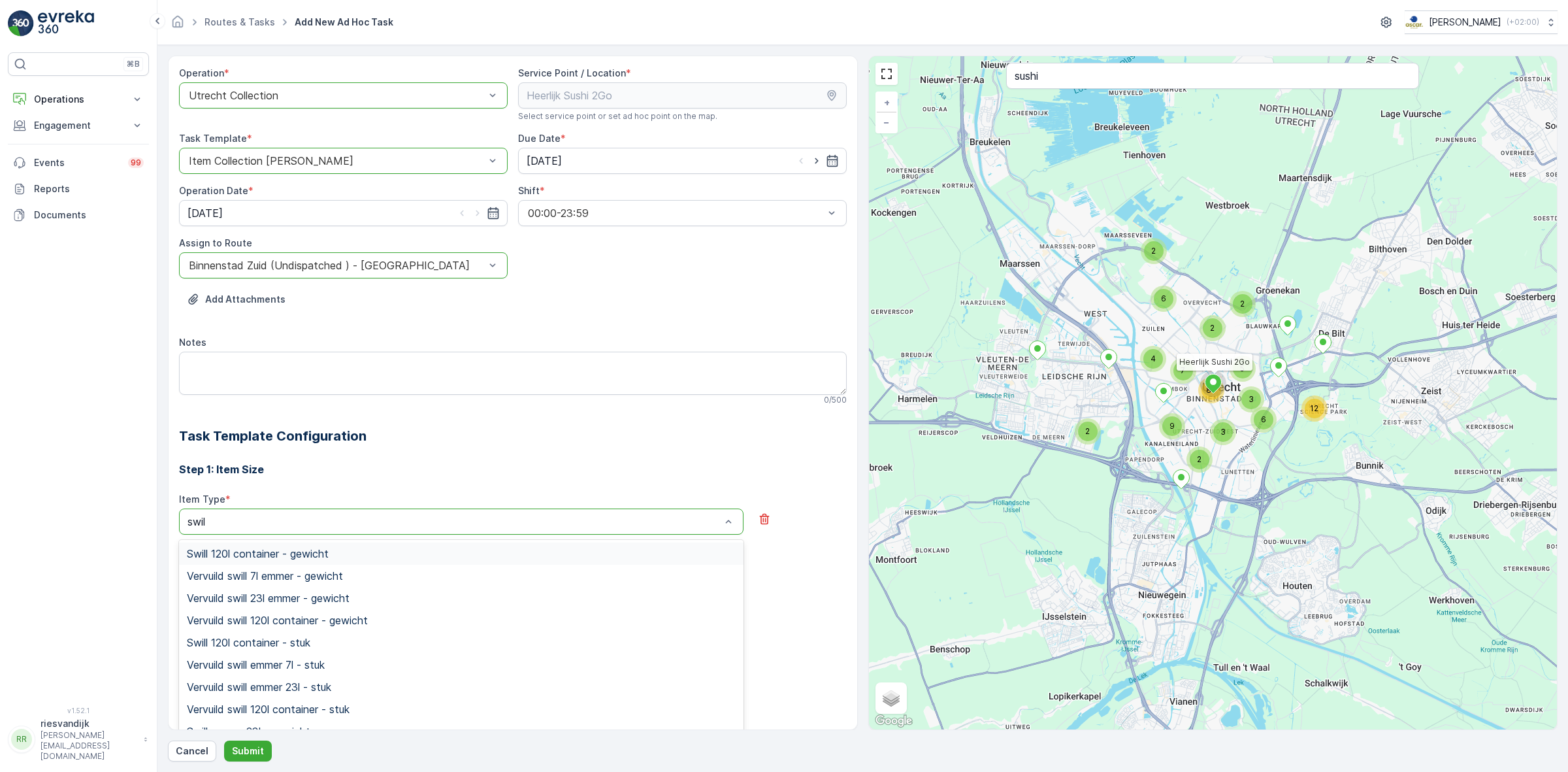
type input "swill"
click at [346, 572] on div "Swill 120l container - stuk" at bounding box center [461, 567] width 549 height 12
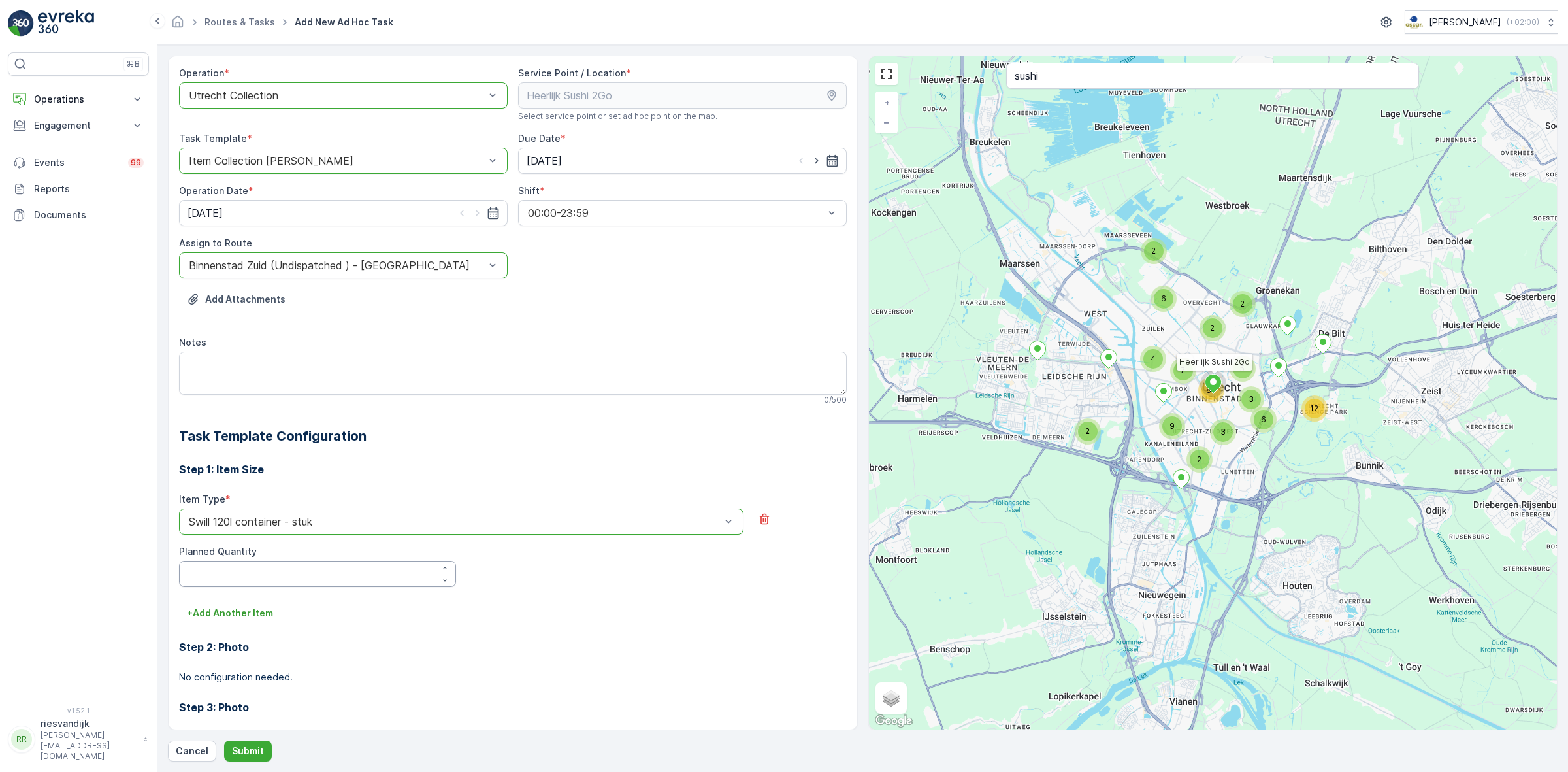
click at [317, 580] on Quantity "Planned Quantity" at bounding box center [318, 574] width 277 height 26
click at [432, 566] on div at bounding box center [440, 574] width 30 height 25
click at [437, 566] on div "button" at bounding box center [445, 568] width 21 height 8
type Quantity "1"
click at [498, 591] on div "Item Type * option Swill 120l container - stuk is disabled. Select another opti…" at bounding box center [513, 547] width 668 height 110
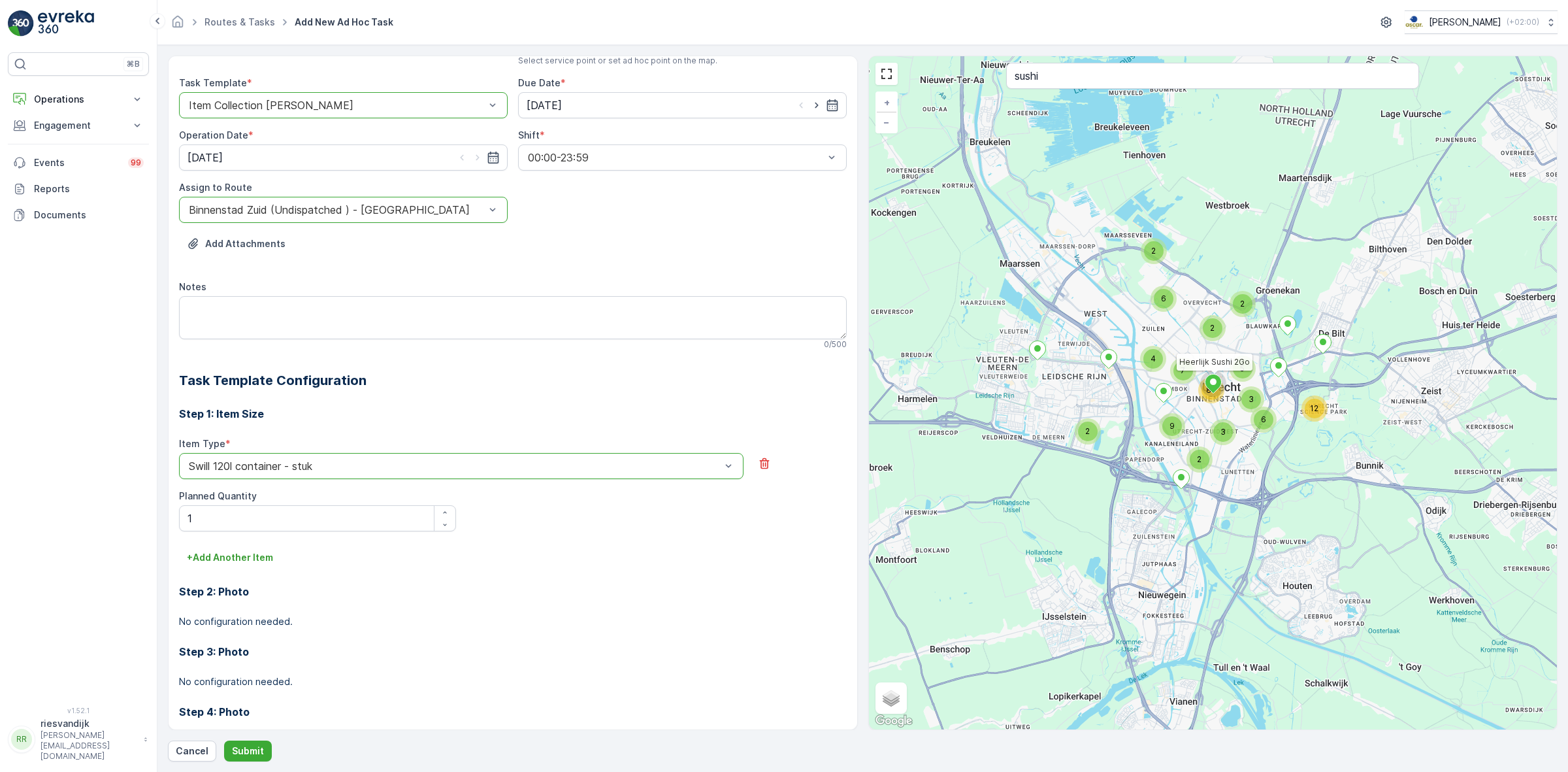
scroll to position [82, 0]
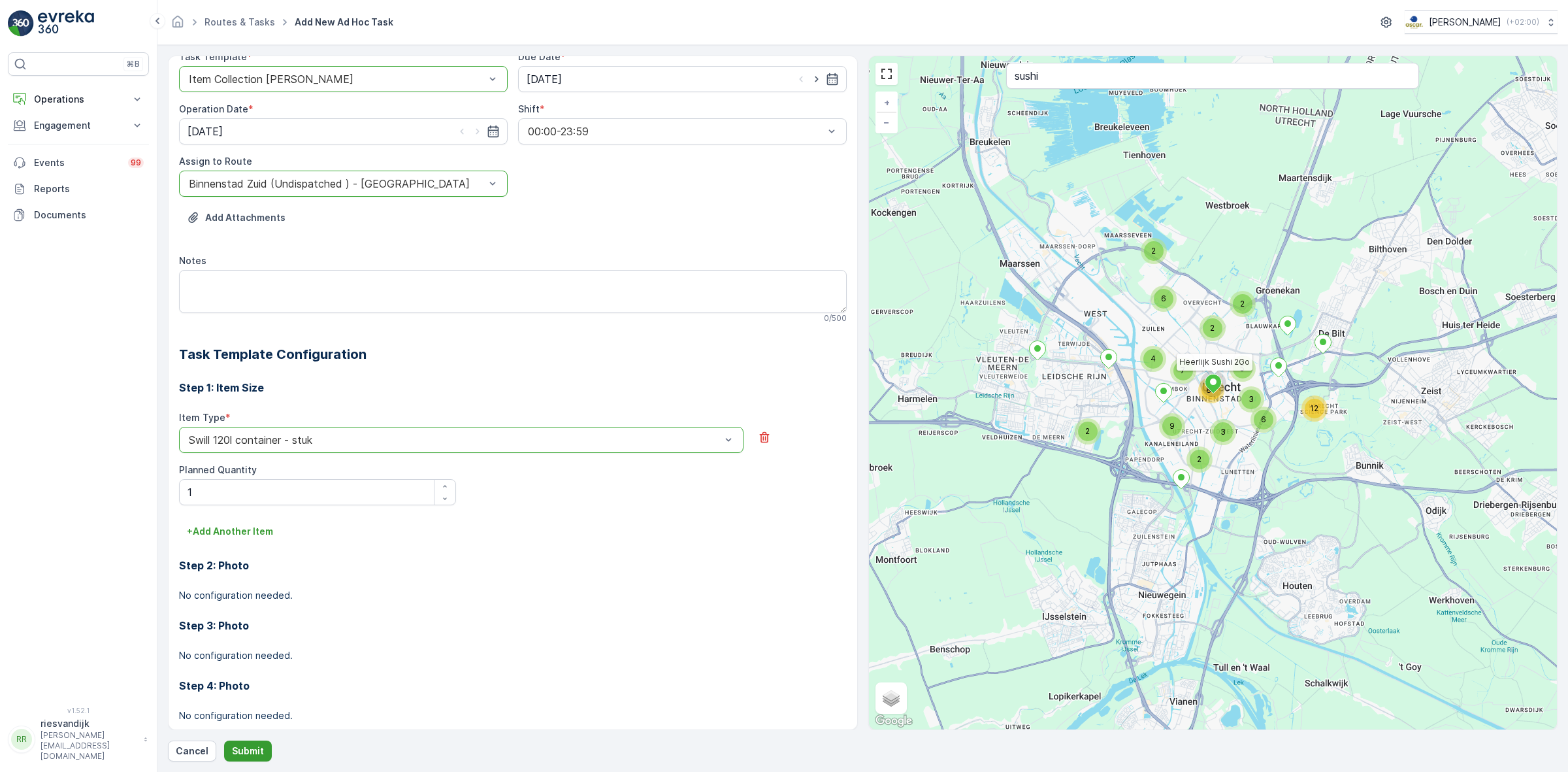
click at [247, 748] on p "Submit" at bounding box center [248, 751] width 32 height 13
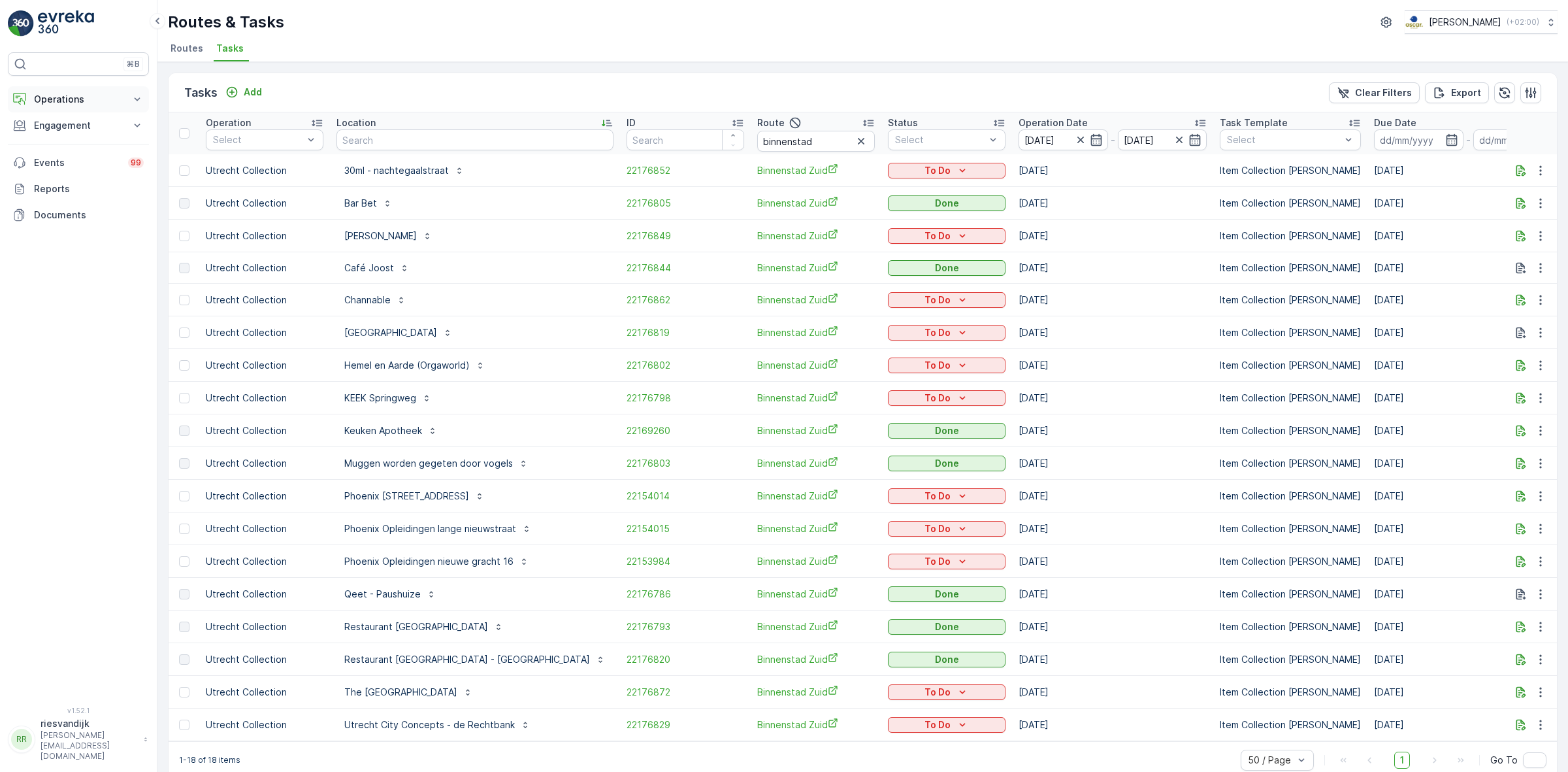
click at [122, 93] on p "Operations" at bounding box center [79, 99] width 89 height 13
click at [69, 141] on p "Planning" at bounding box center [52, 140] width 36 height 13
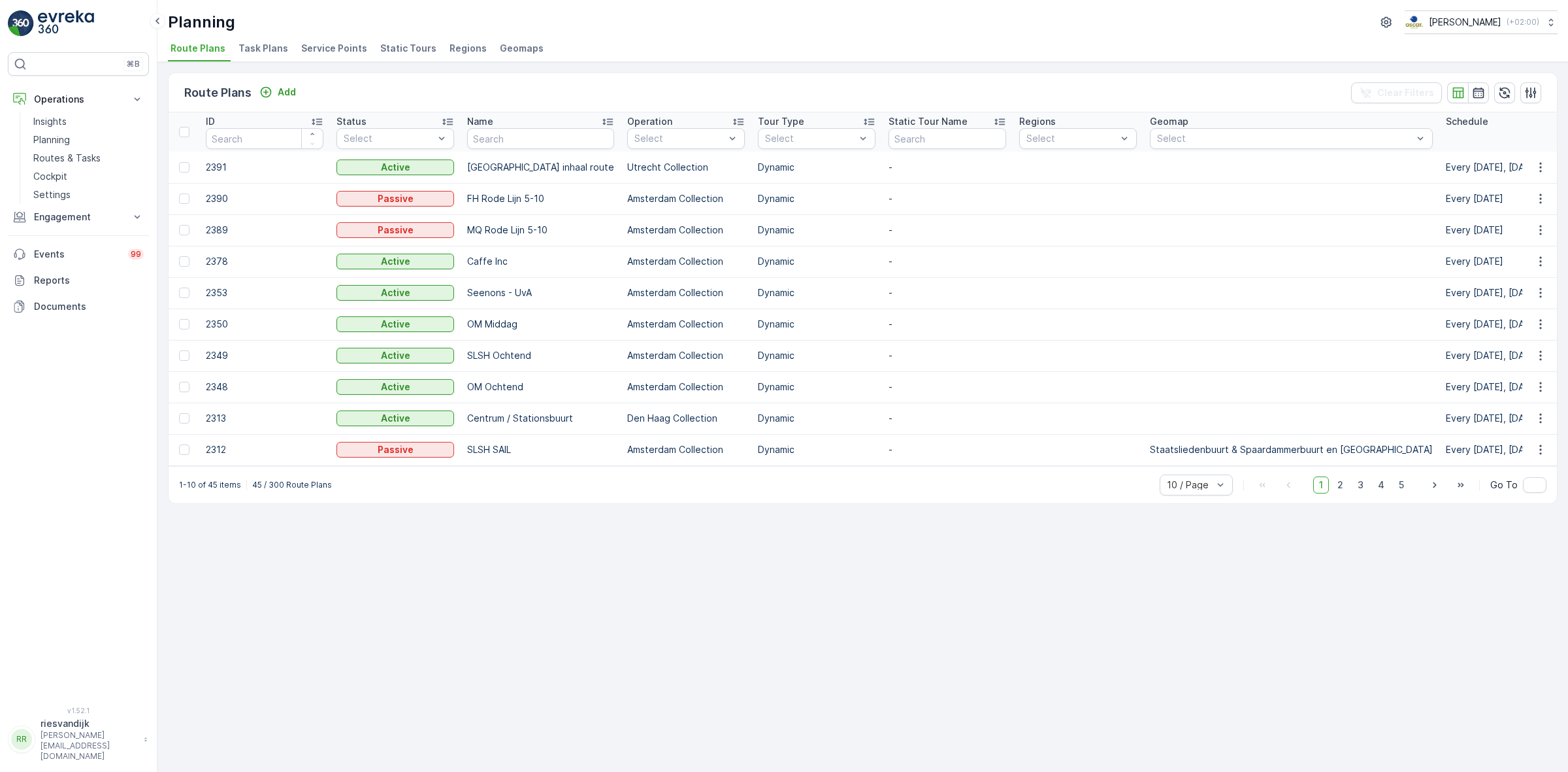
click at [283, 47] on li "Task Plans" at bounding box center [265, 50] width 58 height 22
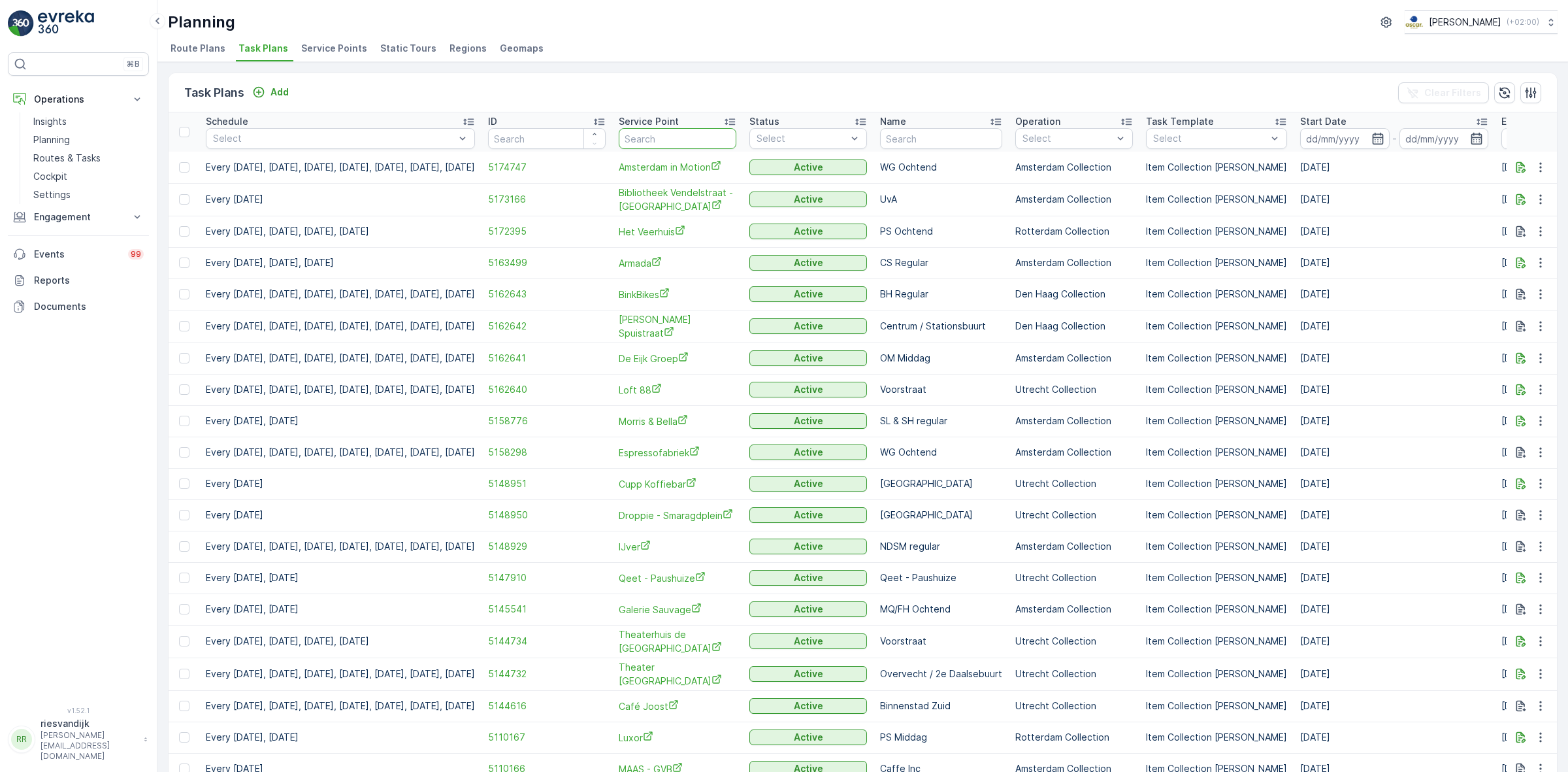
click at [728, 138] on input "text" at bounding box center [677, 139] width 117 height 21
type input "sushi"
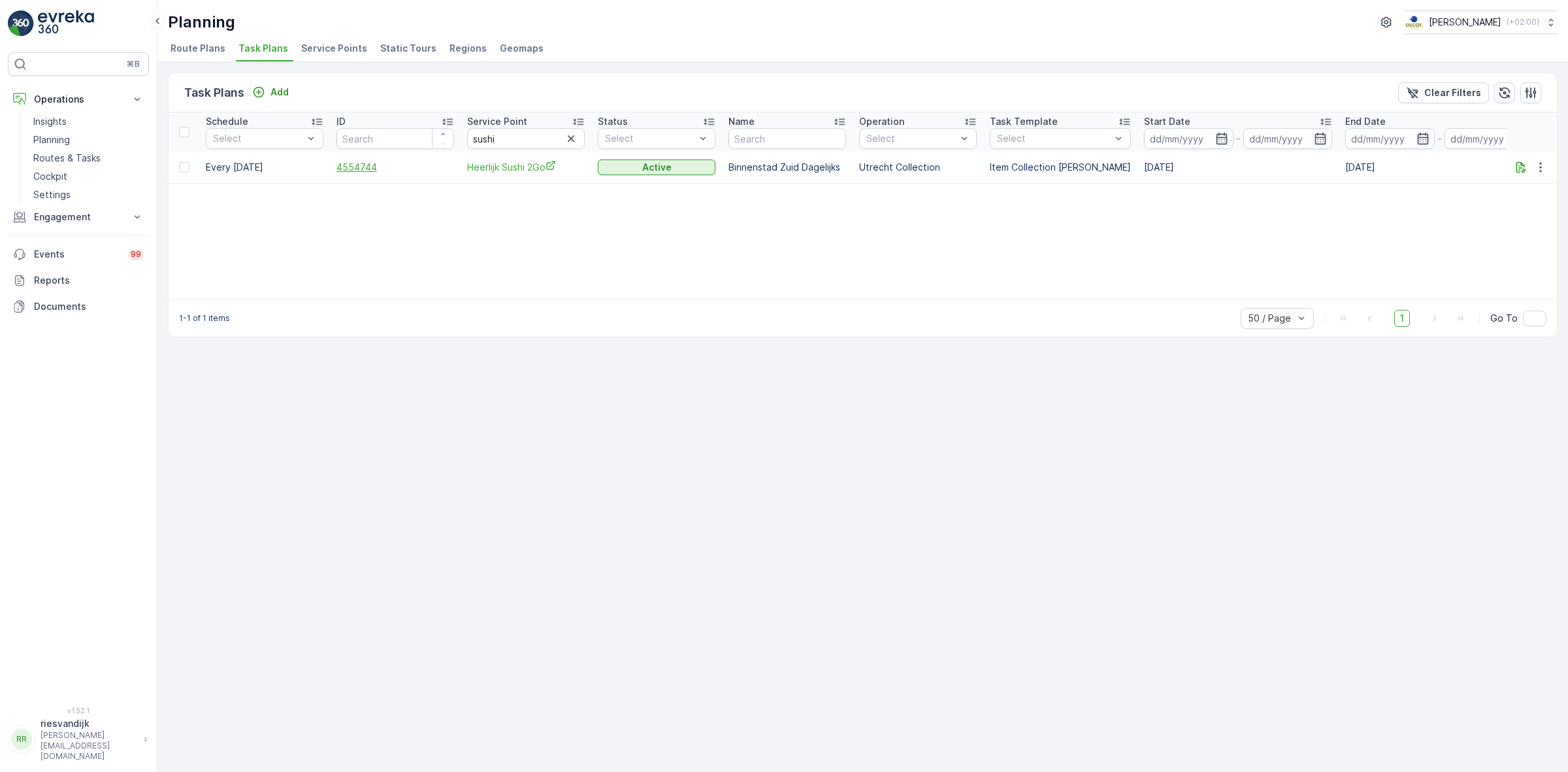
click at [368, 165] on span "4554744" at bounding box center [395, 168] width 117 height 13
click at [1540, 171] on icon "button" at bounding box center [1540, 166] width 2 height 9
click at [1539, 206] on span "Edit Task Plan" at bounding box center [1517, 205] width 61 height 13
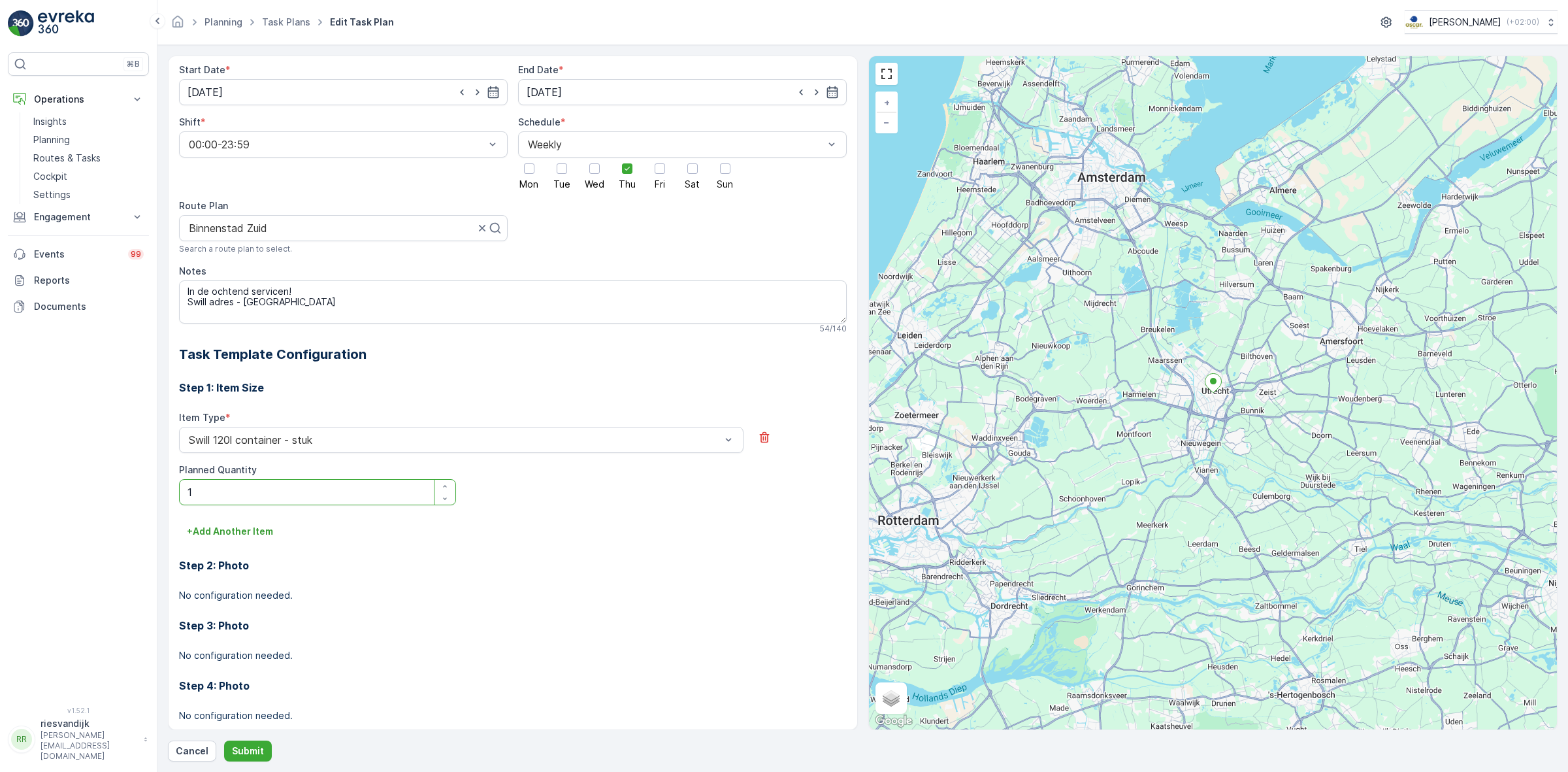
scroll to position [190, 0]
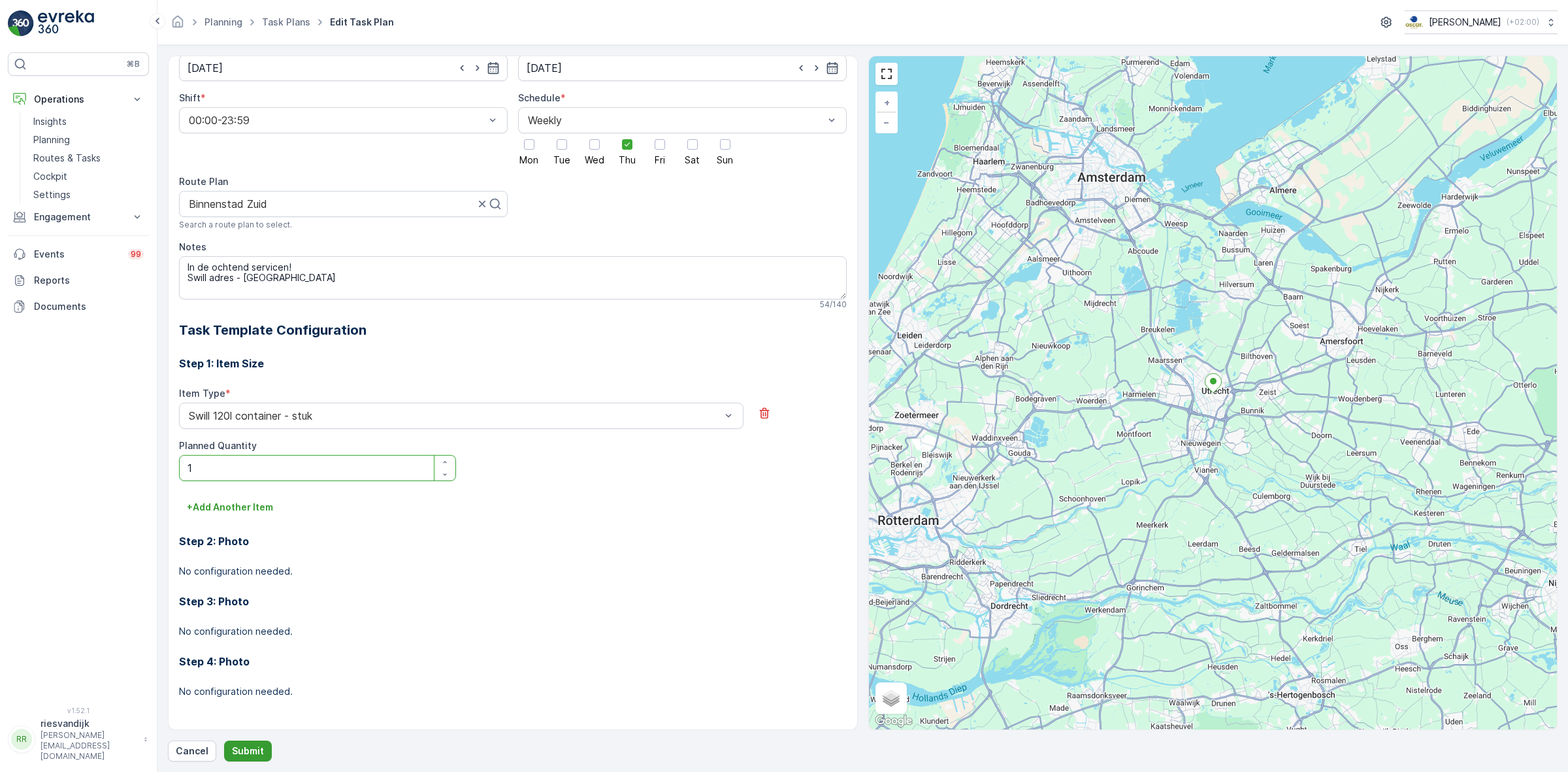
click at [253, 744] on p "Submit" at bounding box center [248, 751] width 32 height 13
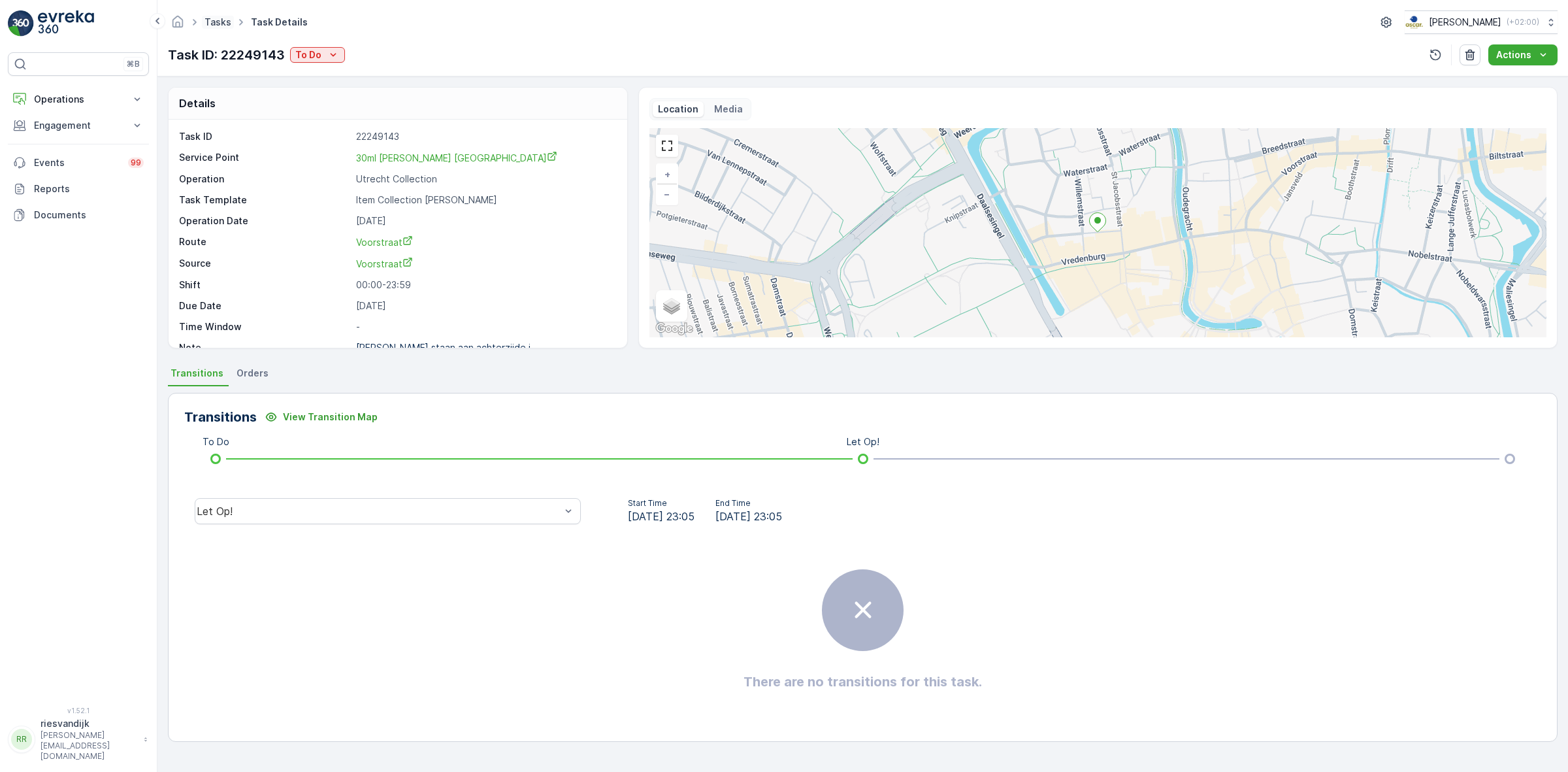
click at [216, 24] on link "Tasks" at bounding box center [218, 21] width 27 height 11
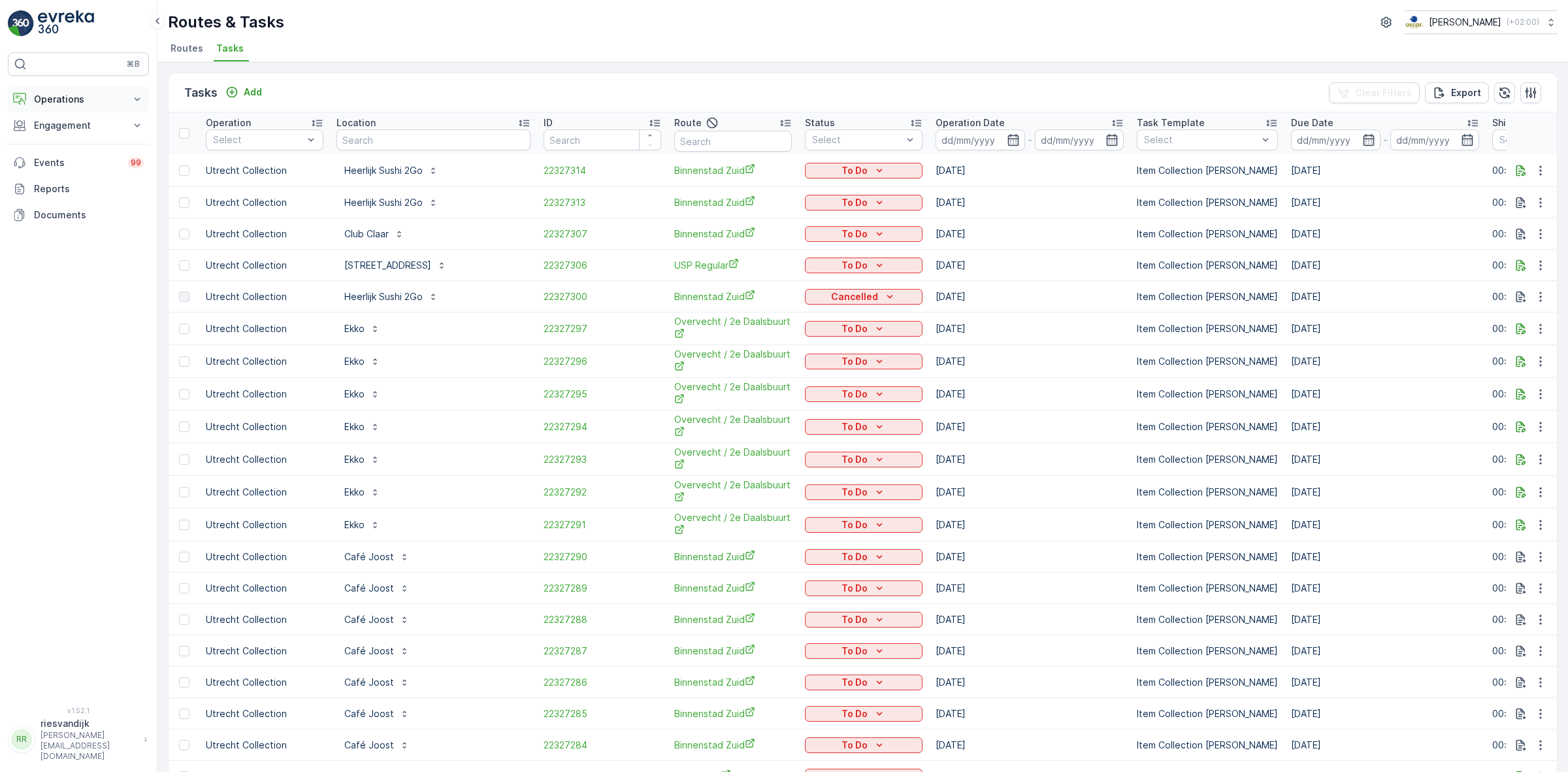
click at [120, 93] on p "Operations" at bounding box center [79, 99] width 89 height 13
click at [69, 138] on p "Planning" at bounding box center [52, 140] width 36 height 13
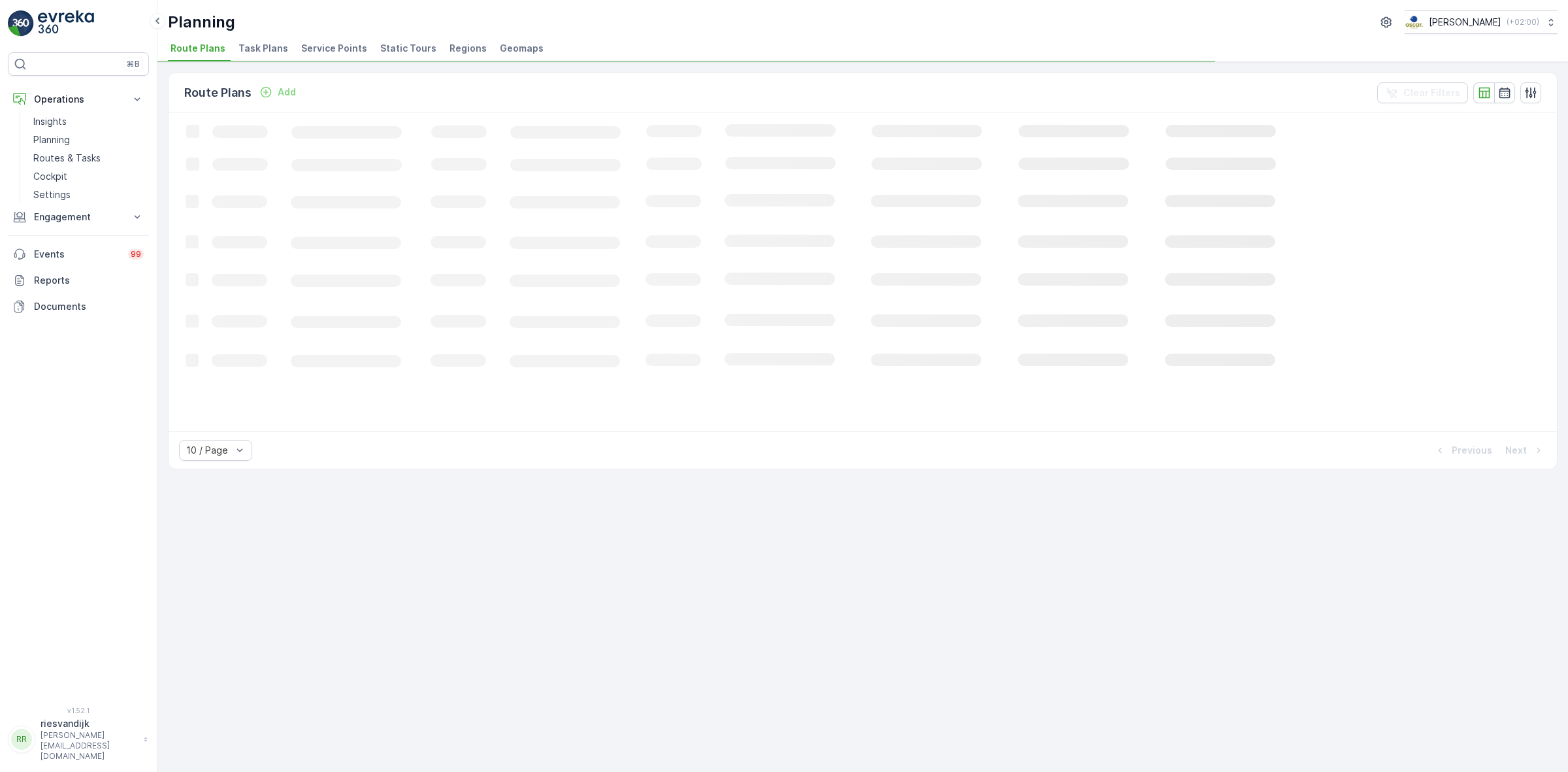
click at [278, 47] on span "Task Plans" at bounding box center [263, 48] width 50 height 13
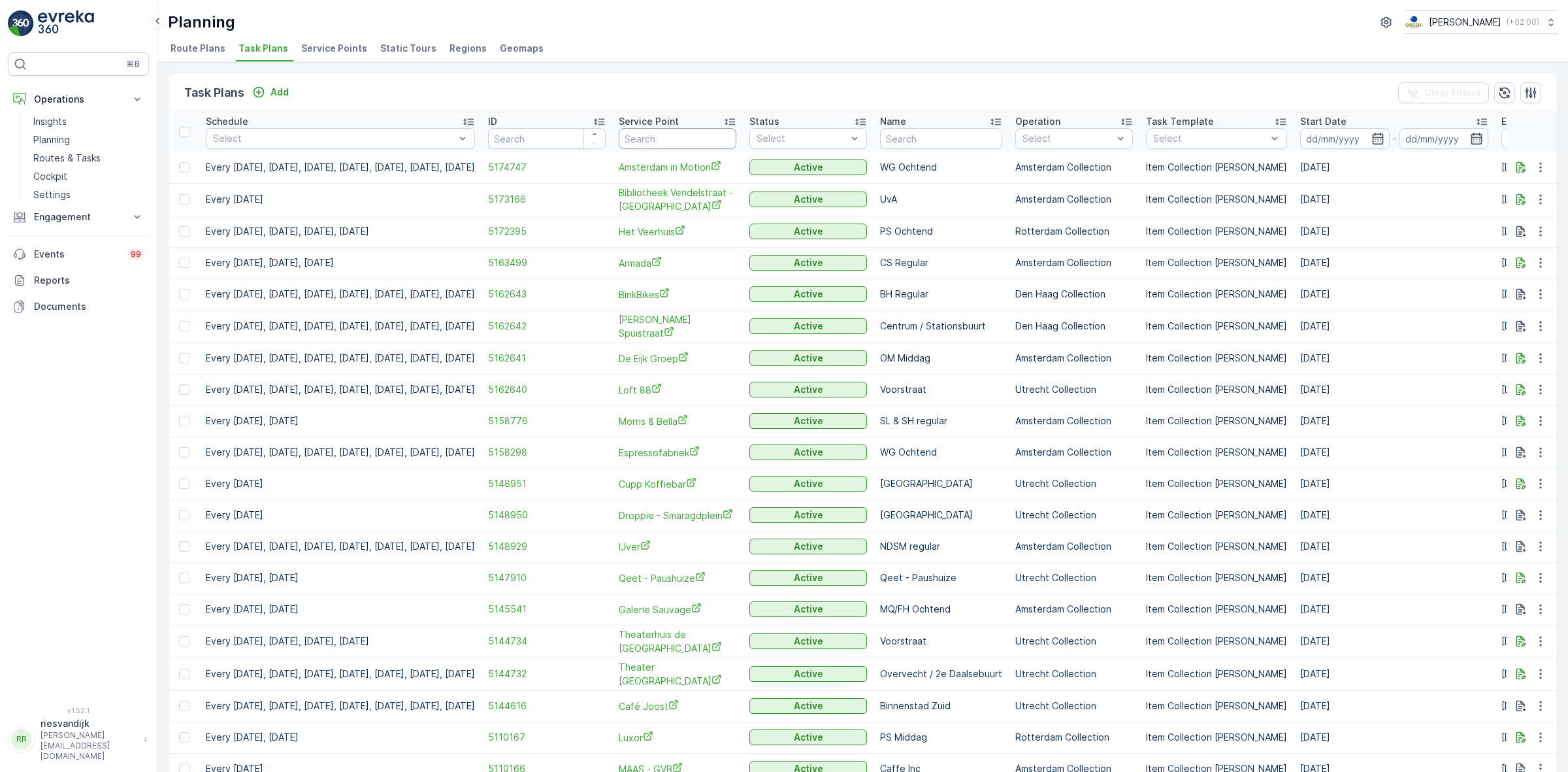
click at [697, 132] on input "text" at bounding box center [677, 139] width 117 height 21
type input "vreden"
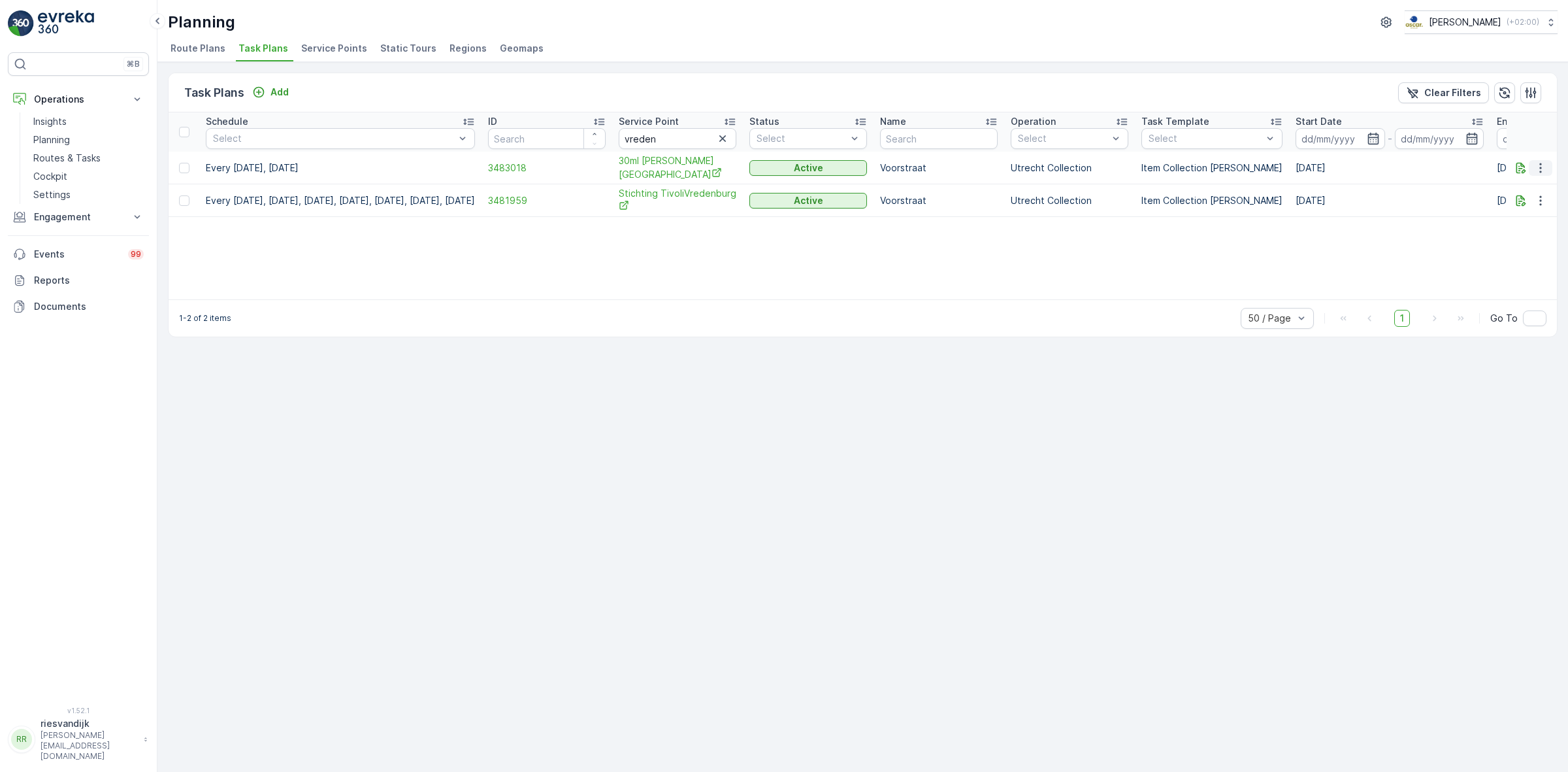
click at [1537, 163] on icon "button" at bounding box center [1541, 168] width 13 height 13
click at [1550, 200] on div "Edit Task Plan" at bounding box center [1525, 205] width 86 height 18
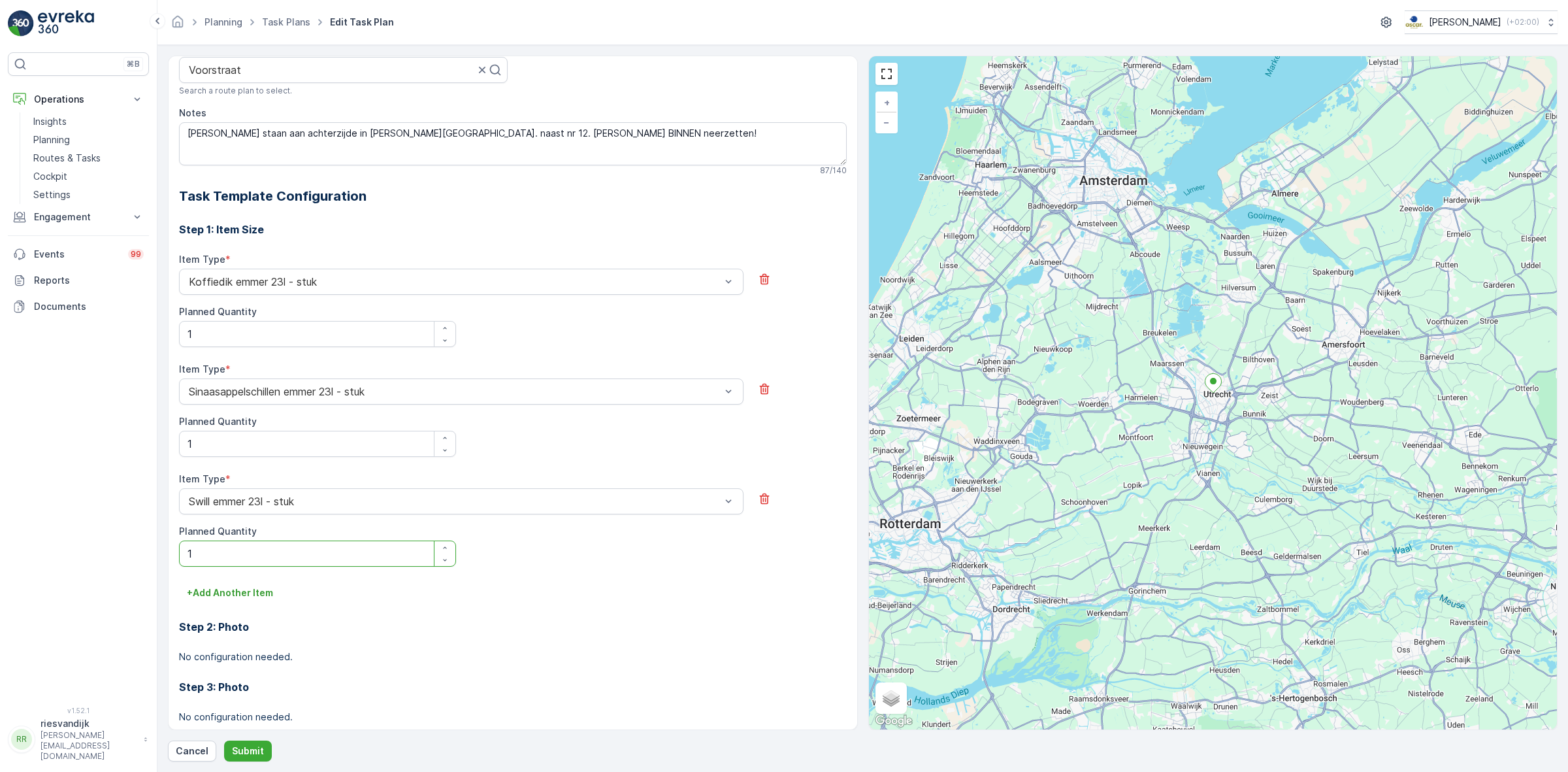
scroll to position [327, 0]
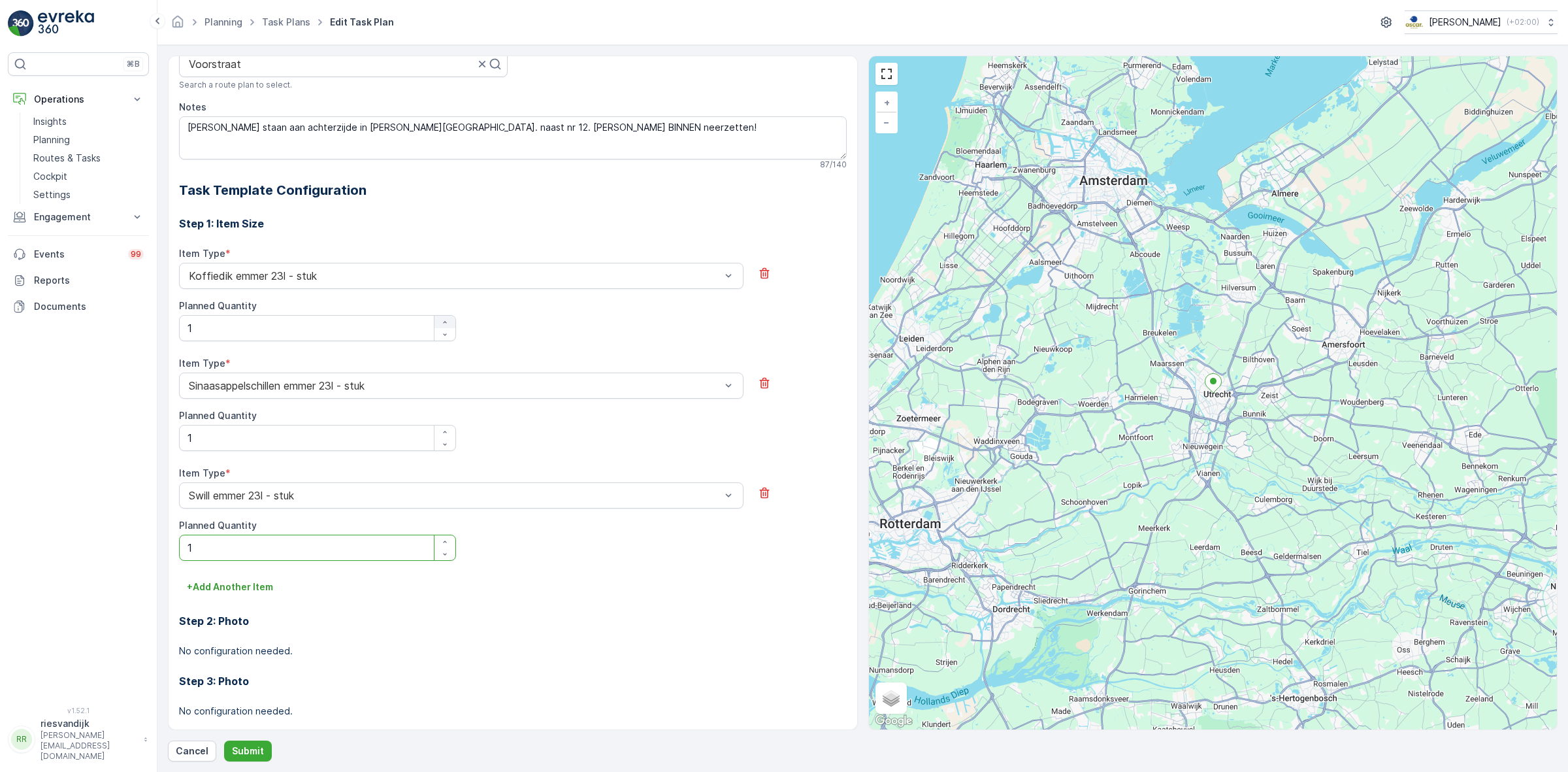
click at [441, 326] on icon "button" at bounding box center [445, 322] width 8 height 8
click at [441, 324] on icon "button" at bounding box center [445, 322] width 8 height 8
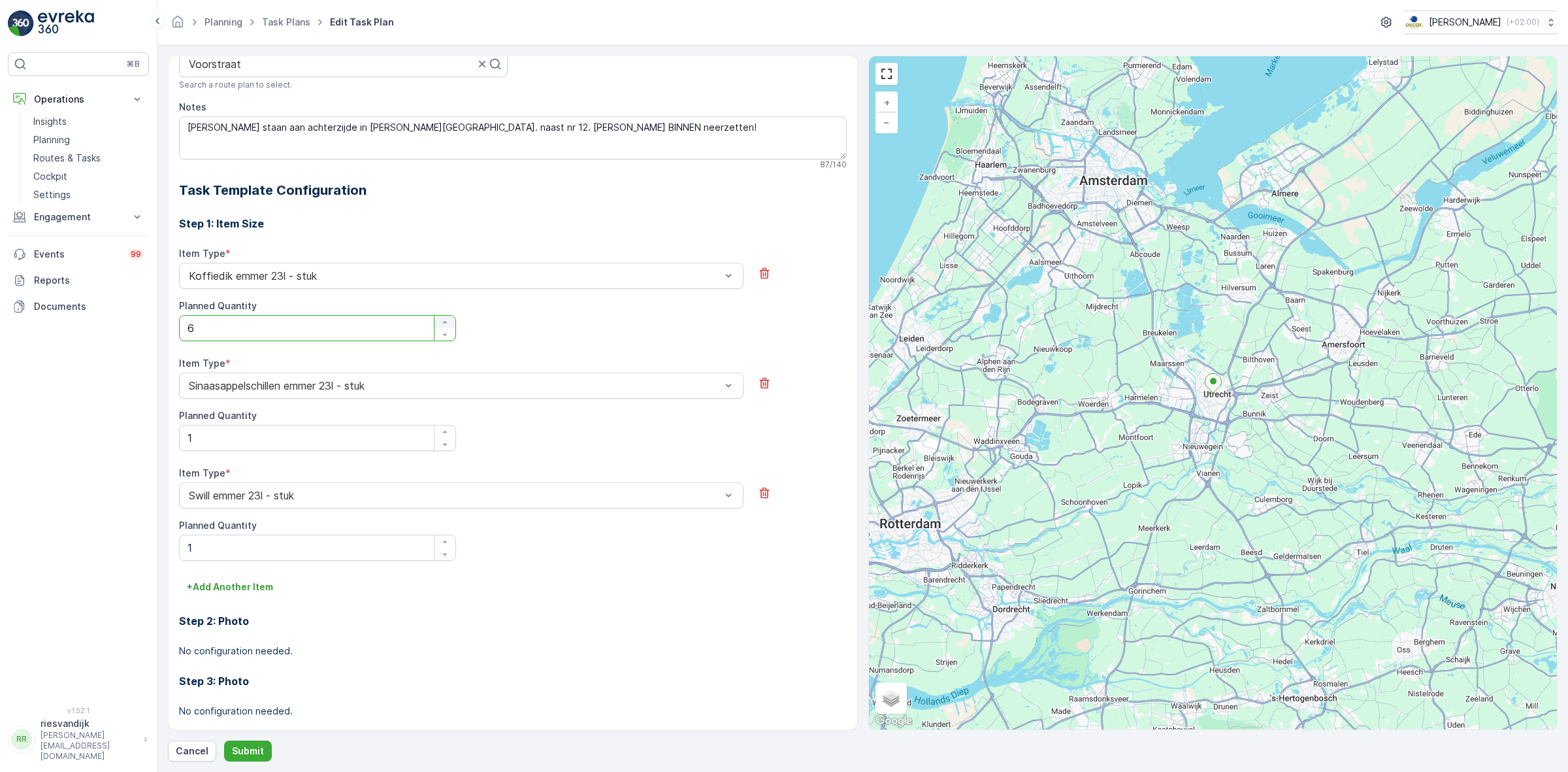
click at [441, 324] on icon "button" at bounding box center [445, 322] width 8 height 8
click at [442, 326] on icon "button" at bounding box center [445, 322] width 8 height 8
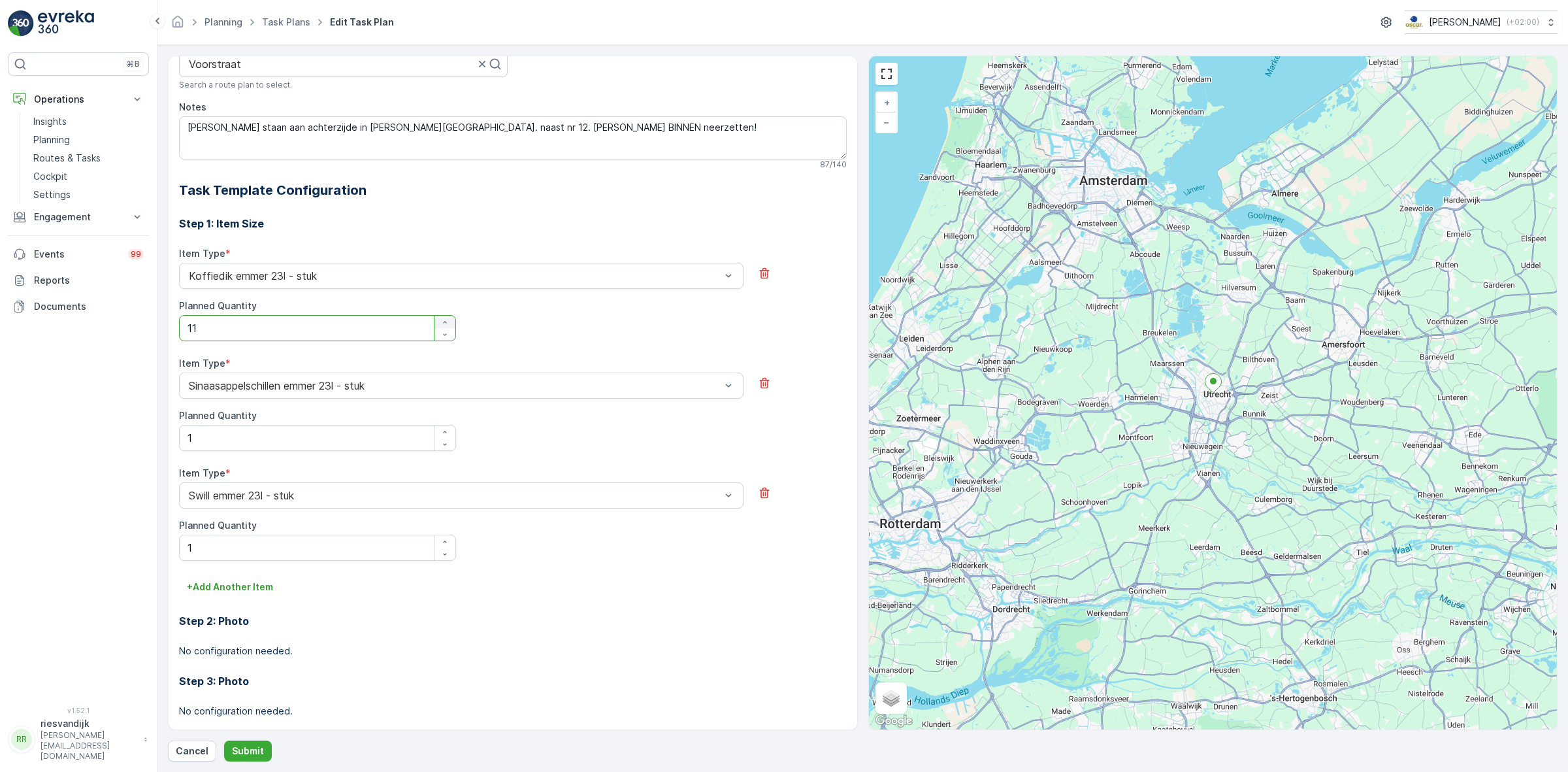
click at [442, 326] on icon "button" at bounding box center [445, 322] width 8 height 8
type Quantity "15"
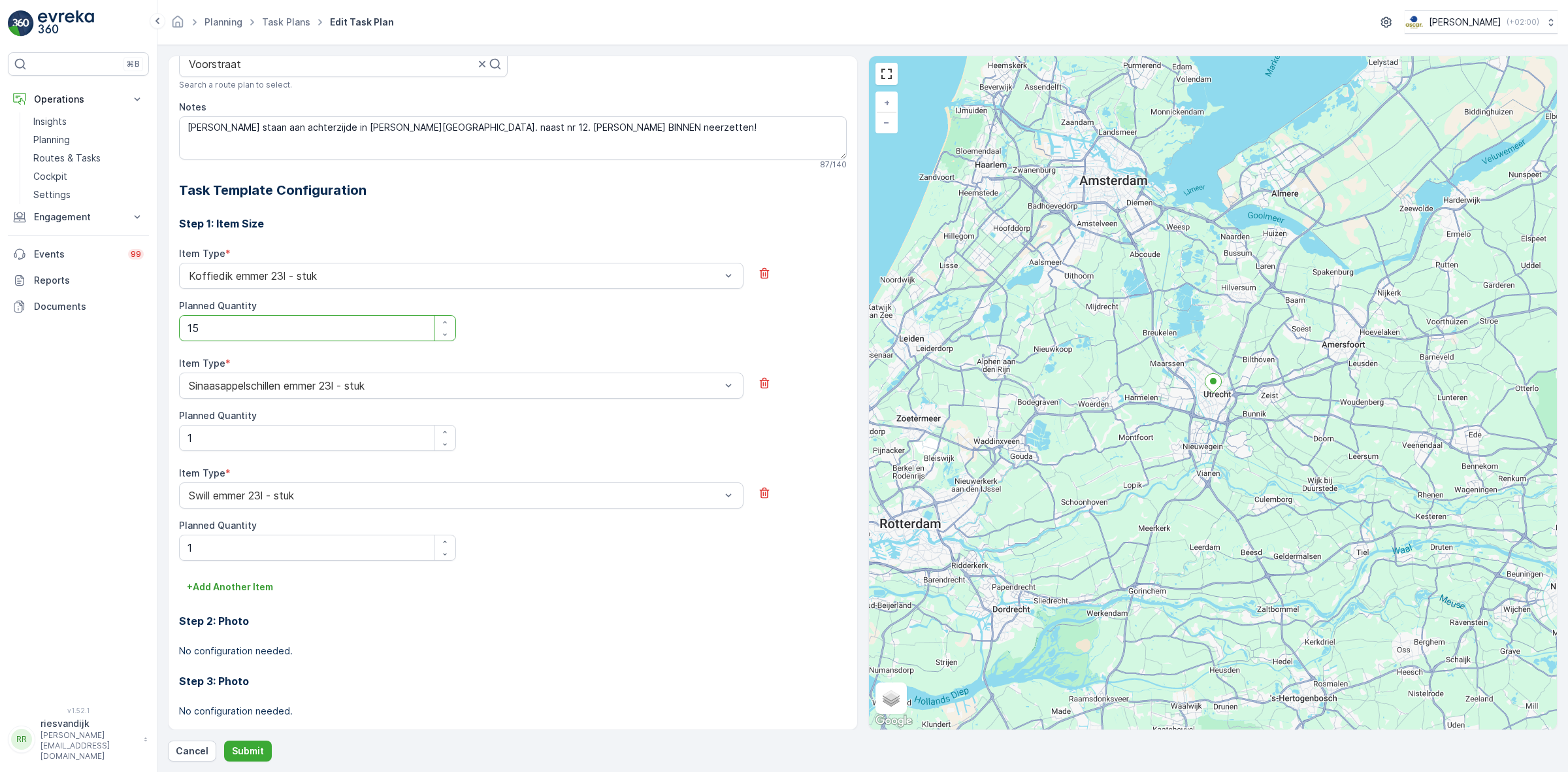
click at [545, 343] on div "Item Type * Koffiedik [PERSON_NAME] 23l - stuk Planned Quantity 15" at bounding box center [513, 302] width 668 height 110
click at [569, 305] on div "Item Type * Koffiedik [PERSON_NAME] 23l - stuk Planned Quantity 15" at bounding box center [513, 294] width 668 height 94
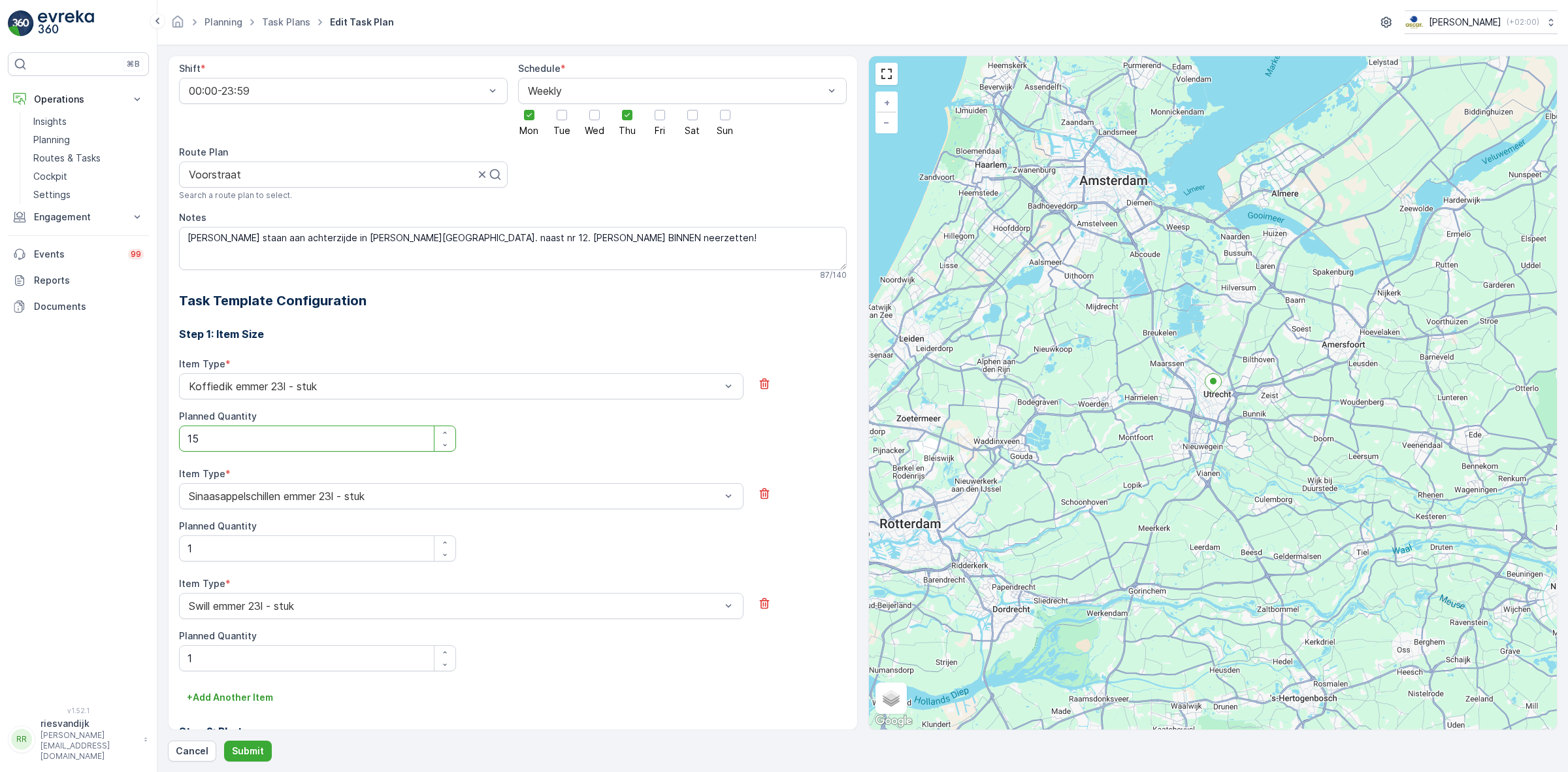
scroll to position [246, 0]
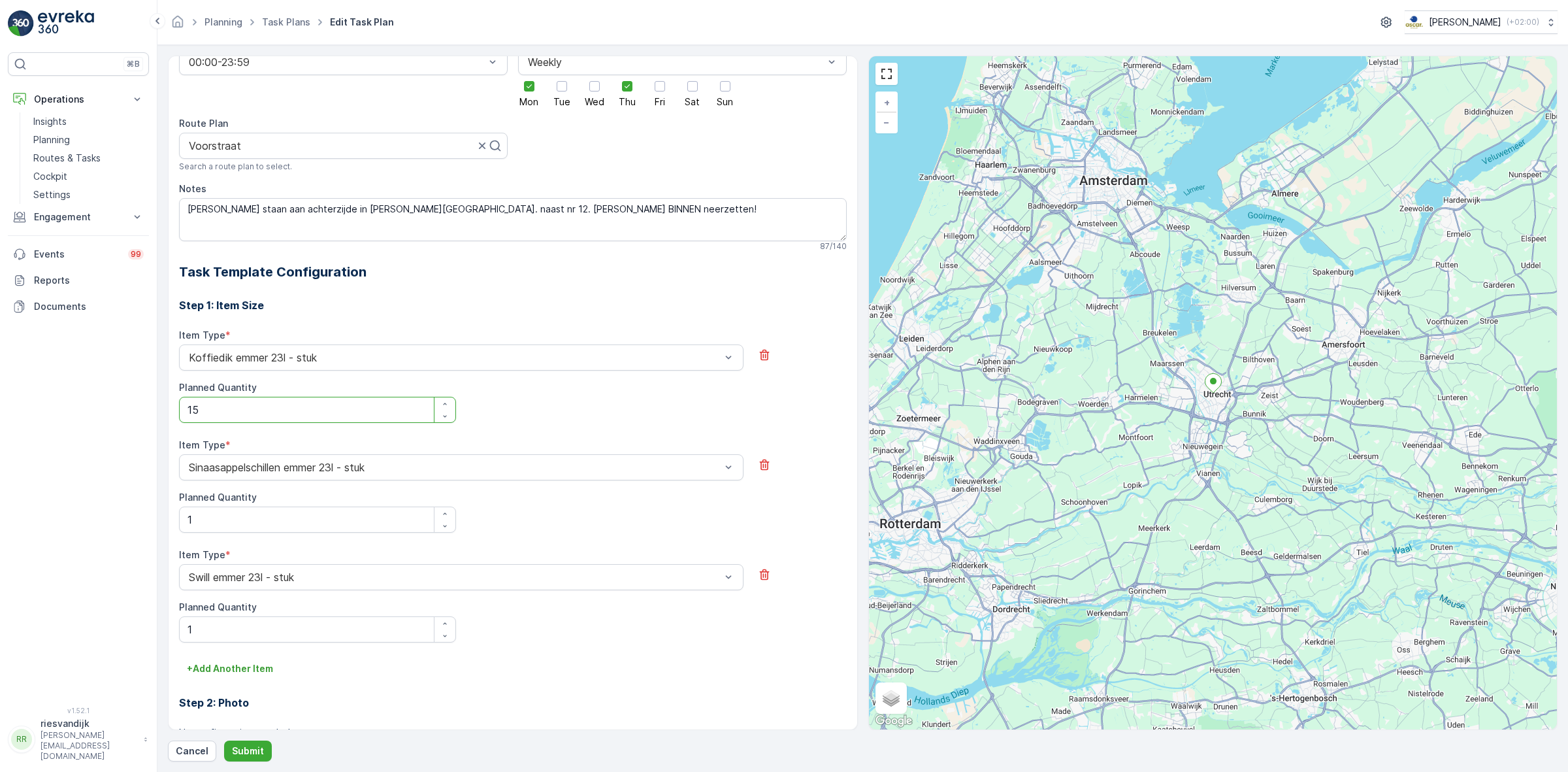
click at [542, 429] on div "Item Type * Koffiedik [PERSON_NAME] 23l - stuk Planned Quantity 15" at bounding box center [513, 383] width 668 height 110
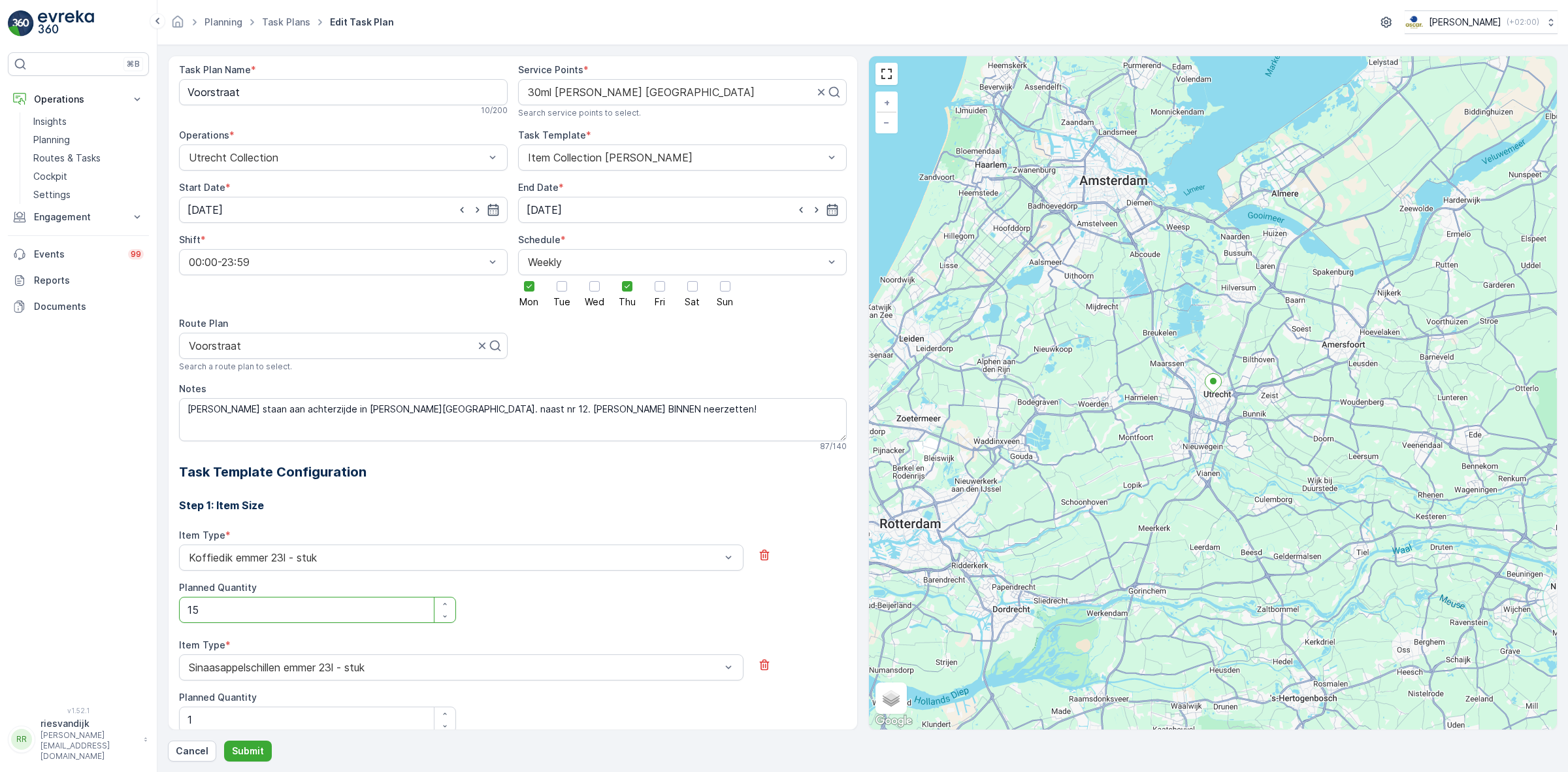
scroll to position [82, 0]
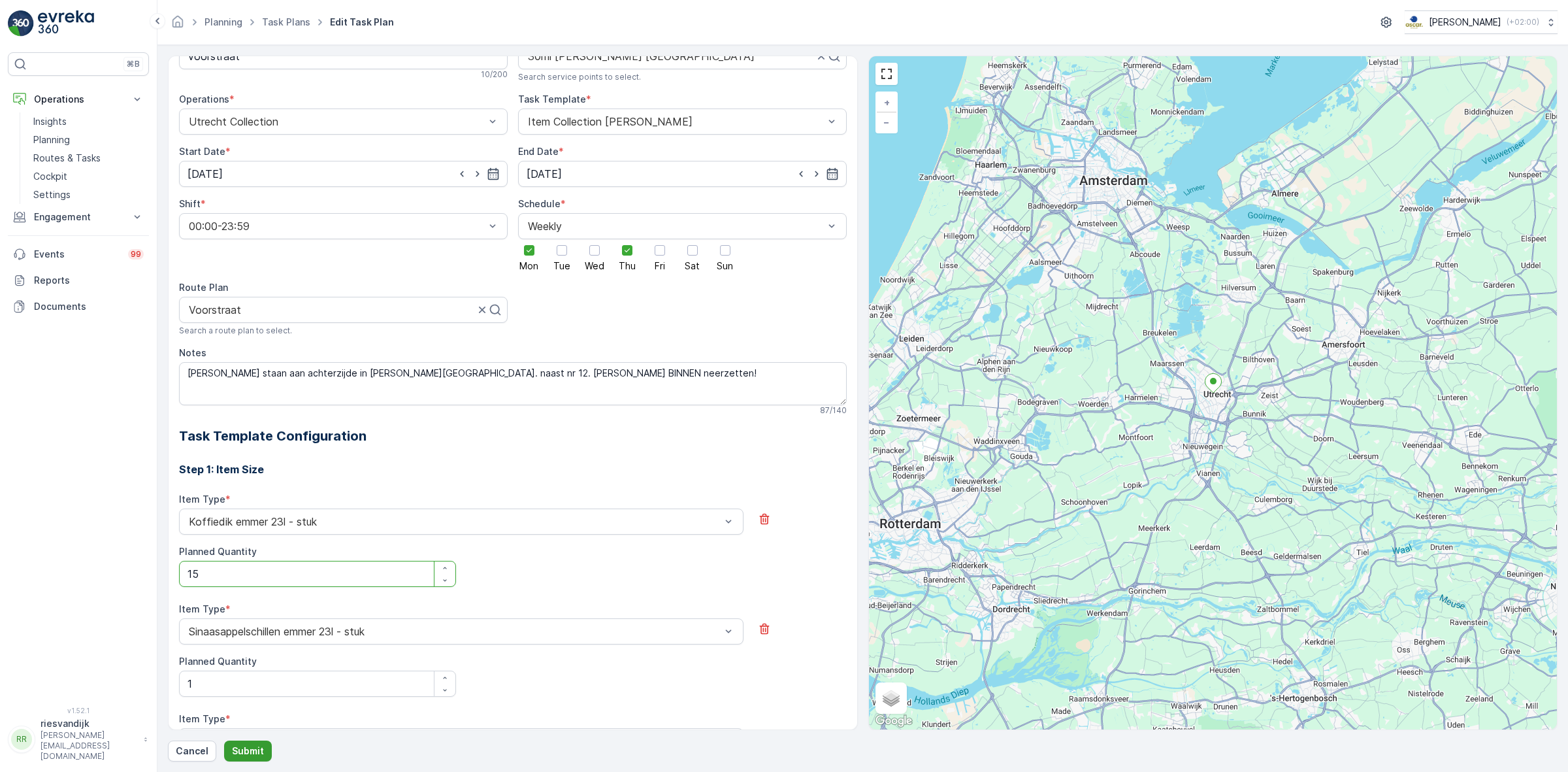
click at [252, 748] on p "Submit" at bounding box center [248, 751] width 32 height 13
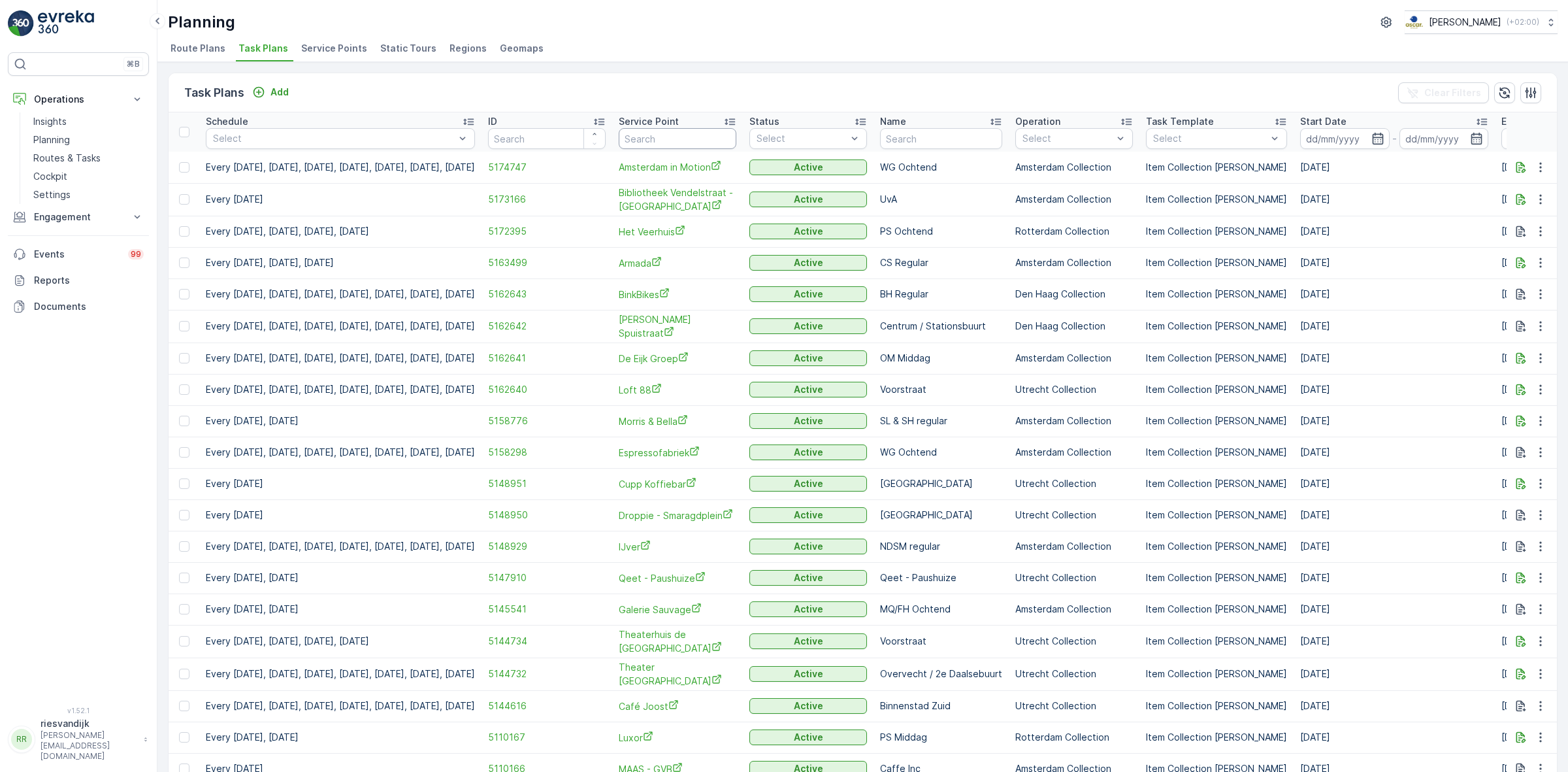
click at [717, 144] on input "text" at bounding box center [677, 139] width 117 height 21
type input "30ml"
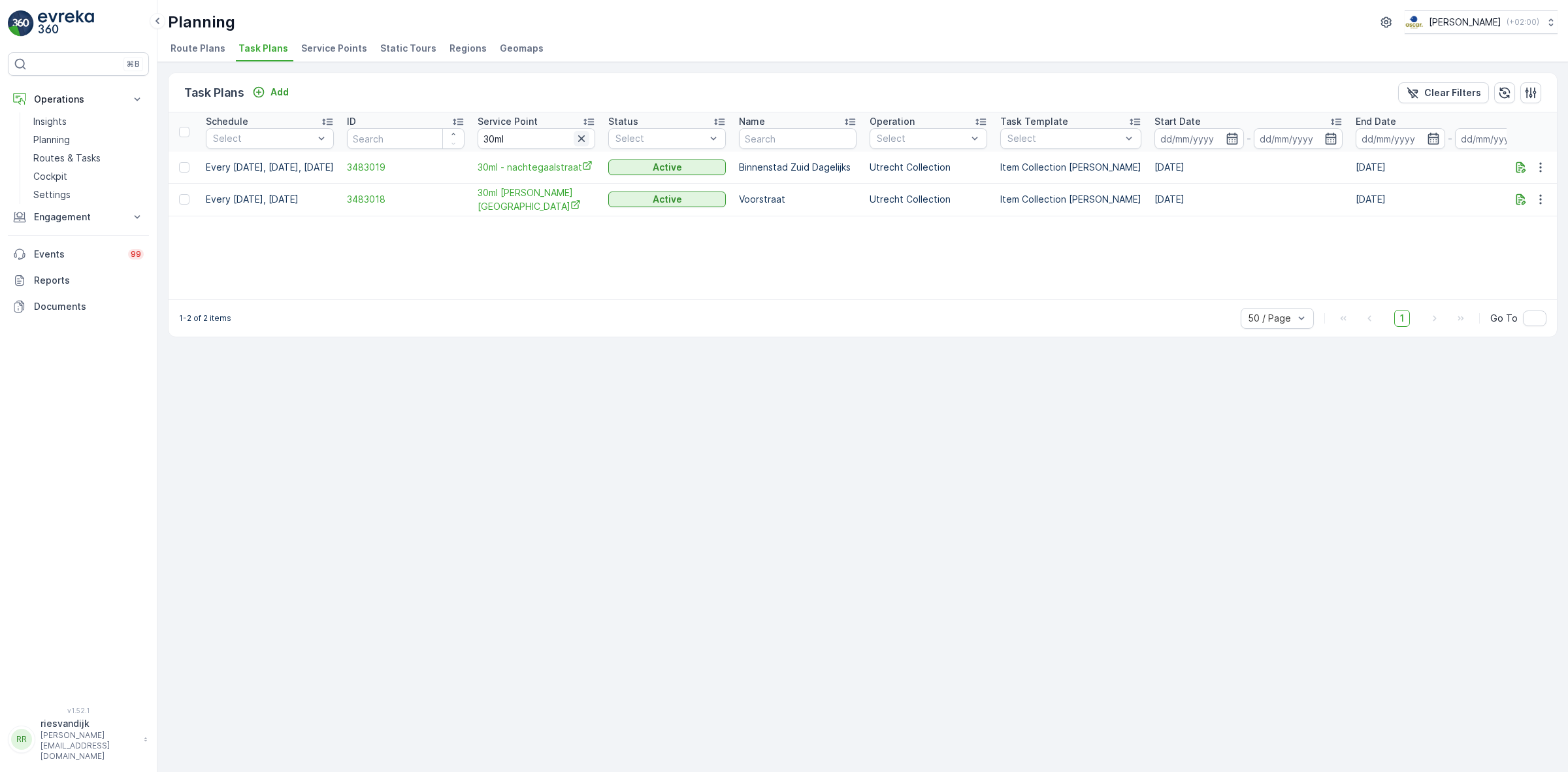
click at [588, 139] on icon "button" at bounding box center [582, 139] width 13 height 13
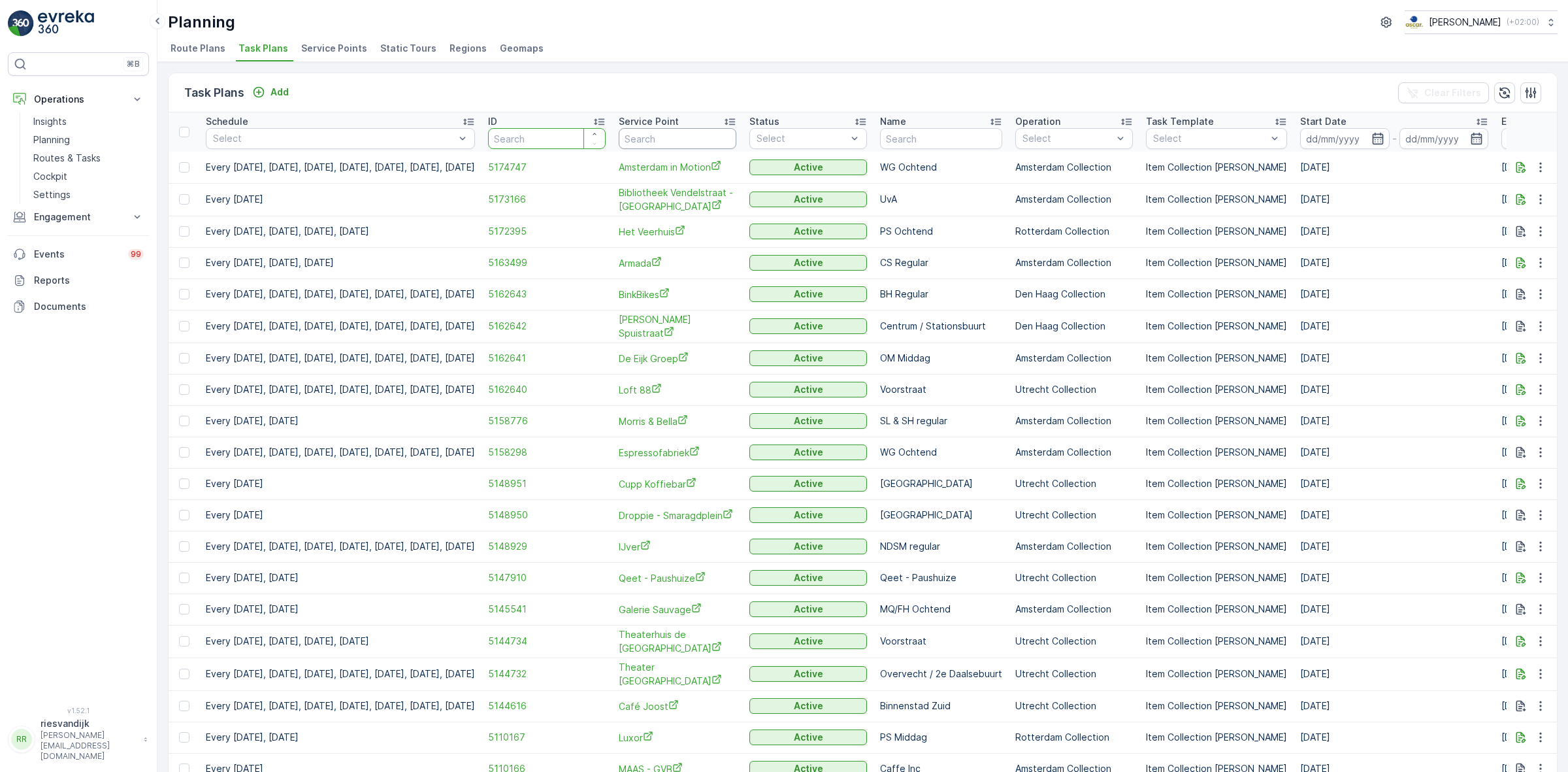
click at [717, 138] on input "text" at bounding box center [677, 139] width 117 height 21
type input "min"
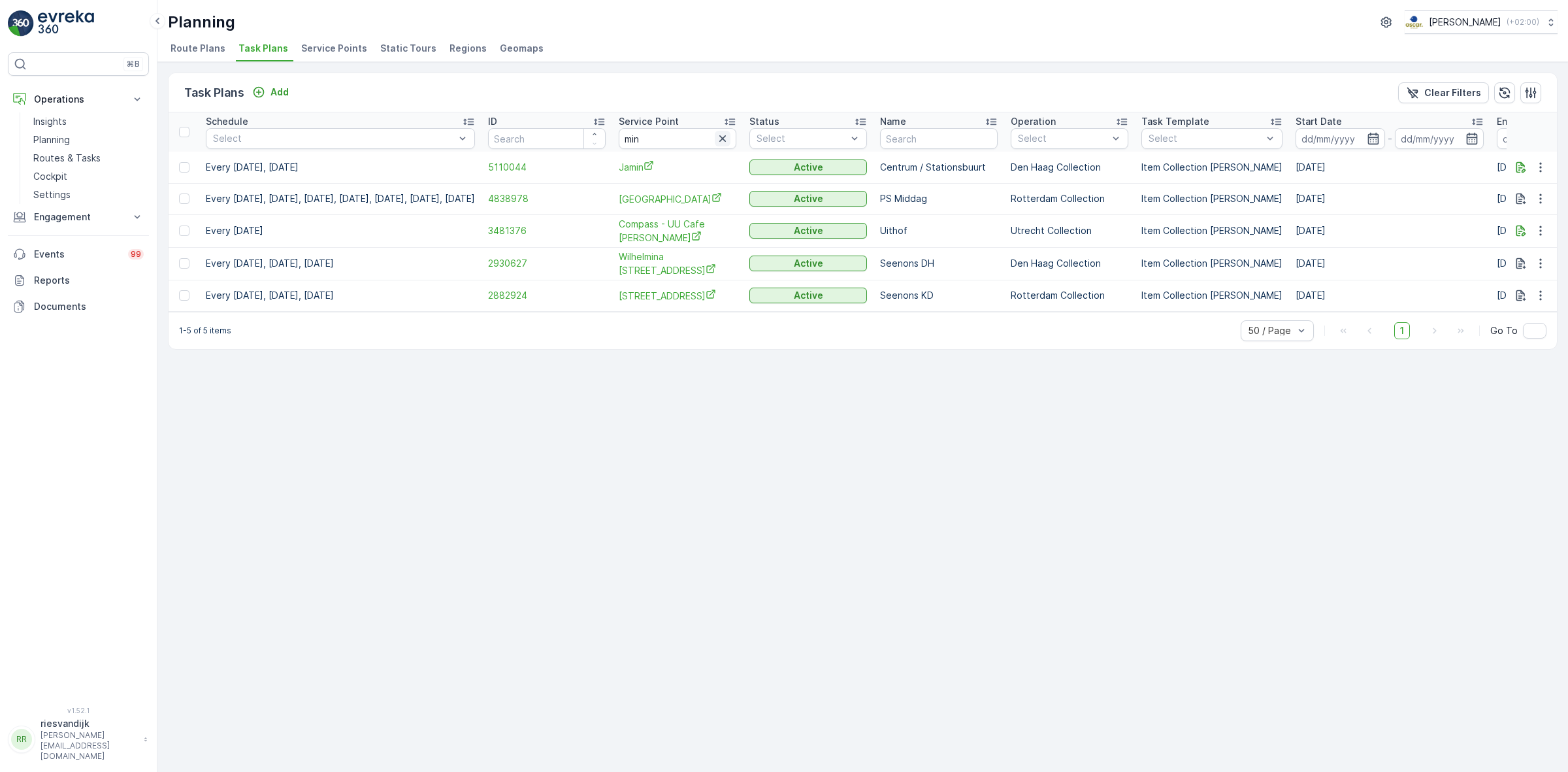
click at [729, 132] on icon "button" at bounding box center [722, 139] width 13 height 13
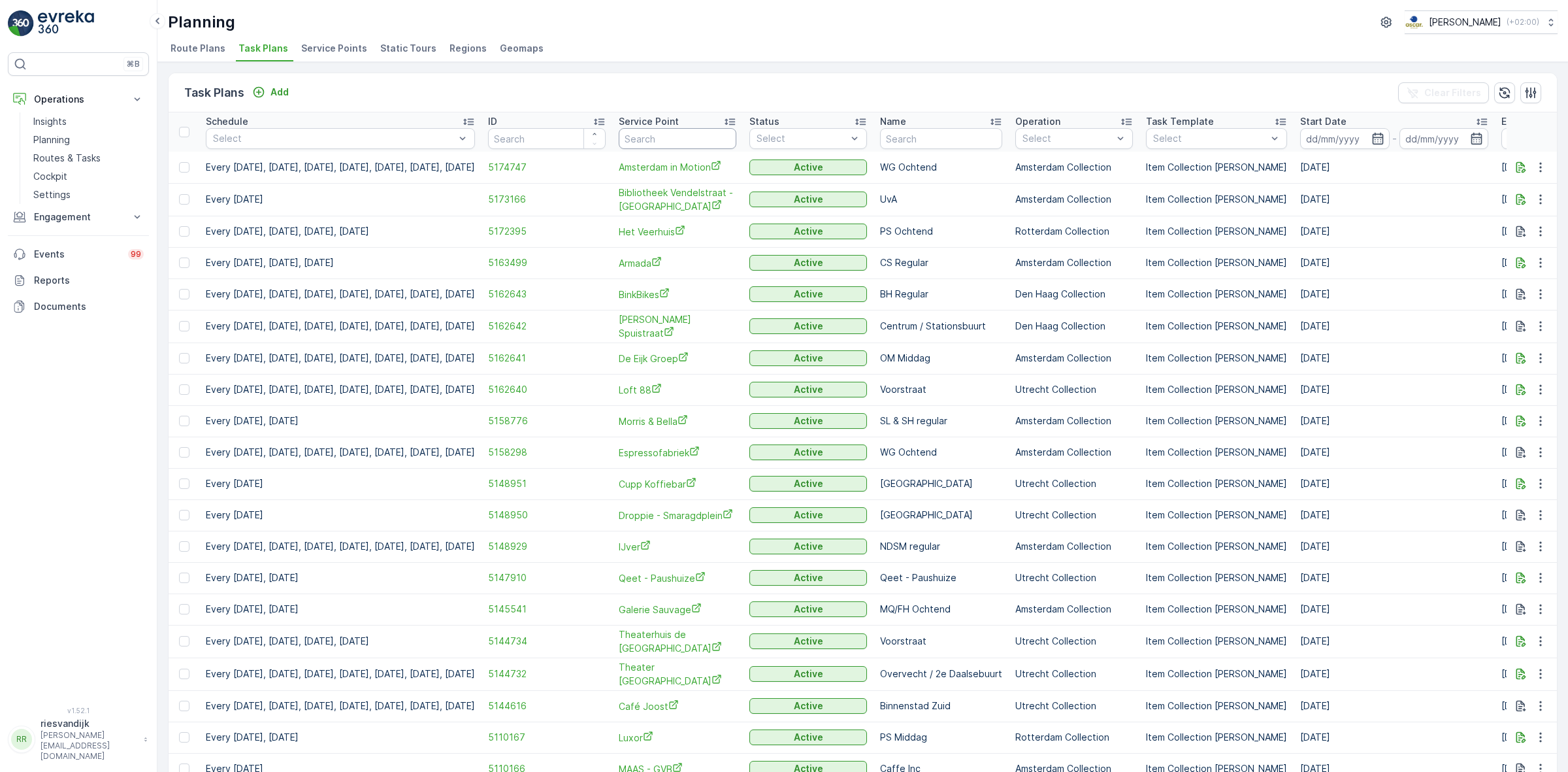
click at [694, 132] on input "text" at bounding box center [677, 139] width 117 height 21
type input "30ml"
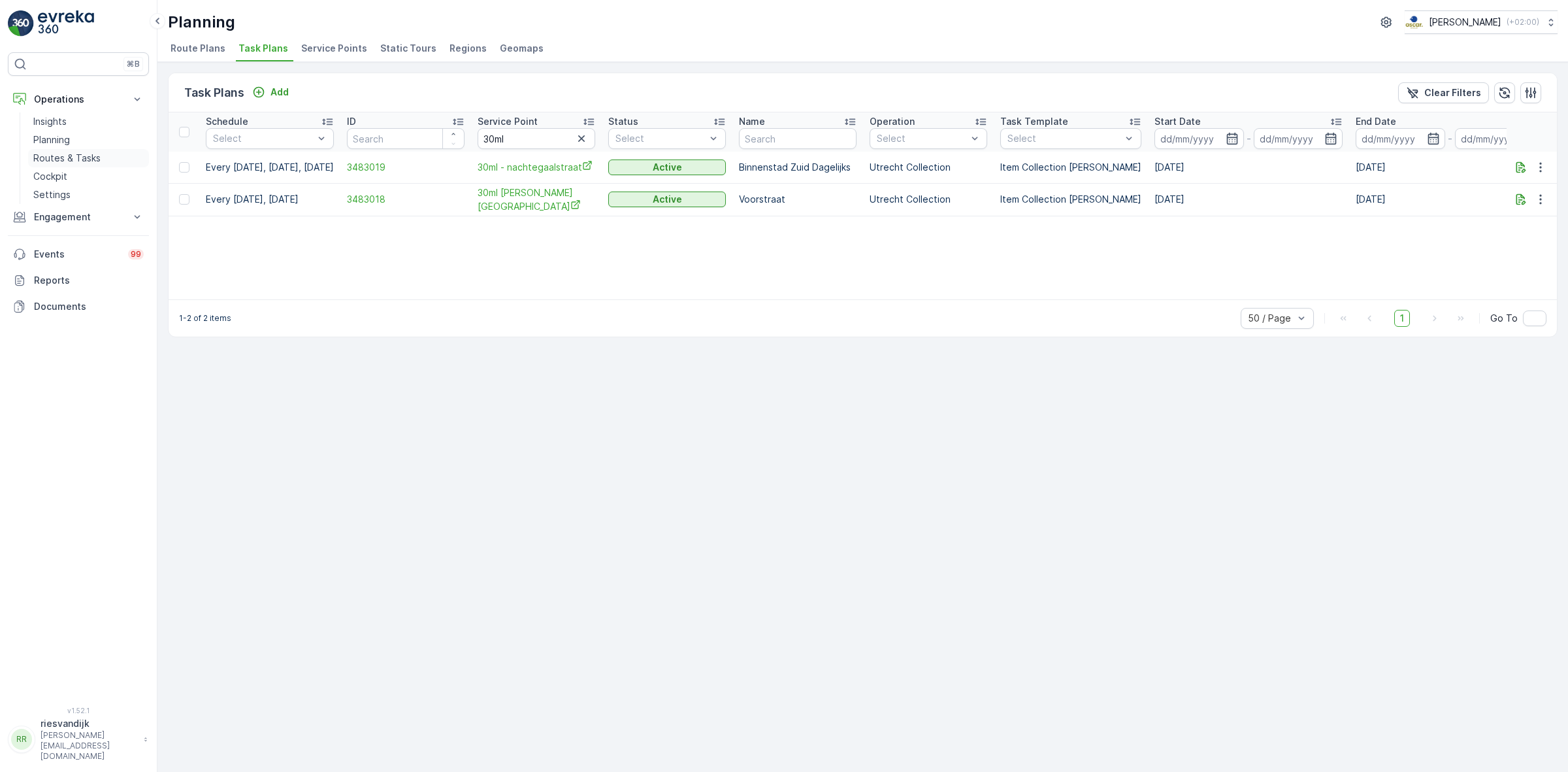
click at [70, 154] on p "Routes & Tasks" at bounding box center [67, 158] width 67 height 13
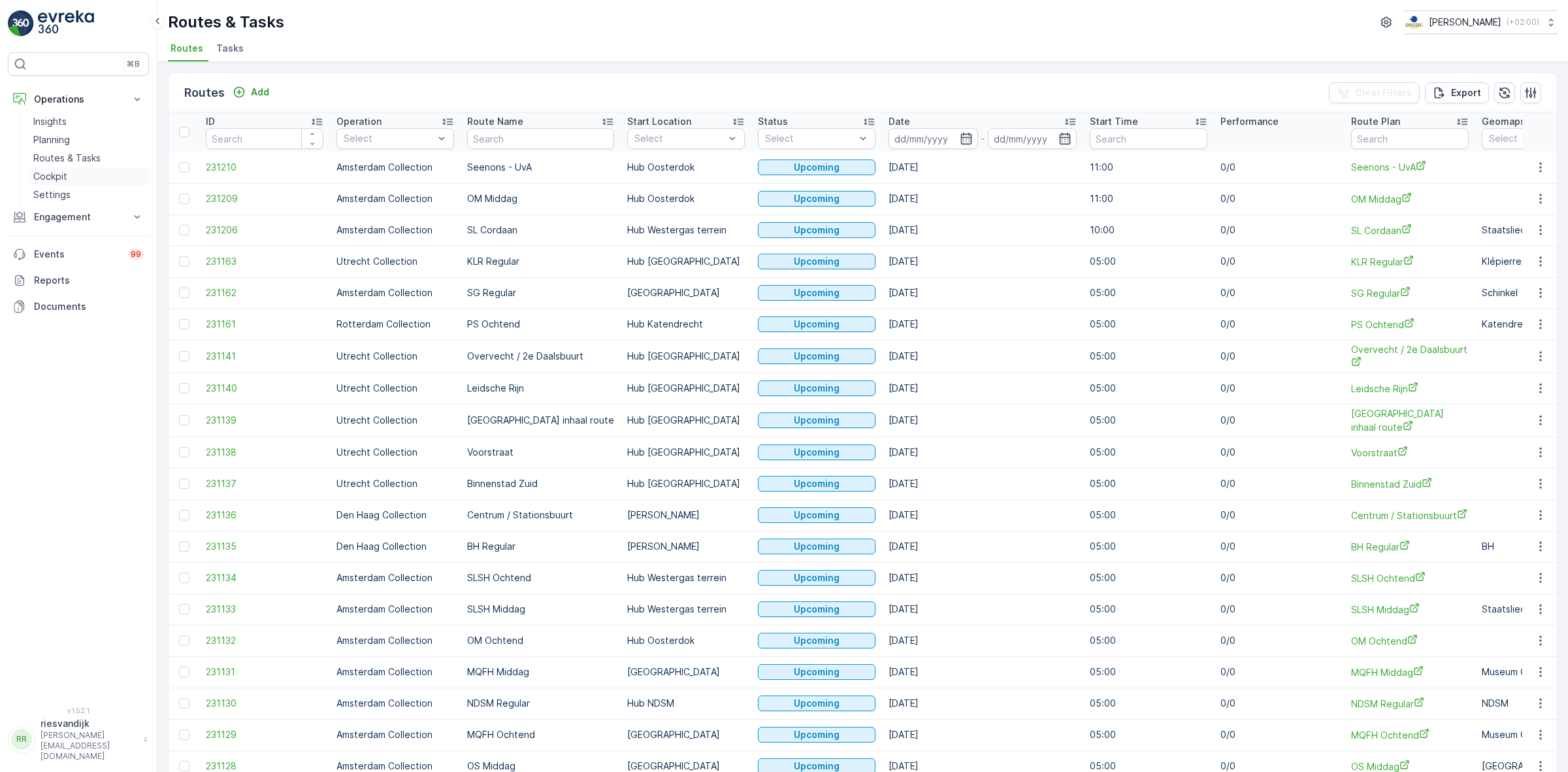
click at [73, 172] on link "Cockpit" at bounding box center [89, 176] width 121 height 18
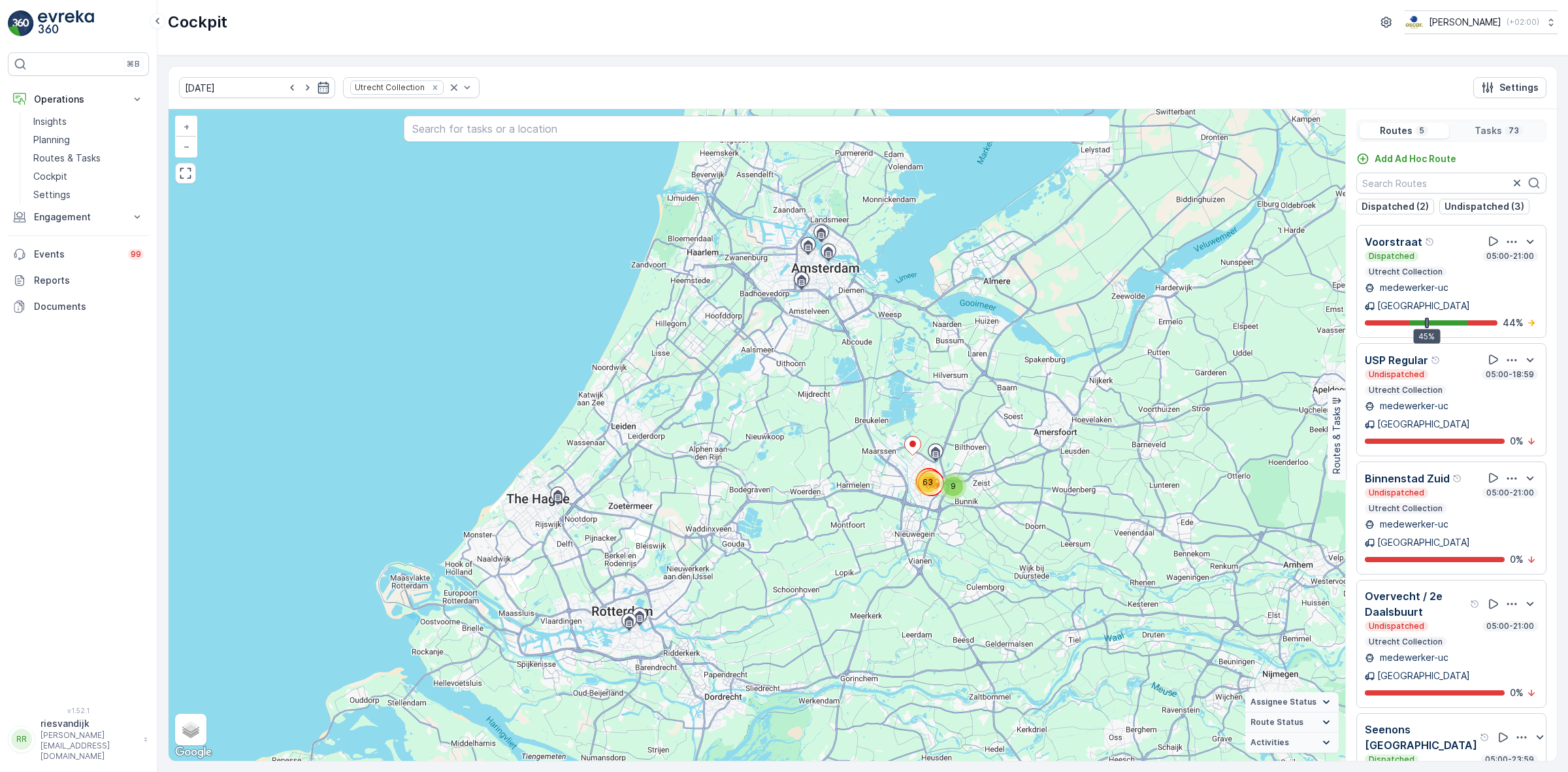
click at [1508, 246] on icon "button" at bounding box center [1512, 242] width 13 height 13
click at [1513, 271] on span "See More Details" at bounding box center [1514, 278] width 76 height 13
click at [1516, 730] on icon "button" at bounding box center [1522, 737] width 13 height 13
click at [1516, 771] on span "See More Details" at bounding box center [1514, 781] width 76 height 13
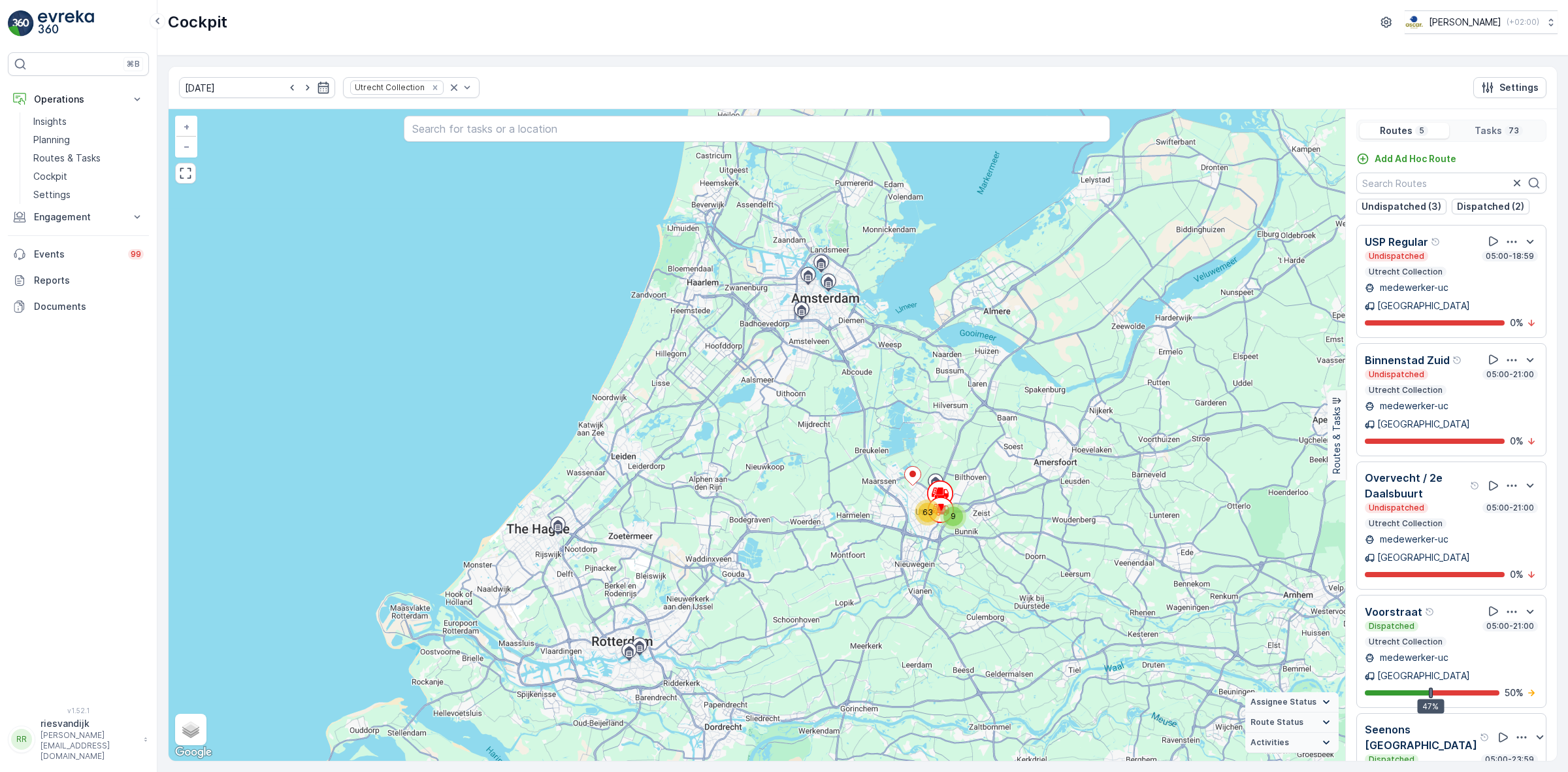
drag, startPoint x: 928, startPoint y: 538, endPoint x: 942, endPoint y: 582, distance: 46.2
click at [942, 582] on div "9 63 + − Satellite Roadmap Terrain Hybrid Leaflet Keyboard shortcuts Map Data M…" at bounding box center [757, 435] width 1177 height 652
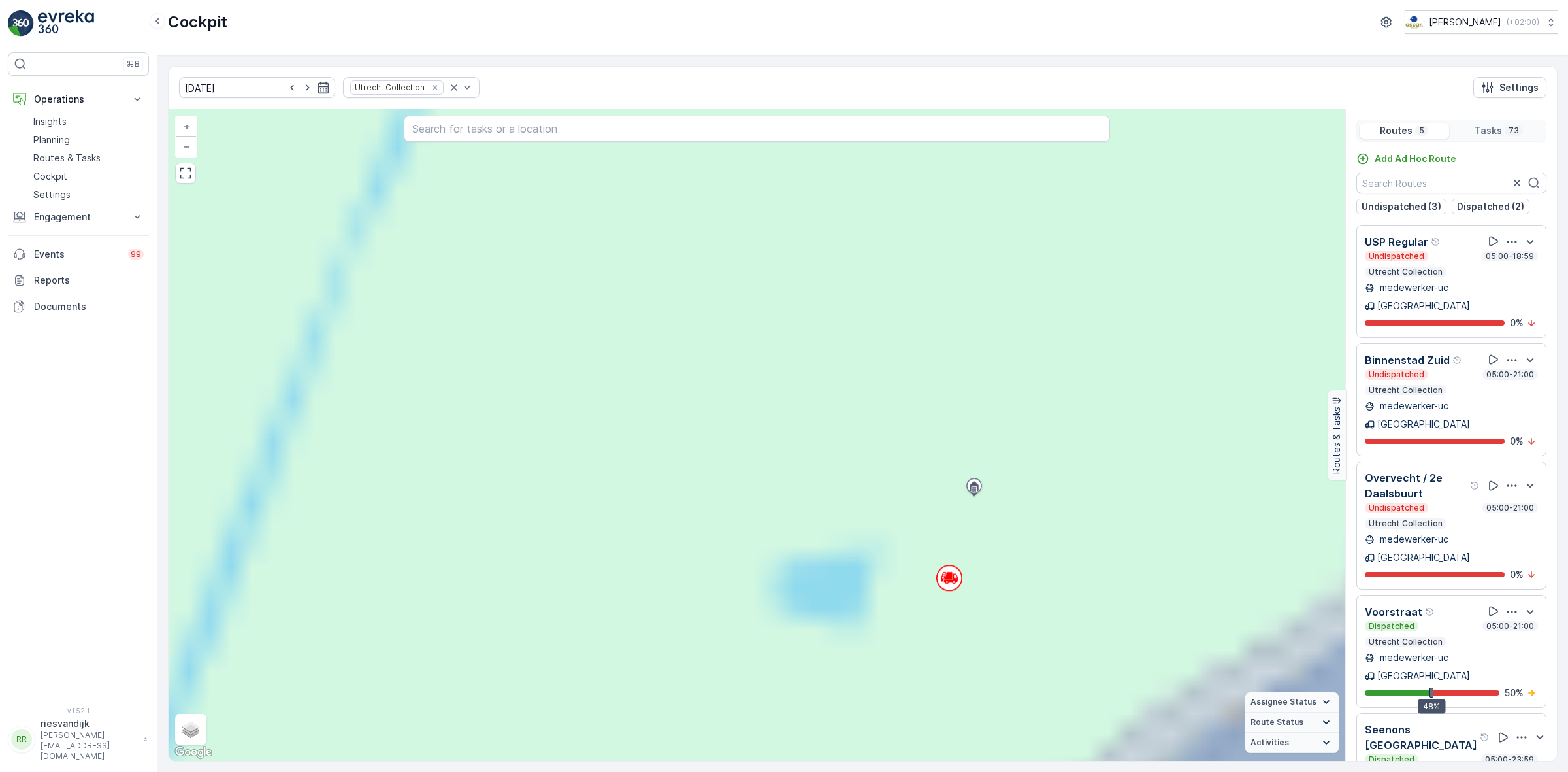
drag, startPoint x: 935, startPoint y: 1059, endPoint x: 925, endPoint y: 1188, distance: 129.4
click at [925, 771] on html "⌘B Operations Insights Planning Routes & Tasks Cockpit Settings Engagement Insi…" at bounding box center [784, 386] width 1568 height 772
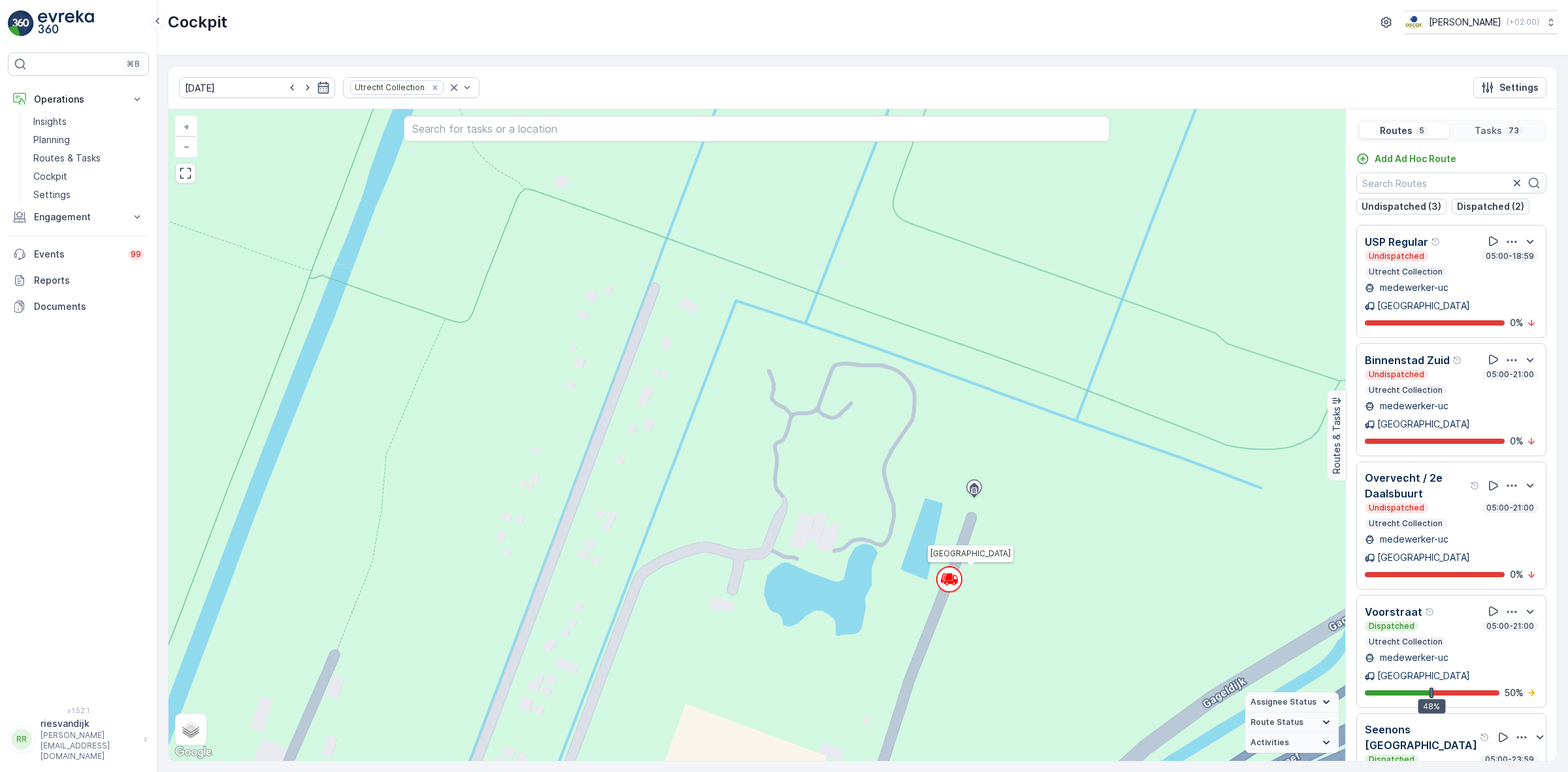
click at [954, 586] on circle at bounding box center [949, 579] width 25 height 25
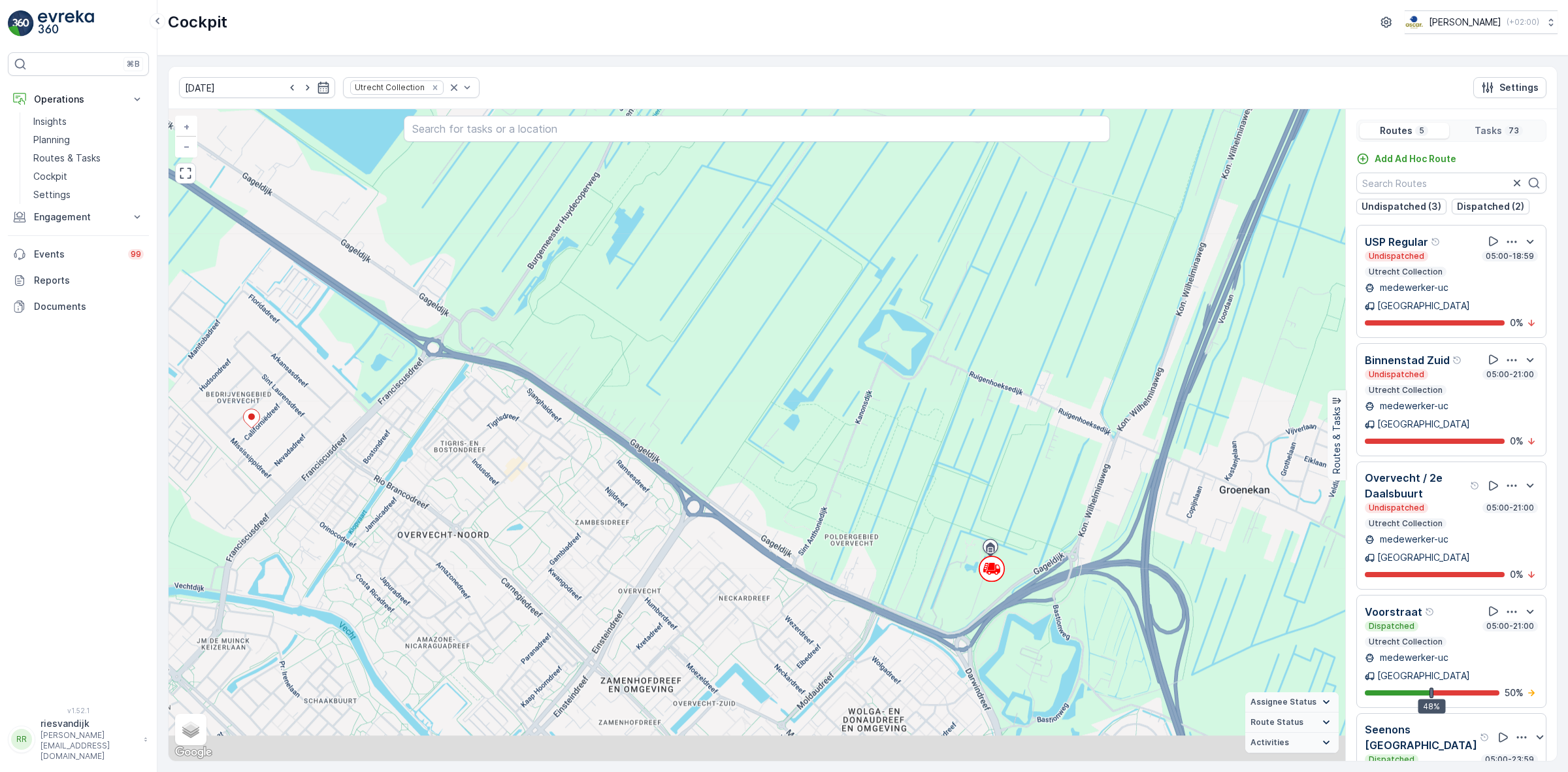
drag, startPoint x: 1010, startPoint y: 642, endPoint x: 974, endPoint y: 507, distance: 139.7
click at [975, 525] on div "3 3 2 2 2 2 3 2 3 5 3 3 2 4 + − Satellite Roadmap Terrain Hybrid Leaflet Keyboa…" at bounding box center [757, 435] width 1177 height 652
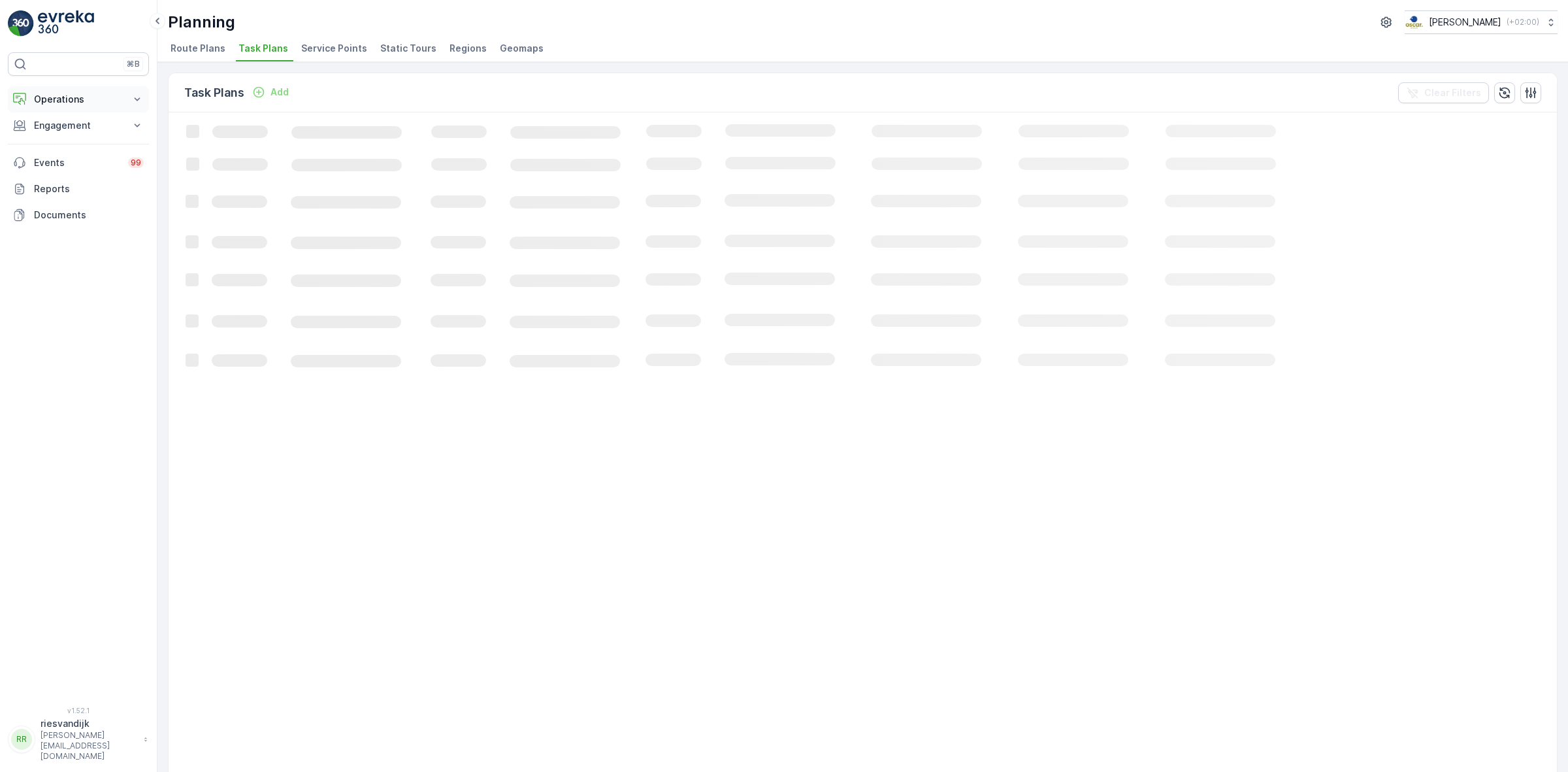
click at [100, 93] on p "Operations" at bounding box center [79, 99] width 89 height 13
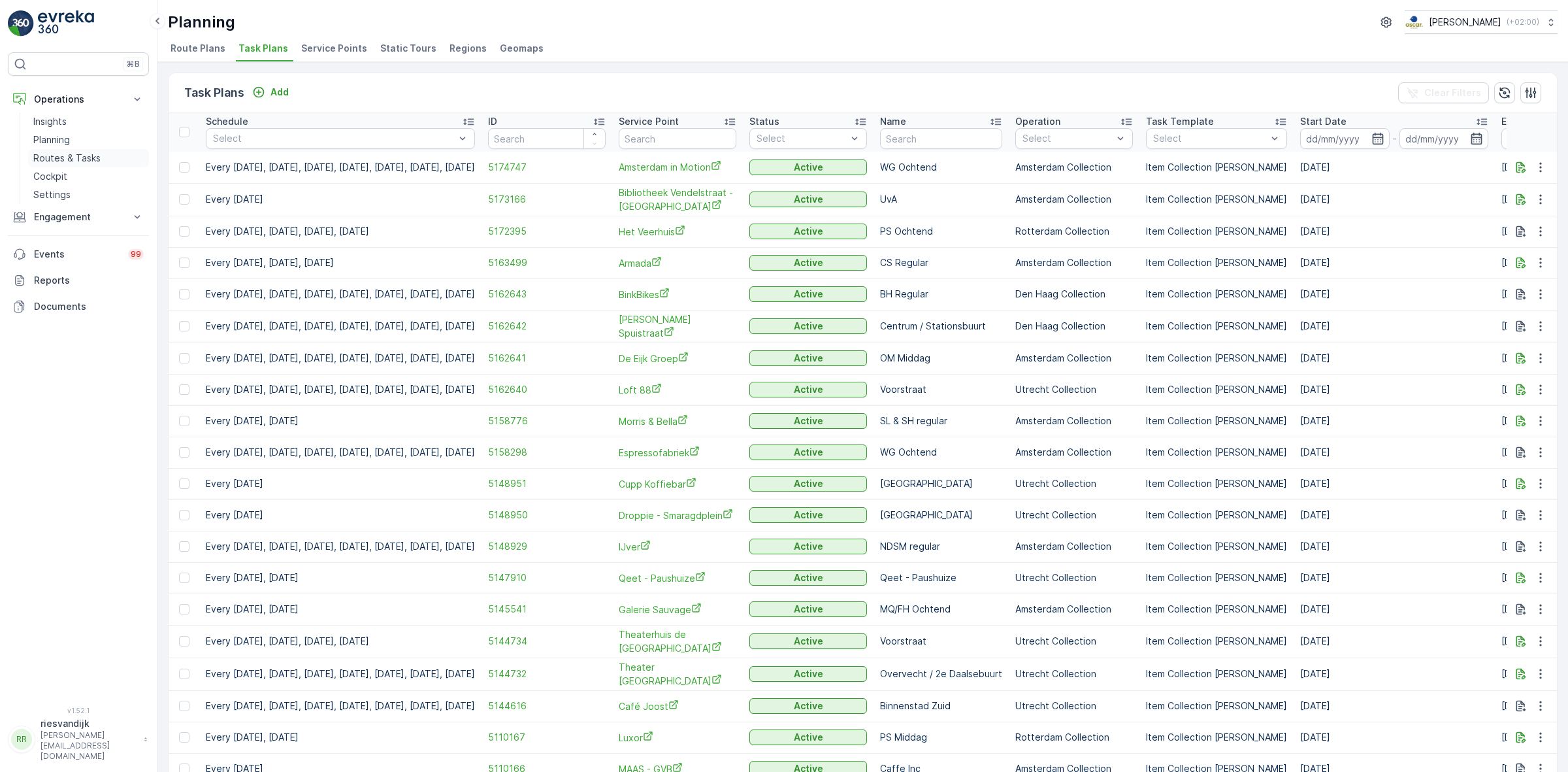
click at [63, 155] on p "Routes & Tasks" at bounding box center [67, 158] width 67 height 13
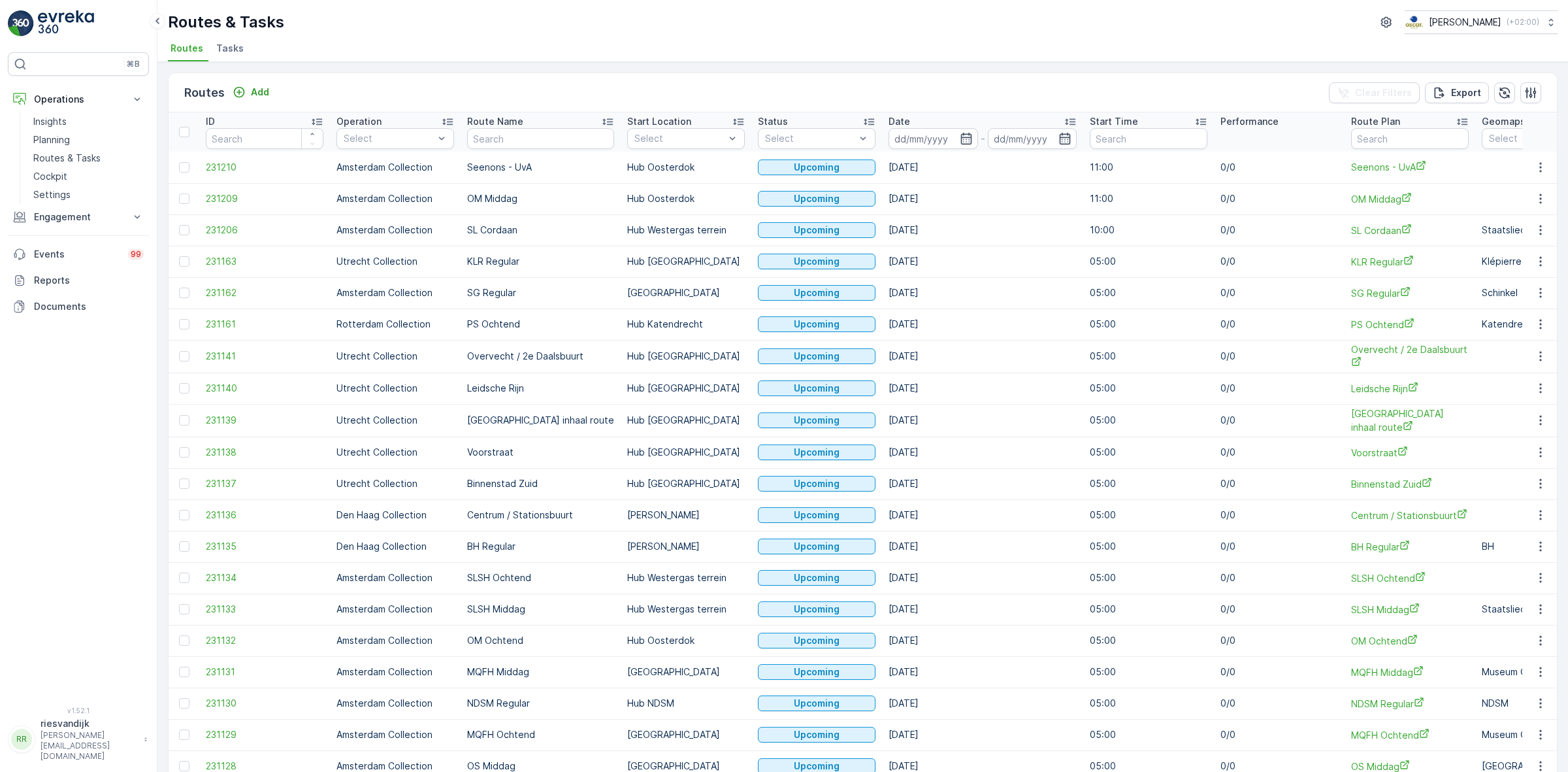
click at [235, 50] on span "Tasks" at bounding box center [230, 48] width 28 height 13
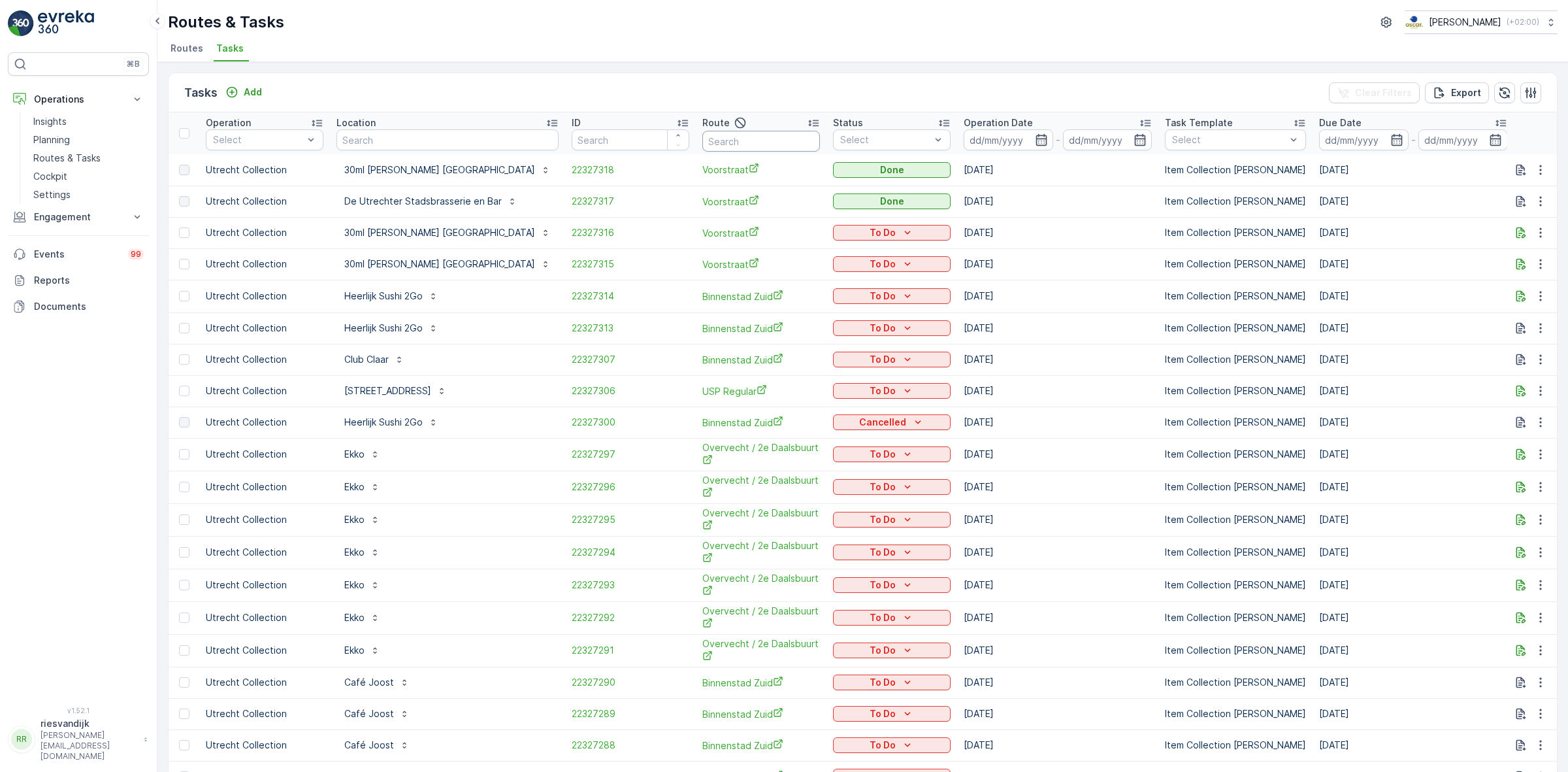
click at [709, 146] on input "text" at bounding box center [761, 141] width 117 height 21
type input "seenon"
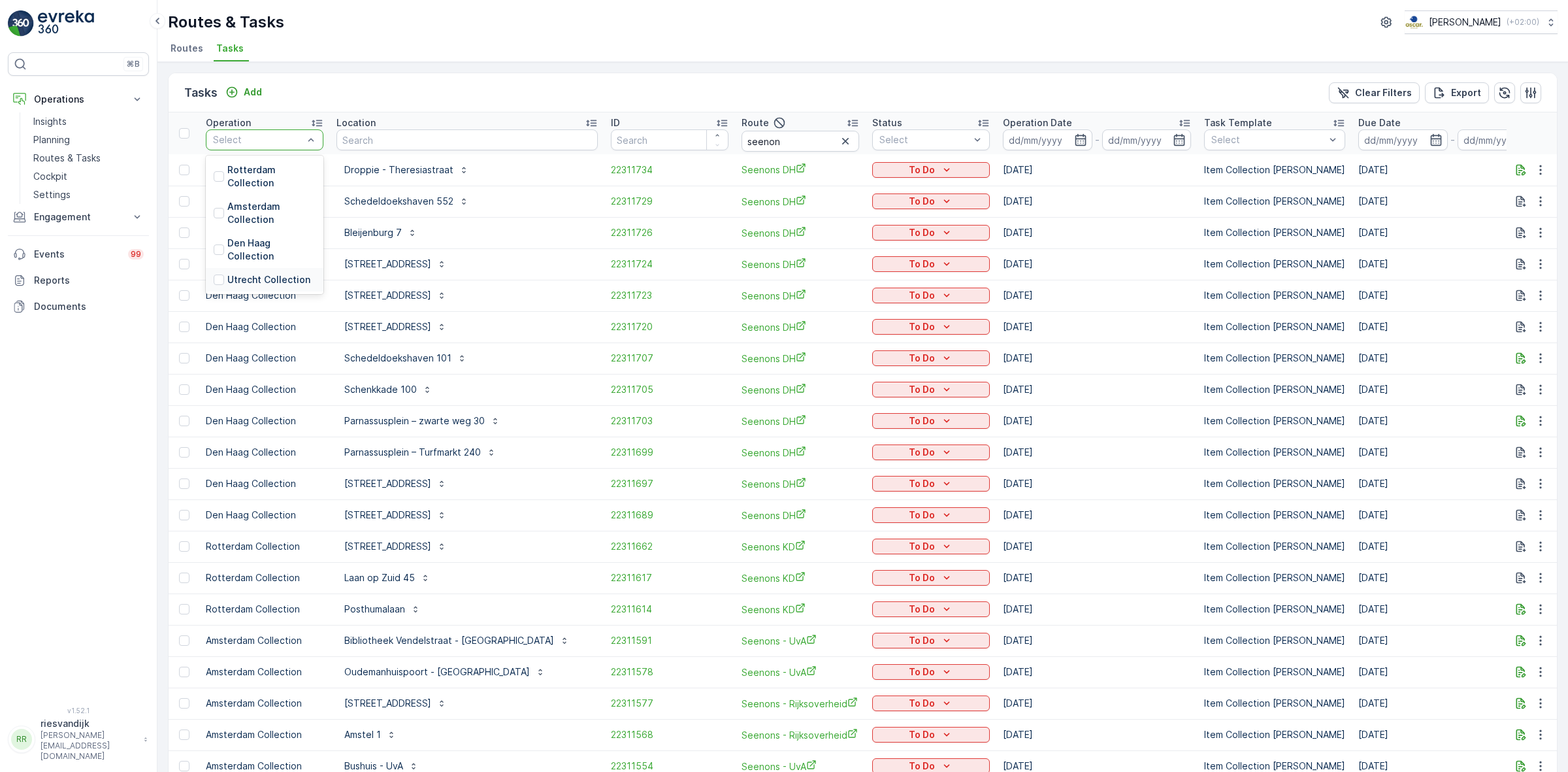
click at [263, 278] on p "Utrecht Collection" at bounding box center [269, 280] width 83 height 13
click at [539, 66] on div "Tasks Add Clear Filters Export Operation option Utrecht Collection, selected. S…" at bounding box center [862, 416] width 1411 height 709
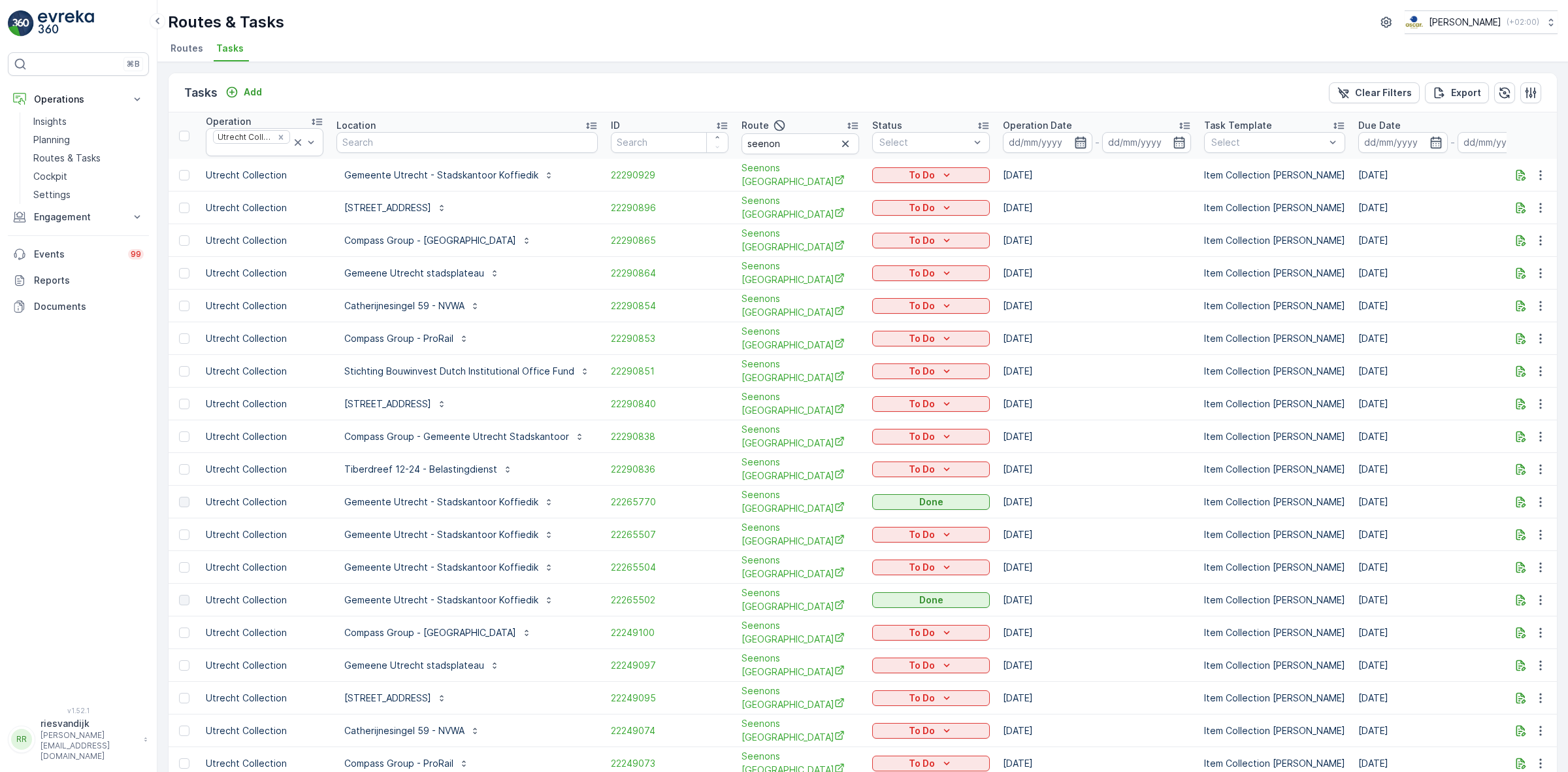
click at [1080, 142] on icon "button" at bounding box center [1081, 142] width 13 height 13
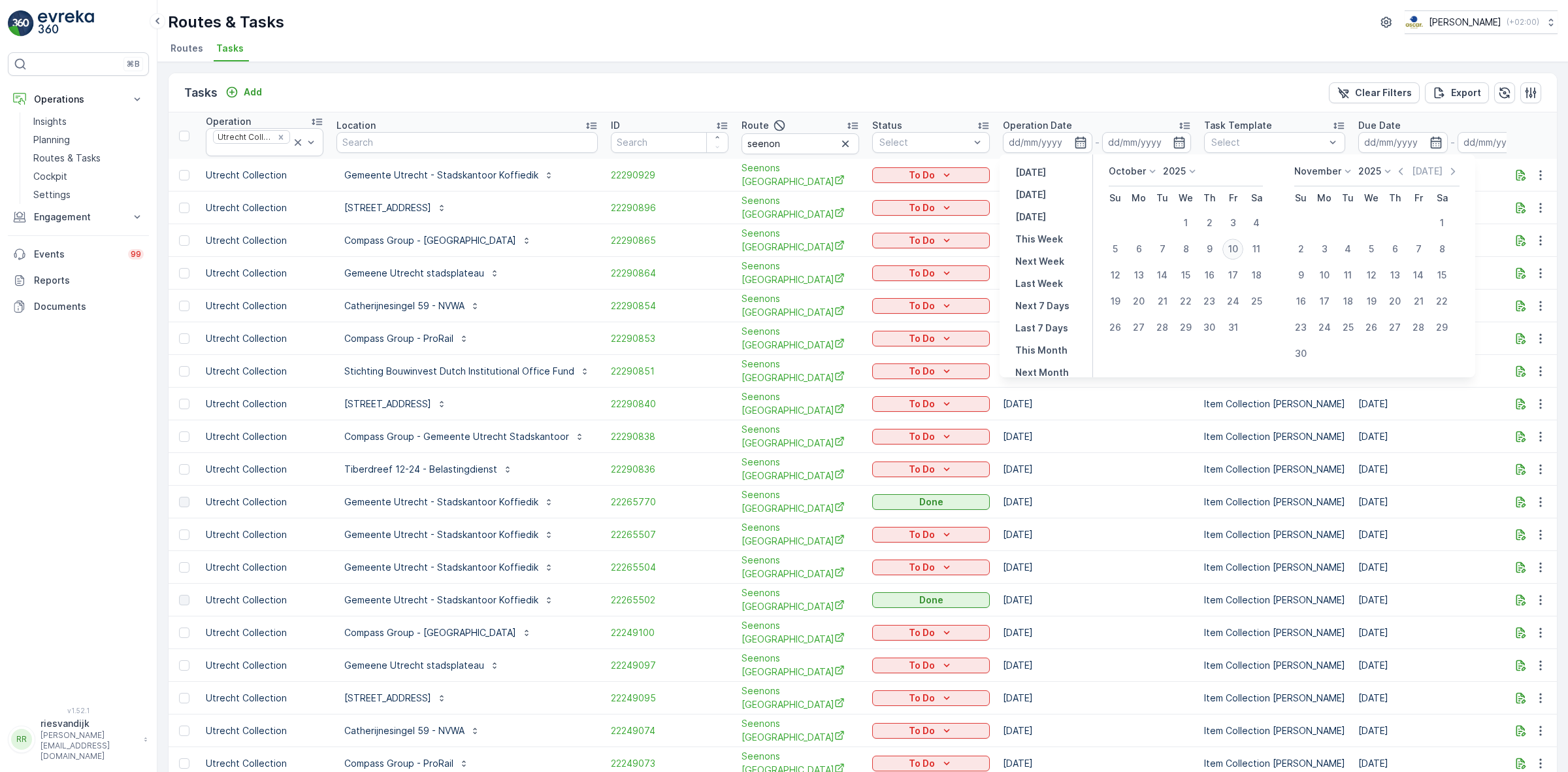
click at [1235, 258] on div "10" at bounding box center [1233, 249] width 21 height 21
type input "[DATE]"
click at [1233, 258] on div "10" at bounding box center [1233, 249] width 21 height 21
type input "[DATE]"
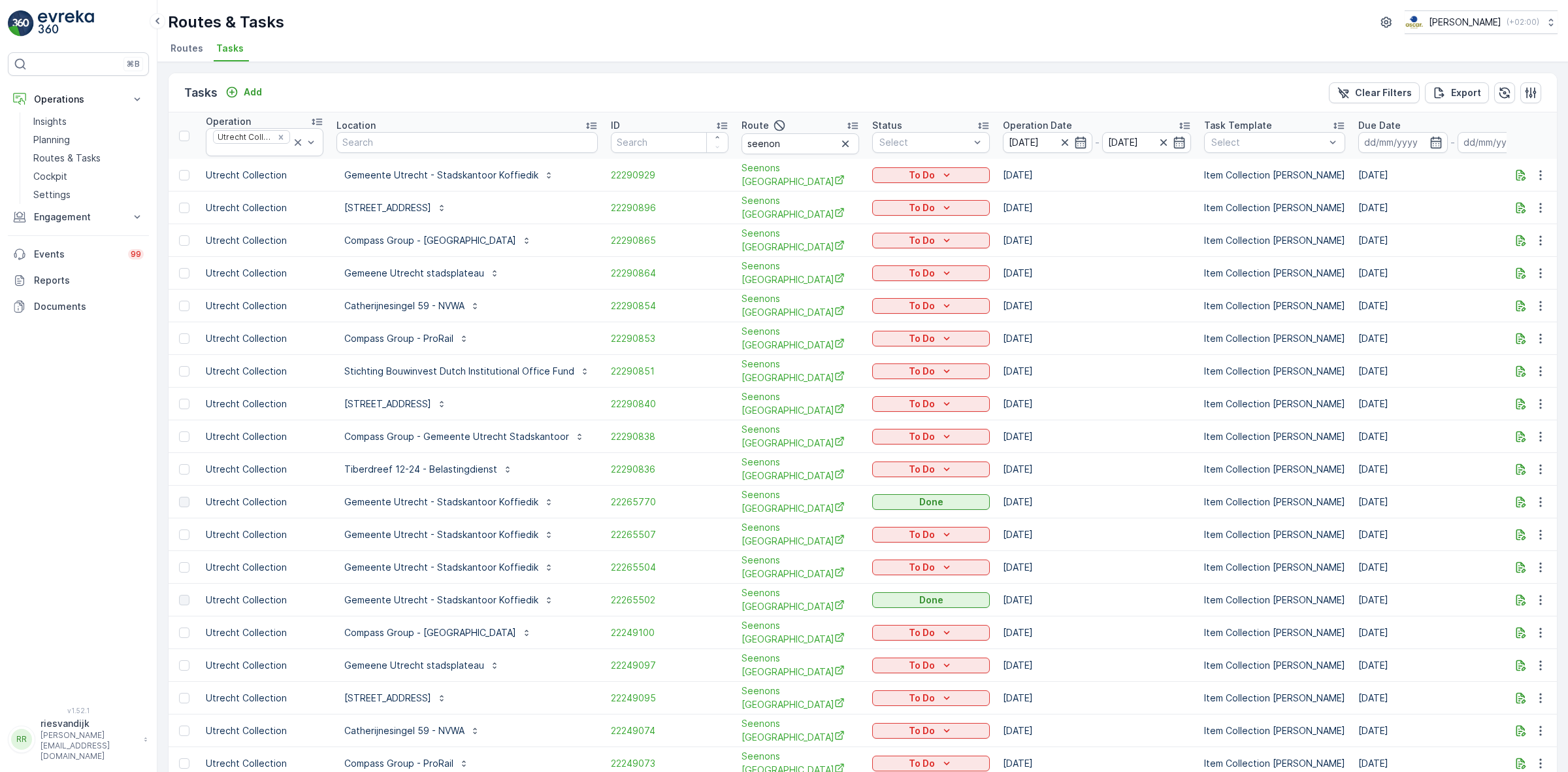
click at [1101, 69] on div "Tasks Add Clear Filters Export Operation Utrecht Collection Location ID Route s…" at bounding box center [862, 416] width 1411 height 709
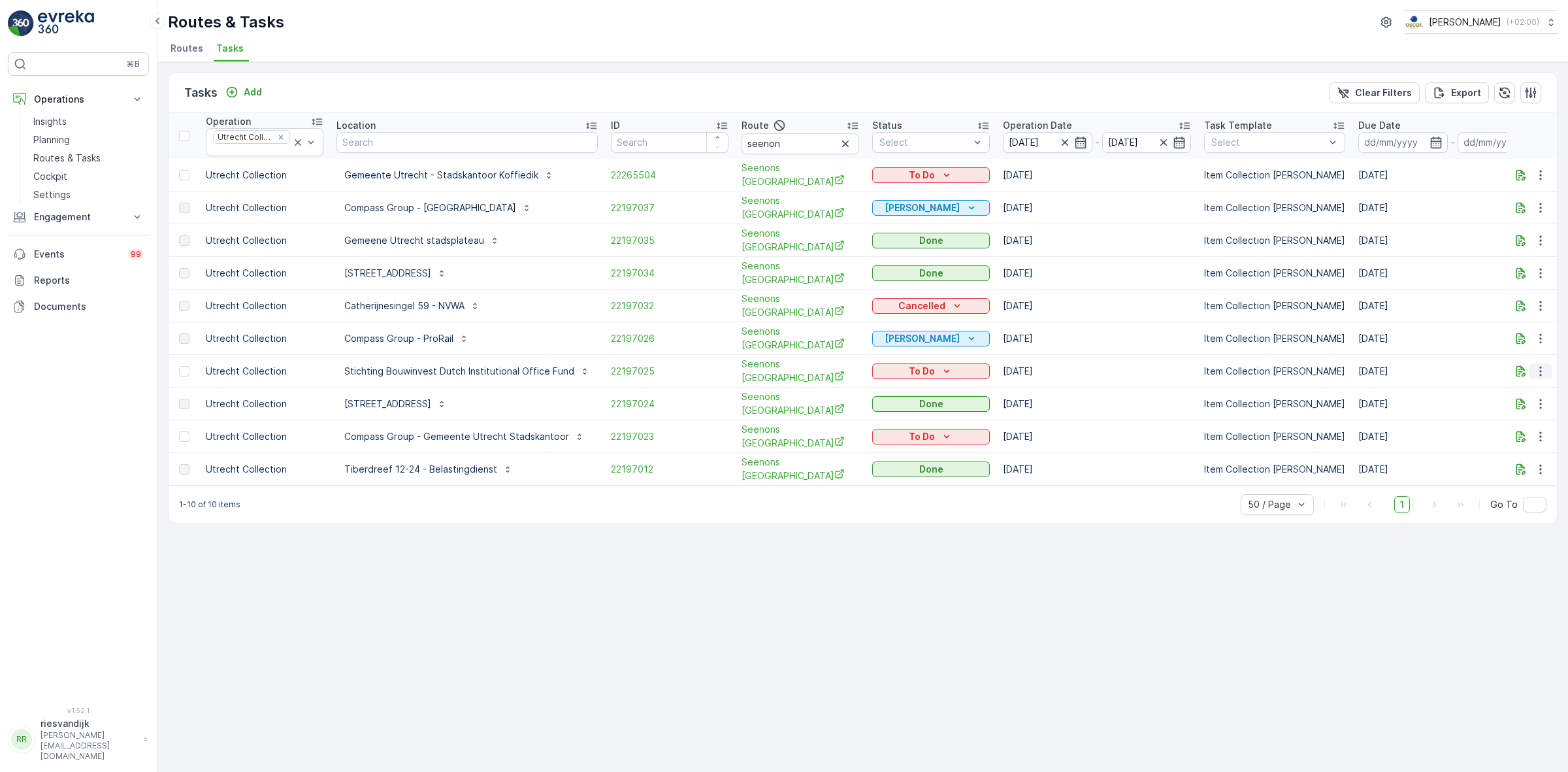
click at [1543, 369] on icon "button" at bounding box center [1541, 371] width 13 height 13
drag, startPoint x: 1354, startPoint y: 617, endPoint x: 1567, endPoint y: 374, distance: 323.1
click at [1354, 616] on div "Tasks Add Clear Filters Export Operation Utrecht Collection Location ID Route s…" at bounding box center [862, 416] width 1411 height 709
click at [1519, 367] on icon "button" at bounding box center [1521, 371] width 13 height 13
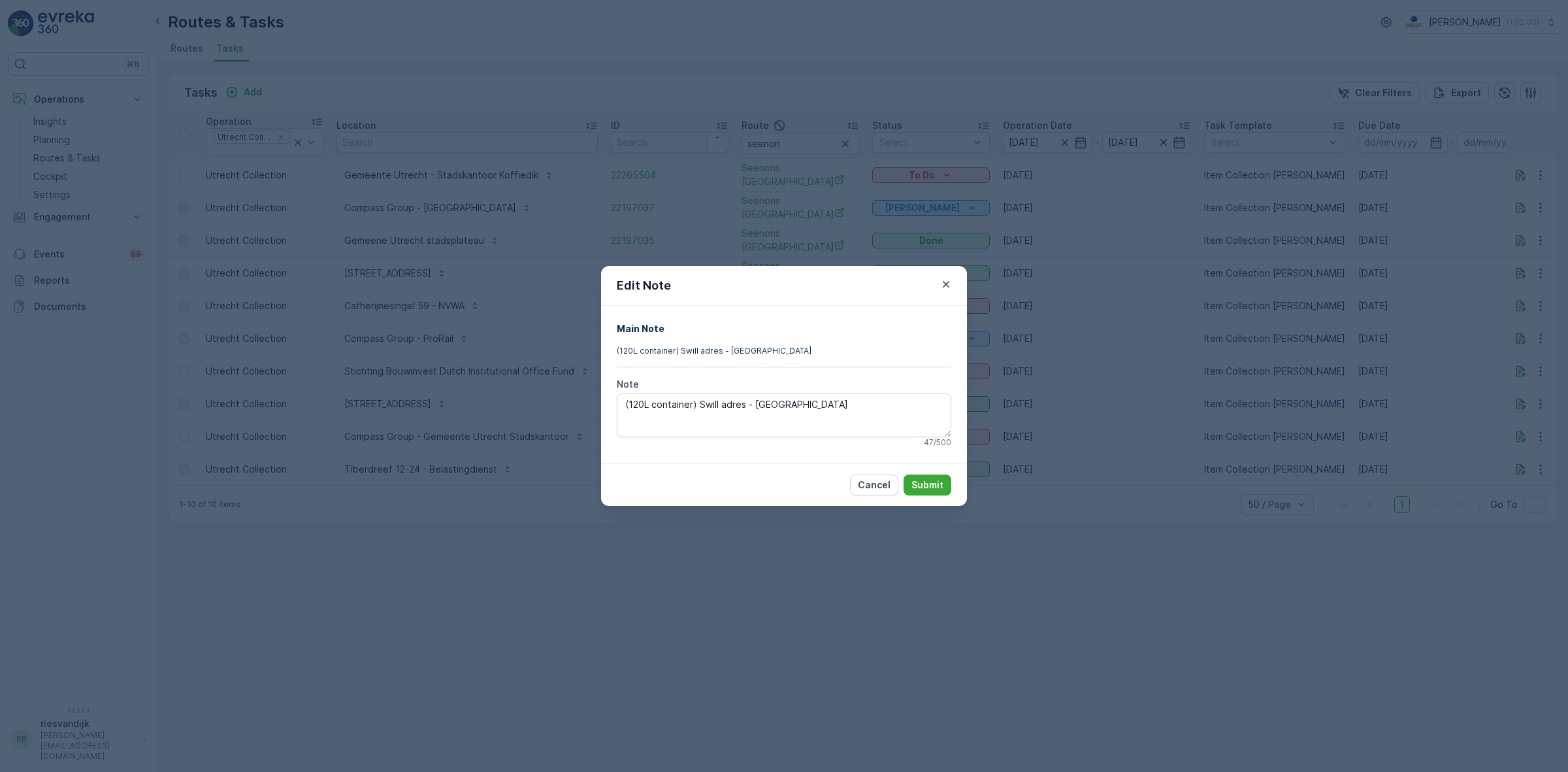
click at [1448, 479] on div "Edit Note Main Note (120L container) Swill adres - Gemeente Utrecht Note (120L …" at bounding box center [784, 386] width 1568 height 772
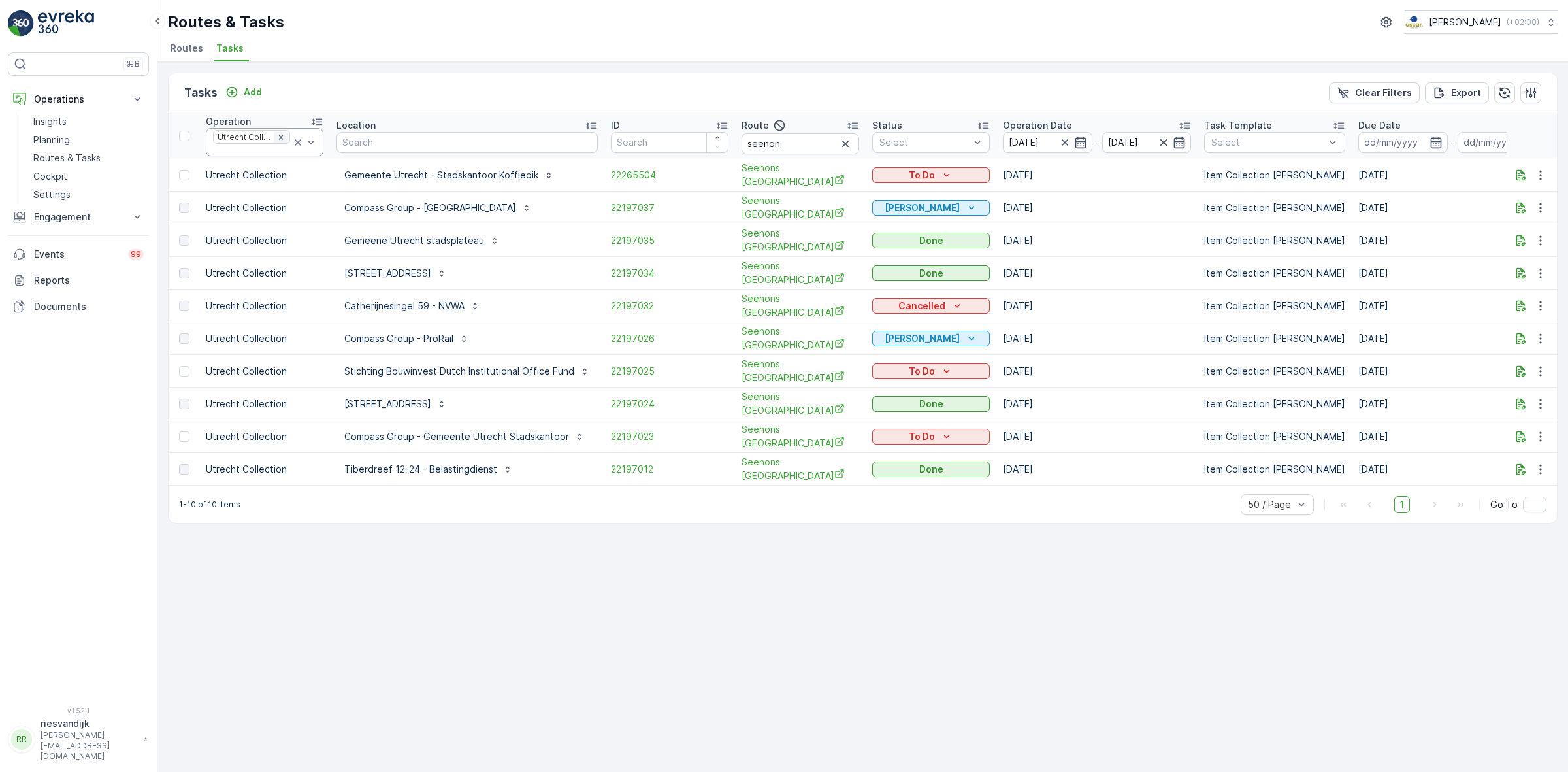
click at [285, 141] on icon "Remove Utrecht Collection" at bounding box center [281, 137] width 9 height 9
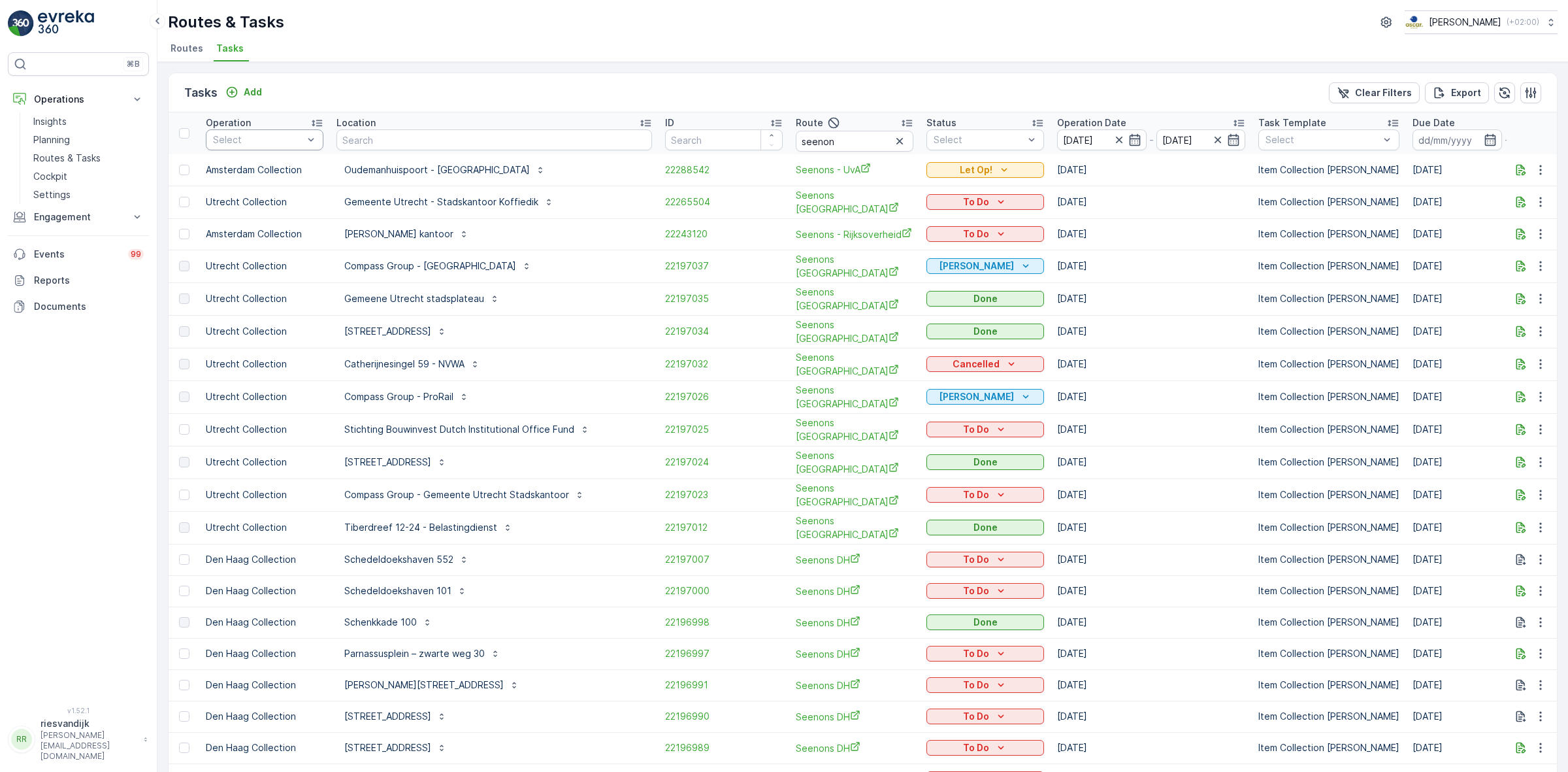
click at [305, 147] on div at bounding box center [311, 139] width 13 height 20
click at [219, 281] on div at bounding box center [219, 279] width 10 height 10
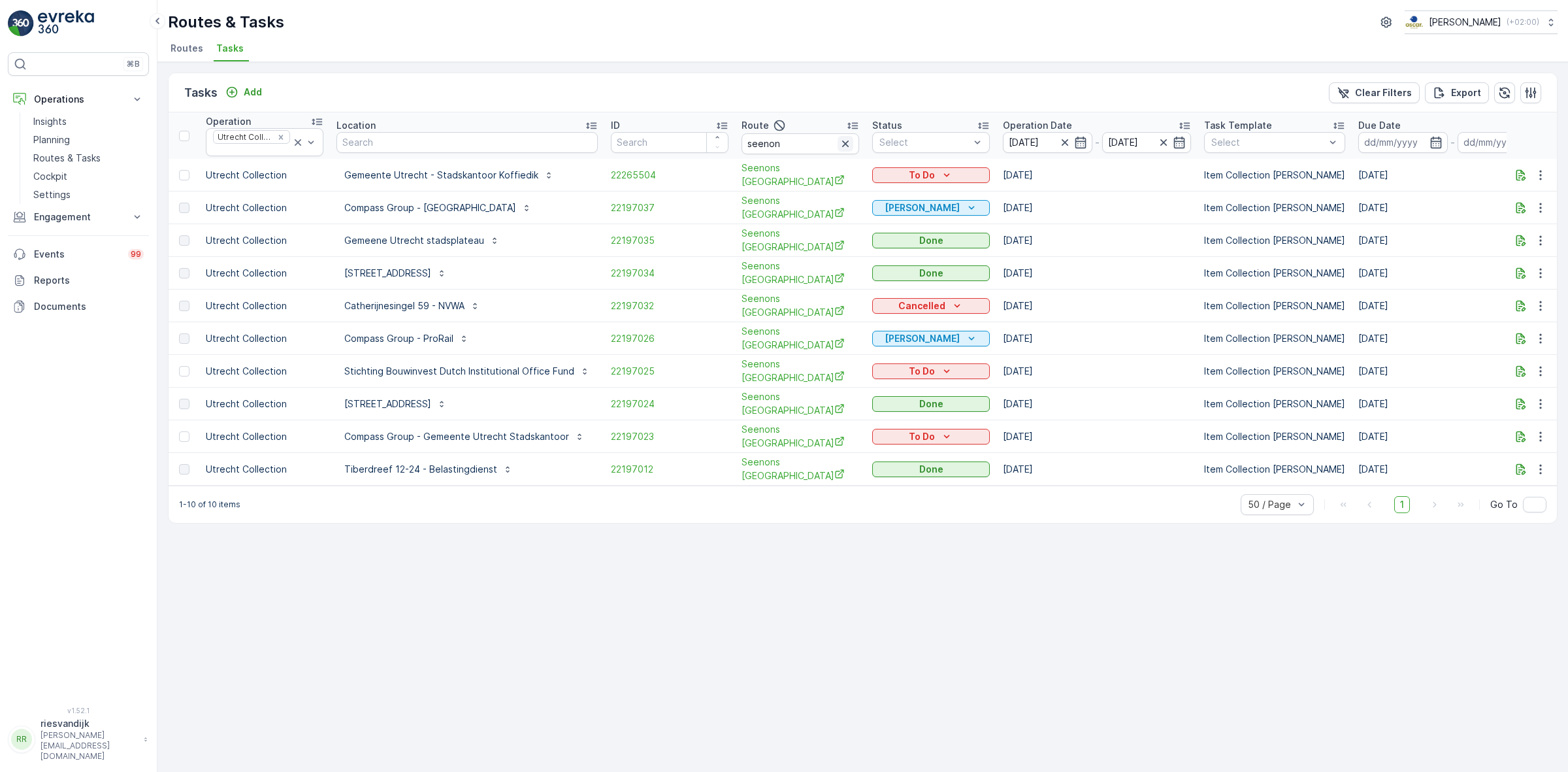
click at [848, 145] on icon "button" at bounding box center [846, 144] width 13 height 13
click at [808, 90] on div "Tasks Add Clear Filters Export" at bounding box center [862, 93] width 1389 height 39
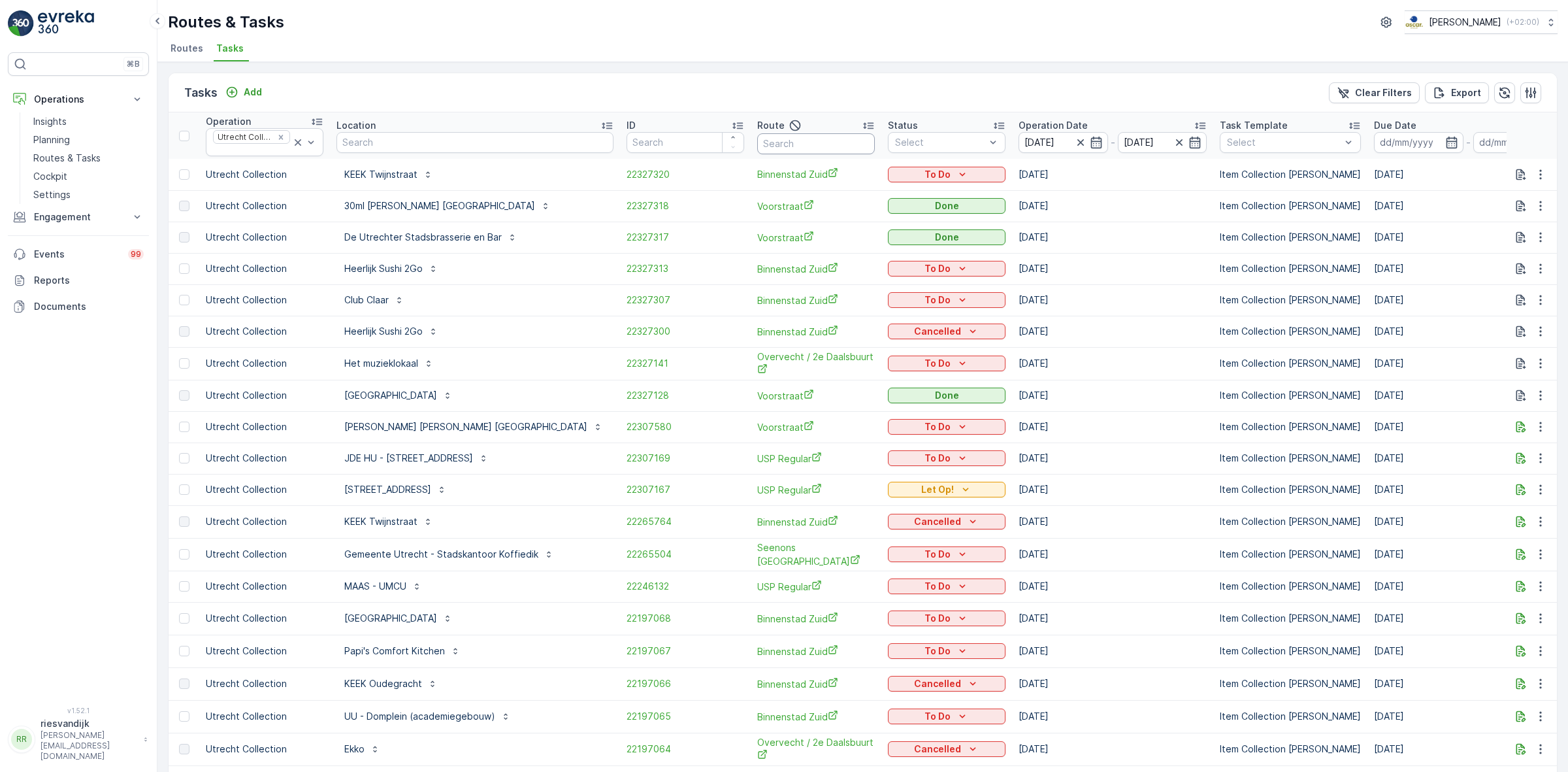
click at [809, 139] on input "text" at bounding box center [816, 144] width 117 height 21
click at [295, 142] on icon at bounding box center [298, 142] width 13 height 13
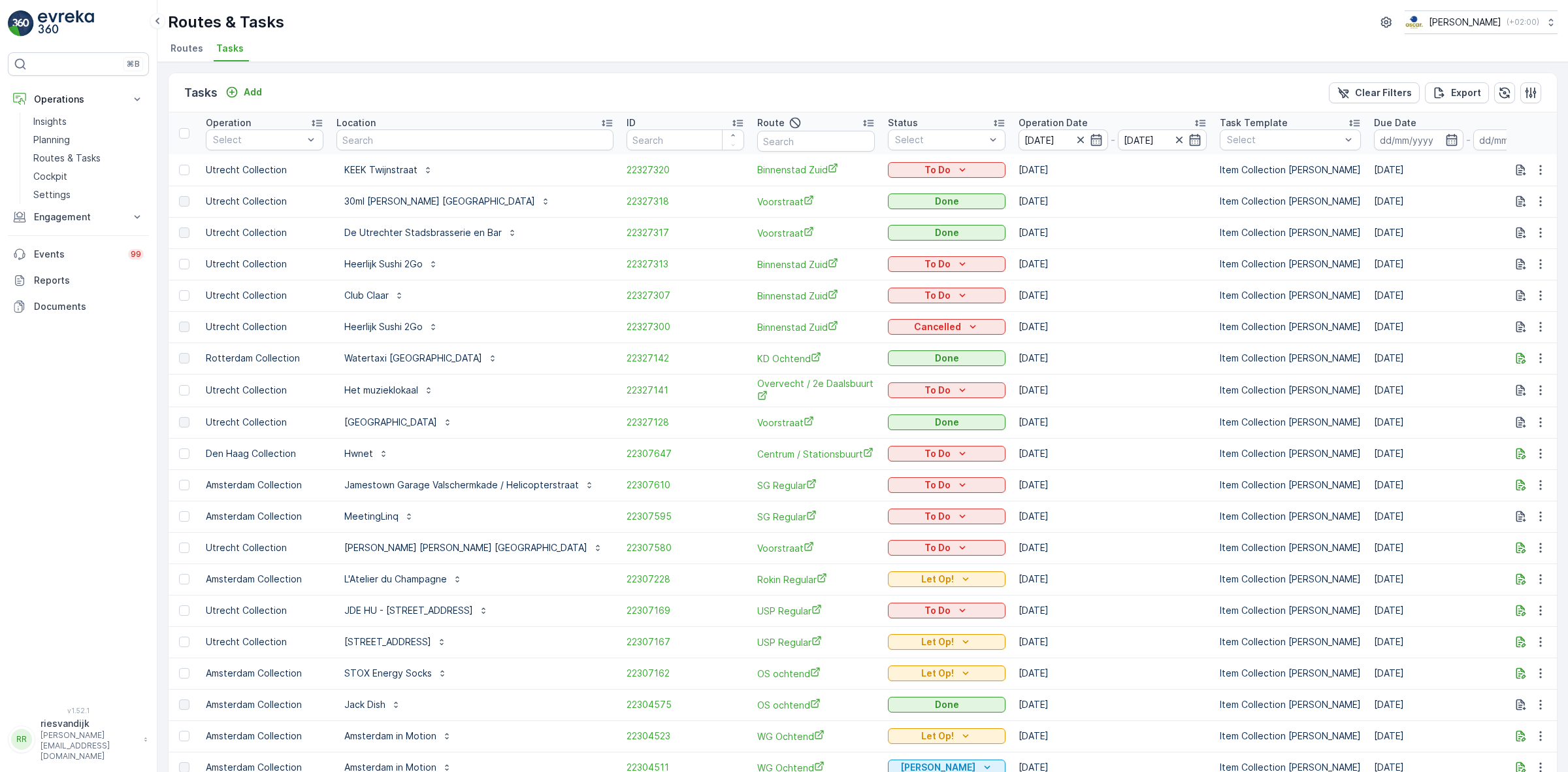
click at [638, 87] on div "Tasks Add Clear Filters Export" at bounding box center [862, 93] width 1389 height 39
click at [823, 142] on input "text" at bounding box center [816, 141] width 117 height 21
type input "mq"
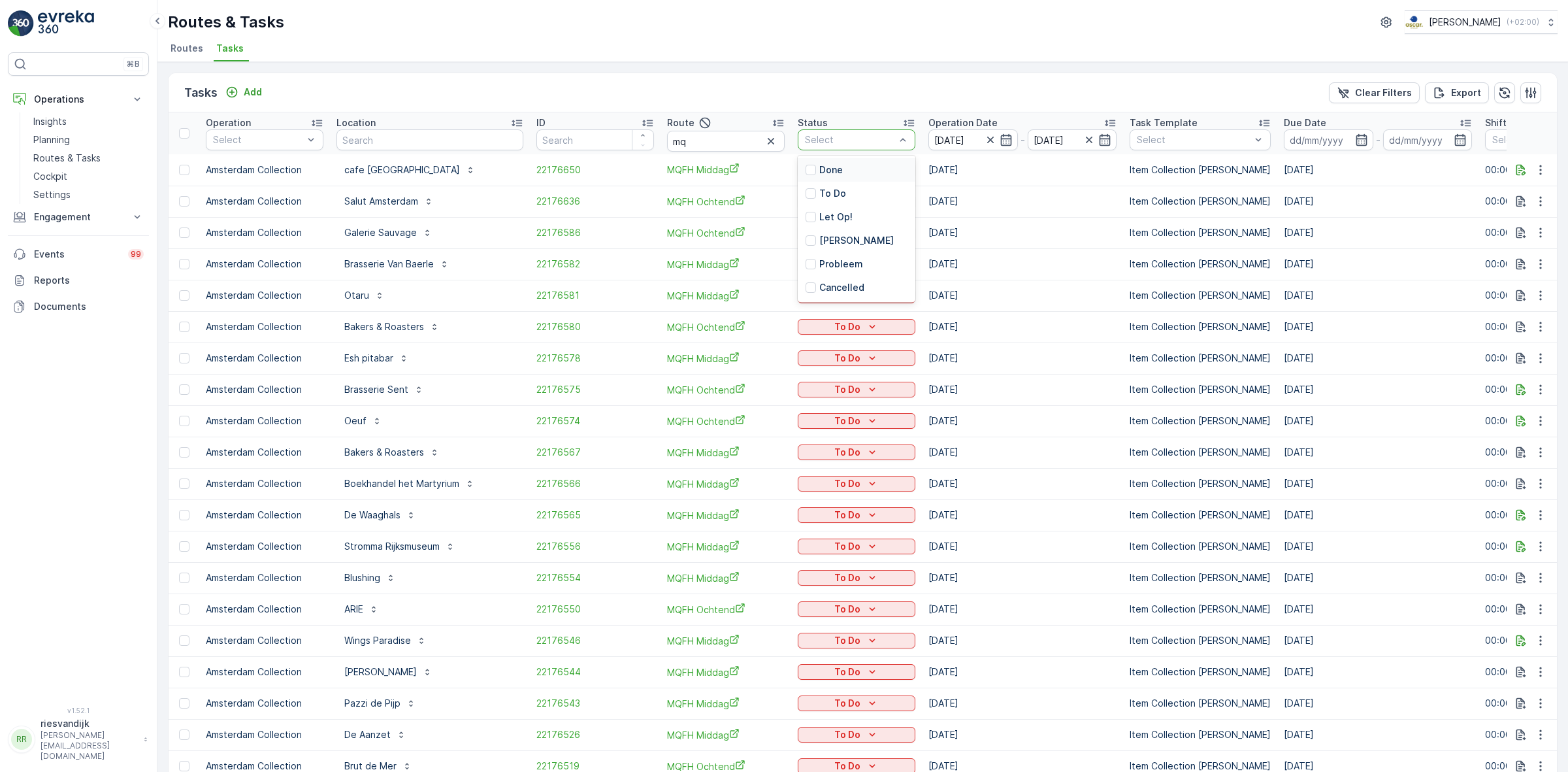
click at [822, 170] on p "Done" at bounding box center [831, 170] width 23 height 13
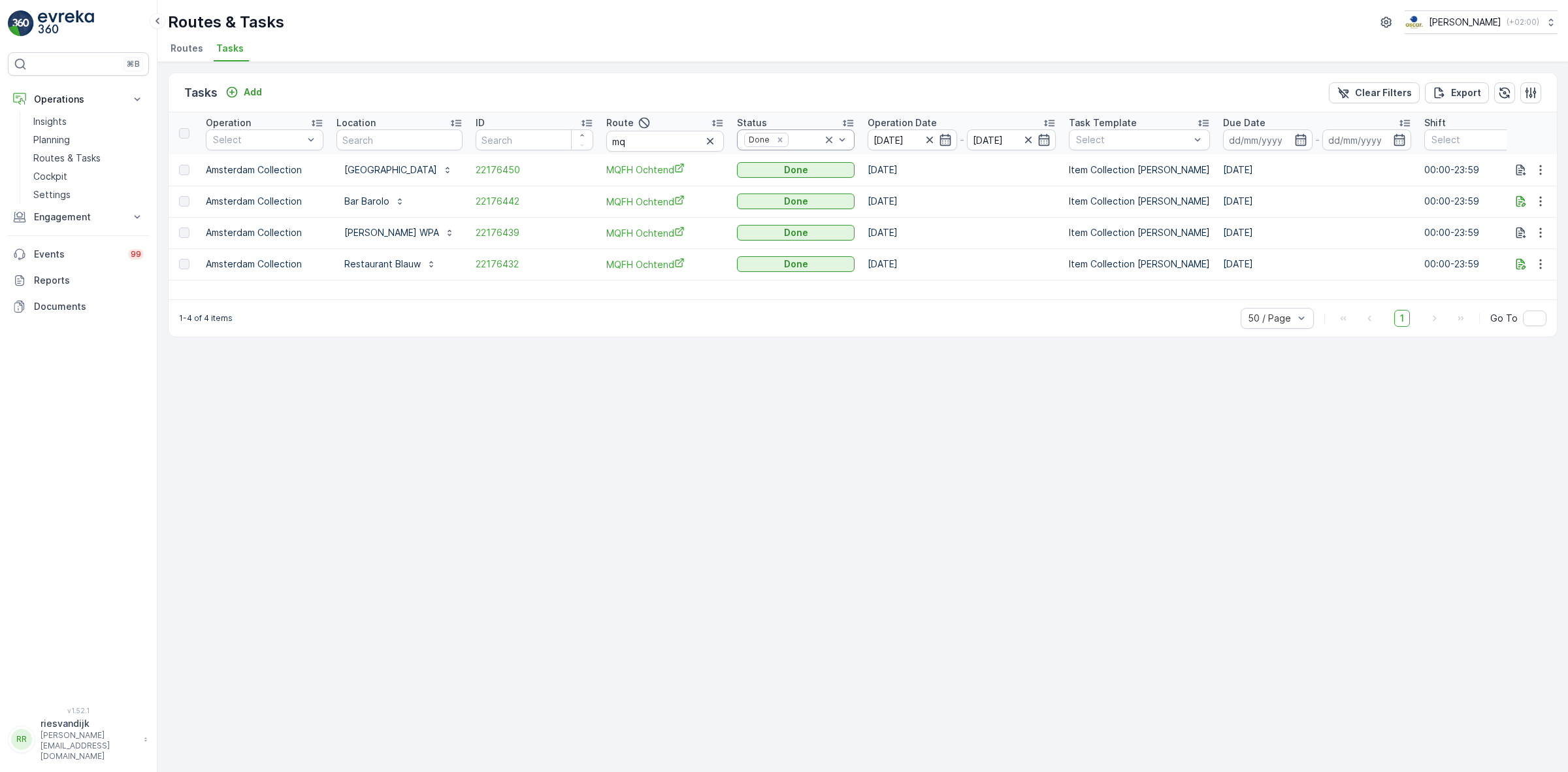
click at [823, 144] on icon at bounding box center [830, 140] width 13 height 13
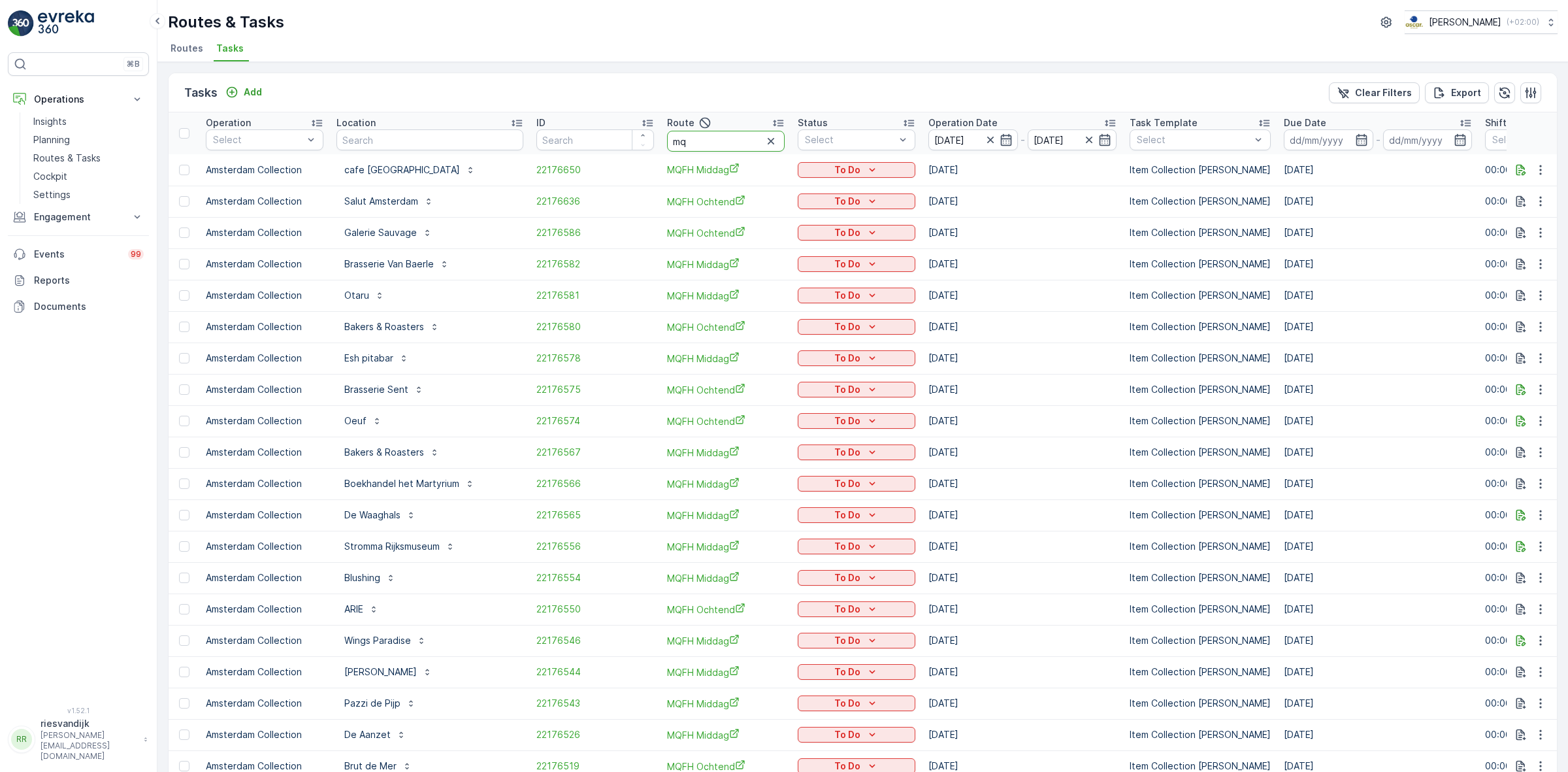
click at [697, 136] on input "mq" at bounding box center [725, 141] width 117 height 21
type input "mqfh mi"
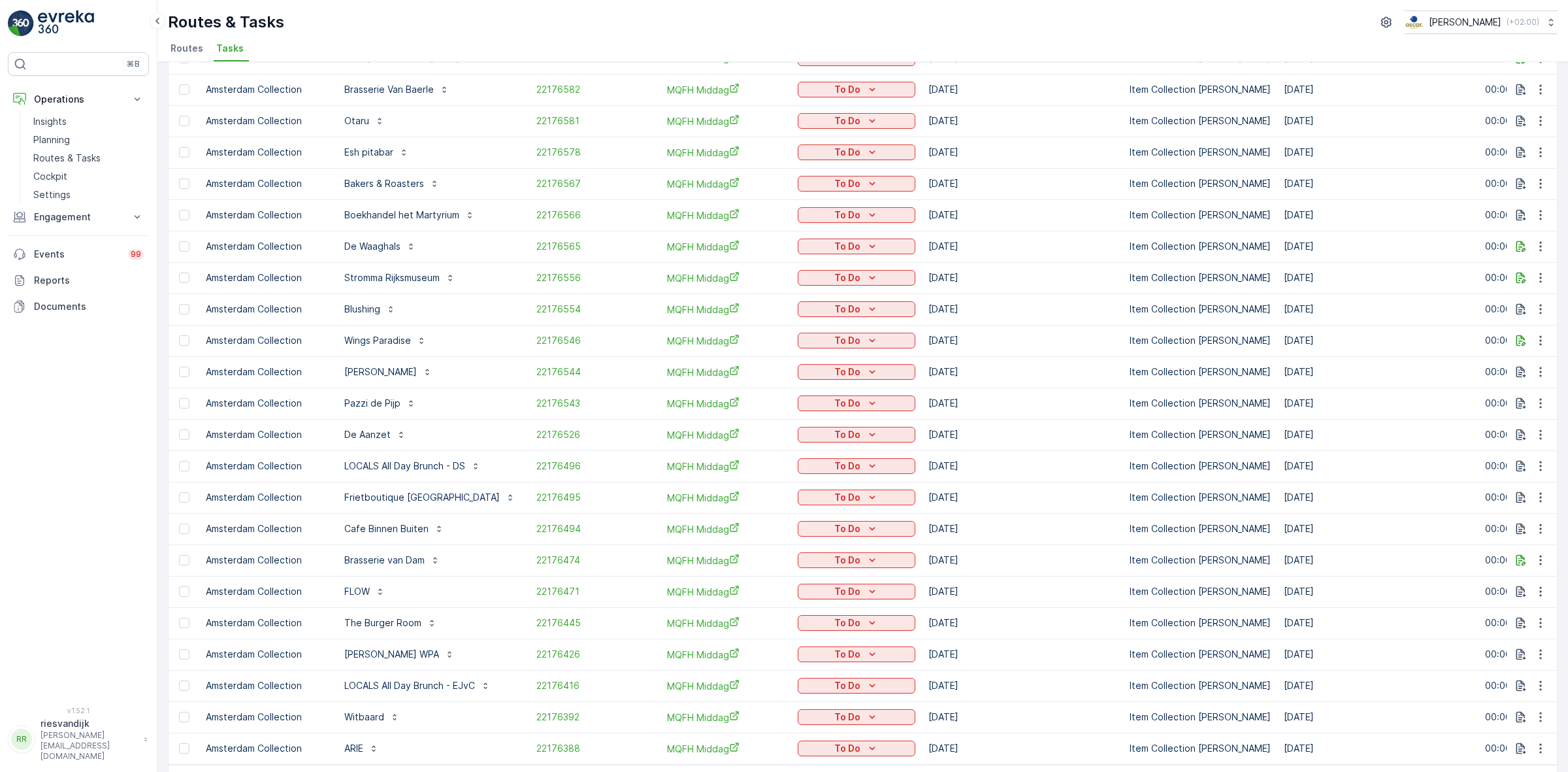
scroll to position [159, 0]
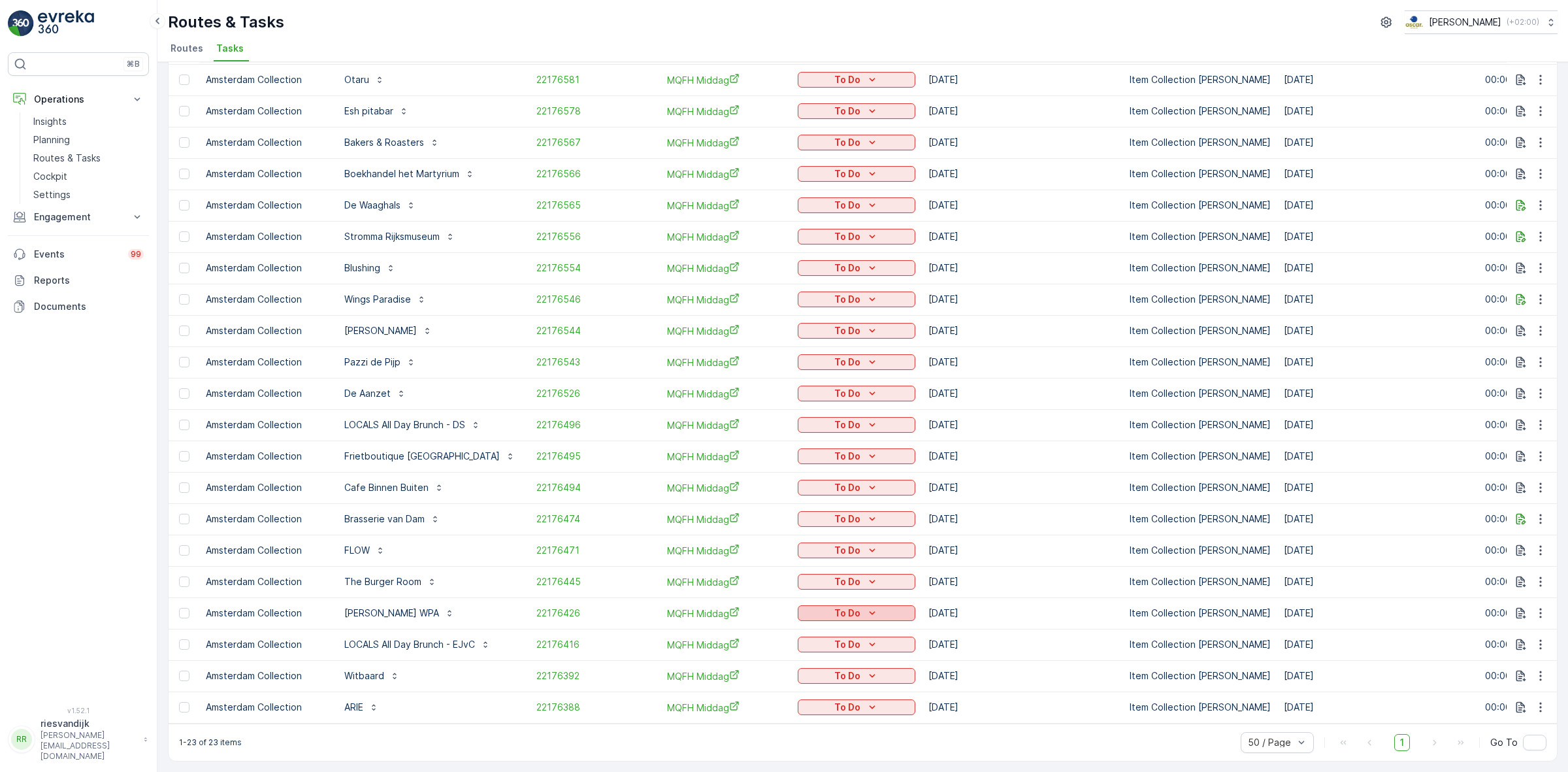
click at [889, 608] on div "To Do" at bounding box center [857, 613] width 107 height 13
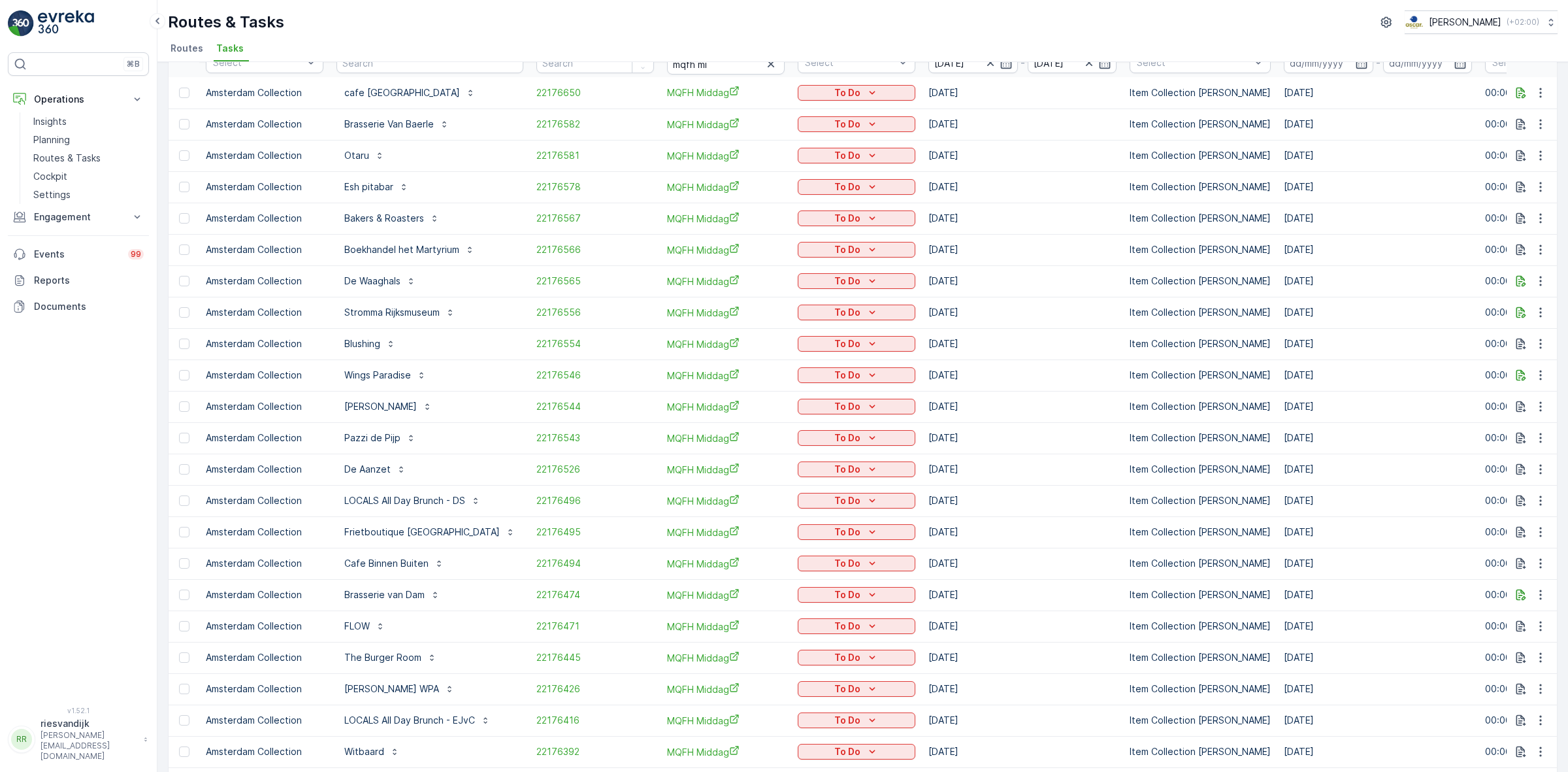
scroll to position [0, 0]
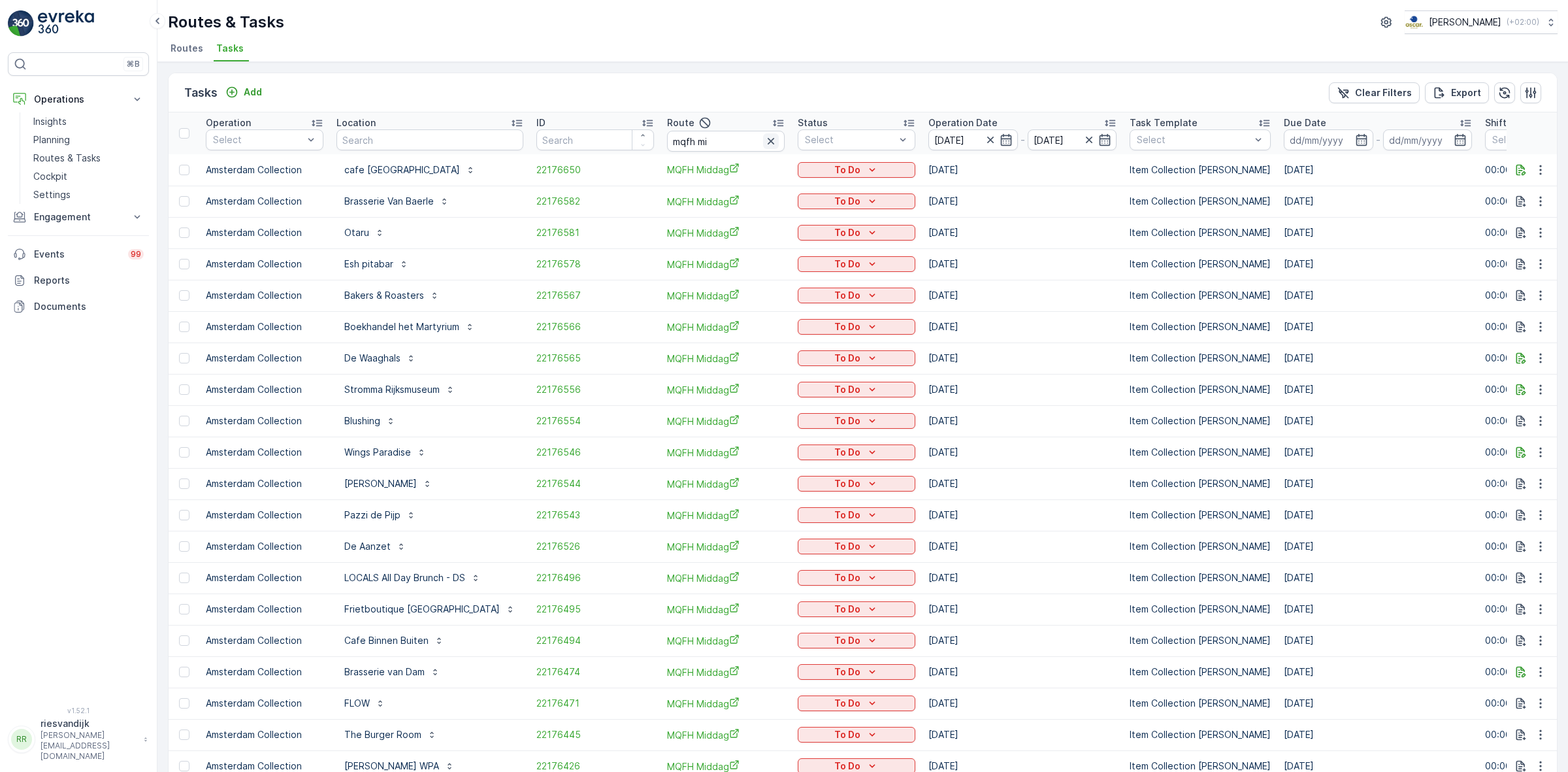
click at [766, 141] on icon "button" at bounding box center [771, 141] width 13 height 13
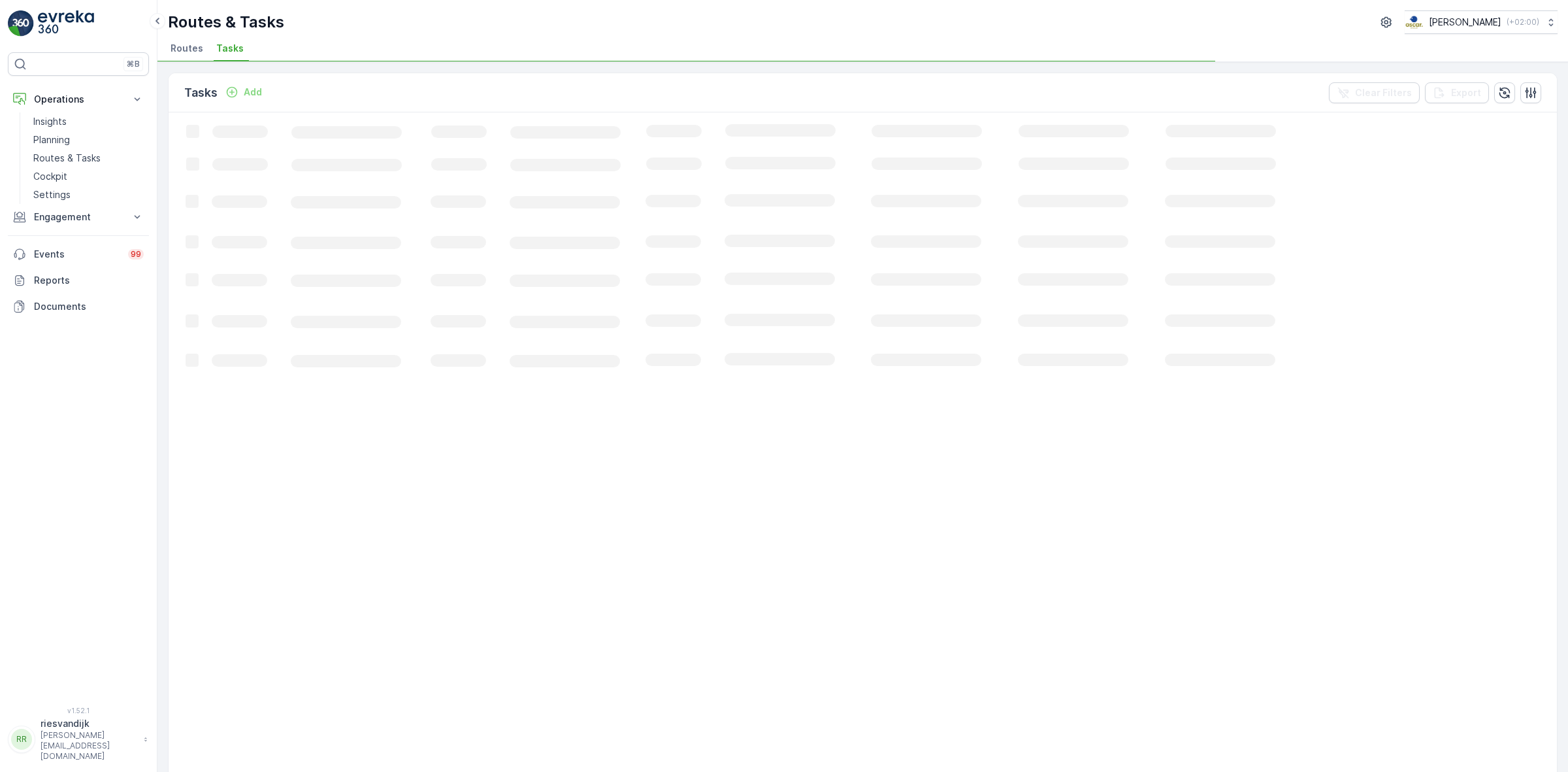
click at [759, 92] on div "Tasks Add Clear Filters Export" at bounding box center [862, 93] width 1389 height 39
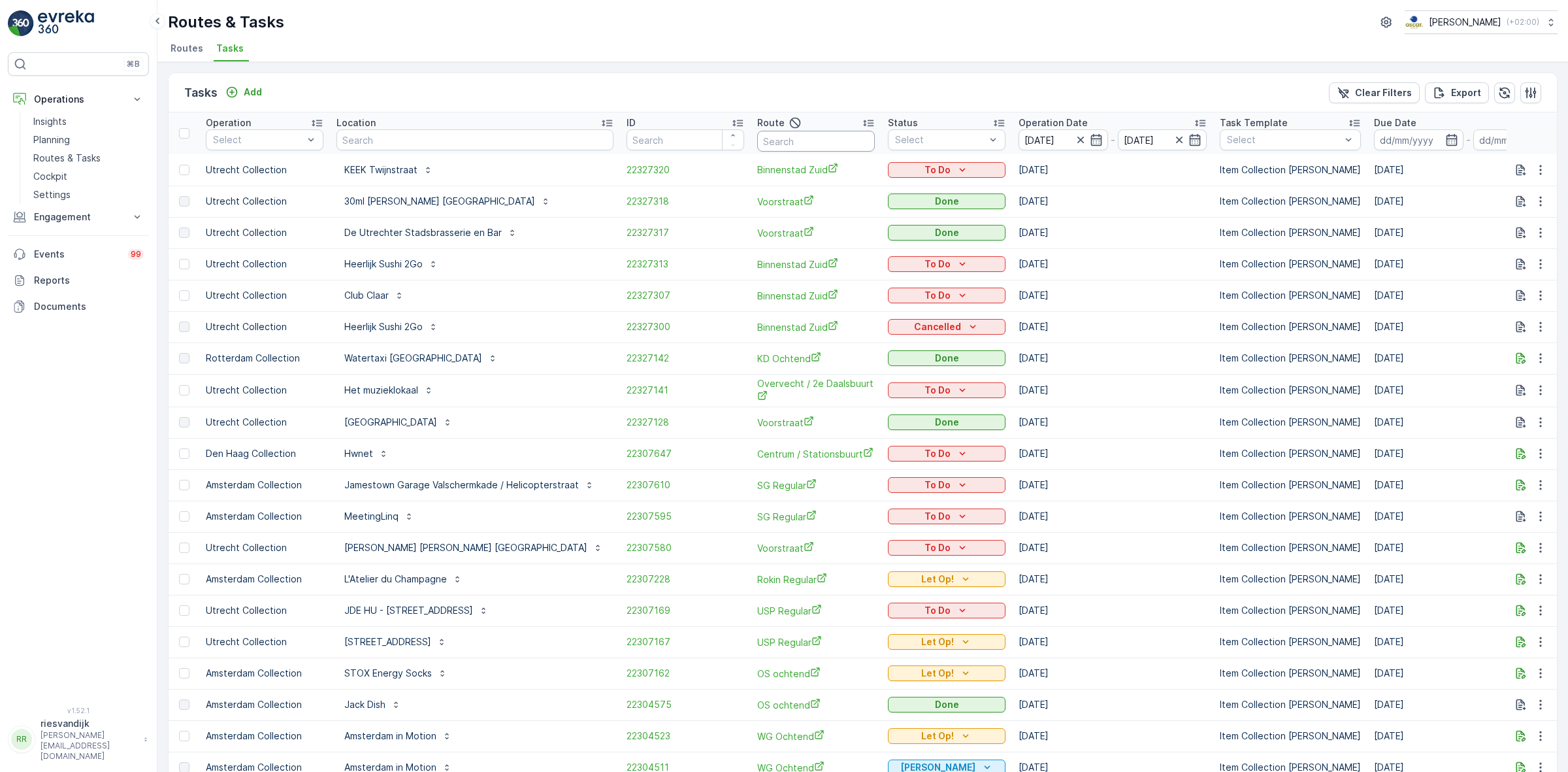
click at [766, 147] on input "text" at bounding box center [816, 141] width 117 height 21
type input "mqfh"
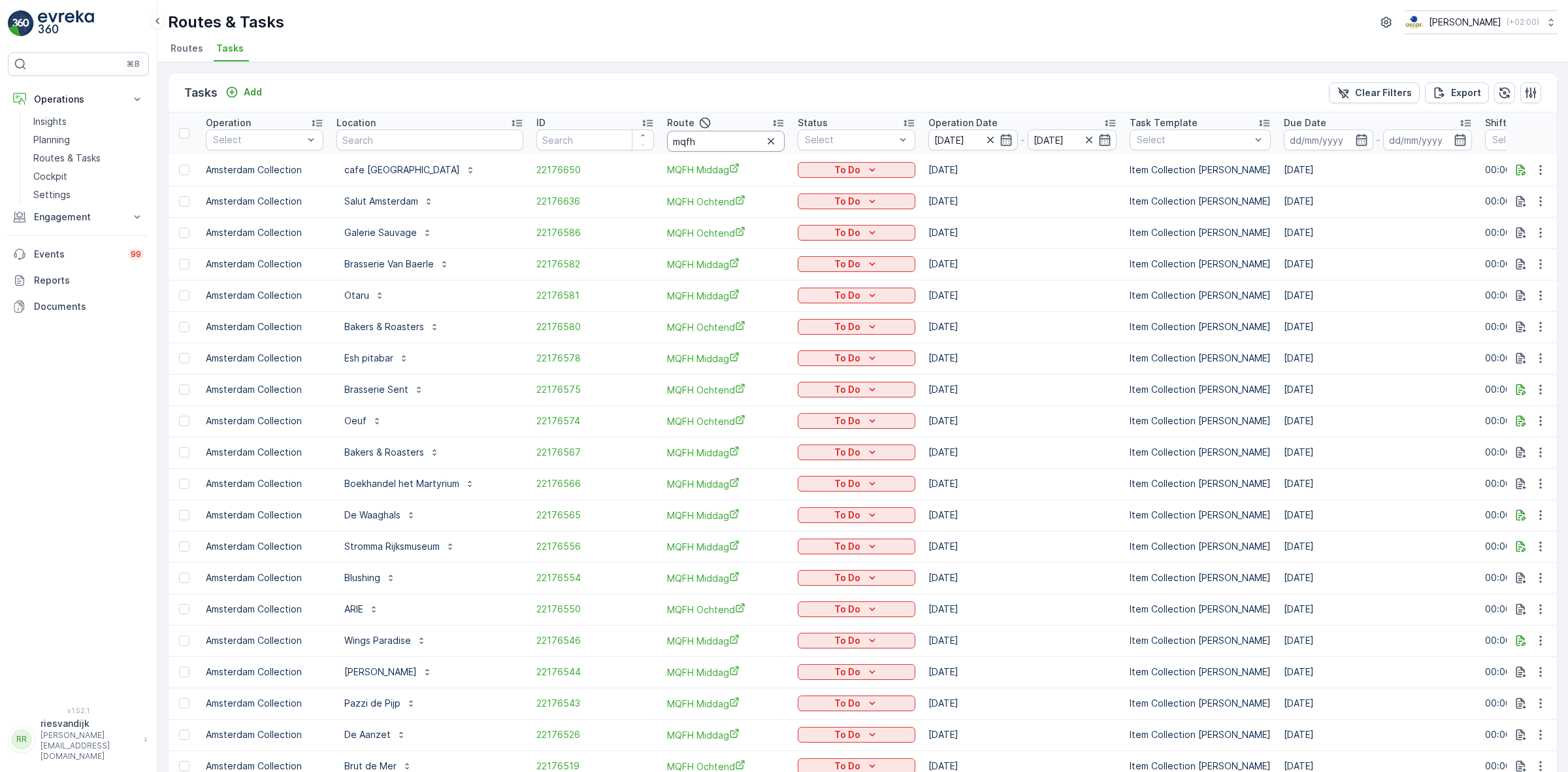
click at [713, 141] on input "mqfh" at bounding box center [725, 141] width 117 height 21
type input "mqfh ochte"
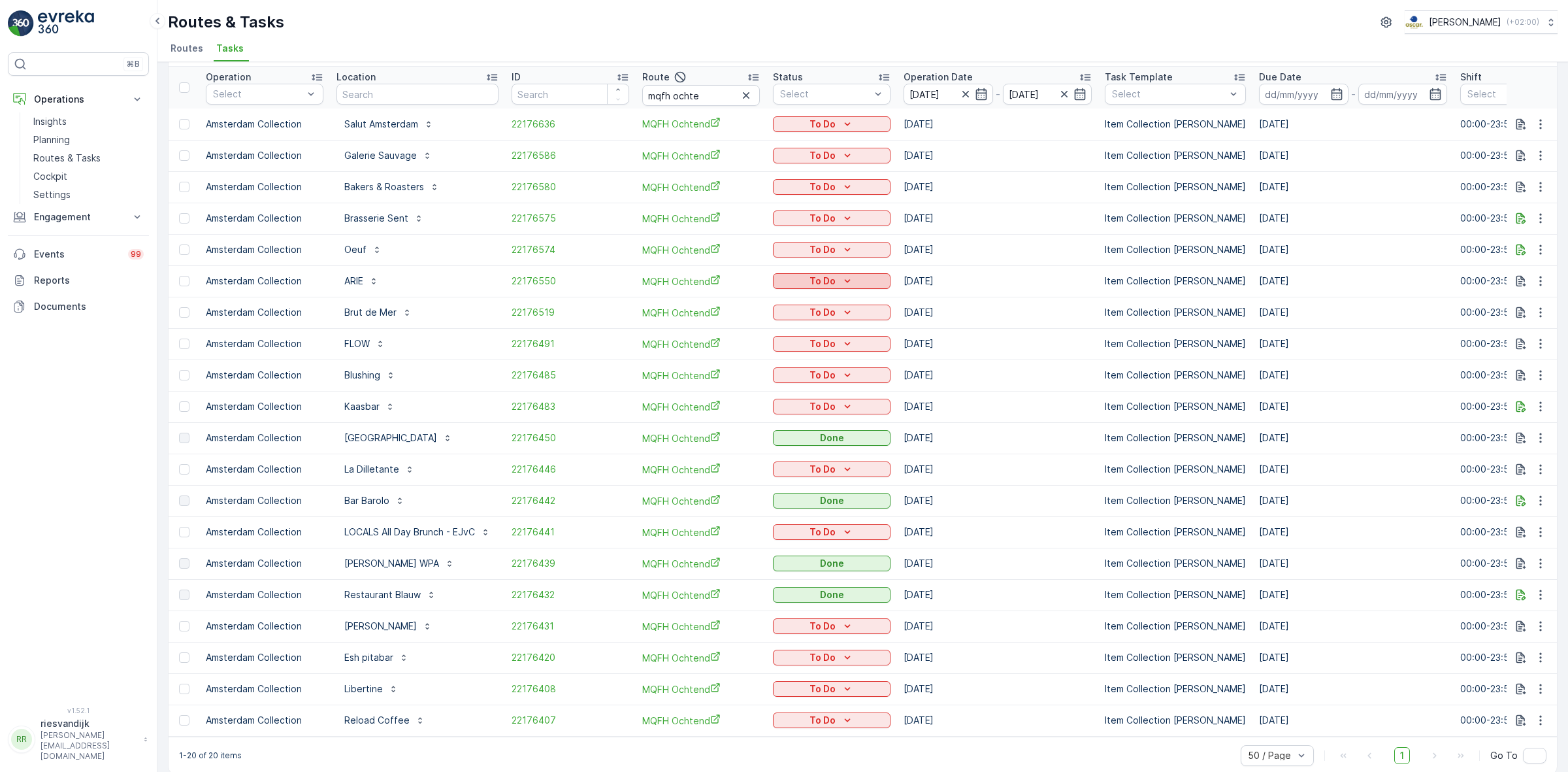
scroll to position [66, 0]
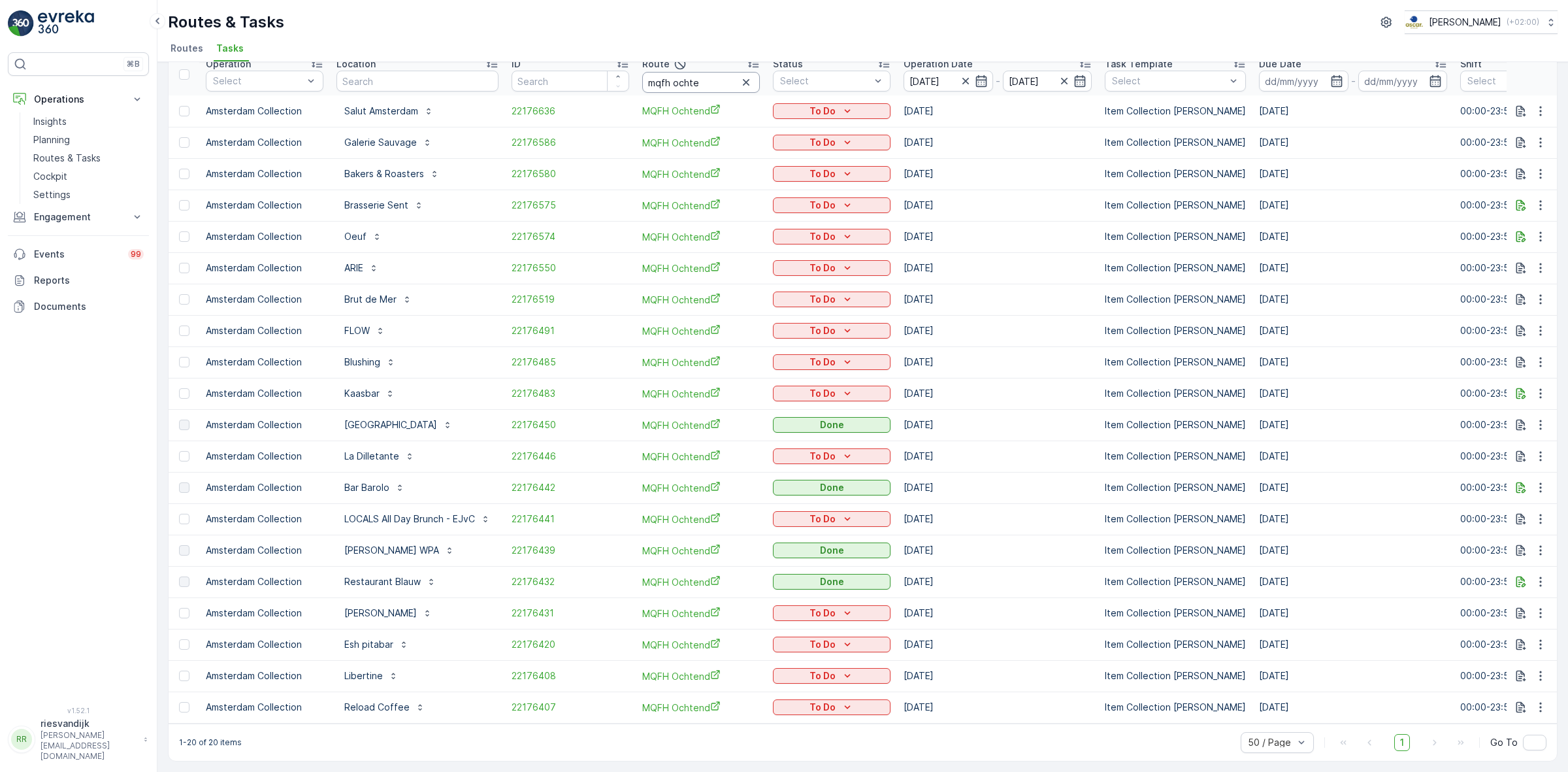
click at [703, 79] on input "mqfh ochte" at bounding box center [701, 82] width 117 height 21
type input "mqfh"
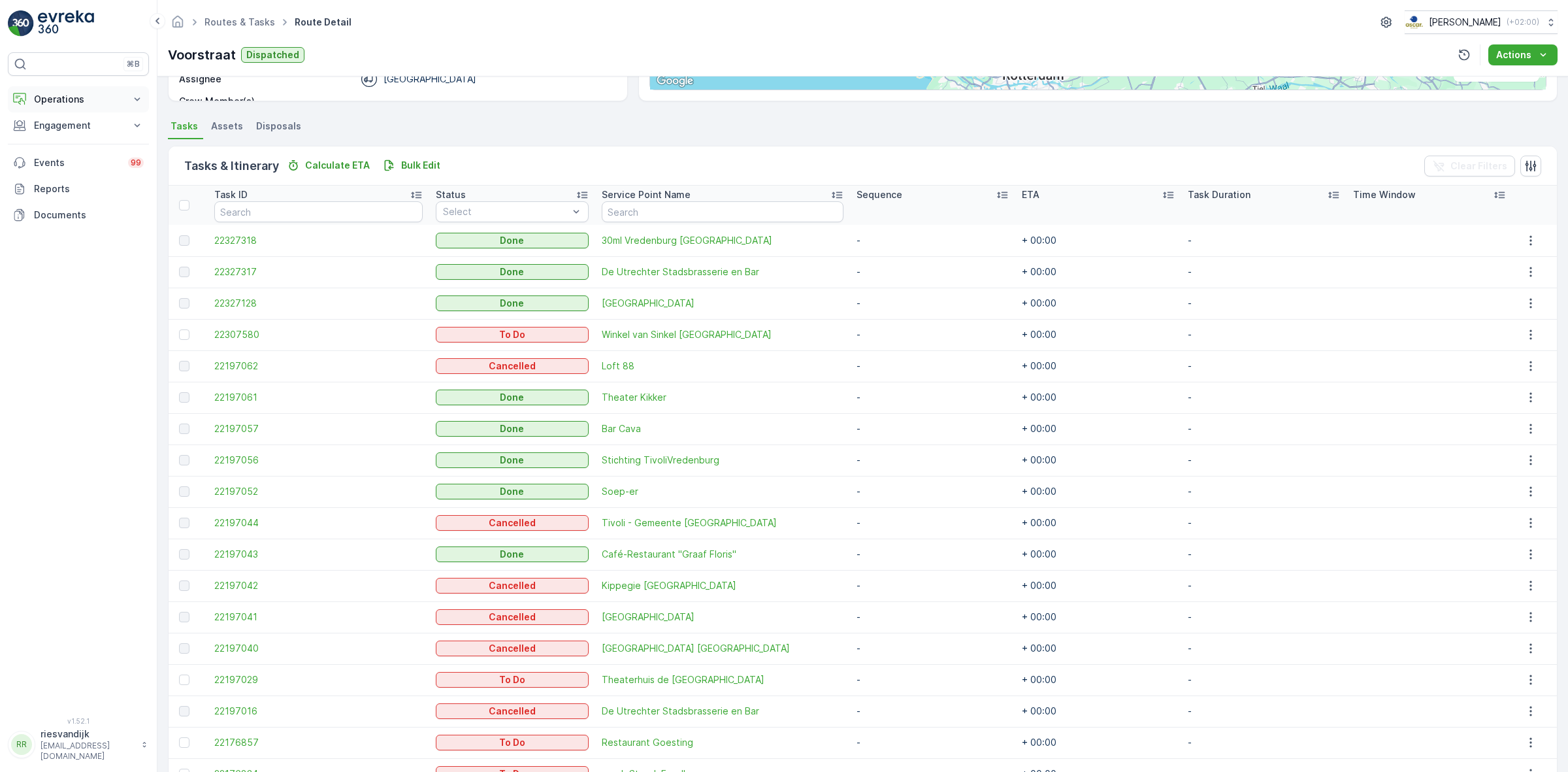
scroll to position [157, 0]
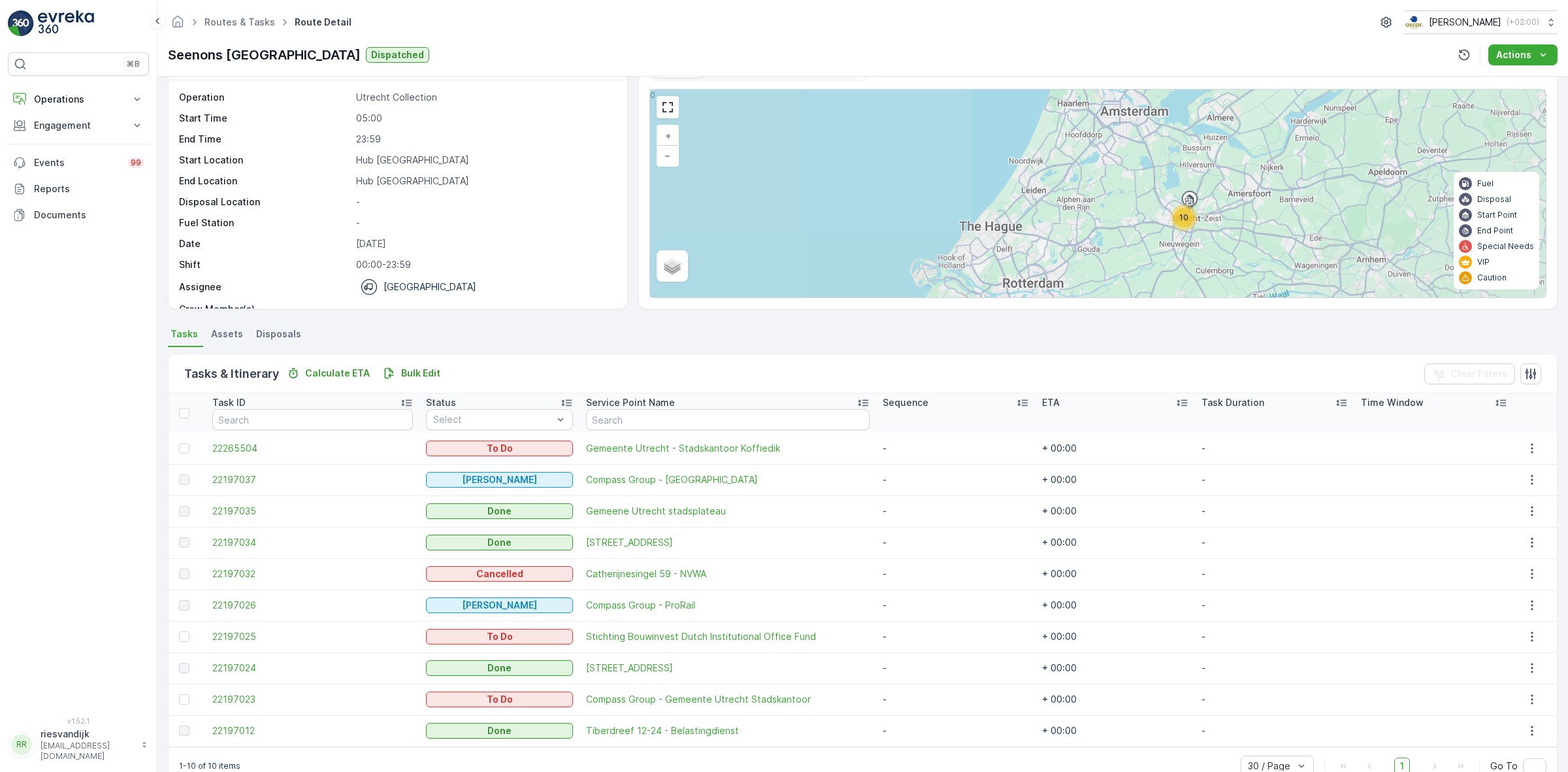
scroll to position [69, 0]
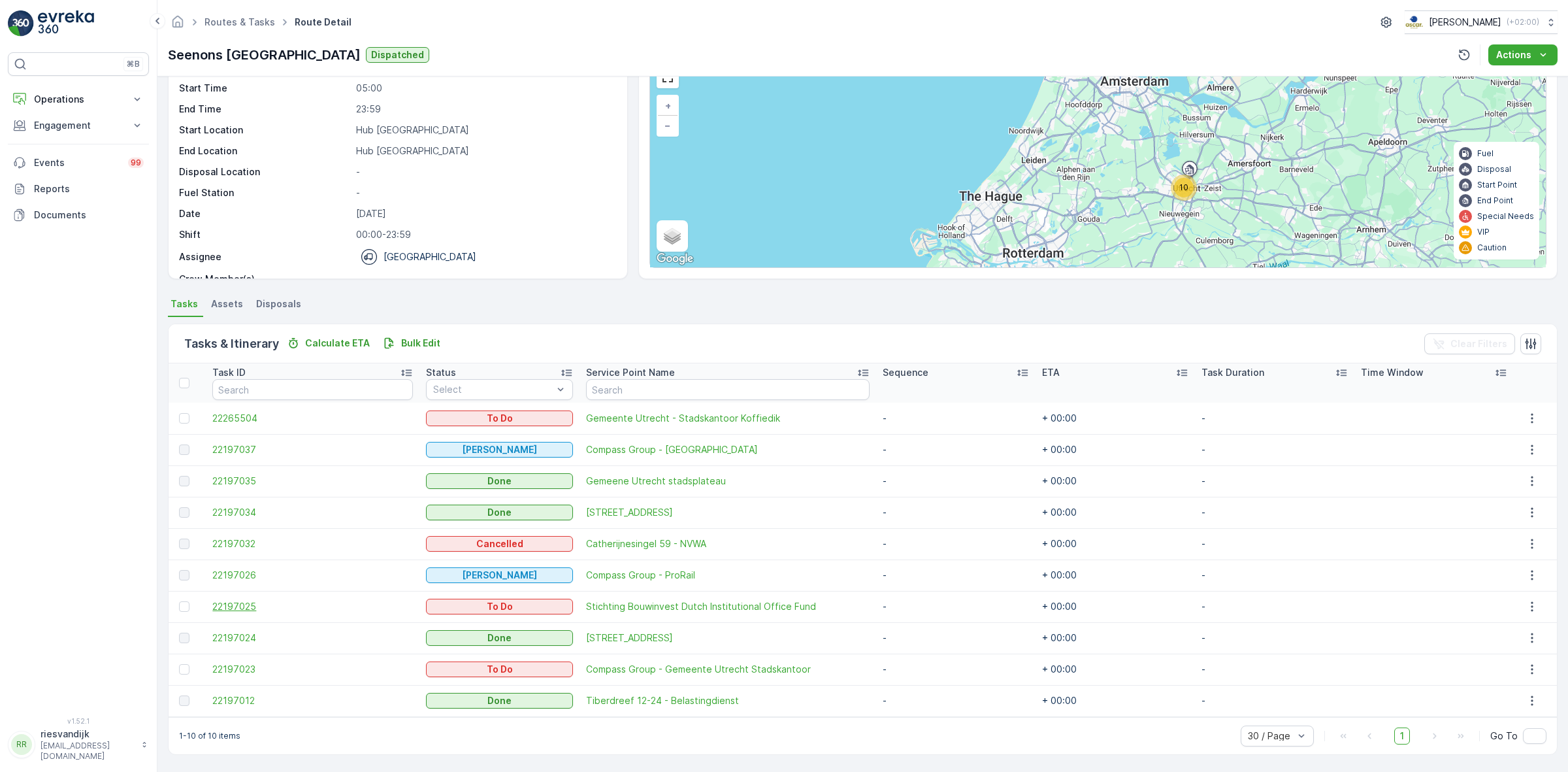
click at [252, 606] on span "22197025" at bounding box center [312, 607] width 200 height 13
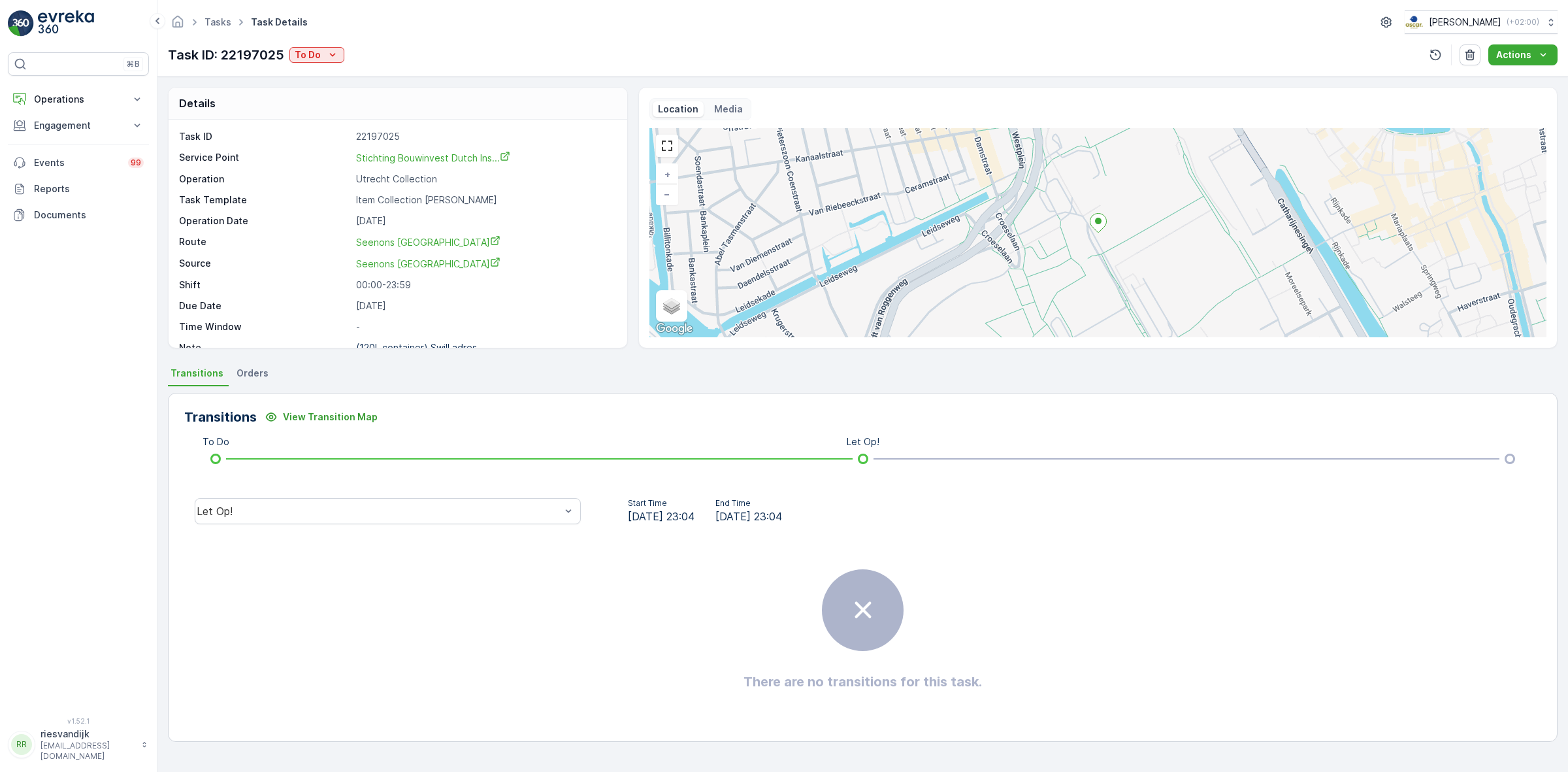
scroll to position [17, 0]
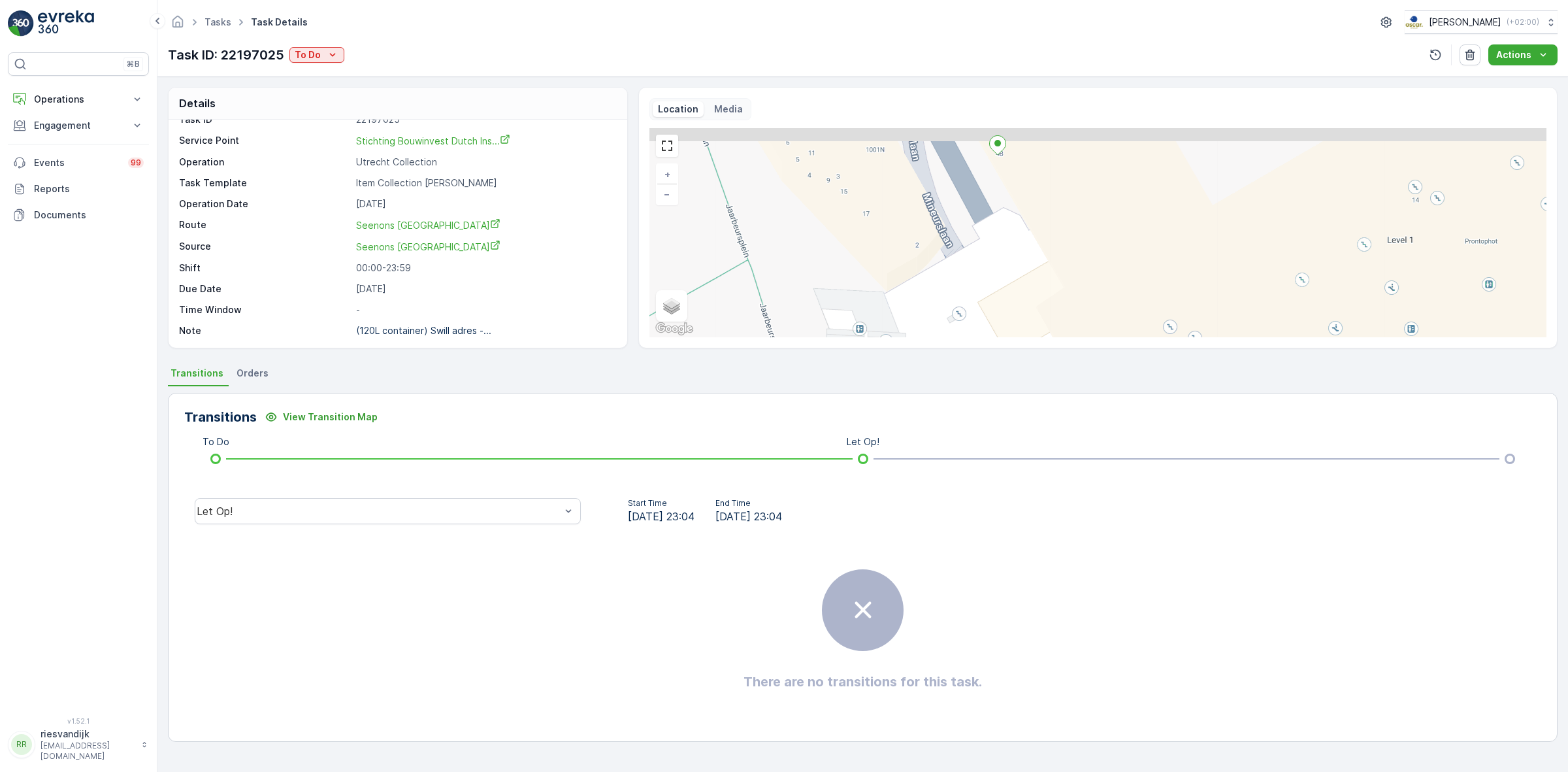
drag, startPoint x: 1037, startPoint y: 216, endPoint x: 1034, endPoint y: 304, distance: 88.1
click at [1034, 304] on div "+ − Satellite Roadmap Terrain Hybrid Leaflet Keyboard shortcuts Map Data Map da…" at bounding box center [1098, 233] width 897 height 209
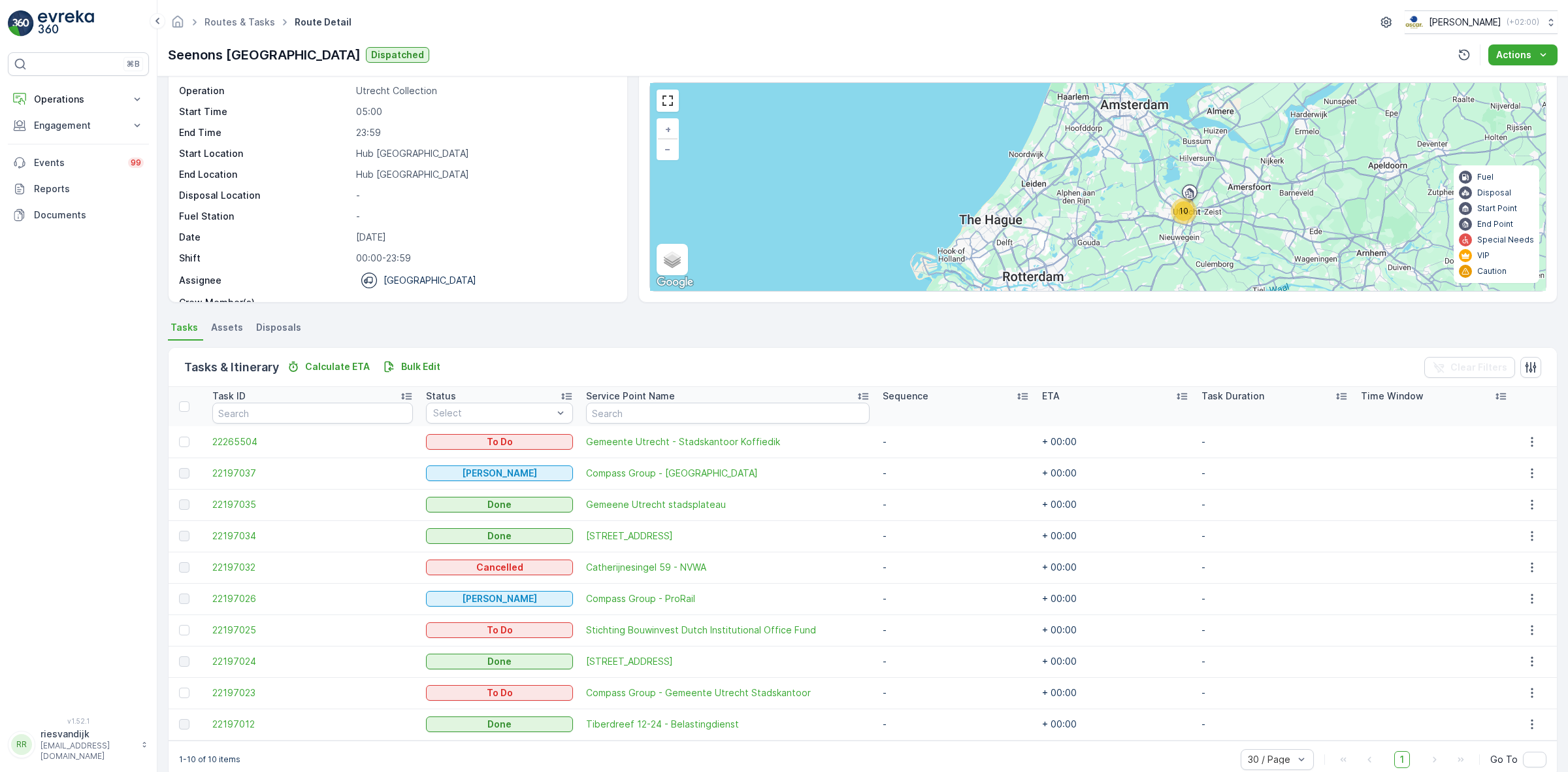
scroll to position [69, 0]
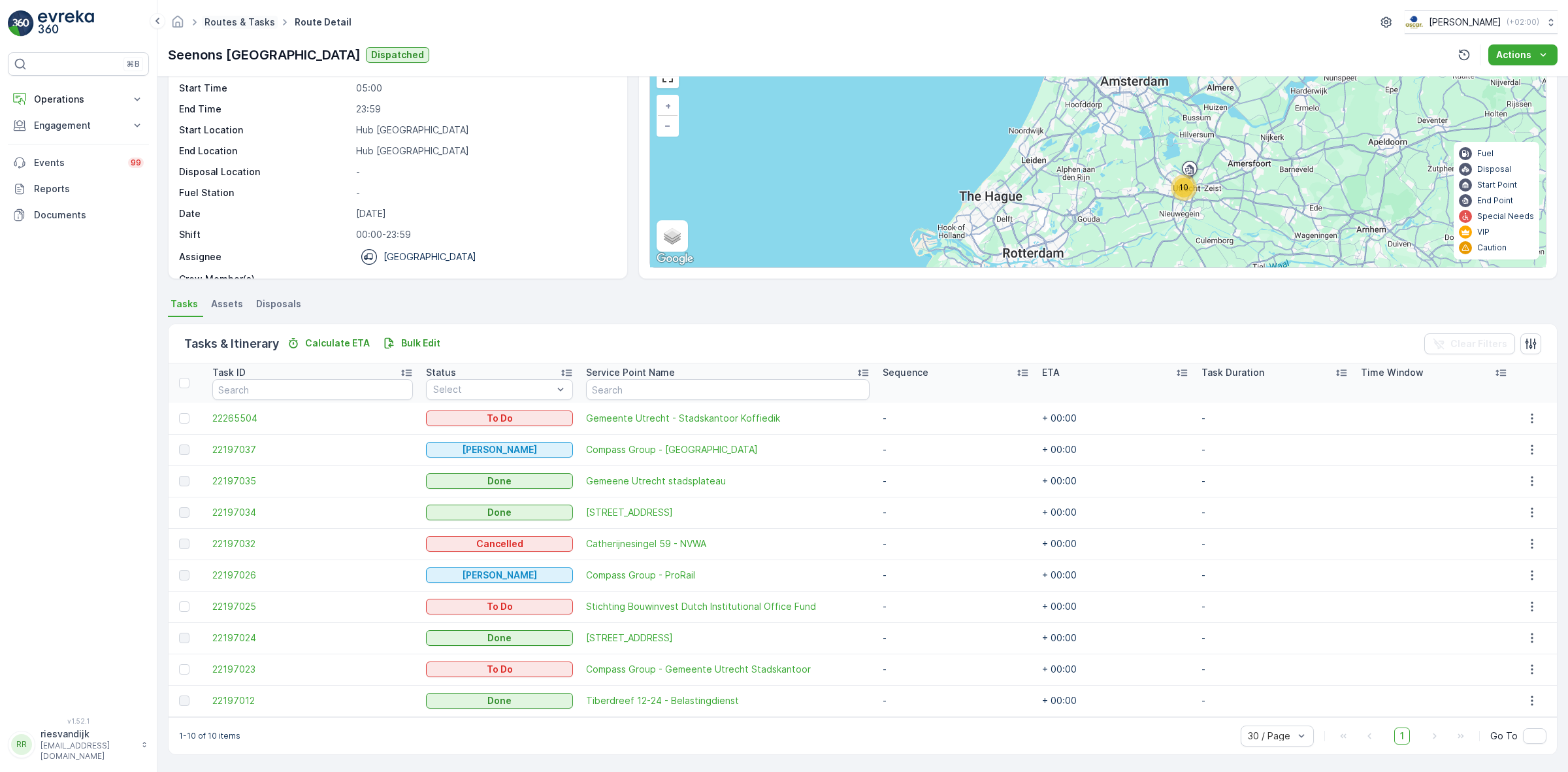
click at [247, 18] on link "Routes & Tasks" at bounding box center [240, 21] width 71 height 11
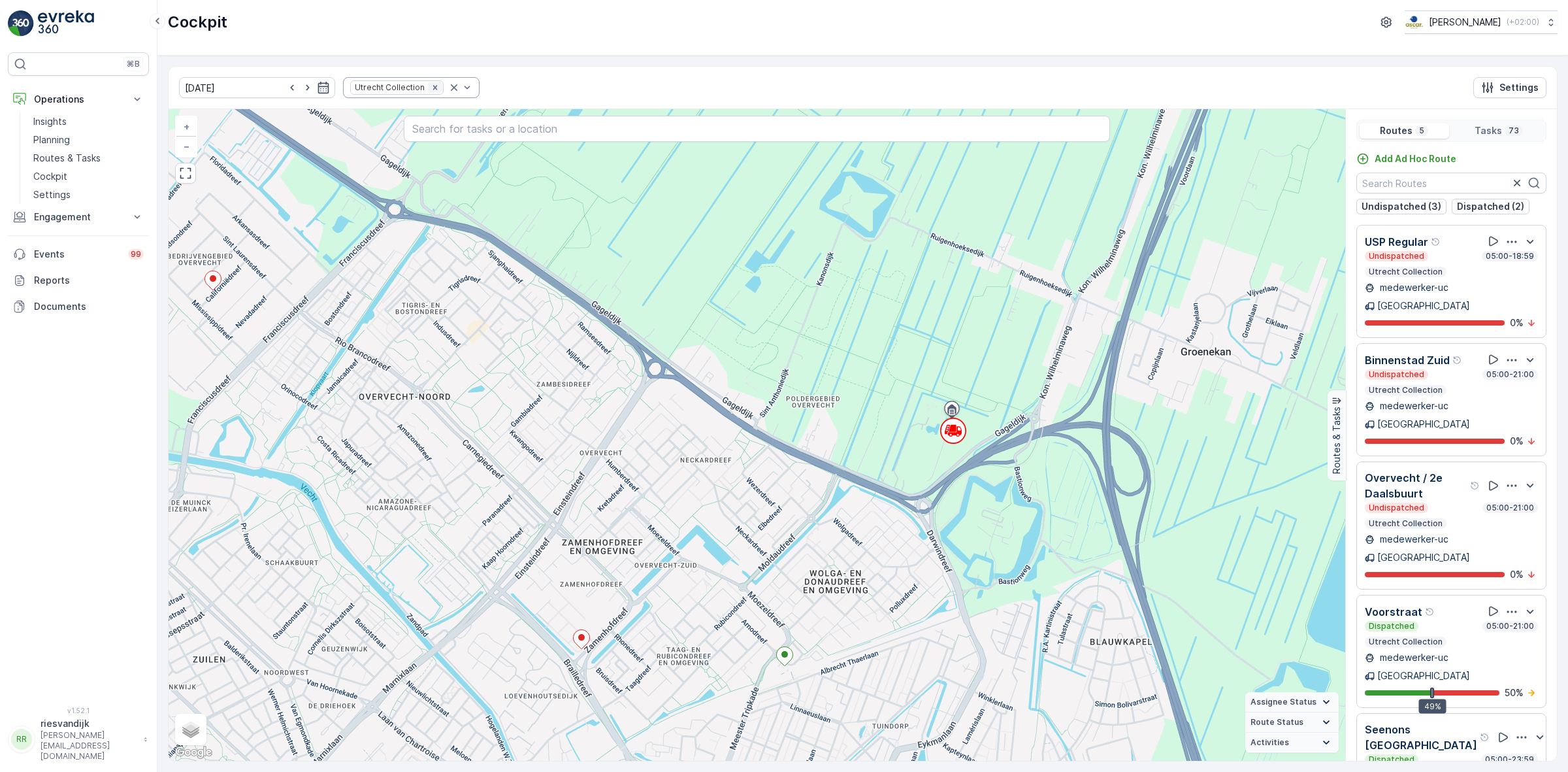
click at [431, 90] on icon "Remove Utrecht Collection" at bounding box center [435, 87] width 9 height 9
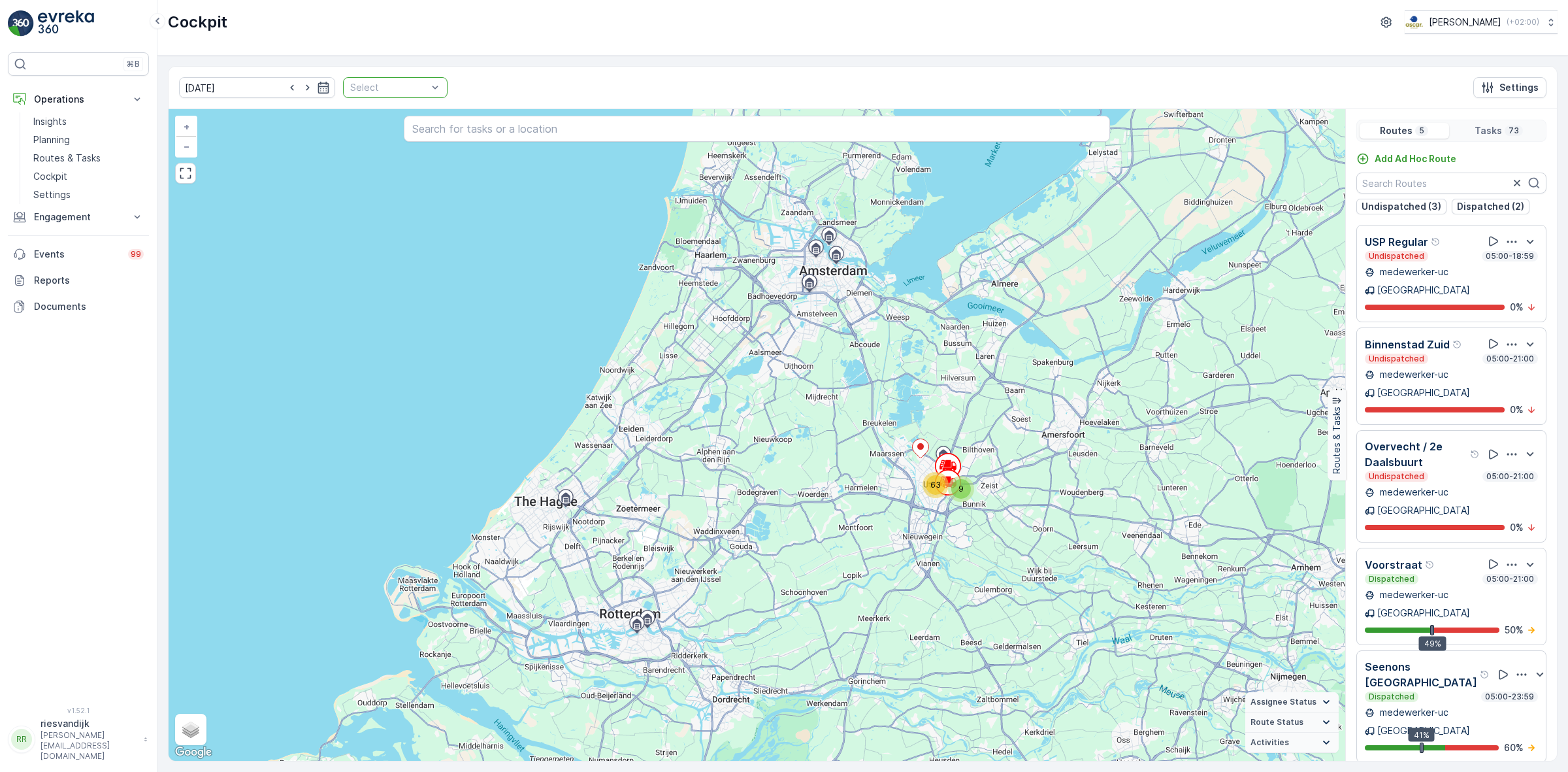
click at [404, 86] on div at bounding box center [389, 87] width 79 height 10
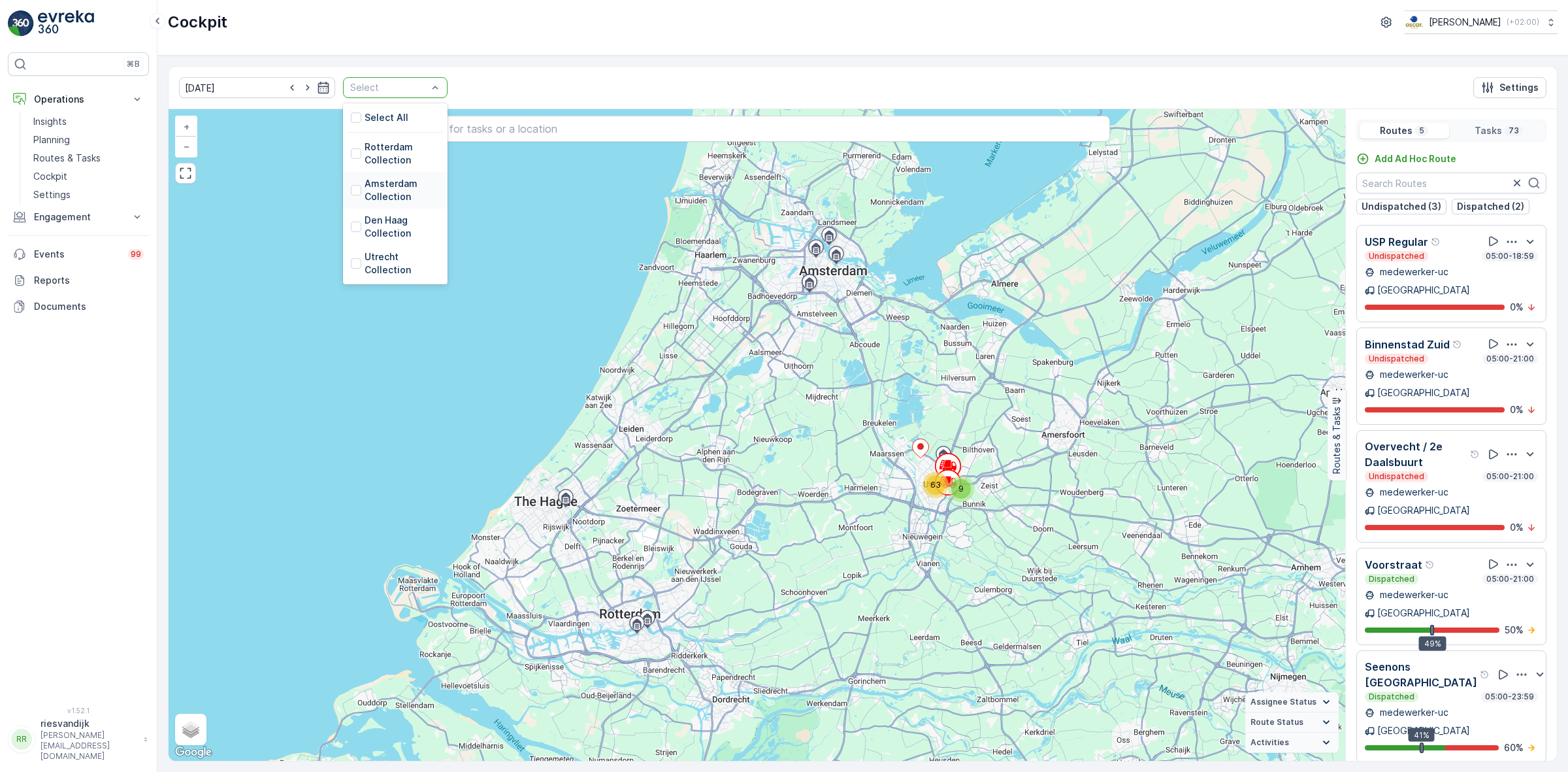
click at [384, 194] on p "Amsterdam Collection" at bounding box center [402, 190] width 75 height 26
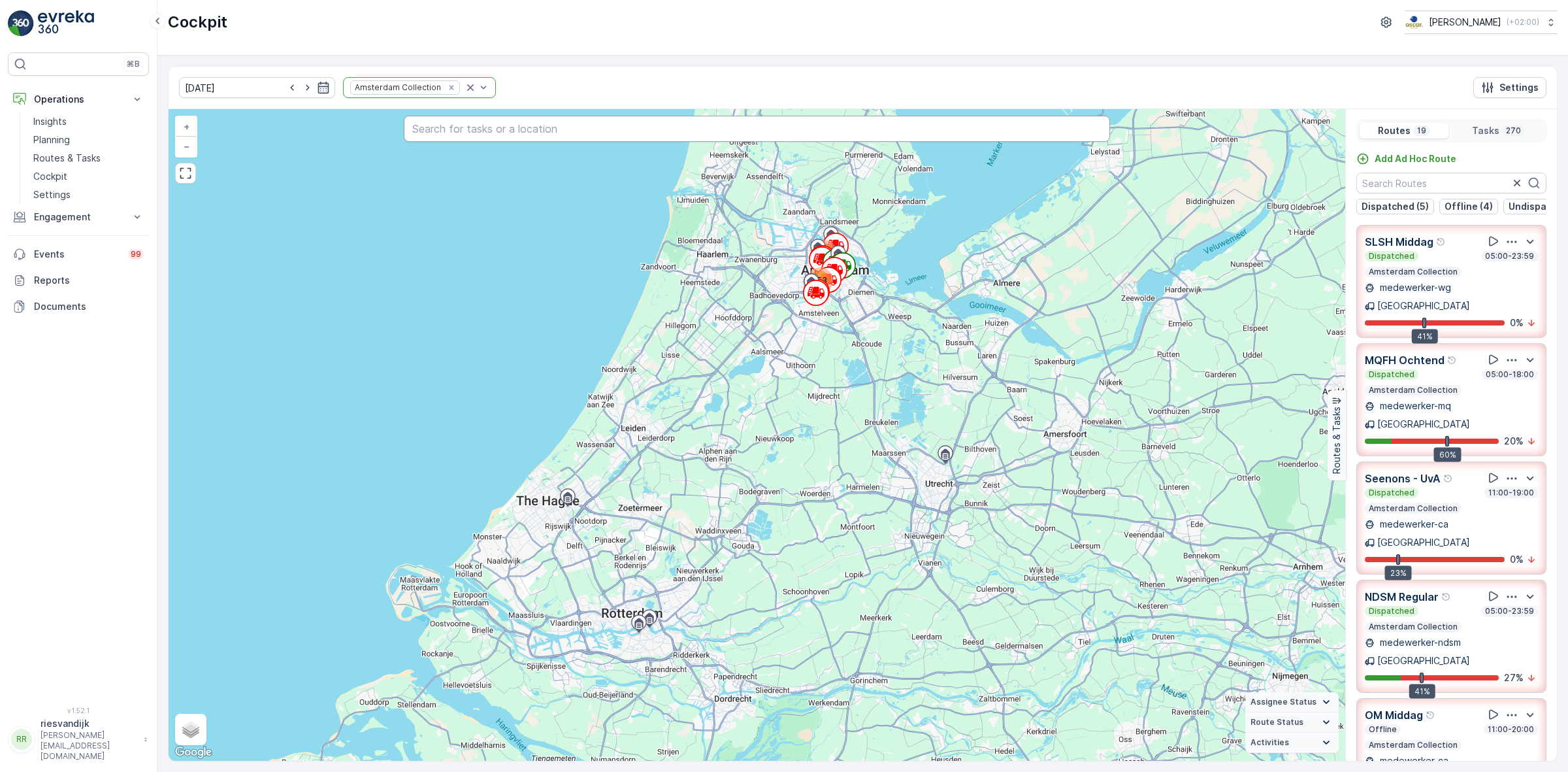
click at [574, 121] on input "text" at bounding box center [757, 129] width 706 height 26
click at [1228, 84] on div "[DATE] Amsterdam Collection Settings" at bounding box center [862, 87] width 1389 height 42
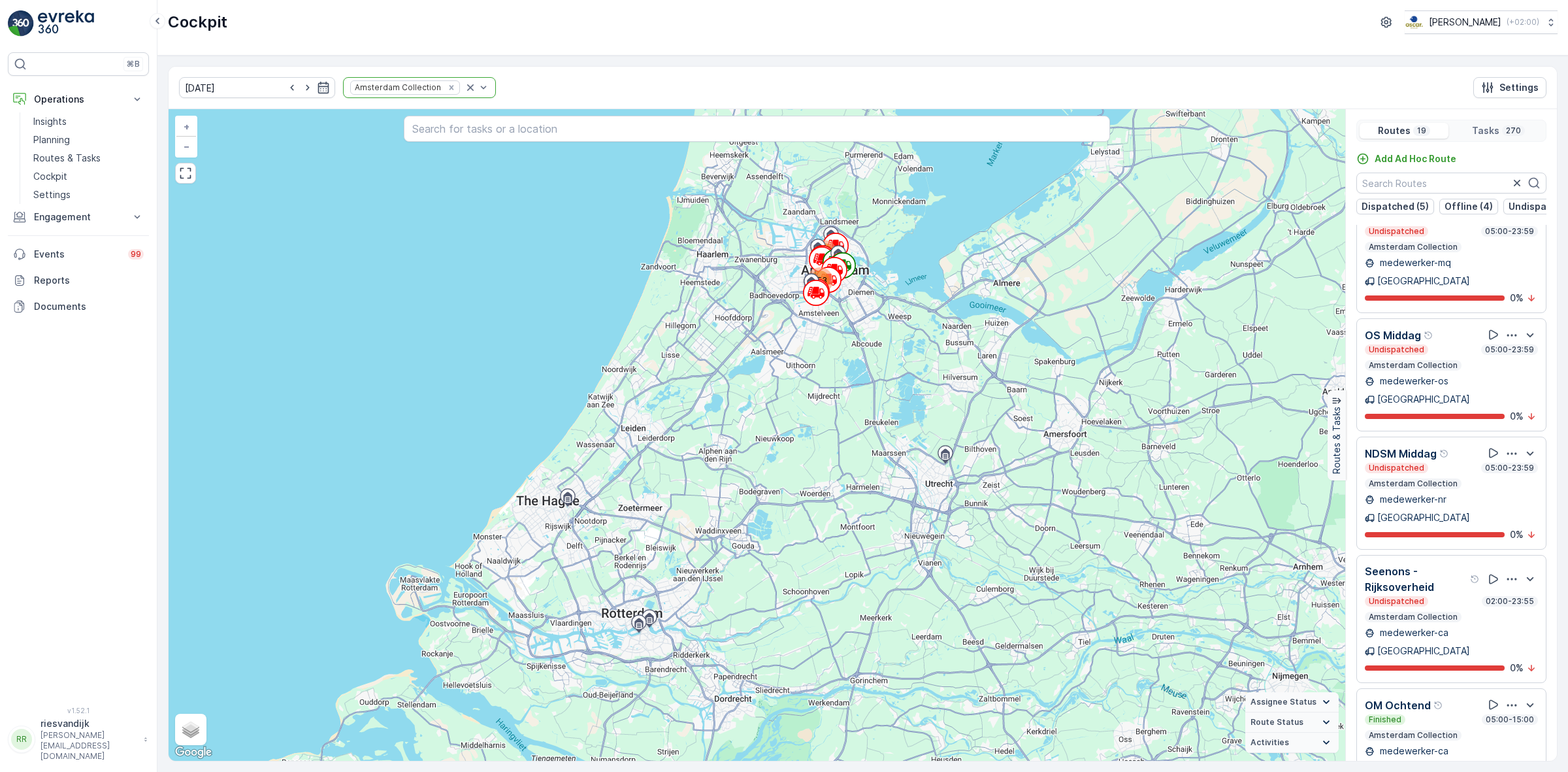
scroll to position [653, 0]
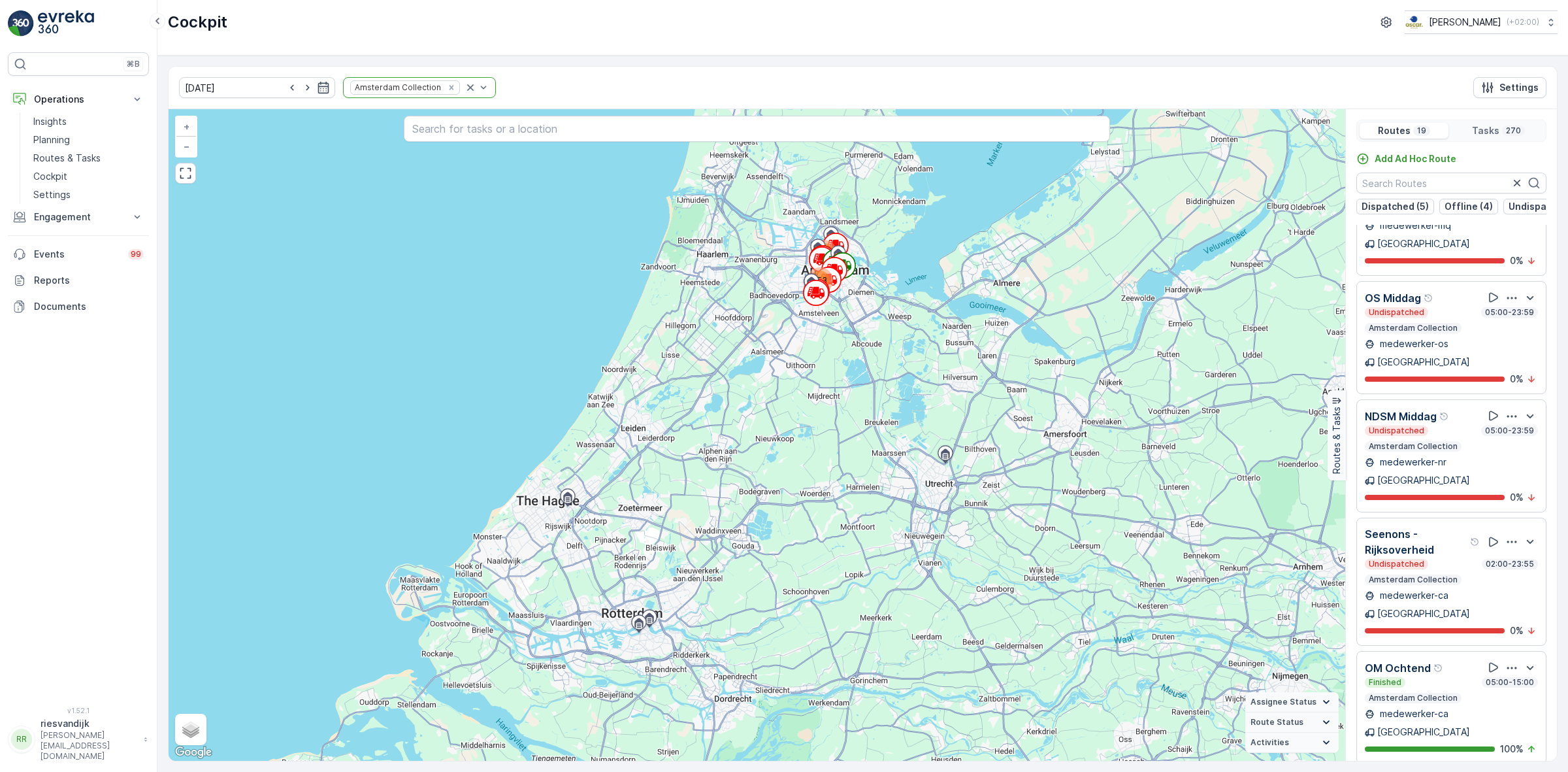
click at [1505, 535] on icon "button" at bounding box center [1512, 542] width 13 height 13
click at [1491, 572] on span "See More Details" at bounding box center [1508, 578] width 76 height 13
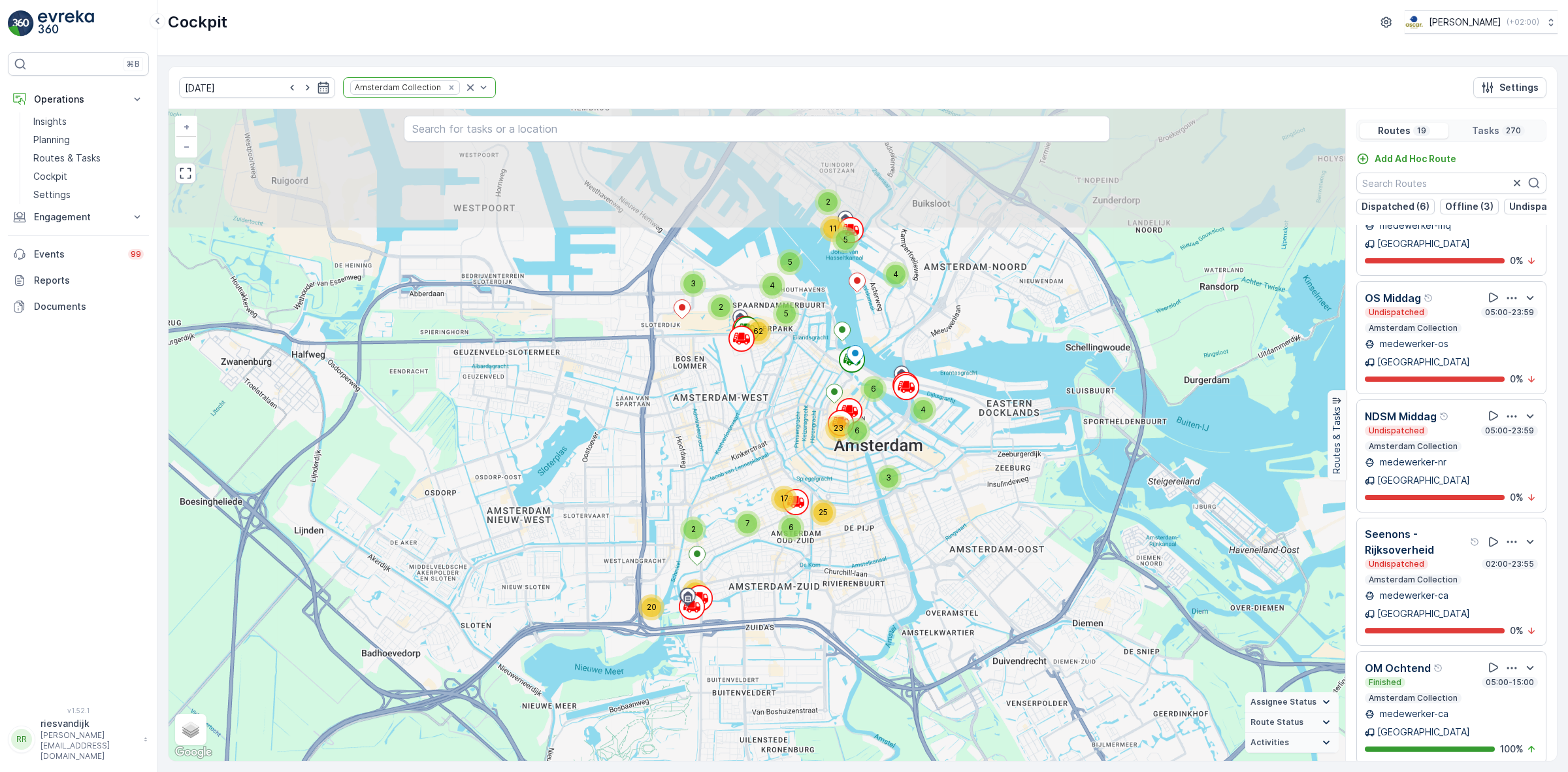
drag, startPoint x: 897, startPoint y: 397, endPoint x: 974, endPoint y: 635, distance: 250.1
click at [974, 635] on div "2 4 5 11 4 6 3 2 4 5 5 62 3 6 23 6 17 25 2 7 20 42 + − Satellite Roadmap Terrai…" at bounding box center [757, 435] width 1177 height 652
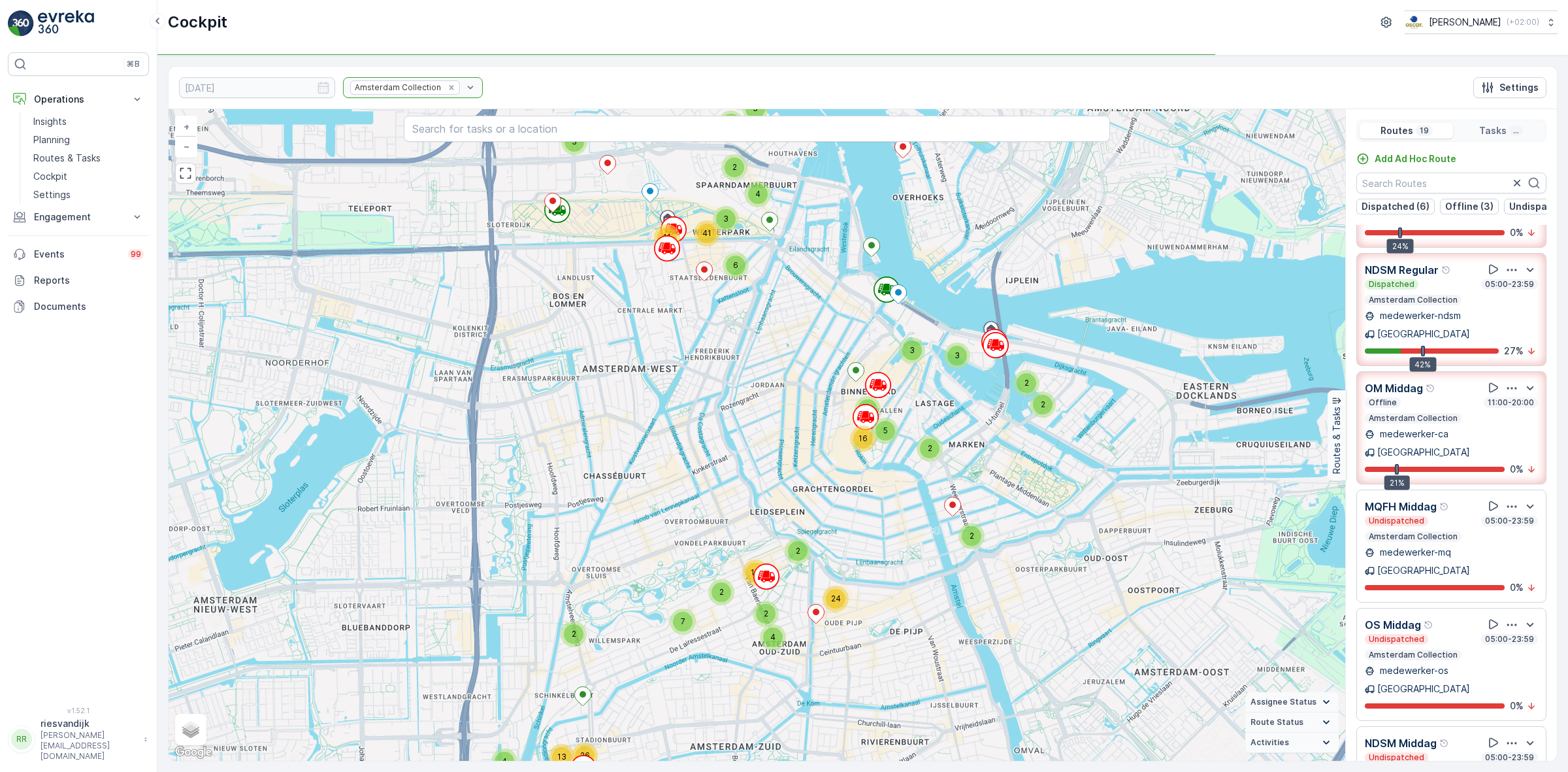
scroll to position [0, 0]
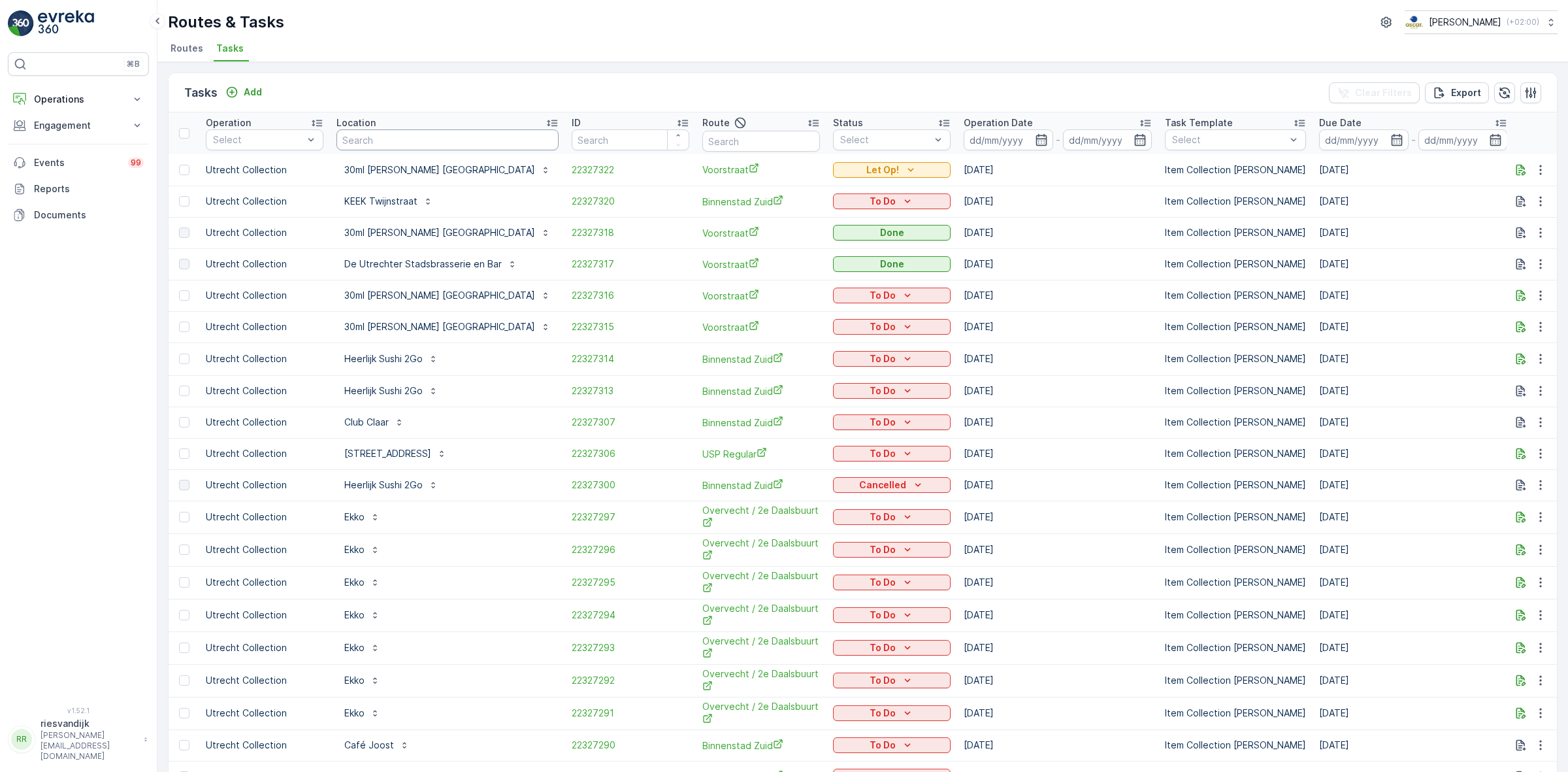
click at [450, 144] on input "text" at bounding box center [448, 139] width 222 height 21
type input "bureau"
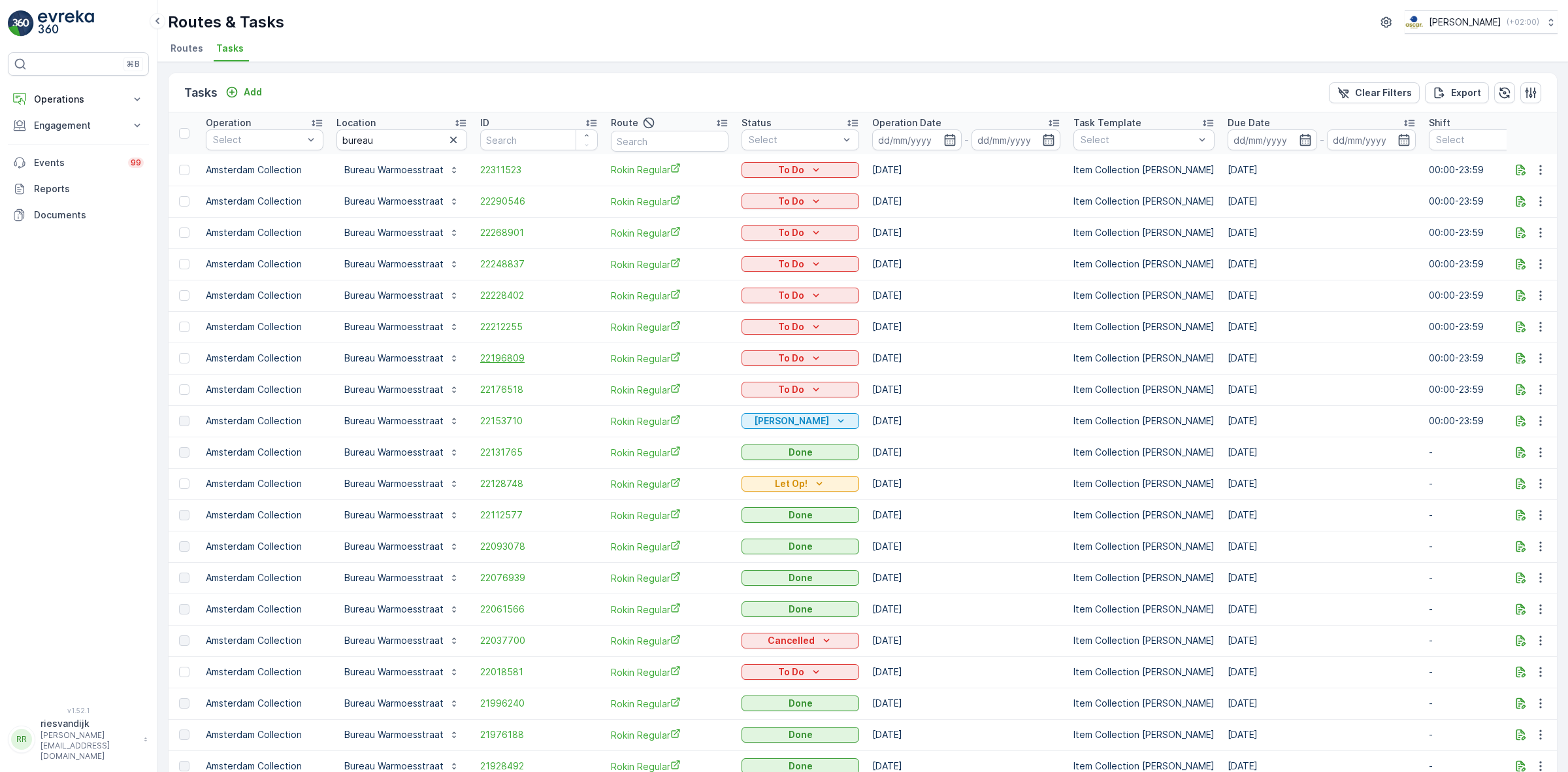
click at [502, 351] on span "22196809" at bounding box center [539, 358] width 117 height 13
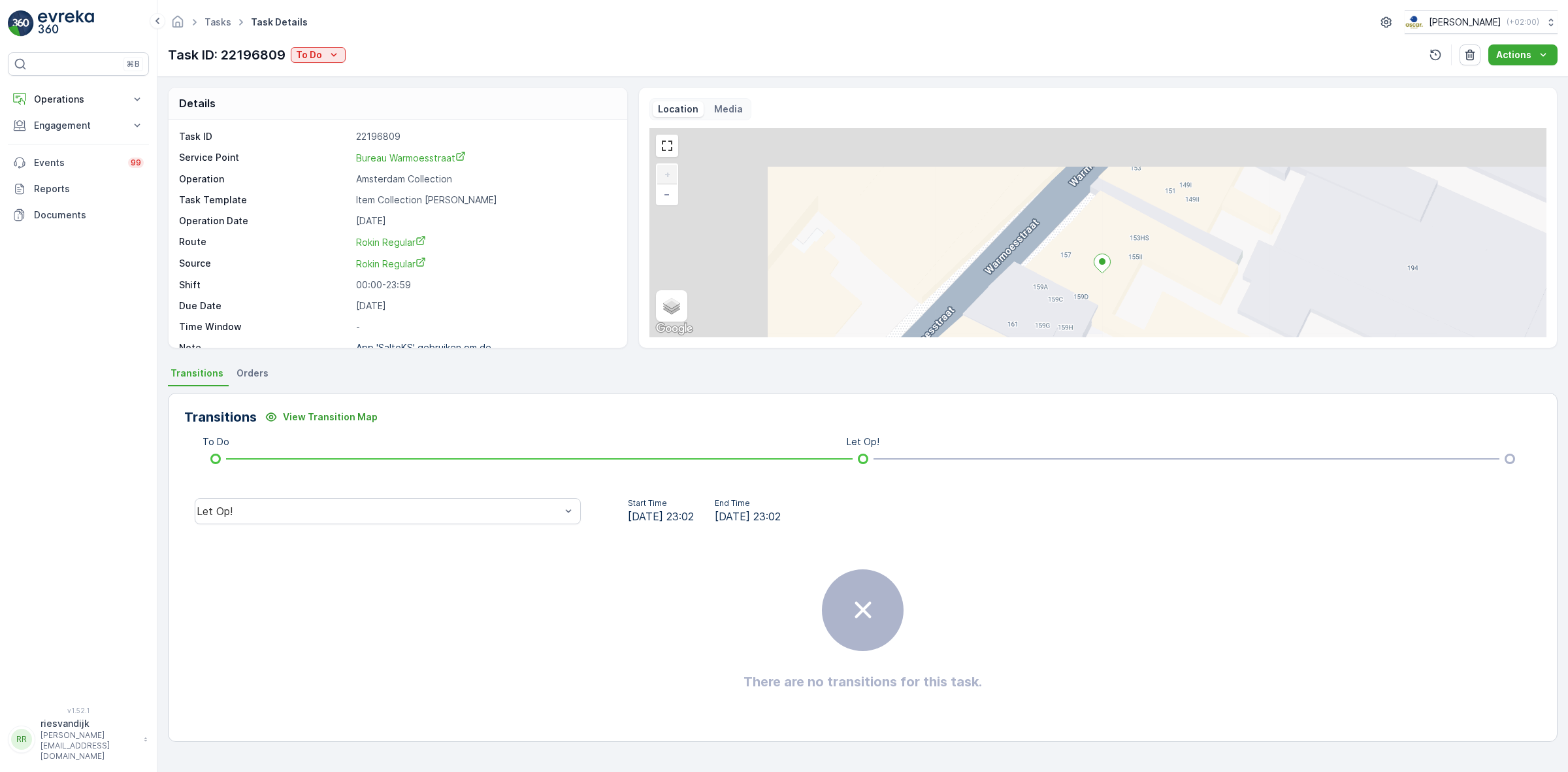
drag, startPoint x: 834, startPoint y: 168, endPoint x: 1100, endPoint y: 300, distance: 297.0
click at [1100, 300] on div "+ − Satellite Roadmap Terrain Hybrid Leaflet Keyboard shortcuts Map Data Map da…" at bounding box center [1098, 233] width 897 height 209
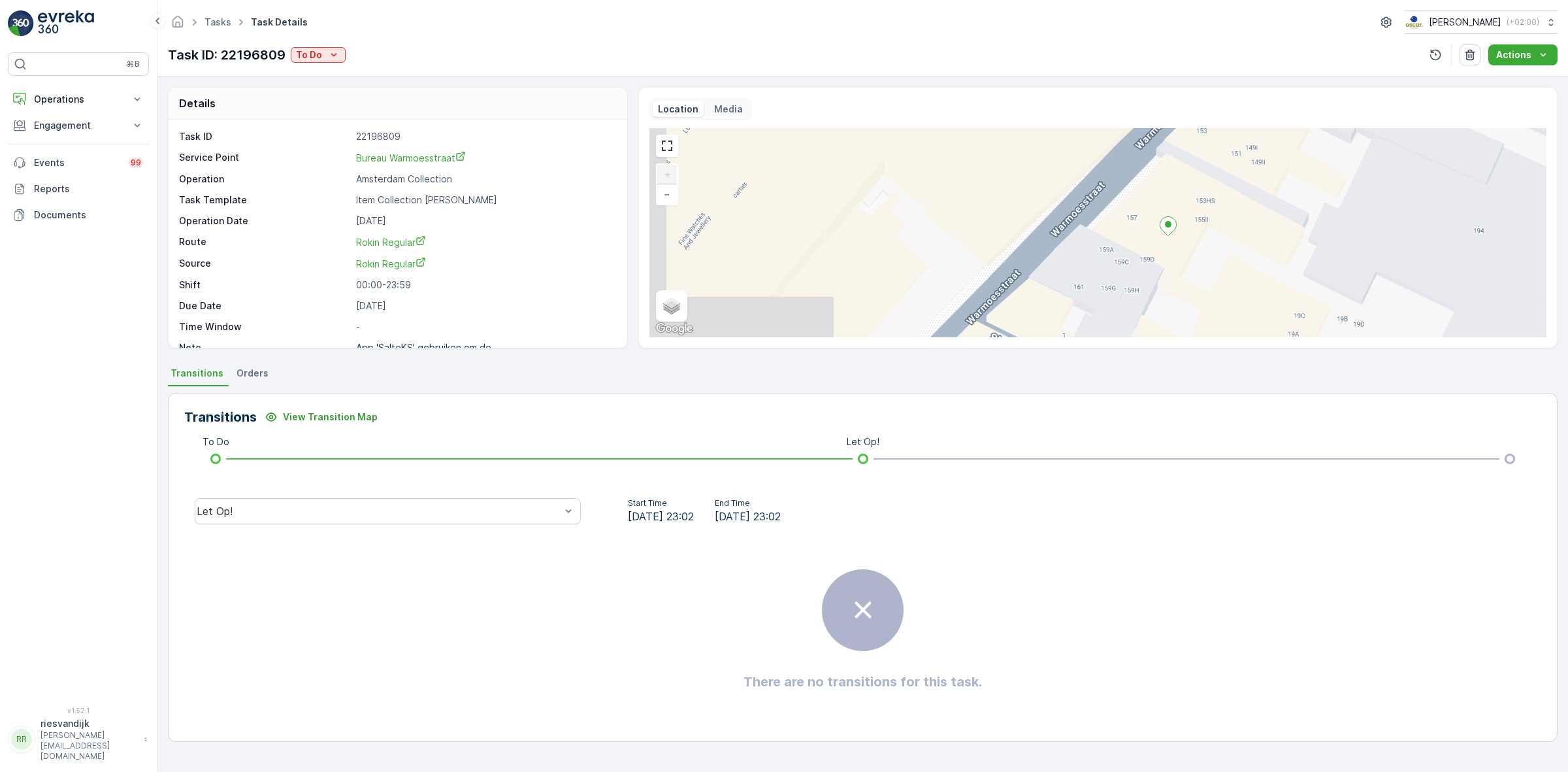
drag, startPoint x: 1096, startPoint y: 236, endPoint x: 1150, endPoint y: 185, distance: 74.3
click at [1150, 185] on div "+ − Satellite Roadmap Terrain Hybrid Leaflet Keyboard shortcuts Map Data Map da…" at bounding box center [1098, 233] width 897 height 209
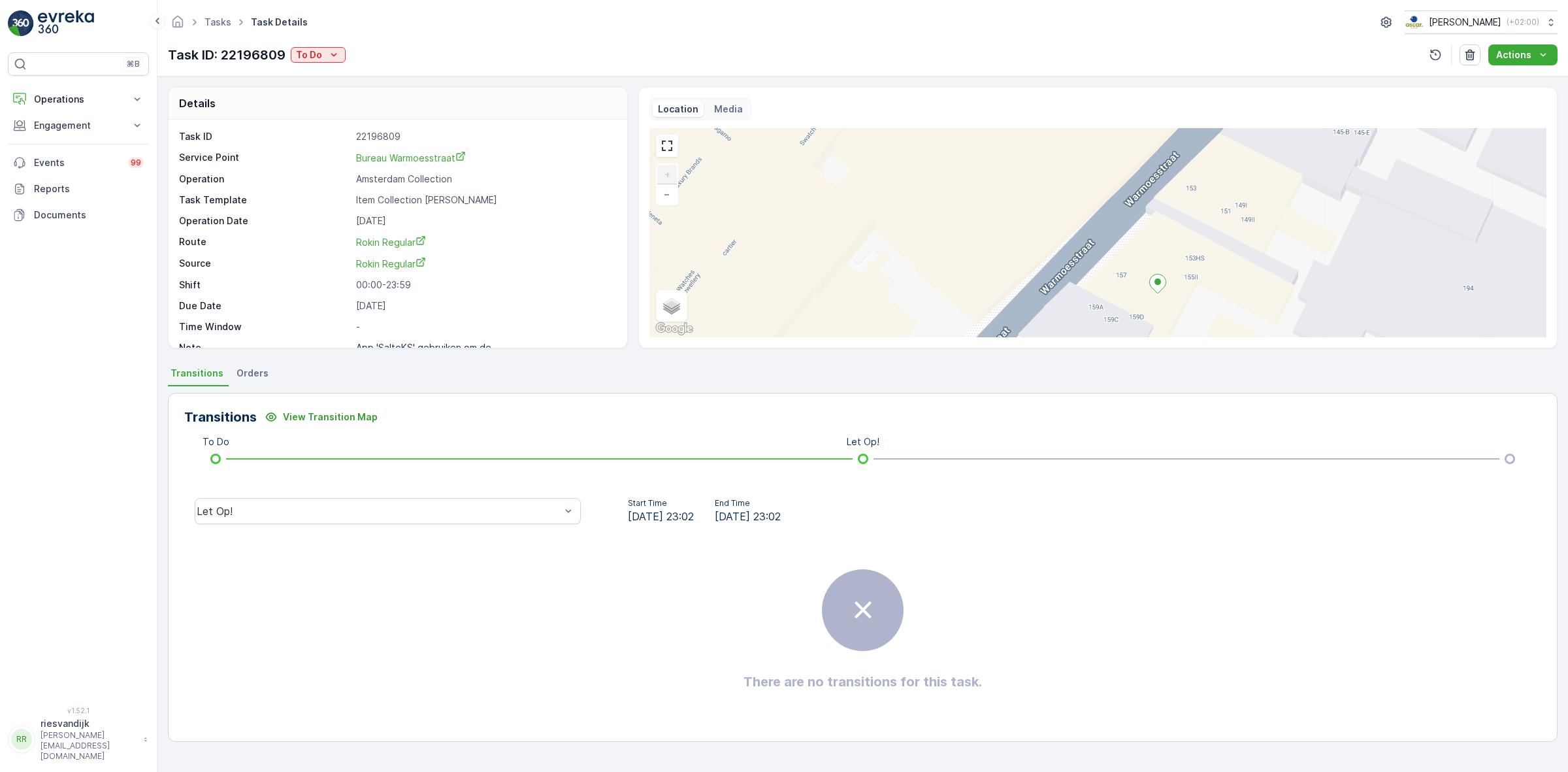
drag, startPoint x: 1224, startPoint y: 241, endPoint x: 1191, endPoint y: 322, distance: 87.5
click at [1191, 322] on div "+ − Satellite Roadmap Terrain Hybrid Leaflet Keyboard shortcuts Map Data Map da…" at bounding box center [1098, 233] width 897 height 209
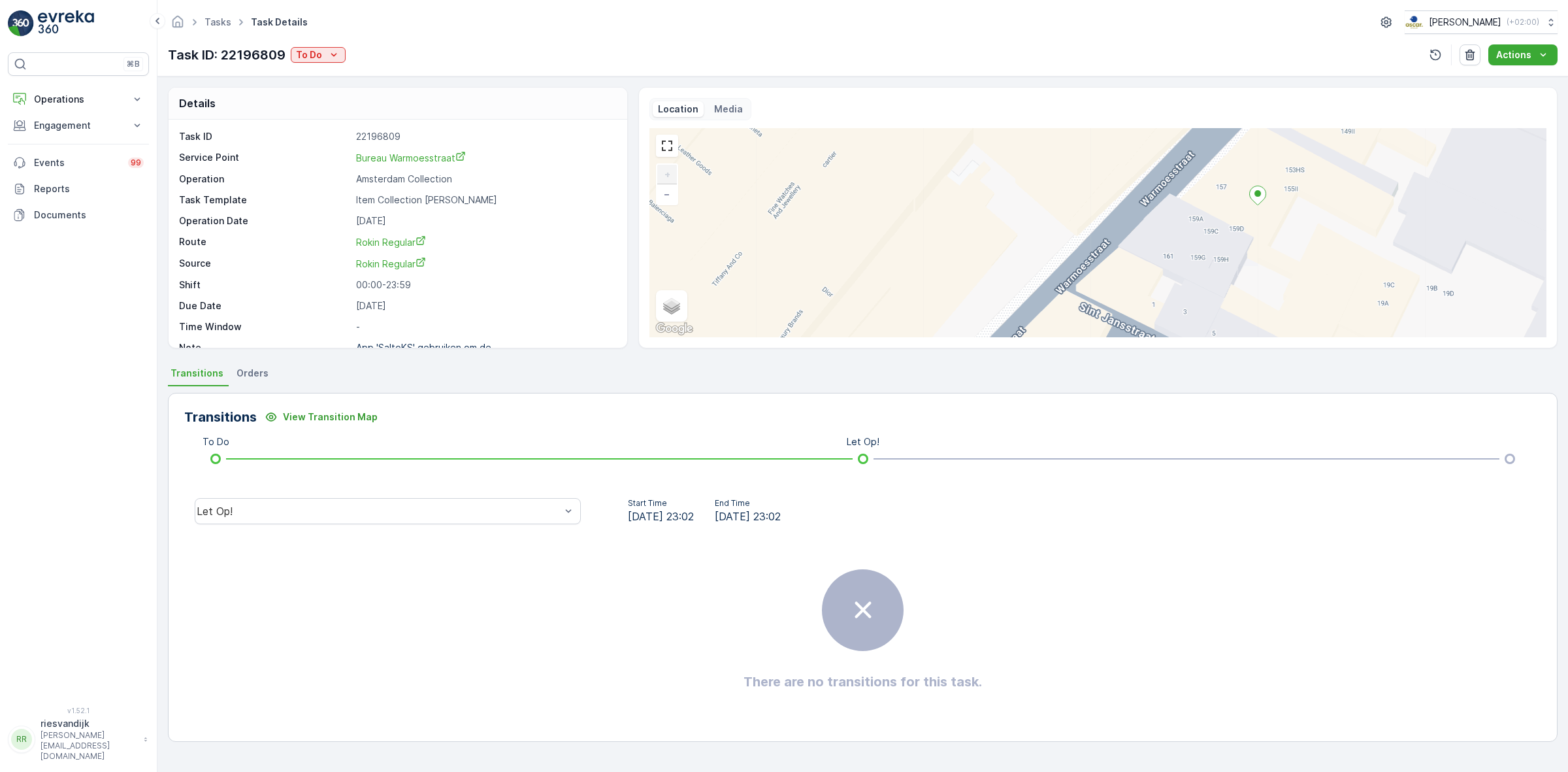
drag, startPoint x: 1188, startPoint y: 282, endPoint x: 1290, endPoint y: 190, distance: 137.4
click at [1290, 190] on div "+ − Satellite Roadmap Terrain Hybrid Leaflet Keyboard shortcuts Map Data Map da…" at bounding box center [1098, 233] width 897 height 209
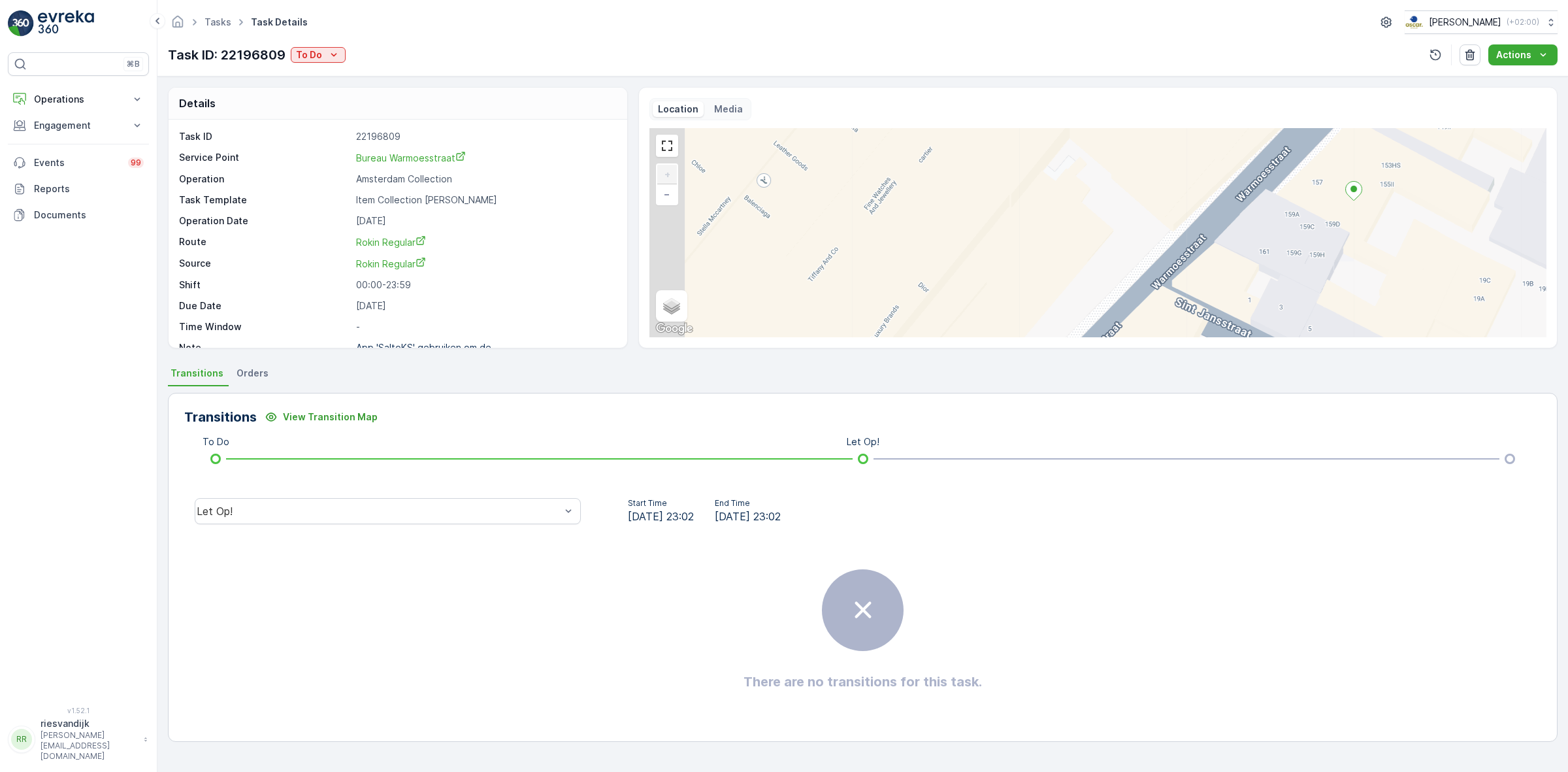
drag, startPoint x: 1177, startPoint y: 227, endPoint x: 1273, endPoint y: 223, distance: 96.1
click at [1273, 223] on div "+ − Satellite Roadmap Terrain Hybrid Leaflet Keyboard shortcuts Map Data Map da…" at bounding box center [1098, 233] width 897 height 209
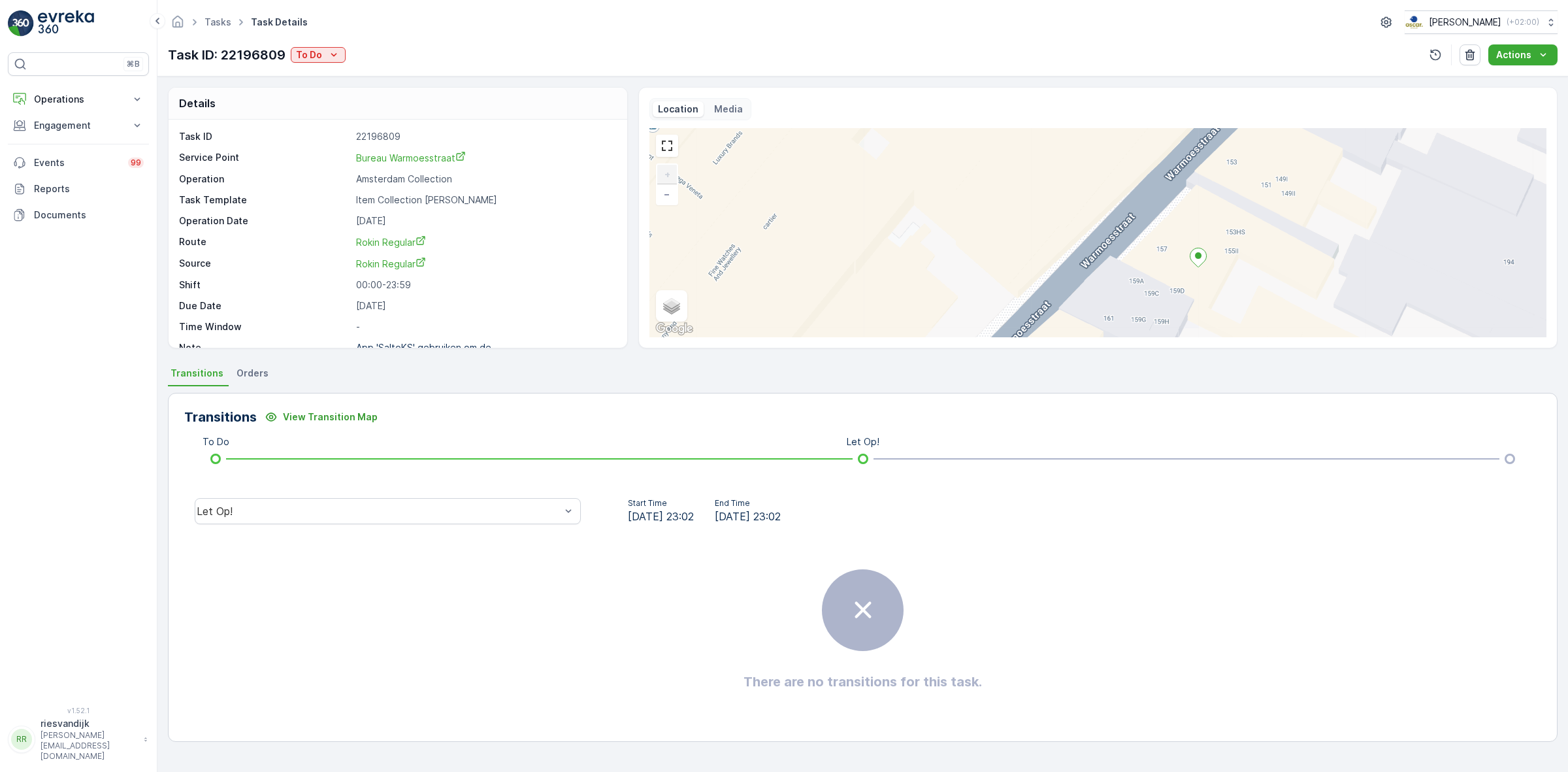
drag, startPoint x: 1487, startPoint y: 237, endPoint x: 1265, endPoint y: 295, distance: 229.5
click at [1317, 309] on div "+ − Satellite Roadmap Terrain Hybrid Leaflet Keyboard shortcuts Map Data Map da…" at bounding box center [1098, 233] width 897 height 209
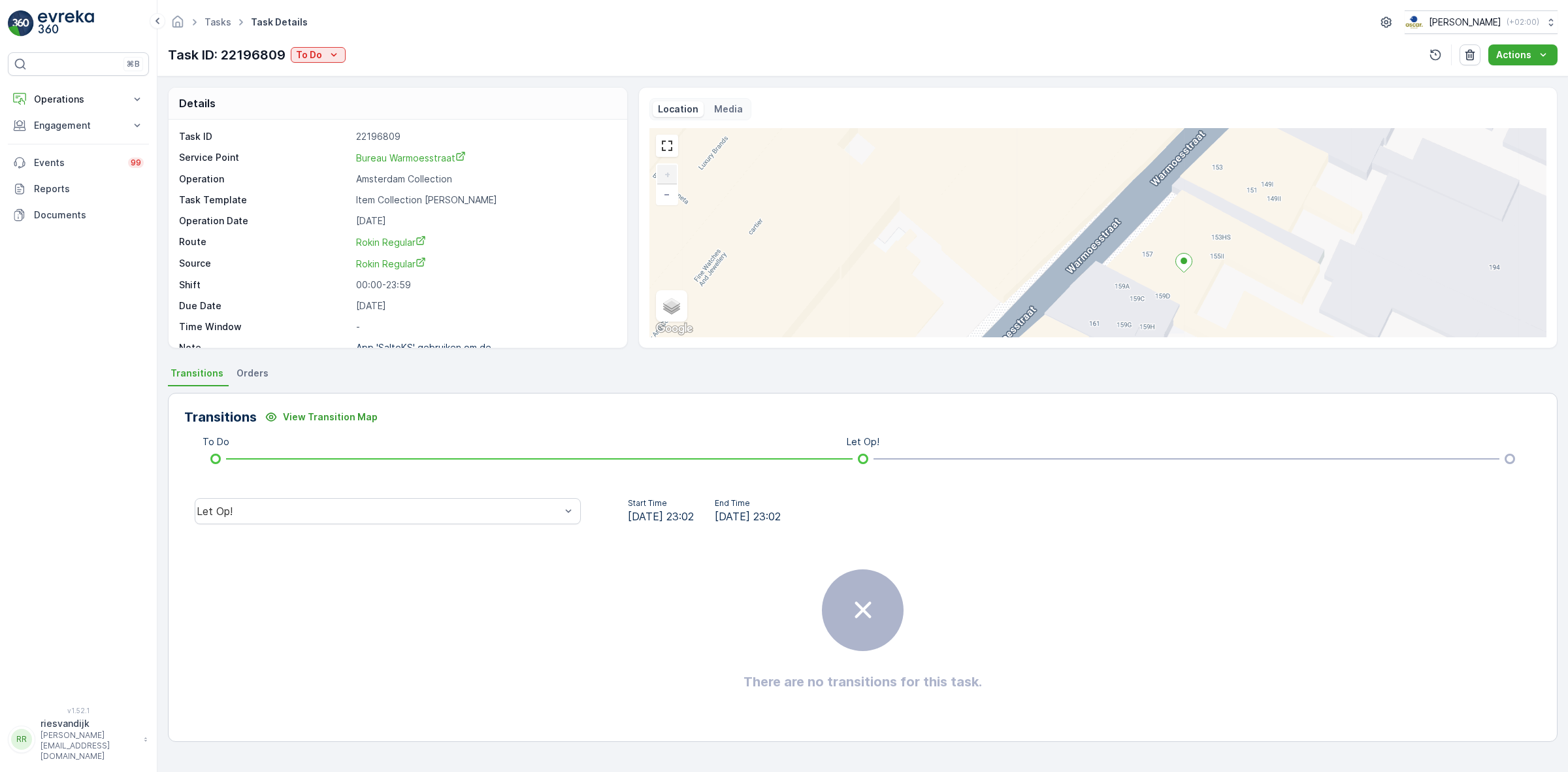
click at [1187, 265] on icon at bounding box center [1184, 262] width 16 height 19
click at [1217, 173] on div "+ − Satellite Roadmap Terrain Hybrid Leaflet Keyboard shortcuts Map Data Map da…" at bounding box center [1098, 233] width 897 height 209
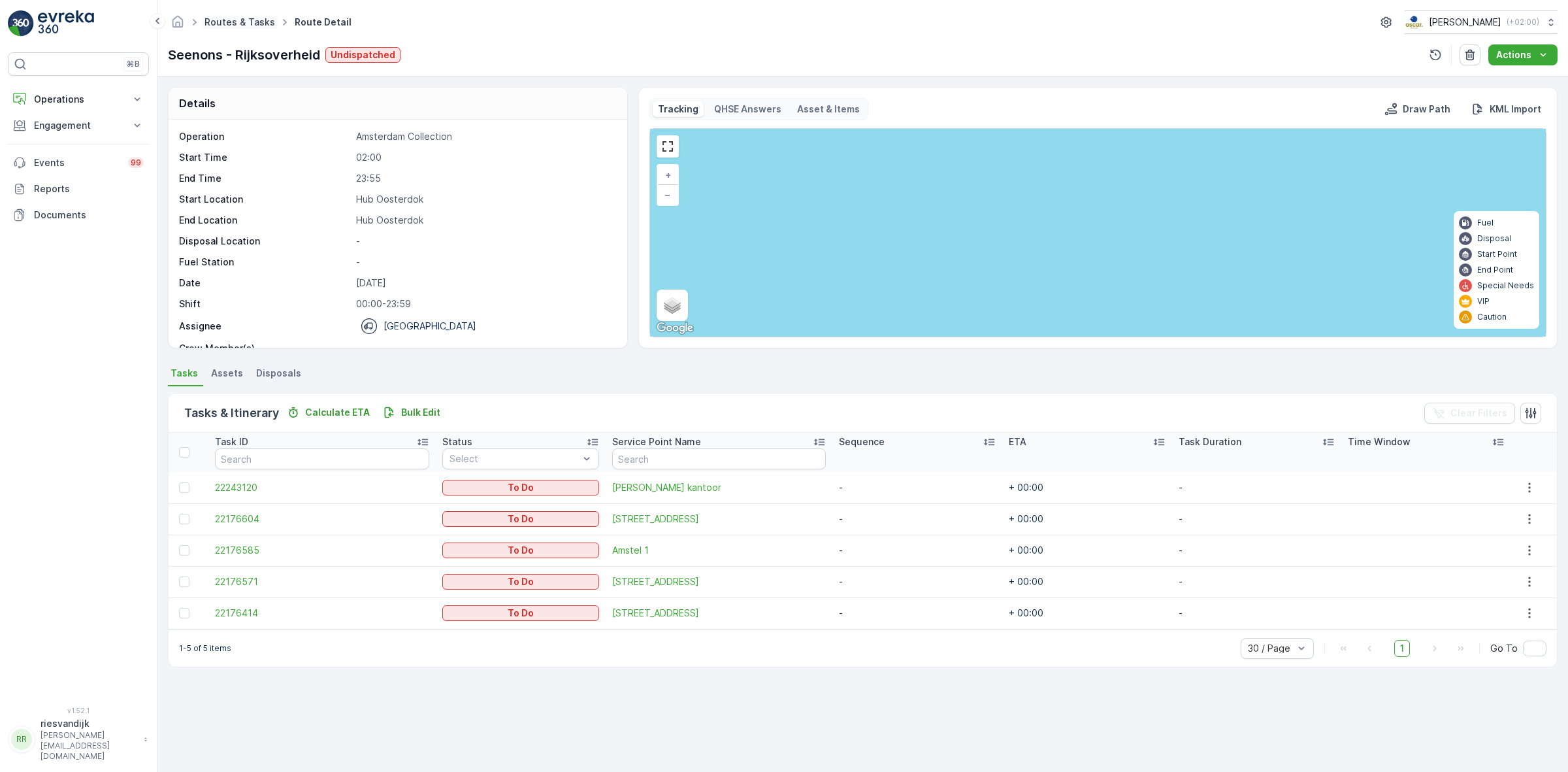
click at [224, 21] on link "Routes & Tasks" at bounding box center [240, 21] width 71 height 11
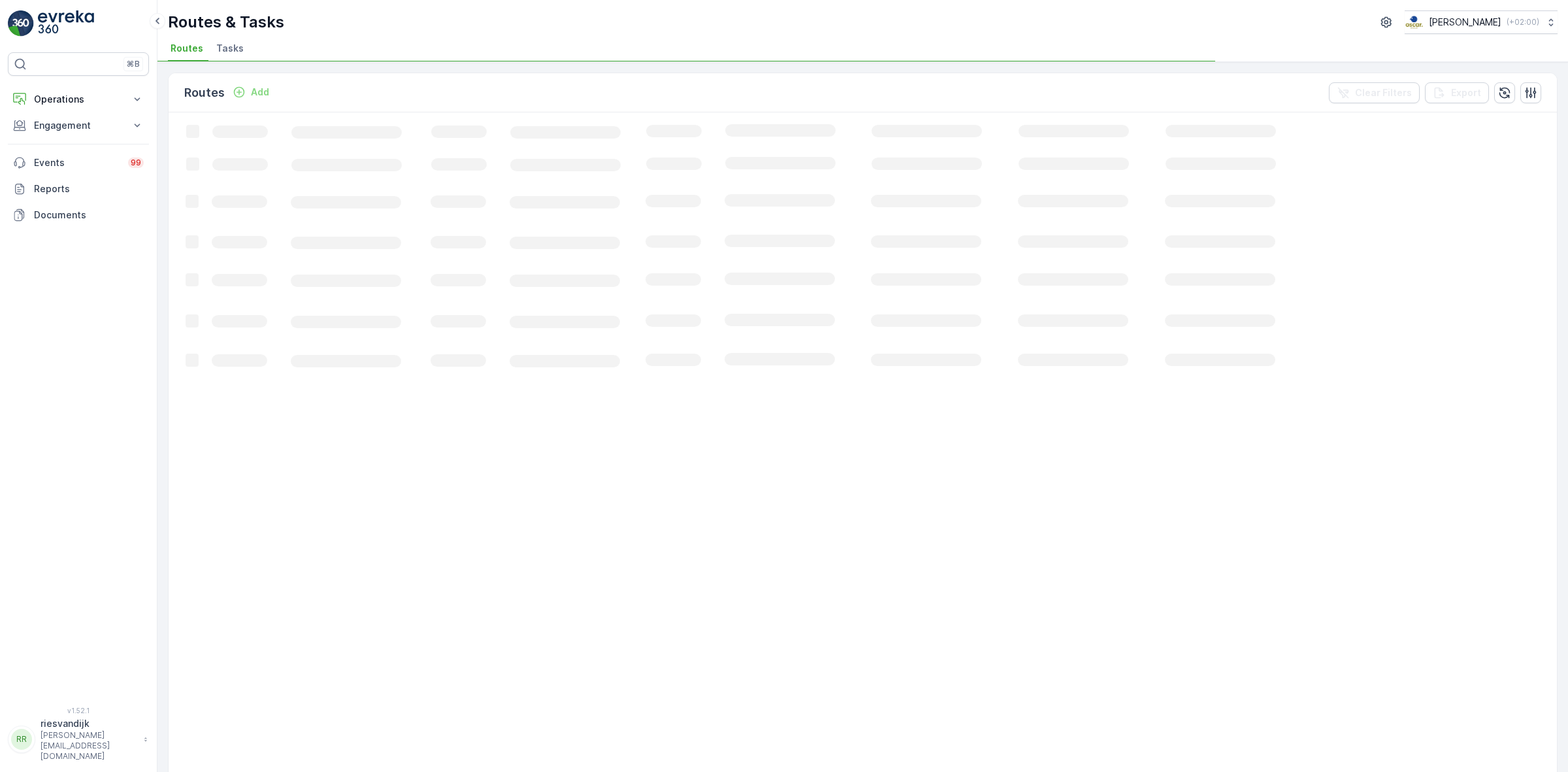
click at [237, 56] on li "Tasks" at bounding box center [231, 50] width 35 height 22
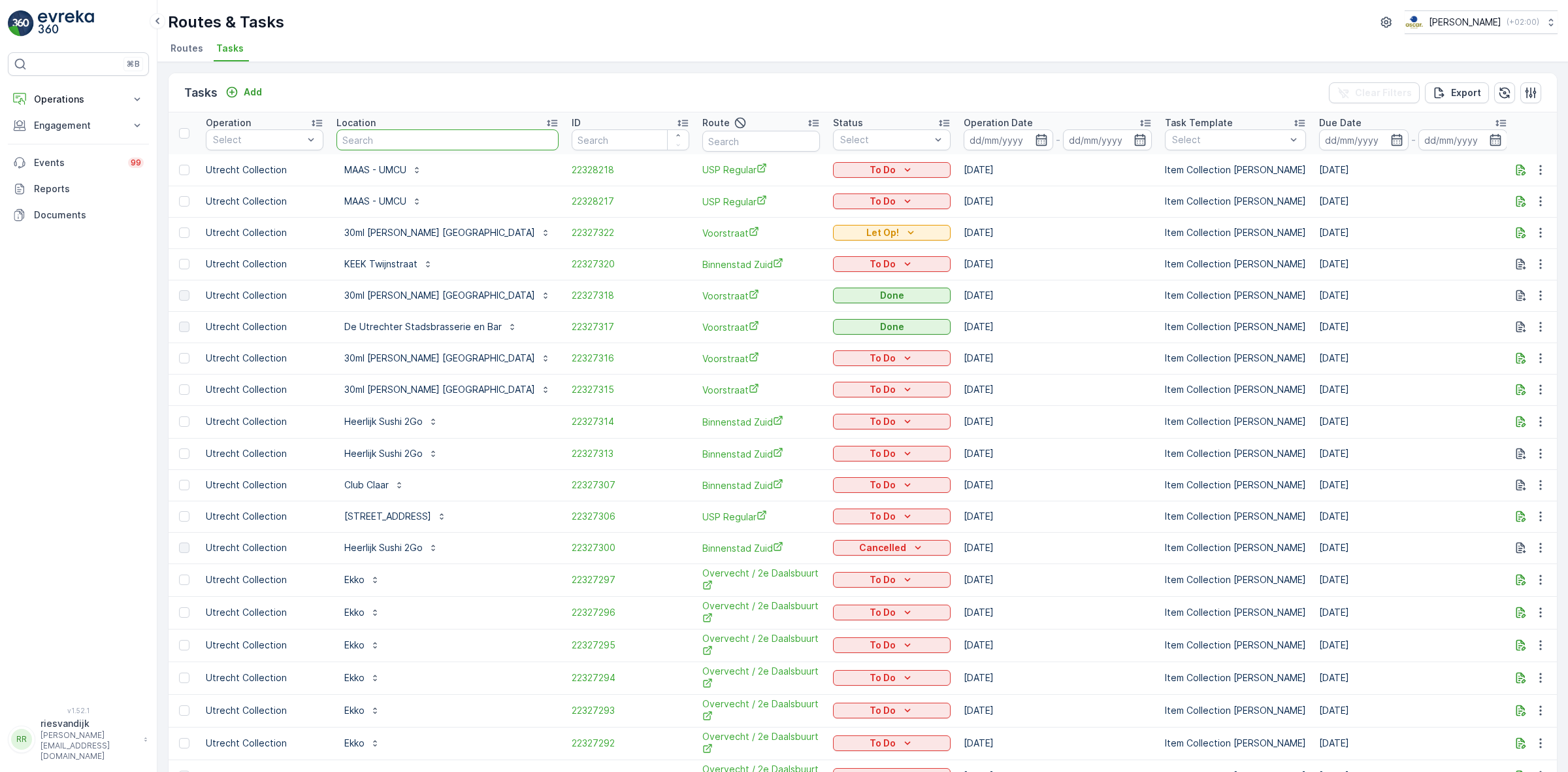
click at [356, 142] on input "text" at bounding box center [448, 139] width 222 height 21
type input "lantare"
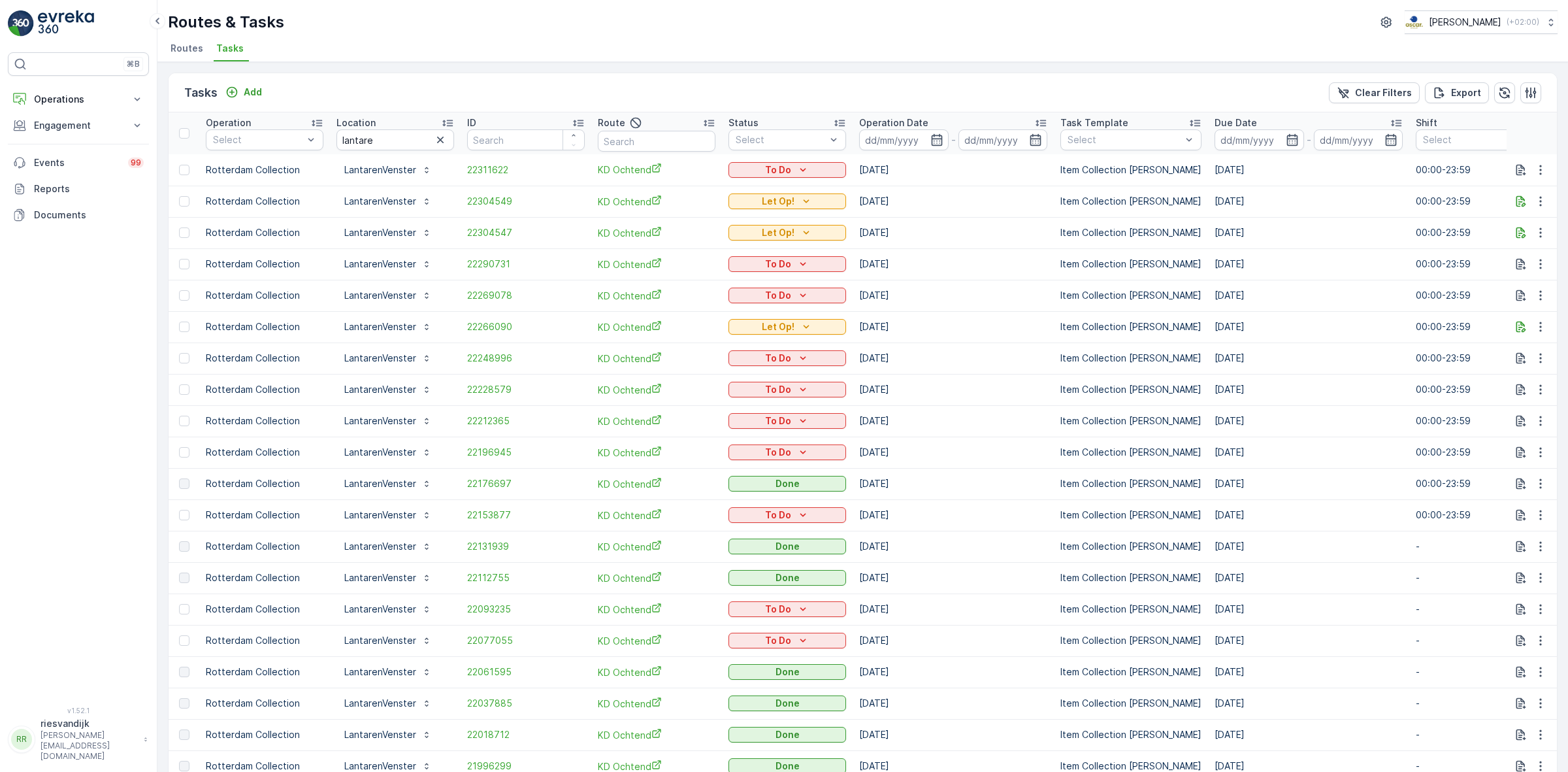
click at [886, 125] on p "Operation Date" at bounding box center [894, 123] width 69 height 13
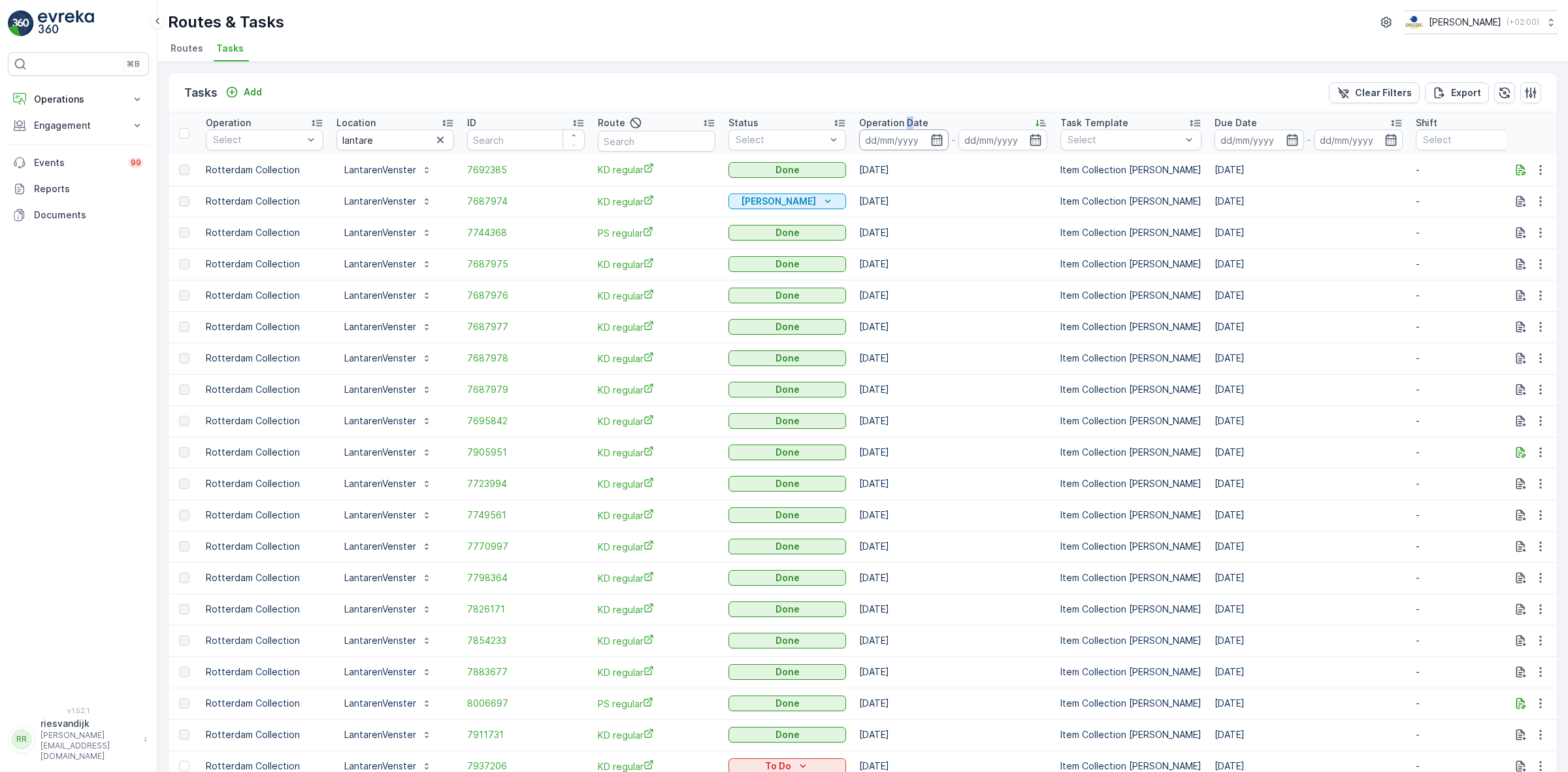
drag, startPoint x: 908, startPoint y: 123, endPoint x: 909, endPoint y: 139, distance: 16.0
click at [909, 123] on p "Operation Date" at bounding box center [894, 123] width 69 height 13
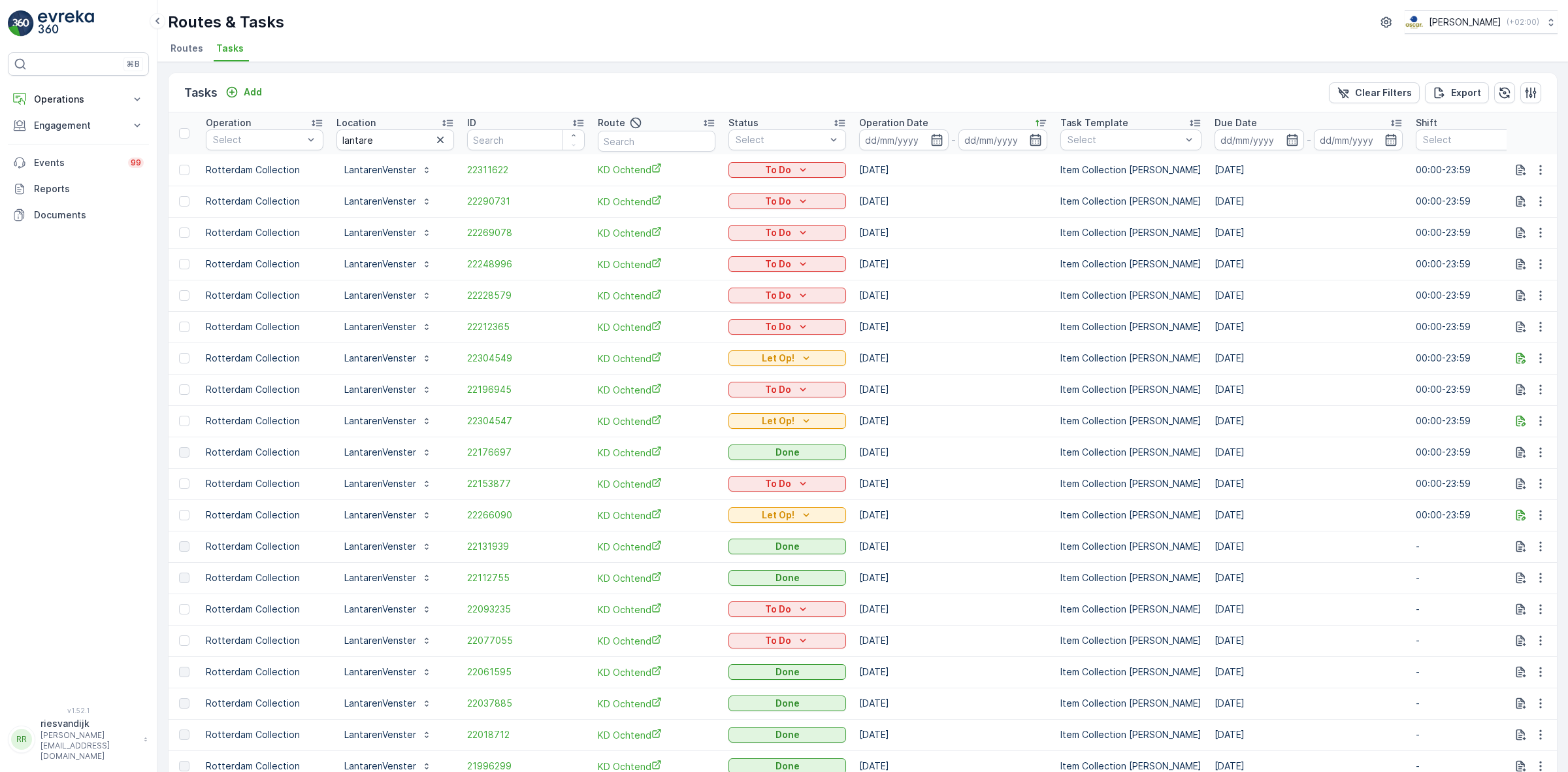
click at [846, 98] on div "Tasks Add Clear Filters Export" at bounding box center [862, 93] width 1389 height 39
click at [499, 516] on span "22266090" at bounding box center [526, 515] width 117 height 13
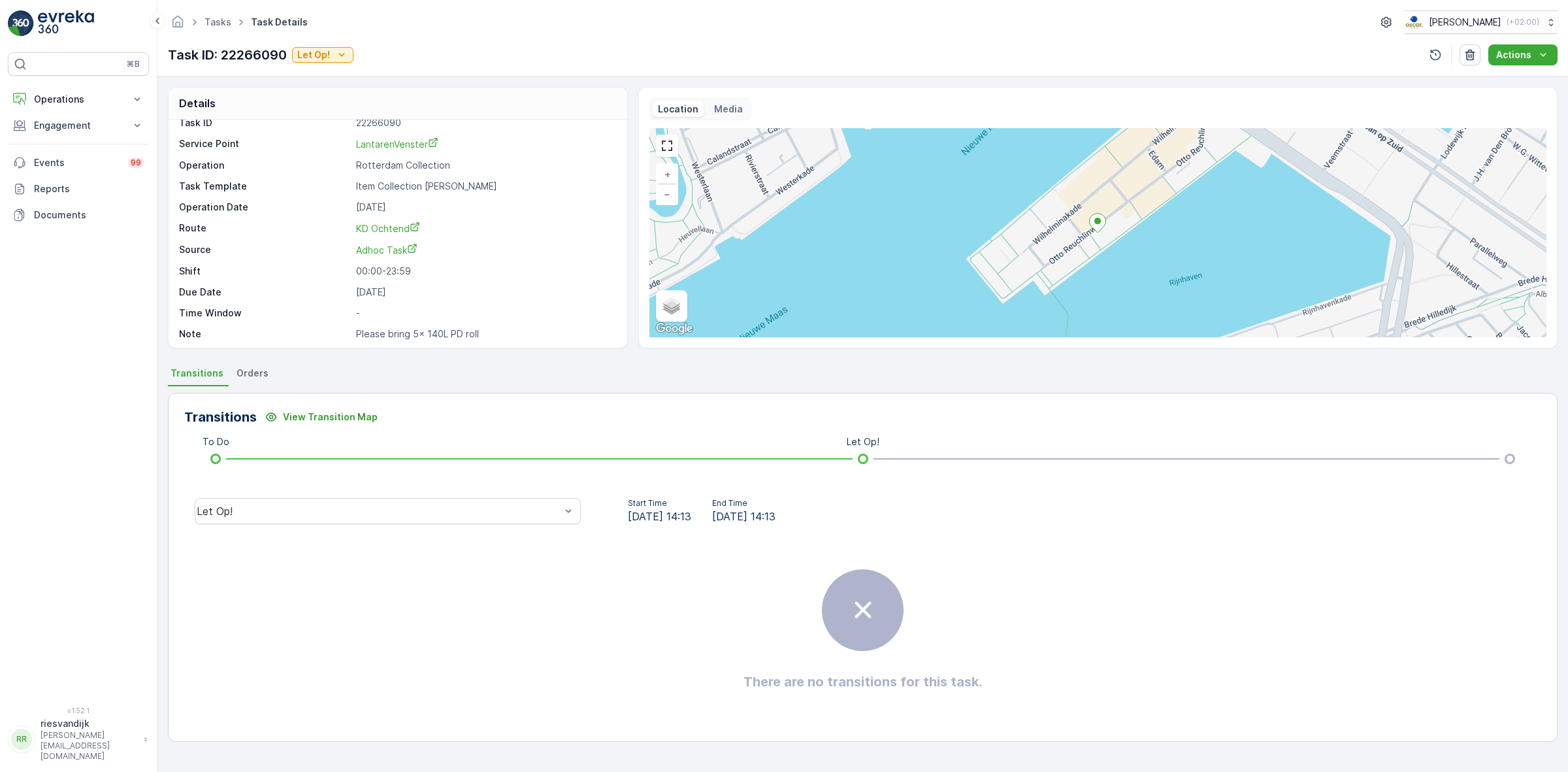
scroll to position [17, 0]
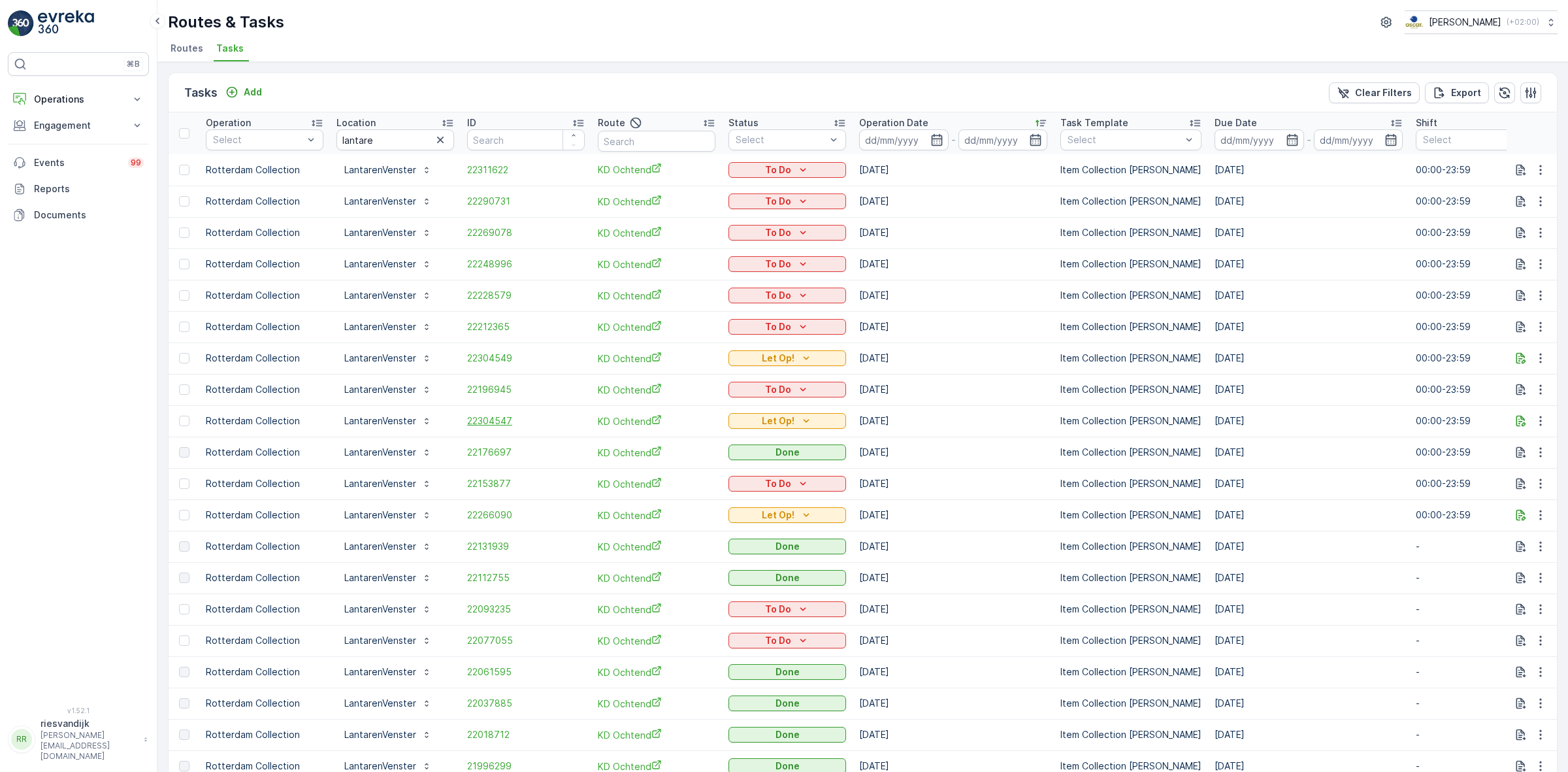
click at [505, 421] on span "22304547" at bounding box center [526, 421] width 117 height 13
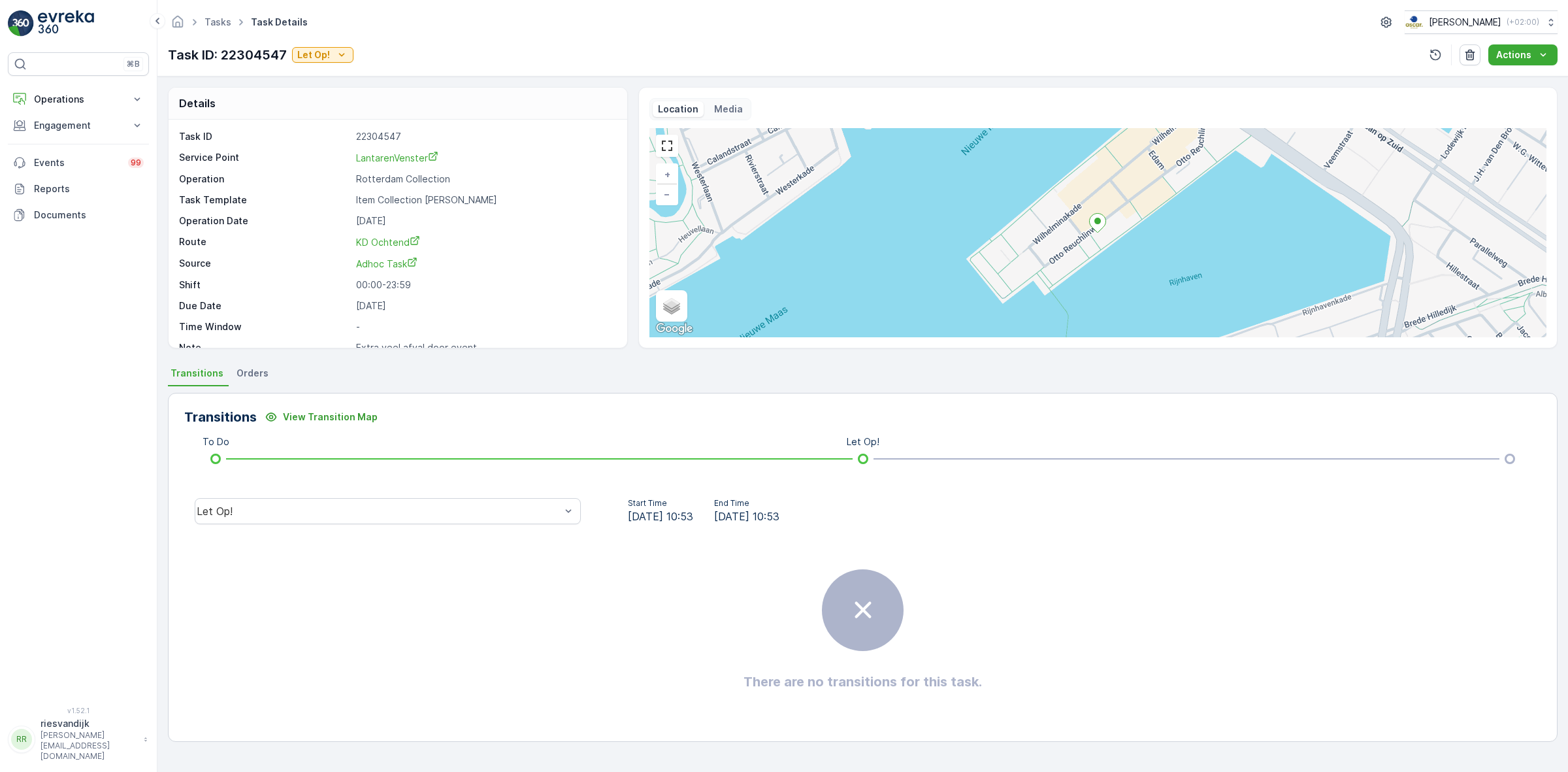
scroll to position [17, 0]
